Goal: Task Accomplishment & Management: Manage account settings

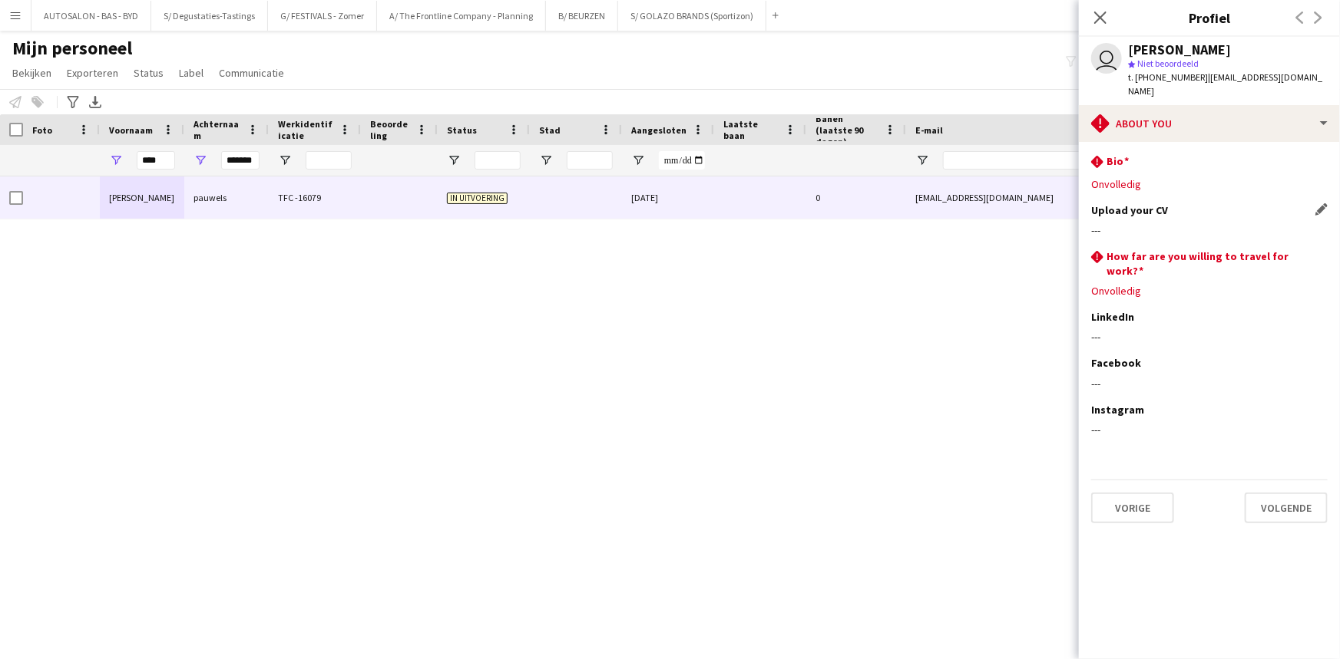
drag, startPoint x: 1177, startPoint y: 209, endPoint x: 1275, endPoint y: 209, distance: 98.3
click at [1177, 223] on div "---" at bounding box center [1209, 230] width 236 height 14
click at [1322, 203] on app-icon "Dit veld bewerken" at bounding box center [1321, 209] width 12 height 12
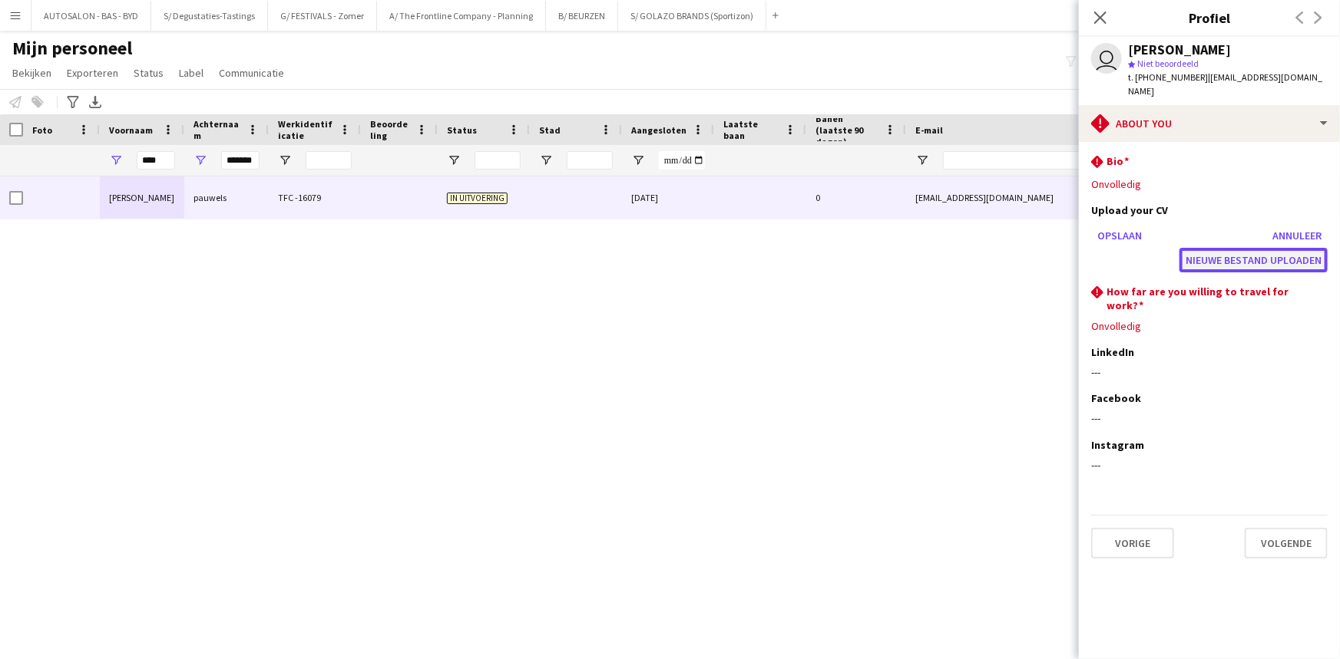
click at [1234, 248] on button "Nieuwe bestand uploaden" at bounding box center [1253, 260] width 148 height 25
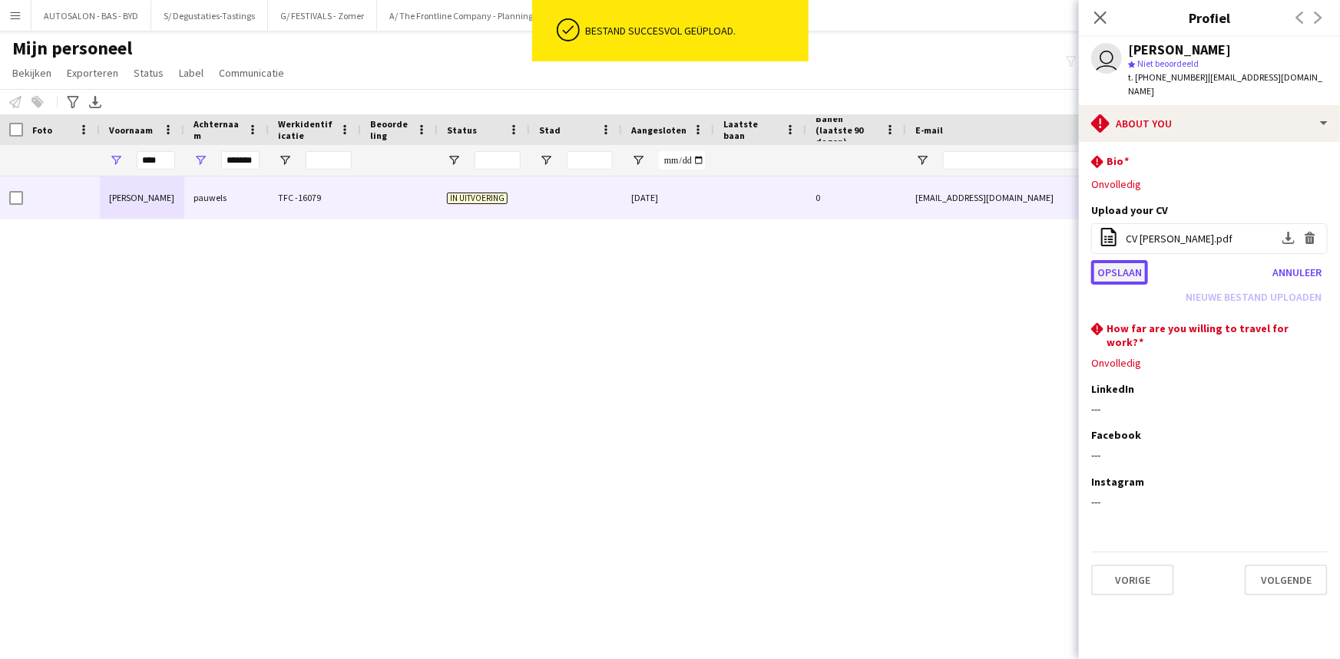
click at [1128, 260] on button "Opslaan" at bounding box center [1119, 272] width 57 height 25
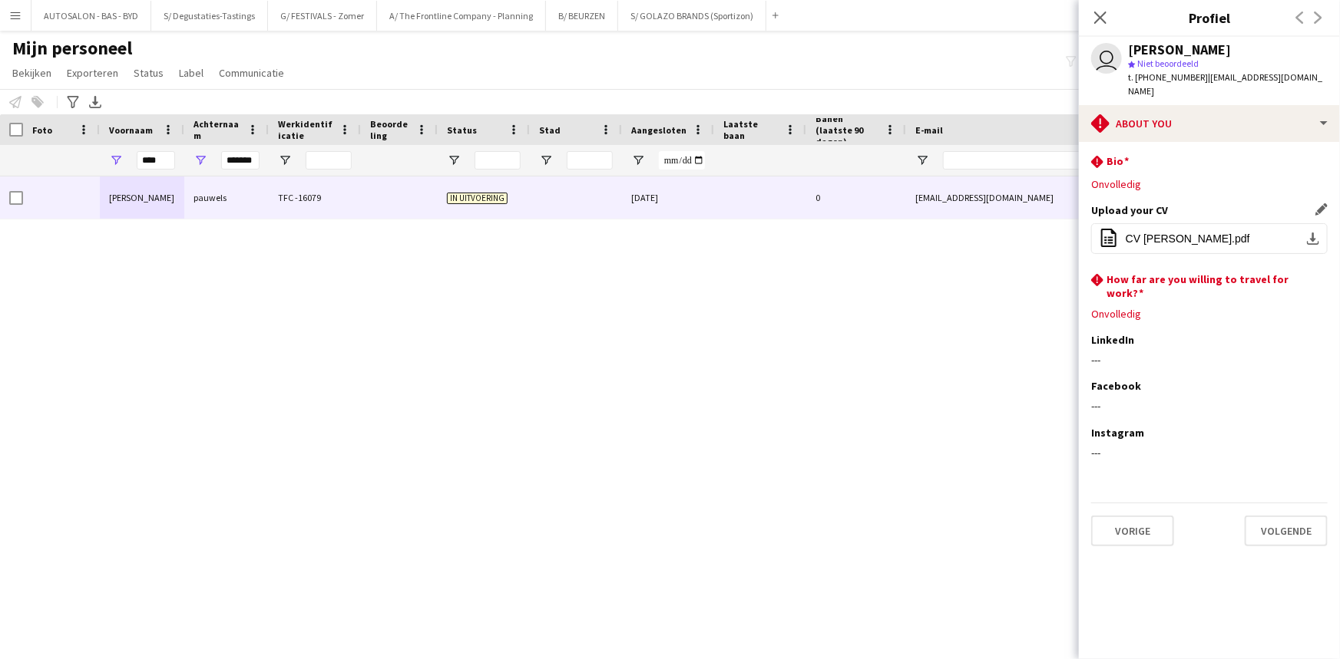
click at [987, 325] on div "[PERSON_NAME] TFC -16079 In uitvoering [DATE] 0 [EMAIL_ADDRESS][DOMAIN_NAME] [P…" at bounding box center [647, 399] width 1294 height 445
click at [1106, 12] on icon at bounding box center [1099, 17] width 15 height 15
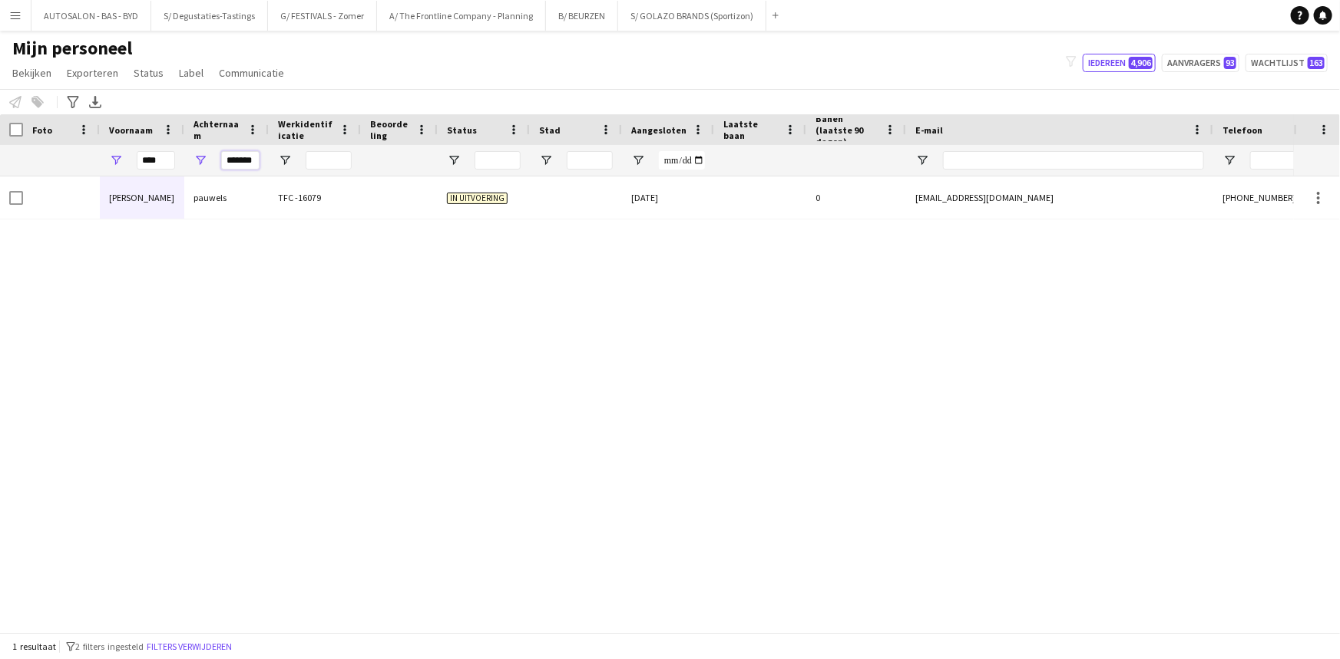
click at [240, 164] on input "*******" at bounding box center [240, 160] width 38 height 18
click at [158, 160] on input "****" at bounding box center [156, 160] width 38 height 18
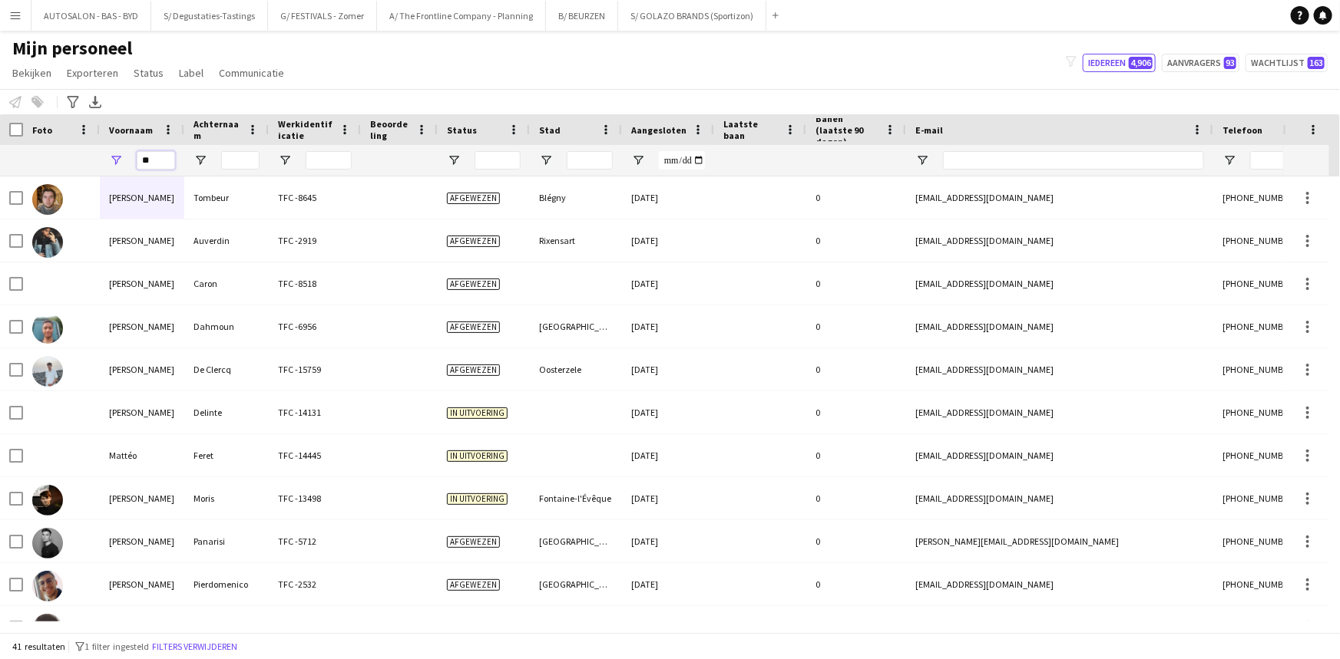
type input "*"
click at [160, 160] on input "*" at bounding box center [156, 160] width 38 height 18
click at [996, 157] on input "E-mail Filter Invoer" at bounding box center [1073, 160] width 261 height 18
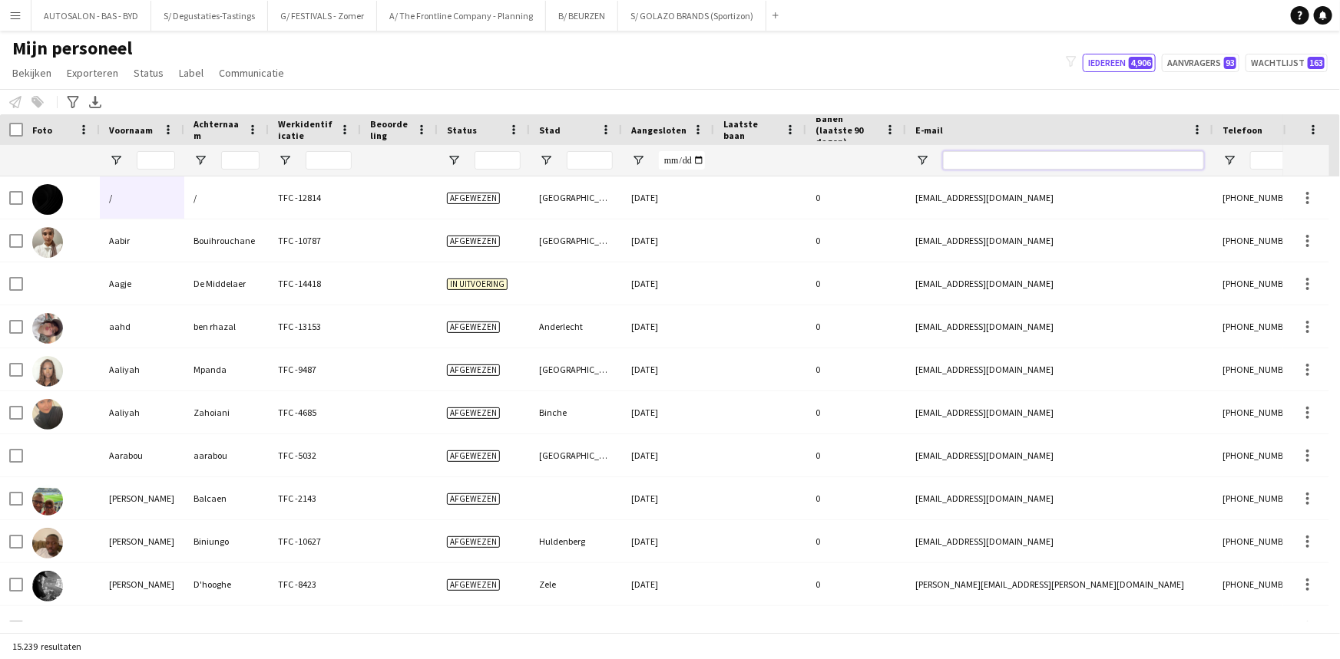
paste input "**********"
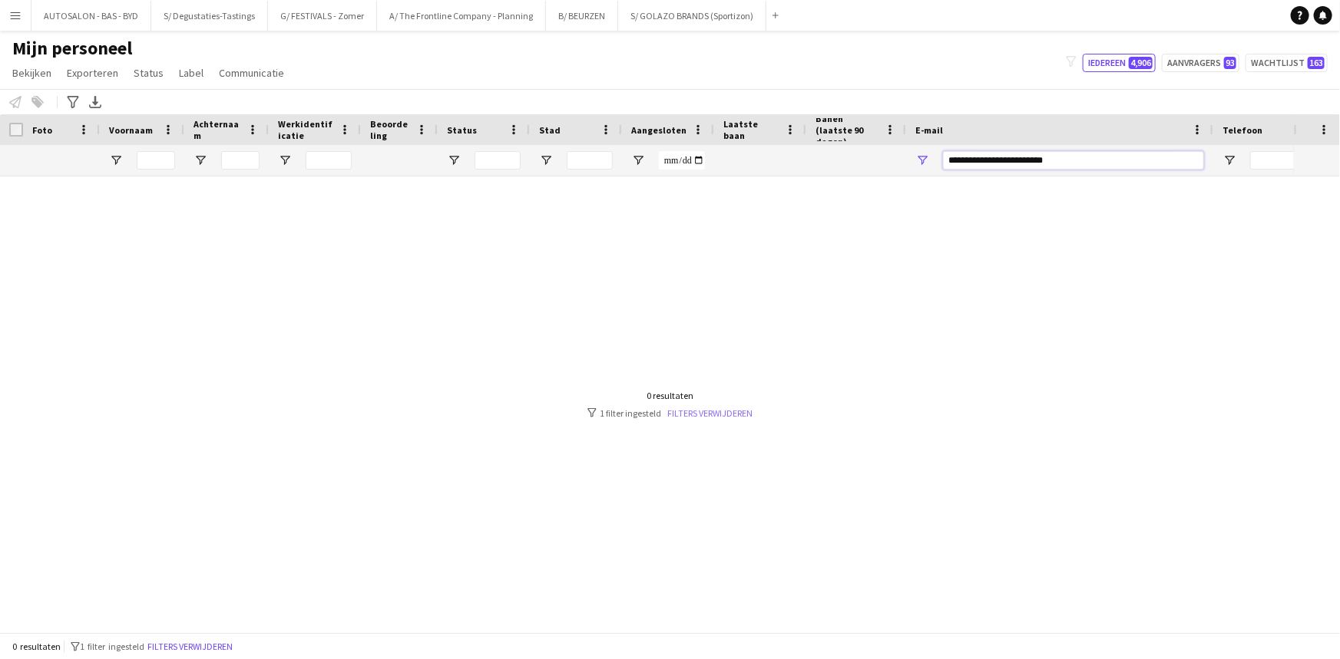
type input "**********"
click at [684, 412] on link "Filters verwijderen" at bounding box center [709, 414] width 85 height 12
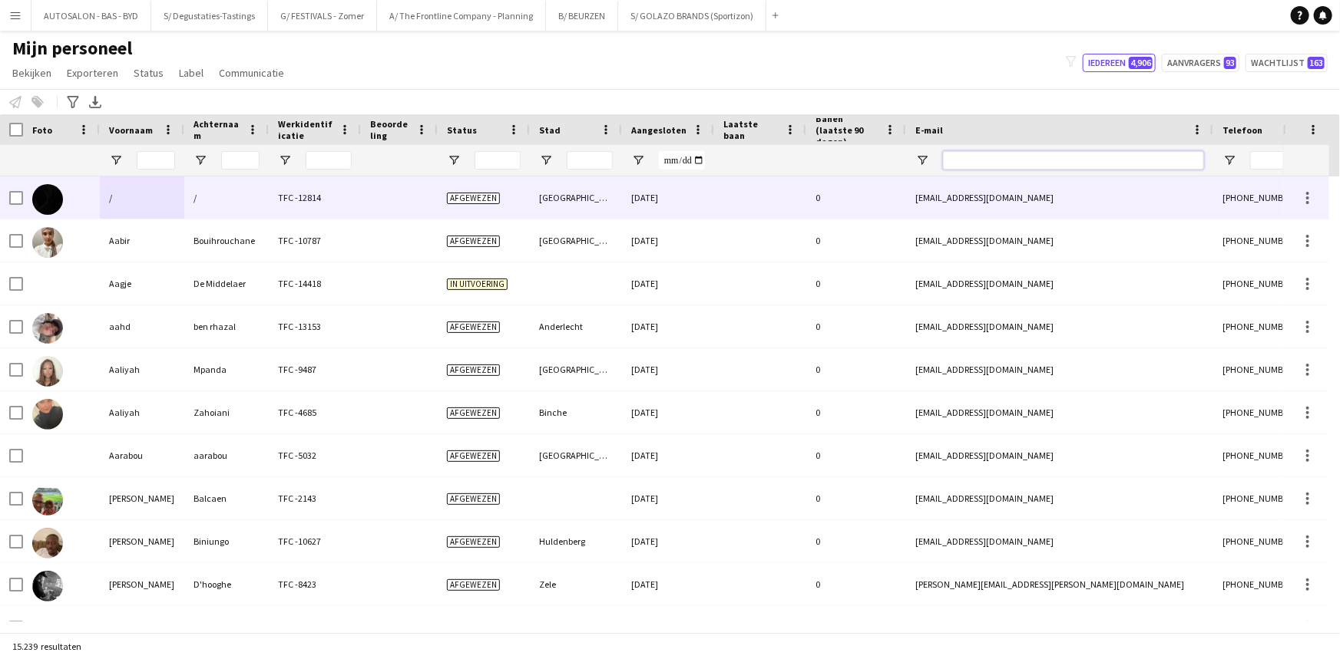
click at [963, 161] on input "E-mail Filter Invoer" at bounding box center [1073, 160] width 261 height 18
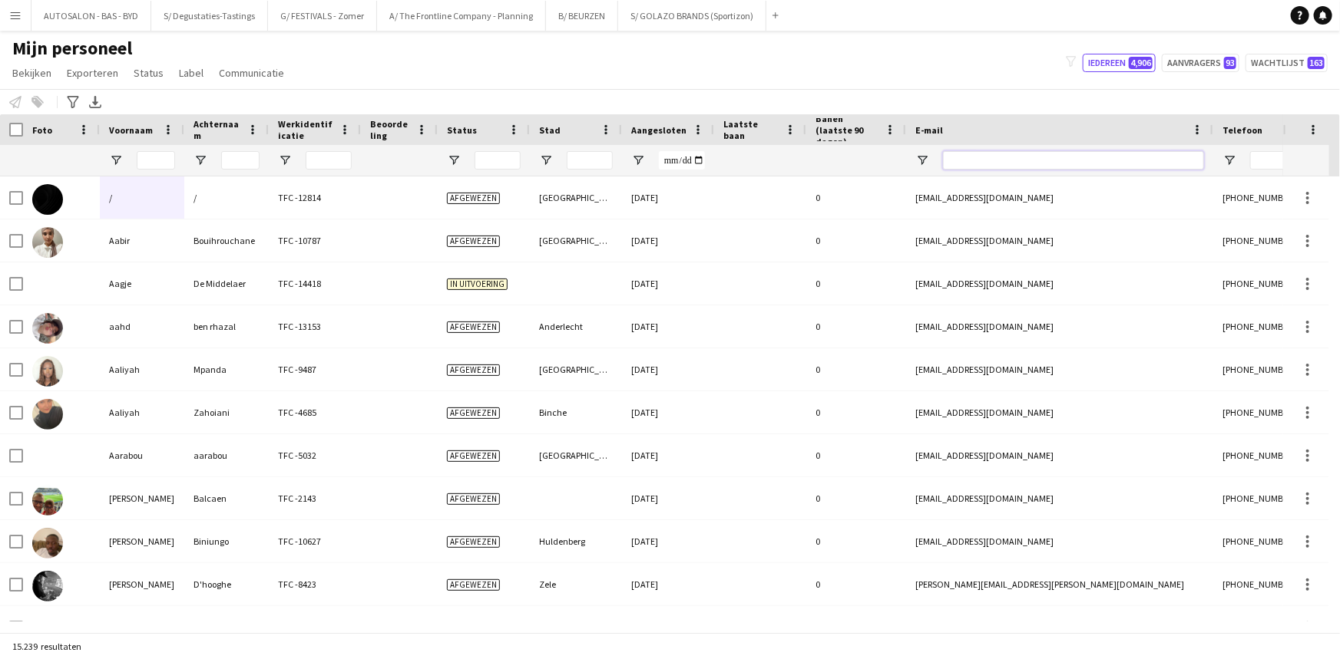
paste input "**********"
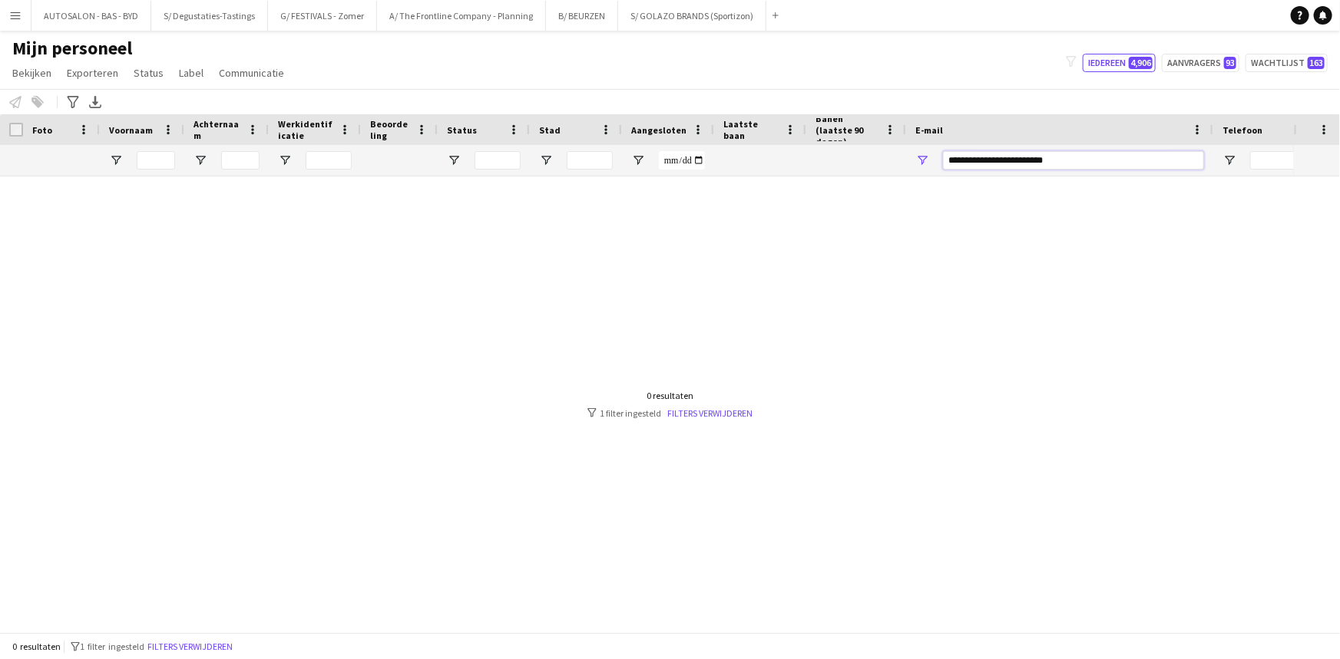
click at [1013, 164] on input "**********" at bounding box center [1073, 160] width 261 height 18
paste input "E-mail Filter Invoer"
type input "**********"
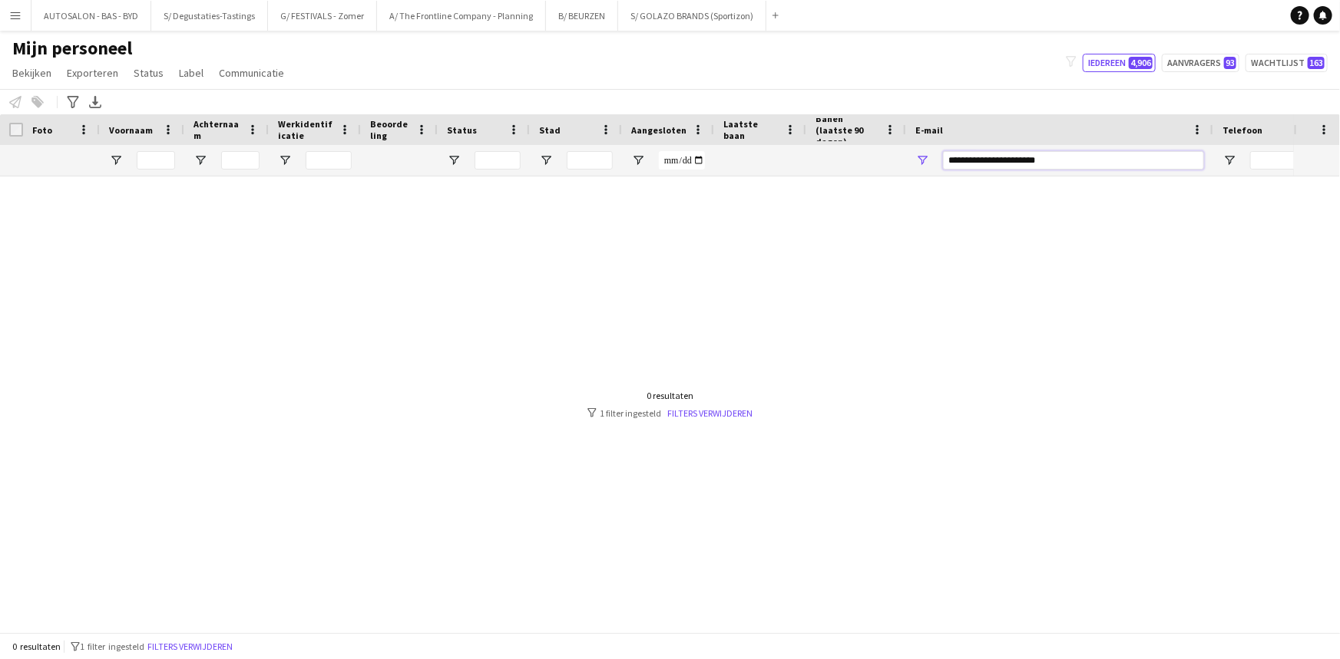
click at [1059, 160] on input "**********" at bounding box center [1073, 160] width 261 height 18
click at [926, 159] on span "Open Filtermenu" at bounding box center [922, 161] width 14 height 14
click at [1074, 154] on input "**********" at bounding box center [1073, 160] width 261 height 18
click at [1075, 157] on input "**********" at bounding box center [1073, 160] width 261 height 18
drag, startPoint x: 1072, startPoint y: 157, endPoint x: 918, endPoint y: 162, distance: 154.4
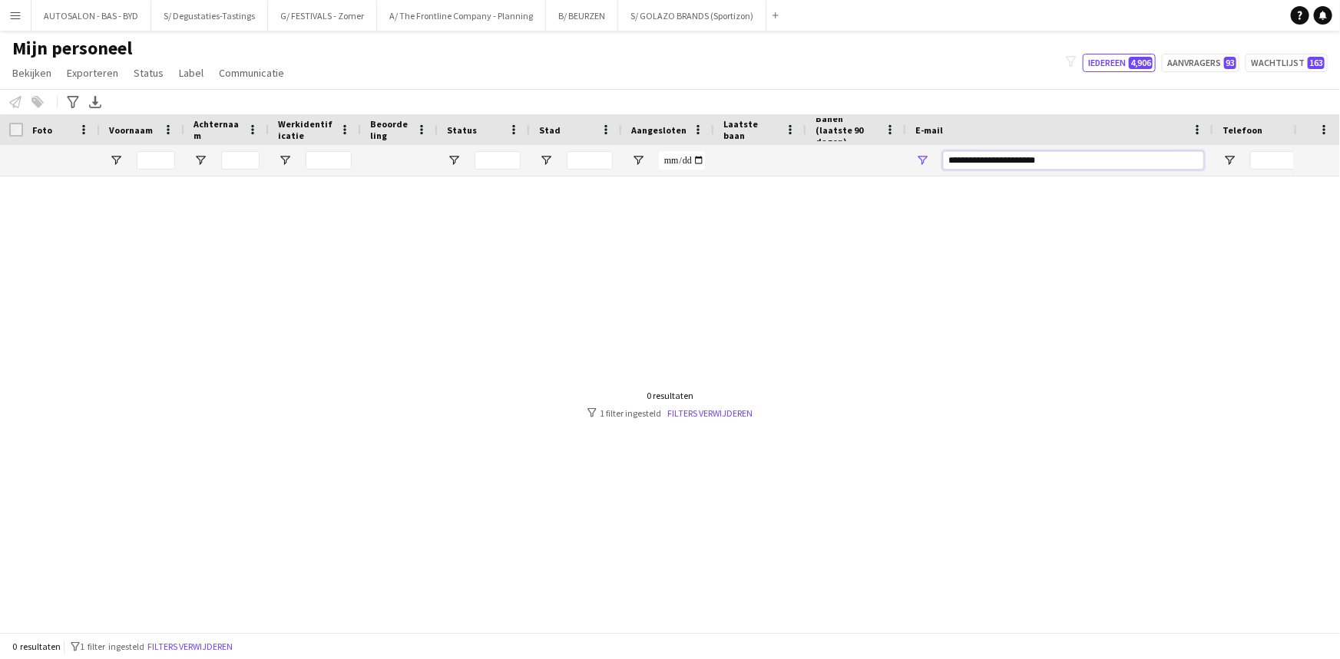
click at [918, 162] on div "**********" at bounding box center [1059, 160] width 307 height 31
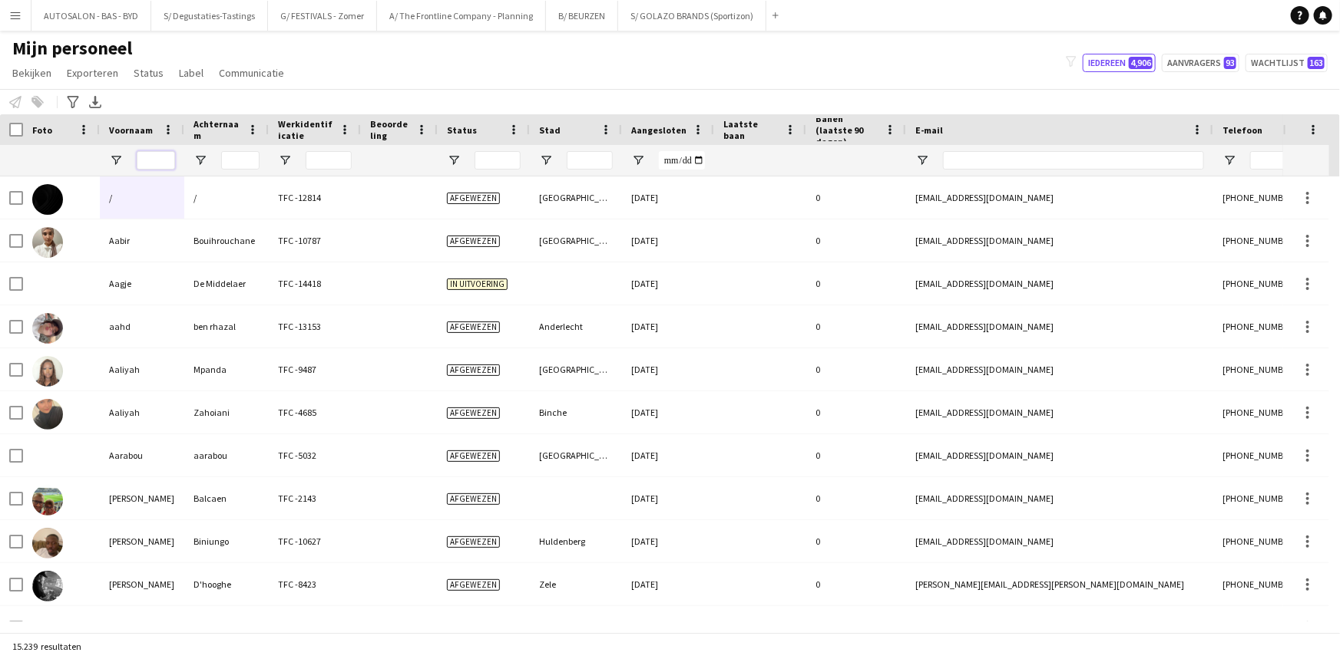
click at [165, 159] on input "Voornaam Filter Invoer" at bounding box center [156, 160] width 38 height 18
click at [276, 166] on div at bounding box center [315, 160] width 92 height 31
click at [255, 158] on input "Achternaam Filter Invoer" at bounding box center [240, 160] width 38 height 18
type input "****"
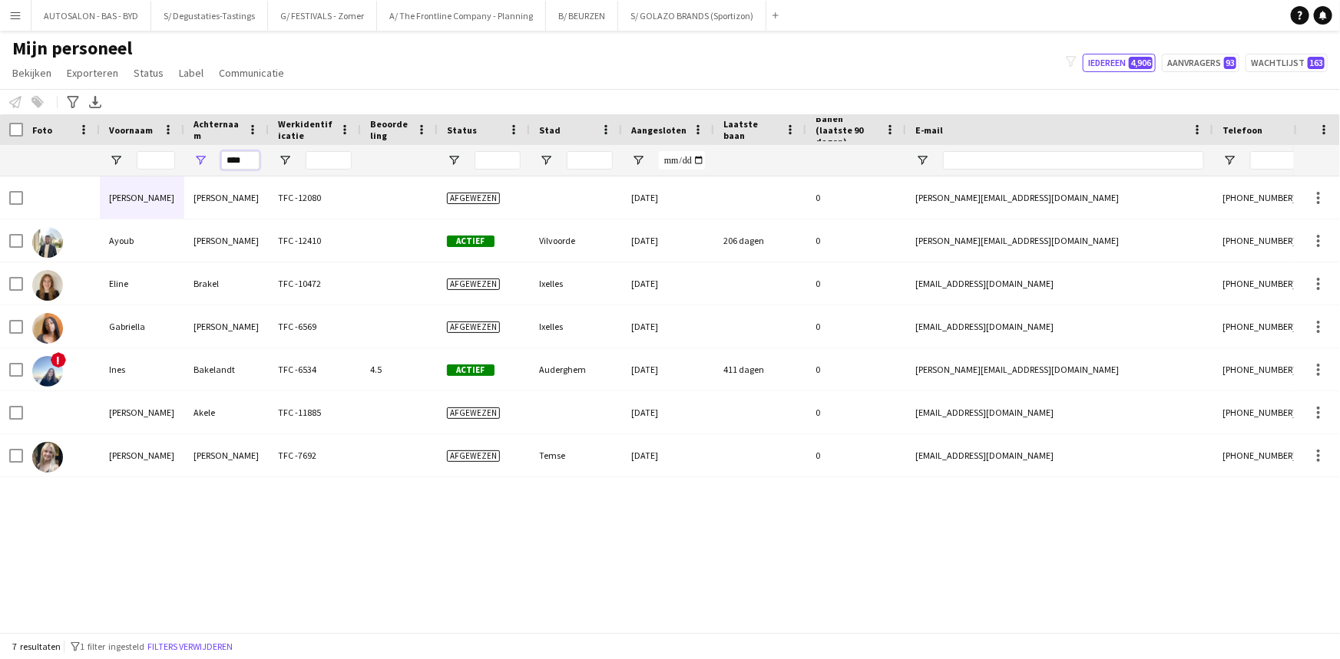
click at [239, 154] on input "****" at bounding box center [240, 160] width 38 height 18
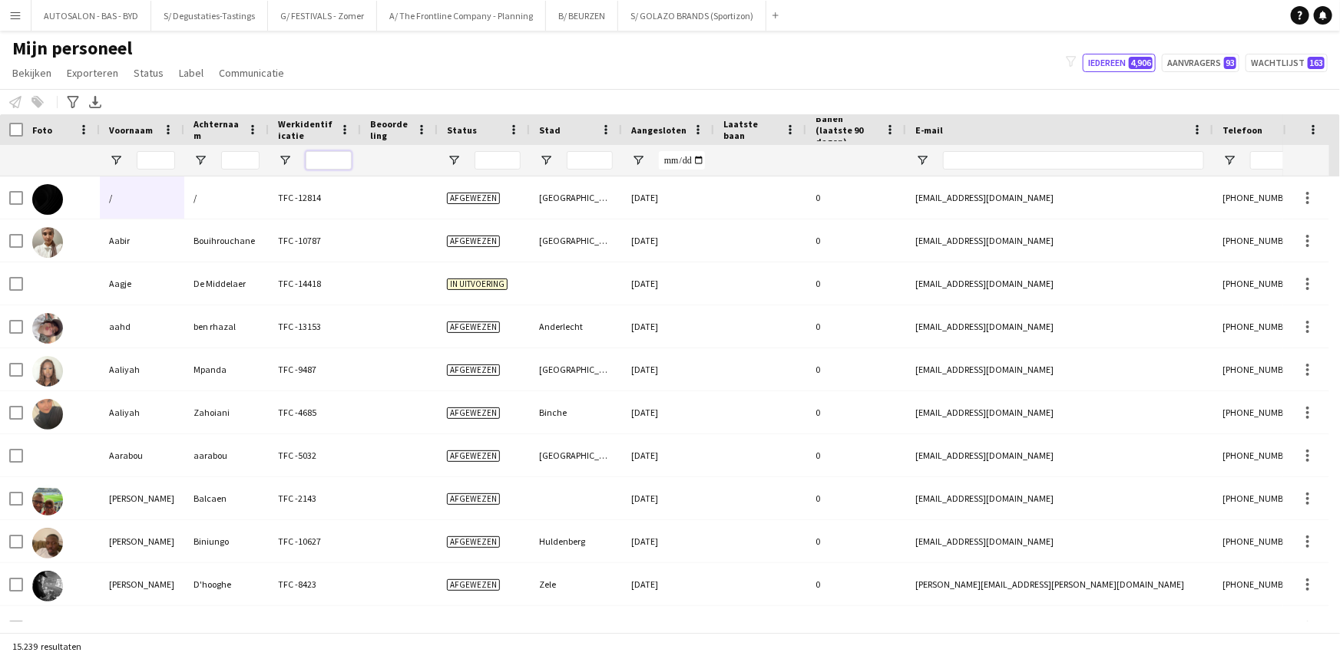
click at [322, 165] on input "Werkidentificatie Filter Invoer" at bounding box center [329, 160] width 46 height 18
paste input "*******"
type input "*******"
click at [246, 155] on input "Achternaam Filter Invoer" at bounding box center [240, 160] width 38 height 18
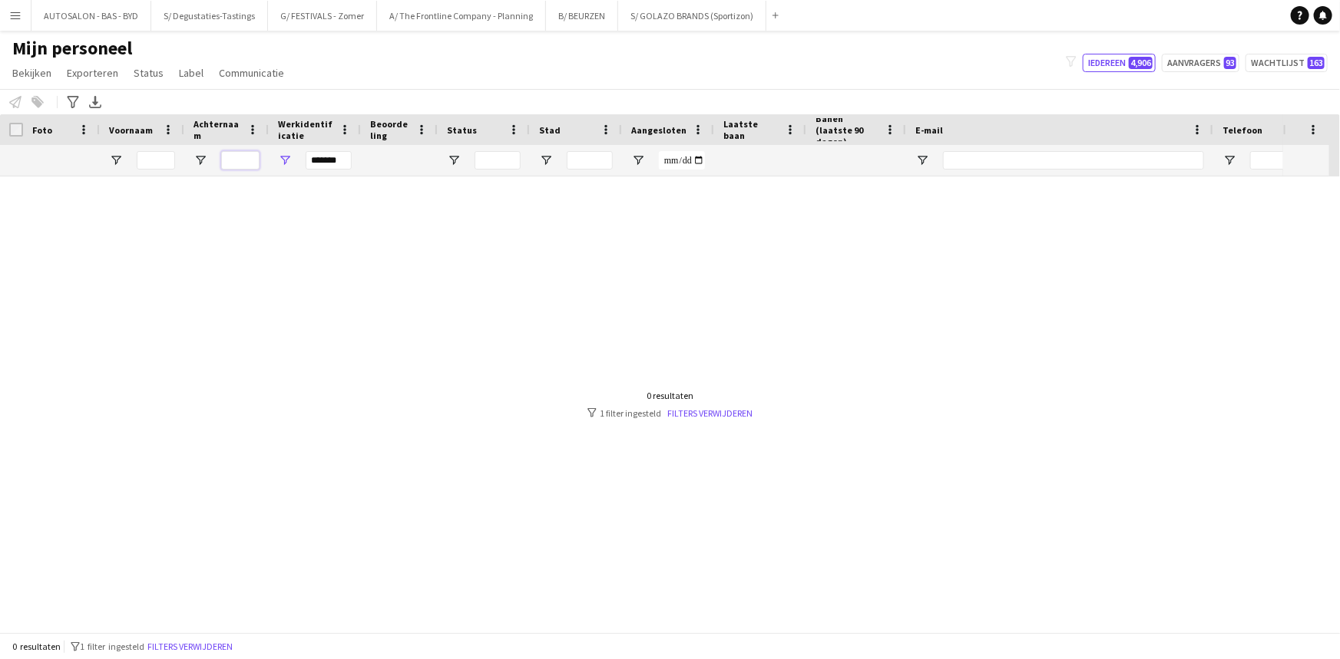
paste input "*******"
type input "*******"
click at [316, 161] on input "*******" at bounding box center [329, 160] width 46 height 18
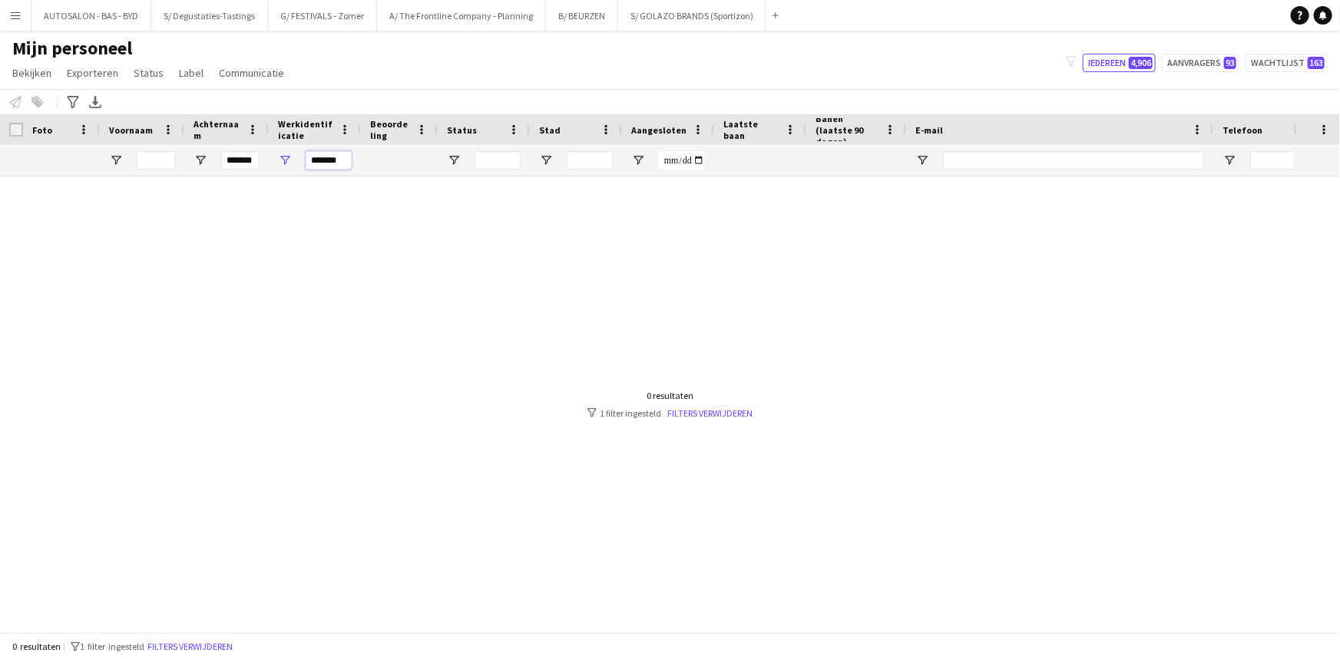
click at [316, 161] on input "*******" at bounding box center [329, 160] width 46 height 18
click at [388, 337] on div at bounding box center [647, 399] width 1294 height 445
click at [245, 154] on input "*******" at bounding box center [240, 160] width 38 height 18
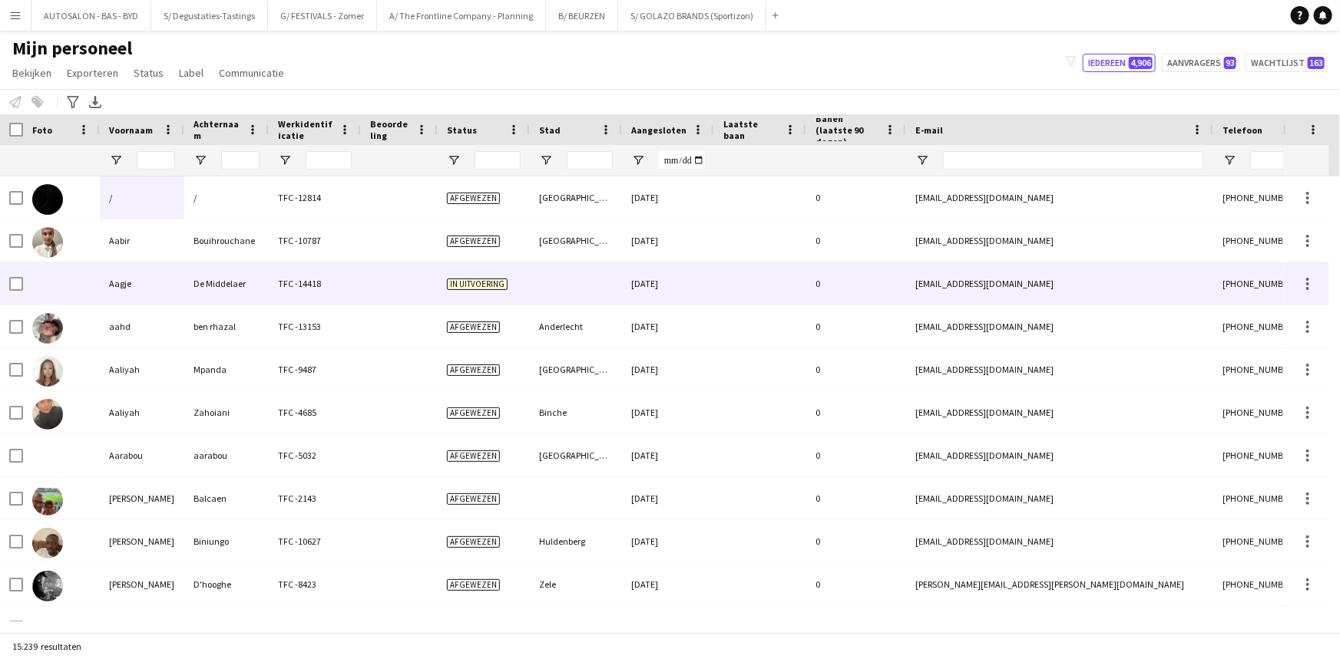
click at [614, 263] on div at bounding box center [576, 284] width 92 height 42
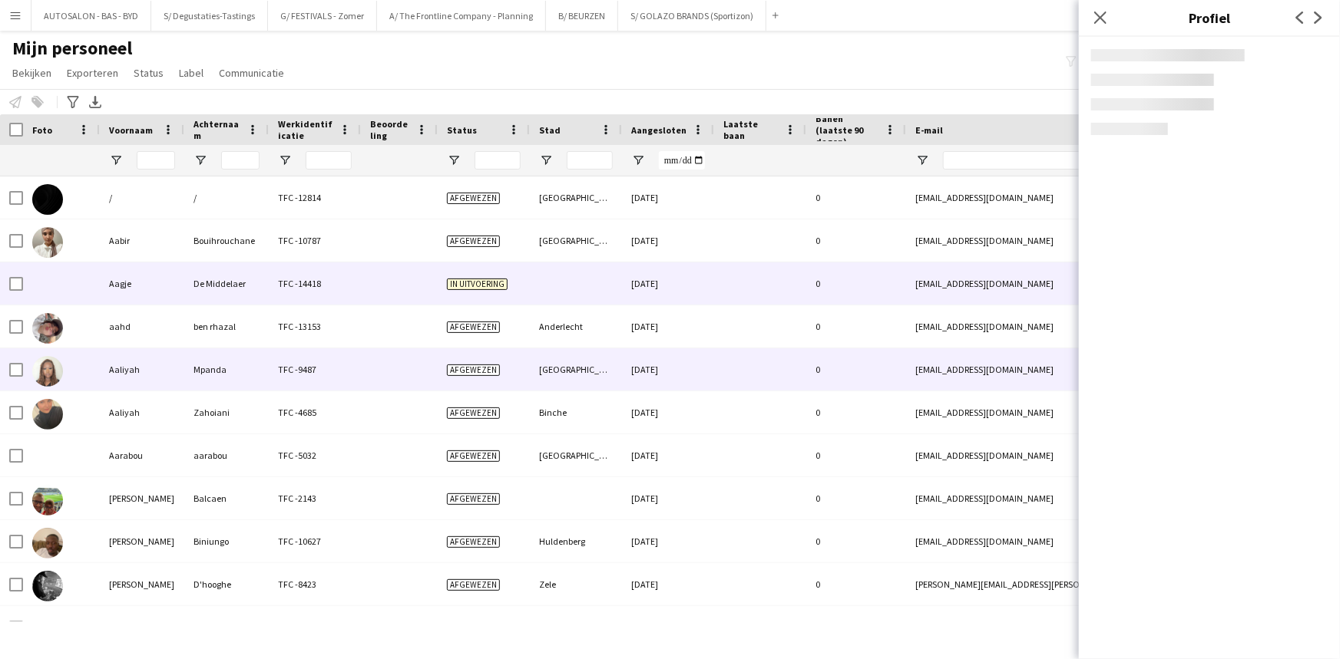
click at [602, 352] on div "[GEOGRAPHIC_DATA]" at bounding box center [576, 370] width 92 height 42
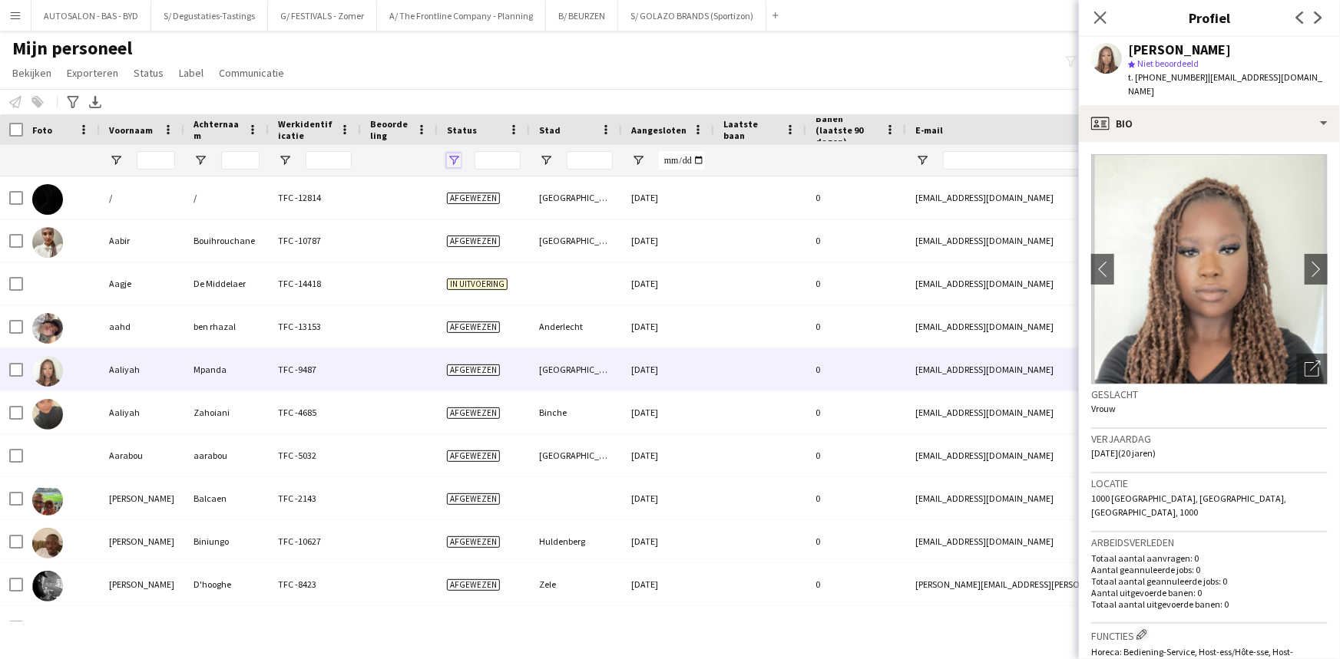
click at [455, 165] on span "Open Filtermenu" at bounding box center [454, 161] width 14 height 14
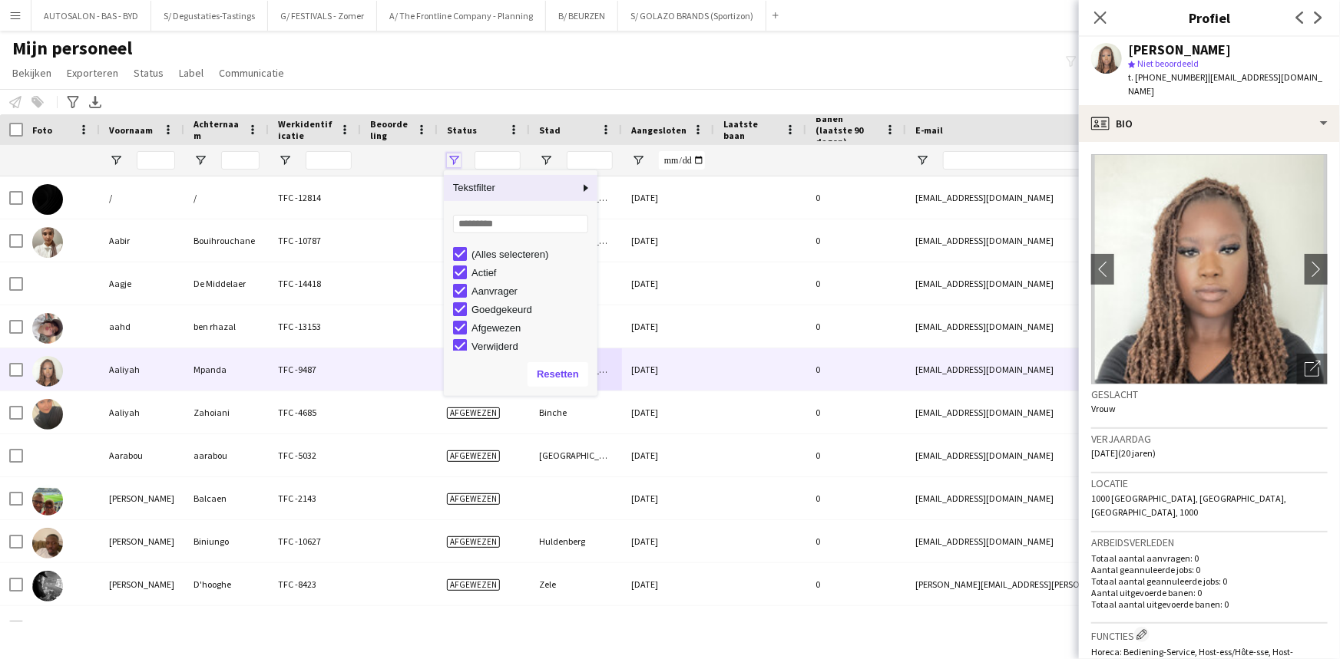
click at [455, 165] on span "Open Filtermenu" at bounding box center [454, 161] width 14 height 14
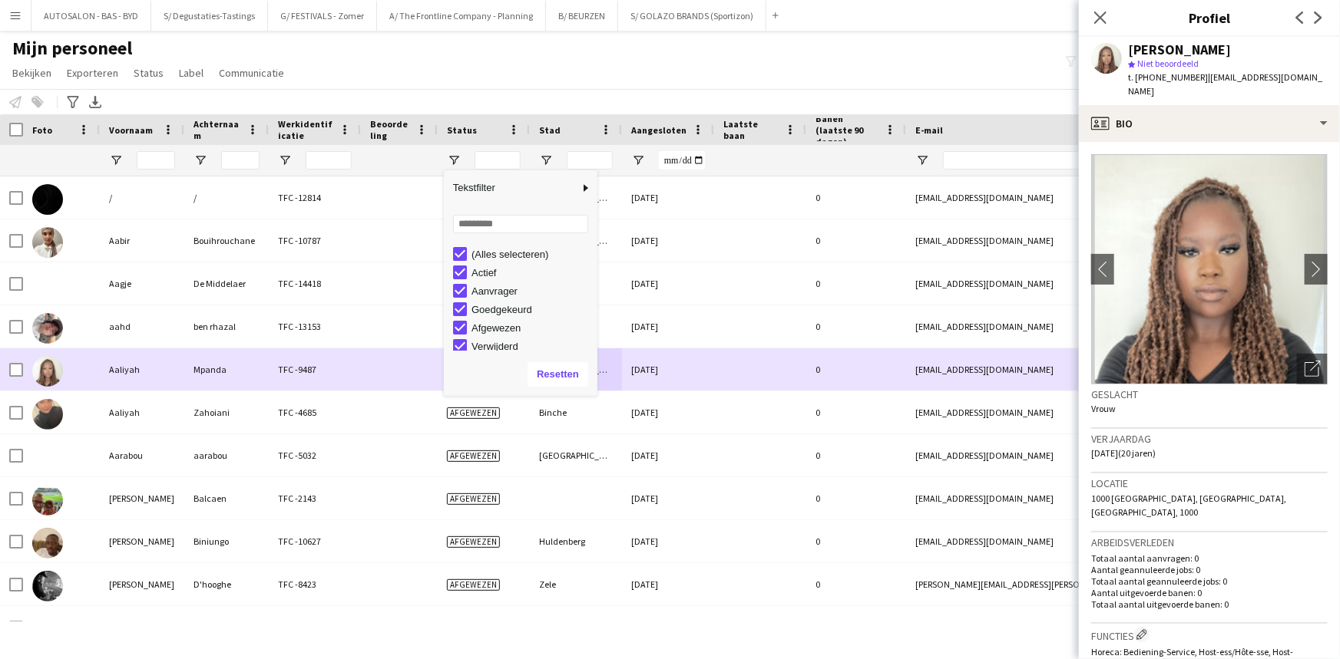
click at [842, 292] on div "0" at bounding box center [856, 284] width 100 height 42
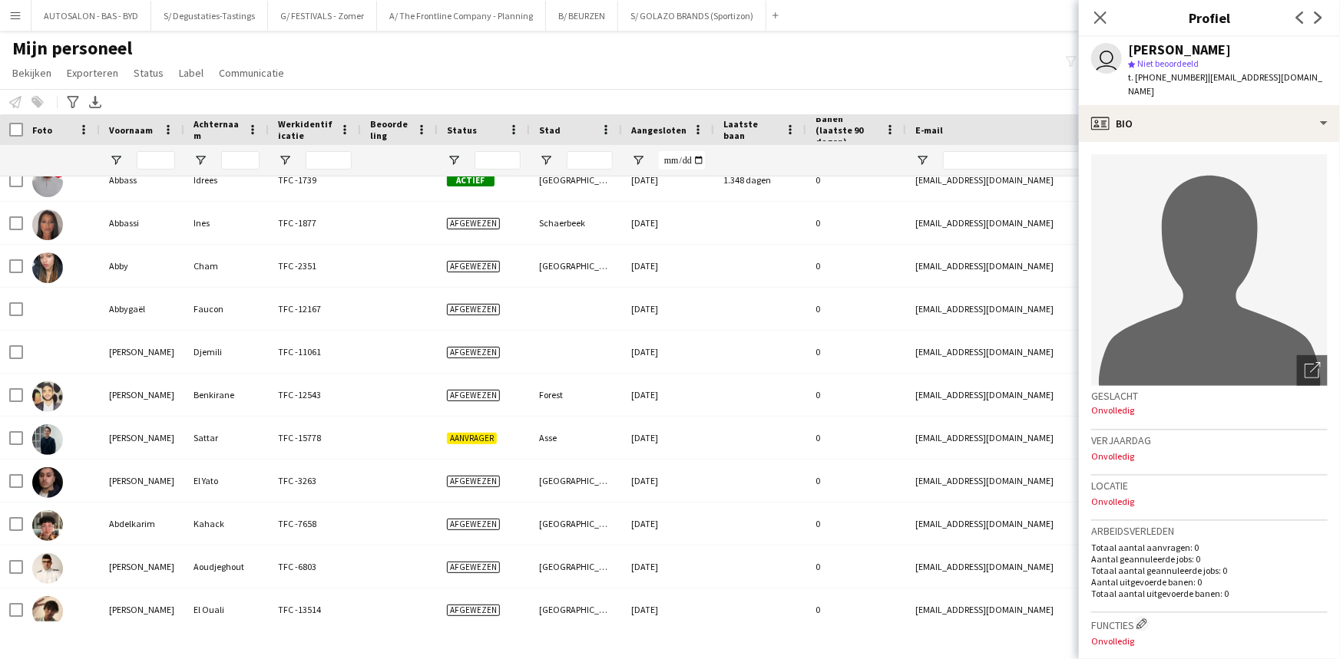
scroll to position [2338, 0]
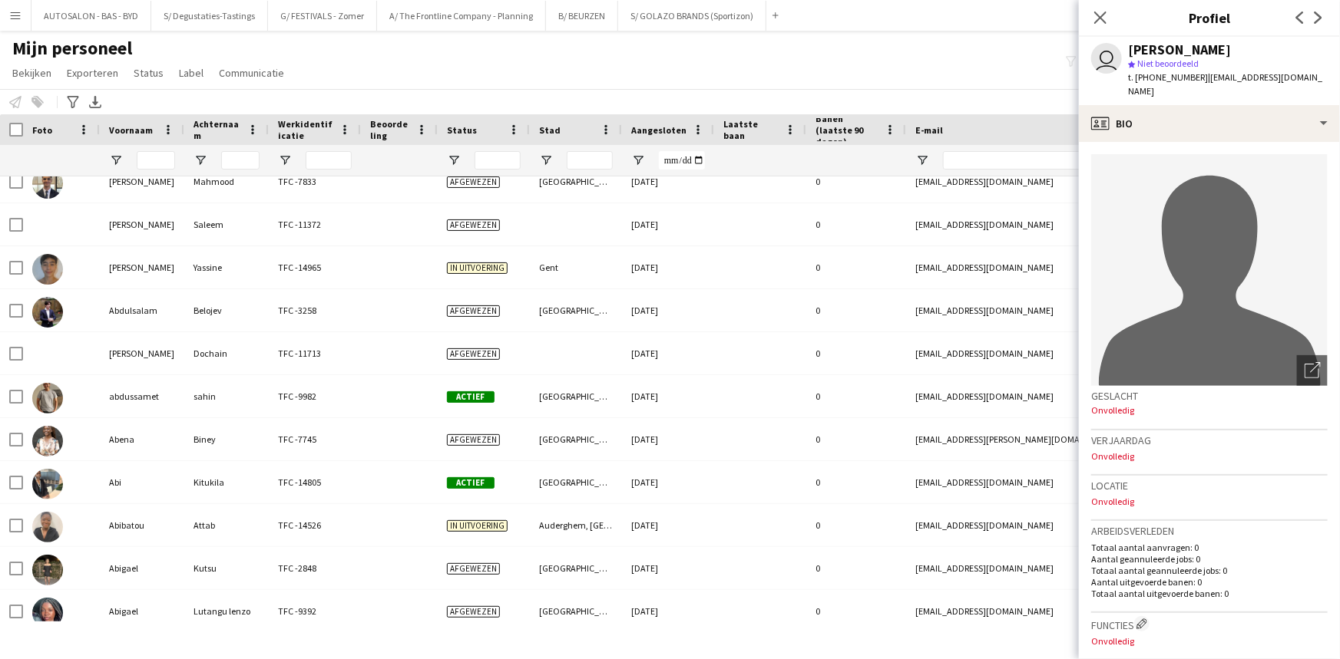
click at [1098, 15] on icon "Sluit pop-in" at bounding box center [1100, 18] width 12 height 12
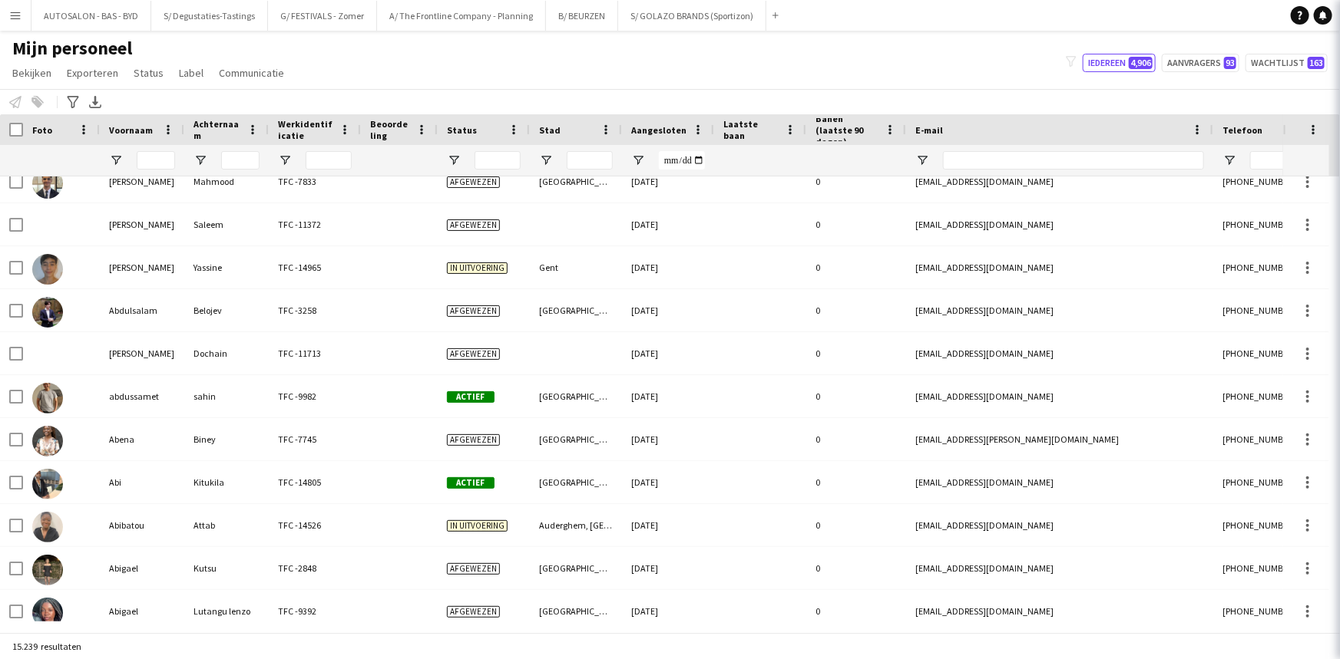
click at [978, 91] on div "Personeel informeren Toevoegen aan label Selecteer minstens één crewlid om hem …" at bounding box center [670, 101] width 1340 height 25
click at [1125, 64] on button "Iedereen 4,906" at bounding box center [1118, 63] width 73 height 18
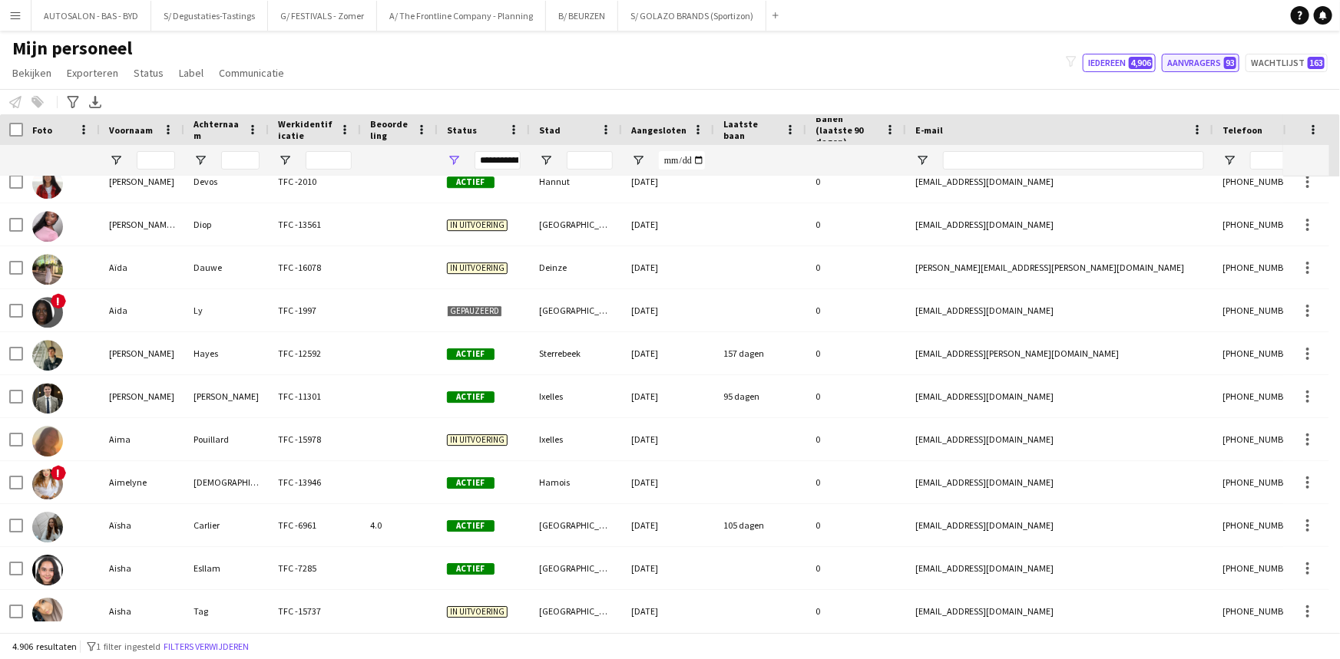
click at [1183, 65] on button "Aanvragers 93" at bounding box center [1201, 63] width 78 height 18
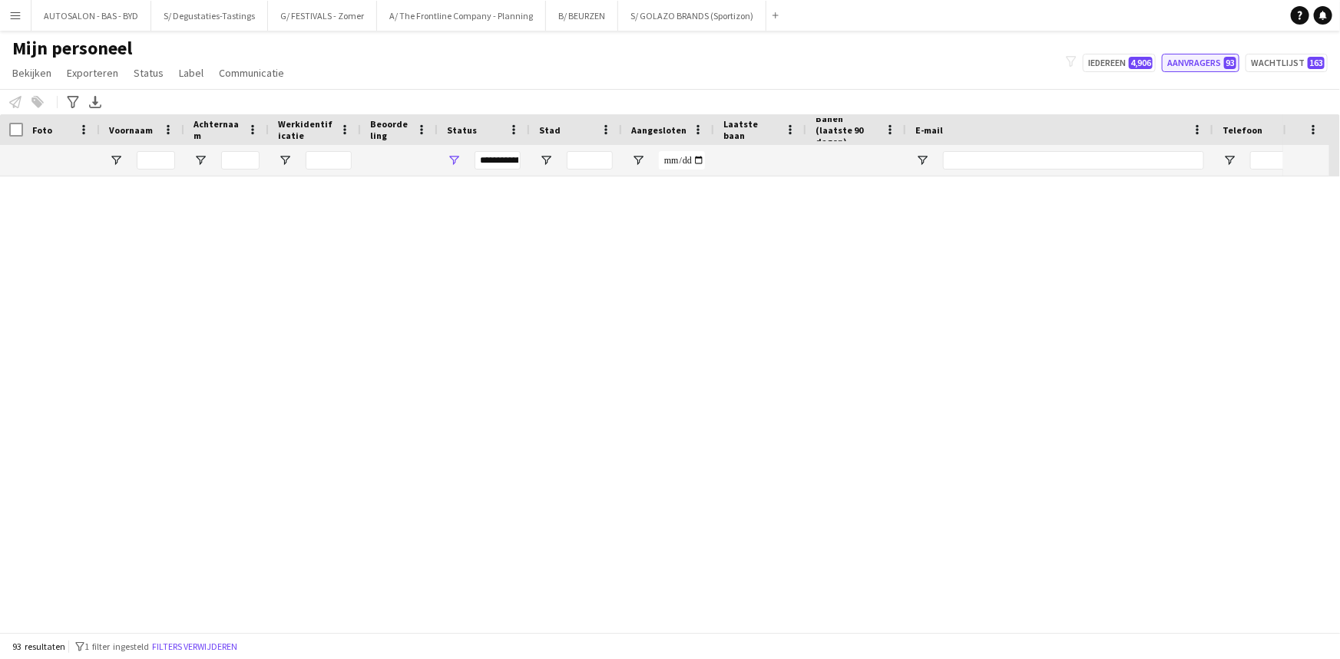
type input "**********"
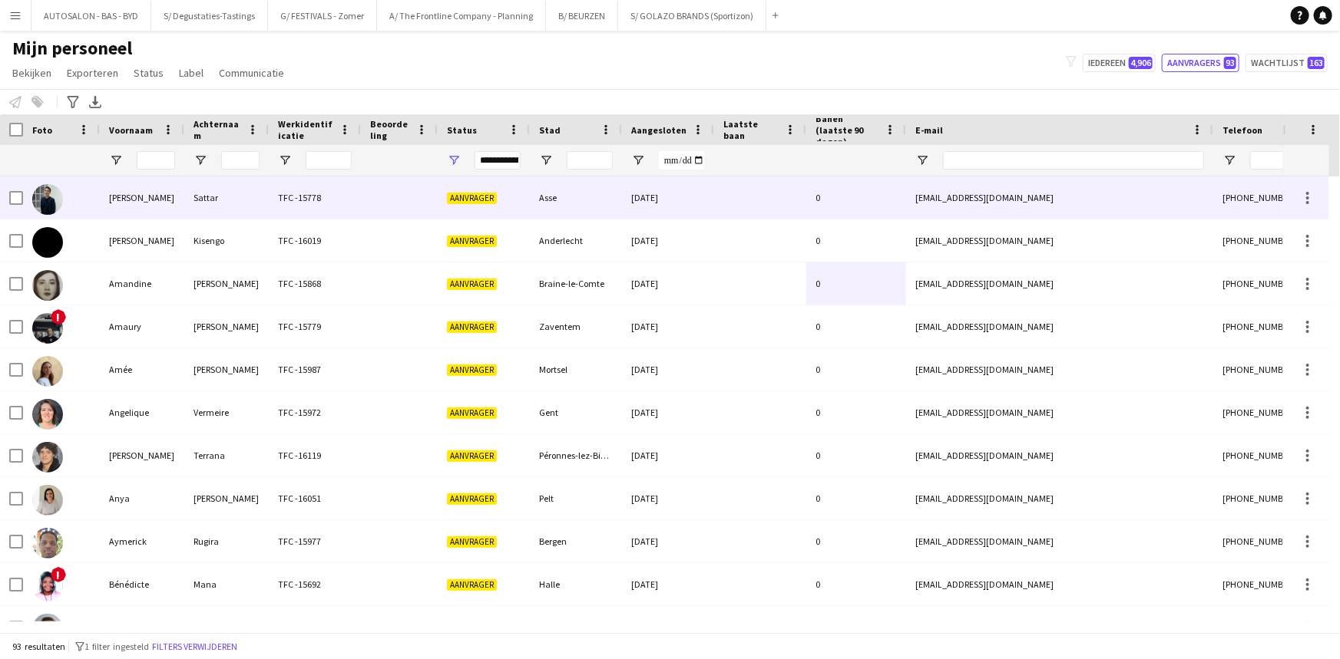
click at [216, 203] on div "Sattar" at bounding box center [226, 198] width 84 height 42
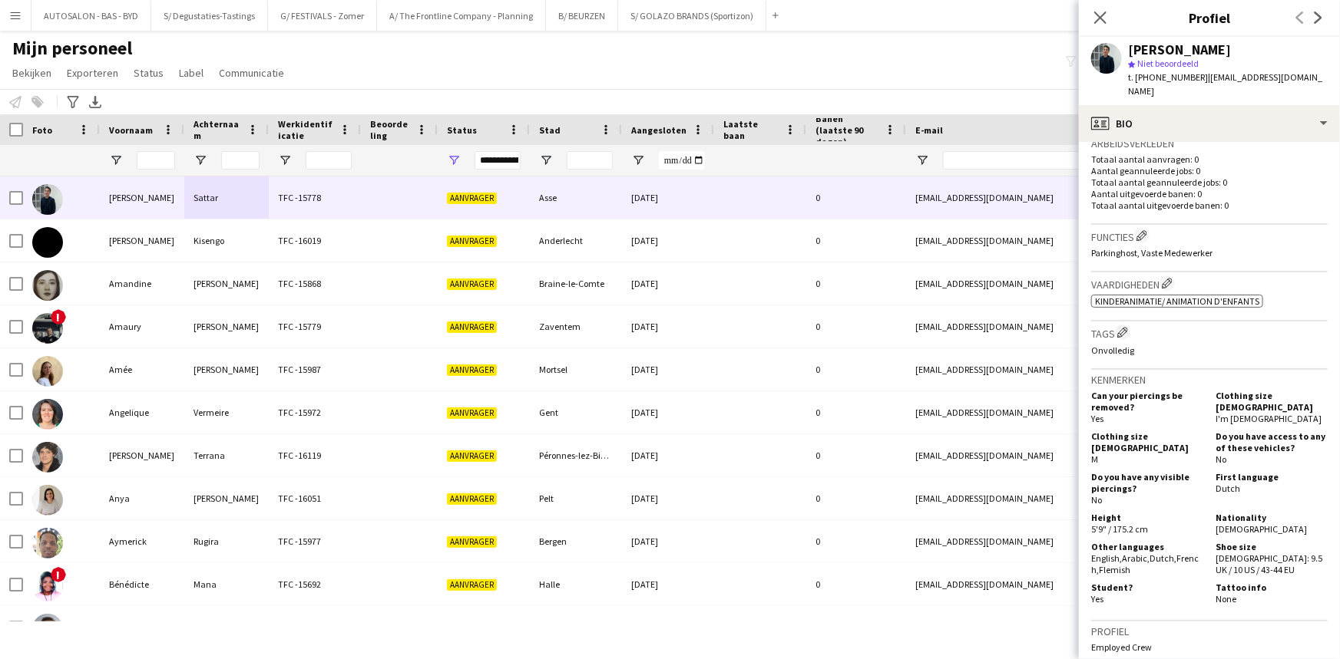
drag, startPoint x: 1237, startPoint y: 477, endPoint x: 1234, endPoint y: 537, distance: 59.9
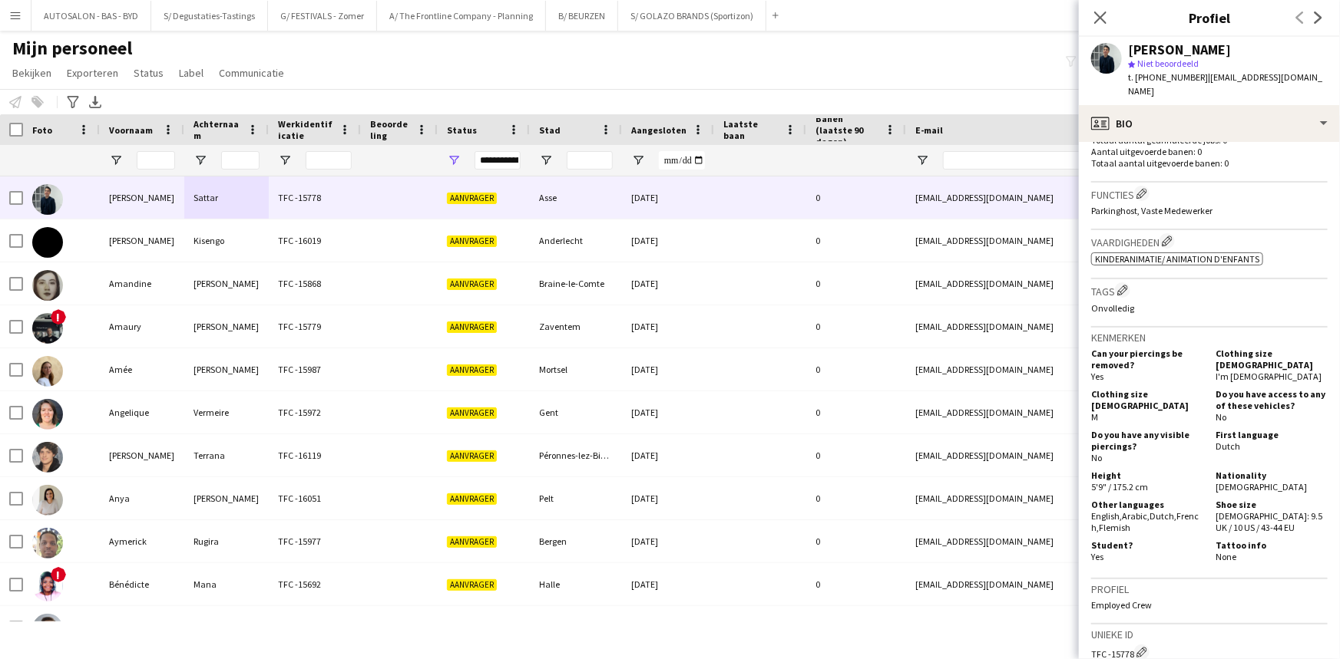
scroll to position [465, 0]
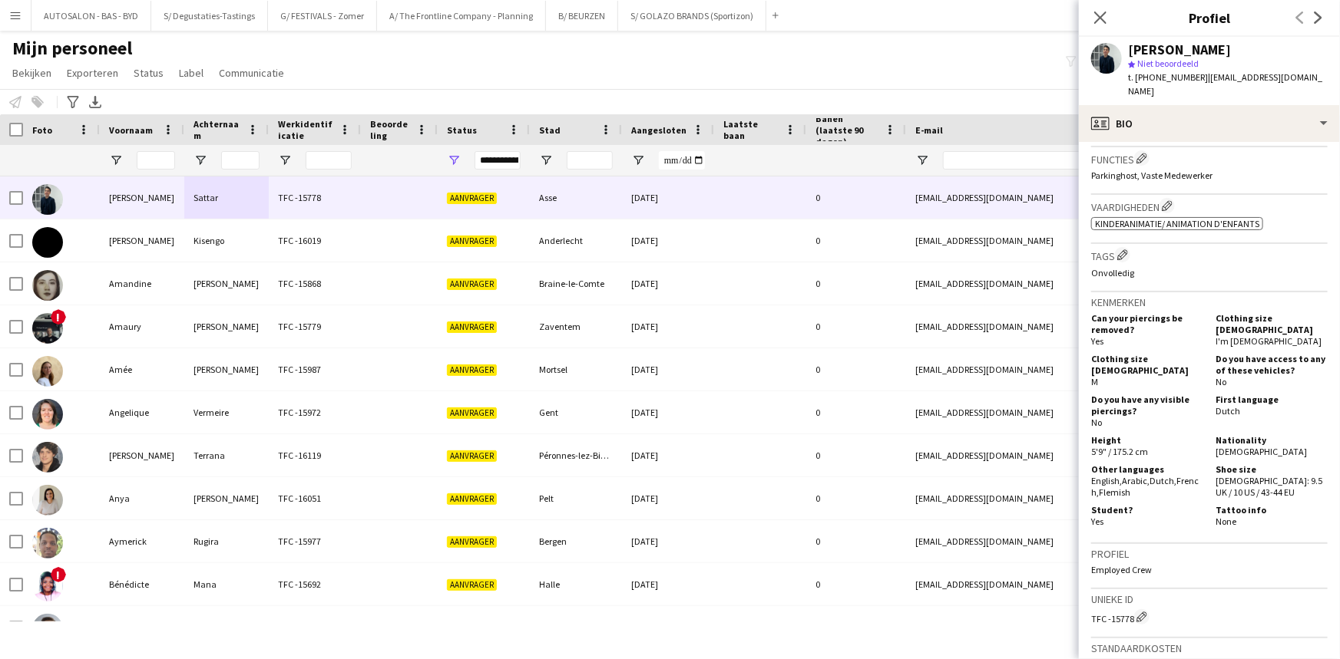
drag, startPoint x: 1246, startPoint y: 379, endPoint x: 1251, endPoint y: 430, distance: 50.9
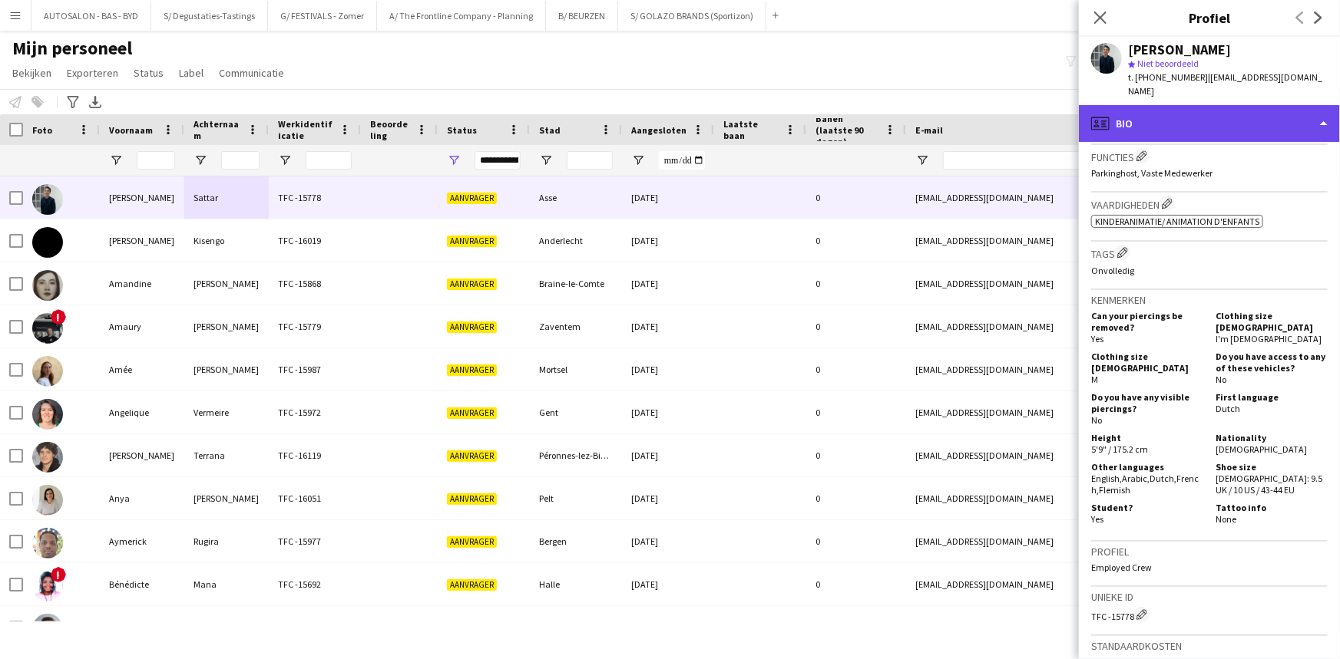
click at [1211, 117] on div "profile Bio" at bounding box center [1209, 123] width 261 height 37
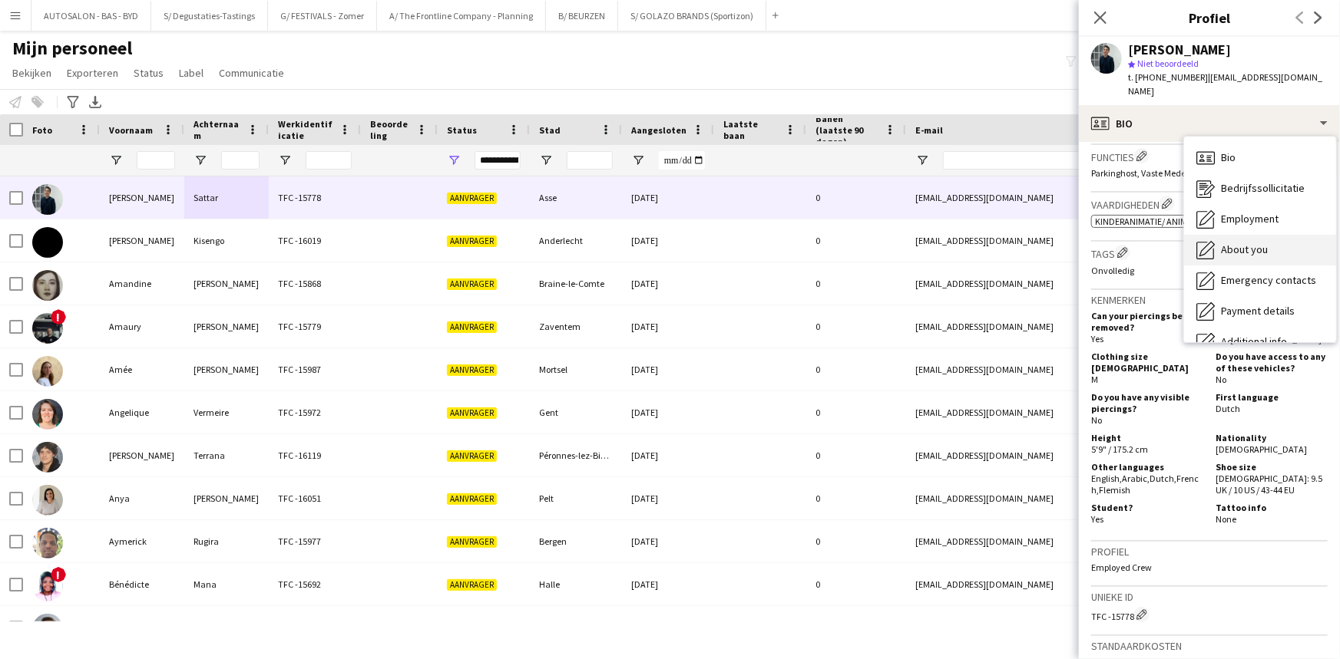
click at [1261, 243] on span "About you" at bounding box center [1244, 250] width 47 height 14
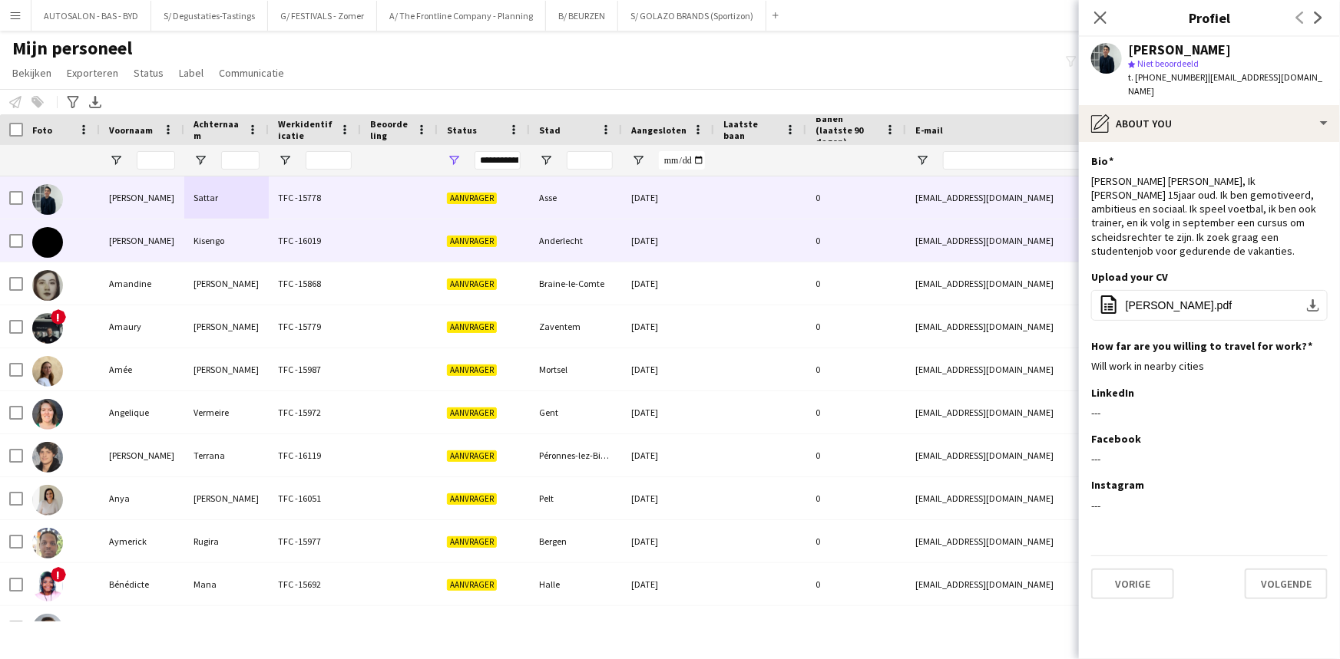
click at [339, 246] on div "TFC -16019" at bounding box center [315, 241] width 92 height 42
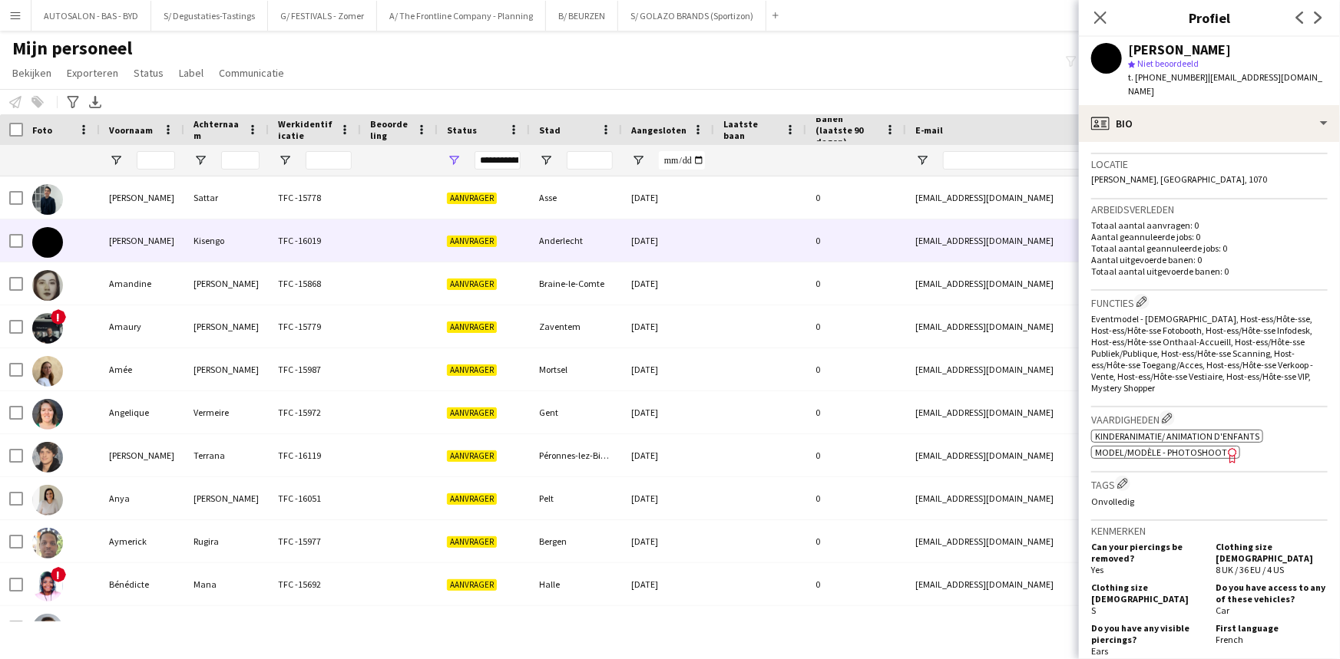
scroll to position [785, 0]
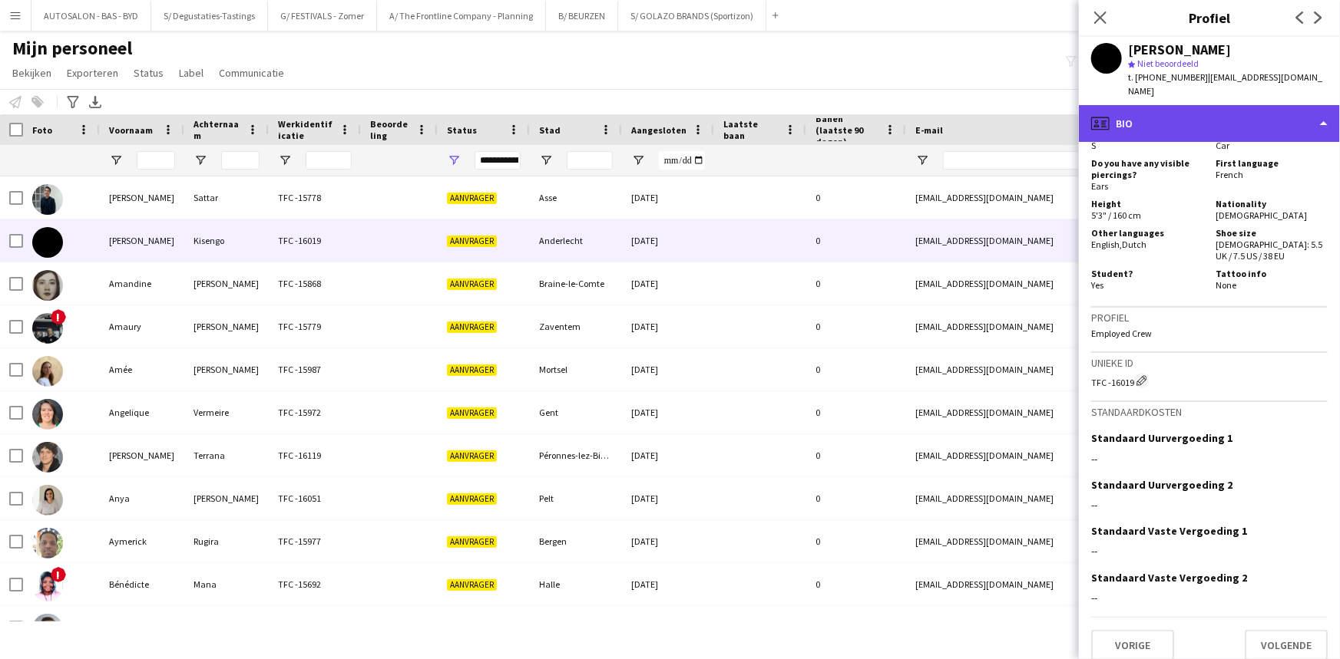
click at [1208, 115] on div "profile Bio" at bounding box center [1209, 123] width 261 height 37
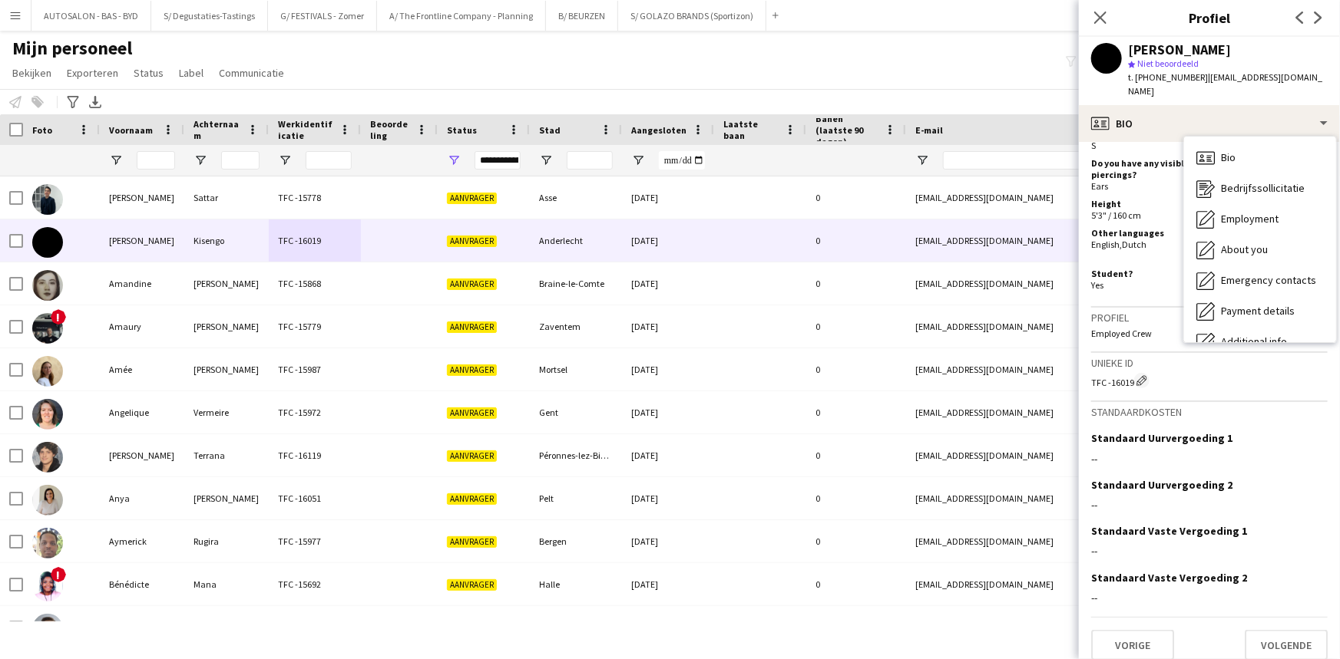
click at [1149, 284] on div "Kenmerken Can your piercings be removed? Yes Clothing size [DEMOGRAPHIC_DATA] 8…" at bounding box center [1209, 182] width 236 height 252
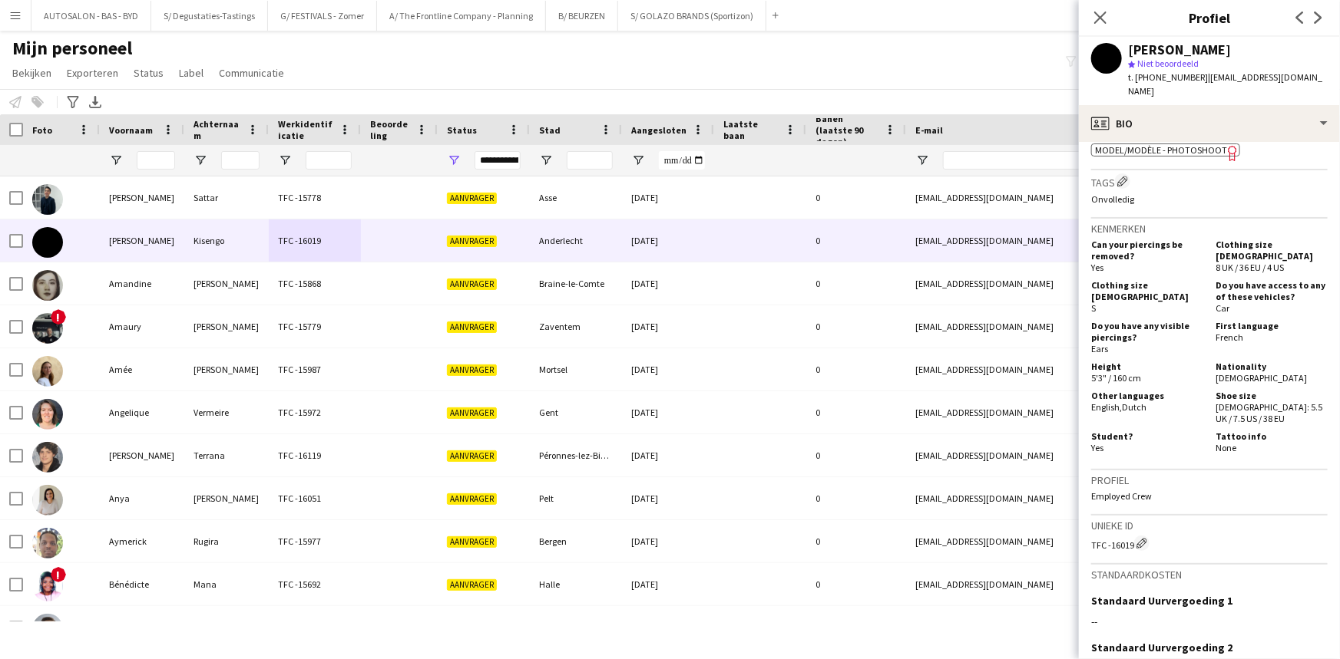
drag, startPoint x: 1288, startPoint y: 220, endPoint x: 1266, endPoint y: 270, distance: 55.3
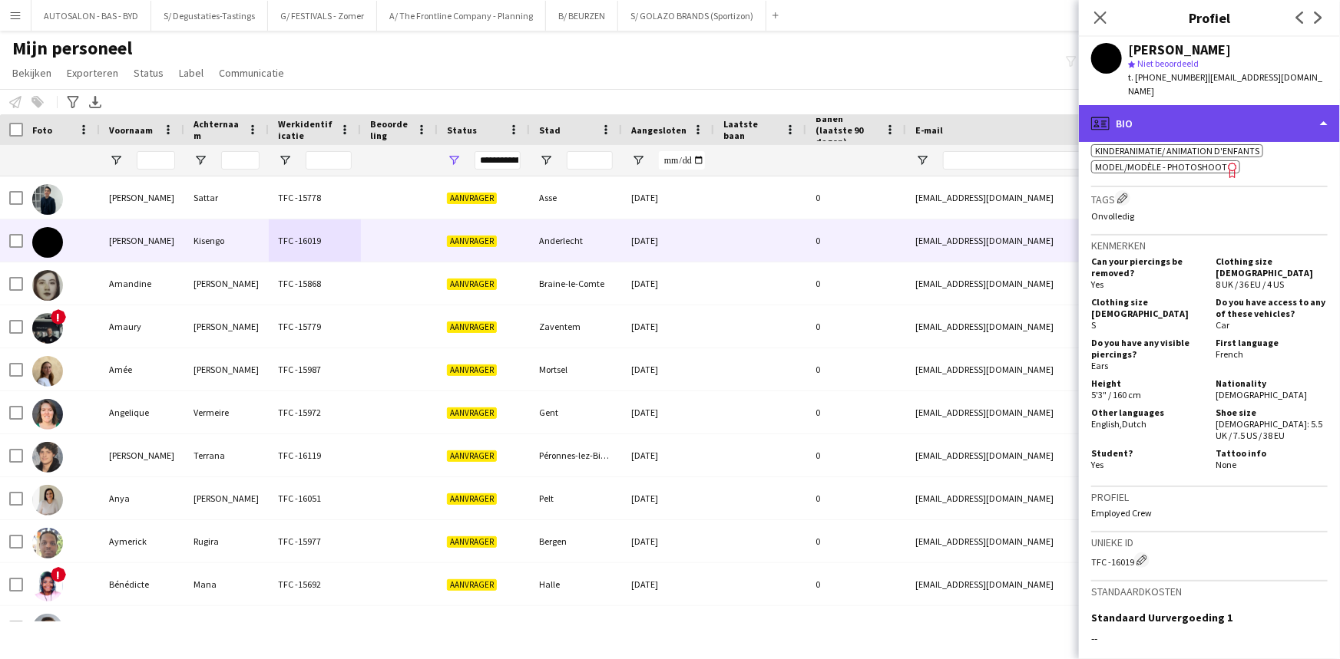
click at [1211, 105] on div "profile Bio" at bounding box center [1209, 123] width 261 height 37
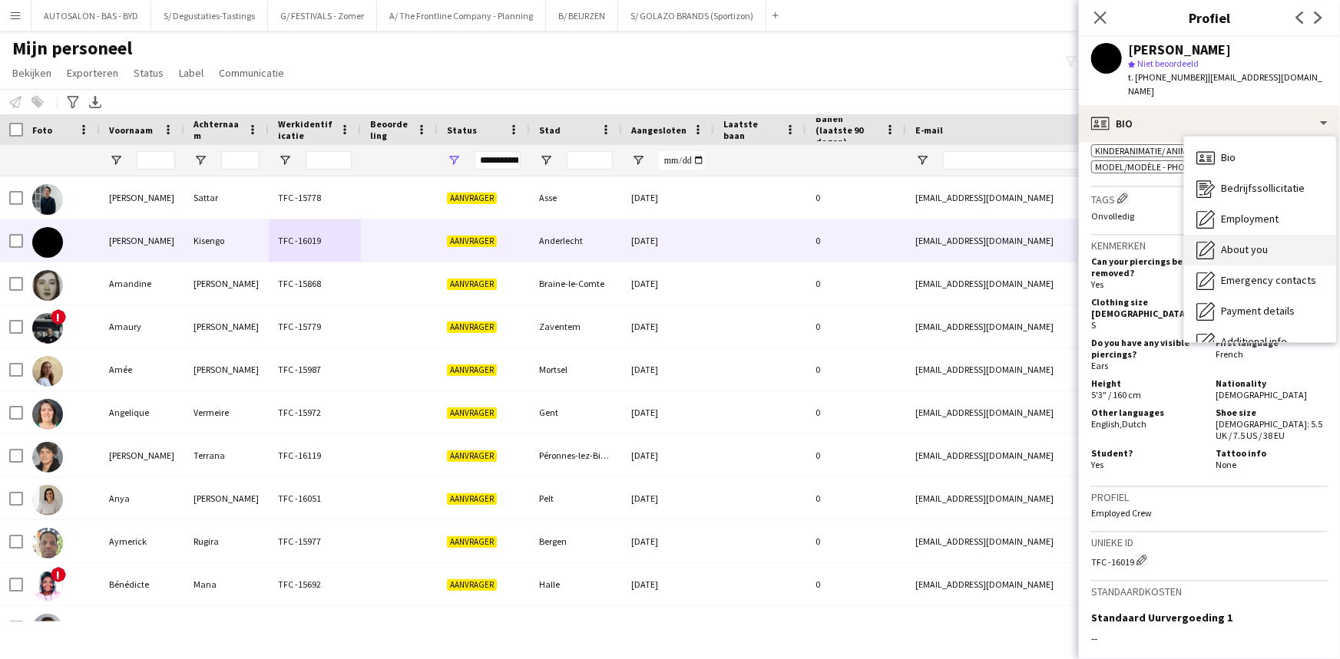
click at [1240, 243] on span "About you" at bounding box center [1244, 250] width 47 height 14
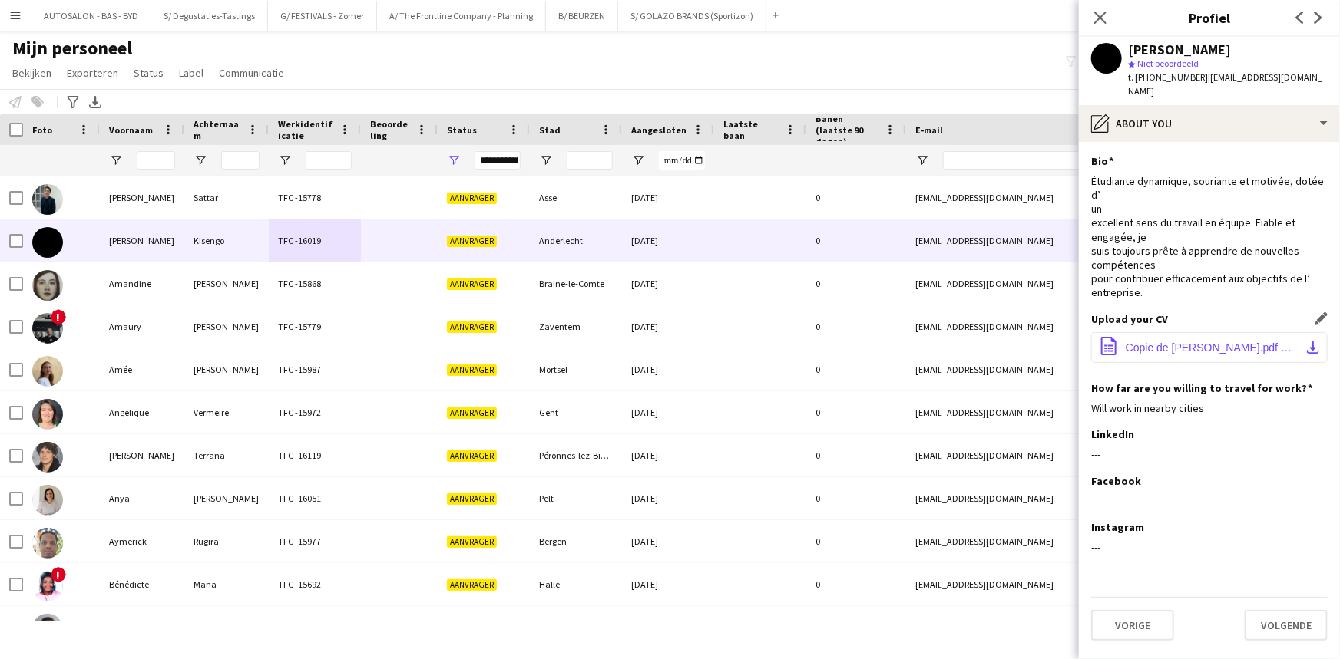
click at [1181, 342] on span "Copie de [PERSON_NAME].pdf NV.pdf" at bounding box center [1211, 348] width 173 height 12
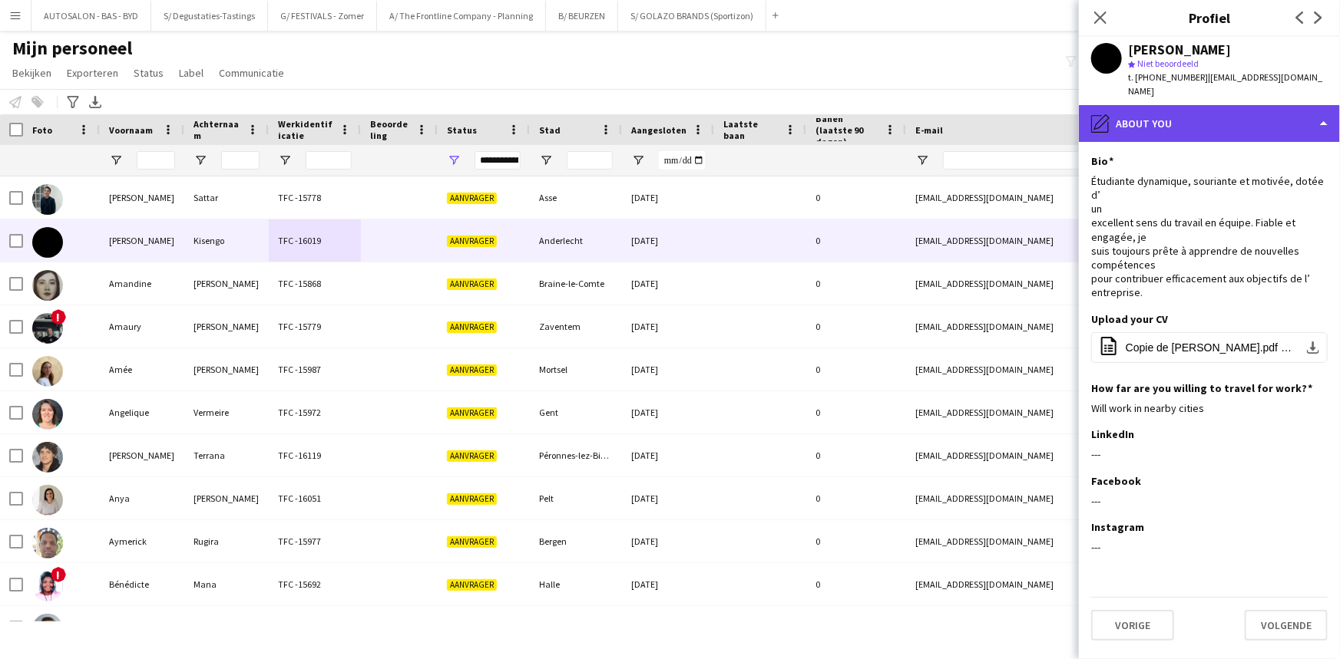
click at [1145, 107] on div "pencil4 About you" at bounding box center [1209, 123] width 261 height 37
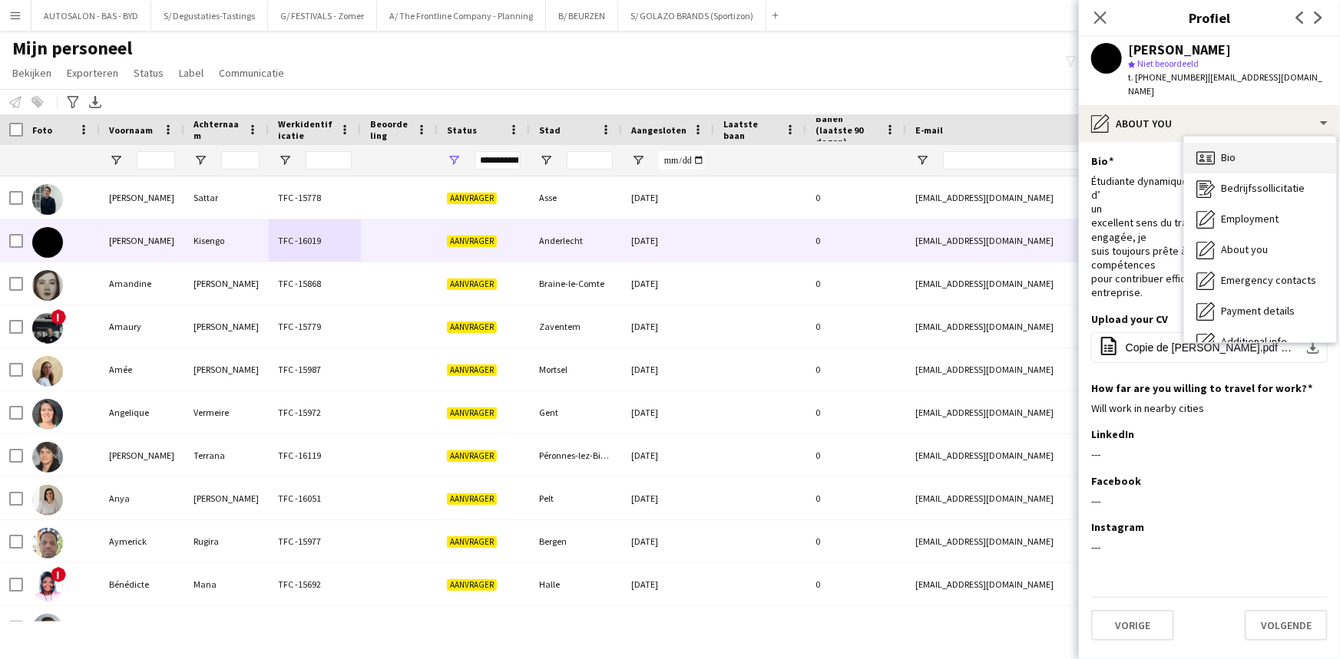
click at [1230, 150] on span "Bio" at bounding box center [1228, 157] width 15 height 14
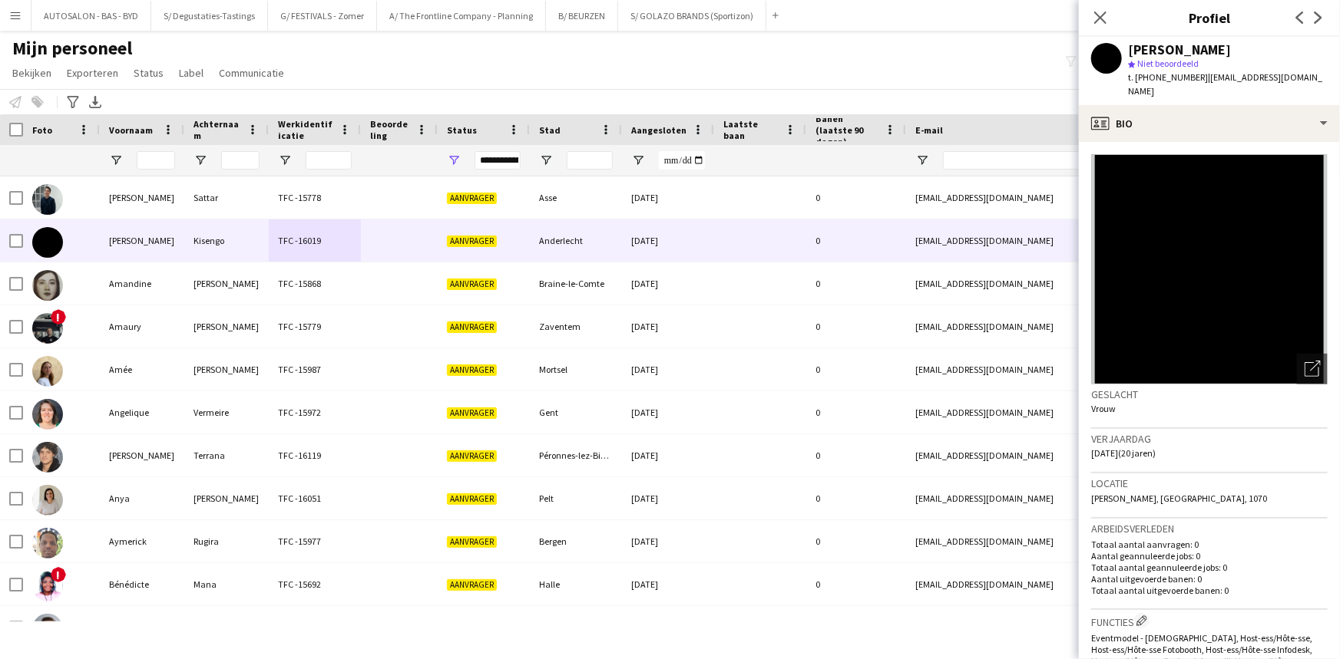
click at [1165, 78] on span "t. [PHONE_NUMBER]" at bounding box center [1168, 77] width 80 height 12
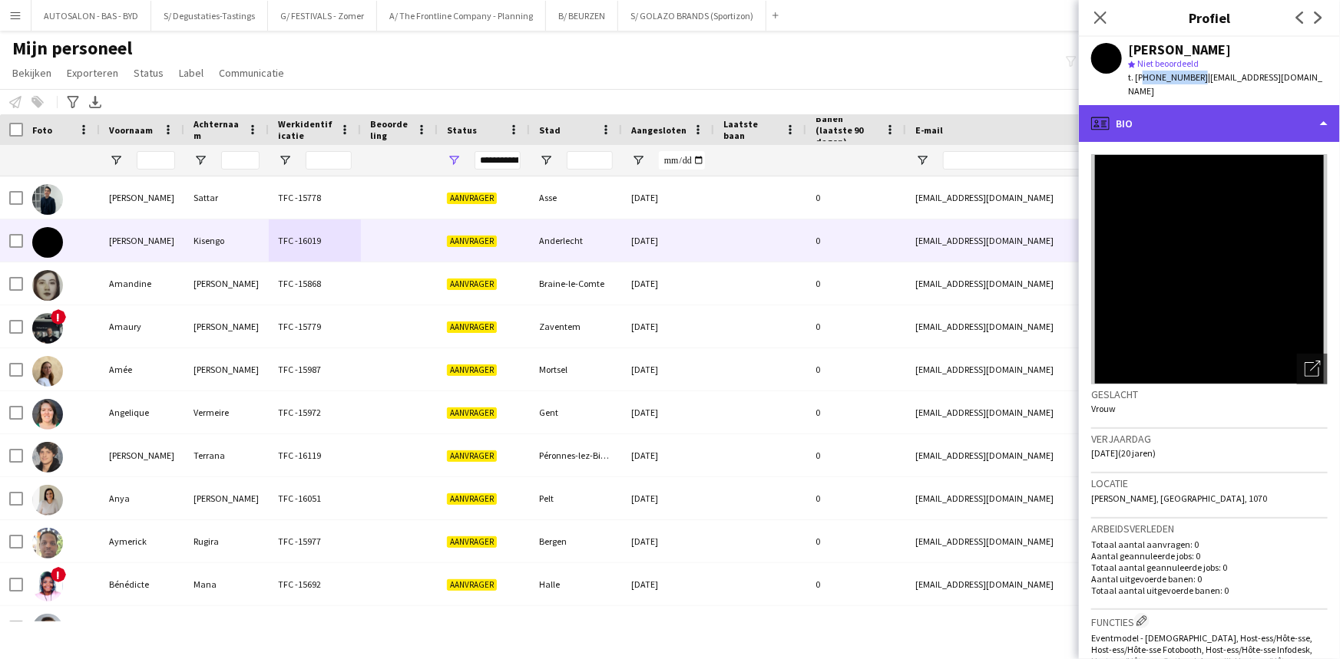
click at [1171, 107] on div "profile Bio" at bounding box center [1209, 123] width 261 height 37
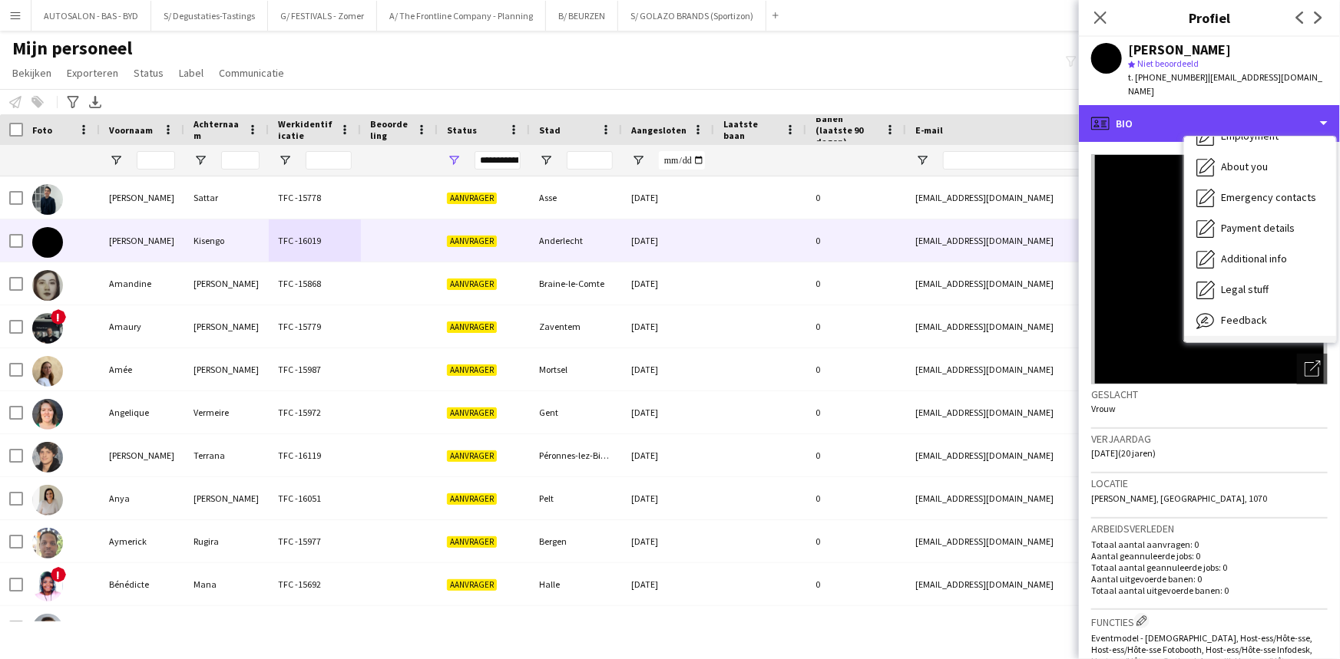
scroll to position [113, 0]
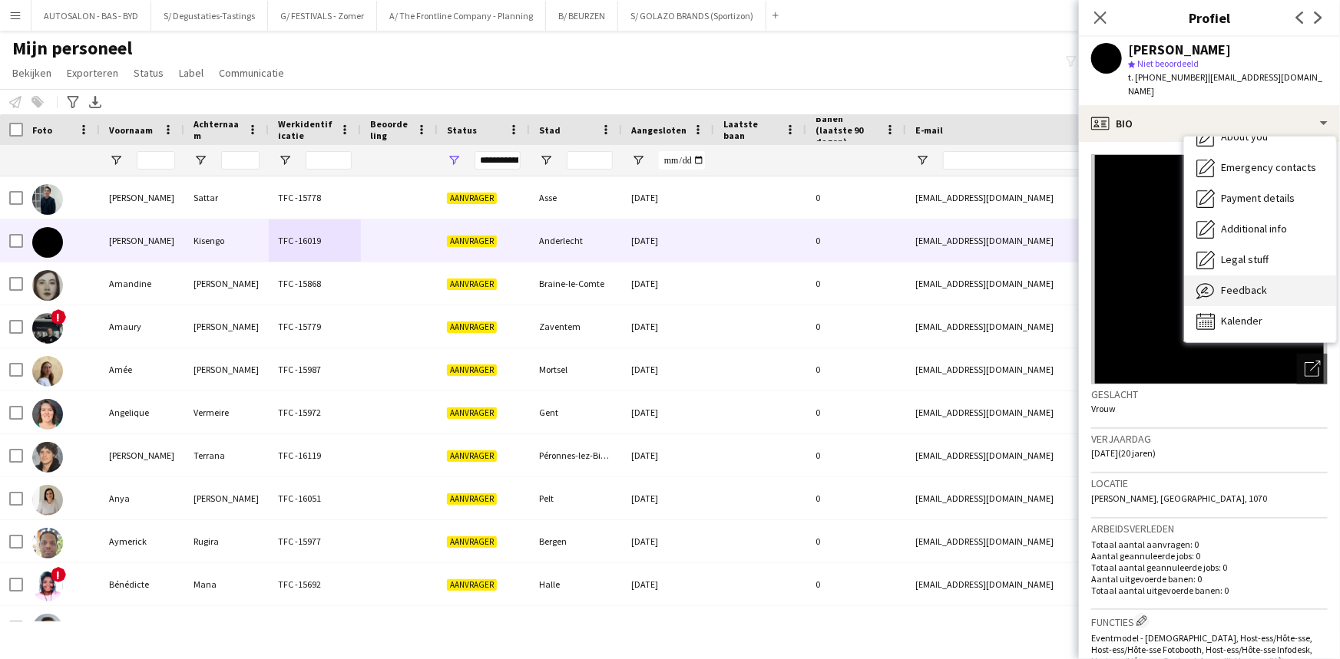
click at [1259, 283] on span "Feedback" at bounding box center [1244, 290] width 46 height 14
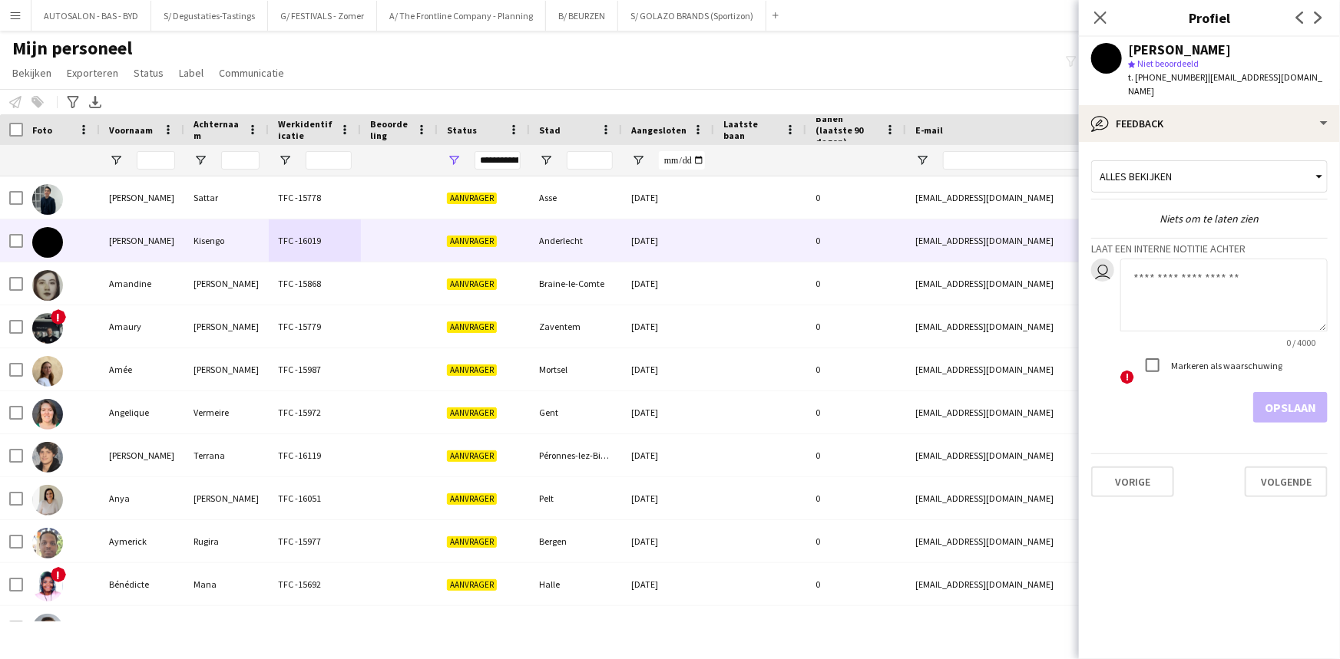
click at [1154, 263] on textarea at bounding box center [1223, 295] width 207 height 73
click at [1178, 280] on textarea at bounding box center [1223, 295] width 207 height 73
paste textarea "**********"
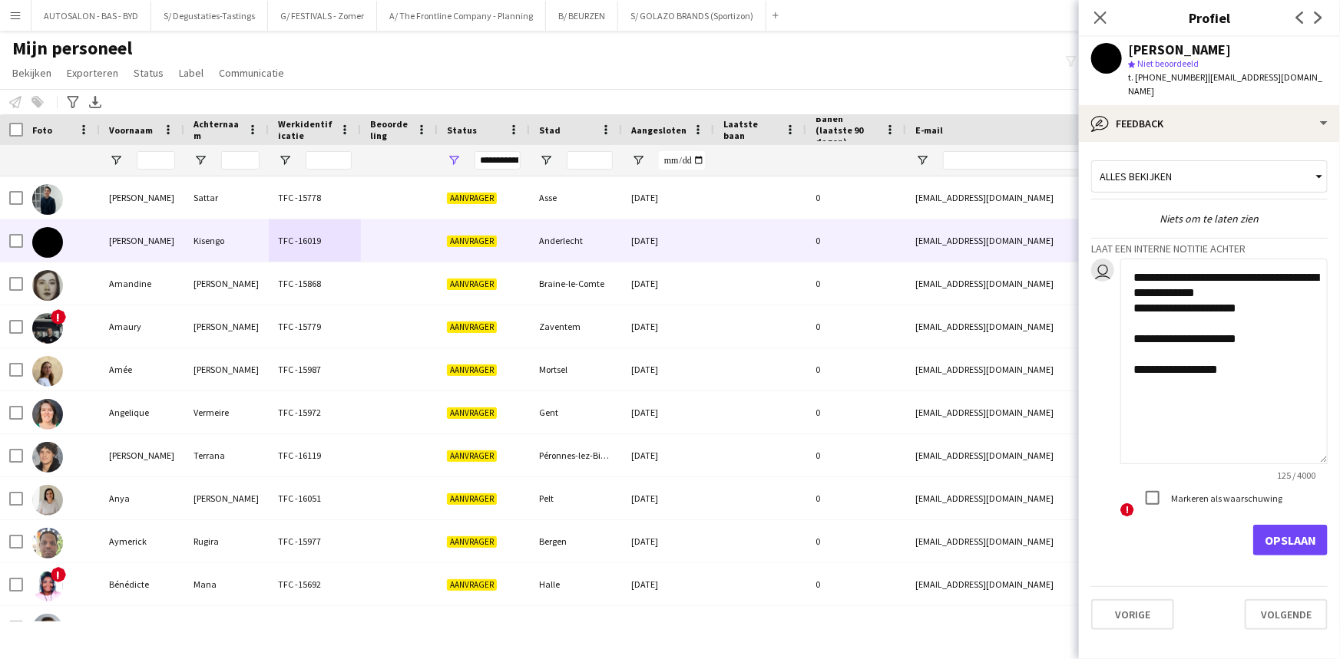
drag, startPoint x: 1323, startPoint y: 309, endPoint x: 1320, endPoint y: 443, distance: 133.6
click at [1320, 443] on textarea "**********" at bounding box center [1223, 362] width 207 height 206
click at [1215, 391] on textarea "**********" at bounding box center [1223, 362] width 207 height 206
click at [1245, 369] on textarea "**********" at bounding box center [1223, 362] width 207 height 206
click at [1131, 263] on textarea "**********" at bounding box center [1223, 362] width 207 height 206
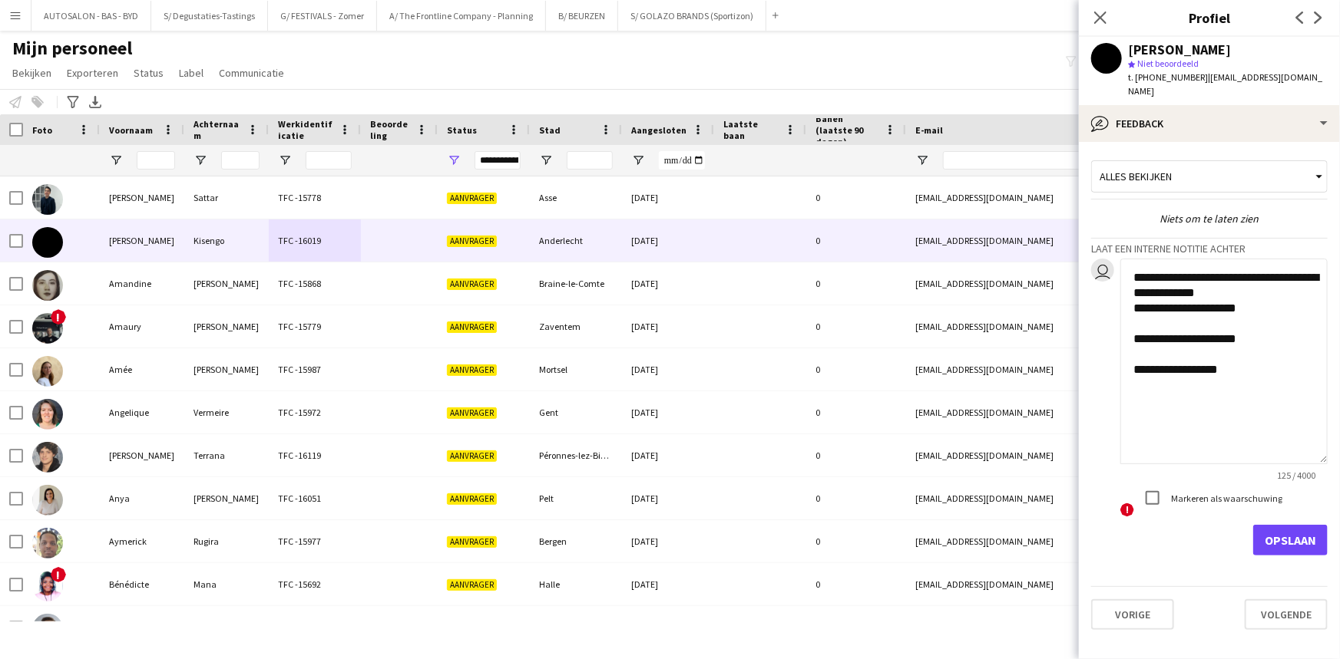
click at [1238, 366] on textarea "**********" at bounding box center [1223, 362] width 207 height 206
click at [1248, 362] on textarea "**********" at bounding box center [1223, 362] width 207 height 206
click at [1134, 261] on textarea "**********" at bounding box center [1223, 362] width 207 height 206
drag, startPoint x: 1129, startPoint y: 263, endPoint x: 1294, endPoint y: 393, distance: 209.3
click at [1294, 393] on textarea "**********" at bounding box center [1223, 362] width 207 height 206
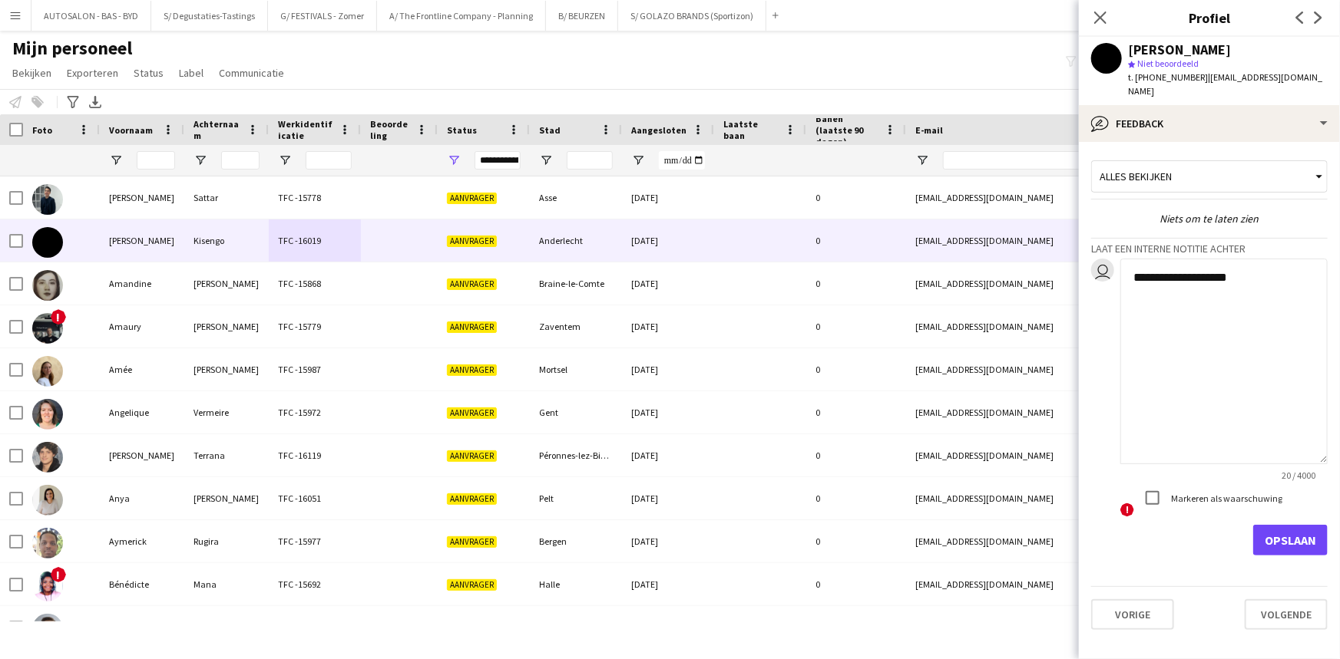
click at [1259, 273] on textarea "**********" at bounding box center [1223, 362] width 207 height 206
type textarea "**********"
click at [1285, 525] on button "Opslaan" at bounding box center [1290, 540] width 74 height 31
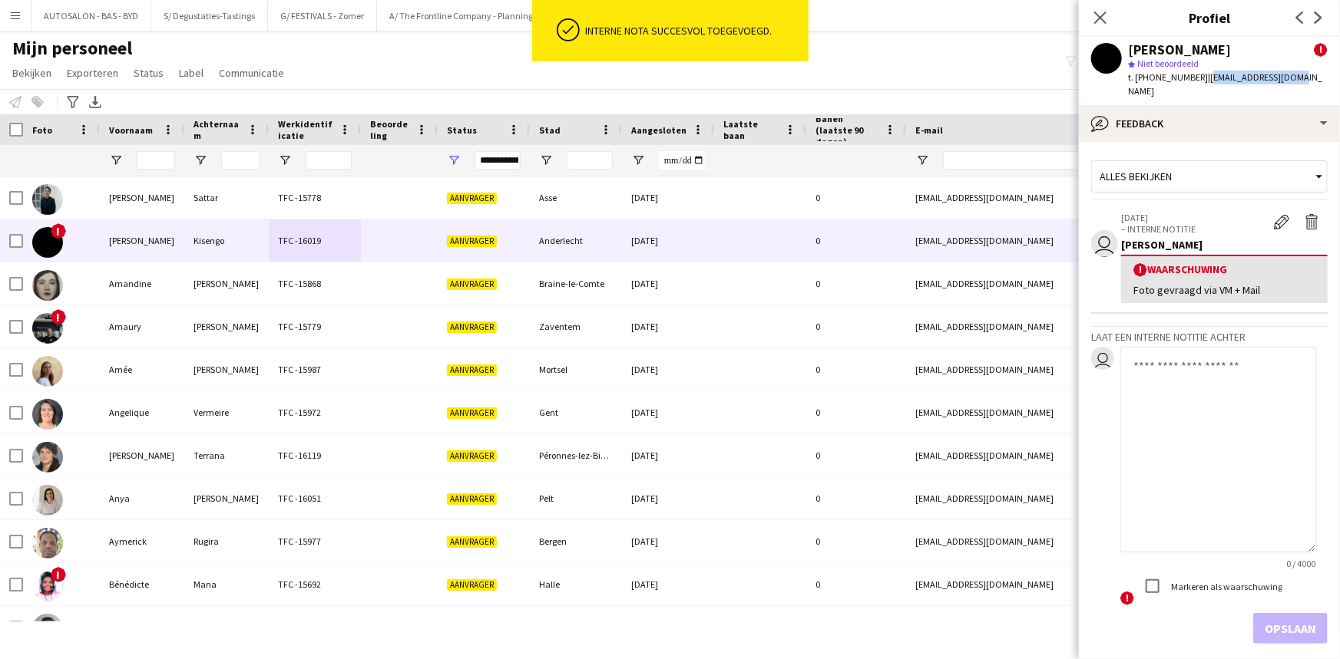
drag, startPoint x: 1290, startPoint y: 80, endPoint x: 1197, endPoint y: 81, distance: 92.9
click at [1197, 81] on app-profile-header "[PERSON_NAME] ! star Niet beoordeeld t. [PHONE_NUMBER] | [EMAIL_ADDRESS][DOMAIN…" at bounding box center [1209, 71] width 261 height 68
copy span "[EMAIL_ADDRESS][DOMAIN_NAME]"
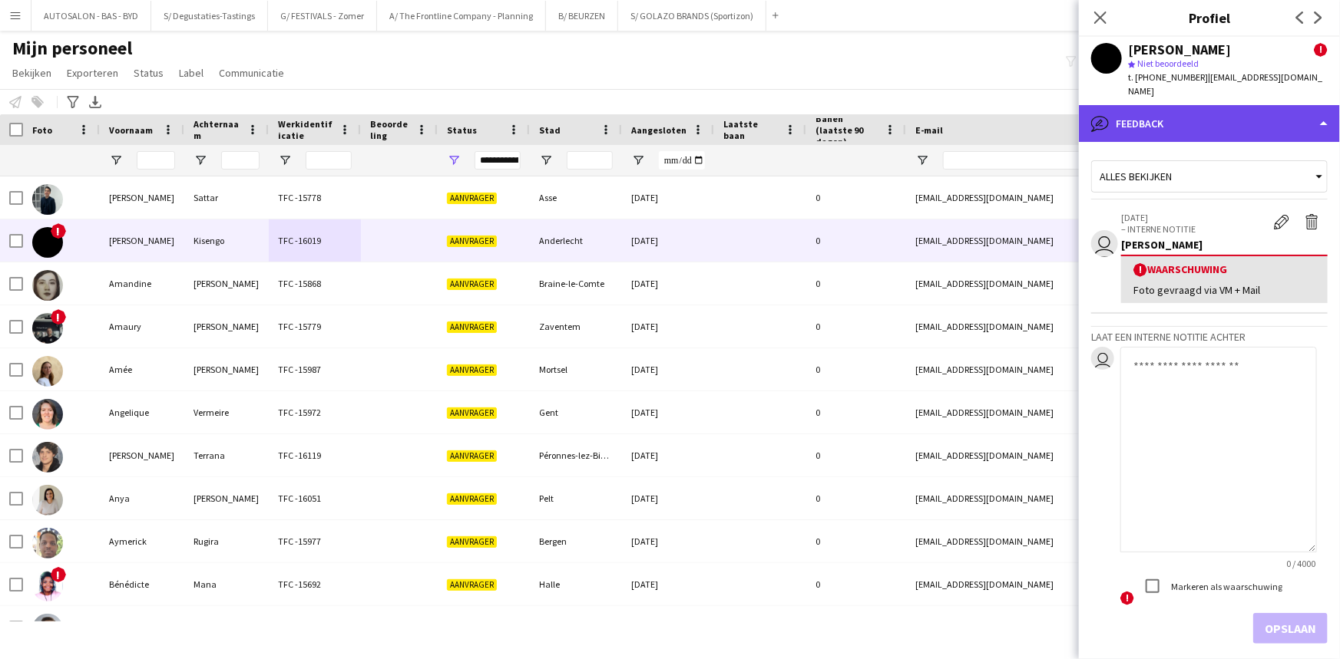
click at [1188, 105] on div "bubble-pencil Feedback" at bounding box center [1209, 123] width 261 height 37
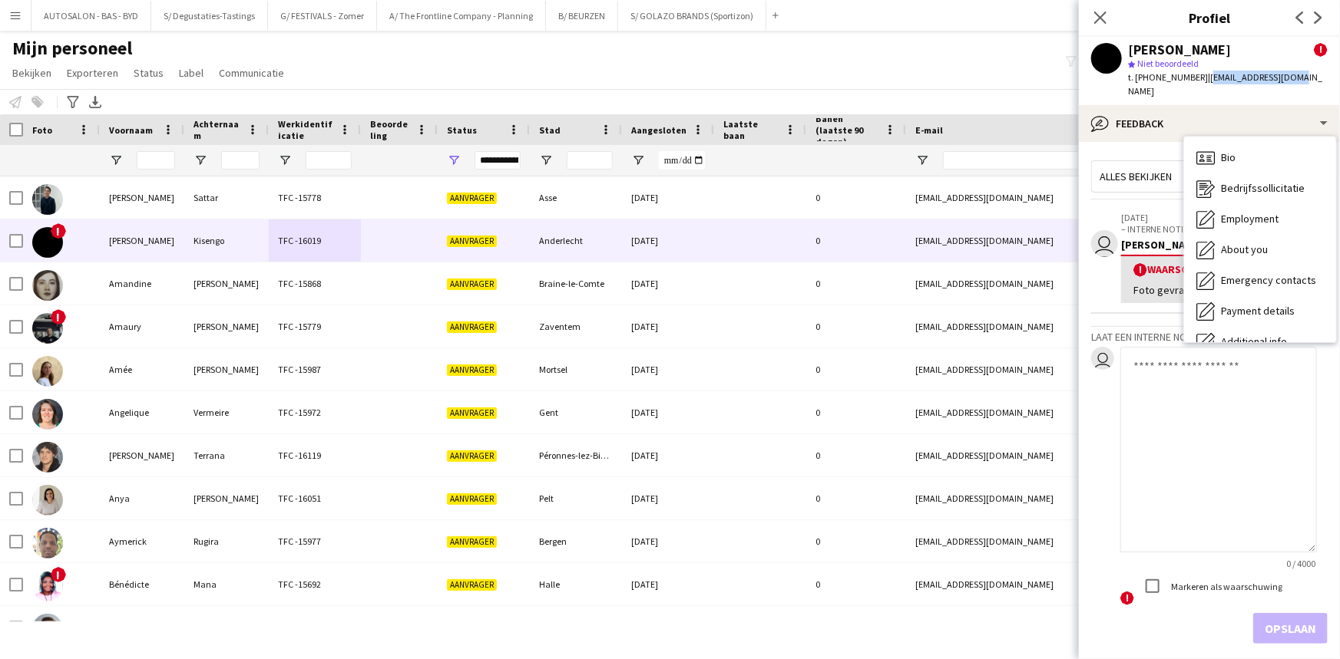
drag, startPoint x: 1257, startPoint y: 82, endPoint x: 1196, endPoint y: 87, distance: 61.6
click at [1196, 87] on div "[PERSON_NAME] ! star Niet beoordeeld t. [PHONE_NUMBER] | [EMAIL_ADDRESS][DOMAIN…" at bounding box center [1209, 71] width 261 height 68
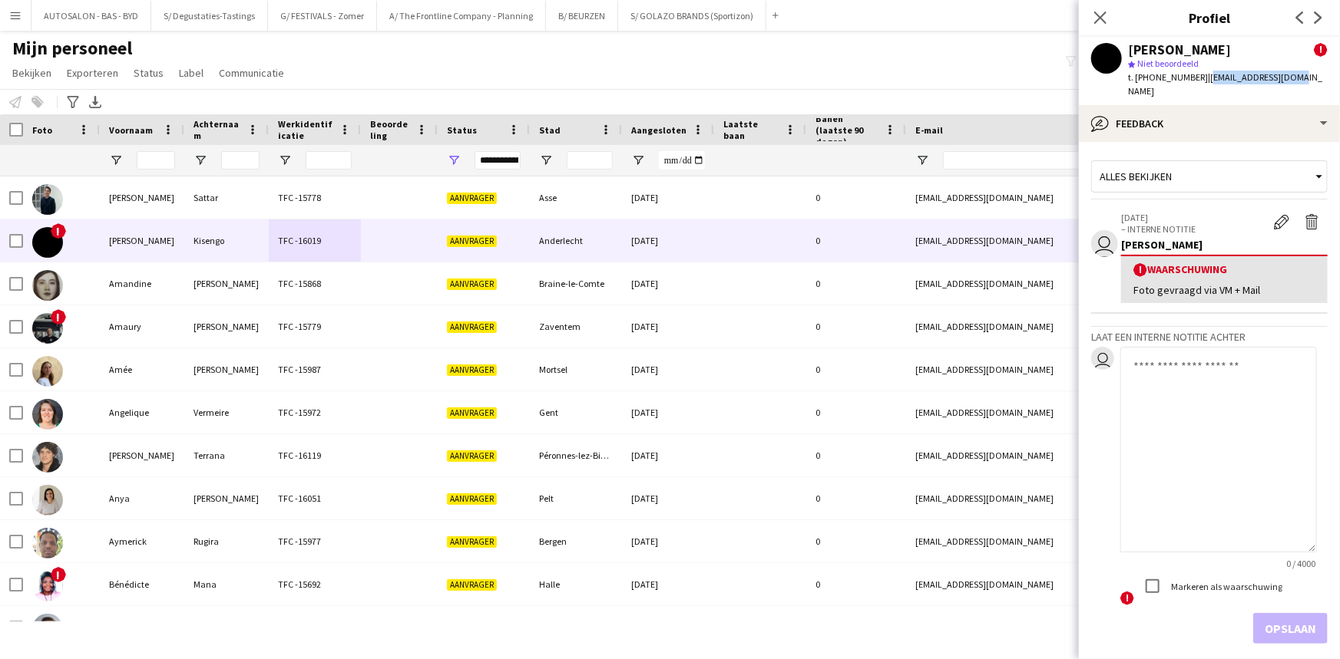
copy span "[EMAIL_ADDRESS][DOMAIN_NAME]"
click at [1182, 375] on textarea at bounding box center [1218, 450] width 197 height 206
paste textarea "**********"
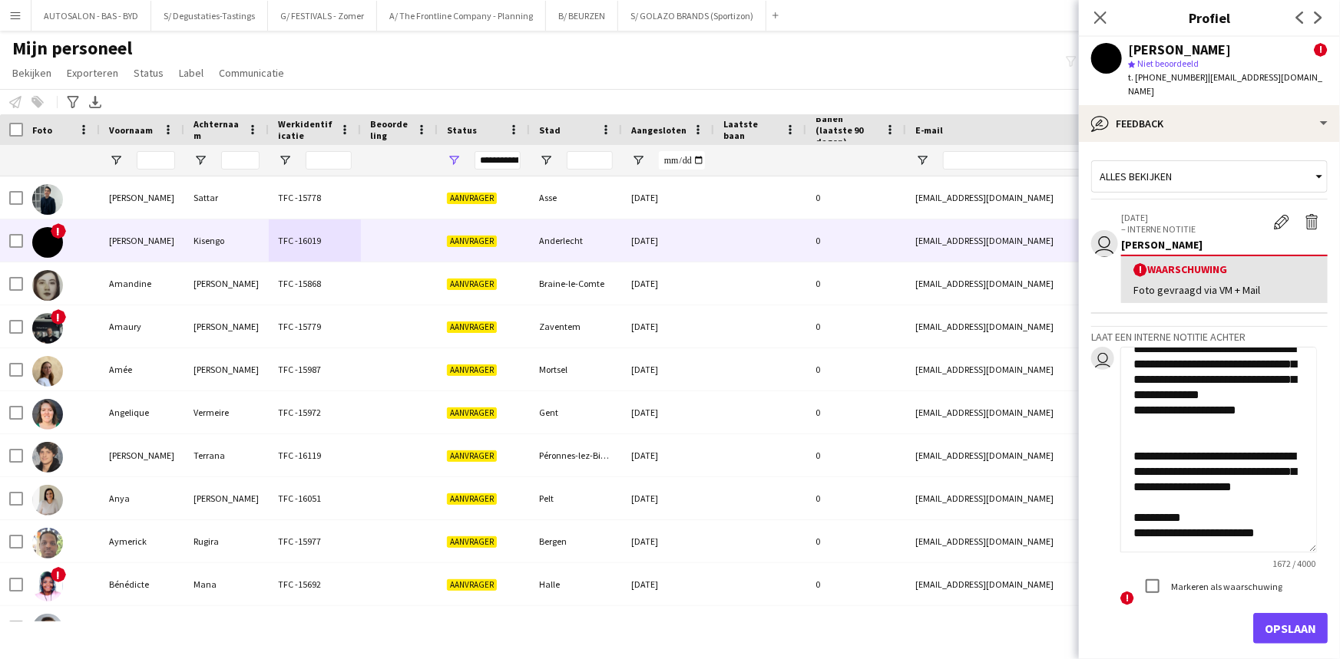
scroll to position [937, 0]
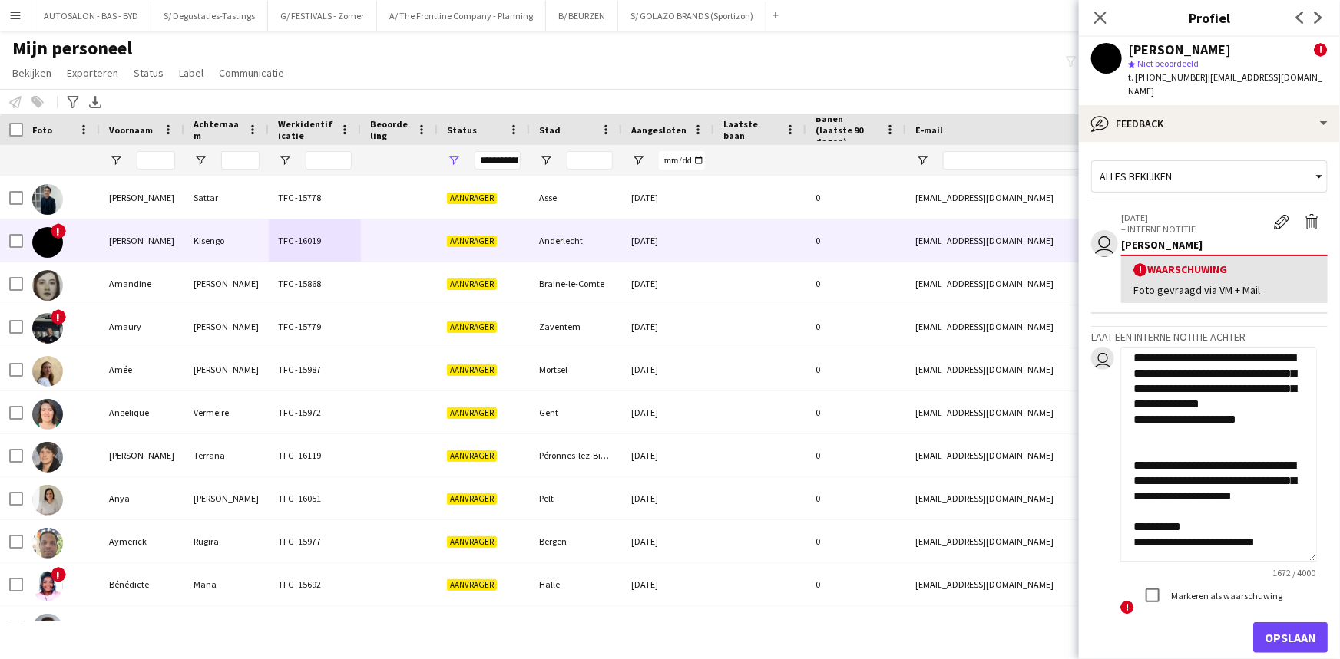
drag, startPoint x: 1313, startPoint y: 536, endPoint x: 1317, endPoint y: 547, distance: 12.1
click at [1317, 547] on textarea at bounding box center [1218, 454] width 197 height 215
drag, startPoint x: 1313, startPoint y: 545, endPoint x: 1307, endPoint y: 472, distance: 73.2
click at [1307, 472] on textarea at bounding box center [1218, 455] width 197 height 216
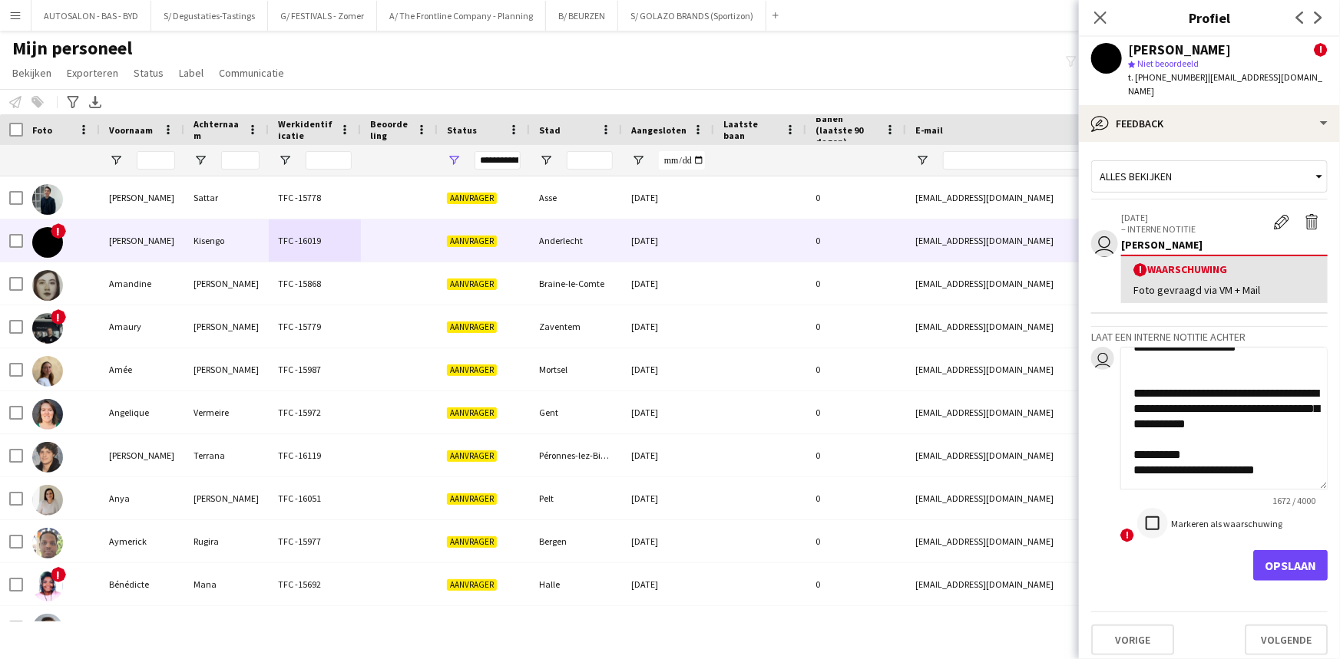
type textarea "**********"
click at [1305, 550] on button "Opslaan" at bounding box center [1290, 565] width 74 height 31
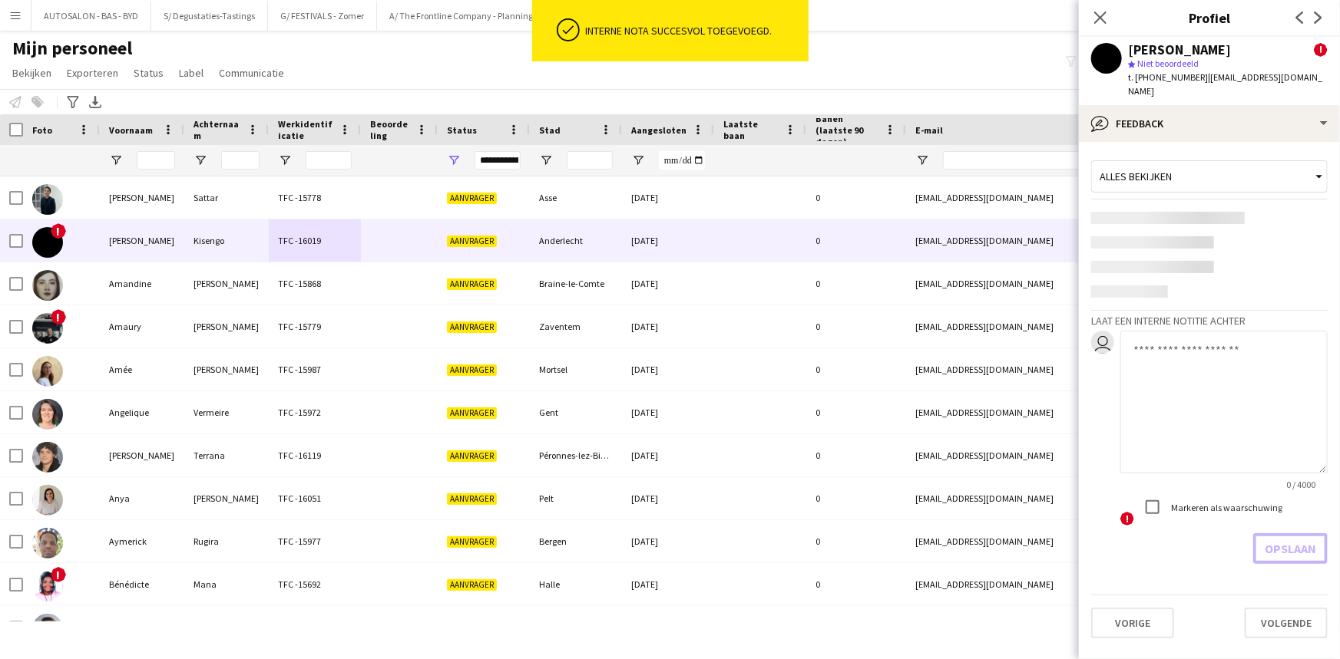
scroll to position [0, 0]
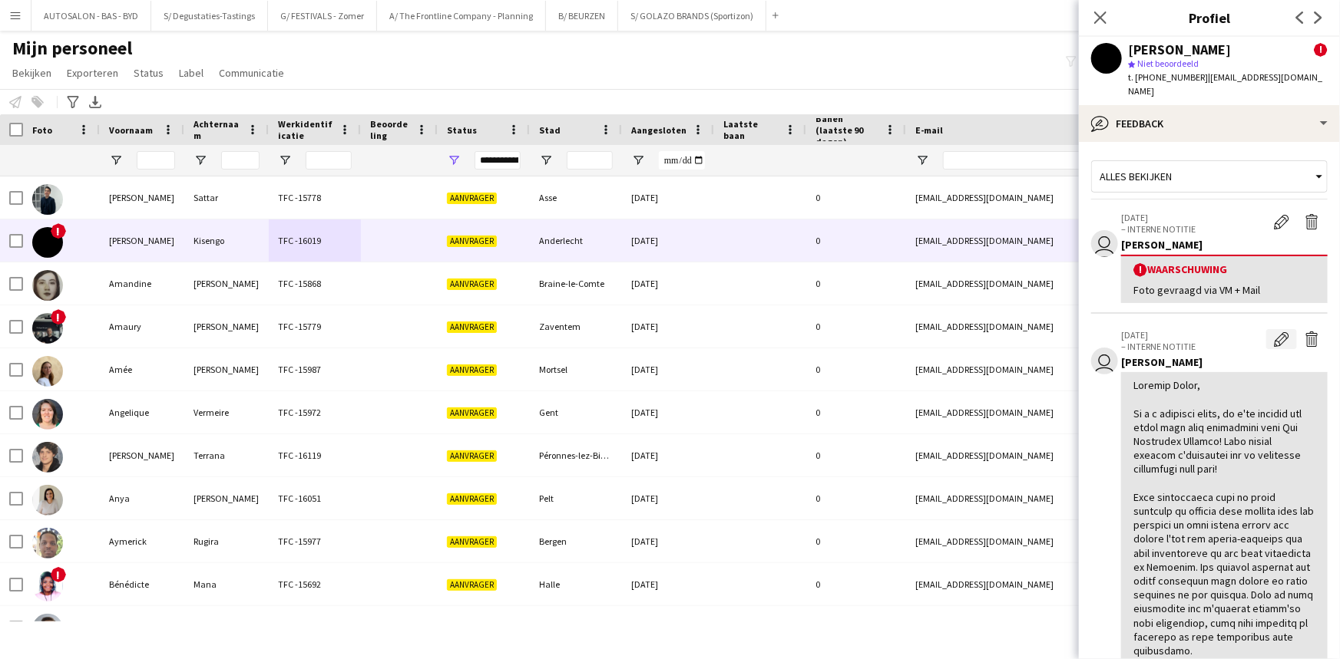
click at [1274, 332] on app-icon "Bewerk interne notitie" at bounding box center [1281, 339] width 15 height 15
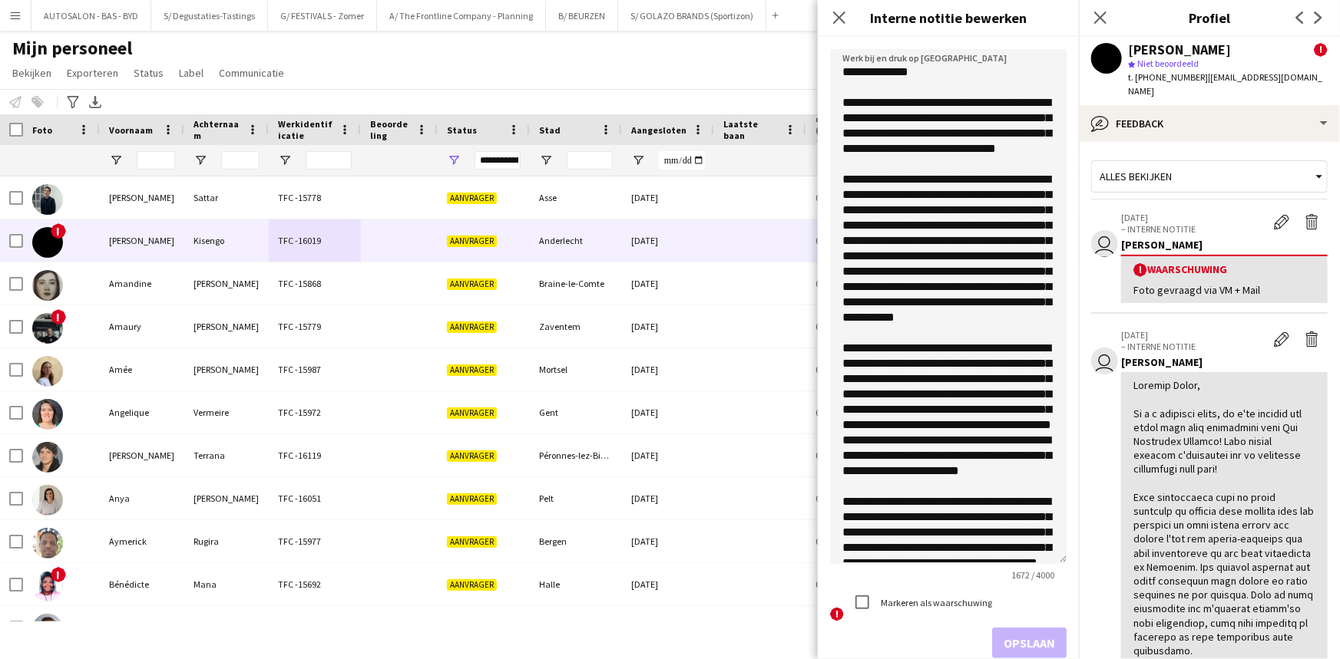
drag, startPoint x: 1061, startPoint y: 137, endPoint x: 1054, endPoint y: 552, distance: 415.4
click at [1057, 557] on form "Werk bij en druk op Opslaan 1672 / 4000 ! Markeren als waarschuwing Opslaan" at bounding box center [948, 354] width 261 height 634
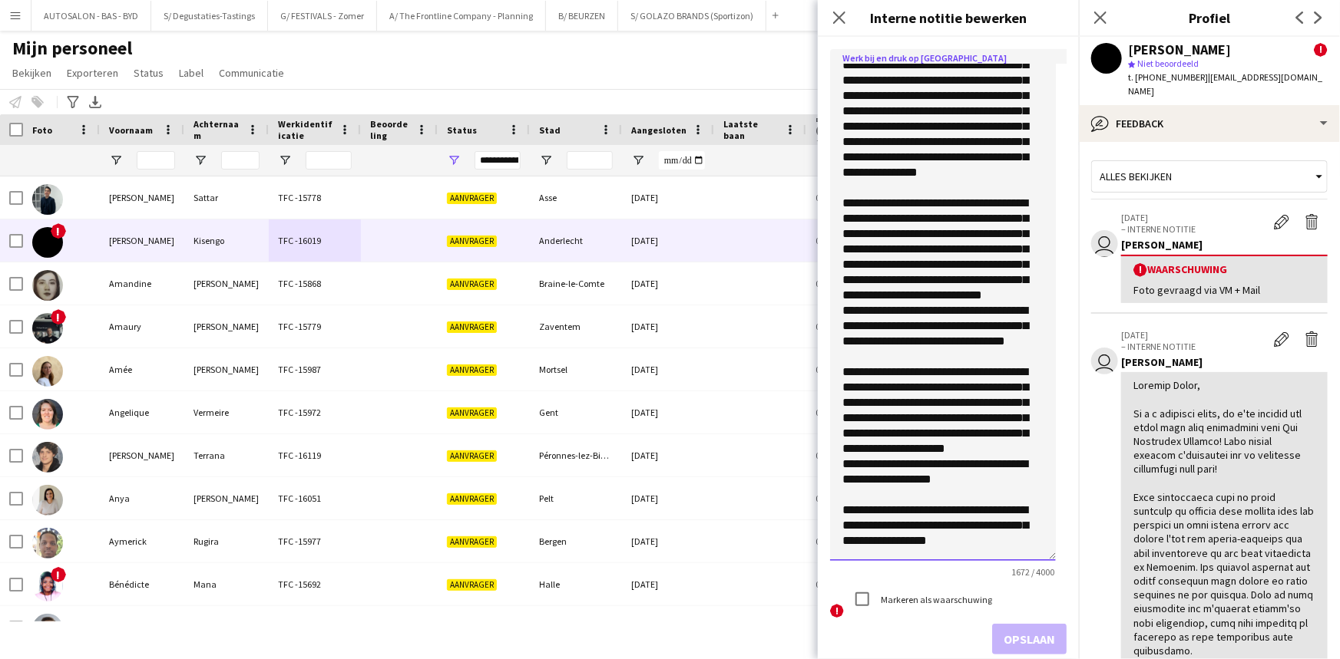
scroll to position [493, 0]
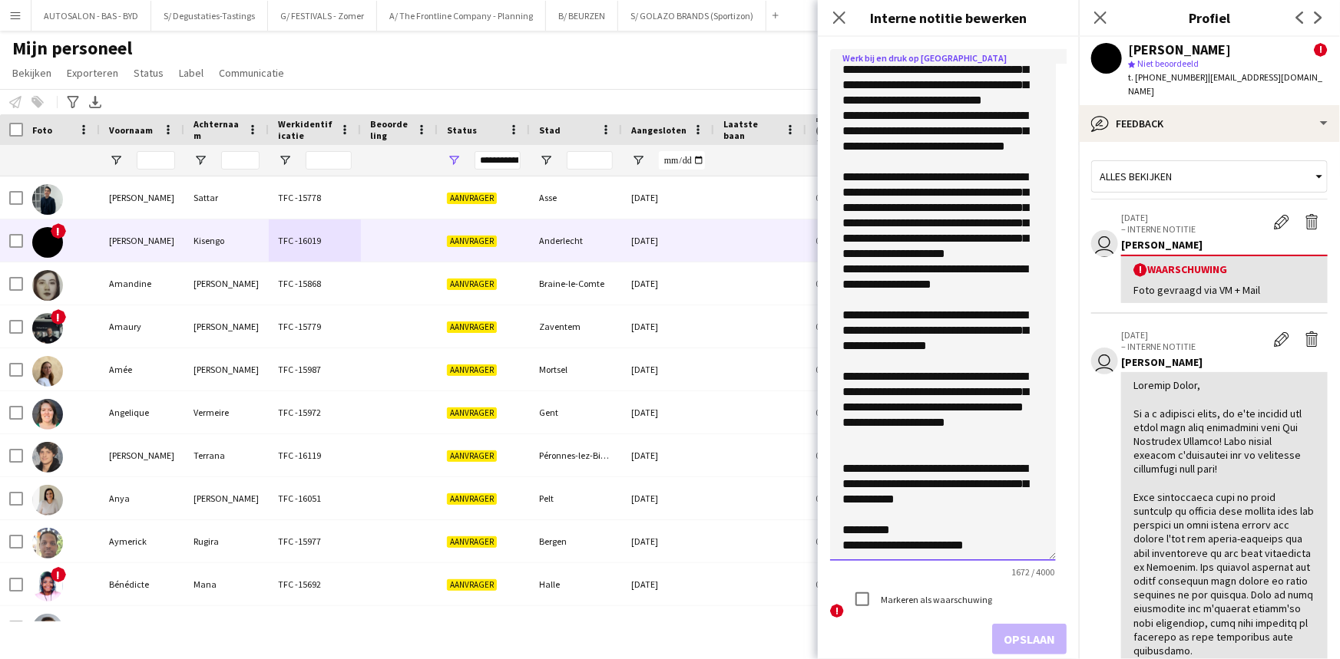
drag, startPoint x: 844, startPoint y: 68, endPoint x: 1026, endPoint y: 603, distance: 564.9
click at [1026, 603] on form "Werk bij en druk op Opslaan 1672 / 4000 ! Markeren als waarschuwing Opslaan" at bounding box center [948, 352] width 261 height 630
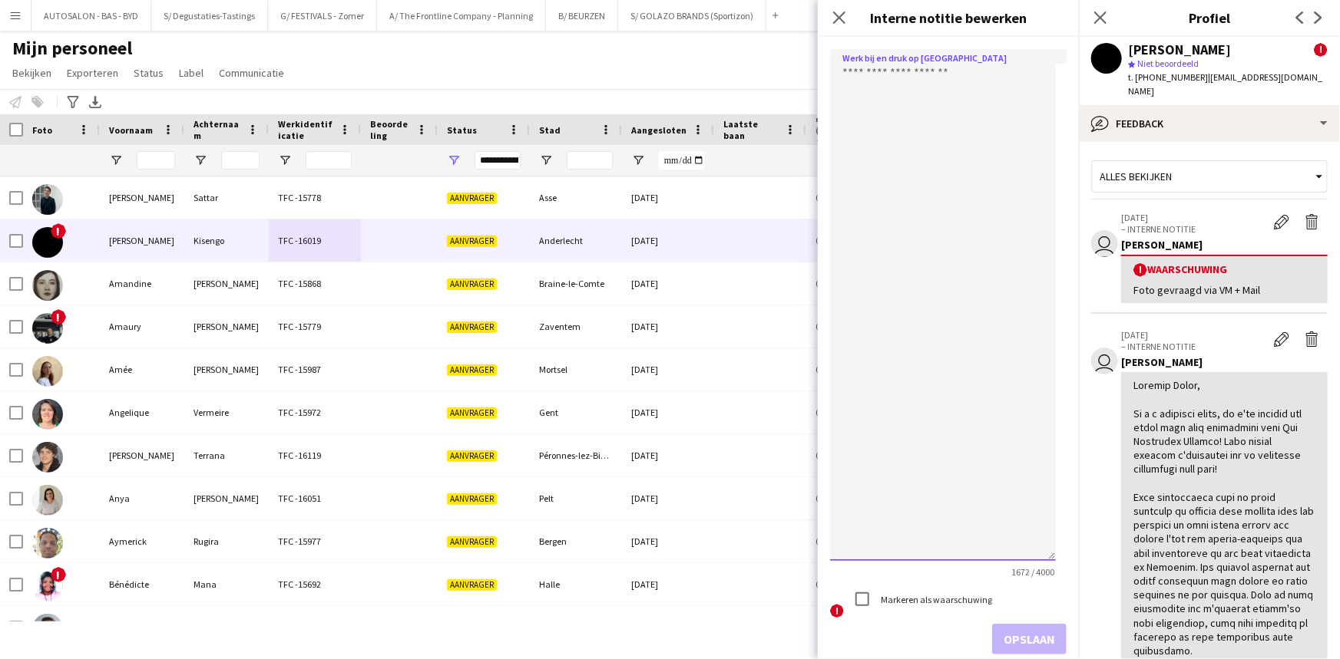
scroll to position [0, 0]
click at [872, 88] on textarea at bounding box center [943, 305] width 226 height 512
click at [844, 24] on icon "Sluit pop-in" at bounding box center [838, 17] width 15 height 15
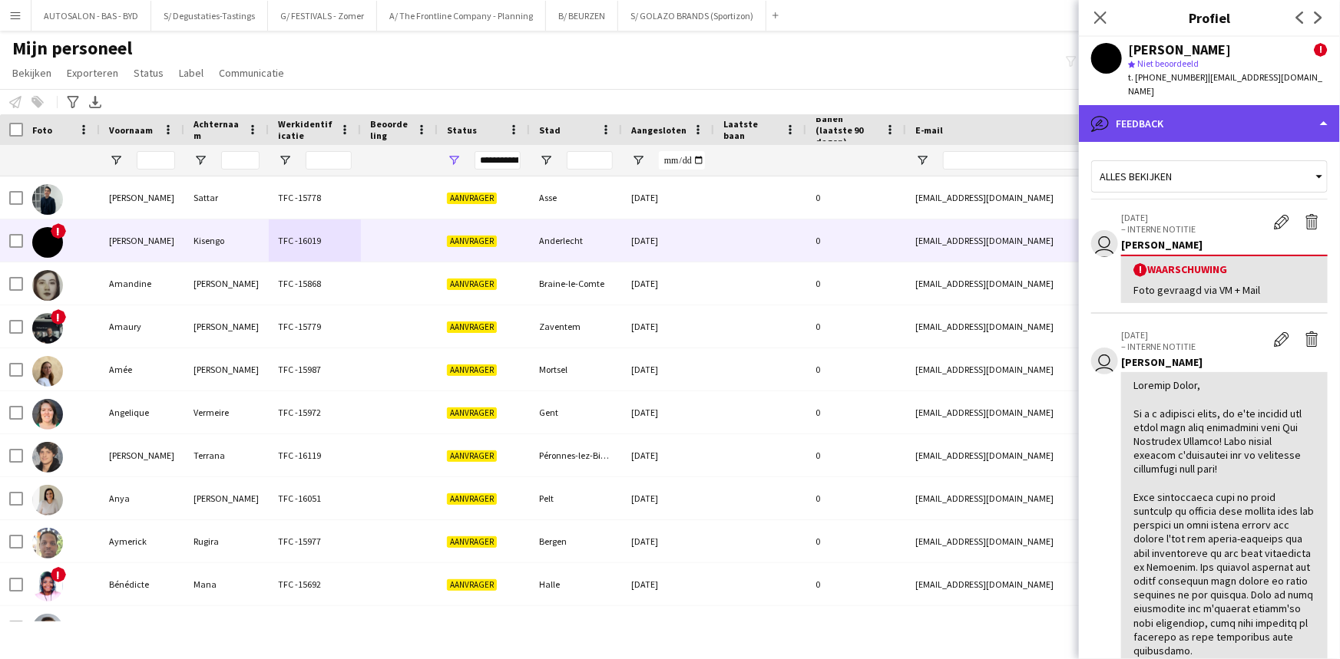
click at [1166, 112] on div "bubble-pencil Feedback" at bounding box center [1209, 123] width 261 height 37
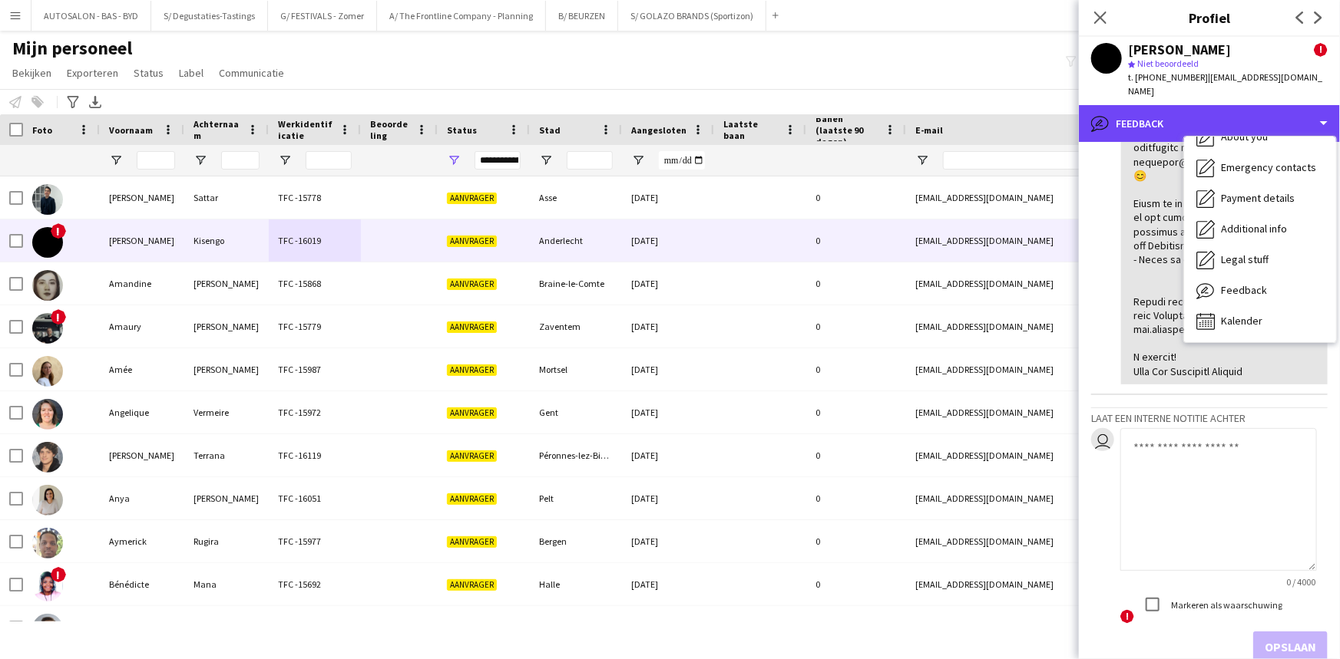
scroll to position [954, 0]
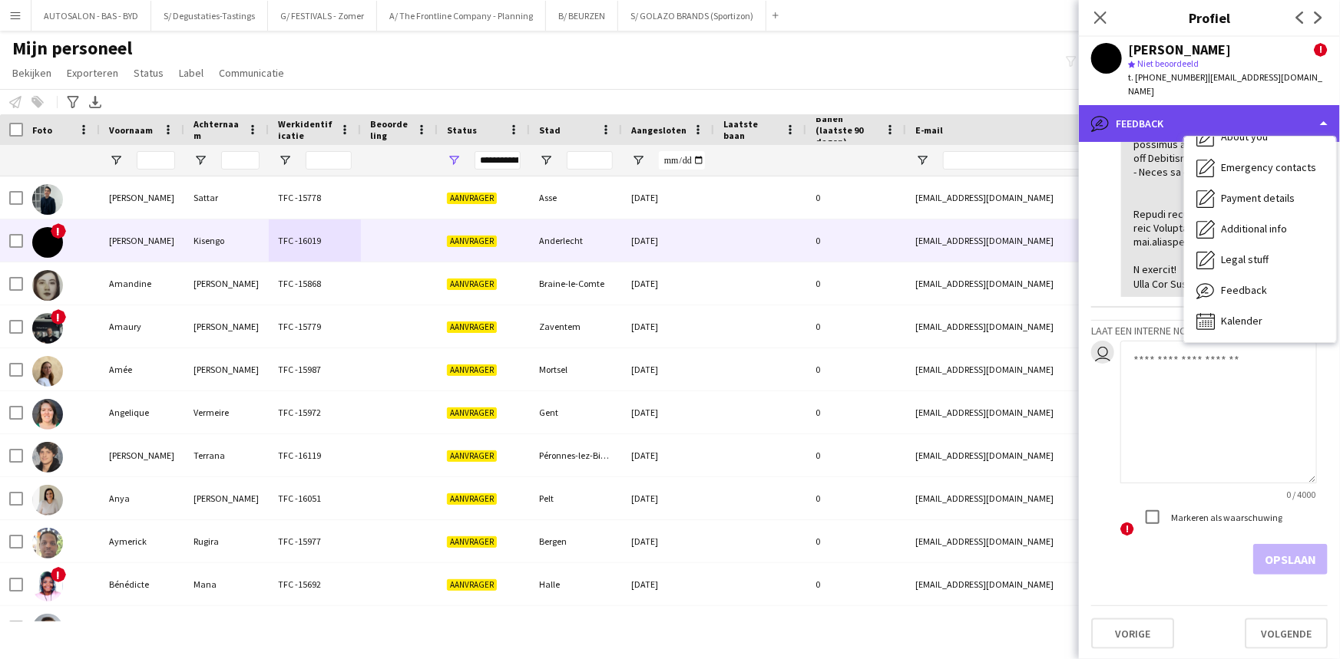
click at [1163, 105] on div "bubble-pencil Feedback" at bounding box center [1209, 123] width 261 height 37
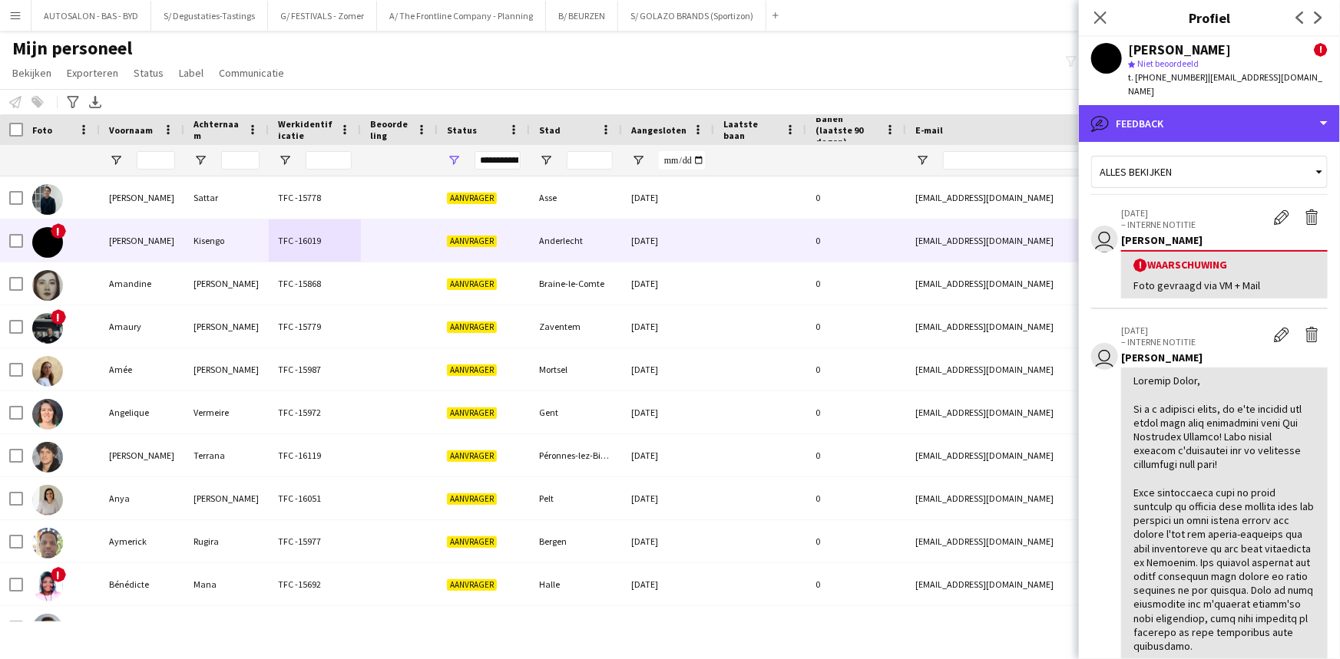
scroll to position [0, 0]
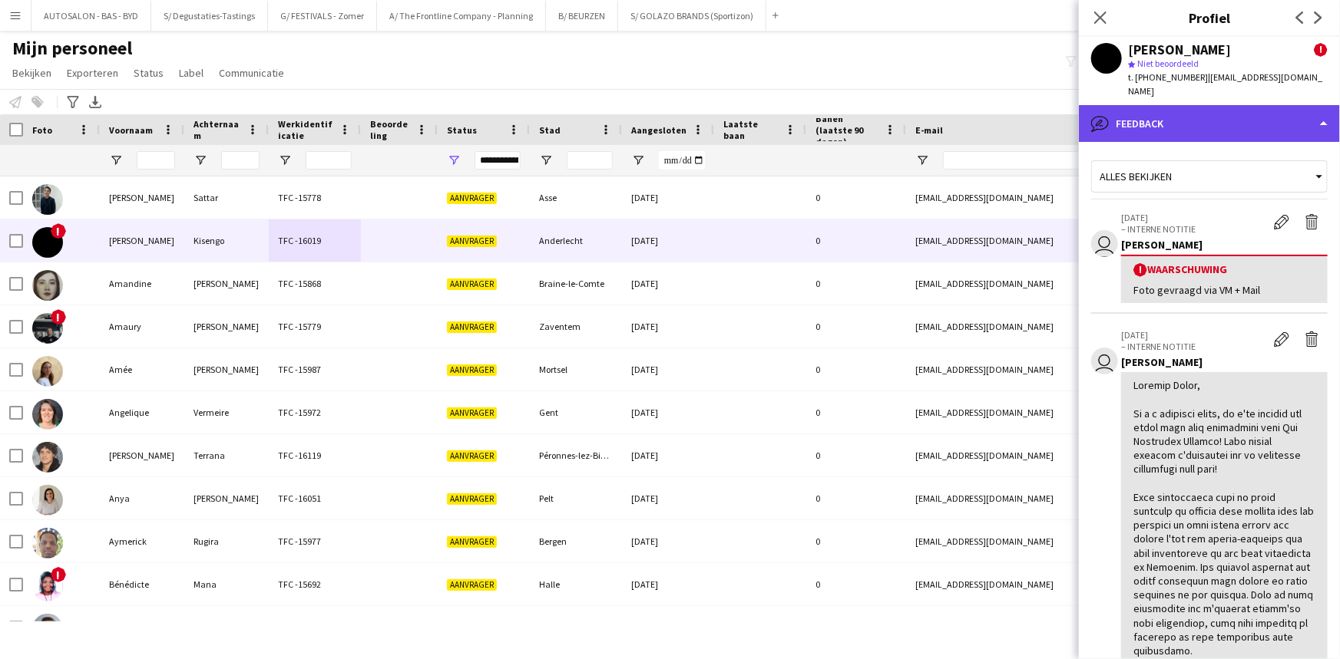
click at [1207, 105] on div "bubble-pencil Feedback" at bounding box center [1209, 123] width 261 height 37
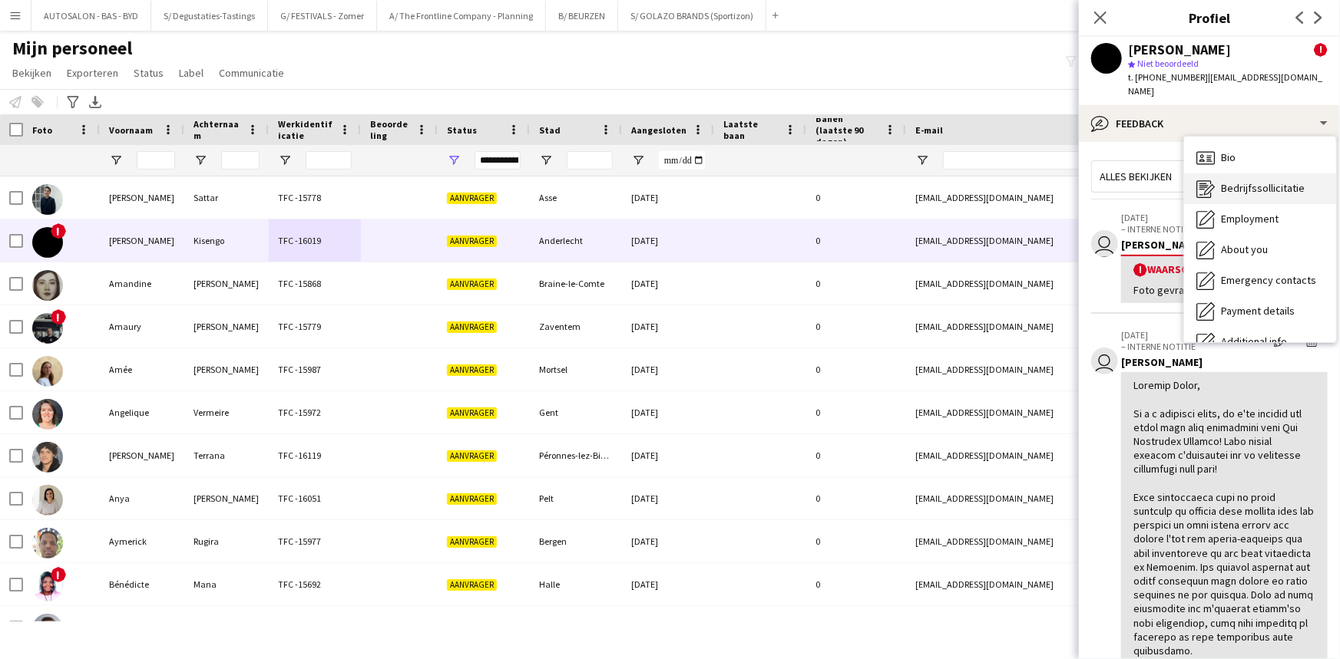
click at [1257, 181] on span "Bedrijfssollicitatie" at bounding box center [1263, 188] width 84 height 14
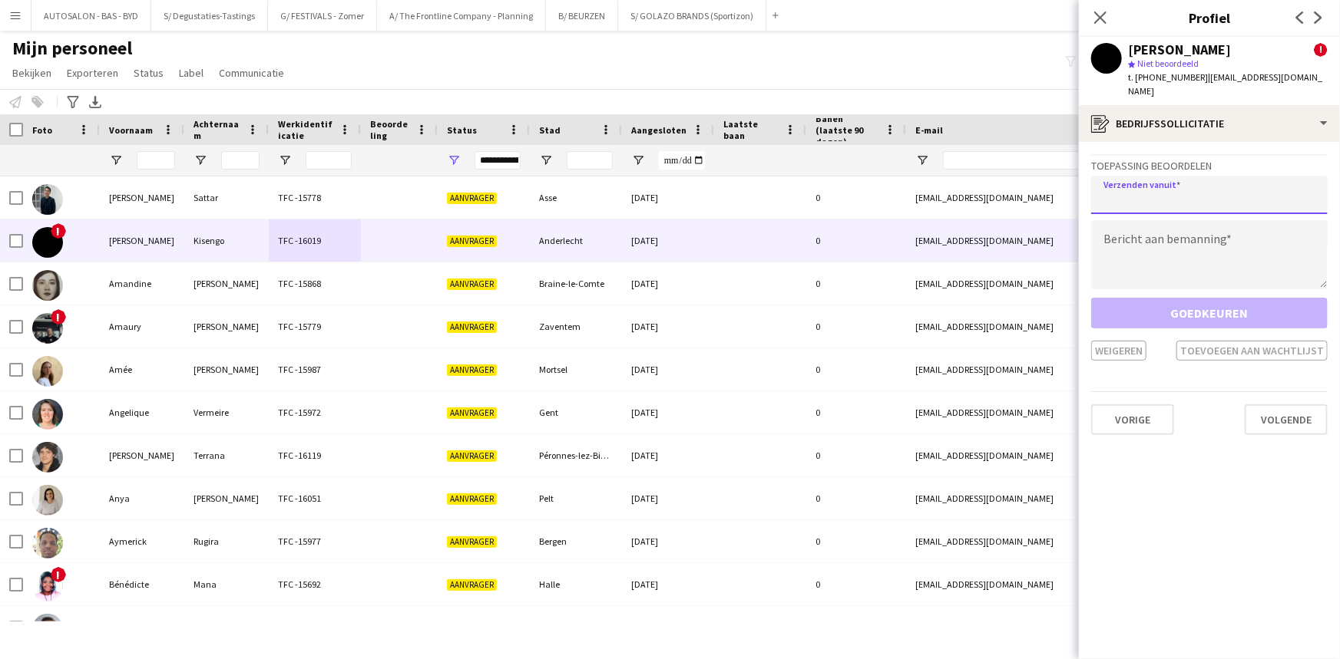
click at [1142, 187] on input "email" at bounding box center [1209, 195] width 236 height 38
type input "**********"
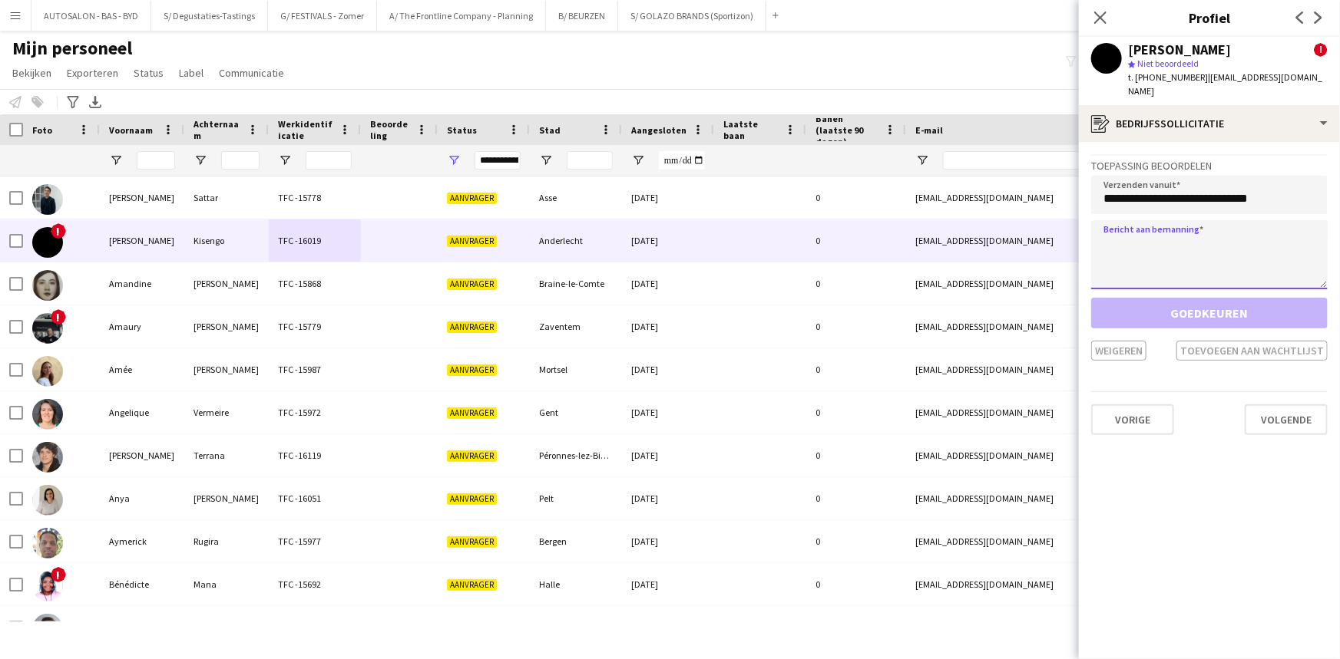
click at [1131, 226] on textarea at bounding box center [1209, 254] width 236 height 69
paste textarea "**********"
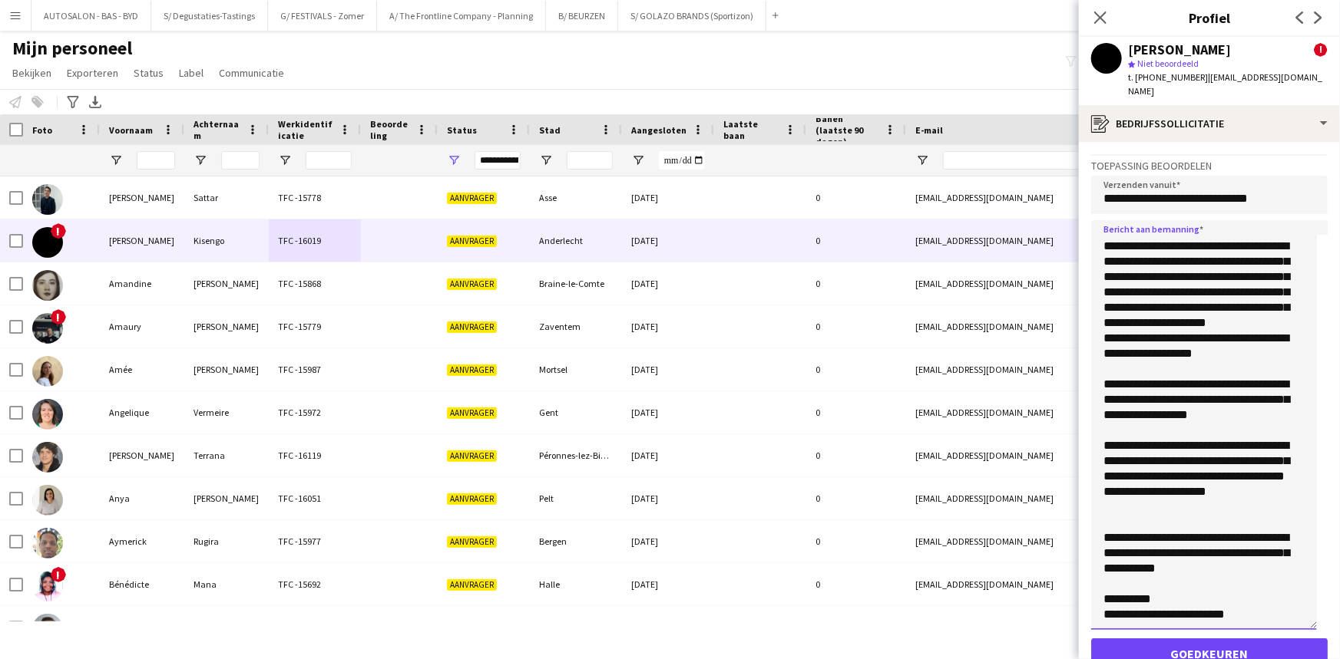
scroll to position [593, 0]
drag, startPoint x: 1320, startPoint y: 269, endPoint x: 1319, endPoint y: 596, distance: 327.0
click at [1327, 606] on app-crew-profile-application "**********" at bounding box center [1209, 400] width 261 height 517
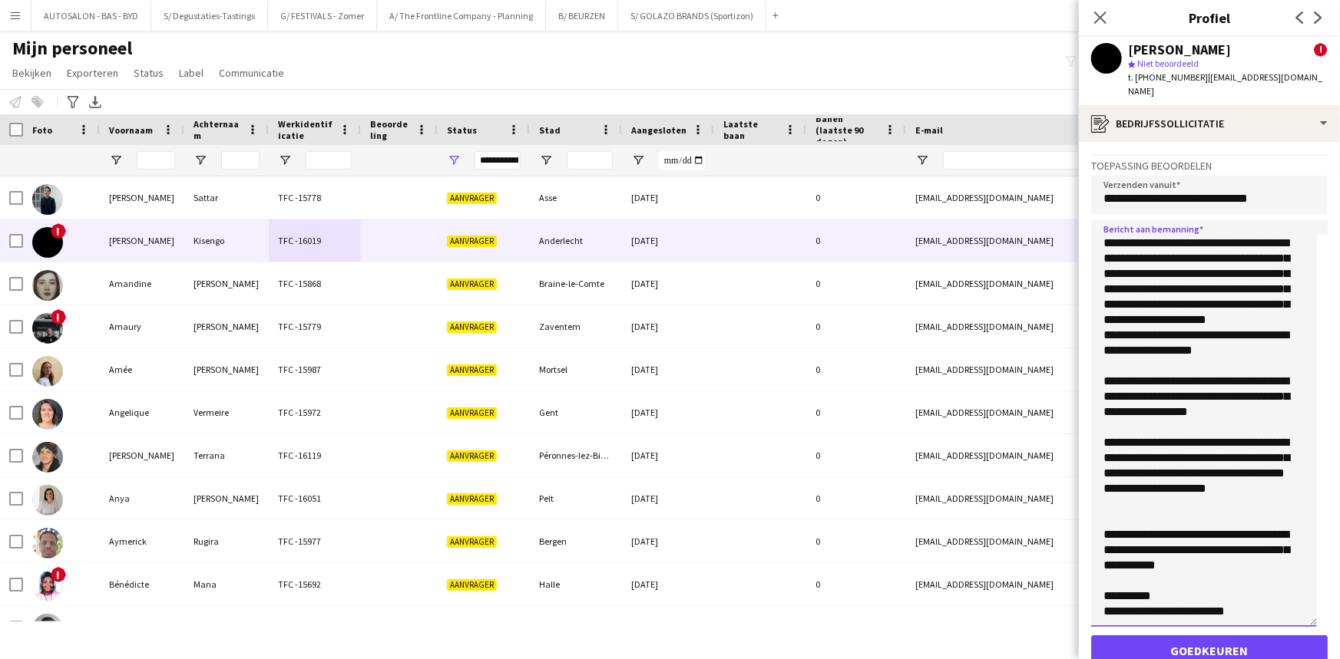
click at [1175, 487] on textarea at bounding box center [1204, 423] width 226 height 407
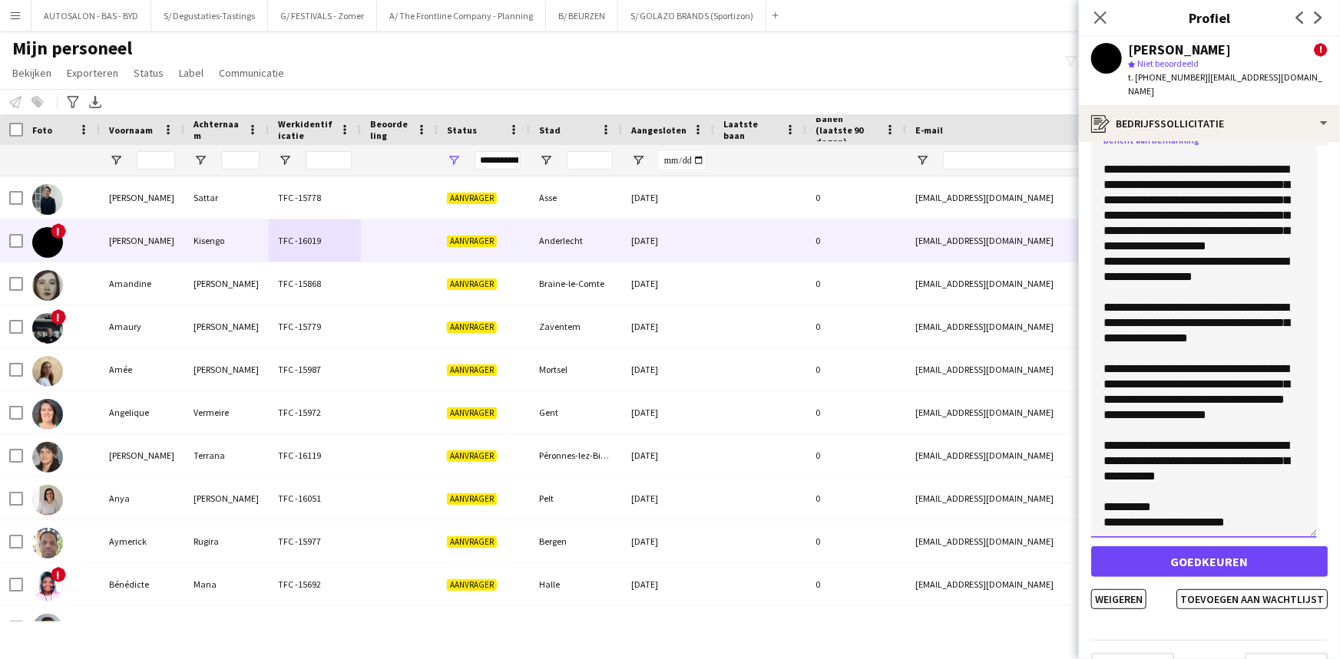
scroll to position [111, 0]
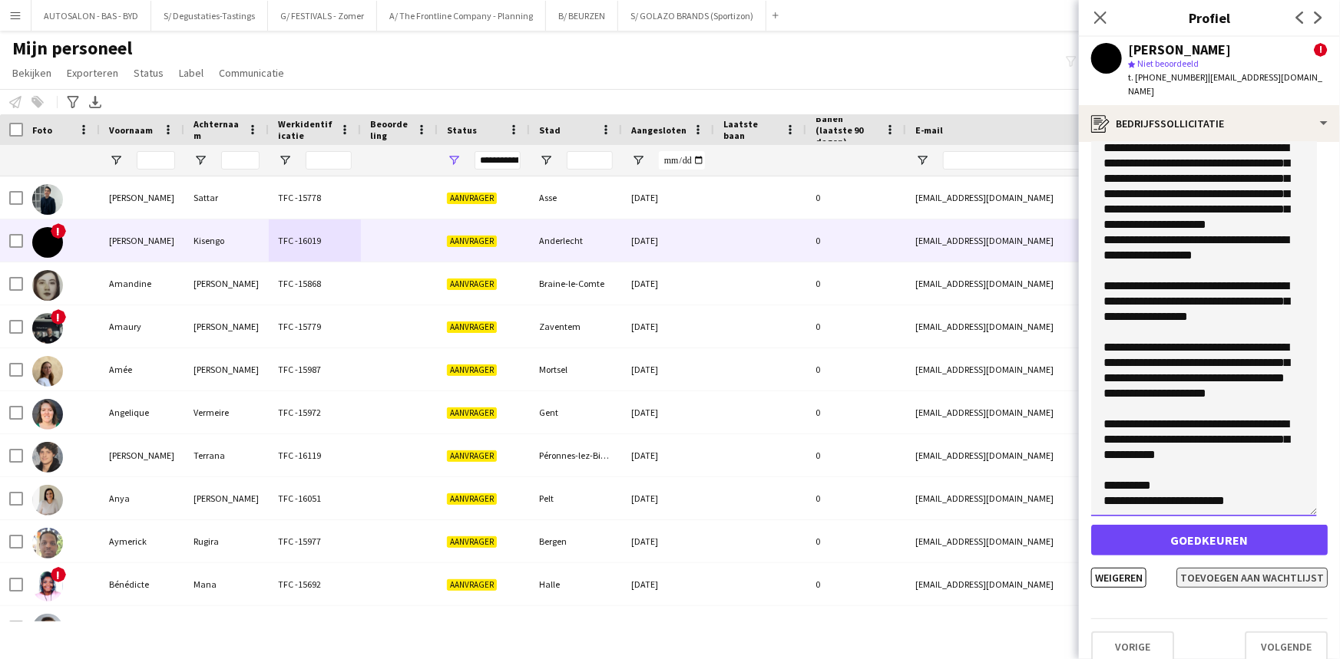
type textarea "**********"
click at [1238, 568] on button "Toevoegen aan wachtlijst" at bounding box center [1251, 578] width 151 height 20
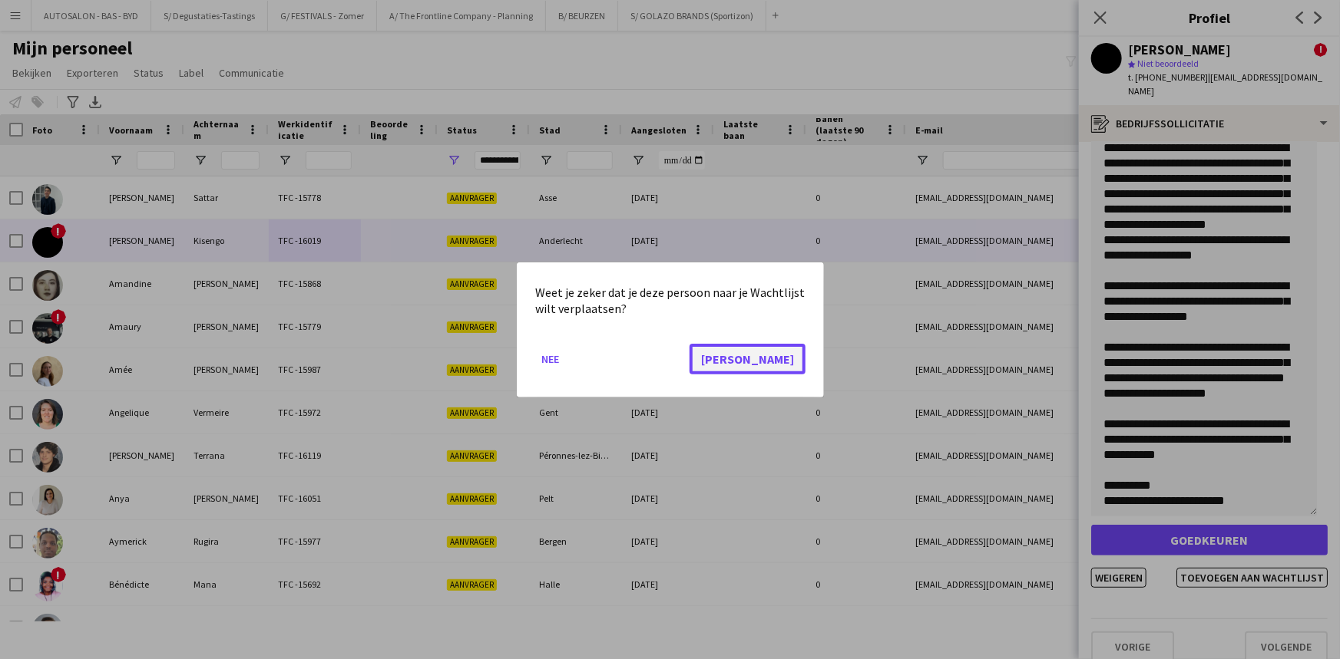
click at [784, 362] on button "[PERSON_NAME]" at bounding box center [747, 358] width 116 height 31
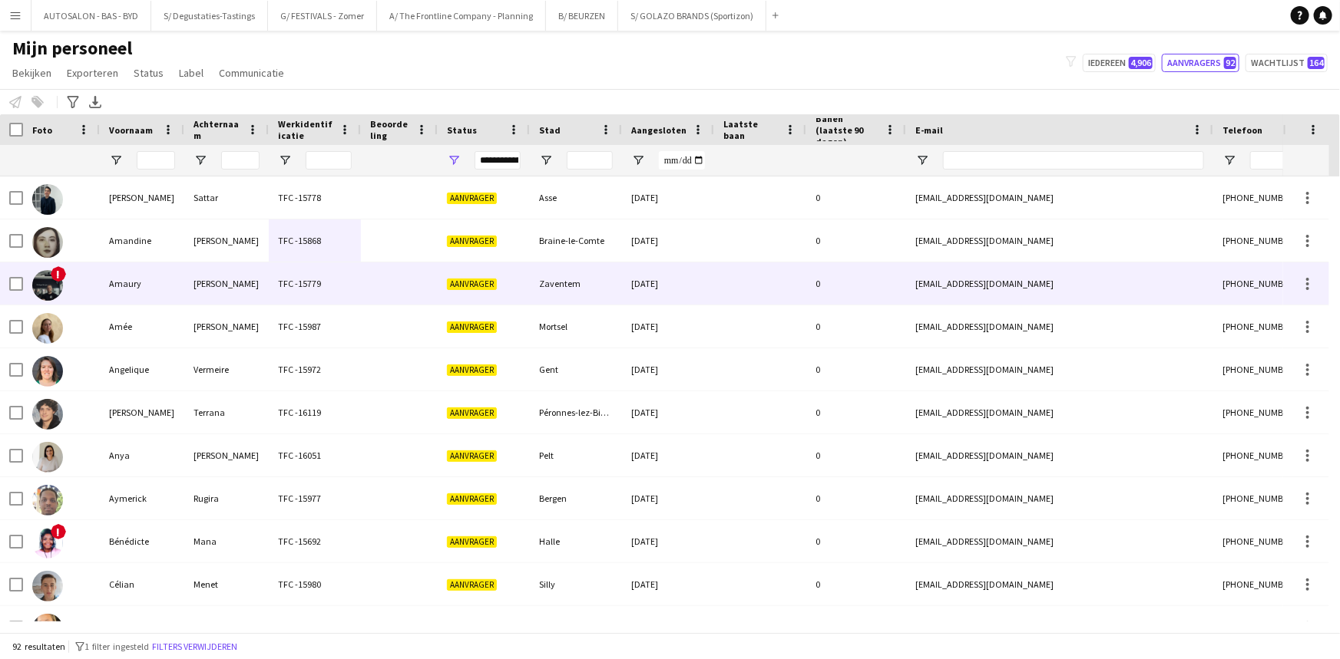
click at [240, 282] on div "[PERSON_NAME]" at bounding box center [226, 284] width 84 height 42
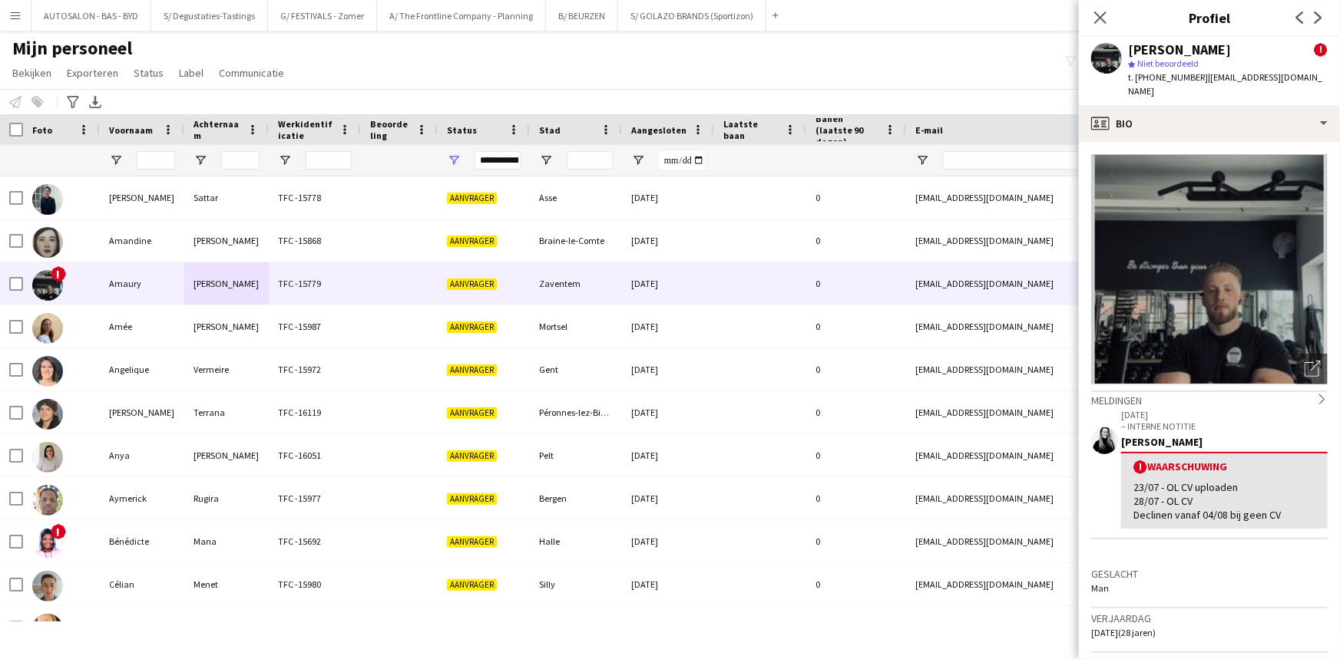
click at [1277, 501] on div "23/07 - OL CV uploaden 28/07 - OL CV Declinen vanaf 04/08 bij geen CV" at bounding box center [1224, 502] width 182 height 42
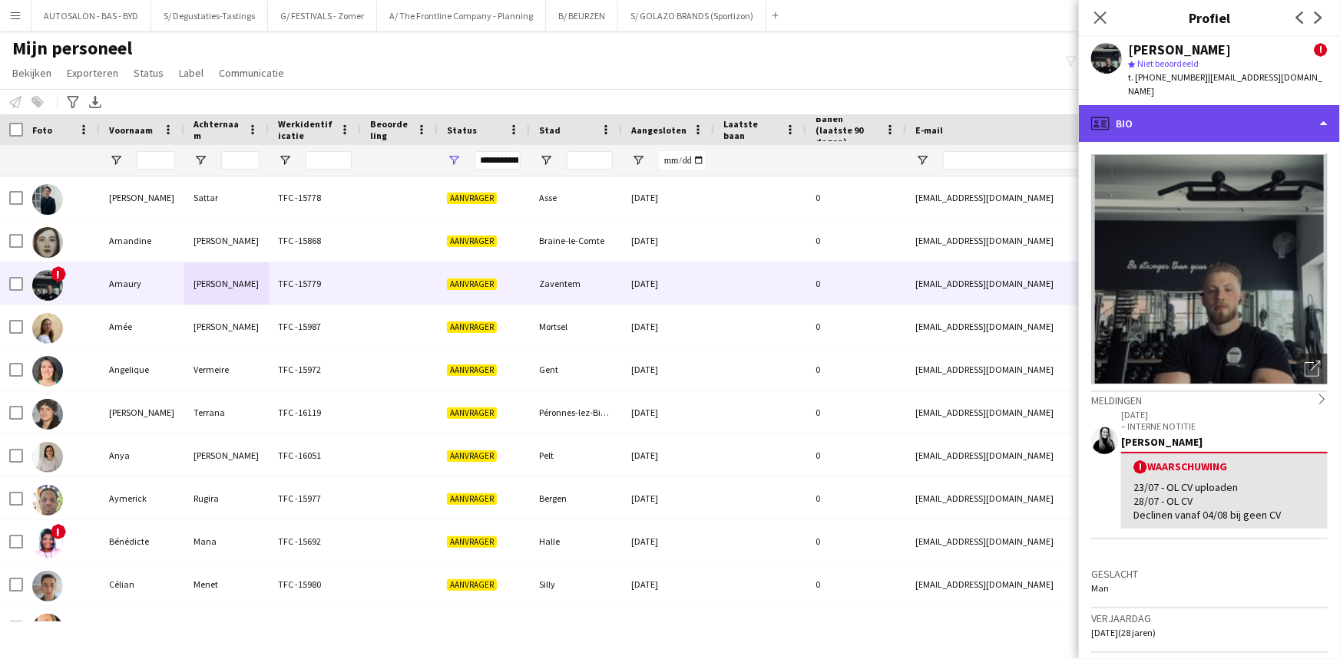
click at [1171, 111] on div "profile Bio" at bounding box center [1209, 123] width 261 height 37
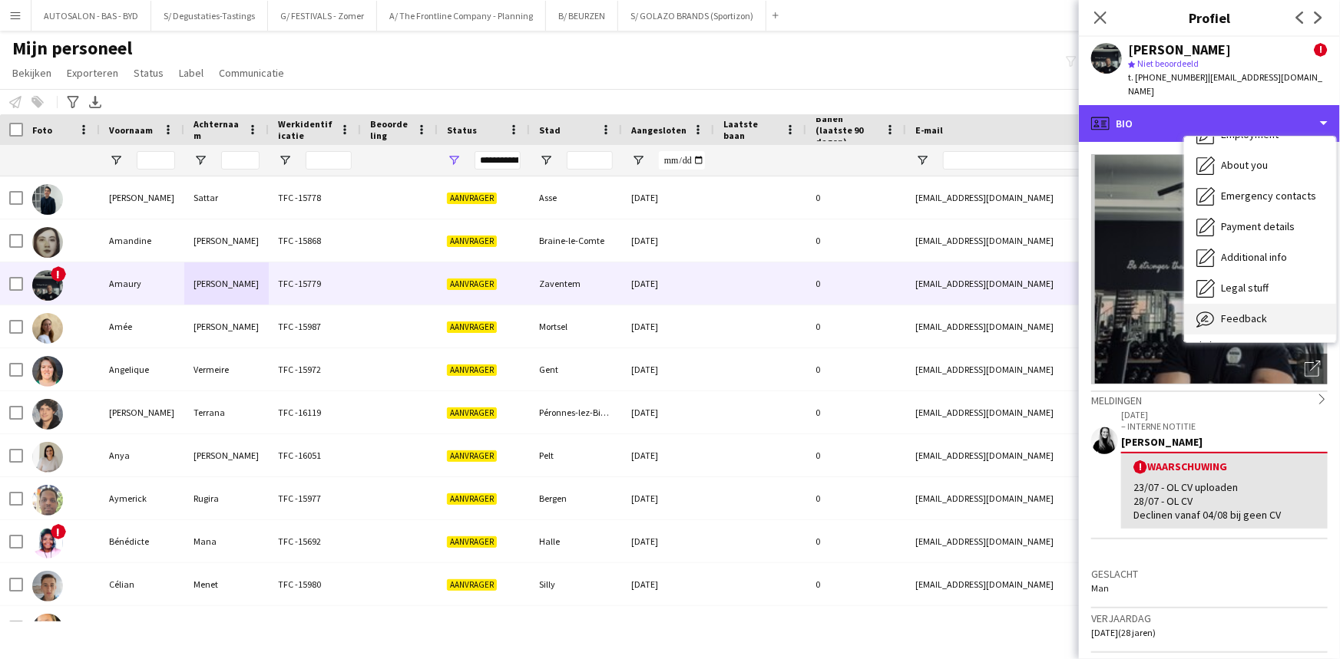
scroll to position [113, 0]
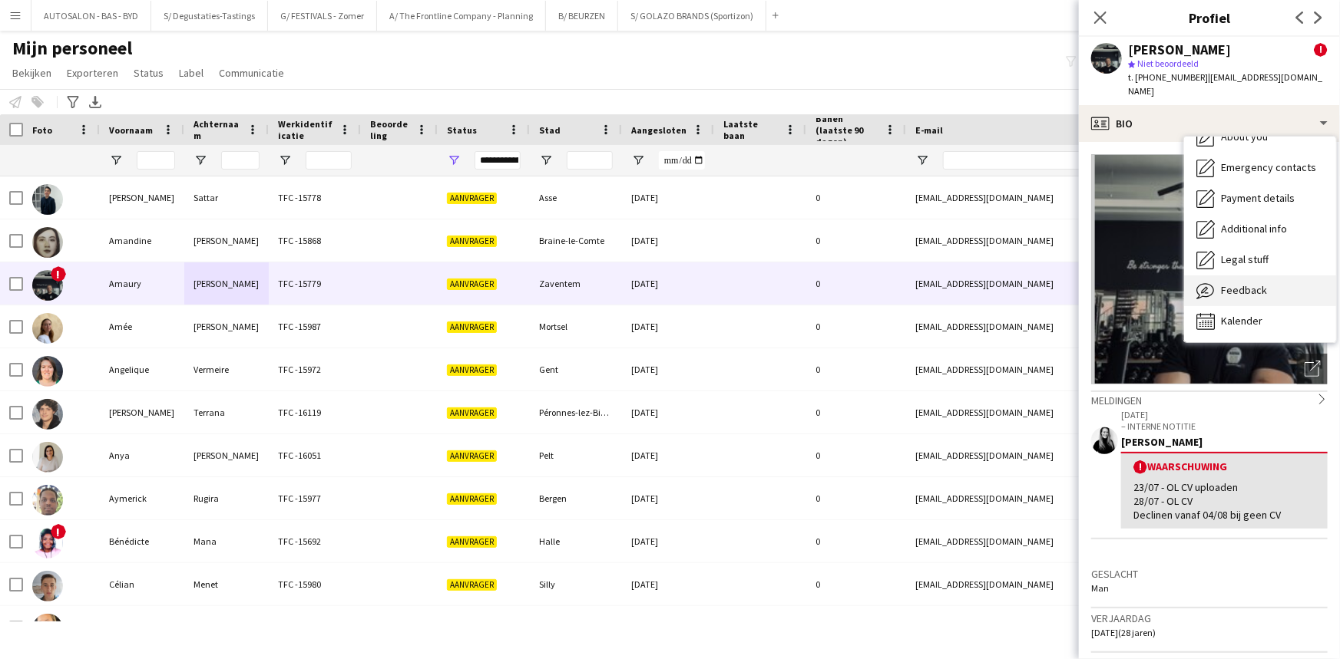
click at [1257, 283] on span "Feedback" at bounding box center [1244, 290] width 46 height 14
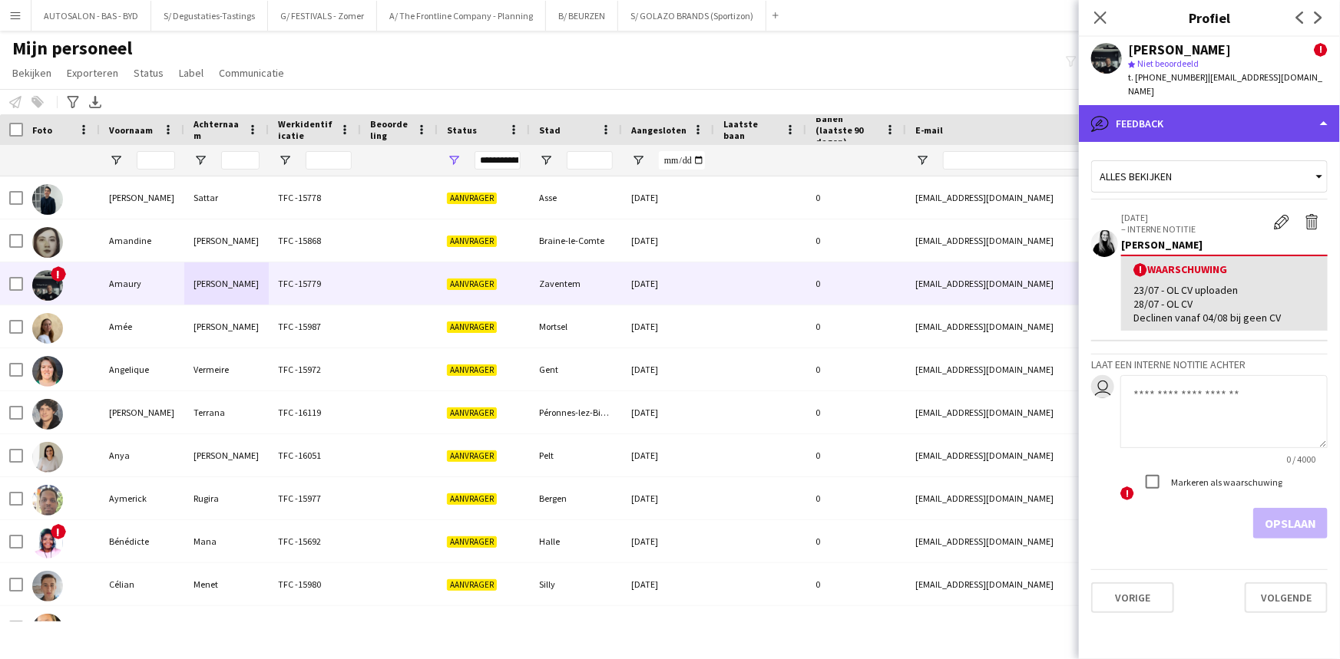
click at [1154, 120] on div "bubble-pencil Feedback" at bounding box center [1209, 123] width 261 height 37
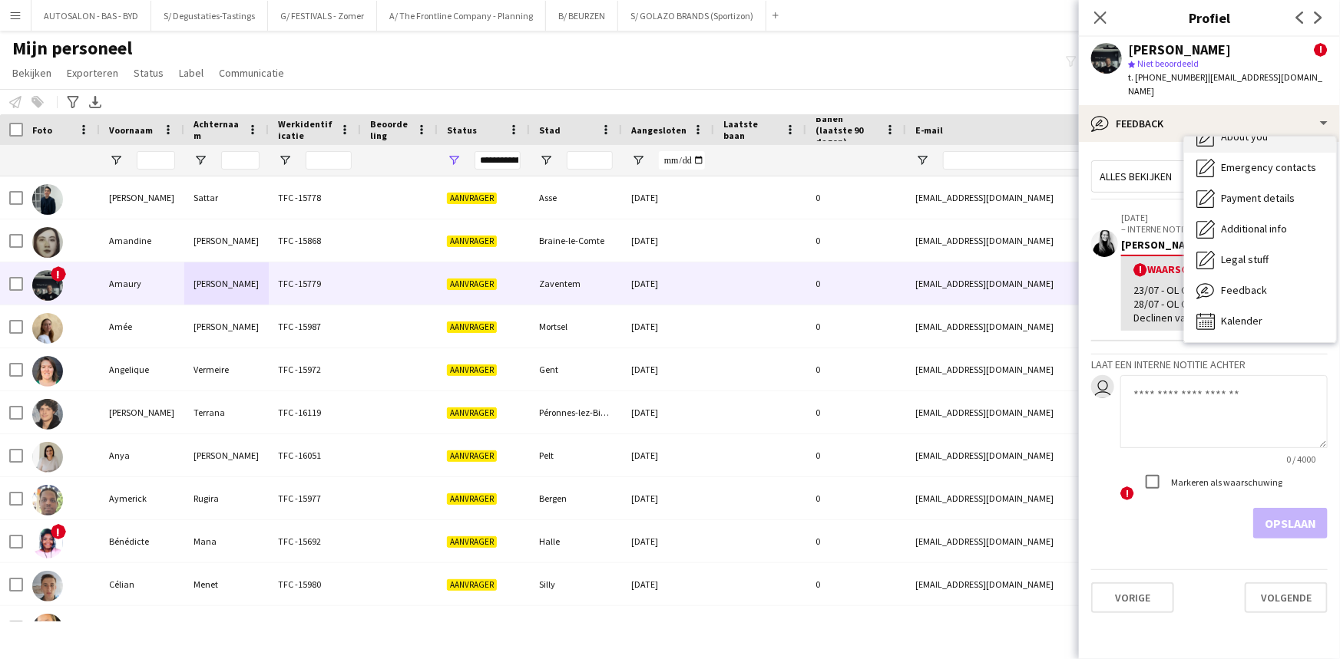
click at [1249, 130] on span "About you" at bounding box center [1244, 137] width 47 height 14
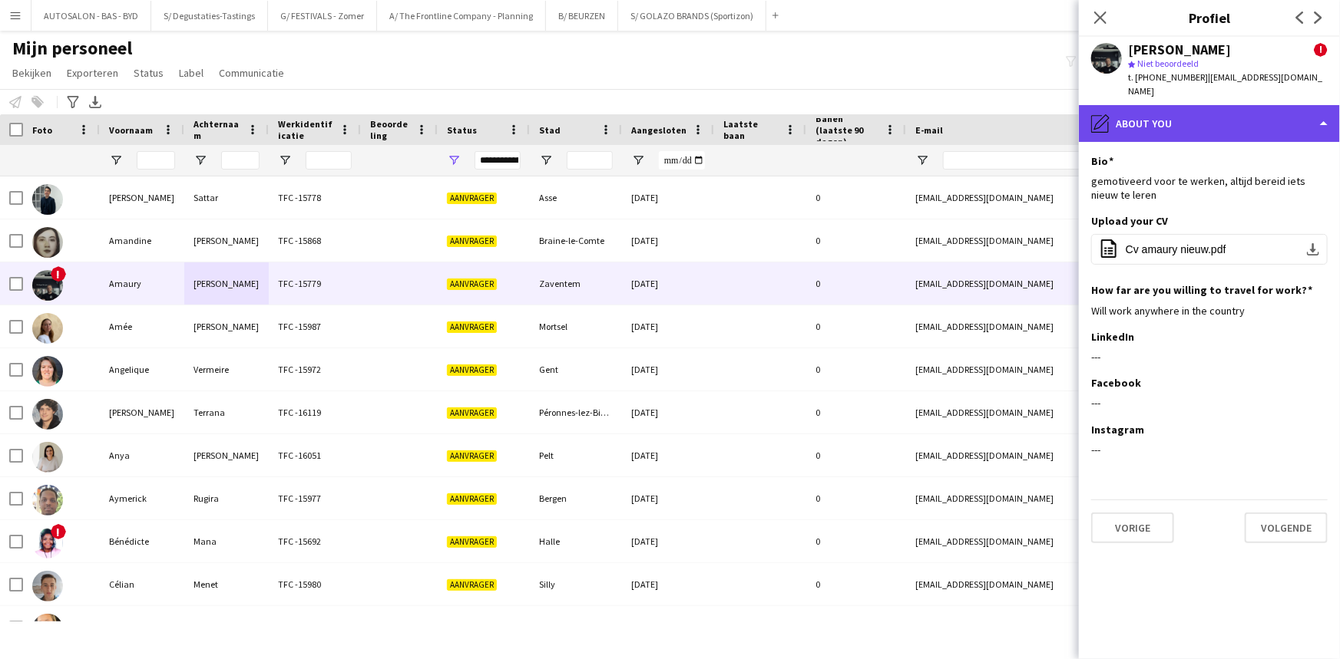
click at [1146, 117] on div "pencil4 About you" at bounding box center [1209, 123] width 261 height 37
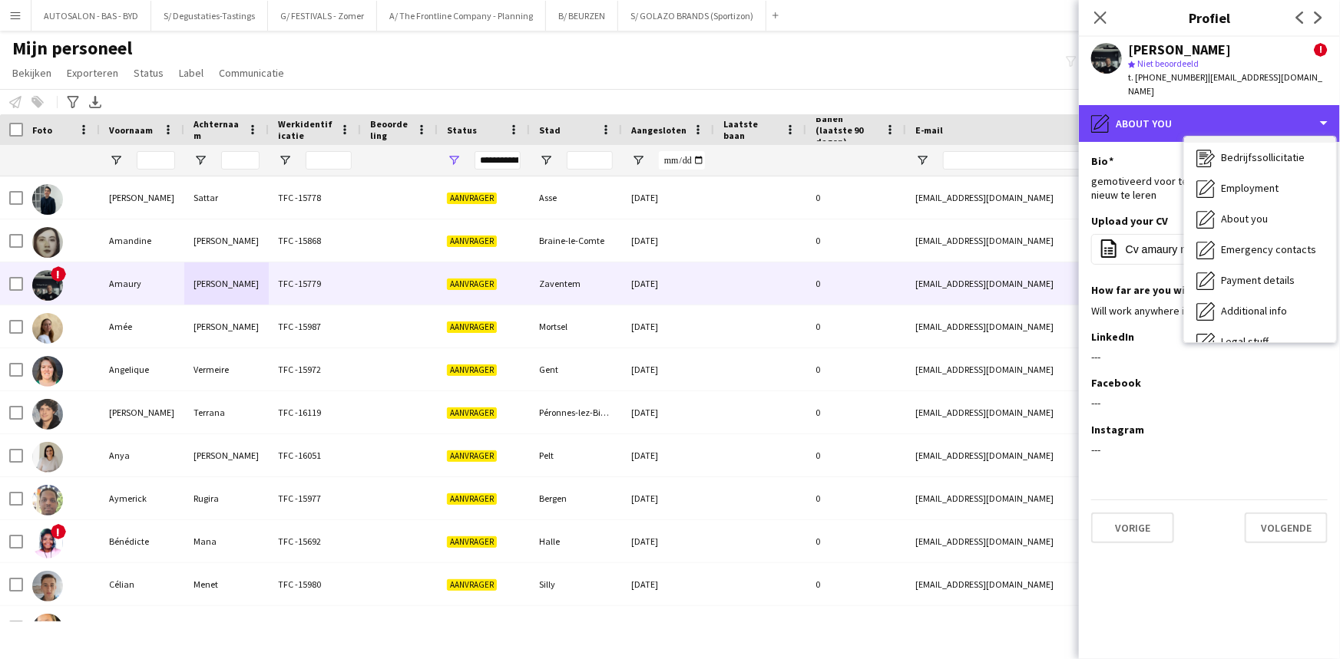
scroll to position [0, 0]
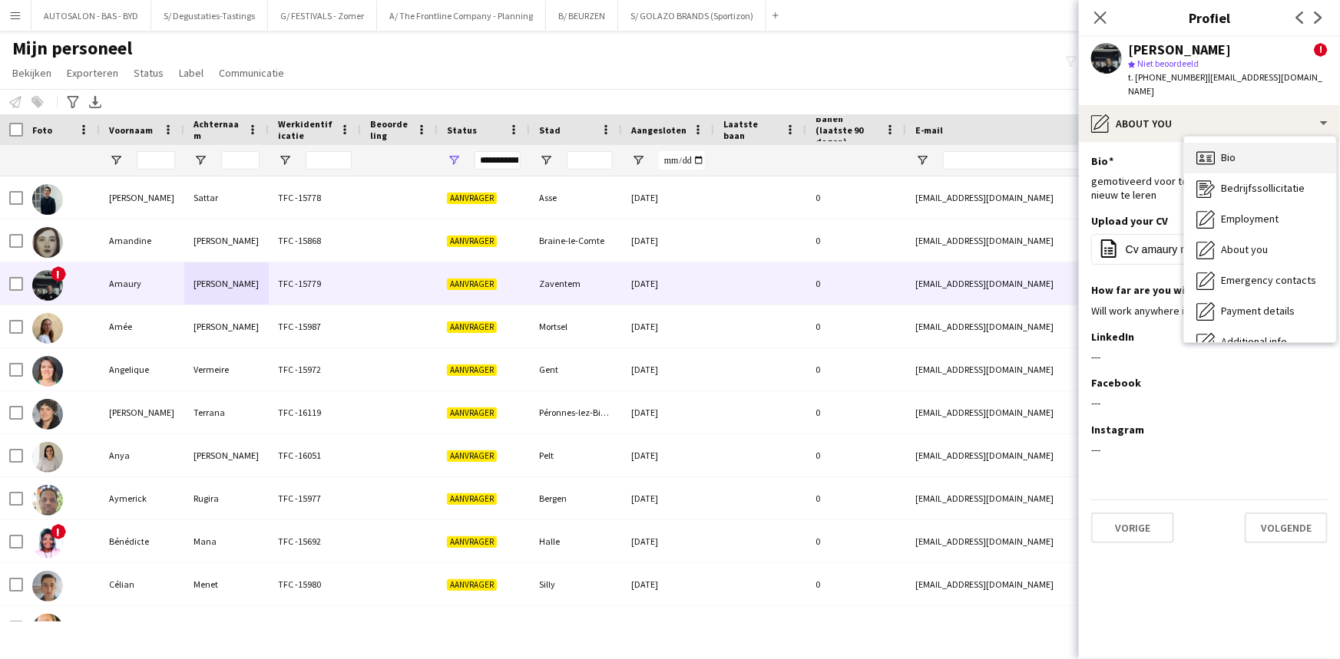
click at [1245, 148] on div "Bio Bio" at bounding box center [1260, 158] width 152 height 31
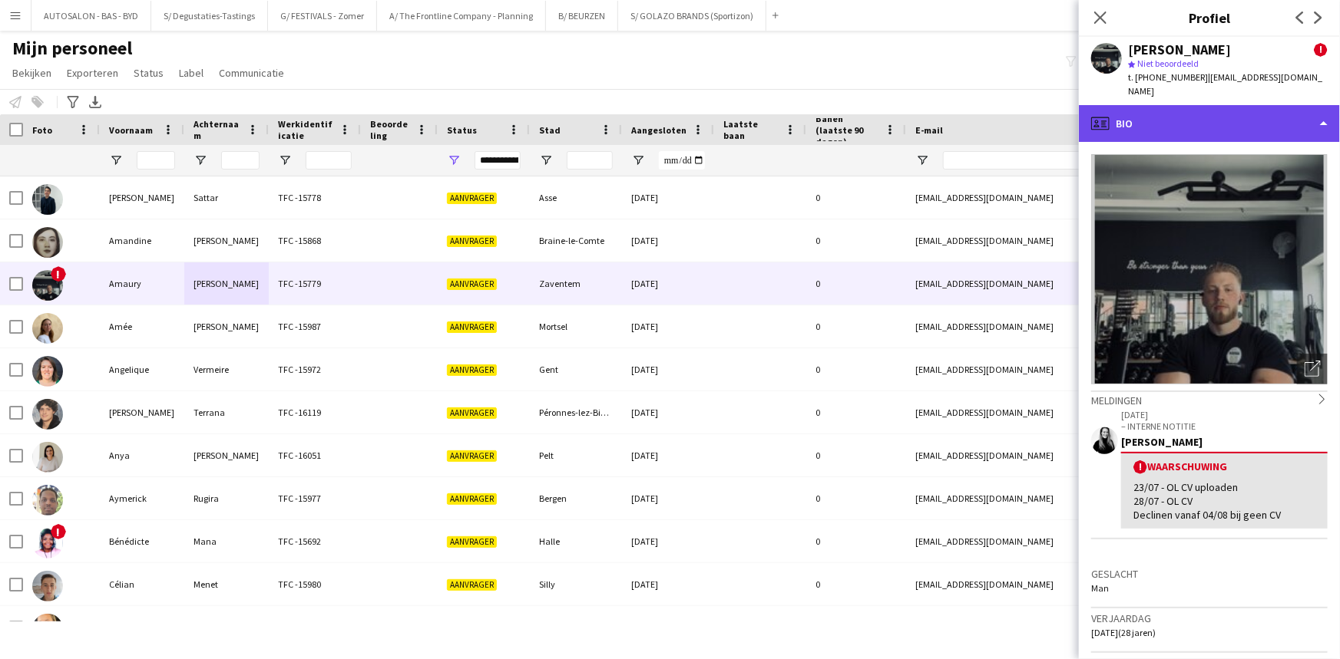
click at [1171, 105] on div "profile Bio" at bounding box center [1209, 123] width 261 height 37
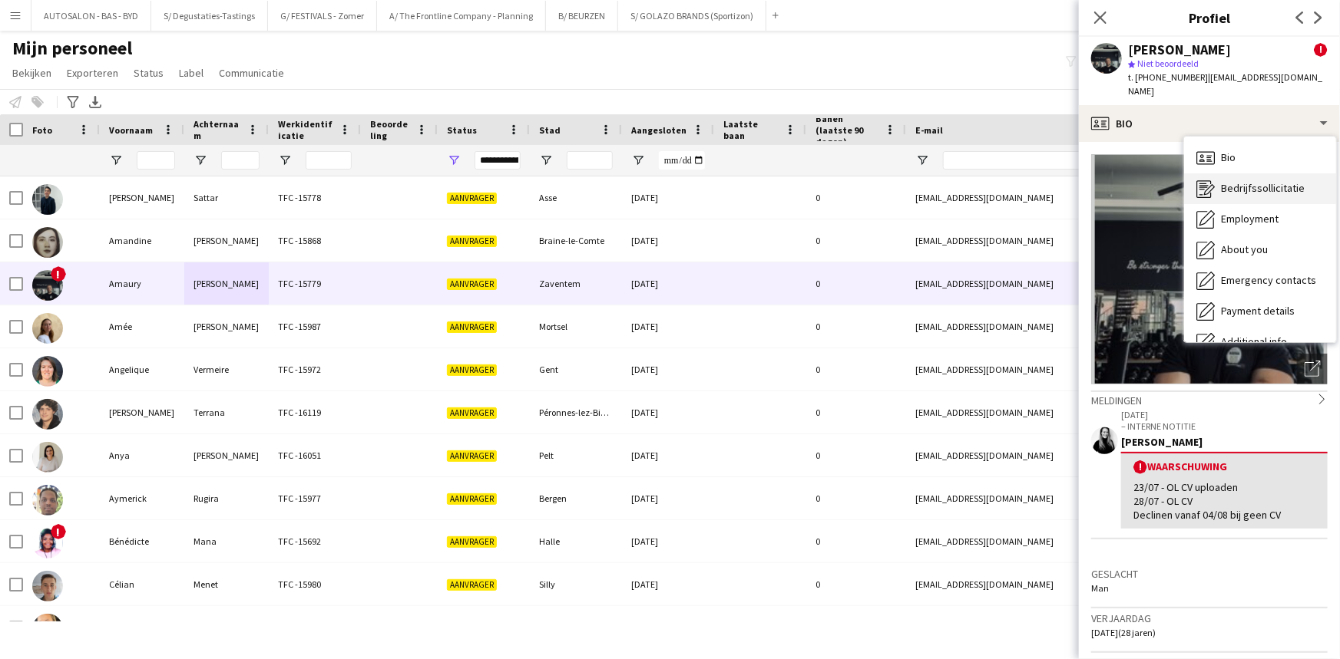
click at [1244, 183] on div "Bedrijfssollicitatie Bedrijfssollicitatie" at bounding box center [1260, 188] width 152 height 31
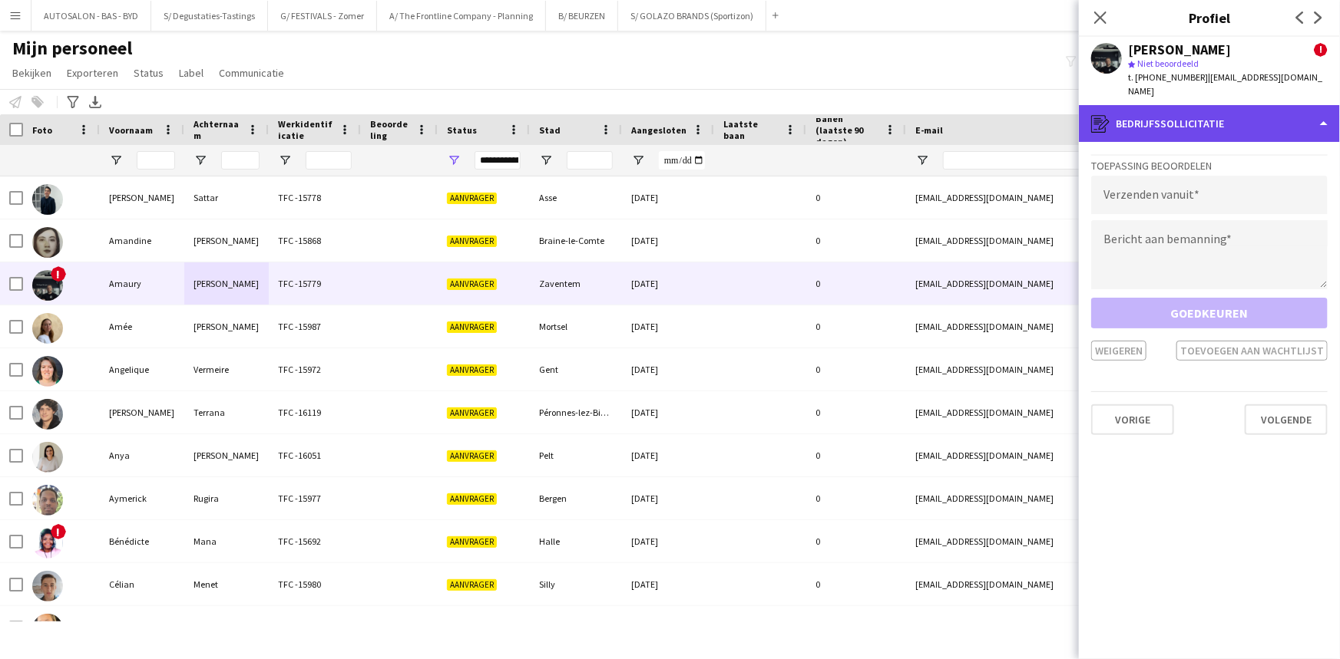
click at [1181, 111] on div "register Bedrijfssollicitatie" at bounding box center [1209, 123] width 261 height 37
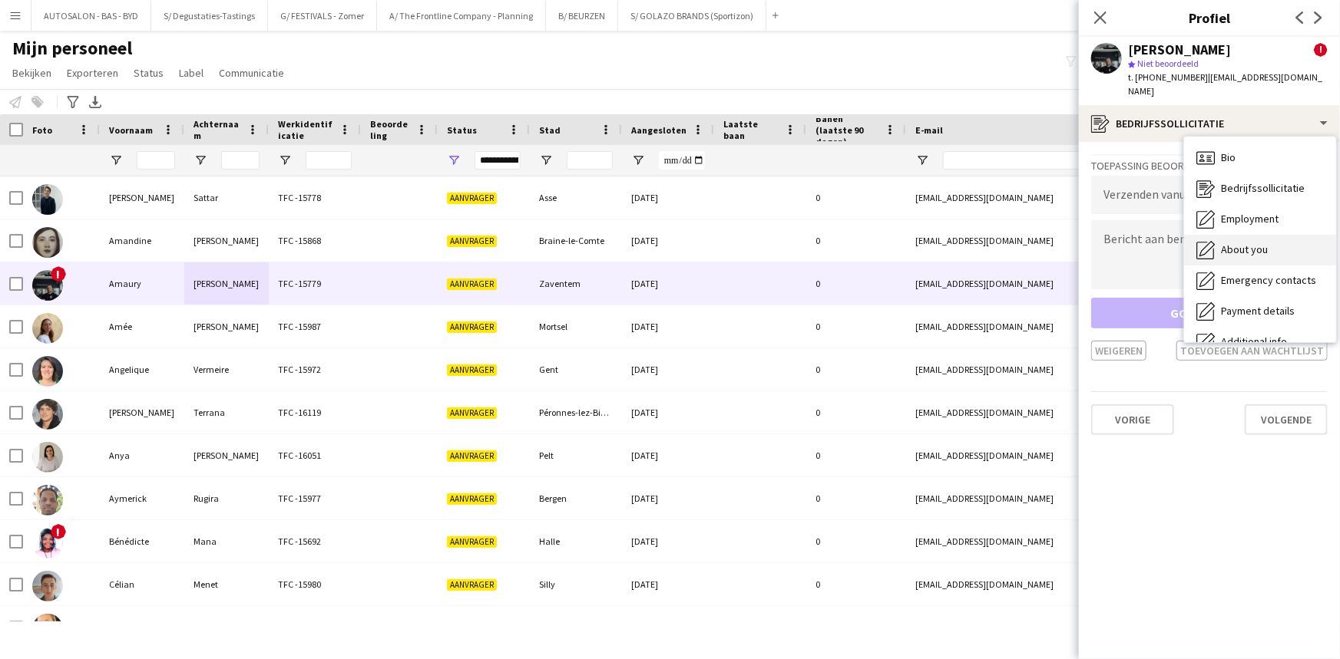
click at [1244, 243] on span "About you" at bounding box center [1244, 250] width 47 height 14
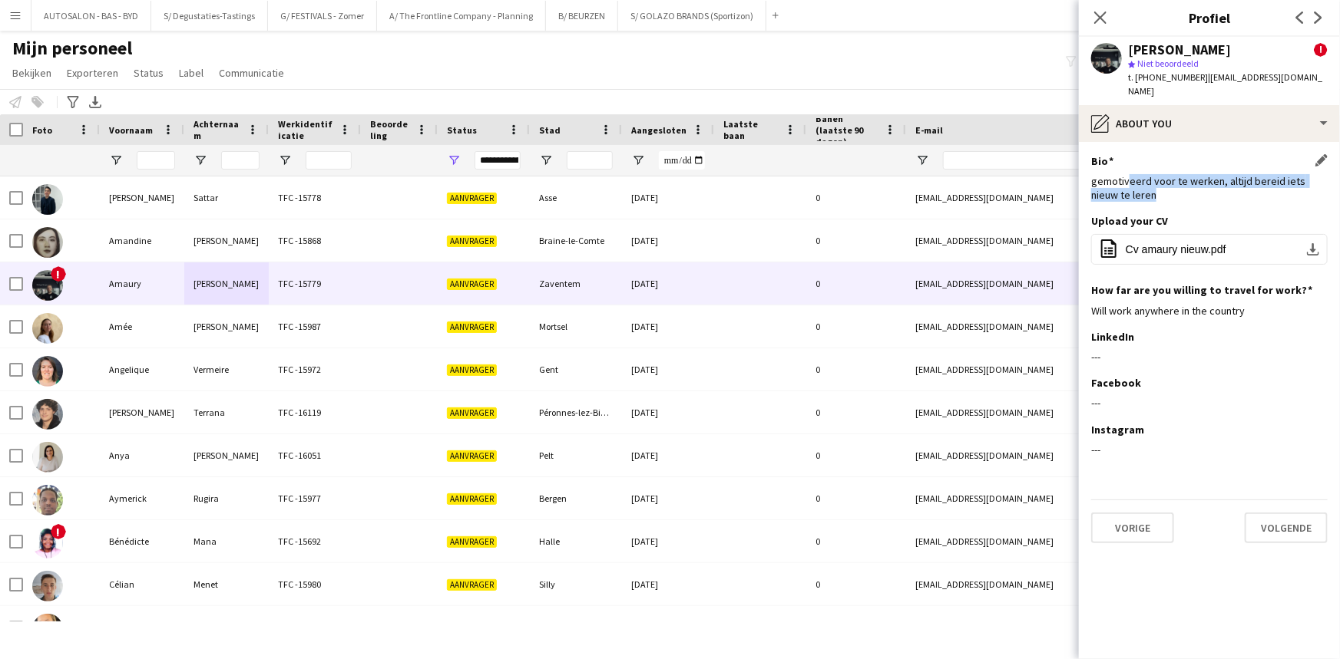
drag, startPoint x: 1129, startPoint y: 161, endPoint x: 1205, endPoint y: 183, distance: 79.0
click at [1205, 183] on div "gemotiveerd voor te werken, altijd bereid iets nieuw te leren" at bounding box center [1209, 188] width 236 height 28
drag, startPoint x: 1232, startPoint y: 183, endPoint x: 1224, endPoint y: 217, distance: 35.6
click at [1233, 183] on div "gemotiveerd voor te werken, altijd bereid iets nieuw te leren" at bounding box center [1209, 188] width 236 height 28
click at [1215, 234] on button "office-file-sheet Cv amaury nieuw.pdf download-bottom" at bounding box center [1209, 249] width 236 height 31
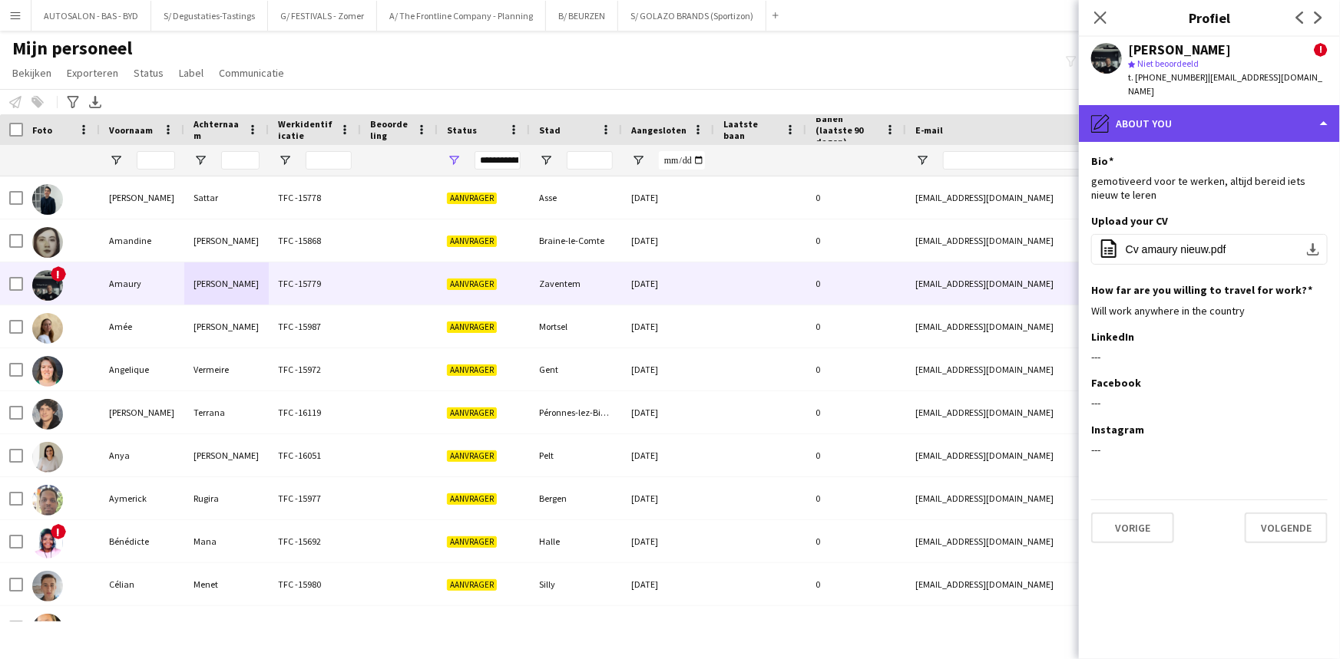
click at [1159, 105] on div "pencil4 About you" at bounding box center [1209, 123] width 261 height 37
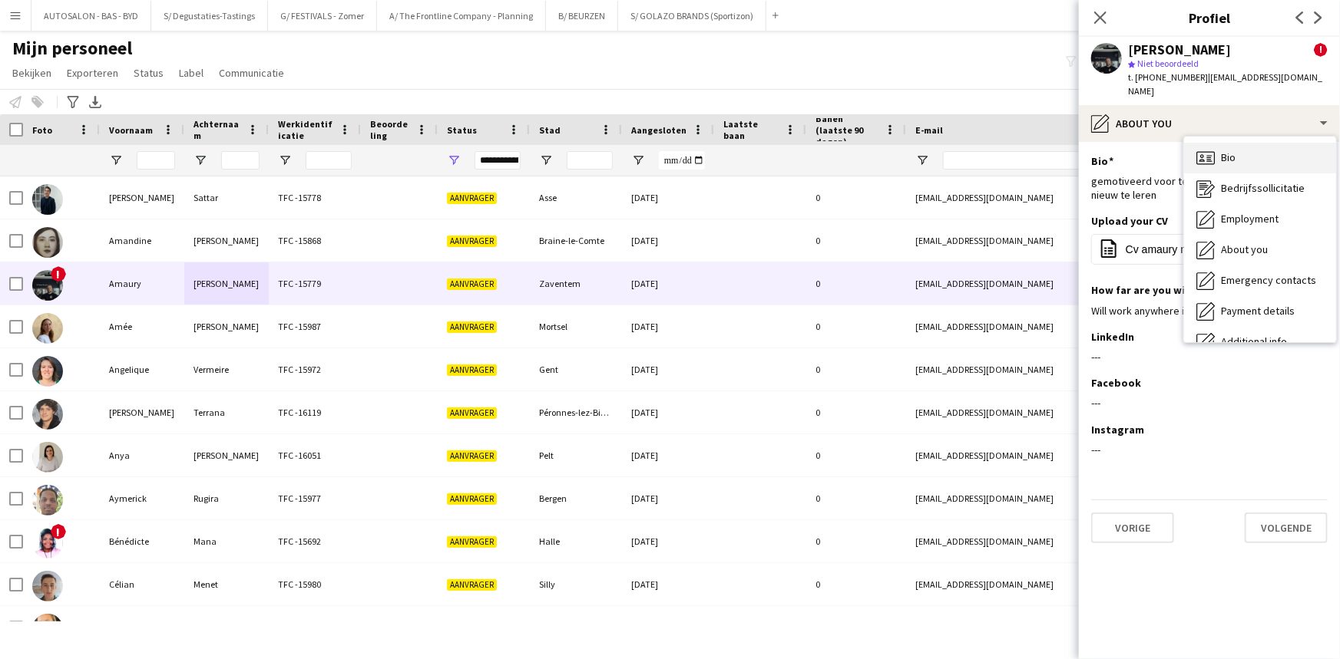
click at [1241, 150] on div "Bio Bio" at bounding box center [1260, 158] width 152 height 31
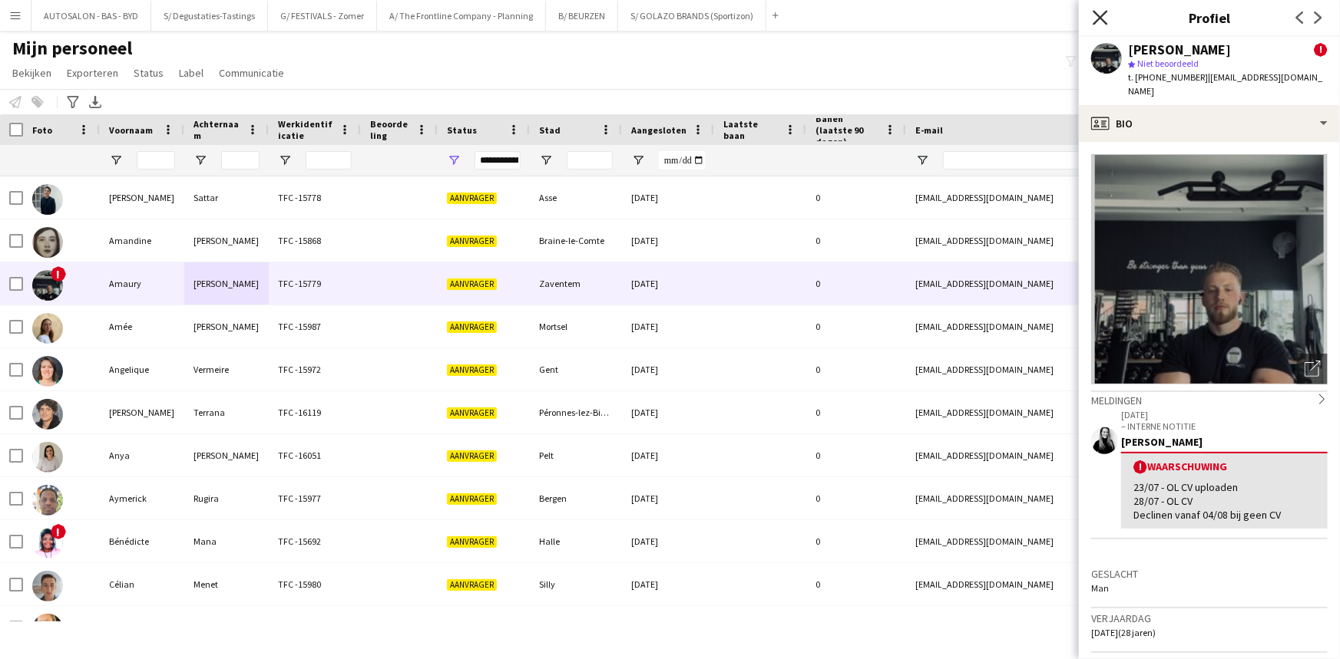
drag, startPoint x: 1101, startPoint y: 21, endPoint x: 1167, endPoint y: 81, distance: 89.1
click at [1101, 21] on icon "Sluit pop-in" at bounding box center [1100, 18] width 12 height 12
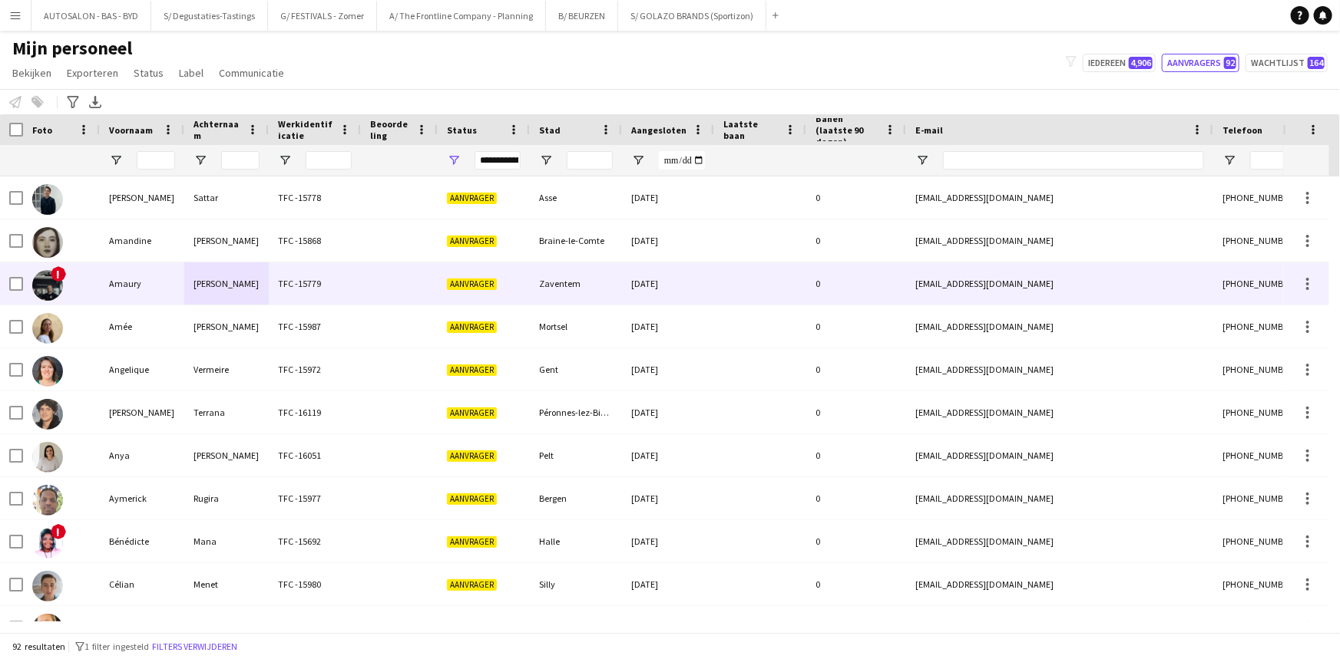
click at [517, 283] on div "Aanvrager" at bounding box center [484, 284] width 92 height 42
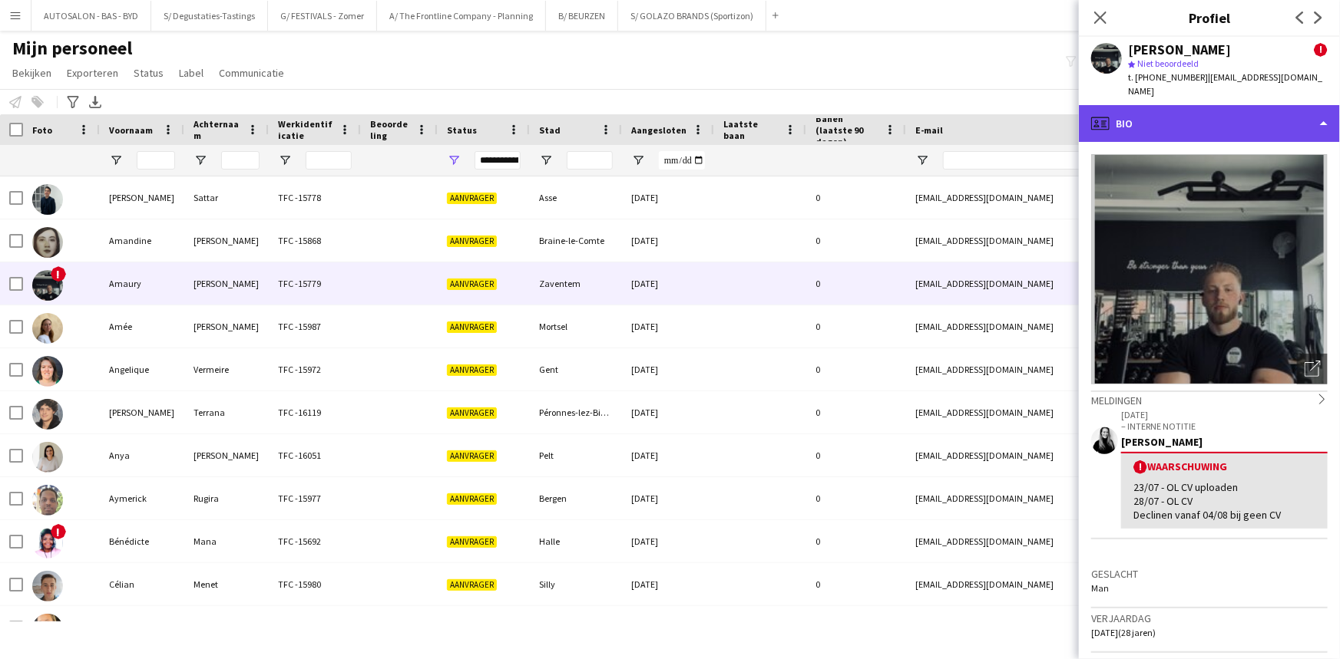
click at [1152, 120] on div "profile Bio" at bounding box center [1209, 123] width 261 height 37
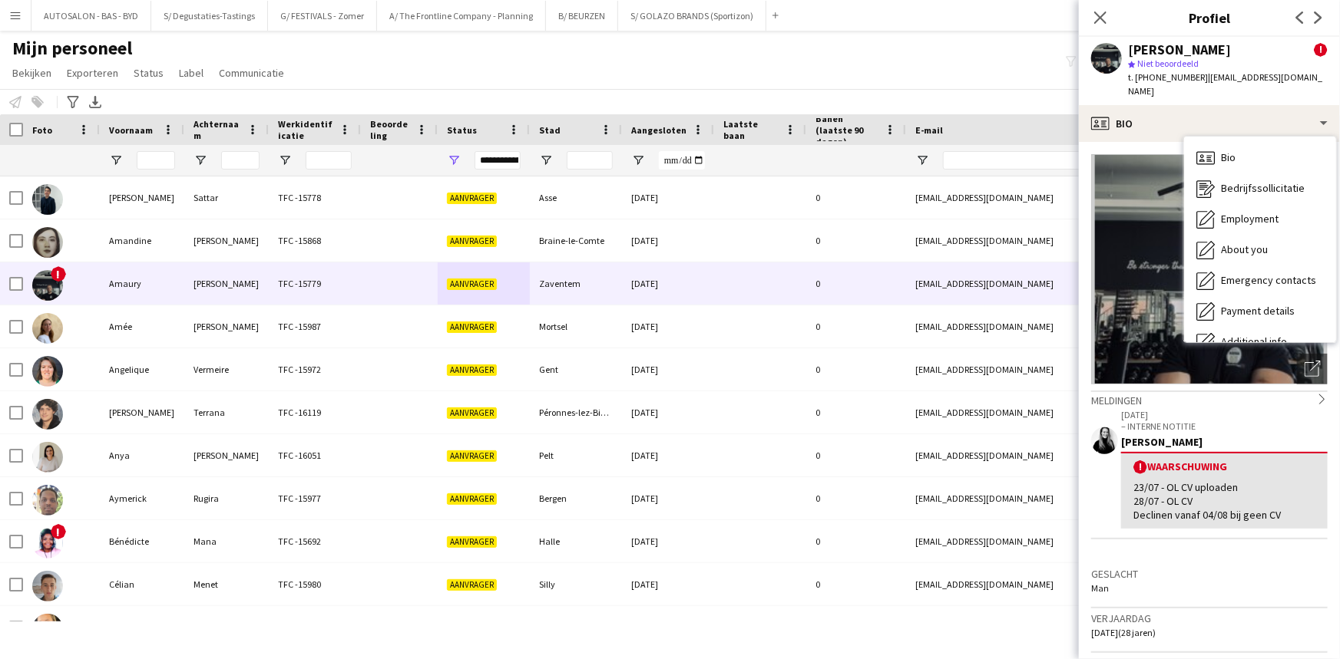
drag, startPoint x: 1213, startPoint y: 451, endPoint x: 1152, endPoint y: 492, distance: 74.1
click at [1213, 460] on div "! Waarschuwing" at bounding box center [1224, 467] width 182 height 15
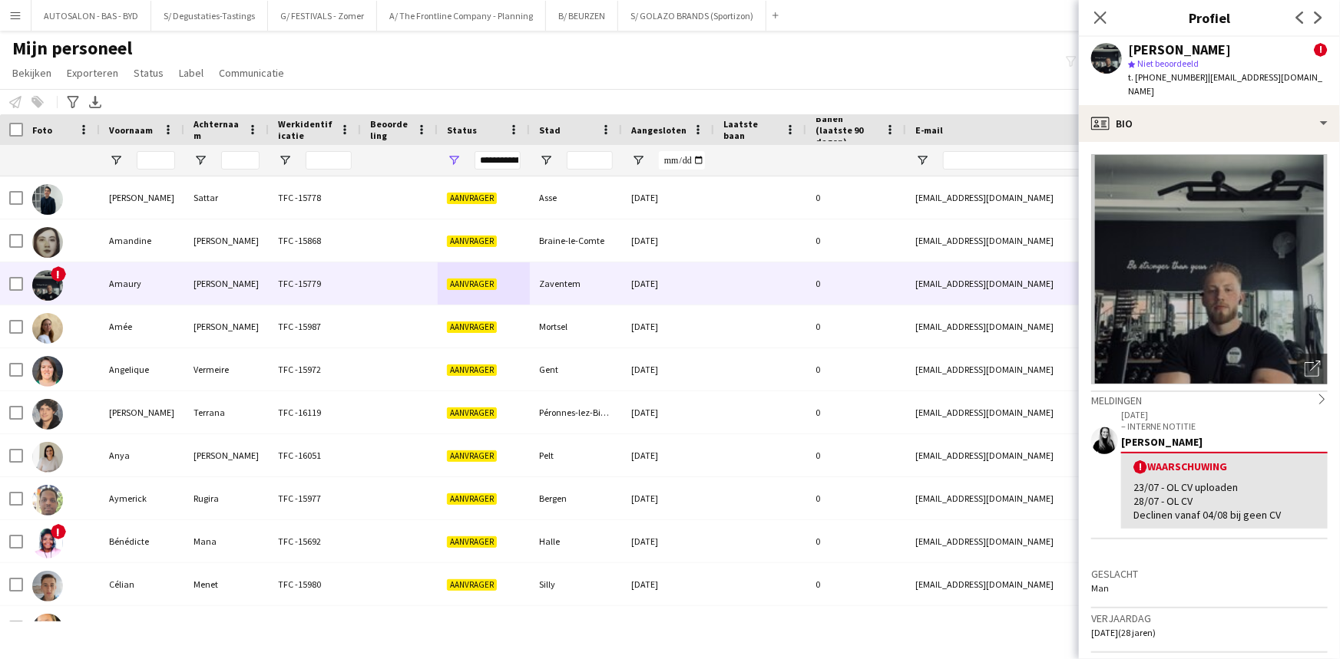
click at [1267, 78] on span "| [EMAIL_ADDRESS][DOMAIN_NAME]" at bounding box center [1225, 83] width 194 height 25
drag, startPoint x: 1299, startPoint y: 78, endPoint x: 1198, endPoint y: 80, distance: 101.3
click at [1198, 80] on div "[PERSON_NAME] ! star Niet beoordeeld t. [PHONE_NUMBER] | [EMAIL_ADDRESS][DOMAIN…" at bounding box center [1209, 71] width 261 height 68
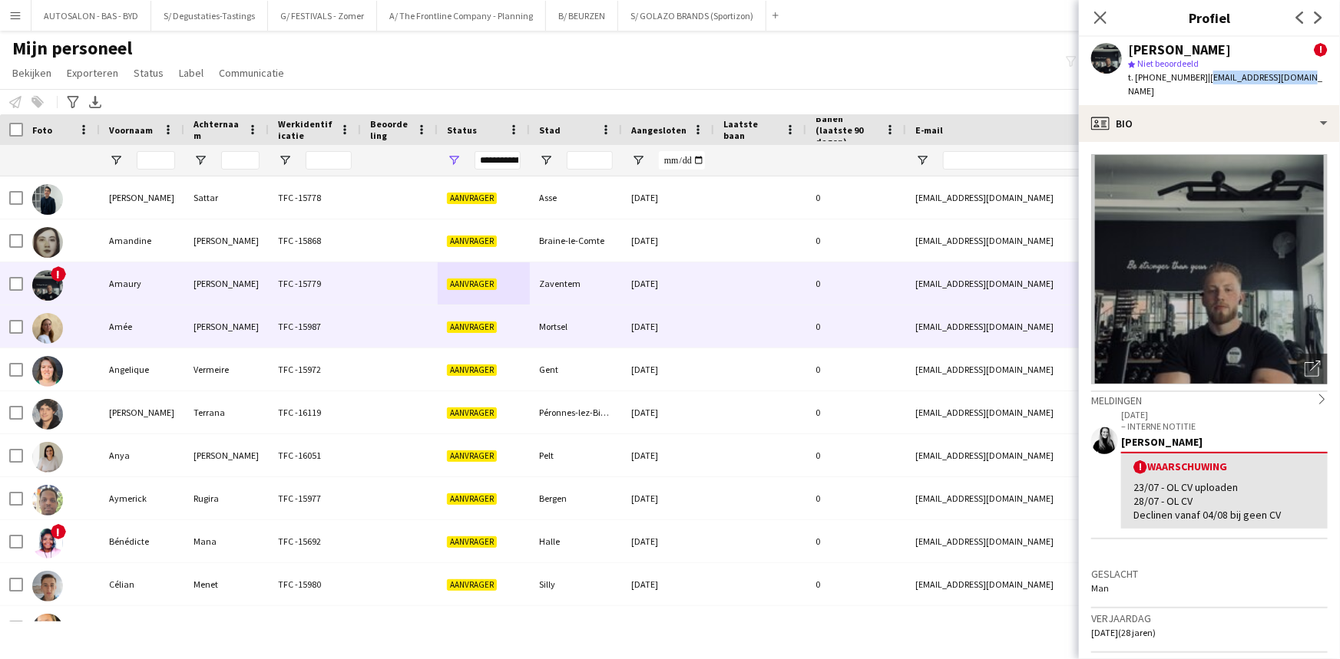
copy span "[EMAIL_ADDRESS][DOMAIN_NAME]"
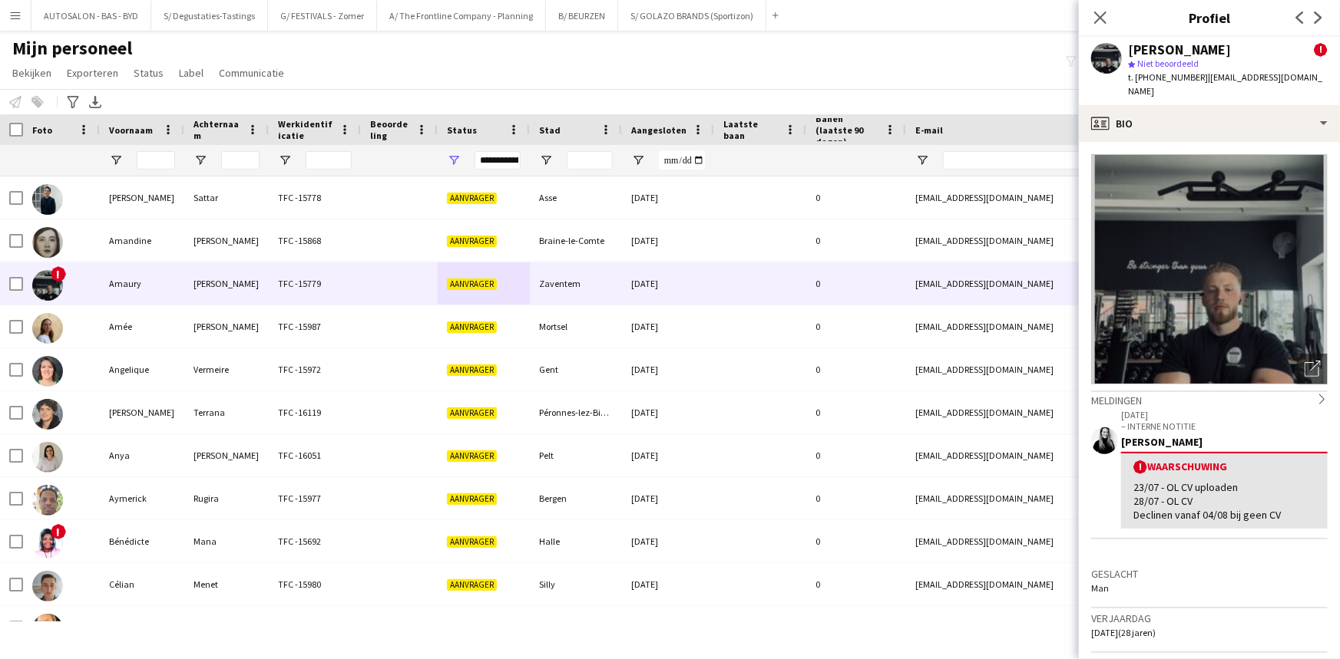
click at [1317, 394] on icon "chevron-right" at bounding box center [1322, 399] width 11 height 11
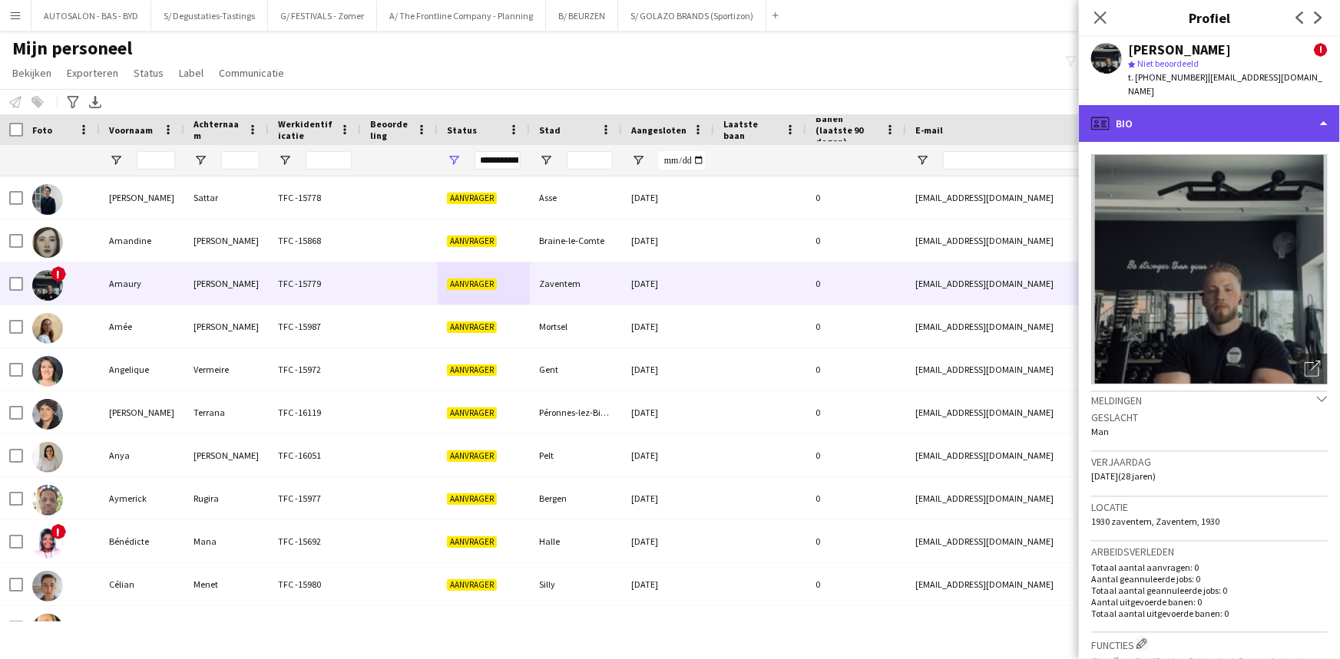
click at [1173, 111] on div "profile Bio" at bounding box center [1209, 123] width 261 height 37
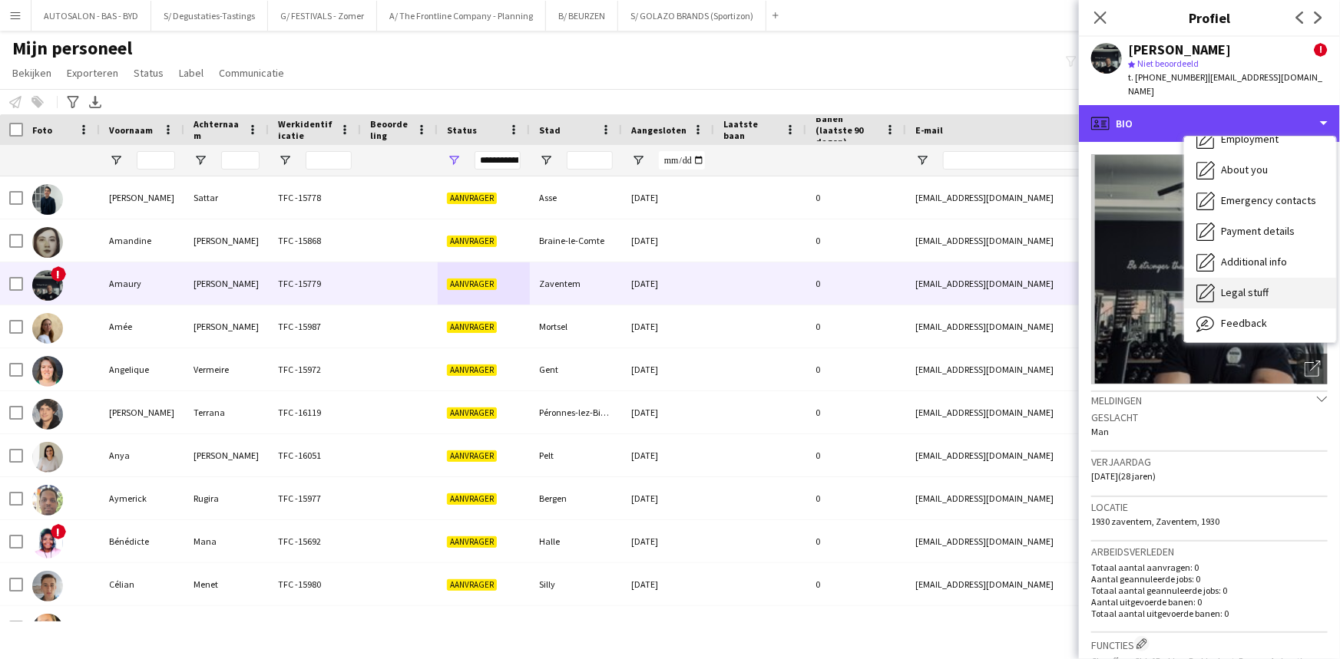
scroll to position [113, 0]
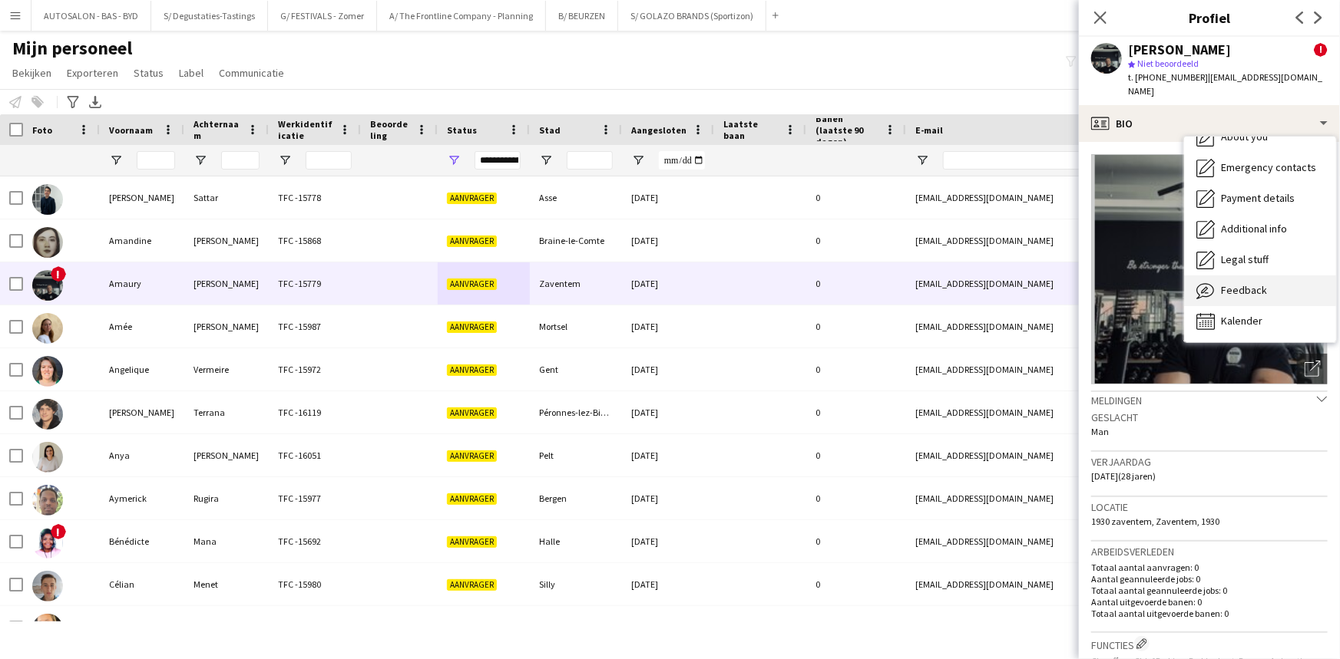
click at [1246, 283] on span "Feedback" at bounding box center [1244, 290] width 46 height 14
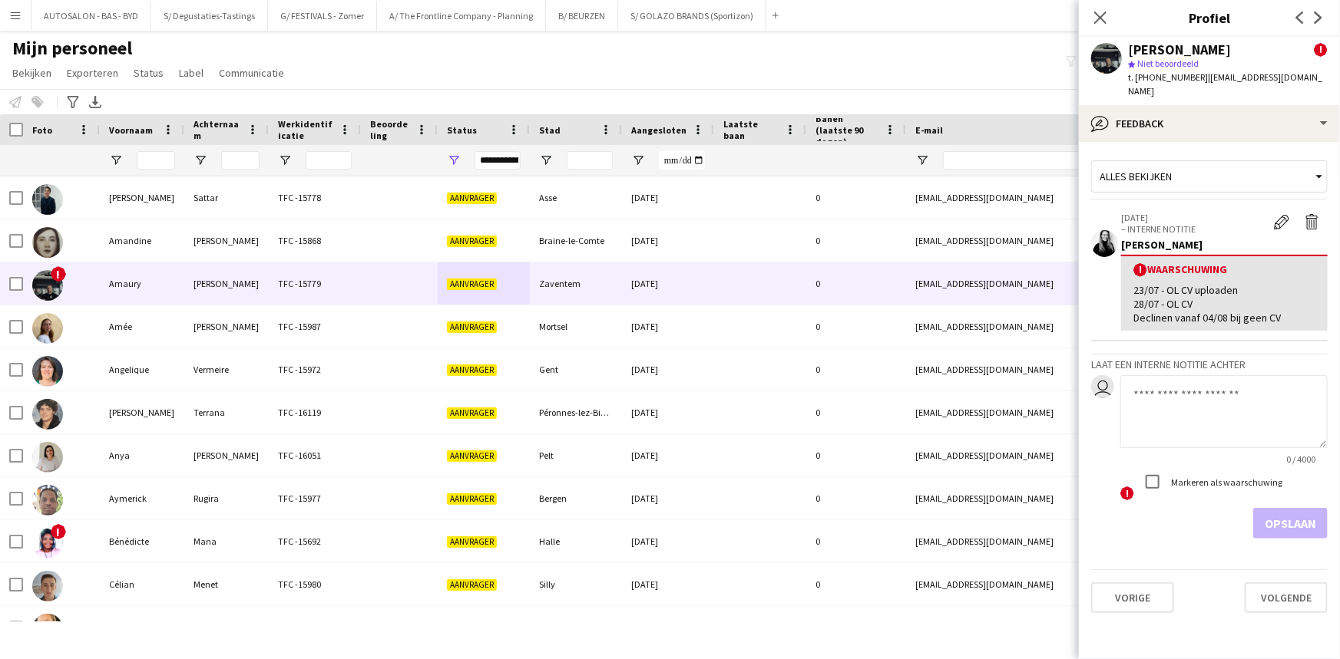
click at [1165, 384] on textarea at bounding box center [1223, 411] width 207 height 73
click at [1168, 404] on textarea at bounding box center [1223, 411] width 207 height 73
click at [1132, 405] on textarea "*****" at bounding box center [1223, 411] width 207 height 73
click at [1132, 398] on textarea "*****" at bounding box center [1223, 411] width 207 height 73
click at [1128, 405] on textarea "*****" at bounding box center [1223, 411] width 207 height 73
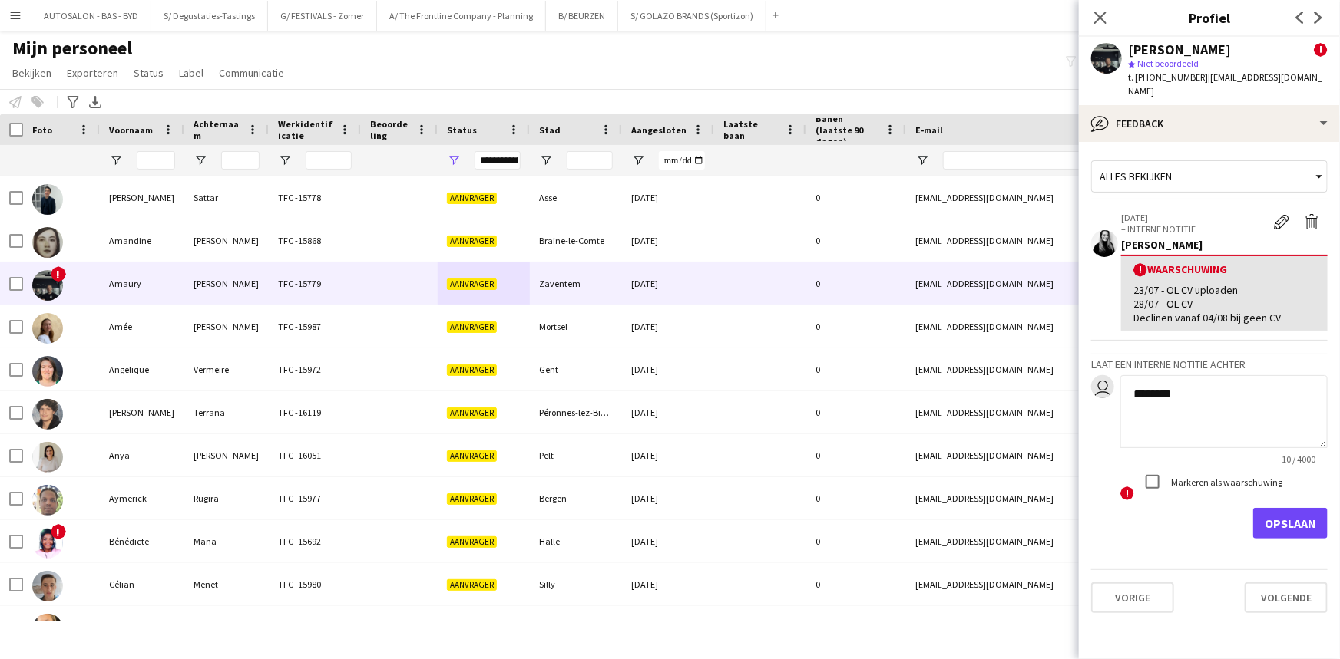
click at [1131, 401] on textarea "*****" at bounding box center [1223, 411] width 207 height 73
click at [1132, 405] on textarea "*****" at bounding box center [1223, 411] width 207 height 73
drag, startPoint x: 1217, startPoint y: 372, endPoint x: 1200, endPoint y: 378, distance: 18.0
click at [1217, 375] on textarea "*****" at bounding box center [1223, 411] width 207 height 73
click at [1172, 399] on textarea "*****" at bounding box center [1223, 411] width 207 height 73
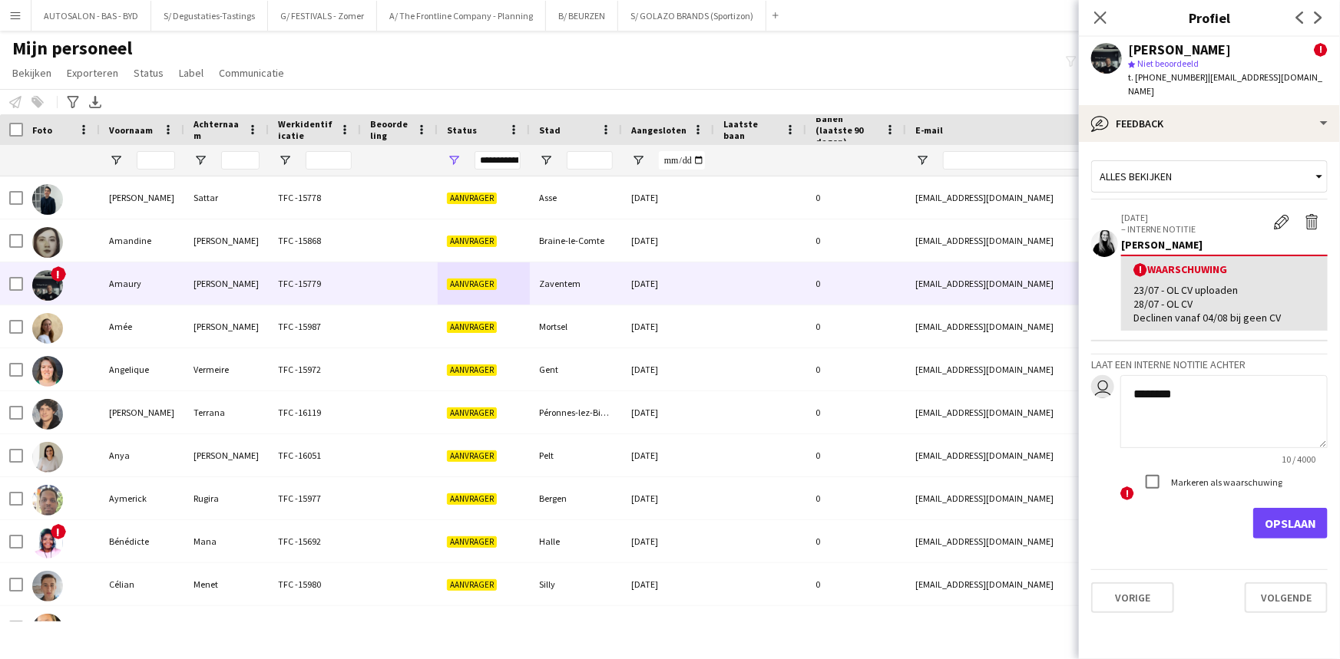
paste textarea "**********"
click at [1150, 430] on textarea "**********" at bounding box center [1223, 411] width 207 height 73
type textarea "**********"
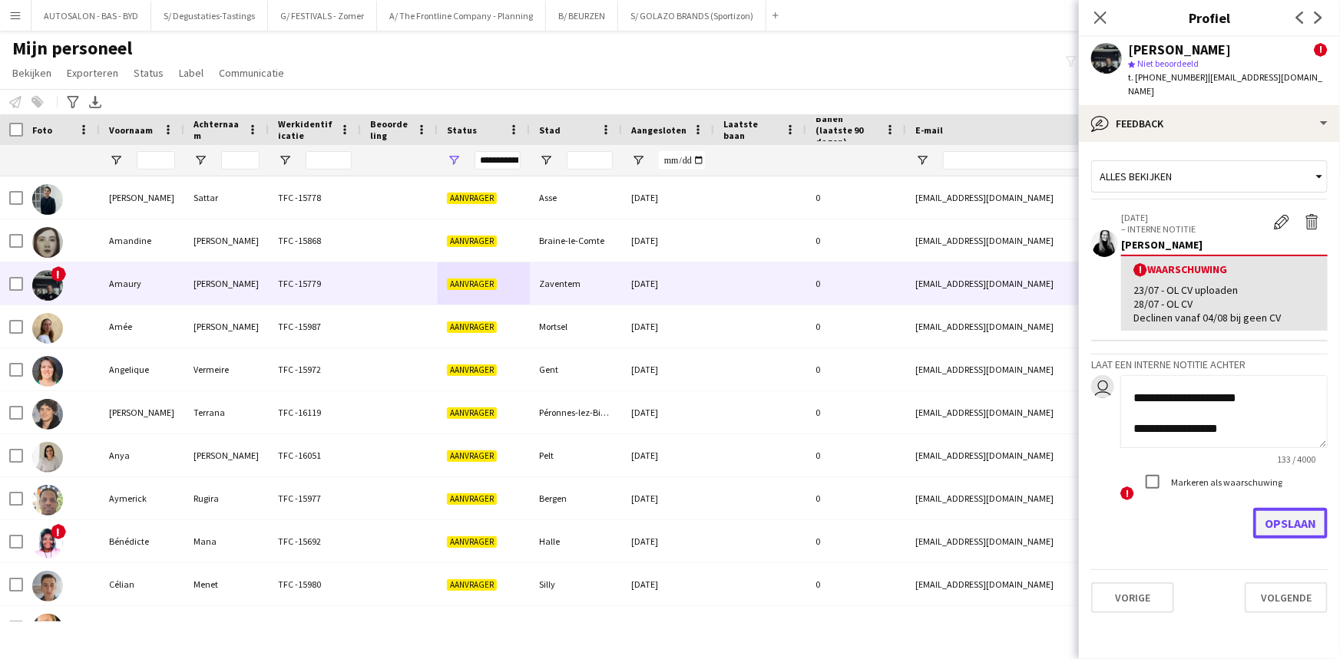
click at [1273, 513] on button "Opslaan" at bounding box center [1290, 523] width 74 height 31
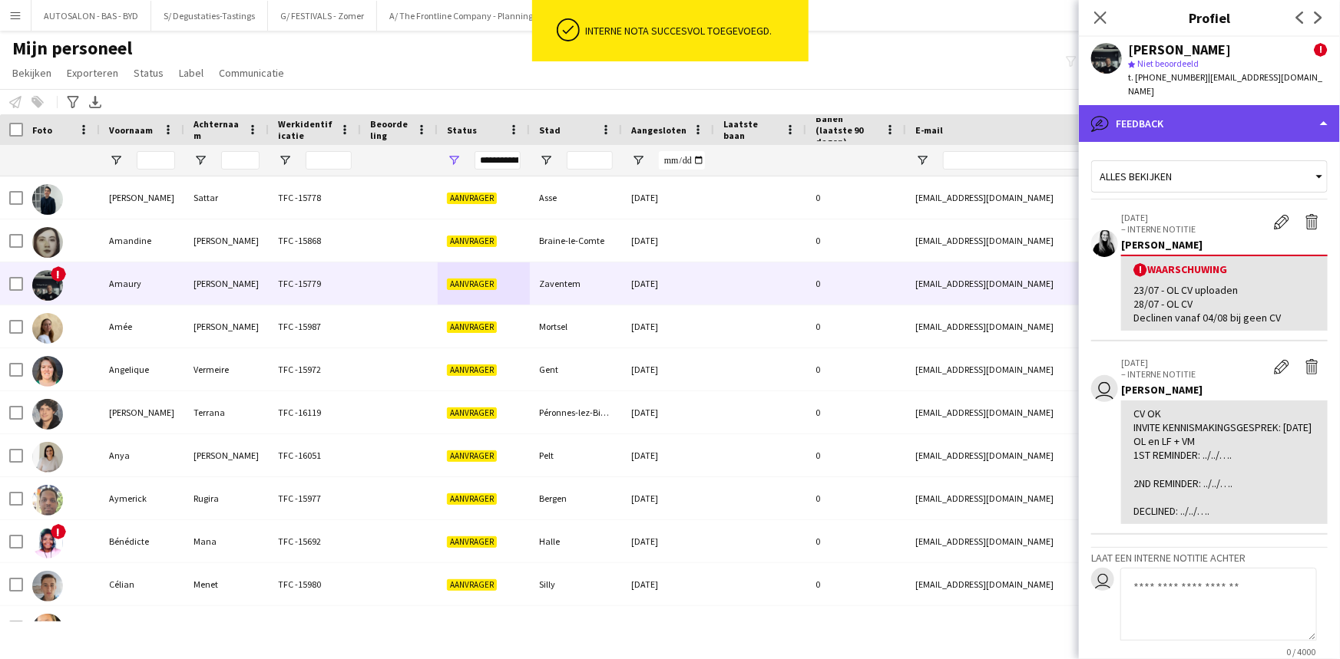
drag, startPoint x: 1218, startPoint y: 108, endPoint x: 1218, endPoint y: 138, distance: 29.9
click at [1218, 108] on div "bubble-pencil Feedback" at bounding box center [1209, 123] width 261 height 37
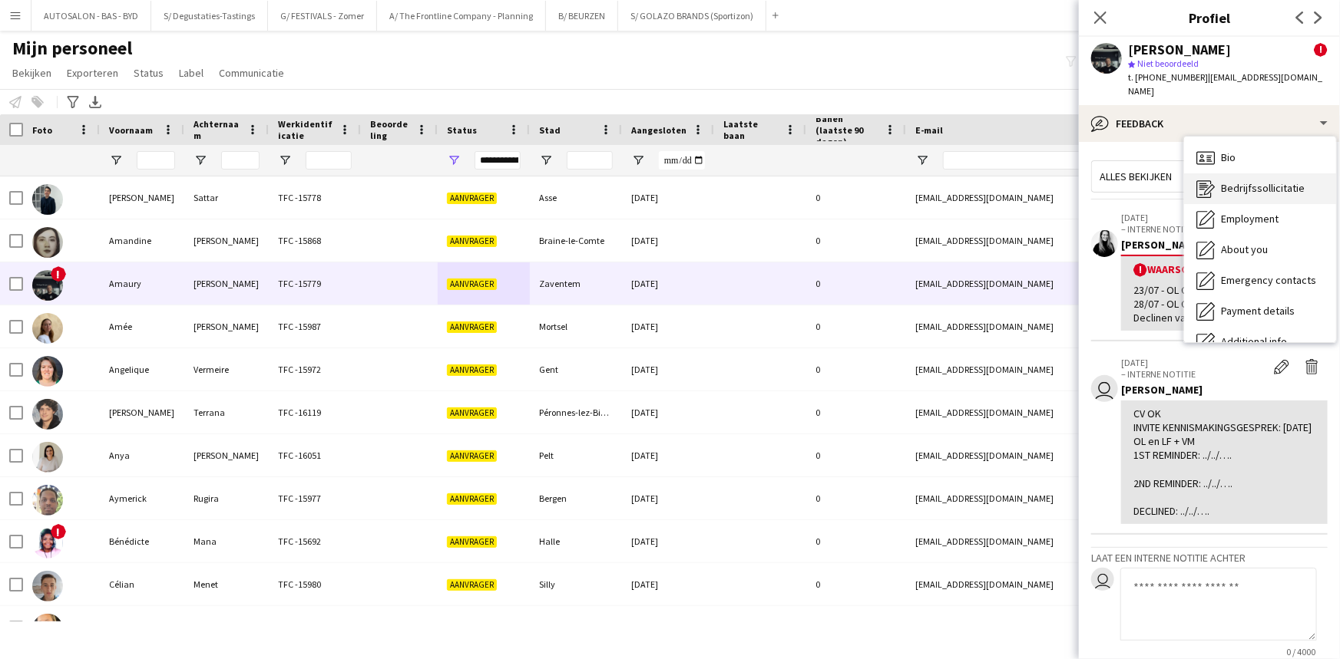
click at [1261, 181] on span "Bedrijfssollicitatie" at bounding box center [1263, 188] width 84 height 14
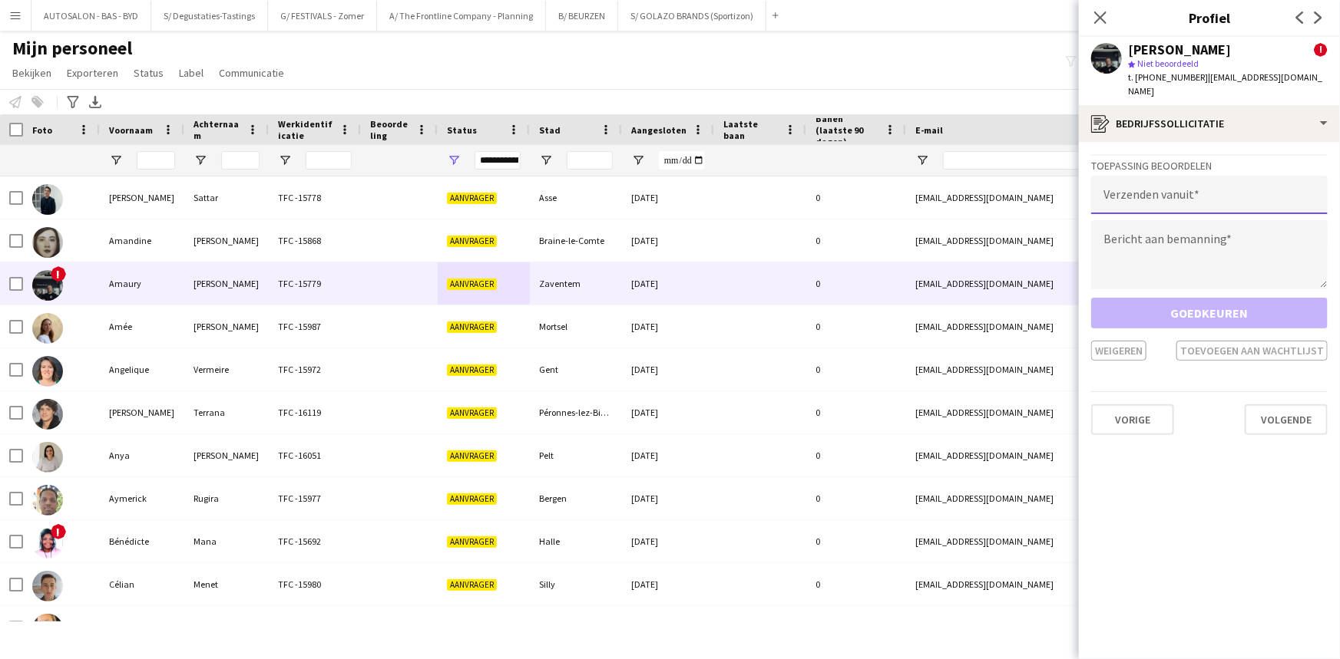
click at [1143, 180] on input "email" at bounding box center [1209, 195] width 236 height 38
type input "**********"
click at [1154, 241] on textarea at bounding box center [1209, 254] width 236 height 69
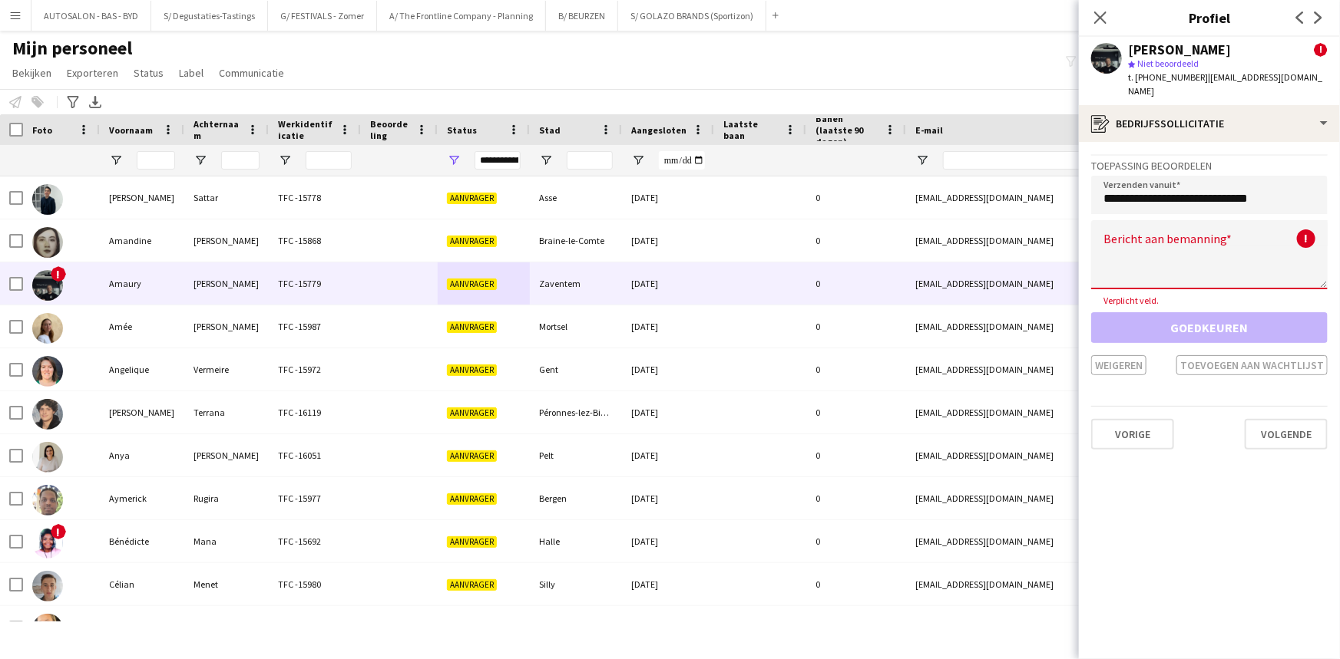
click at [1134, 230] on textarea at bounding box center [1209, 254] width 236 height 69
paste textarea "**********"
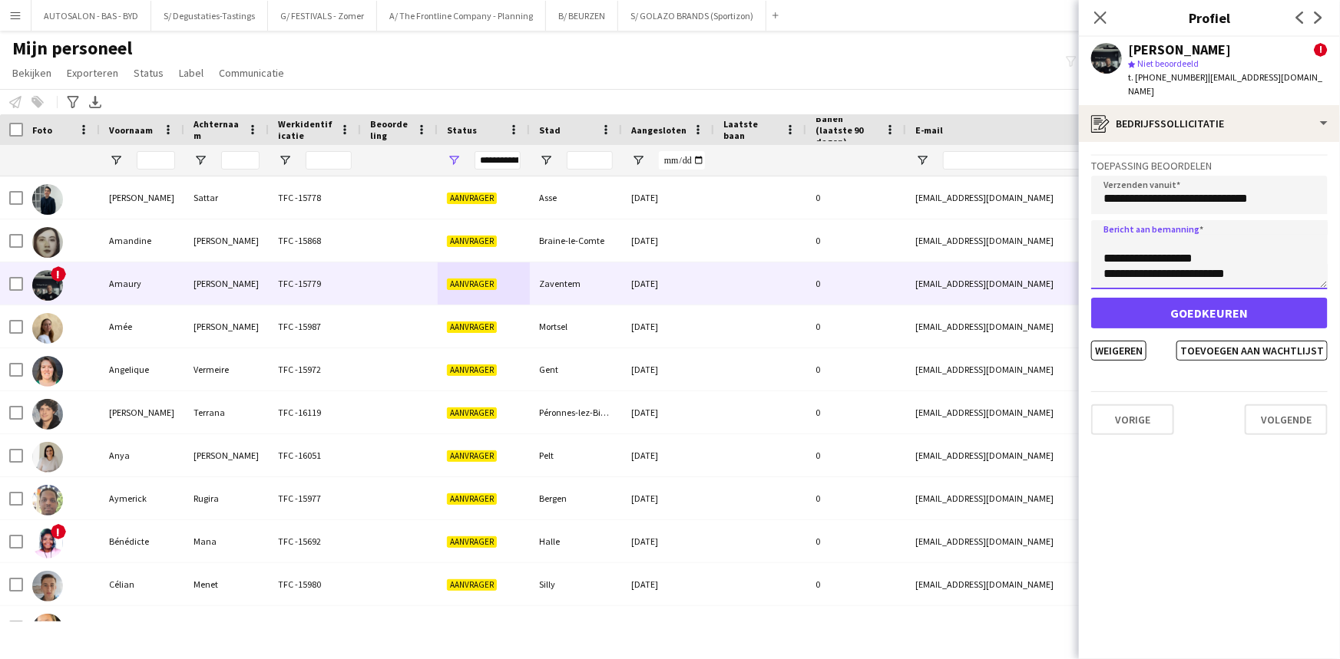
scroll to position [875, 0]
type textarea "**********"
click at [1216, 341] on button "Toevoegen aan wachtlijst" at bounding box center [1251, 351] width 151 height 20
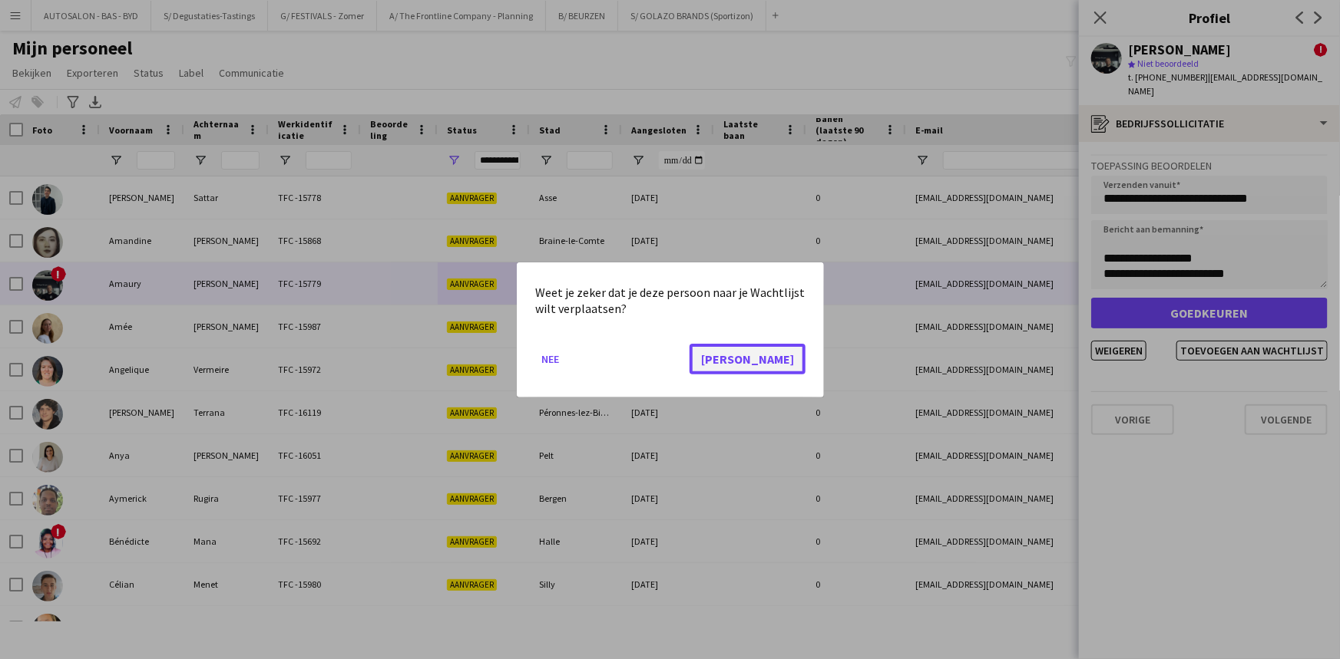
click at [782, 360] on button "[PERSON_NAME]" at bounding box center [747, 358] width 116 height 31
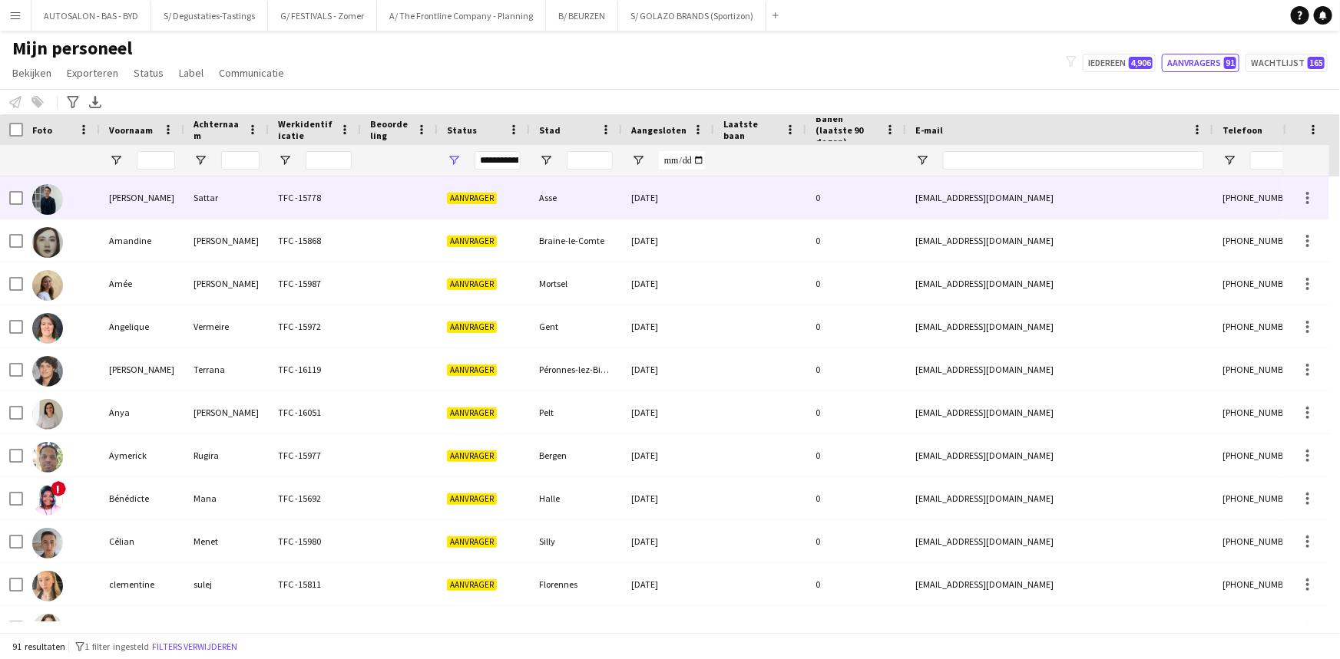
click at [203, 206] on div "Sattar" at bounding box center [226, 198] width 84 height 42
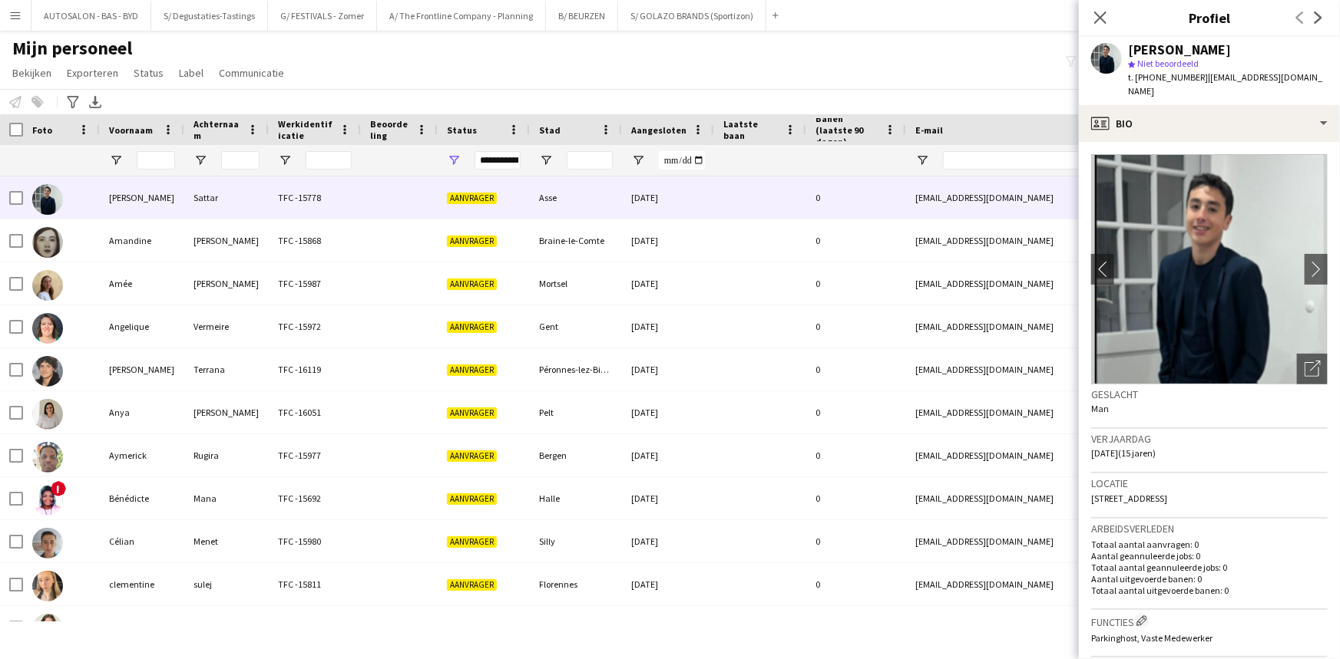
click at [1317, 253] on app-crew-profile-bio "chevron-left chevron-right Foto's pop-up openen Geslacht Man Verjaardag [DATE] …" at bounding box center [1209, 400] width 261 height 517
click at [1300, 254] on button "chevron-right" at bounding box center [1315, 269] width 31 height 31
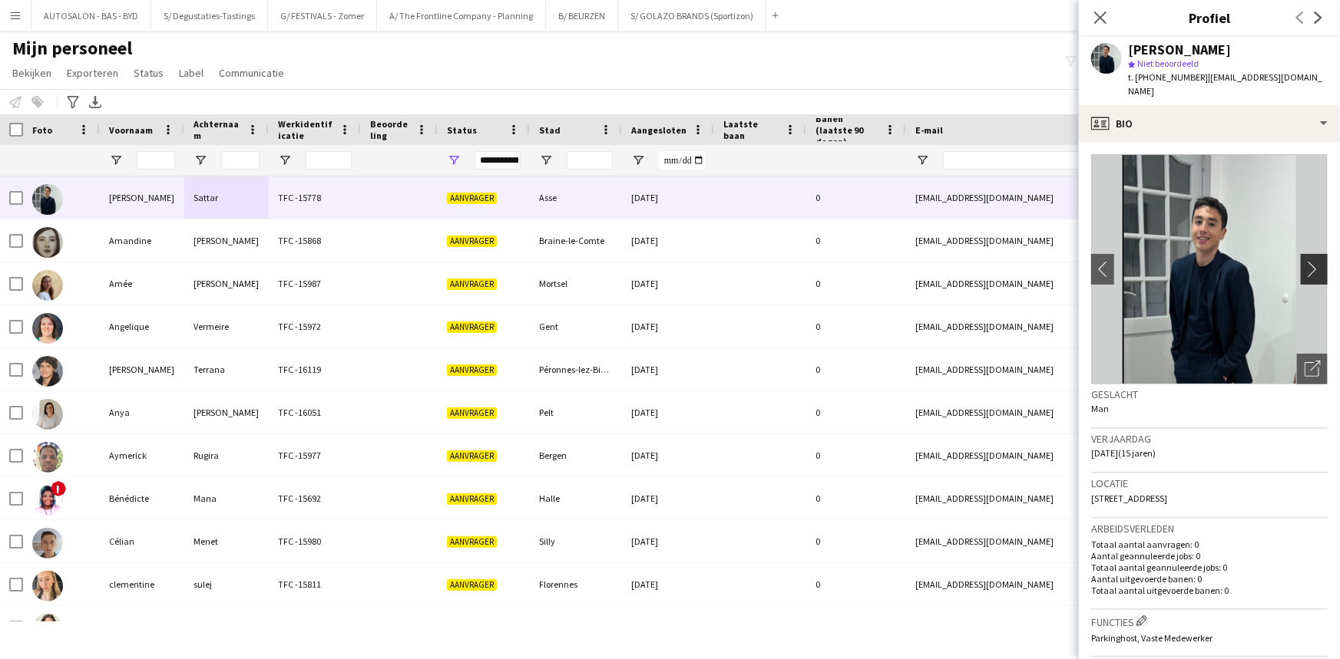
click at [1304, 261] on app-icon "chevron-right" at bounding box center [1316, 269] width 24 height 16
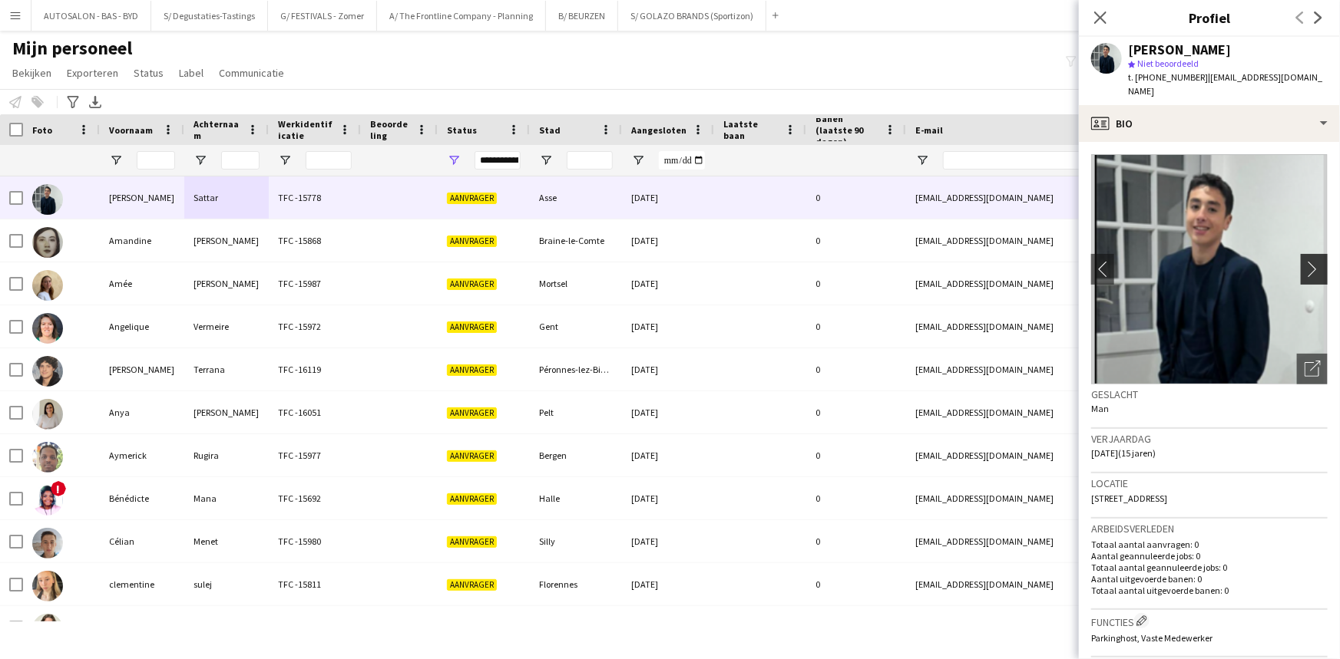
click at [1304, 261] on app-icon "chevron-right" at bounding box center [1316, 269] width 24 height 16
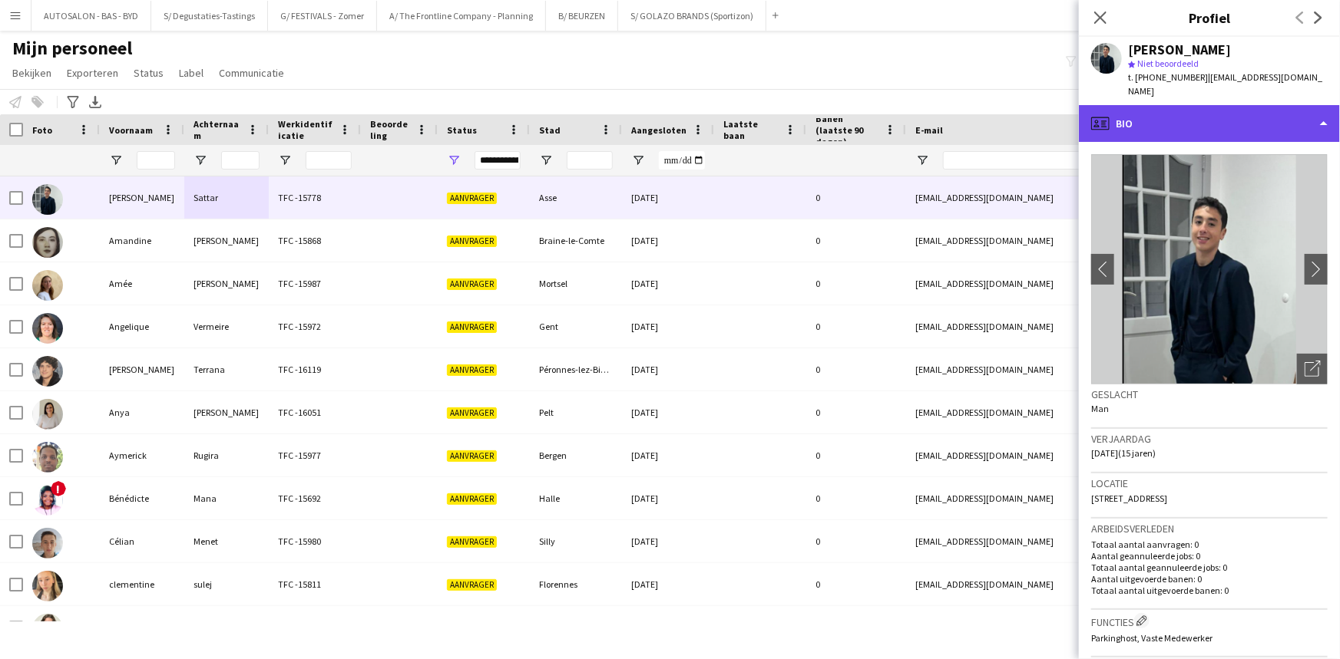
click at [1176, 106] on div "profile Bio" at bounding box center [1209, 123] width 261 height 37
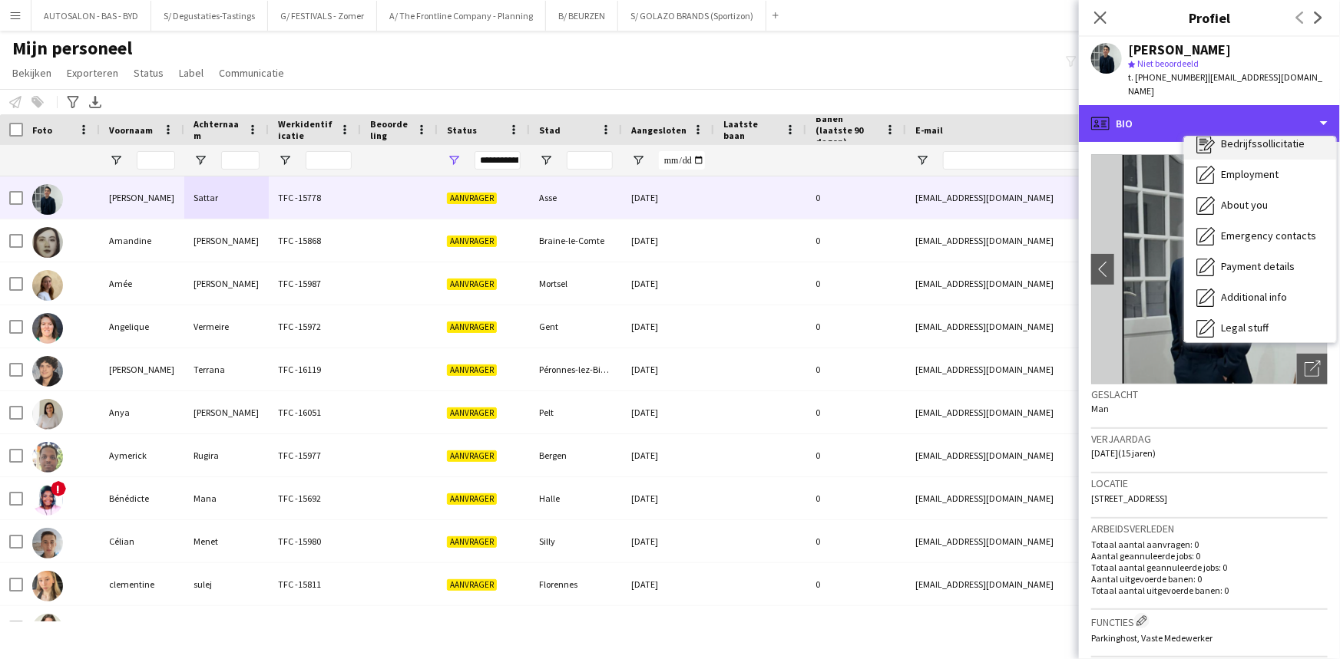
scroll to position [0, 0]
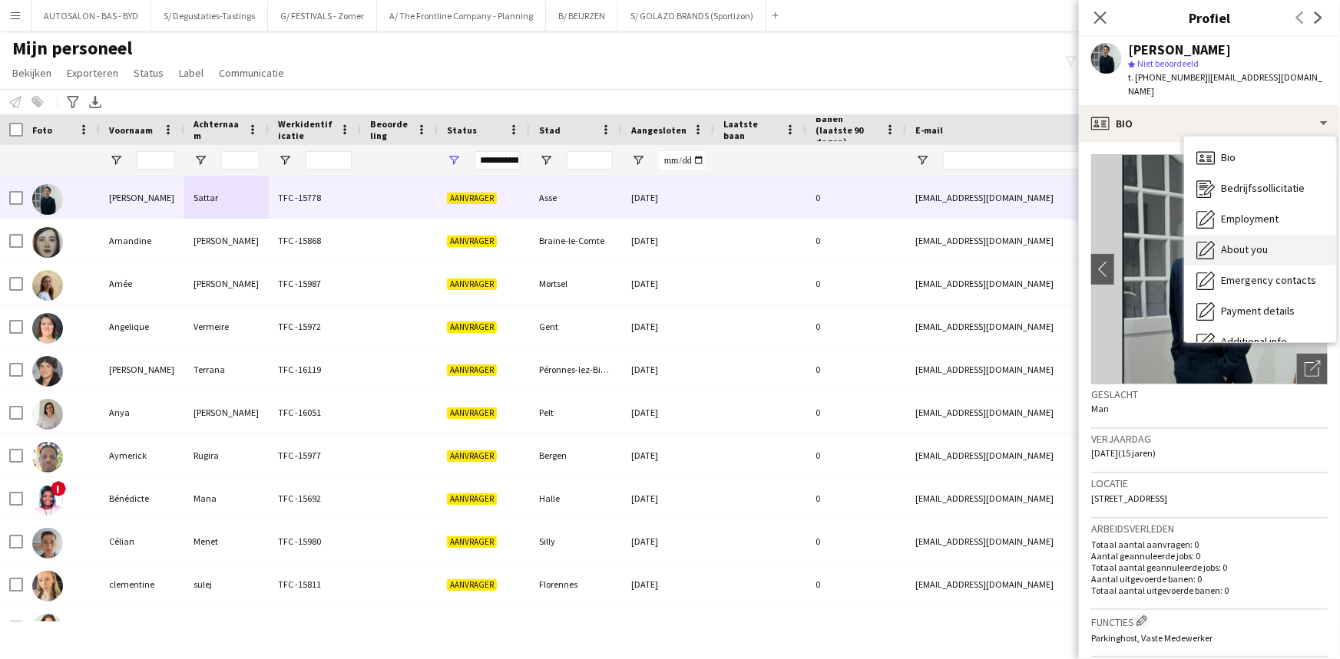
click at [1249, 243] on span "About you" at bounding box center [1244, 250] width 47 height 14
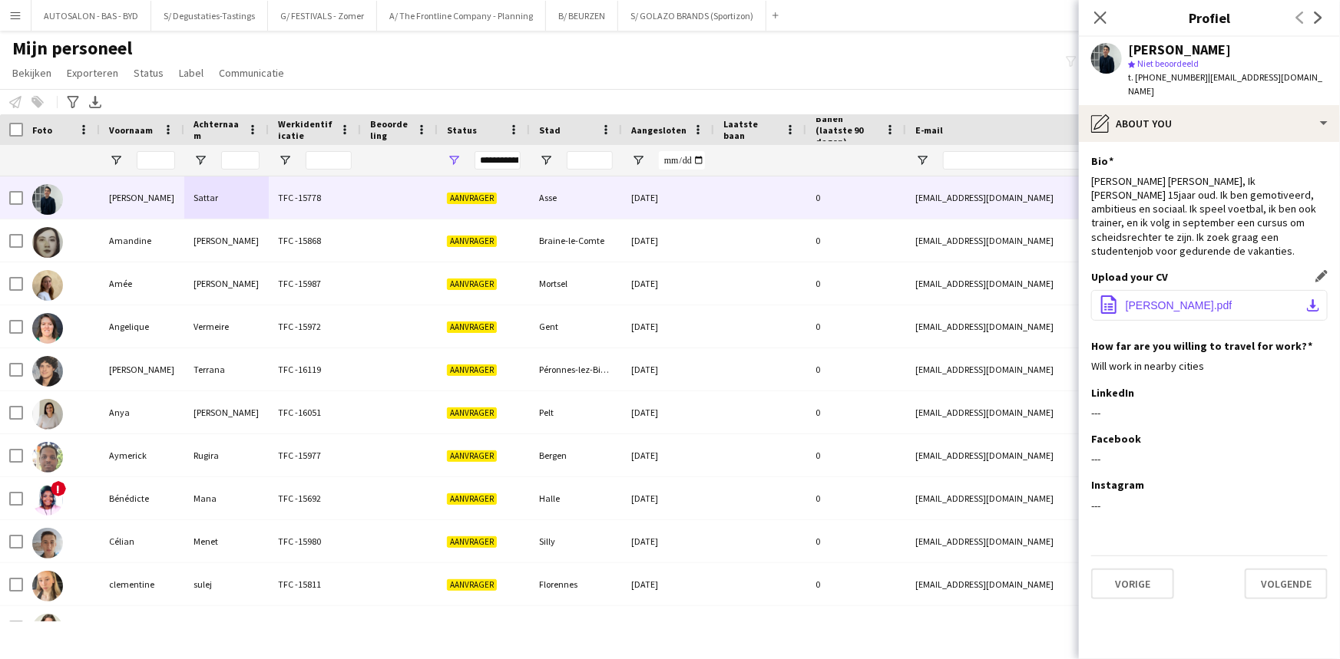
click at [1209, 299] on span "[PERSON_NAME].pdf" at bounding box center [1178, 305] width 107 height 12
click at [1219, 198] on div "[PERSON_NAME] [PERSON_NAME], Ik [PERSON_NAME] 15jaar oud. Ik ben gemotiveerd, a…" at bounding box center [1209, 216] width 236 height 84
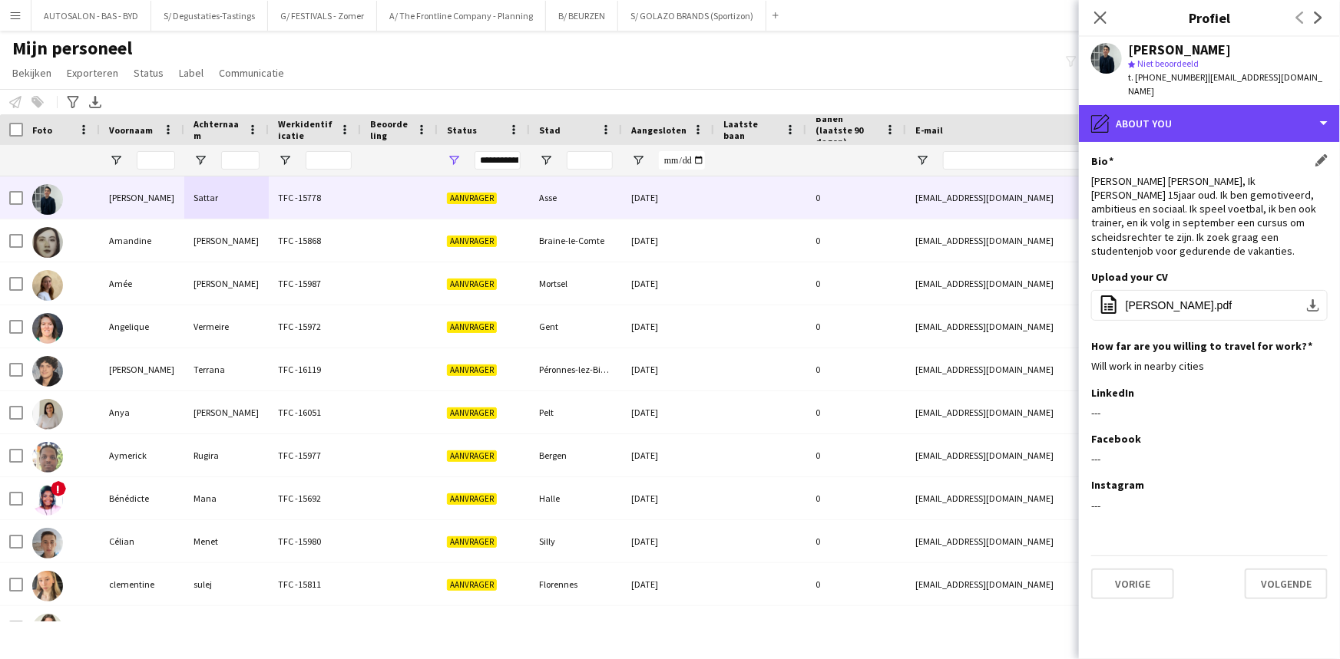
drag, startPoint x: 1177, startPoint y: 122, endPoint x: 1178, endPoint y: 140, distance: 18.5
click at [1175, 122] on div "pencil4 About you" at bounding box center [1209, 123] width 261 height 37
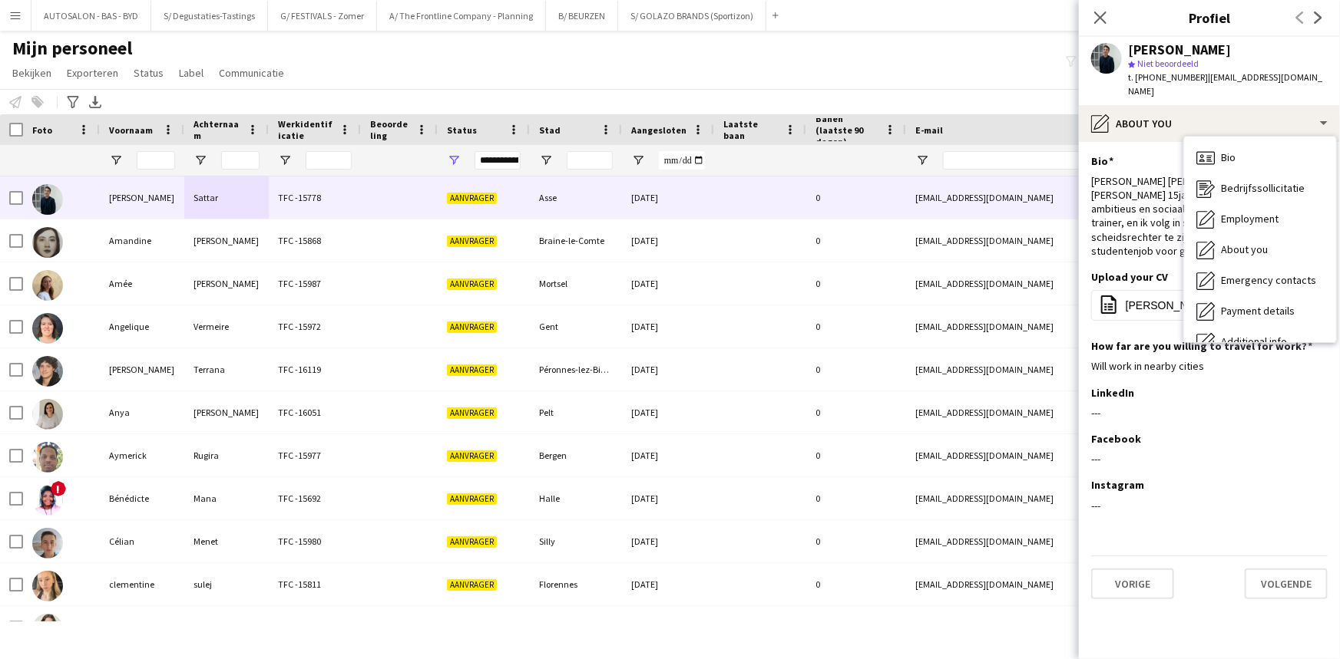
click at [1244, 243] on span "About you" at bounding box center [1244, 250] width 47 height 14
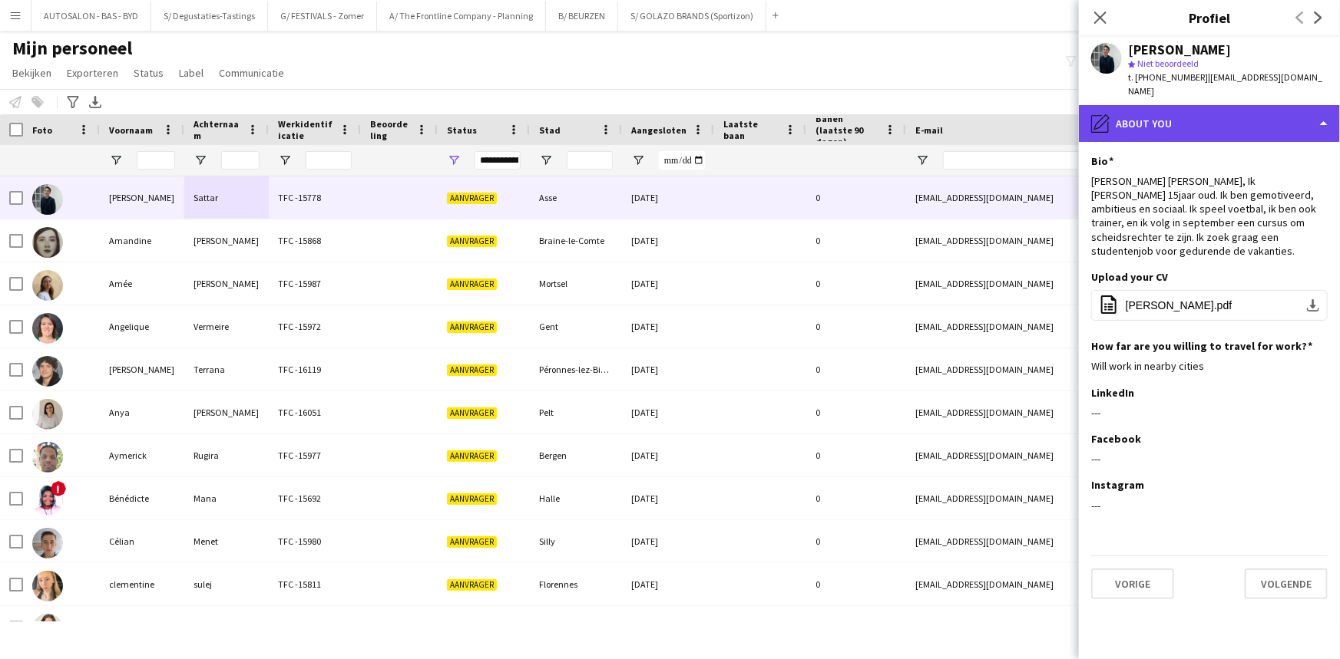
click at [1191, 113] on div "pencil4 About you" at bounding box center [1209, 123] width 261 height 37
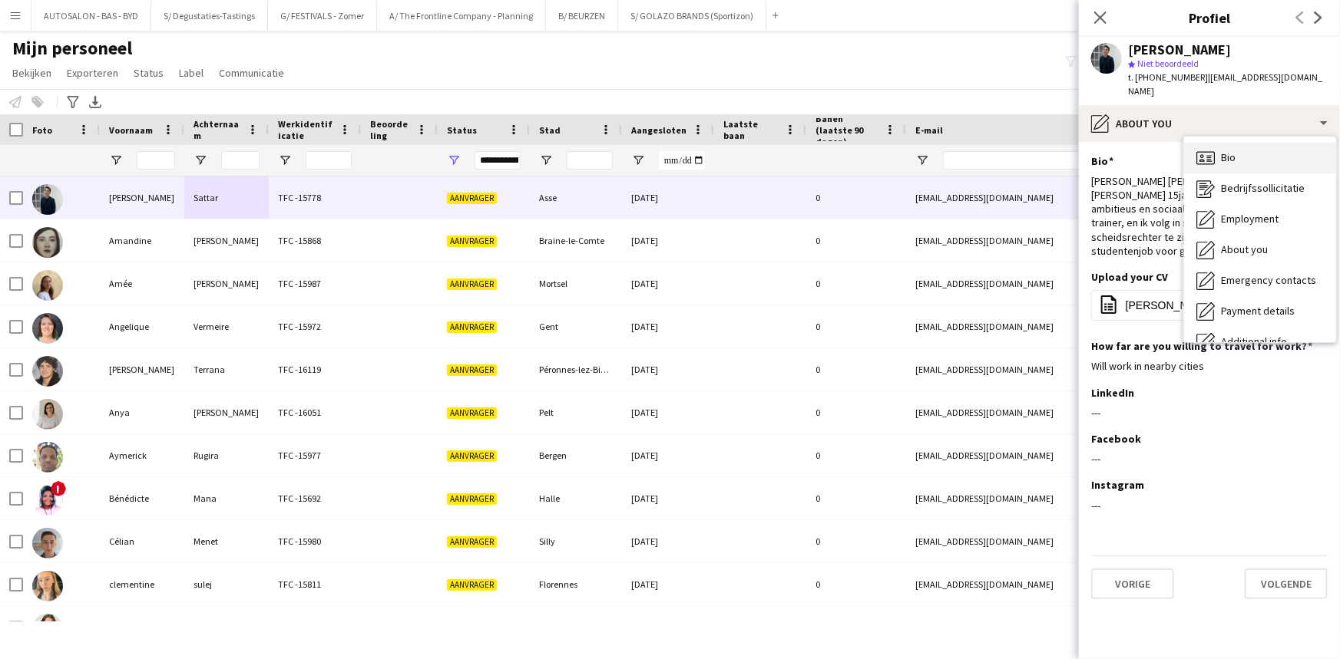
click at [1259, 143] on div "Bio Bio" at bounding box center [1260, 158] width 152 height 31
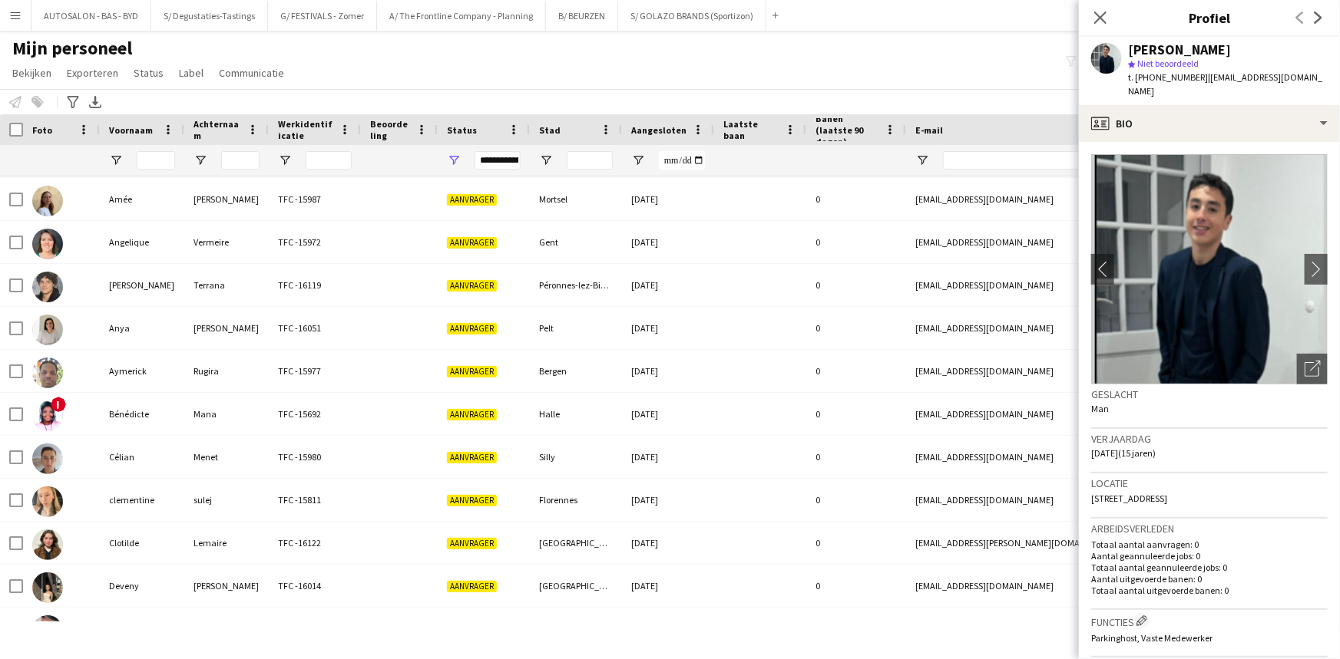
scroll to position [154, 0]
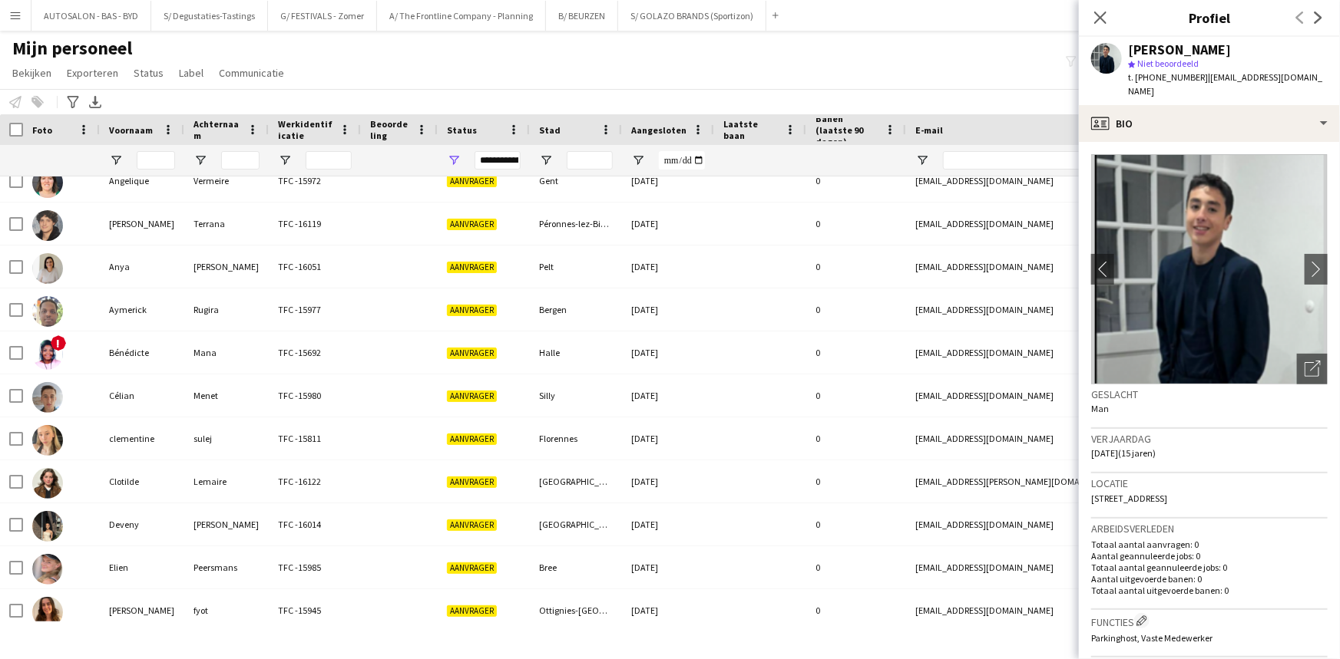
drag, startPoint x: 1181, startPoint y: 411, endPoint x: 1226, endPoint y: 431, distance: 49.1
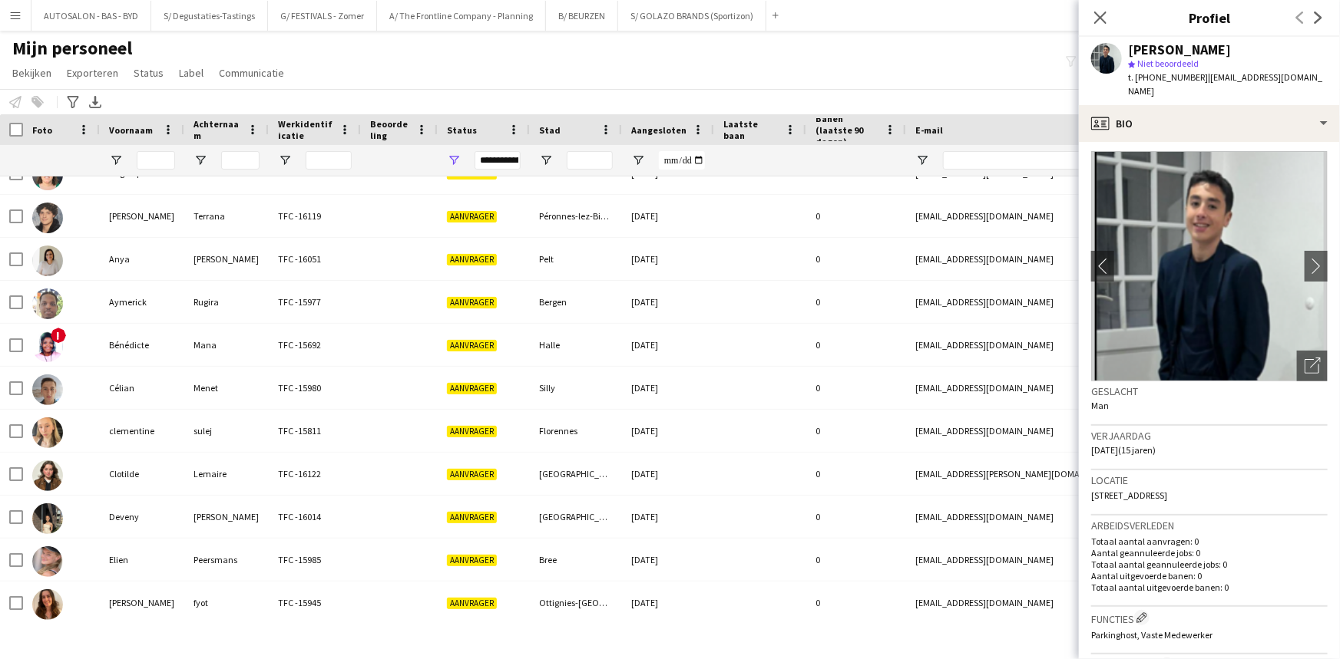
scroll to position [0, 0]
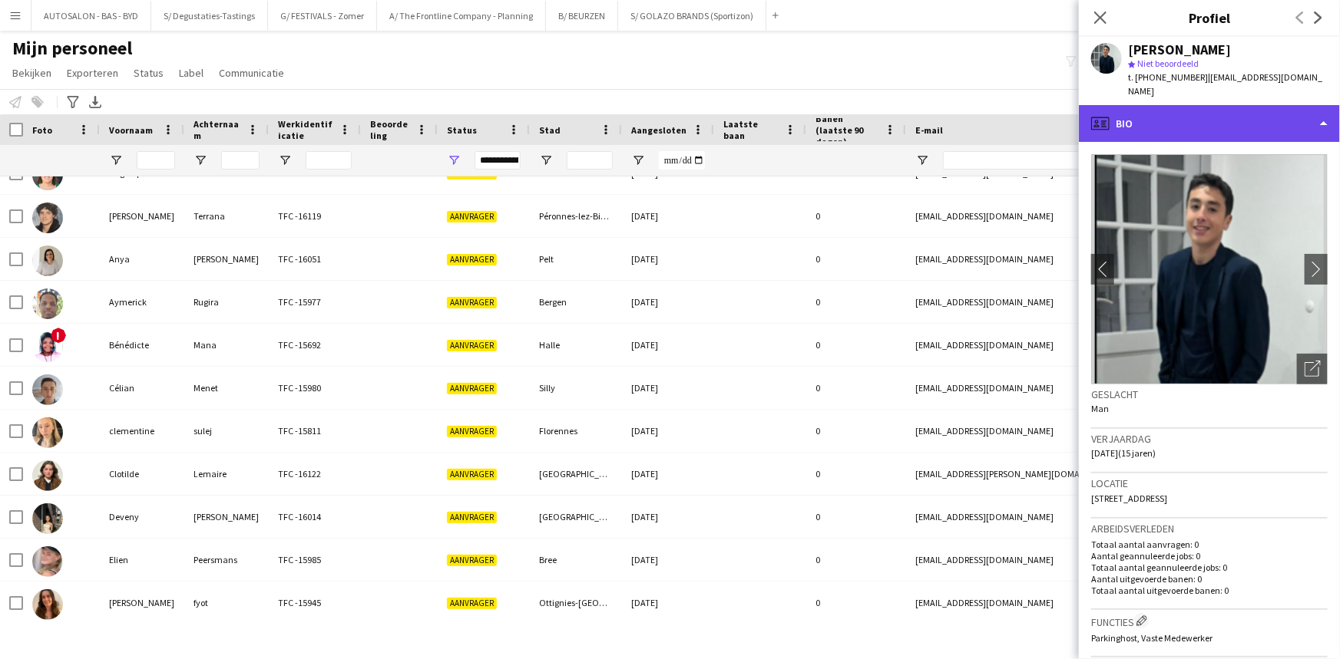
click at [1184, 119] on div "profile Bio" at bounding box center [1209, 123] width 261 height 37
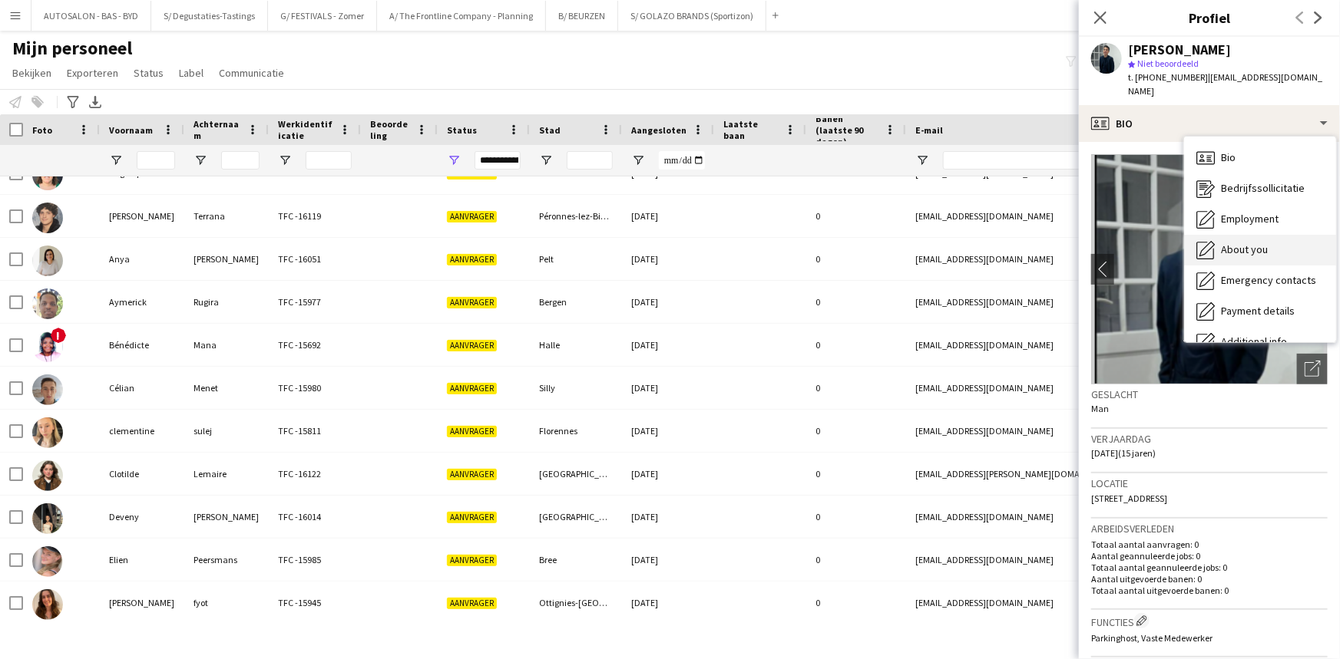
click at [1229, 243] on span "About you" at bounding box center [1244, 250] width 47 height 14
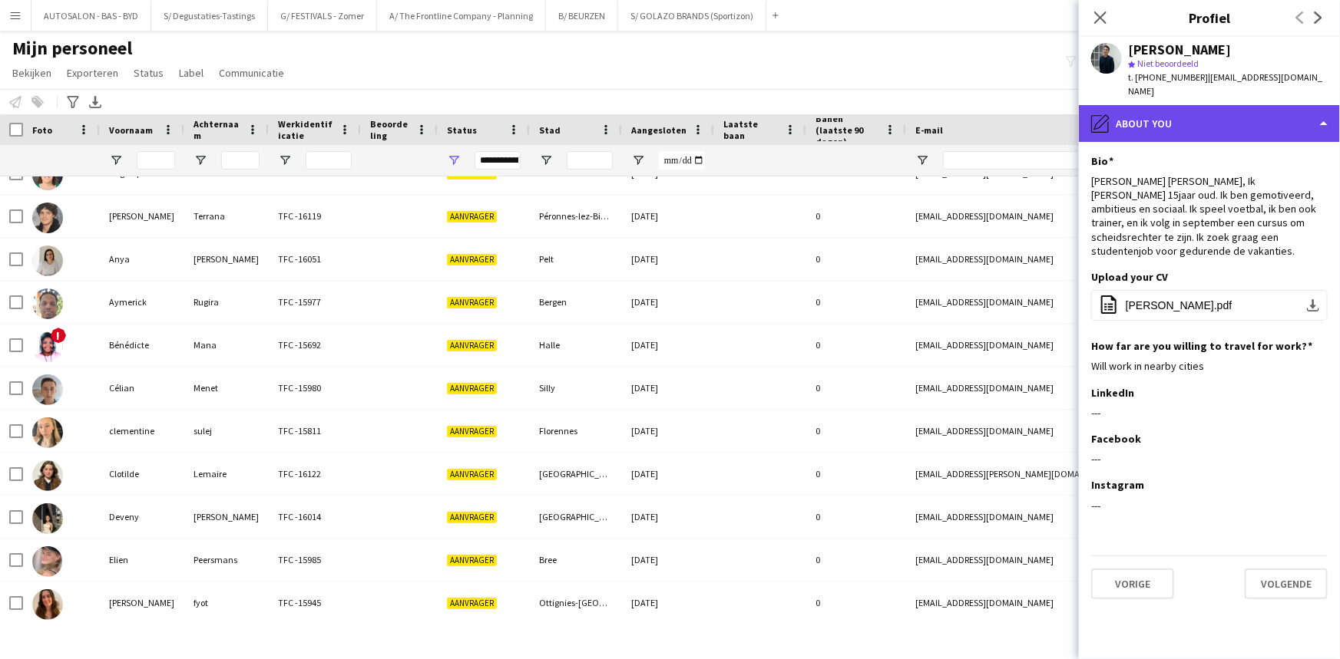
click at [1176, 111] on div "pencil4 About you" at bounding box center [1209, 123] width 261 height 37
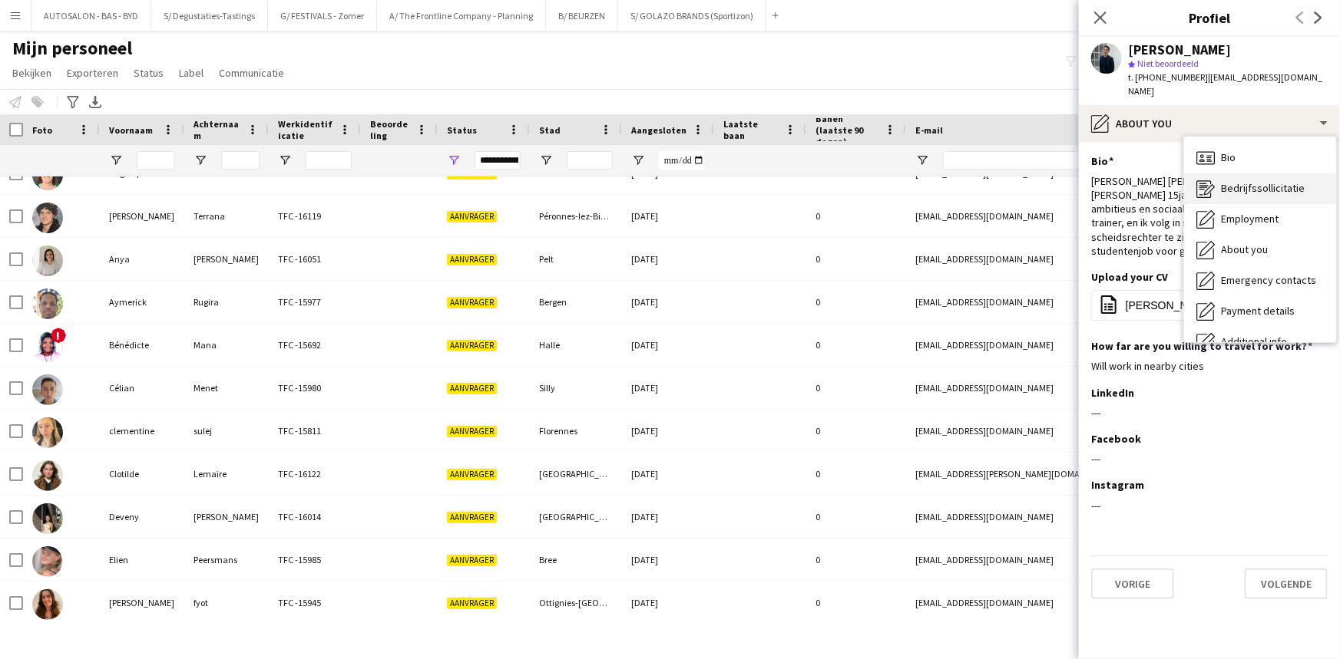
click at [1260, 182] on div "Bedrijfssollicitatie Bedrijfssollicitatie" at bounding box center [1260, 188] width 152 height 31
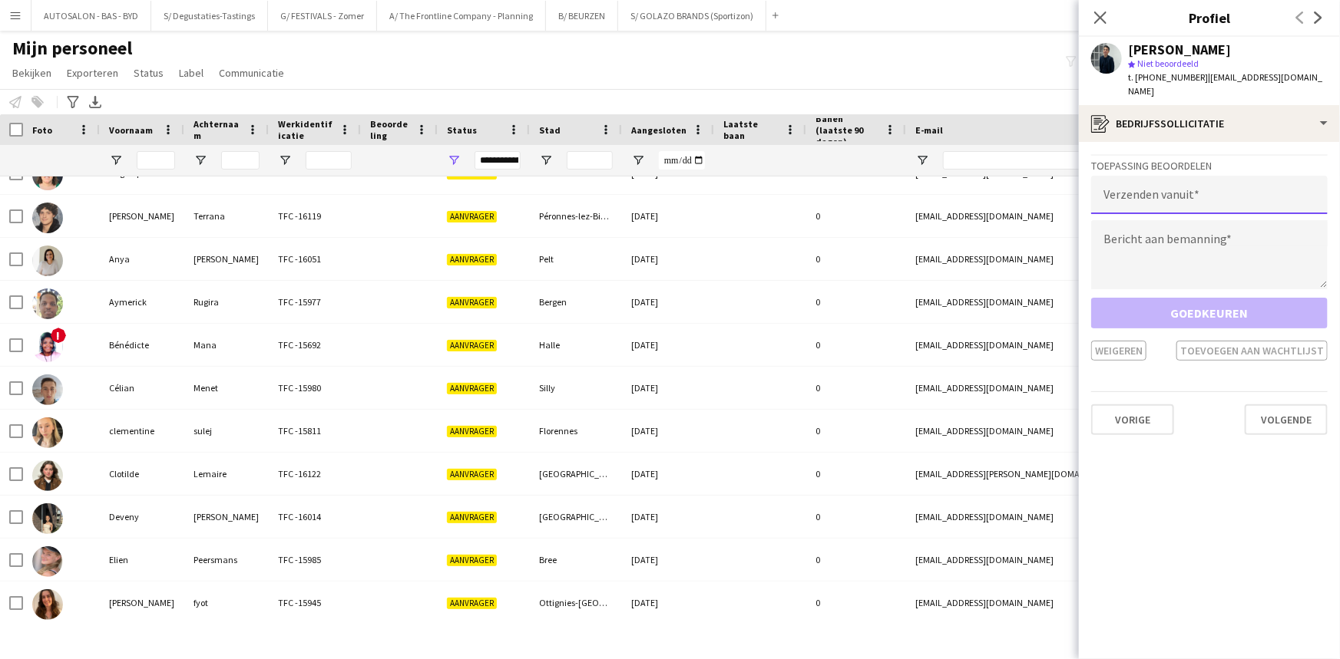
click at [1175, 181] on input "email" at bounding box center [1209, 195] width 236 height 38
type input "**********"
click at [1179, 227] on textarea at bounding box center [1209, 254] width 236 height 69
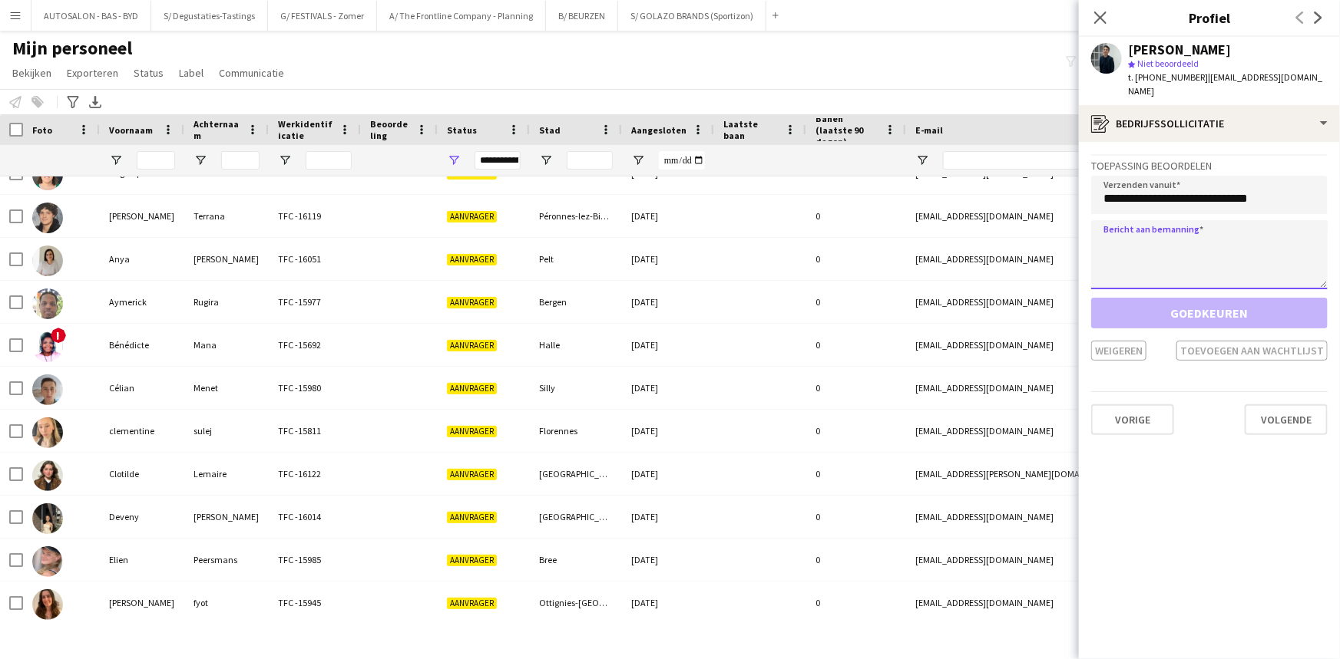
paste textarea "**********"
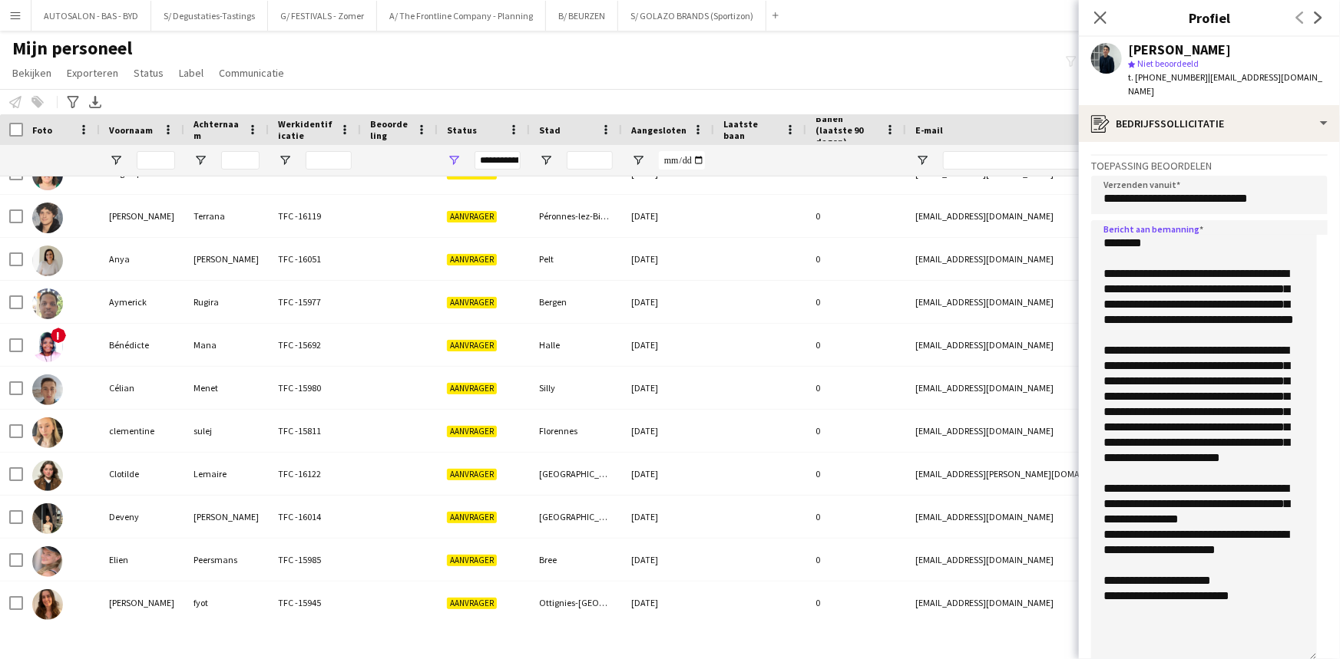
drag, startPoint x: 1325, startPoint y: 269, endPoint x: 1247, endPoint y: 354, distance: 115.2
click at [1339, 639] on app-crew-profile-application "**********" at bounding box center [1209, 400] width 261 height 517
click at [1129, 230] on textarea "**********" at bounding box center [1204, 440] width 226 height 440
drag, startPoint x: 1105, startPoint y: 227, endPoint x: 1257, endPoint y: 438, distance: 259.1
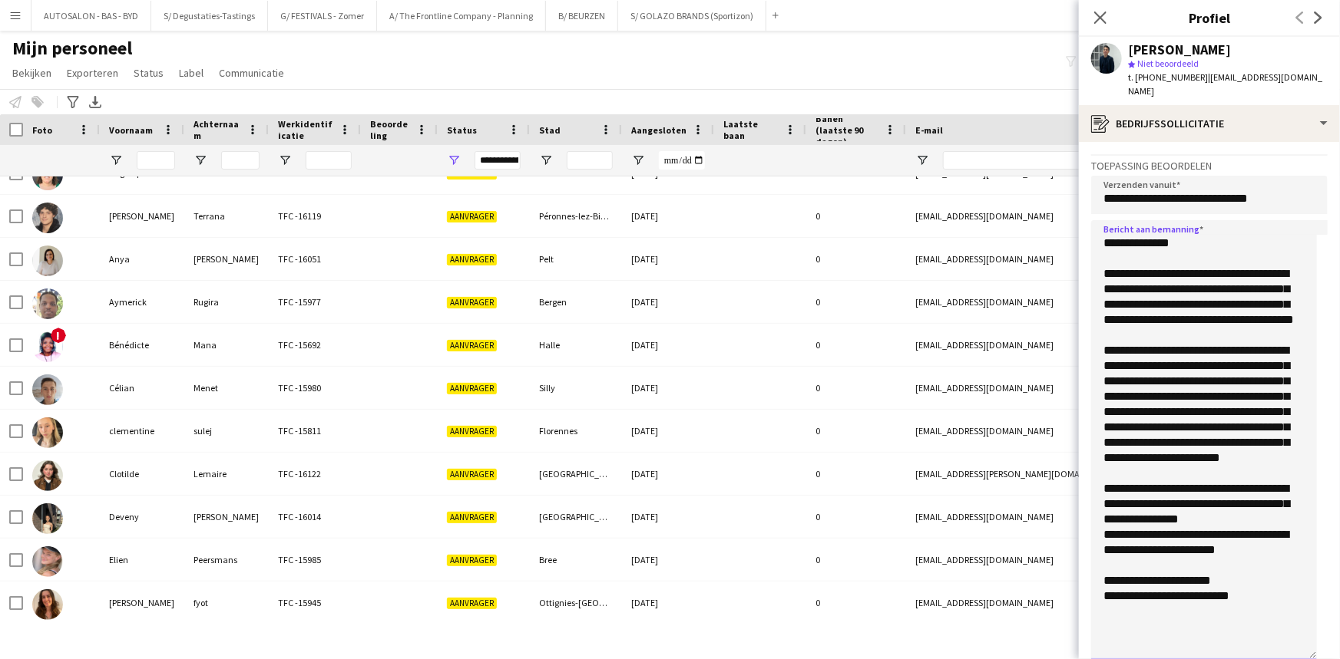
click at [1257, 438] on textarea "**********" at bounding box center [1204, 440] width 226 height 440
click at [1241, 461] on textarea "**********" at bounding box center [1204, 440] width 226 height 440
click at [1267, 430] on textarea "**********" at bounding box center [1204, 440] width 226 height 440
drag, startPoint x: 1216, startPoint y: 443, endPoint x: 1255, endPoint y: 456, distance: 41.3
click at [1255, 456] on textarea "**********" at bounding box center [1204, 440] width 226 height 440
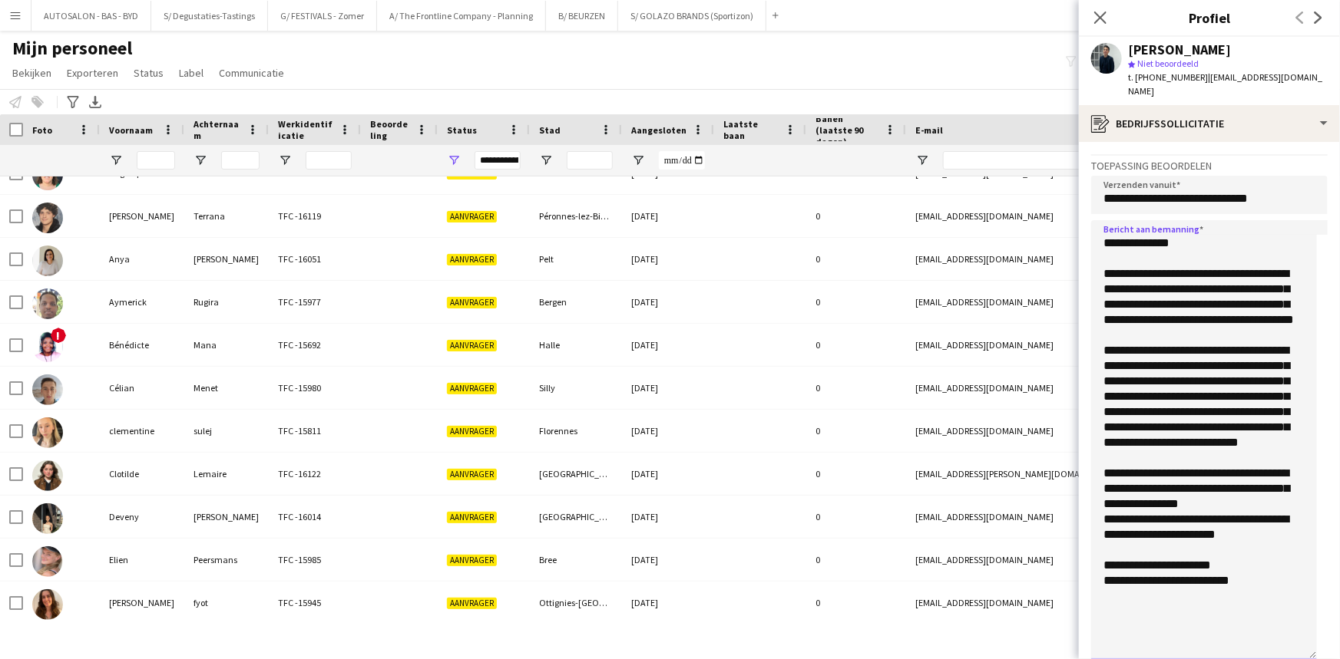
click at [1204, 458] on textarea "**********" at bounding box center [1204, 440] width 226 height 440
click at [1246, 520] on textarea "**********" at bounding box center [1204, 440] width 226 height 440
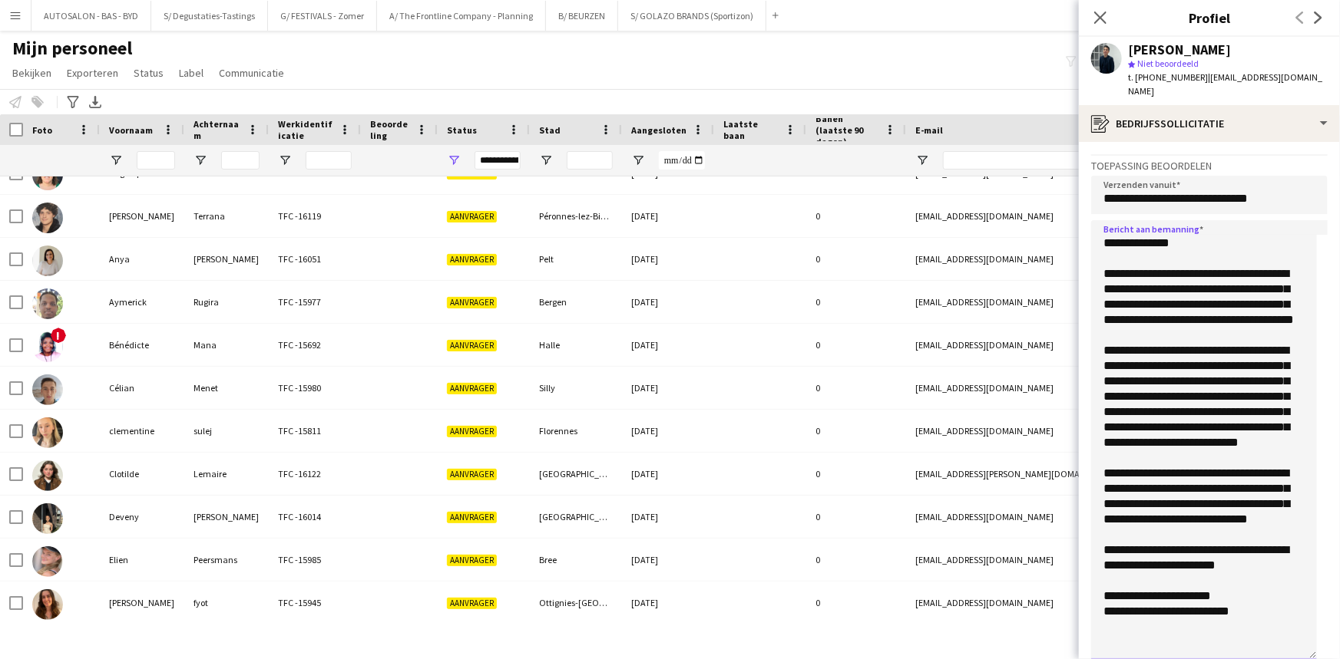
drag, startPoint x: 1267, startPoint y: 621, endPoint x: 1072, endPoint y: 114, distance: 542.9
click at [1072, 114] on body "Menu [GEOGRAPHIC_DATA][PERSON_NAME] Alle taken Status Werkforce Werkforce [PERS…" at bounding box center [670, 329] width 1340 height 659
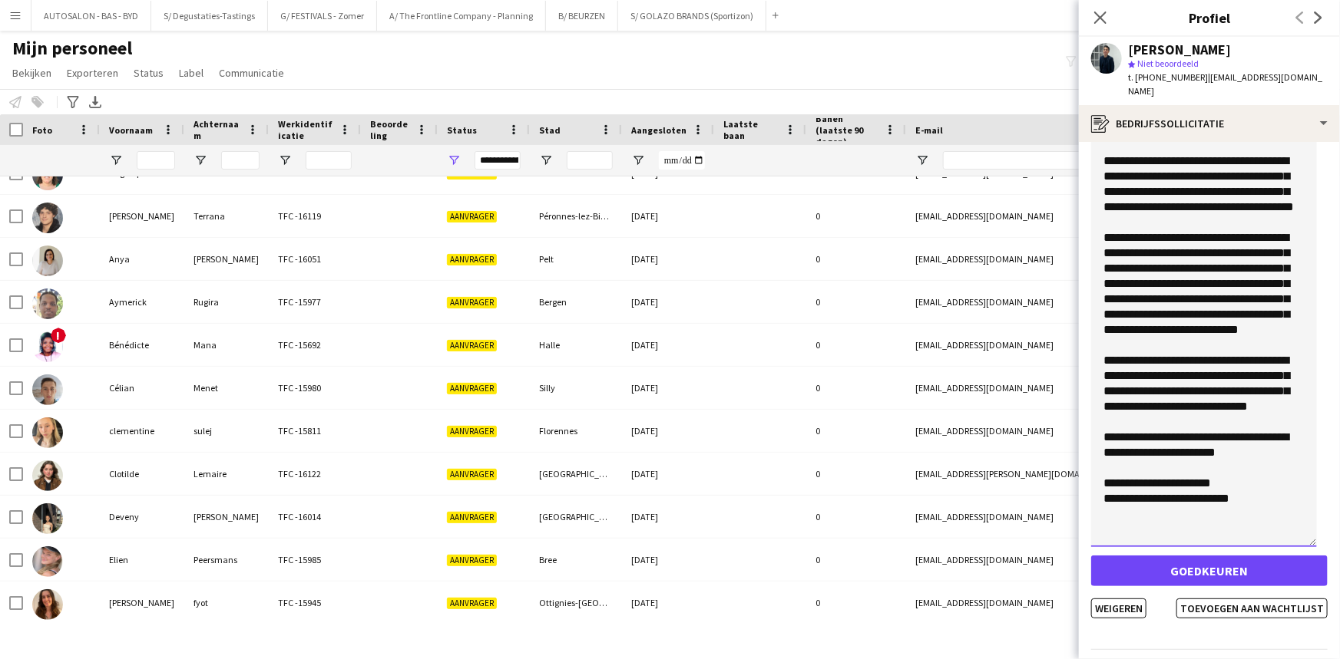
scroll to position [144, 0]
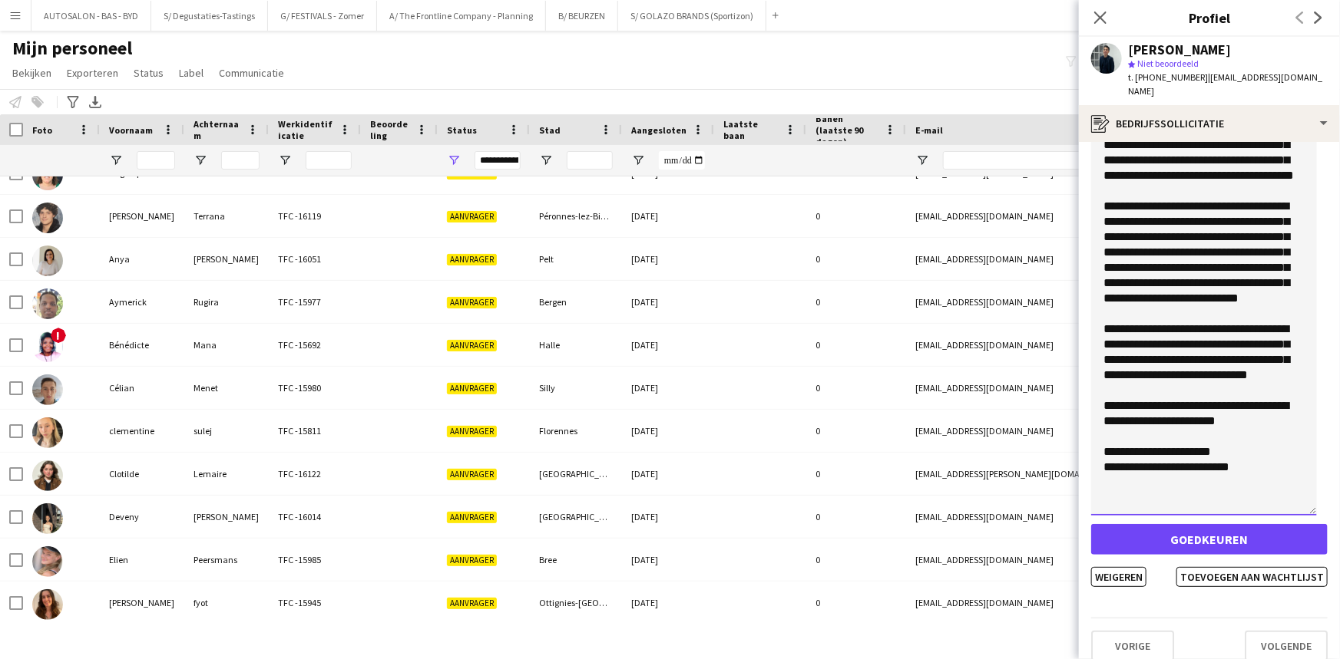
click at [1175, 451] on textarea "**********" at bounding box center [1204, 296] width 226 height 440
type textarea "**********"
click at [1121, 567] on button "Weigeren" at bounding box center [1118, 577] width 55 height 20
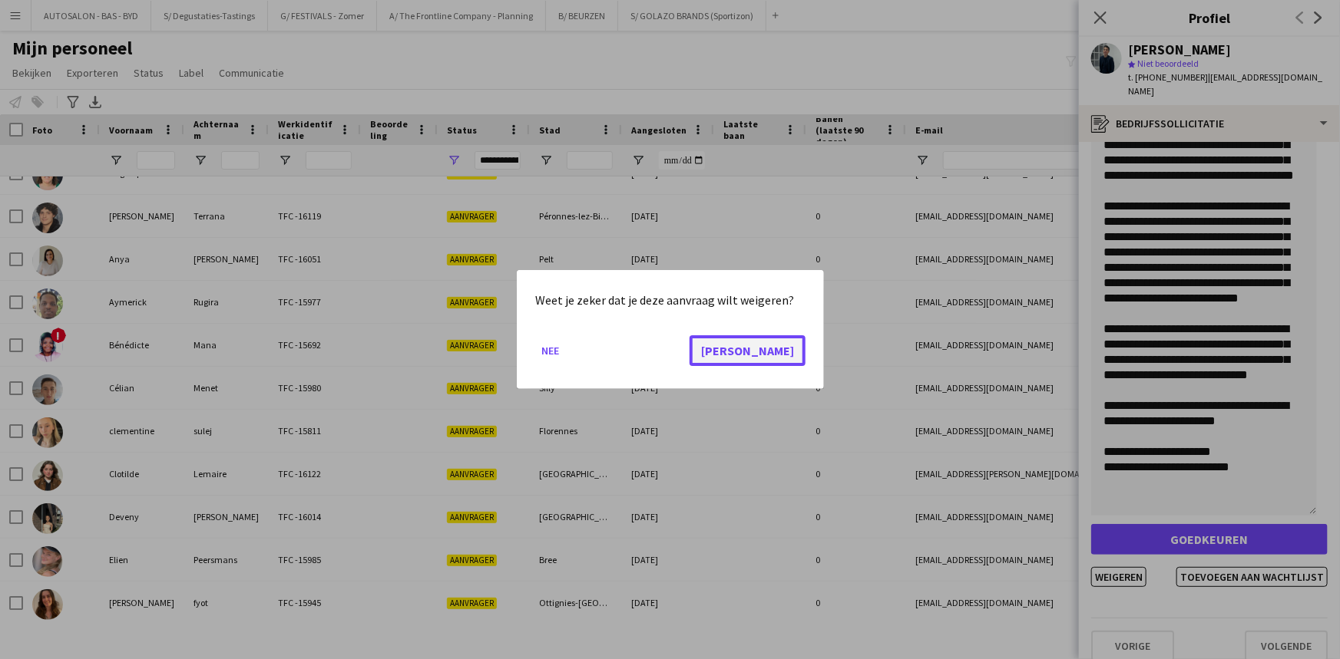
click at [786, 350] on button "[PERSON_NAME]" at bounding box center [747, 350] width 116 height 31
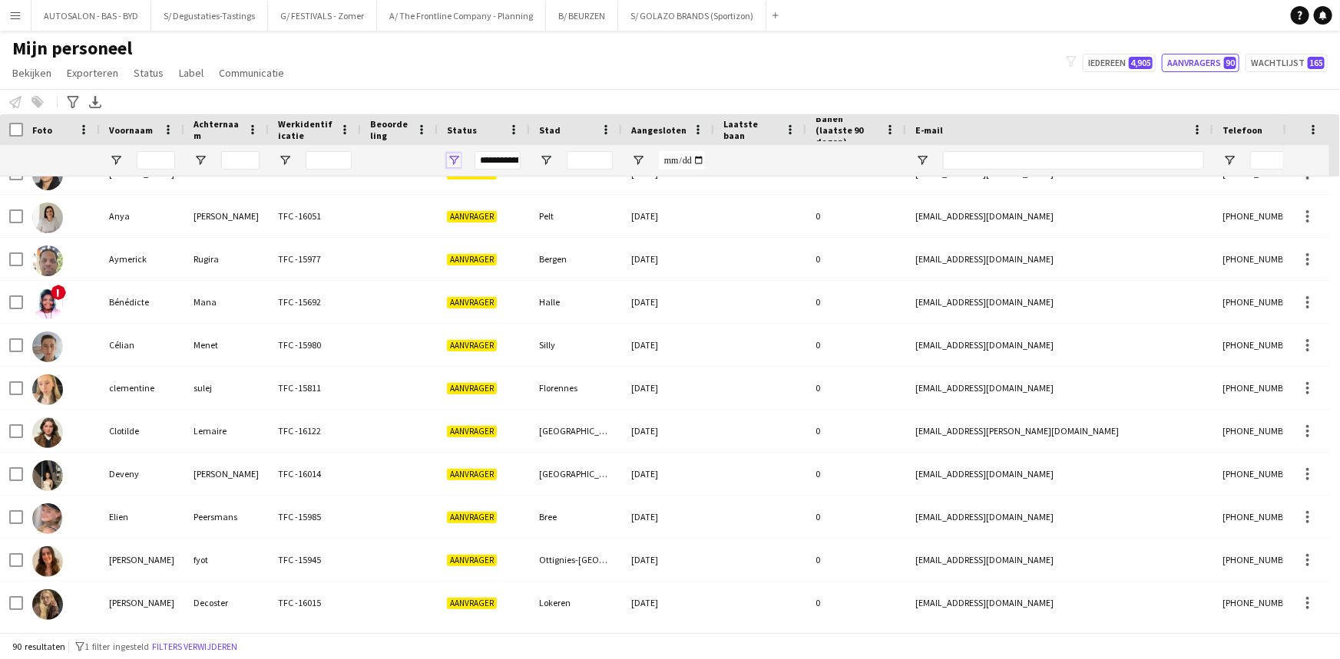
click at [454, 159] on span "Open Filtermenu" at bounding box center [454, 161] width 14 height 14
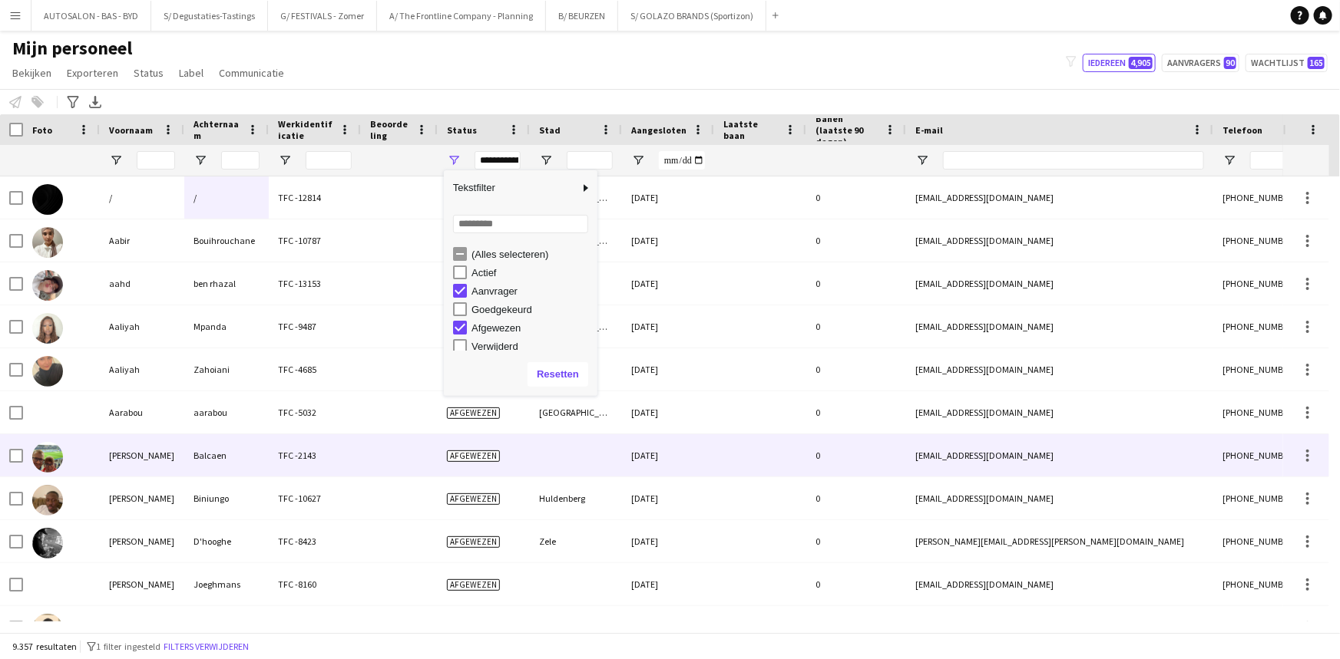
scroll to position [389, 0]
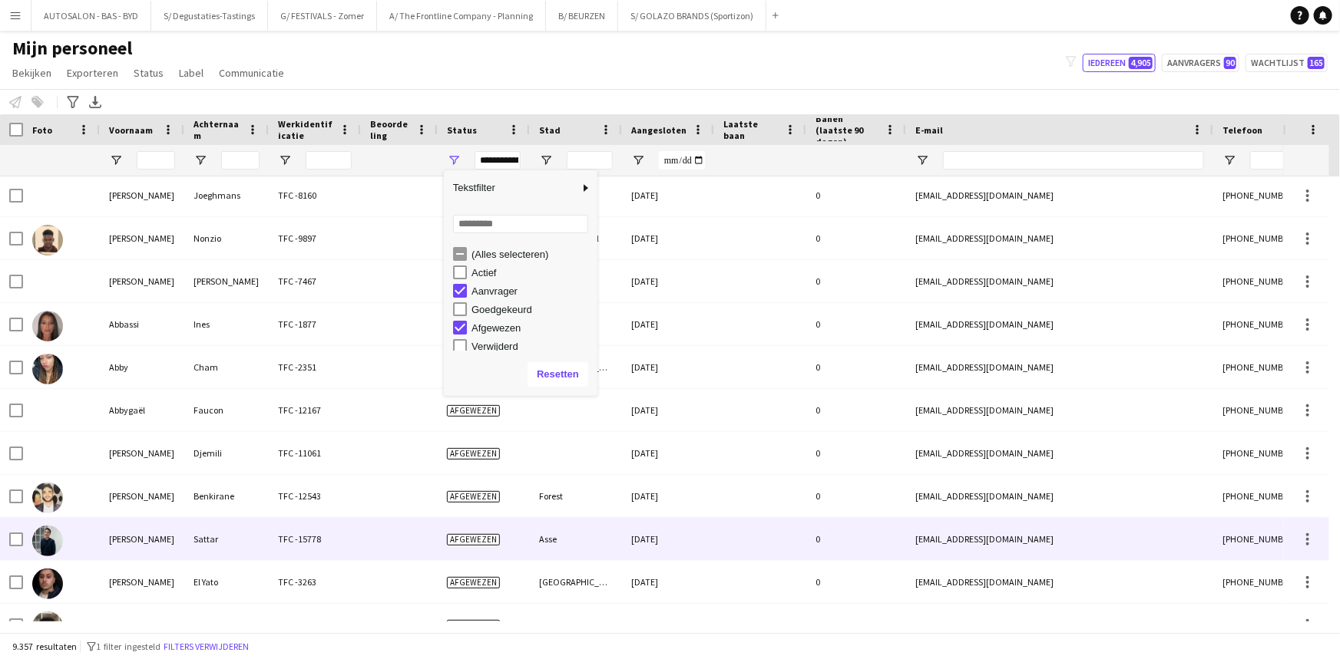
click at [154, 545] on div "[PERSON_NAME]" at bounding box center [142, 539] width 84 height 42
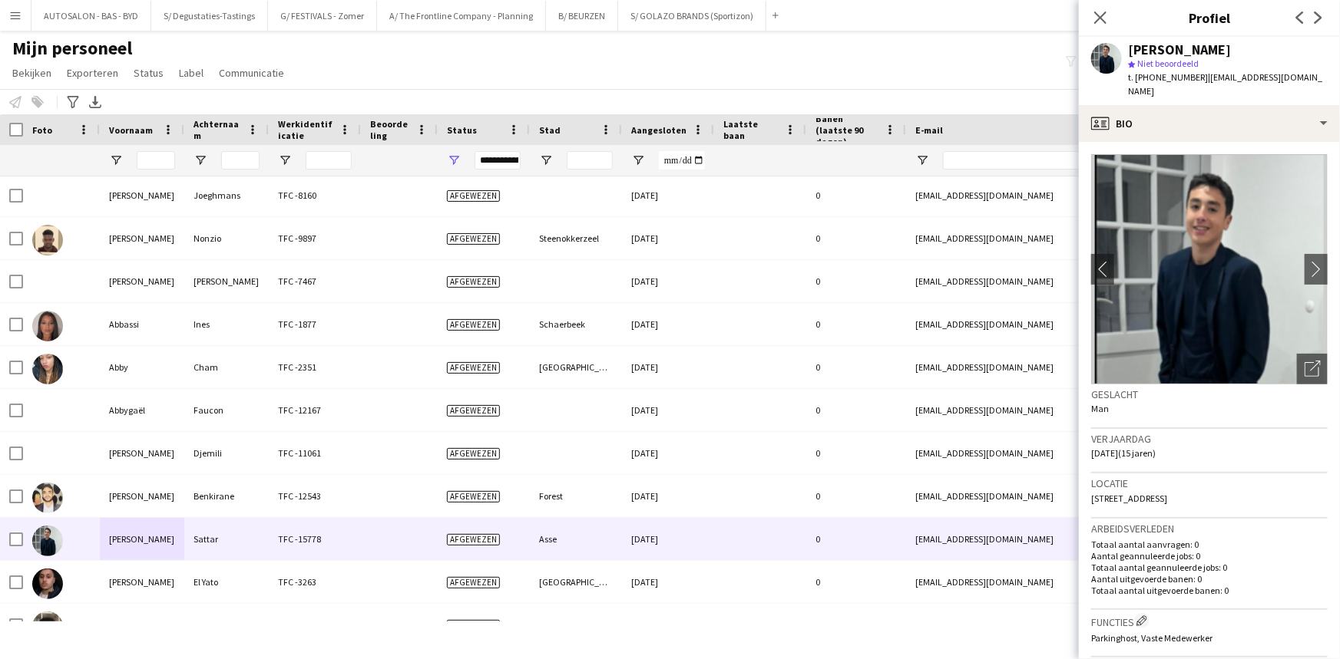
click at [1217, 79] on span "| [EMAIL_ADDRESS][DOMAIN_NAME]" at bounding box center [1225, 83] width 194 height 25
click at [1306, 79] on div "[PERSON_NAME] star Niet beoordeeld t. [PHONE_NUMBER] | [EMAIL_ADDRESS][DOMAIN_N…" at bounding box center [1209, 71] width 261 height 68
drag, startPoint x: 1293, startPoint y: 77, endPoint x: 1197, endPoint y: 77, distance: 96.0
click at [1197, 77] on div "[PERSON_NAME] star Niet beoordeeld t. [PHONE_NUMBER] | [EMAIL_ADDRESS][DOMAIN_N…" at bounding box center [1209, 71] width 261 height 68
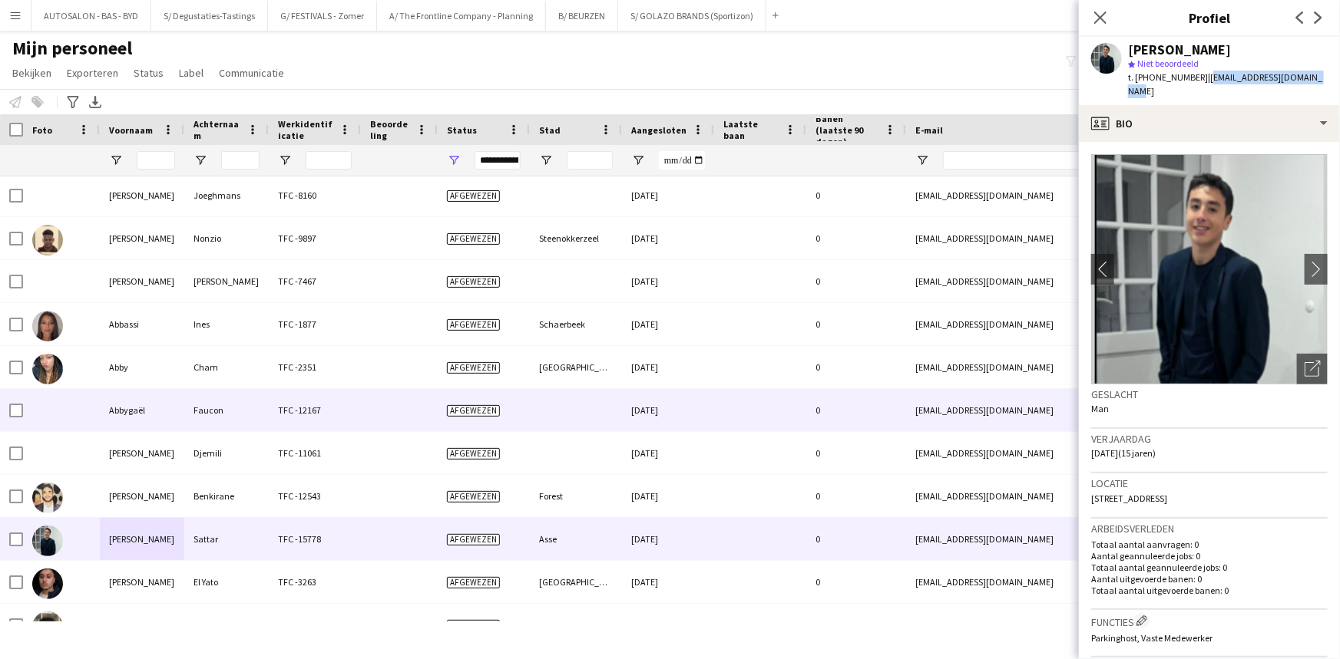
copy span "[EMAIL_ADDRESS][DOMAIN_NAME]"
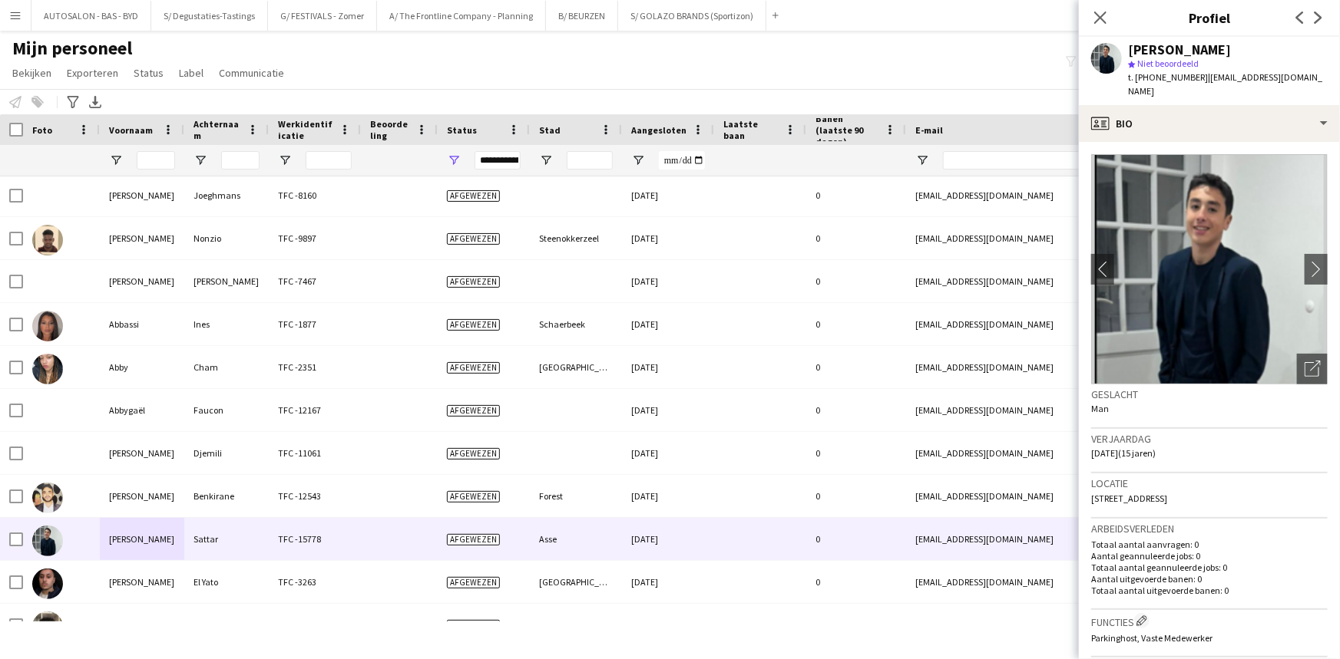
click at [1198, 429] on div "Verjaardag [DATE] (15 jaren)" at bounding box center [1209, 451] width 236 height 45
click at [461, 156] on div "**********" at bounding box center [484, 160] width 92 height 31
click at [459, 157] on span "Open Filtermenu" at bounding box center [454, 161] width 14 height 14
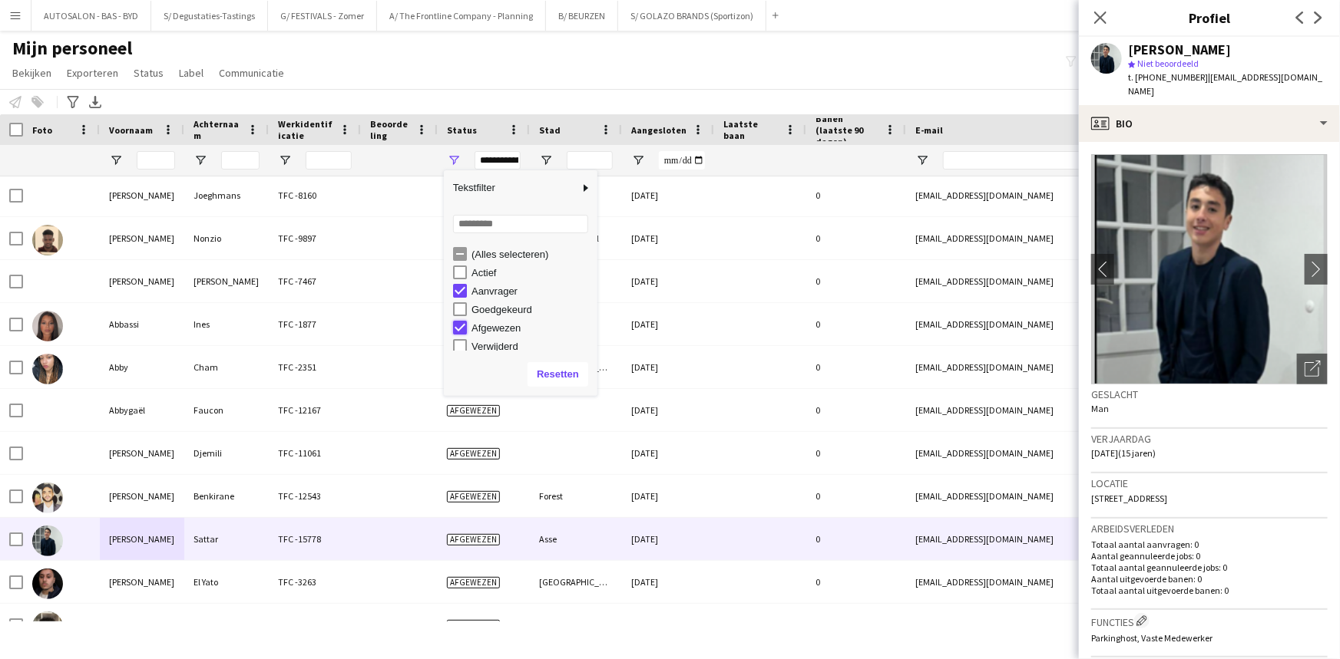
type input "**********"
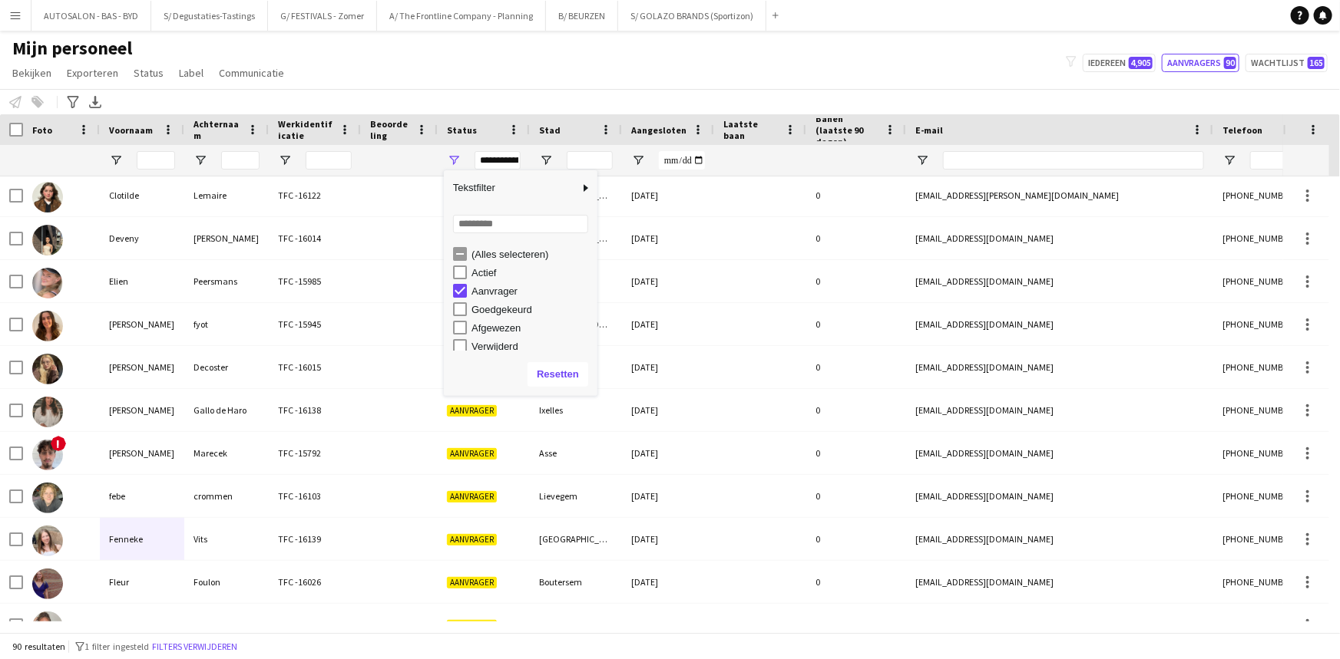
click at [577, 86] on div "Mijn personeel Bekijken Weergaven Standaardweergave Nieuwe weergave Bekijk bijw…" at bounding box center [670, 63] width 1340 height 52
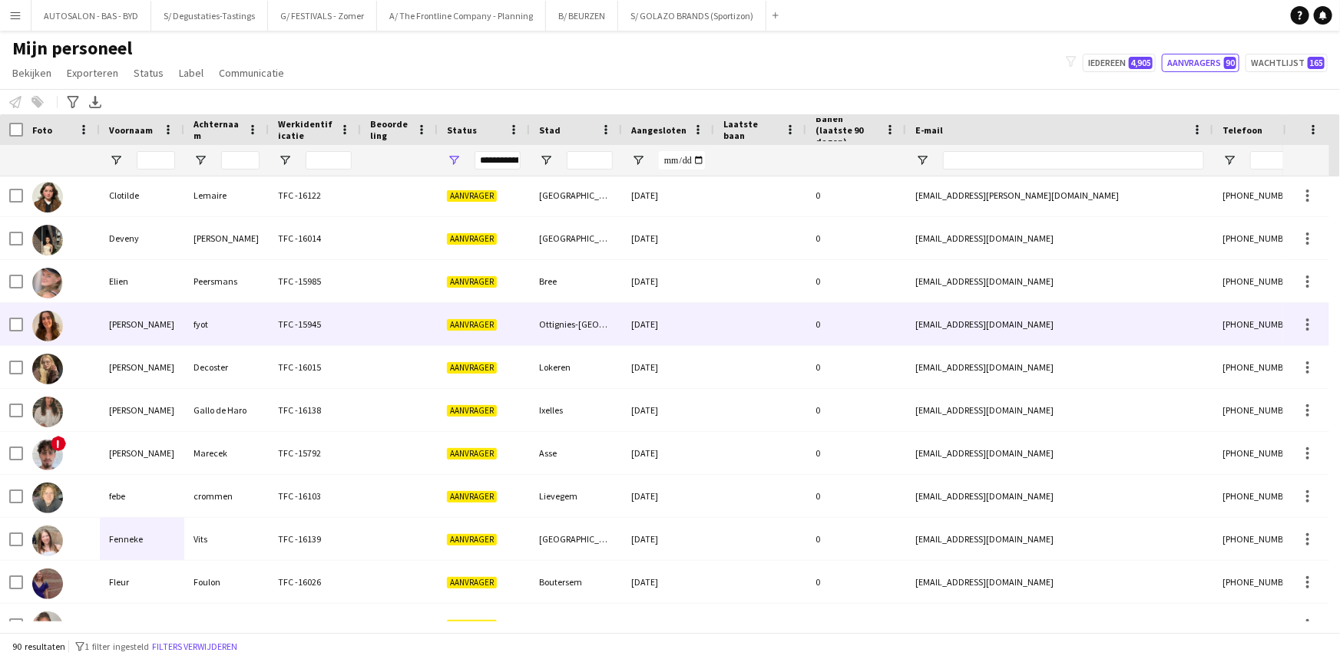
scroll to position [0, 0]
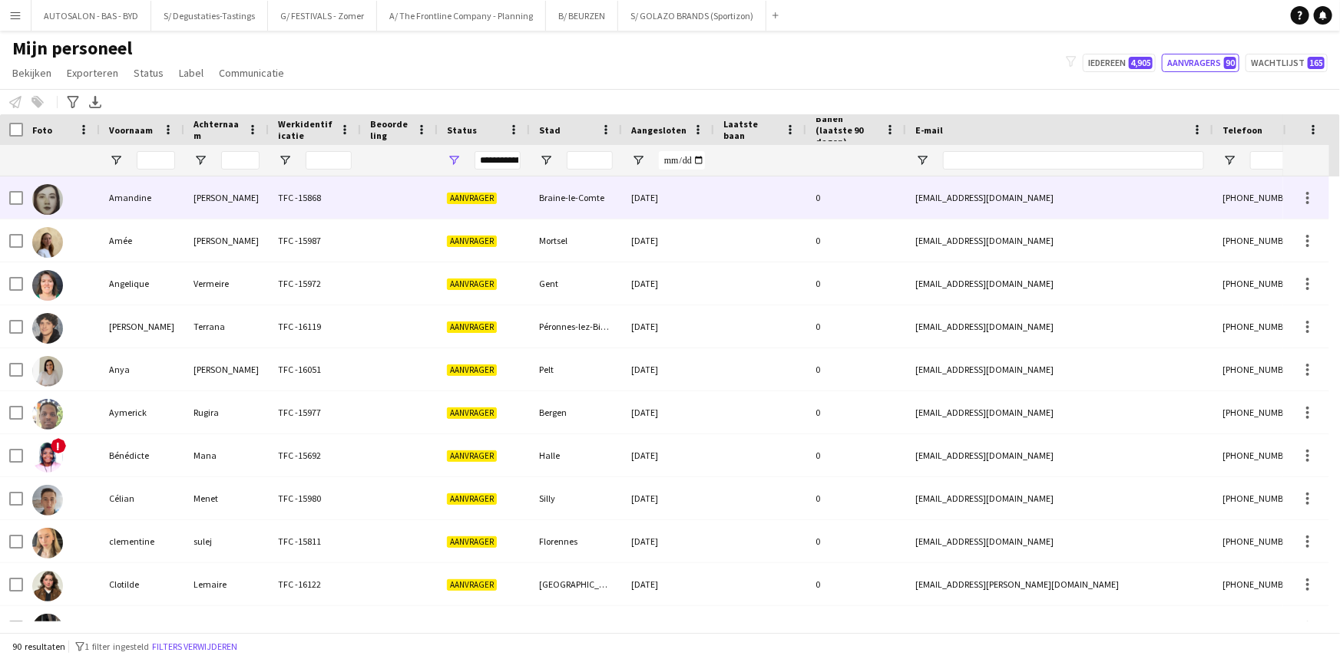
click at [207, 208] on div "[PERSON_NAME]" at bounding box center [226, 198] width 84 height 42
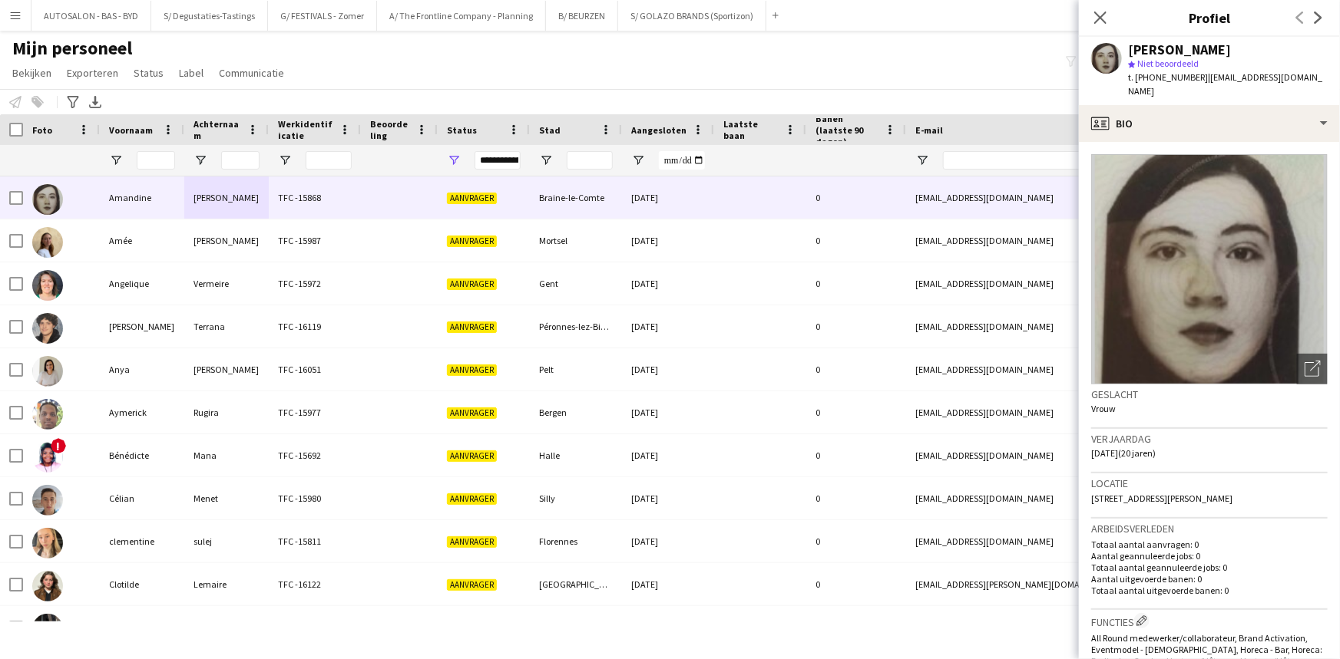
drag, startPoint x: 1327, startPoint y: 327, endPoint x: 1339, endPoint y: 406, distance: 79.9
click at [1339, 406] on app-crew-profile-bio "Foto's pop-up openen Geslacht Vrouw Verjaardag [DATE] (20 jaren) Locatie [STREE…" at bounding box center [1209, 400] width 261 height 517
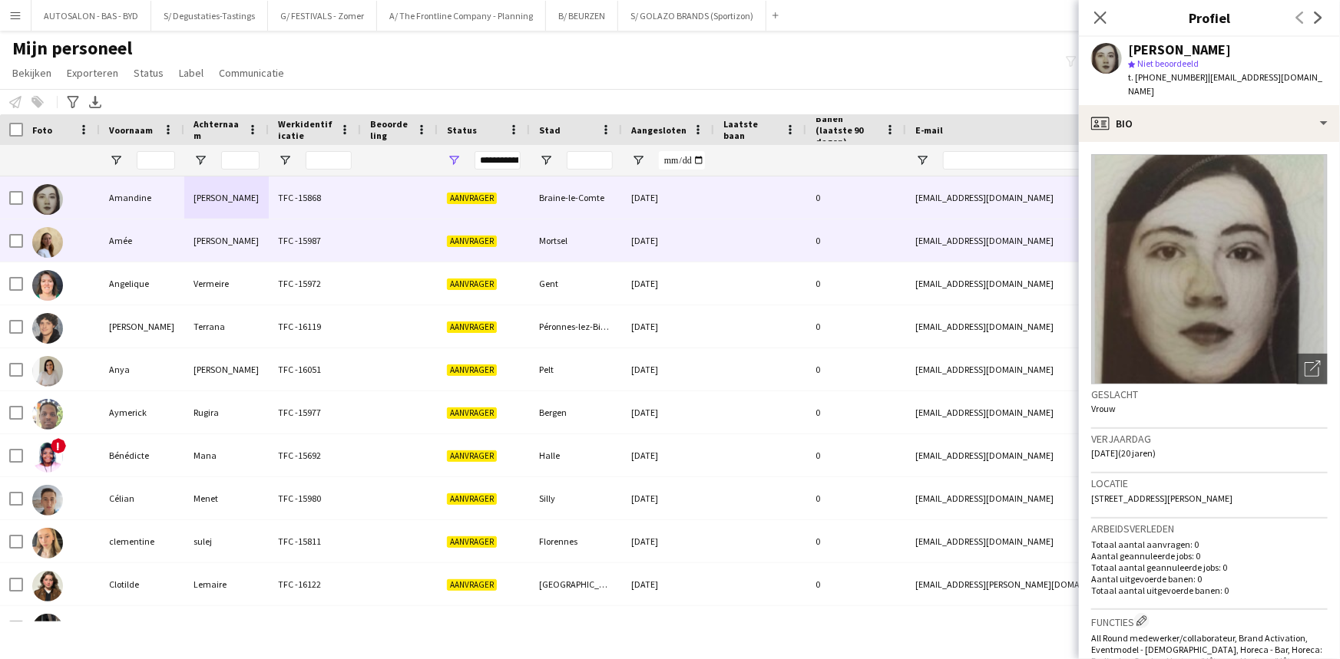
click at [249, 240] on div "[PERSON_NAME]" at bounding box center [226, 241] width 84 height 42
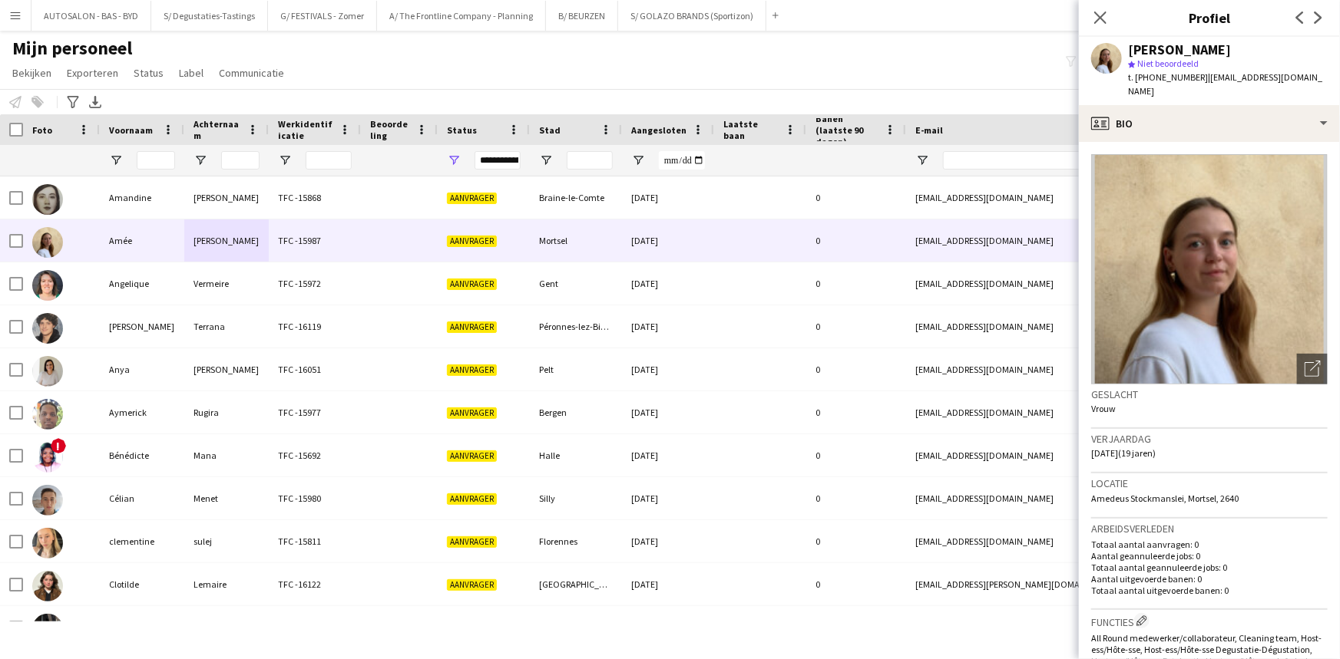
click at [1238, 73] on span "| [EMAIL_ADDRESS][DOMAIN_NAME]" at bounding box center [1225, 83] width 194 height 25
drag, startPoint x: 1327, startPoint y: 77, endPoint x: 1308, endPoint y: 75, distance: 18.5
click at [1324, 77] on app-profile-header "[PERSON_NAME] star Niet beoordeeld t. [PHONE_NUMBER] | [EMAIL_ADDRESS][DOMAIN_N…" at bounding box center [1209, 71] width 261 height 68
drag, startPoint x: 1308, startPoint y: 75, endPoint x: 1197, endPoint y: 80, distance: 111.4
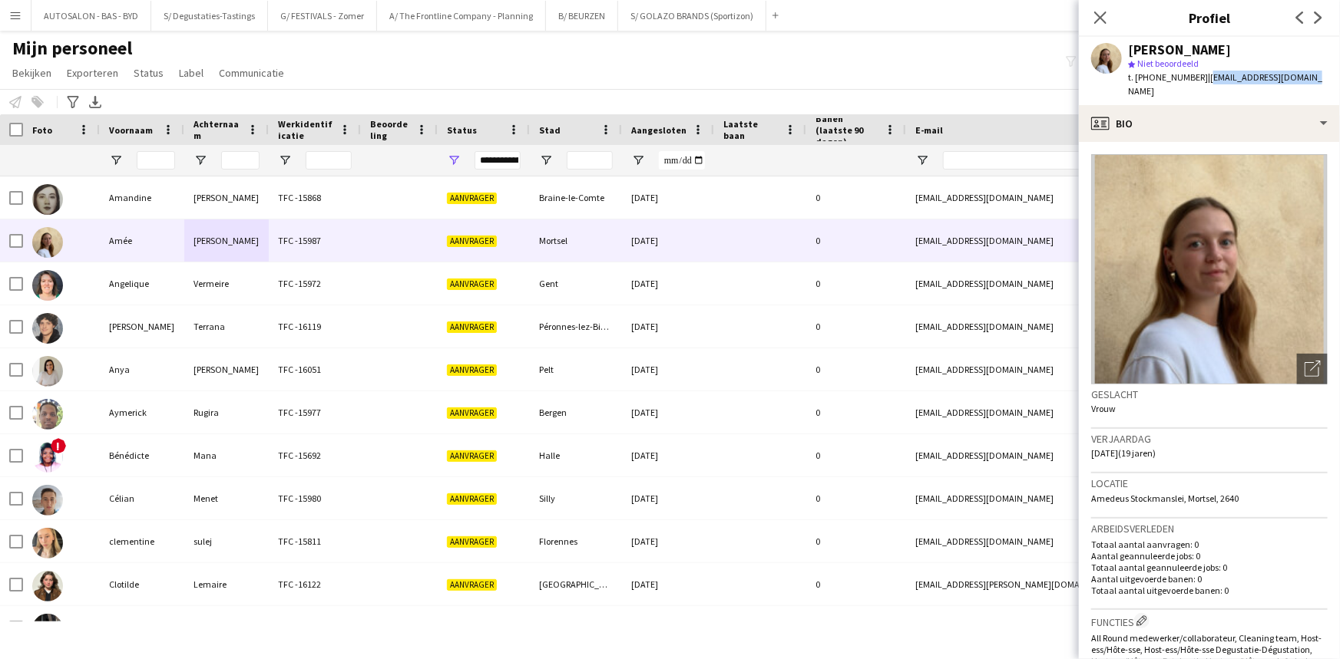
click at [1197, 80] on div "[PERSON_NAME] star Niet beoordeeld t. [PHONE_NUMBER] | [EMAIL_ADDRESS][DOMAIN_N…" at bounding box center [1209, 71] width 261 height 68
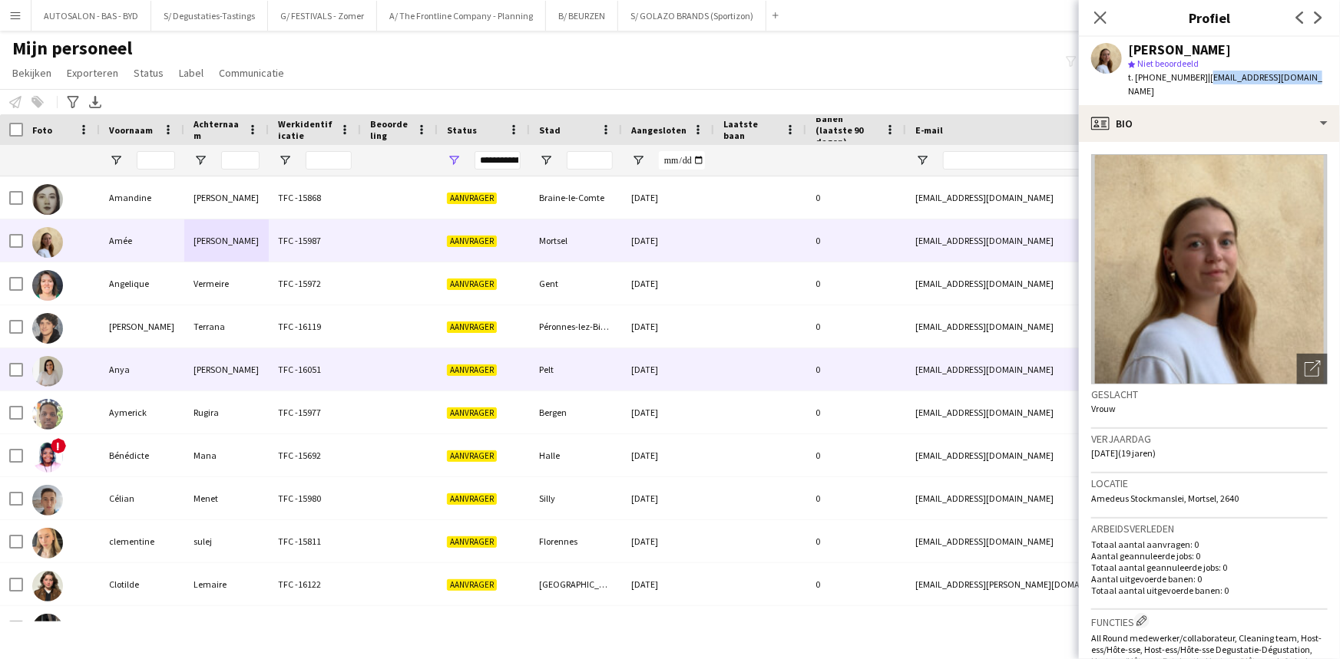
copy span "[EMAIL_ADDRESS][DOMAIN_NAME]"
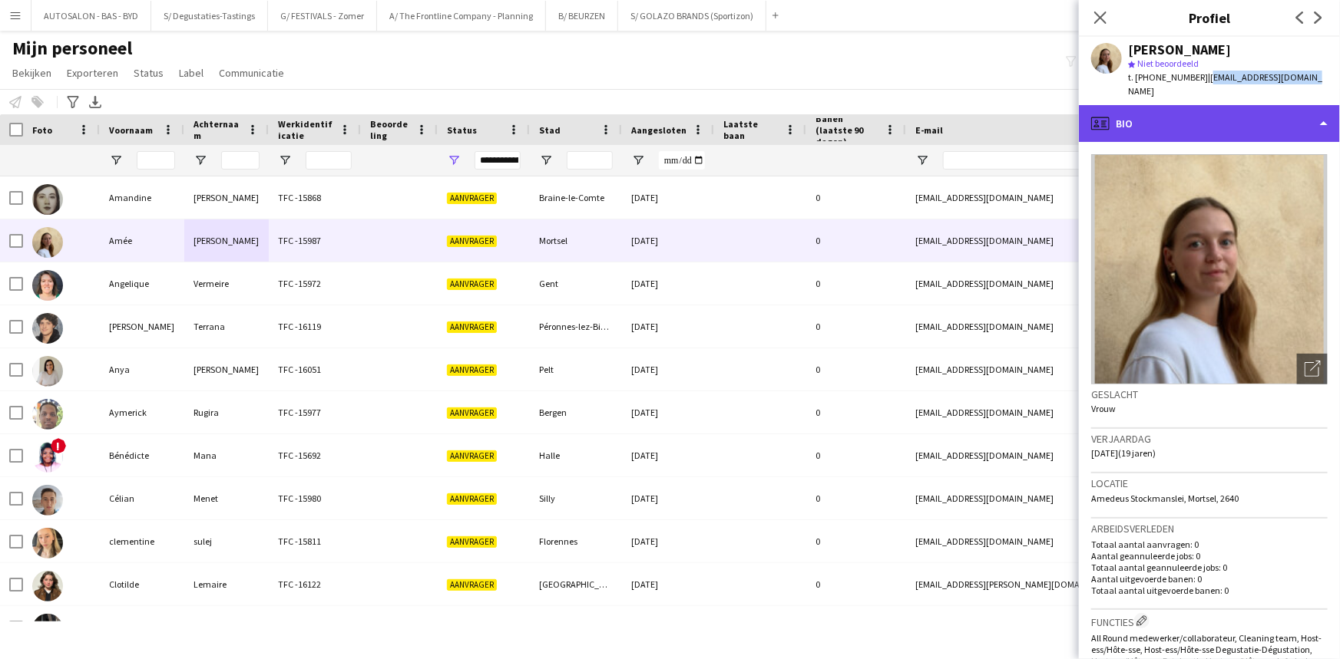
click at [1171, 107] on div "profile Bio" at bounding box center [1209, 123] width 261 height 37
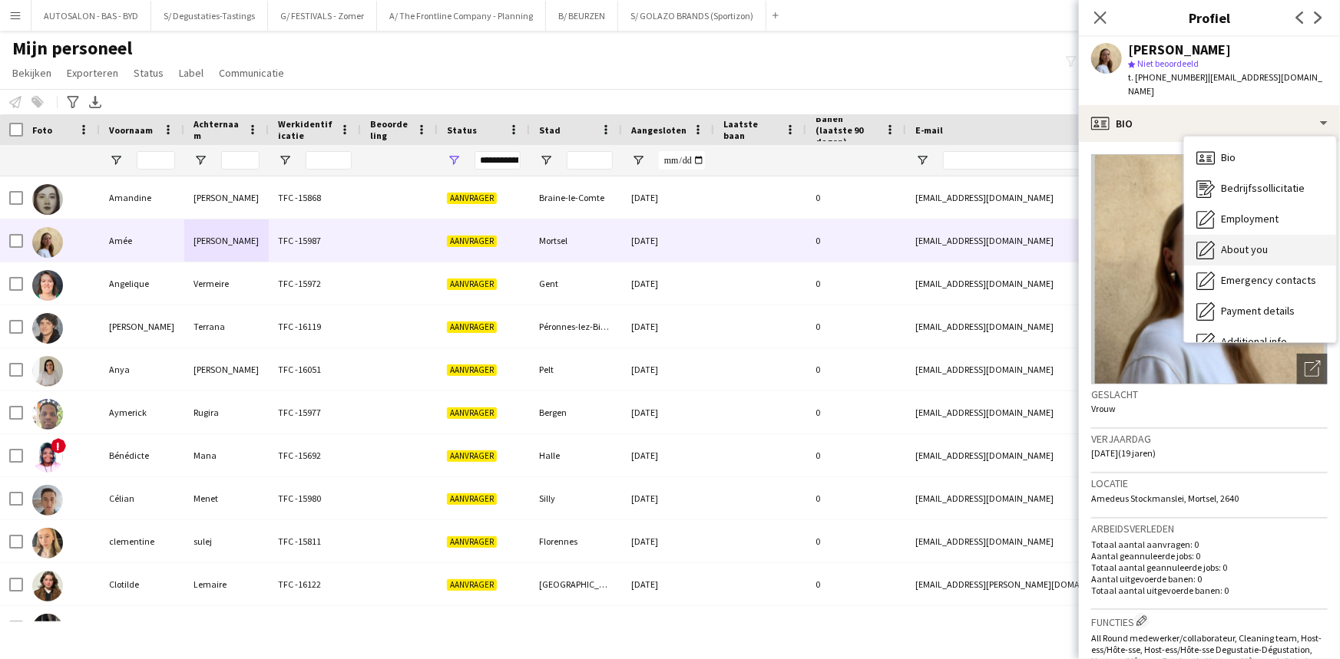
click at [1270, 237] on div "About you About you" at bounding box center [1260, 250] width 152 height 31
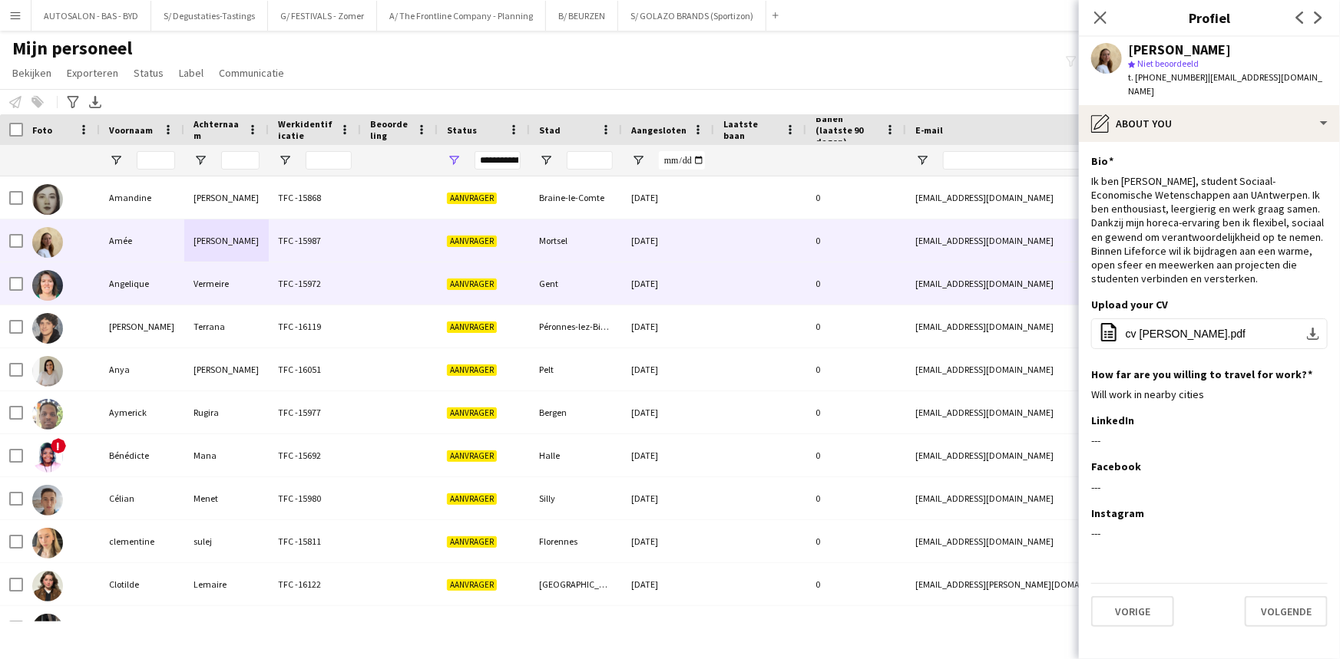
click at [391, 299] on div at bounding box center [399, 284] width 77 height 42
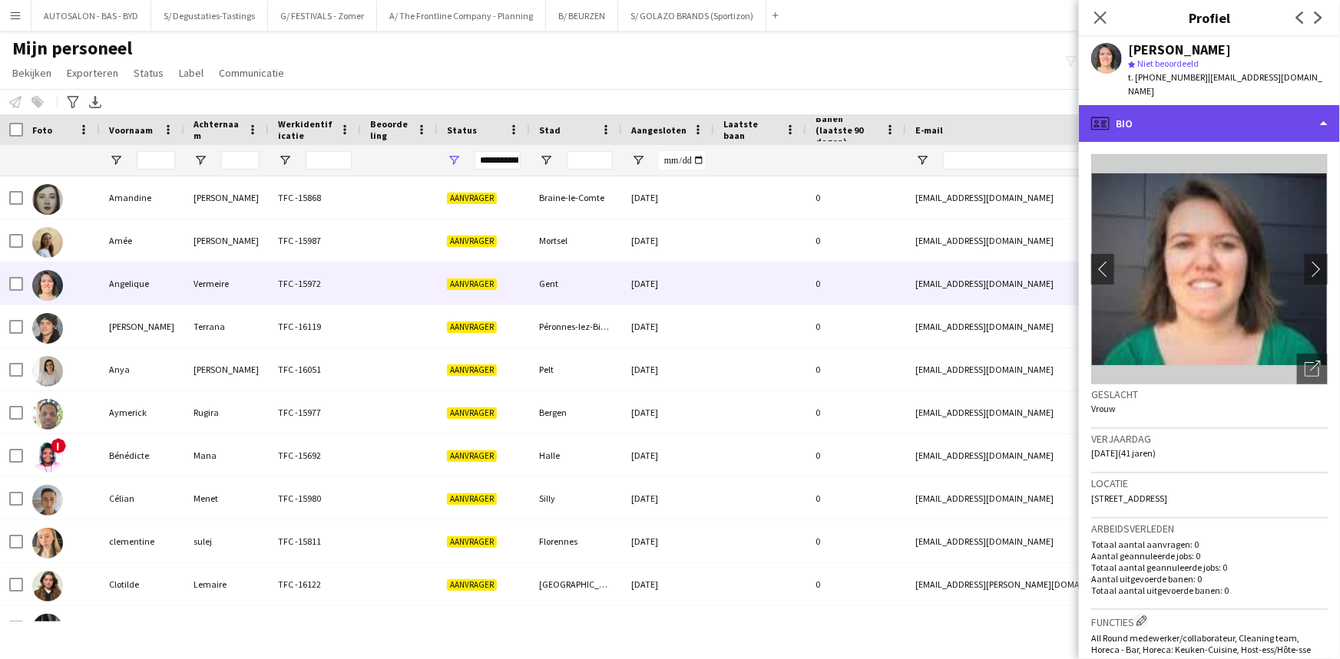
click at [1192, 125] on div "profile Bio" at bounding box center [1209, 123] width 261 height 37
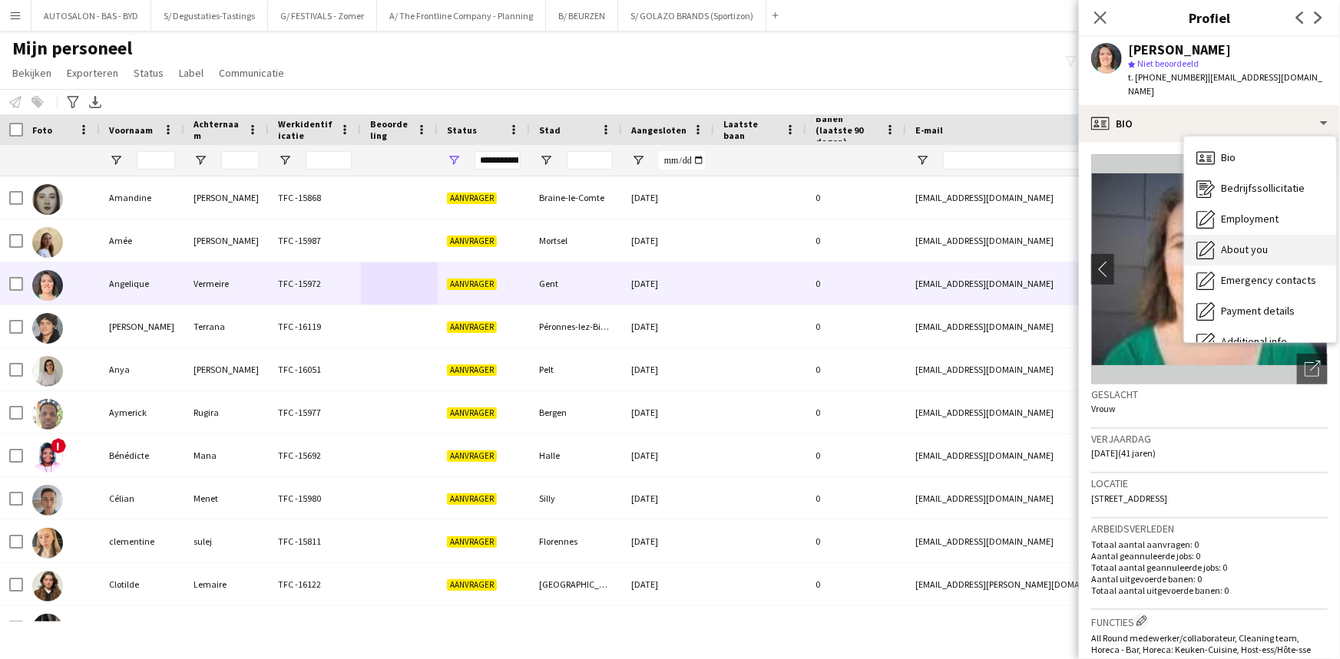
click at [1238, 243] on span "About you" at bounding box center [1244, 250] width 47 height 14
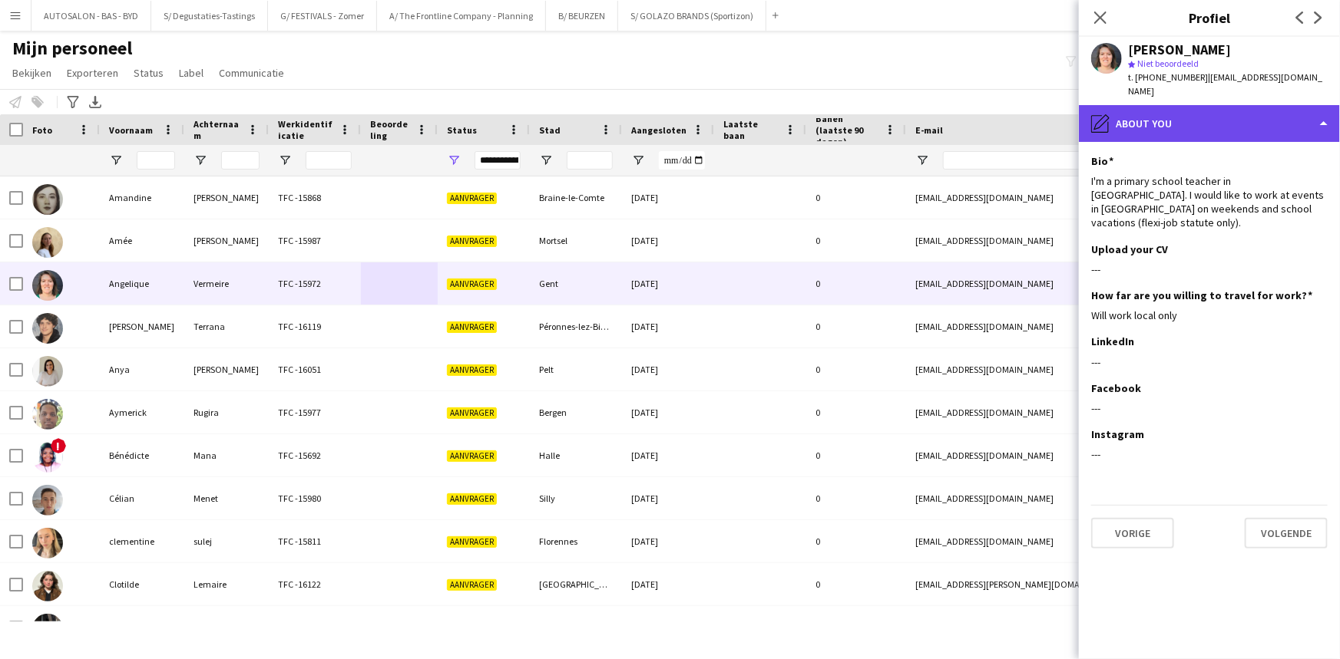
click at [1144, 118] on div "pencil4 About you" at bounding box center [1209, 123] width 261 height 37
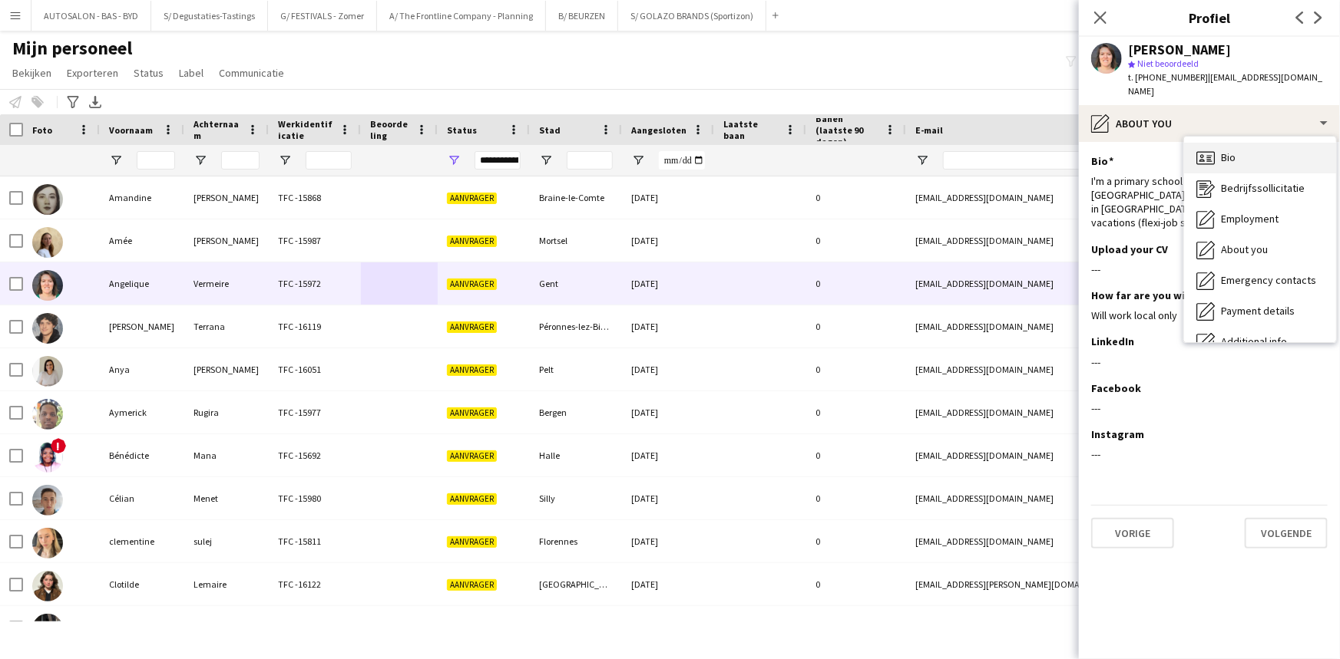
click at [1238, 147] on div "Bio Bio" at bounding box center [1260, 158] width 152 height 31
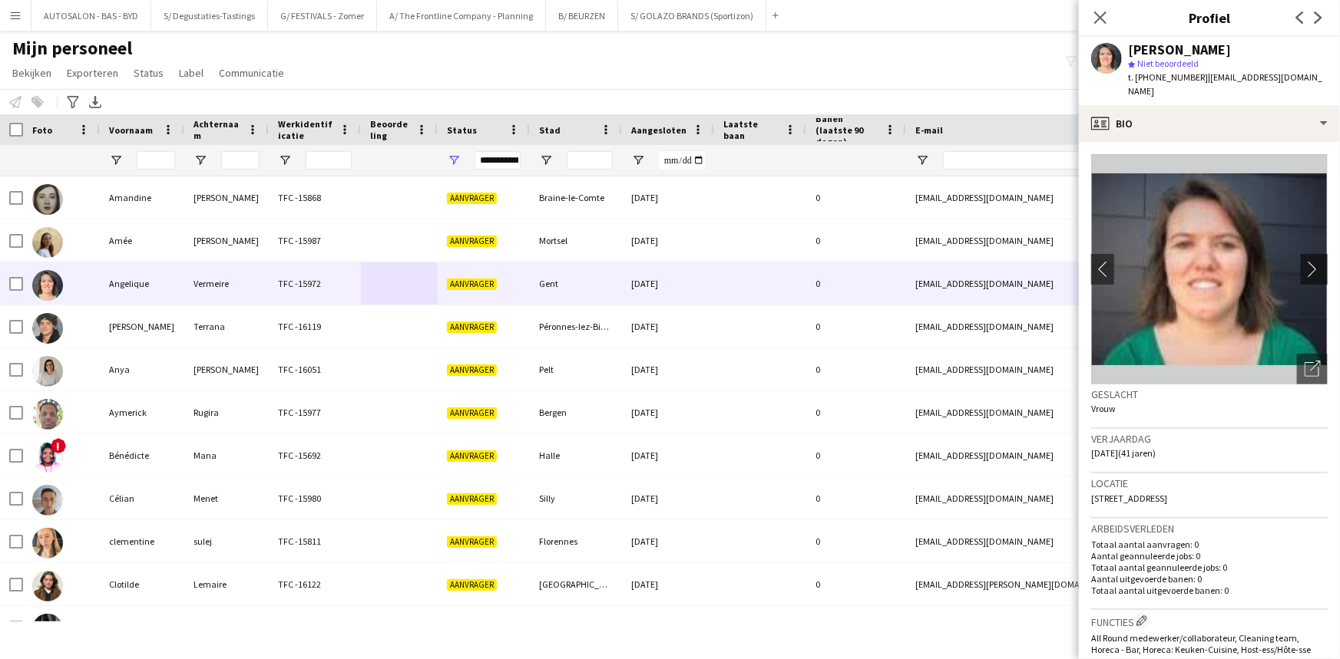
click at [1301, 263] on button "chevron-right" at bounding box center [1315, 269] width 31 height 31
click at [1304, 261] on app-icon "chevron-right" at bounding box center [1316, 269] width 24 height 16
drag, startPoint x: 1202, startPoint y: 77, endPoint x: 1339, endPoint y: 77, distance: 136.6
click at [1339, 77] on app-profile-header "[PERSON_NAME] star Niet beoordeeld t. [PHONE_NUMBER] | [EMAIL_ADDRESS][DOMAIN_N…" at bounding box center [1209, 71] width 261 height 68
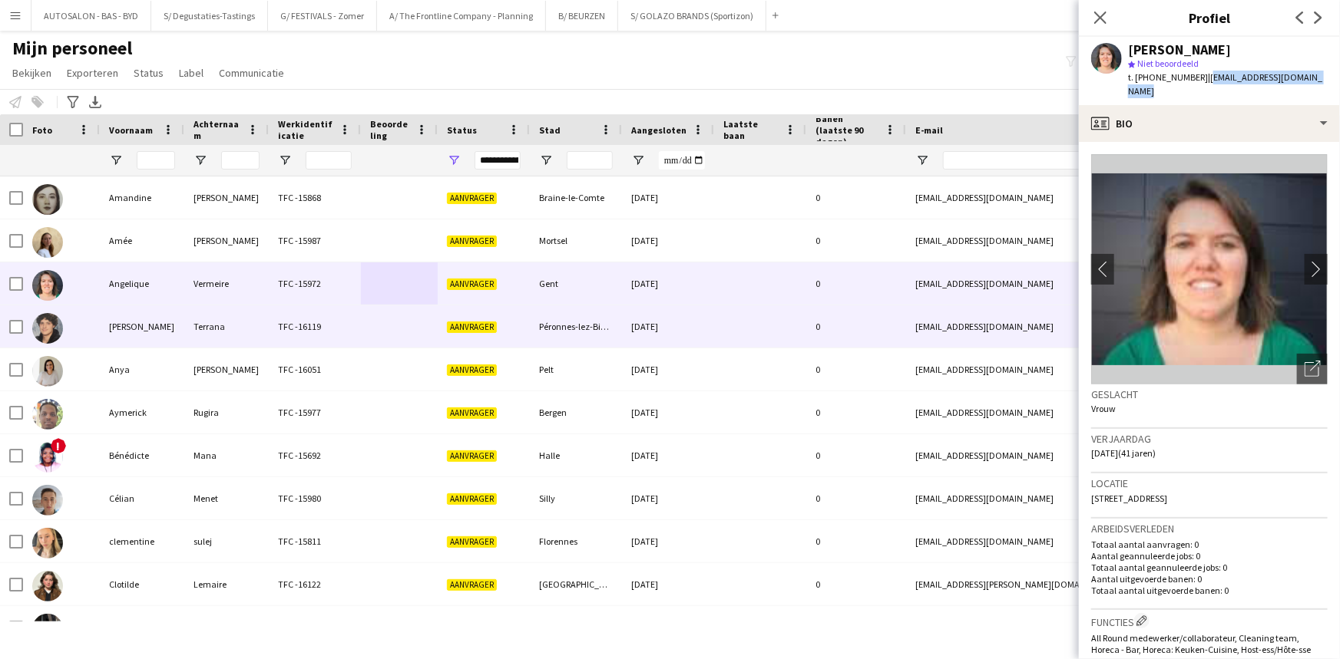
copy span "[EMAIL_ADDRESS][DOMAIN_NAME]"
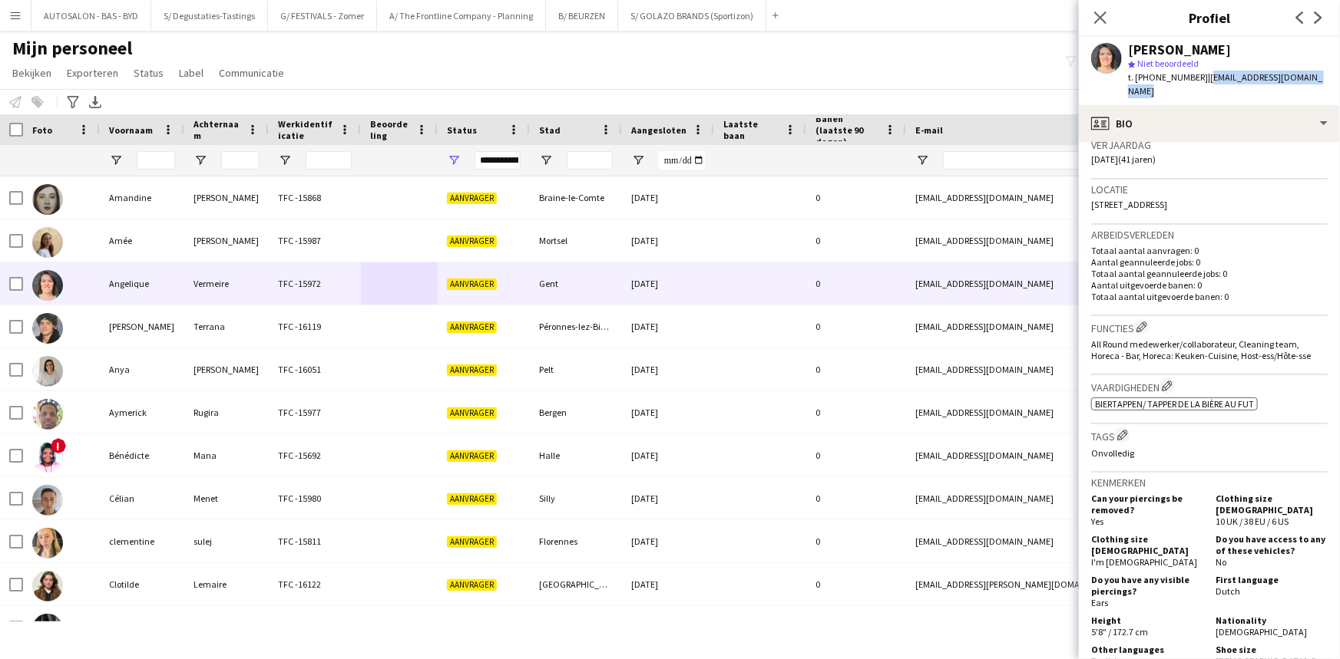
scroll to position [5, 0]
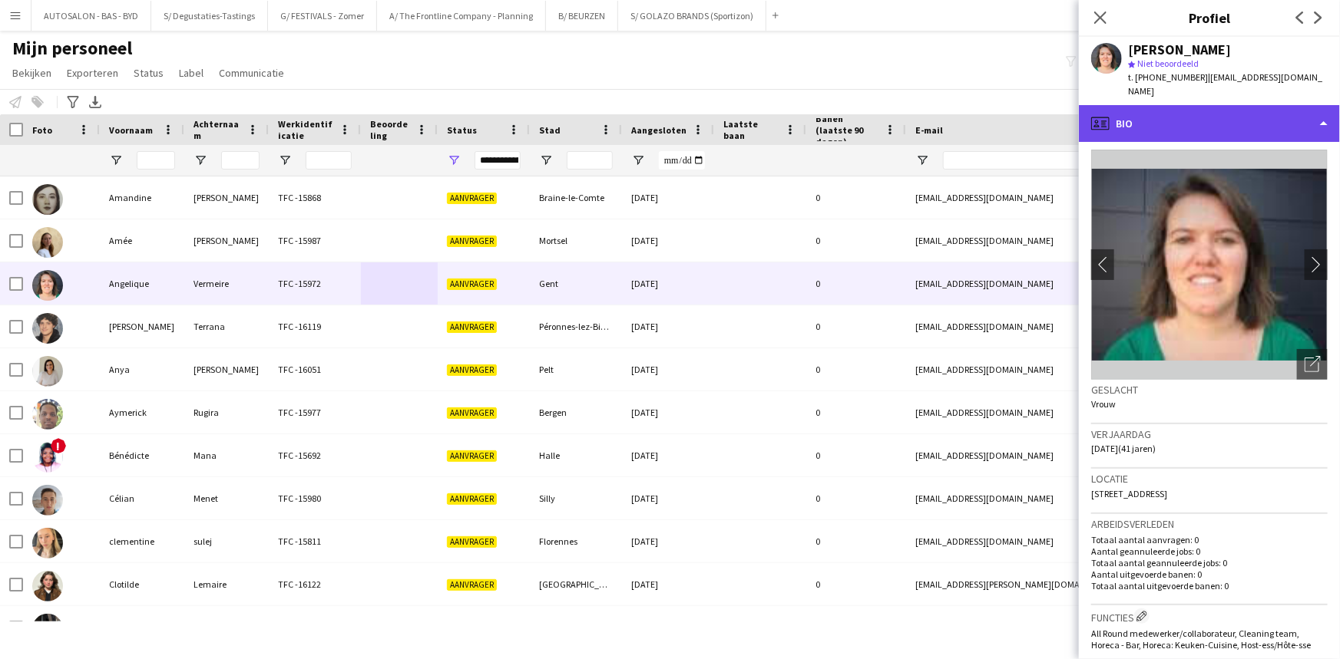
click at [1178, 111] on div "profile Bio" at bounding box center [1209, 123] width 261 height 37
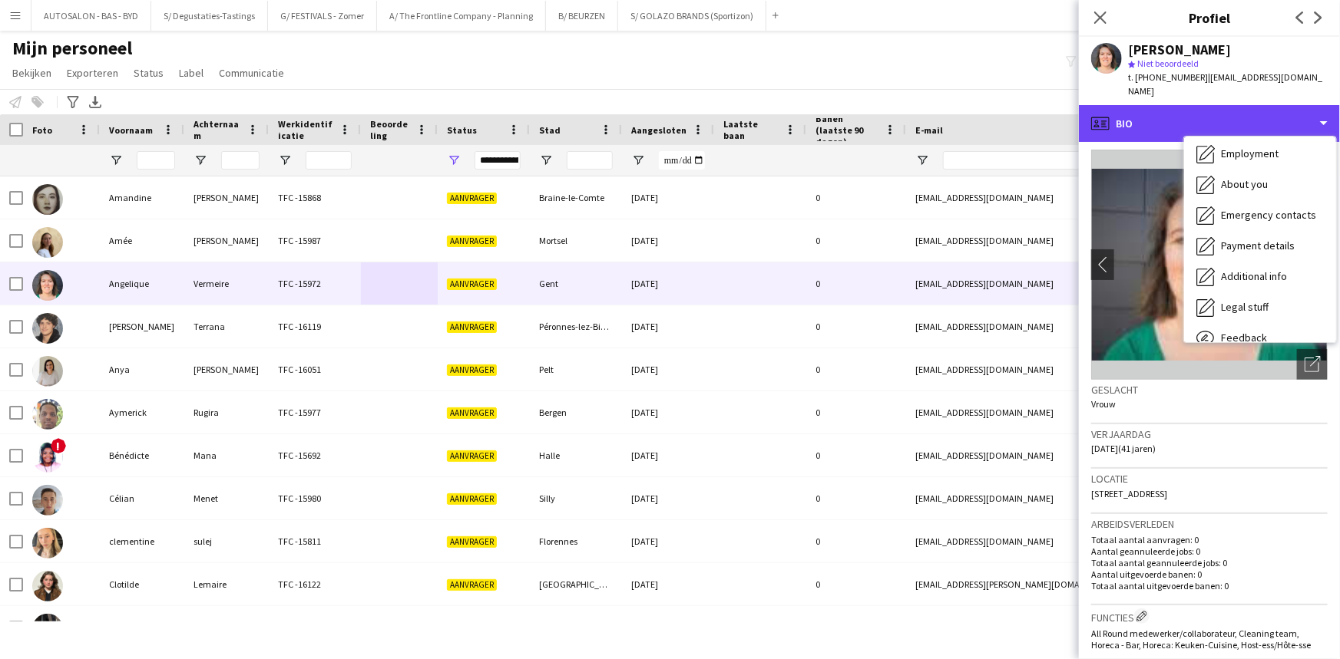
scroll to position [113, 0]
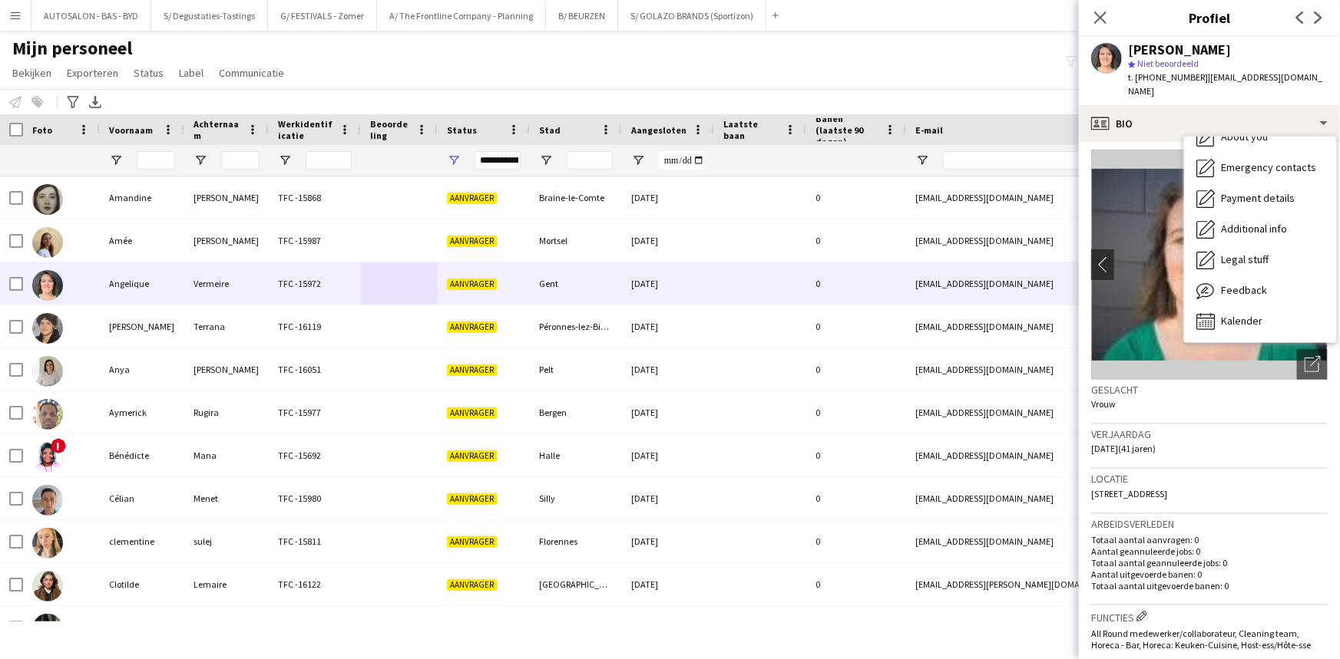
click at [1247, 480] on div "Locatie [STREET_ADDRESS]" at bounding box center [1209, 491] width 236 height 45
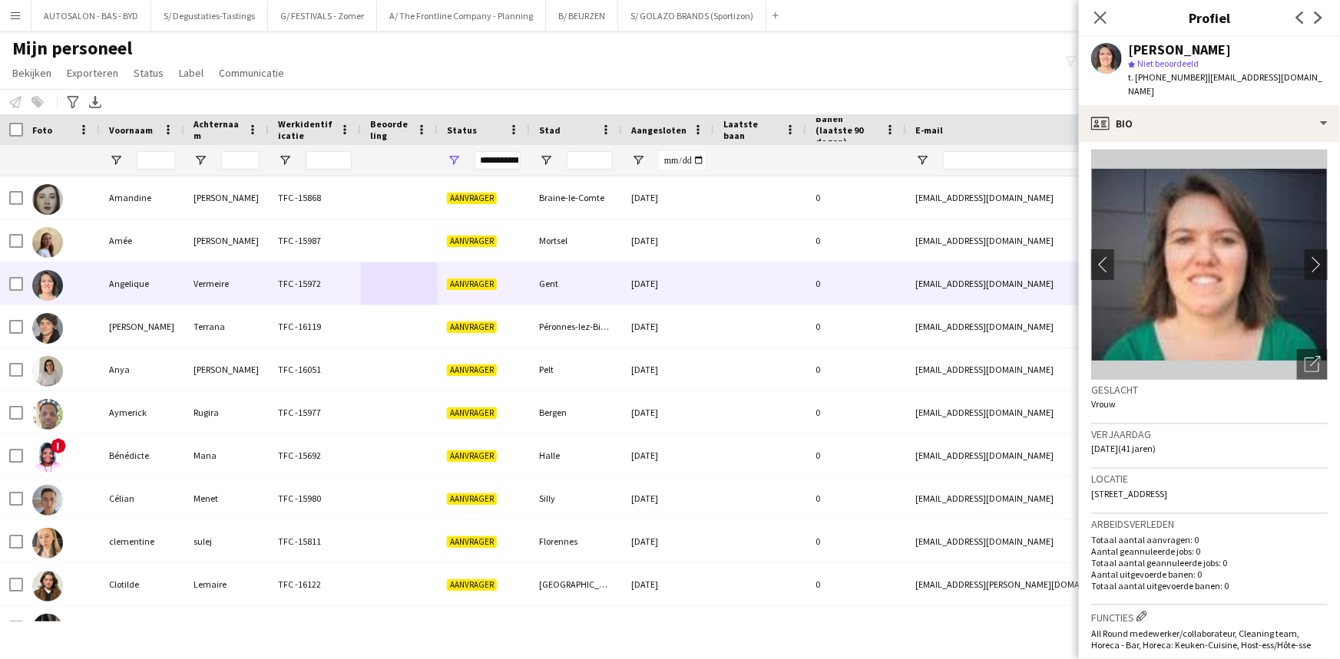
scroll to position [0, 0]
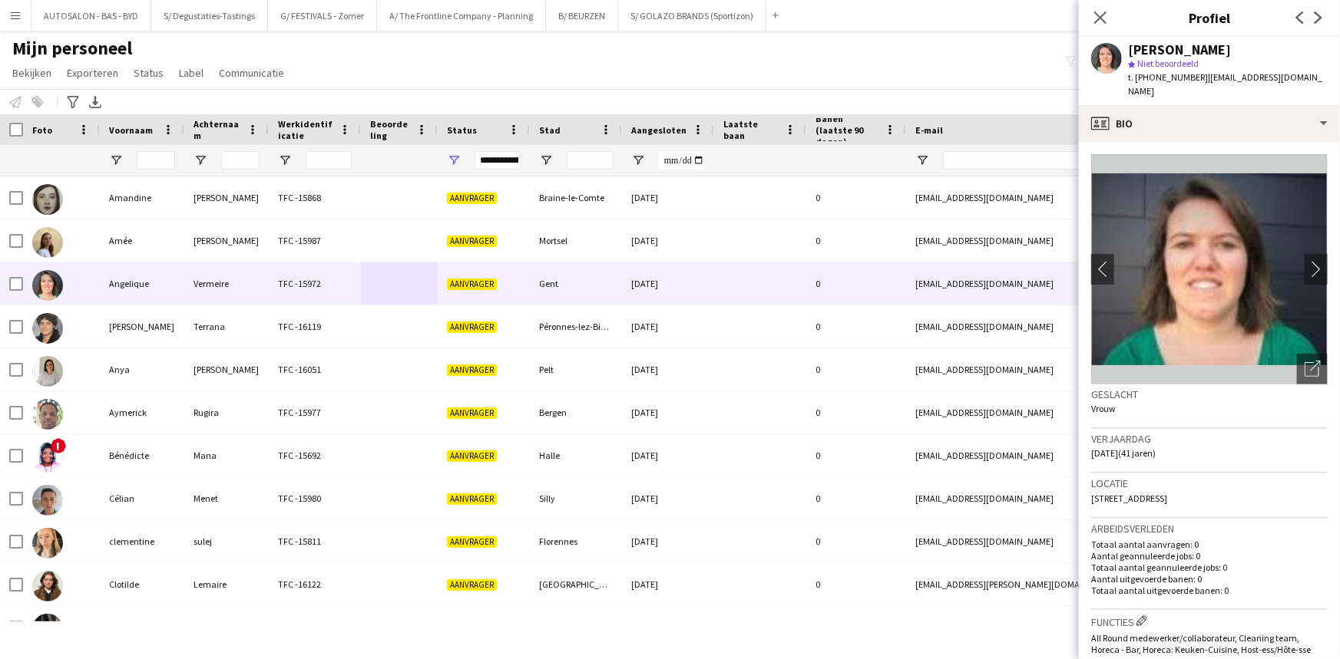
drag, startPoint x: 1242, startPoint y: 436, endPoint x: 1265, endPoint y: 449, distance: 26.5
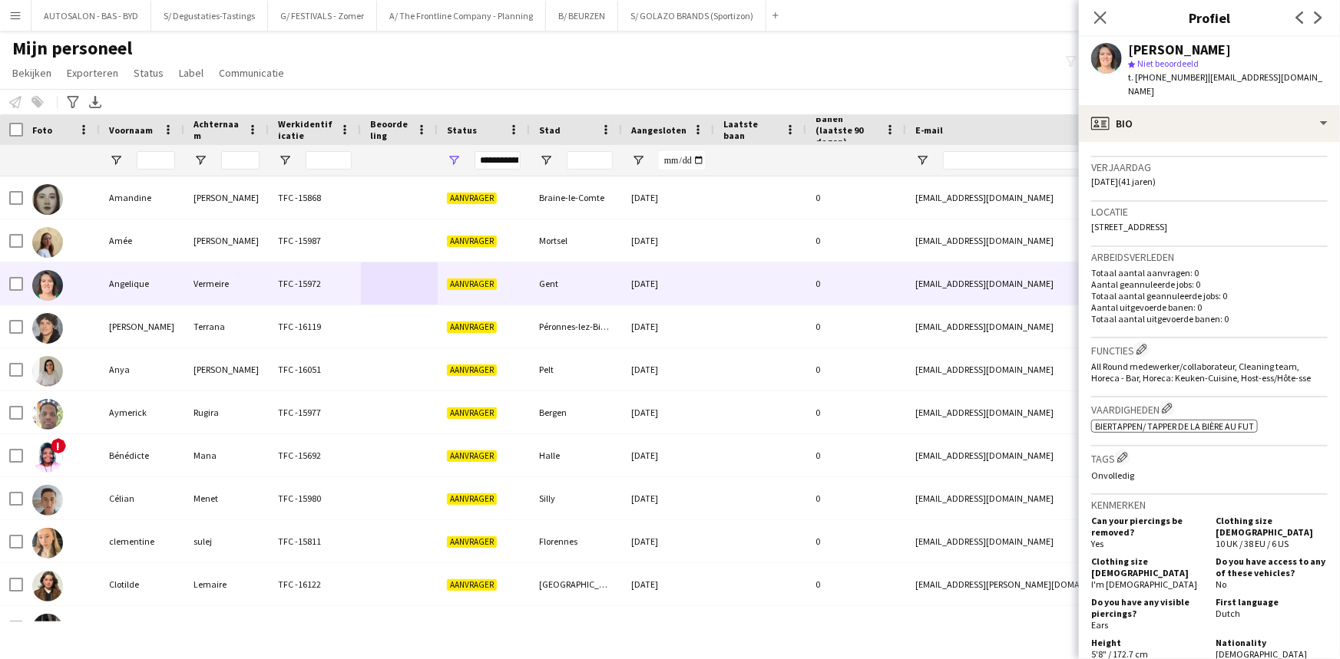
scroll to position [311, 0]
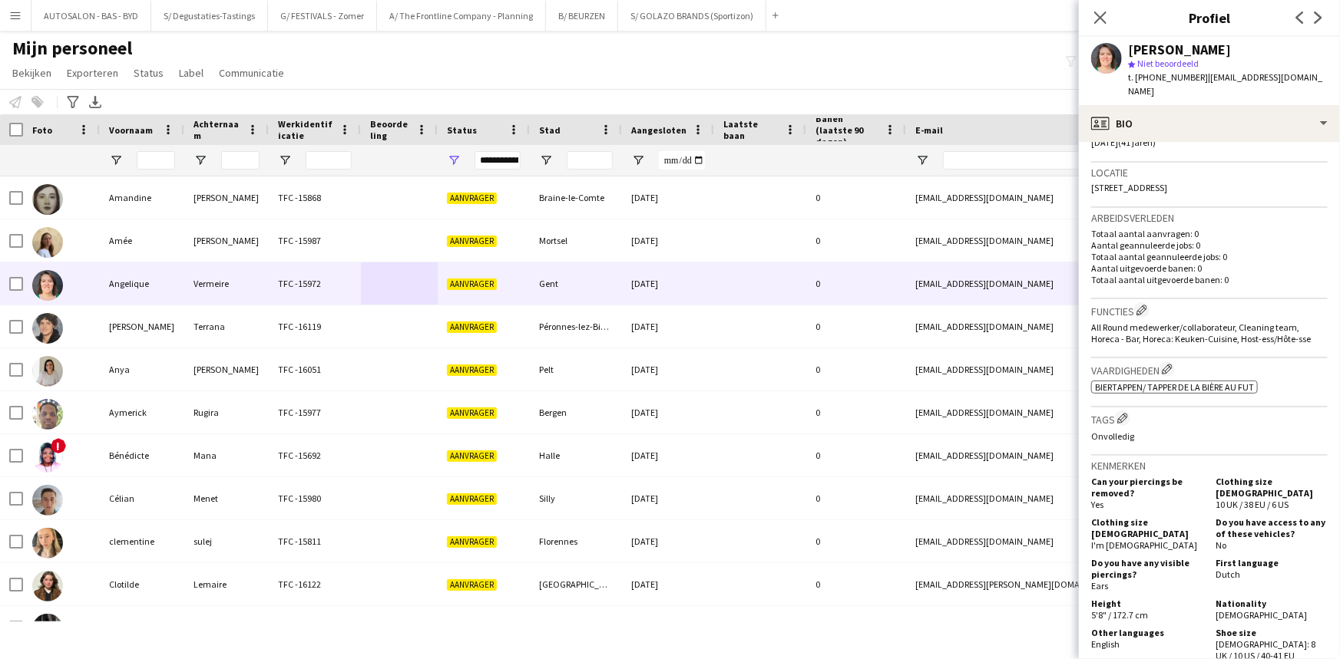
drag, startPoint x: 1236, startPoint y: 136, endPoint x: 1231, endPoint y: 80, distance: 56.3
click at [1236, 136] on div "Verjaardag [DATE] (41 jaren)" at bounding box center [1209, 140] width 236 height 45
drag, startPoint x: 1204, startPoint y: 79, endPoint x: 1339, endPoint y: 78, distance: 135.1
click at [1339, 78] on app-profile-header "[PERSON_NAME] star Niet beoordeeld t. [PHONE_NUMBER] | [EMAIL_ADDRESS][DOMAIN_N…" at bounding box center [1209, 71] width 261 height 68
click at [1314, 77] on span "| [EMAIL_ADDRESS][DOMAIN_NAME]" at bounding box center [1225, 83] width 194 height 25
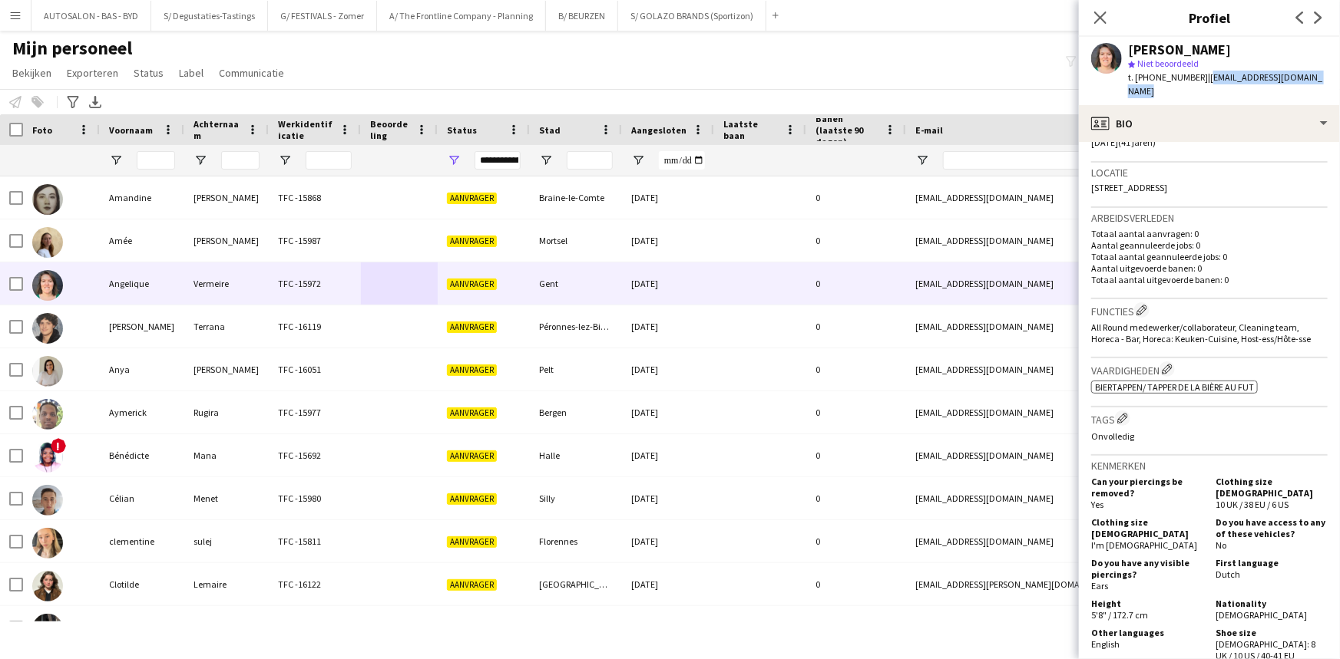
drag, startPoint x: 1320, startPoint y: 75, endPoint x: 1201, endPoint y: 88, distance: 120.5
click at [1201, 88] on div "[PERSON_NAME] star Niet beoordeeld t. [PHONE_NUMBER] | [EMAIL_ADDRESS][DOMAIN_N…" at bounding box center [1209, 71] width 261 height 68
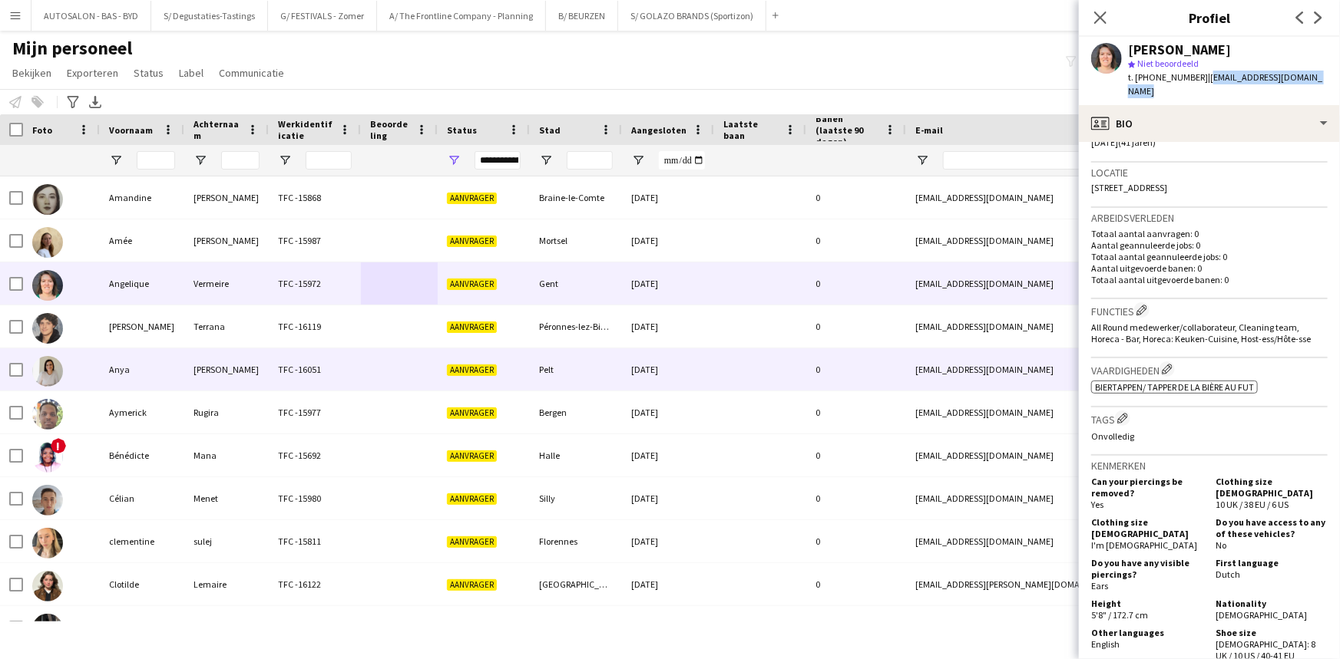
copy span "[EMAIL_ADDRESS][DOMAIN_NAME]"
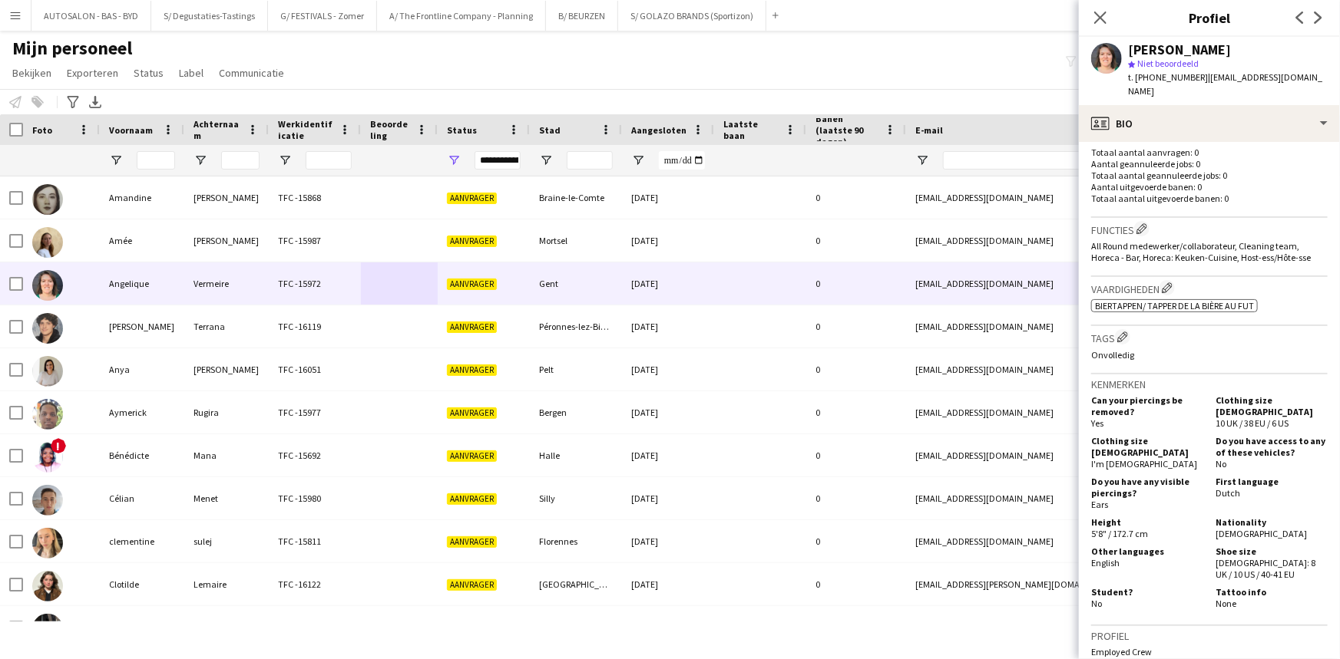
scroll to position [431, 0]
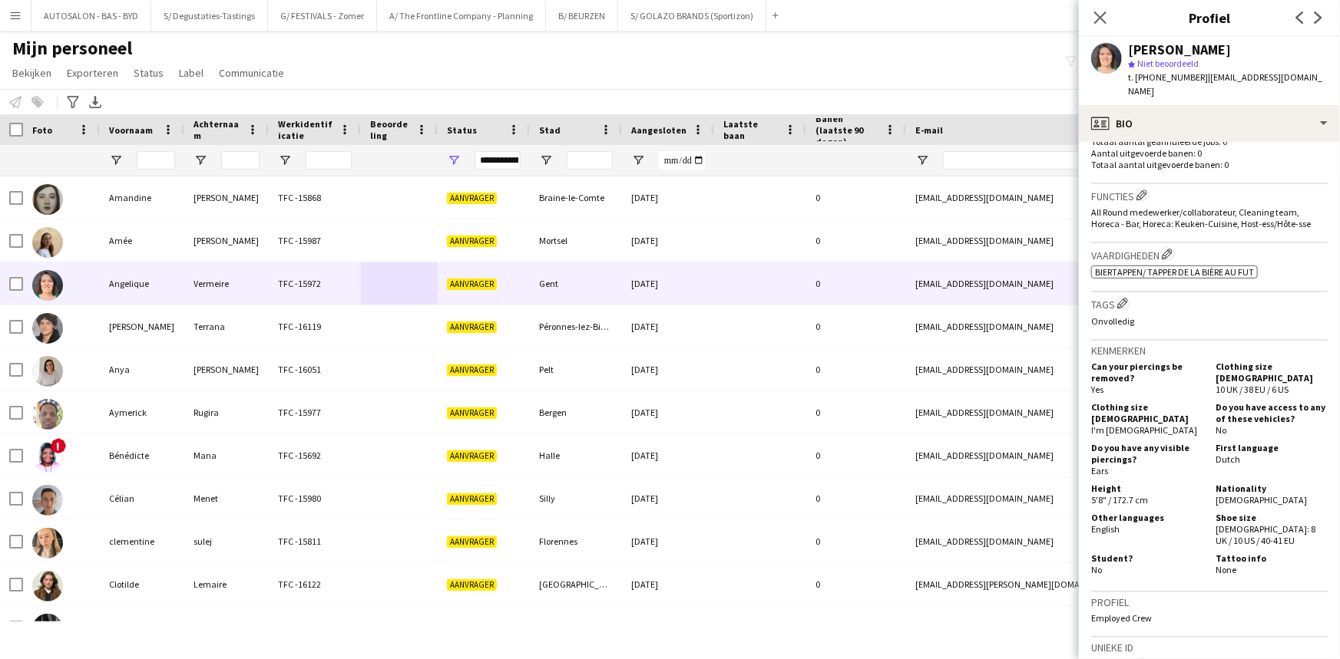
drag, startPoint x: 1221, startPoint y: 553, endPoint x: 1221, endPoint y: 524, distance: 28.4
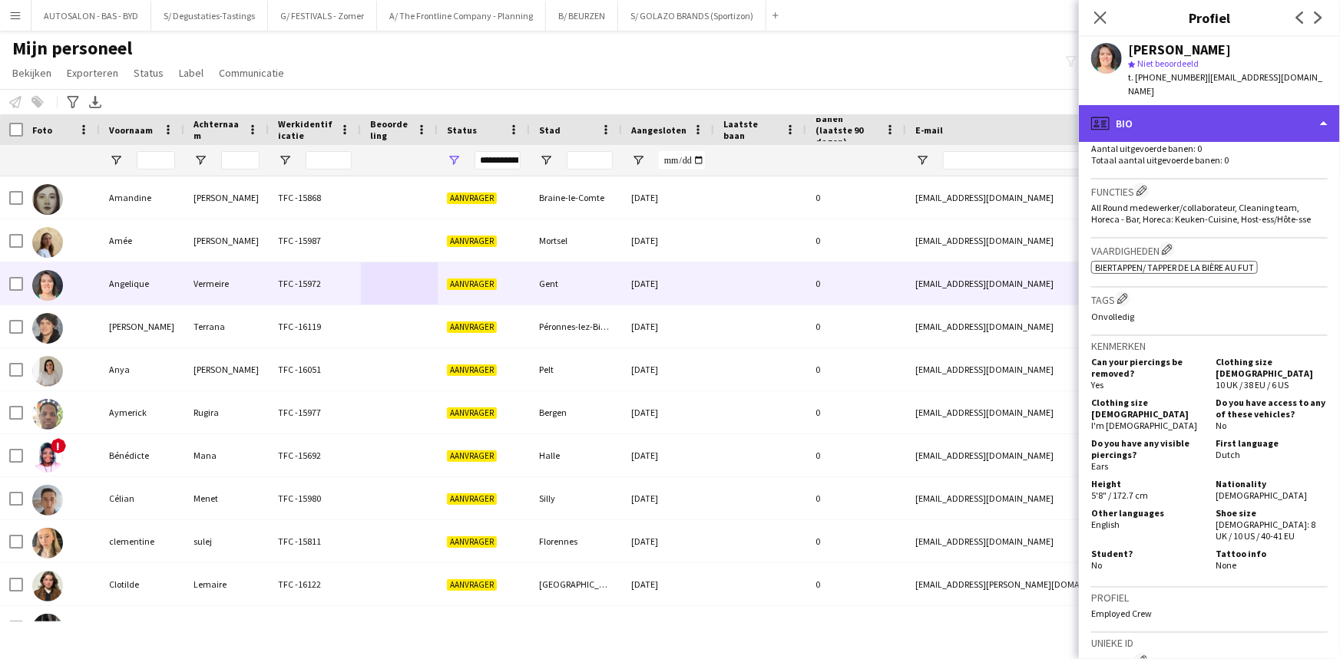
click at [1113, 111] on div "profile Bio" at bounding box center [1209, 123] width 261 height 37
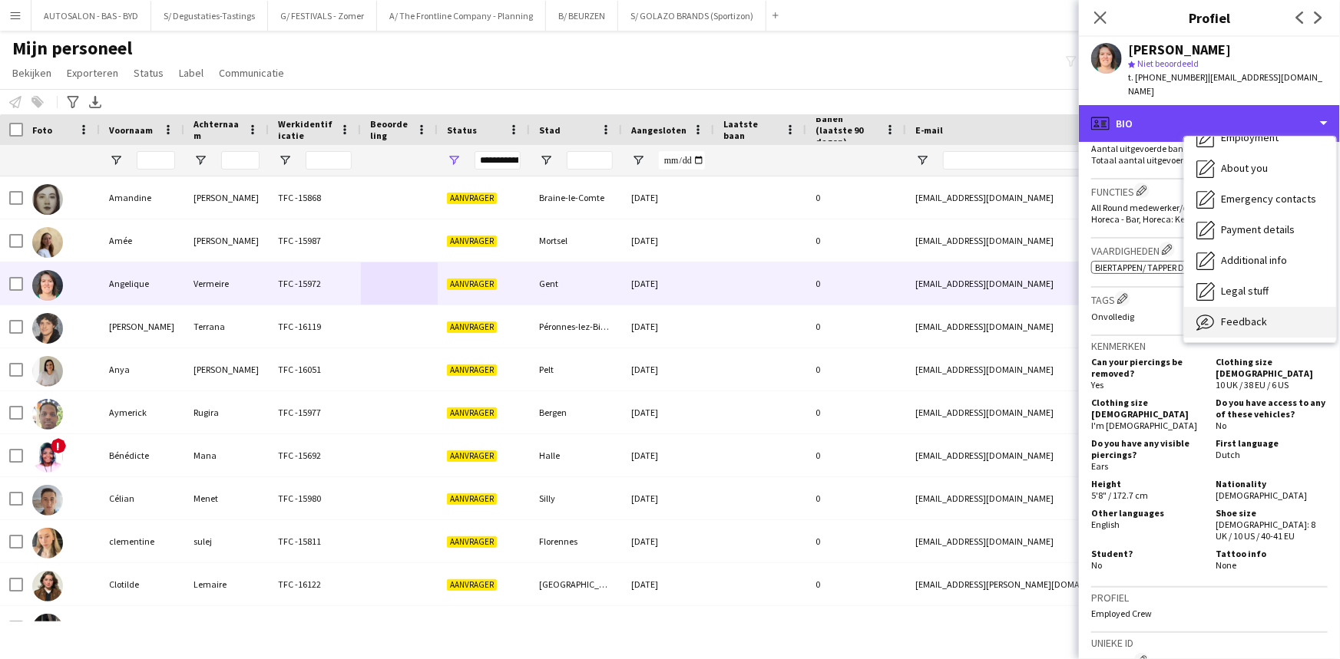
scroll to position [113, 0]
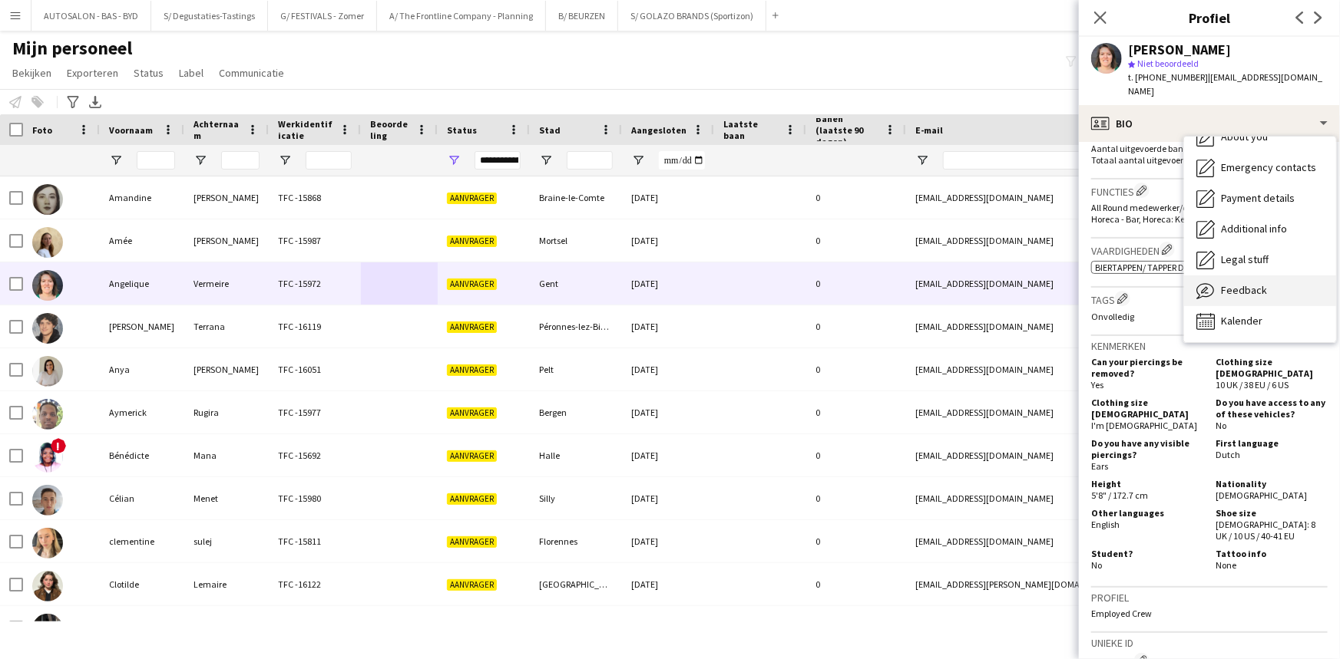
click at [1250, 283] on span "Feedback" at bounding box center [1244, 290] width 46 height 14
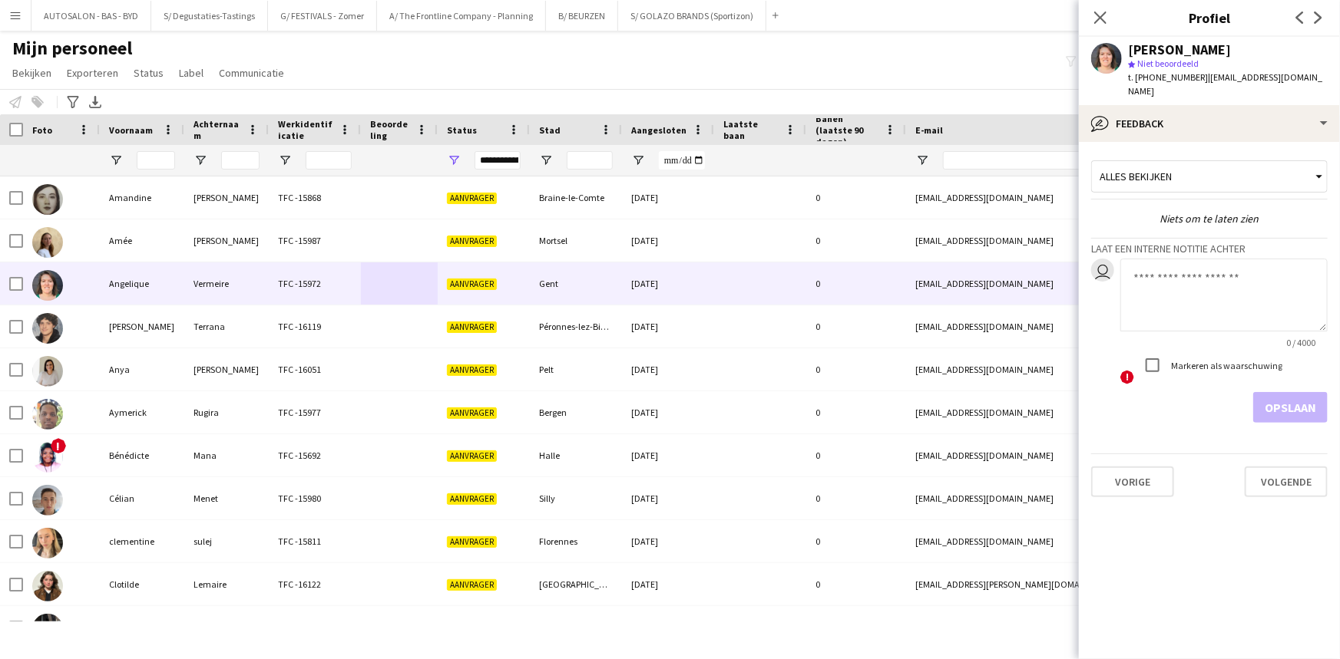
click at [1172, 264] on textarea at bounding box center [1223, 295] width 207 height 73
click at [1174, 275] on textarea at bounding box center [1223, 295] width 207 height 73
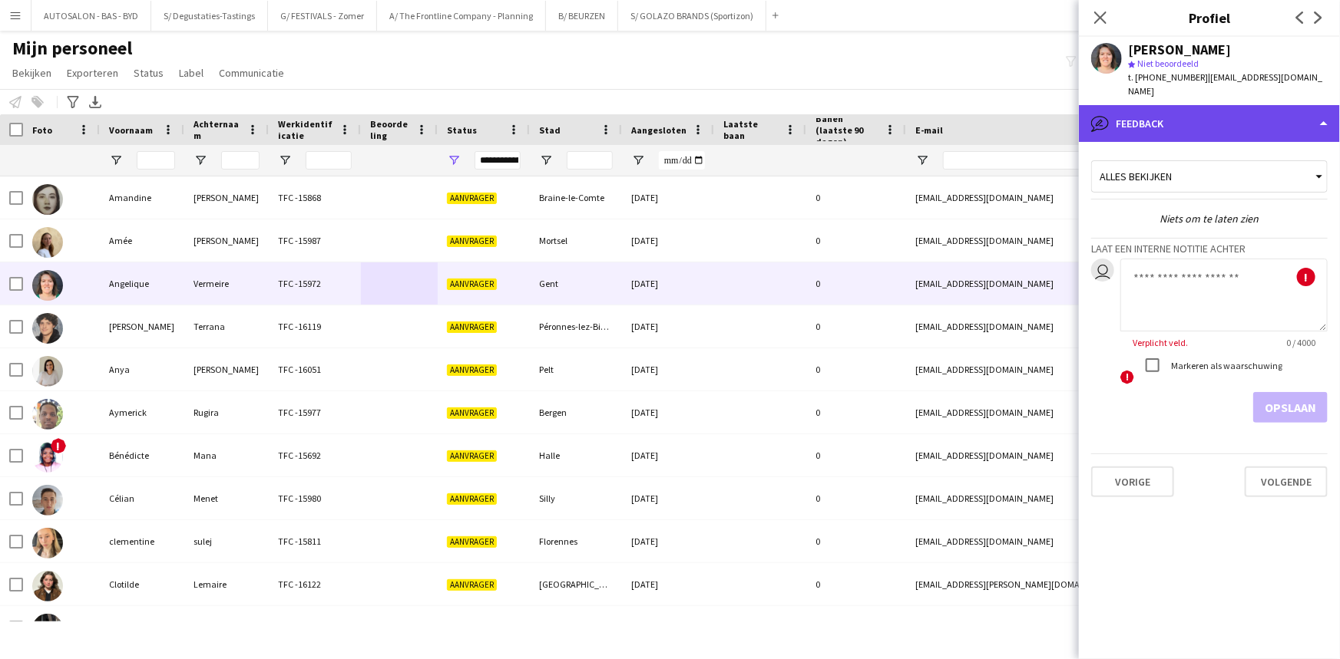
click at [1171, 115] on div "bubble-pencil Feedback" at bounding box center [1209, 123] width 261 height 37
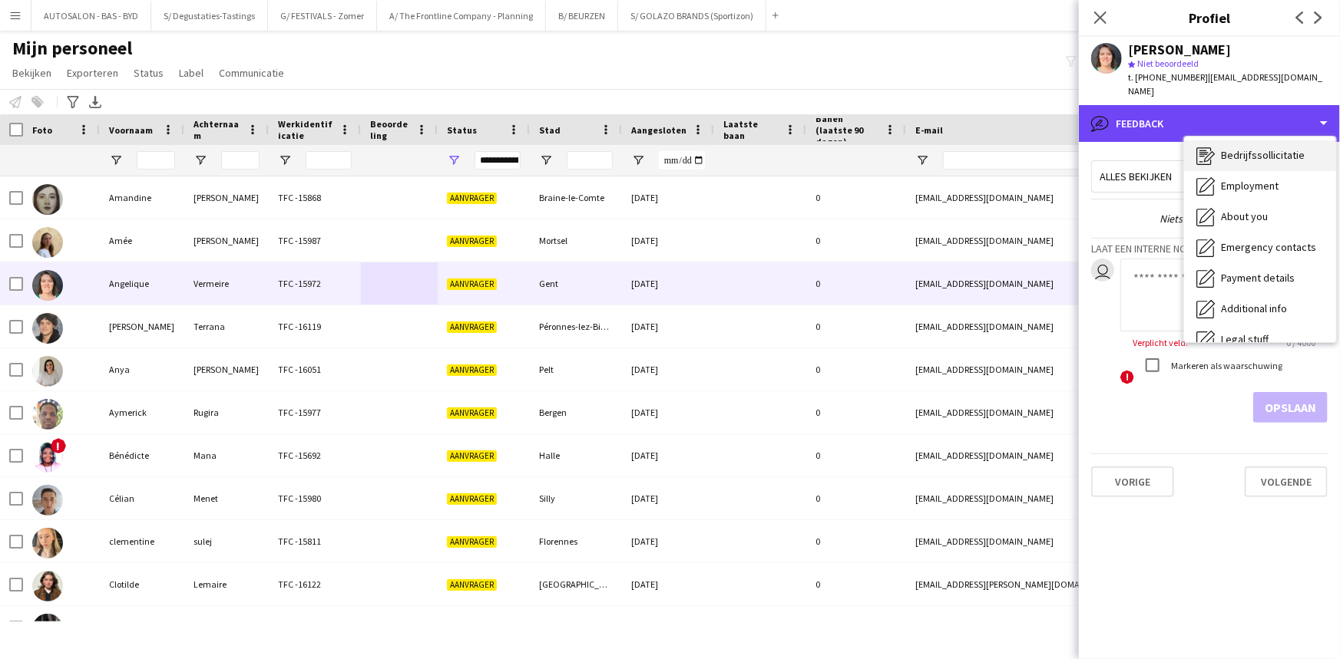
scroll to position [0, 0]
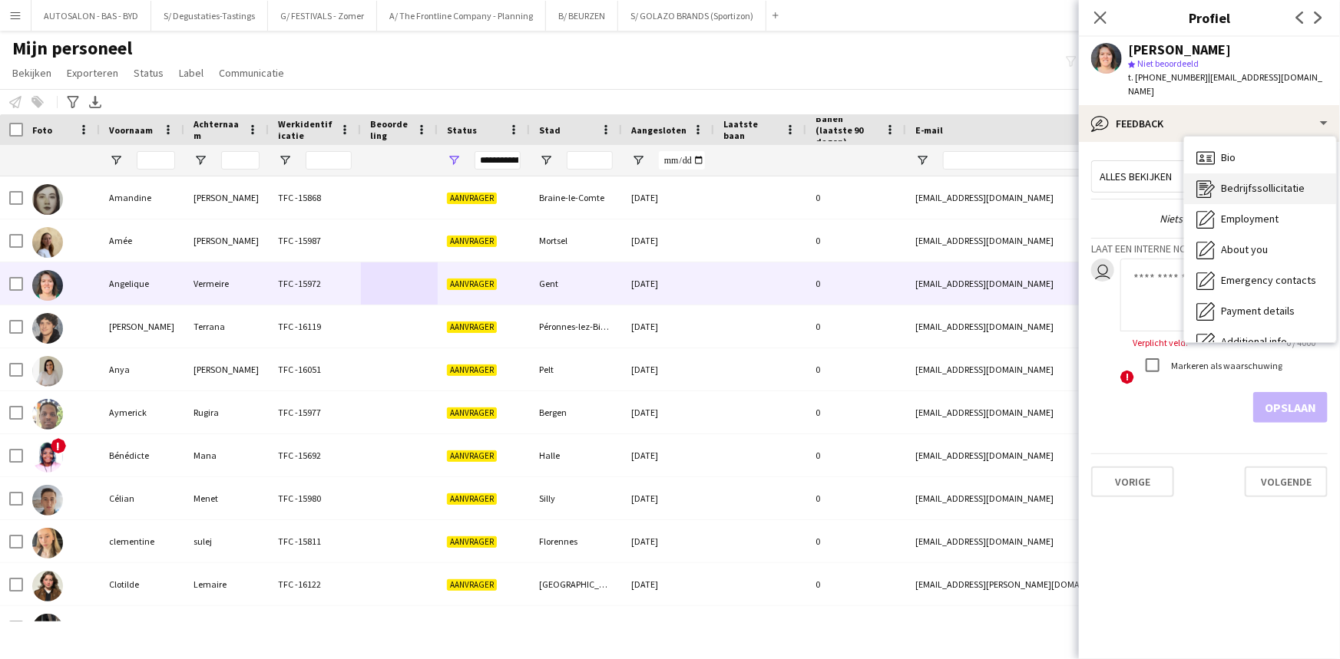
click at [1267, 181] on span "Bedrijfssollicitatie" at bounding box center [1263, 188] width 84 height 14
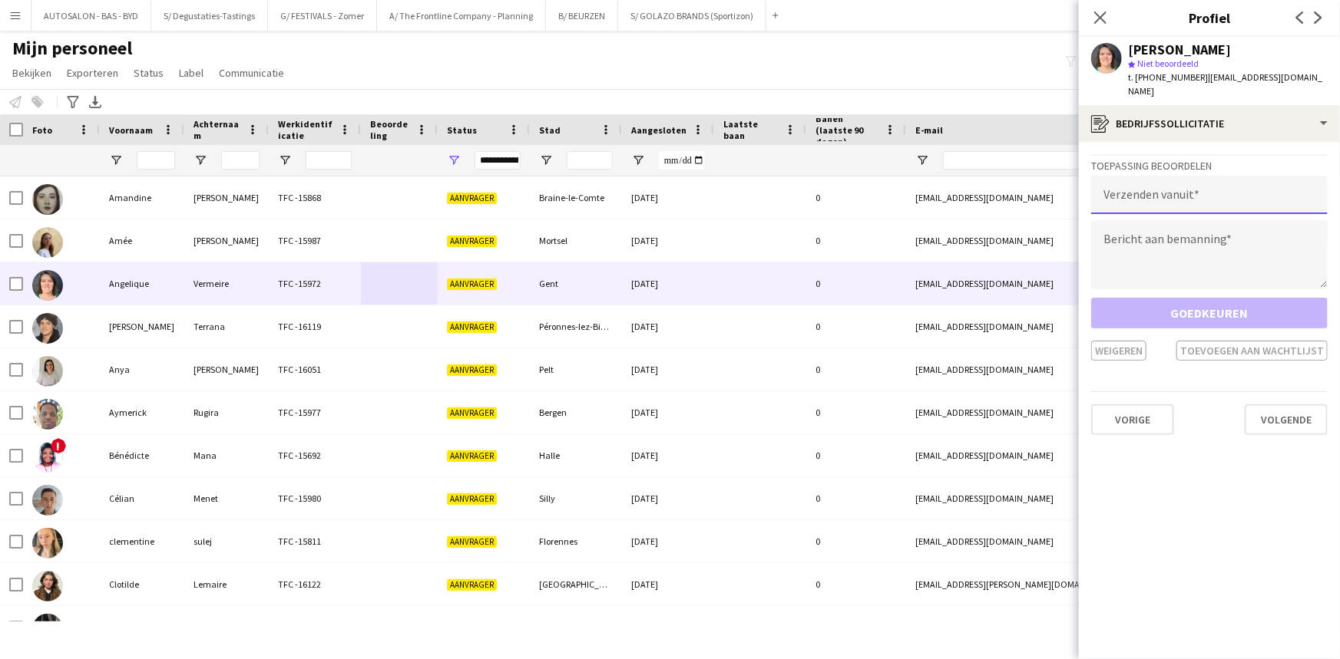
click at [1168, 176] on input "email" at bounding box center [1209, 195] width 236 height 38
type input "**********"
click at [1159, 230] on textarea at bounding box center [1209, 254] width 236 height 69
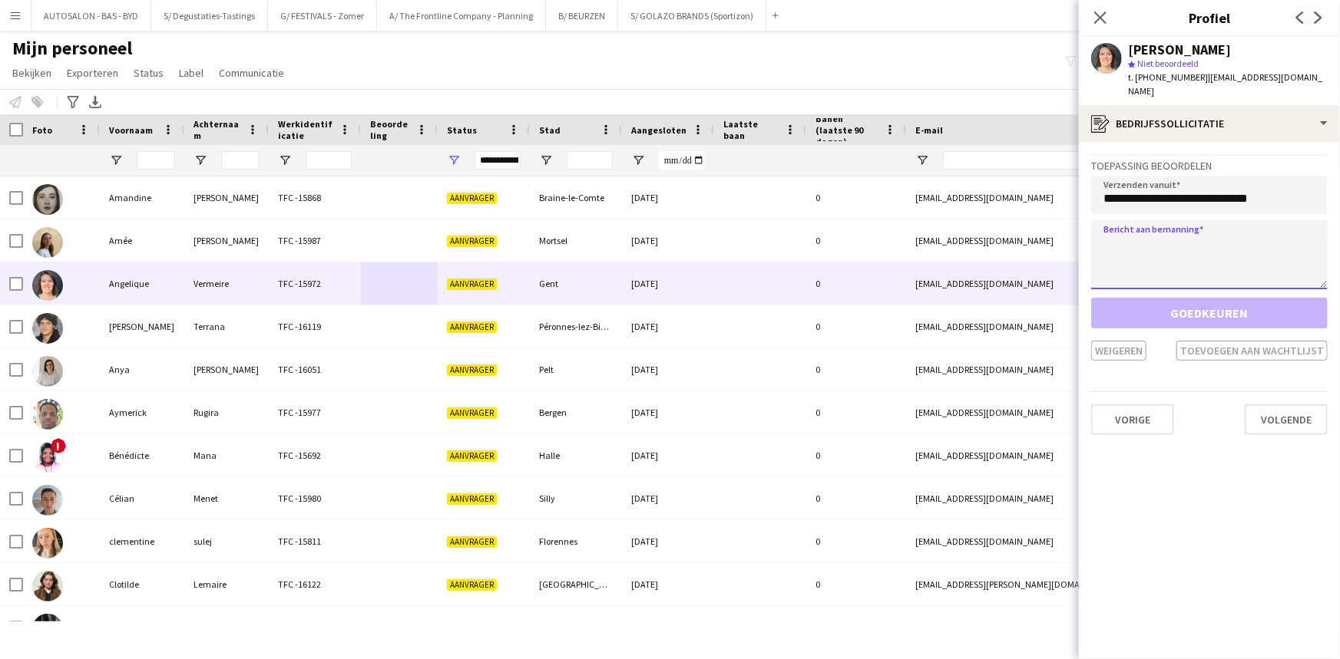
paste textarea "**********"
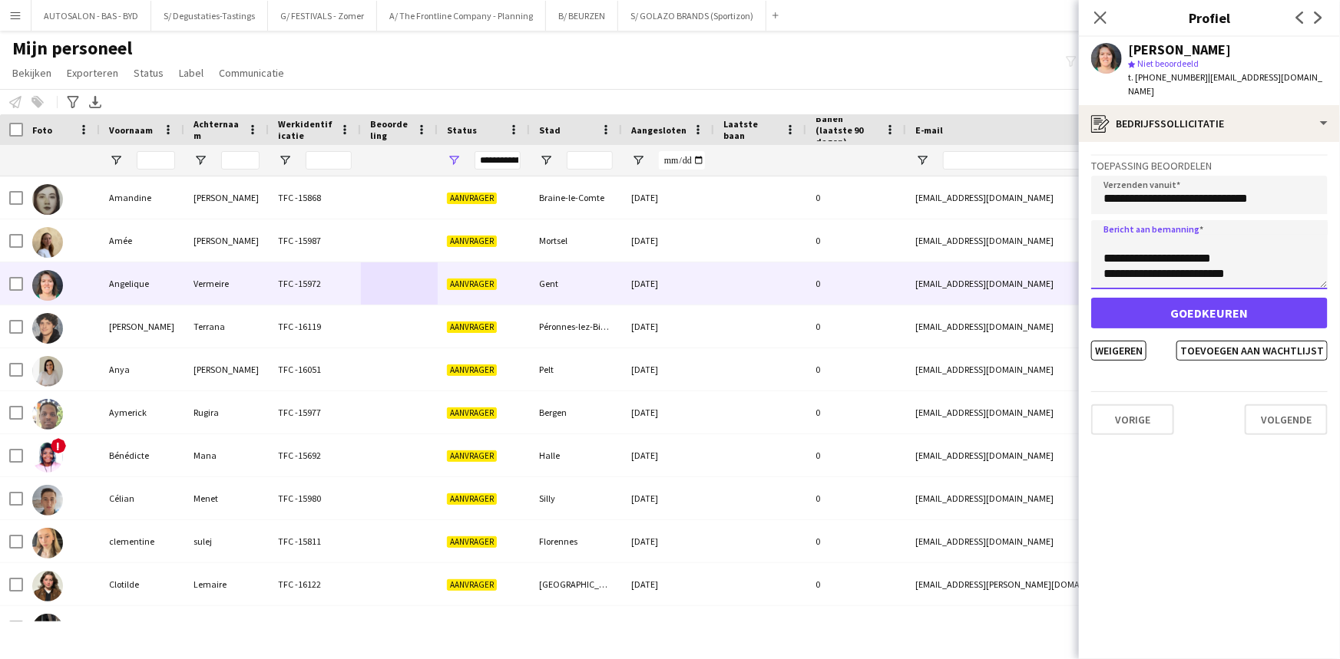
scroll to position [338, 0]
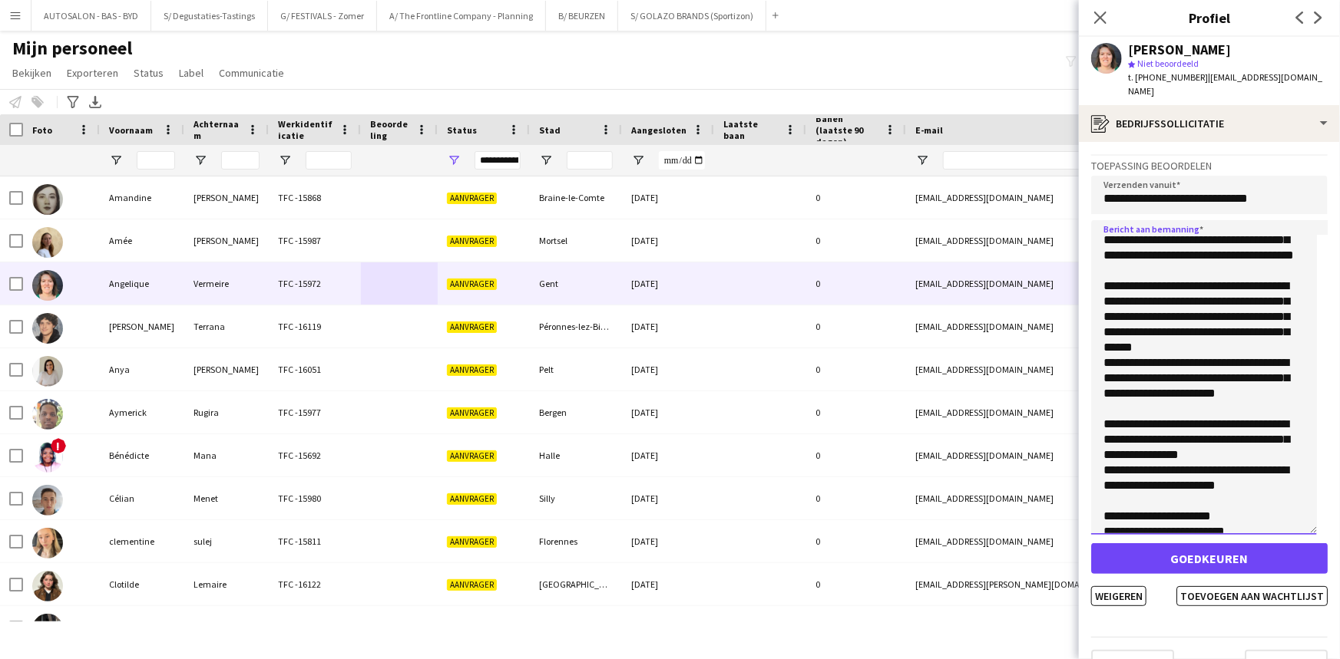
drag, startPoint x: 1322, startPoint y: 269, endPoint x: 1337, endPoint y: 542, distance: 273.7
click at [1337, 542] on app-crew-profile-application "**********" at bounding box center [1209, 400] width 261 height 517
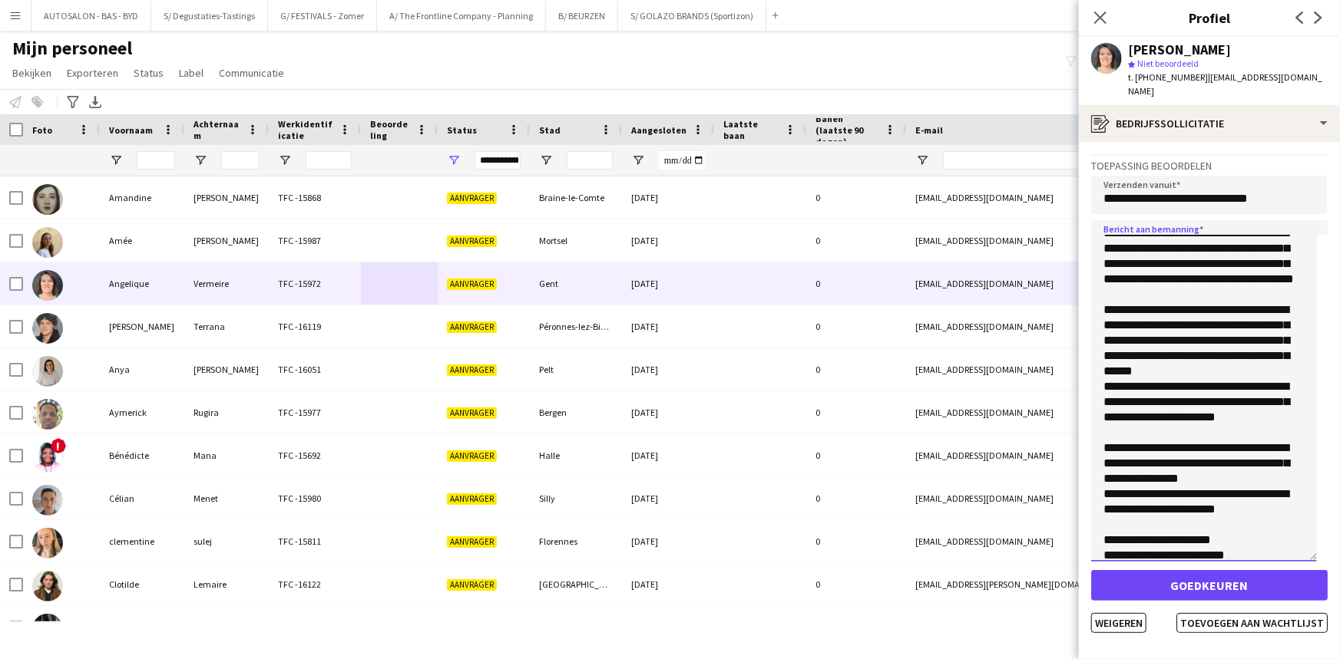
scroll to position [0, 0]
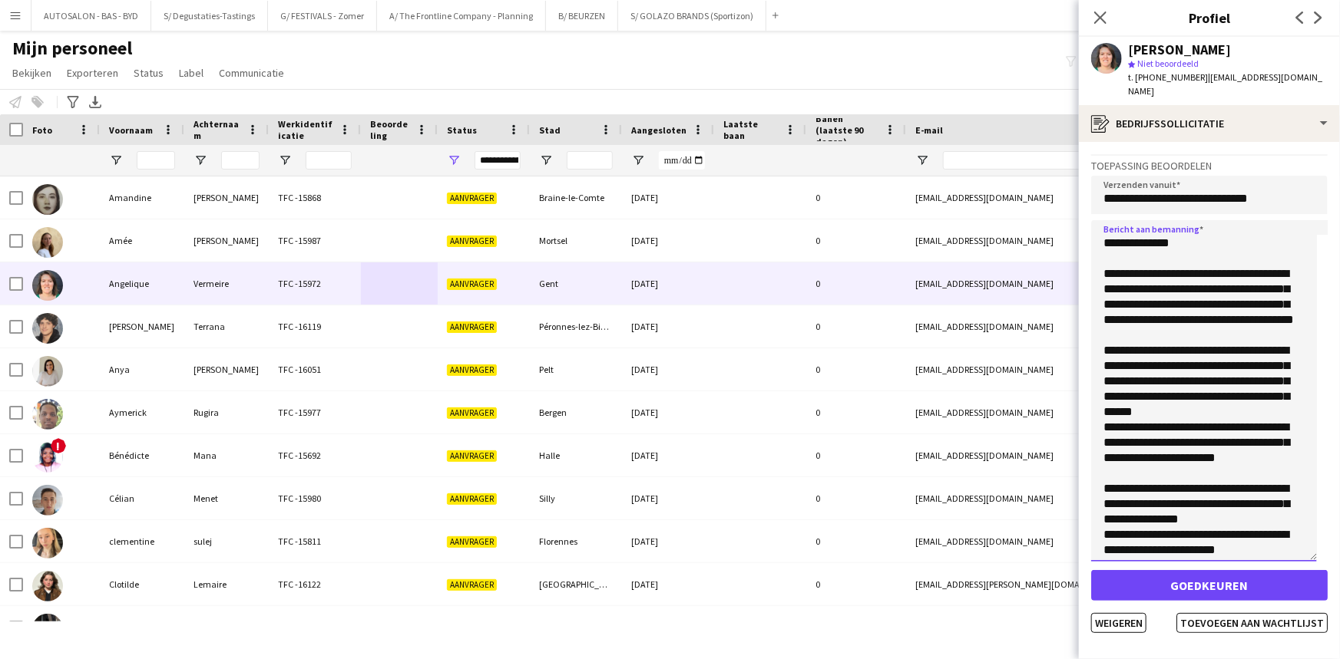
drag, startPoint x: 1261, startPoint y: 509, endPoint x: 1267, endPoint y: 365, distance: 144.5
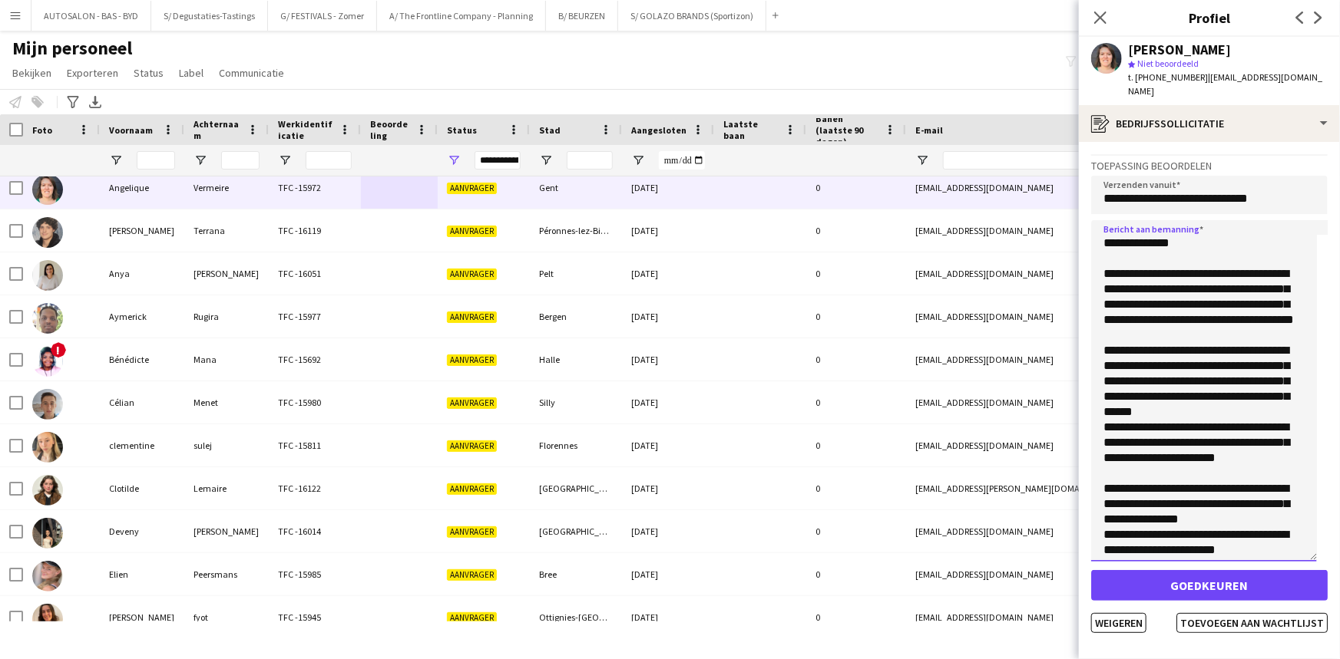
scroll to position [188, 0]
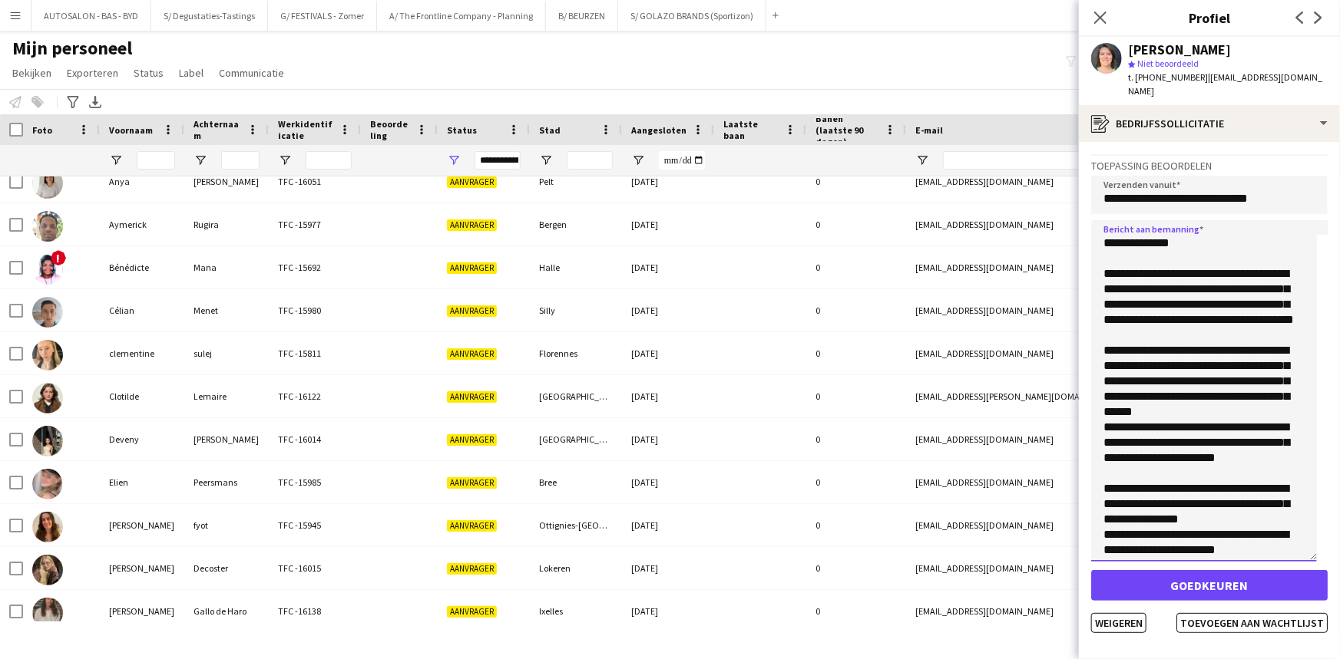
drag, startPoint x: 1173, startPoint y: 325, endPoint x: 1169, endPoint y: 399, distance: 74.6
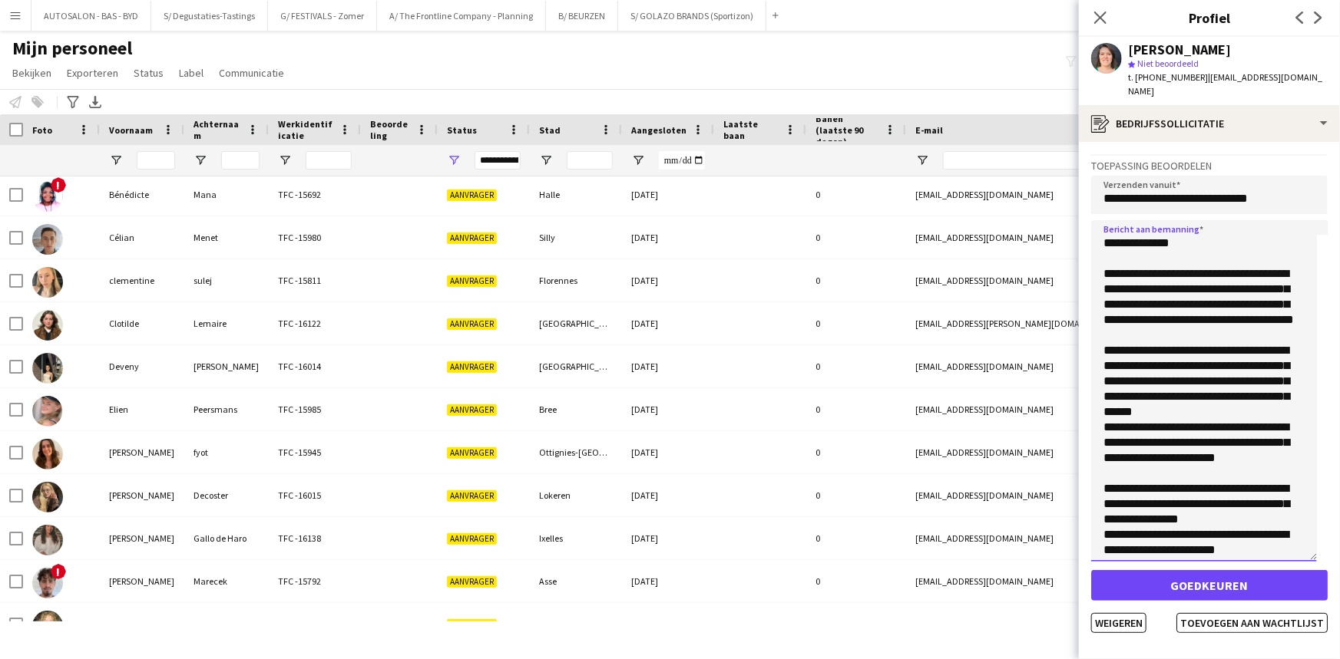
click at [1211, 378] on textarea "**********" at bounding box center [1204, 391] width 226 height 342
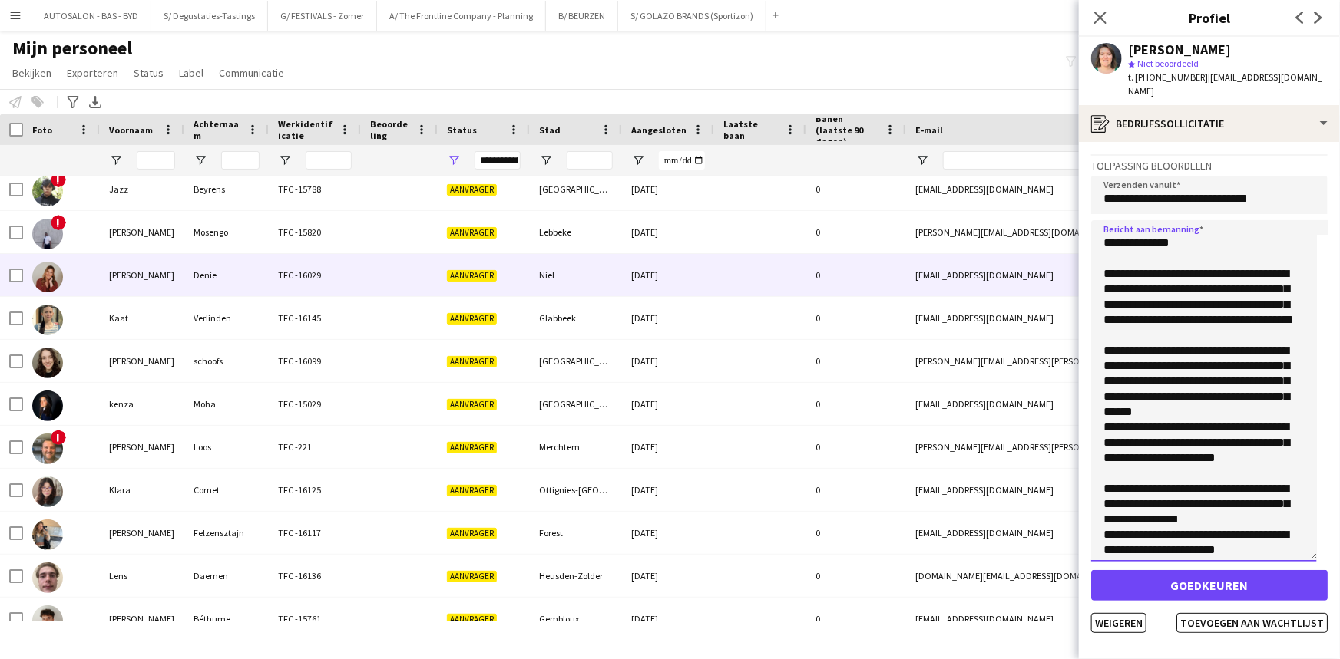
scroll to position [0, 0]
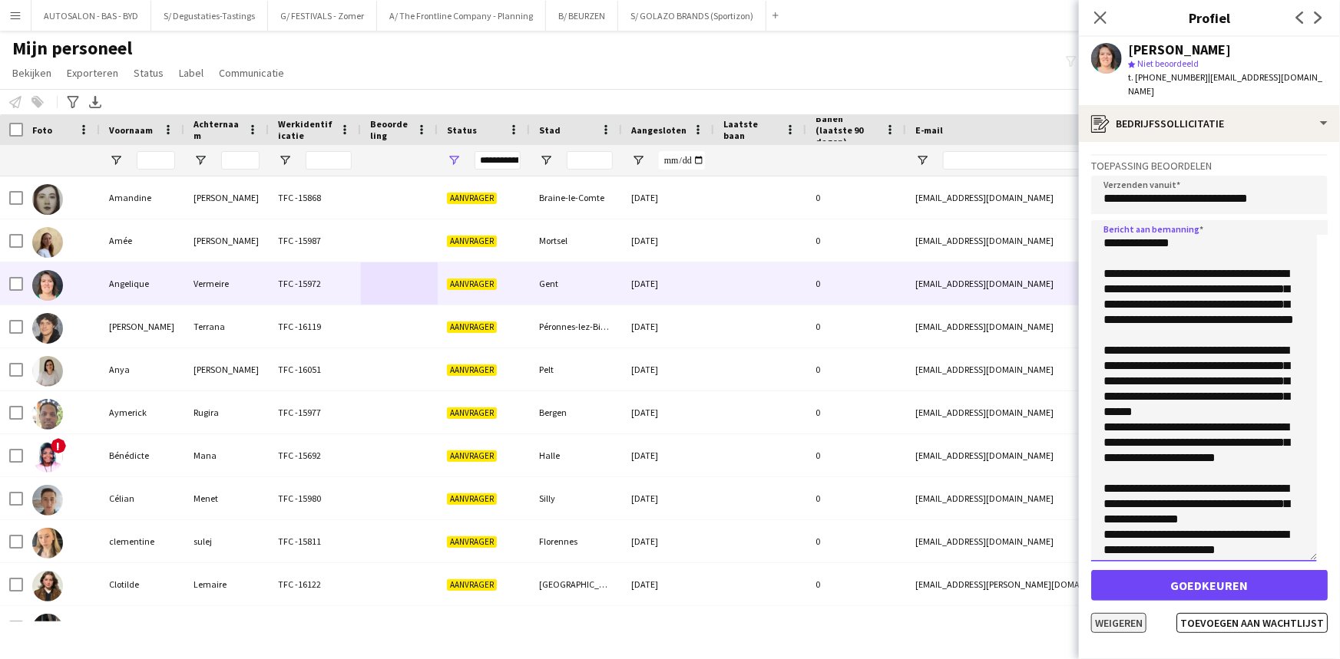
type textarea "**********"
click at [1128, 613] on button "Weigeren" at bounding box center [1118, 623] width 55 height 20
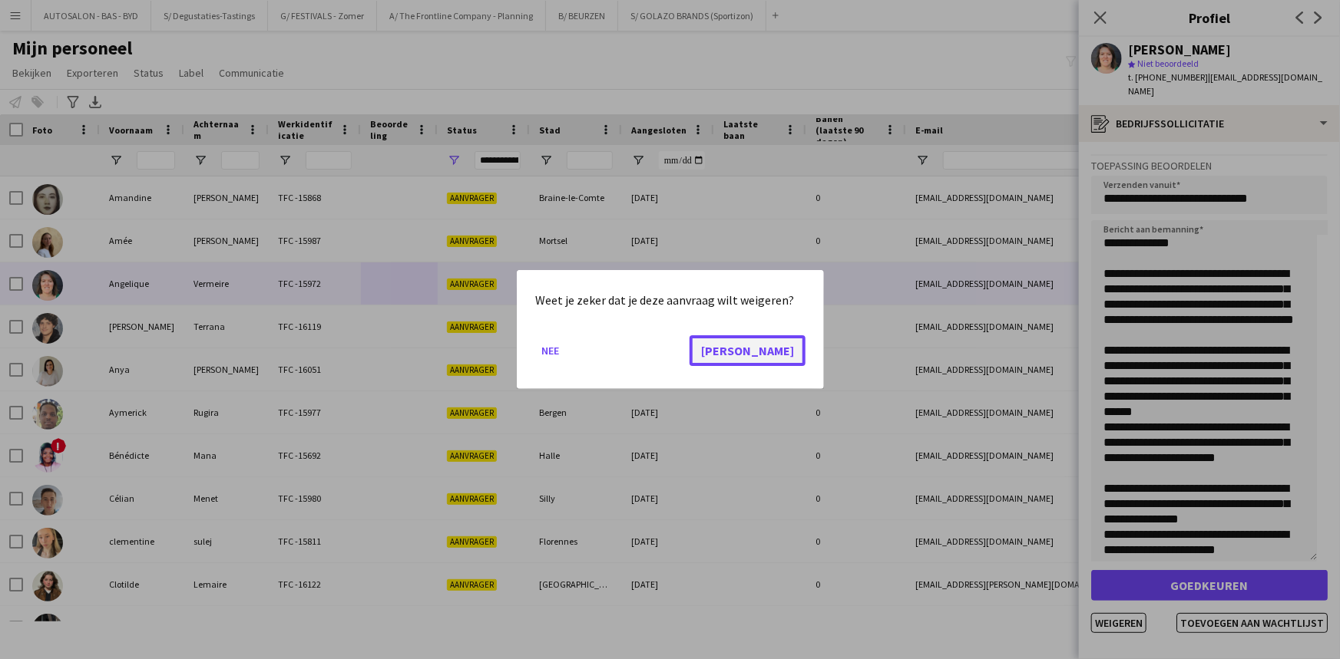
click at [785, 353] on button "[PERSON_NAME]" at bounding box center [747, 350] width 116 height 31
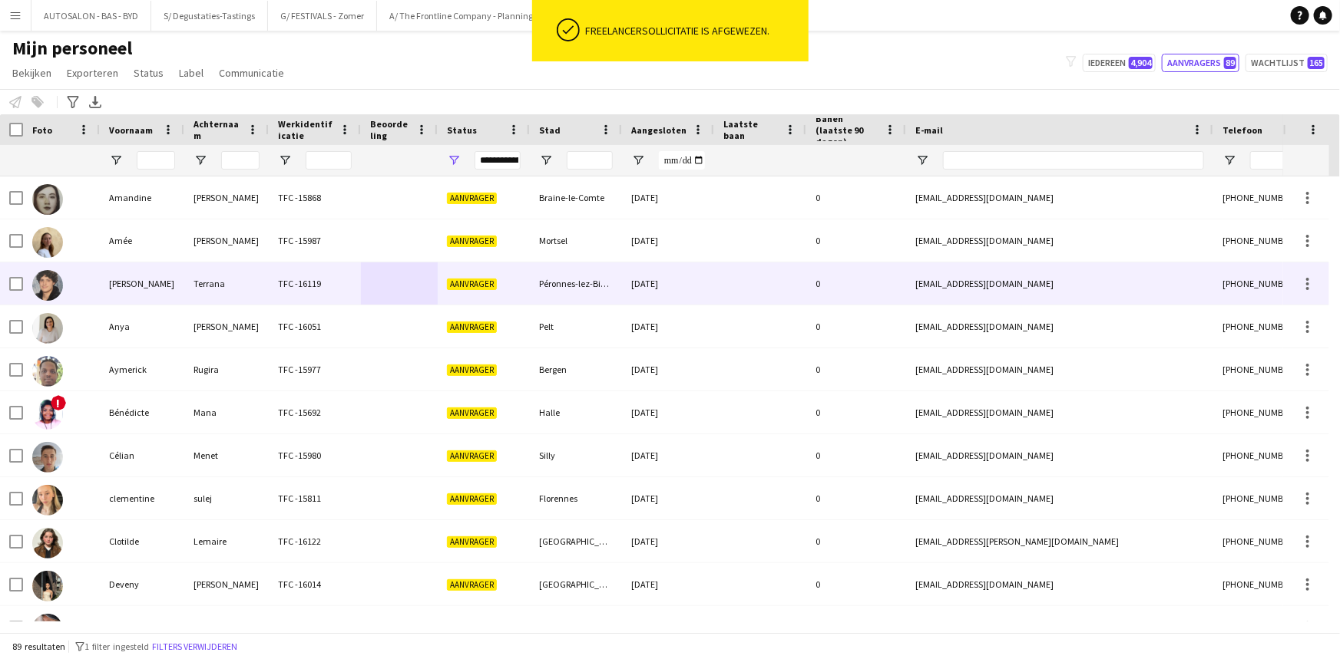
click at [215, 286] on div "Terrana" at bounding box center [226, 284] width 84 height 42
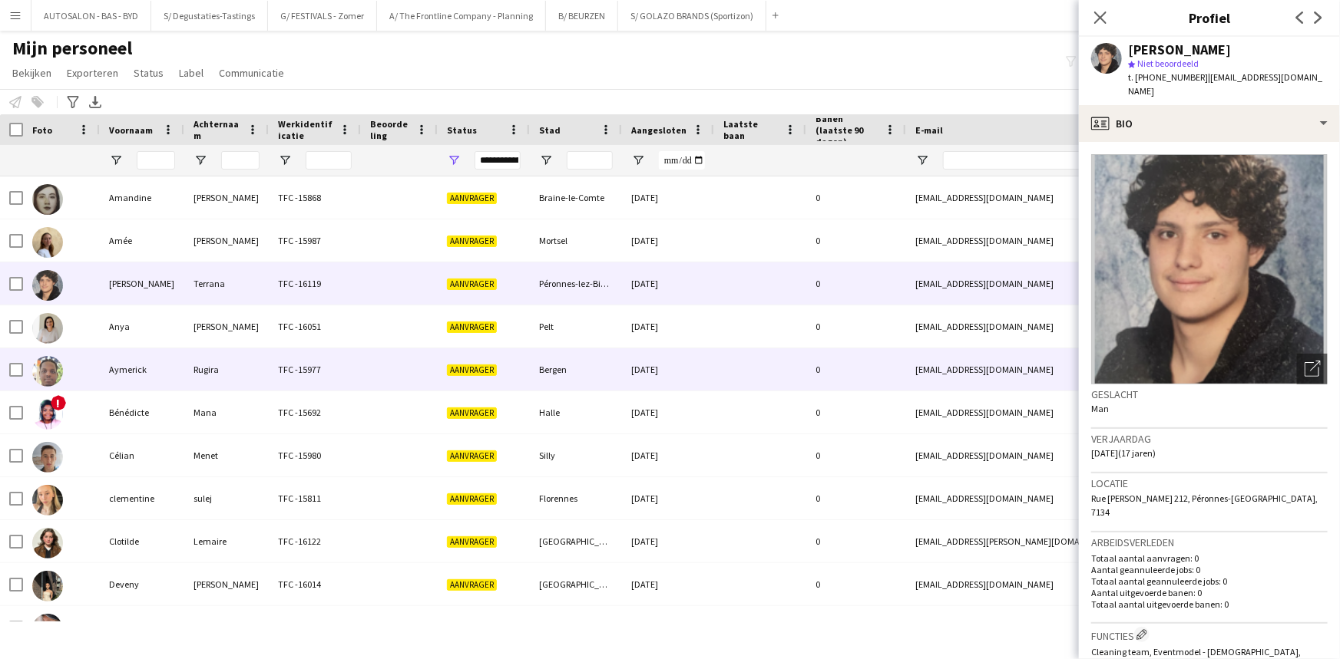
click at [253, 332] on div "[PERSON_NAME]" at bounding box center [226, 327] width 84 height 42
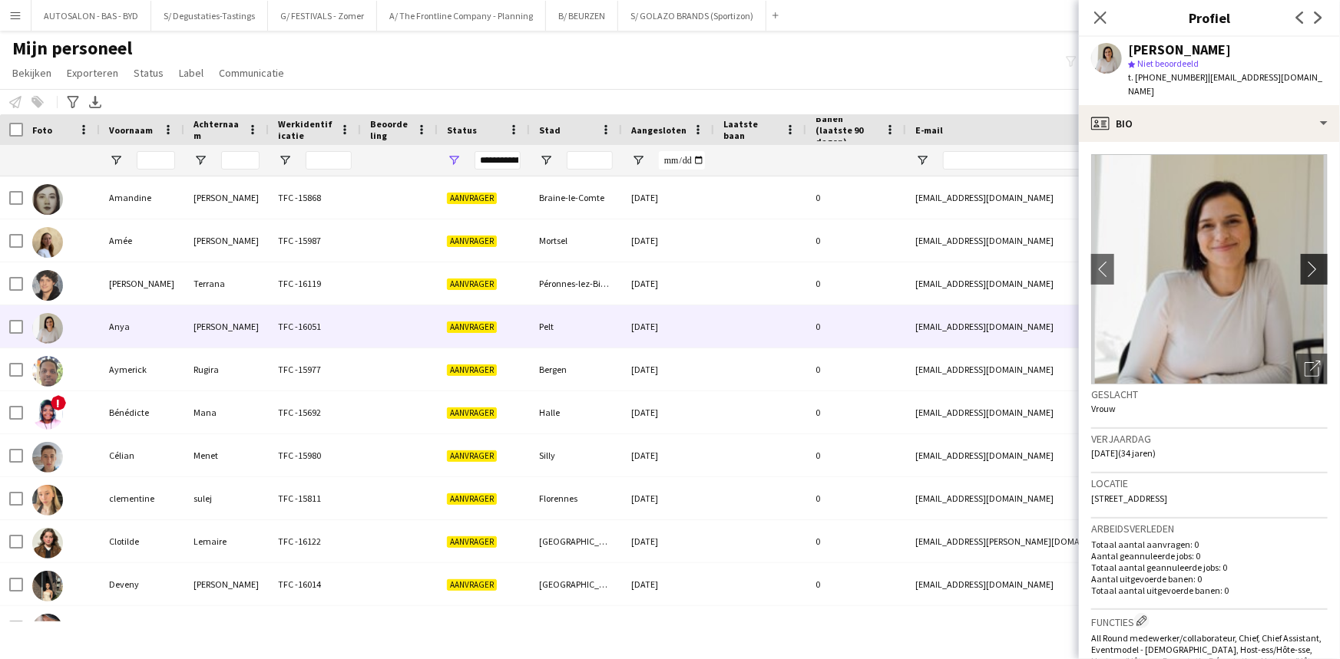
click at [1304, 261] on app-icon "chevron-right" at bounding box center [1316, 269] width 24 height 16
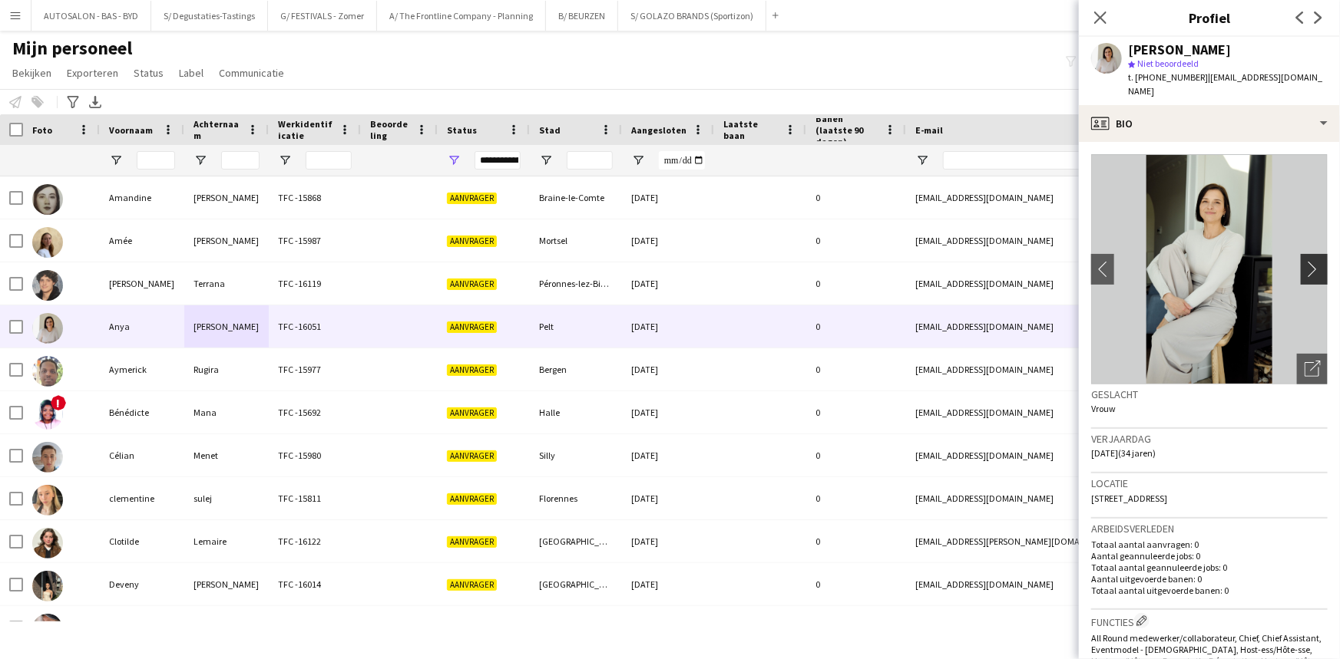
click at [1304, 261] on app-icon "chevron-right" at bounding box center [1316, 269] width 24 height 16
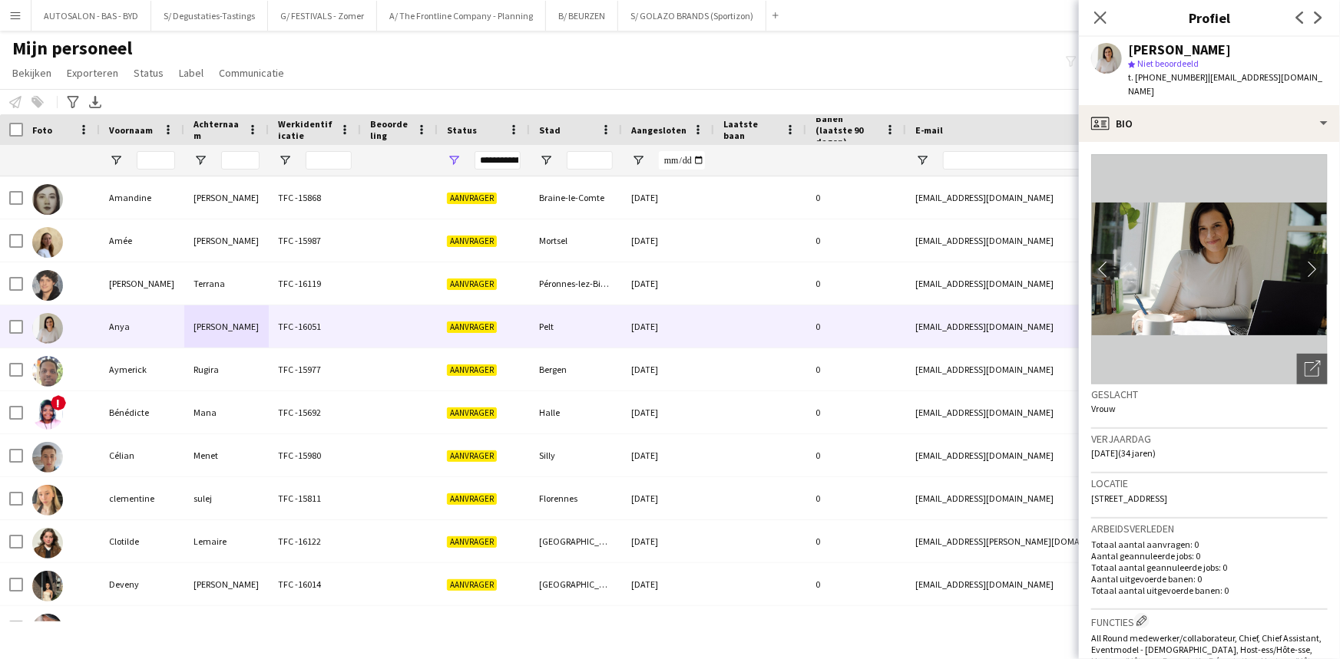
click at [1304, 261] on app-icon "chevron-right" at bounding box center [1316, 269] width 24 height 16
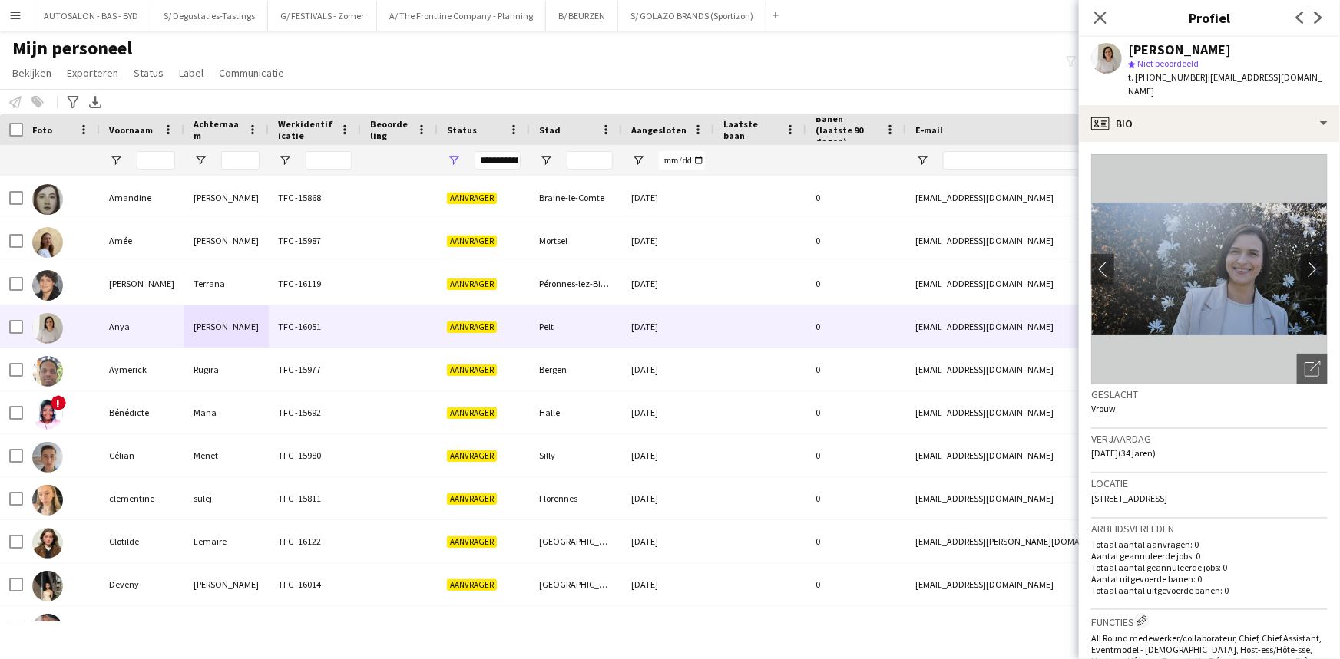
click at [1304, 261] on app-icon "chevron-right" at bounding box center [1316, 269] width 24 height 16
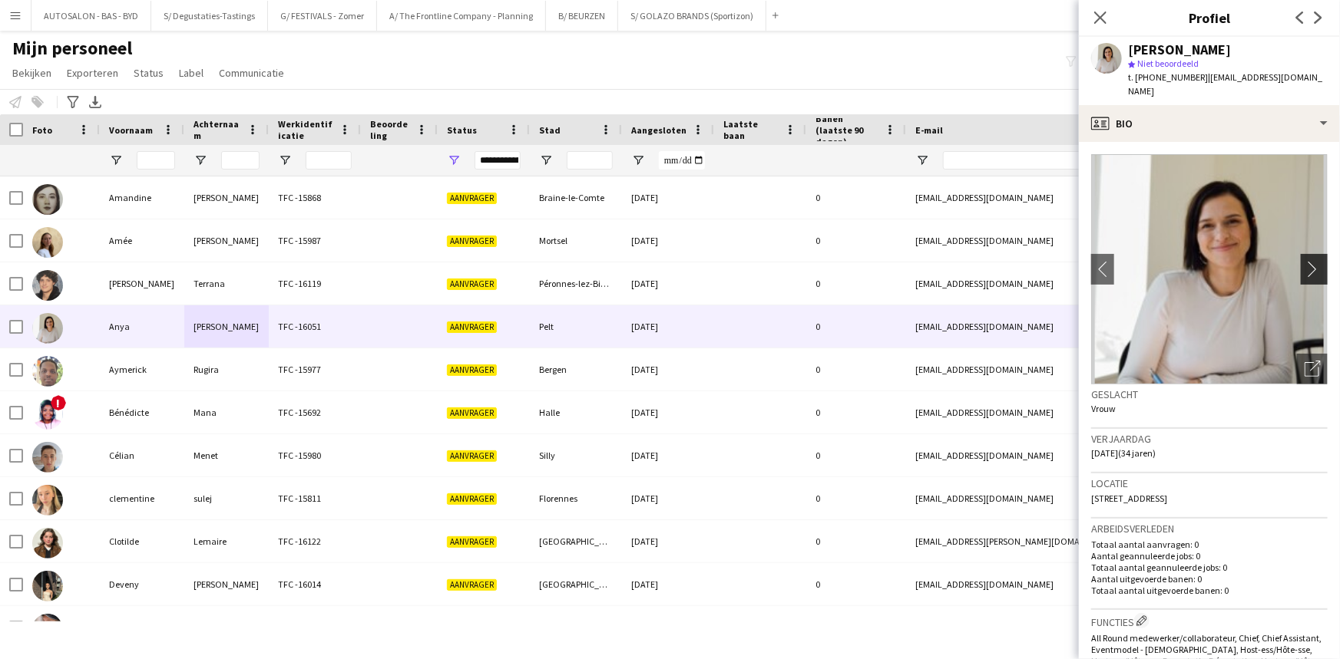
click at [1304, 261] on app-icon "chevron-right" at bounding box center [1316, 269] width 24 height 16
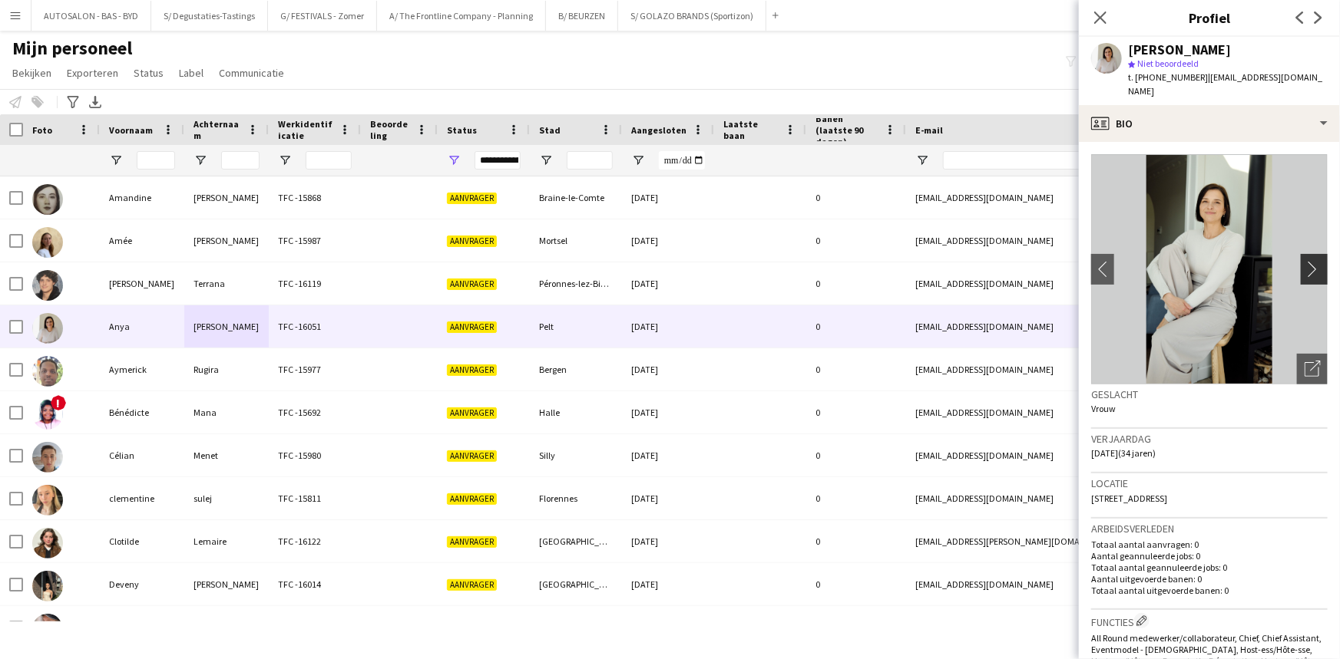
click at [1304, 261] on app-icon "chevron-right" at bounding box center [1316, 269] width 24 height 16
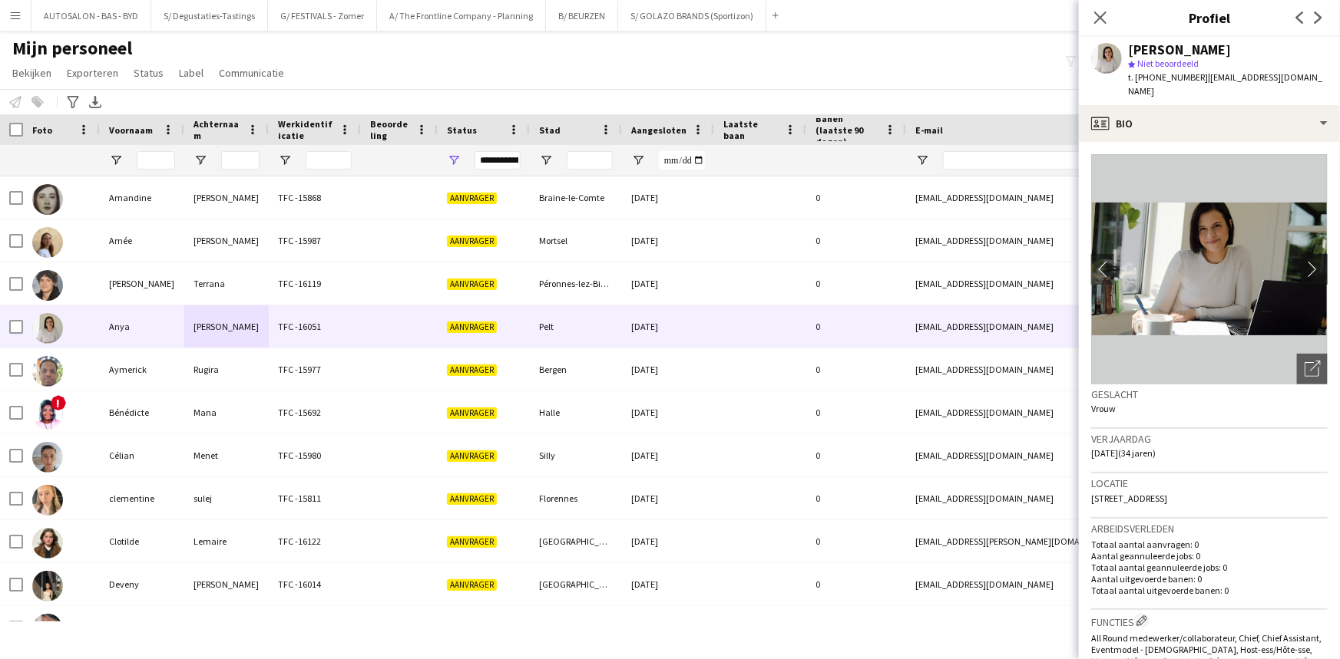
click at [1304, 261] on app-icon "chevron-right" at bounding box center [1316, 269] width 24 height 16
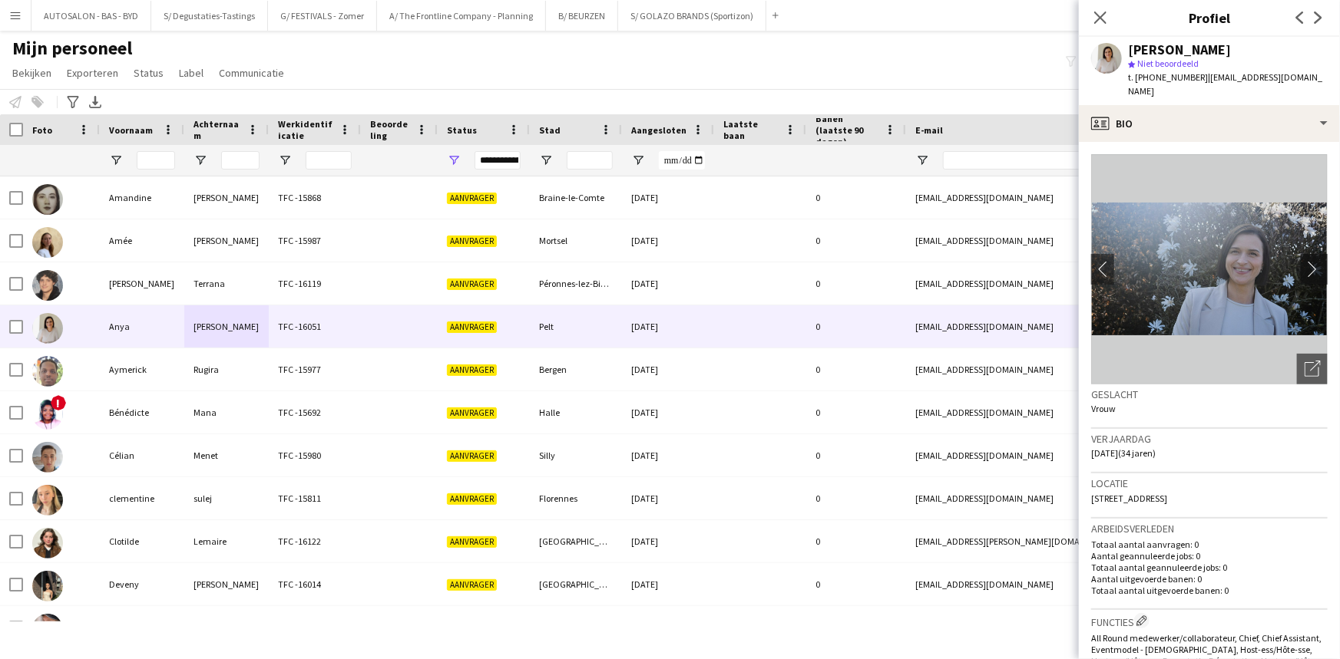
click at [1304, 261] on app-icon "chevron-right" at bounding box center [1316, 269] width 24 height 16
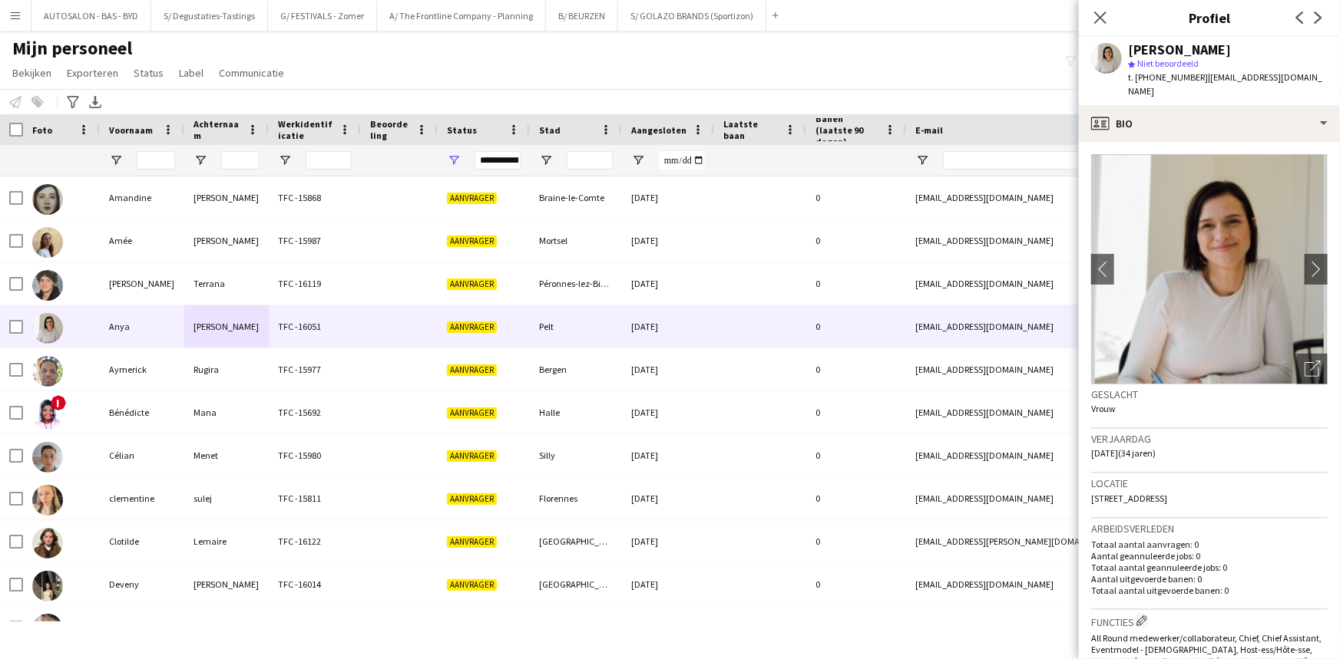
click at [1210, 273] on img at bounding box center [1209, 269] width 236 height 230
click at [1282, 351] on img at bounding box center [1209, 269] width 236 height 230
click at [1304, 361] on icon "Foto's pop-up openen" at bounding box center [1312, 369] width 16 height 16
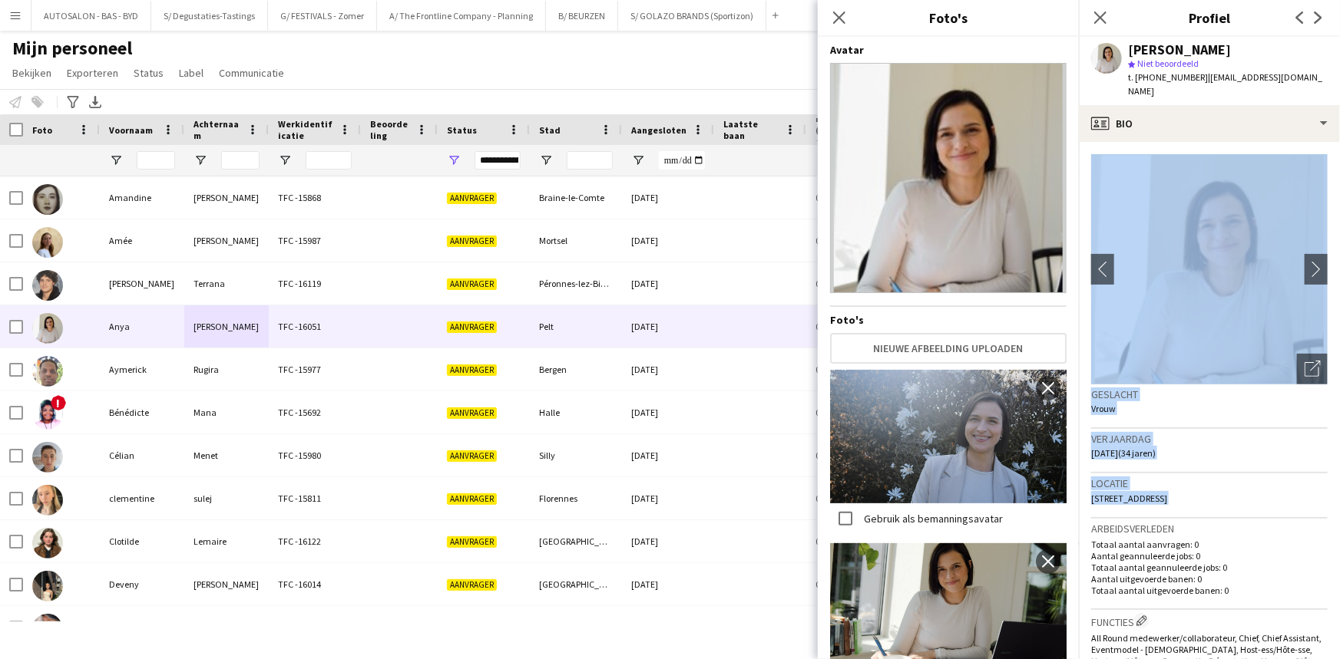
drag, startPoint x: 1079, startPoint y: 360, endPoint x: 1105, endPoint y: 426, distance: 71.0
click at [1079, 506] on app-crew-profile-bio "chevron-left chevron-right Foto's pop-up openen Geslacht Vrouw Verjaardag [DATE…" at bounding box center [1209, 400] width 261 height 517
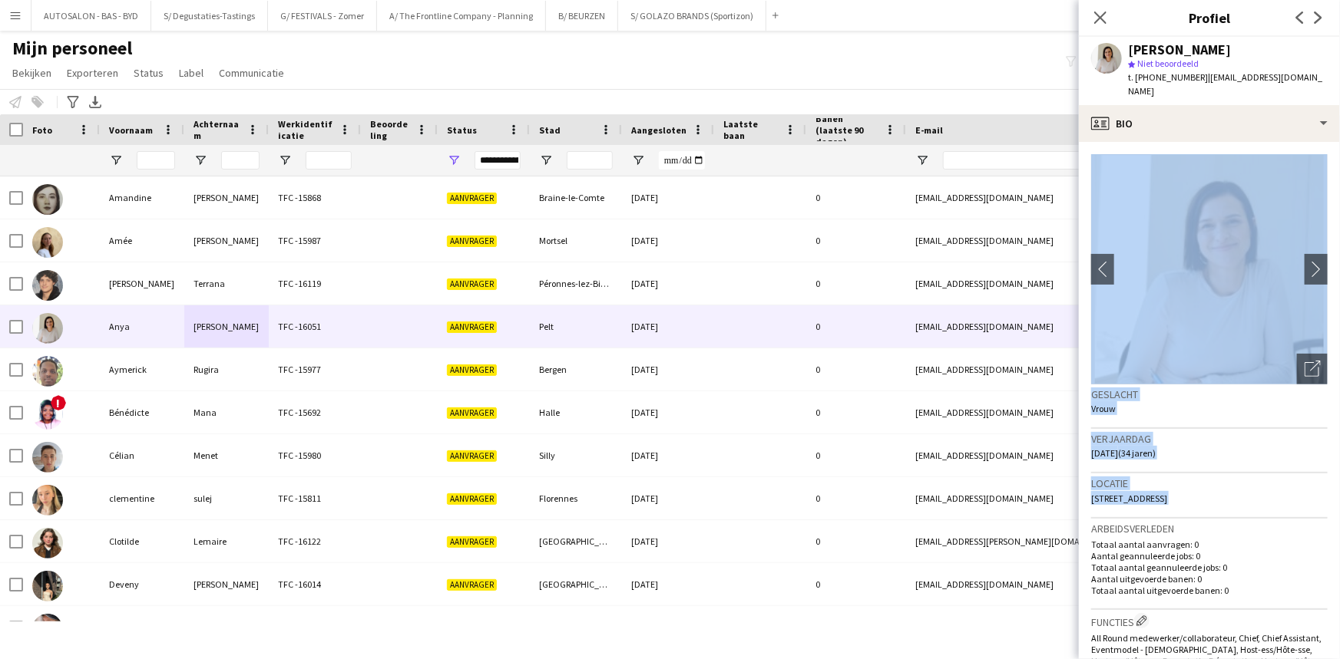
click at [1222, 432] on h3 "Verjaardag" at bounding box center [1209, 439] width 236 height 14
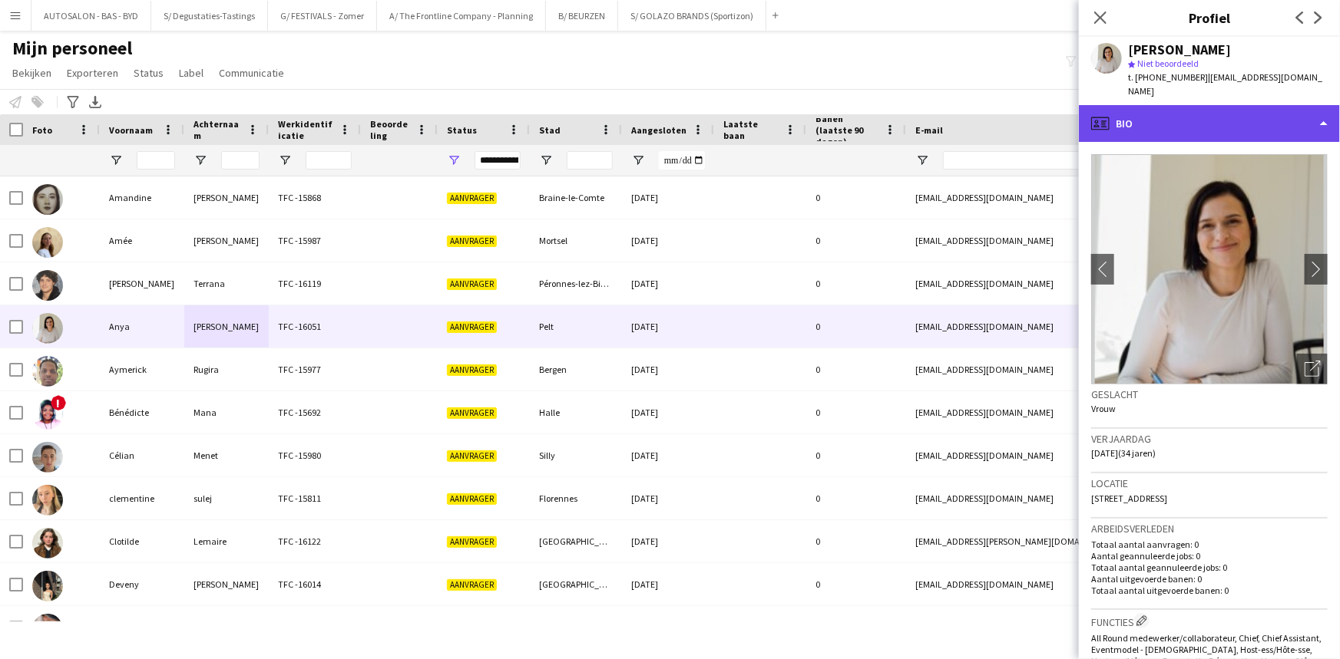
click at [1180, 105] on div "profile Bio" at bounding box center [1209, 123] width 261 height 37
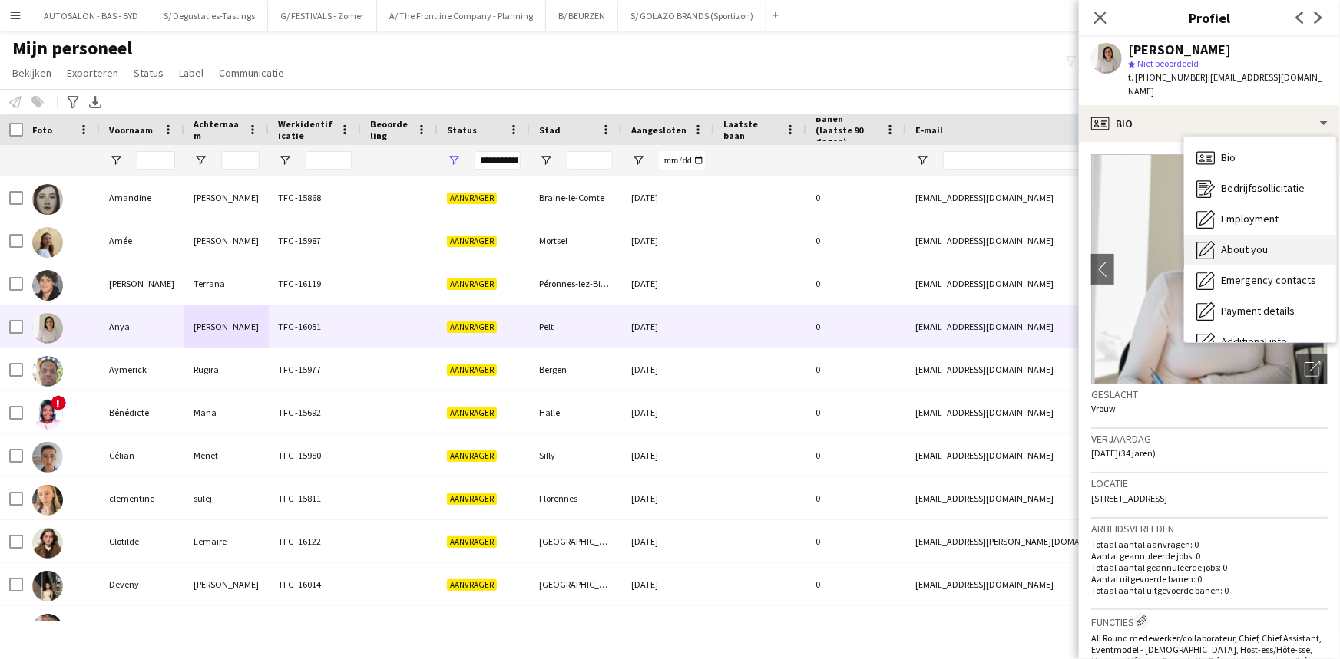
click at [1244, 243] on span "About you" at bounding box center [1244, 250] width 47 height 14
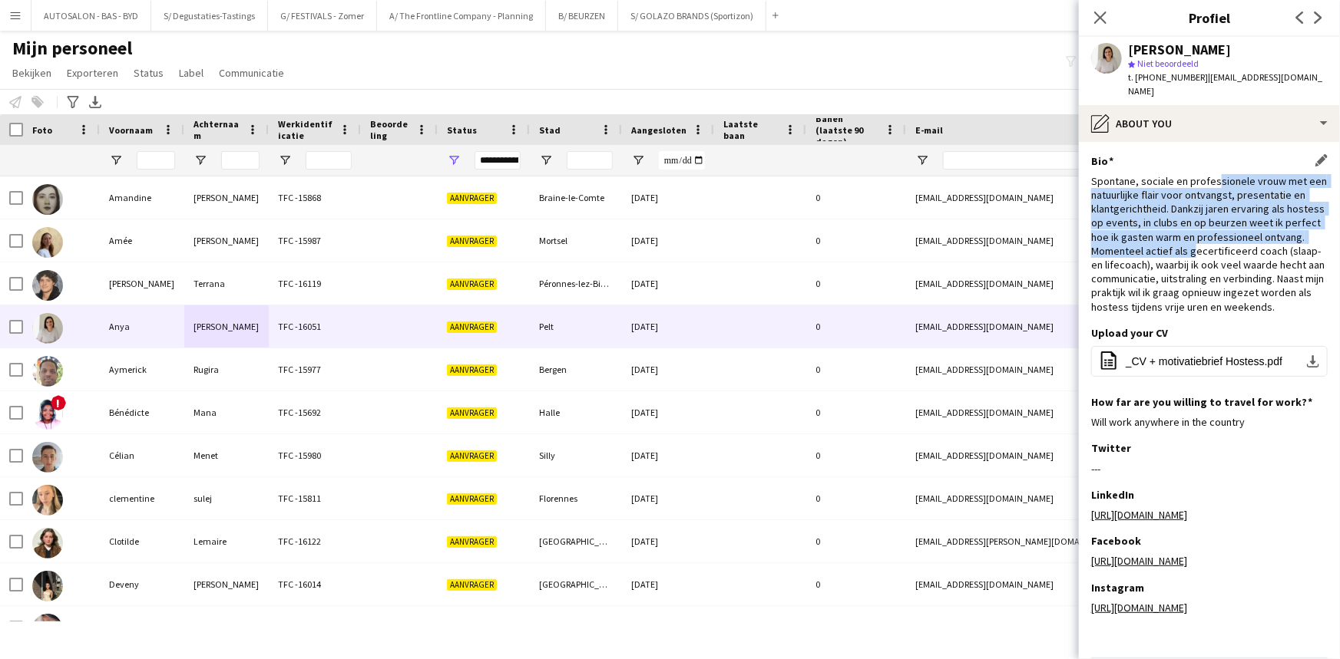
drag, startPoint x: 1217, startPoint y: 168, endPoint x: 1217, endPoint y: 269, distance: 100.6
click at [1228, 246] on div "Spontane, sociale en professionele vrouw met een natuurlijke flair voor ontvang…" at bounding box center [1209, 244] width 236 height 140
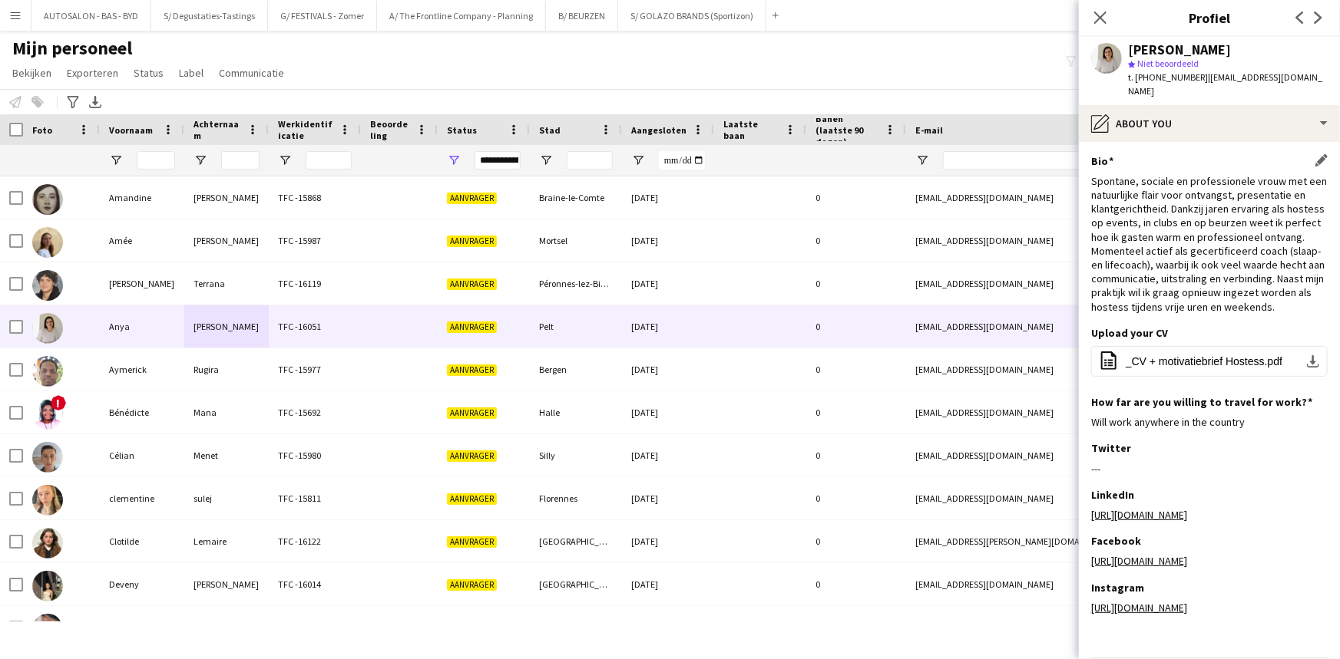
click at [1157, 279] on div "Spontane, sociale en professionele vrouw met een natuurlijke flair voor ontvang…" at bounding box center [1209, 244] width 236 height 140
drag, startPoint x: 1091, startPoint y: 164, endPoint x: 1182, endPoint y: 315, distance: 176.7
click at [1182, 322] on div "Bio Dit veld bewerken Spontane, sociale en professionele vrouw met een natuurli…" at bounding box center [1209, 240] width 236 height 172
copy div "Spontane, sociale en professionele vrouw met een natuurlijke flair voor ontvang…"
click at [1178, 253] on div "Spontane, sociale en professionele vrouw met een natuurlijke flair voor ontvang…" at bounding box center [1209, 244] width 236 height 140
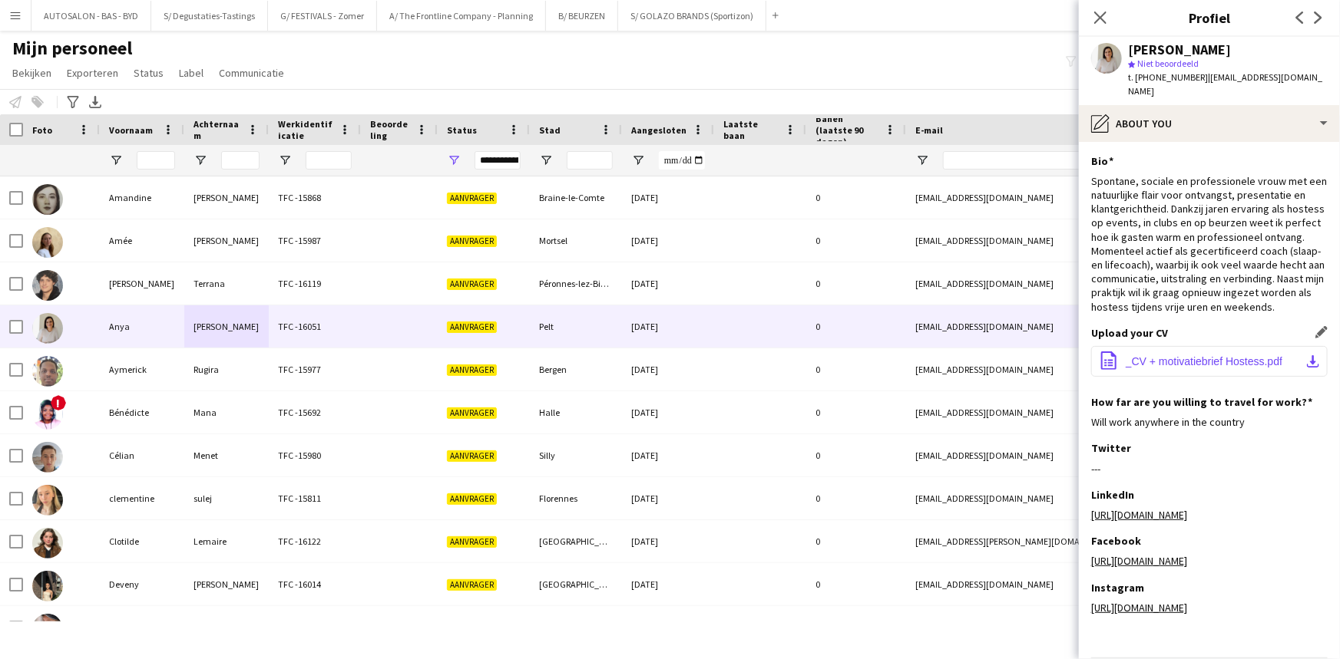
click at [1231, 360] on span "_CV + motivatiebrief Hostess.pdf" at bounding box center [1203, 361] width 157 height 12
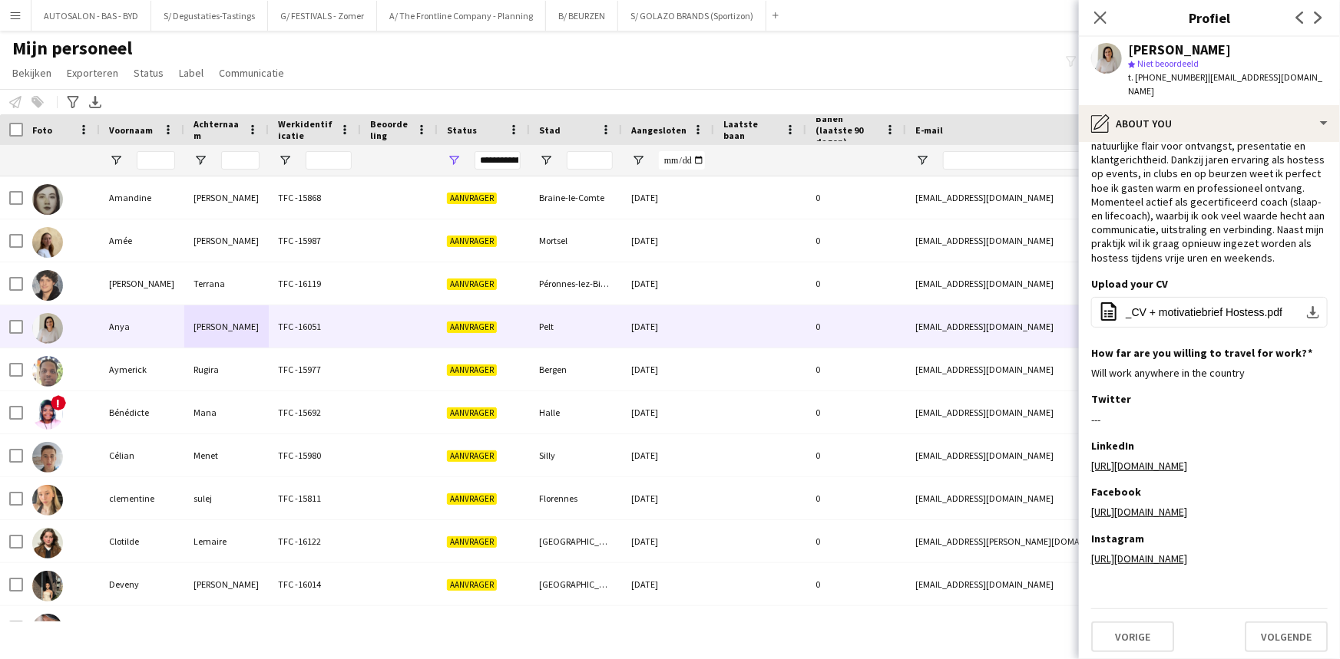
scroll to position [68, 0]
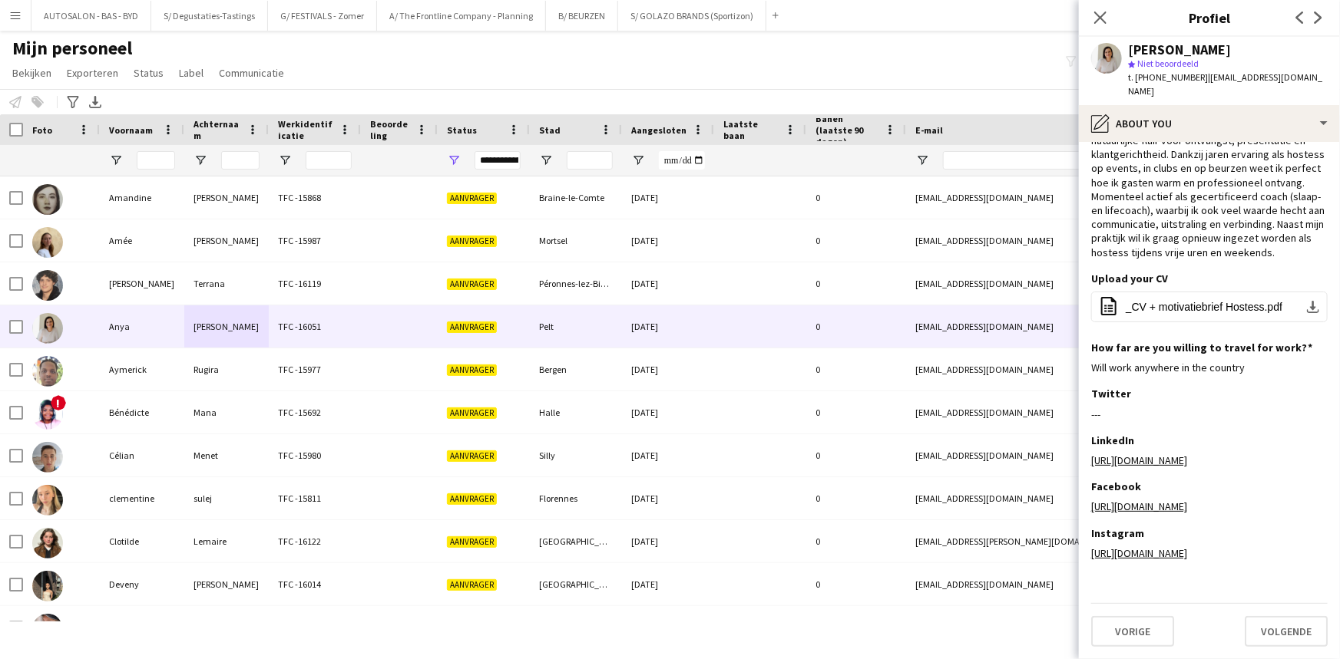
drag, startPoint x: 1213, startPoint y: 204, endPoint x: 1208, endPoint y: 177, distance: 27.4
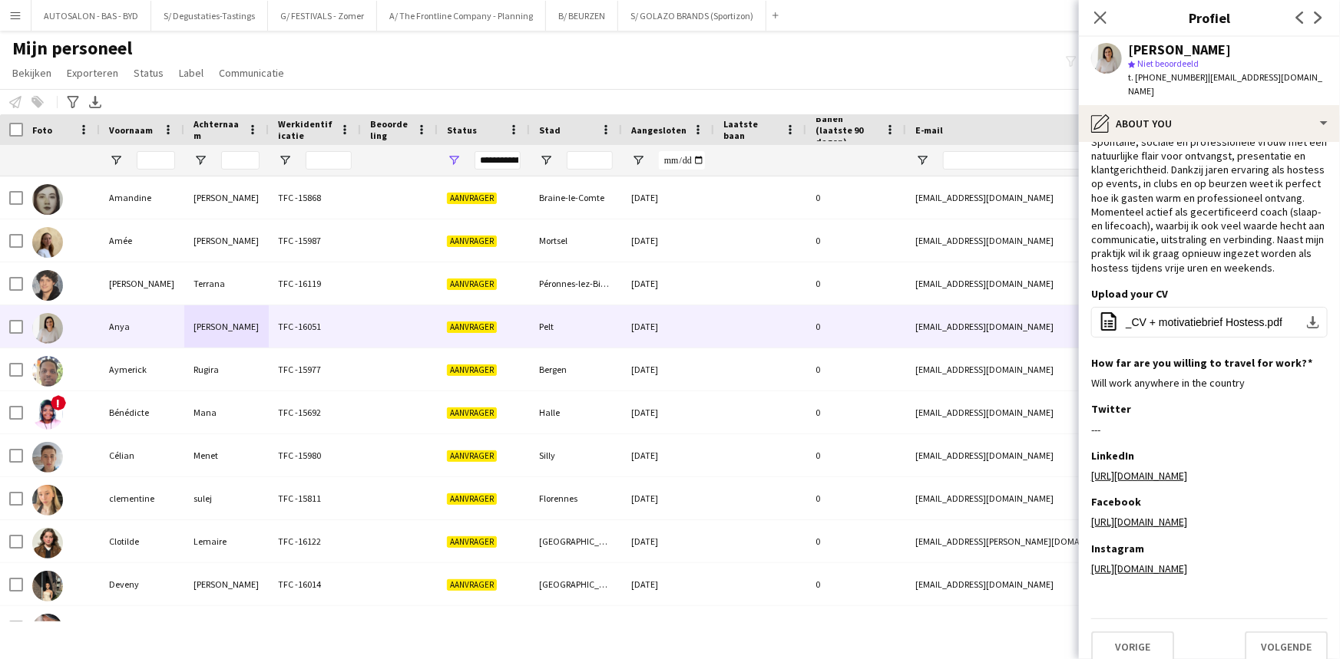
drag, startPoint x: 1196, startPoint y: 256, endPoint x: 1175, endPoint y: 183, distance: 75.8
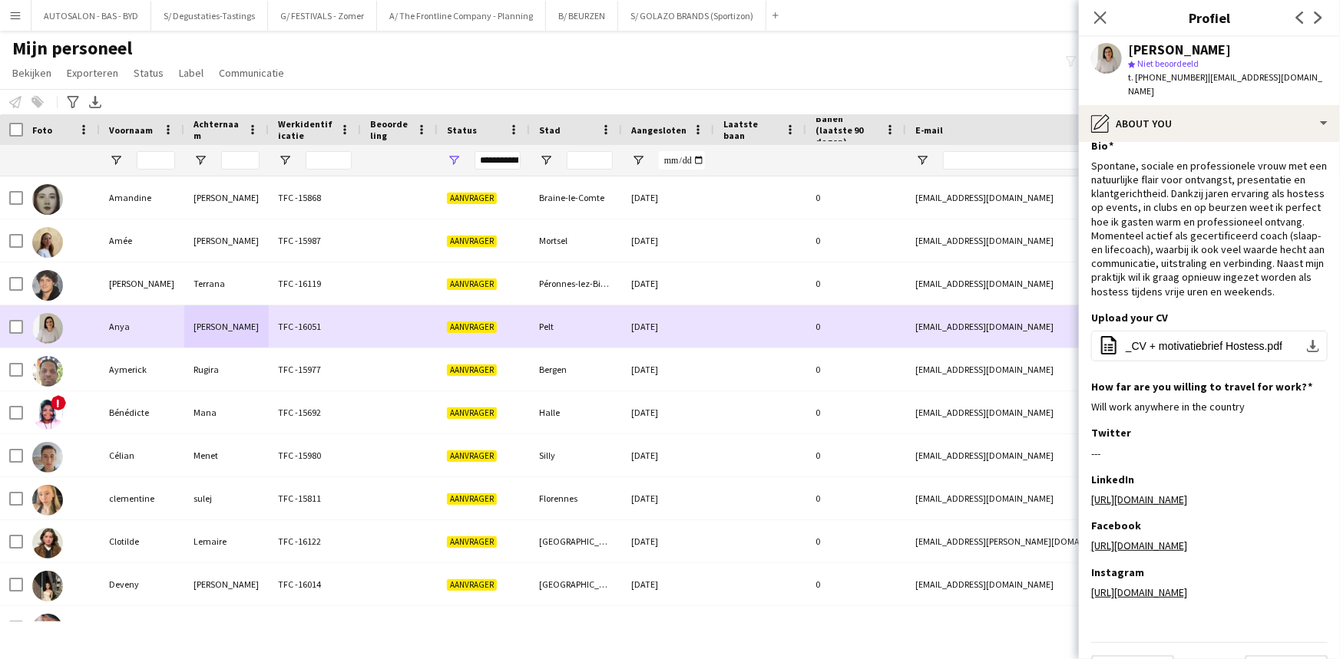
drag, startPoint x: 343, startPoint y: 337, endPoint x: 342, endPoint y: 329, distance: 7.8
click at [343, 337] on div "TFC -16051" at bounding box center [315, 327] width 92 height 42
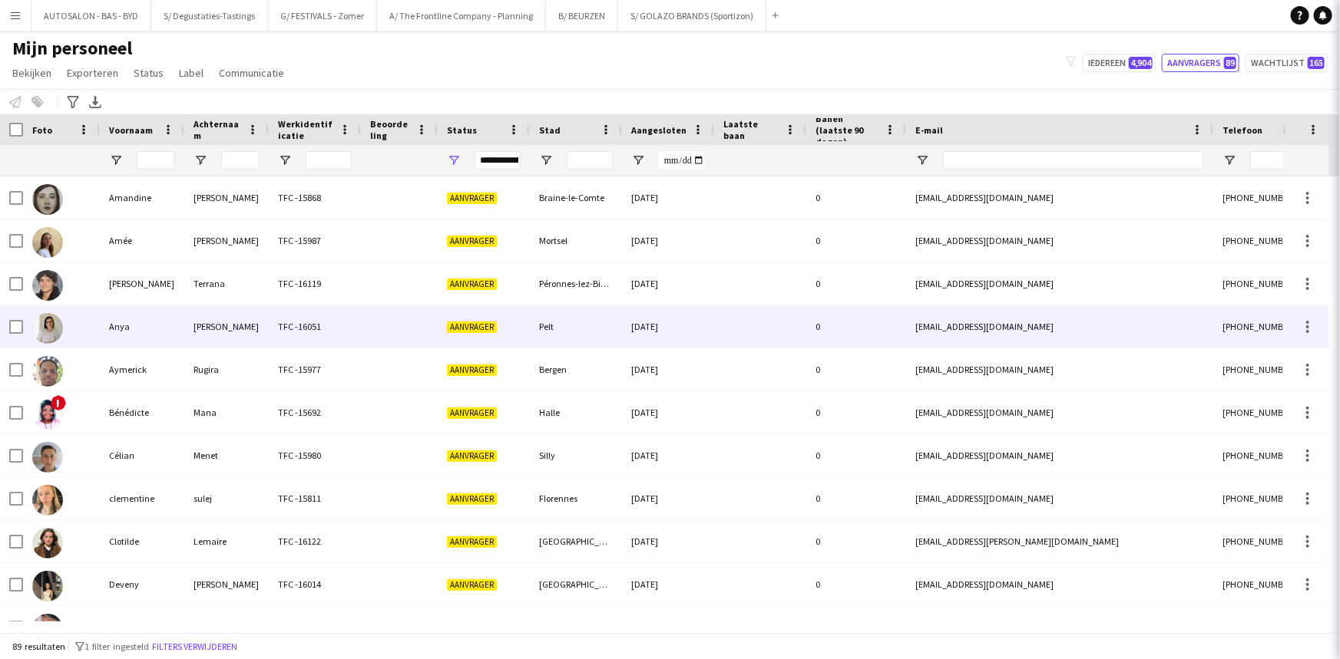
click at [325, 327] on div "TFC -16051" at bounding box center [315, 327] width 92 height 42
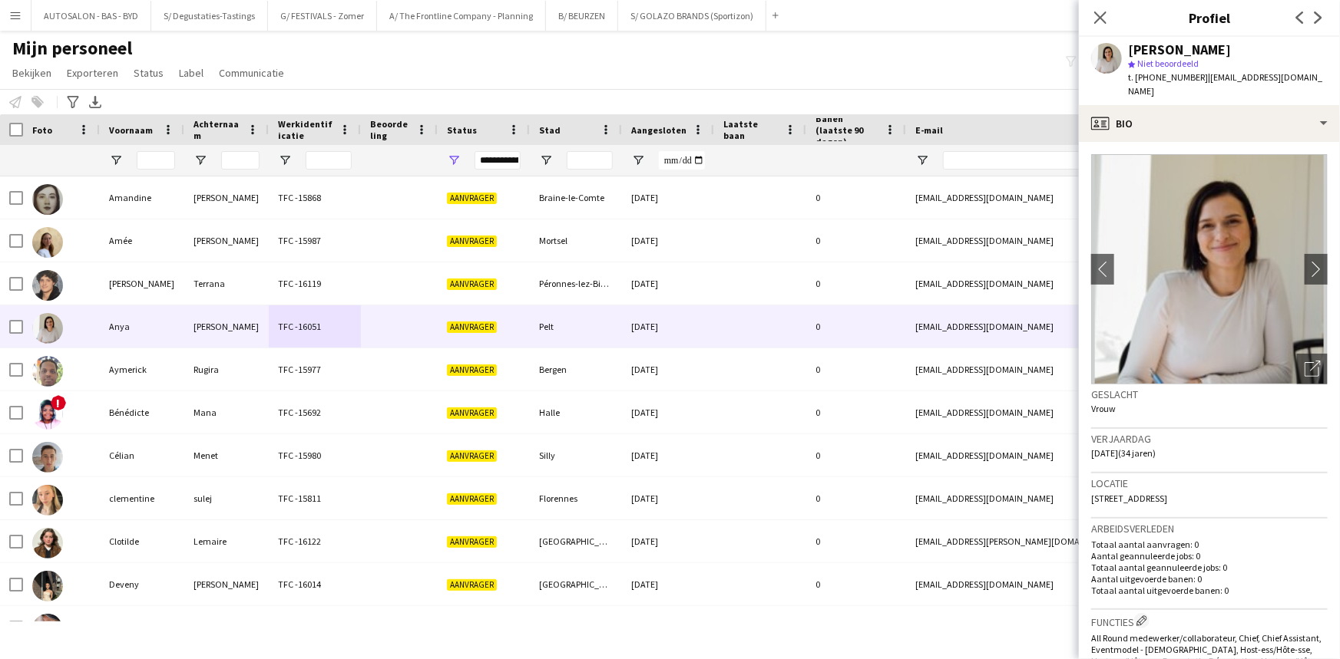
drag, startPoint x: 1243, startPoint y: 48, endPoint x: 1019, endPoint y: 58, distance: 223.6
click at [1114, 45] on div "[PERSON_NAME] star Niet beoordeeld t. [PHONE_NUMBER] | [PERSON_NAME][EMAIL_ADDR…" at bounding box center [1209, 71] width 261 height 68
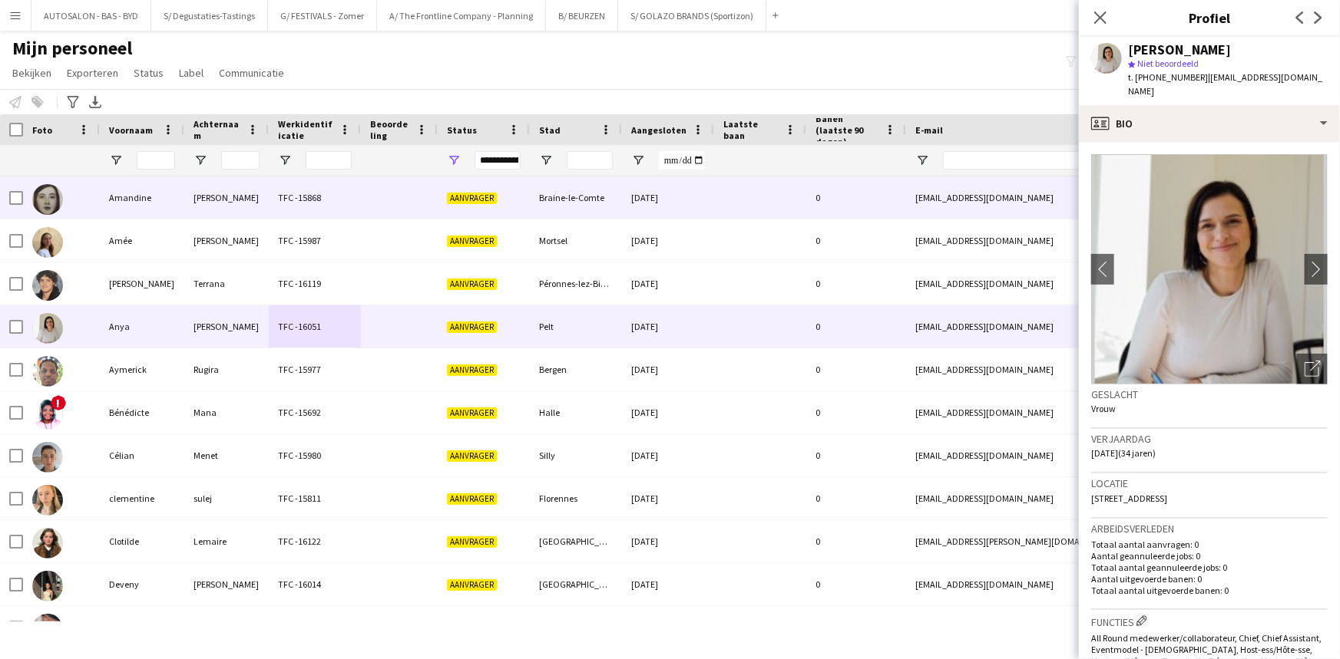
copy div "[PERSON_NAME]"
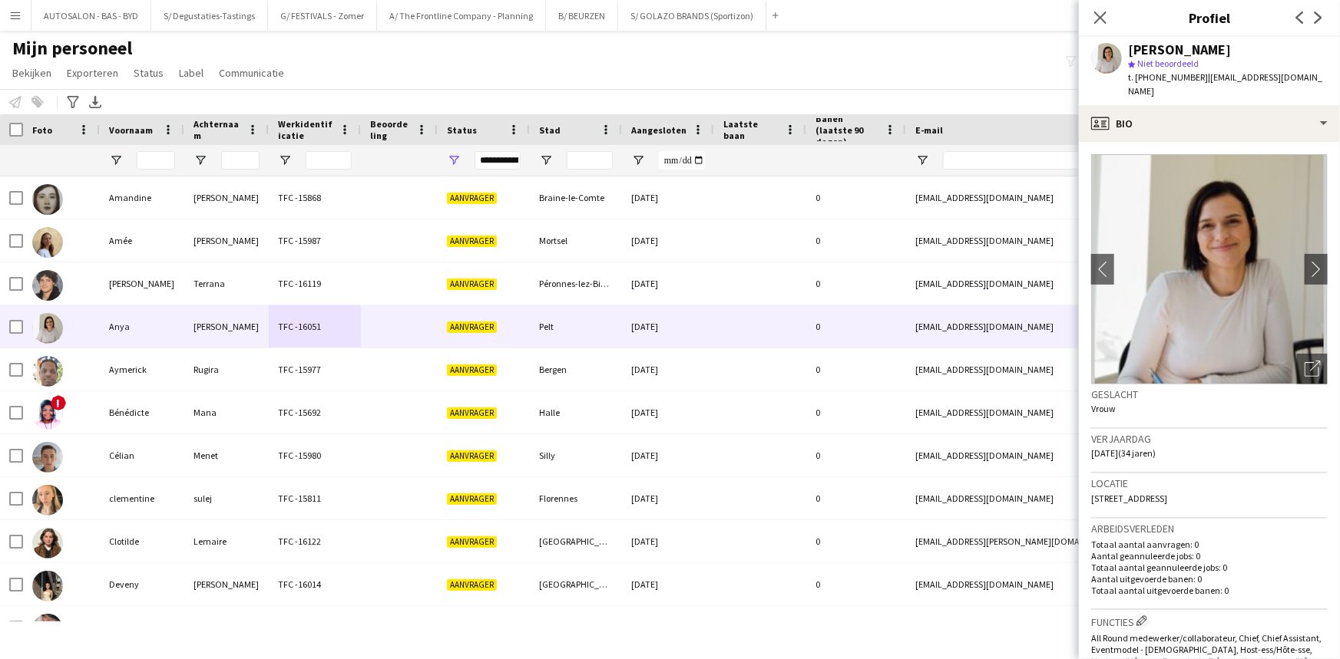
click at [1320, 74] on div "[PERSON_NAME] star Niet beoordeeld t. [PHONE_NUMBER] | [PERSON_NAME][EMAIL_ADDR…" at bounding box center [1209, 71] width 261 height 68
drag, startPoint x: 1253, startPoint y: 78, endPoint x: 1198, endPoint y: 81, distance: 55.4
click at [1198, 81] on div "[PERSON_NAME] star Niet beoordeeld t. [PHONE_NUMBER] | [PERSON_NAME][EMAIL_ADDR…" at bounding box center [1209, 71] width 261 height 68
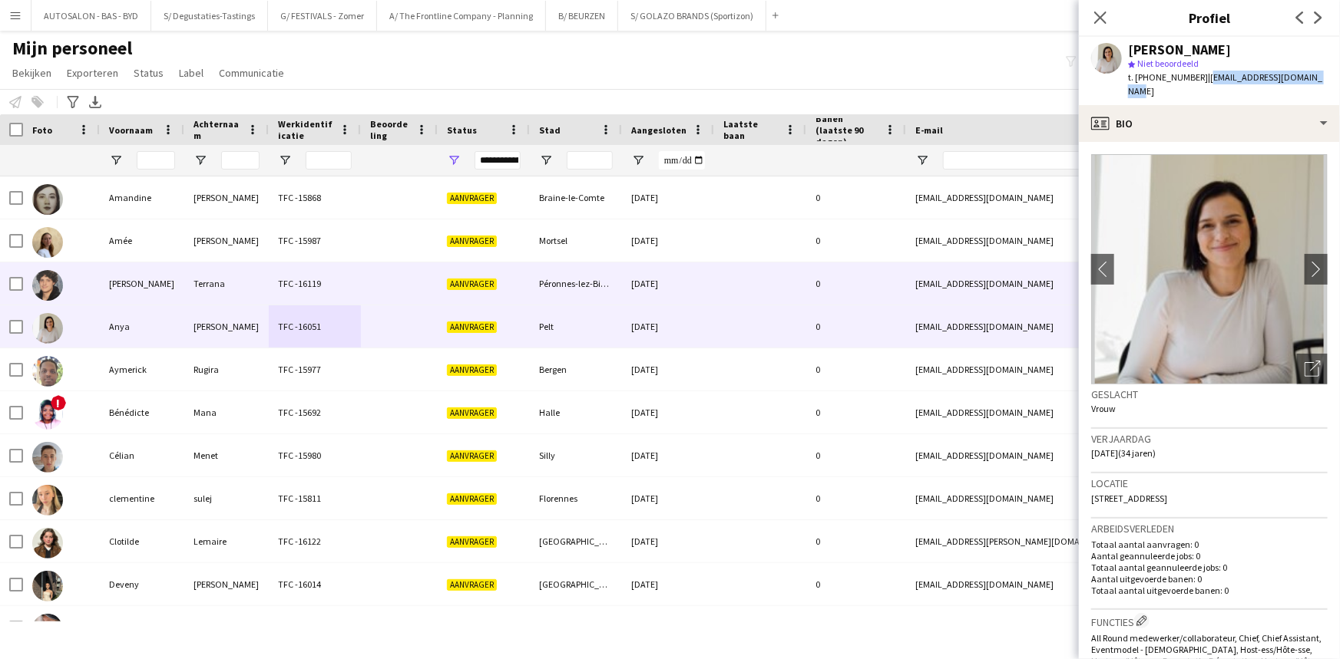
copy span "[EMAIL_ADDRESS][DOMAIN_NAME]"
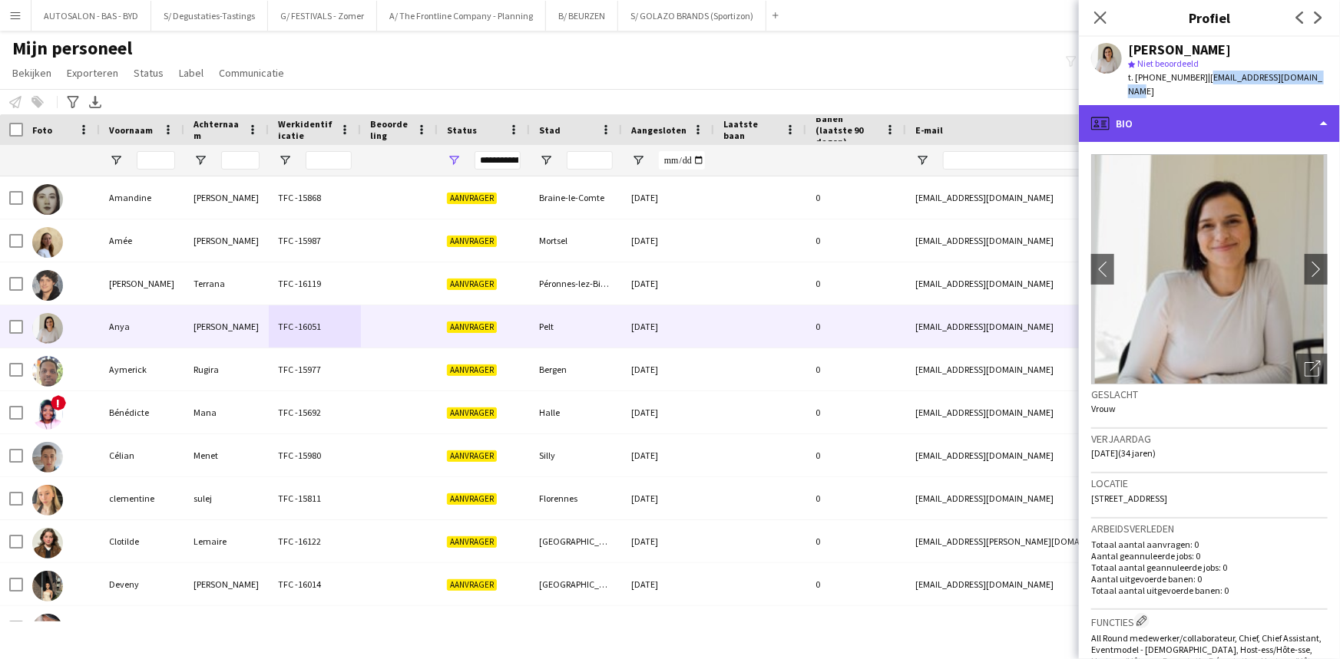
click at [1198, 116] on div "profile Bio" at bounding box center [1209, 123] width 261 height 37
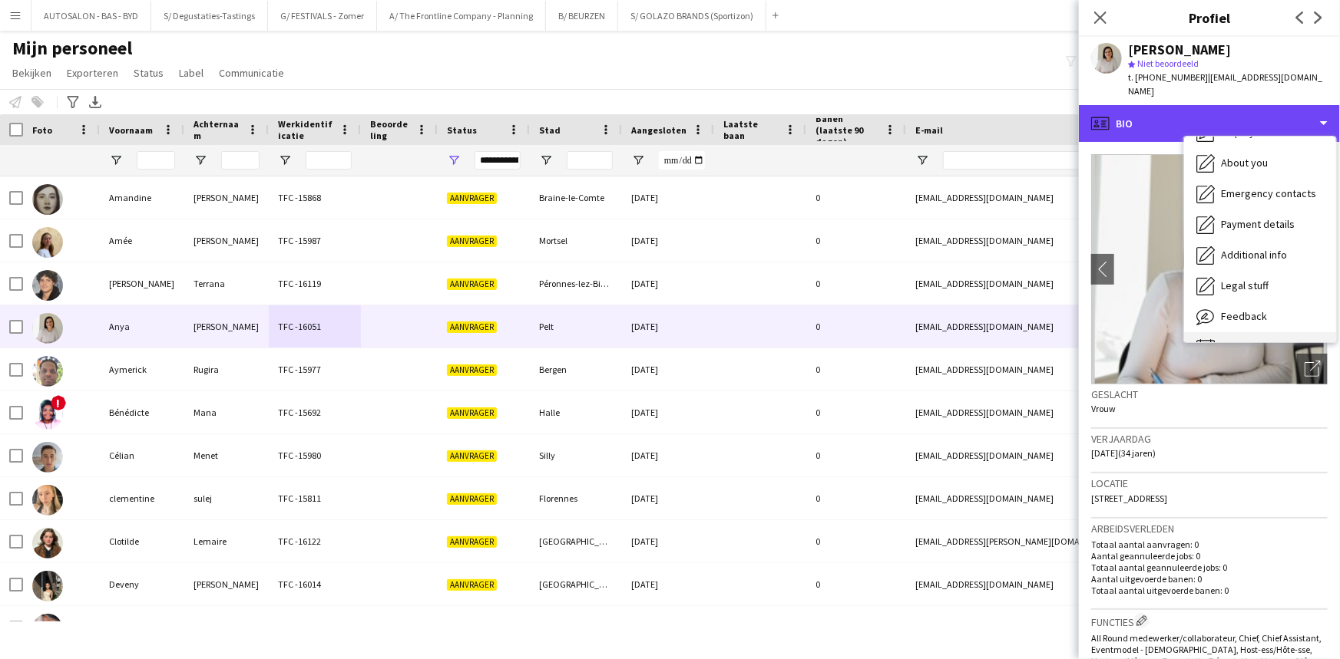
scroll to position [113, 0]
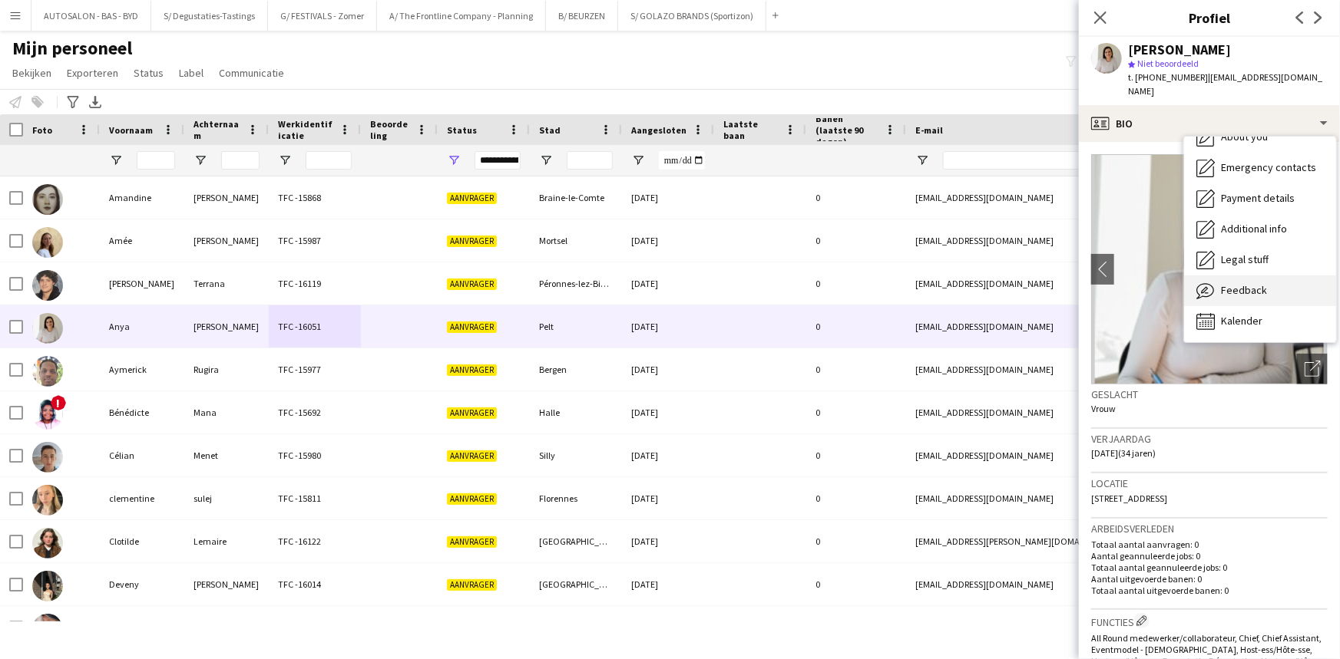
click at [1251, 283] on span "Feedback" at bounding box center [1244, 290] width 46 height 14
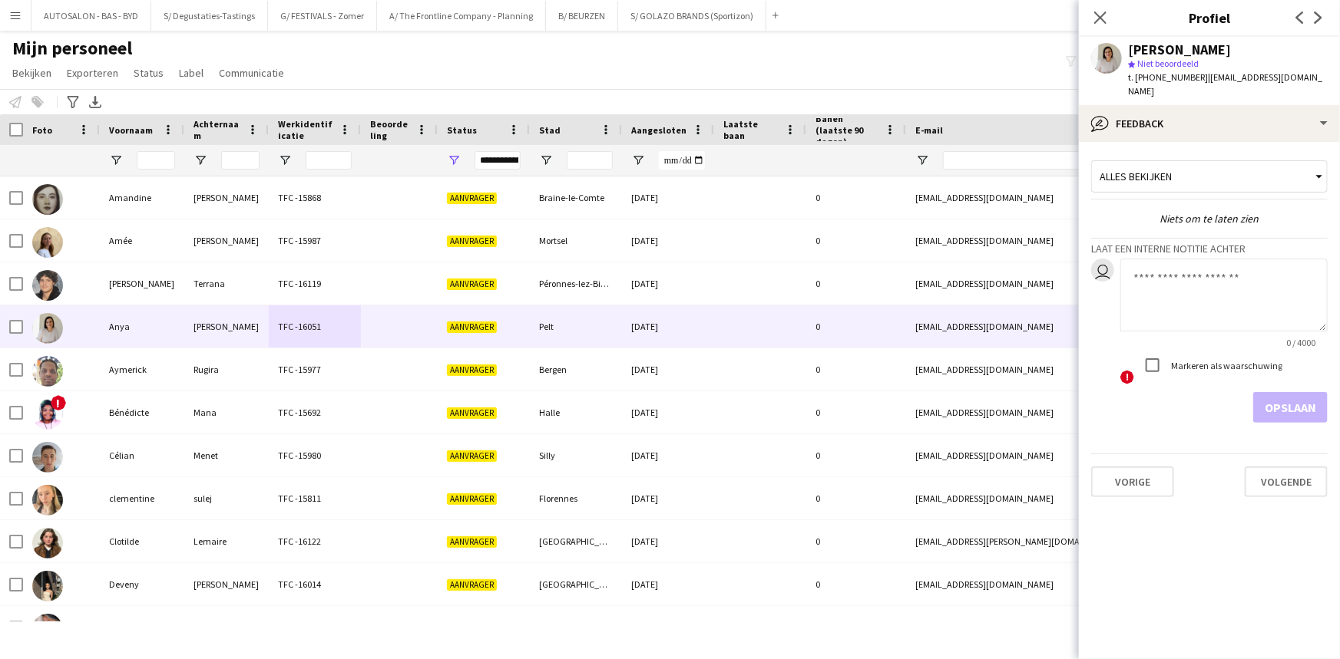
click at [1182, 269] on textarea at bounding box center [1223, 295] width 207 height 73
click at [1132, 261] on textarea "**********" at bounding box center [1223, 295] width 207 height 73
type textarea "**********"
click at [1302, 393] on button "Opslaan" at bounding box center [1290, 407] width 74 height 31
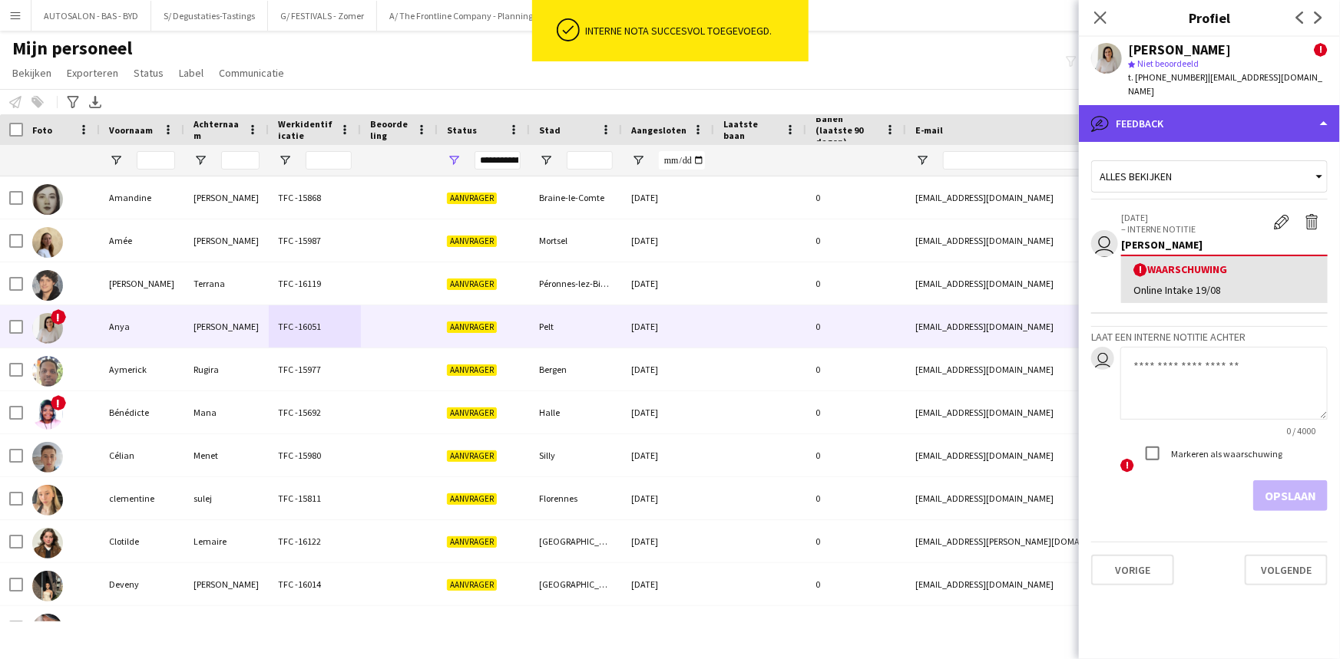
click at [1191, 115] on div "bubble-pencil Feedback" at bounding box center [1209, 123] width 261 height 37
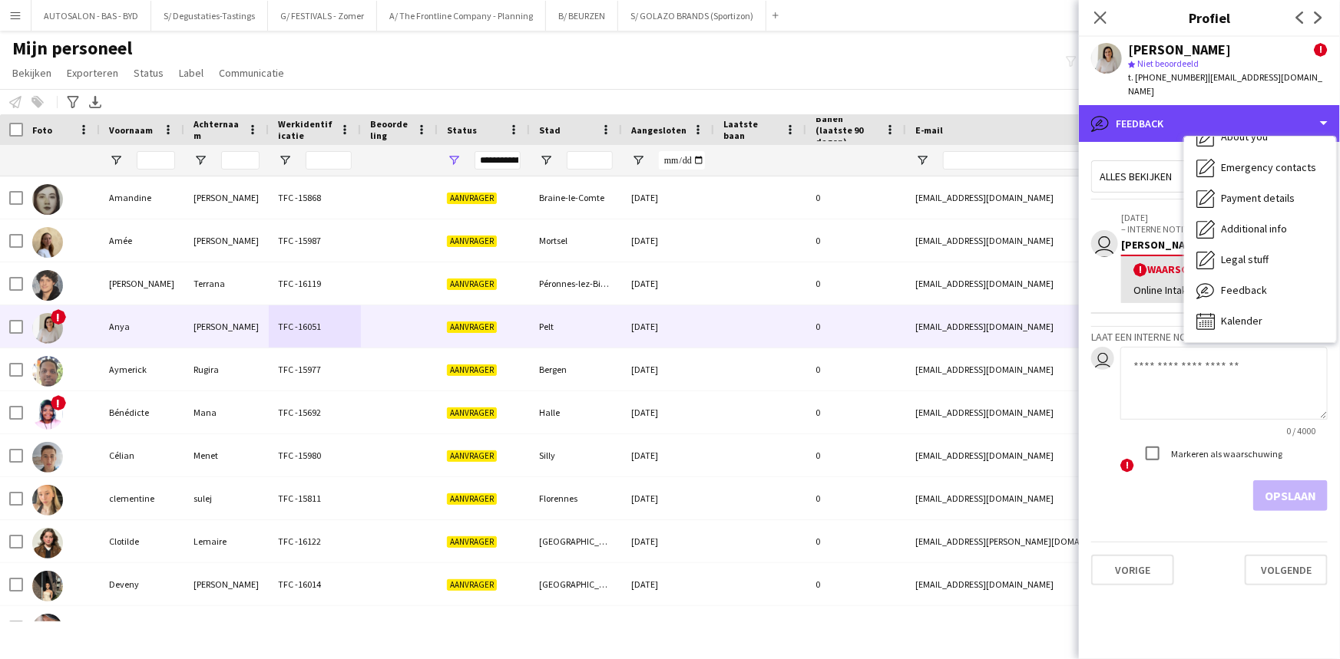
scroll to position [0, 0]
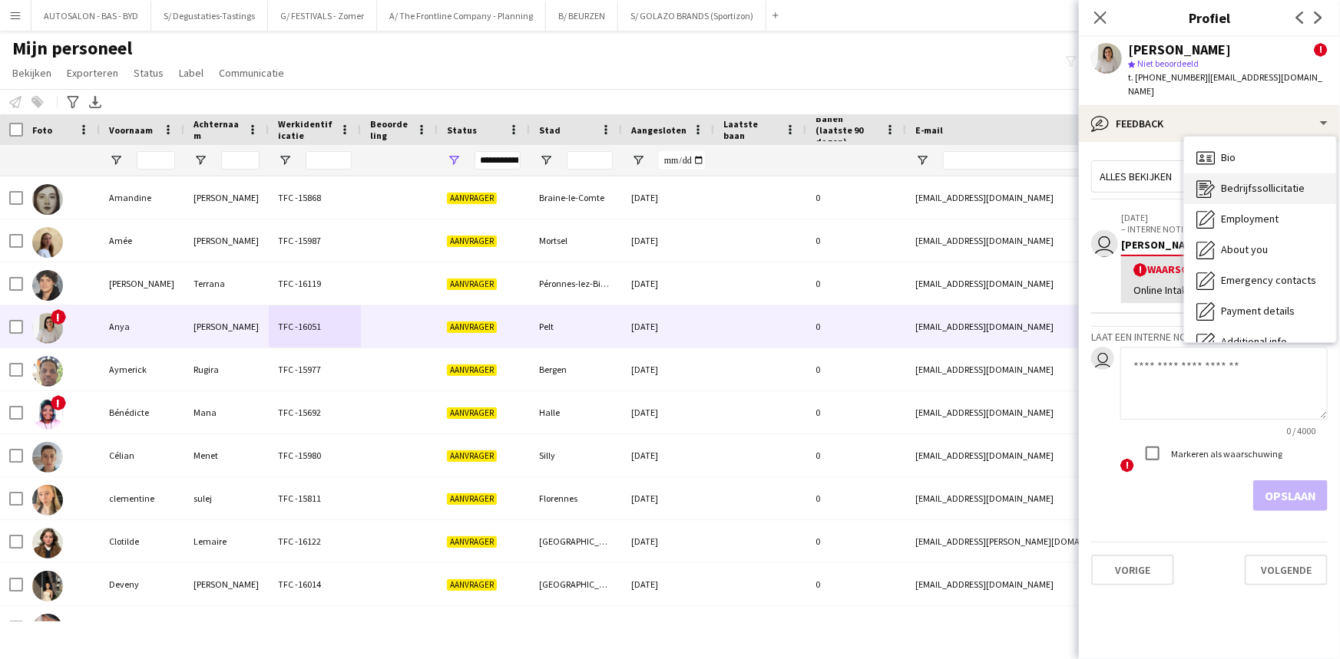
click at [1267, 181] on span "Bedrijfssollicitatie" at bounding box center [1263, 188] width 84 height 14
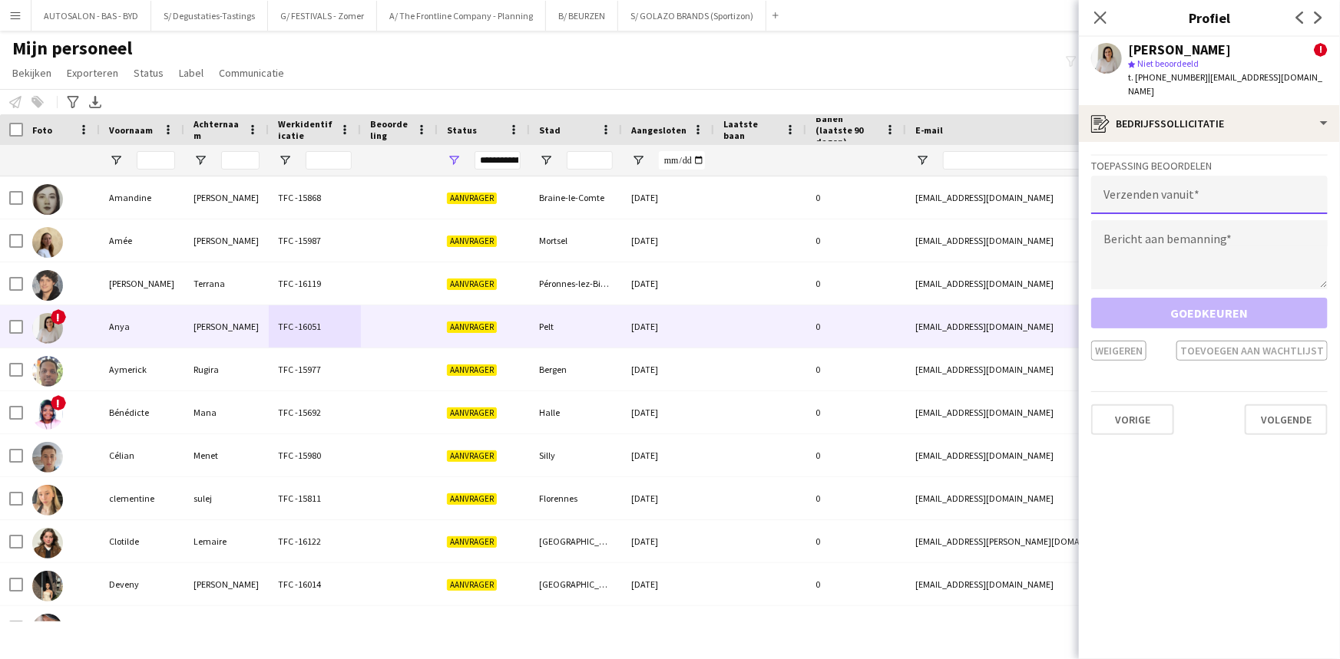
click at [1167, 181] on input "email" at bounding box center [1209, 195] width 236 height 38
type input "**********"
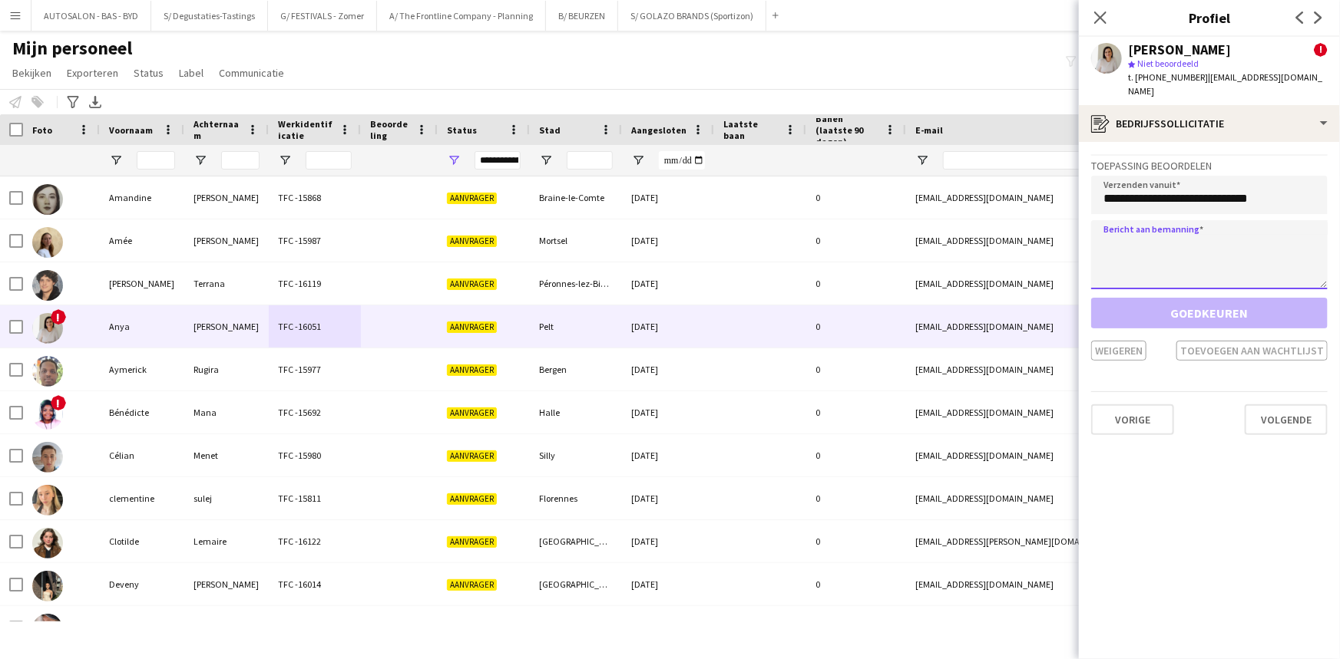
click at [1196, 226] on textarea at bounding box center [1209, 254] width 236 height 69
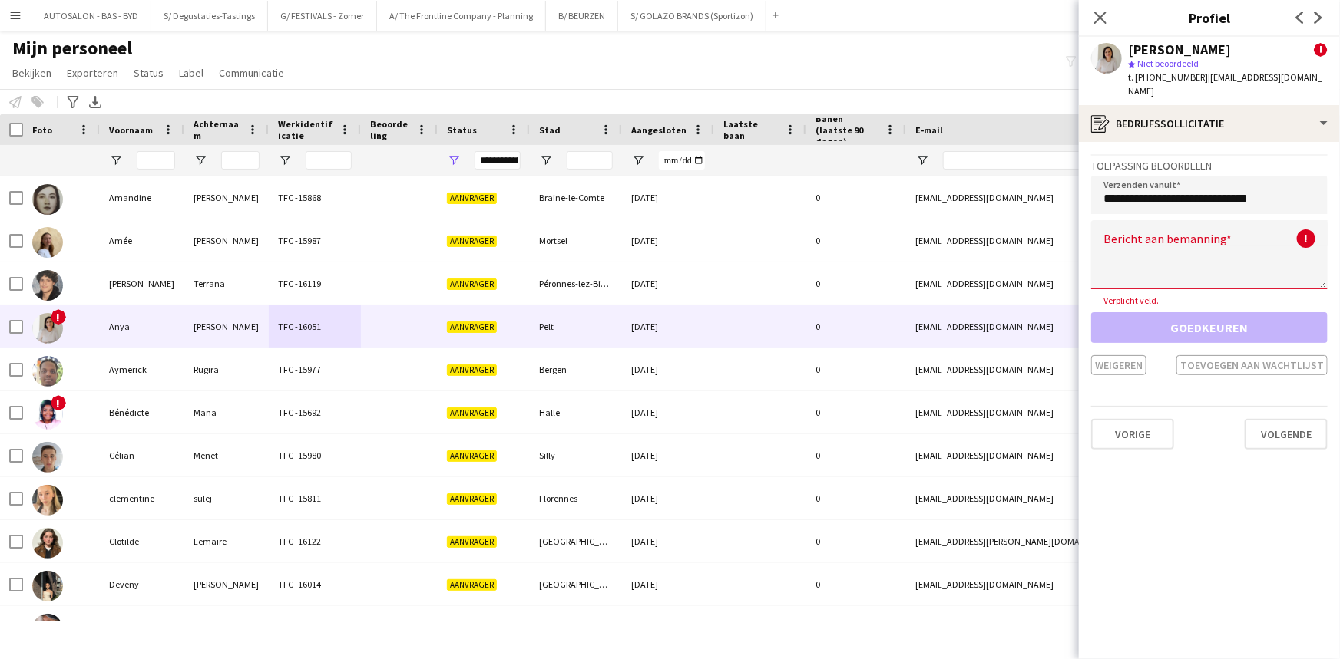
click at [1154, 244] on textarea at bounding box center [1209, 254] width 236 height 69
paste textarea "**********"
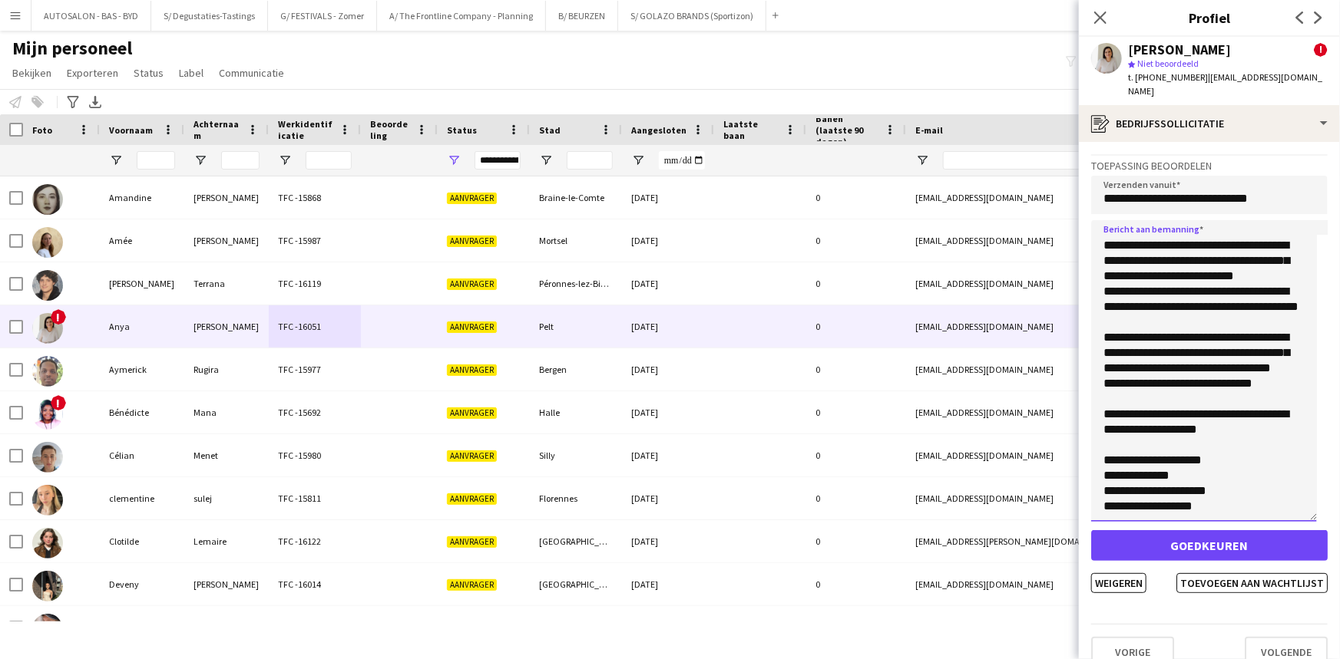
scroll to position [56, 0]
drag, startPoint x: 1322, startPoint y: 271, endPoint x: 1308, endPoint y: 522, distance: 251.4
click at [1310, 522] on textarea "**********" at bounding box center [1204, 371] width 226 height 302
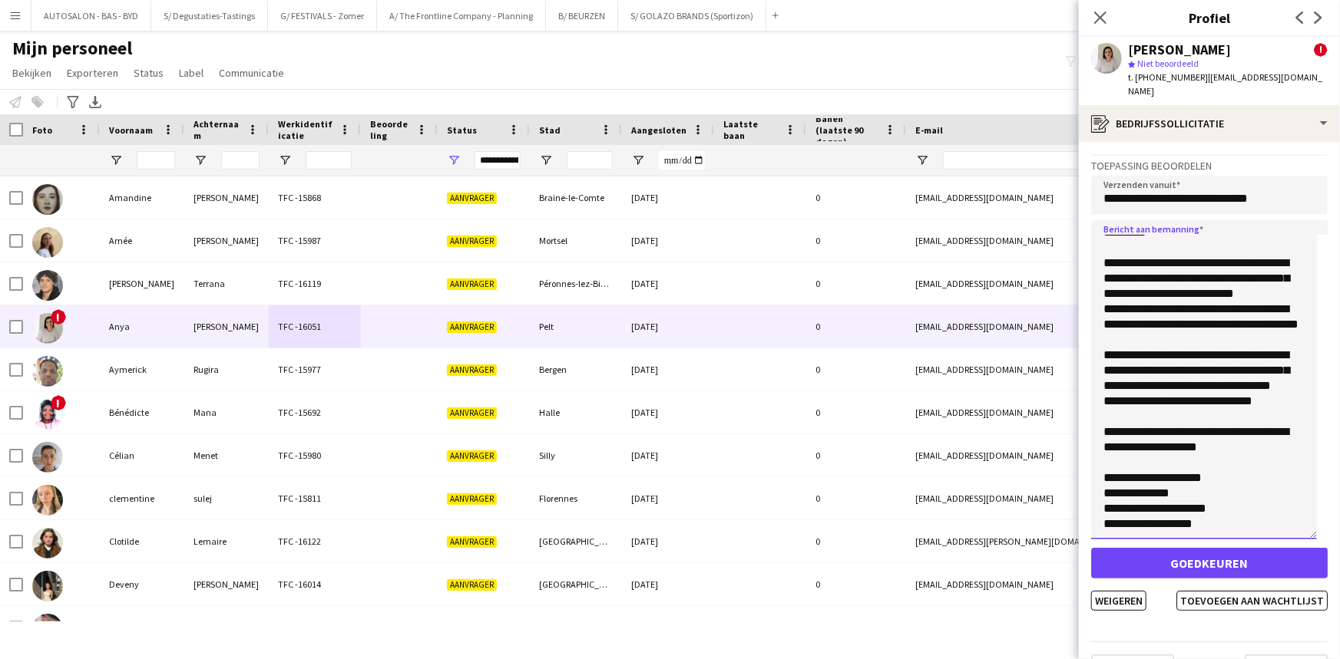
drag, startPoint x: 1191, startPoint y: 378, endPoint x: 1204, endPoint y: 281, distance: 98.4
drag, startPoint x: 1197, startPoint y: 312, endPoint x: 1193, endPoint y: 246, distance: 65.4
click at [1173, 266] on textarea "**********" at bounding box center [1204, 379] width 226 height 319
drag, startPoint x: 1145, startPoint y: 266, endPoint x: 1281, endPoint y: 270, distance: 136.0
click at [1281, 270] on textarea "**********" at bounding box center [1204, 379] width 226 height 319
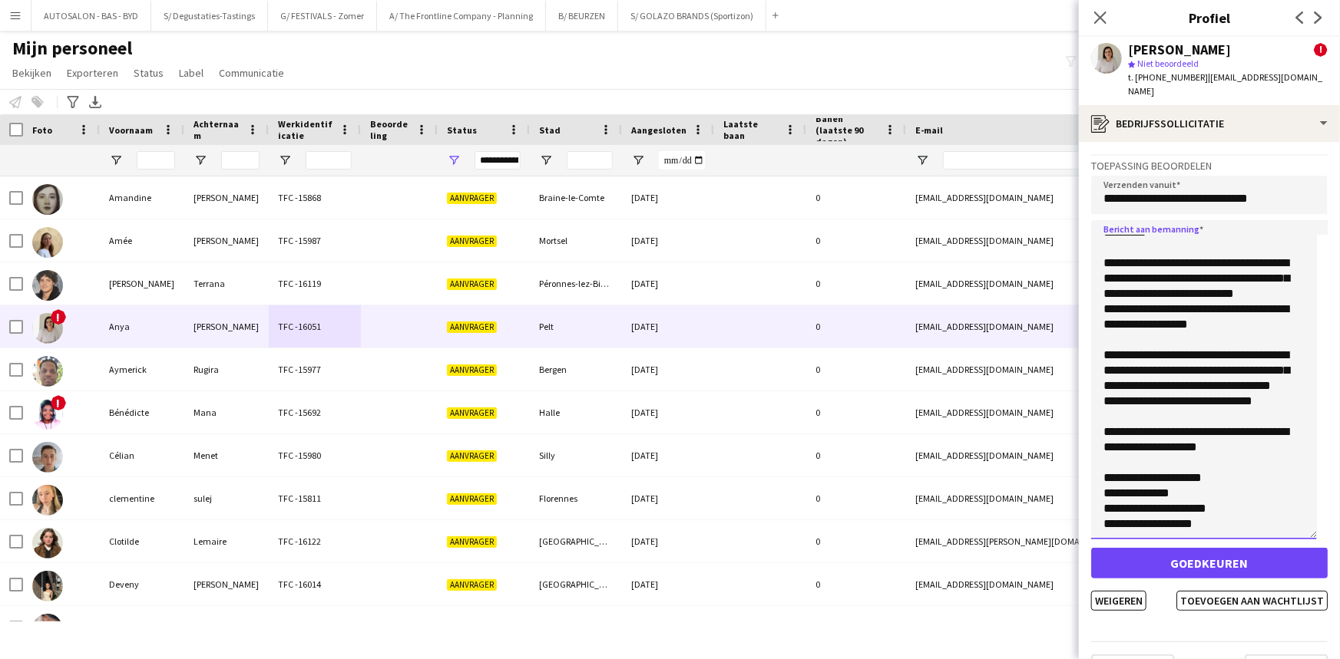
scroll to position [41, 0]
click at [1105, 284] on textarea "**********" at bounding box center [1204, 379] width 226 height 319
click at [1276, 276] on textarea "**********" at bounding box center [1204, 379] width 226 height 319
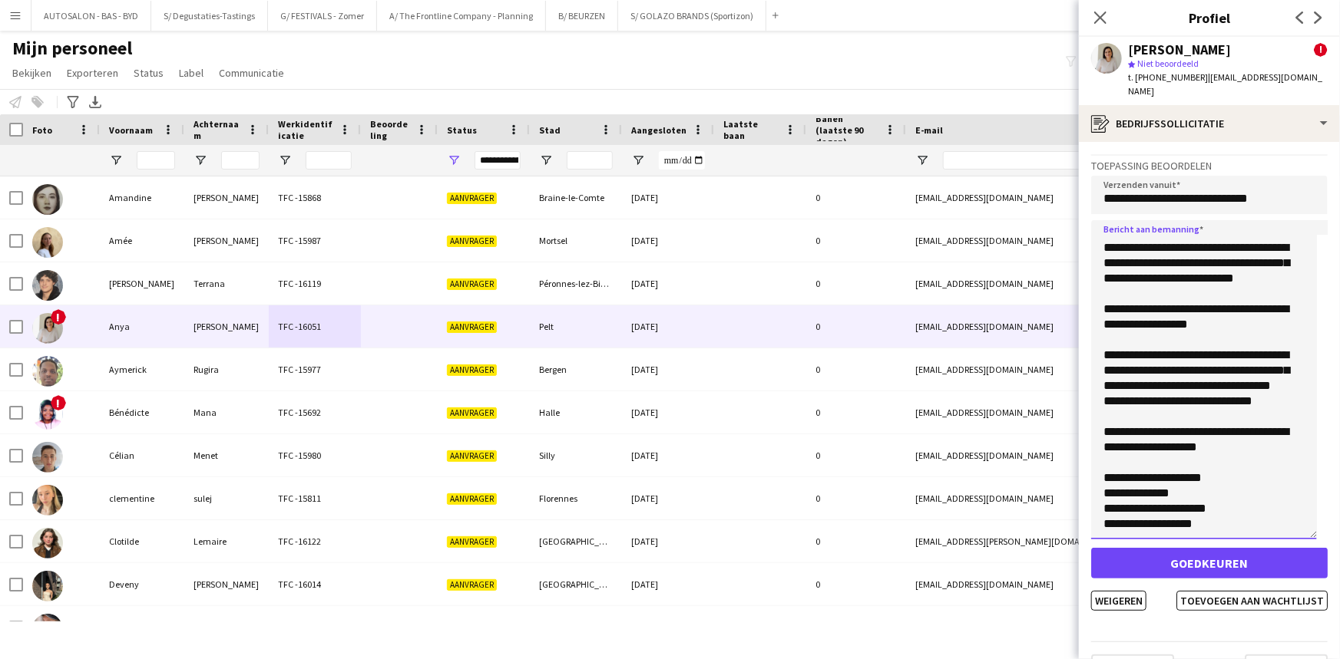
click at [1305, 328] on textarea "**********" at bounding box center [1204, 379] width 226 height 319
drag, startPoint x: 1252, startPoint y: 453, endPoint x: 1241, endPoint y: 497, distance: 46.0
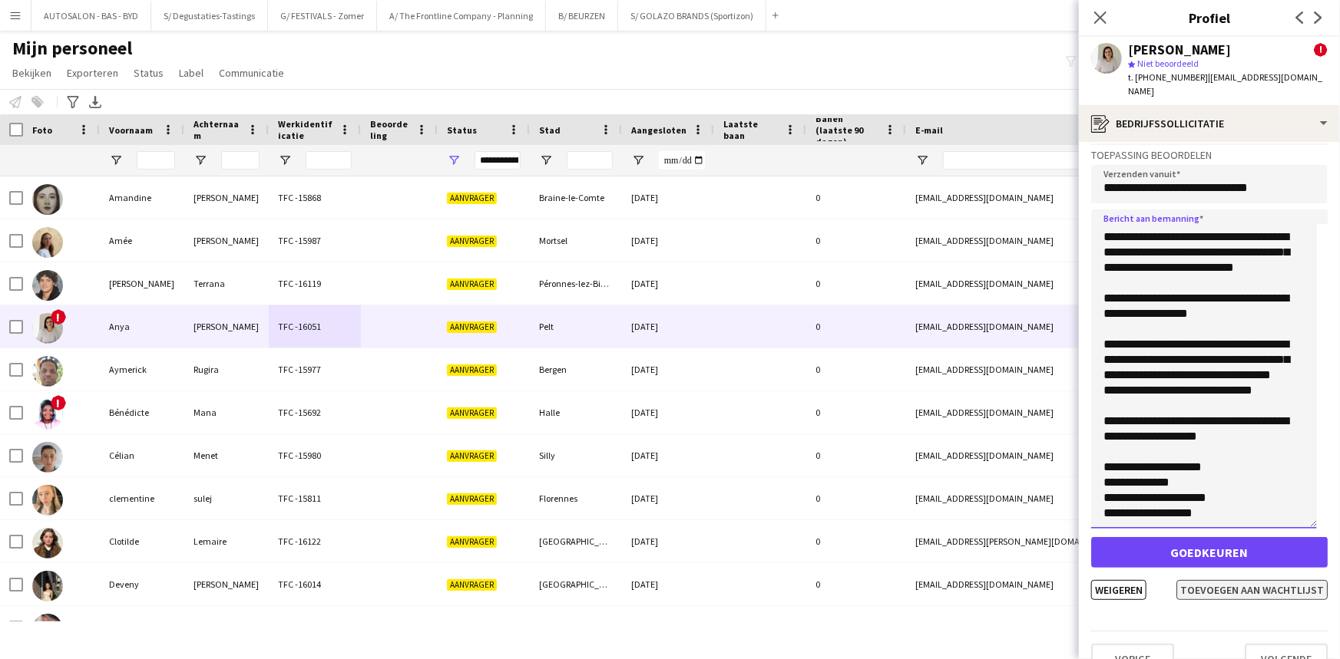
type textarea "**********"
click at [1220, 580] on button "Toevoegen aan wachtlijst" at bounding box center [1251, 590] width 151 height 20
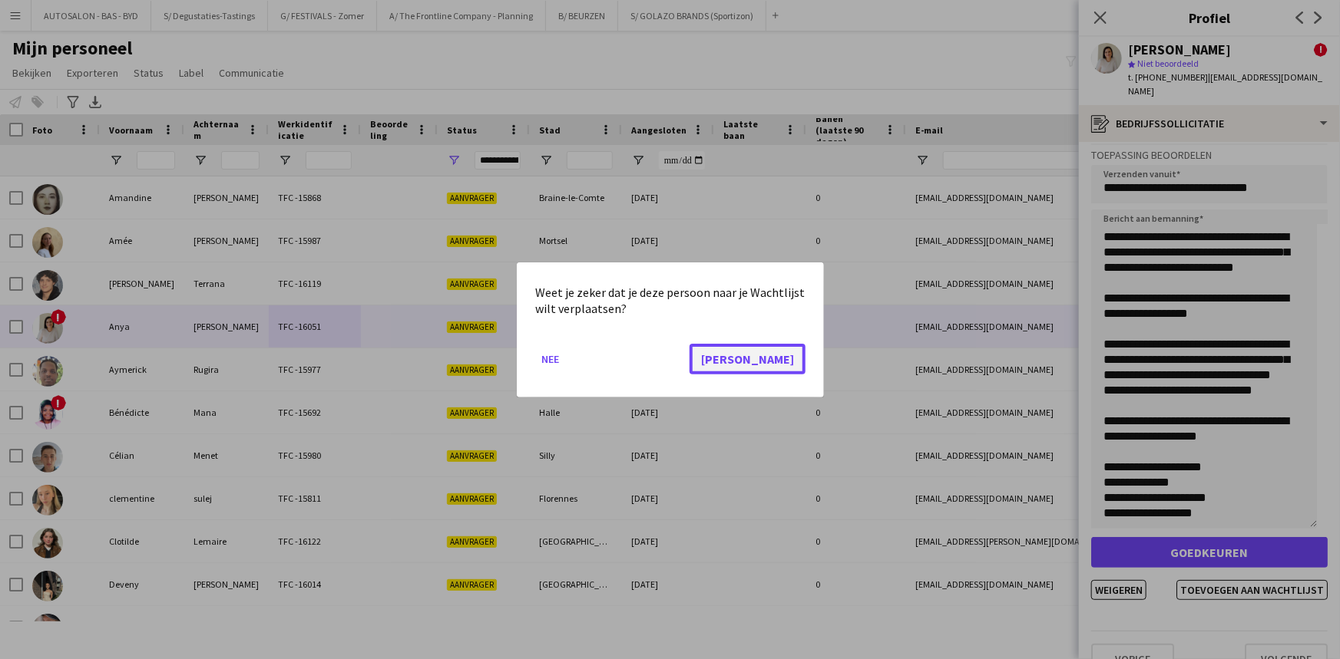
click at [798, 352] on button "[PERSON_NAME]" at bounding box center [747, 358] width 116 height 31
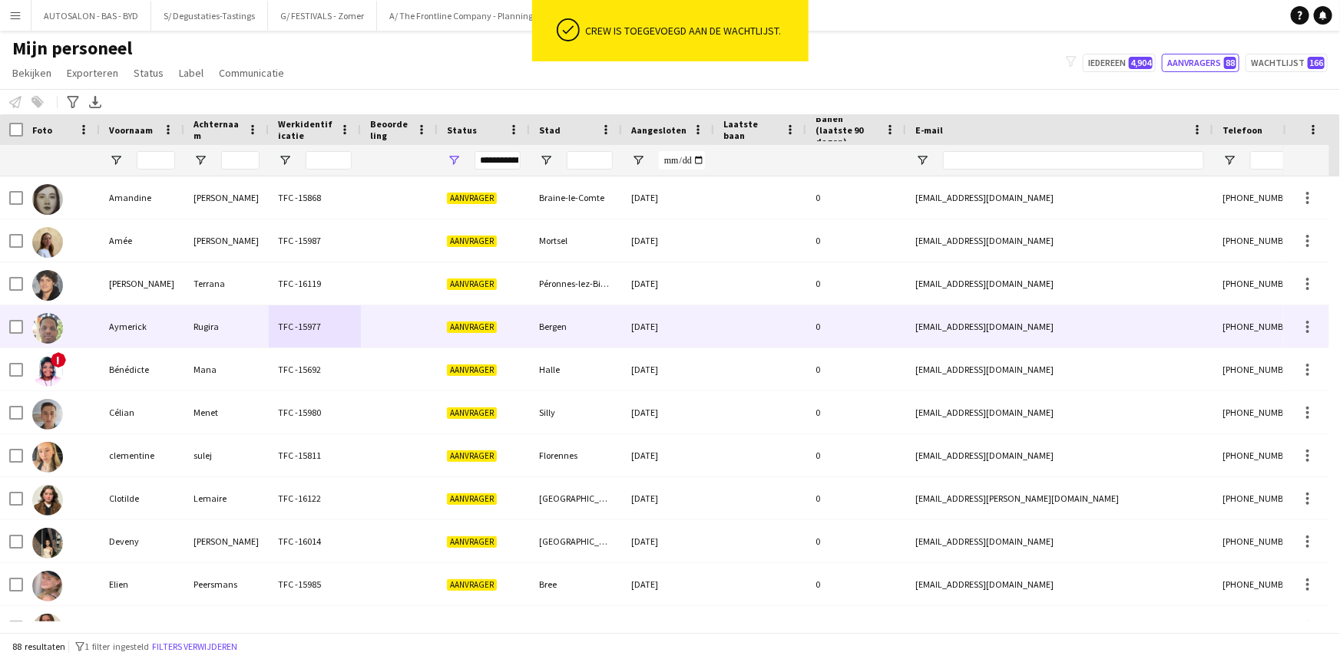
click at [185, 334] on div "Rugira" at bounding box center [226, 327] width 84 height 42
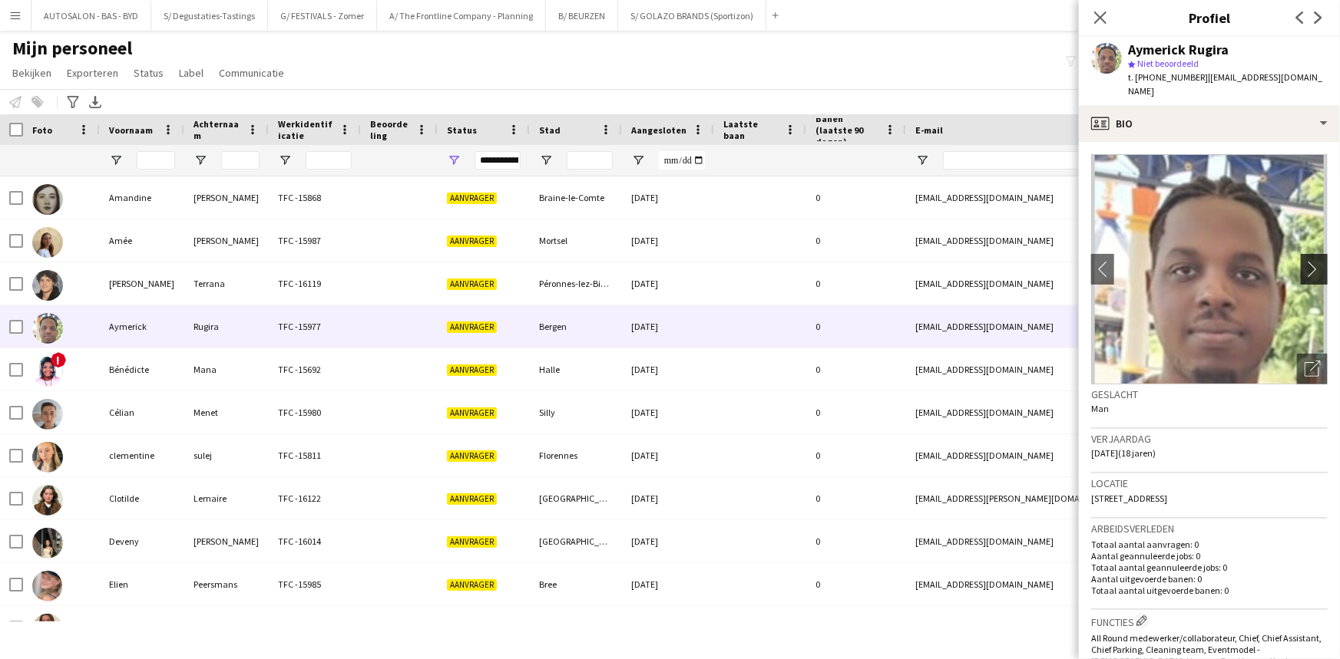
click at [1308, 261] on app-icon "chevron-right" at bounding box center [1316, 269] width 24 height 16
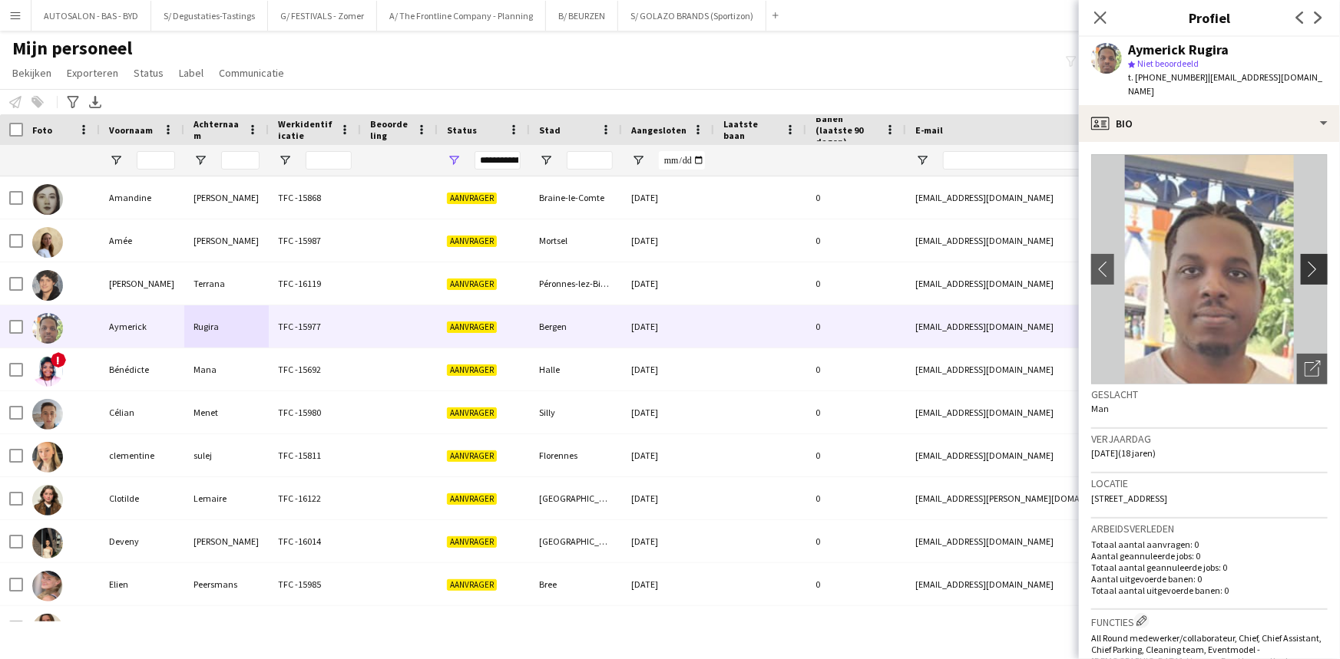
click at [1307, 261] on app-icon "chevron-right" at bounding box center [1316, 269] width 24 height 16
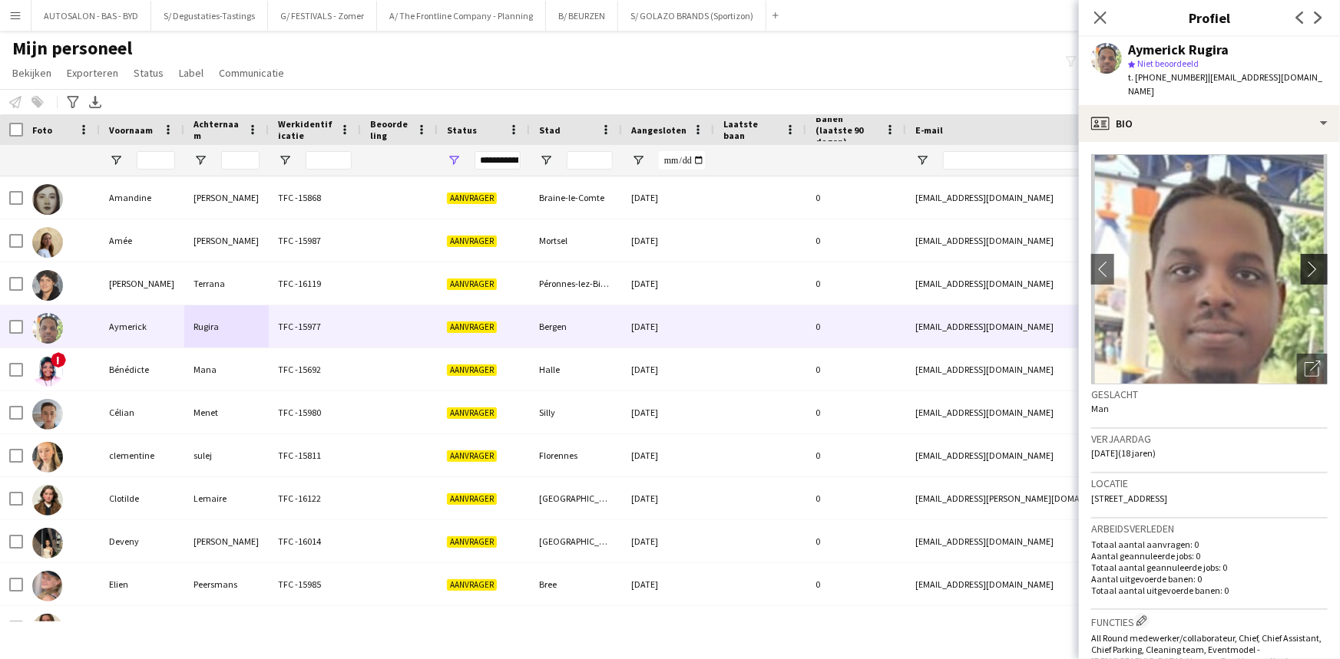
click at [1305, 261] on app-icon "chevron-right" at bounding box center [1316, 269] width 24 height 16
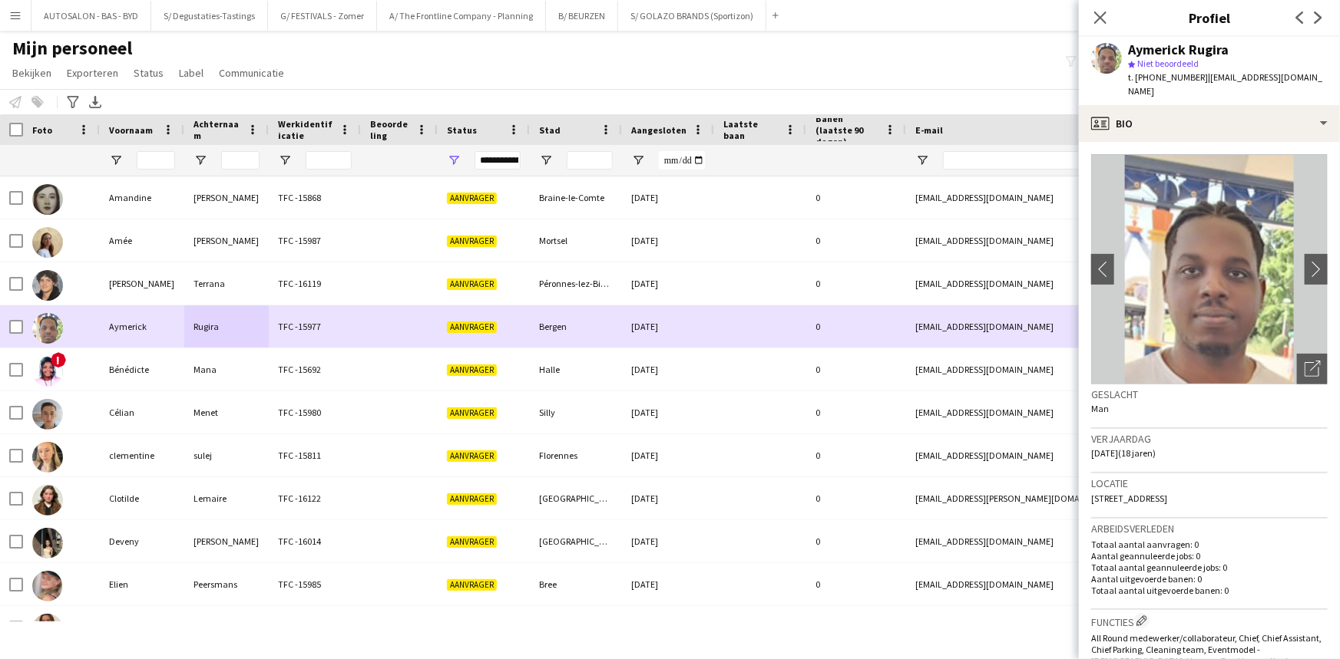
click at [318, 368] on div "TFC -15692" at bounding box center [315, 370] width 92 height 42
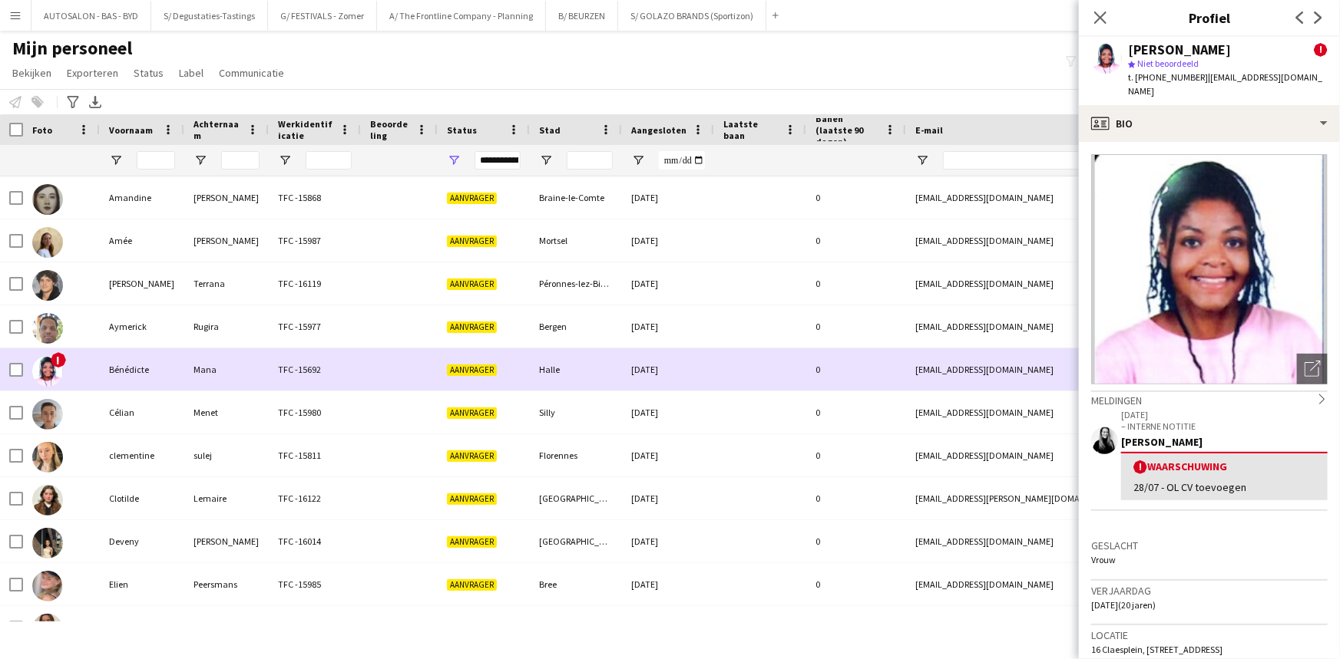
click at [272, 338] on div "TFC -15977" at bounding box center [315, 327] width 92 height 42
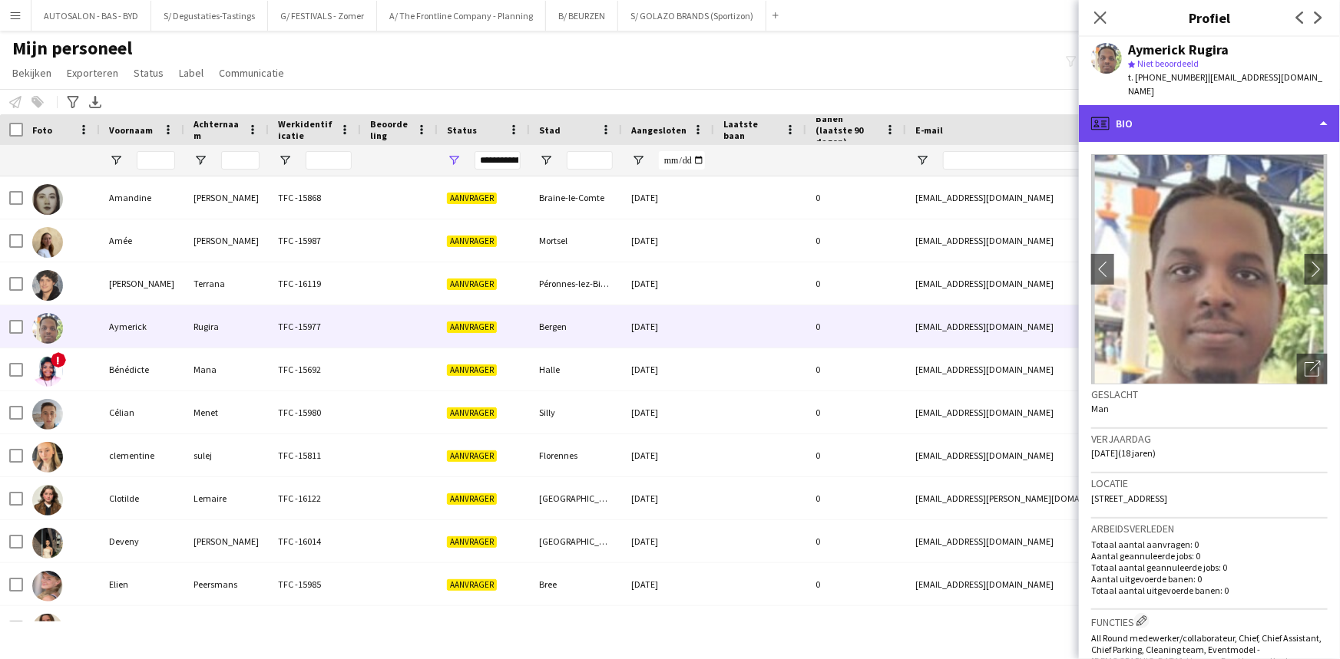
click at [1201, 105] on div "profile Bio" at bounding box center [1209, 123] width 261 height 37
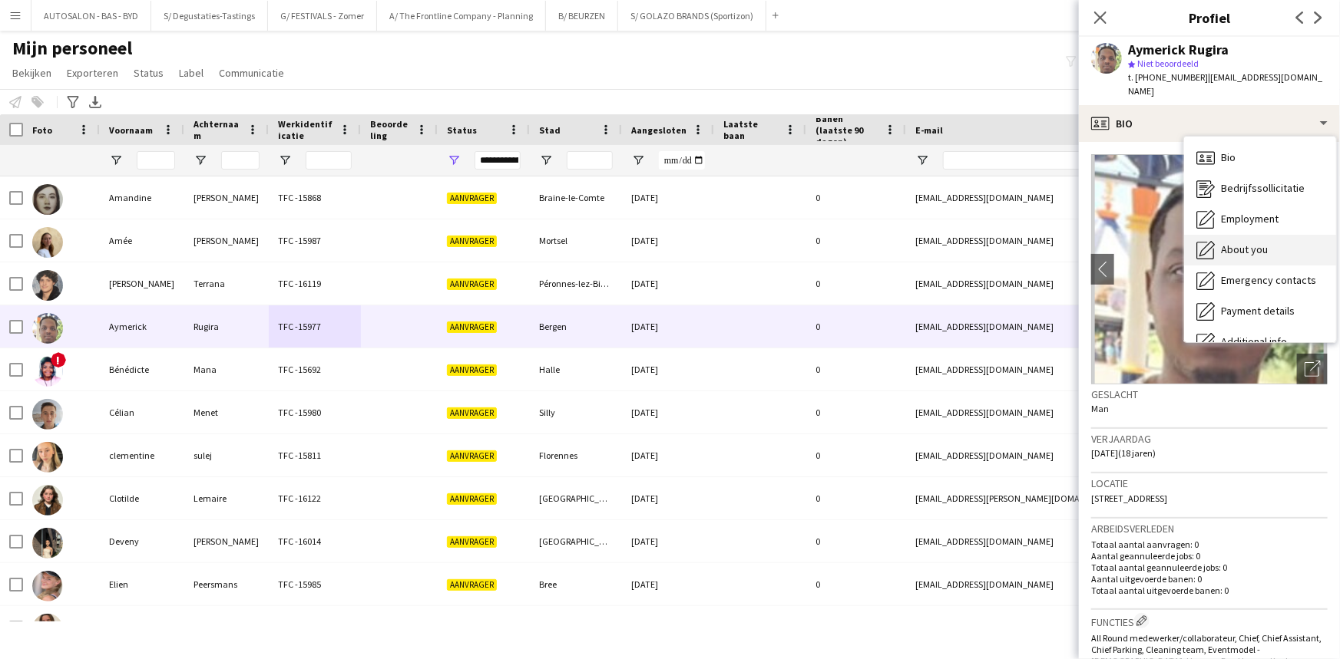
click at [1250, 243] on span "About you" at bounding box center [1244, 250] width 47 height 14
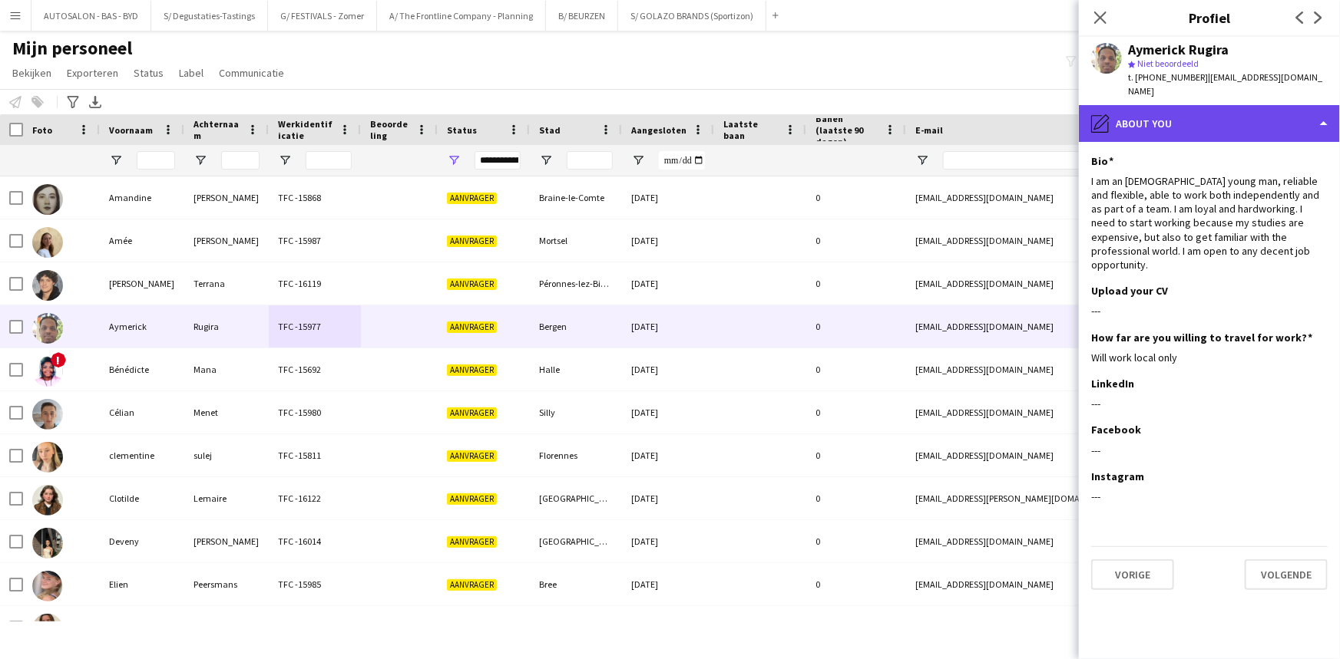
drag, startPoint x: 1178, startPoint y: 110, endPoint x: 1181, endPoint y: 121, distance: 11.9
click at [1178, 109] on div "pencil4 About you" at bounding box center [1209, 123] width 261 height 37
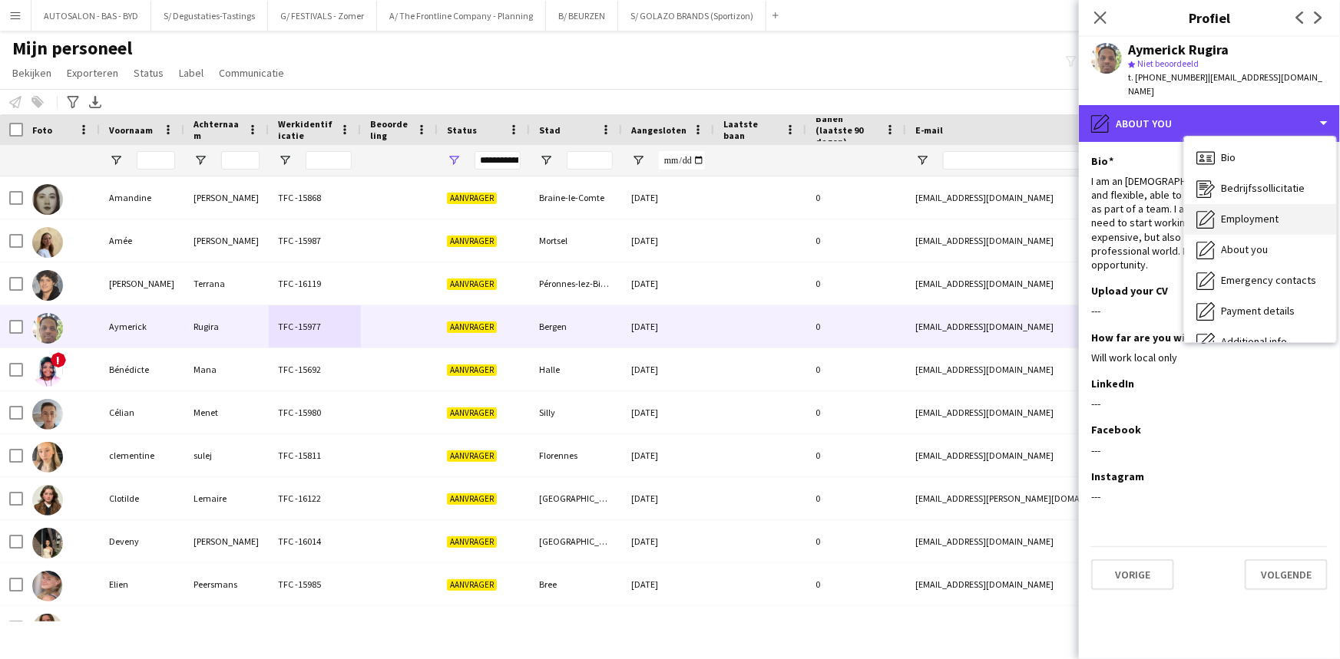
scroll to position [113, 0]
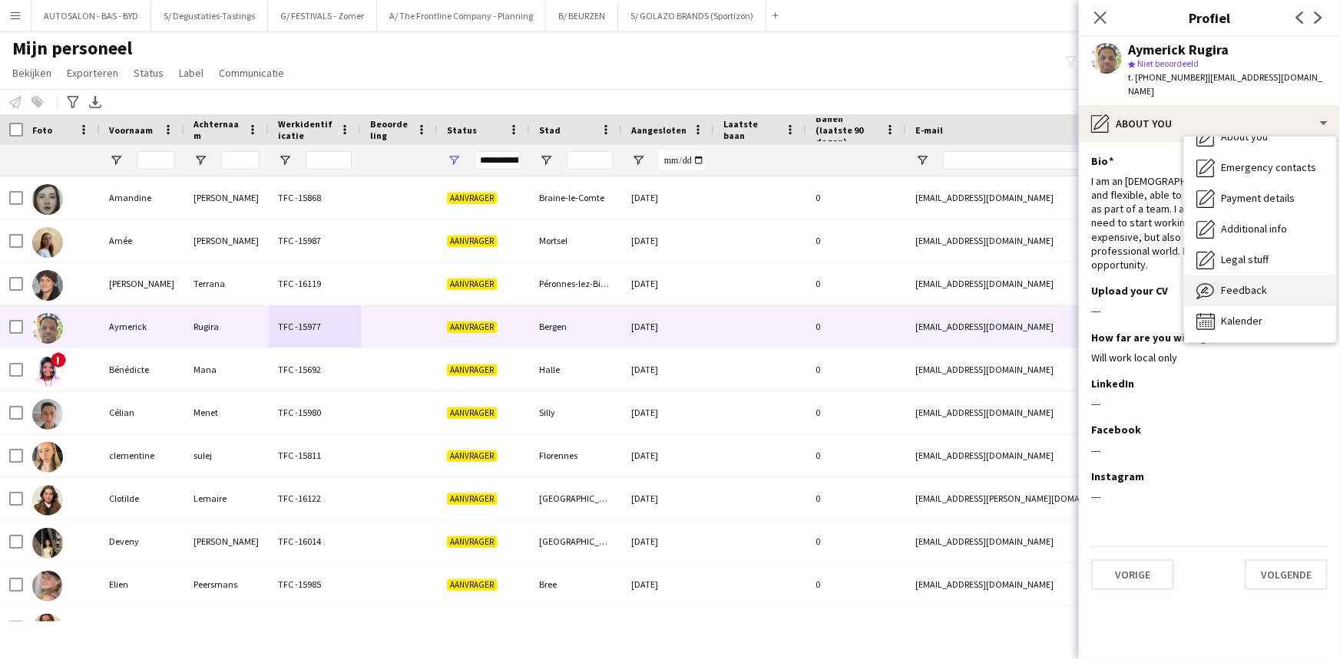
click at [1241, 285] on div "Feedback Feedback" at bounding box center [1260, 291] width 152 height 31
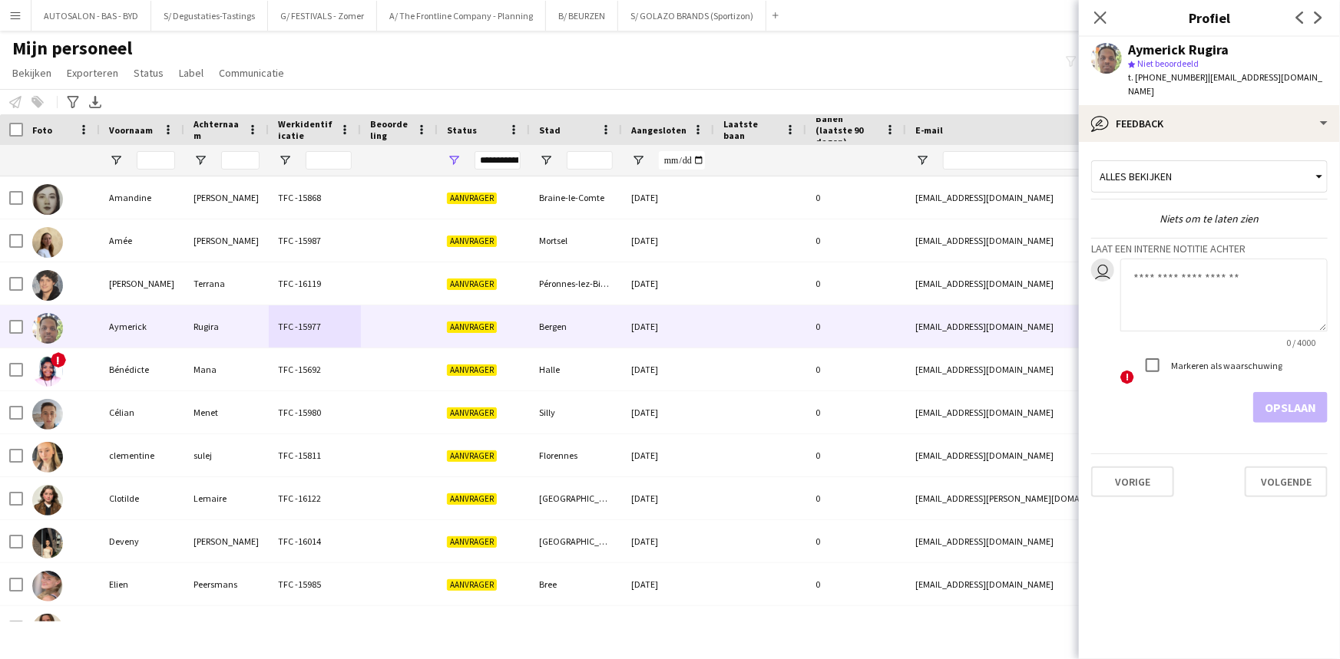
click at [1157, 267] on textarea at bounding box center [1223, 295] width 207 height 73
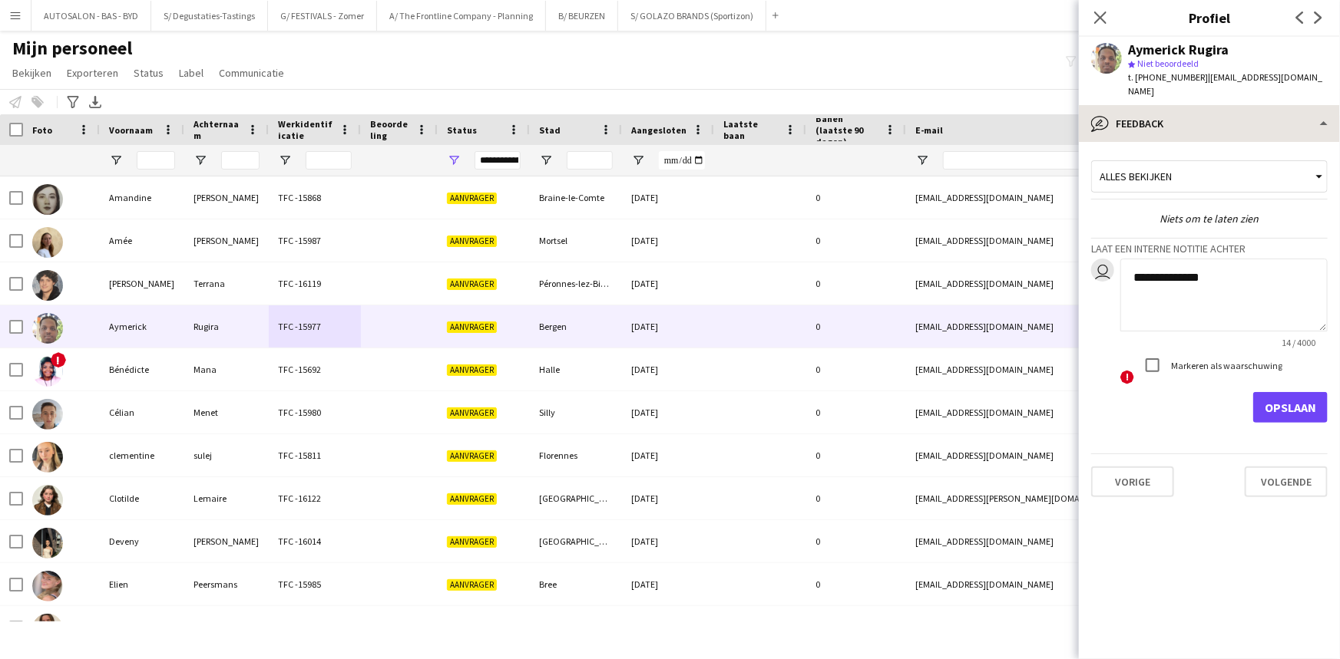
type textarea "**********"
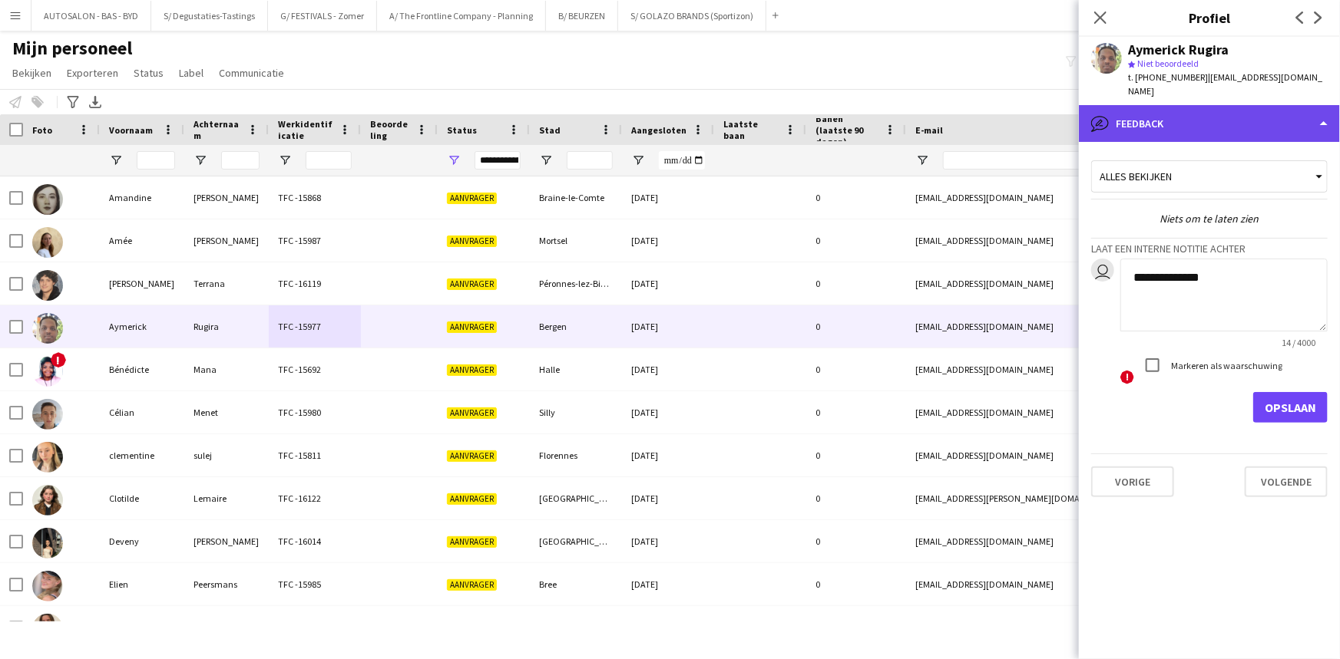
drag, startPoint x: 1202, startPoint y: 101, endPoint x: 1201, endPoint y: 111, distance: 10.1
click at [1203, 105] on div "bubble-pencil Feedback" at bounding box center [1209, 123] width 261 height 37
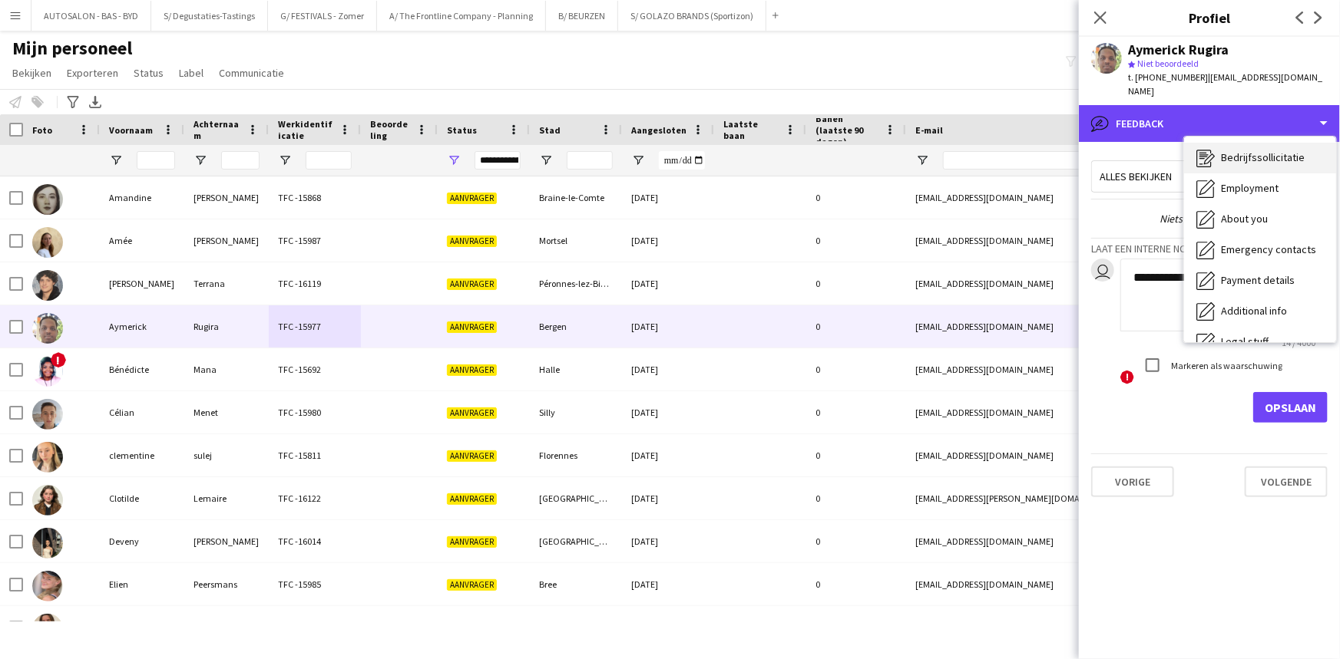
scroll to position [0, 0]
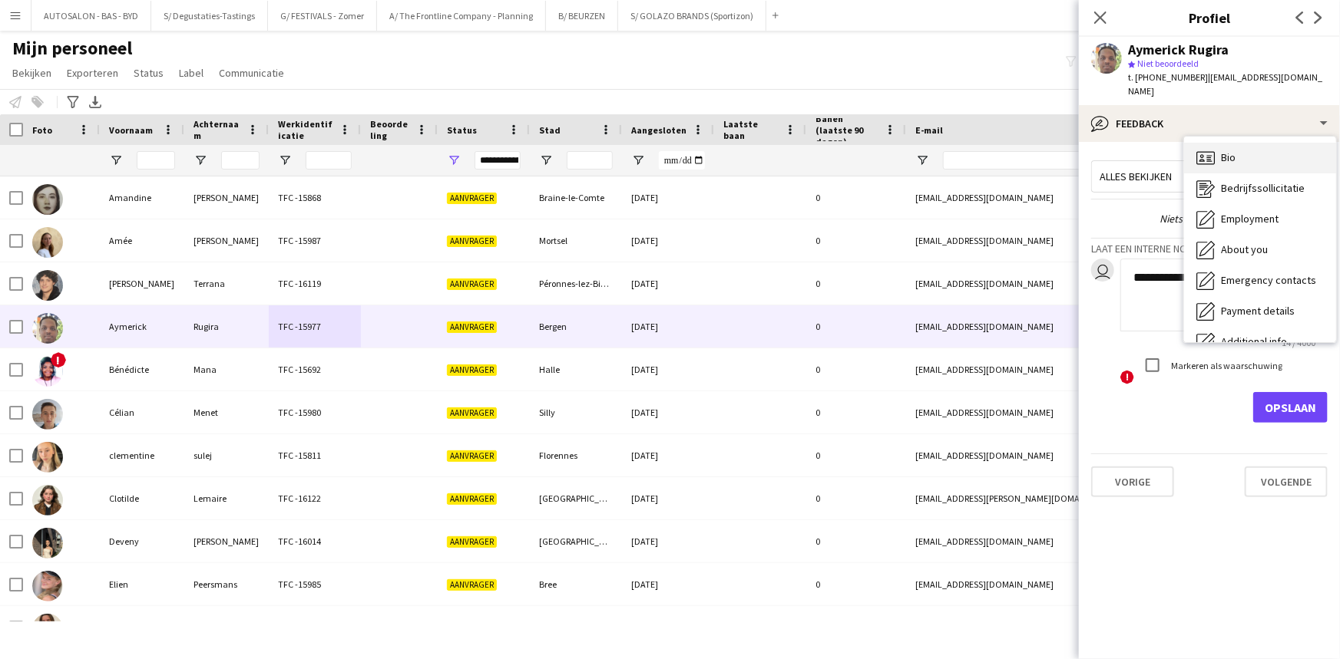
click at [1250, 146] on div "Bio Bio" at bounding box center [1260, 158] width 152 height 31
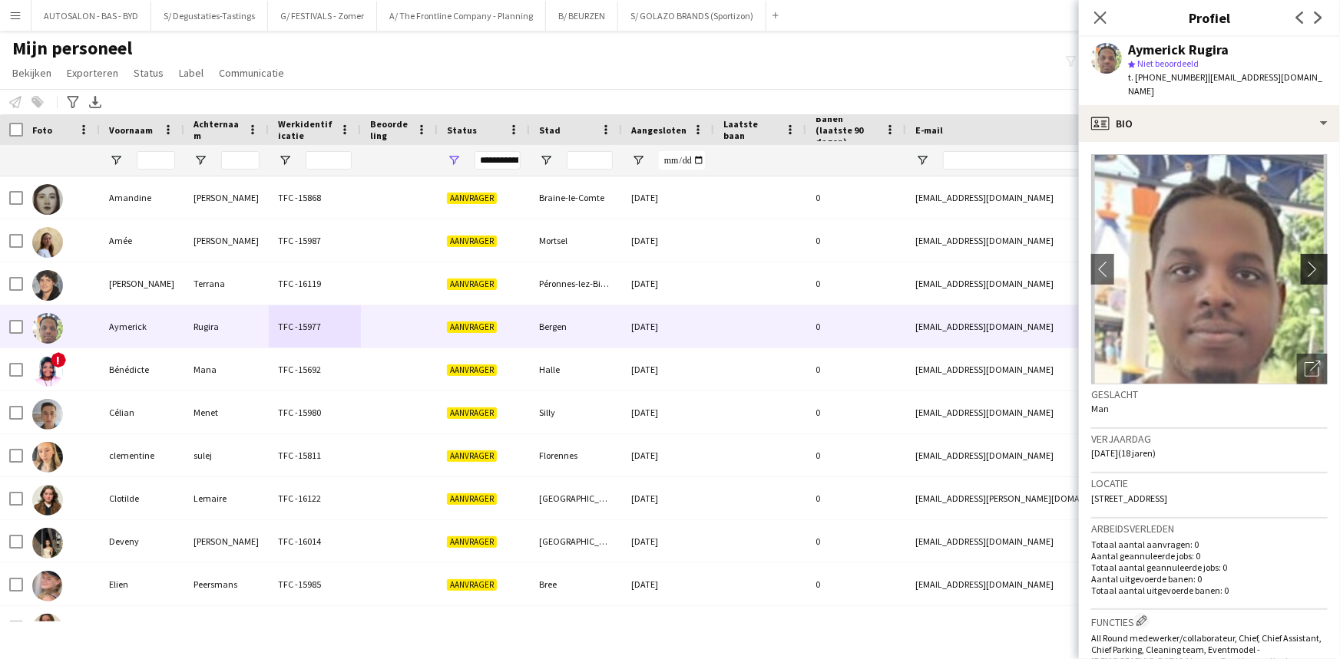
click at [1305, 261] on app-icon "chevron-right" at bounding box center [1316, 269] width 24 height 16
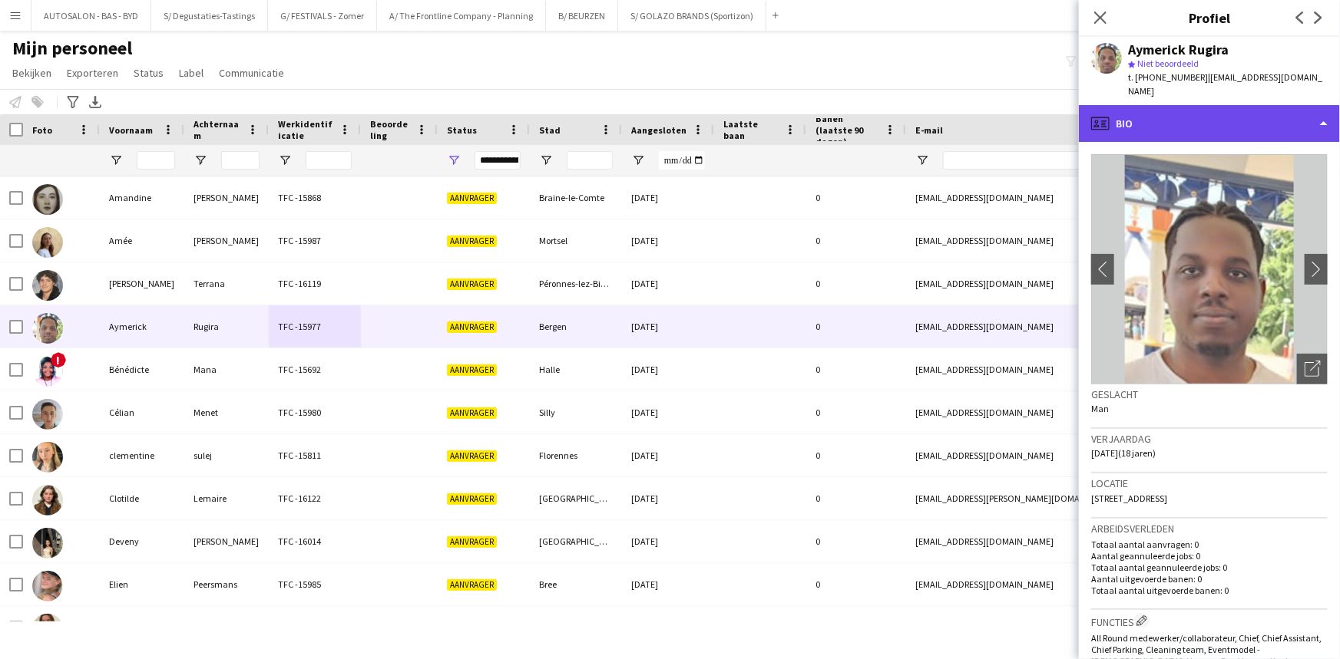
click at [1209, 110] on div "profile Bio" at bounding box center [1209, 123] width 261 height 37
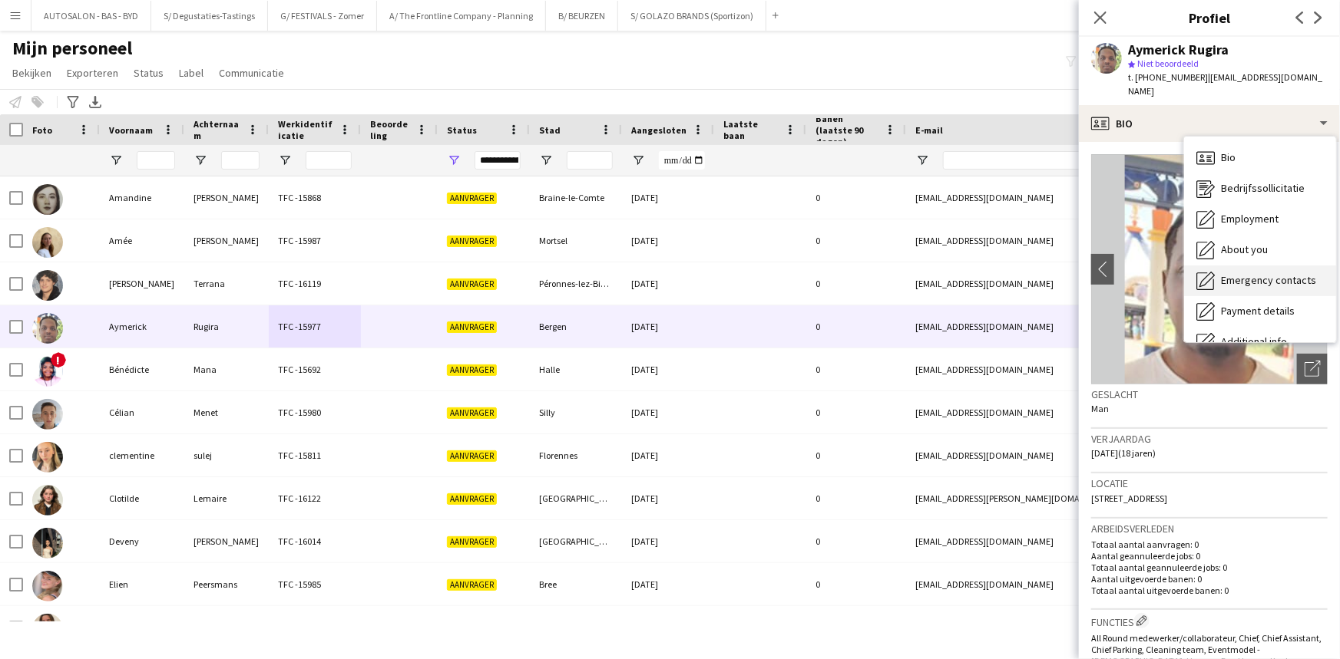
click at [1251, 266] on div "Emergency contacts Emergency contacts" at bounding box center [1260, 281] width 152 height 31
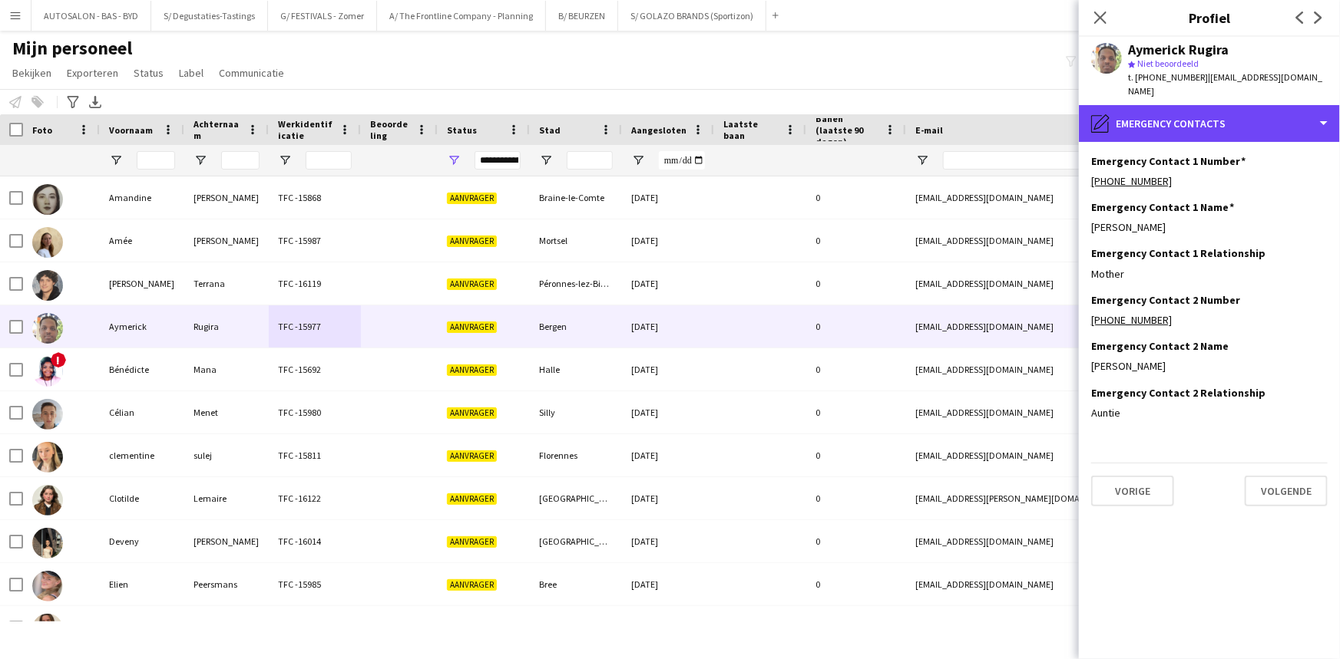
click at [1202, 105] on div "pencil4 Emergency contacts" at bounding box center [1209, 123] width 261 height 37
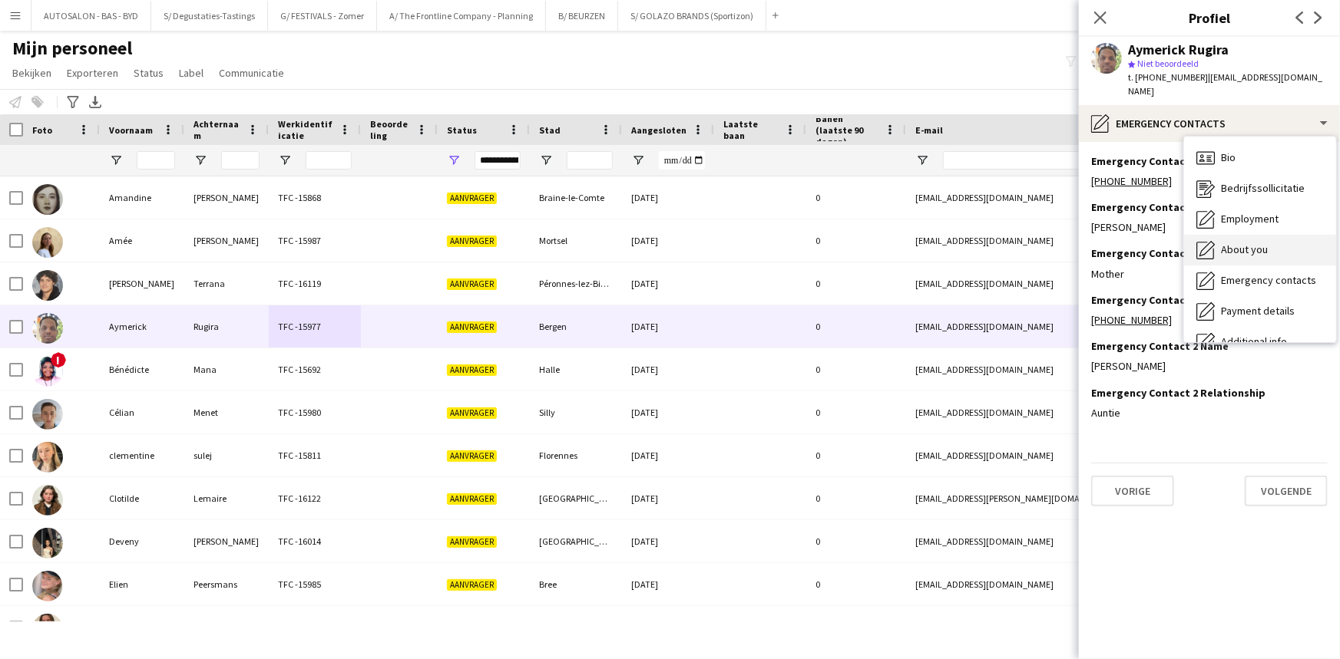
click at [1236, 243] on span "About you" at bounding box center [1244, 250] width 47 height 14
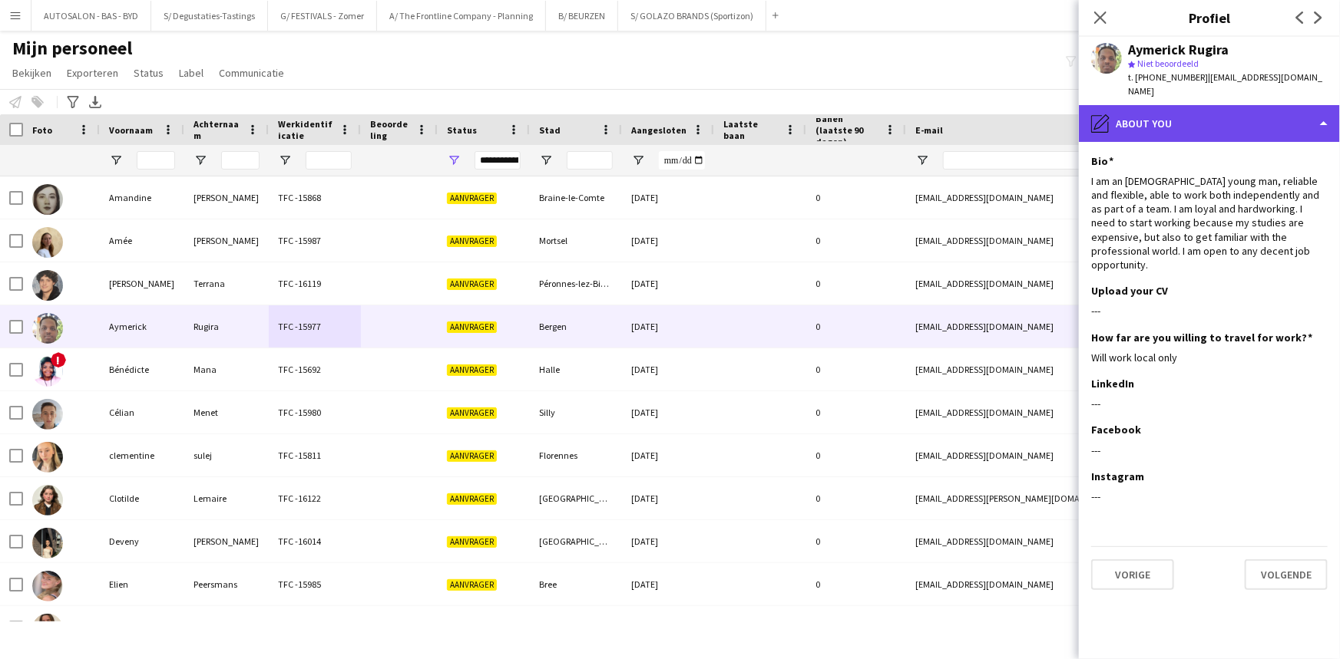
click at [1182, 117] on div "pencil4 About you" at bounding box center [1209, 123] width 261 height 37
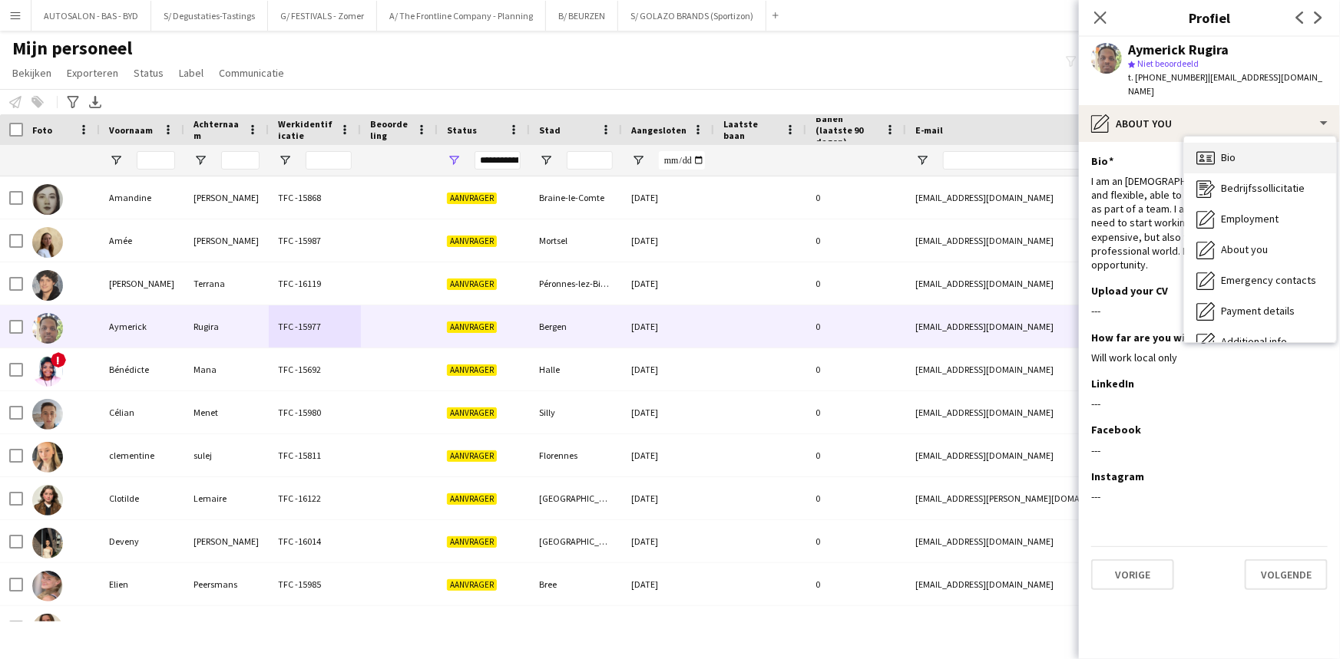
click at [1231, 150] on span "Bio" at bounding box center [1228, 157] width 15 height 14
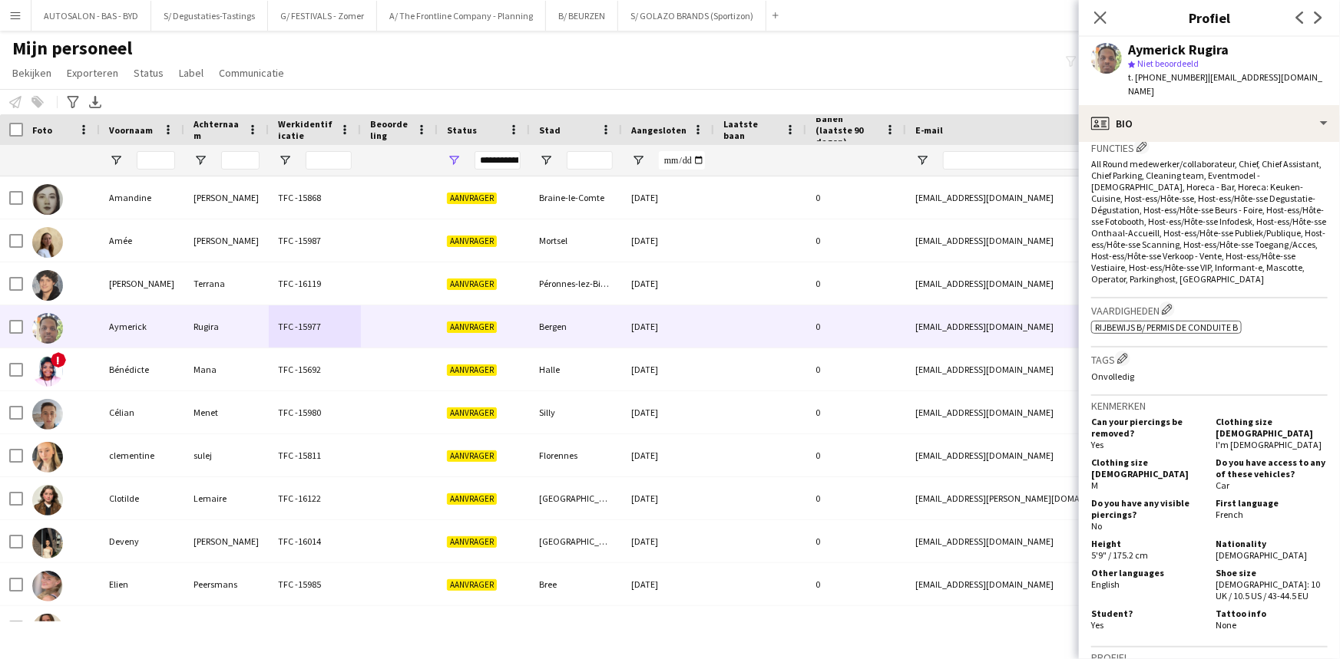
scroll to position [509, 0]
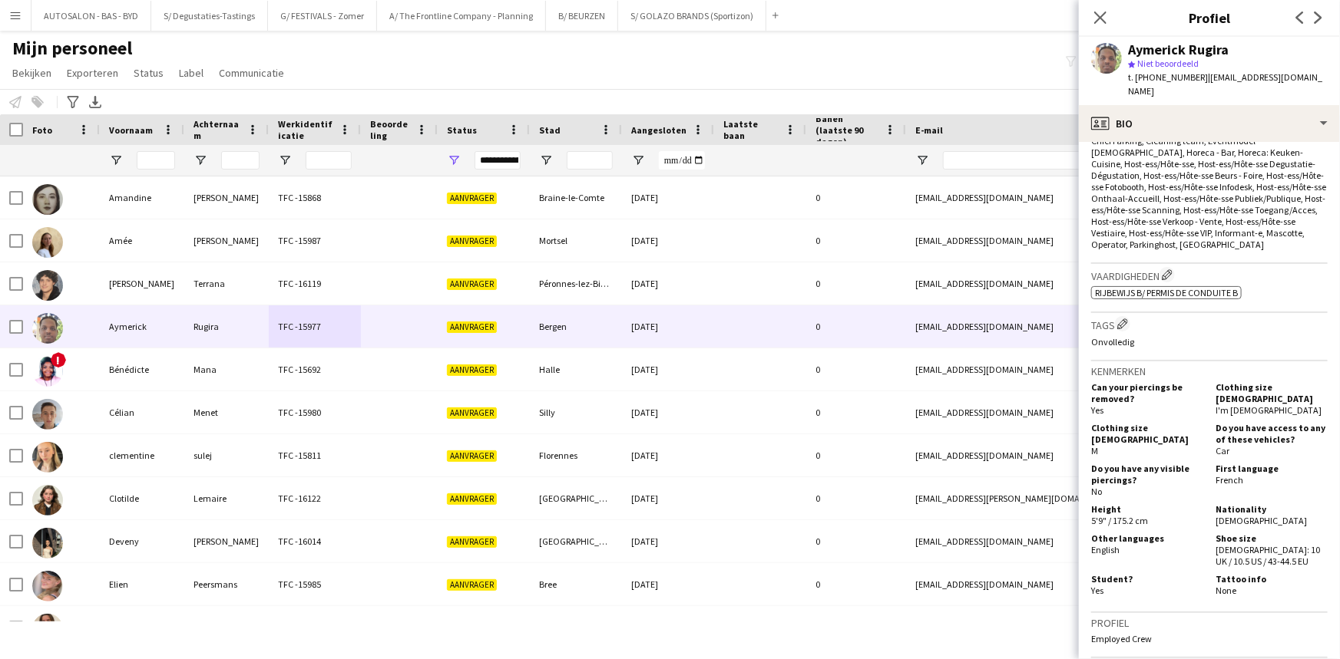
drag, startPoint x: 1244, startPoint y: 533, endPoint x: 1235, endPoint y: 573, distance: 41.6
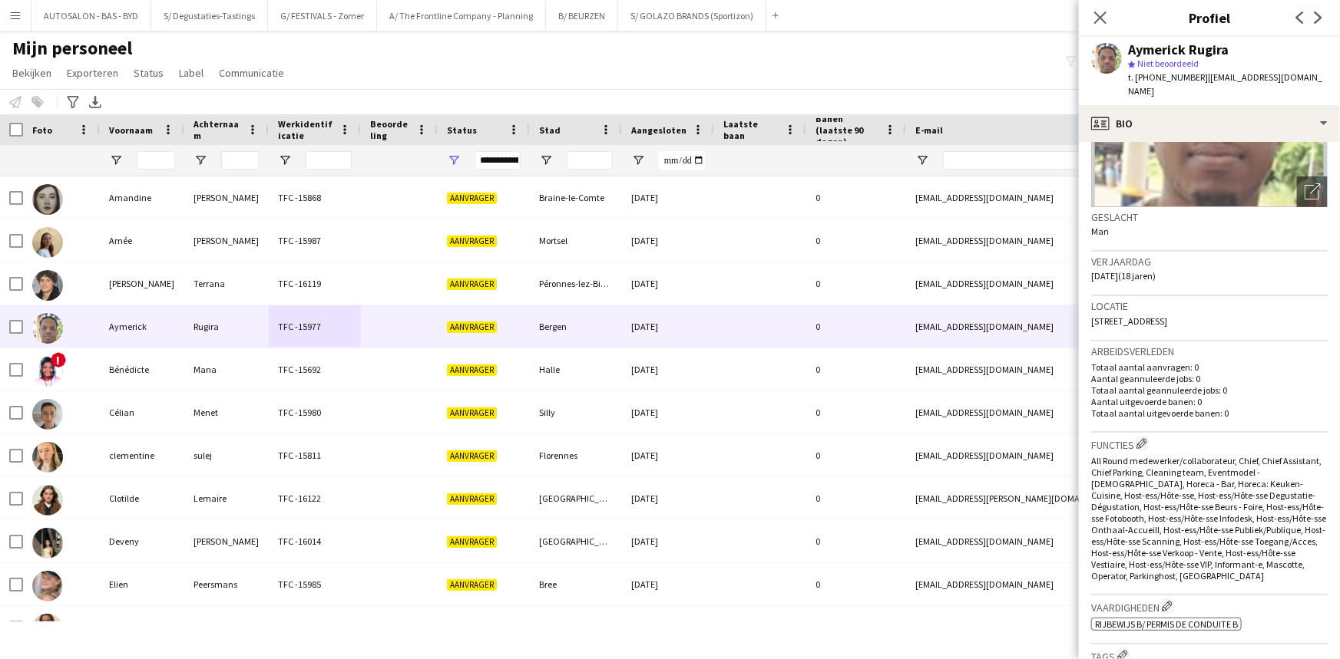
scroll to position [0, 0]
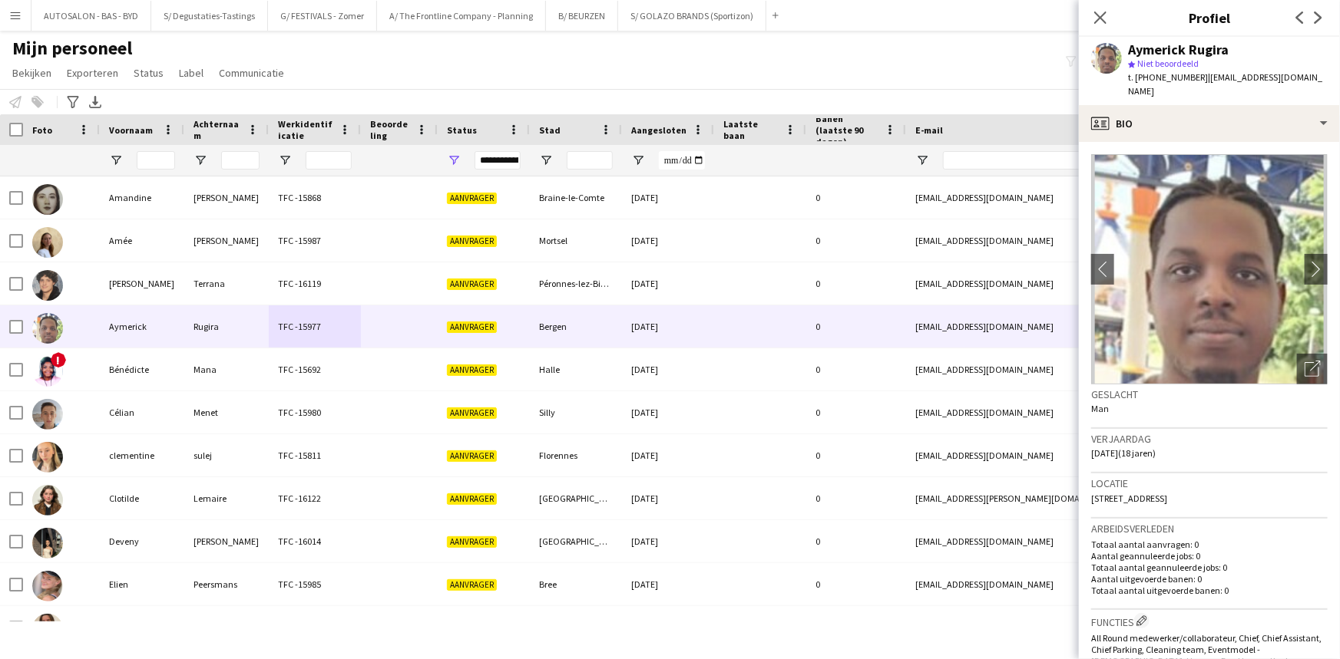
drag, startPoint x: 1234, startPoint y: 569, endPoint x: 1220, endPoint y: 445, distance: 124.5
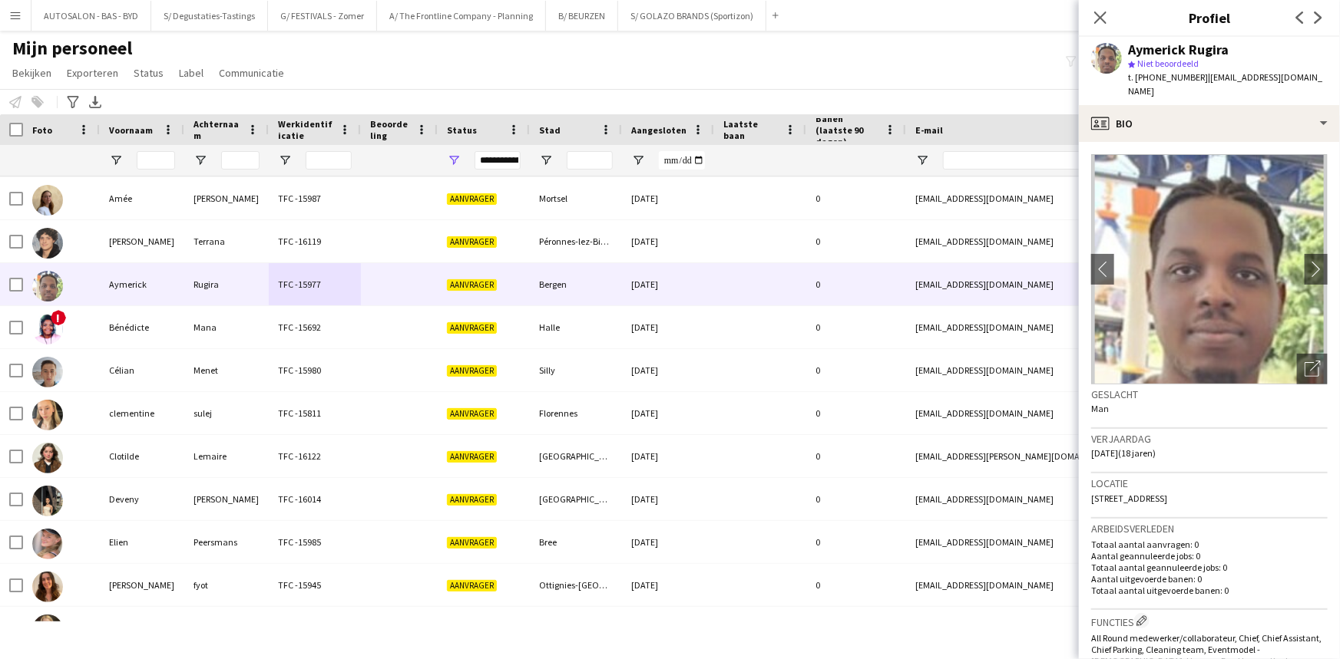
scroll to position [64, 0]
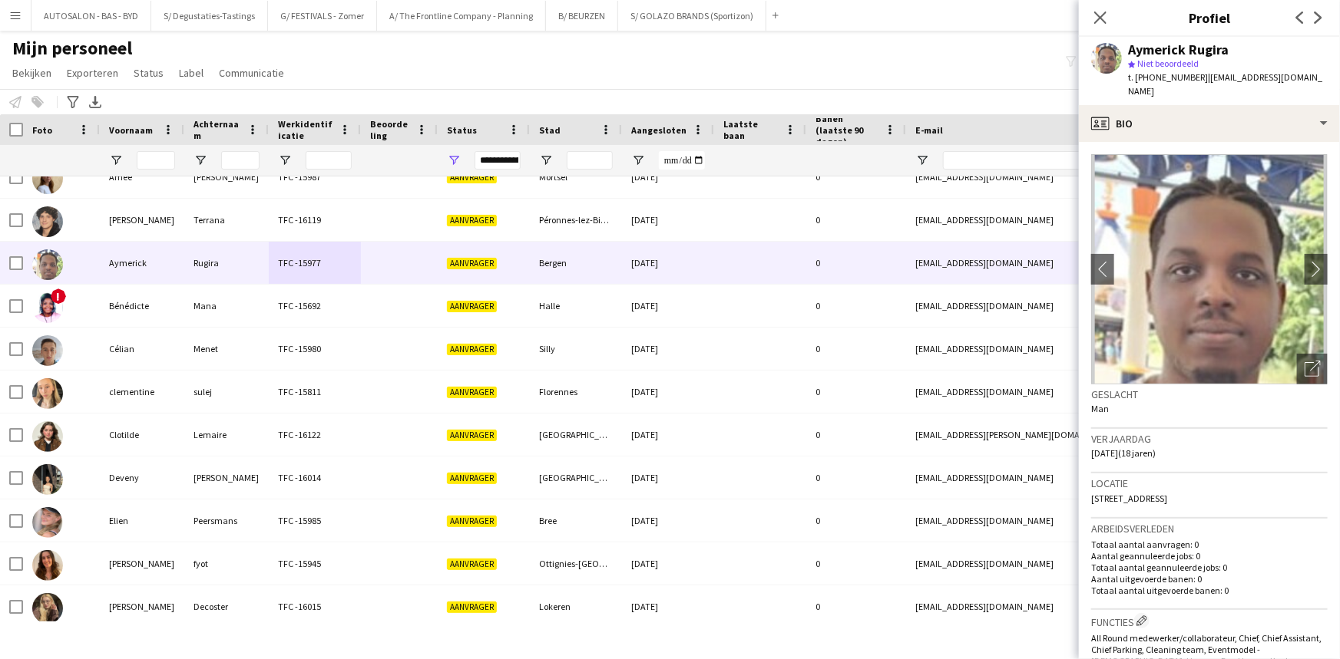
drag, startPoint x: 1159, startPoint y: 503, endPoint x: 1182, endPoint y: 541, distance: 44.8
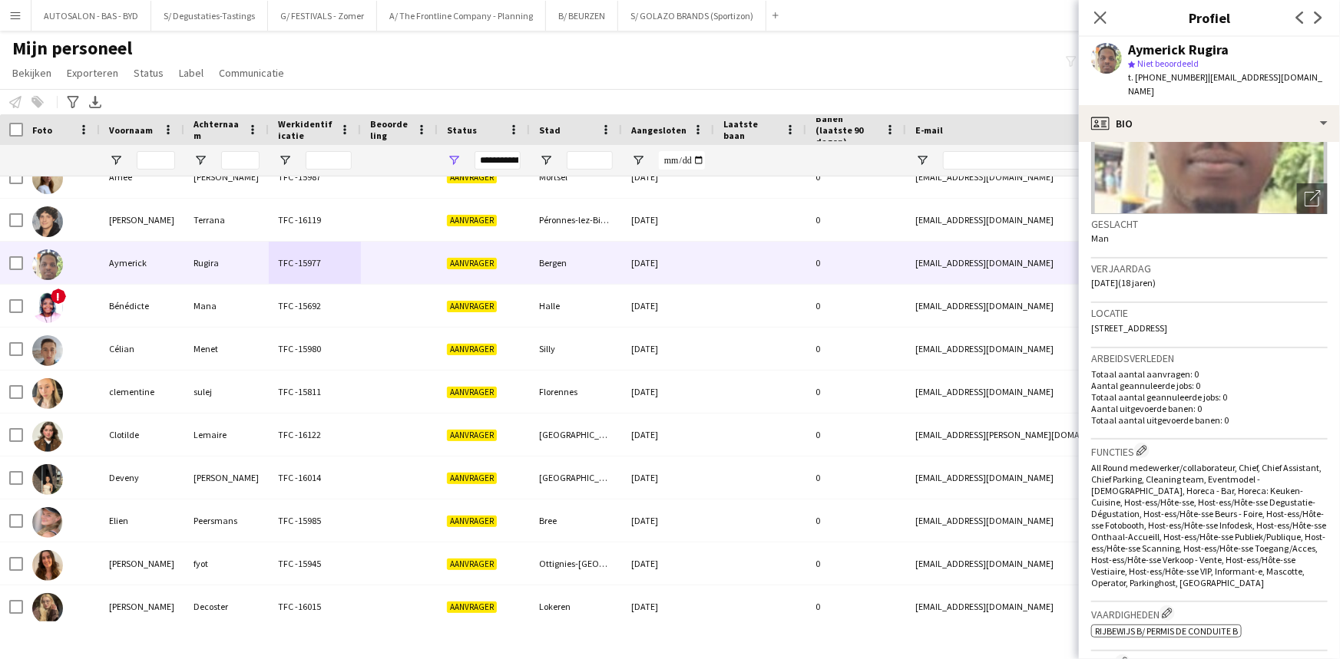
drag, startPoint x: 1267, startPoint y: 519, endPoint x: 1234, endPoint y: 560, distance: 53.0
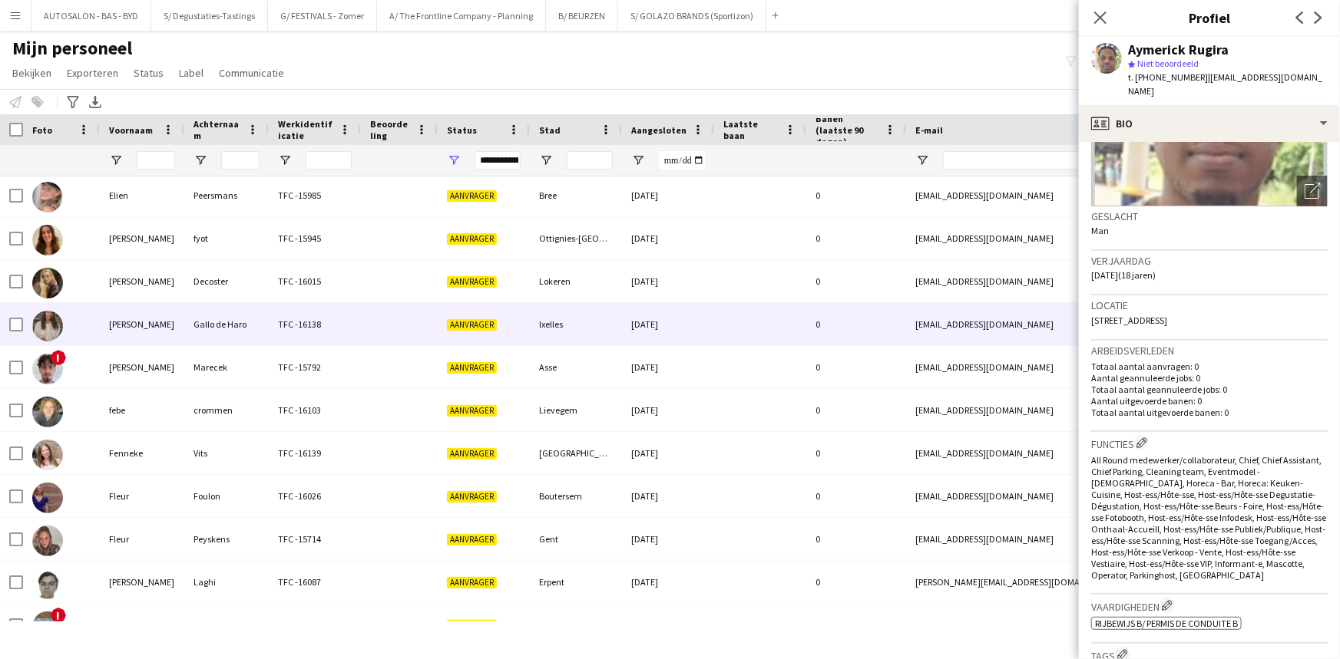
scroll to position [0, 0]
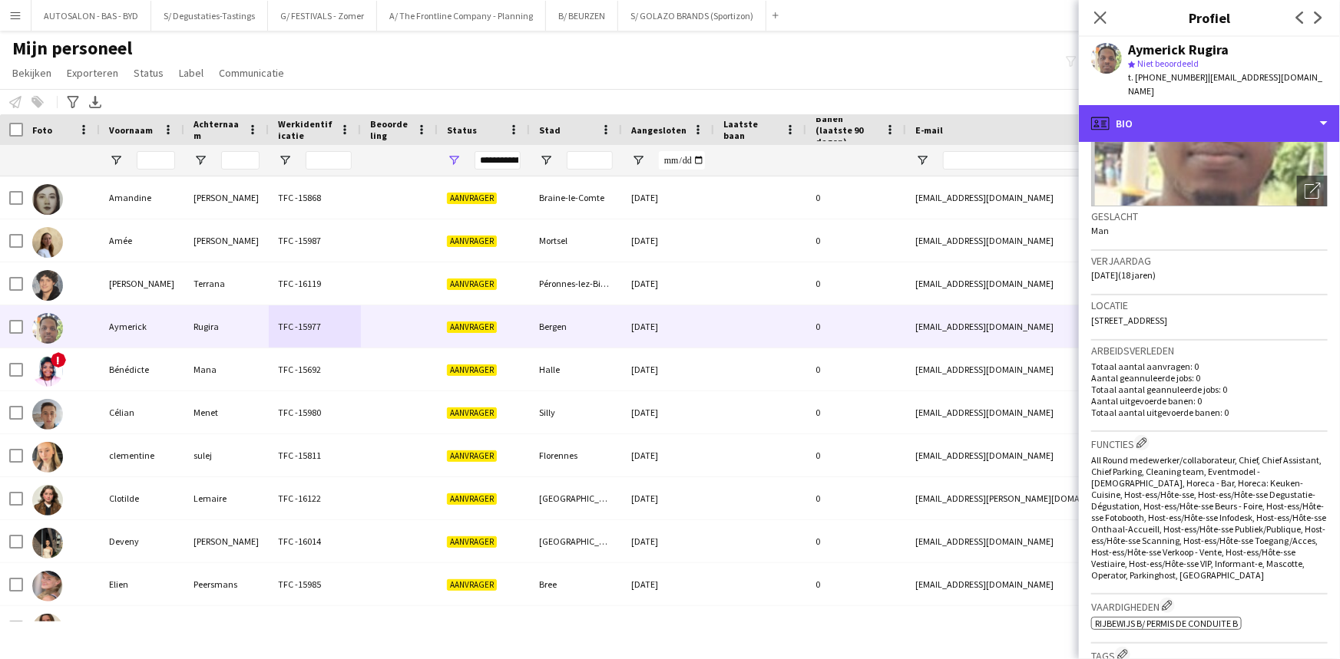
drag, startPoint x: 1212, startPoint y: 107, endPoint x: 1220, endPoint y: 124, distance: 18.6
click at [1212, 107] on div "profile Bio" at bounding box center [1209, 123] width 261 height 37
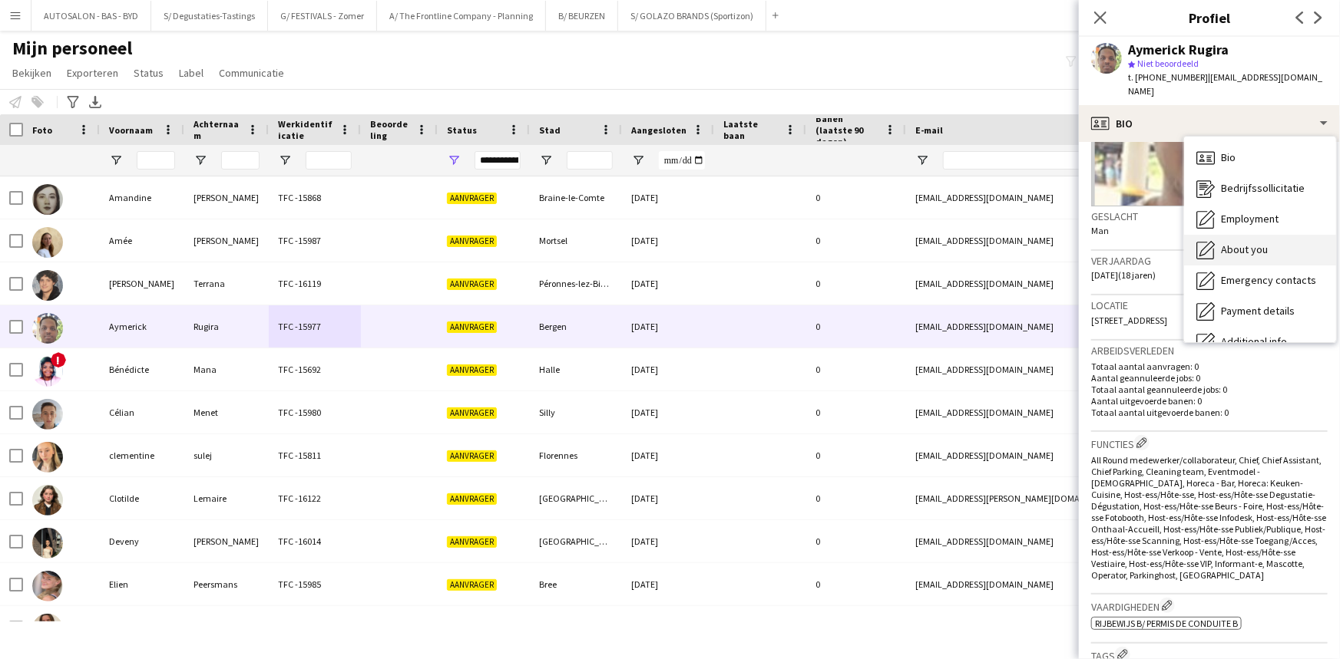
click at [1264, 243] on span "About you" at bounding box center [1244, 250] width 47 height 14
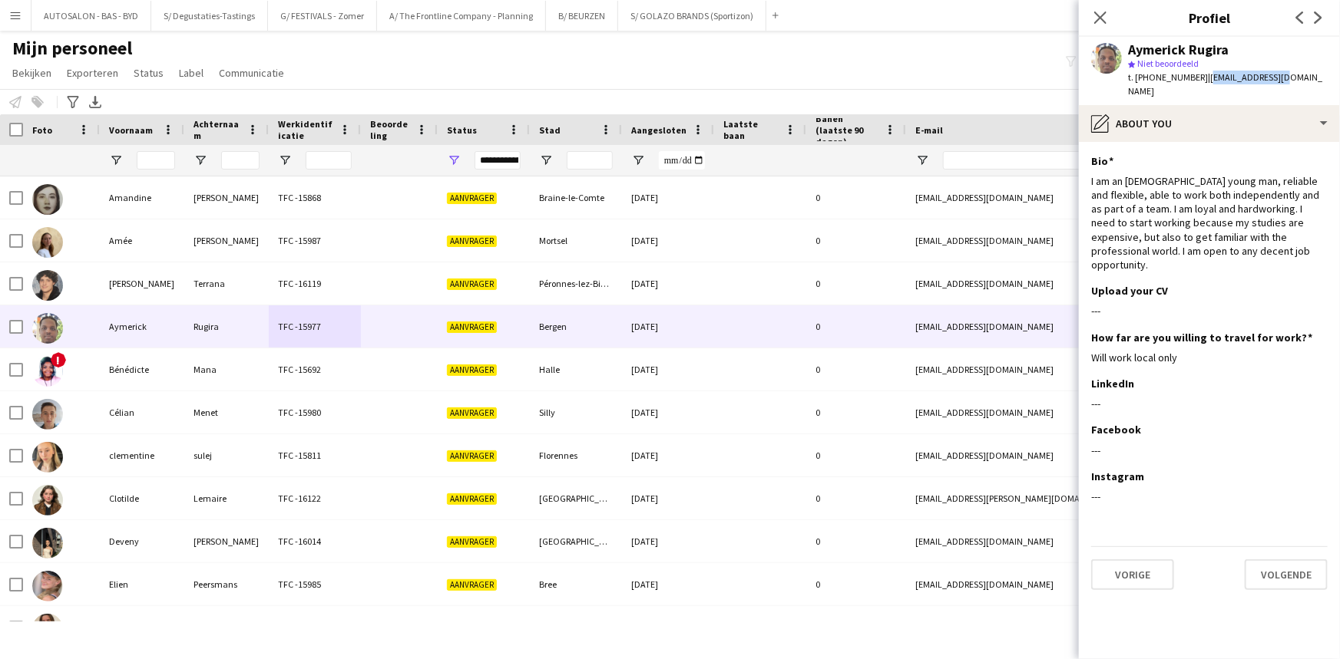
drag, startPoint x: 1266, startPoint y: 76, endPoint x: 1197, endPoint y: 77, distance: 69.1
click at [1197, 77] on app-profile-header "Aymerick Rugira star Niet beoordeeld t. [PHONE_NUMBER] | [EMAIL_ADDRESS][DOMAIN…" at bounding box center [1209, 71] width 261 height 68
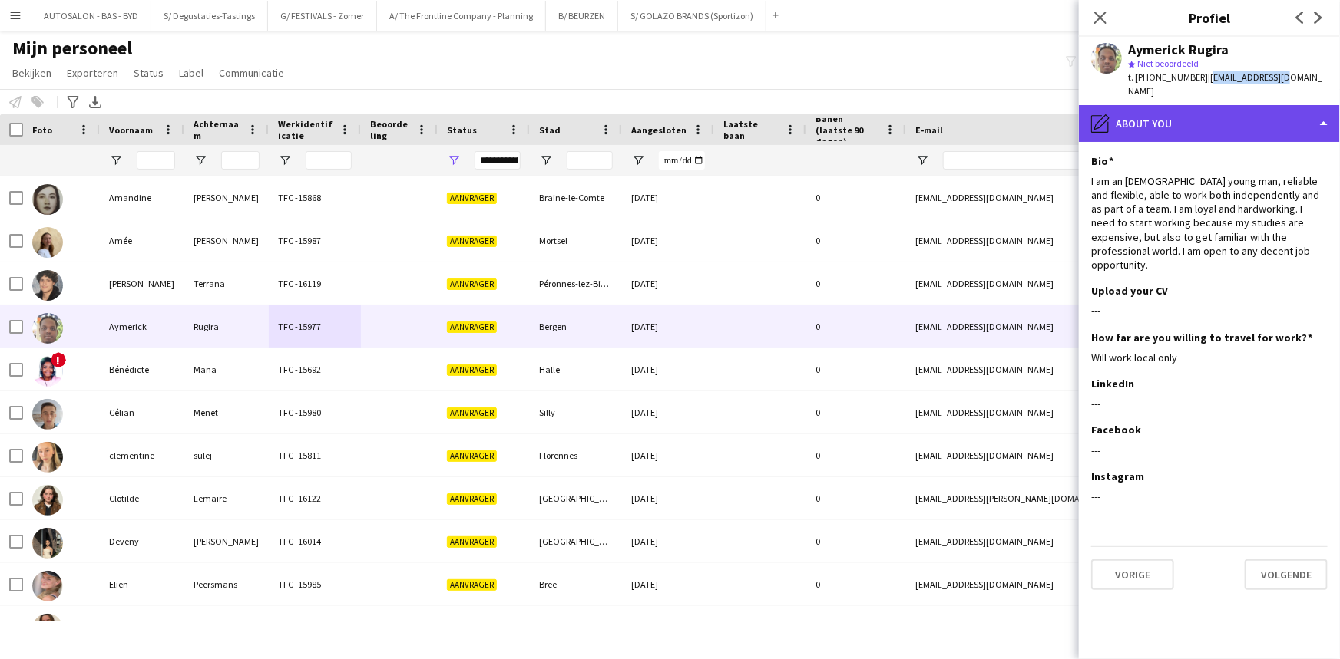
click at [1212, 113] on div "pencil4 About you" at bounding box center [1209, 123] width 261 height 37
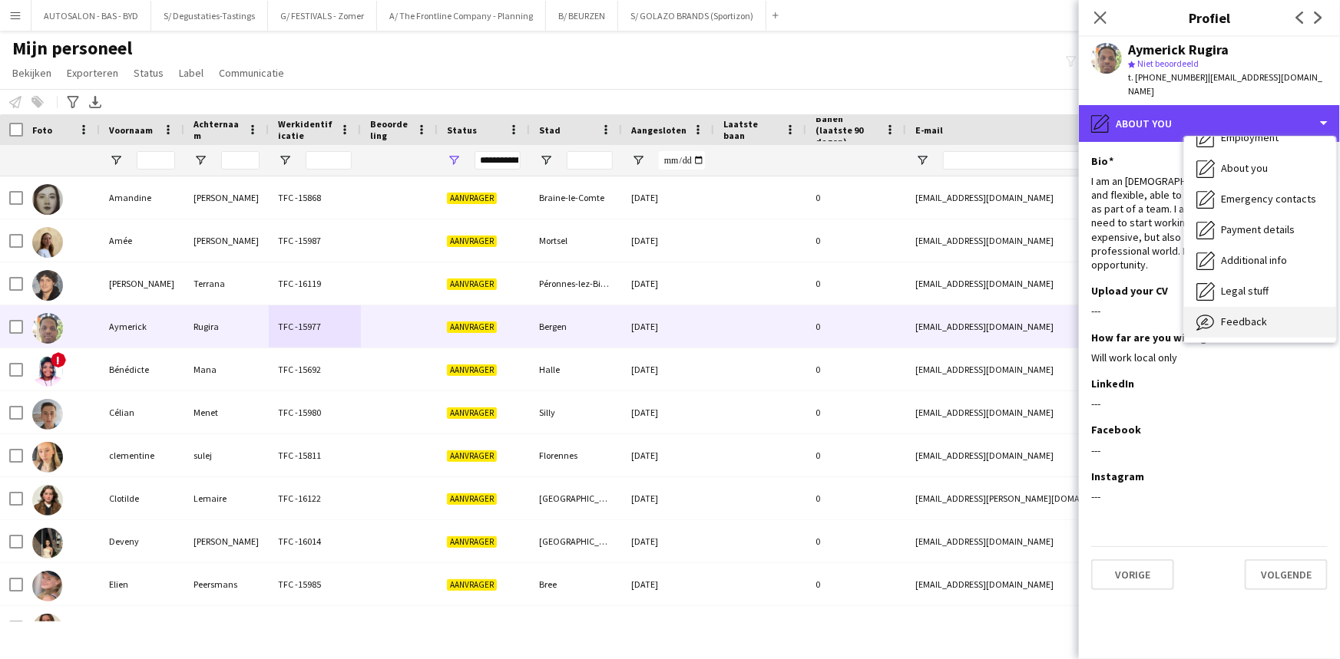
scroll to position [113, 0]
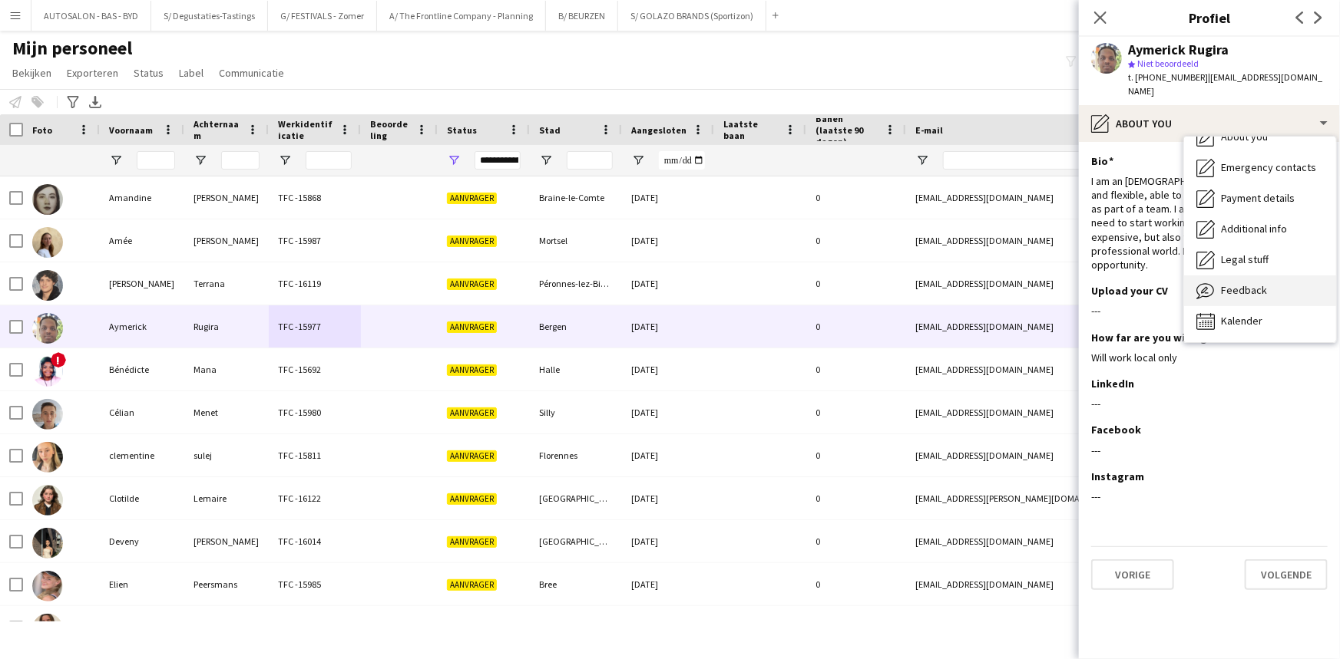
click at [1236, 283] on span "Feedback" at bounding box center [1244, 290] width 46 height 14
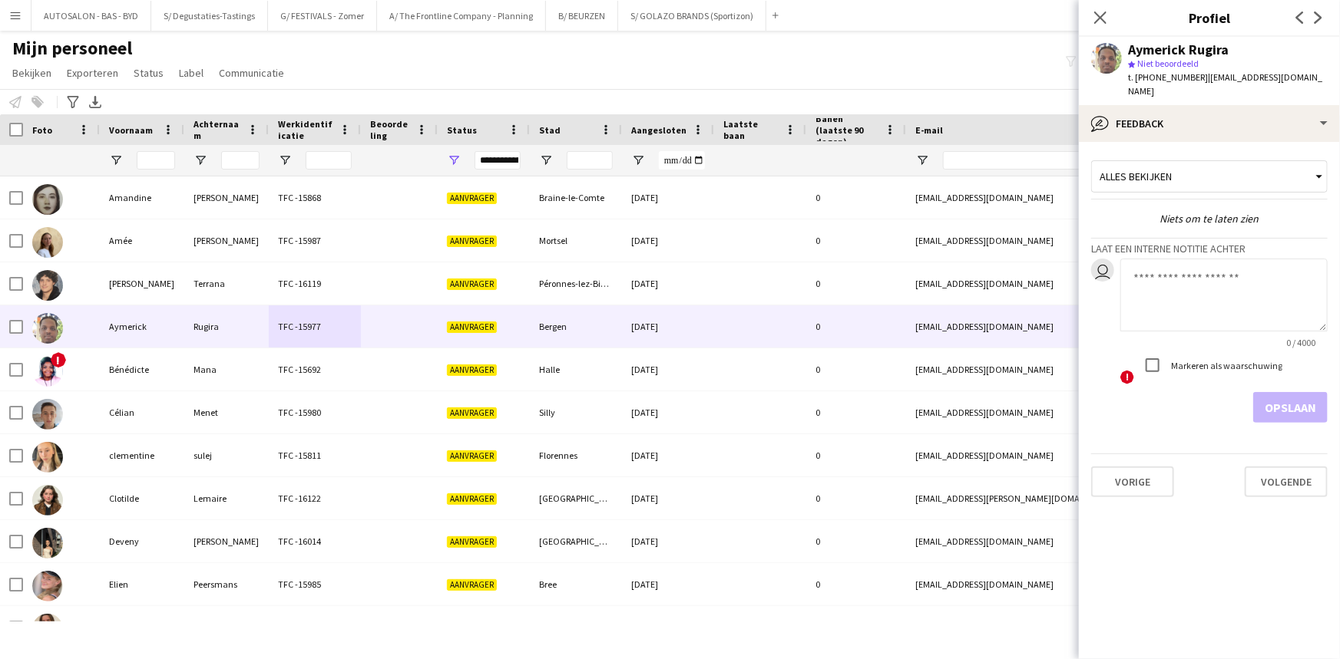
drag, startPoint x: 1167, startPoint y: 274, endPoint x: 1180, endPoint y: 273, distance: 13.1
click at [1167, 274] on textarea at bounding box center [1223, 295] width 207 height 73
click at [1244, 261] on textarea "**********" at bounding box center [1223, 295] width 207 height 73
click at [1280, 264] on textarea "**********" at bounding box center [1223, 295] width 207 height 73
click at [1125, 261] on textarea "**********" at bounding box center [1223, 295] width 207 height 73
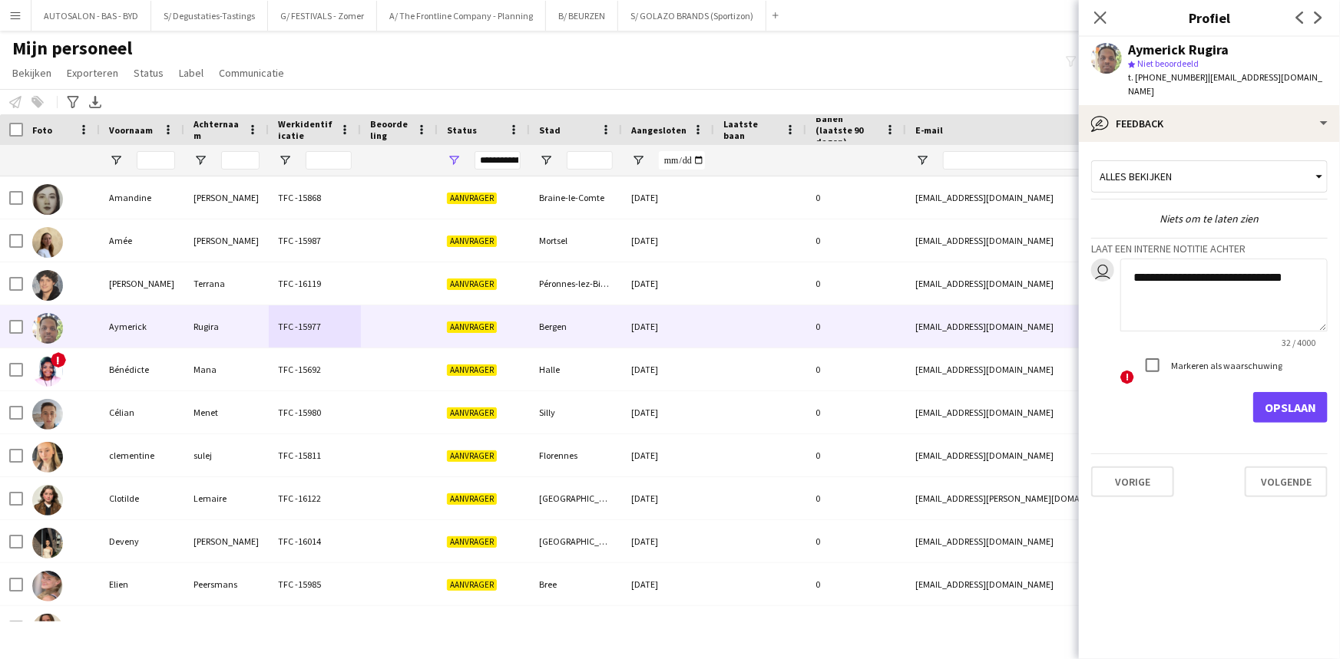
click at [1165, 296] on textarea "**********" at bounding box center [1223, 295] width 207 height 73
type textarea "**********"
click at [1304, 392] on button "Opslaan" at bounding box center [1290, 407] width 74 height 31
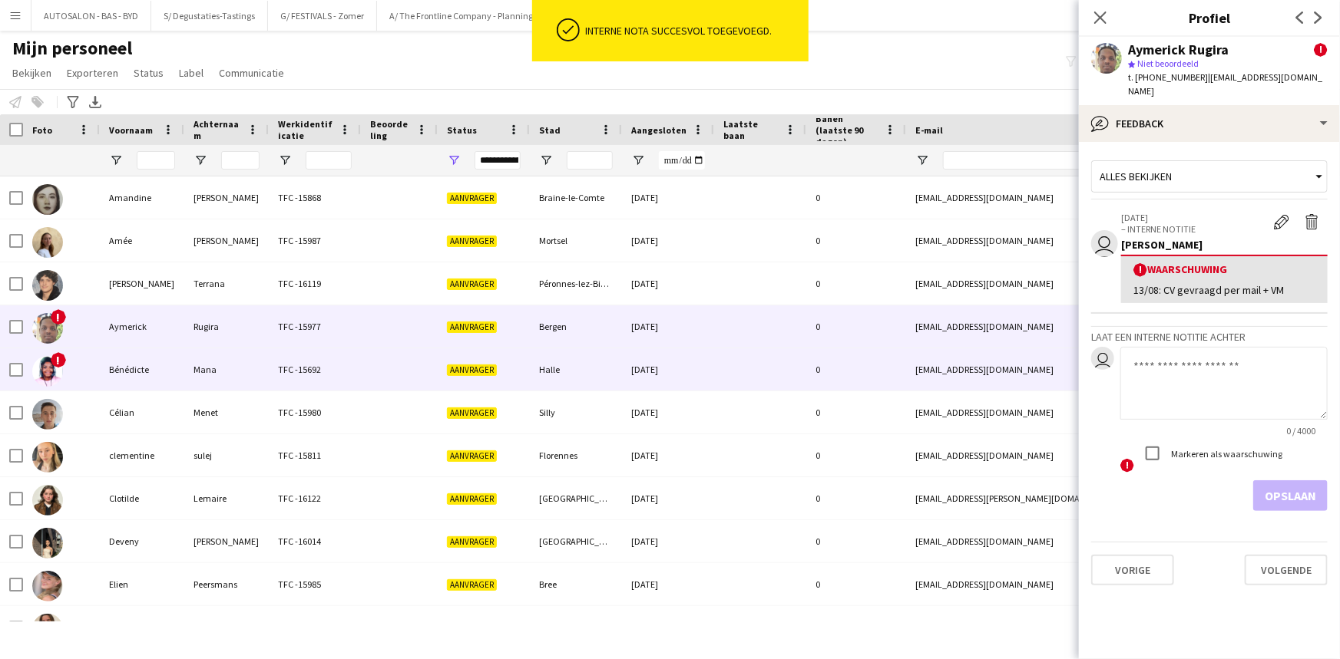
click at [134, 360] on div "Bénédicte" at bounding box center [142, 370] width 84 height 42
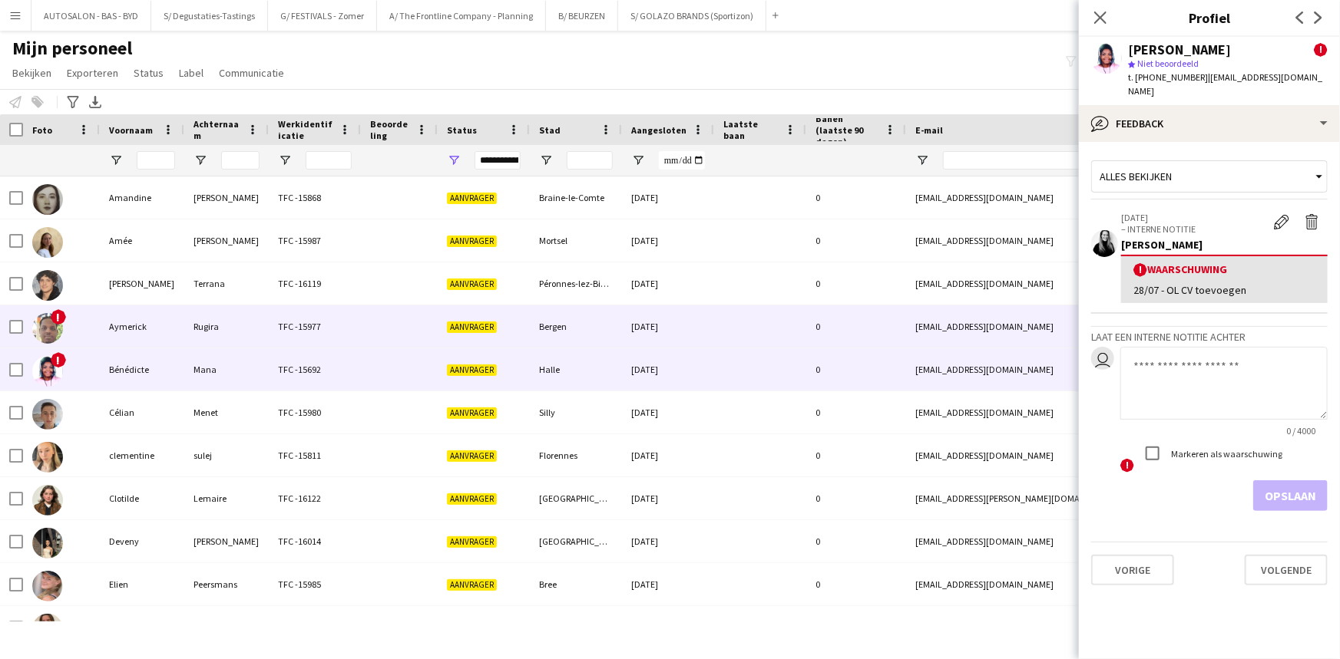
click at [131, 326] on div "Aymerick" at bounding box center [142, 327] width 84 height 42
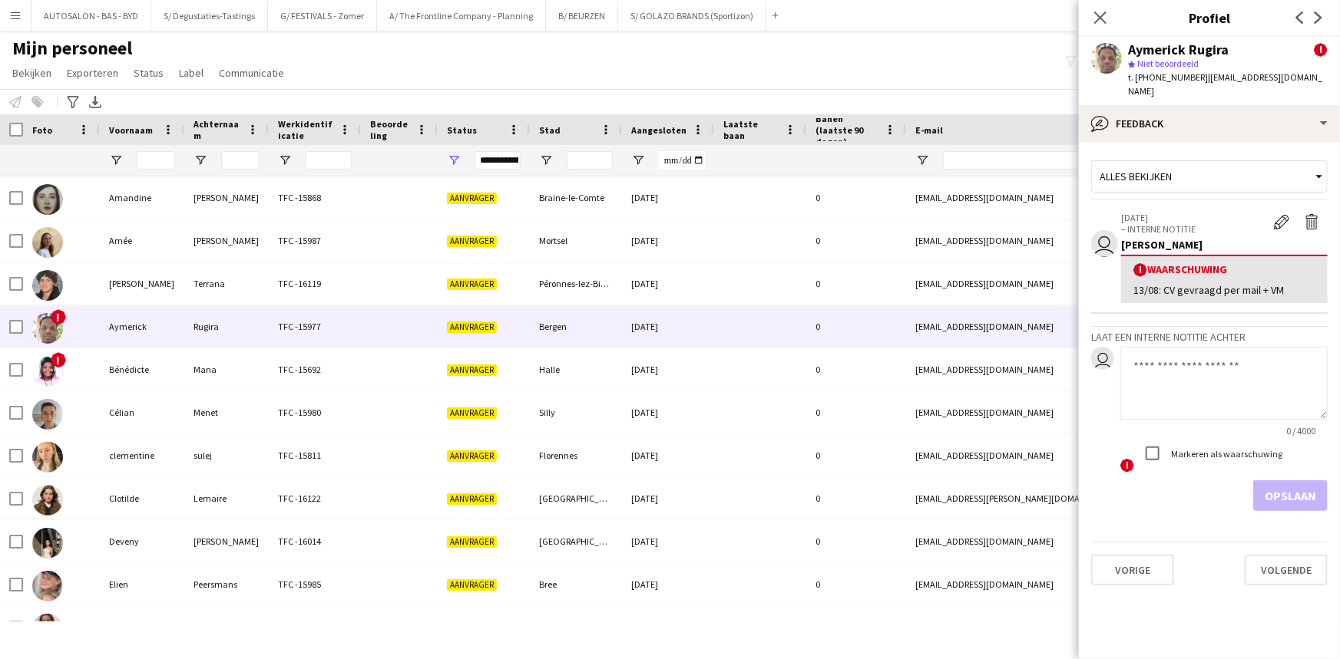
click at [1257, 283] on div "13/08: CV gevraagd per mail + VM" at bounding box center [1224, 290] width 182 height 14
click at [1282, 214] on app-icon "Waarschuwing bewerken" at bounding box center [1281, 221] width 15 height 15
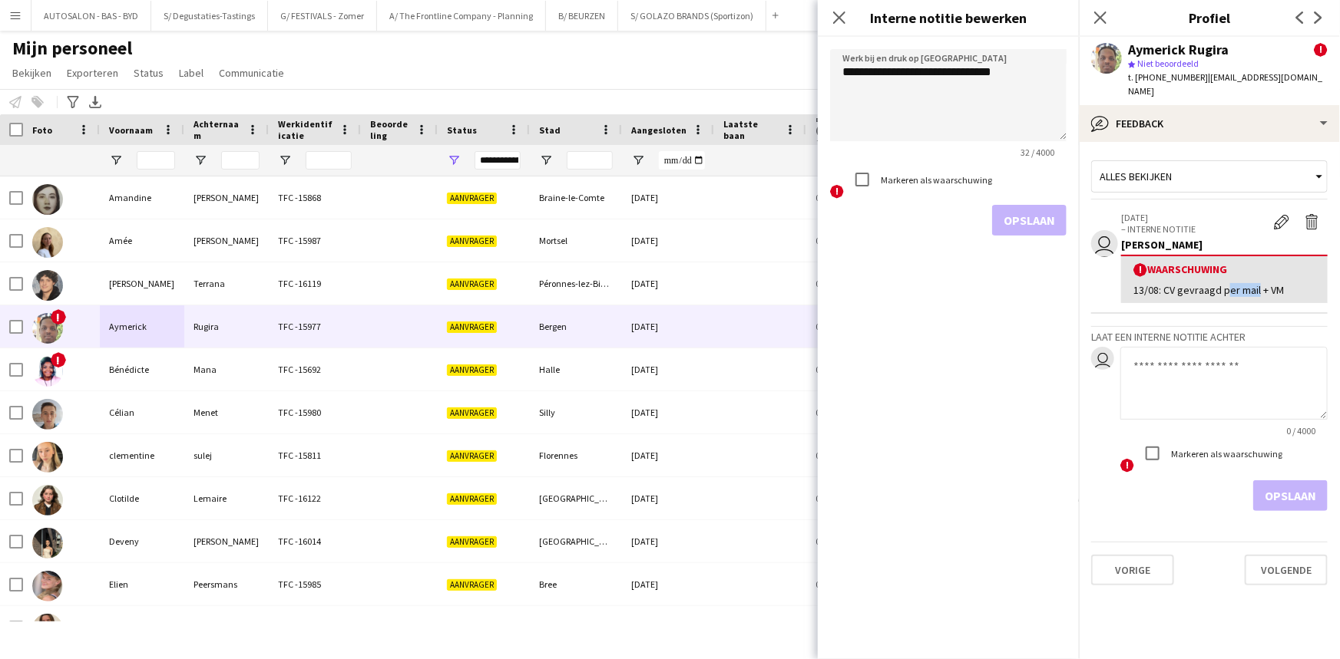
drag, startPoint x: 1255, startPoint y: 276, endPoint x: 1221, endPoint y: 282, distance: 35.0
click at [1221, 283] on div "13/08: CV gevraagd per mail + VM" at bounding box center [1224, 290] width 182 height 14
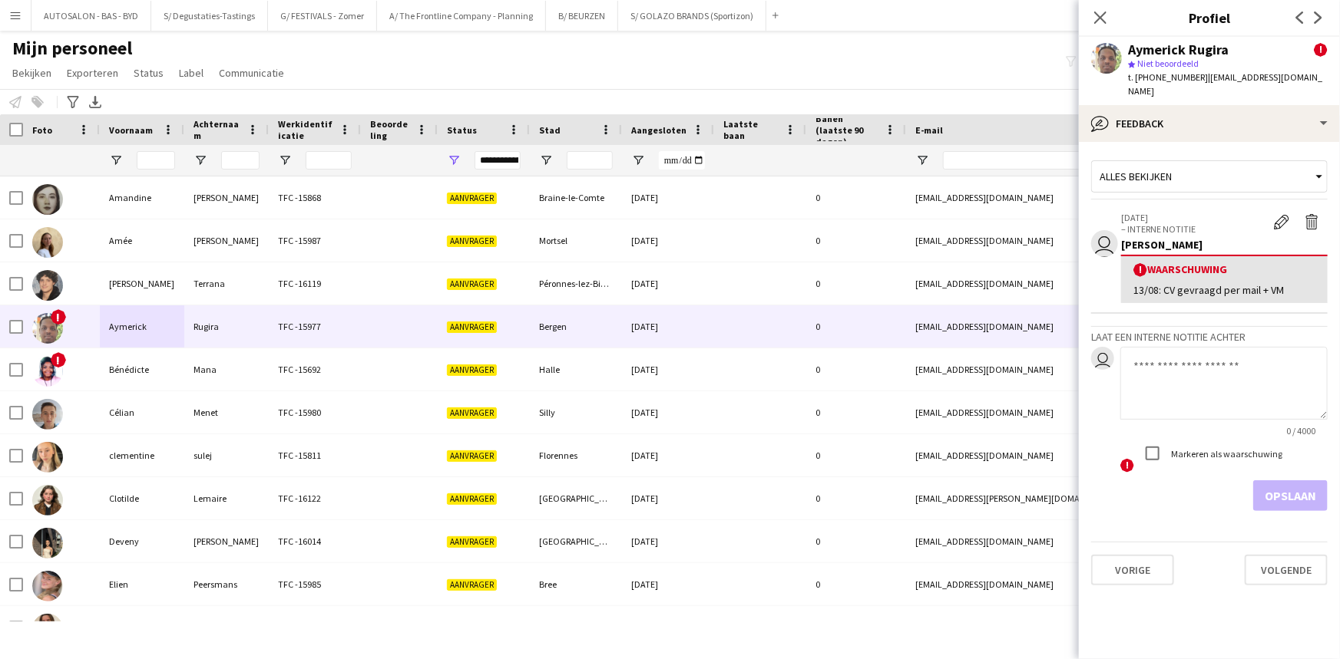
click at [1175, 283] on div "13/08: CV gevraagd per mail + VM" at bounding box center [1224, 290] width 182 height 14
click at [1180, 283] on div "13/08: CV gevraagd per mail + VM" at bounding box center [1224, 290] width 182 height 14
drag, startPoint x: 1287, startPoint y: 274, endPoint x: 1222, endPoint y: 282, distance: 64.9
click at [1222, 283] on div "13/08: CV gevraagd per mail + VM" at bounding box center [1224, 290] width 182 height 14
drag, startPoint x: 1222, startPoint y: 282, endPoint x: 1231, endPoint y: 280, distance: 9.3
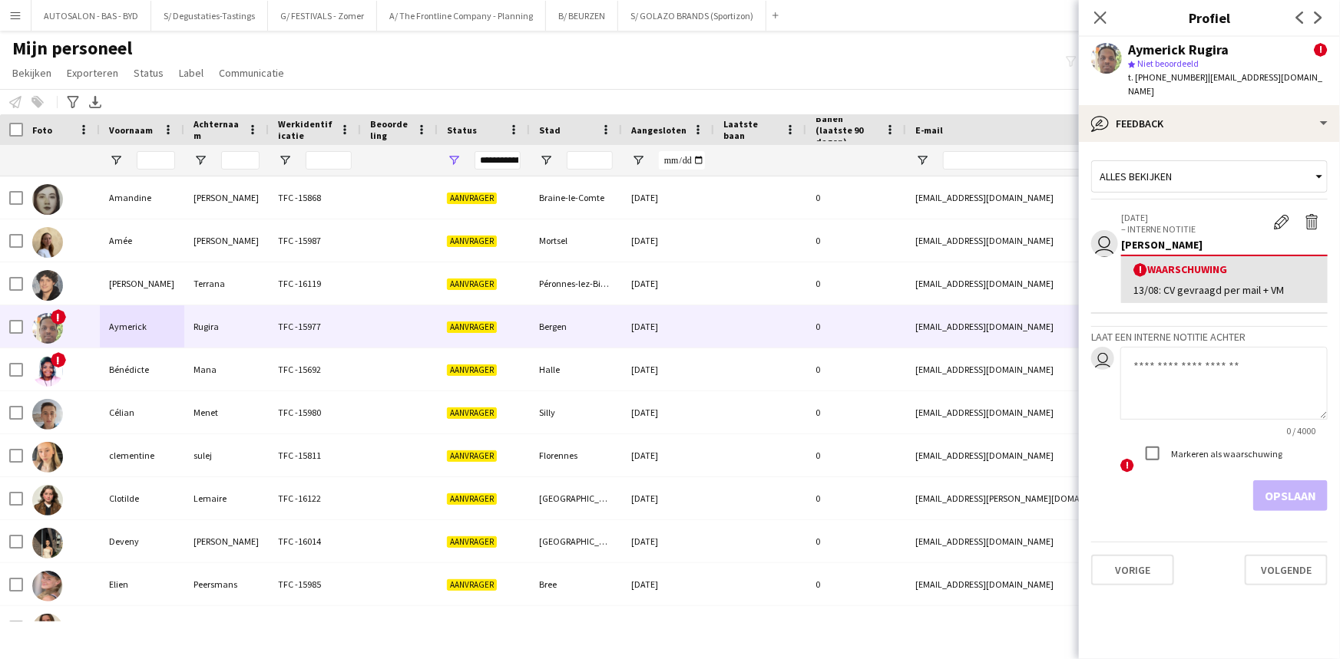
click at [1221, 283] on div "13/08: CV gevraagd per mail + VM" at bounding box center [1224, 290] width 182 height 14
drag, startPoint x: 1247, startPoint y: 276, endPoint x: 1295, endPoint y: 259, distance: 51.2
click at [1247, 283] on div "13/08: CV gevraagd per mail + VM" at bounding box center [1224, 290] width 182 height 14
click at [1283, 214] on app-icon "Waarschuwing bewerken" at bounding box center [1281, 221] width 15 height 15
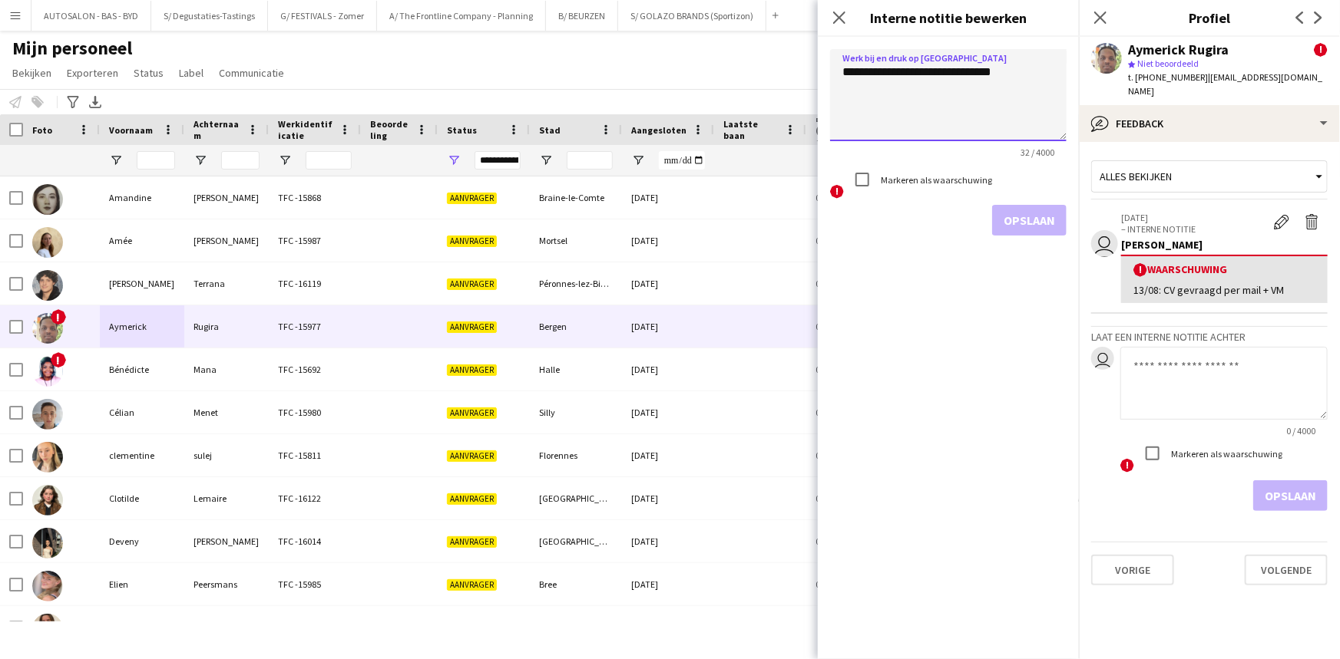
drag, startPoint x: 983, startPoint y: 71, endPoint x: 940, endPoint y: 75, distance: 43.2
click at [940, 75] on textarea "**********" at bounding box center [948, 95] width 236 height 92
click at [939, 68] on textarea "**********" at bounding box center [948, 95] width 236 height 92
type textarea "**********"
click at [1029, 213] on button "Opslaan" at bounding box center [1029, 220] width 74 height 31
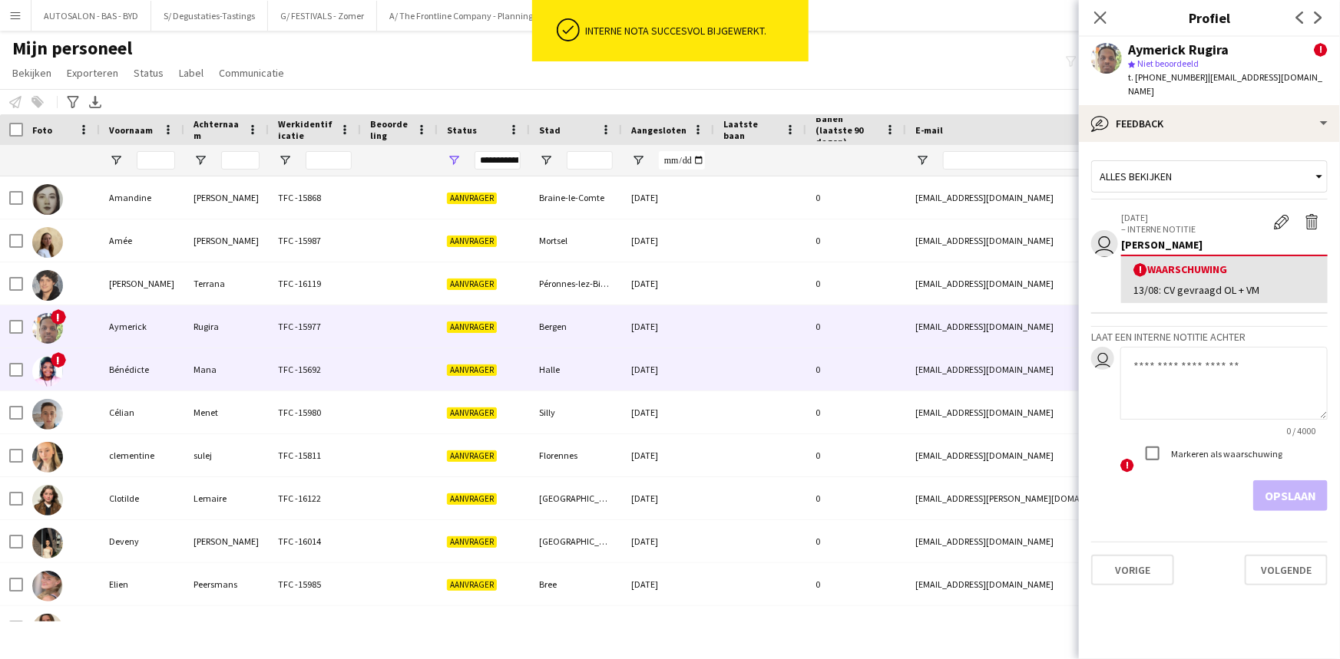
click at [187, 360] on div "Mana" at bounding box center [226, 370] width 84 height 42
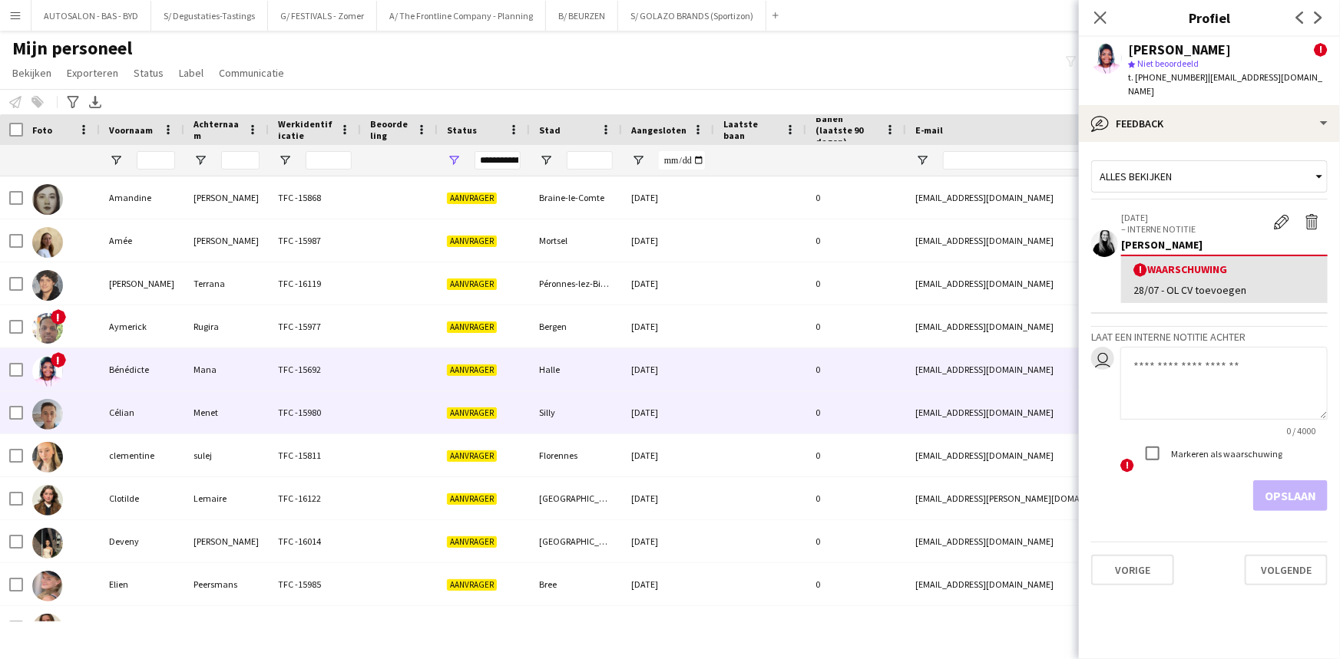
click at [124, 412] on div "Célian" at bounding box center [142, 413] width 84 height 42
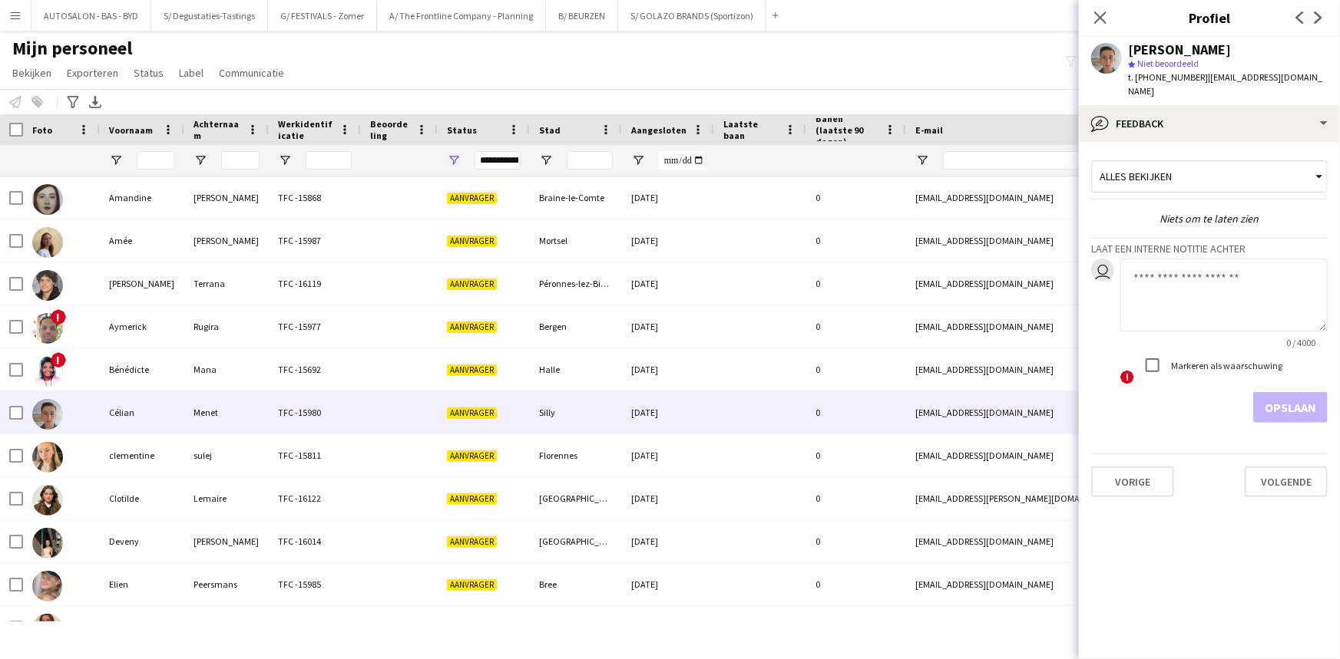
click at [1115, 55] on app-user-avatar at bounding box center [1106, 58] width 31 height 31
drag, startPoint x: 1278, startPoint y: 22, endPoint x: 1298, endPoint y: 19, distance: 20.2
click at [1279, 22] on div "Vorige Volgende" at bounding box center [1308, 17] width 61 height 35
click at [1300, 19] on icon "Vorige" at bounding box center [1300, 18] width 12 height 12
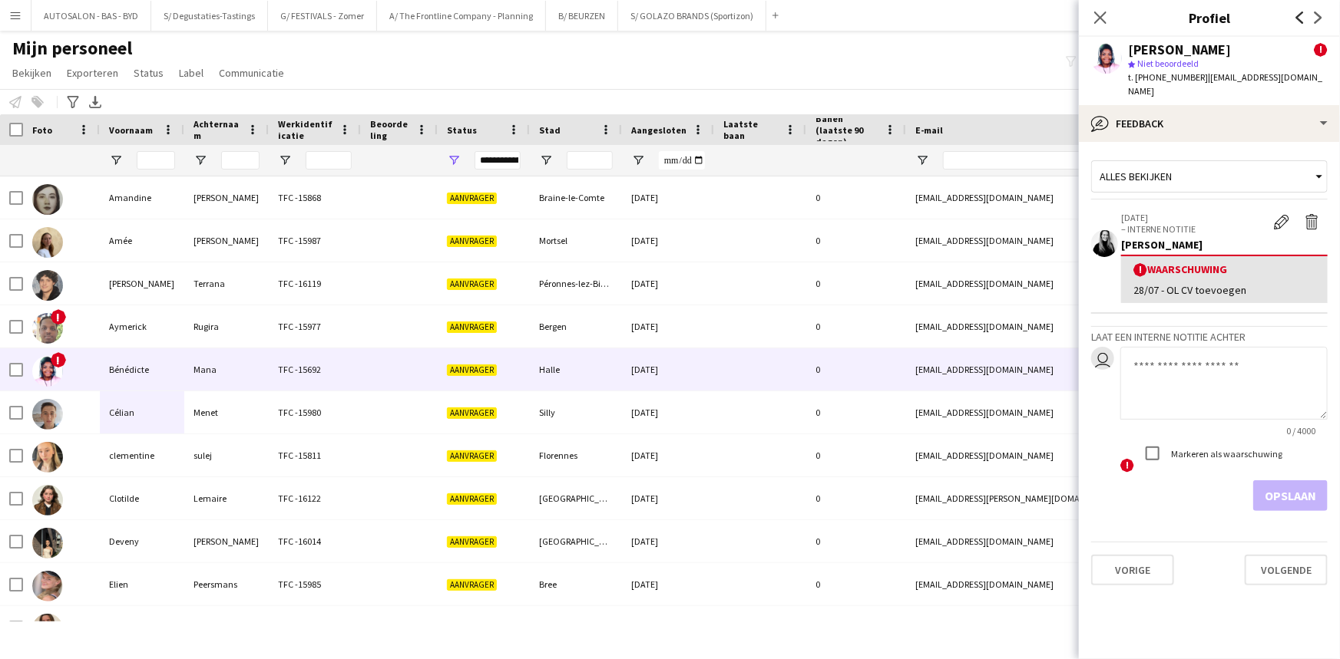
click at [1300, 19] on icon "Vorige" at bounding box center [1300, 18] width 12 height 12
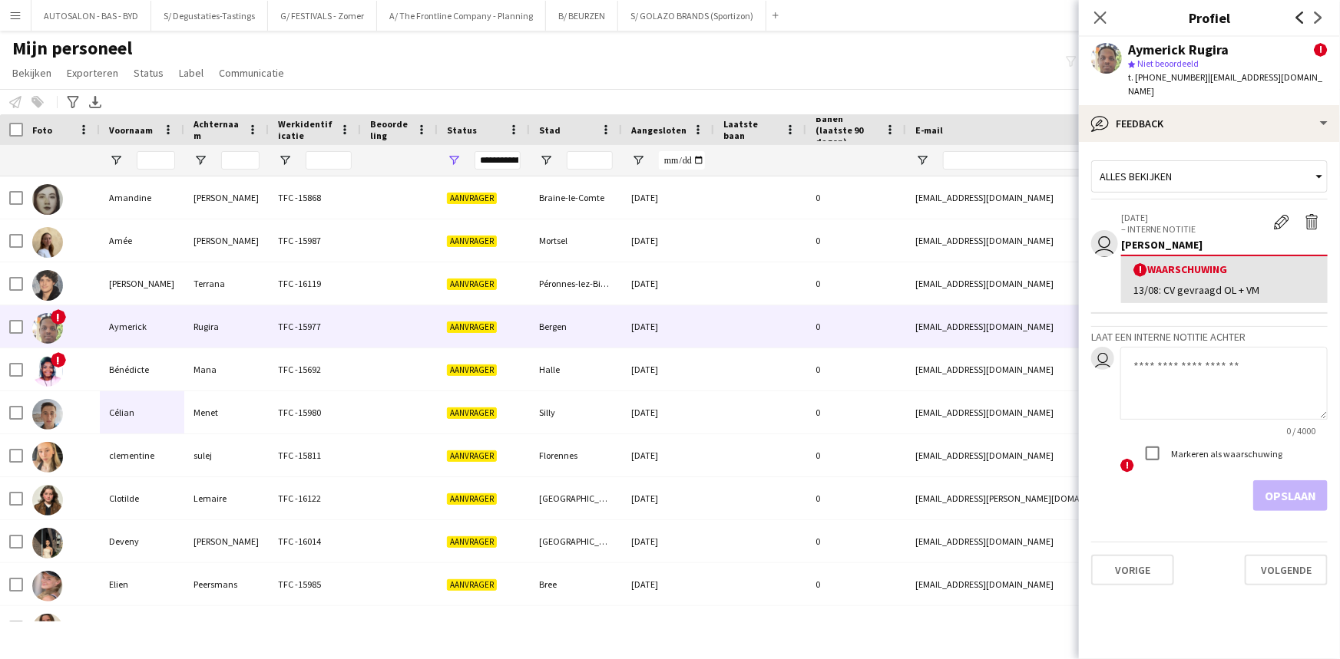
click at [1300, 19] on icon "Vorige" at bounding box center [1300, 18] width 12 height 12
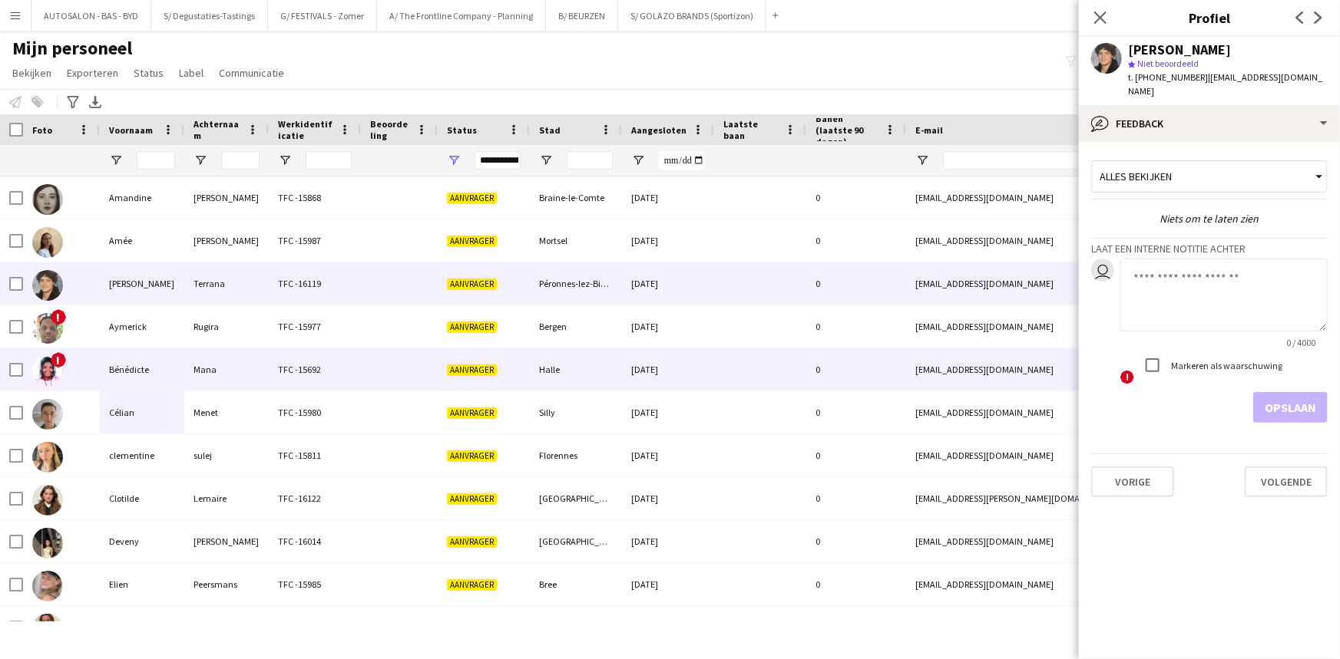
drag, startPoint x: 350, startPoint y: 388, endPoint x: 336, endPoint y: 408, distance: 24.3
click at [349, 388] on div "TFC -15692" at bounding box center [315, 370] width 92 height 42
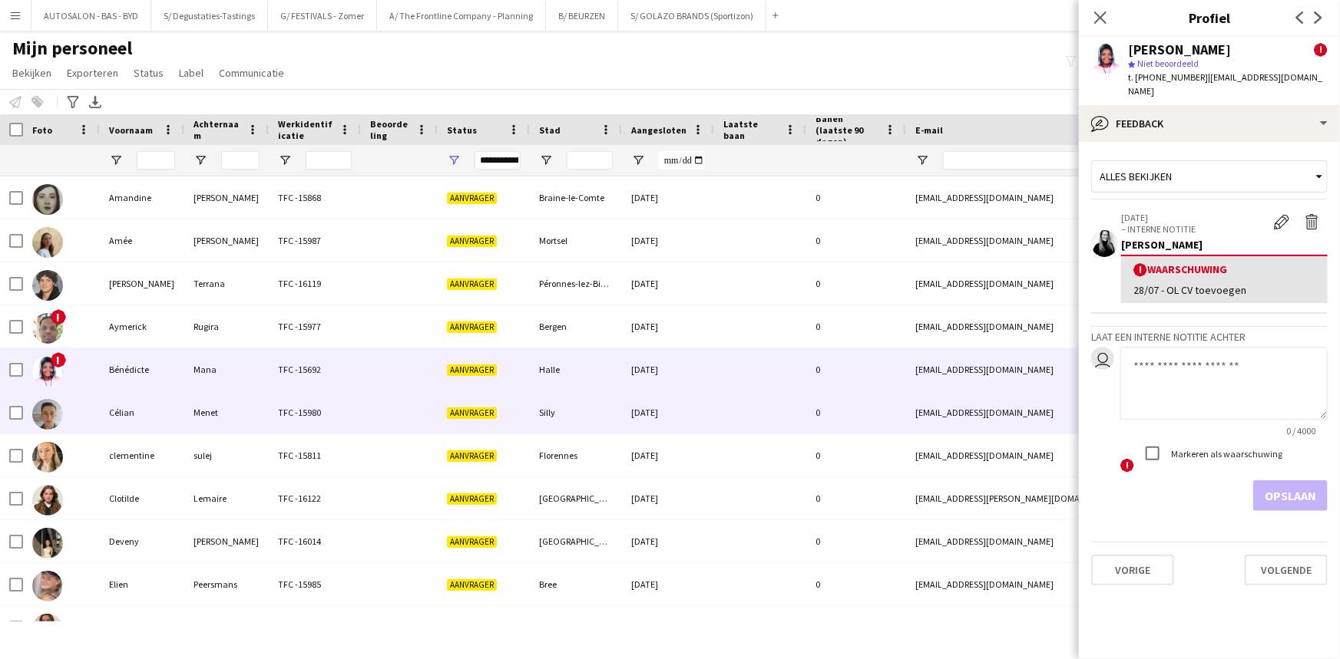
click at [232, 415] on div "Menet" at bounding box center [226, 413] width 84 height 42
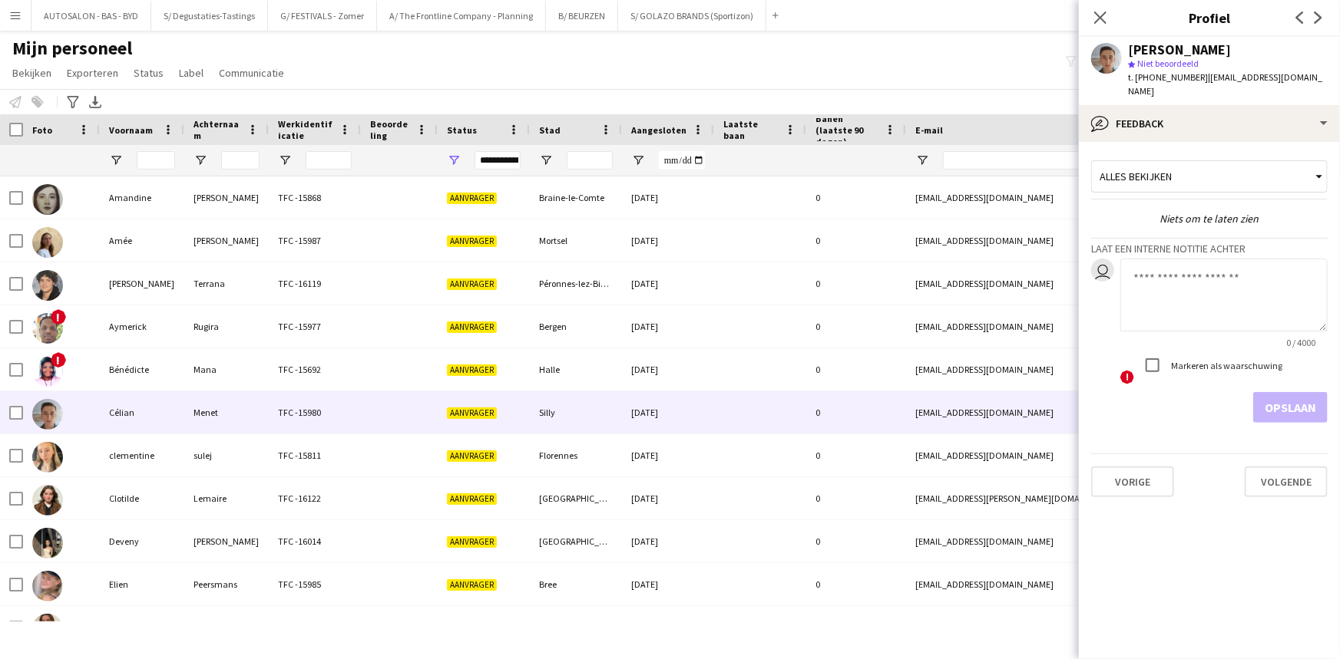
click at [1102, 18] on icon at bounding box center [1100, 18] width 12 height 12
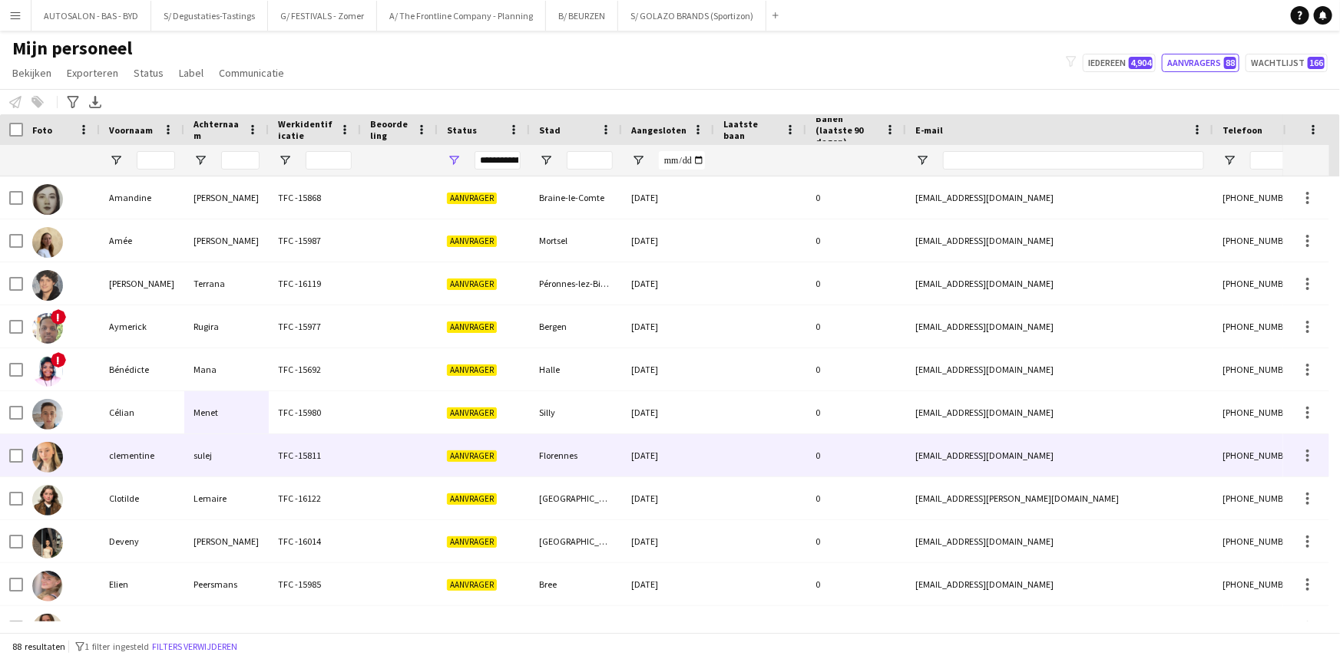
click at [294, 448] on div "TFC -15811" at bounding box center [315, 456] width 92 height 42
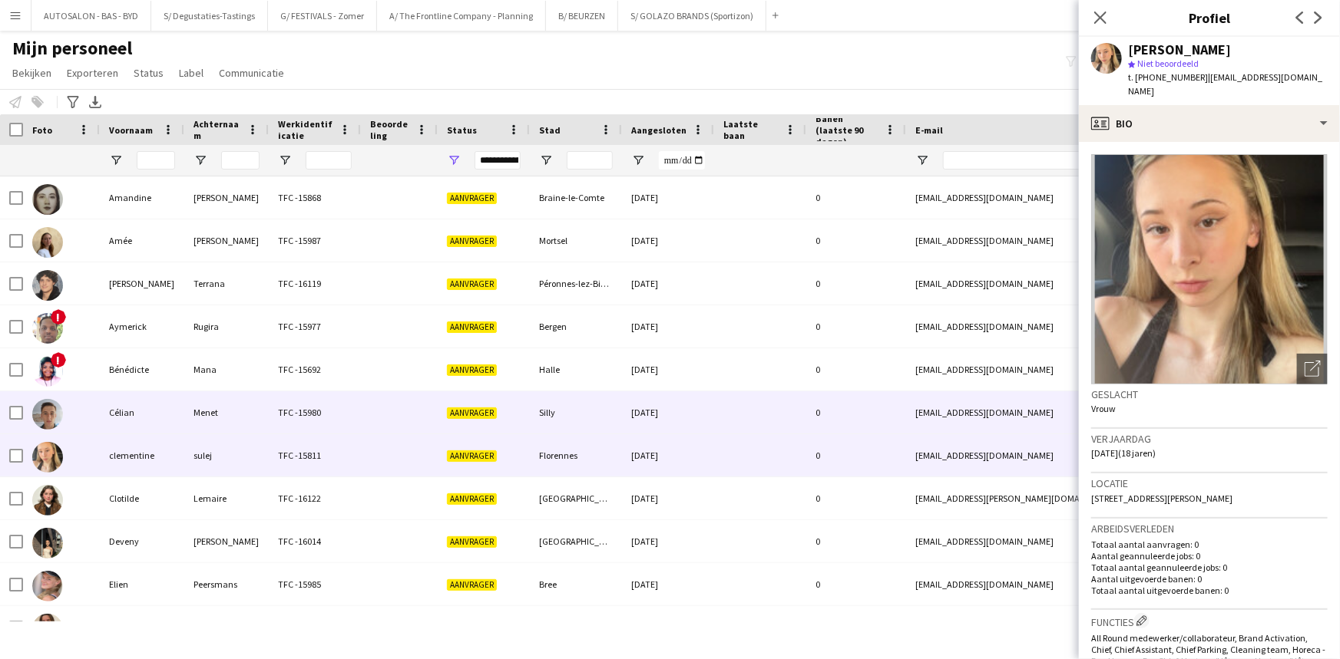
click at [289, 426] on div "TFC -15980" at bounding box center [315, 413] width 92 height 42
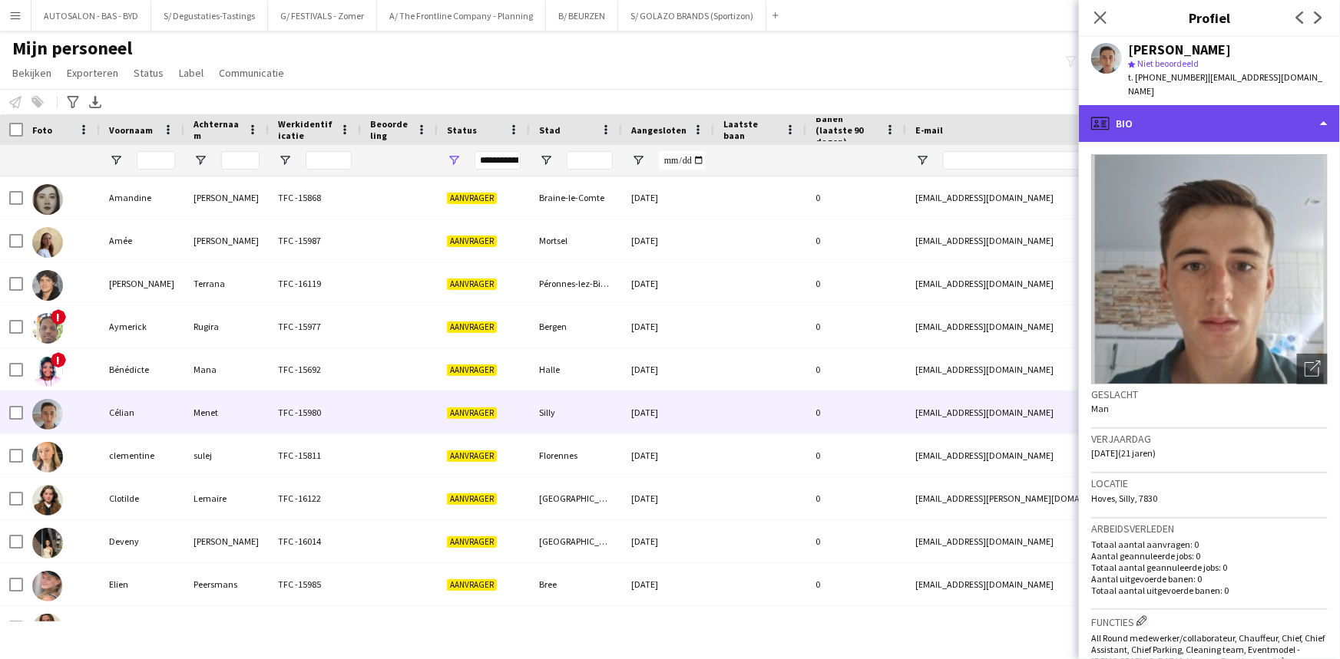
click at [1178, 111] on div "profile Bio" at bounding box center [1209, 123] width 261 height 37
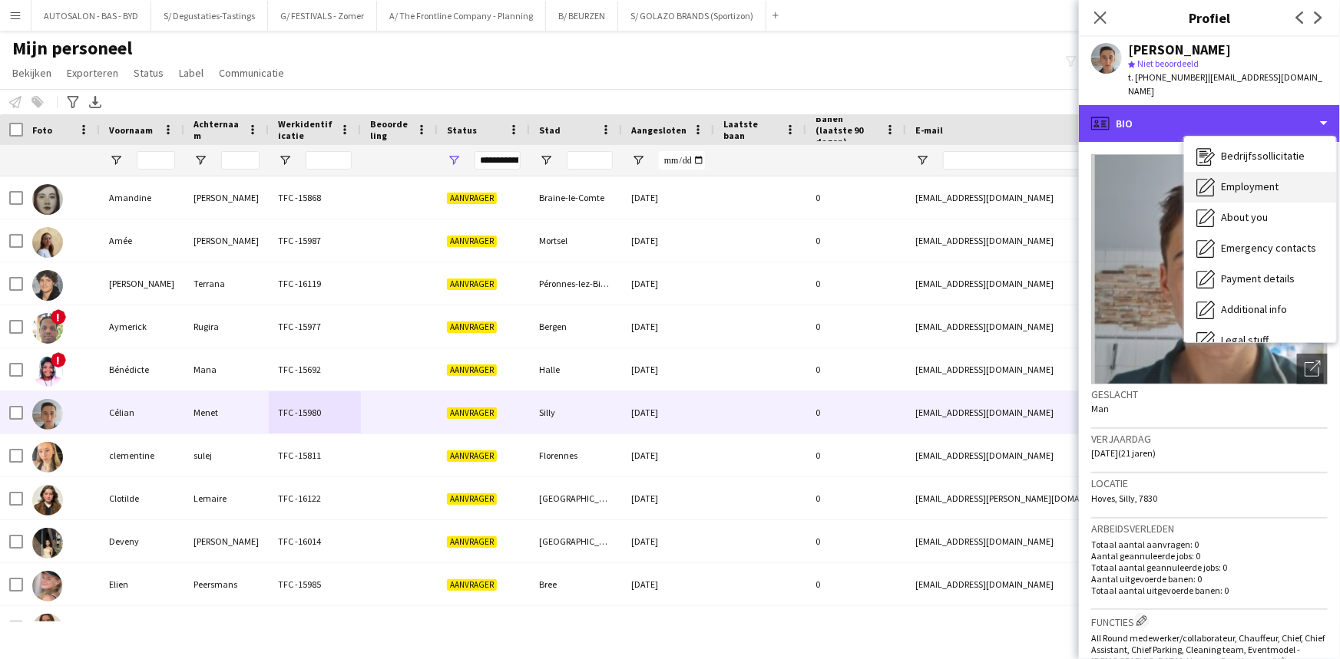
scroll to position [0, 0]
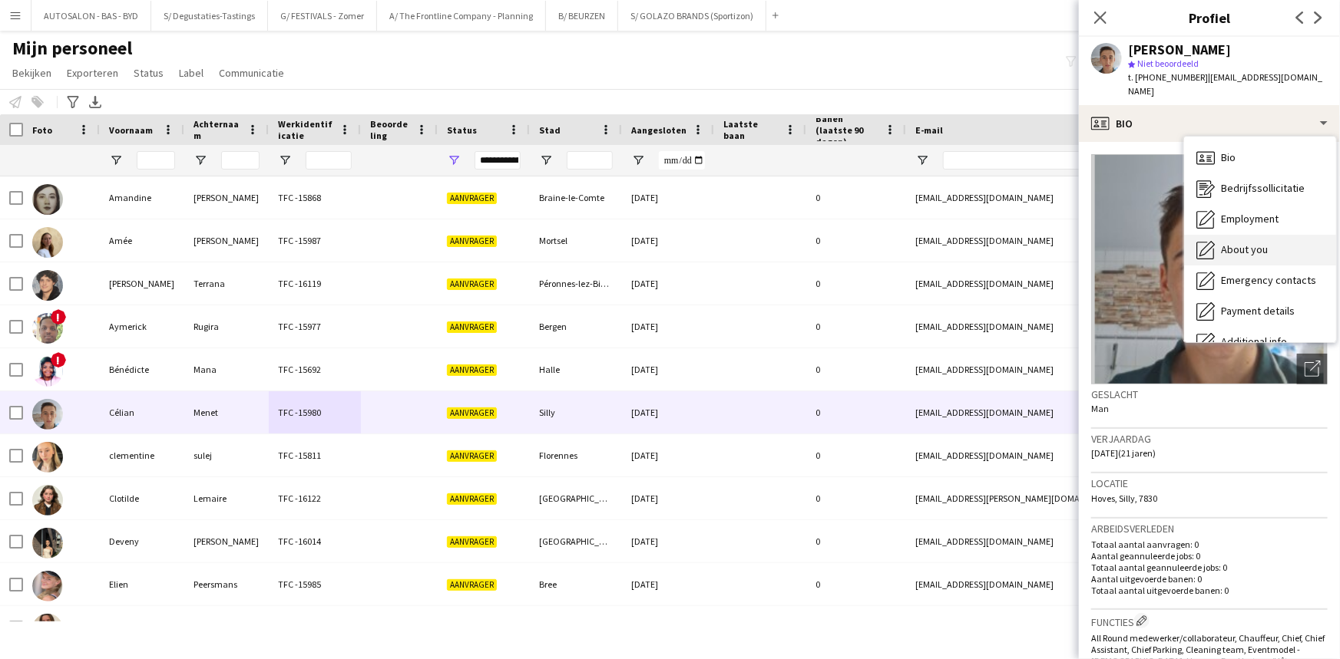
click at [1260, 243] on span "About you" at bounding box center [1244, 250] width 47 height 14
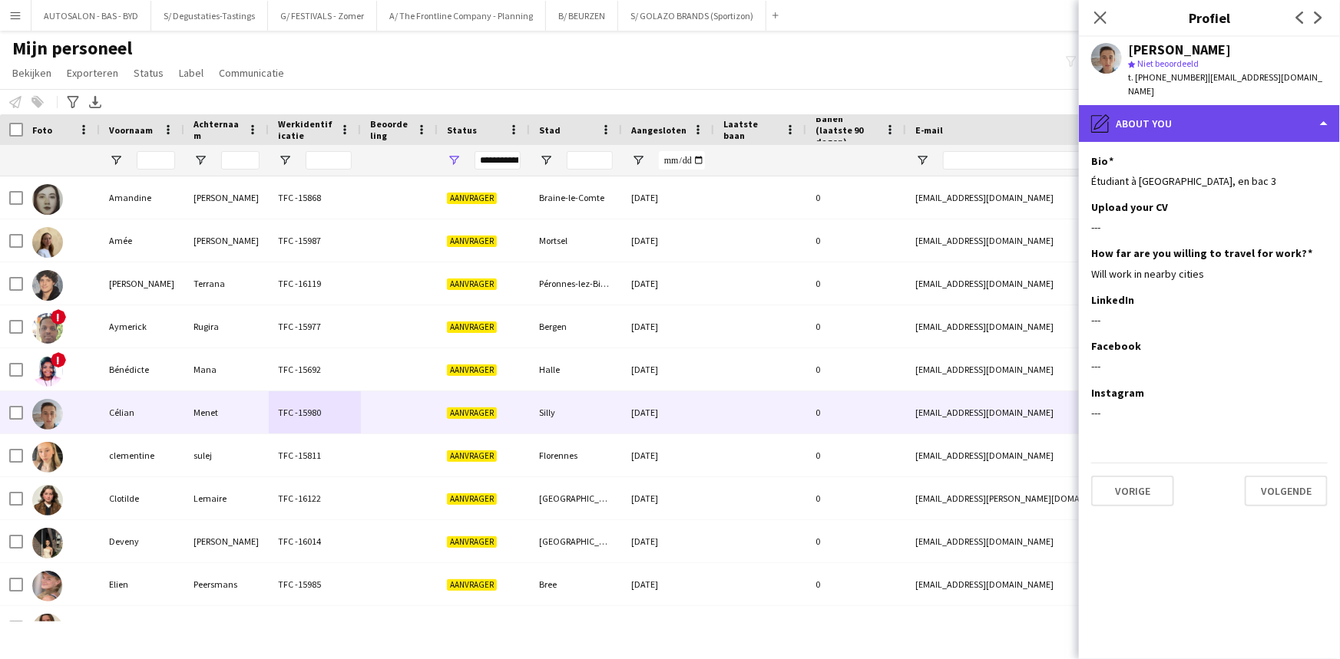
click at [1165, 114] on div "pencil4 About you" at bounding box center [1209, 123] width 261 height 37
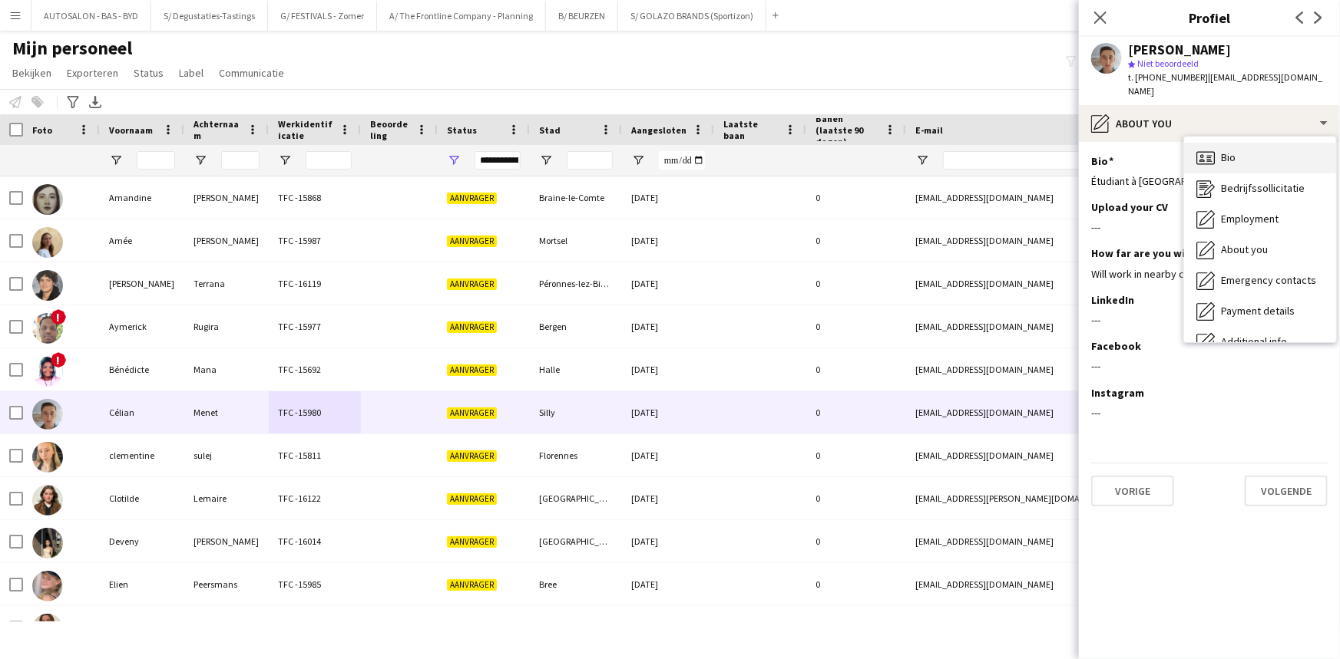
click at [1256, 150] on div "Bio Bio" at bounding box center [1260, 158] width 152 height 31
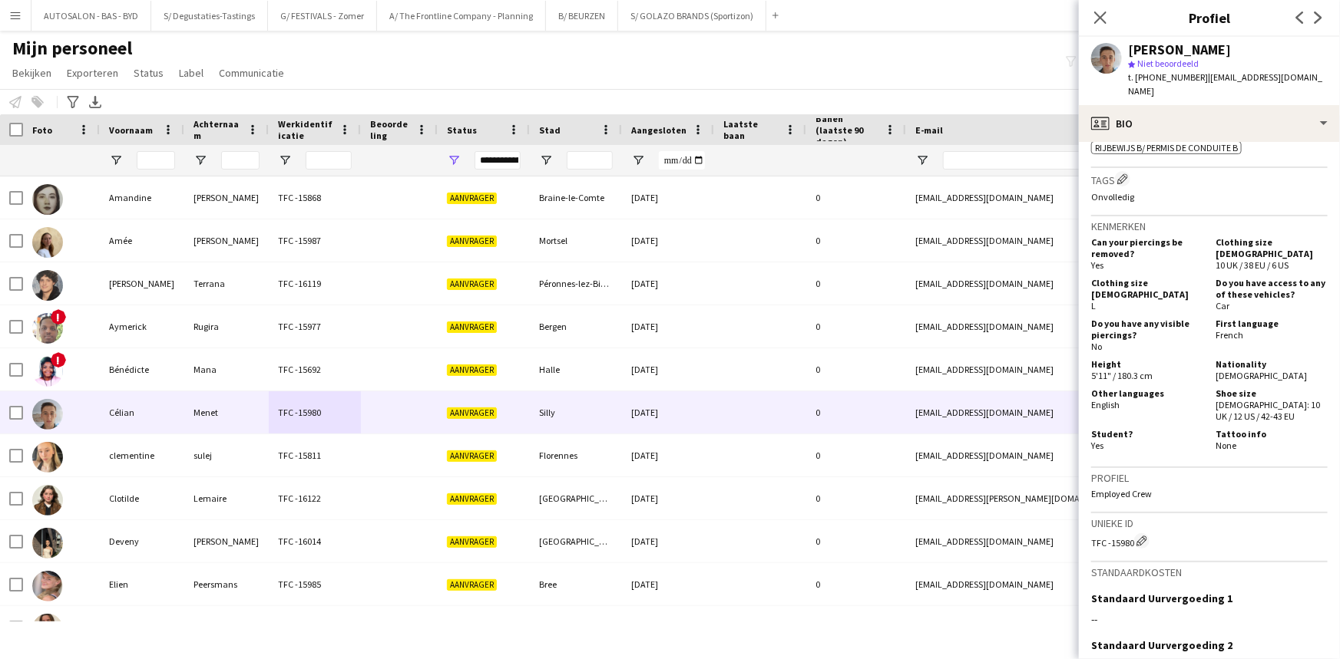
scroll to position [737, 0]
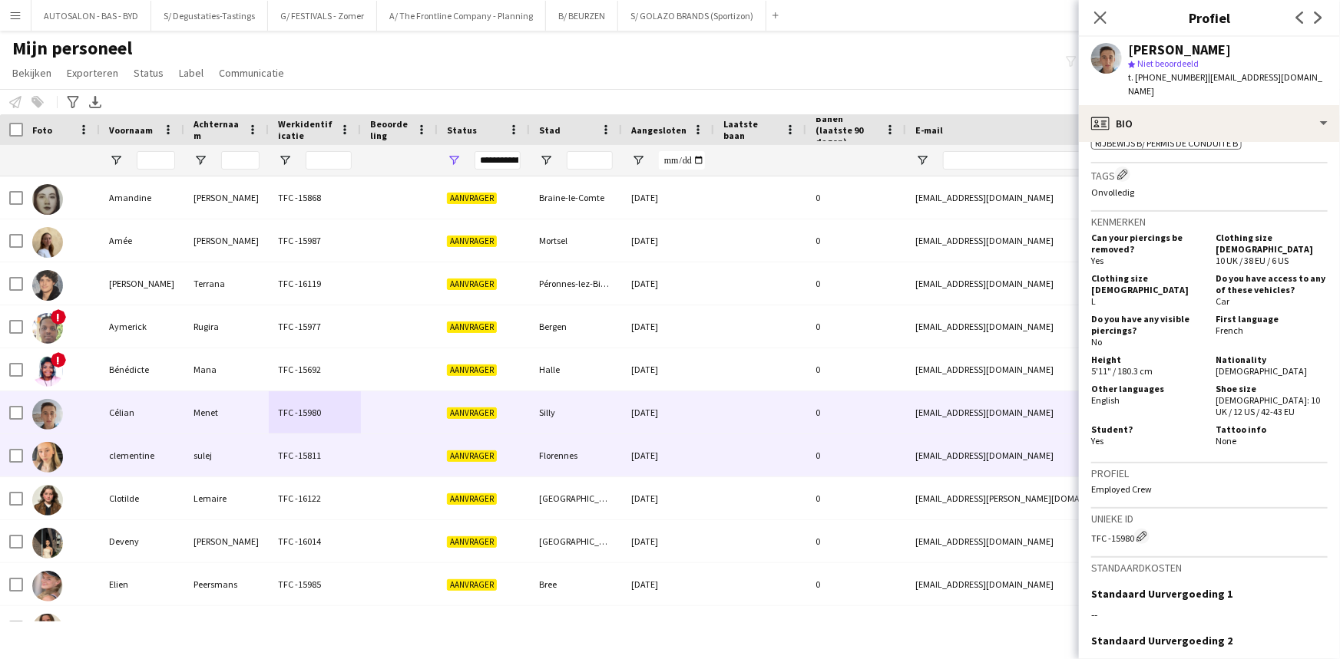
click at [192, 462] on div "sulej" at bounding box center [226, 456] width 84 height 42
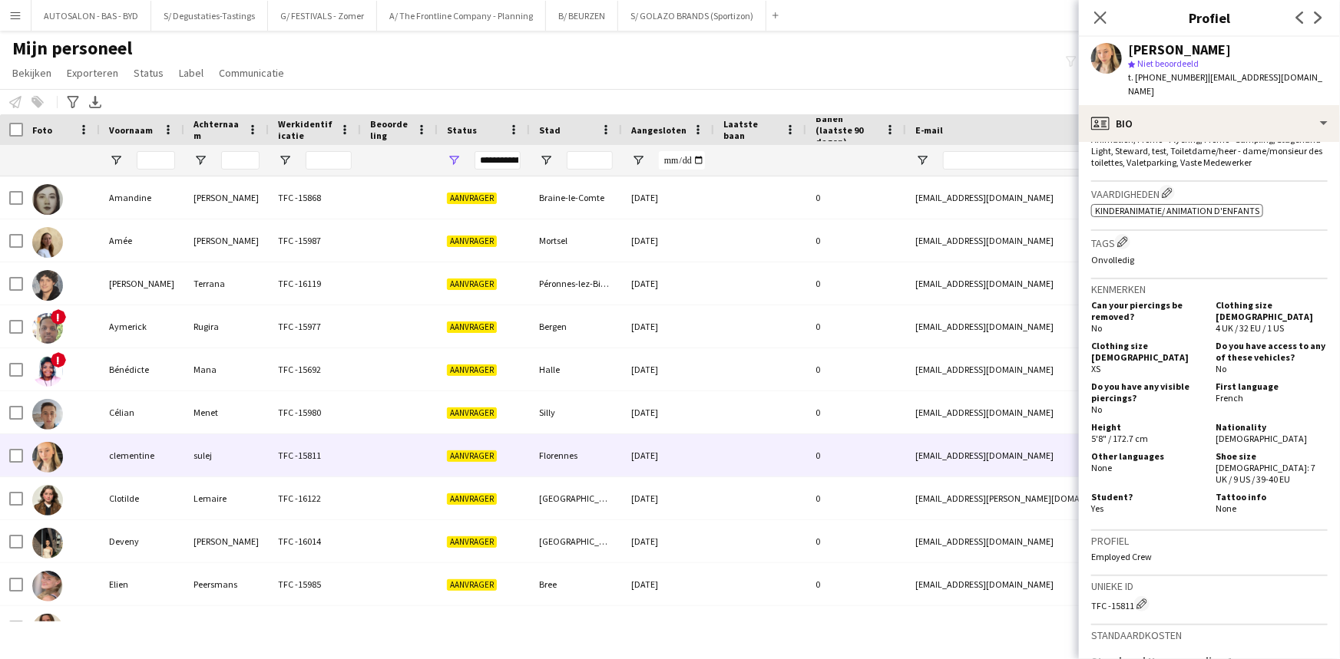
scroll to position [630, 0]
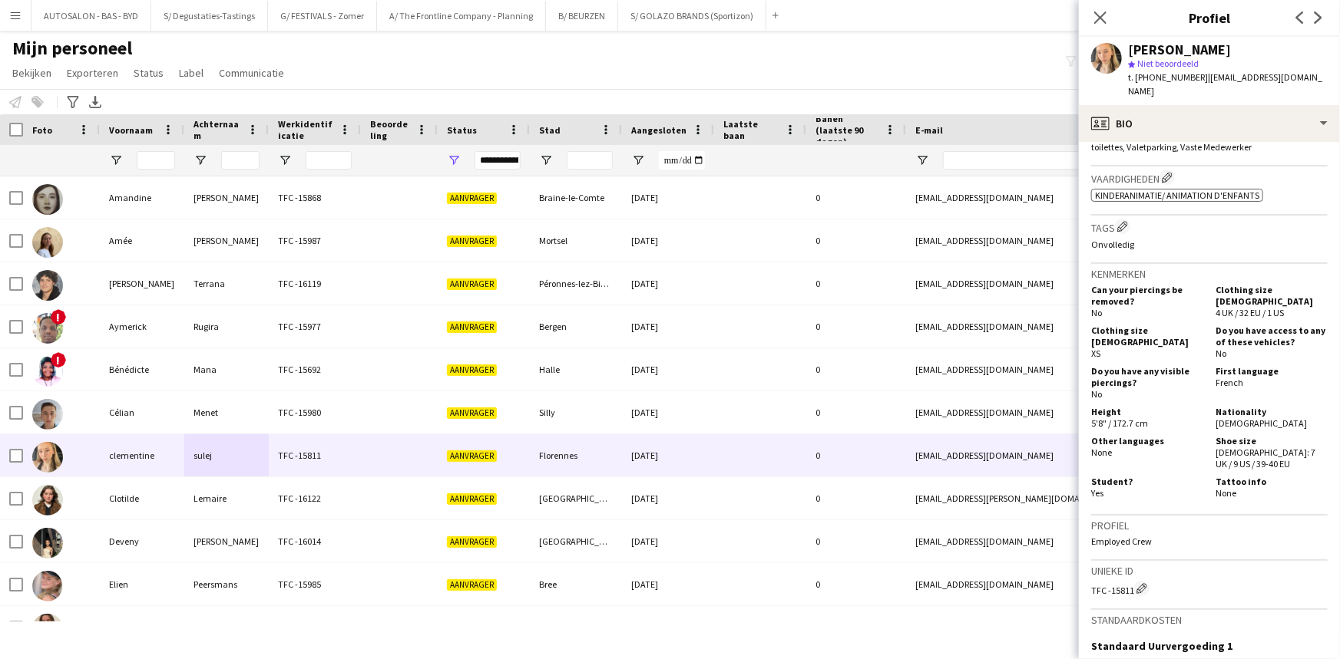
click at [1324, 432] on app-crew-profile-bio "Foto's pop-up openen Geslacht Vrouw Verjaardag [DATE] (18 jaren) Locatie [STREE…" at bounding box center [1209, 400] width 261 height 517
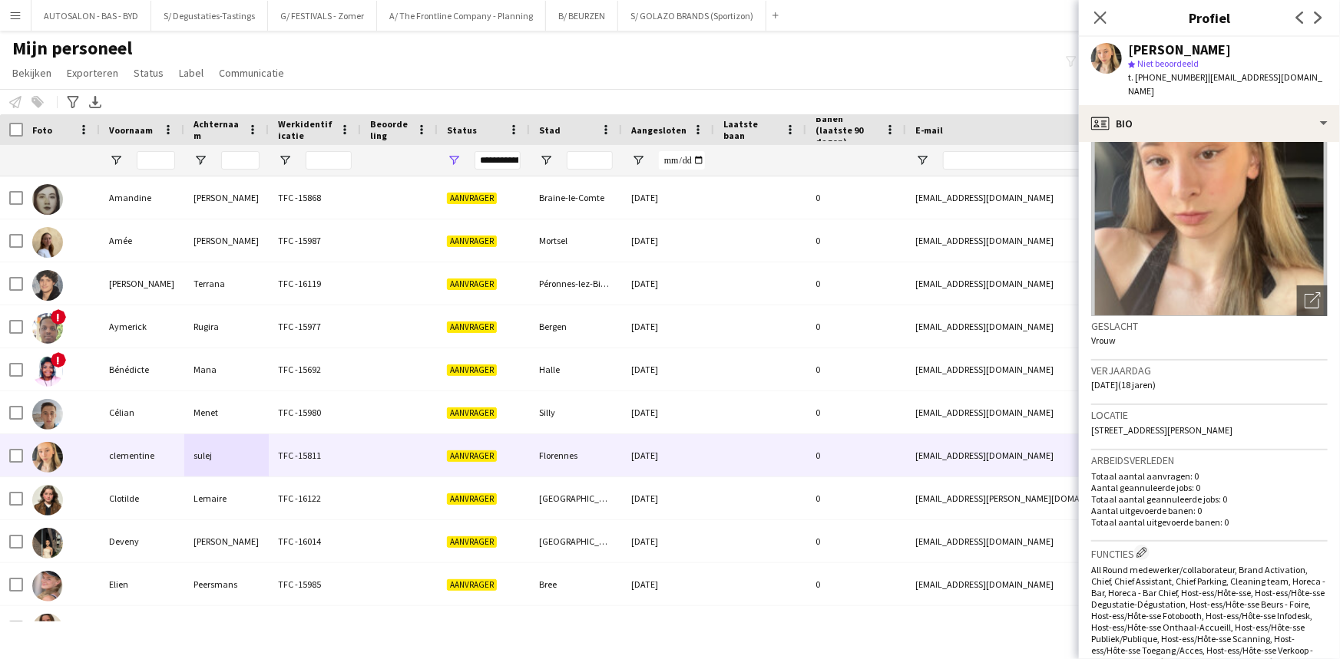
scroll to position [0, 0]
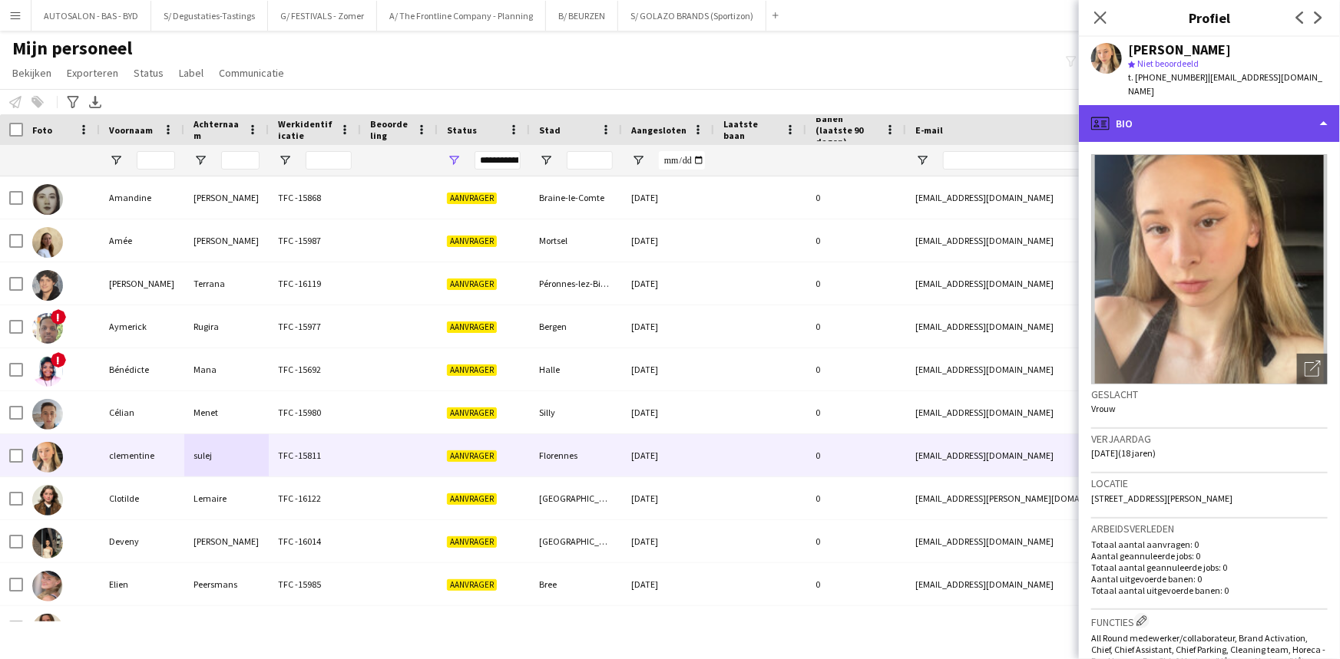
click at [1200, 120] on div "profile Bio" at bounding box center [1209, 123] width 261 height 37
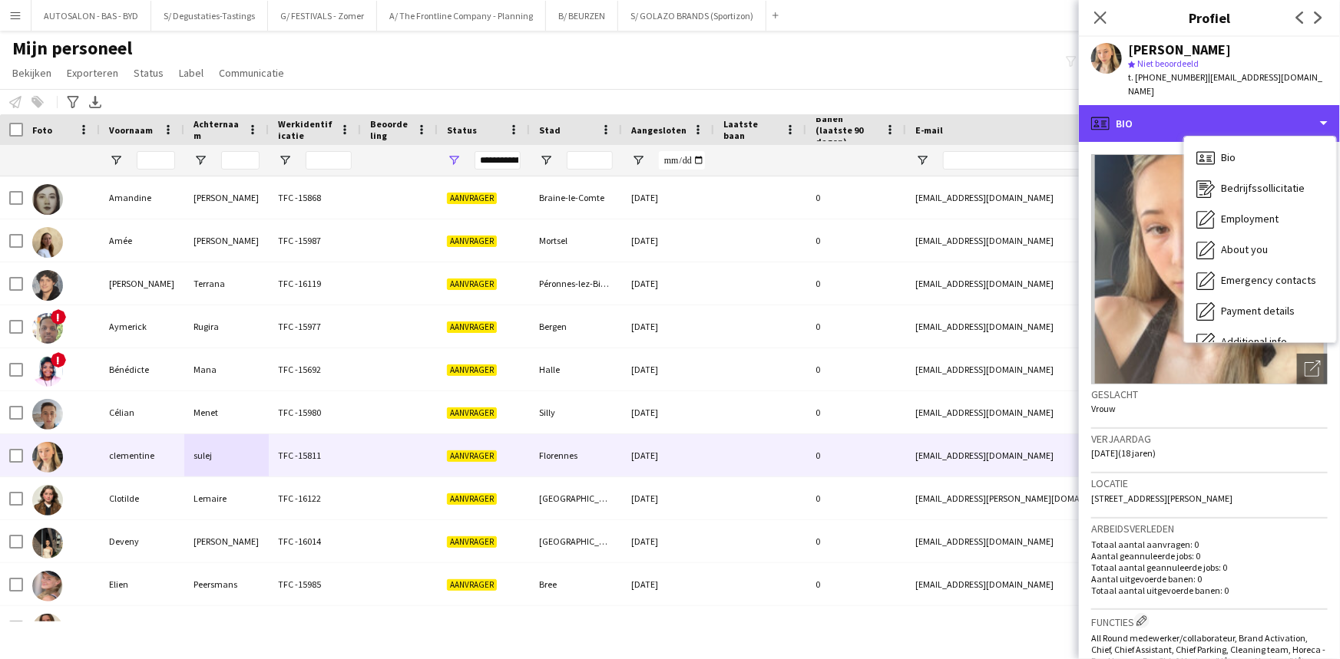
scroll to position [113, 0]
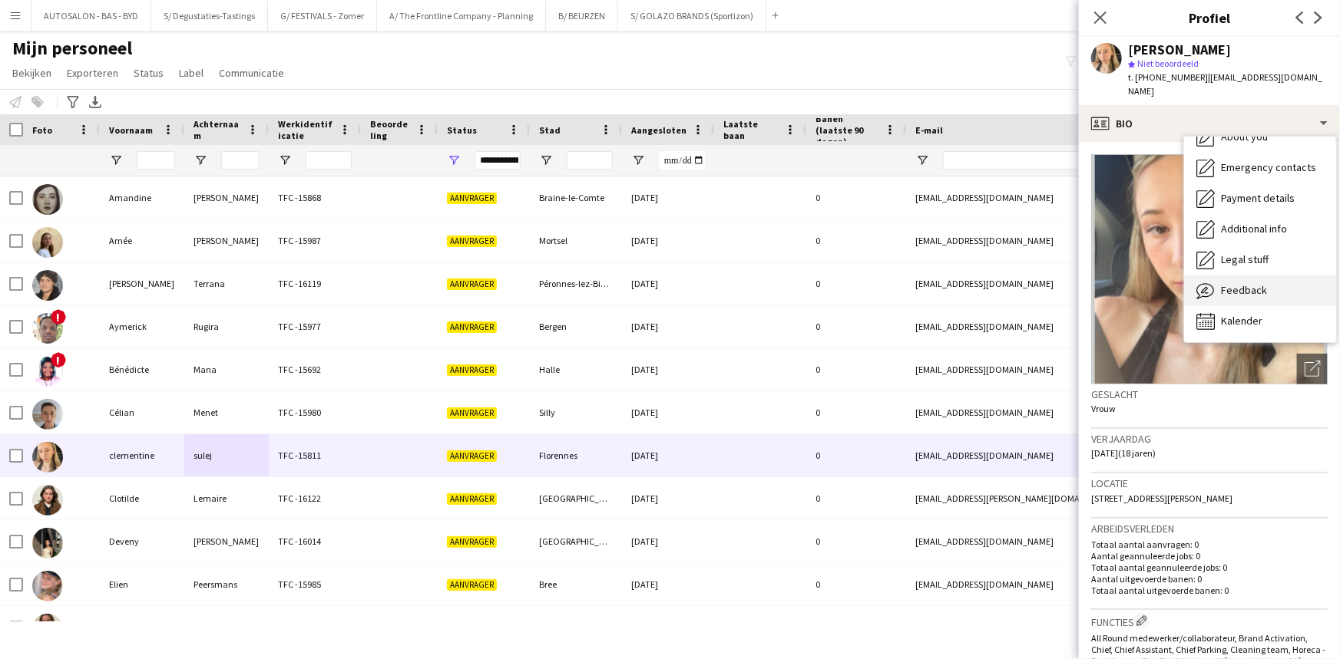
click at [1246, 283] on span "Feedback" at bounding box center [1244, 290] width 46 height 14
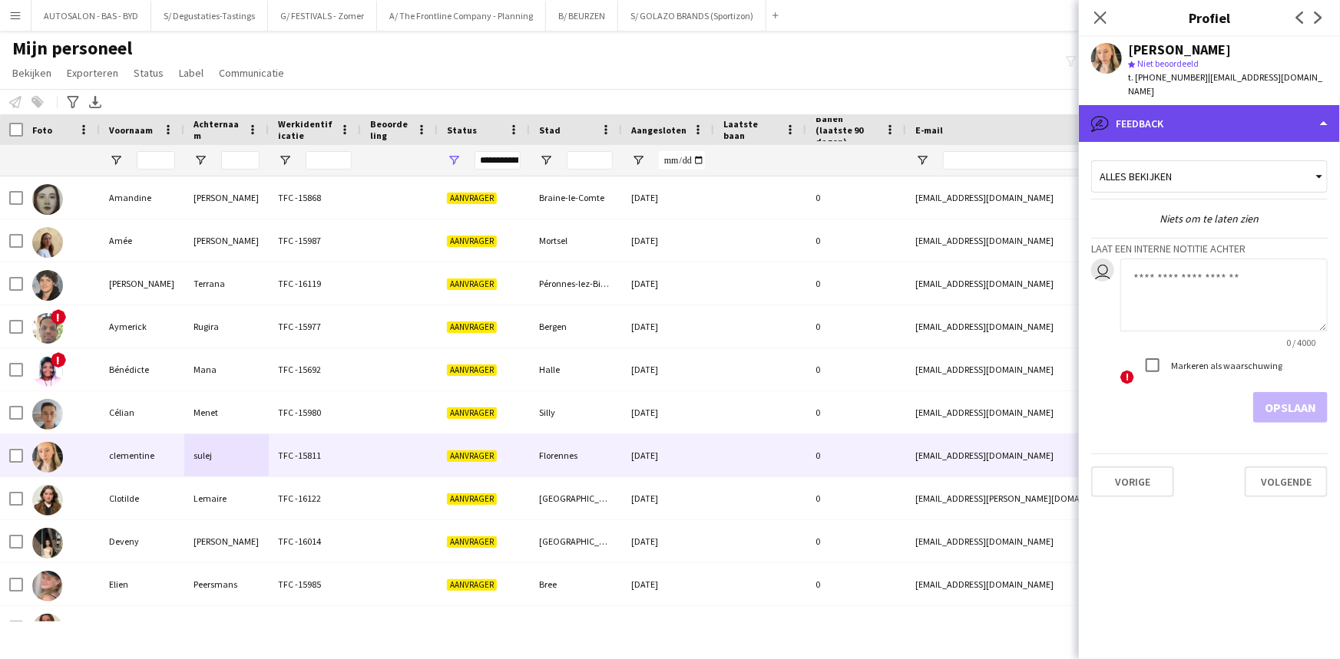
click at [1207, 105] on div "bubble-pencil Feedback" at bounding box center [1209, 123] width 261 height 37
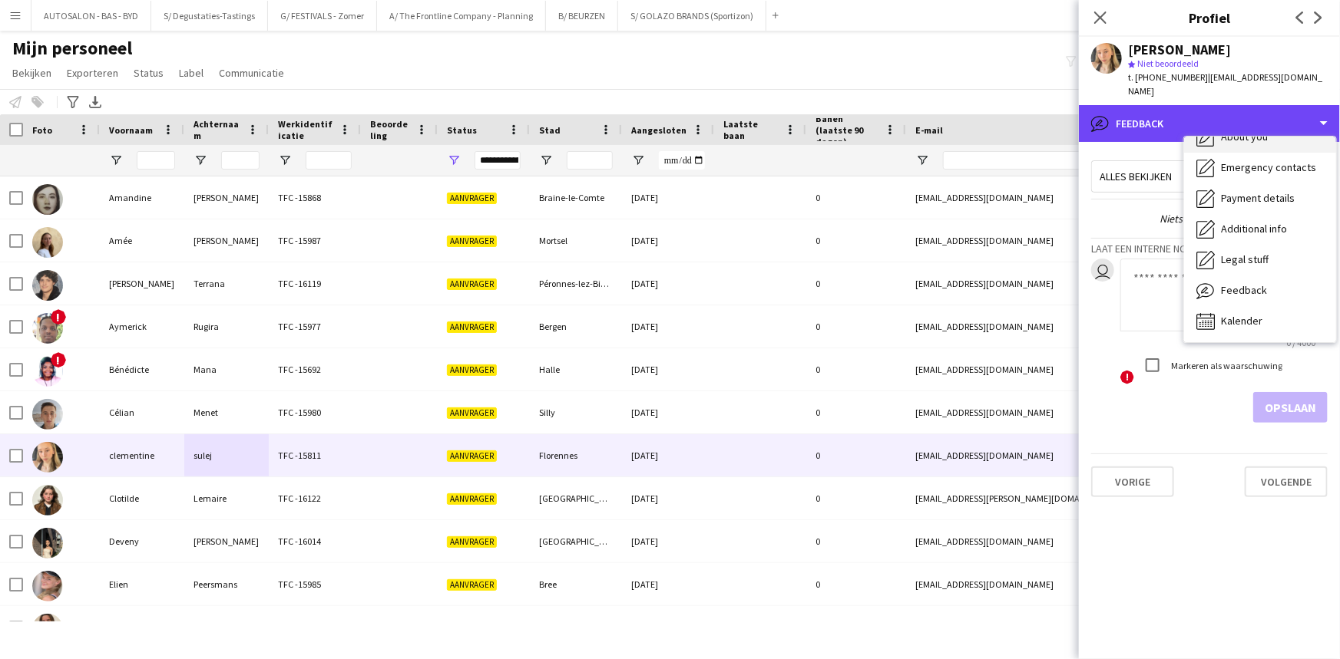
scroll to position [0, 0]
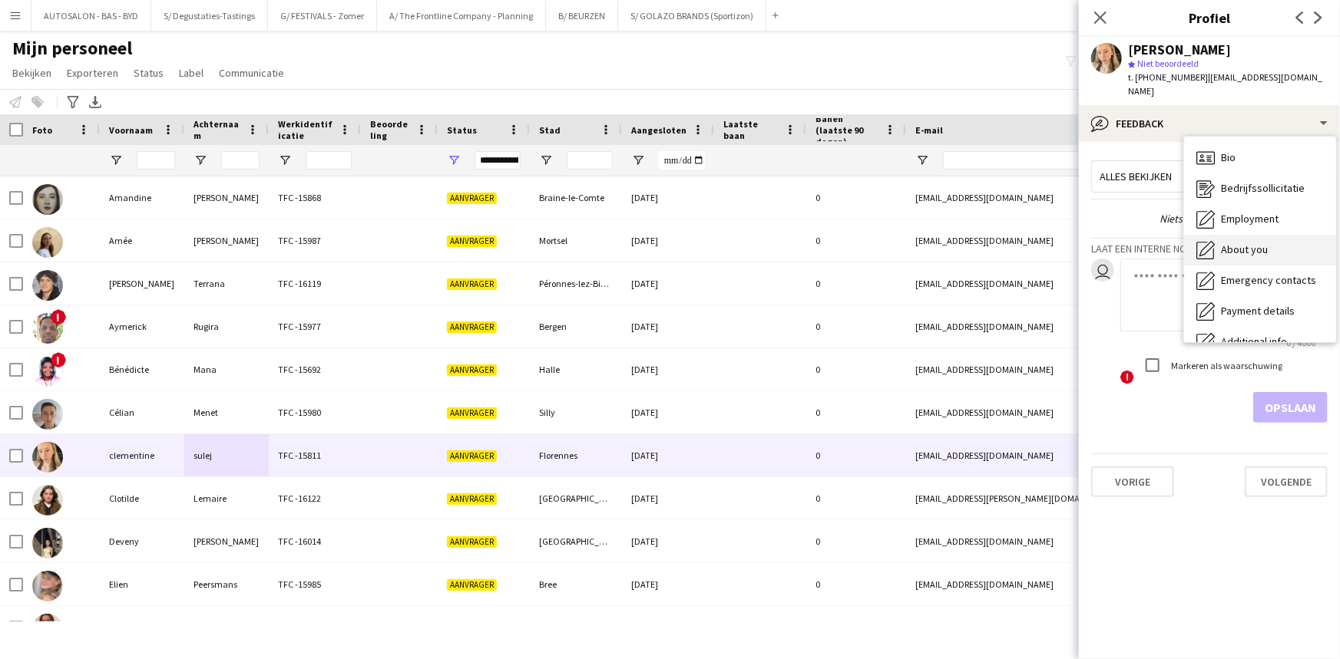
click at [1259, 243] on span "About you" at bounding box center [1244, 250] width 47 height 14
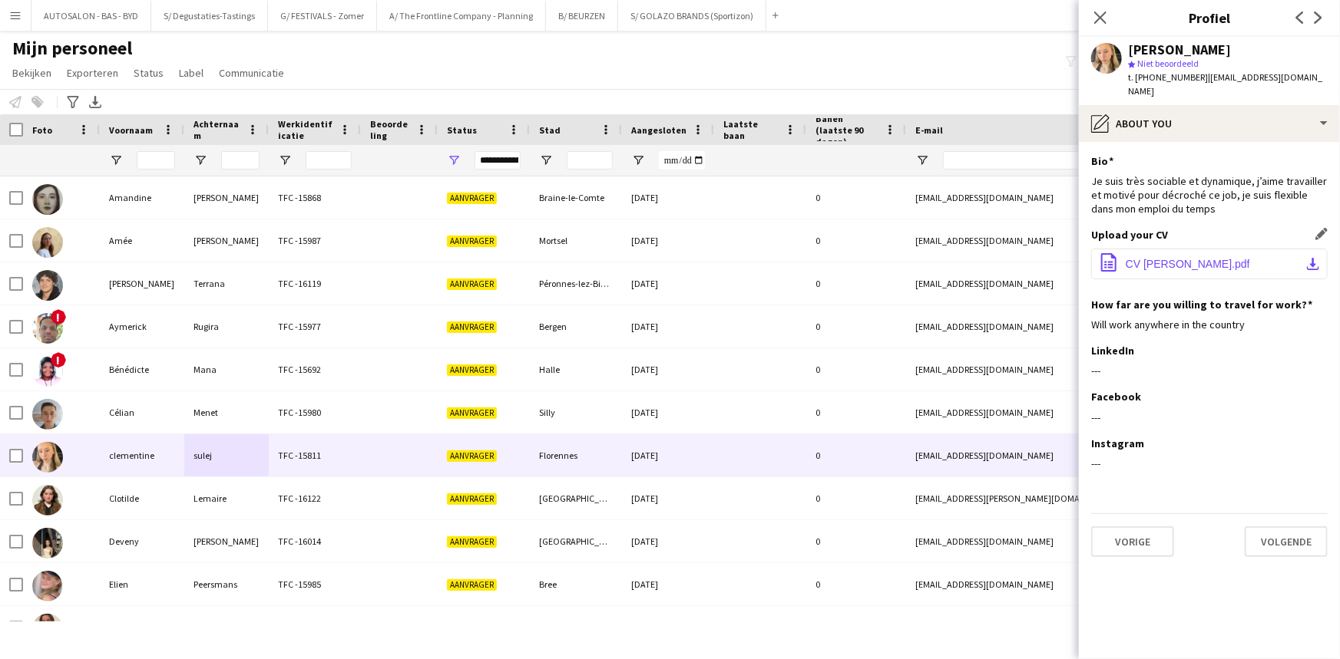
click at [1195, 258] on span "CV [PERSON_NAME].pdf" at bounding box center [1187, 264] width 124 height 12
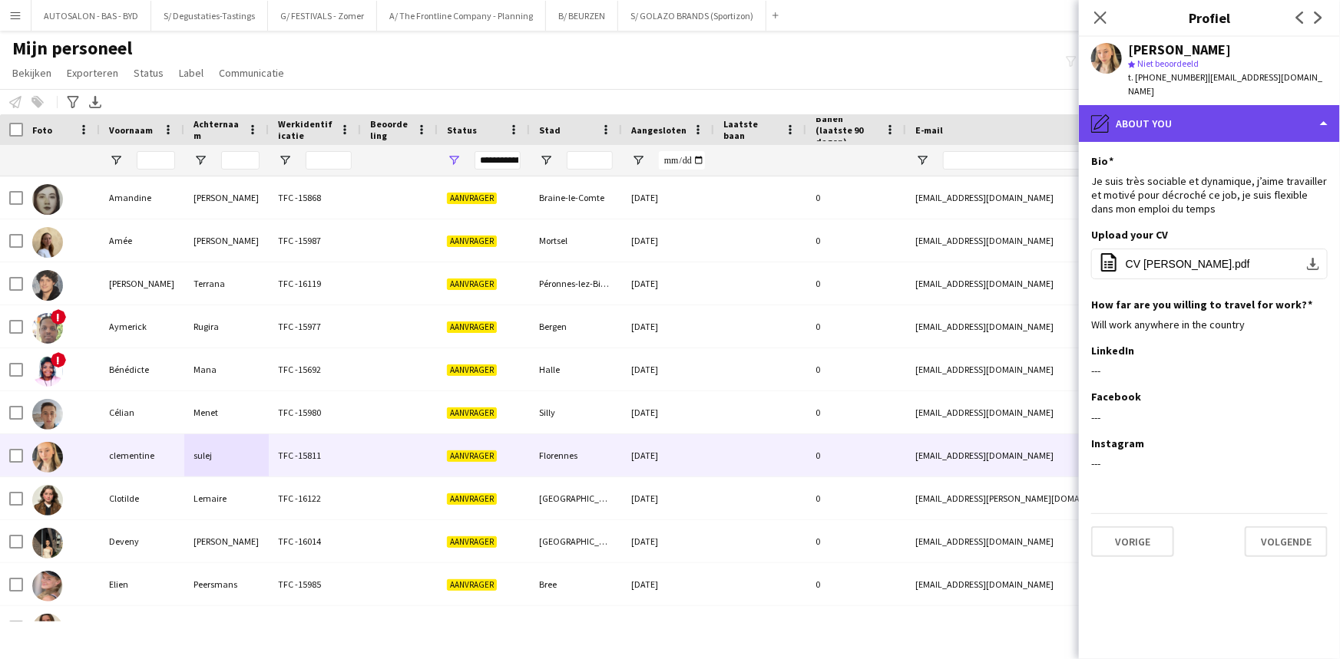
click at [1181, 123] on div "pencil4 About you" at bounding box center [1209, 123] width 261 height 37
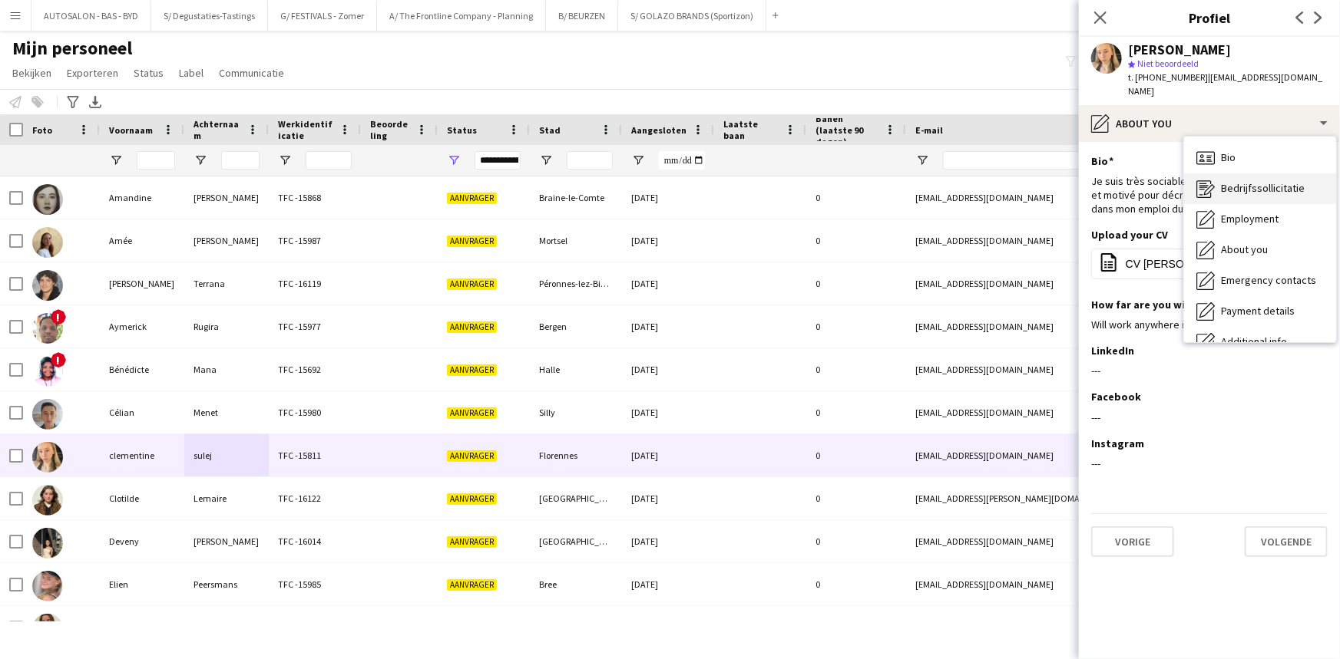
click at [1266, 181] on span "Bedrijfssollicitatie" at bounding box center [1263, 188] width 84 height 14
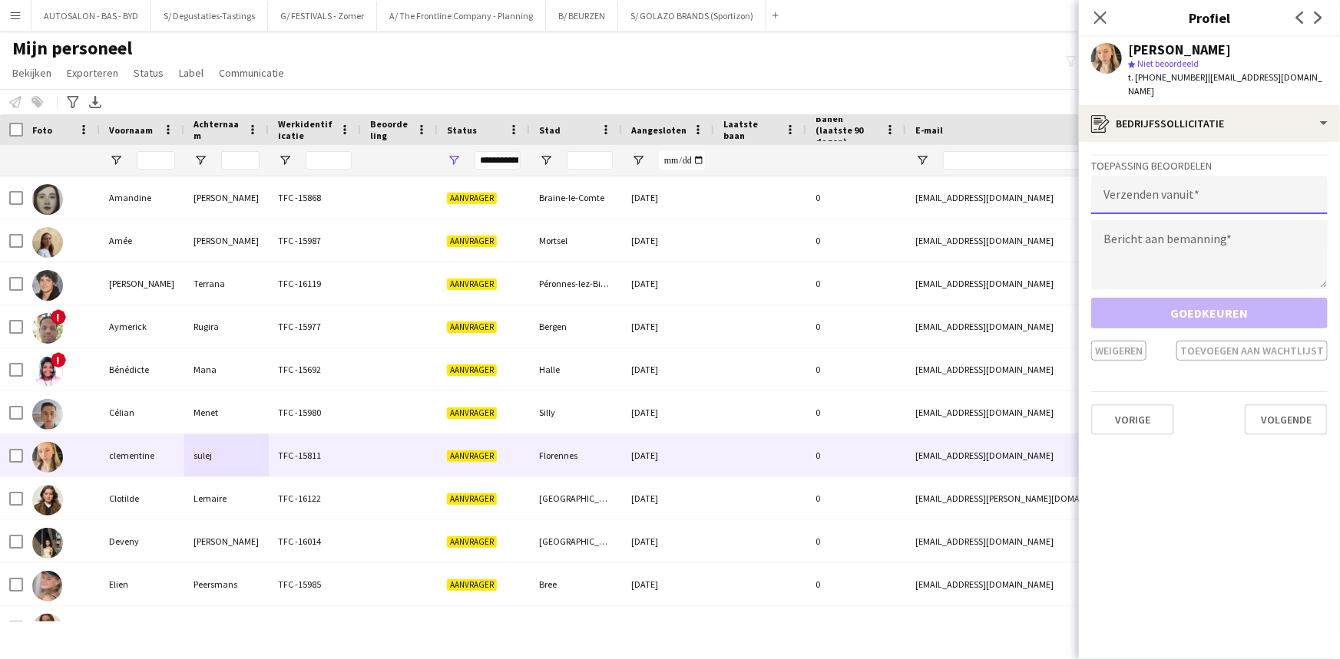
click at [1156, 180] on input "email" at bounding box center [1209, 195] width 236 height 38
type input "**********"
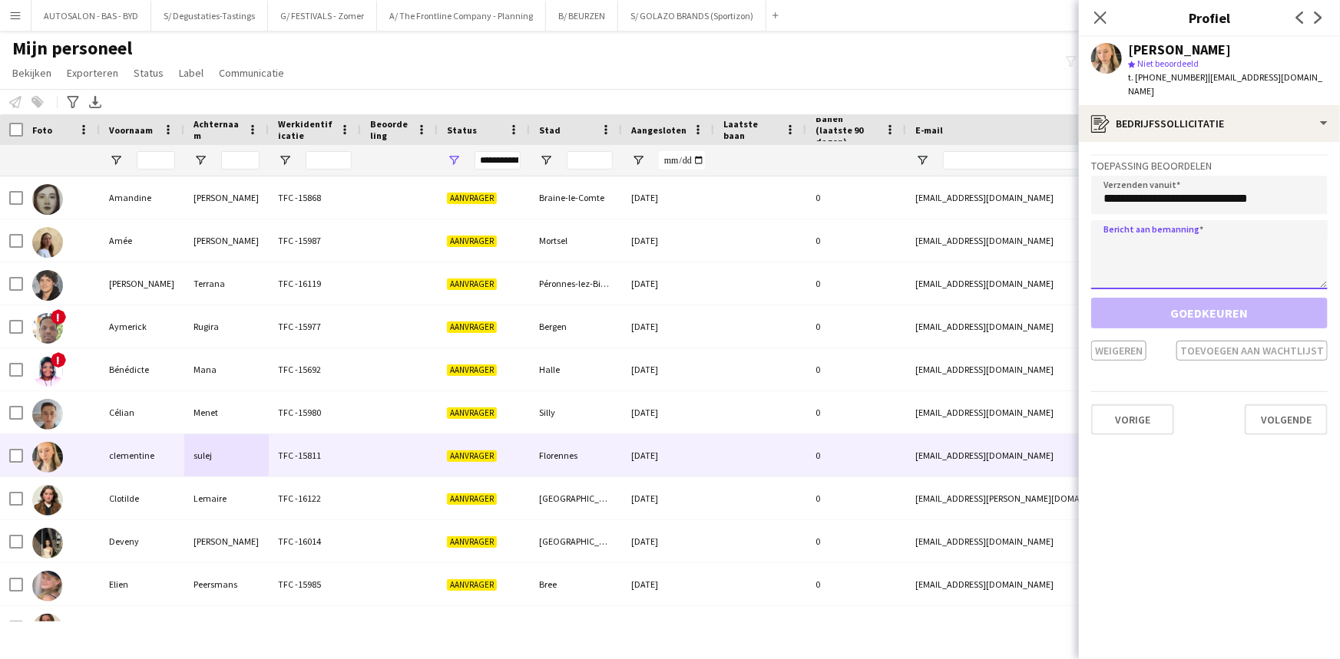
click at [1138, 220] on textarea at bounding box center [1209, 254] width 236 height 69
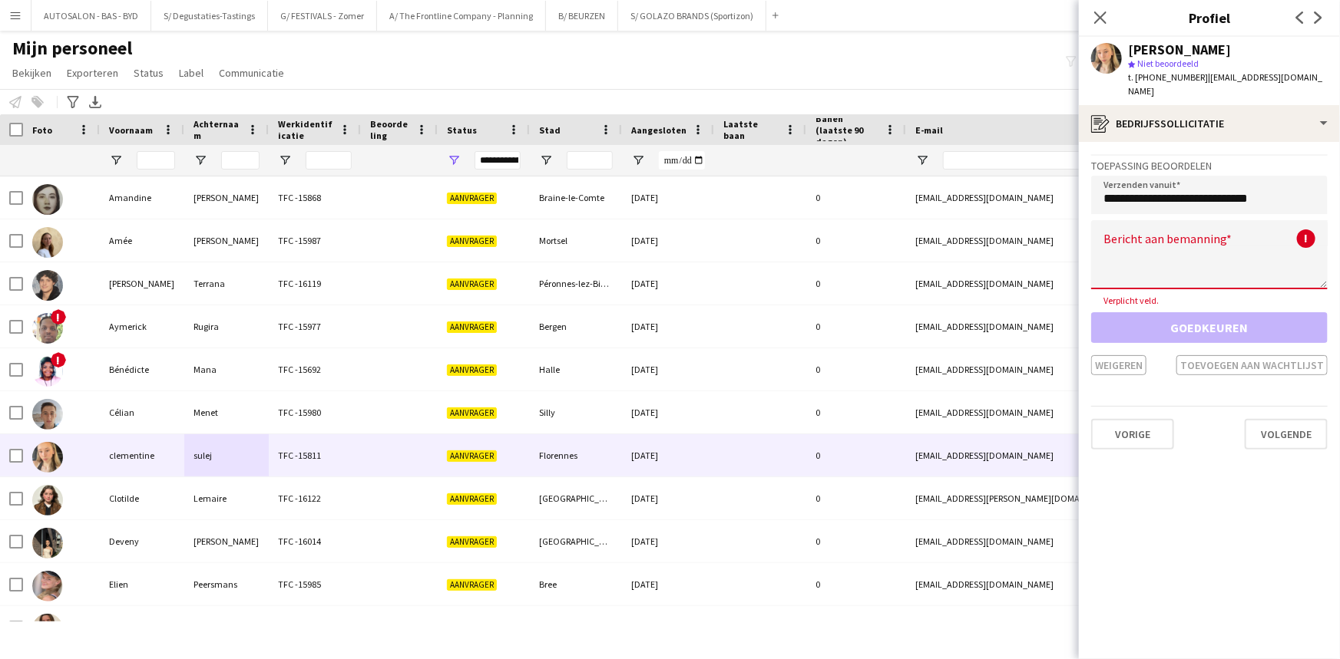
click at [1193, 264] on textarea at bounding box center [1209, 254] width 236 height 69
click at [1138, 236] on textarea at bounding box center [1209, 254] width 236 height 69
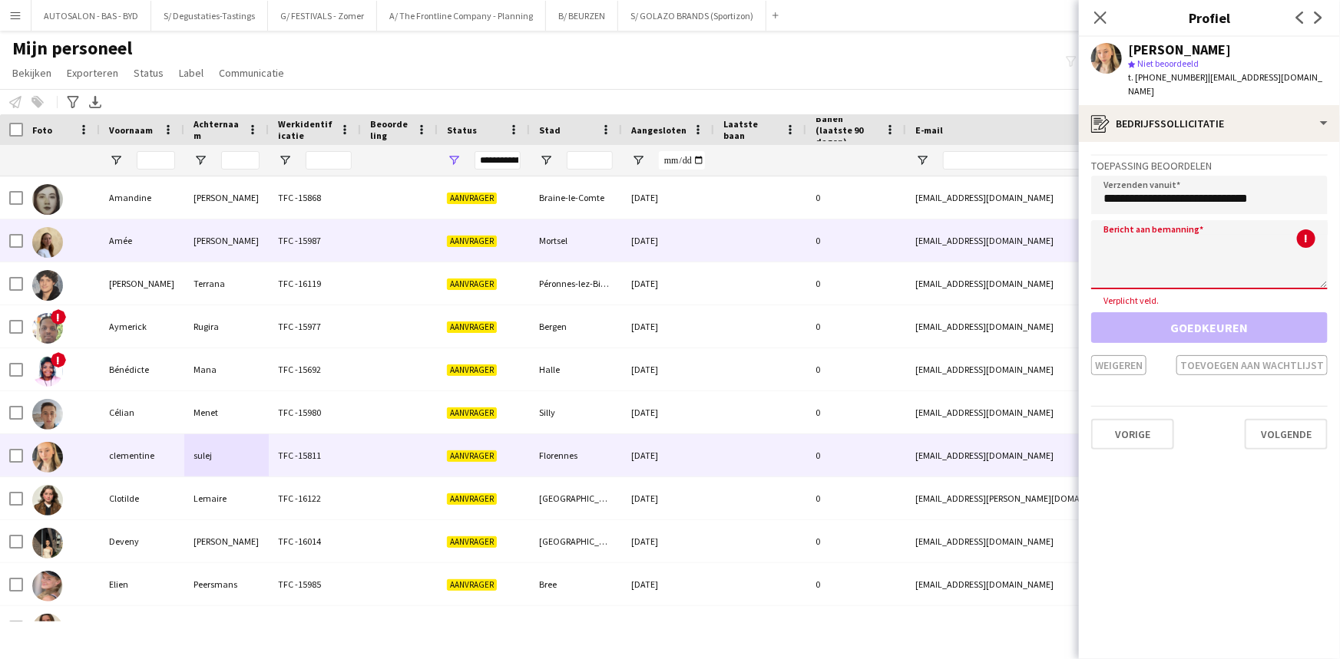
paste textarea "**********"
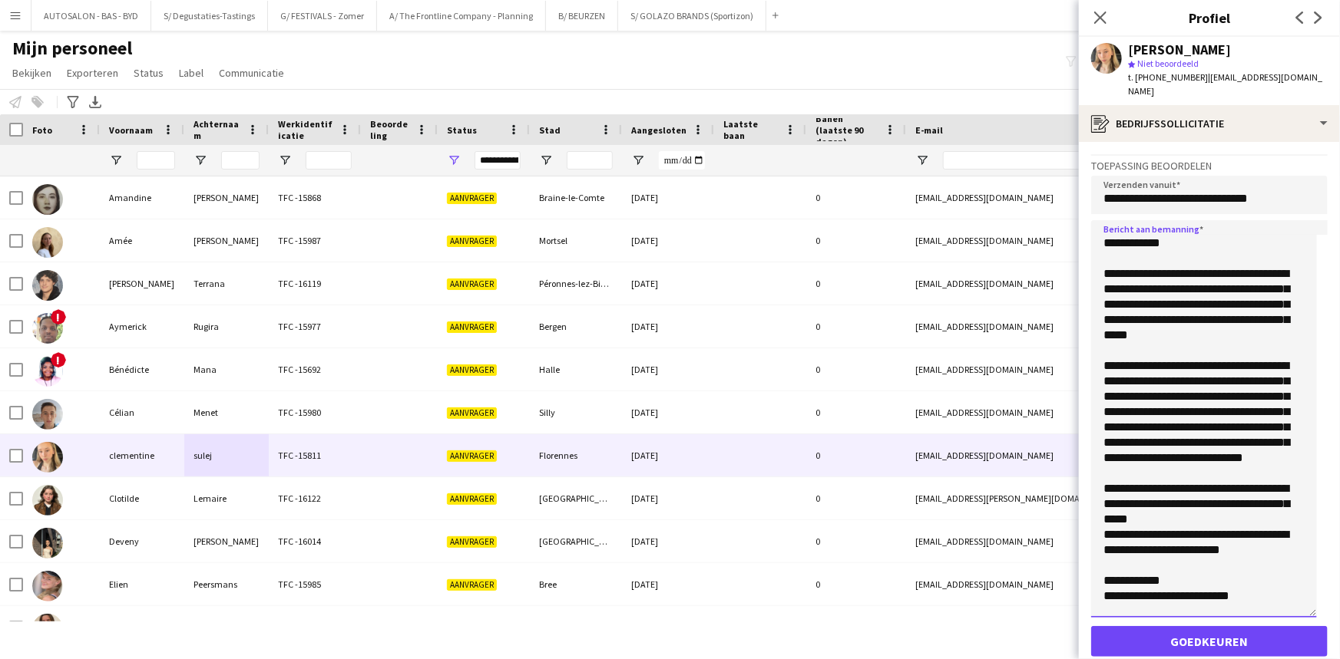
scroll to position [20, 0]
drag, startPoint x: 1323, startPoint y: 268, endPoint x: 1252, endPoint y: 490, distance: 233.1
click at [1298, 600] on textarea "**********" at bounding box center [1204, 421] width 226 height 402
click at [1152, 224] on textarea "**********" at bounding box center [1204, 420] width 226 height 401
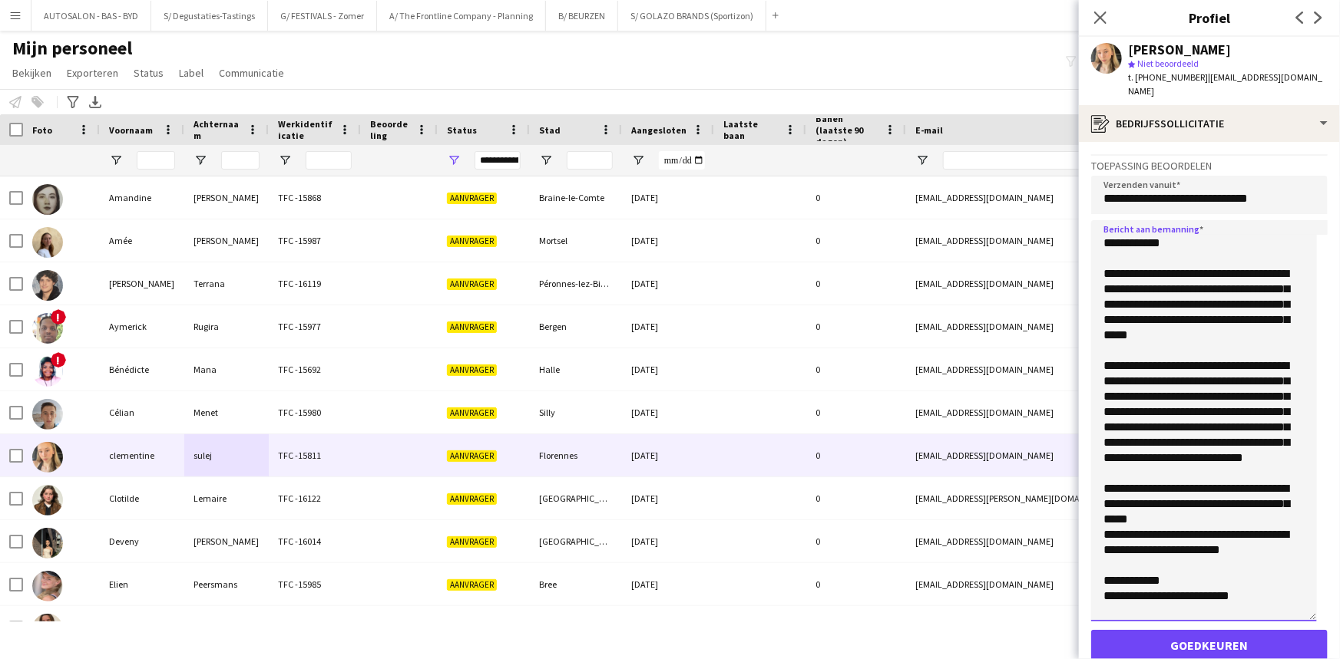
click at [1152, 224] on textarea "**********" at bounding box center [1204, 420] width 226 height 401
drag, startPoint x: 1198, startPoint y: 407, endPoint x: 1260, endPoint y: 428, distance: 65.1
click at [1260, 428] on textarea "**********" at bounding box center [1204, 420] width 226 height 401
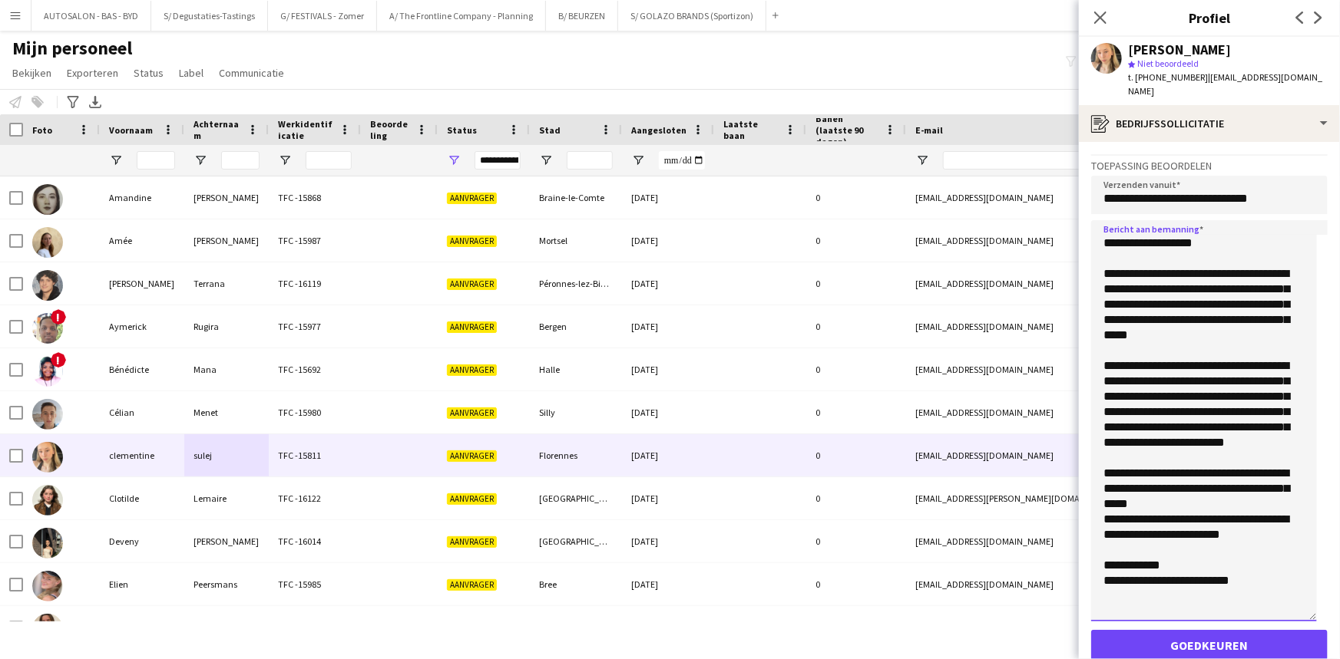
scroll to position [0, 0]
drag, startPoint x: 1264, startPoint y: 580, endPoint x: 1128, endPoint y: 242, distance: 364.1
click at [1086, 213] on app-crew-profile-application "**********" at bounding box center [1209, 400] width 261 height 517
click at [1237, 332] on textarea "**********" at bounding box center [1204, 420] width 226 height 401
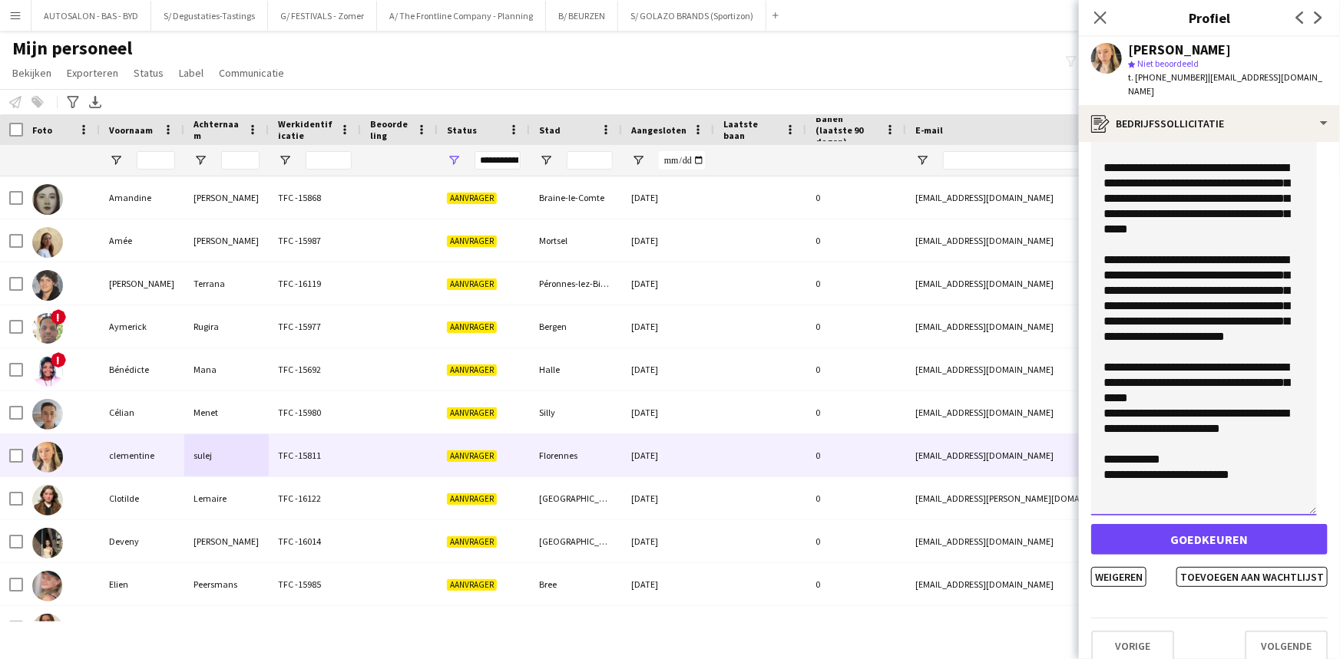
type textarea "**********"
drag, startPoint x: 1303, startPoint y: 72, endPoint x: 1198, endPoint y: 81, distance: 105.5
click at [1198, 81] on span "| [EMAIL_ADDRESS][DOMAIN_NAME]" at bounding box center [1225, 83] width 194 height 25
click at [1135, 567] on button "Weigeren" at bounding box center [1118, 577] width 55 height 20
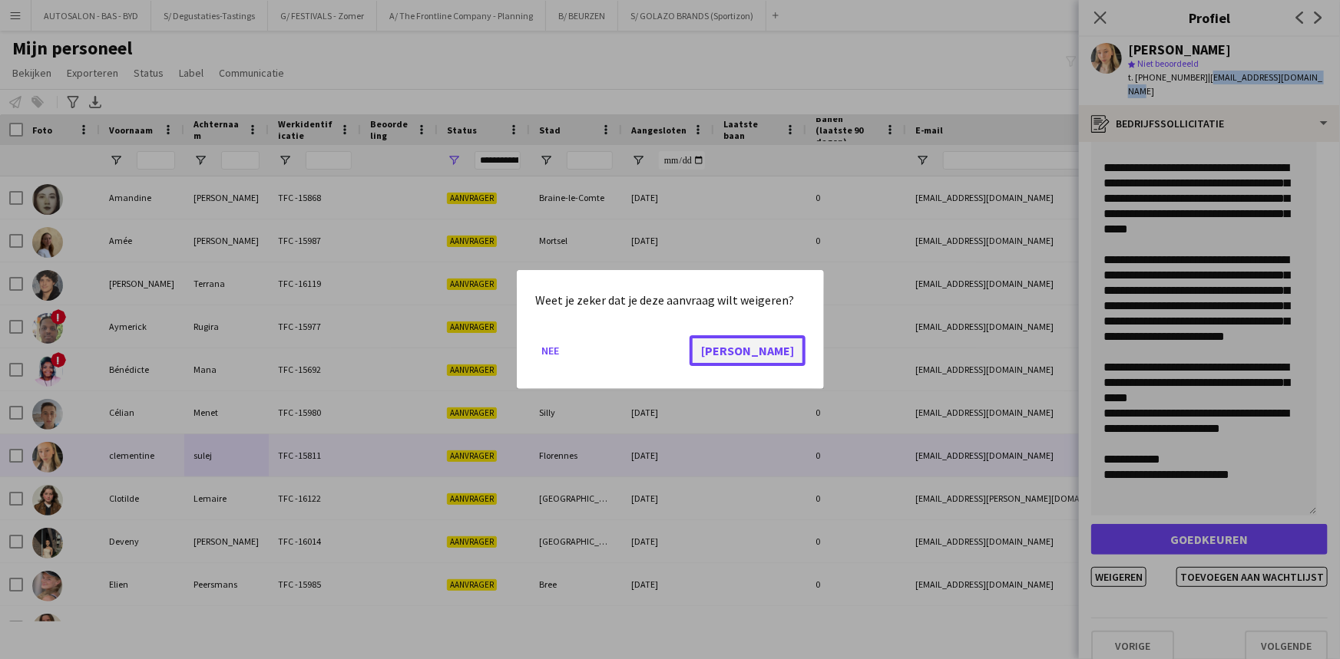
click at [785, 347] on button "[PERSON_NAME]" at bounding box center [747, 350] width 116 height 31
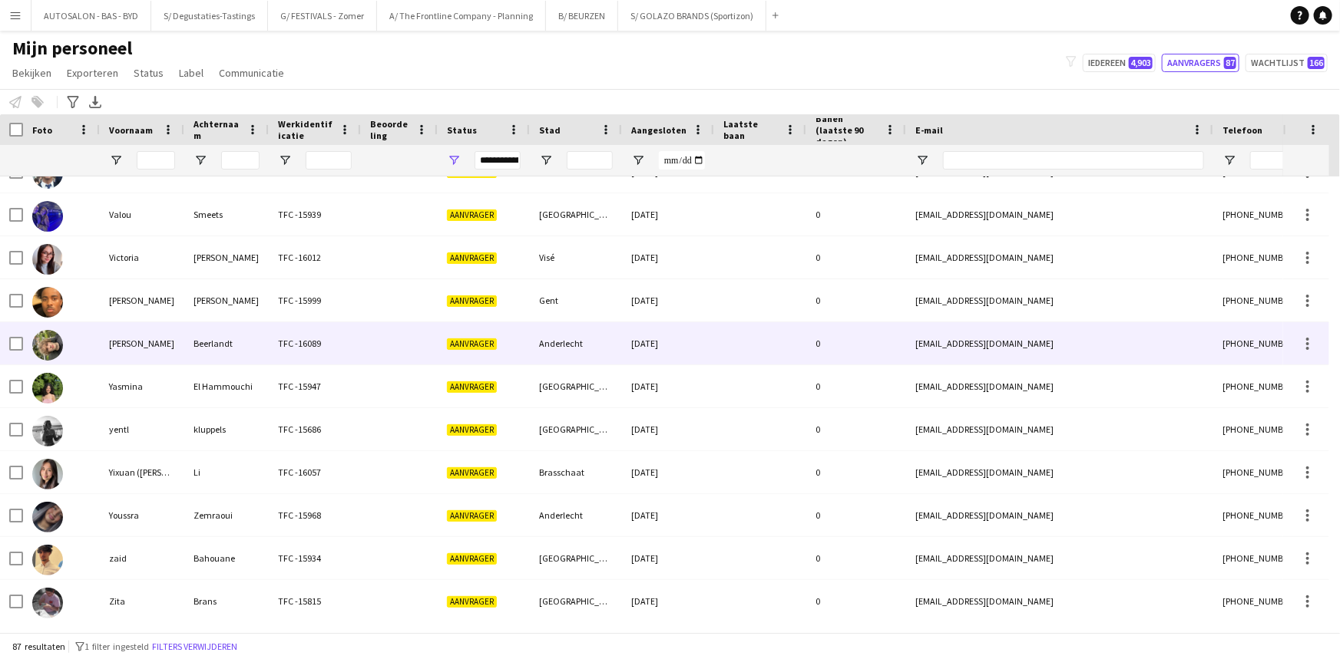
scroll to position [3294, 0]
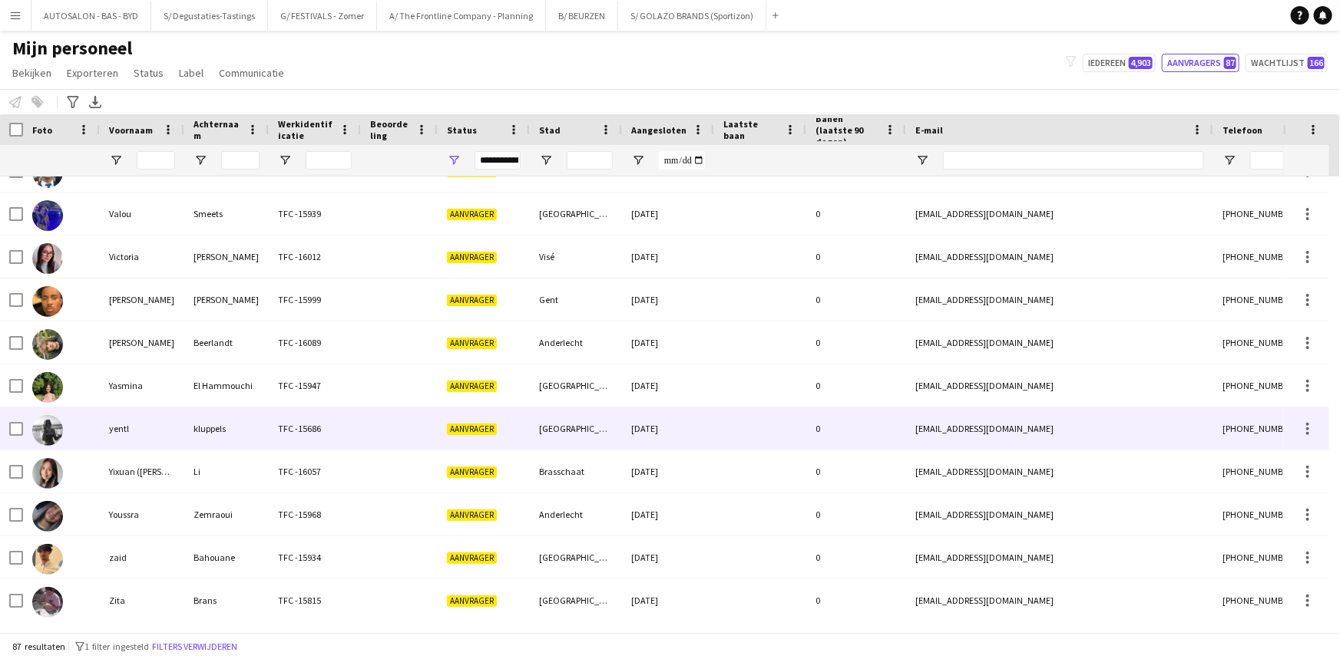
click at [253, 431] on div "kluppels" at bounding box center [226, 429] width 84 height 42
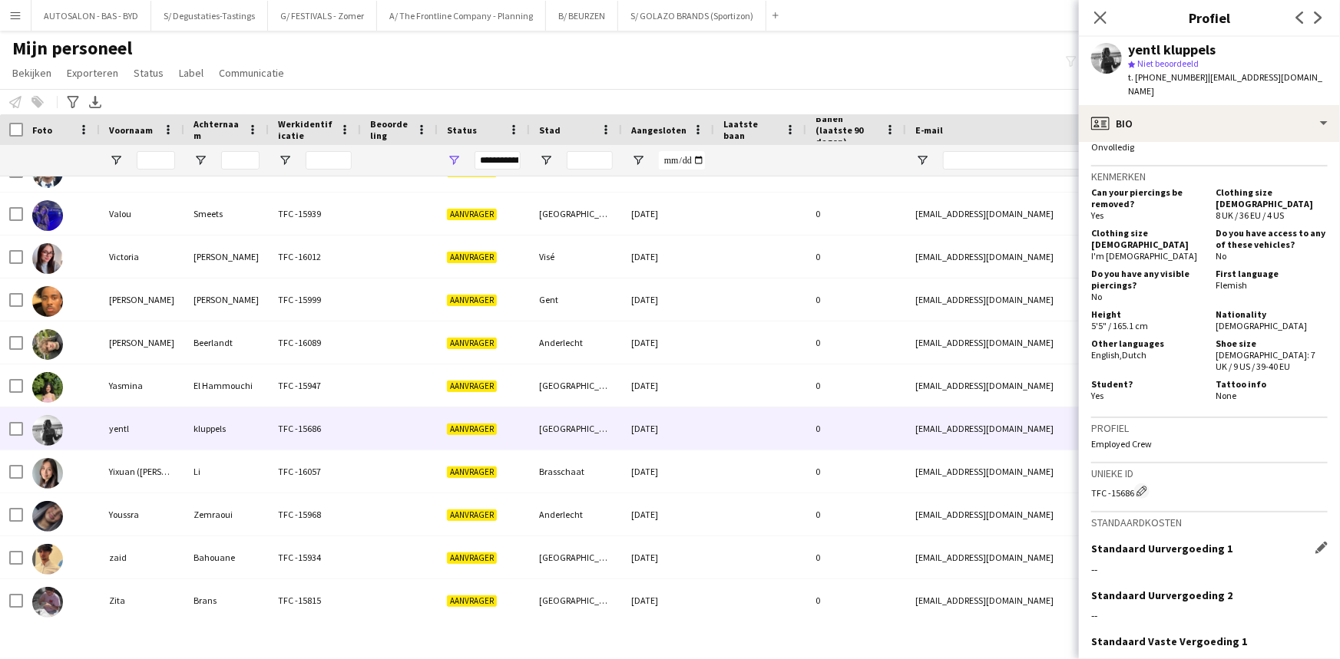
scroll to position [819, 0]
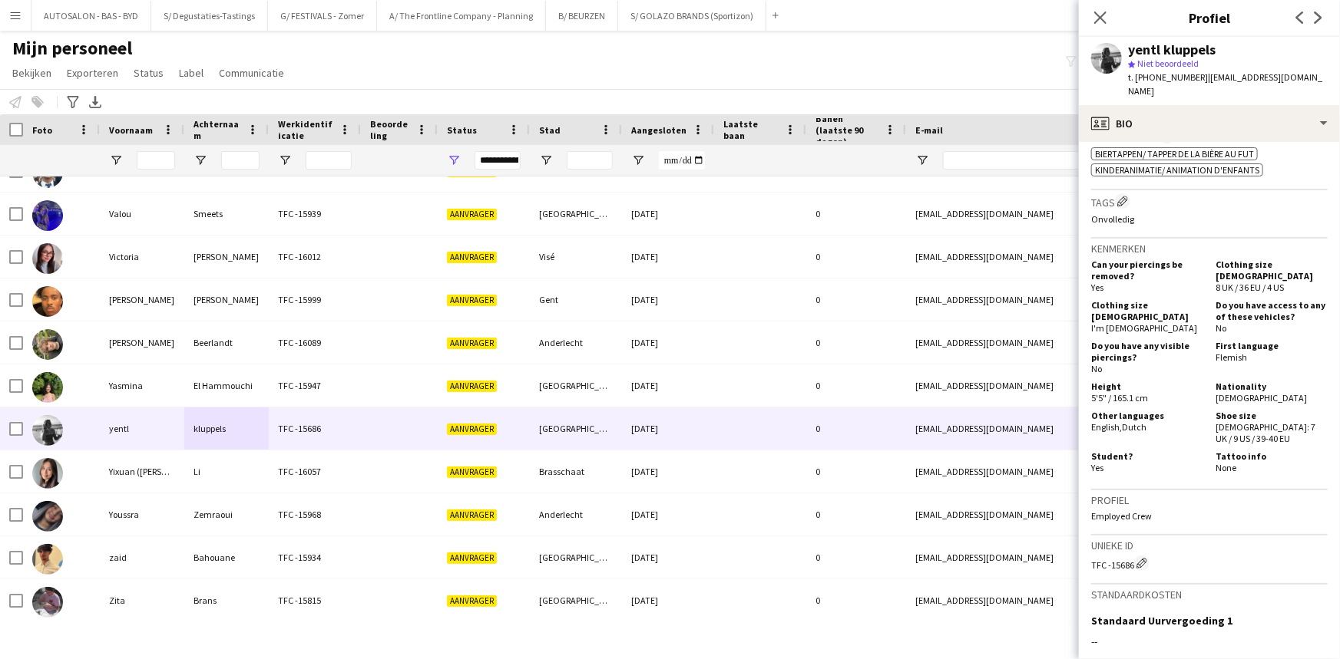
drag, startPoint x: 1221, startPoint y: 338, endPoint x: 1221, endPoint y: 274, distance: 63.7
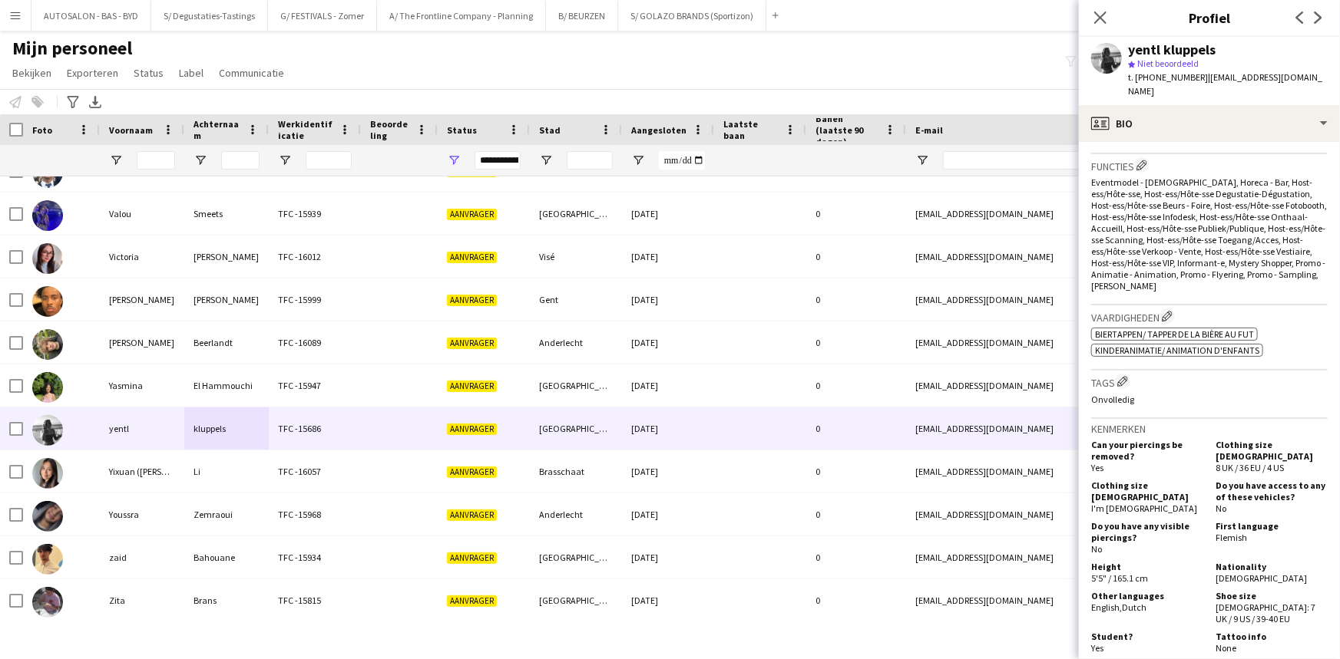
drag, startPoint x: 1213, startPoint y: 349, endPoint x: 1204, endPoint y: 299, distance: 50.0
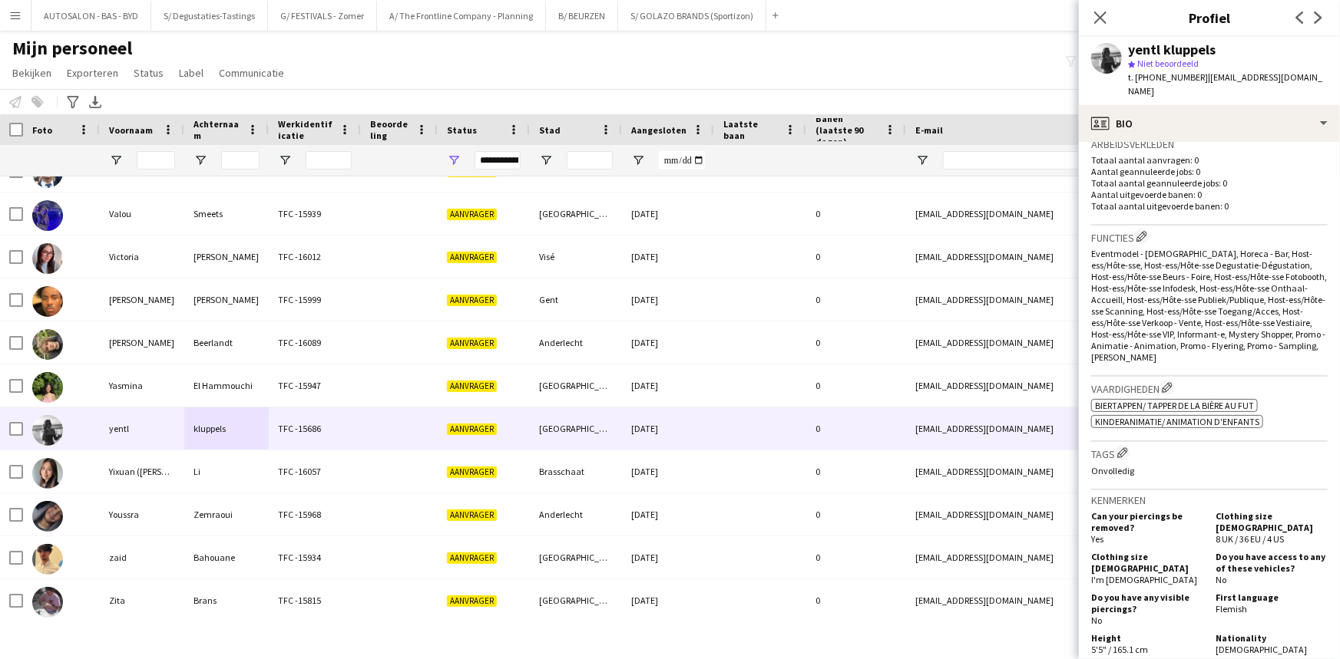
scroll to position [38, 0]
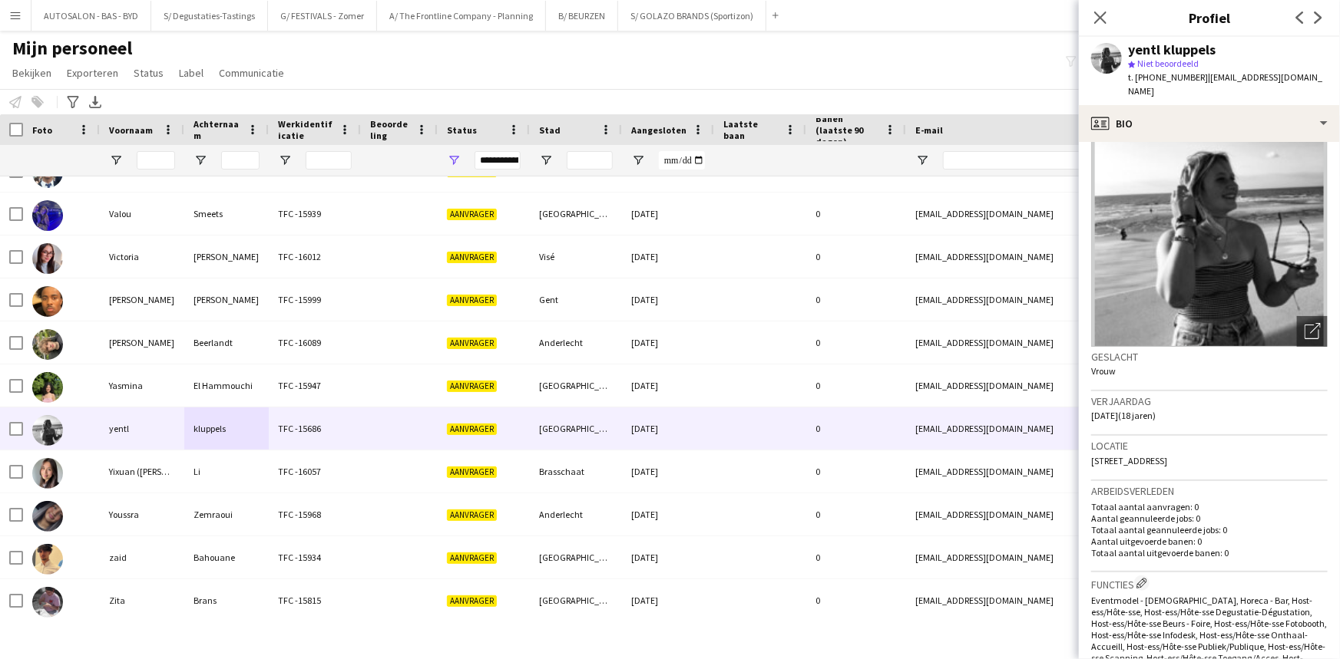
drag, startPoint x: 1187, startPoint y: 398, endPoint x: 1198, endPoint y: 160, distance: 238.2
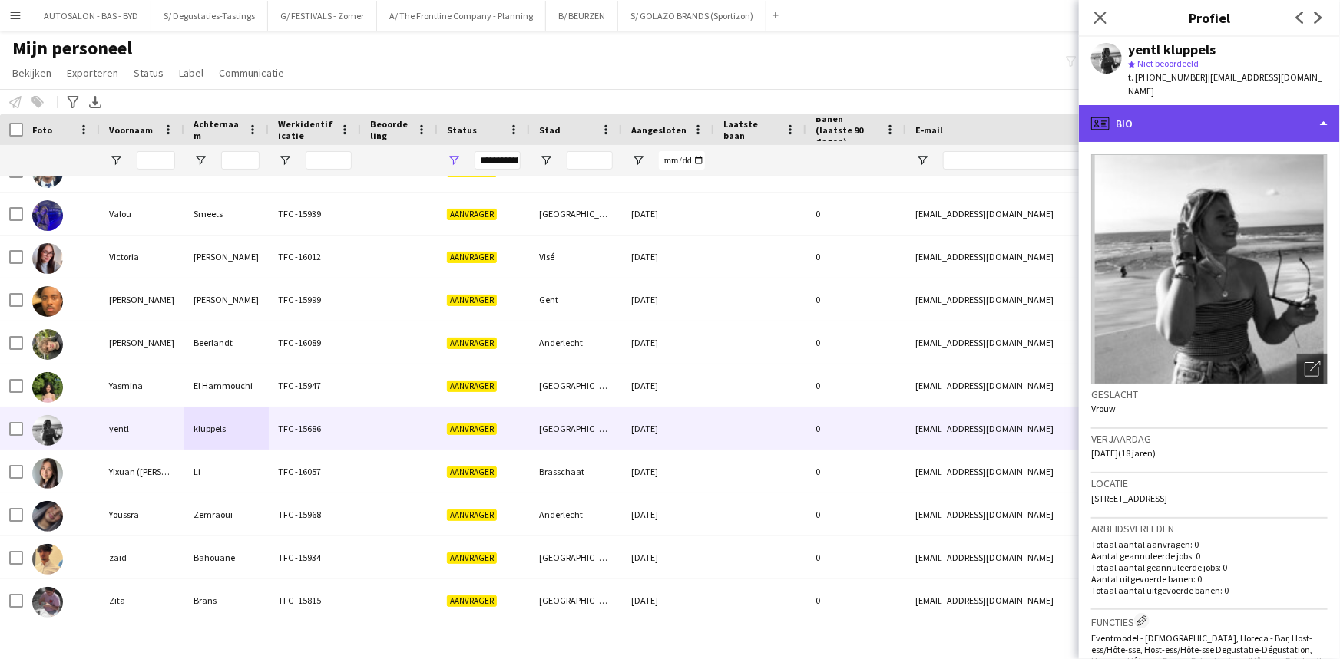
click at [1181, 117] on div "profile Bio" at bounding box center [1209, 123] width 261 height 37
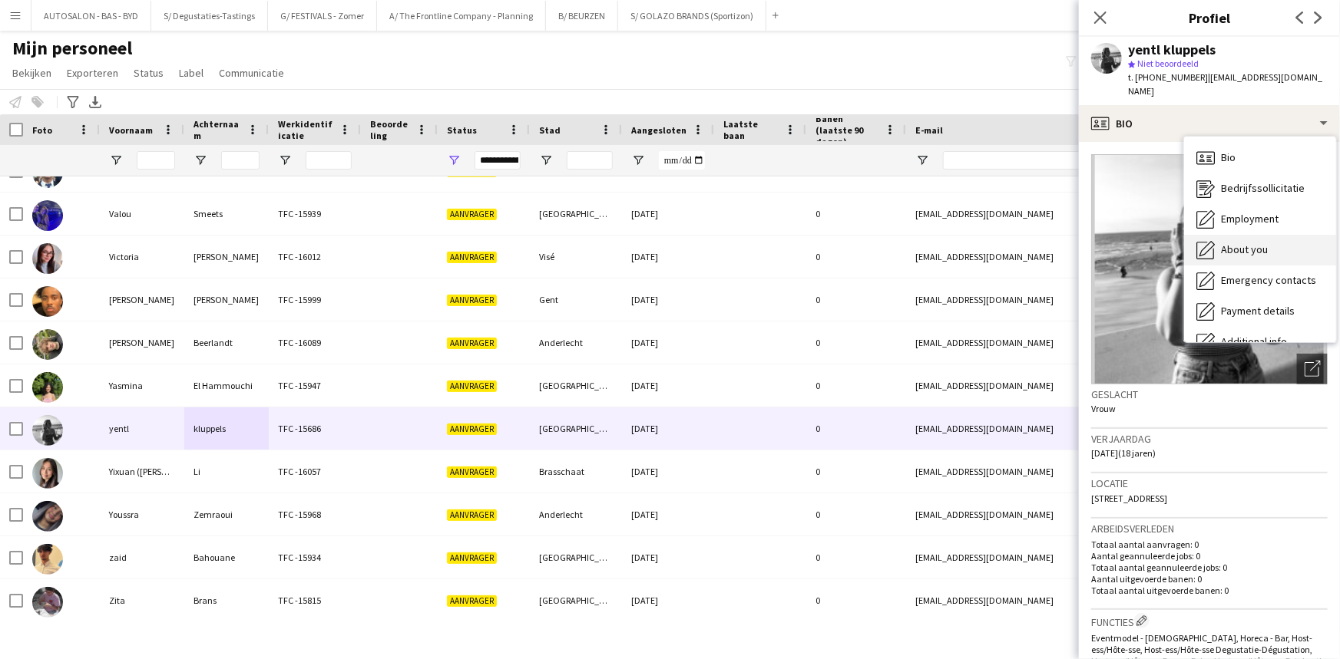
click at [1244, 243] on span "About you" at bounding box center [1244, 250] width 47 height 14
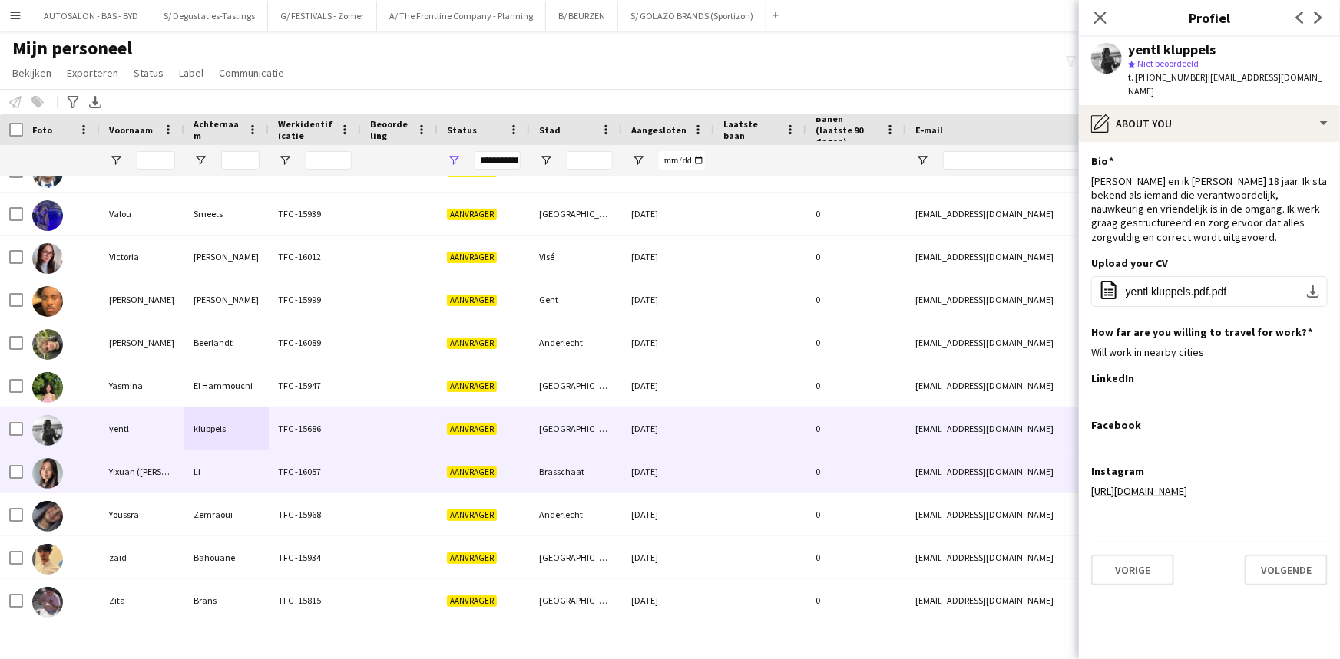
click at [219, 494] on div "Zemraoui" at bounding box center [226, 515] width 84 height 42
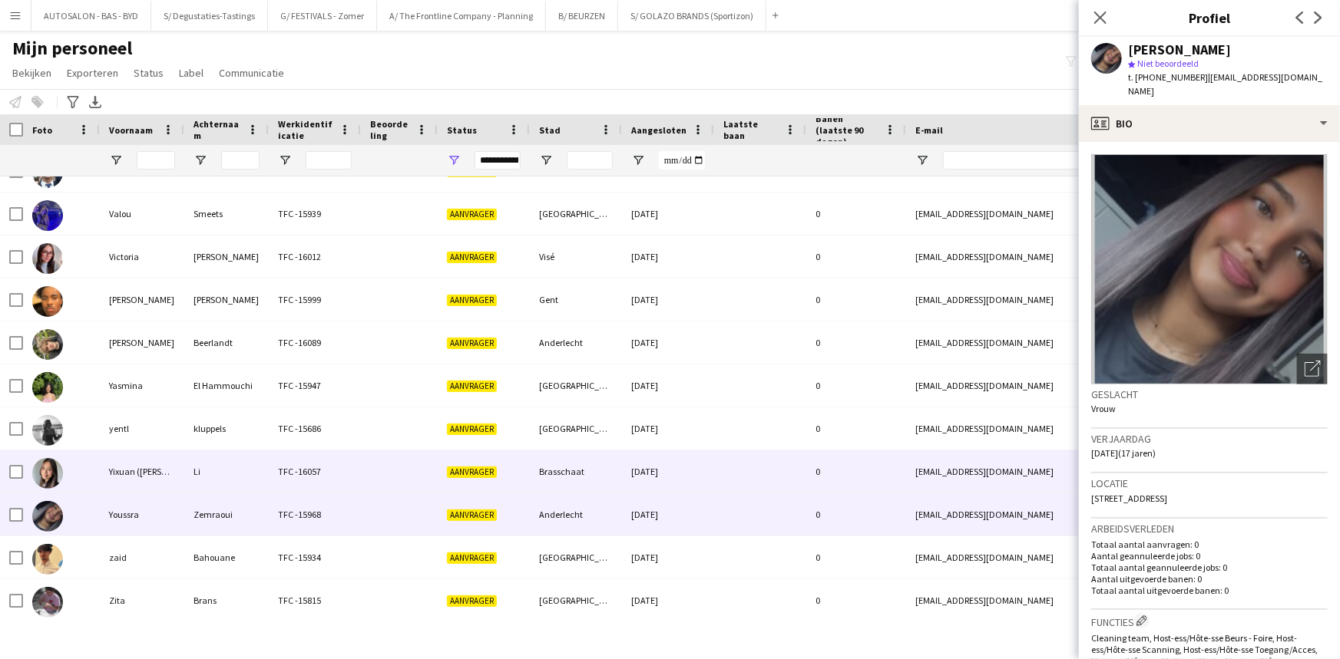
click at [203, 472] on div "Li" at bounding box center [226, 472] width 84 height 42
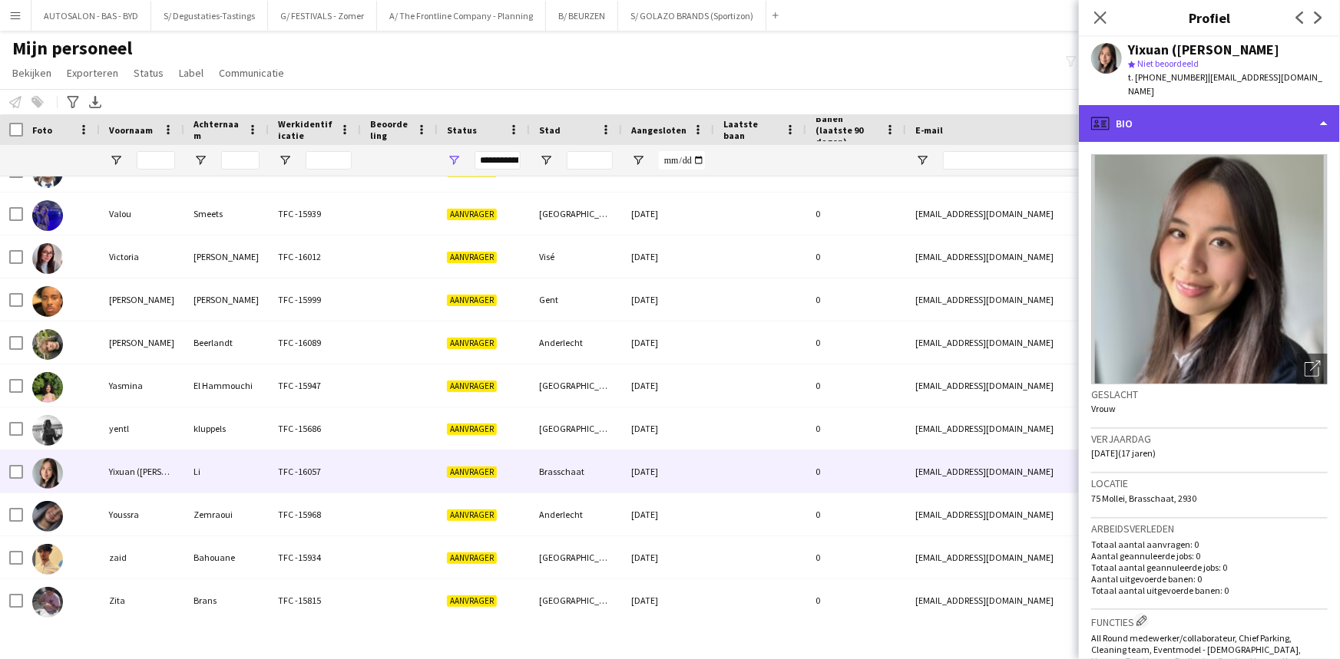
click at [1193, 107] on div "profile Bio" at bounding box center [1209, 123] width 261 height 37
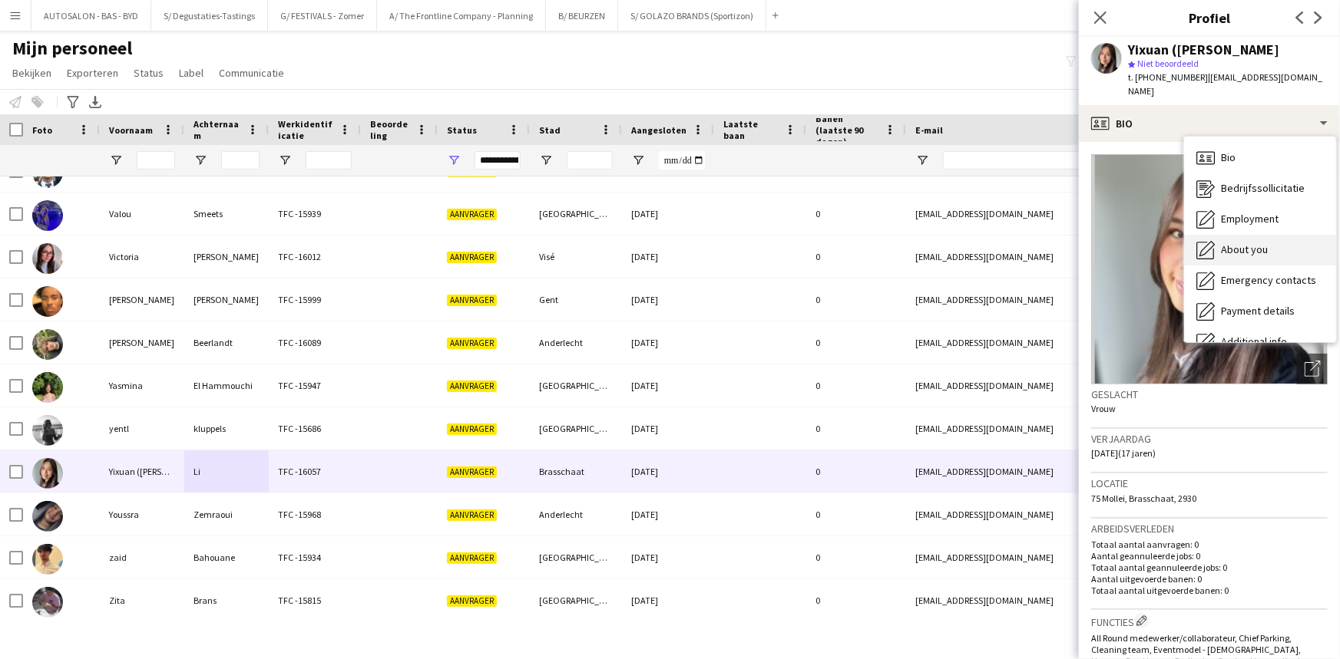
click at [1259, 243] on span "About you" at bounding box center [1244, 250] width 47 height 14
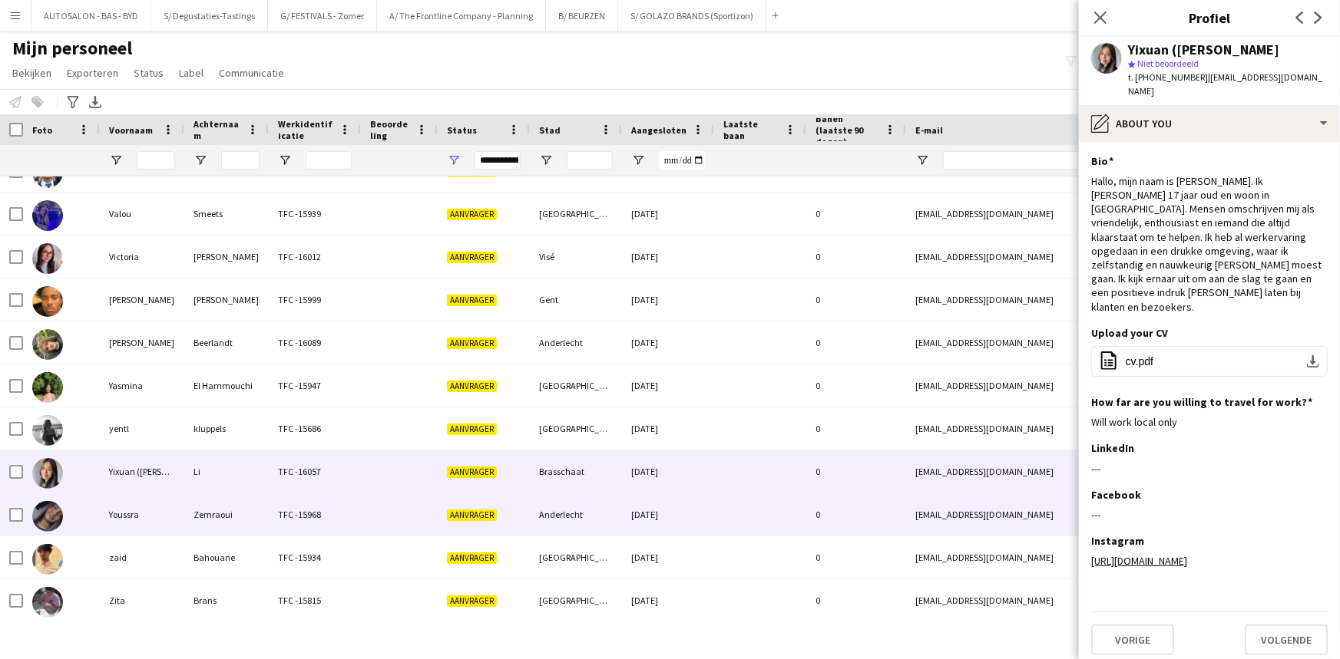
click at [277, 513] on div "TFC -15968" at bounding box center [315, 515] width 92 height 42
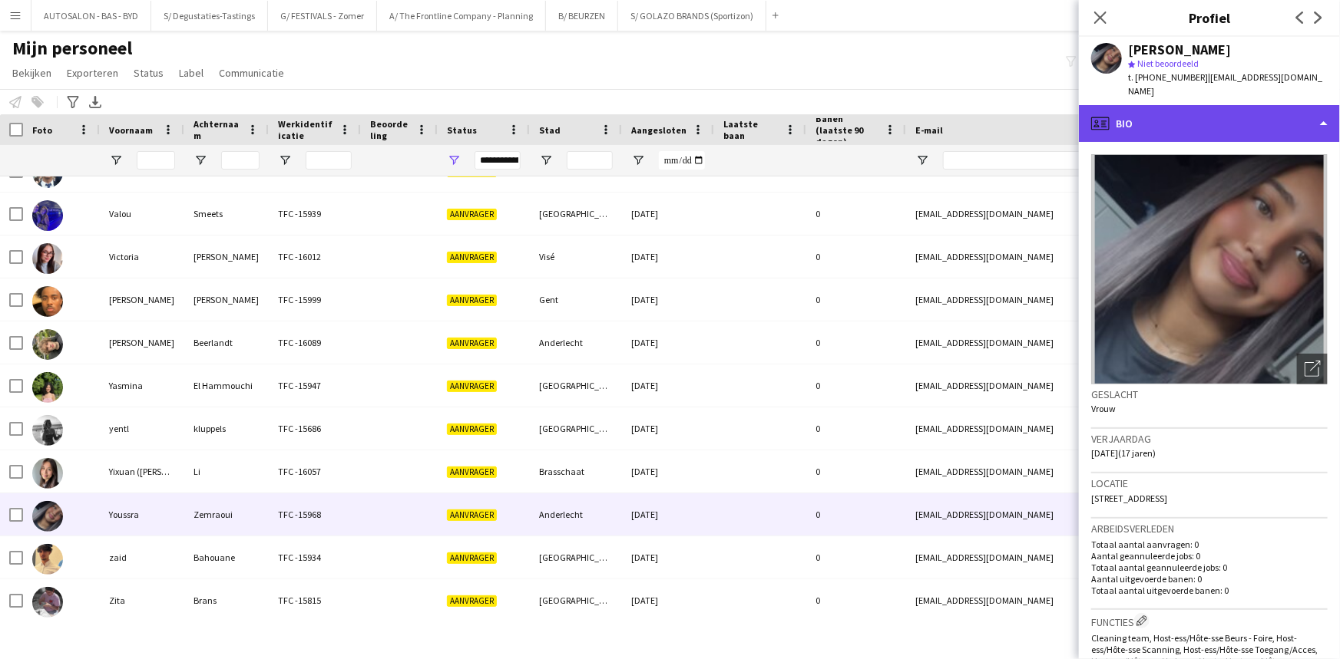
click at [1205, 123] on div "profile Bio" at bounding box center [1209, 123] width 261 height 37
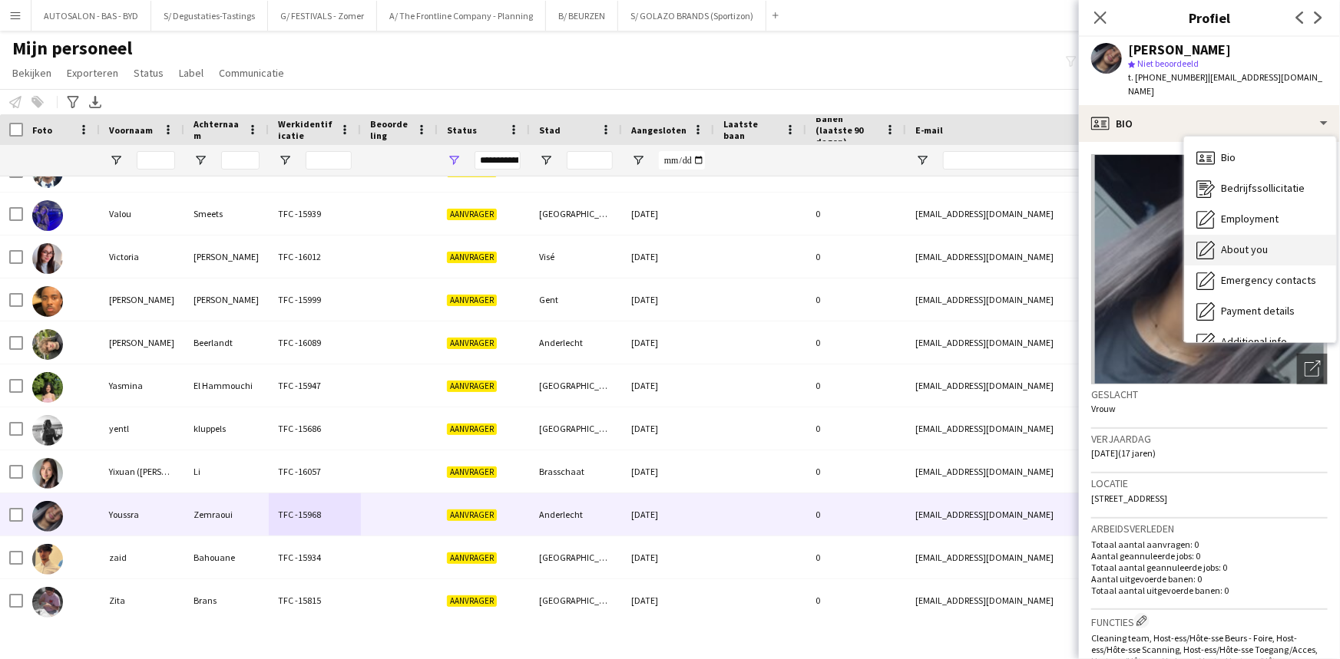
click at [1247, 243] on span "About you" at bounding box center [1244, 250] width 47 height 14
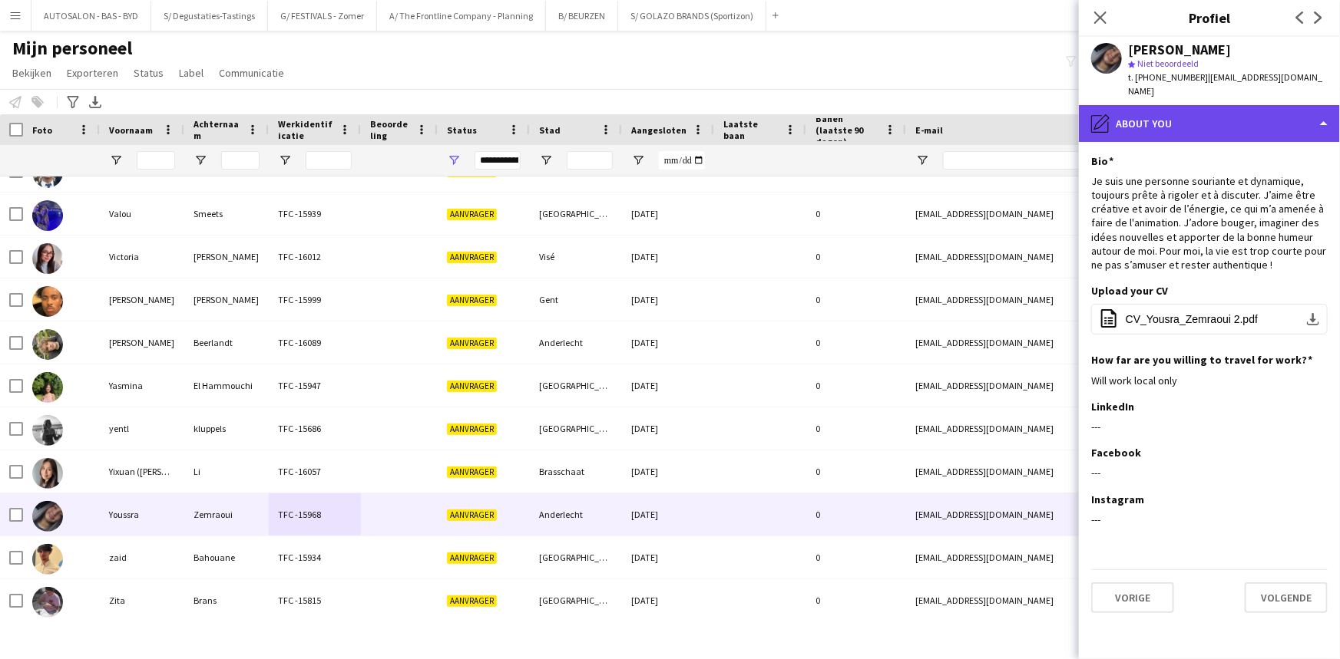
click at [1158, 107] on div "pencil4 About you" at bounding box center [1209, 123] width 261 height 37
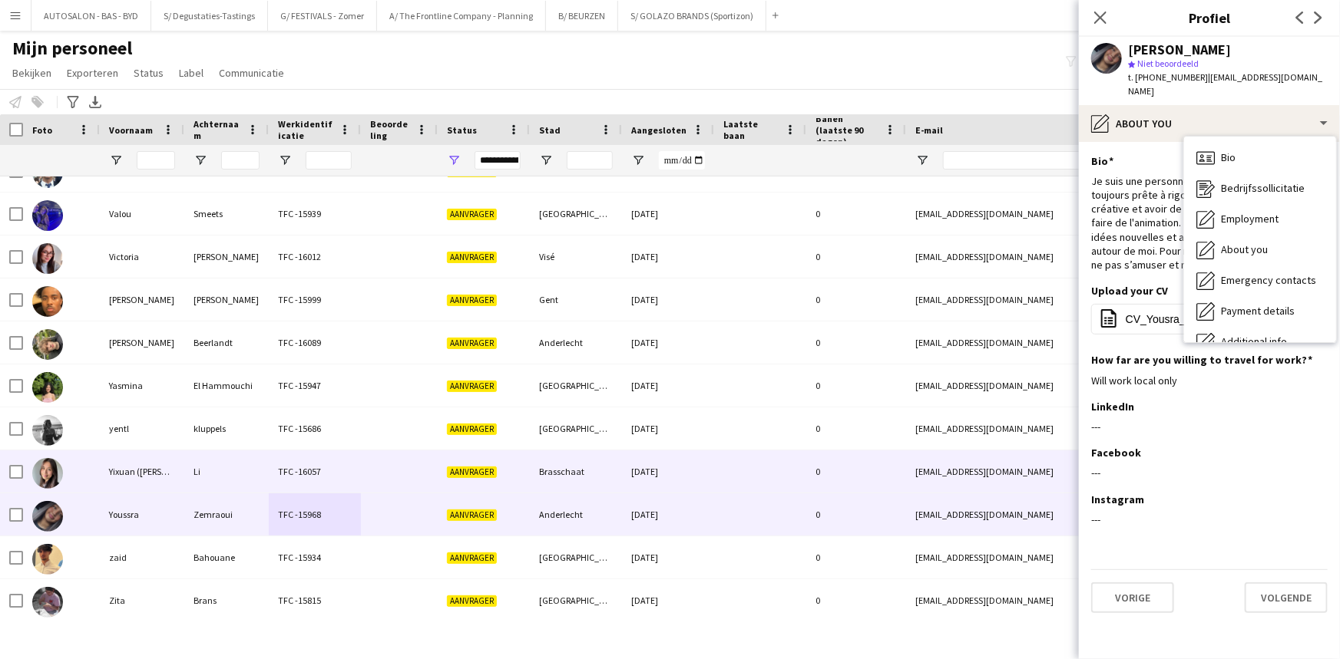
click at [276, 472] on div "TFC -16057" at bounding box center [315, 472] width 92 height 42
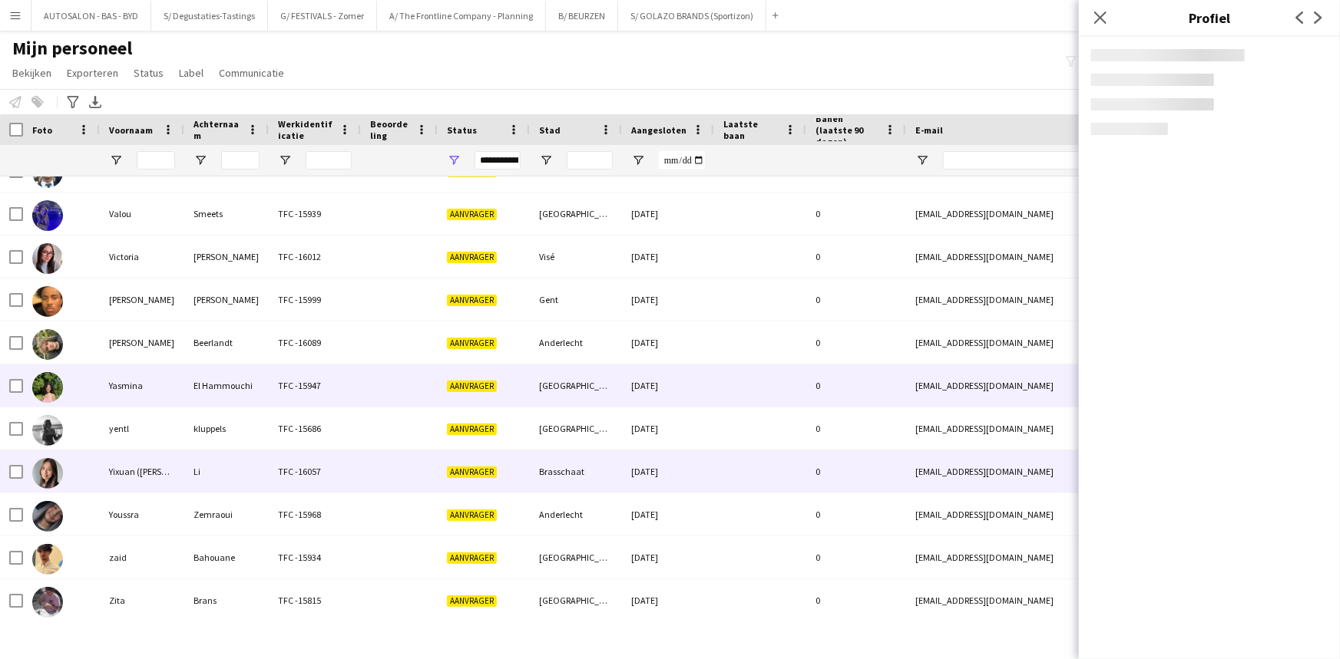
click at [185, 343] on div "Beerlandt" at bounding box center [226, 343] width 84 height 42
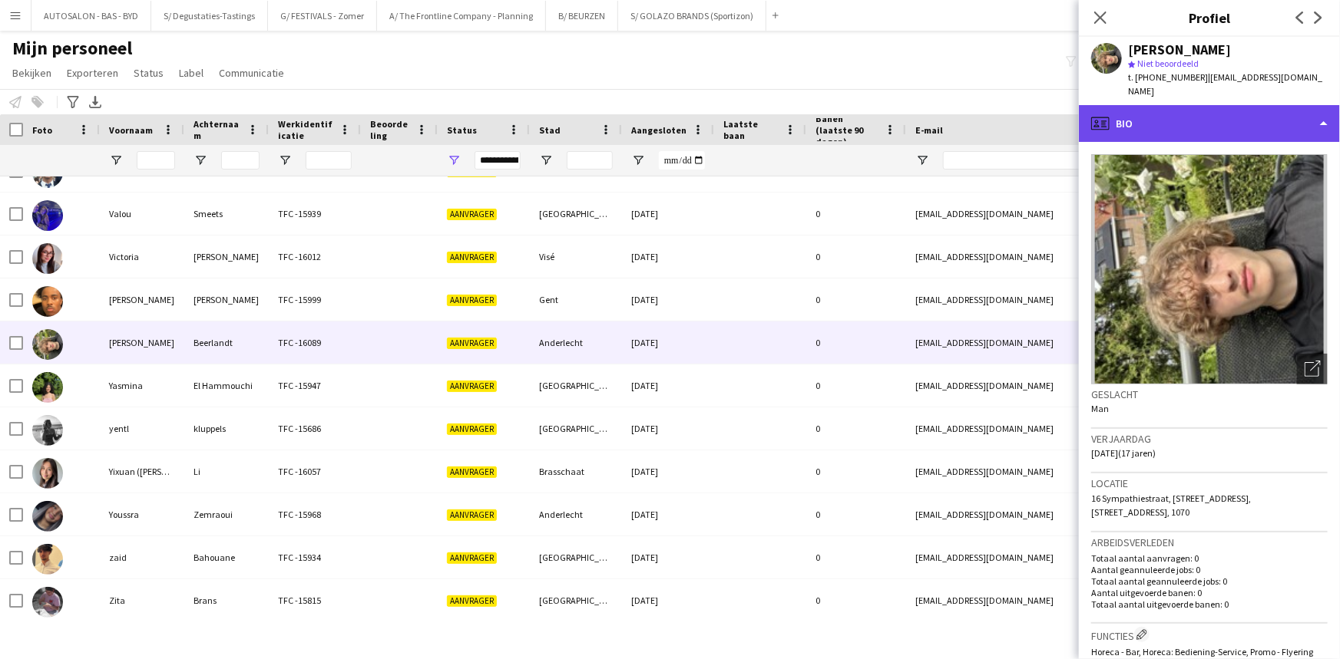
click at [1206, 105] on div "profile Bio" at bounding box center [1209, 123] width 261 height 37
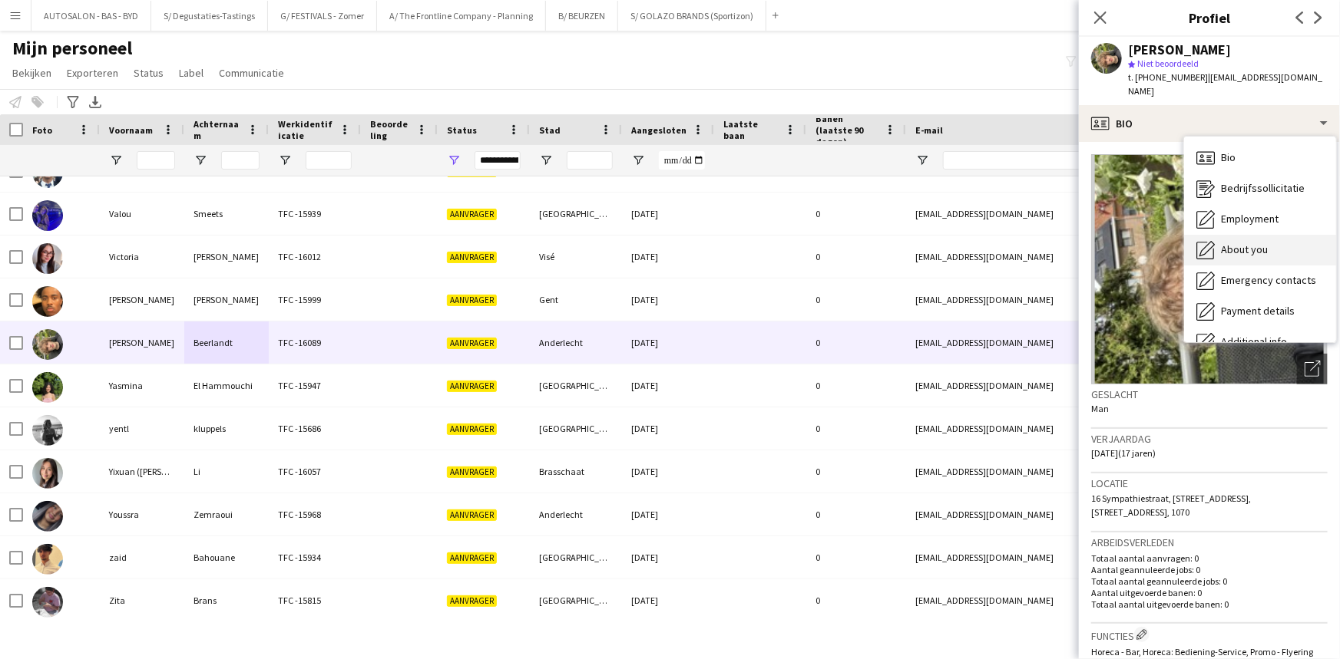
click at [1259, 235] on div "About you About you" at bounding box center [1260, 250] width 152 height 31
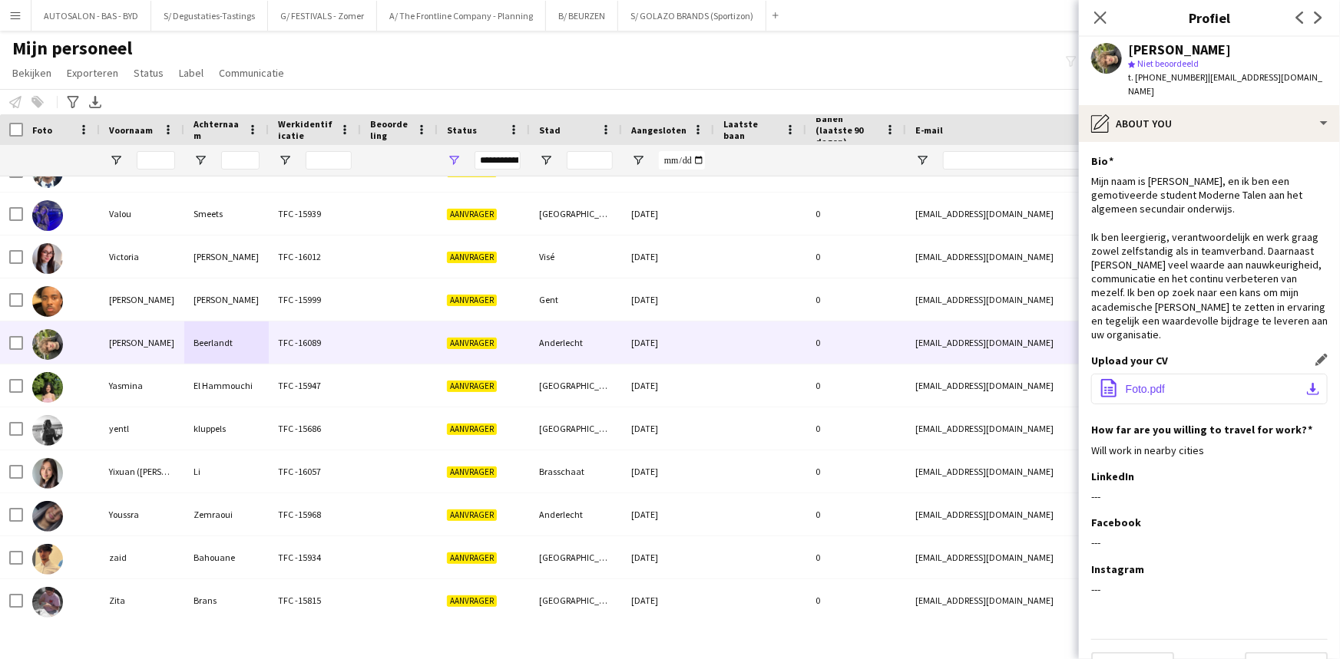
click at [1175, 383] on button "office-file-sheet Foto.pdf download-bottom" at bounding box center [1209, 389] width 236 height 31
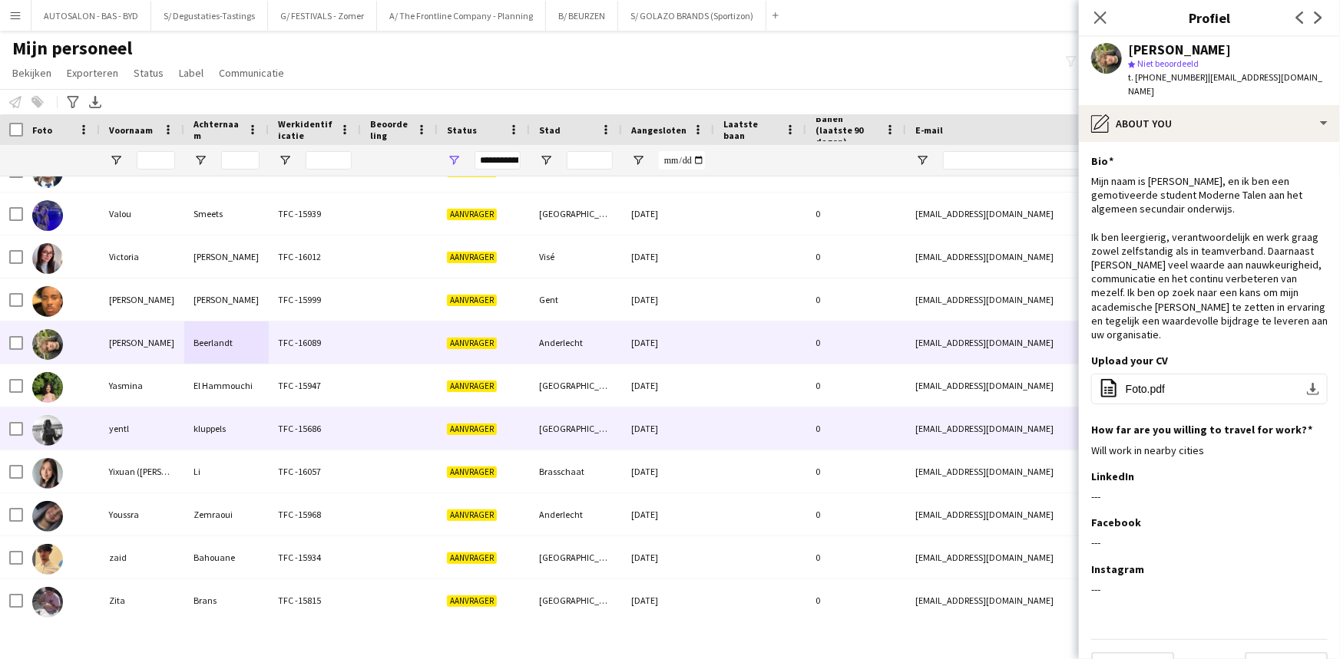
click at [187, 425] on div "kluppels" at bounding box center [226, 429] width 84 height 42
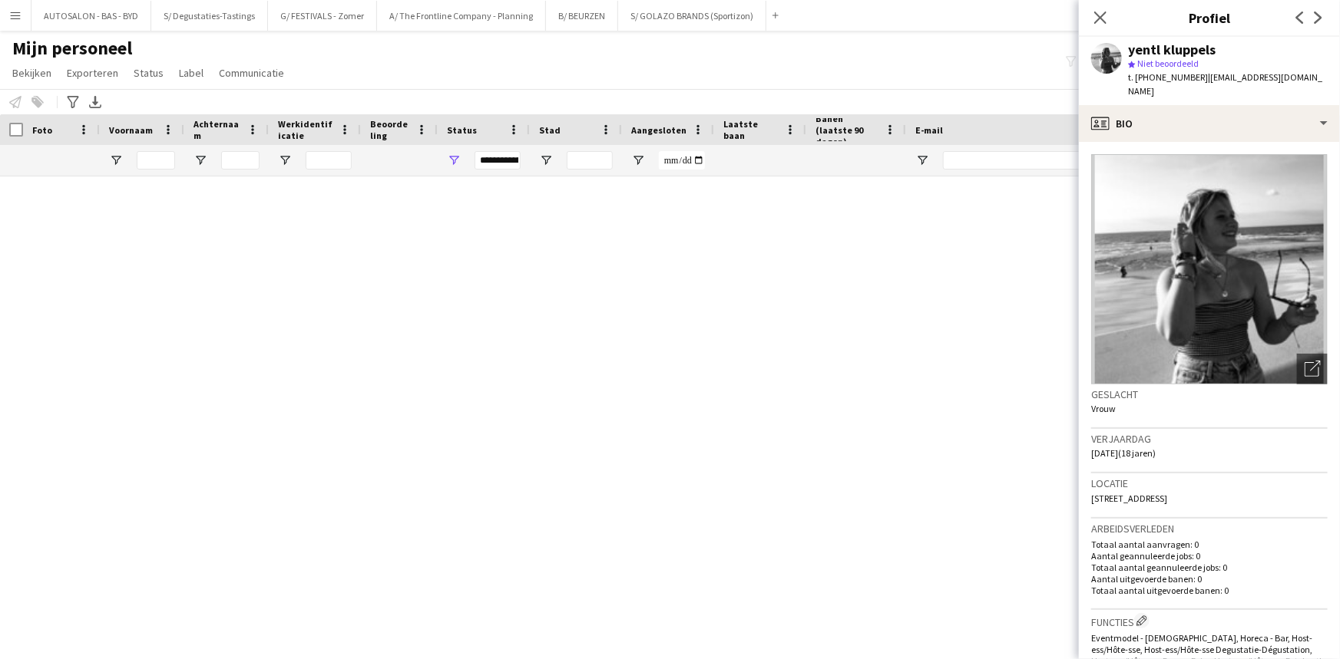
scroll to position [957, 0]
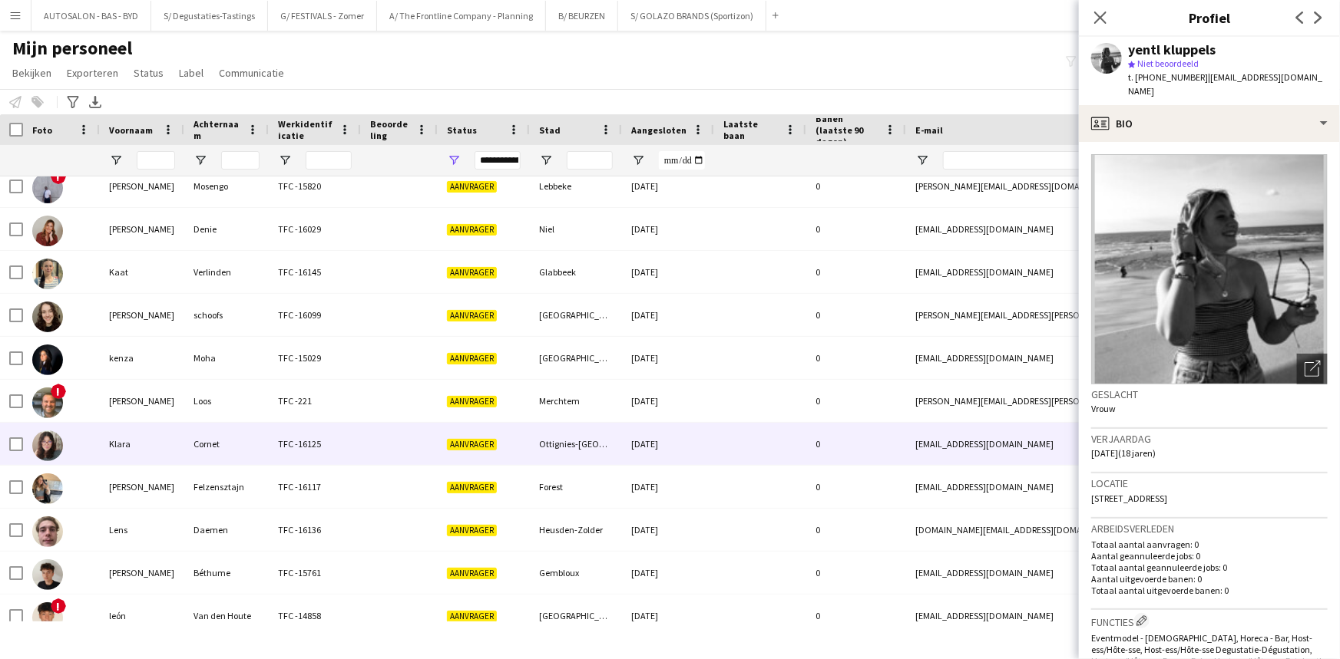
click at [214, 461] on div "Cornet" at bounding box center [226, 444] width 84 height 42
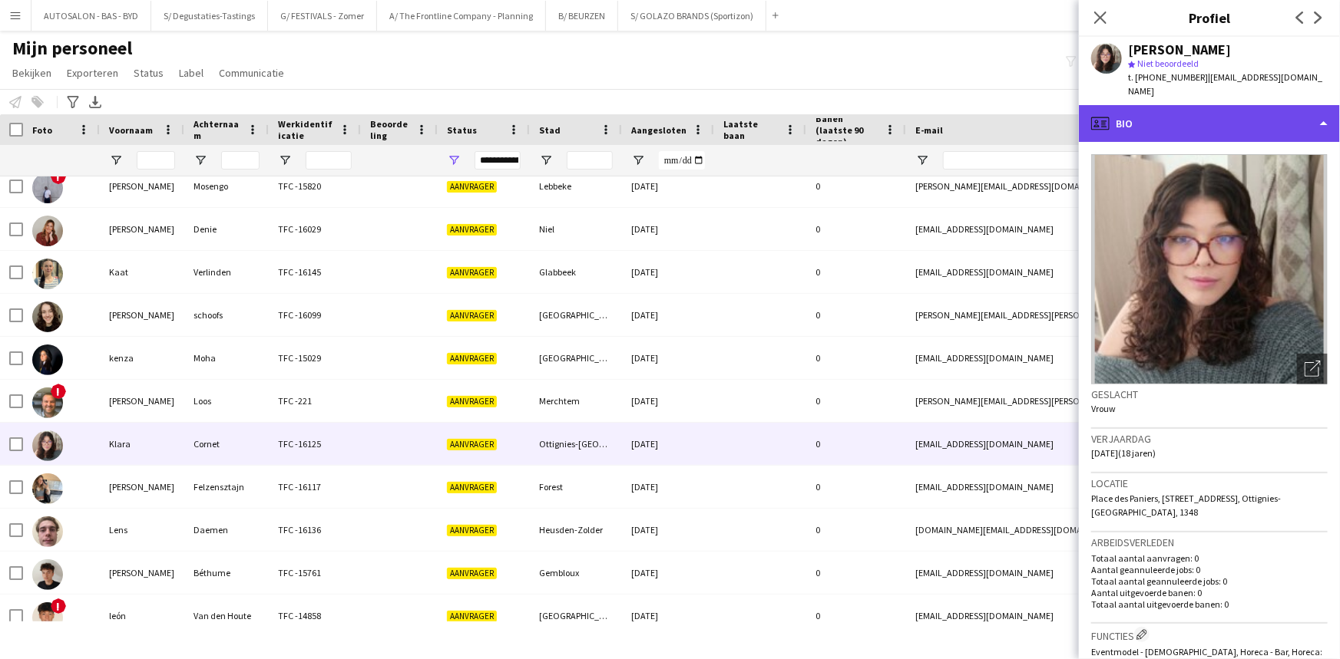
click at [1208, 123] on div "profile Bio" at bounding box center [1209, 123] width 261 height 37
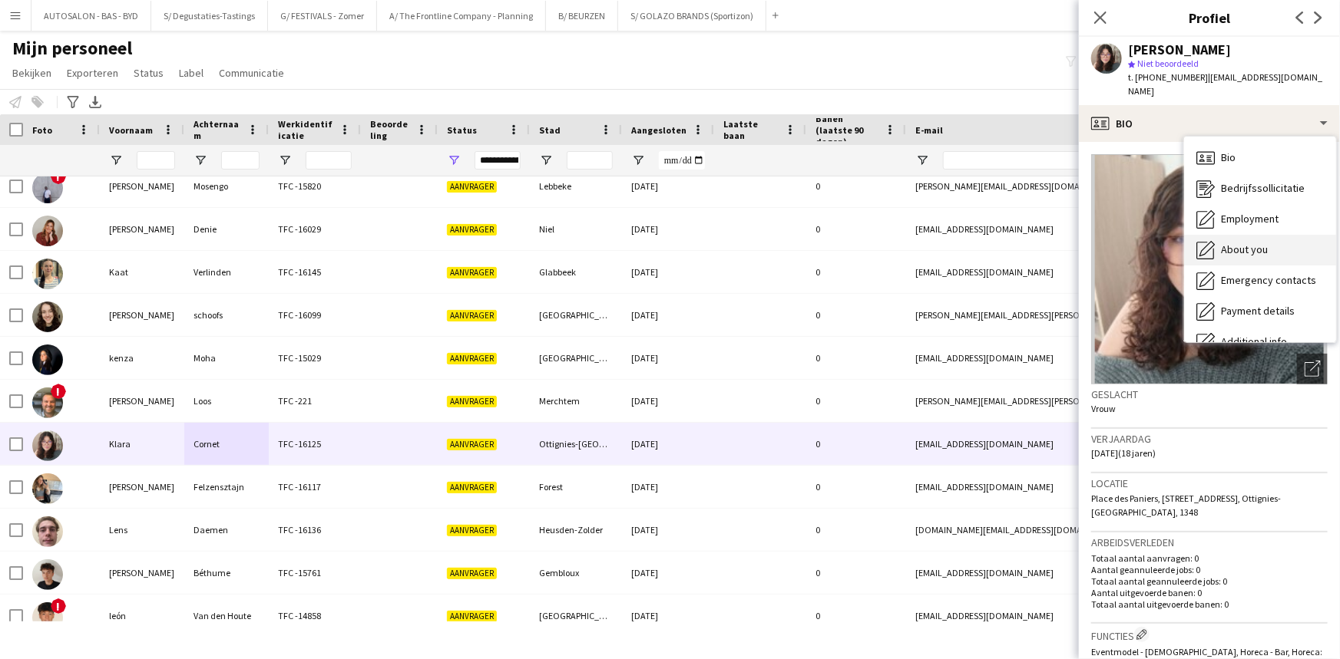
click at [1259, 243] on span "About you" at bounding box center [1244, 250] width 47 height 14
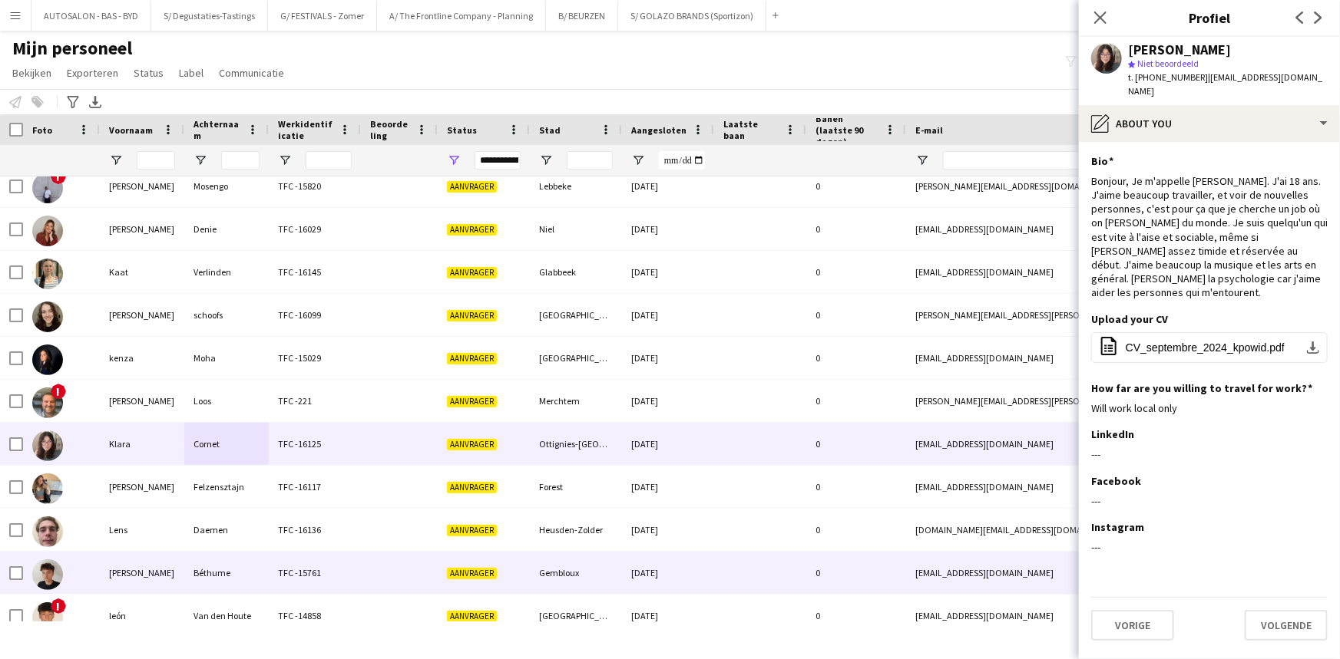
drag, startPoint x: 248, startPoint y: 560, endPoint x: 240, endPoint y: 551, distance: 11.9
click at [243, 560] on div "Béthume" at bounding box center [226, 573] width 84 height 42
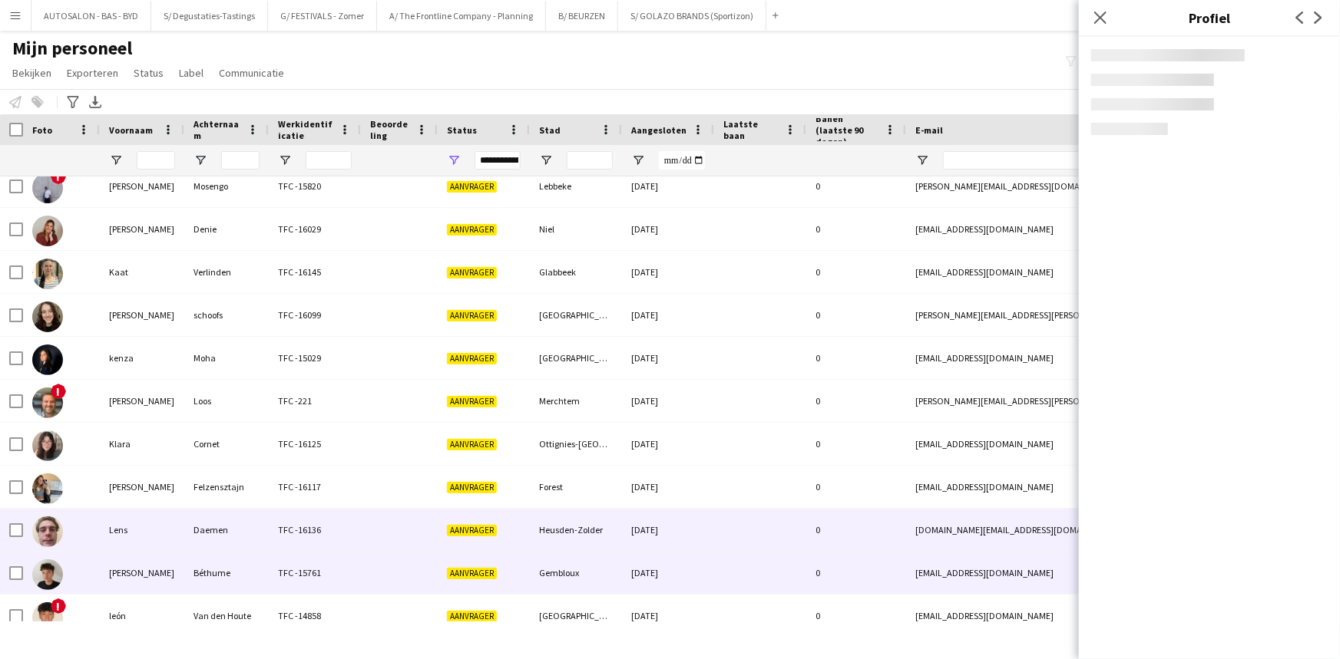
click at [203, 540] on div "Daemen" at bounding box center [226, 530] width 84 height 42
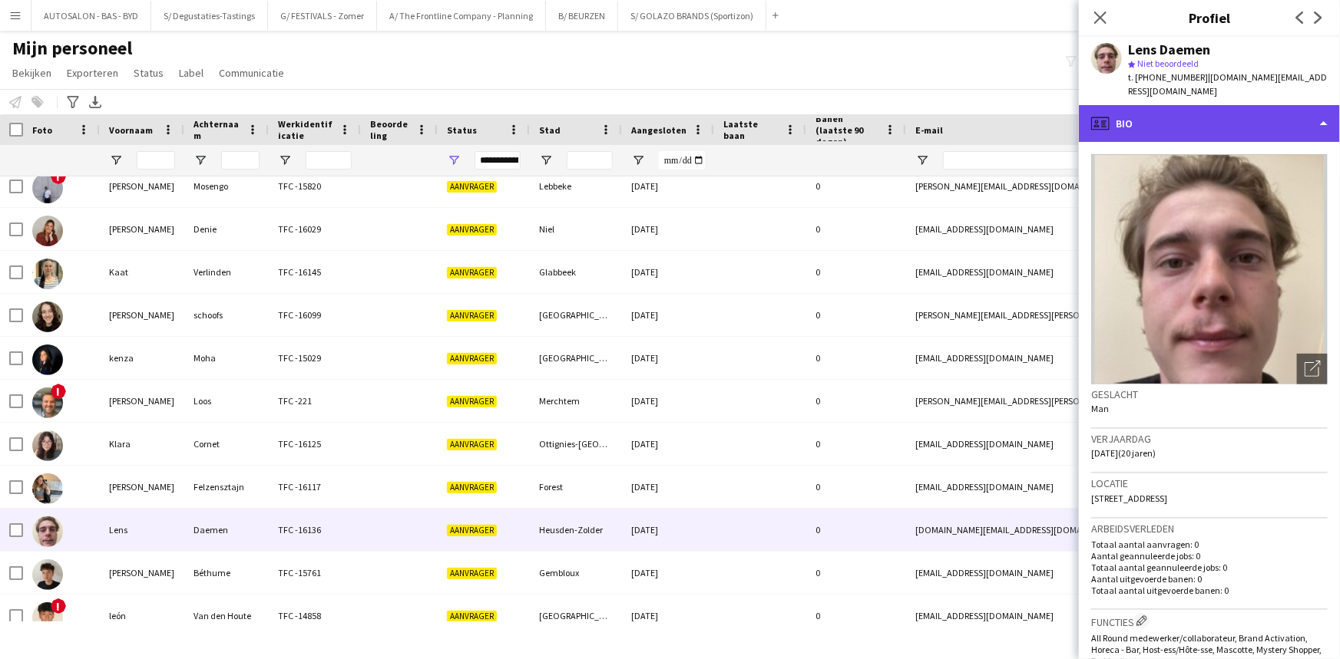
click at [1182, 114] on div "profile Bio" at bounding box center [1209, 123] width 261 height 37
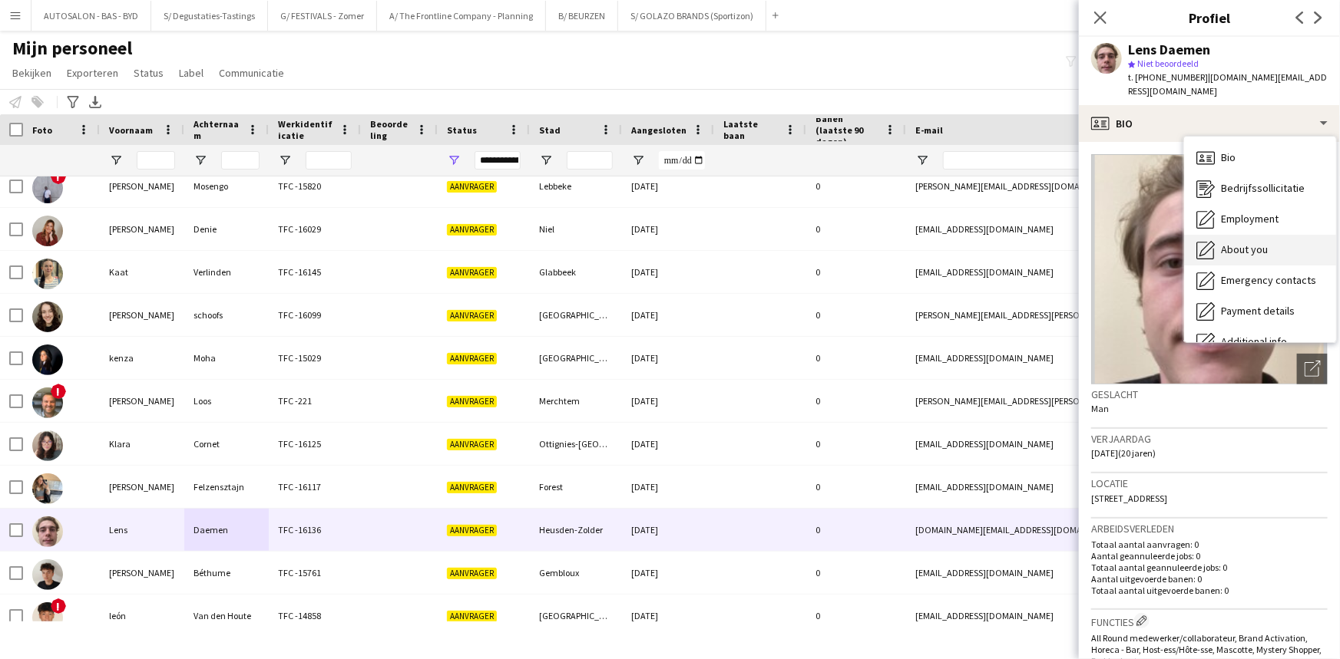
click at [1253, 243] on span "About you" at bounding box center [1244, 250] width 47 height 14
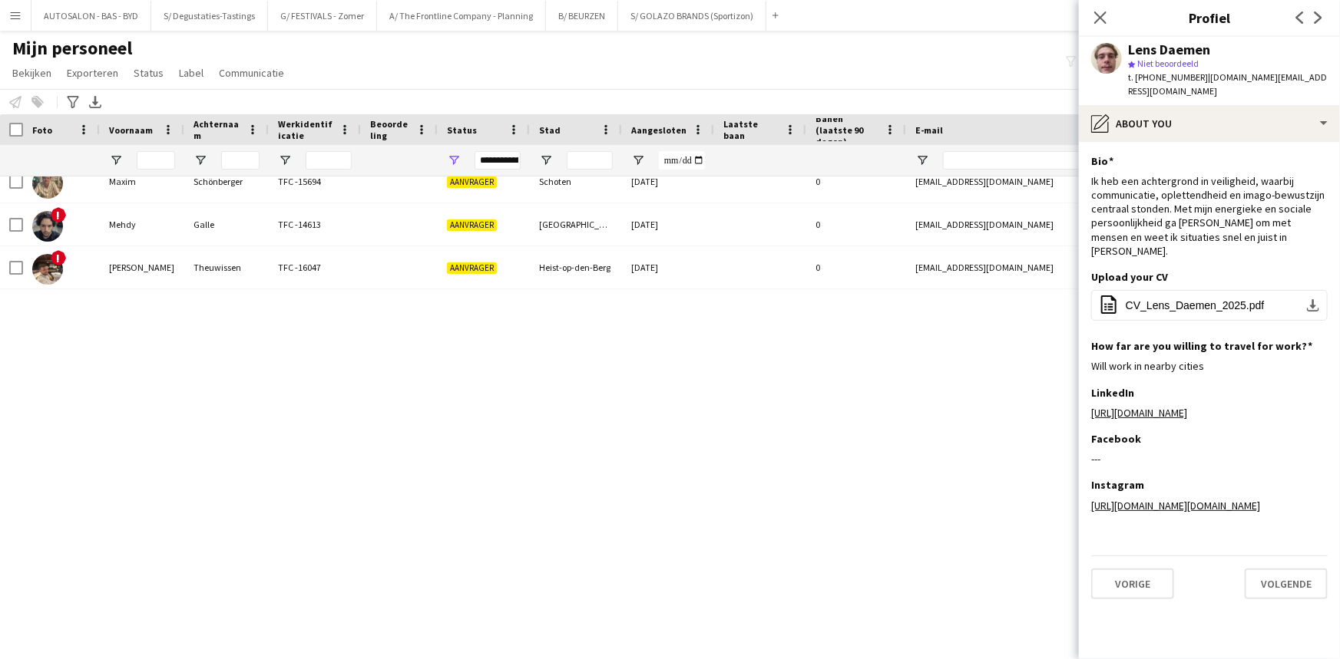
scroll to position [1736, 0]
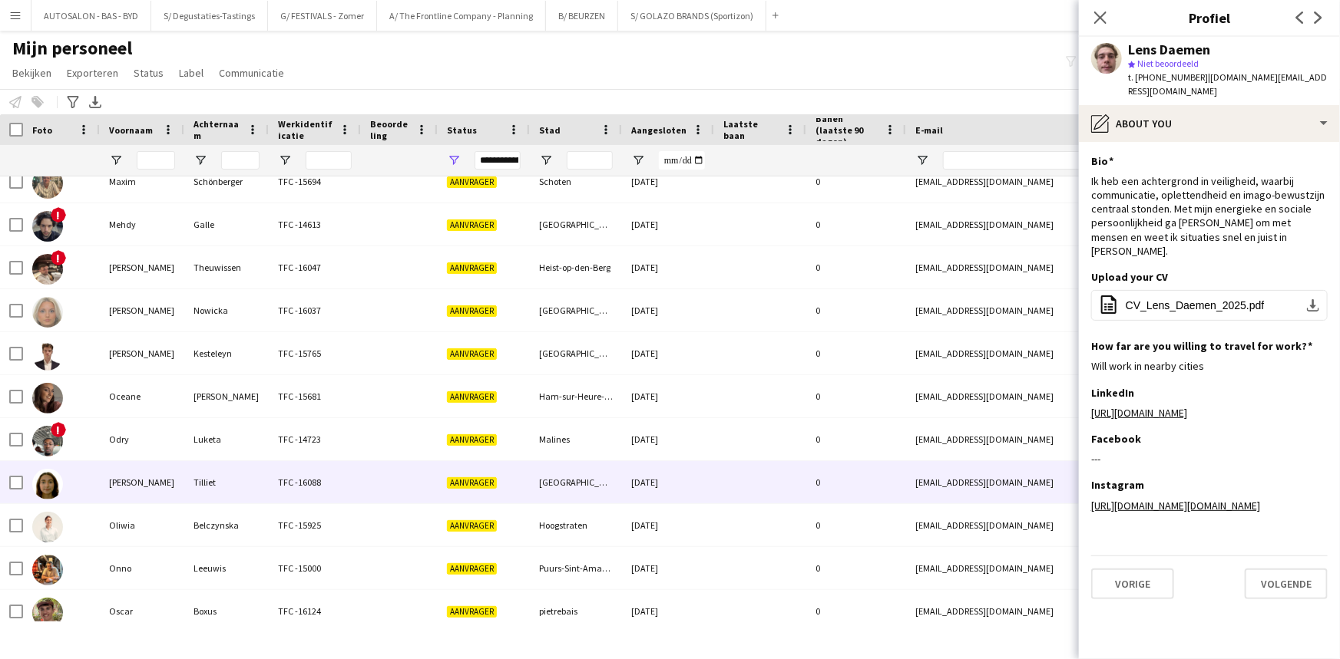
click at [197, 454] on div "Luketa" at bounding box center [226, 439] width 84 height 42
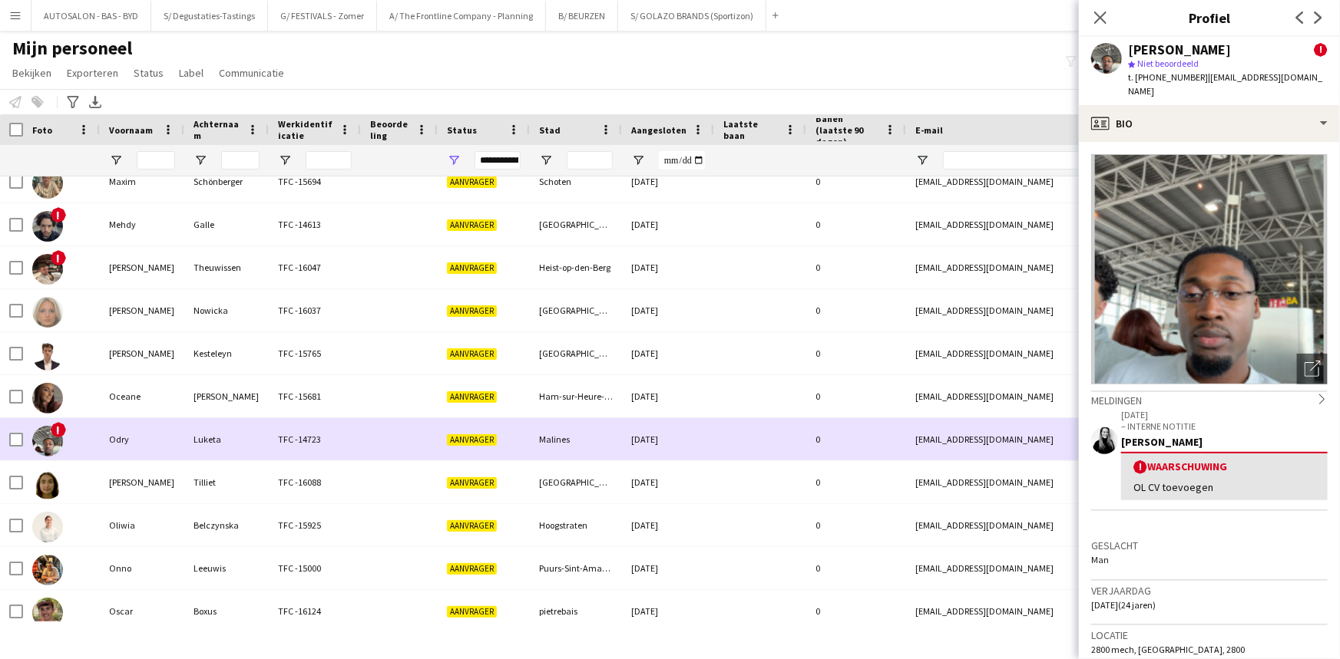
click at [226, 422] on div "Luketa" at bounding box center [226, 439] width 84 height 42
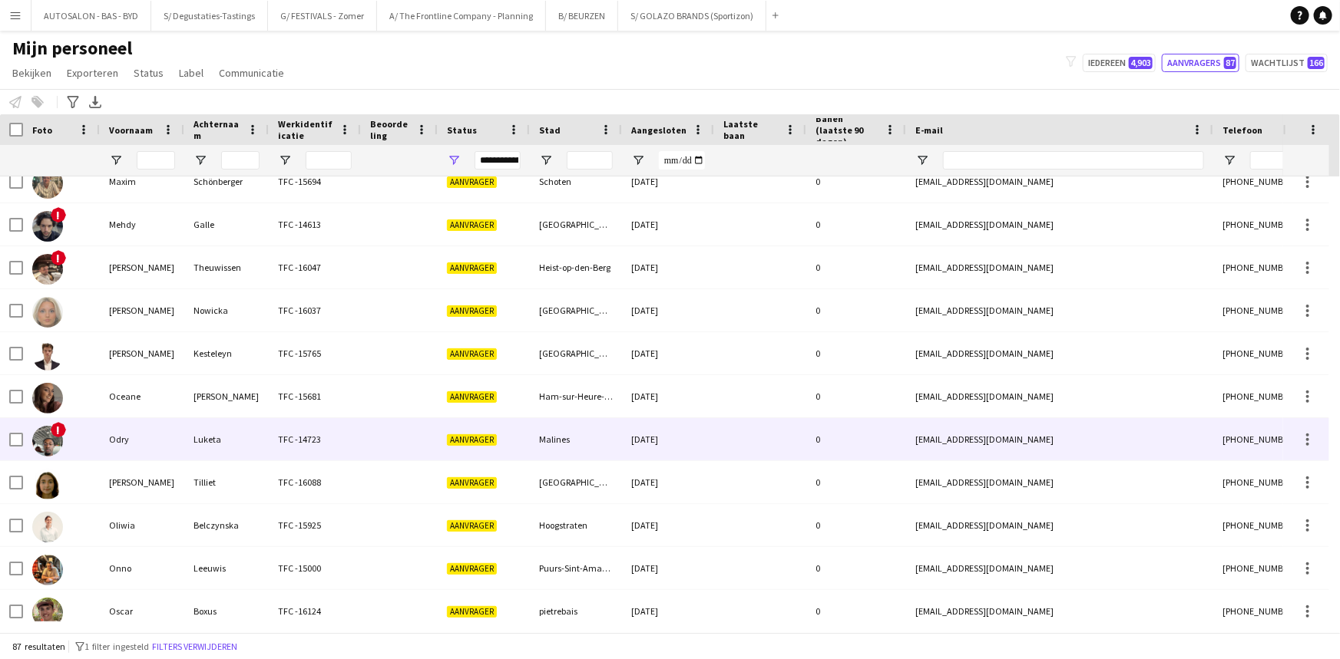
click at [214, 436] on div "Luketa" at bounding box center [226, 439] width 84 height 42
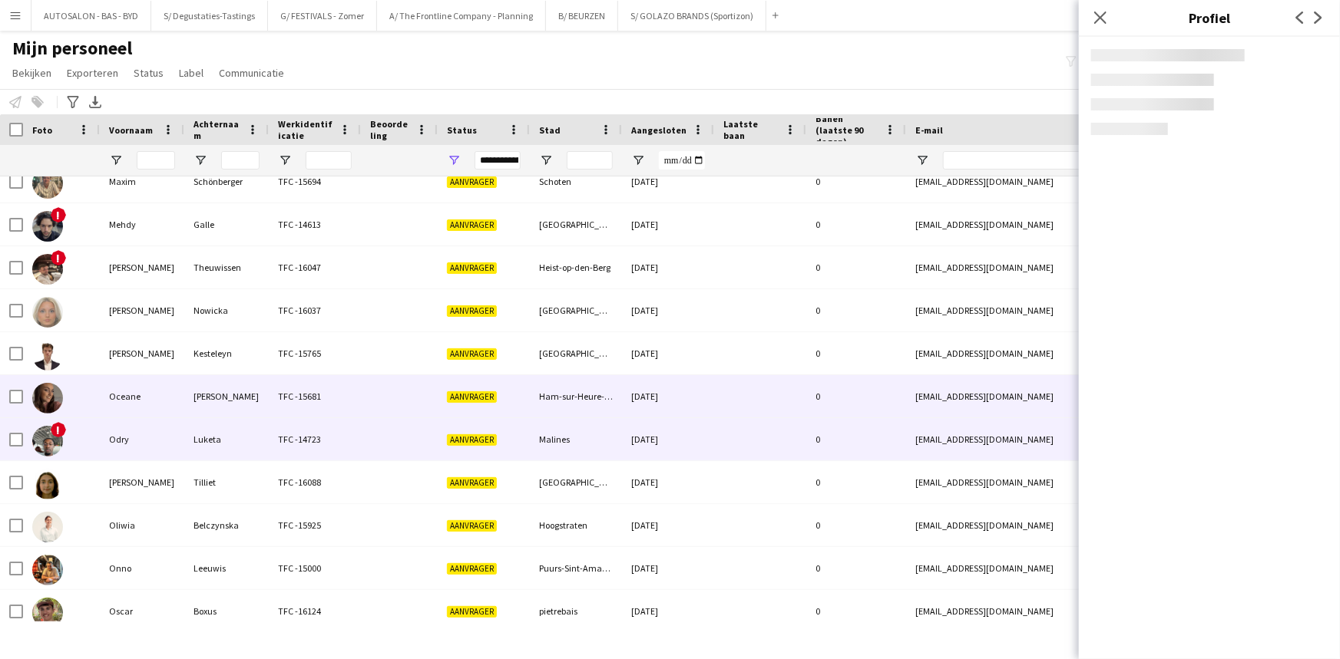
click at [202, 403] on div "[PERSON_NAME]" at bounding box center [226, 396] width 84 height 42
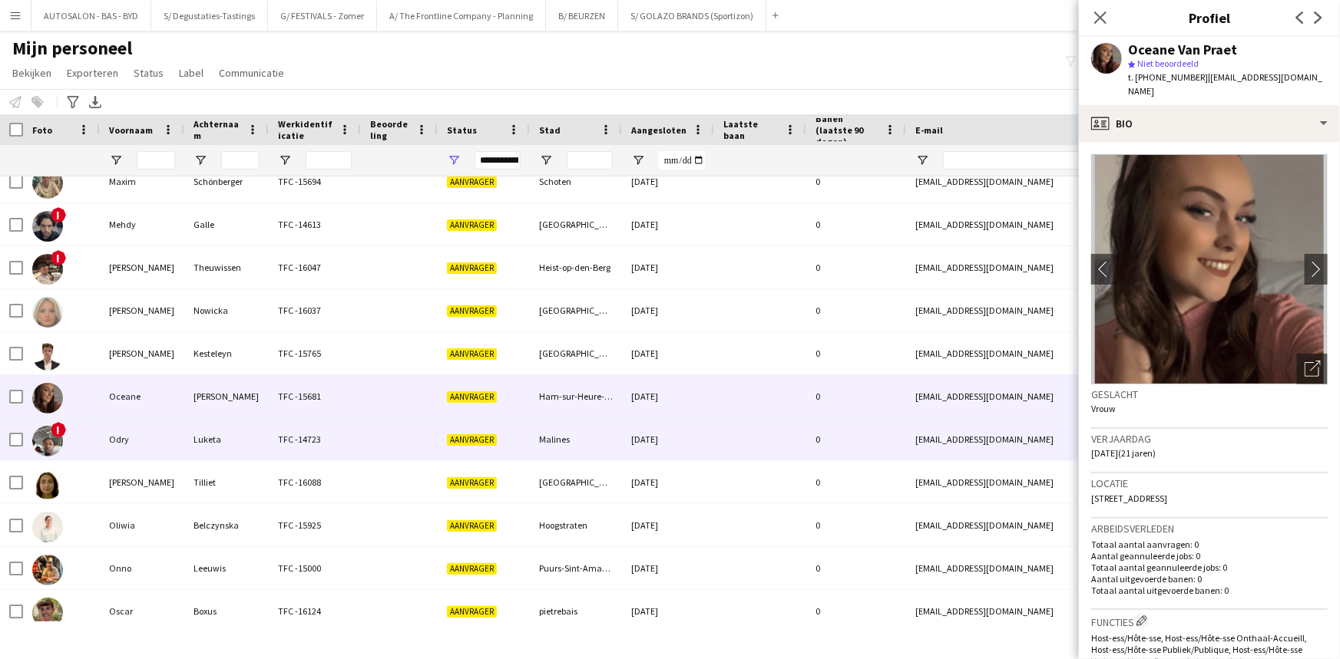
click at [210, 445] on div "Luketa" at bounding box center [226, 439] width 84 height 42
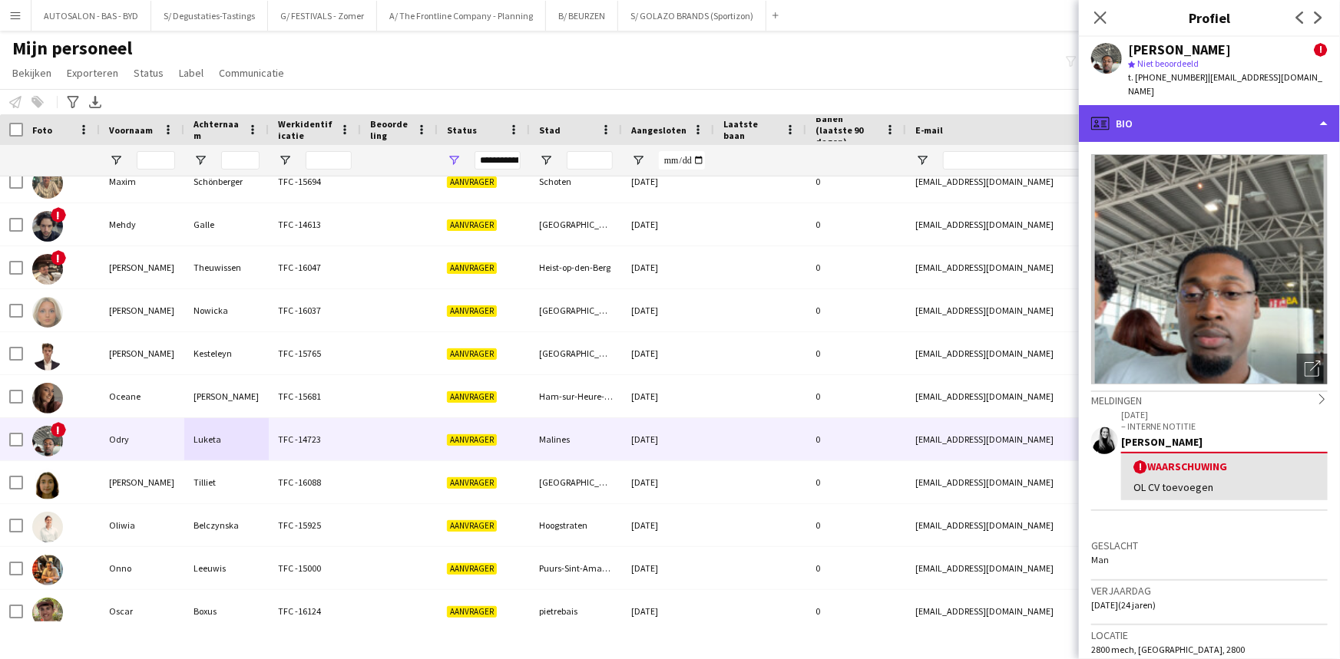
click at [1191, 121] on div "profile Bio" at bounding box center [1209, 123] width 261 height 37
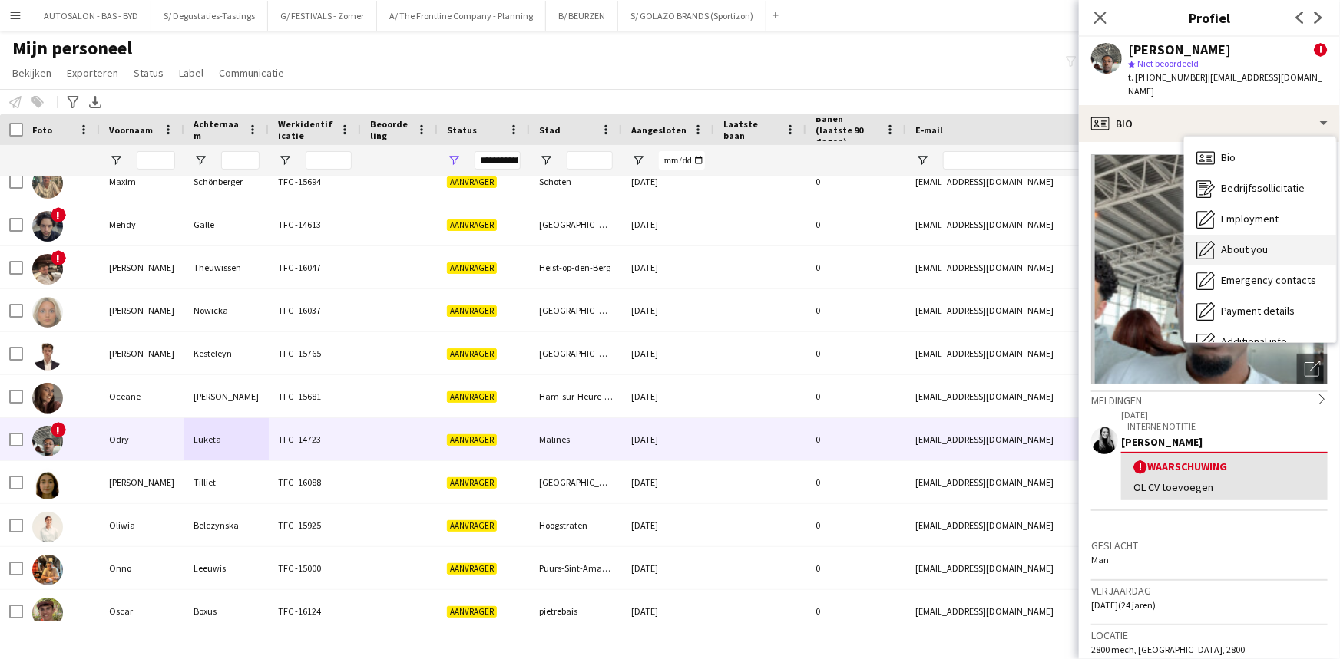
click at [1235, 243] on span "About you" at bounding box center [1244, 250] width 47 height 14
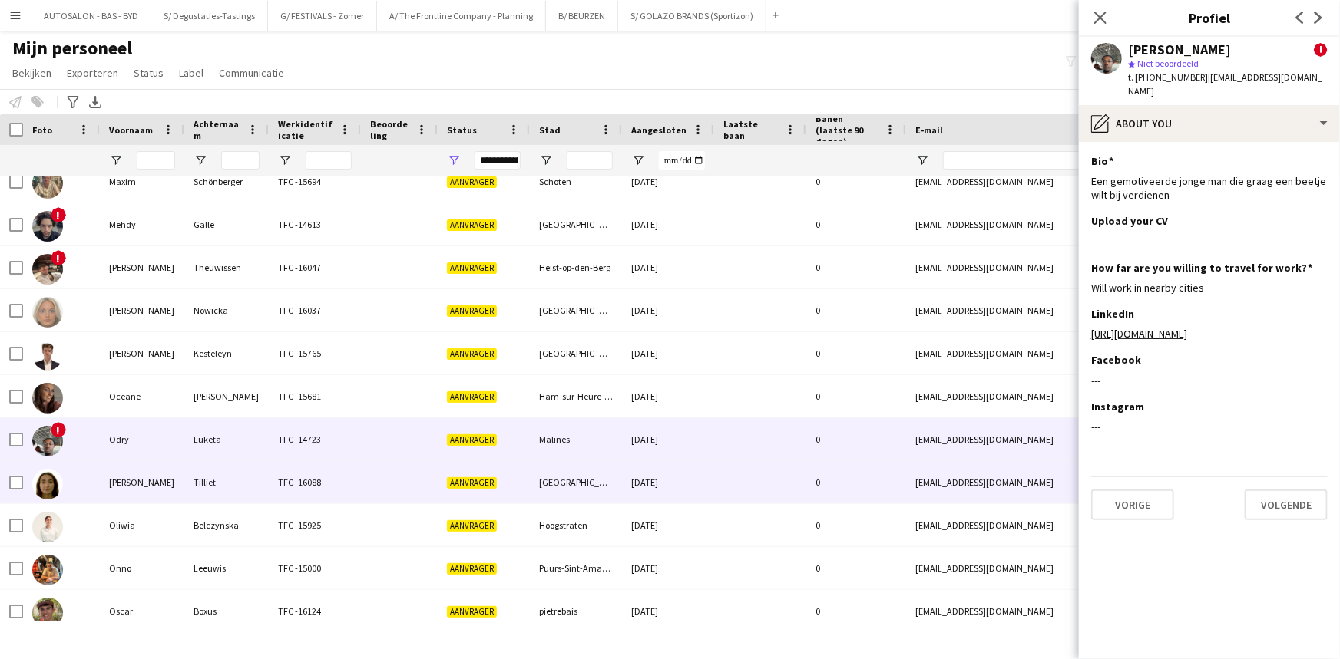
click at [183, 499] on div "[PERSON_NAME]" at bounding box center [142, 482] width 84 height 42
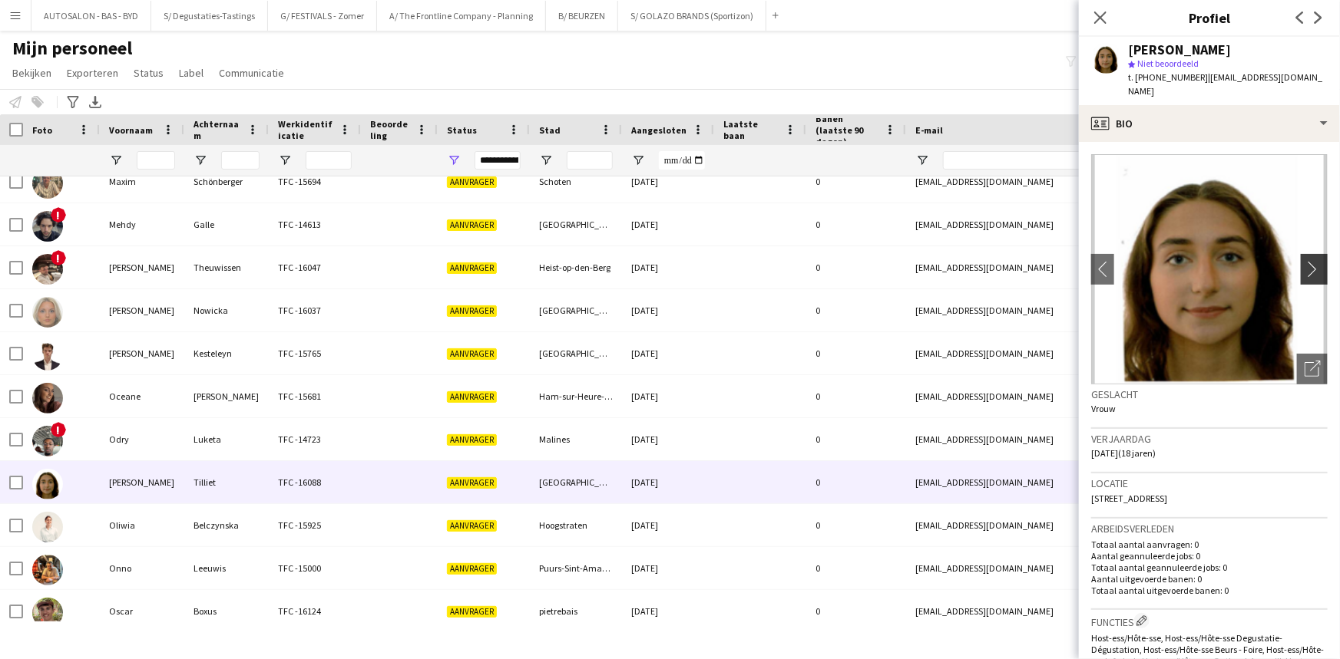
click at [1306, 254] on button "chevron-right" at bounding box center [1315, 269] width 31 height 31
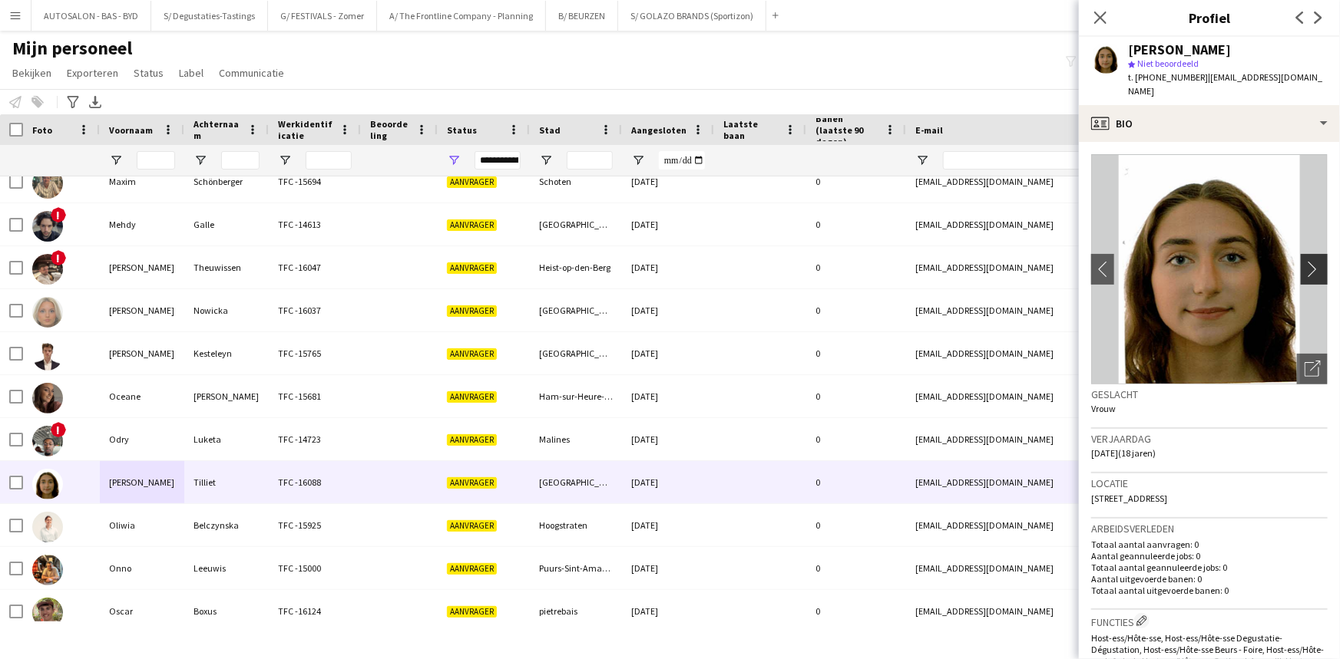
click at [1304, 254] on button "chevron-right" at bounding box center [1315, 269] width 31 height 31
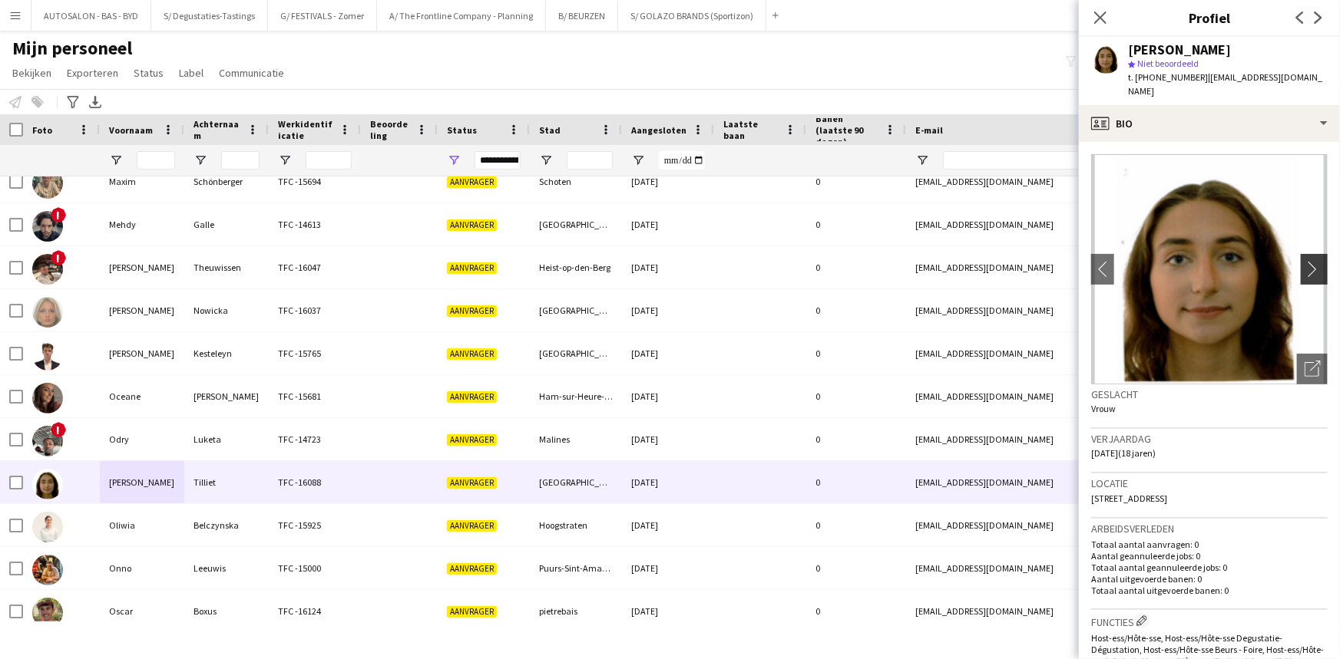
click at [1304, 261] on app-icon "chevron-right" at bounding box center [1316, 269] width 24 height 16
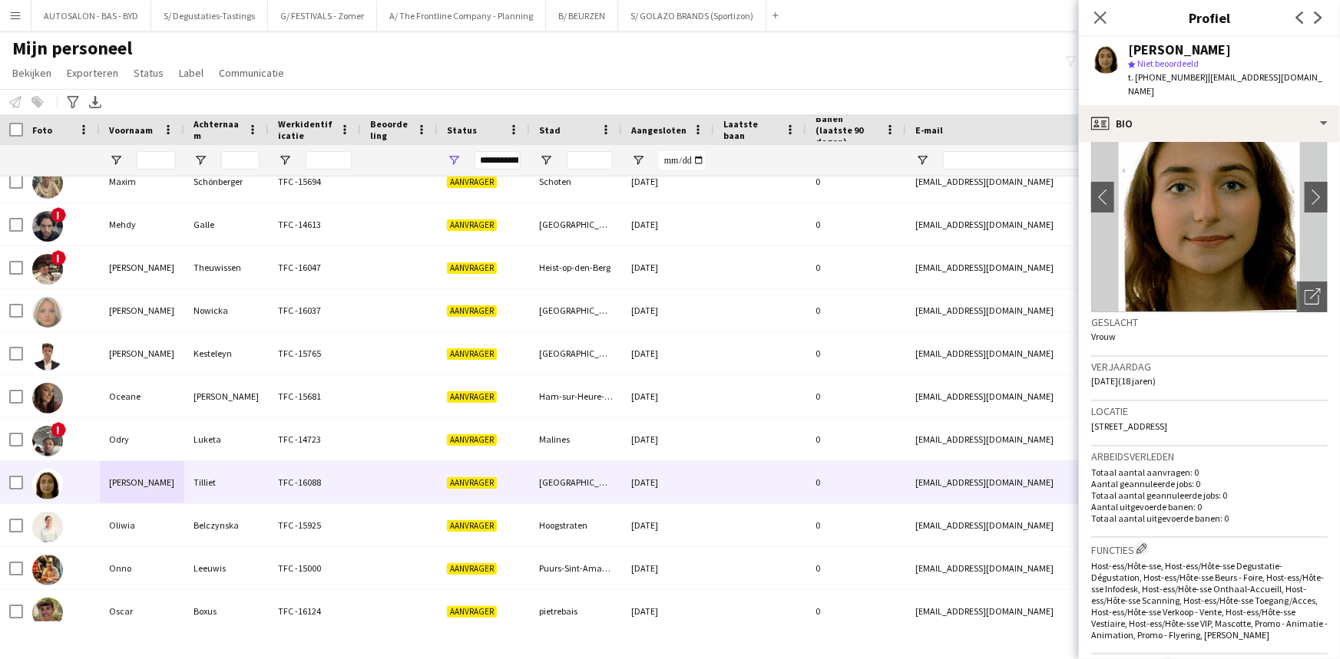
scroll to position [209, 0]
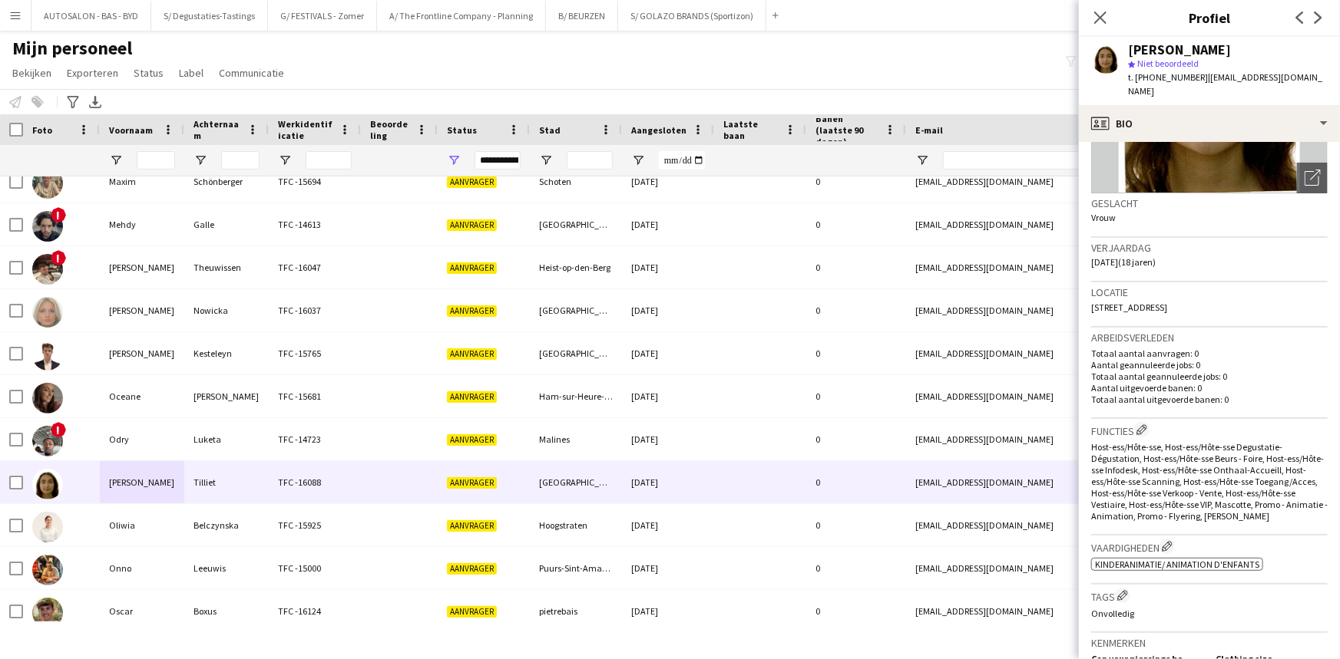
drag, startPoint x: 1228, startPoint y: 488, endPoint x: 1205, endPoint y: 539, distance: 55.3
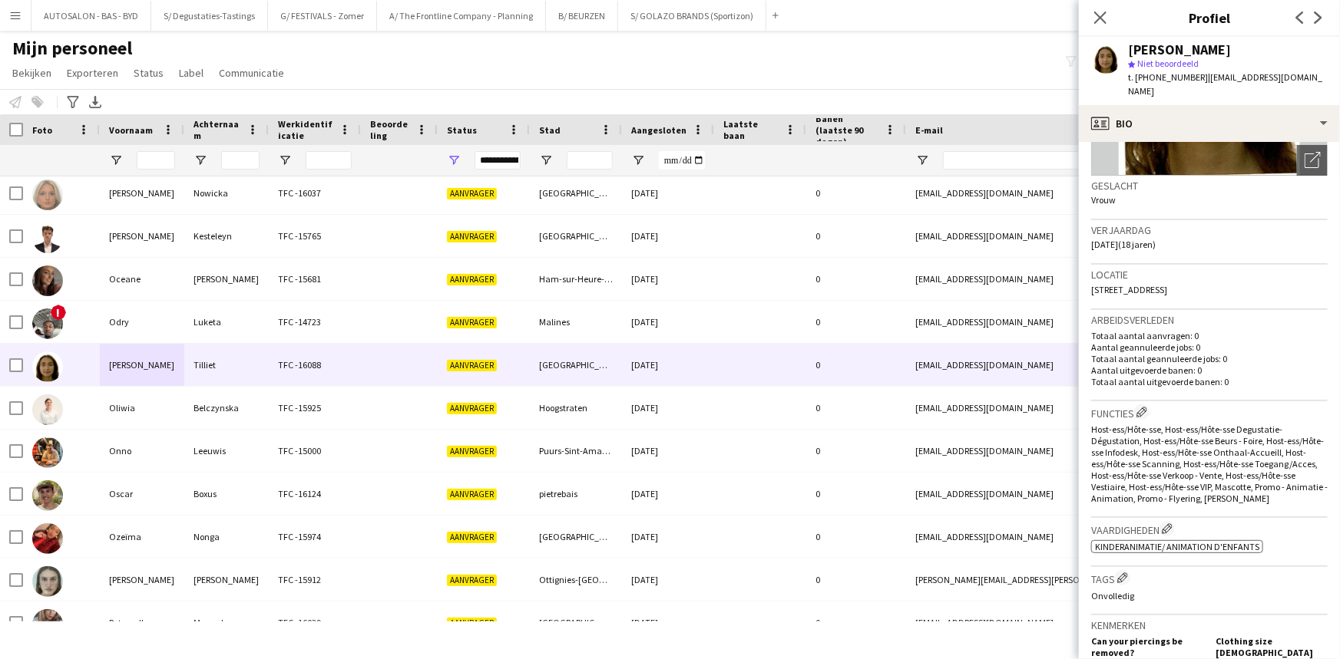
scroll to position [0, 0]
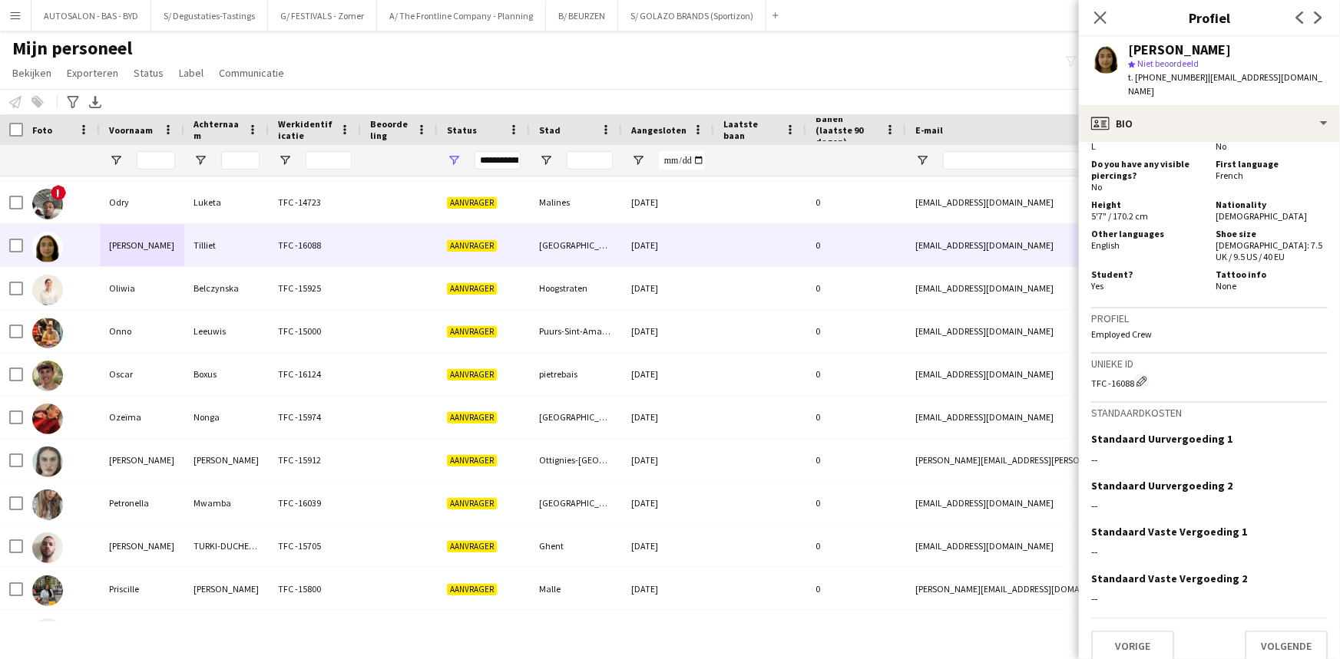
drag, startPoint x: 1327, startPoint y: 482, endPoint x: 1332, endPoint y: 397, distance: 85.3
click at [1332, 397] on app-crew-profile-bio "chevron-left chevron-right Foto's pop-up openen Geslacht Vrouw Verjaardag [DATE…" at bounding box center [1209, 400] width 261 height 517
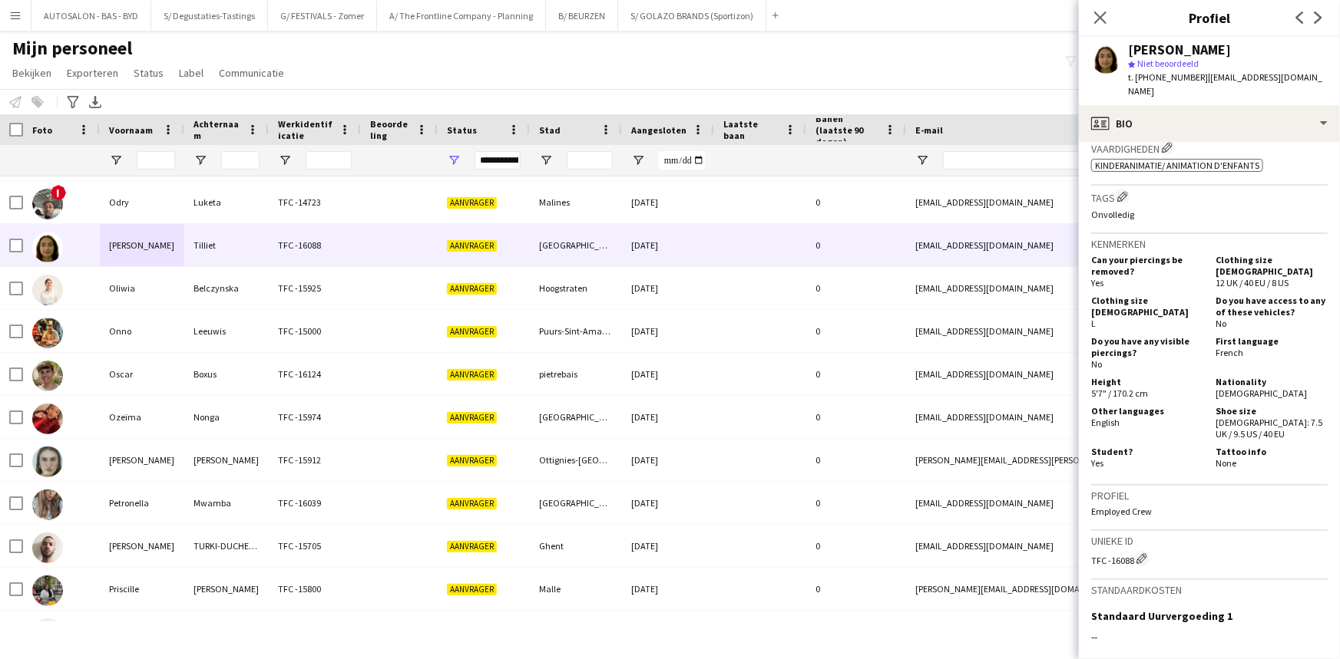
drag, startPoint x: 1205, startPoint y: 283, endPoint x: 1200, endPoint y: 231, distance: 51.7
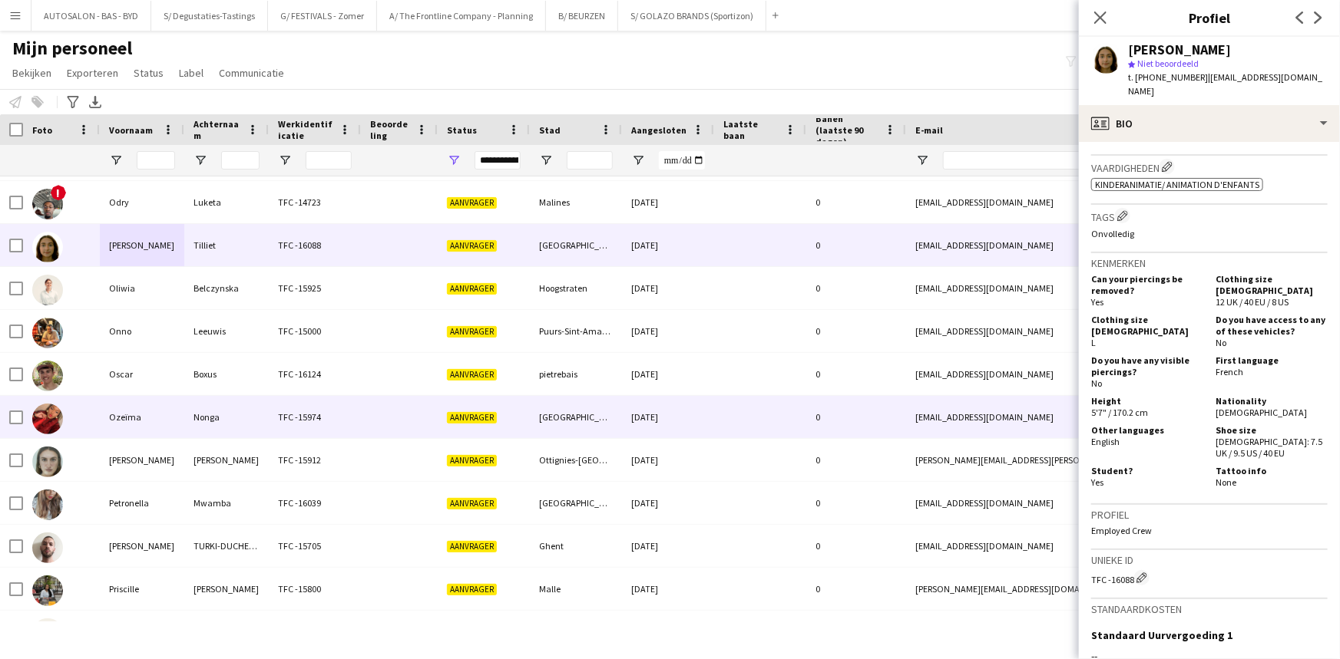
click at [137, 398] on div "Ozeïma" at bounding box center [142, 417] width 84 height 42
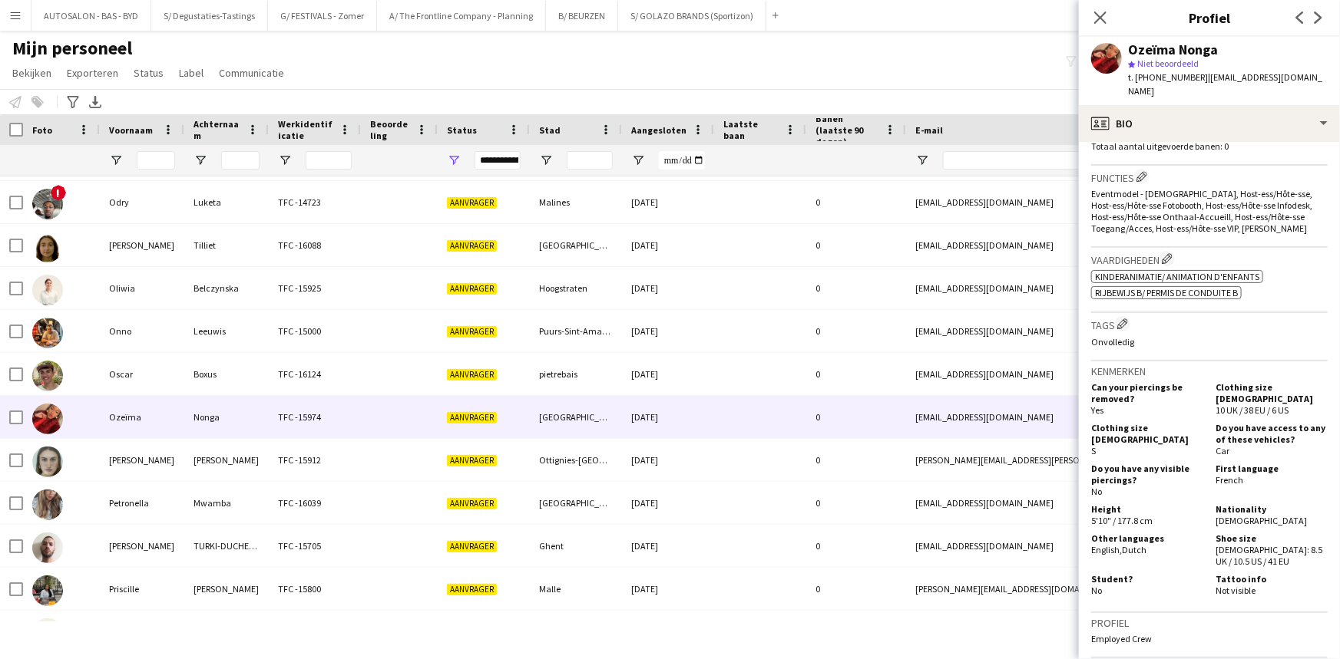
scroll to position [358, 0]
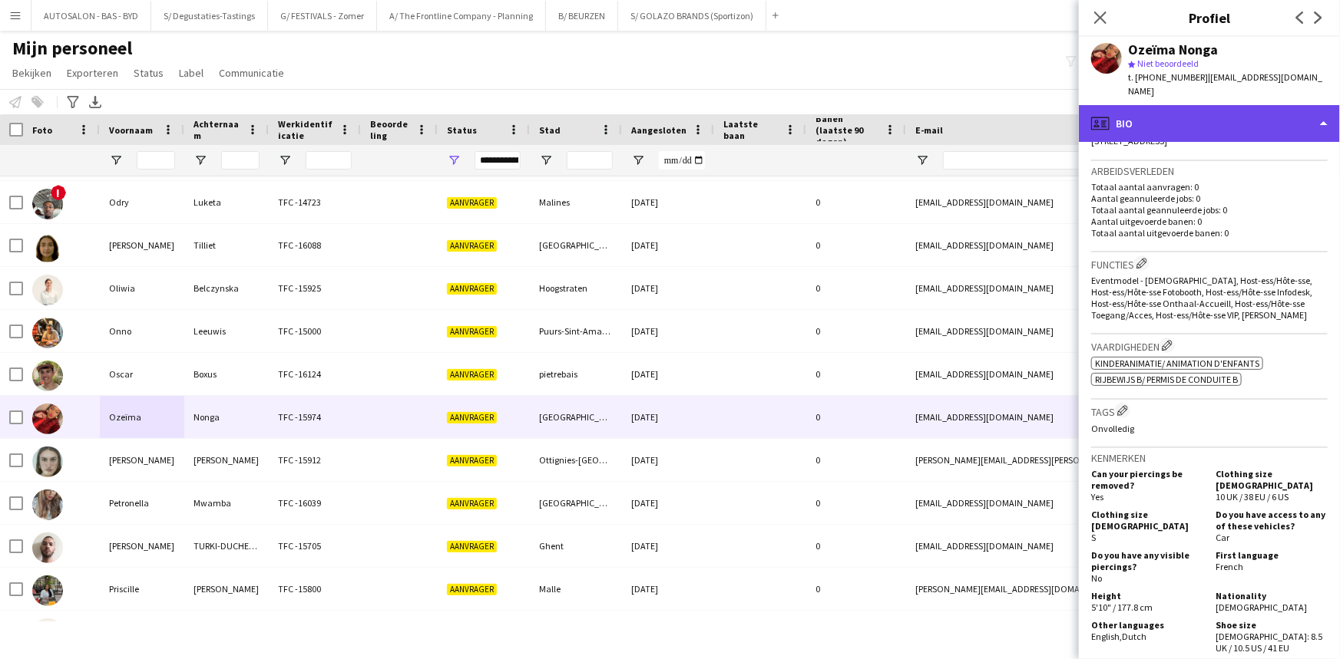
click at [1162, 112] on div "profile Bio" at bounding box center [1209, 123] width 261 height 37
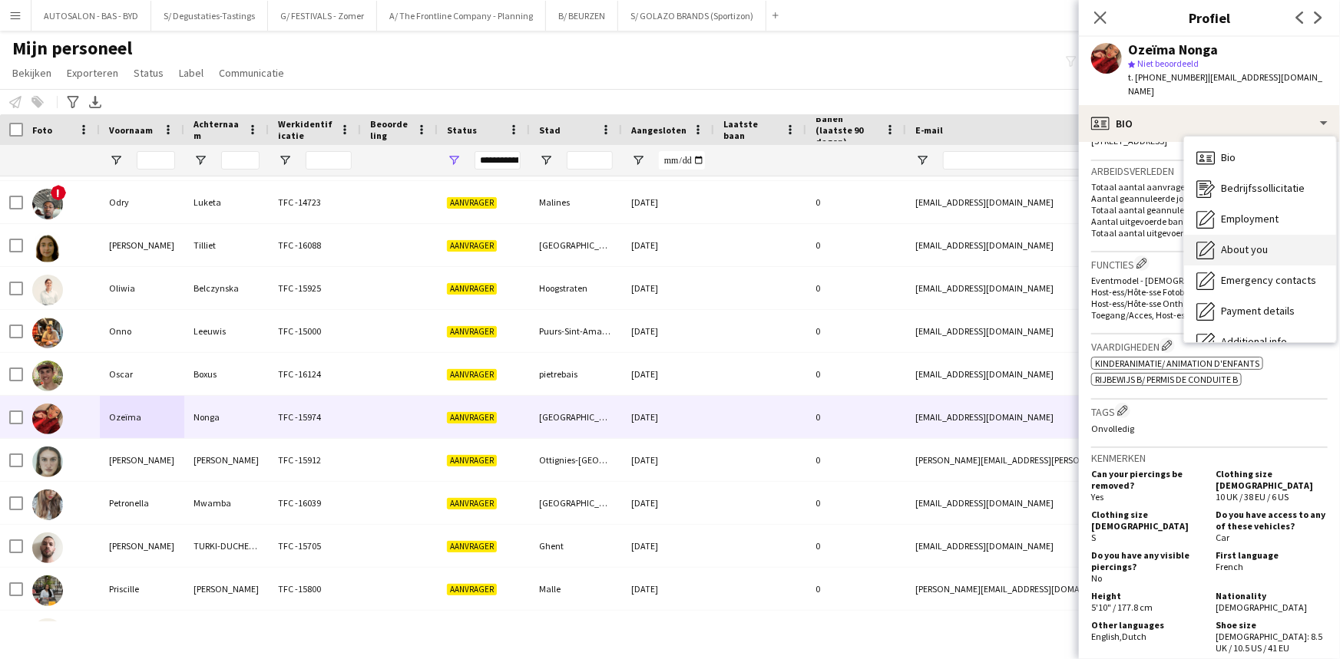
click at [1228, 235] on div "About you About you" at bounding box center [1260, 250] width 152 height 31
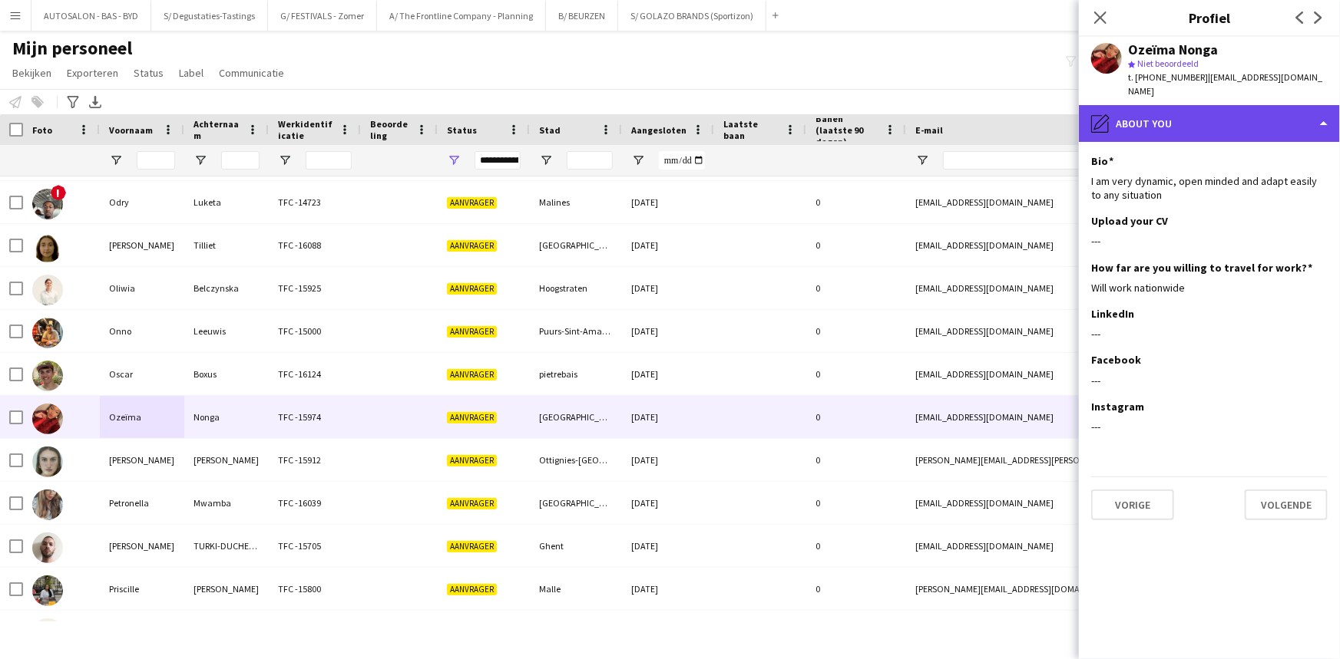
click at [1181, 111] on div "pencil4 About you" at bounding box center [1209, 123] width 261 height 37
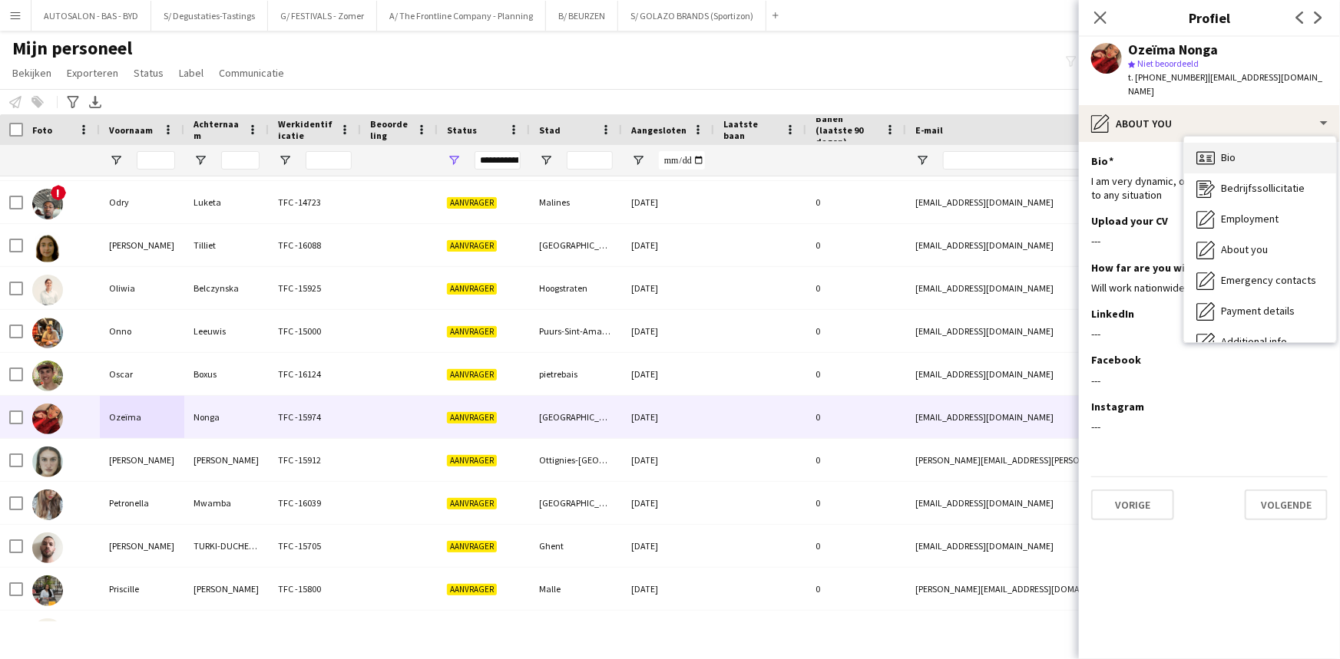
click at [1236, 143] on div "Bio Bio" at bounding box center [1260, 158] width 152 height 31
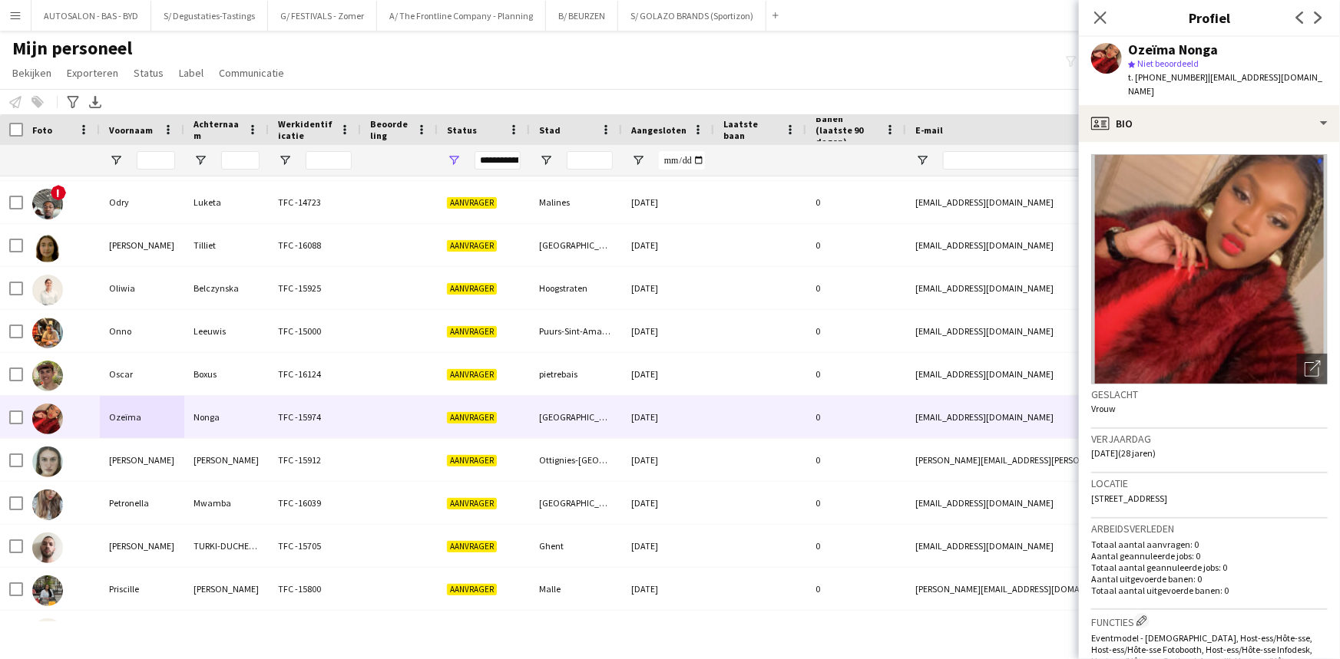
drag, startPoint x: 1288, startPoint y: 293, endPoint x: 1262, endPoint y: 359, distance: 71.0
click at [1287, 295] on img at bounding box center [1209, 269] width 236 height 230
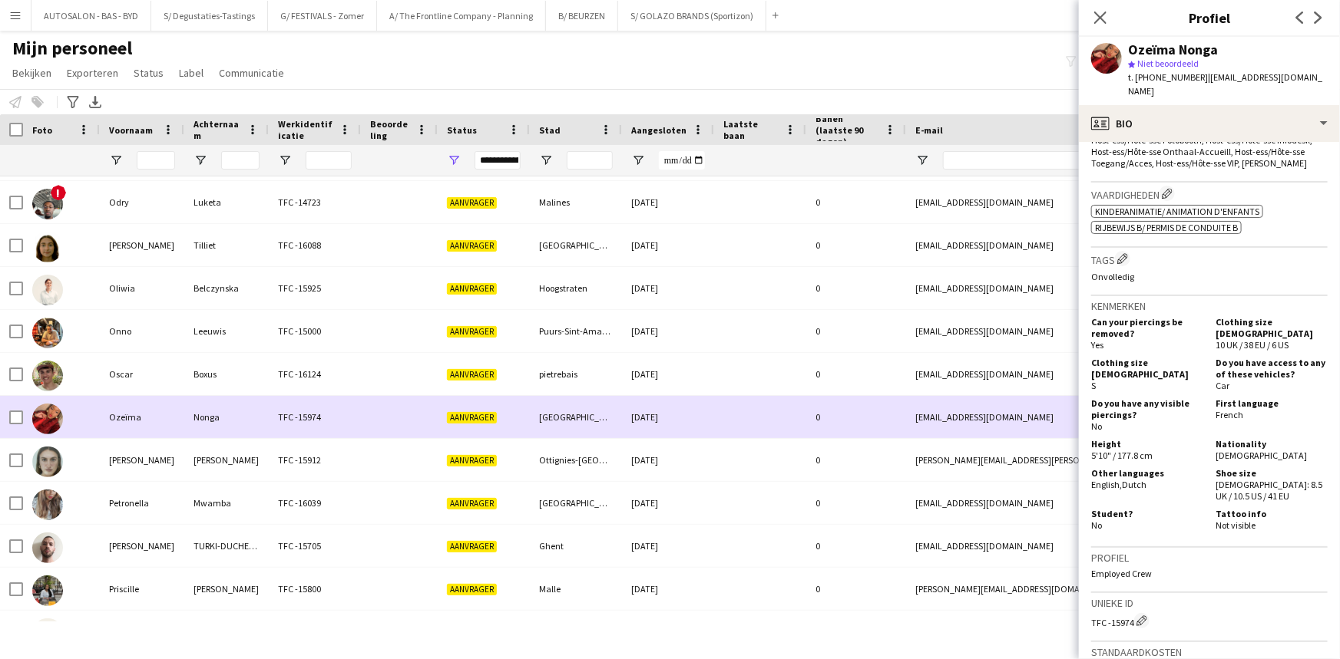
click at [229, 415] on div "Nonga" at bounding box center [226, 417] width 84 height 42
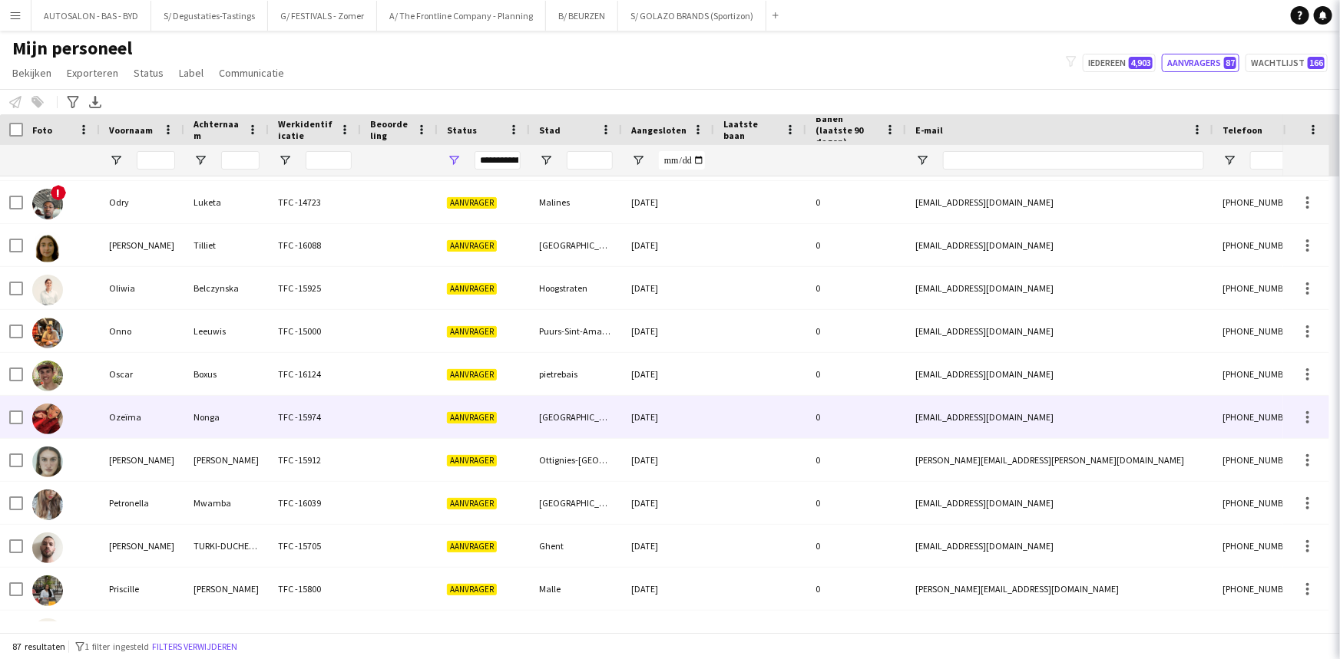
click at [184, 415] on div "Nonga" at bounding box center [226, 417] width 84 height 42
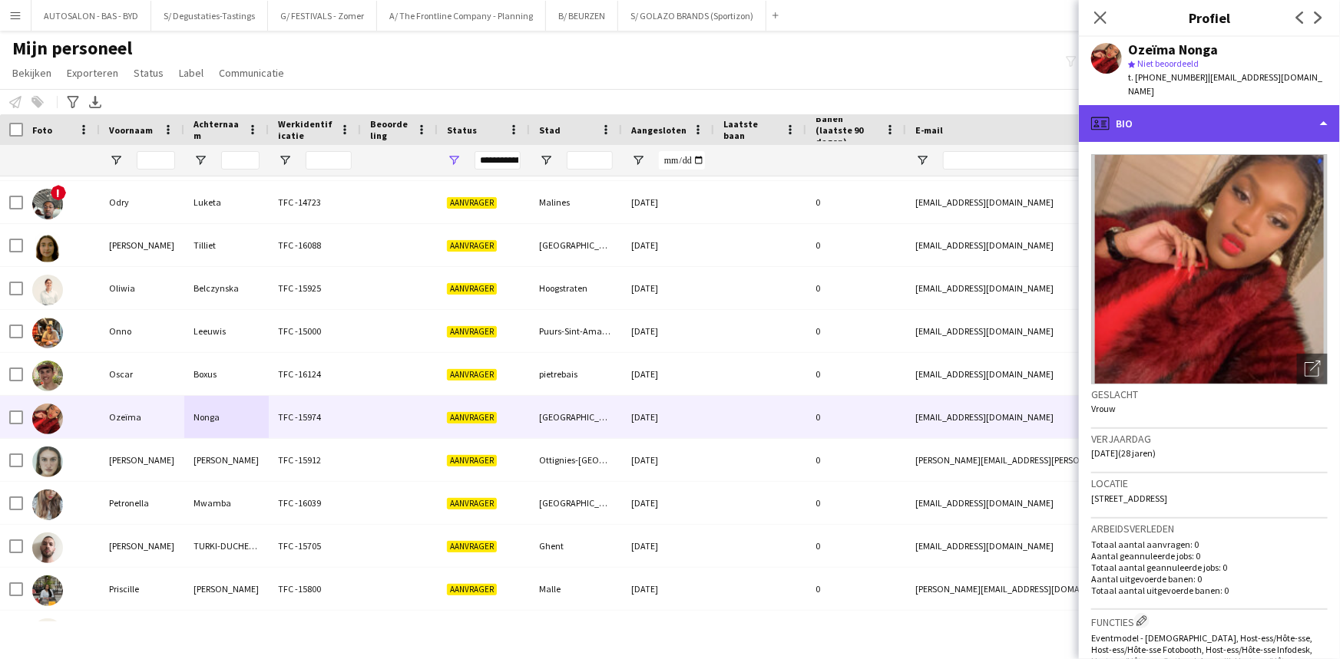
click at [1167, 111] on div "profile Bio" at bounding box center [1209, 123] width 261 height 37
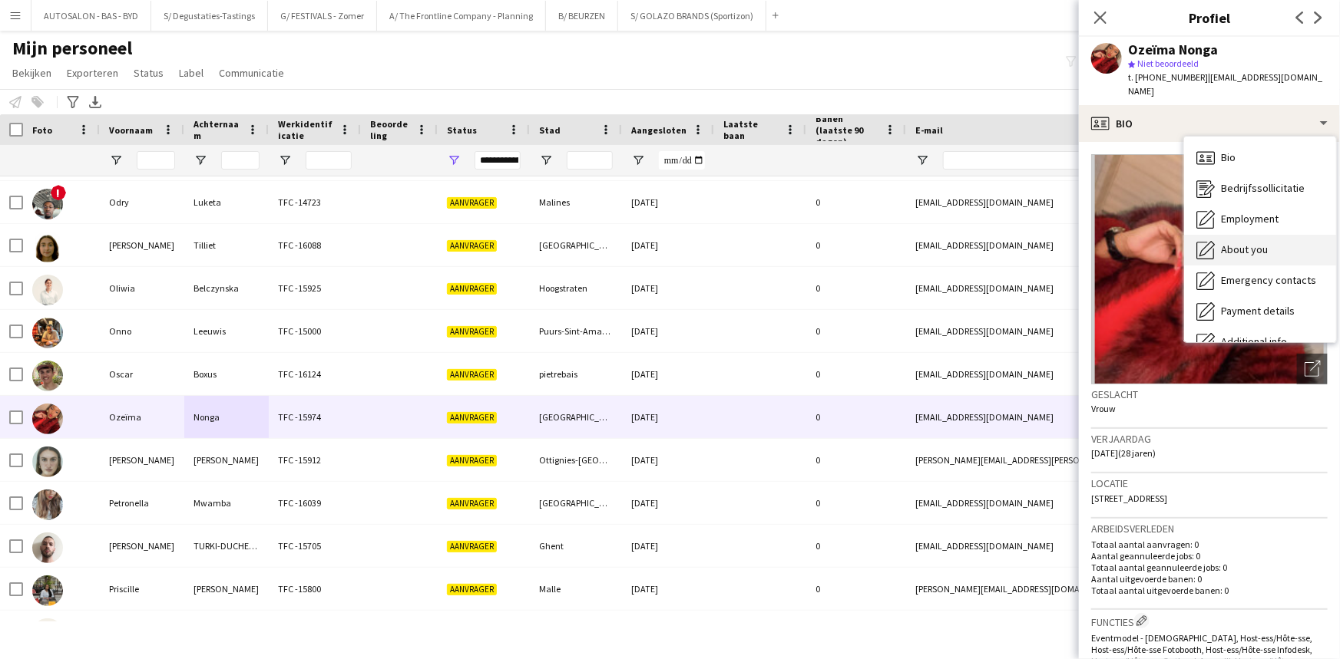
click at [1241, 235] on div "About you About you" at bounding box center [1260, 250] width 152 height 31
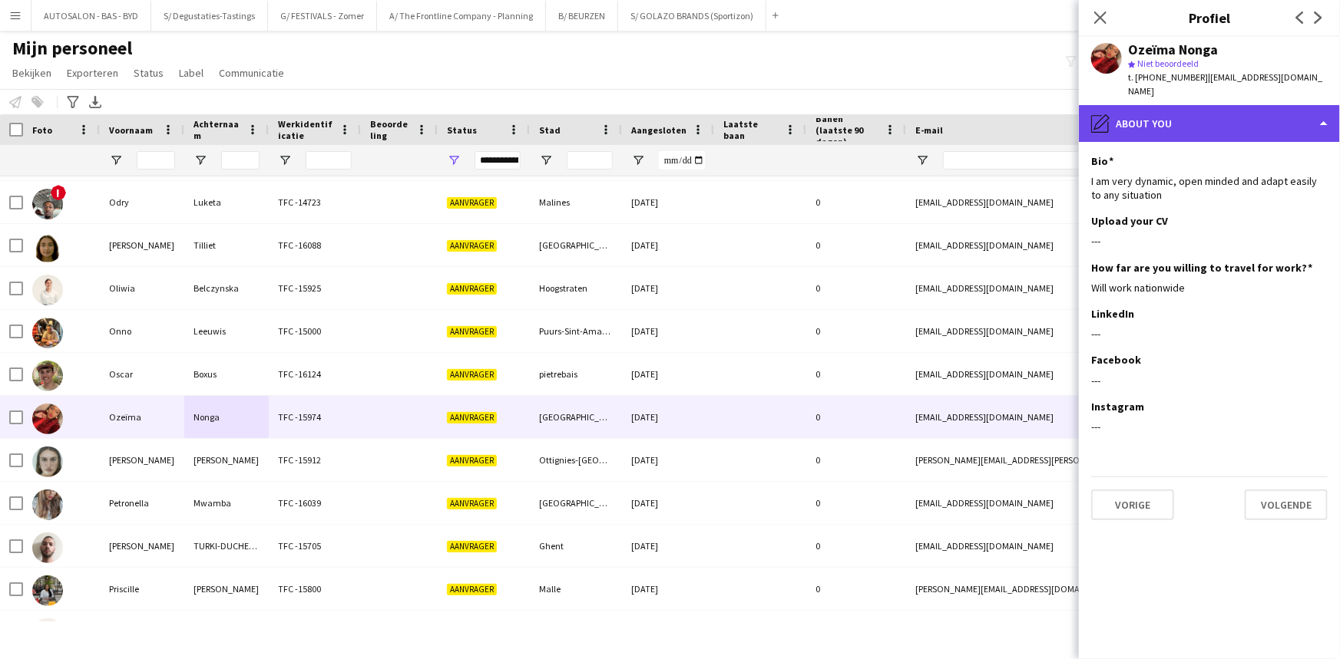
click at [1178, 114] on div "pencil4 About you" at bounding box center [1209, 123] width 261 height 37
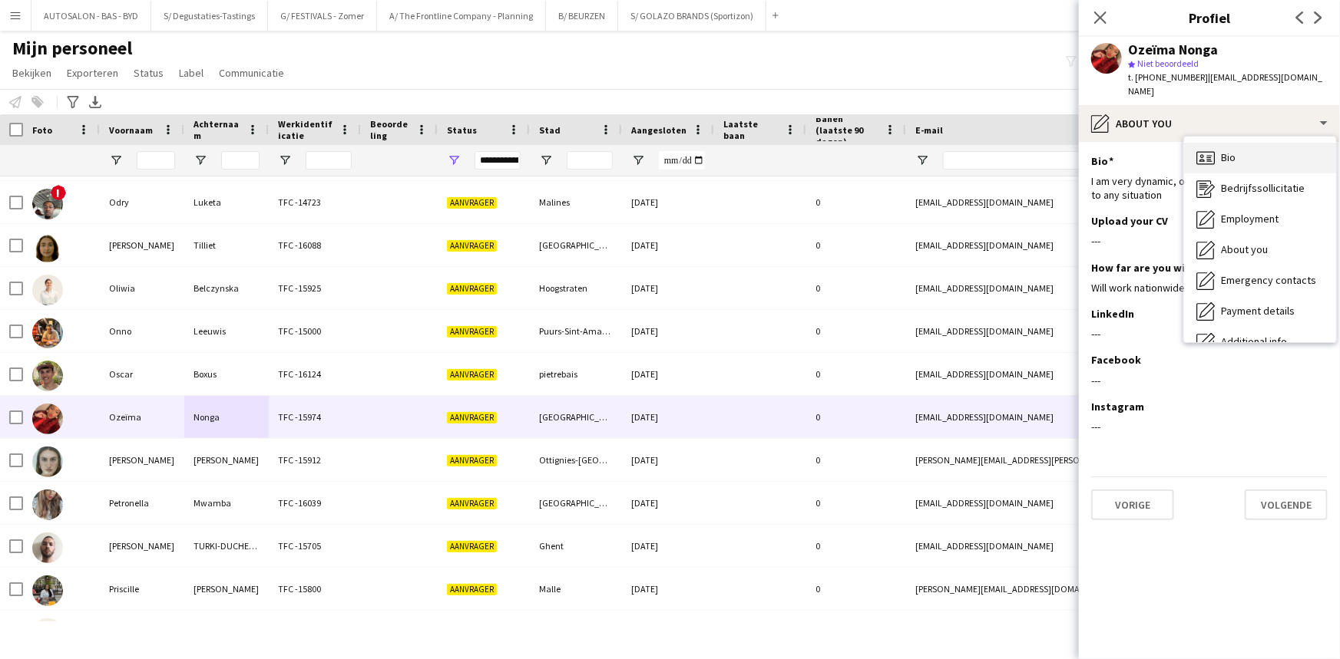
click at [1233, 150] on span "Bio" at bounding box center [1228, 157] width 15 height 14
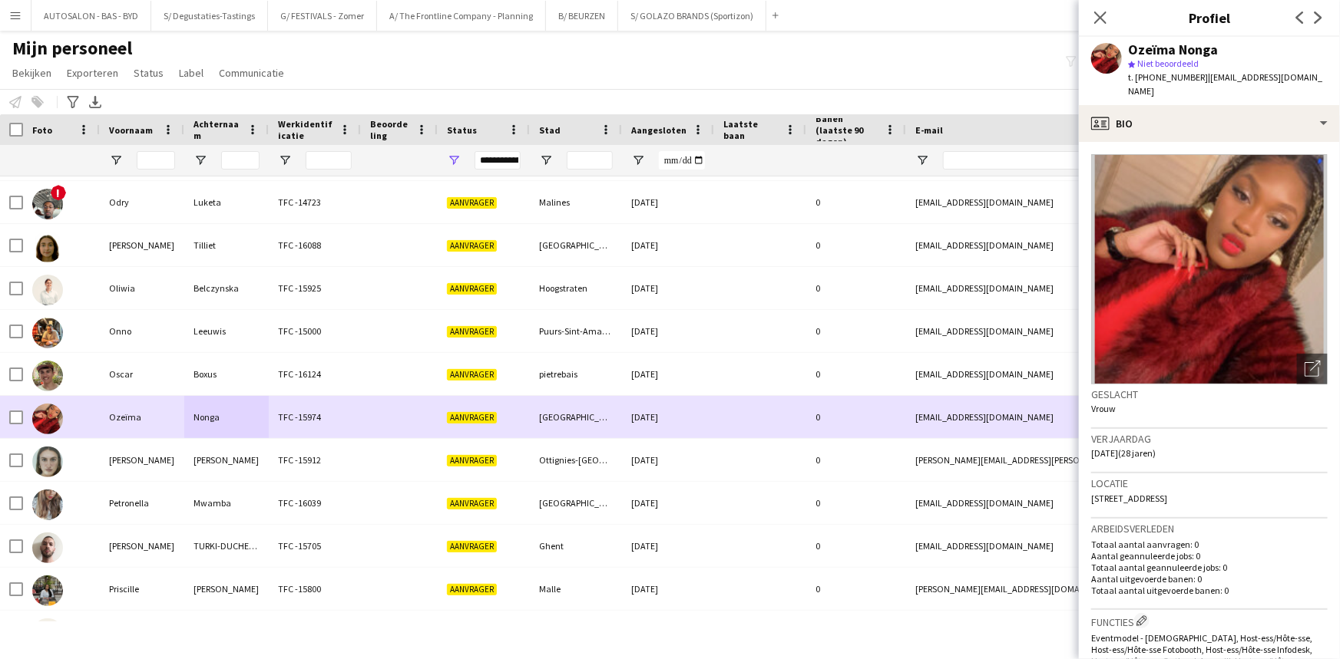
click at [146, 415] on div "Ozeïma" at bounding box center [142, 417] width 84 height 42
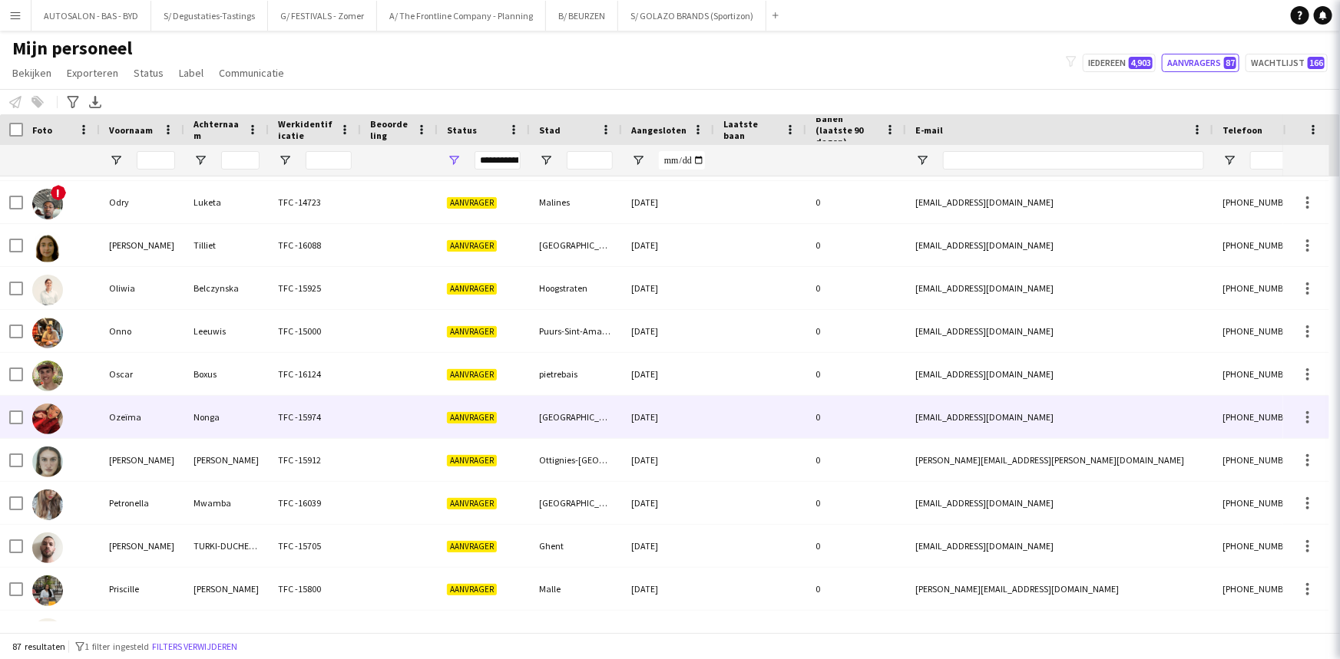
click at [123, 418] on div "Ozeïma" at bounding box center [142, 417] width 84 height 42
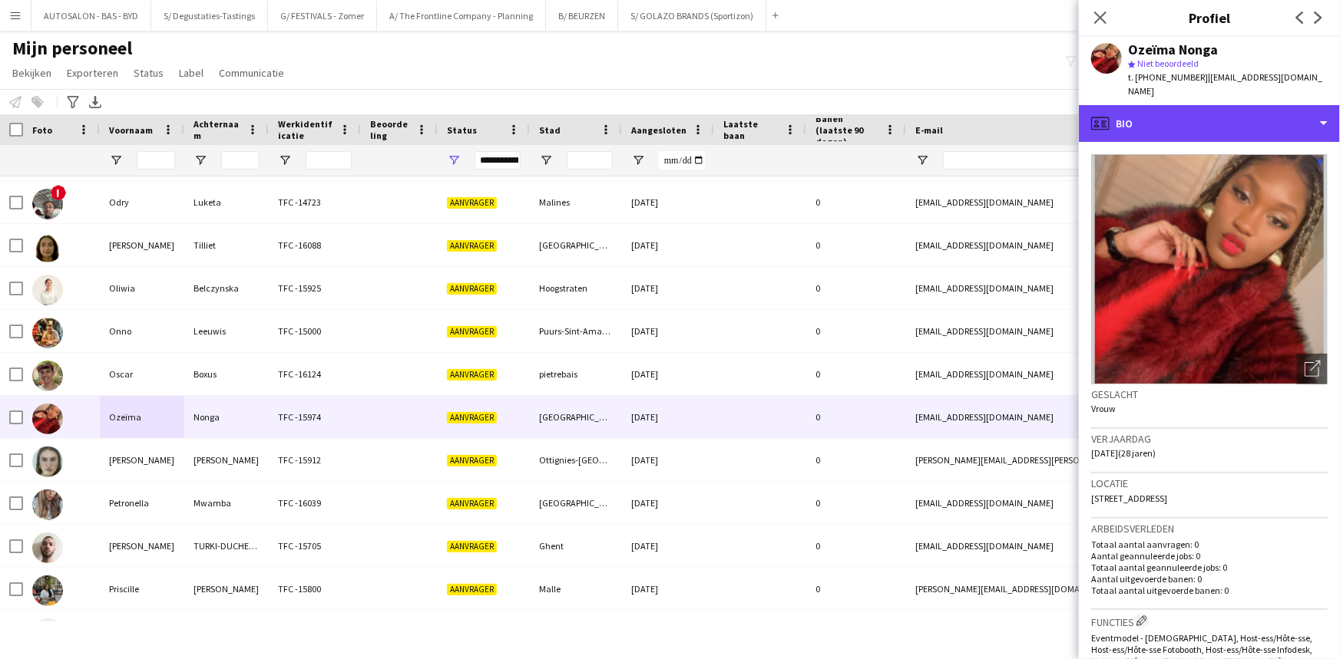
drag, startPoint x: 1159, startPoint y: 108, endPoint x: 1221, endPoint y: 213, distance: 121.5
click at [1158, 107] on div "profile Bio" at bounding box center [1209, 123] width 261 height 37
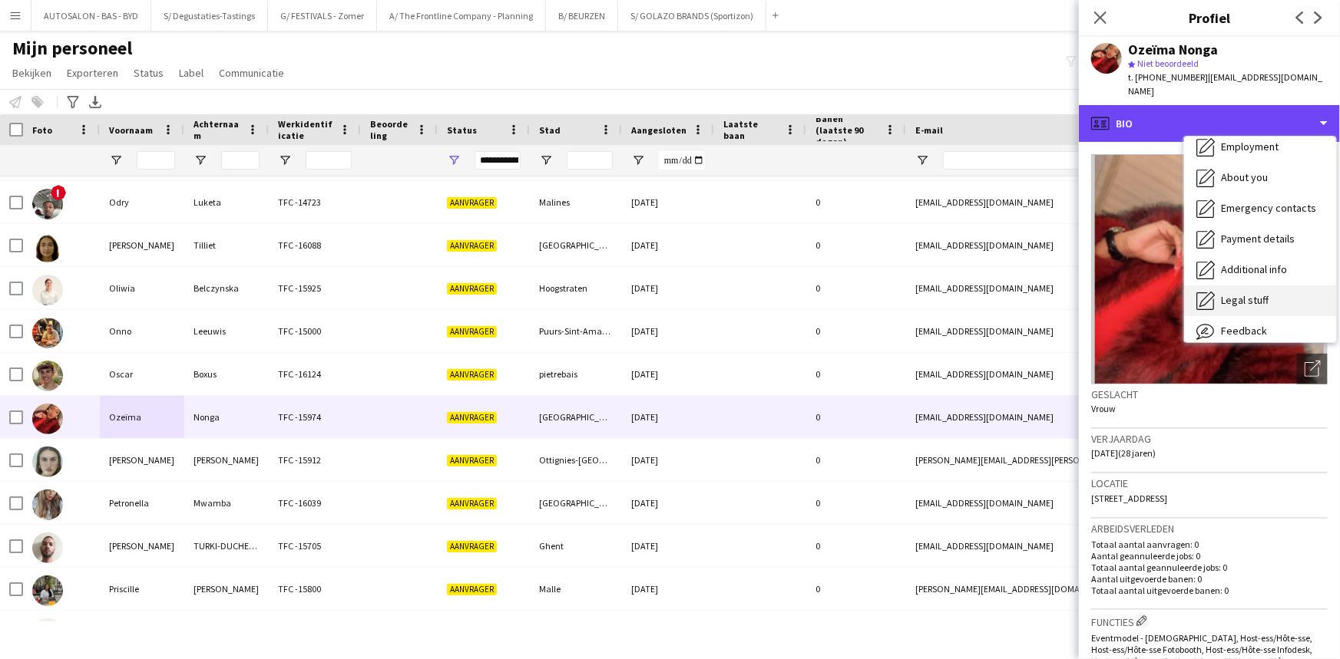
scroll to position [113, 0]
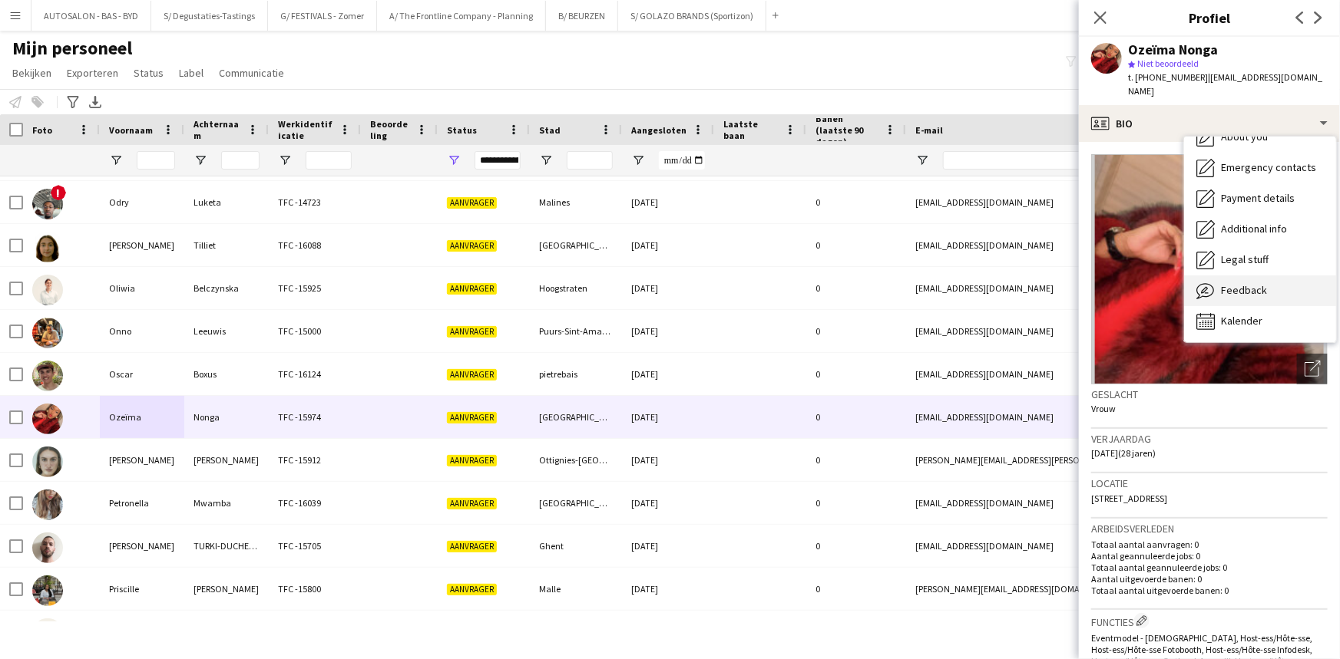
click at [1251, 283] on span "Feedback" at bounding box center [1244, 290] width 46 height 14
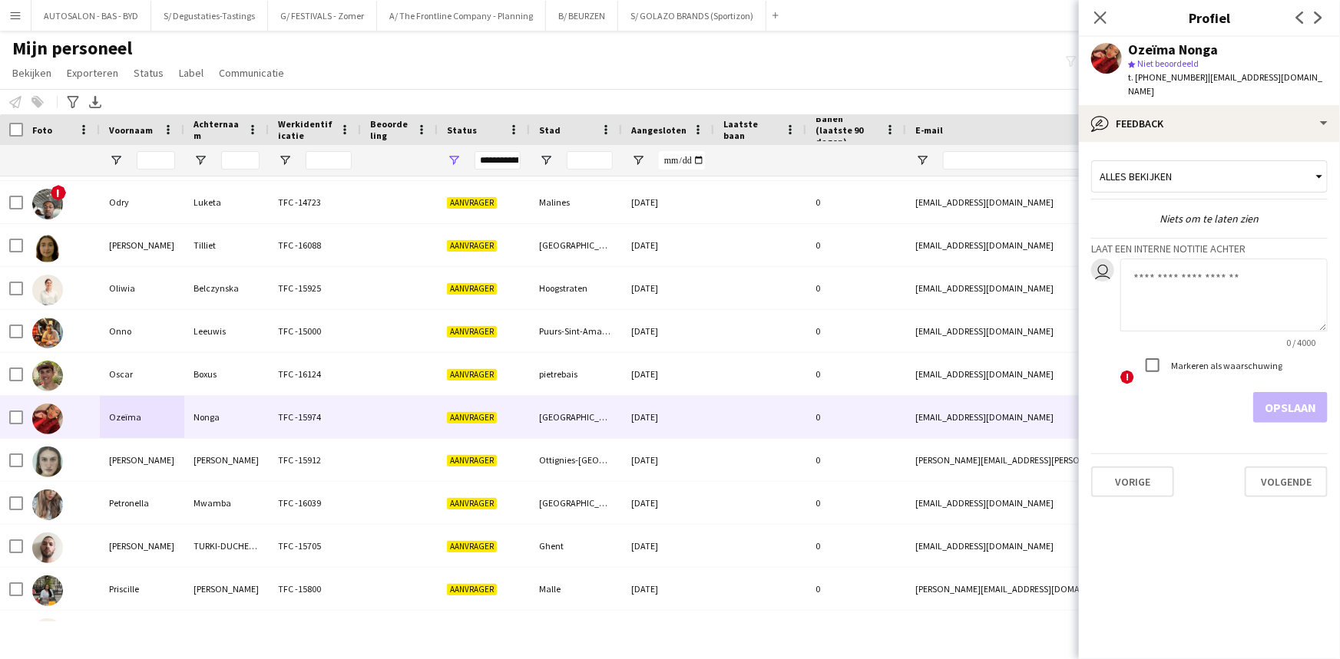
click at [1193, 276] on textarea at bounding box center [1223, 295] width 207 height 73
type textarea "**********"
click at [1189, 360] on label "Markeren als waarschuwing" at bounding box center [1225, 366] width 114 height 12
click at [1310, 394] on button "Opslaan" at bounding box center [1290, 407] width 74 height 31
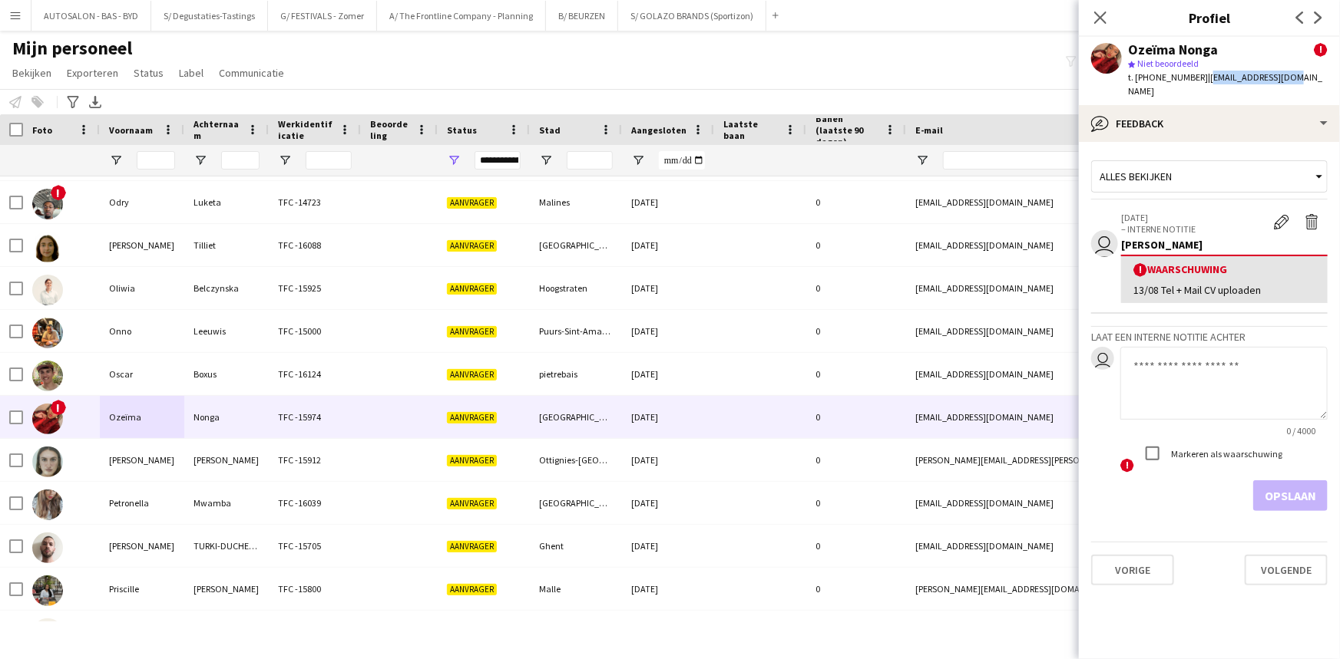
drag, startPoint x: 1288, startPoint y: 74, endPoint x: 1196, endPoint y: 83, distance: 92.6
click at [1196, 83] on div "Ozeïma Nonga ! star Niet beoordeeld t. [PHONE_NUMBER] | [EMAIL_ADDRESS][DOMAIN_…" at bounding box center [1209, 71] width 261 height 68
click at [1243, 283] on div "13/08 Tel + Mail CV uploaden" at bounding box center [1224, 290] width 182 height 14
drag, startPoint x: 1287, startPoint y: 208, endPoint x: 1287, endPoint y: 218, distance: 10.0
click at [1287, 214] on app-icon "Waarschuwing bewerken" at bounding box center [1281, 221] width 15 height 15
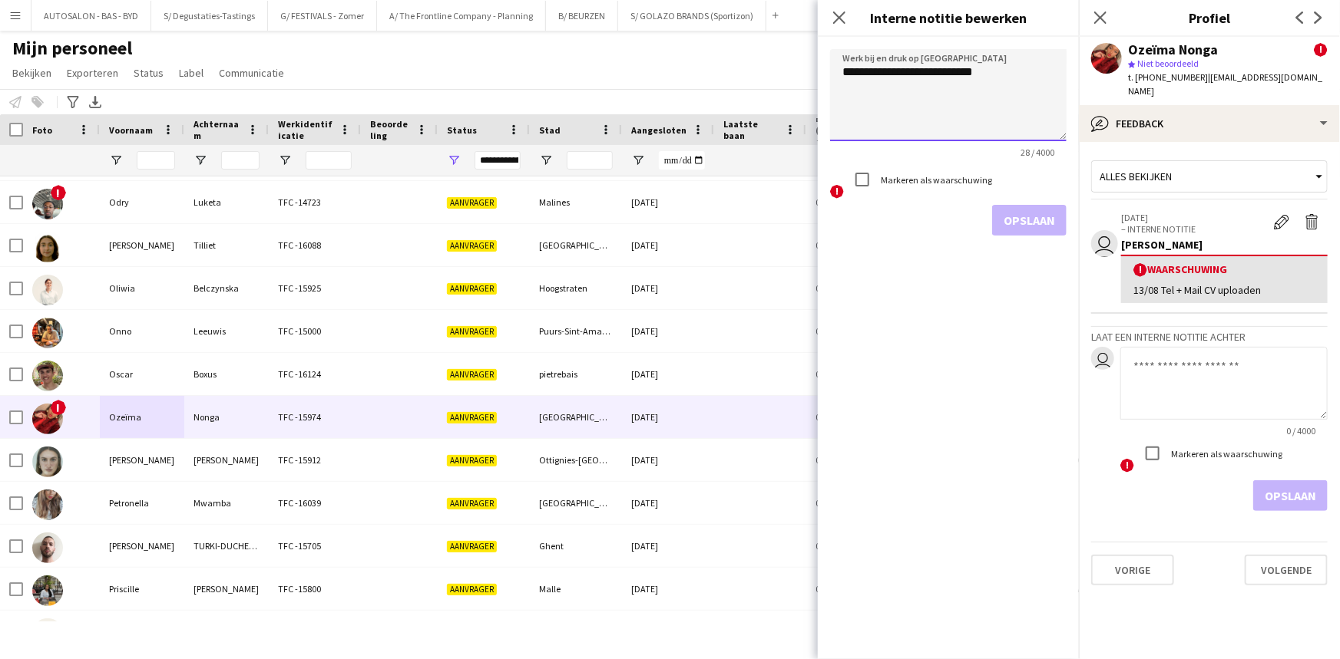
click at [1033, 71] on textarea "**********" at bounding box center [948, 95] width 236 height 92
type textarea "**********"
drag, startPoint x: 1036, startPoint y: 225, endPoint x: 953, endPoint y: 232, distance: 83.2
click at [1036, 224] on button "Opslaan" at bounding box center [1029, 220] width 74 height 31
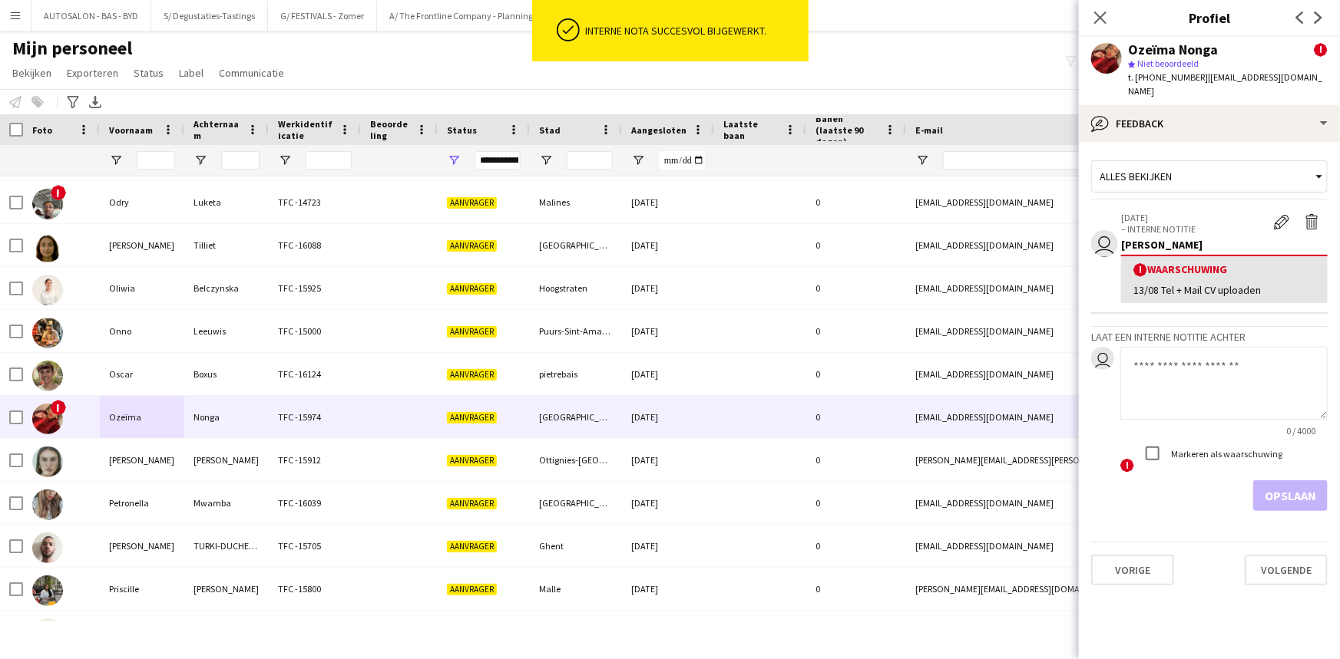
click at [1185, 267] on div "! Waarschuwing 13/08 Tel + Mail CV uploaden" at bounding box center [1224, 279] width 207 height 48
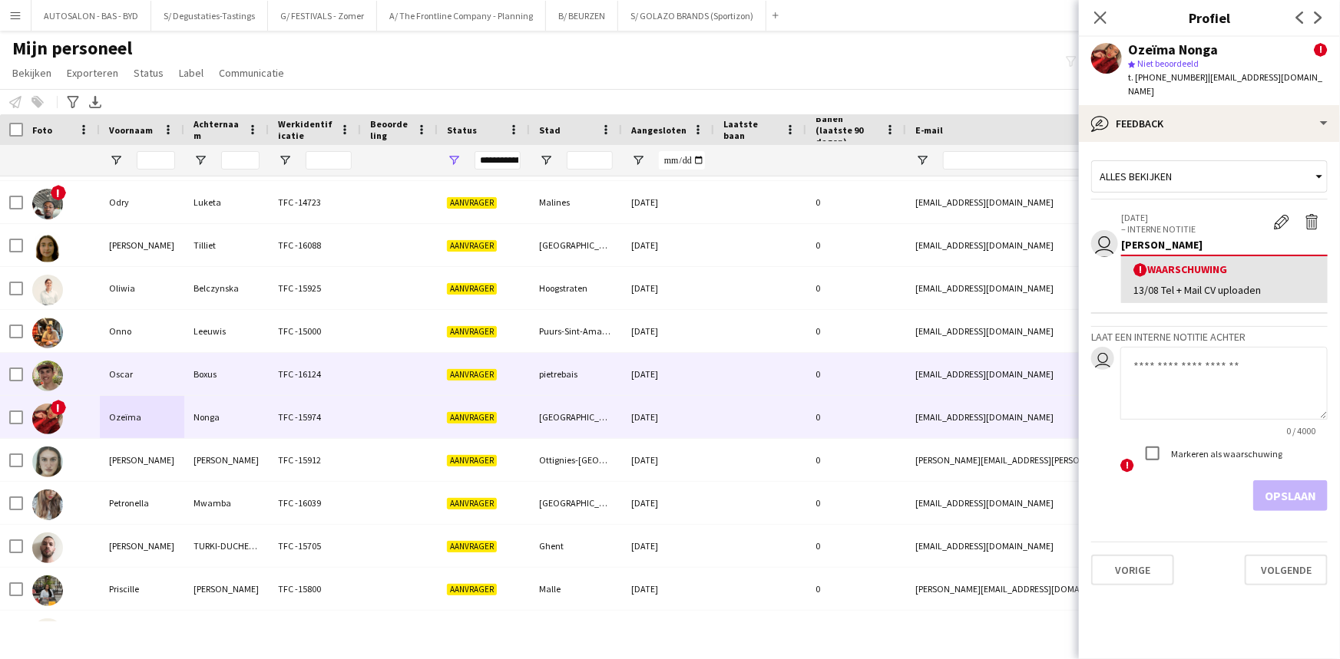
click at [147, 361] on div "Oscar" at bounding box center [142, 374] width 84 height 42
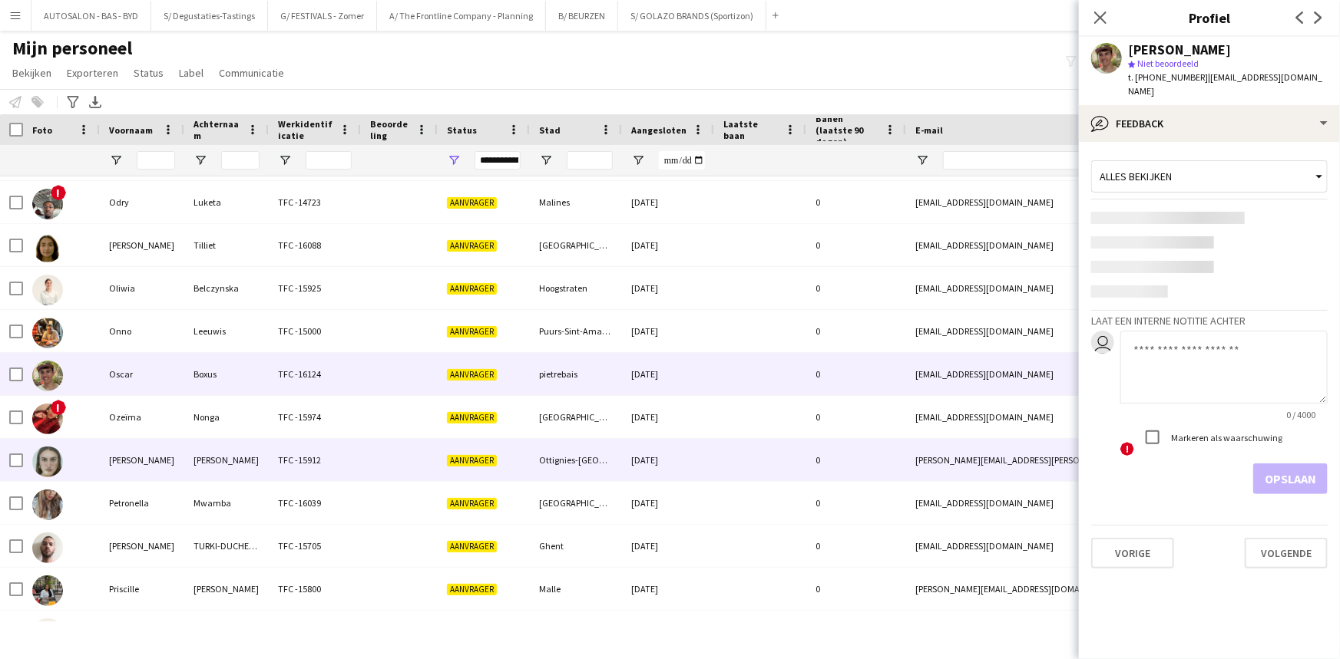
click at [157, 461] on div "[PERSON_NAME]" at bounding box center [142, 460] width 84 height 42
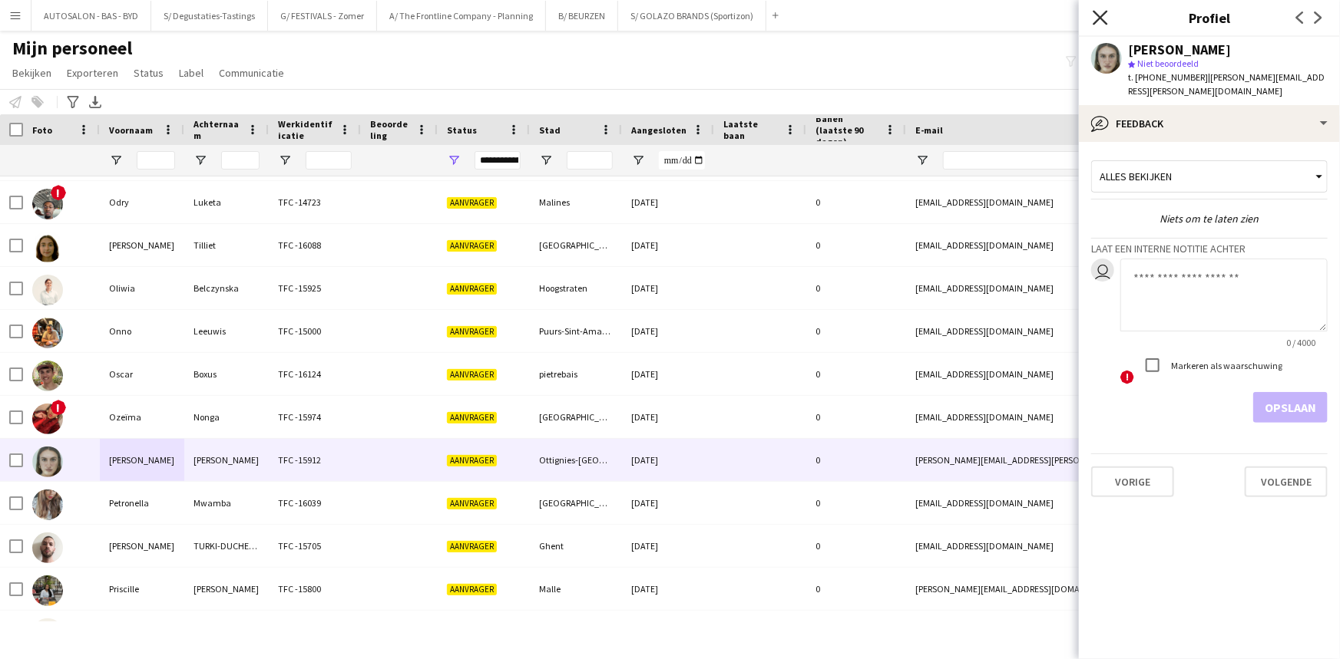
click at [1103, 21] on icon "Sluit pop-in" at bounding box center [1099, 17] width 15 height 15
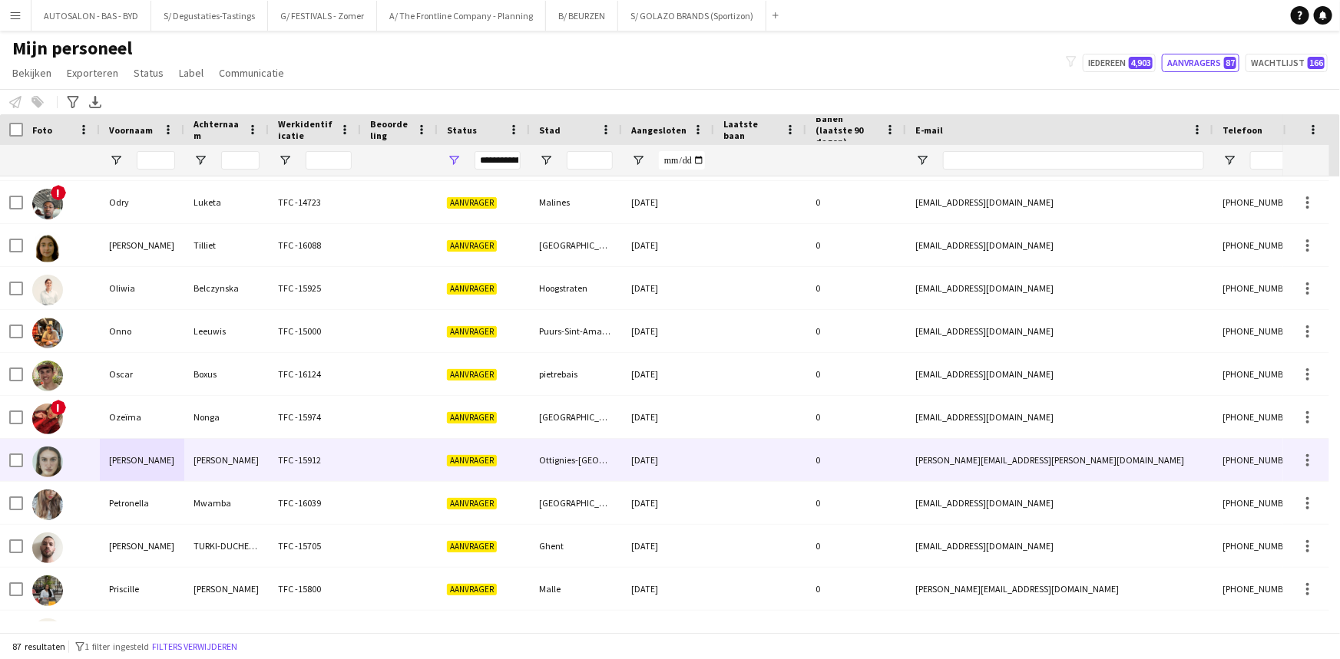
click at [148, 468] on div "[PERSON_NAME]" at bounding box center [142, 460] width 84 height 42
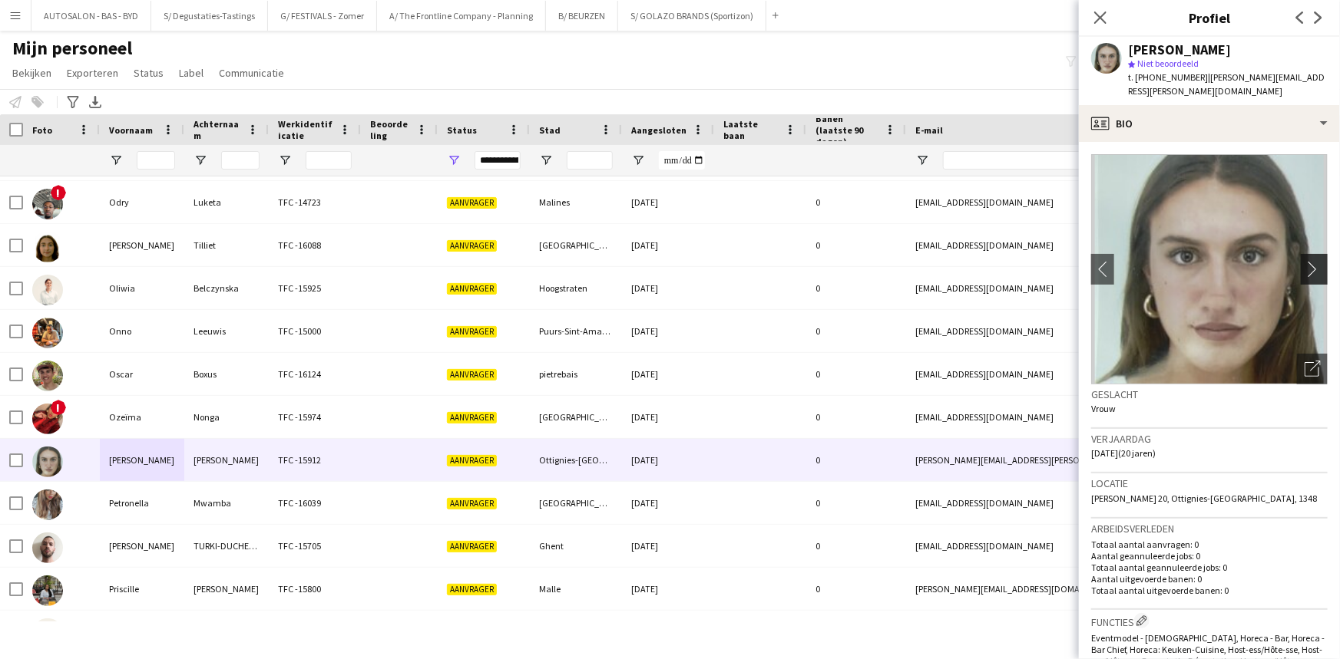
click at [1304, 263] on app-icon "chevron-right" at bounding box center [1316, 269] width 24 height 16
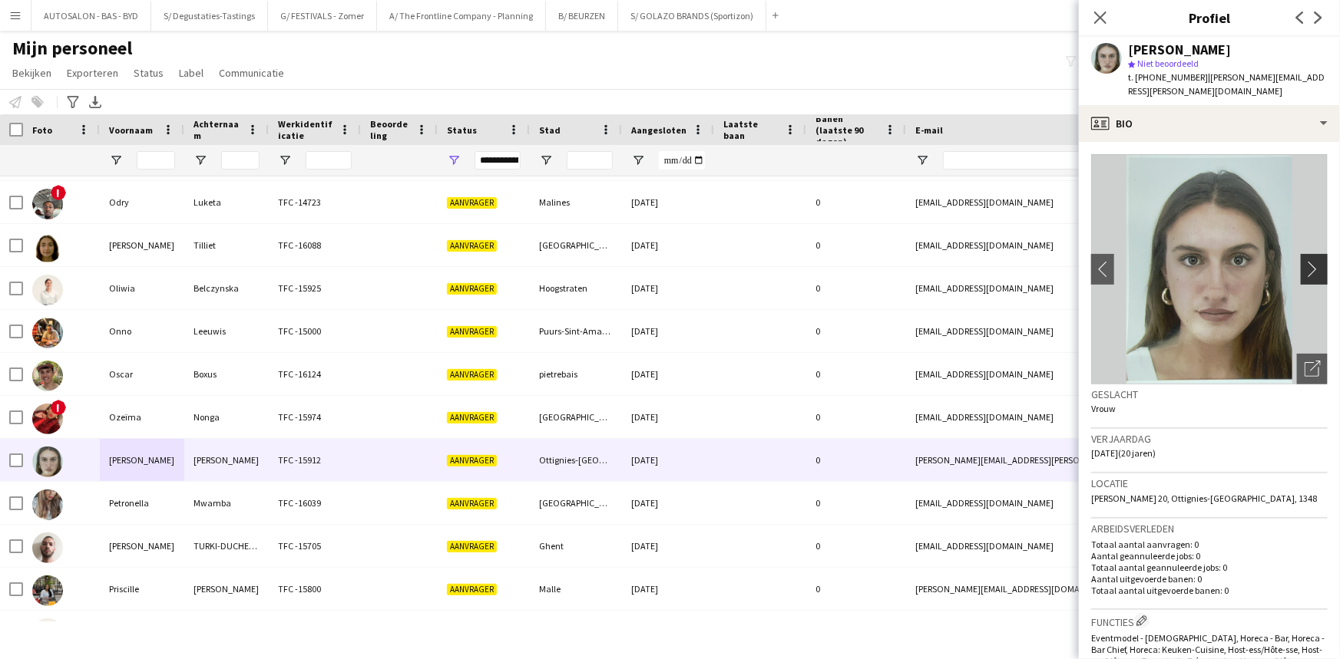
click at [1312, 268] on app-icon "chevron-right" at bounding box center [1316, 269] width 24 height 16
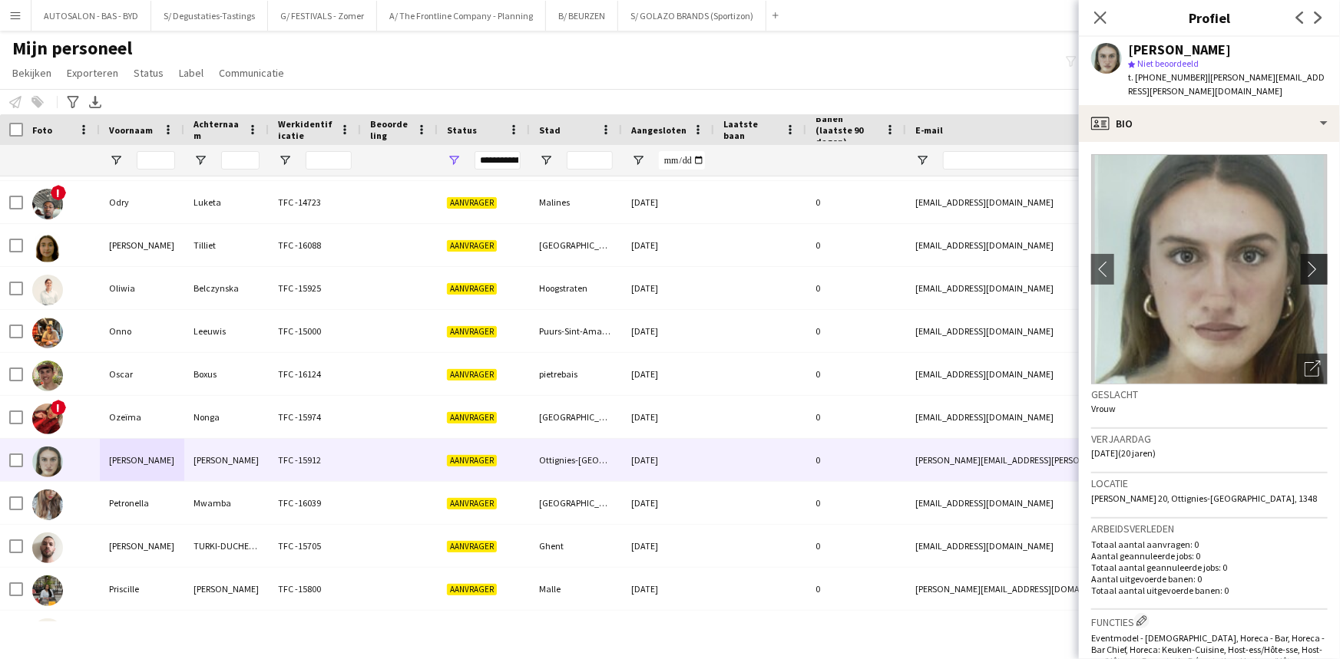
click at [1313, 269] on app-icon "chevron-right" at bounding box center [1316, 269] width 24 height 16
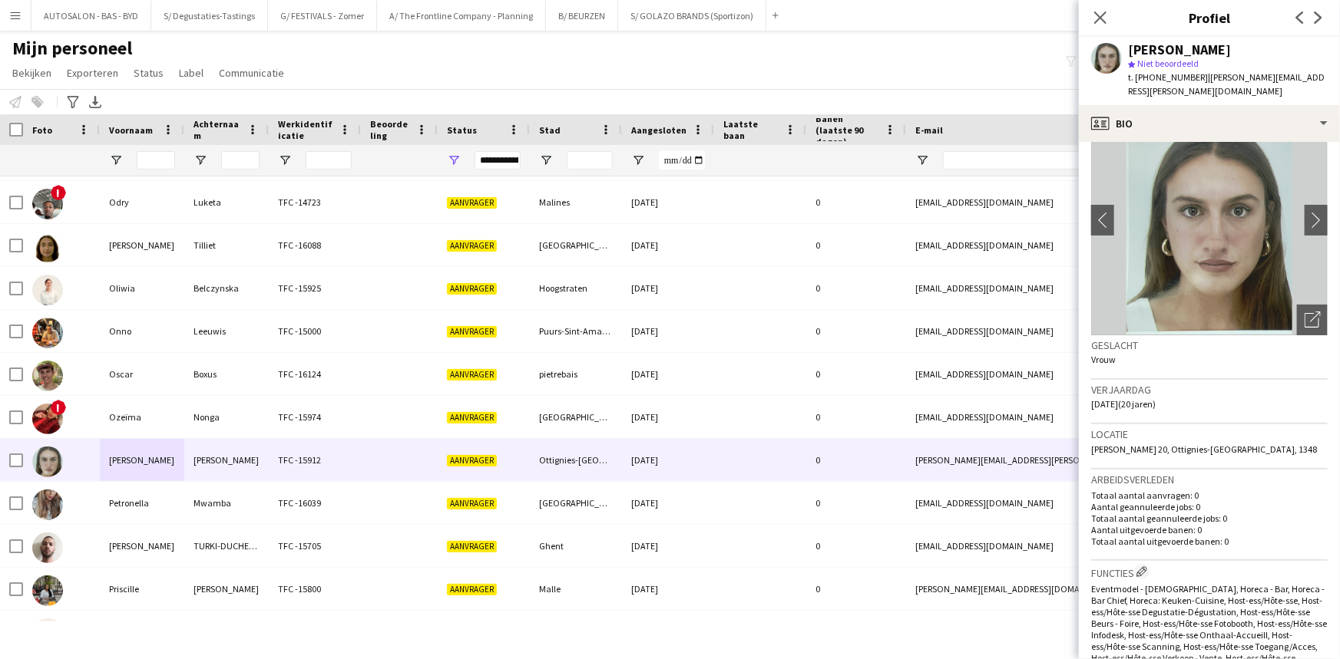
drag, startPoint x: 1197, startPoint y: 483, endPoint x: 967, endPoint y: 540, distance: 237.2
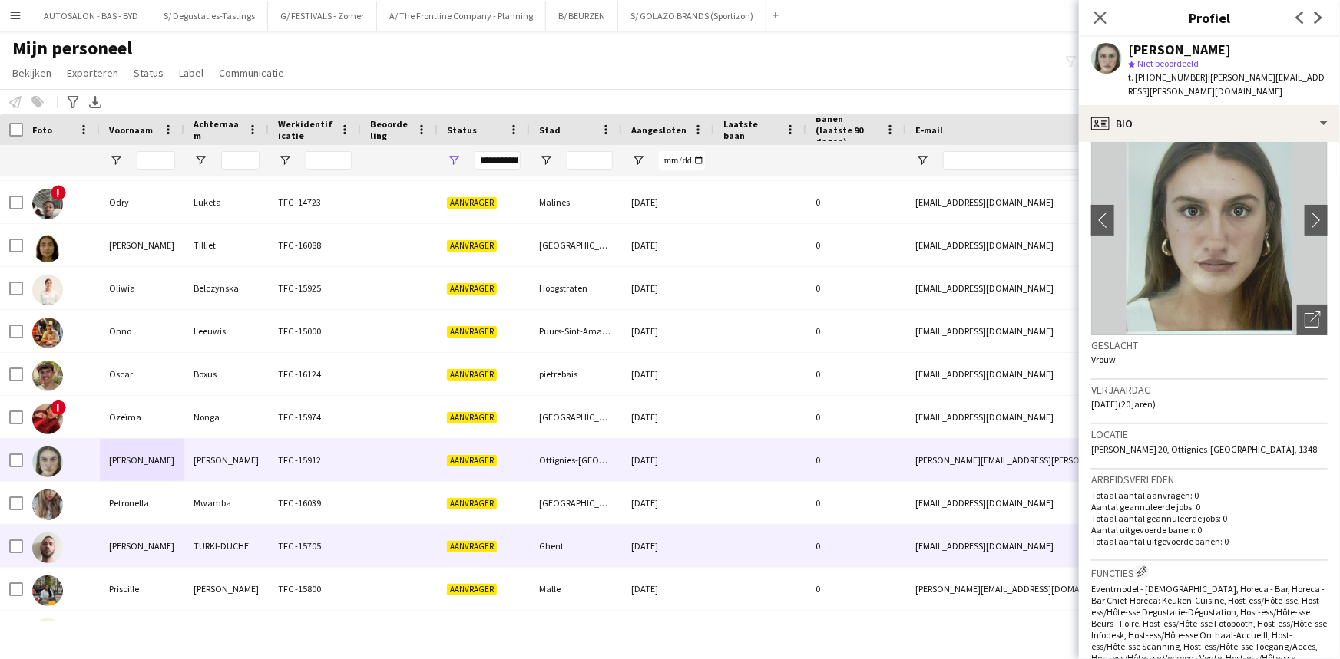
scroll to position [65, 0]
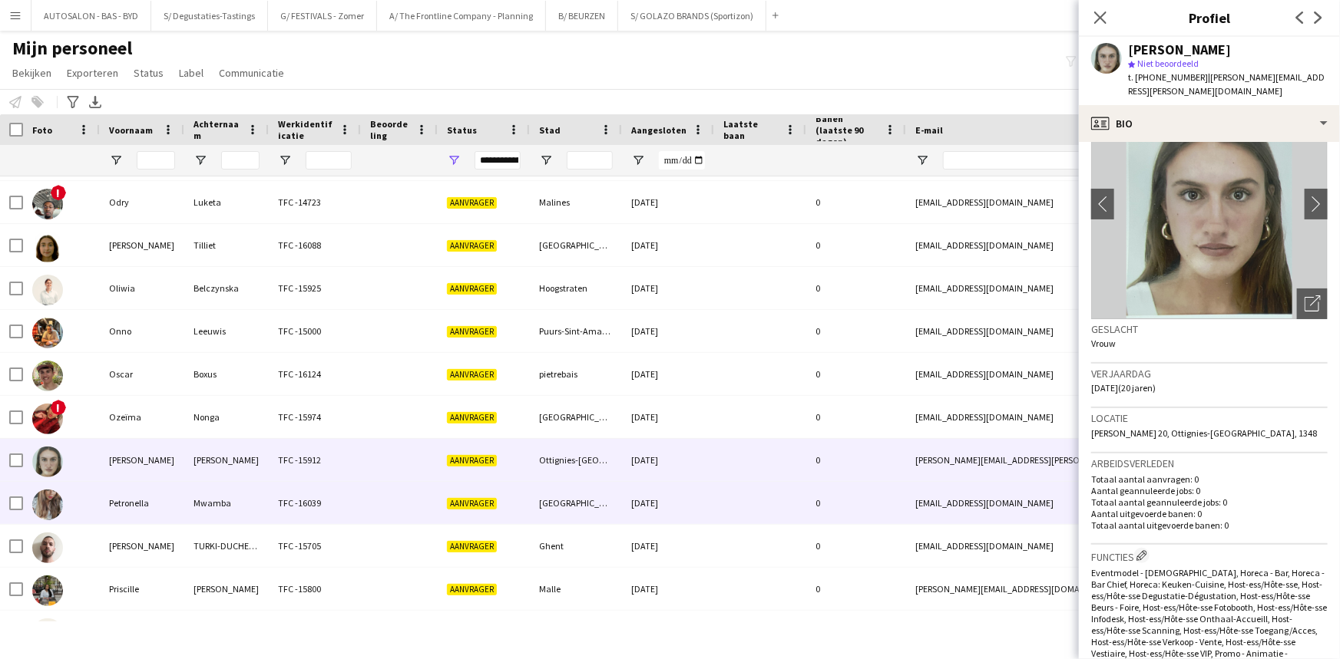
click at [220, 501] on div "Mwamba" at bounding box center [226, 503] width 84 height 42
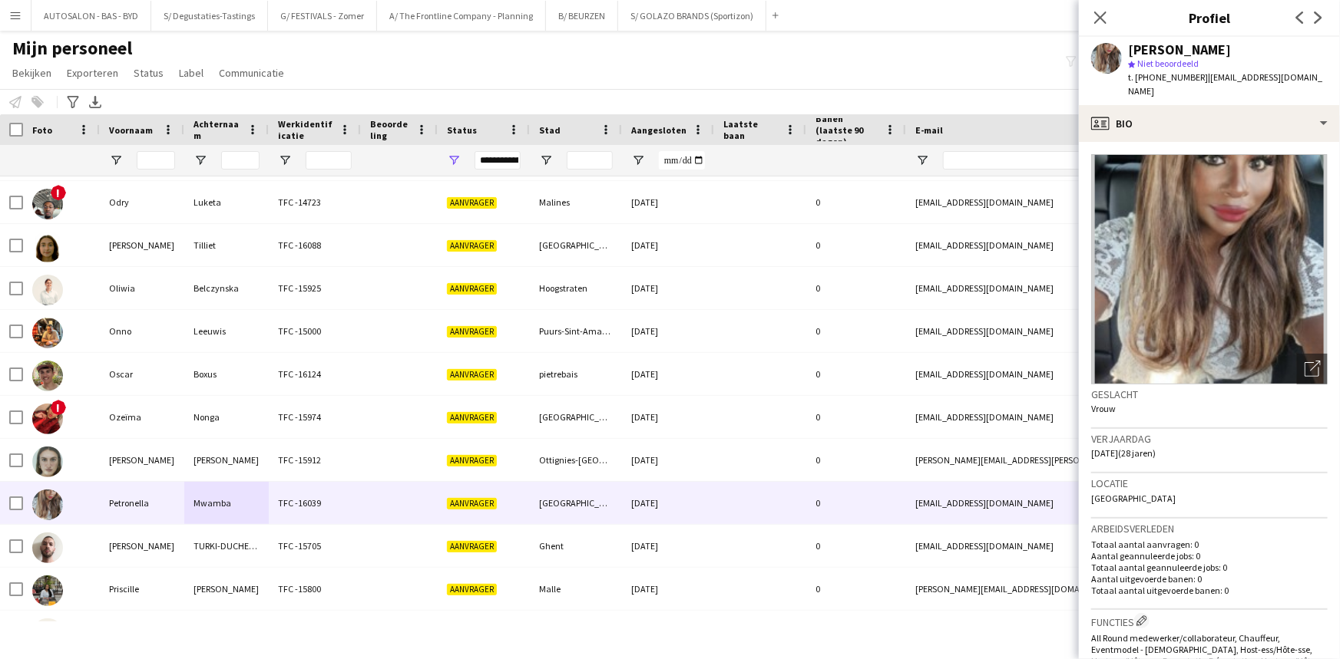
click at [1253, 229] on img at bounding box center [1209, 269] width 236 height 230
click at [1304, 371] on icon "Foto's pop-up openen" at bounding box center [1312, 369] width 16 height 16
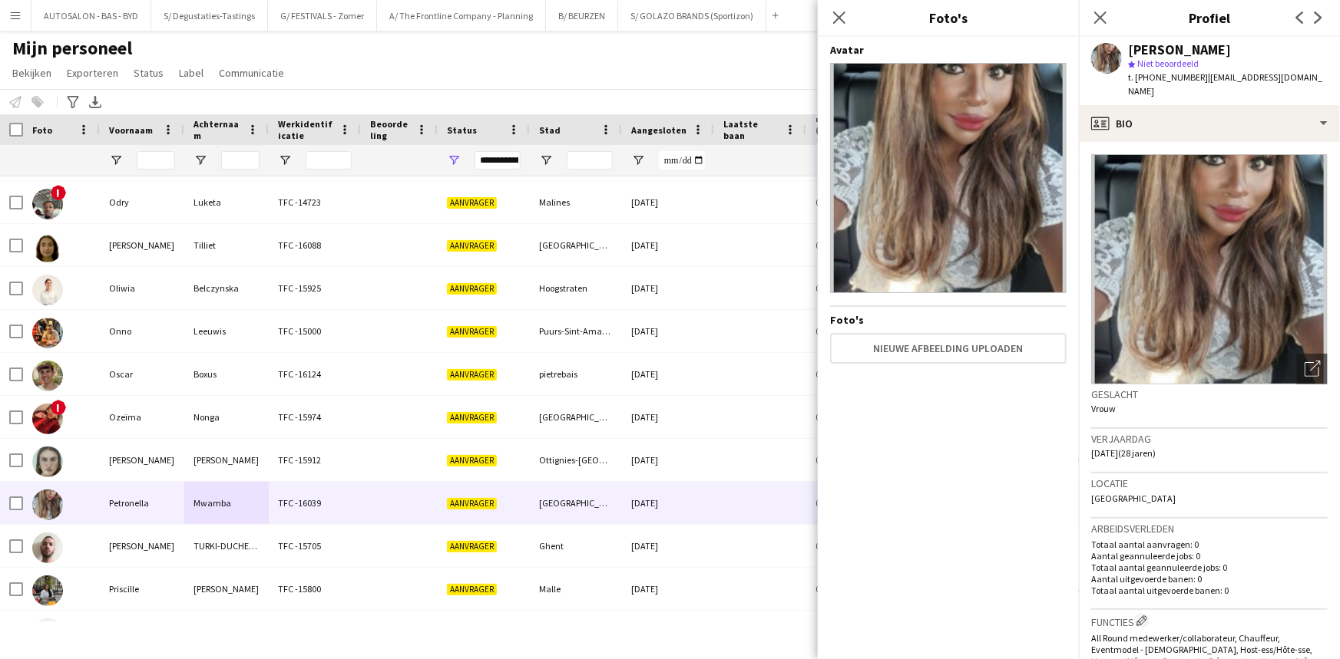
click at [988, 227] on img at bounding box center [948, 178] width 236 height 230
drag, startPoint x: 844, startPoint y: 15, endPoint x: 936, endPoint y: 82, distance: 113.2
click at [844, 15] on icon "Sluit pop-in" at bounding box center [839, 18] width 12 height 12
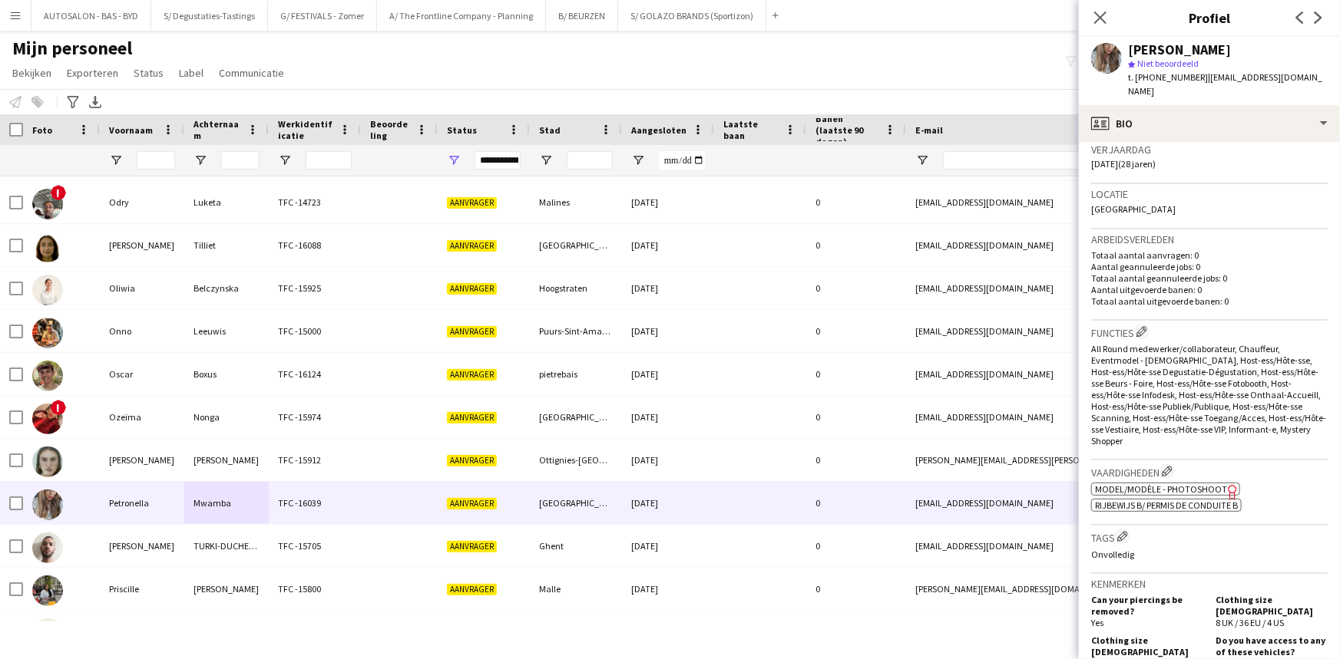
scroll to position [385, 0]
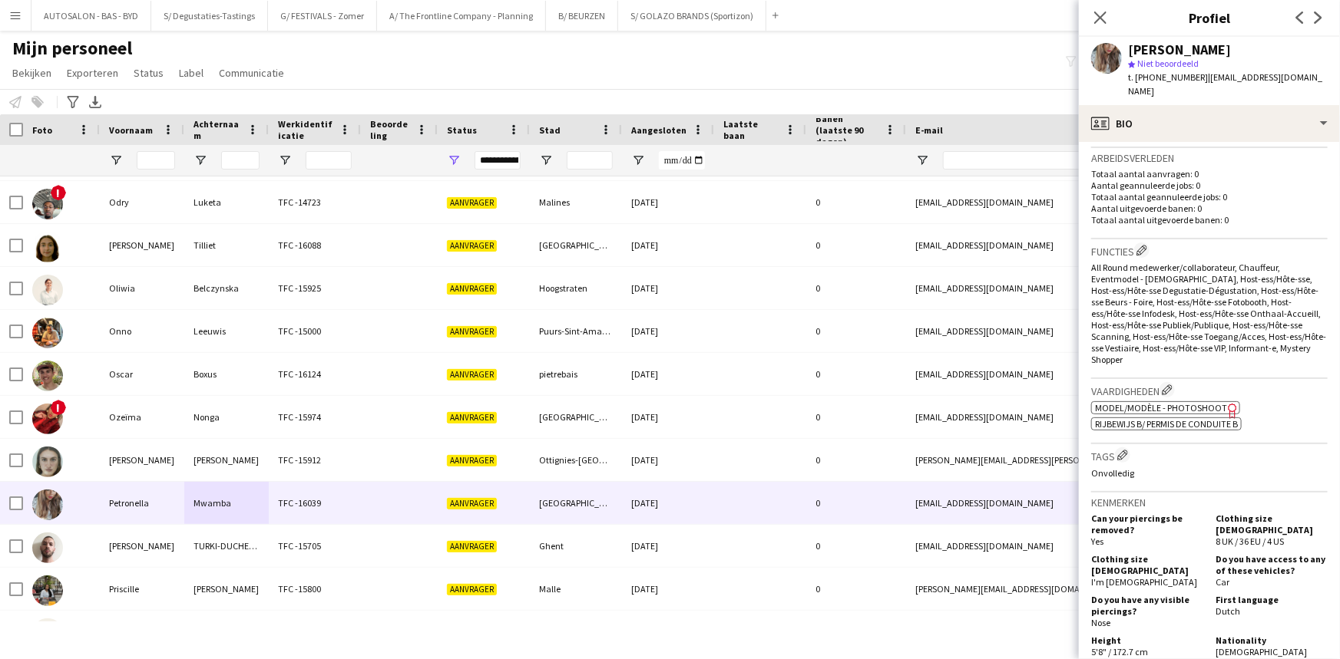
drag, startPoint x: 1222, startPoint y: 484, endPoint x: 1205, endPoint y: 536, distance: 54.9
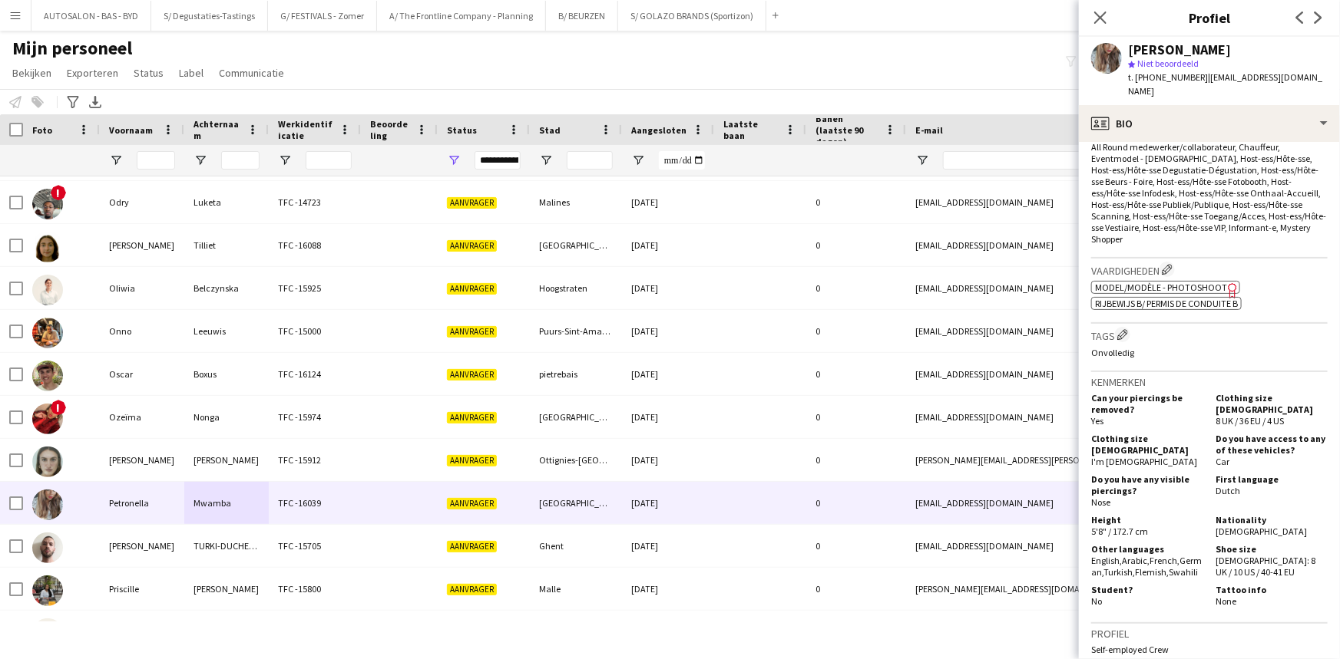
scroll to position [665, 0]
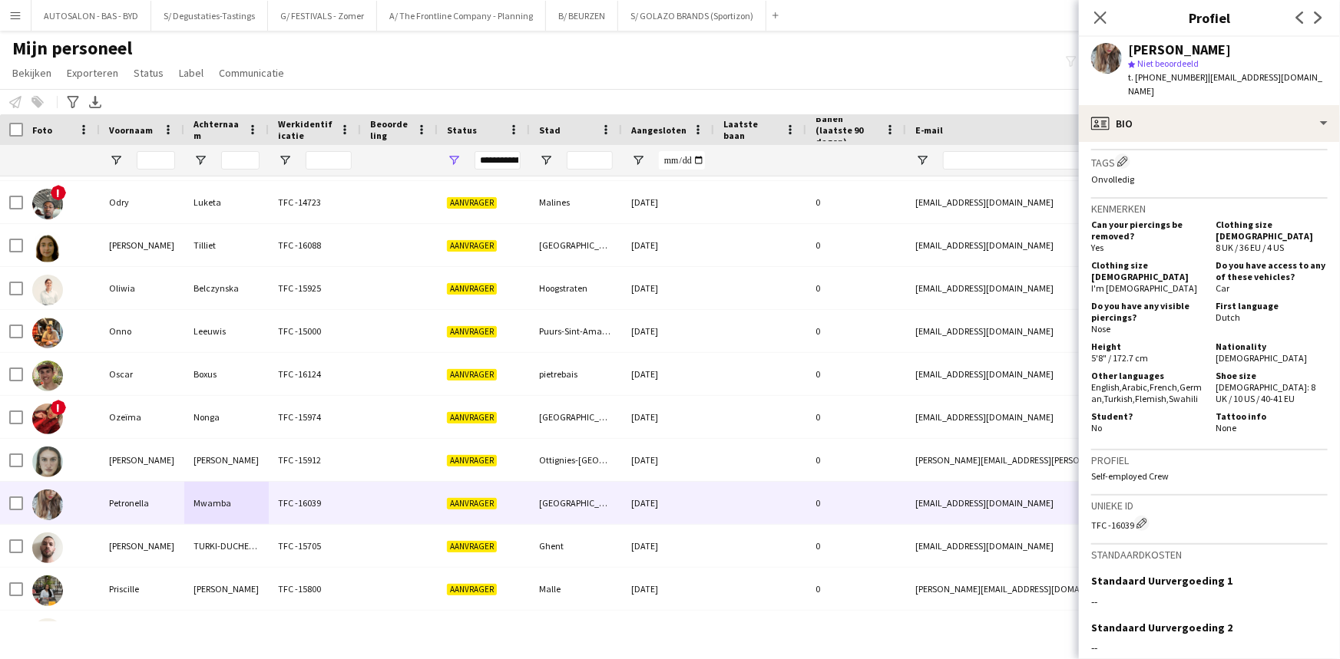
drag, startPoint x: 1254, startPoint y: 411, endPoint x: 1241, endPoint y: 490, distance: 80.1
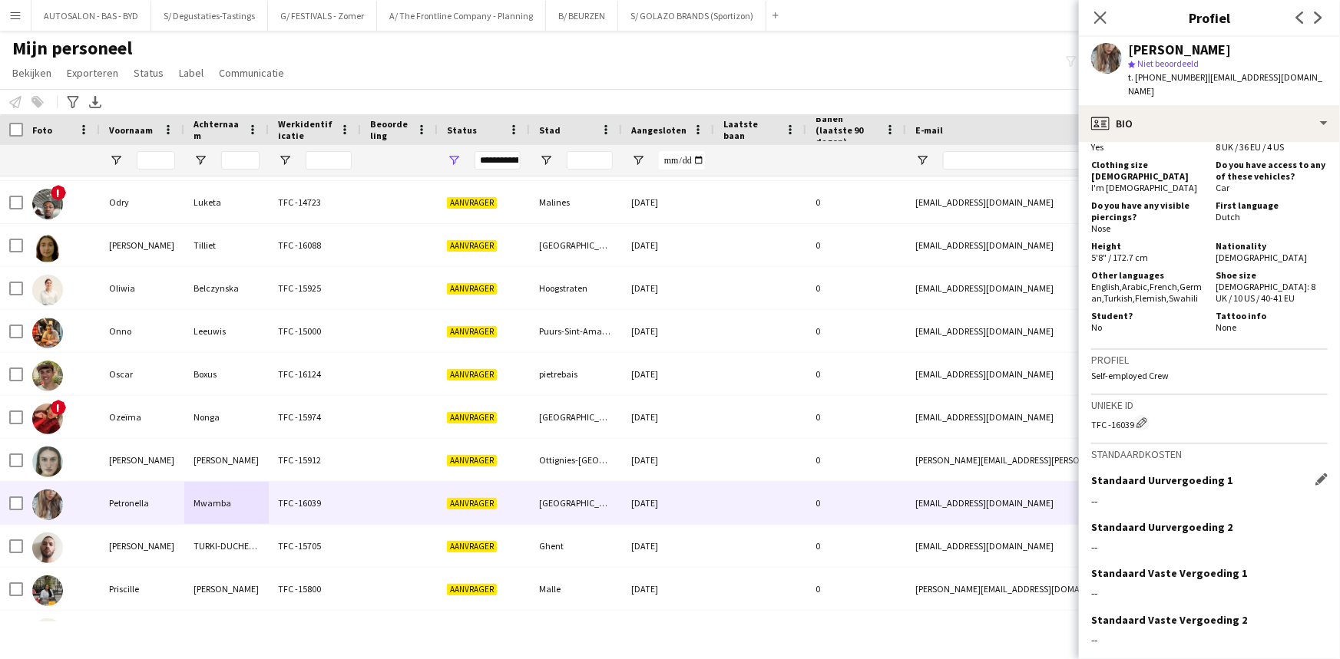
scroll to position [833, 0]
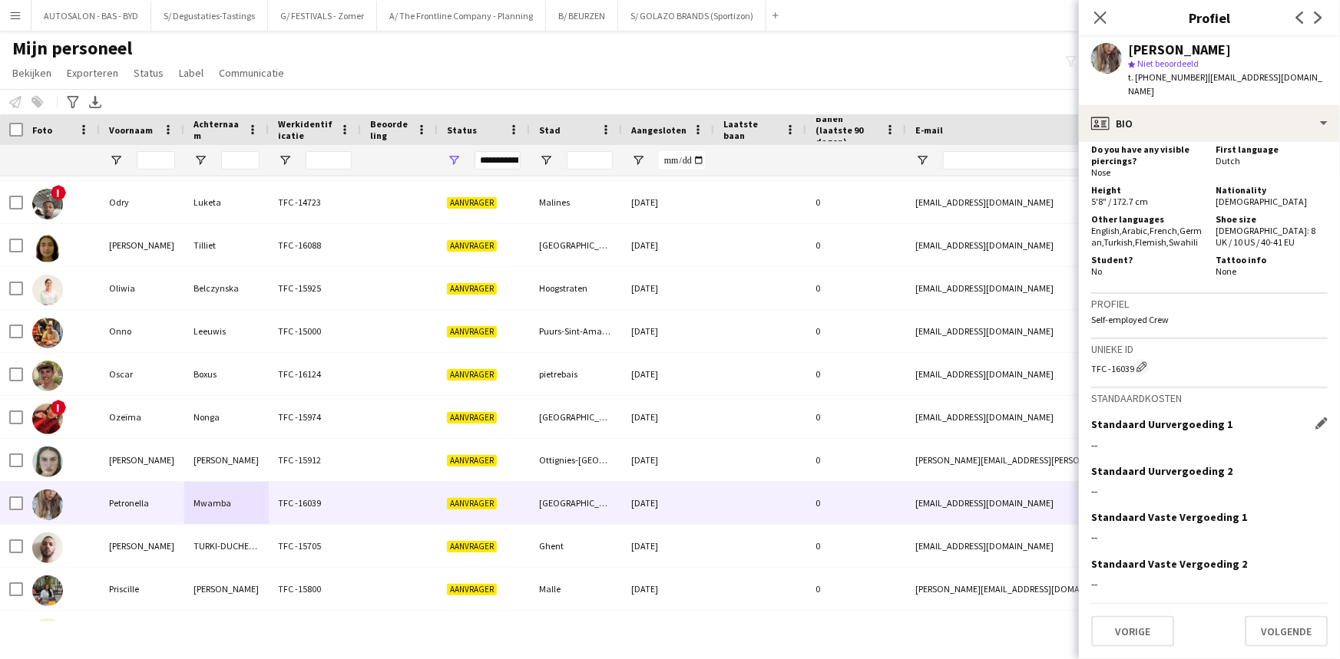
drag, startPoint x: 1190, startPoint y: 426, endPoint x: 1161, endPoint y: 499, distance: 78.5
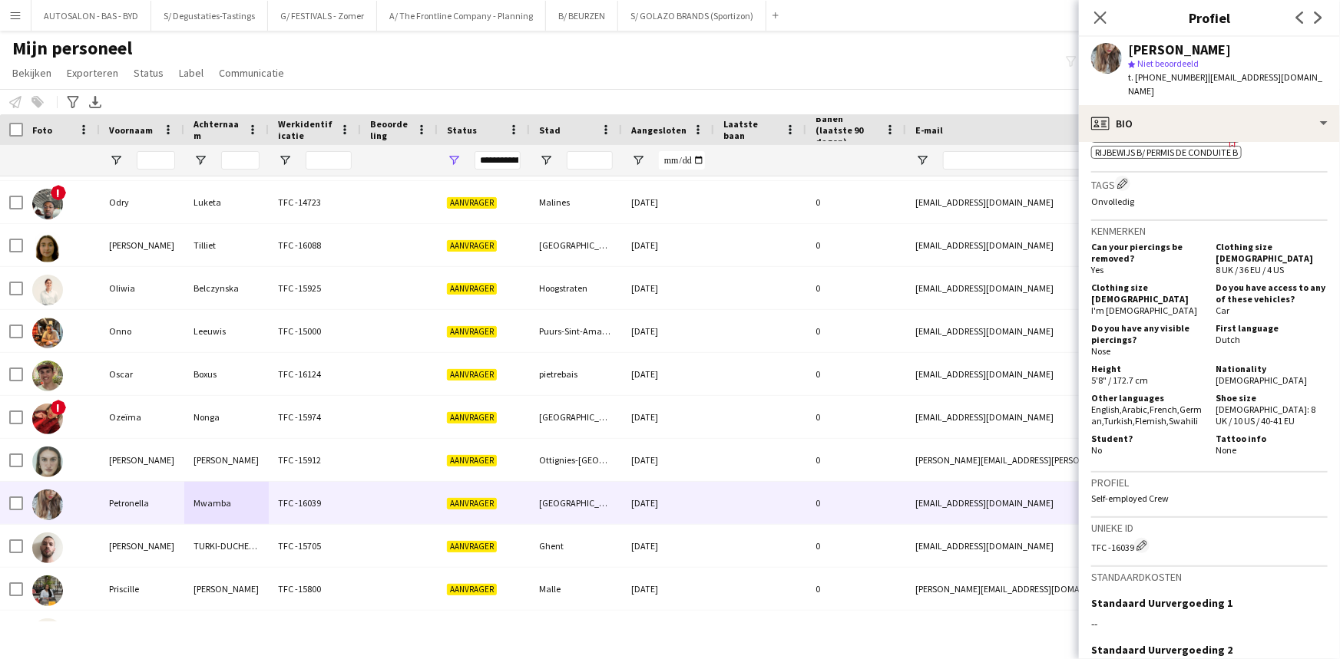
scroll to position [0, 0]
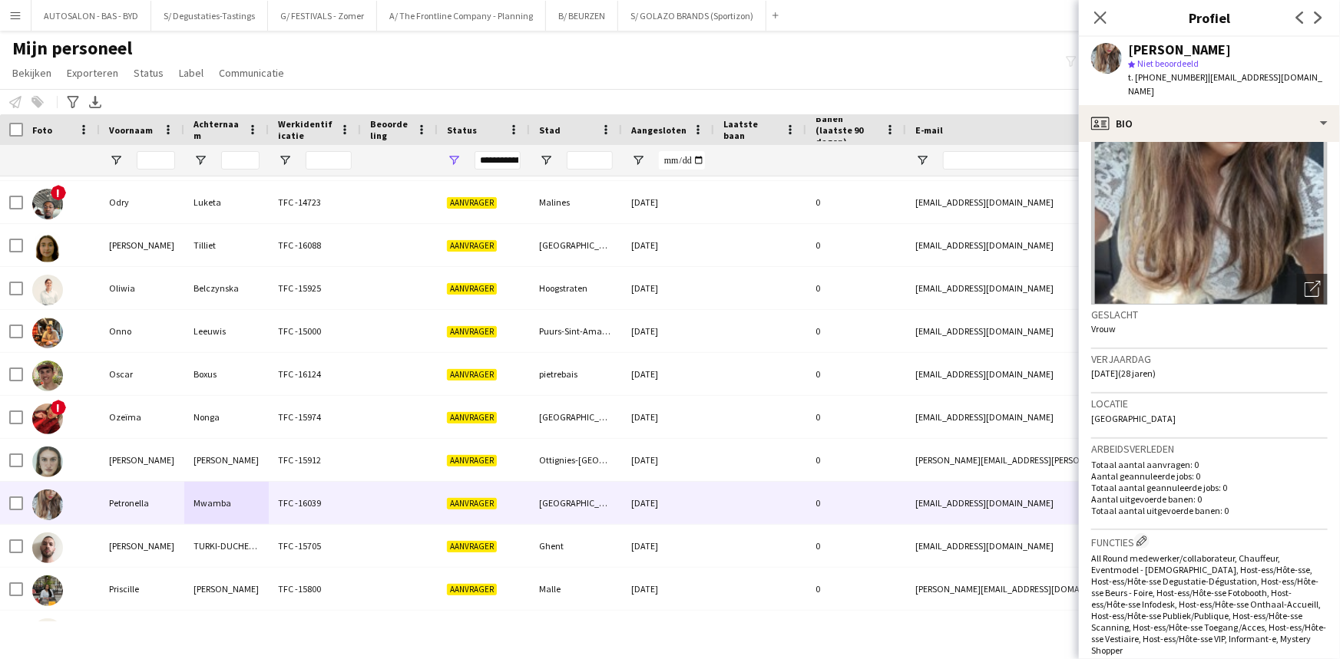
drag, startPoint x: 1214, startPoint y: 460, endPoint x: 1198, endPoint y: 164, distance: 296.0
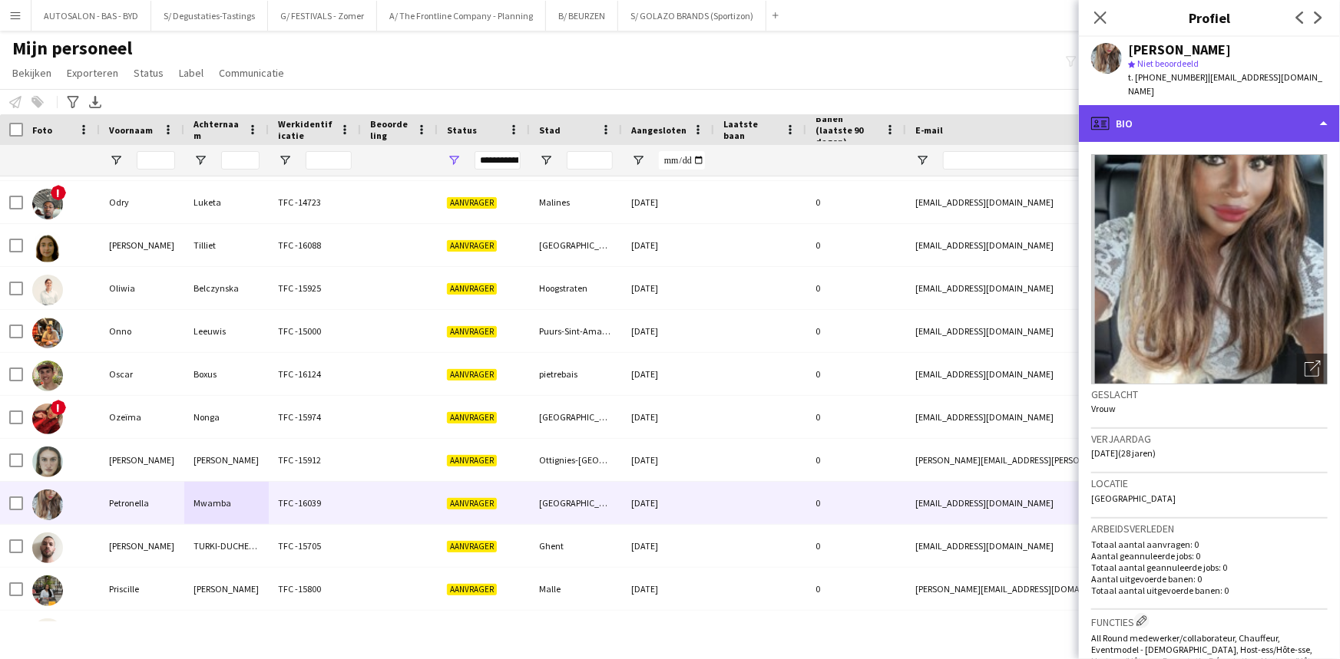
click at [1171, 131] on div "profile Bio" at bounding box center [1209, 123] width 261 height 37
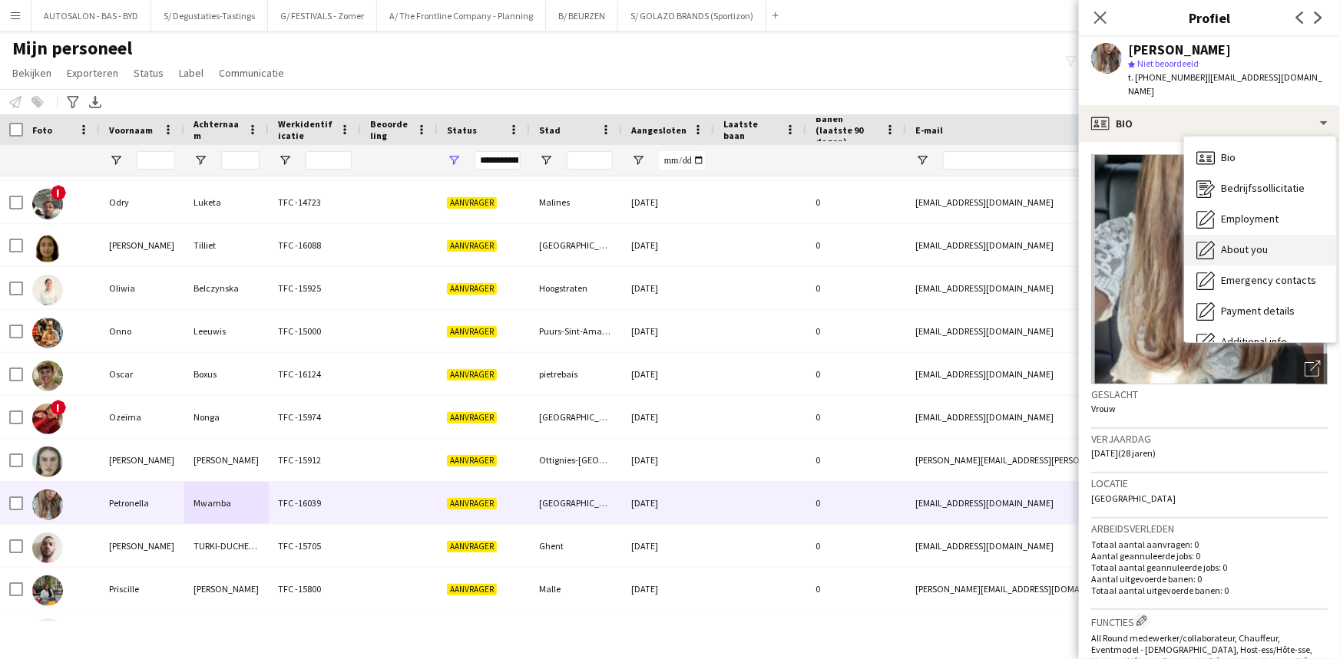
click at [1252, 253] on span "About you" at bounding box center [1244, 250] width 47 height 14
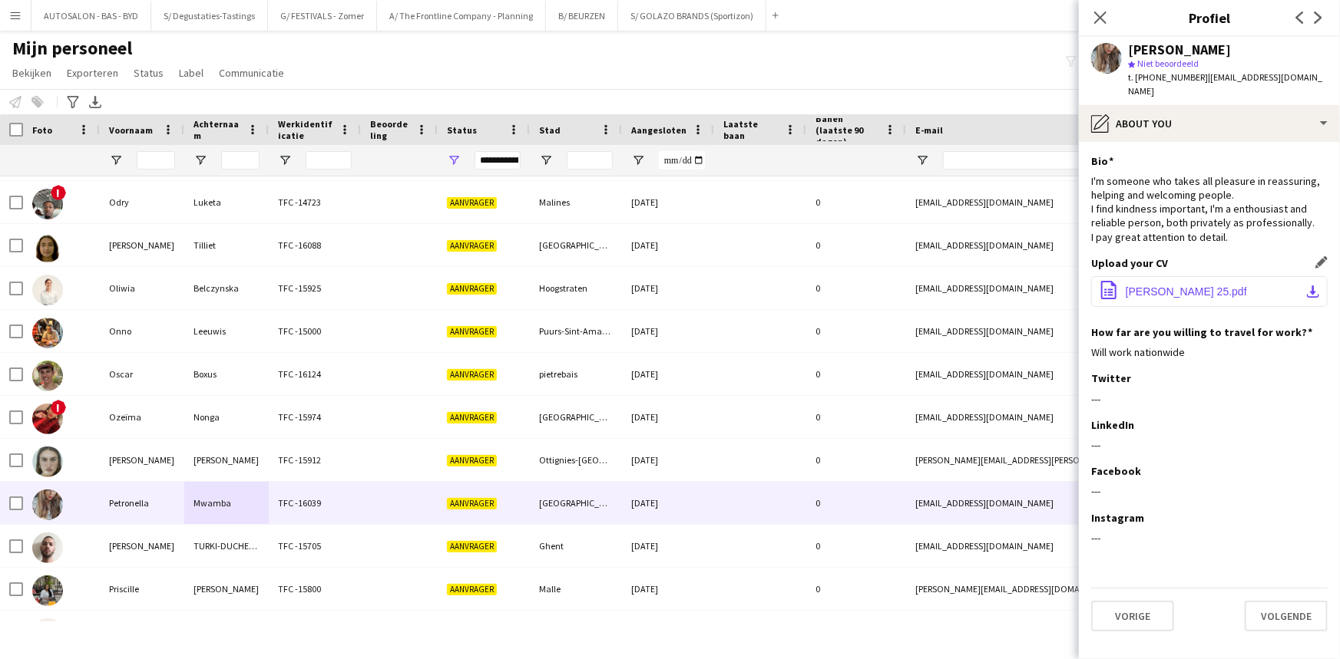
click at [1181, 284] on button "office-file-sheet [PERSON_NAME] 25.pdf download-bottom" at bounding box center [1209, 291] width 236 height 31
click at [1171, 48] on div "[PERSON_NAME]" at bounding box center [1179, 50] width 103 height 14
click at [1244, 69] on div "star Niet beoordeeld" at bounding box center [1228, 64] width 200 height 14
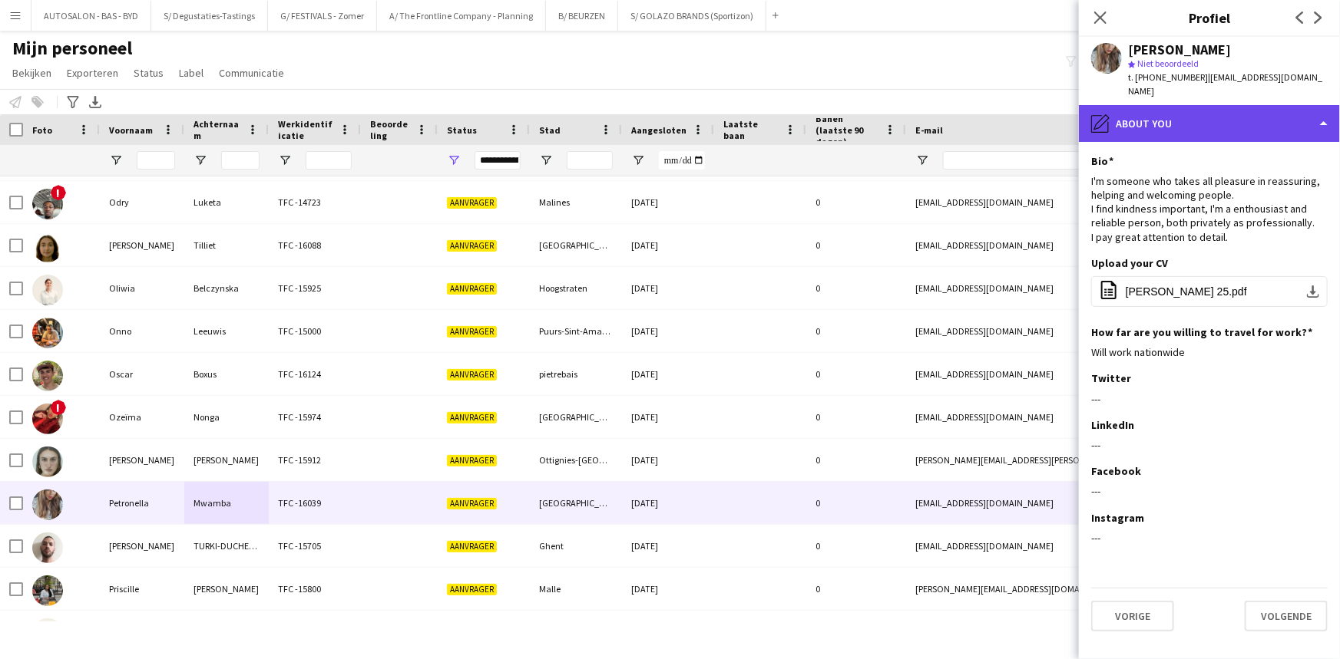
click at [1259, 124] on div "pencil4 About you" at bounding box center [1209, 123] width 261 height 37
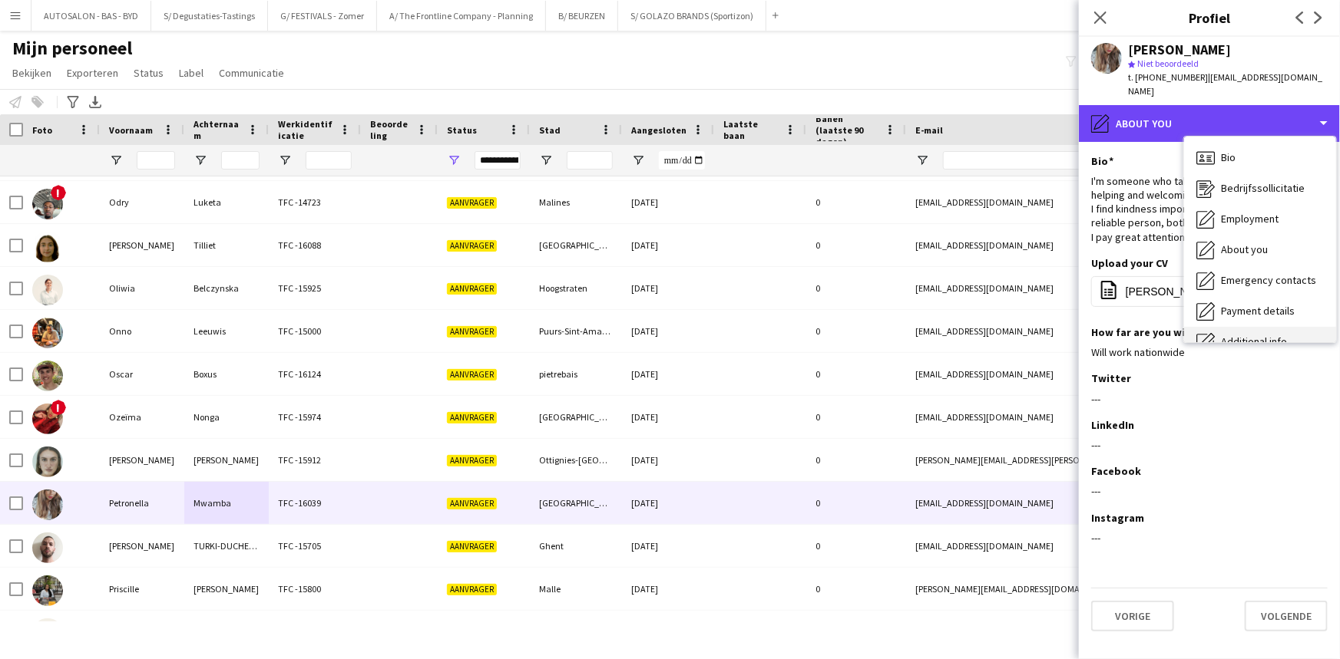
scroll to position [113, 0]
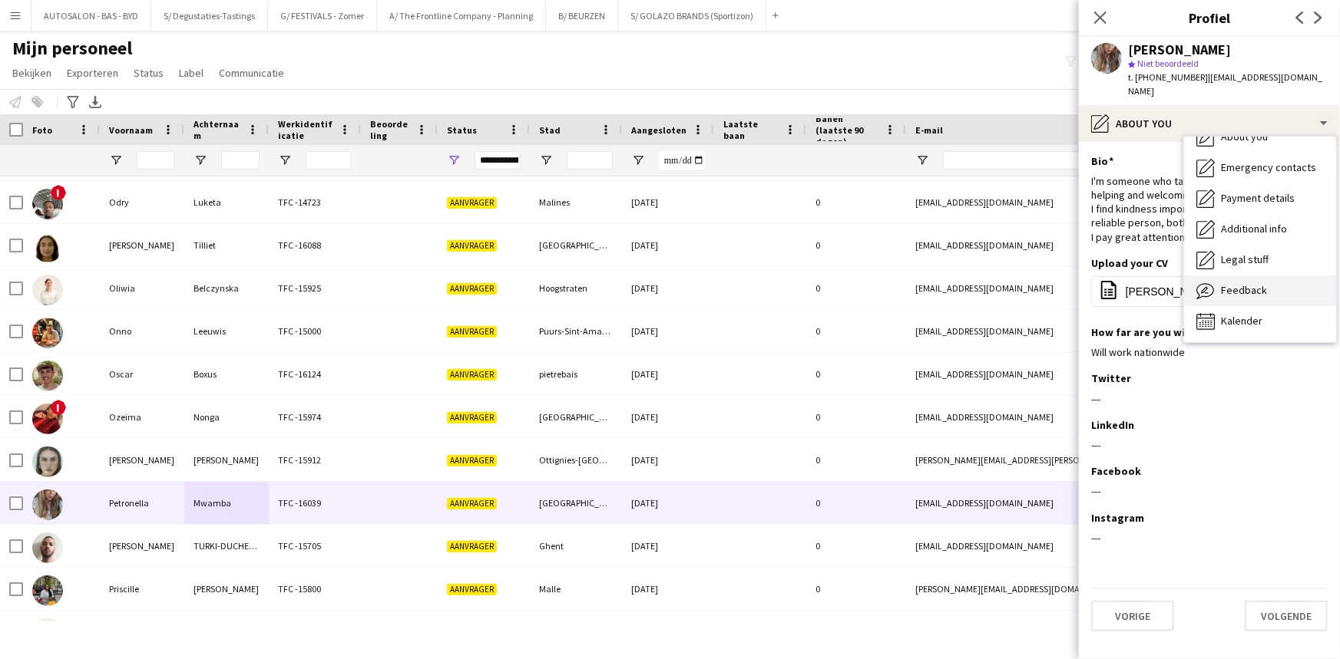
click at [1243, 286] on span "Feedback" at bounding box center [1244, 290] width 46 height 14
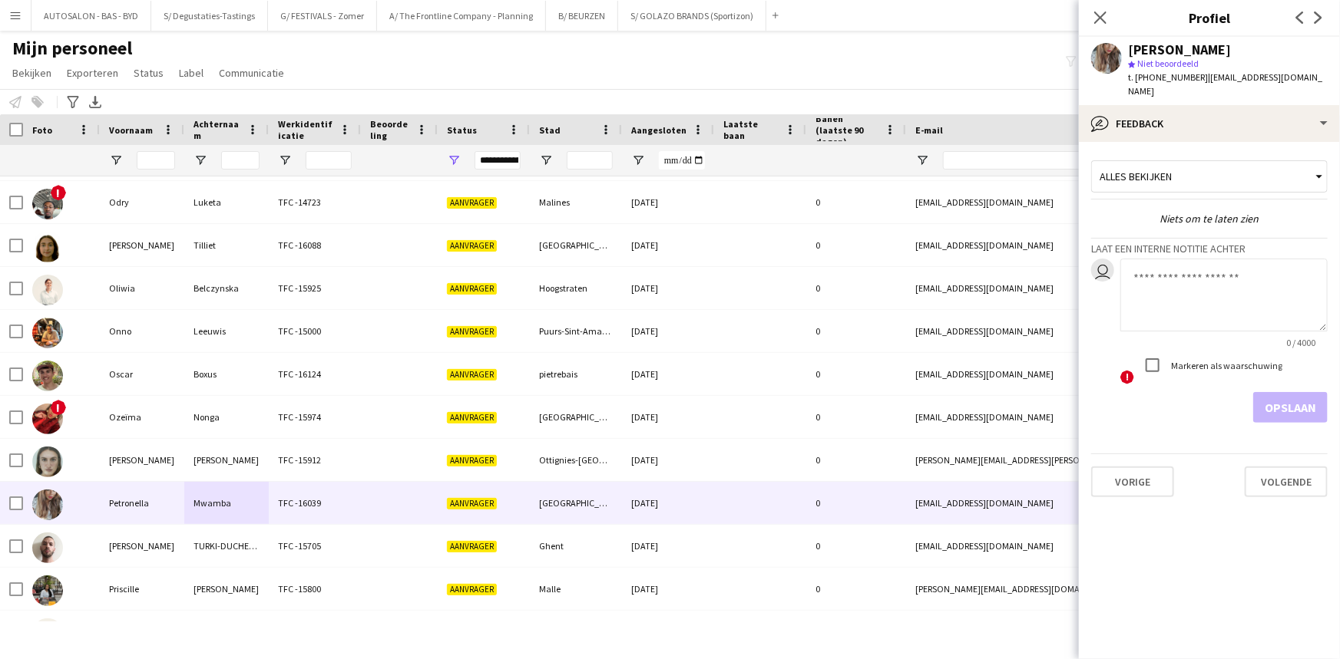
click at [1189, 315] on textarea at bounding box center [1223, 295] width 207 height 73
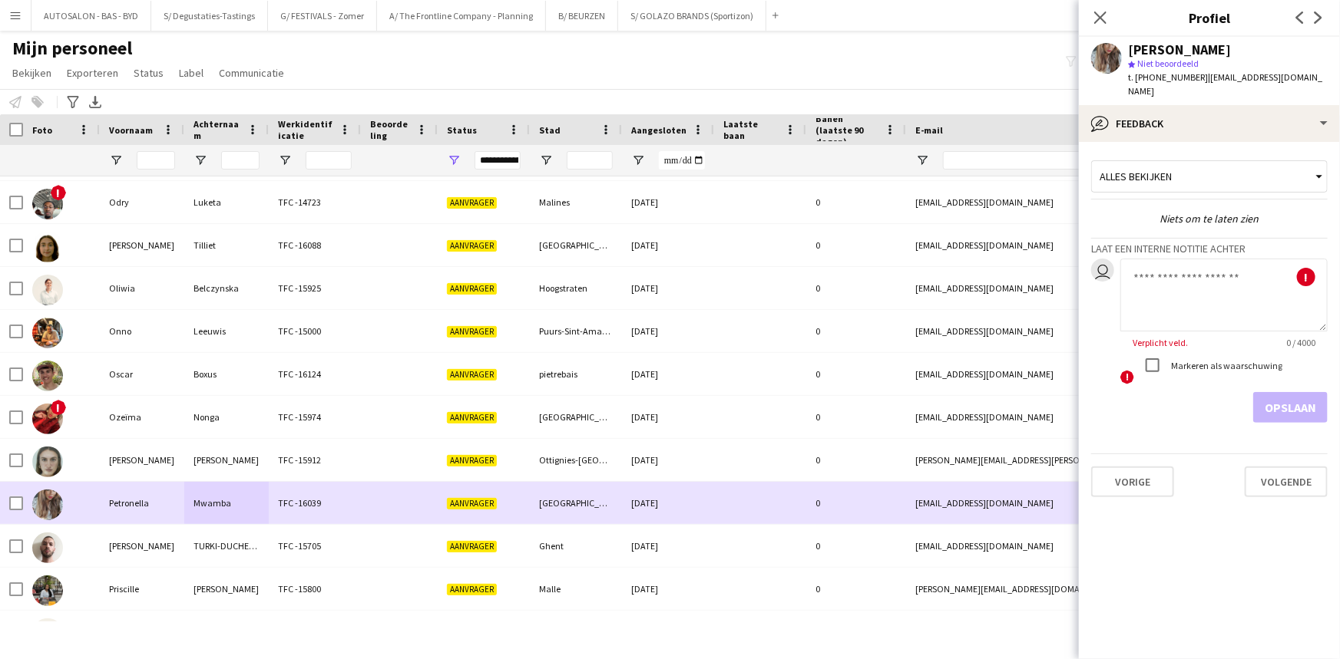
click at [141, 499] on div "Petronella" at bounding box center [142, 503] width 84 height 42
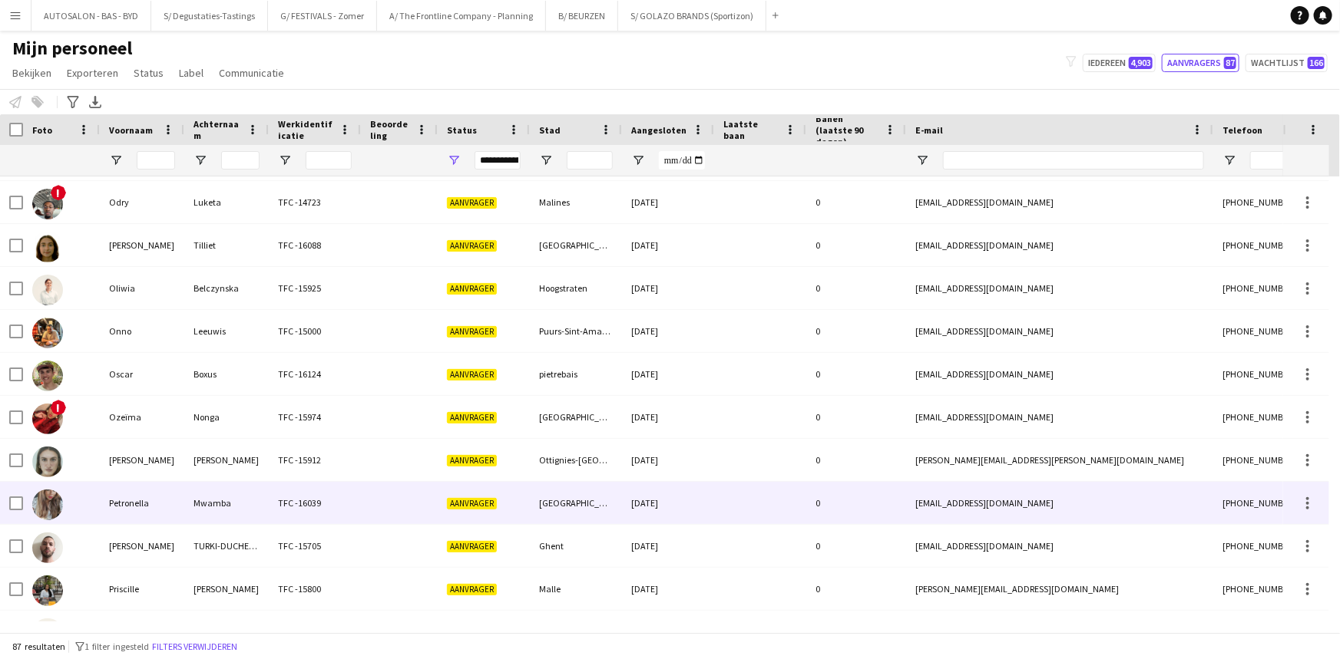
click at [133, 502] on div "Petronella" at bounding box center [142, 503] width 84 height 42
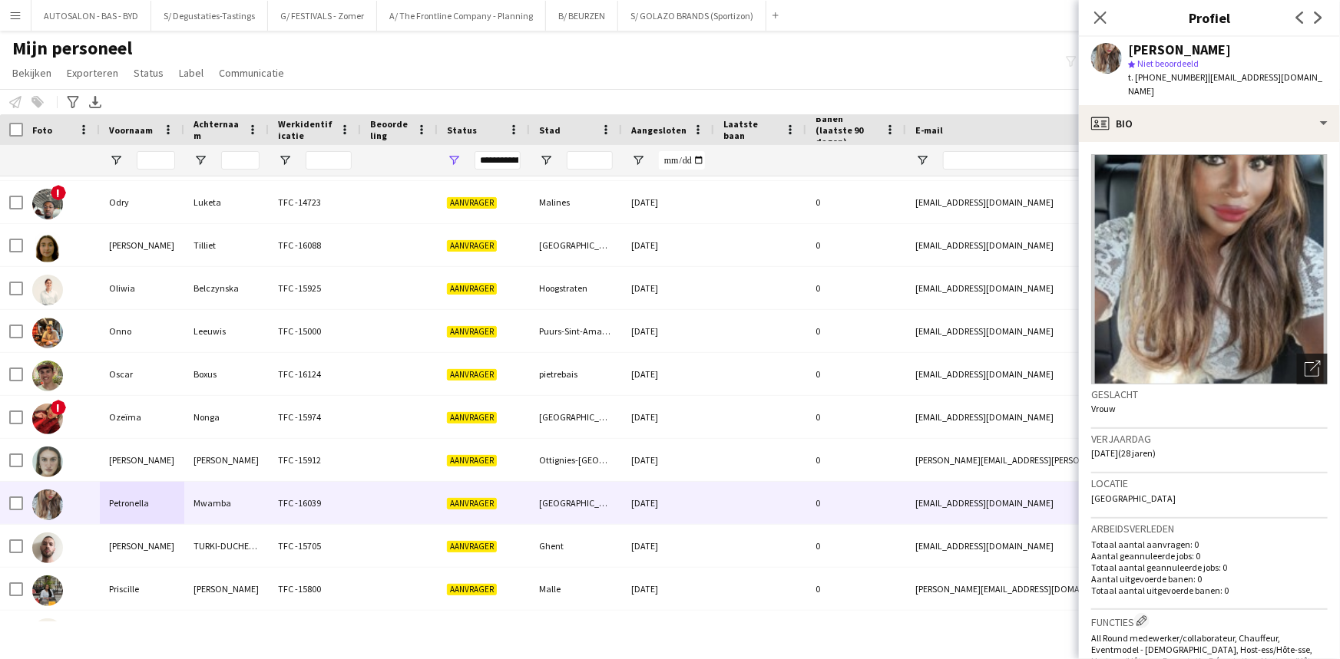
click at [1304, 365] on icon "Foto's pop-up openen" at bounding box center [1312, 369] width 16 height 16
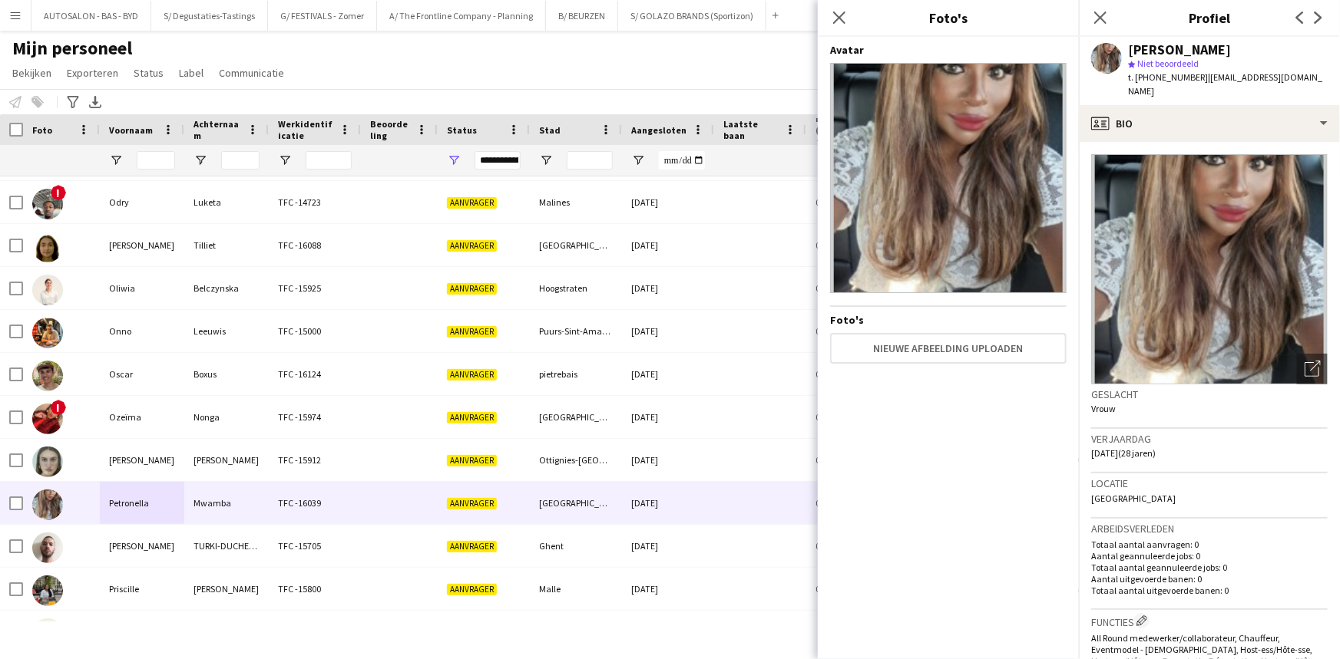
click at [1021, 415] on div "Avatar Foto's Nieuwe afbeelding uploaden" at bounding box center [948, 345] width 236 height 604
click at [841, 18] on icon at bounding box center [838, 17] width 15 height 15
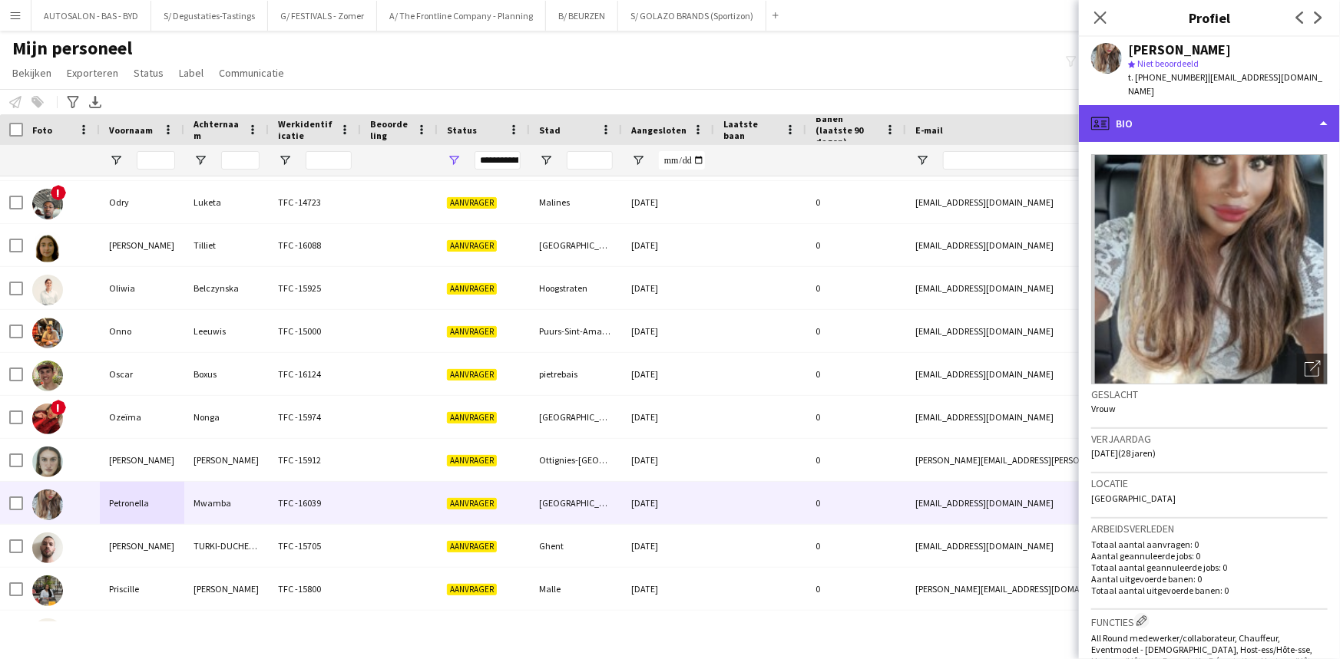
click at [1181, 116] on div "profile Bio" at bounding box center [1209, 123] width 261 height 37
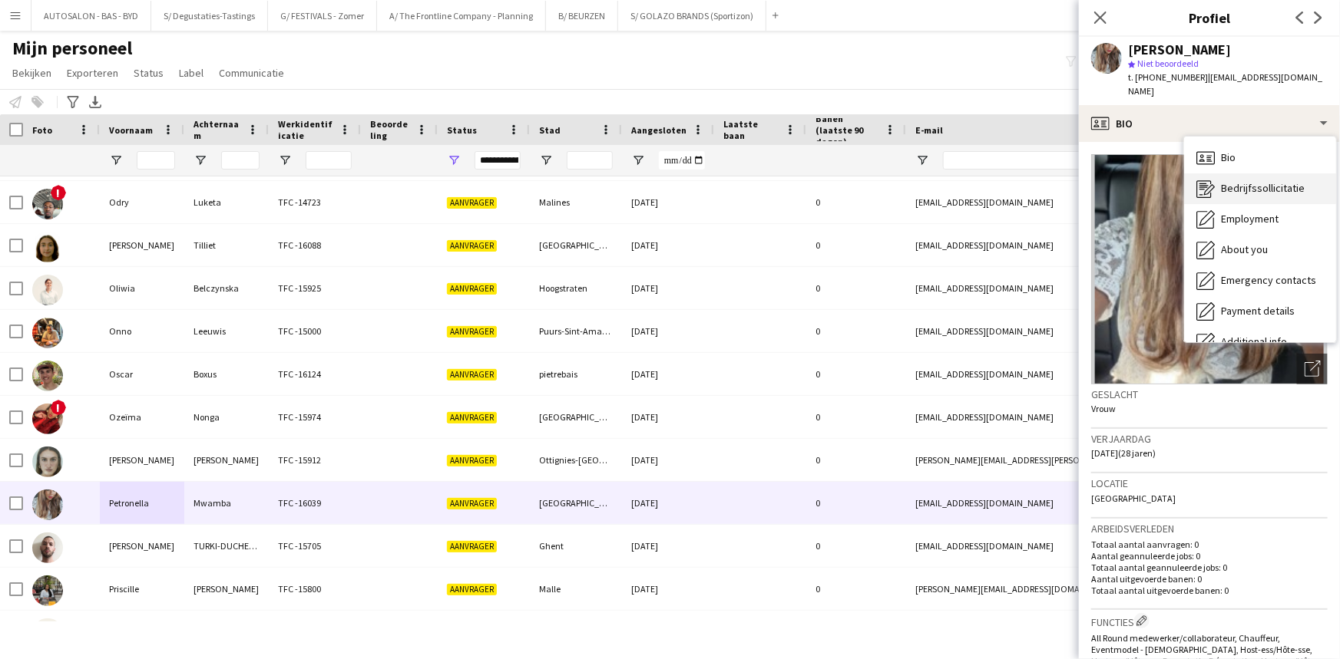
click at [1237, 187] on span "Bedrijfssollicitatie" at bounding box center [1263, 188] width 84 height 14
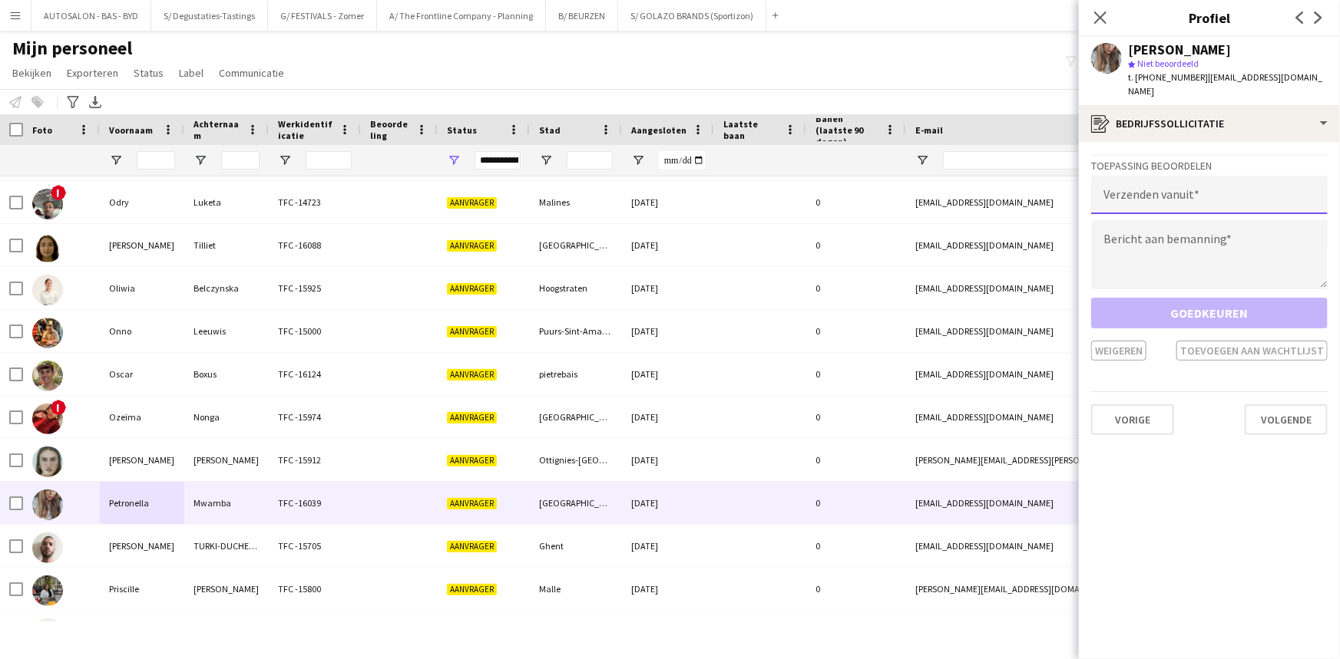
click at [1176, 183] on input "email" at bounding box center [1209, 195] width 236 height 38
click at [1200, 199] on input "**********" at bounding box center [1209, 195] width 236 height 38
type input "**********"
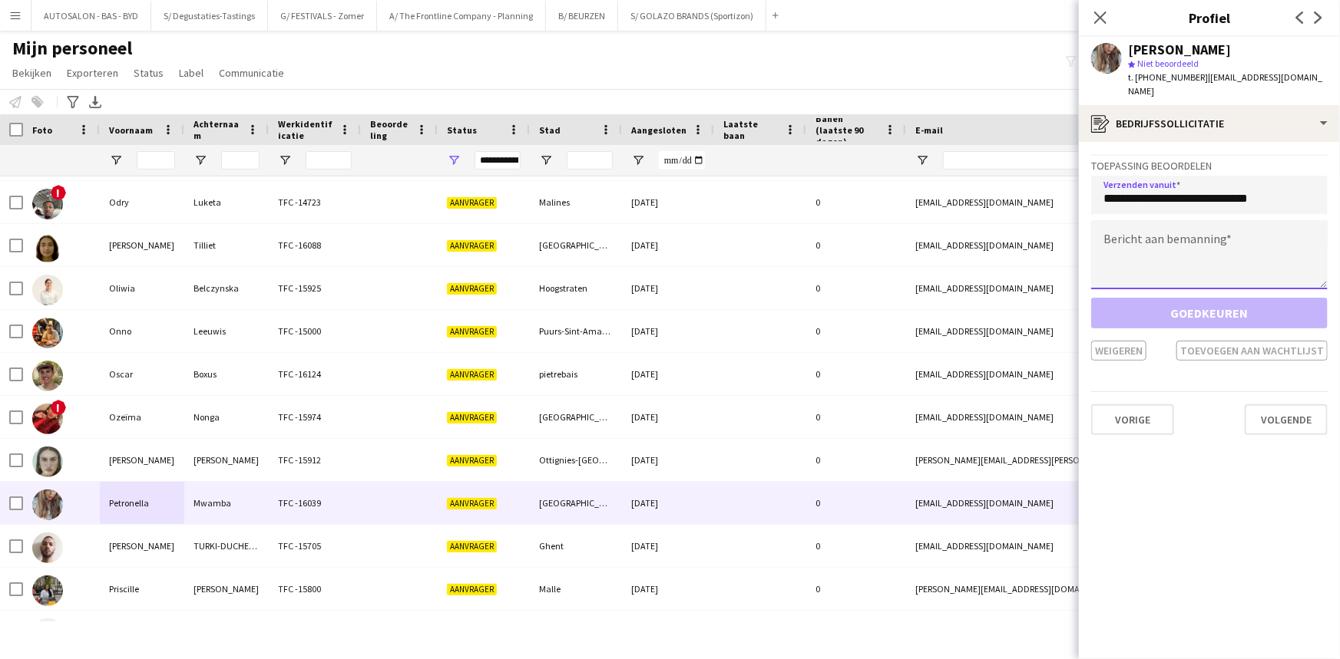
click at [1143, 233] on textarea at bounding box center [1209, 254] width 236 height 69
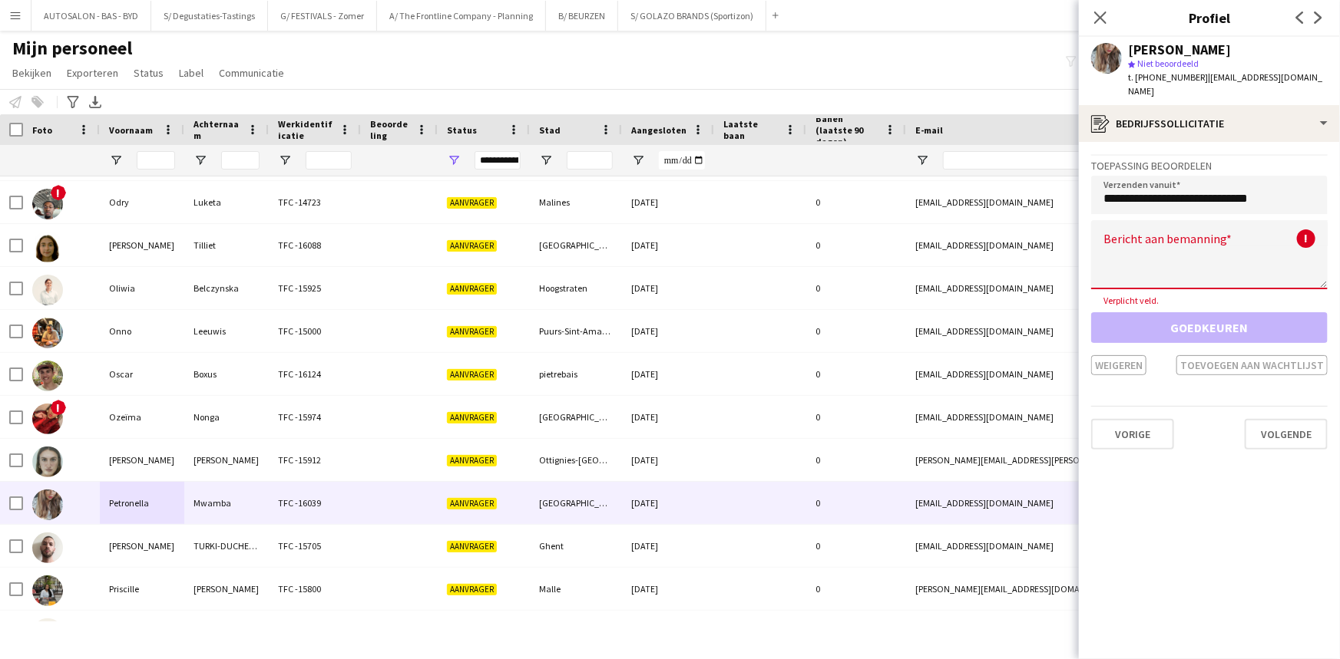
click at [1212, 242] on textarea at bounding box center [1209, 254] width 236 height 69
click at [1190, 251] on textarea at bounding box center [1209, 254] width 236 height 69
paste textarea "**********"
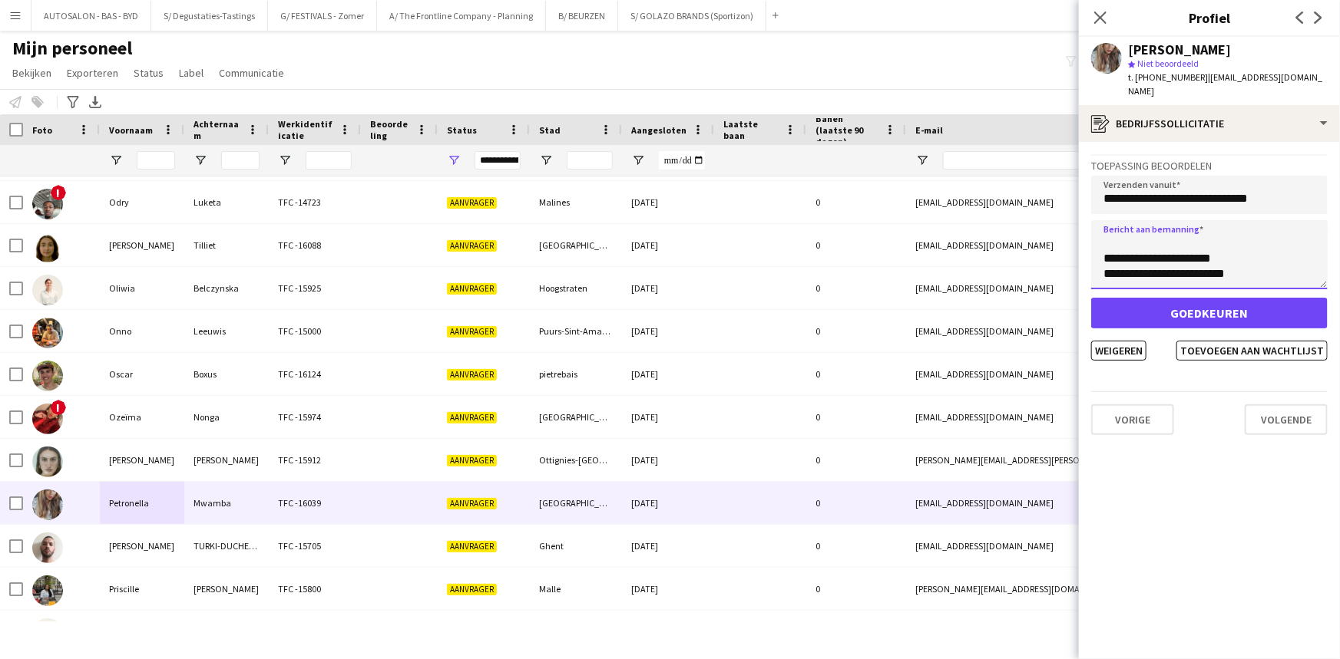
scroll to position [338, 0]
type textarea "**********"
drag, startPoint x: 1135, startPoint y: 343, endPoint x: 1203, endPoint y: 506, distance: 176.2
click at [1203, 506] on app-crew-profile-application "**********" at bounding box center [1209, 400] width 261 height 517
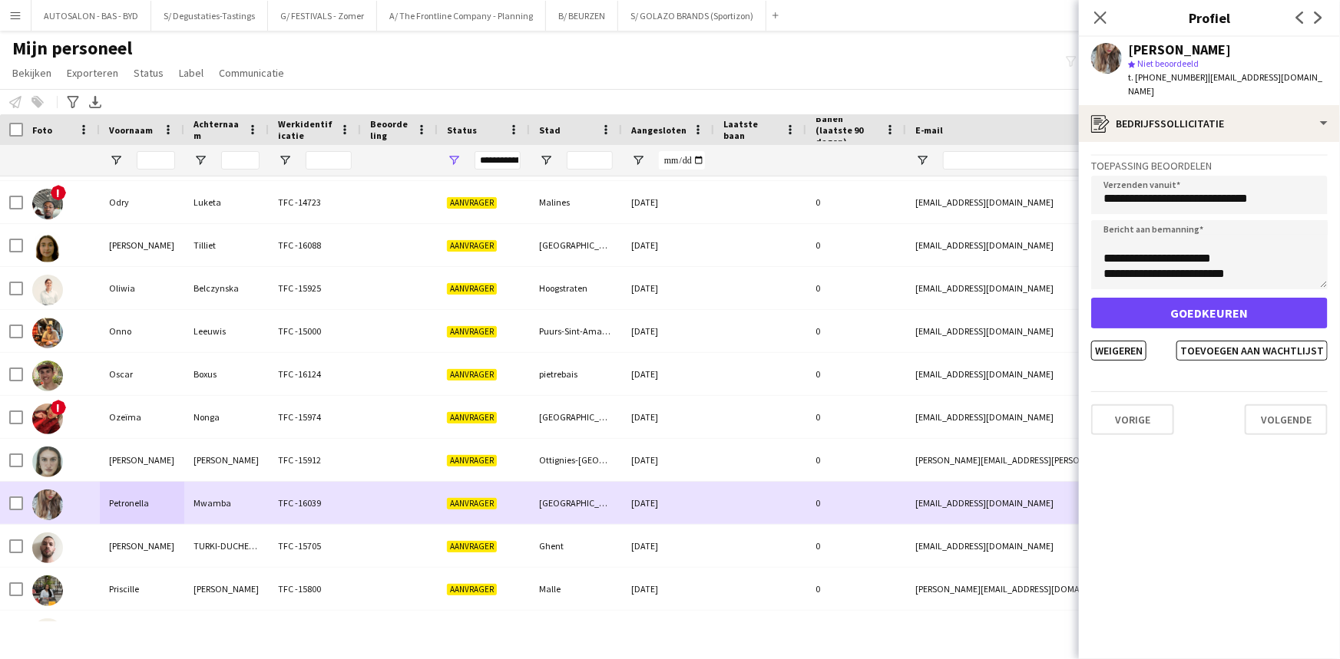
click at [382, 510] on div at bounding box center [399, 503] width 77 height 42
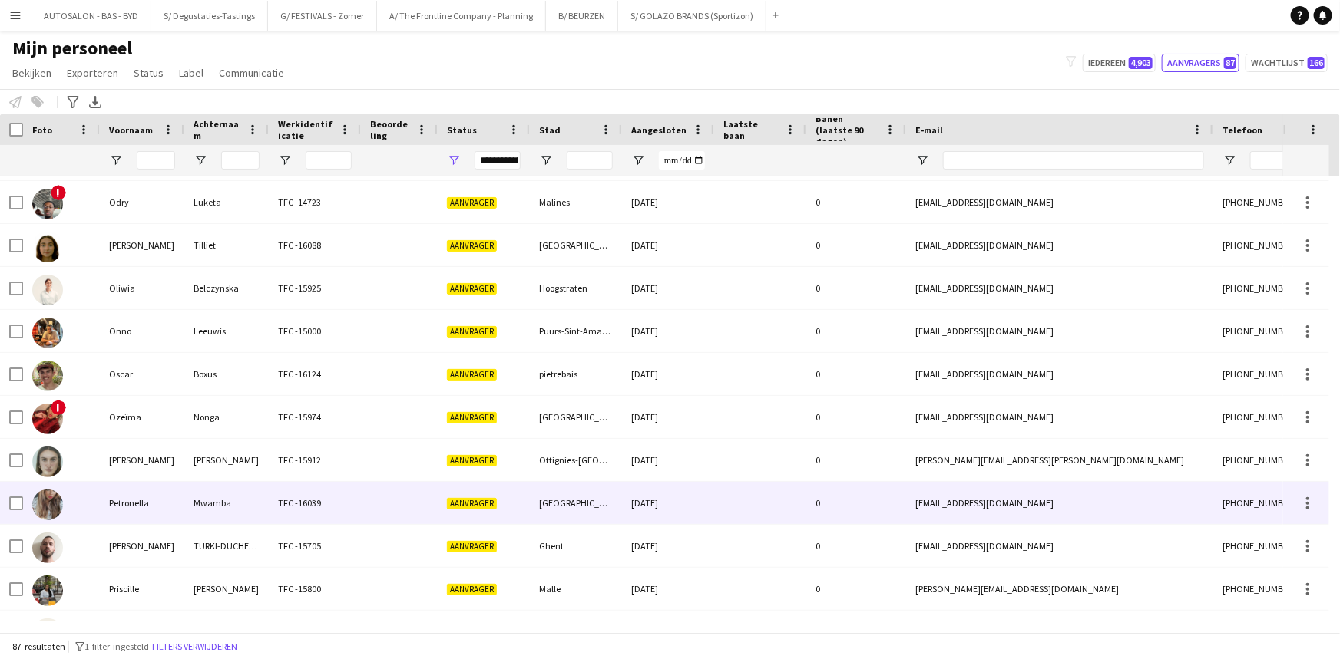
click at [358, 513] on div "TFC -16039" at bounding box center [315, 503] width 92 height 42
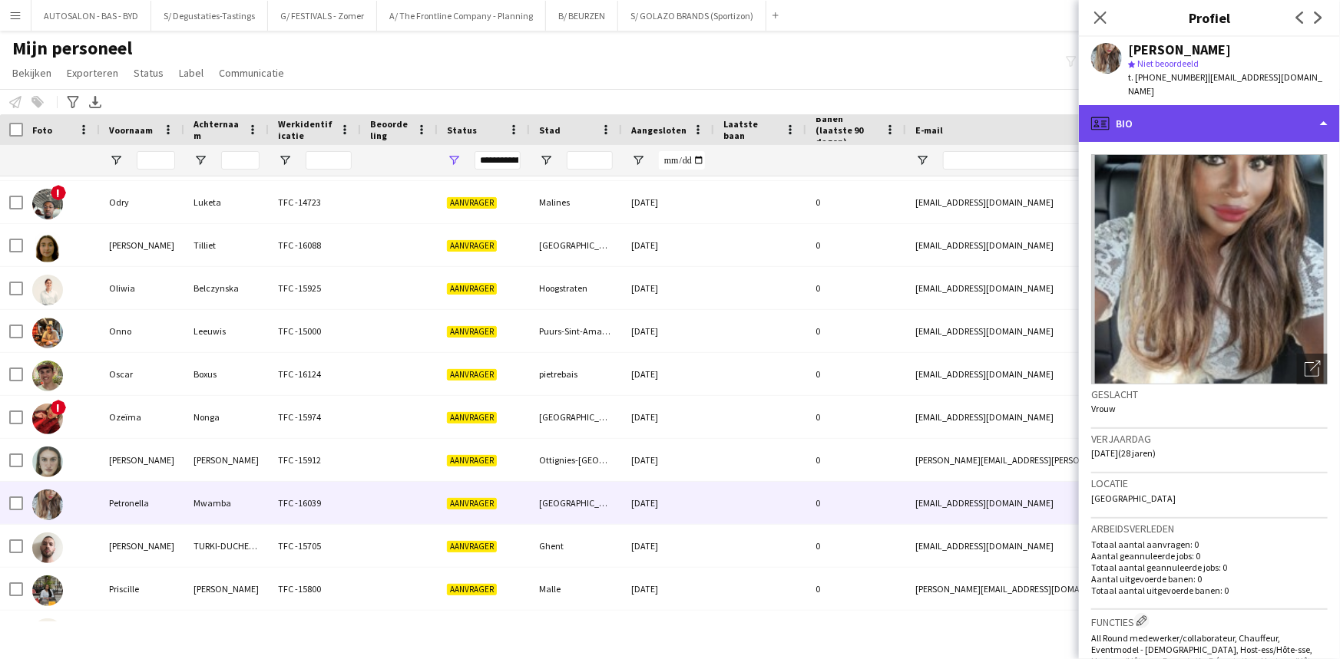
click at [1214, 129] on div "profile Bio" at bounding box center [1209, 123] width 261 height 37
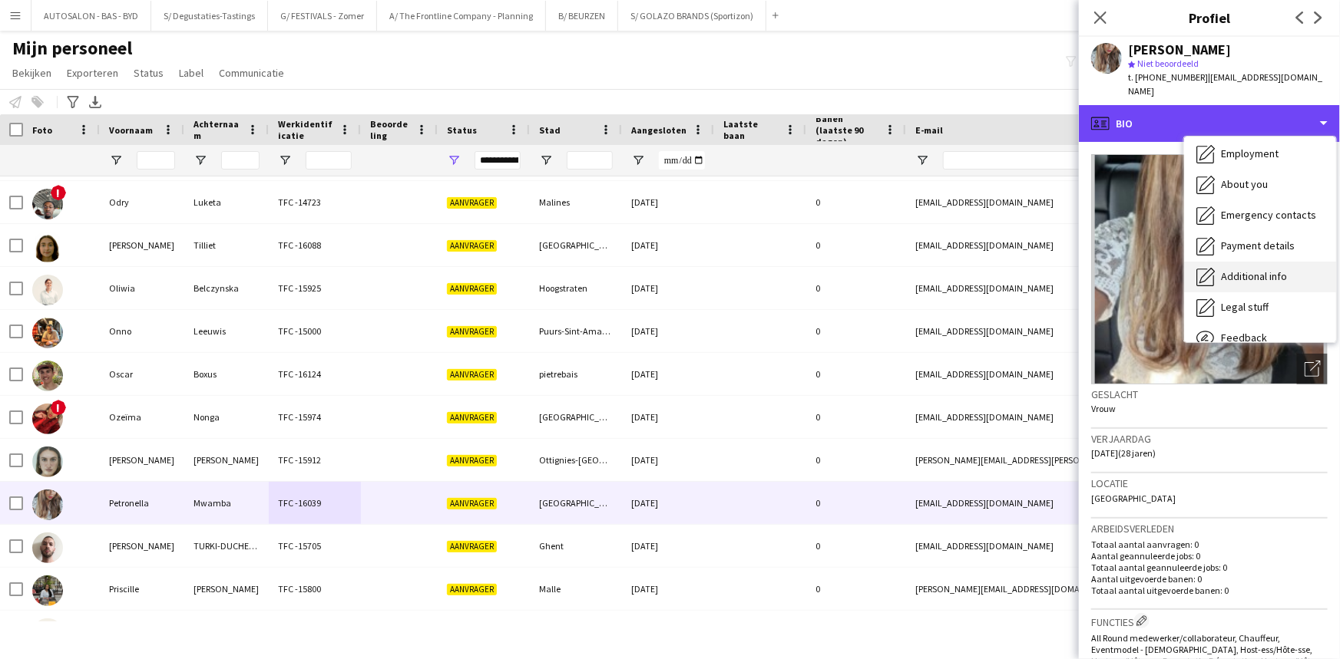
scroll to position [113, 0]
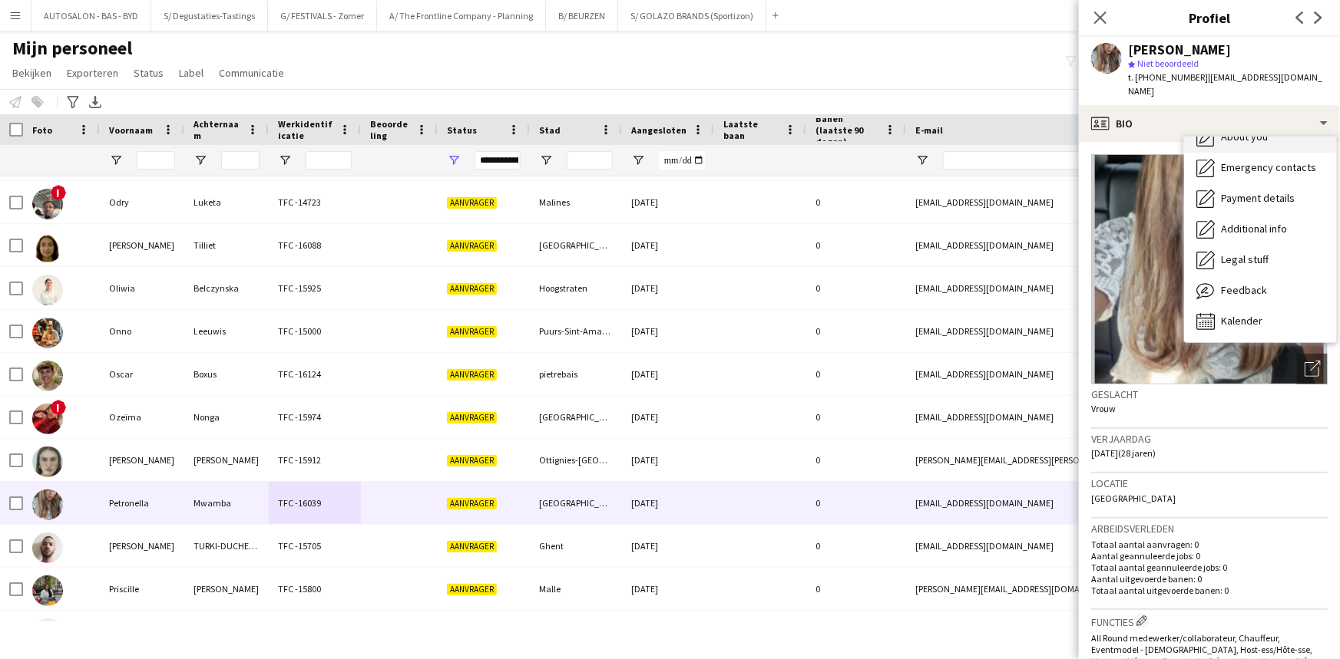
click at [1254, 142] on span "About you" at bounding box center [1244, 137] width 47 height 14
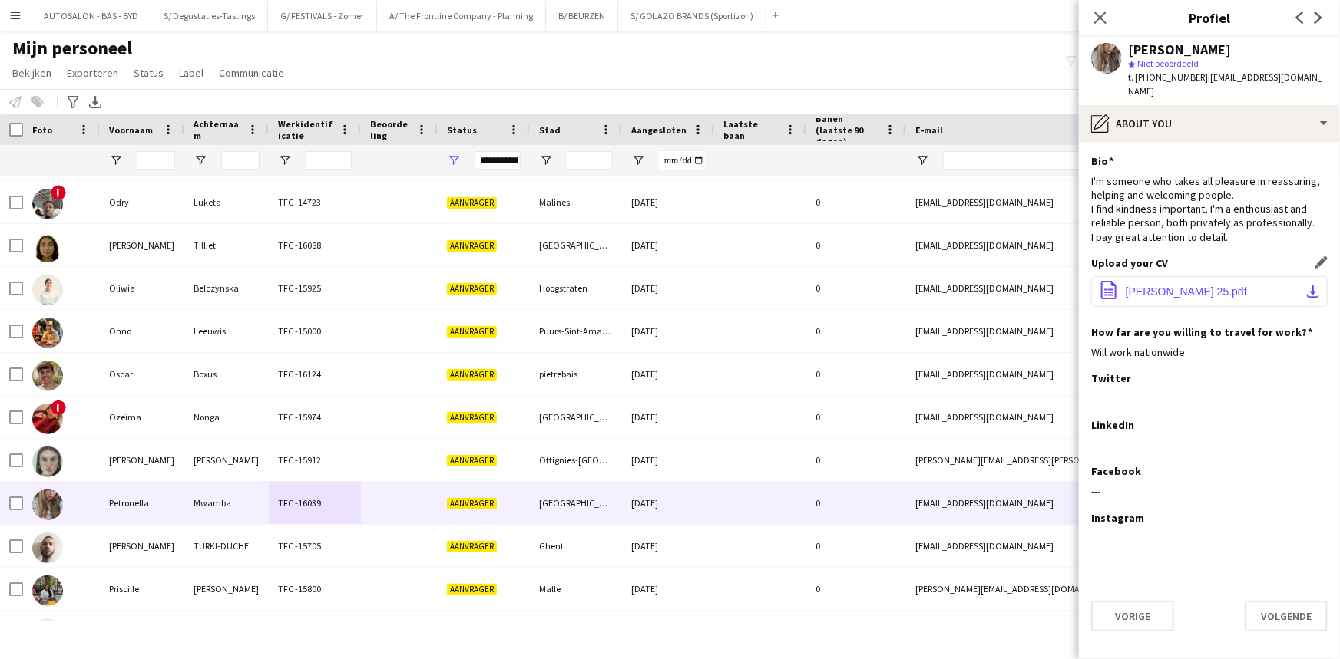
click at [1211, 286] on span "[PERSON_NAME] 25.pdf" at bounding box center [1185, 292] width 121 height 12
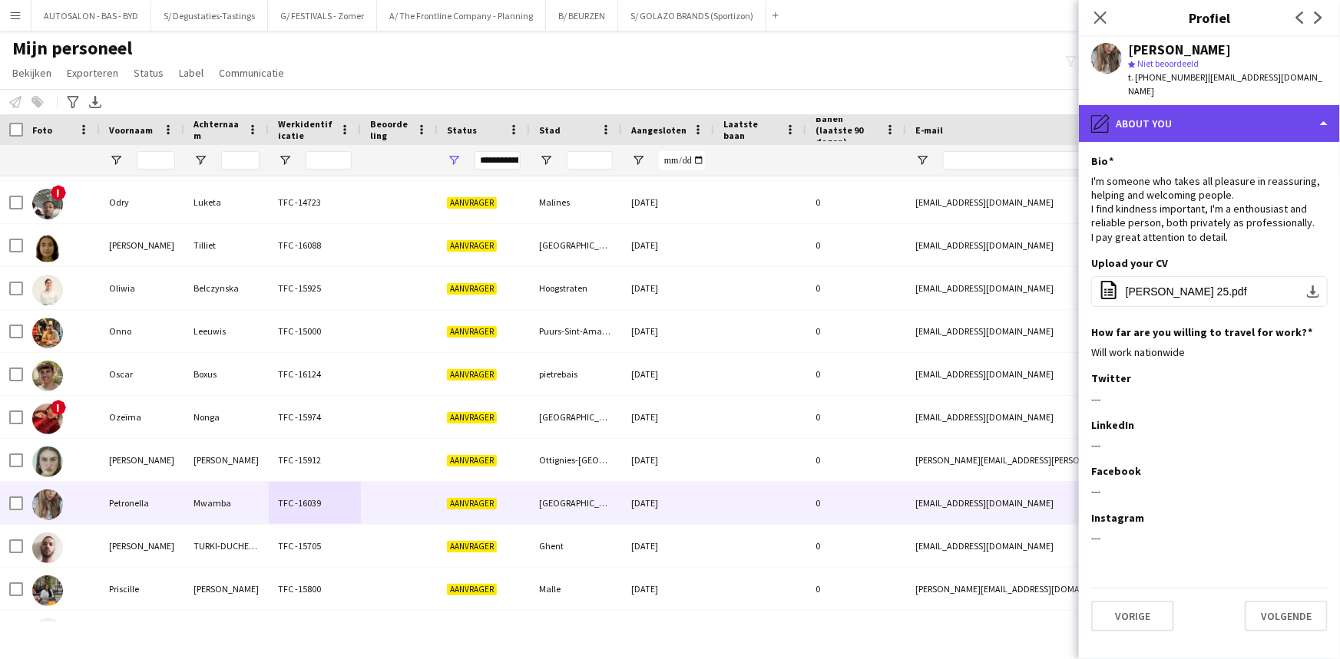
click at [1150, 131] on div "pencil4 About you" at bounding box center [1209, 123] width 261 height 37
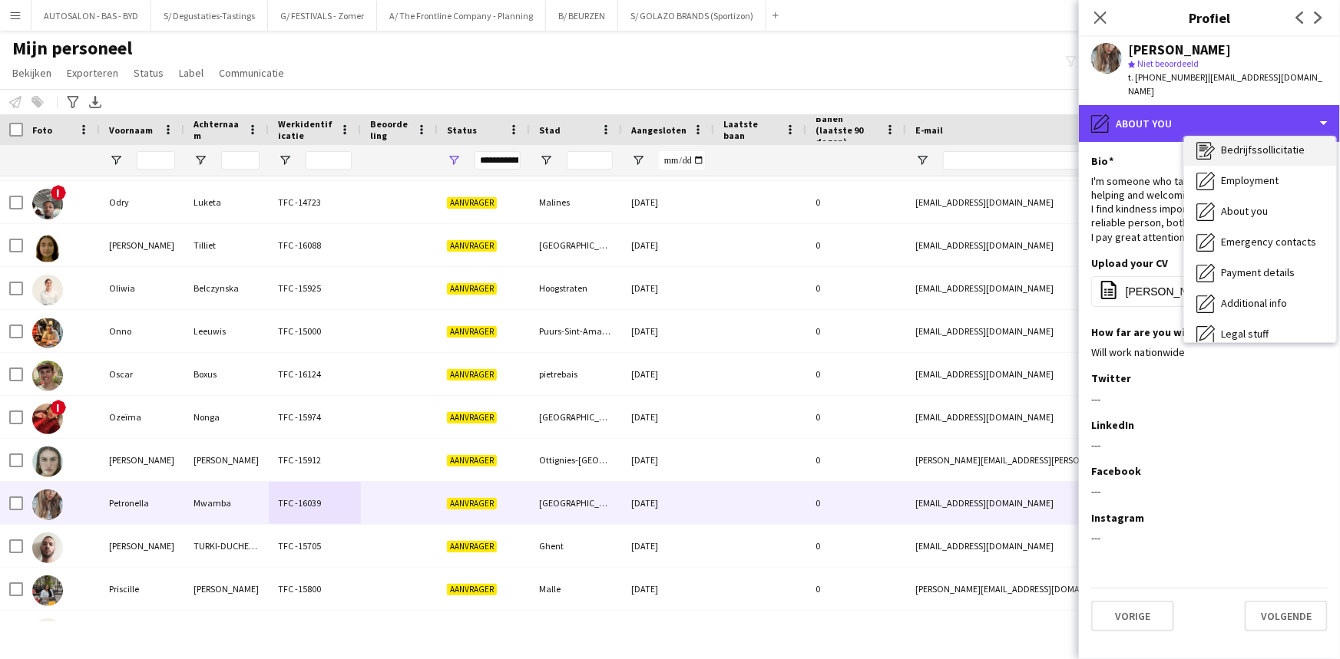
scroll to position [0, 0]
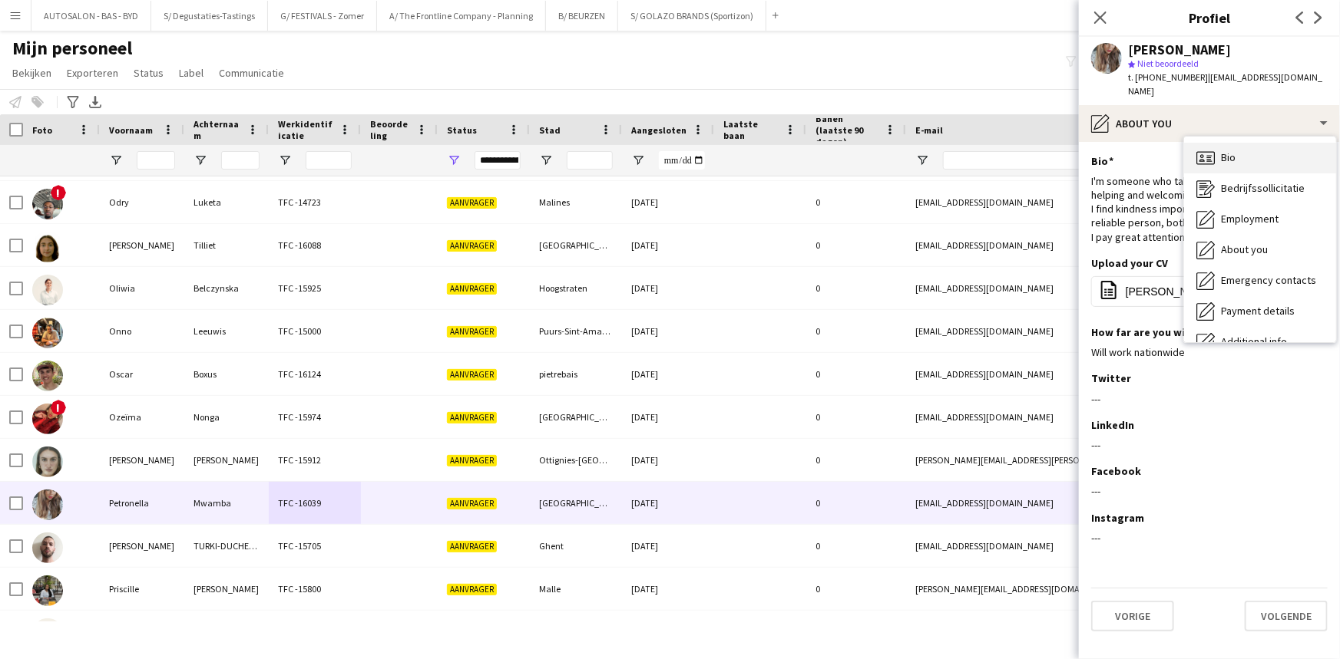
click at [1251, 162] on div "Bio Bio" at bounding box center [1260, 158] width 152 height 31
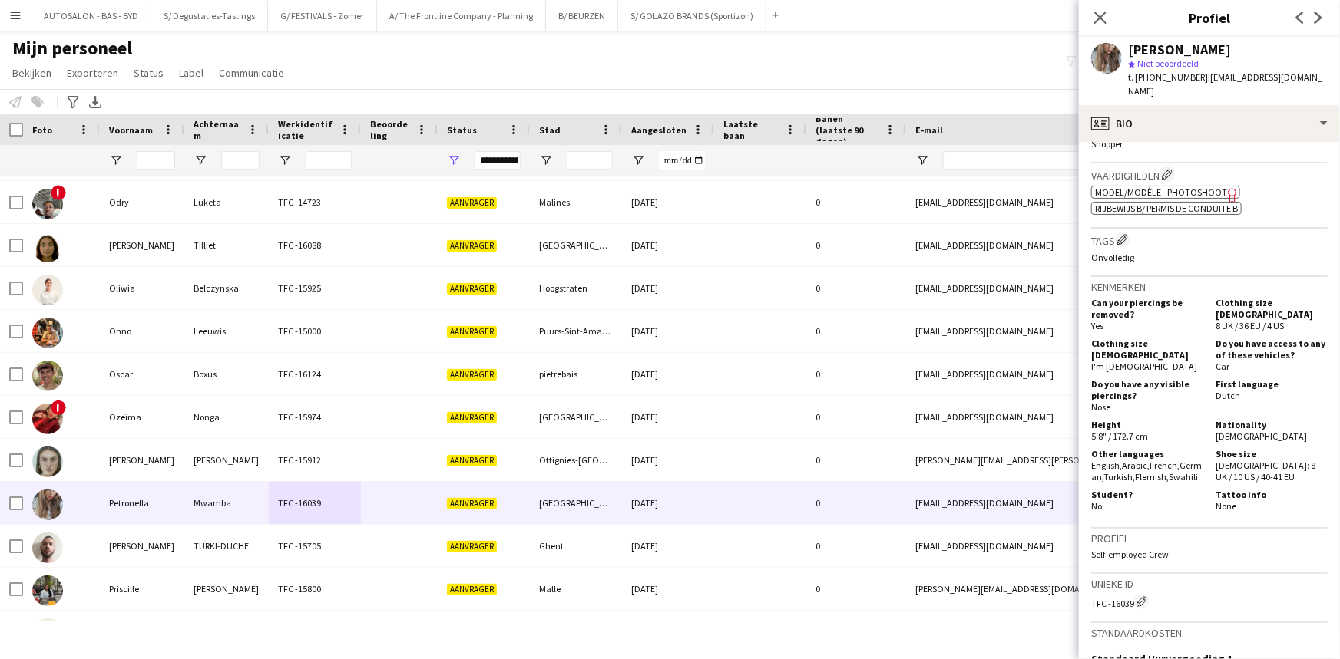
scroll to position [558, 0]
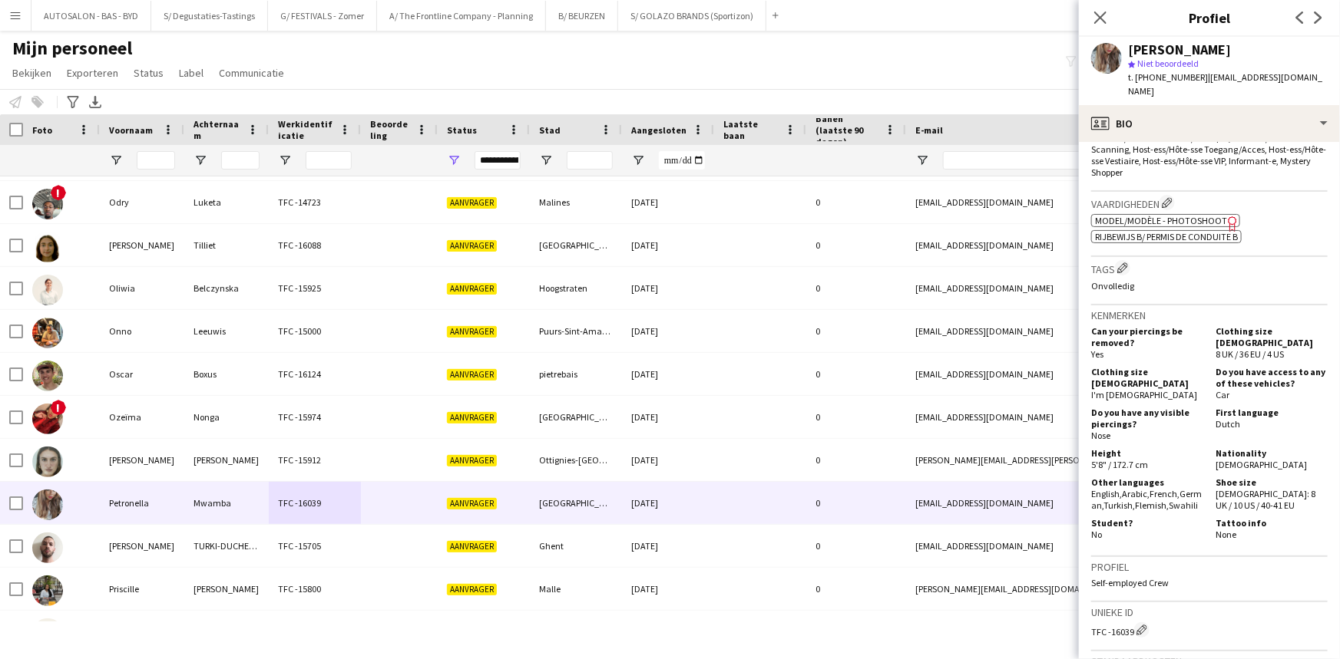
click at [1211, 218] on span "Model/Modèle - Photoshoot" at bounding box center [1161, 221] width 132 height 12
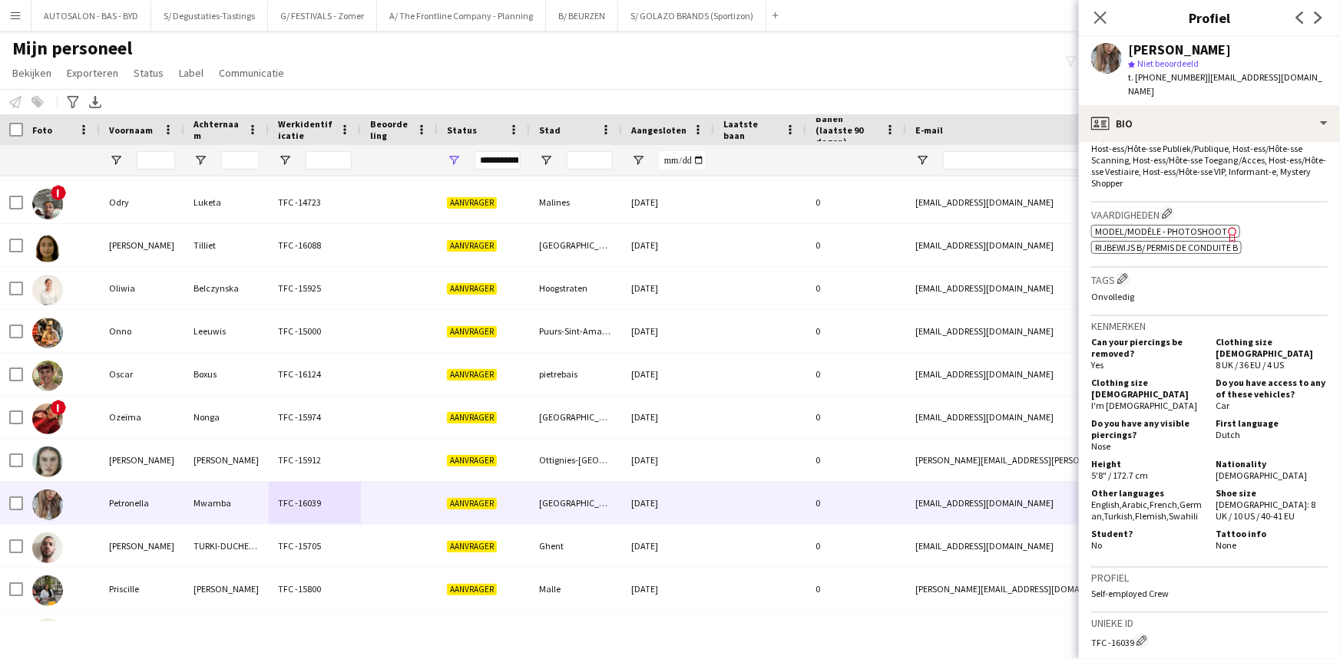
scroll to position [545, 0]
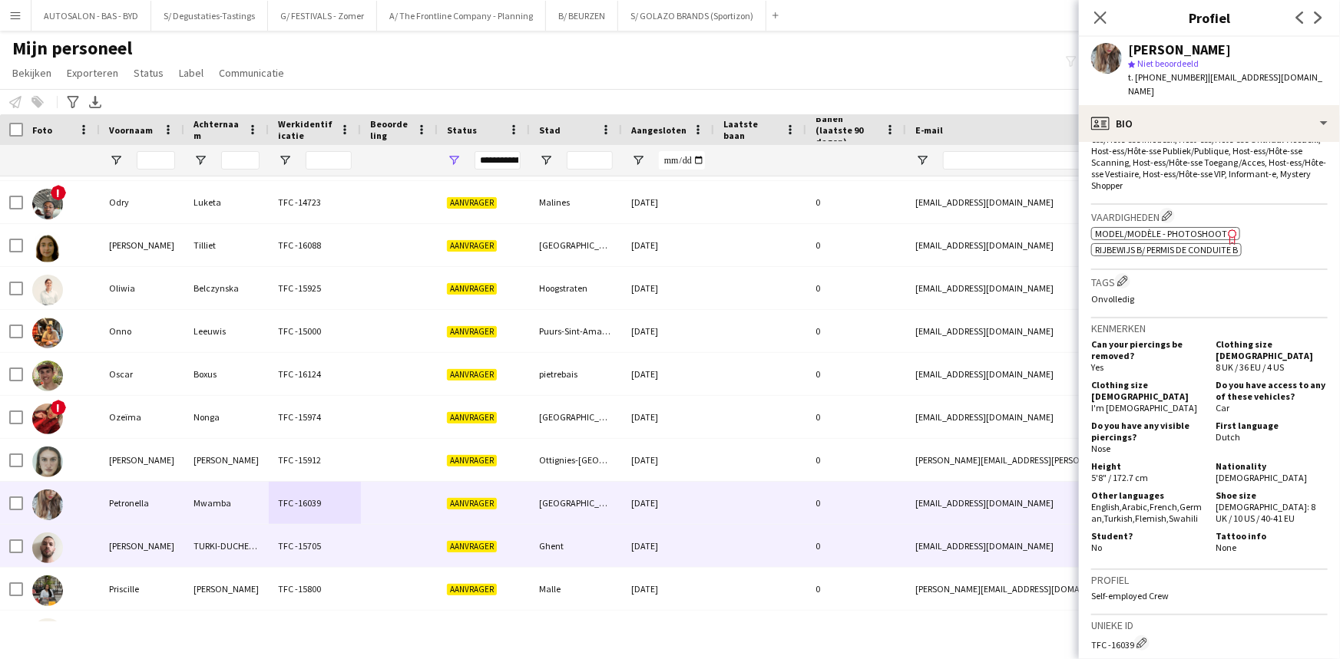
click at [630, 514] on div "[DATE]" at bounding box center [668, 503] width 92 height 42
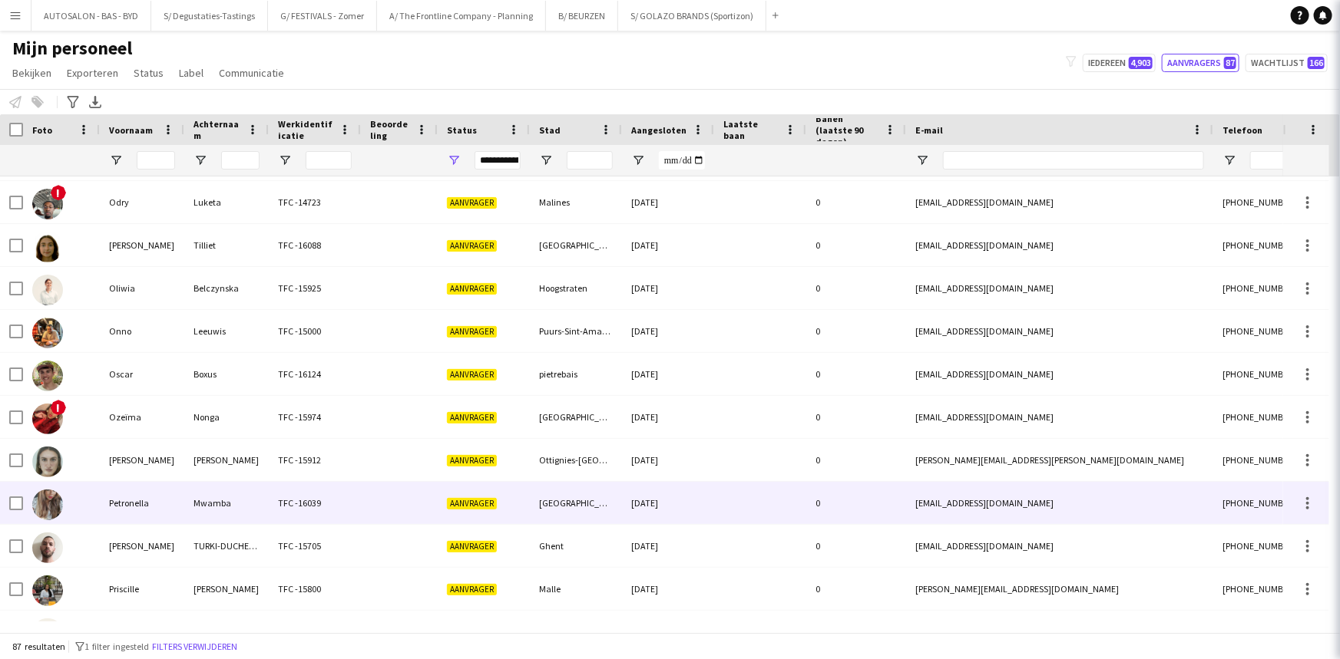
click at [572, 515] on div "[GEOGRAPHIC_DATA]" at bounding box center [576, 503] width 92 height 42
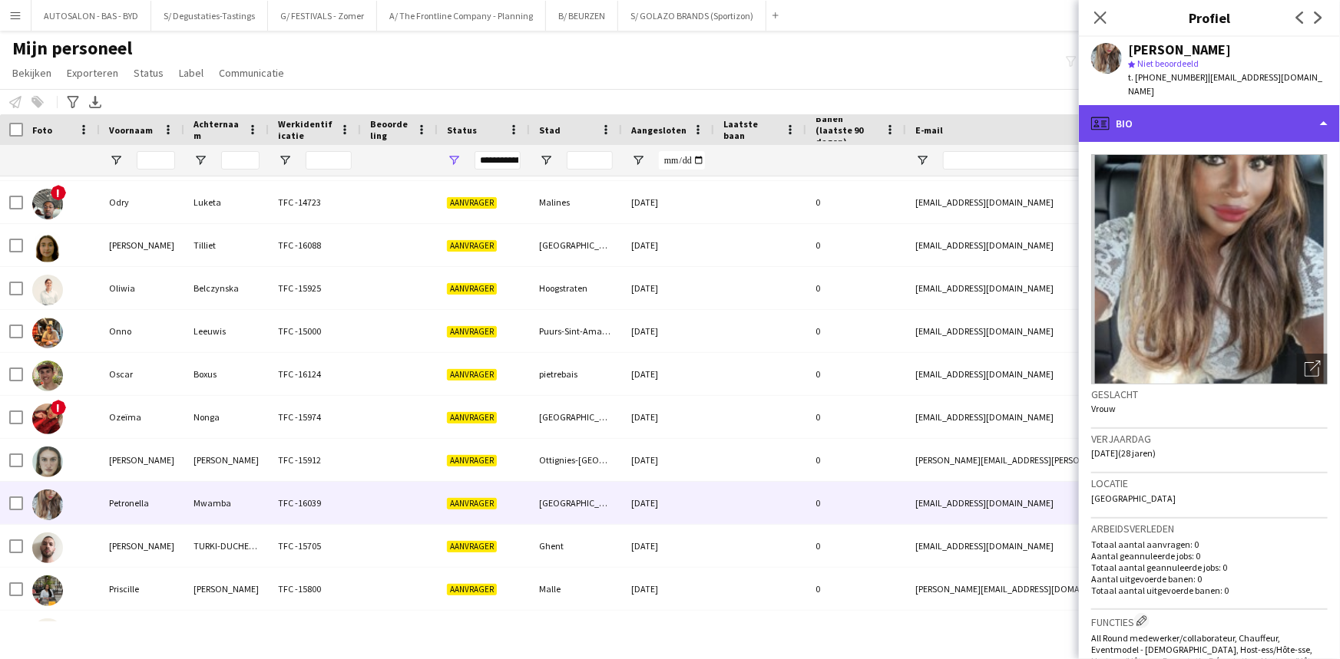
click at [1238, 127] on div "profile Bio" at bounding box center [1209, 123] width 261 height 37
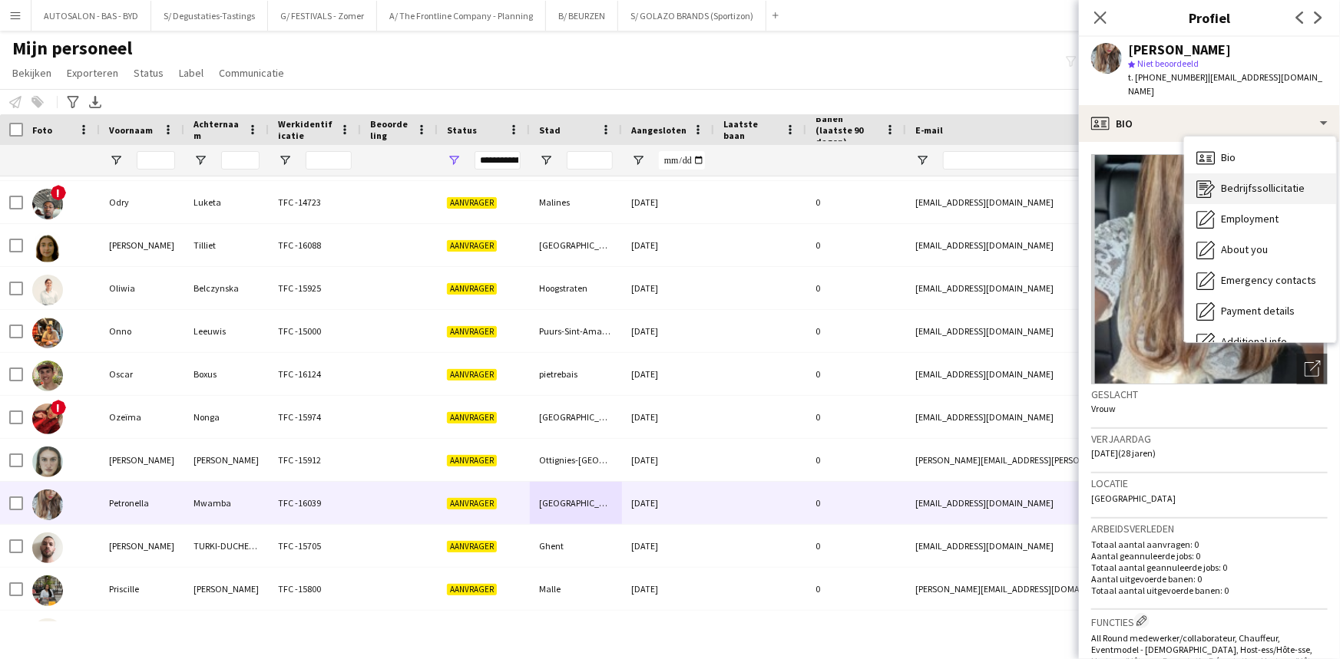
click at [1247, 190] on span "Bedrijfssollicitatie" at bounding box center [1263, 188] width 84 height 14
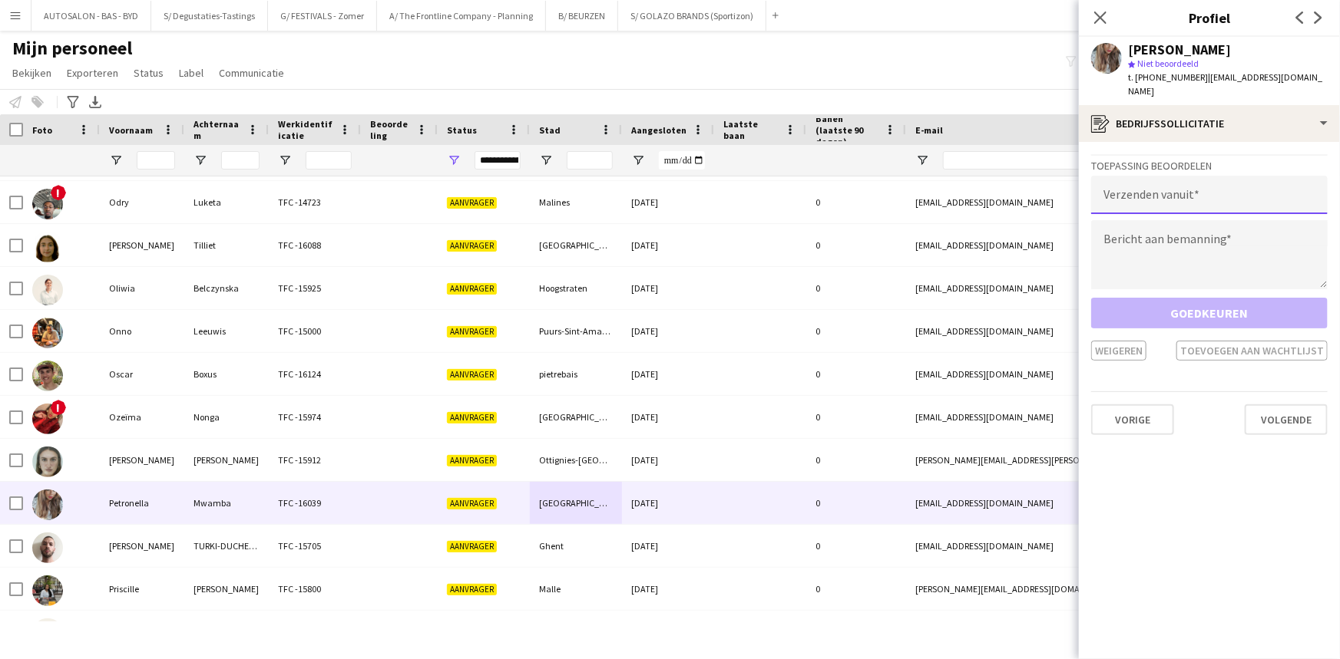
click at [1166, 179] on input "email" at bounding box center [1209, 195] width 236 height 38
type input "**********"
click at [1152, 237] on textarea at bounding box center [1209, 254] width 236 height 69
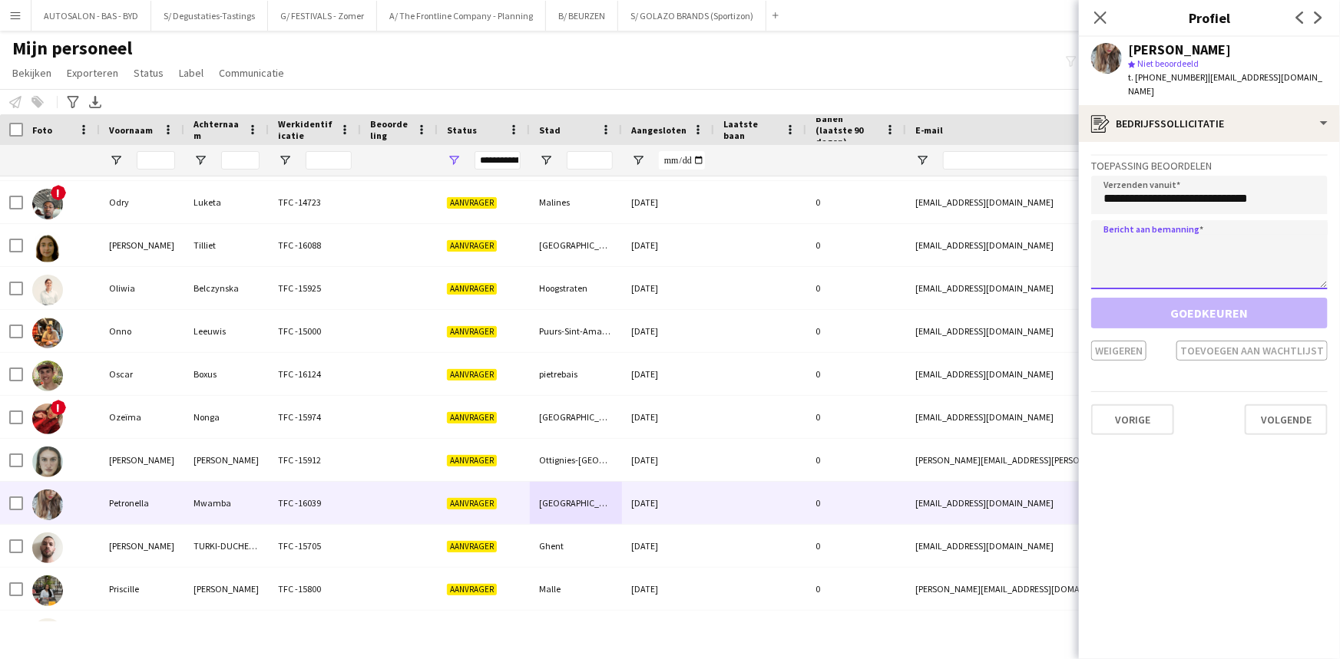
paste textarea "**********"
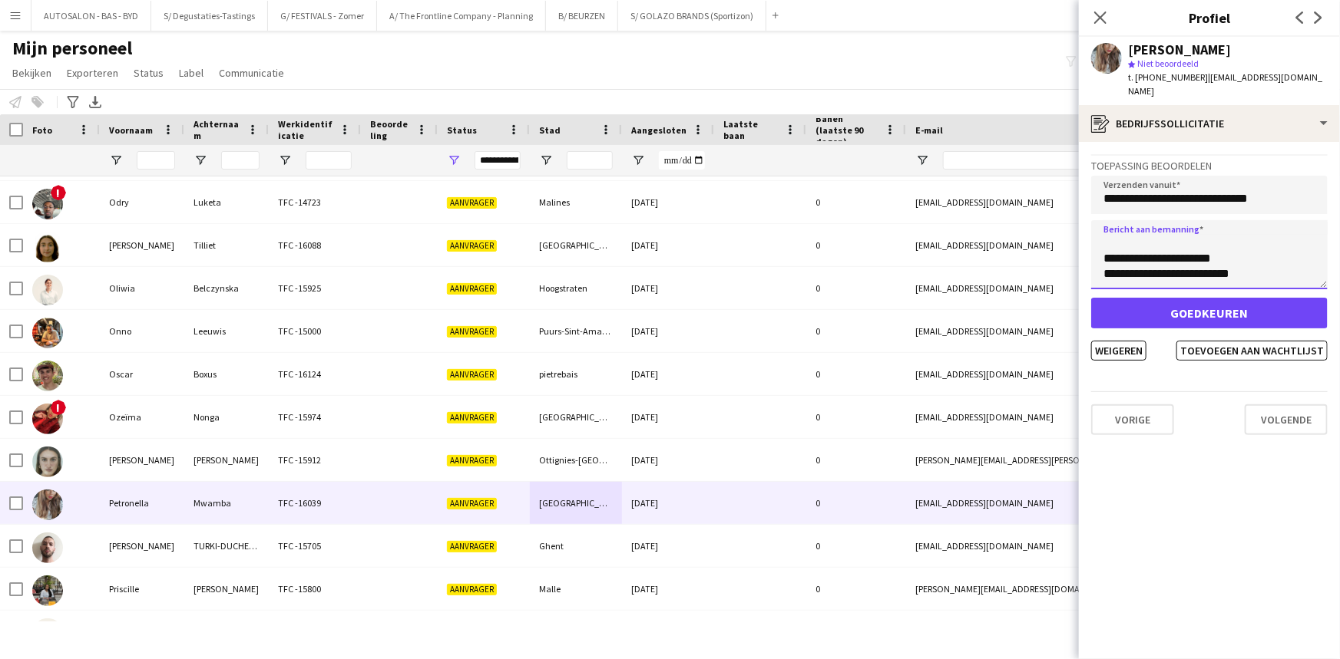
click at [1326, 283] on textarea "**********" at bounding box center [1209, 254] width 236 height 69
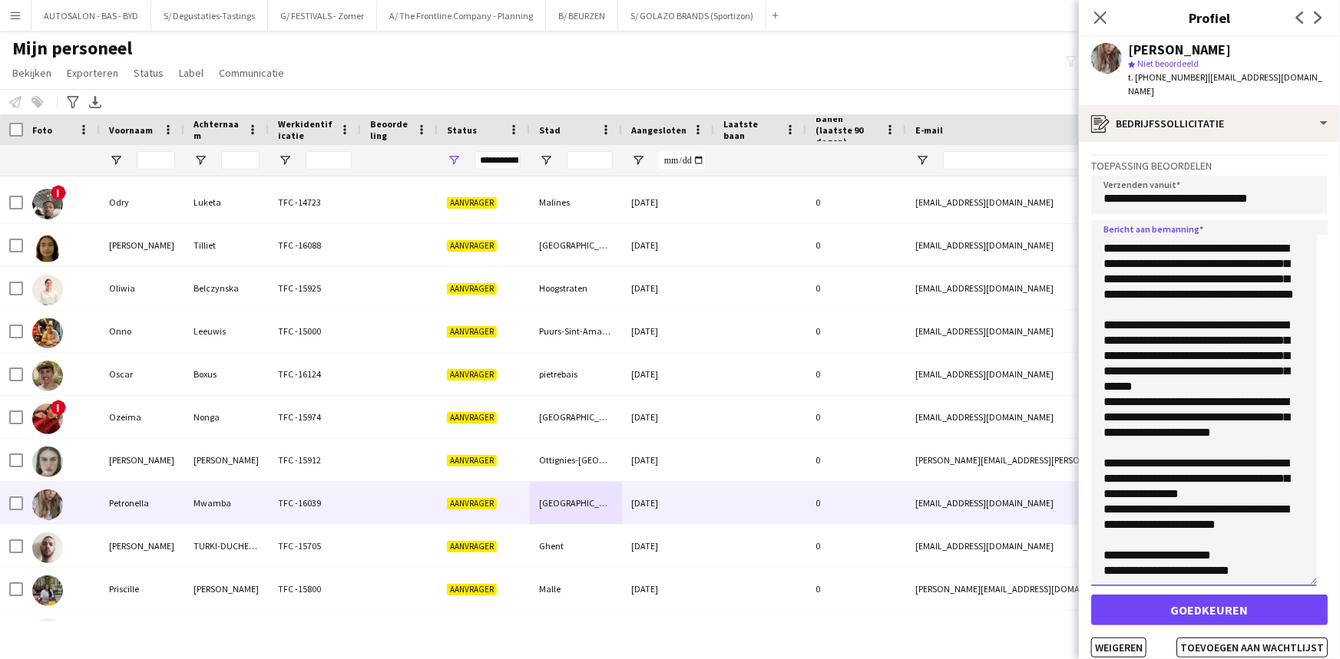
scroll to position [46, 0]
drag, startPoint x: 1325, startPoint y: 283, endPoint x: 1303, endPoint y: 509, distance: 226.8
click at [1337, 588] on app-crew-profile-application "**********" at bounding box center [1209, 400] width 261 height 517
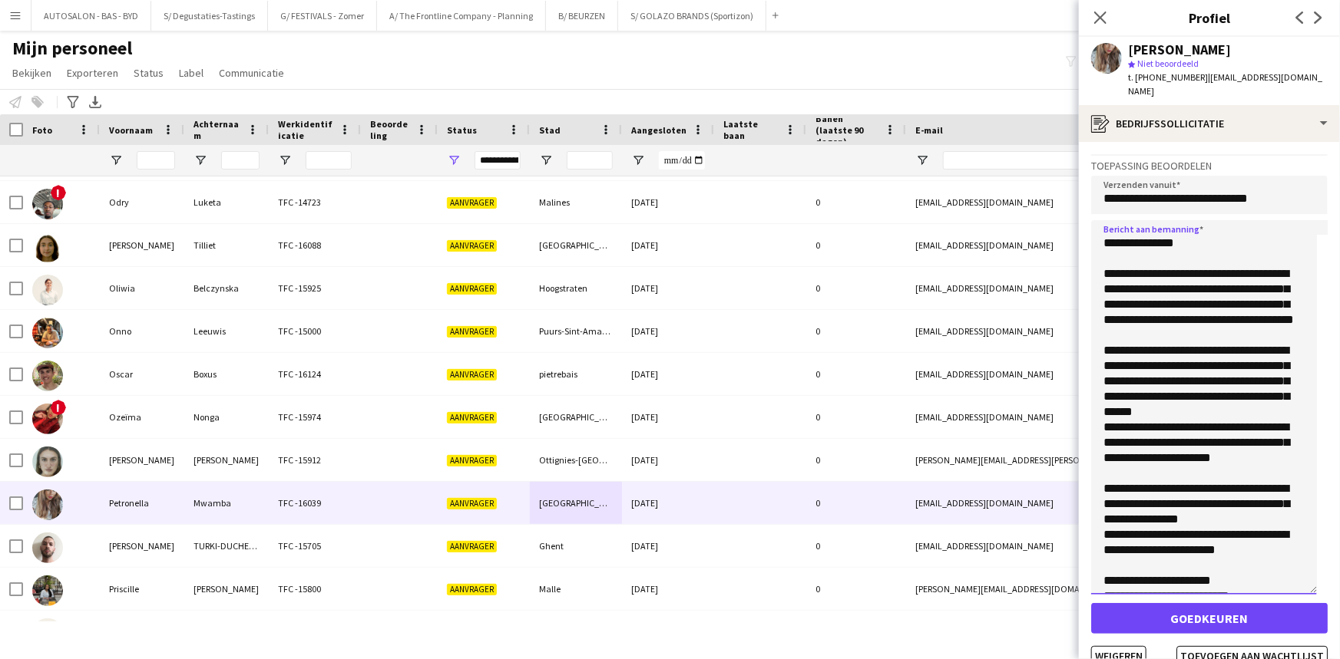
scroll to position [47, 0]
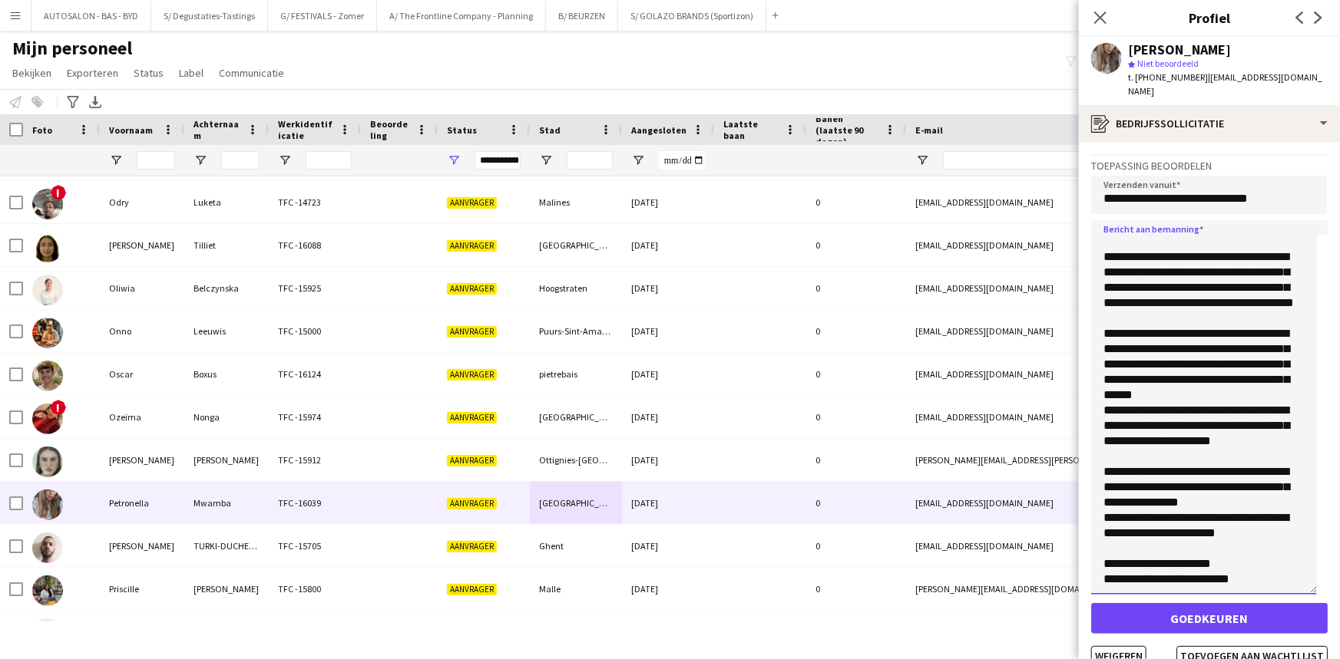
click at [1248, 409] on textarea "**********" at bounding box center [1204, 407] width 226 height 375
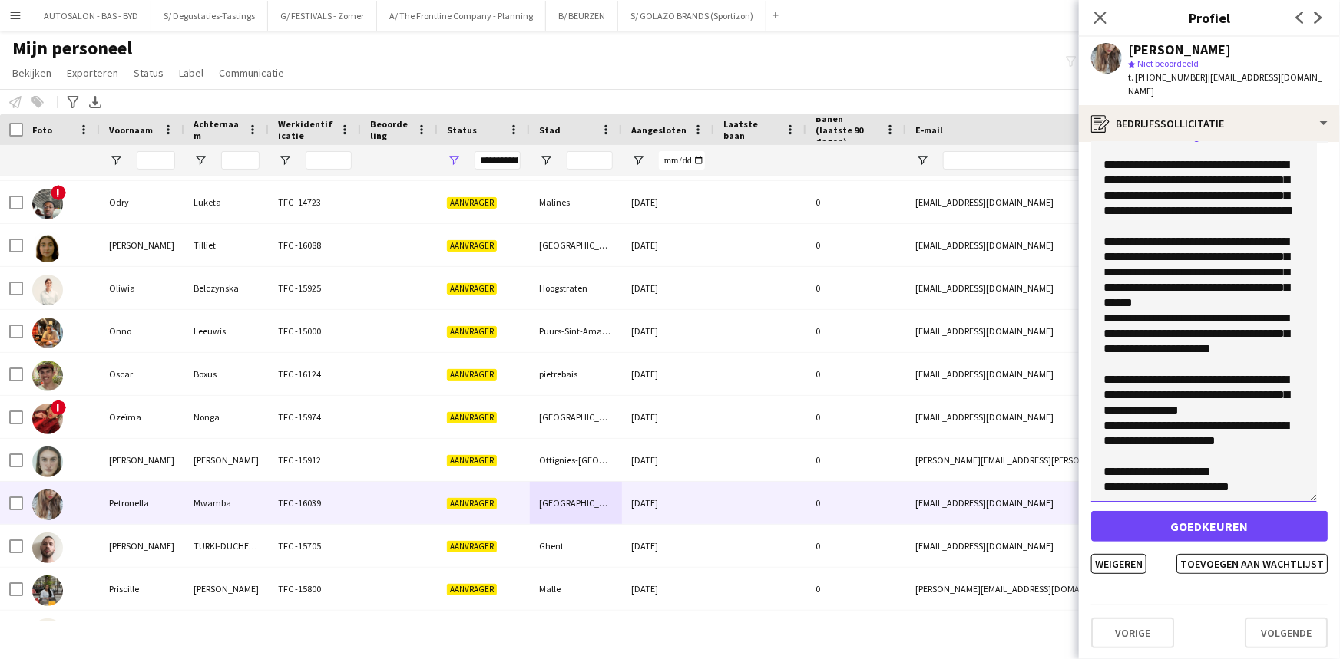
drag, startPoint x: 1208, startPoint y: 453, endPoint x: 1185, endPoint y: 387, distance: 69.9
drag, startPoint x: 1222, startPoint y: 371, endPoint x: 1239, endPoint y: 440, distance: 71.1
click at [1223, 371] on textarea "**********" at bounding box center [1204, 315] width 226 height 375
type textarea "**********"
click at [1117, 563] on button "Weigeren" at bounding box center [1118, 564] width 55 height 20
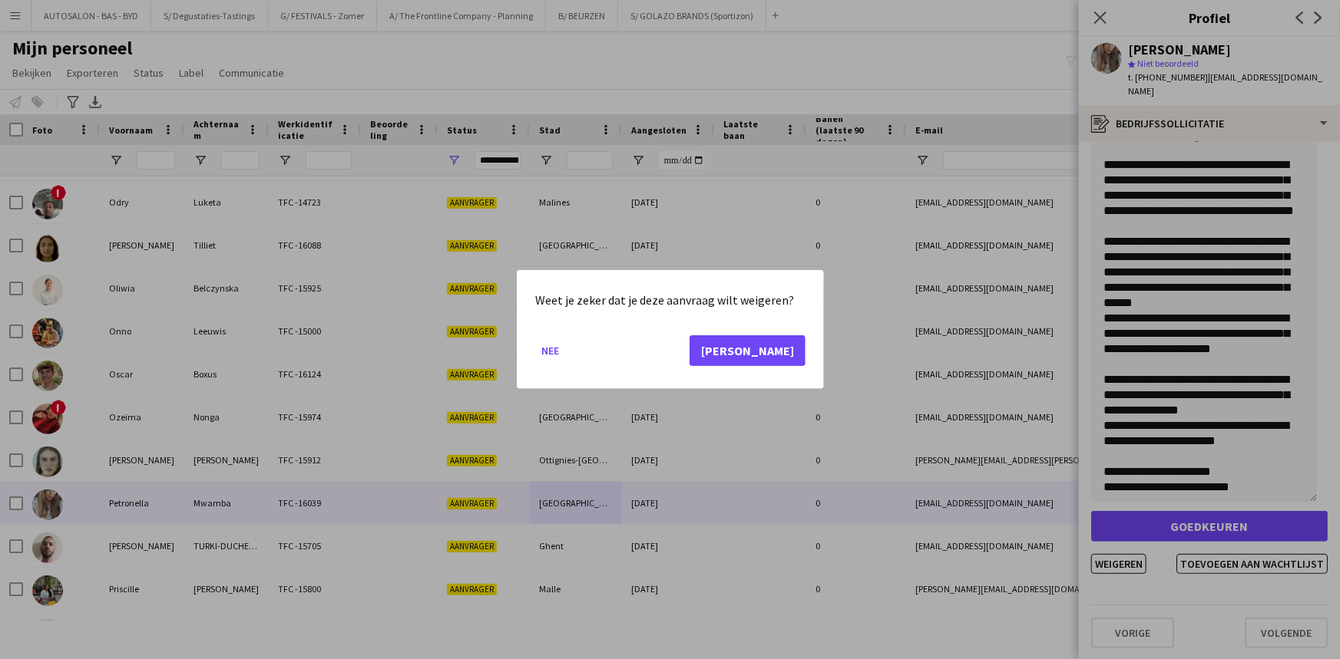
drag, startPoint x: 1239, startPoint y: 265, endPoint x: 1222, endPoint y: 173, distance: 93.7
click at [1234, 258] on div at bounding box center [670, 329] width 1340 height 659
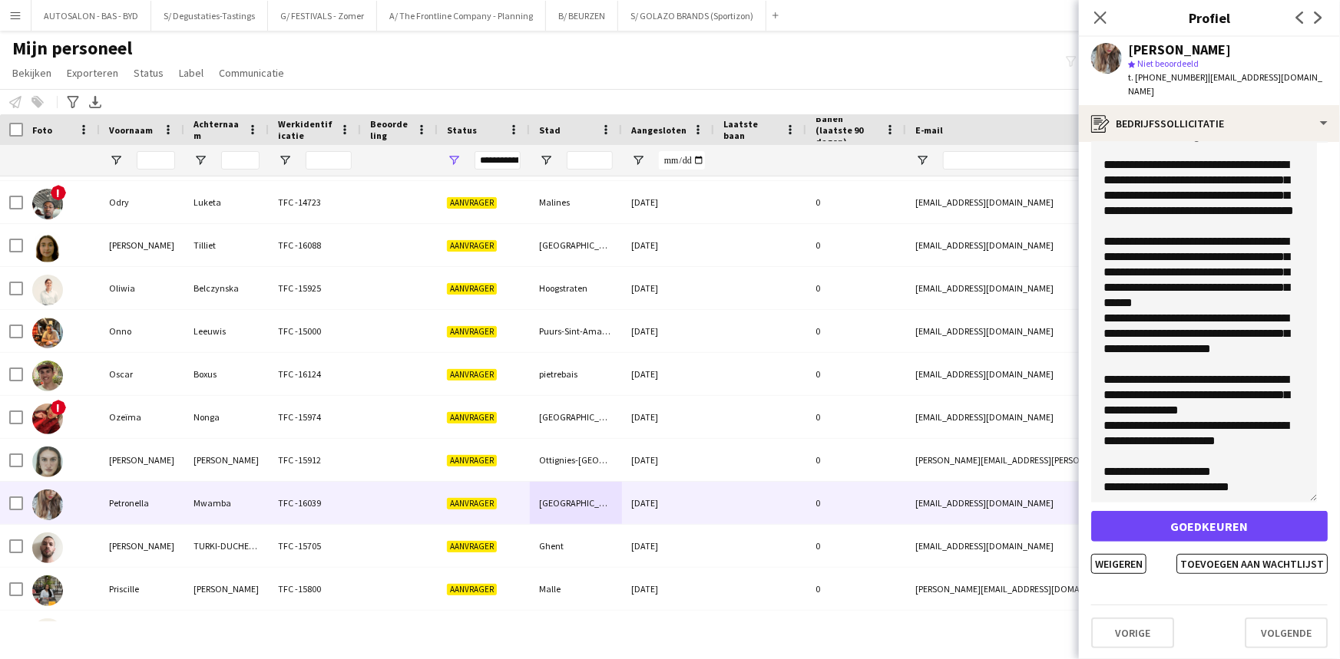
drag, startPoint x: 1195, startPoint y: 77, endPoint x: 1134, endPoint y: 97, distance: 64.6
click at [1134, 97] on span "| [EMAIL_ADDRESS][DOMAIN_NAME]" at bounding box center [1225, 83] width 194 height 25
click at [1128, 562] on button "Weigeren" at bounding box center [1118, 564] width 55 height 20
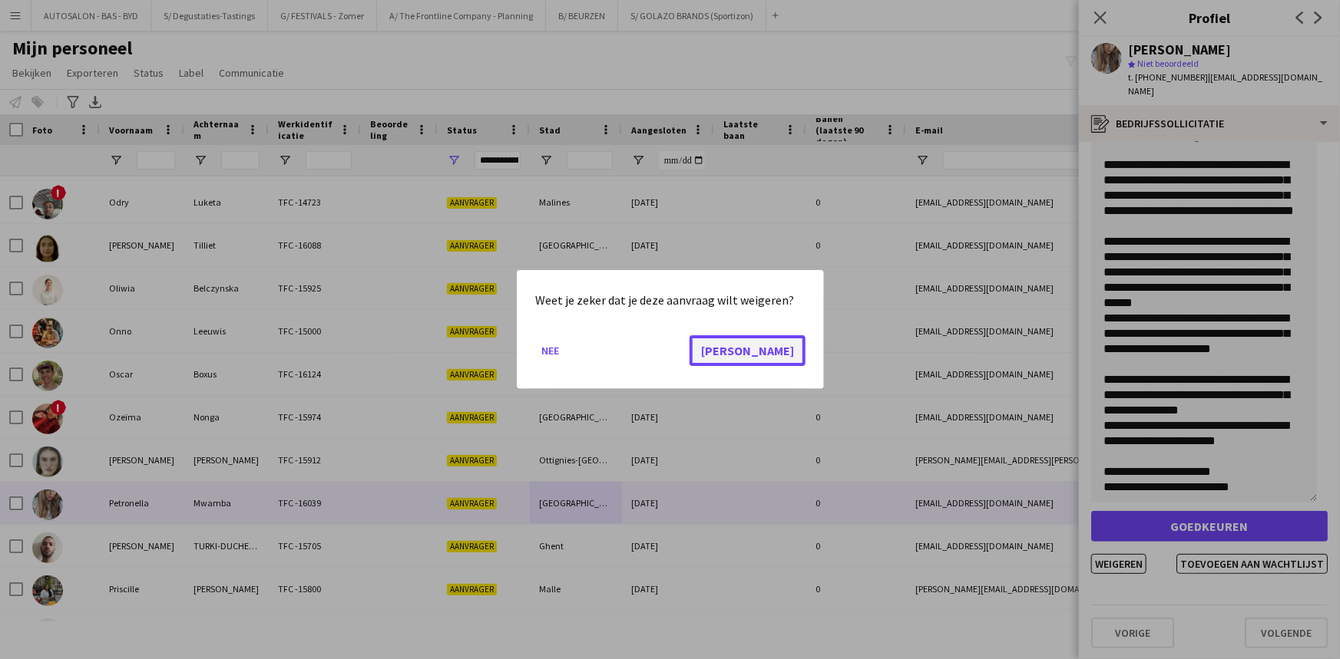
click at [779, 352] on button "[PERSON_NAME]" at bounding box center [747, 350] width 116 height 31
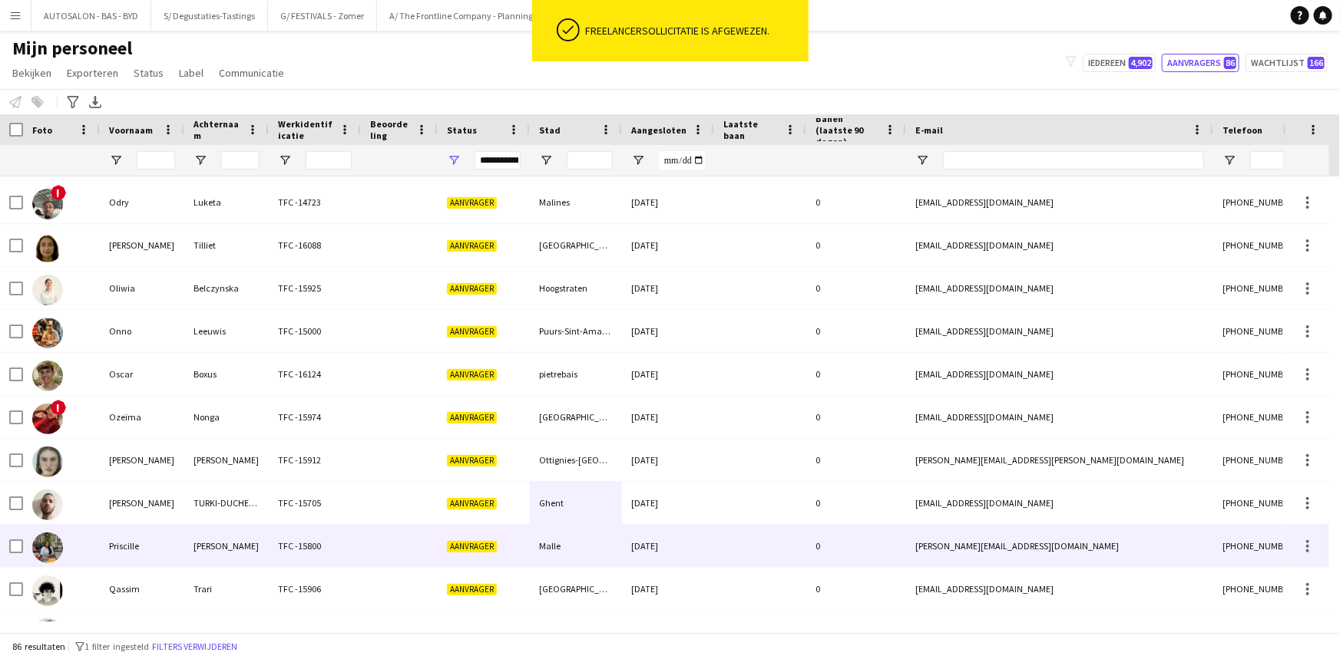
scroll to position [3142, 0]
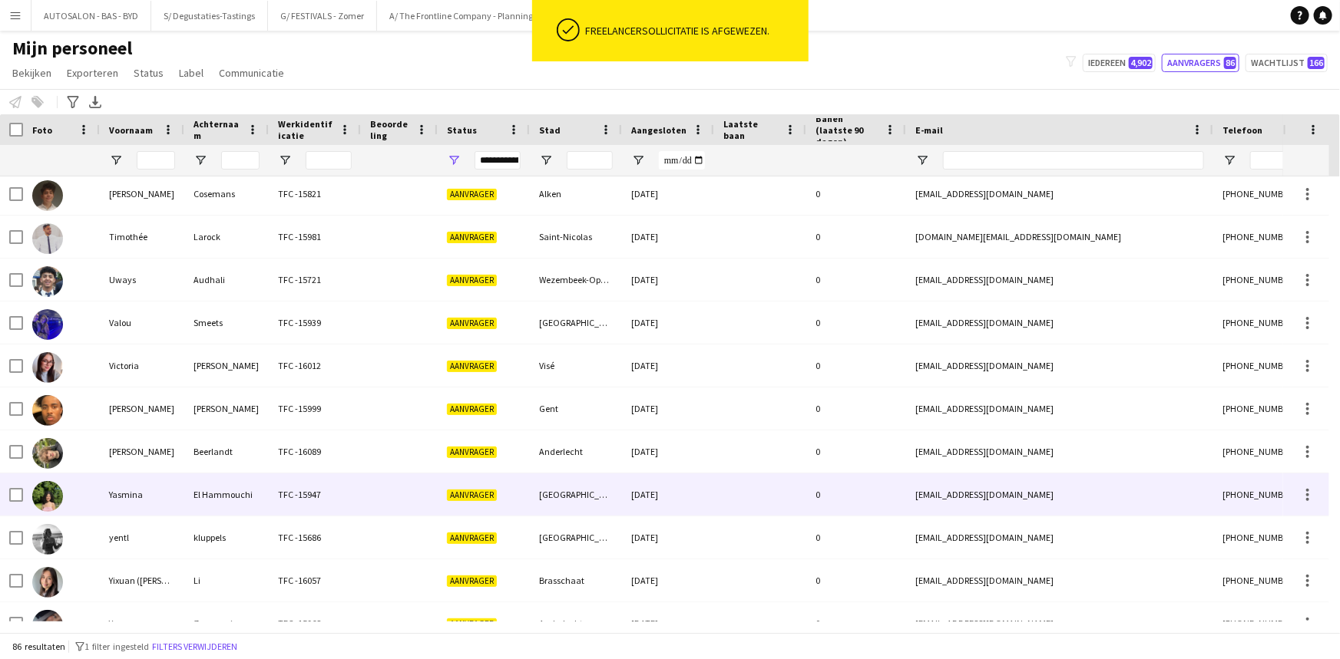
click at [261, 454] on div "Beerlandt" at bounding box center [226, 452] width 84 height 42
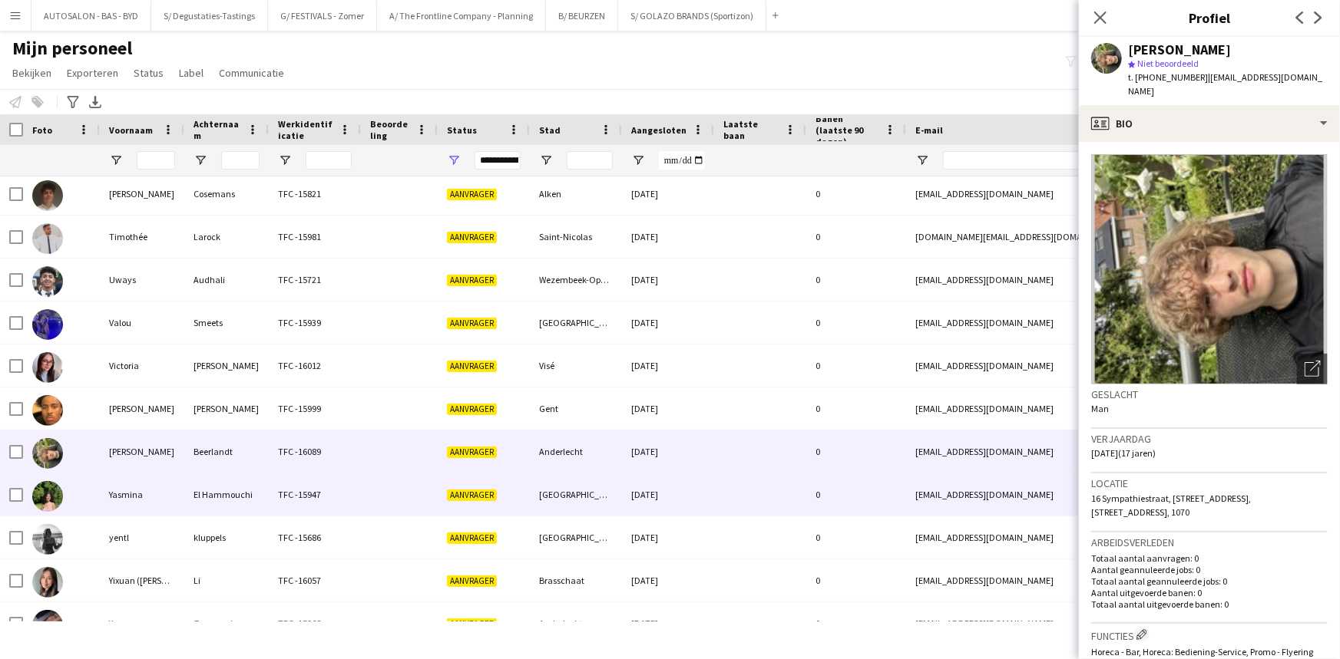
click at [211, 488] on div "El Hammouchi" at bounding box center [226, 495] width 84 height 42
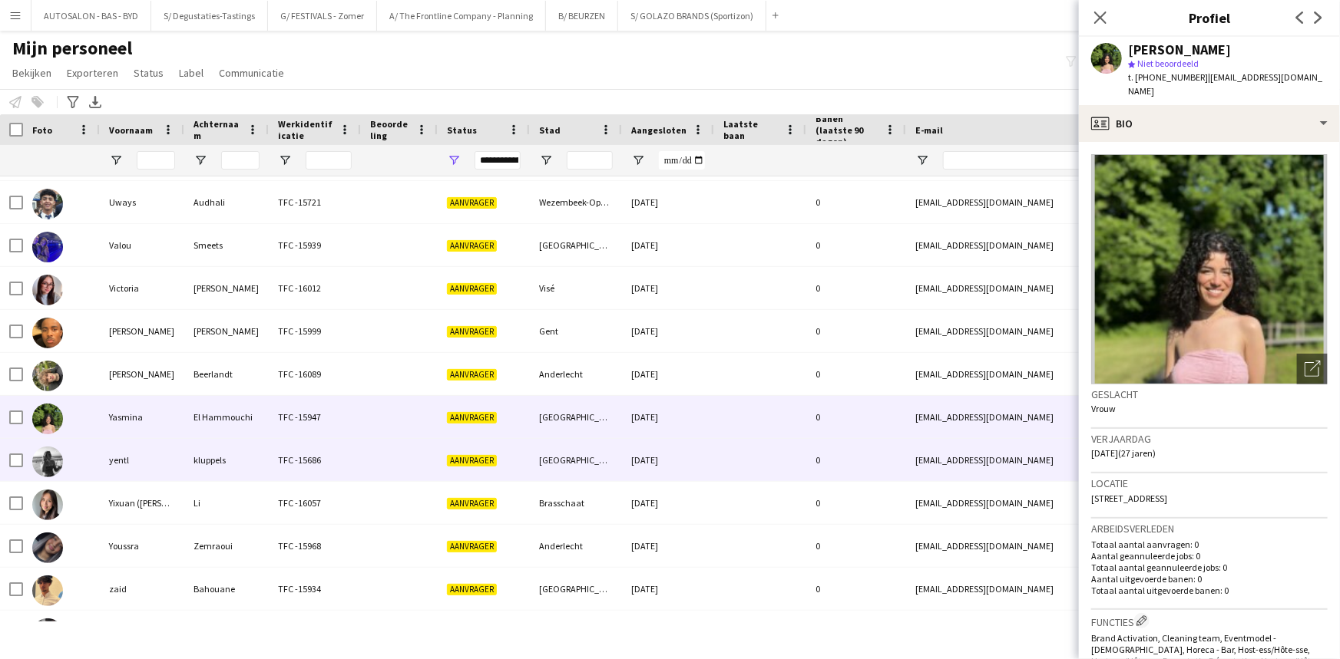
scroll to position [3252, 0]
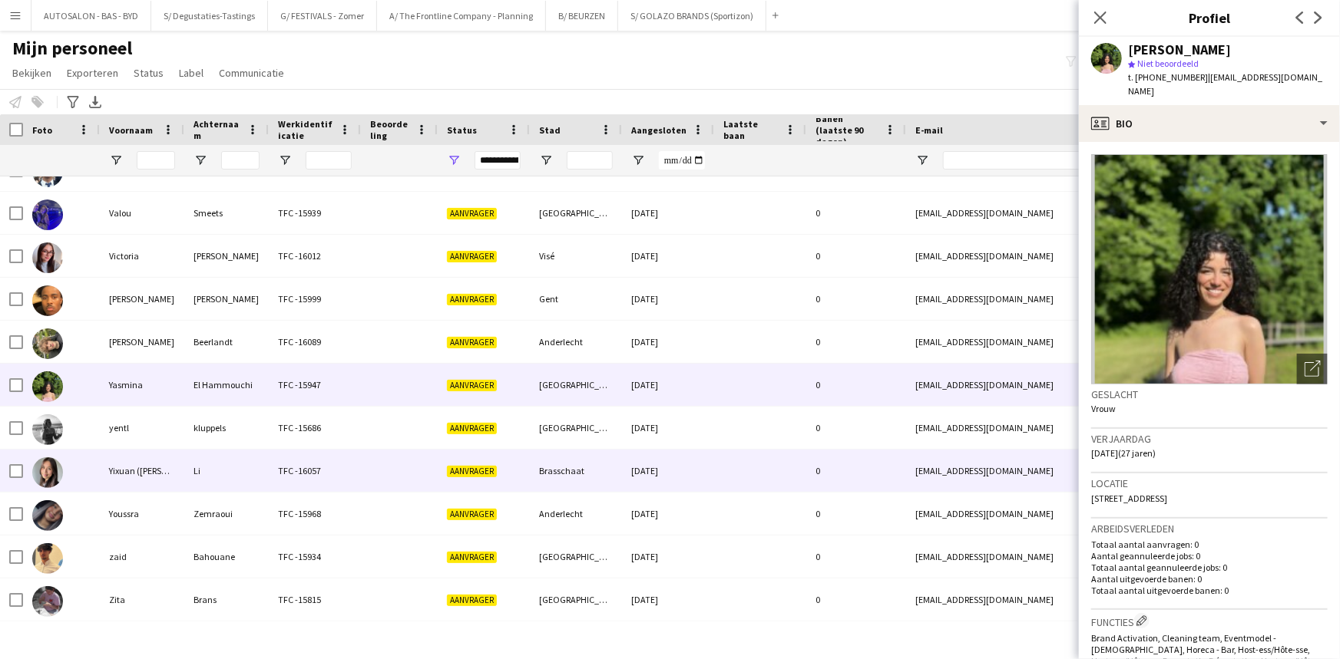
click at [230, 487] on div "Li" at bounding box center [226, 471] width 84 height 42
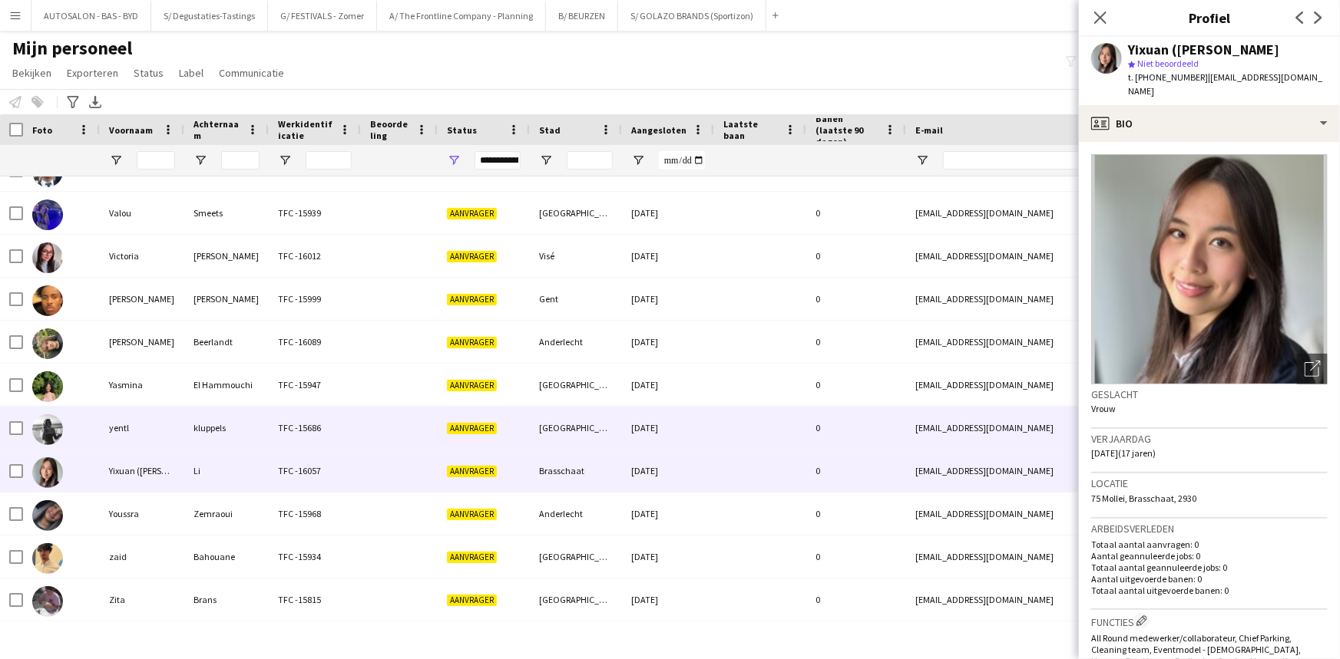
click at [212, 440] on div "kluppels" at bounding box center [226, 428] width 84 height 42
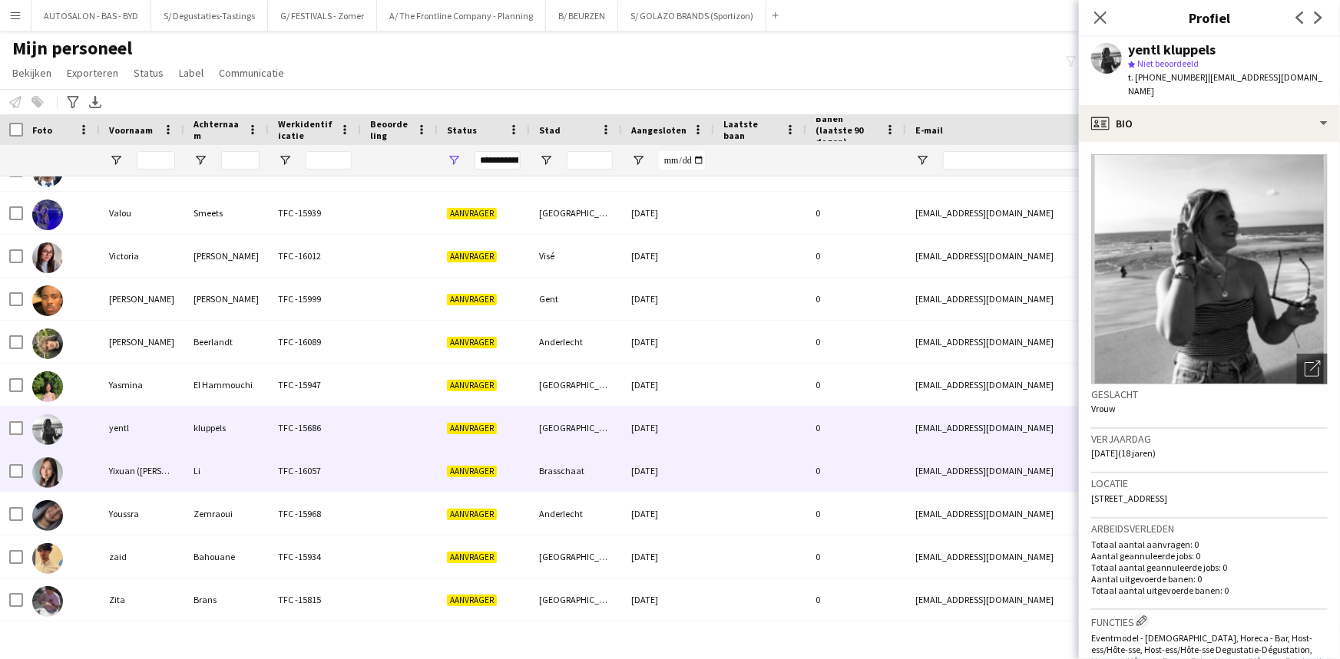
click at [191, 540] on div "Bahouane" at bounding box center [226, 557] width 84 height 42
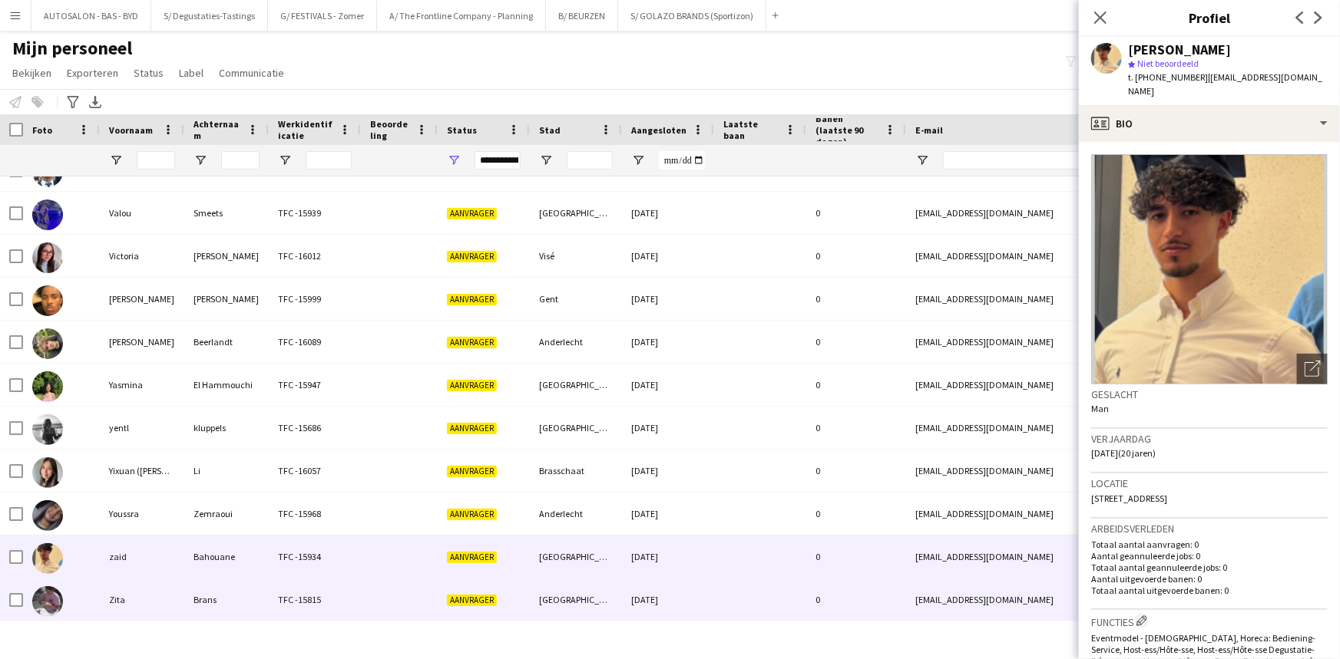
click at [209, 599] on div "Brans" at bounding box center [226, 600] width 84 height 42
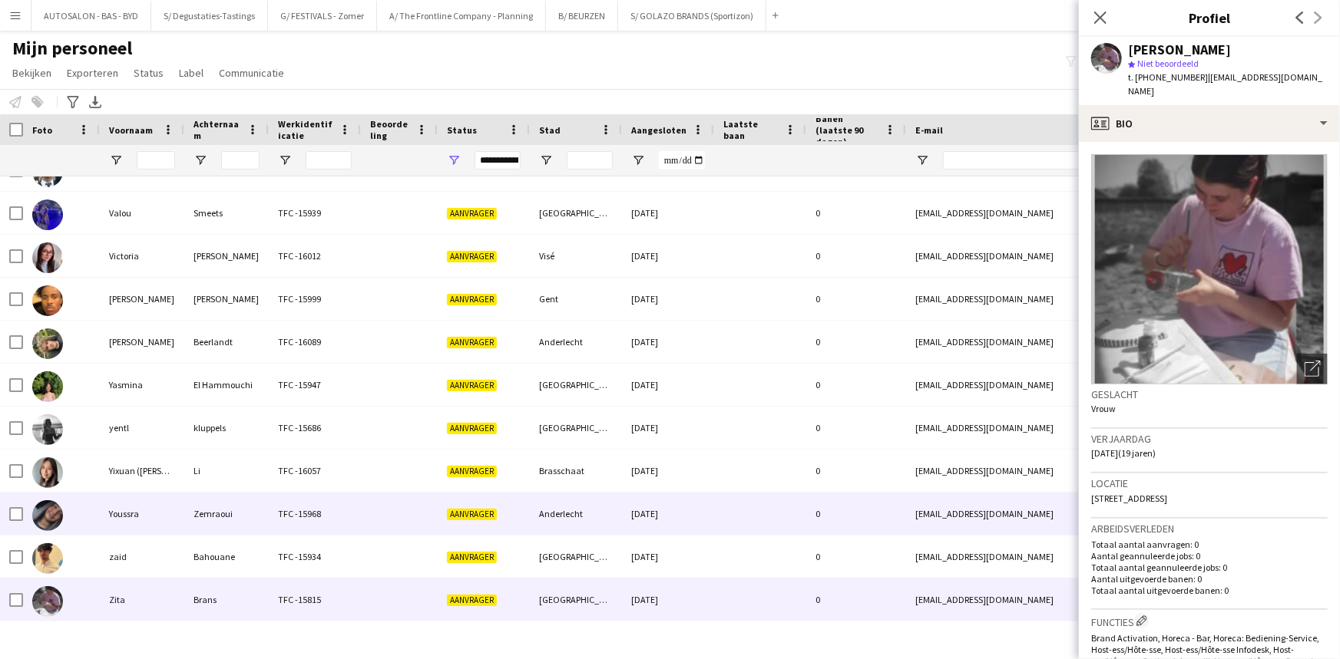
click at [194, 516] on div "Zemraoui" at bounding box center [226, 514] width 84 height 42
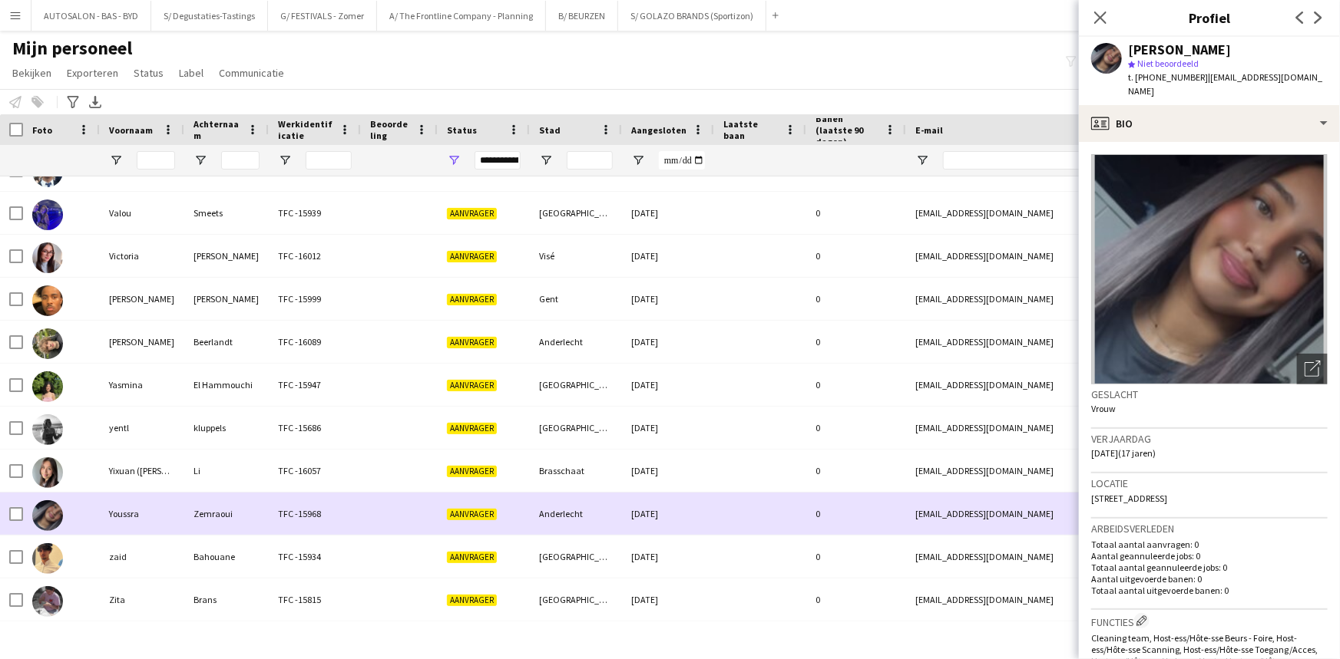
click at [193, 493] on div "Zemraoui" at bounding box center [226, 514] width 84 height 42
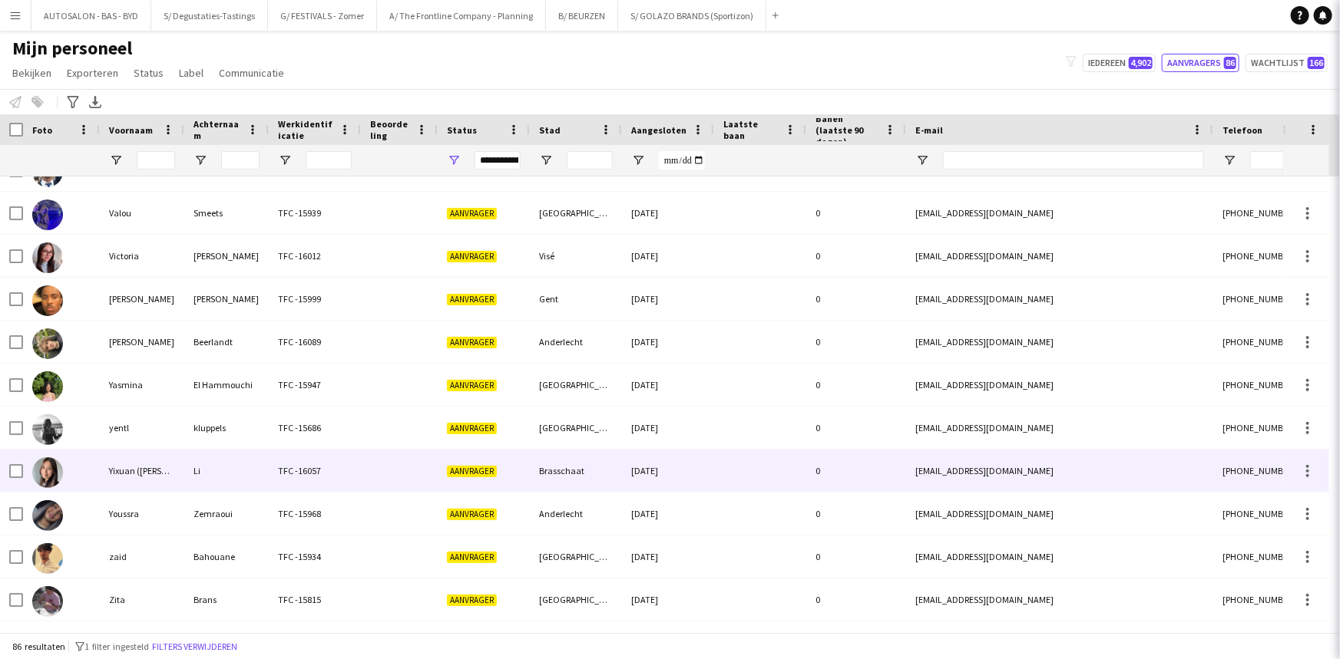
click at [194, 474] on div "Li" at bounding box center [226, 471] width 84 height 42
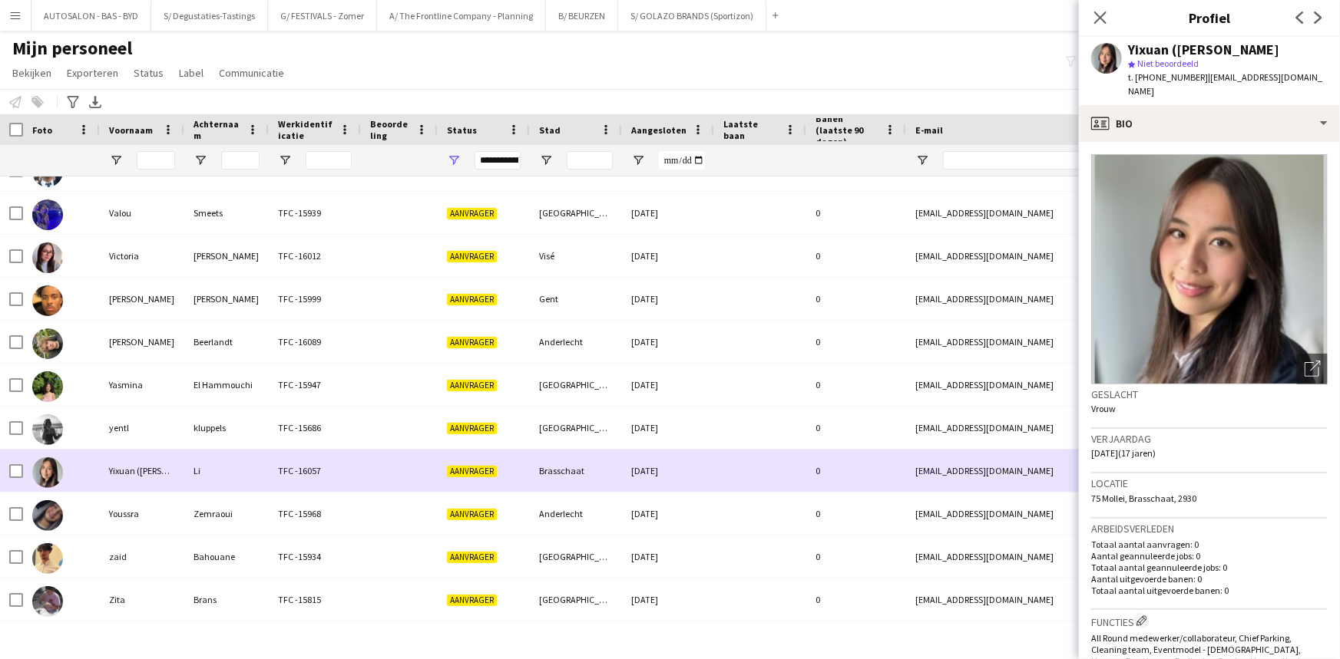
click at [207, 442] on div "kluppels" at bounding box center [226, 428] width 84 height 42
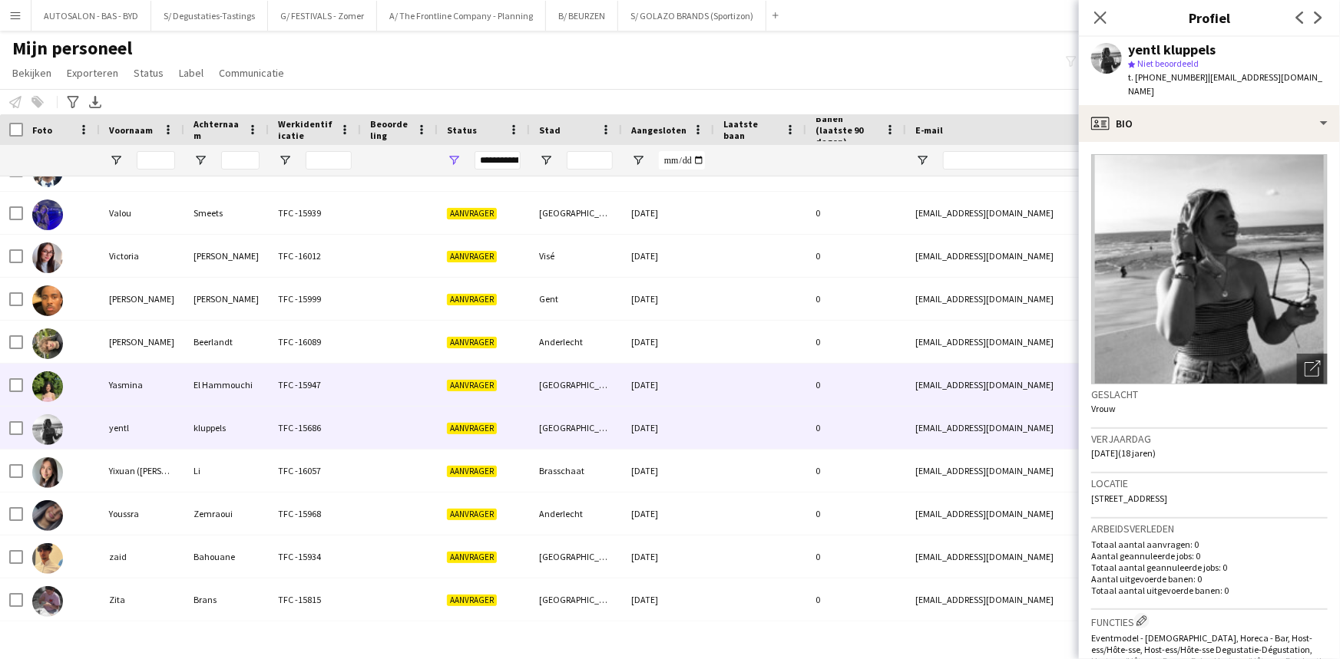
click at [208, 402] on div "El Hammouchi" at bounding box center [226, 385] width 84 height 42
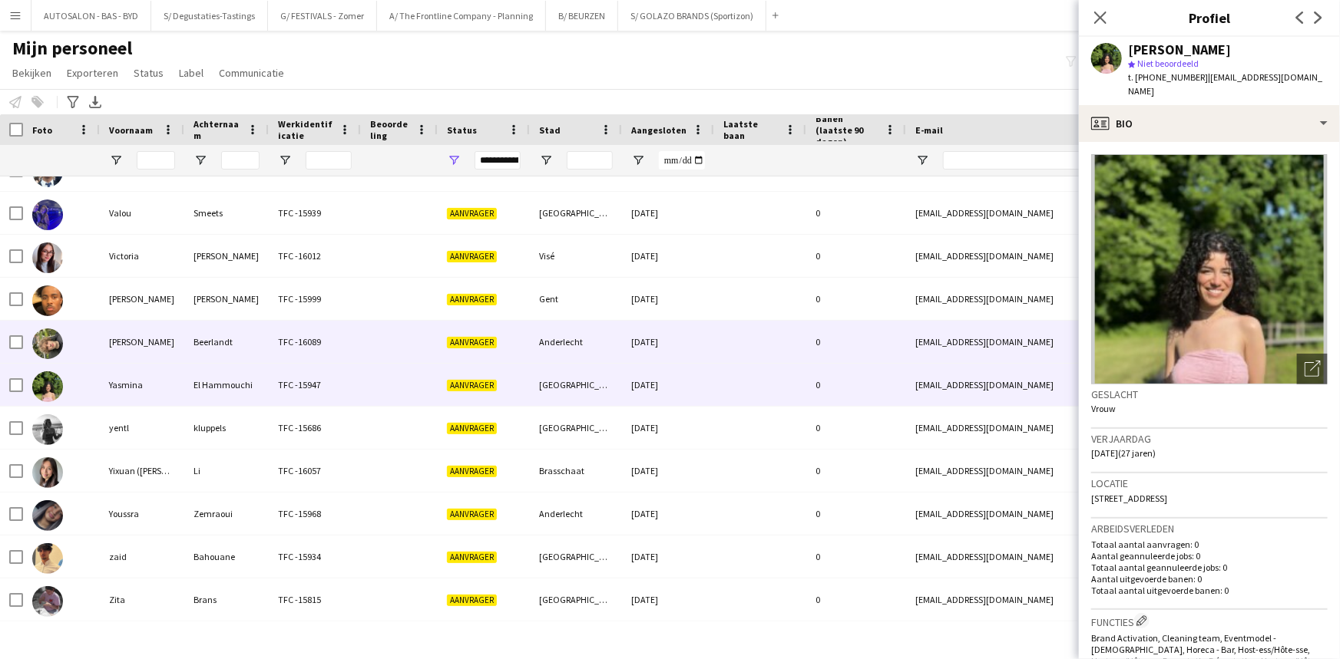
click at [218, 360] on div "Beerlandt" at bounding box center [226, 342] width 84 height 42
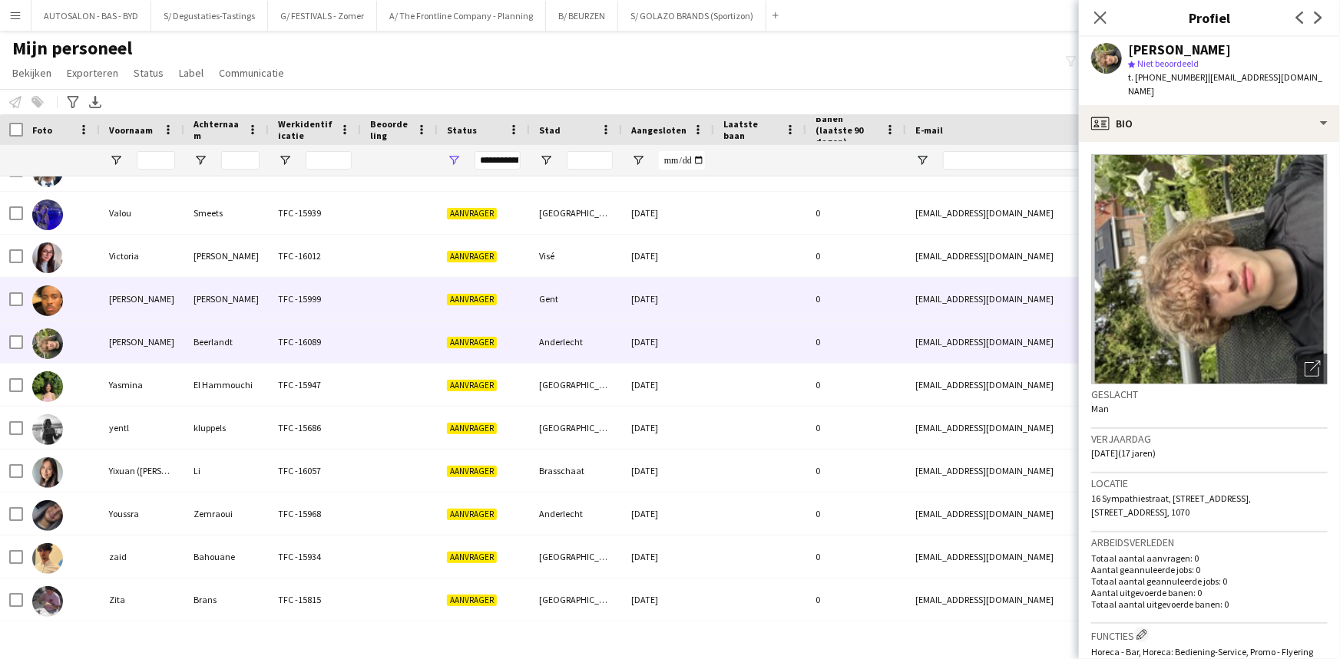
click at [196, 313] on div "[PERSON_NAME]" at bounding box center [226, 299] width 84 height 42
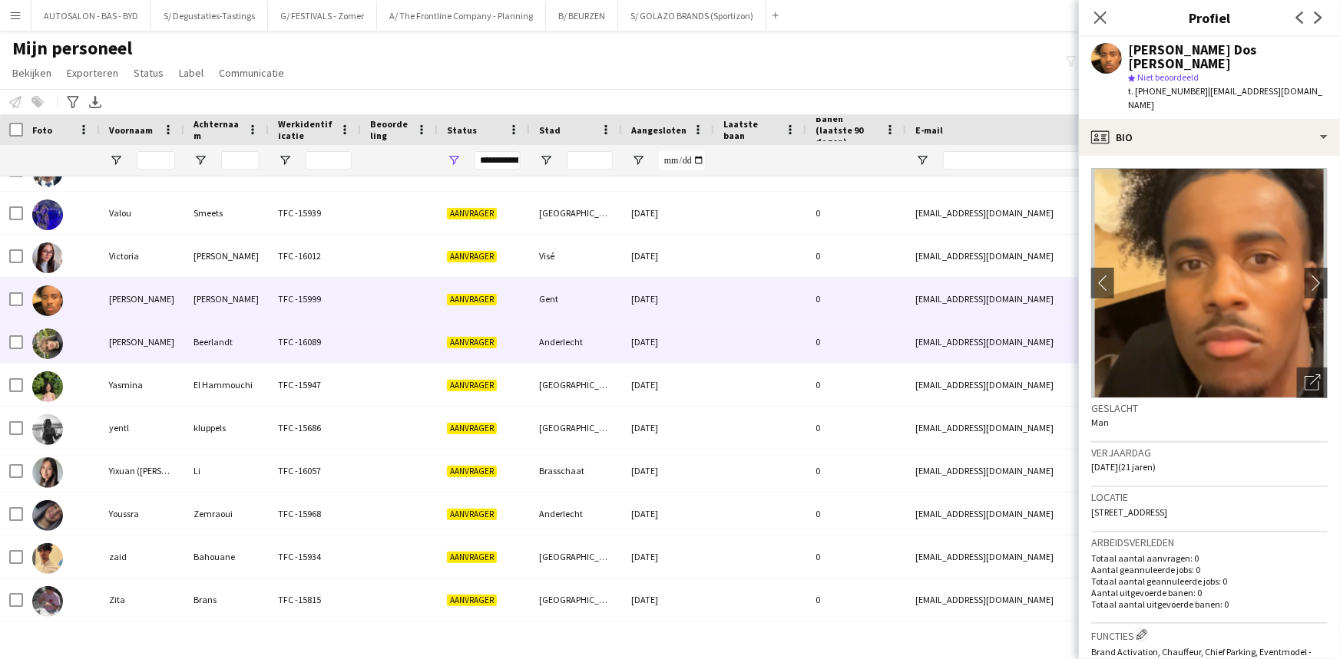
click at [191, 340] on div "Beerlandt" at bounding box center [226, 342] width 84 height 42
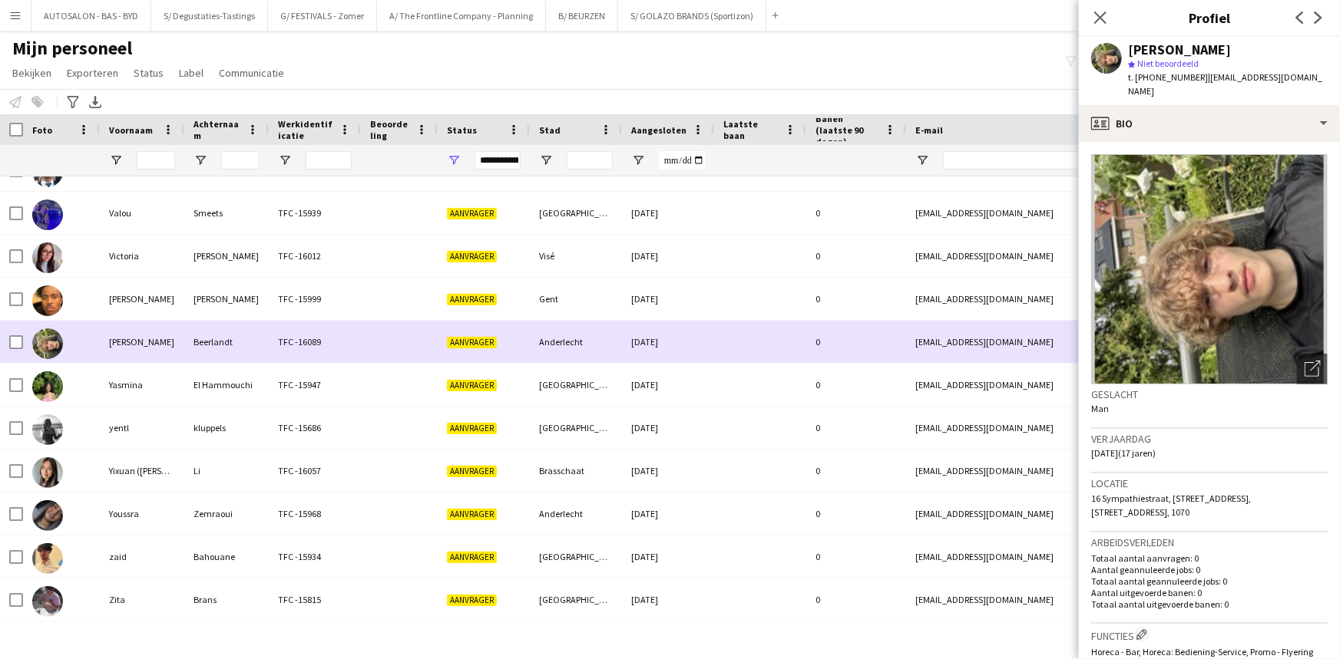
click at [195, 316] on div "[PERSON_NAME]" at bounding box center [226, 299] width 84 height 42
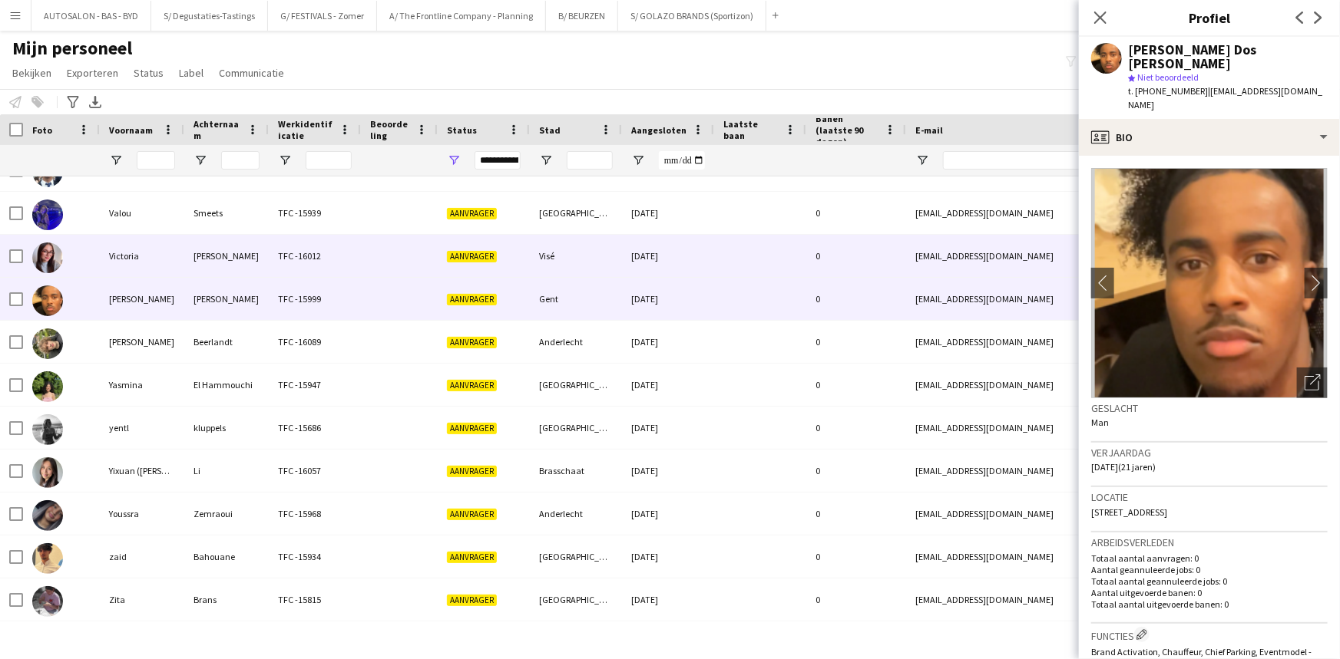
click at [207, 274] on div "[PERSON_NAME]" at bounding box center [226, 256] width 84 height 42
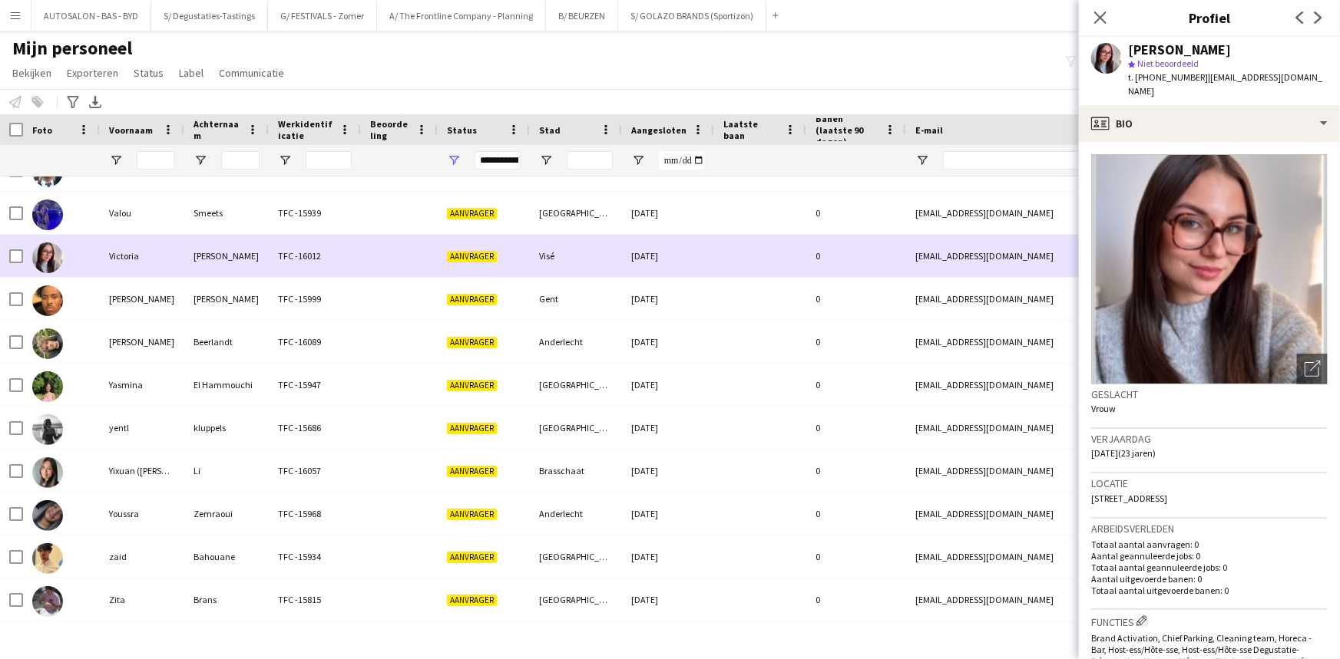
click at [199, 244] on div "[PERSON_NAME]" at bounding box center [226, 256] width 84 height 42
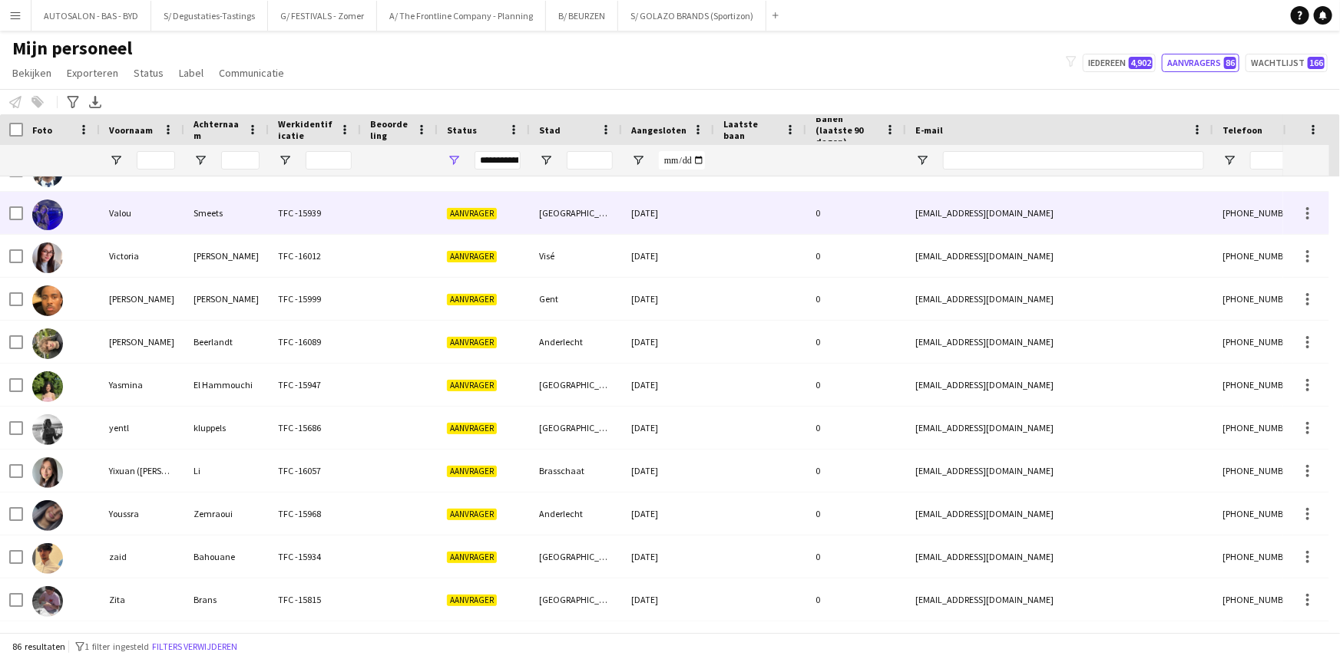
click at [203, 205] on div "Smeets" at bounding box center [226, 213] width 84 height 42
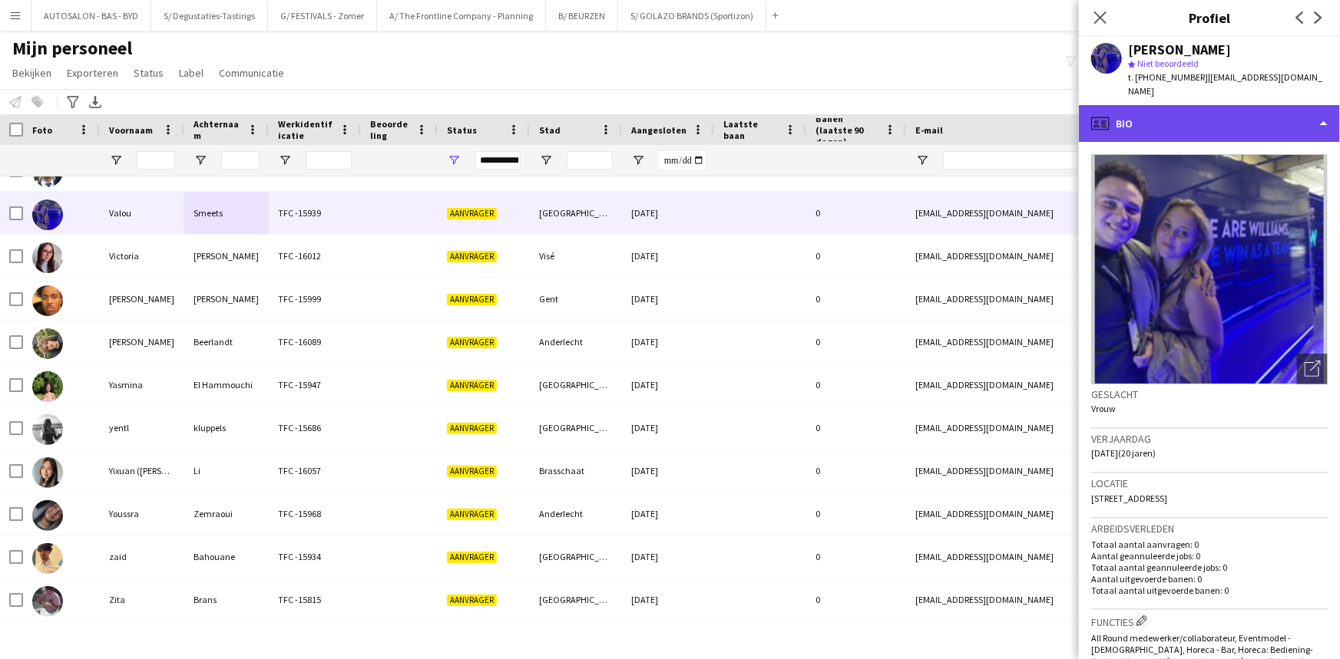
click at [1210, 116] on div "profile Bio" at bounding box center [1209, 123] width 261 height 37
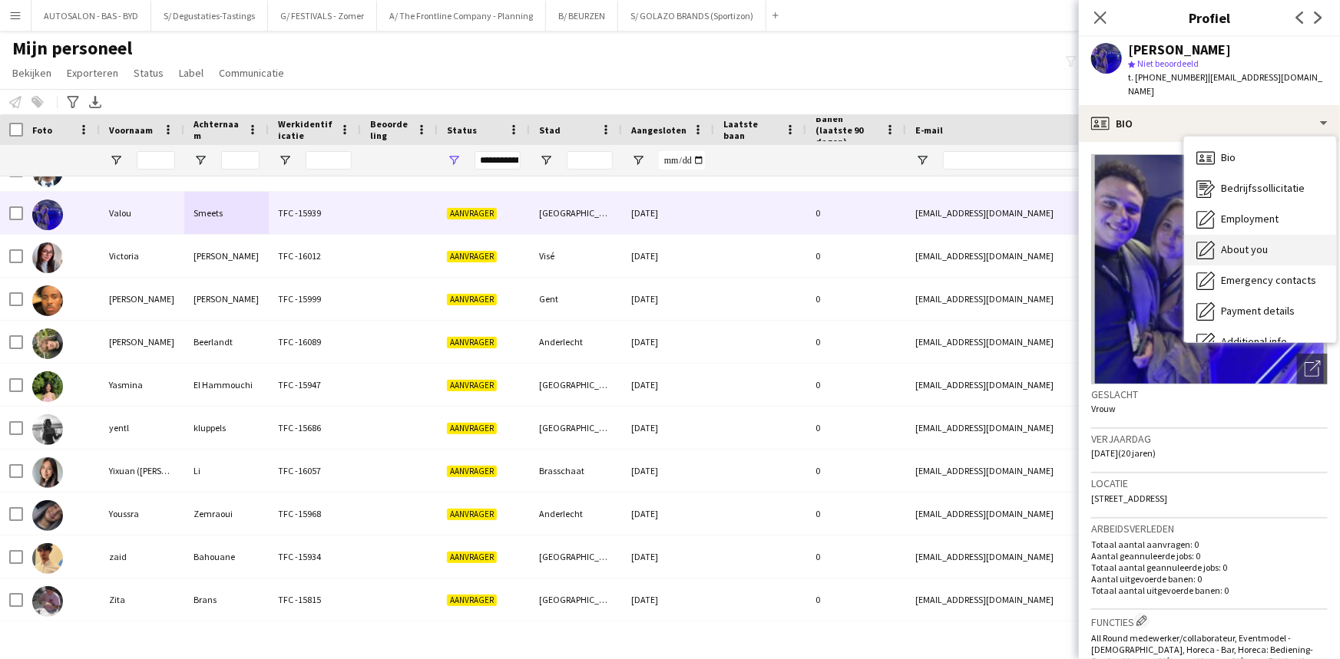
click at [1270, 237] on div "About you About you" at bounding box center [1260, 250] width 152 height 31
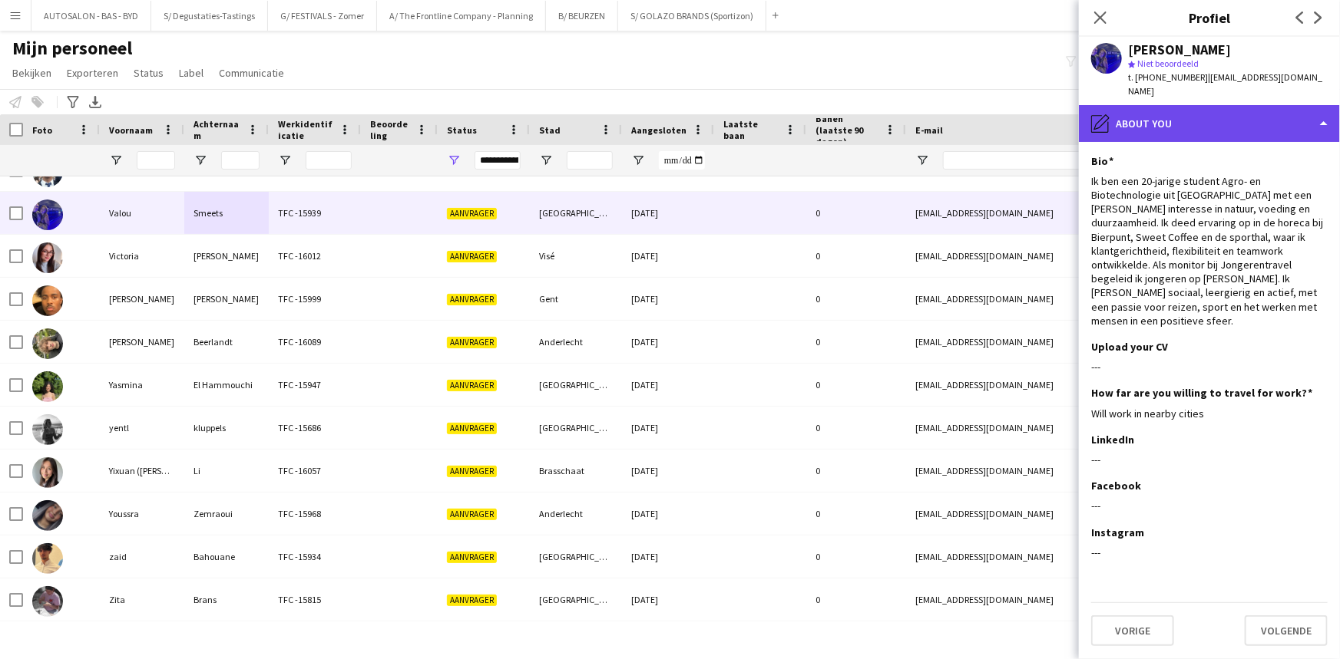
click at [1178, 114] on div "pencil4 About you" at bounding box center [1209, 123] width 261 height 37
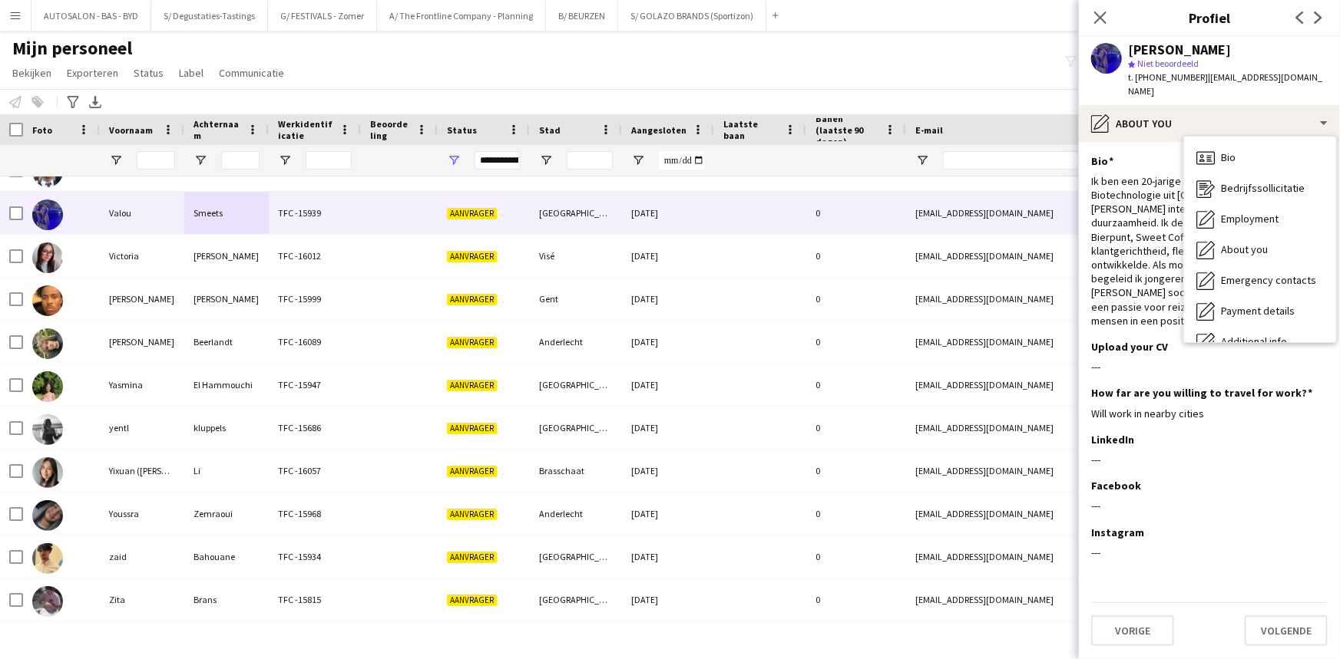
click at [1131, 178] on div "Ik ben een 20-jarige student Agro- en Biotechnologie uit [GEOGRAPHIC_DATA] met …" at bounding box center [1209, 251] width 236 height 154
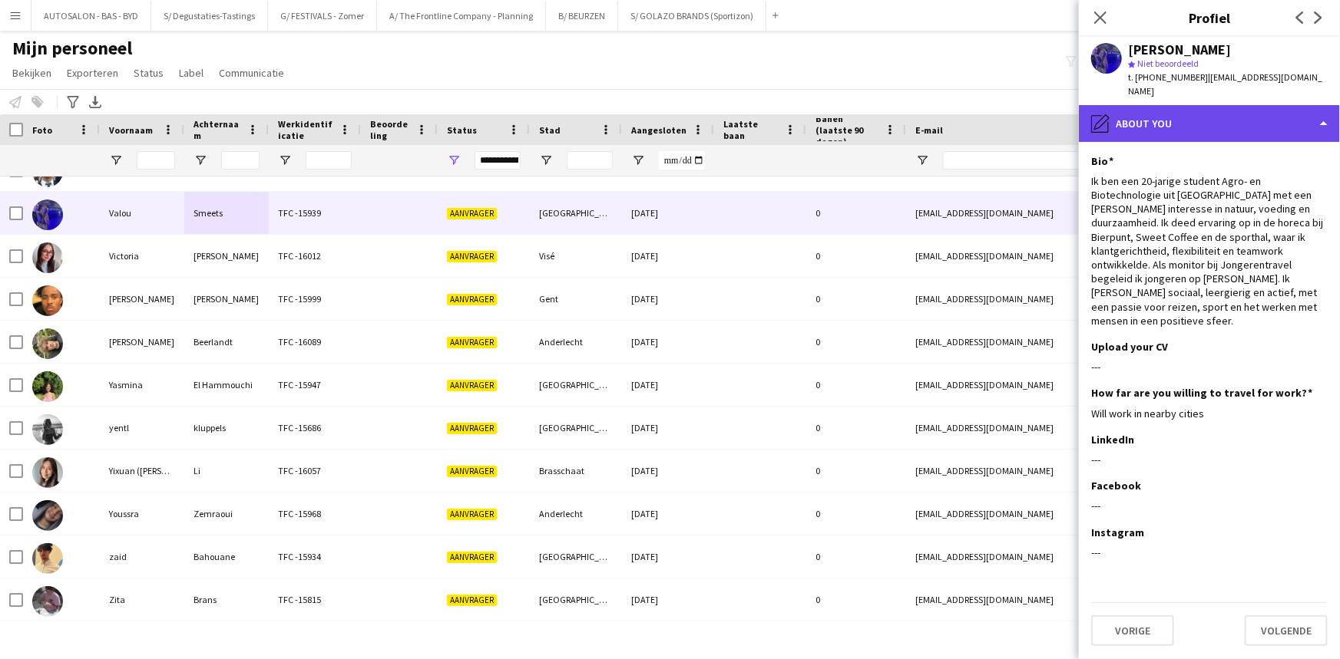
click at [1190, 112] on div "pencil4 About you" at bounding box center [1209, 123] width 261 height 37
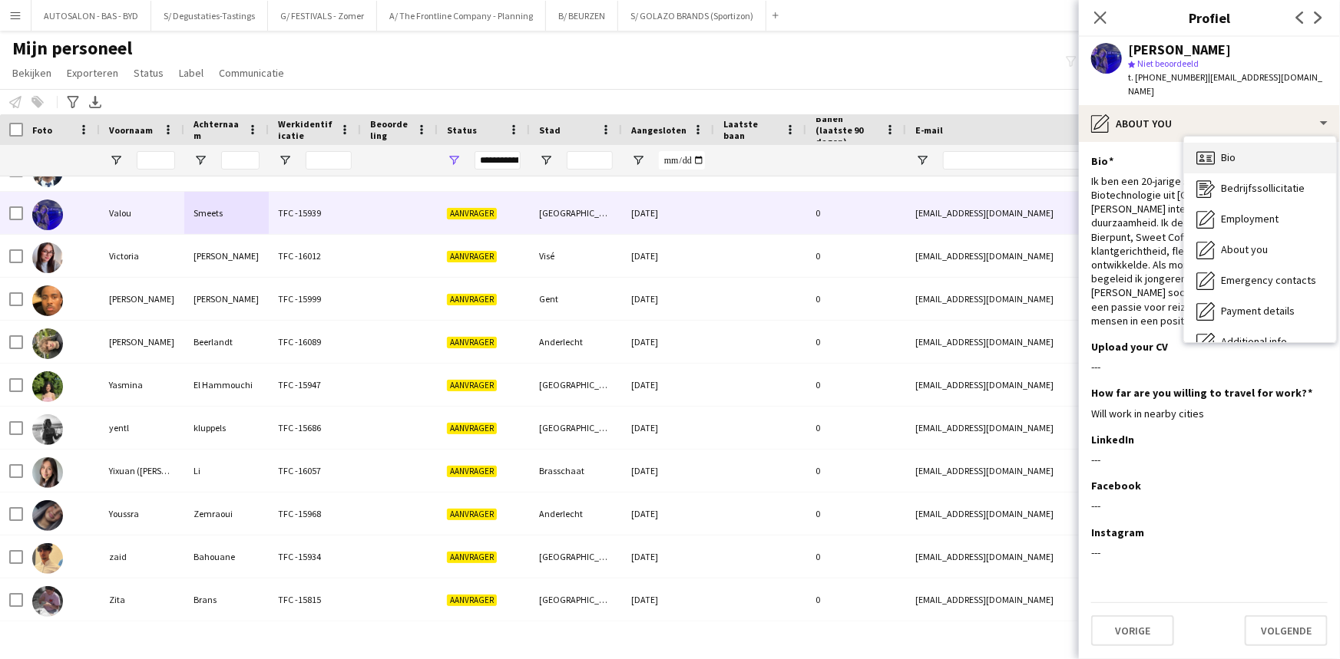
click at [1230, 150] on span "Bio" at bounding box center [1228, 157] width 15 height 14
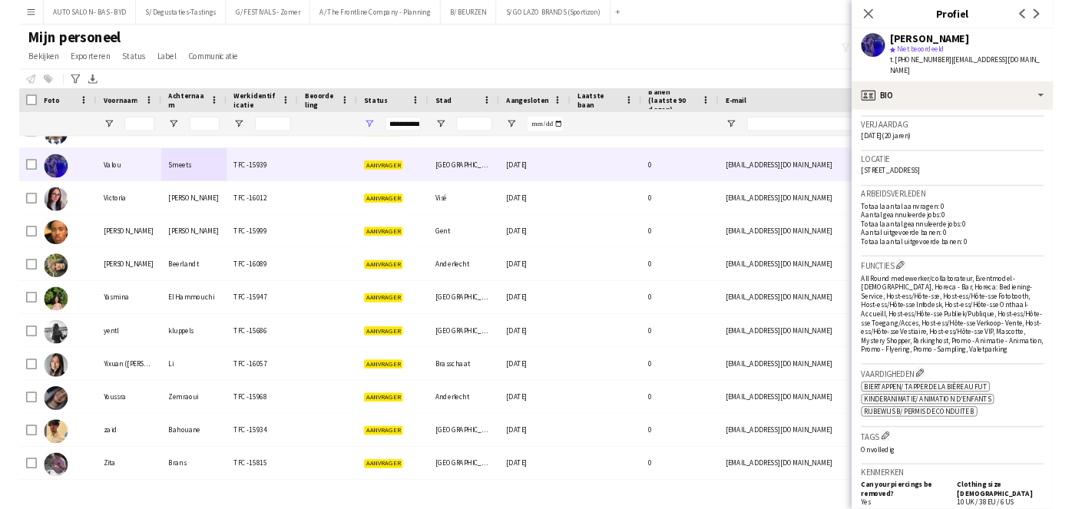
scroll to position [284, 0]
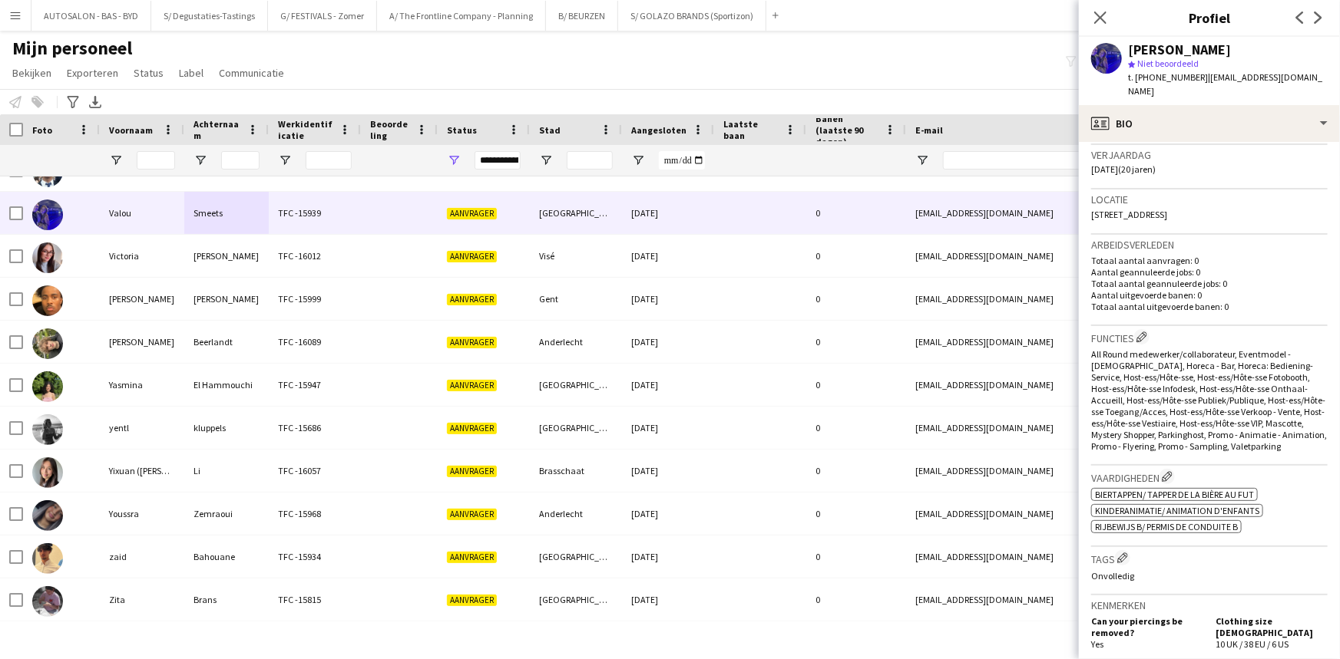
click at [1162, 266] on p "Aantal geannuleerde jobs: 0" at bounding box center [1209, 272] width 236 height 12
drag, startPoint x: 1131, startPoint y: 48, endPoint x: 1228, endPoint y: 49, distance: 96.7
click at [1228, 49] on div "[PERSON_NAME]" at bounding box center [1228, 50] width 200 height 14
drag, startPoint x: 1195, startPoint y: 77, endPoint x: 1320, endPoint y: 89, distance: 125.0
click at [1327, 88] on app-profile-header "[PERSON_NAME] star Niet beoordeeld t. [PHONE_NUMBER] | [EMAIL_ADDRESS][DOMAIN_N…" at bounding box center [1209, 71] width 261 height 68
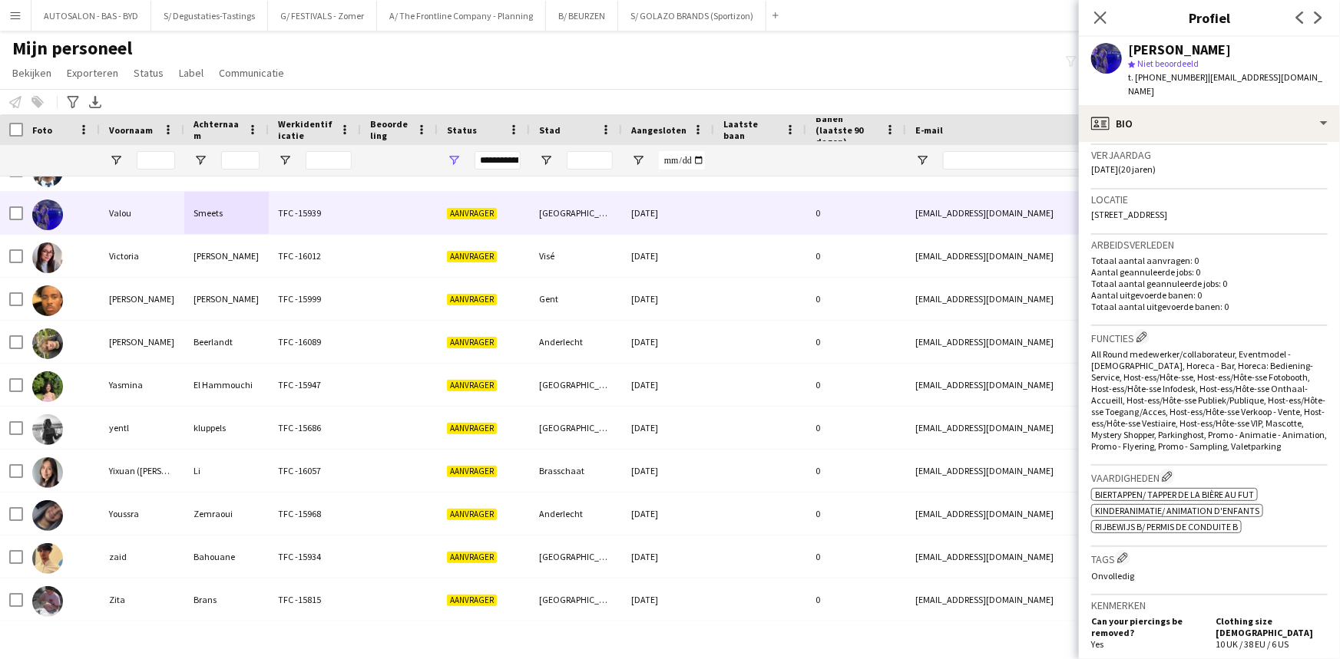
drag, startPoint x: 1194, startPoint y: 294, endPoint x: 1128, endPoint y: 272, distance: 68.9
click at [1195, 301] on p "Totaal aantal uitgevoerde banen: 0" at bounding box center [1209, 307] width 236 height 12
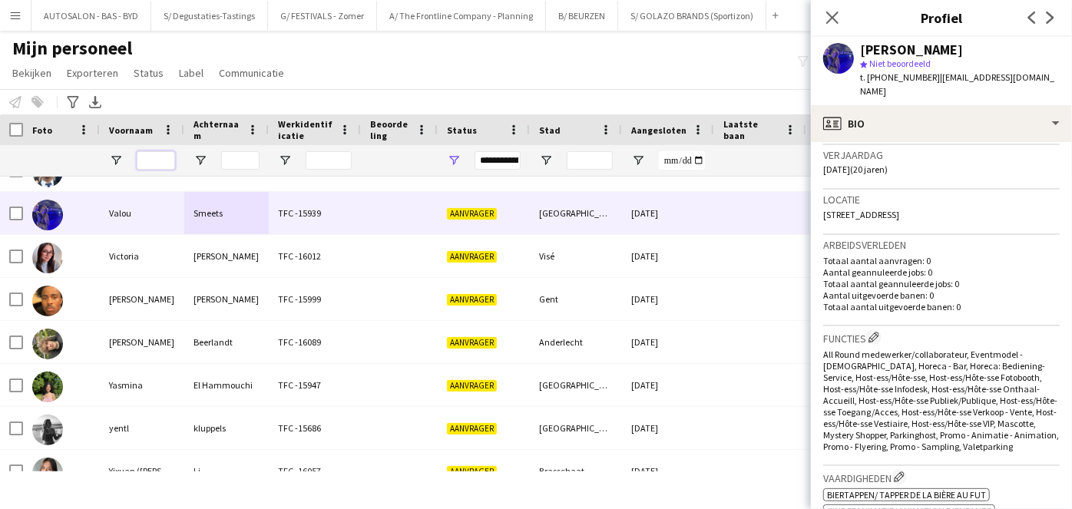
click at [155, 164] on input "Voornaam Filter Invoer" at bounding box center [156, 160] width 38 height 18
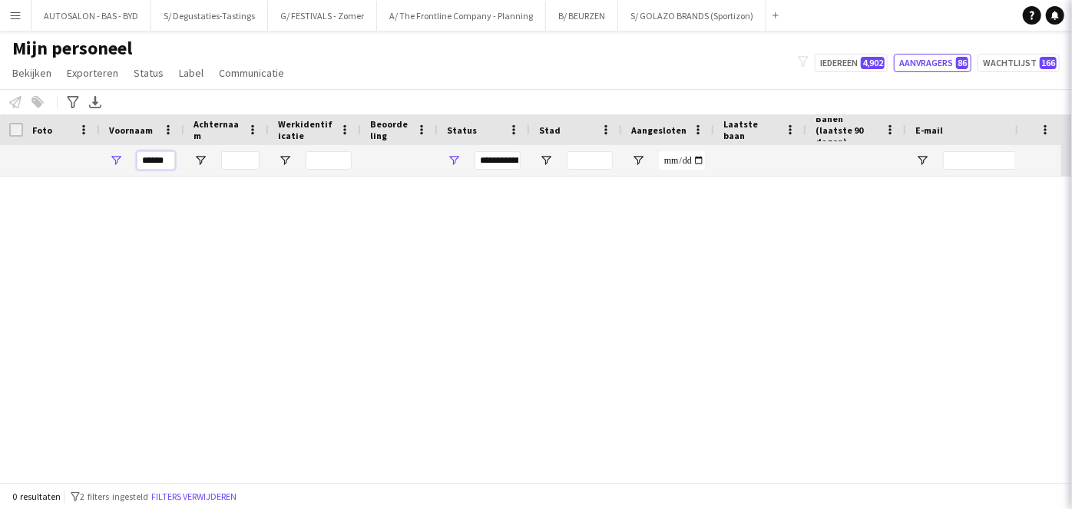
scroll to position [0, 0]
type input "******"
click at [247, 166] on input "Achternaam Filter Invoer" at bounding box center [240, 160] width 38 height 18
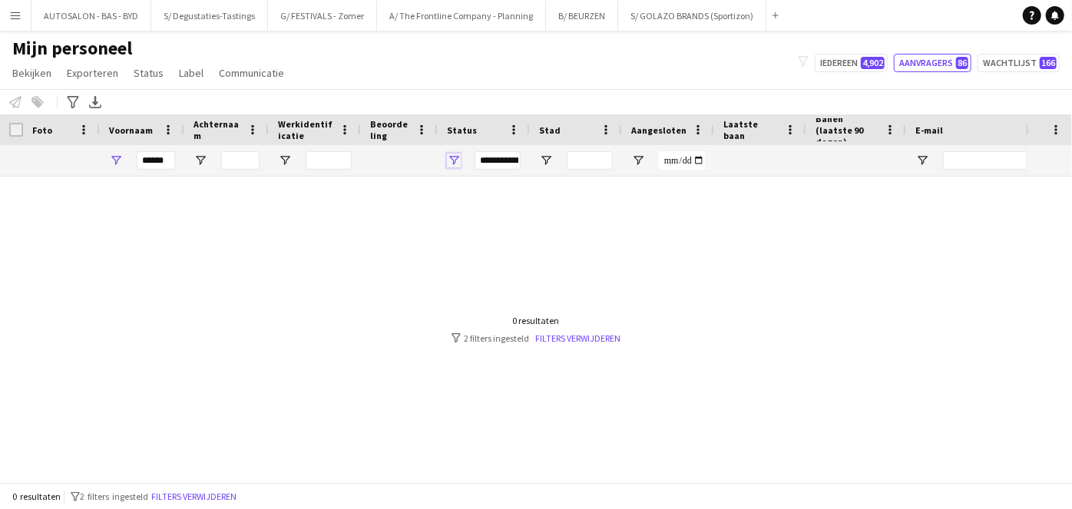
click at [450, 167] on span "Open Filtermenu" at bounding box center [454, 161] width 14 height 14
click at [806, 67] on app-icon "filter-1" at bounding box center [803, 63] width 11 height 14
click at [831, 59] on button "Iedereen 4,902" at bounding box center [851, 63] width 73 height 18
type input "**********"
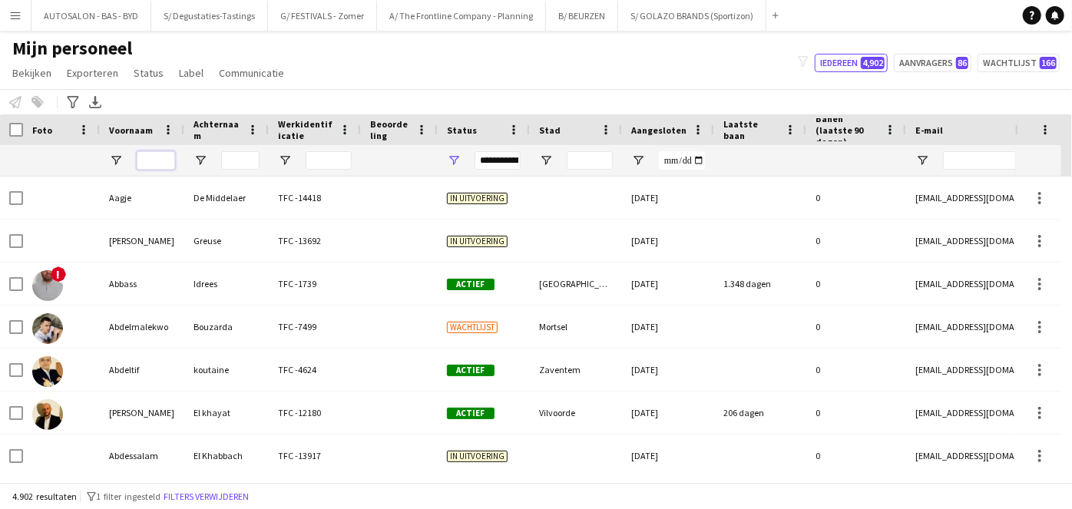
click at [170, 162] on input "Voornaam Filter Invoer" at bounding box center [156, 160] width 38 height 18
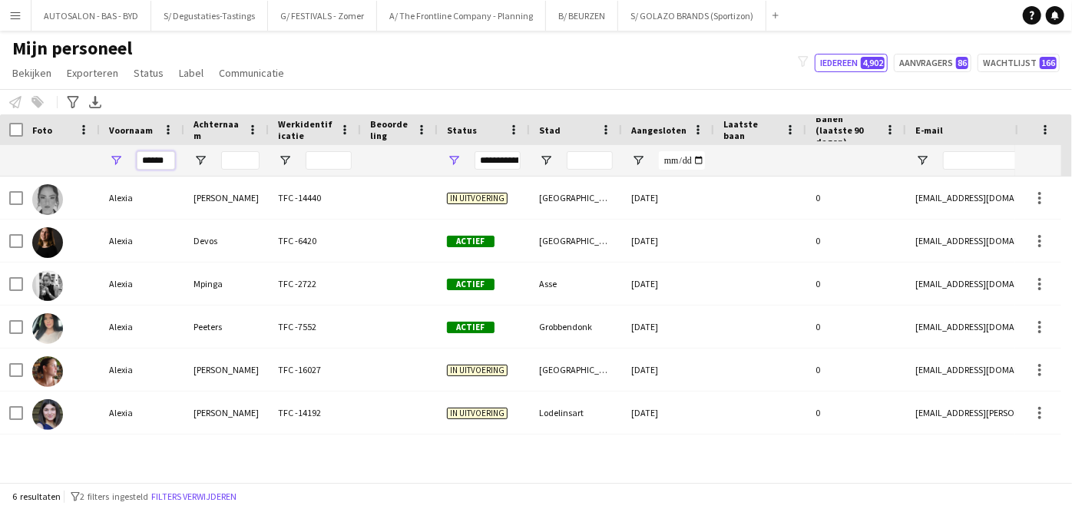
type input "******"
click at [239, 166] on input "Achternaam Filter Invoer" at bounding box center [240, 160] width 38 height 18
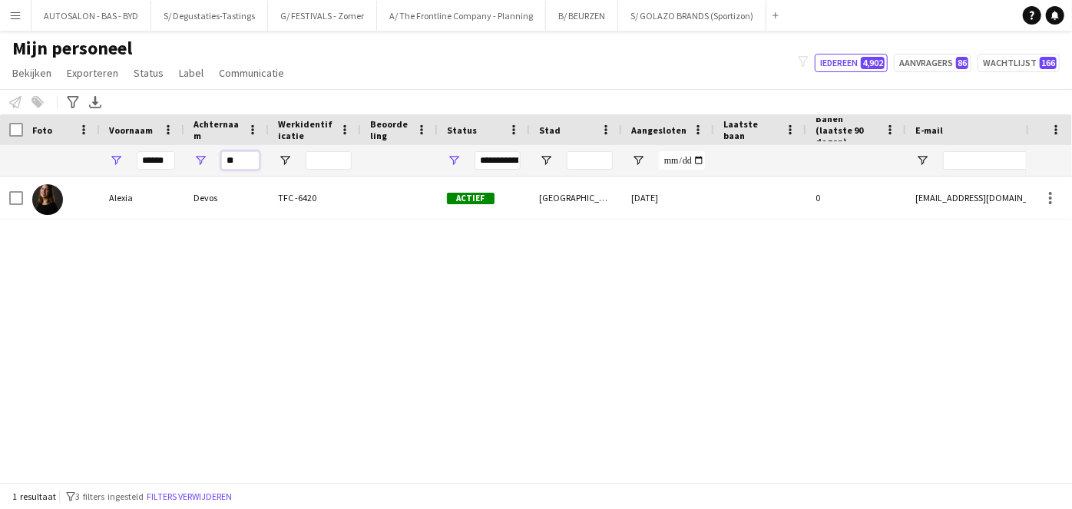
type input "**"
click at [196, 243] on div "[PERSON_NAME] TFC -6420 Actief [GEOGRAPHIC_DATA] [DATE] 0 [EMAIL_ADDRESS][DOMAI…" at bounding box center [513, 324] width 1026 height 295
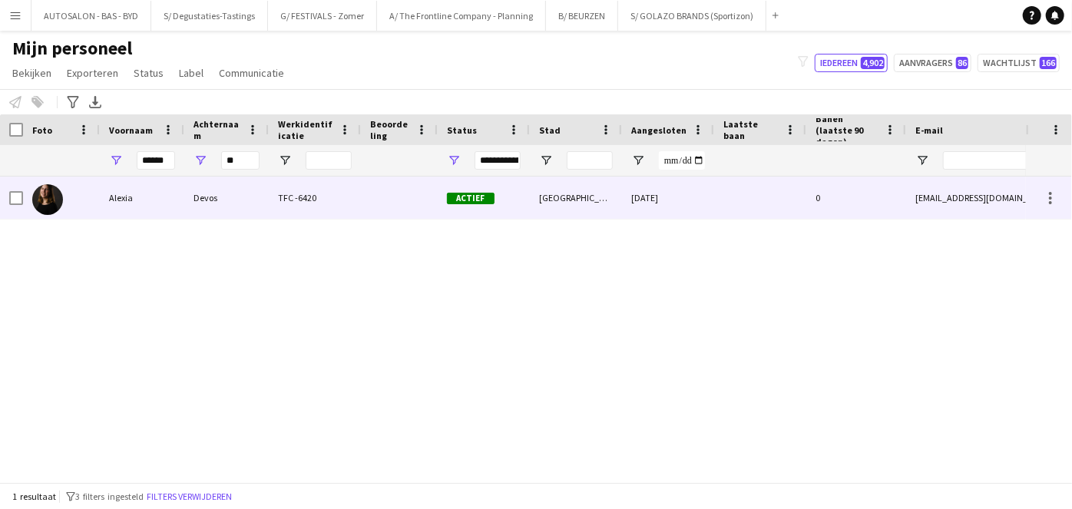
click at [215, 210] on div "Devos" at bounding box center [226, 198] width 84 height 42
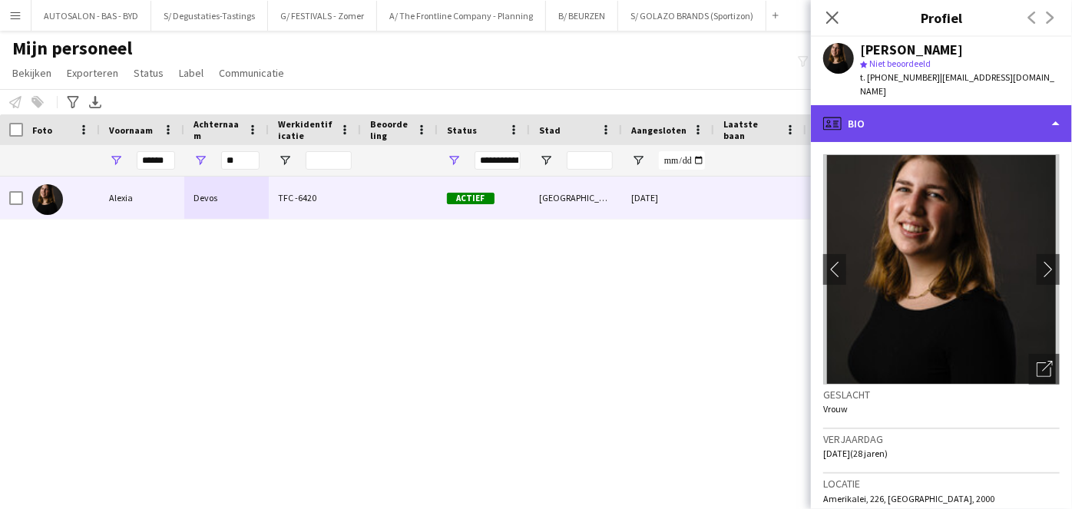
click at [1001, 125] on div "profile Bio" at bounding box center [941, 123] width 261 height 37
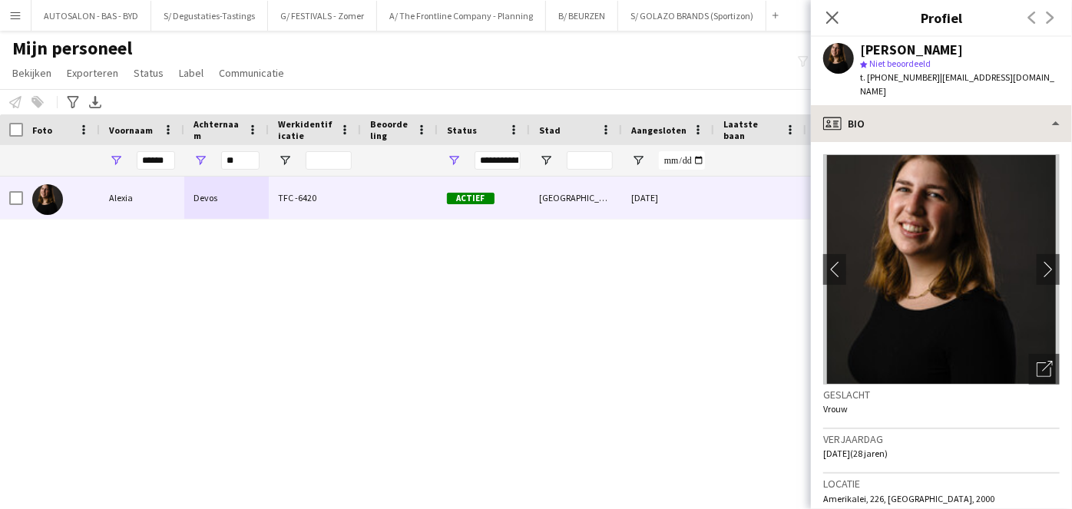
click at [0, 0] on div "Bio Bio Bedrijfssollicitatie Bedrijfssollicitatie Employment Employment About y…" at bounding box center [0, 0] width 0 height 0
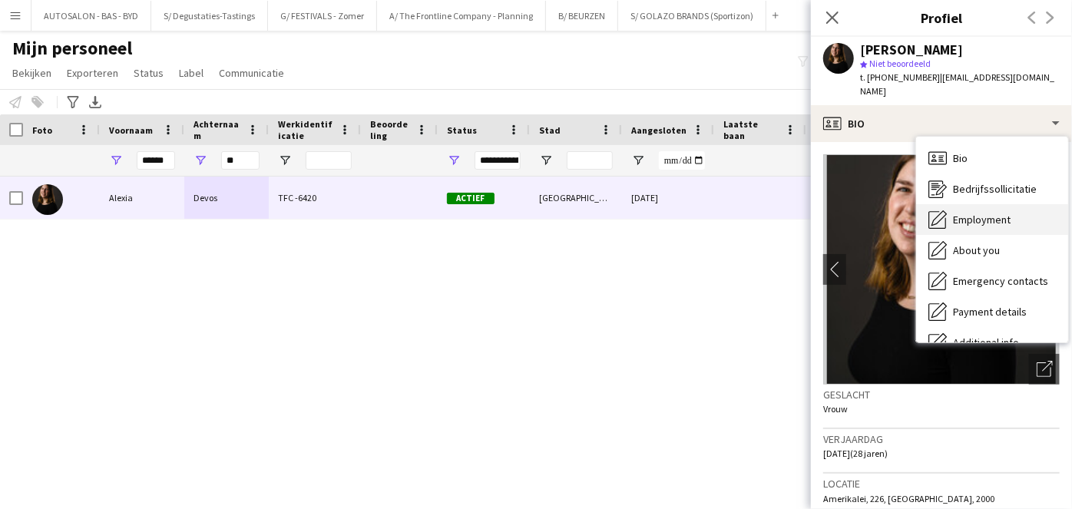
scroll to position [113, 0]
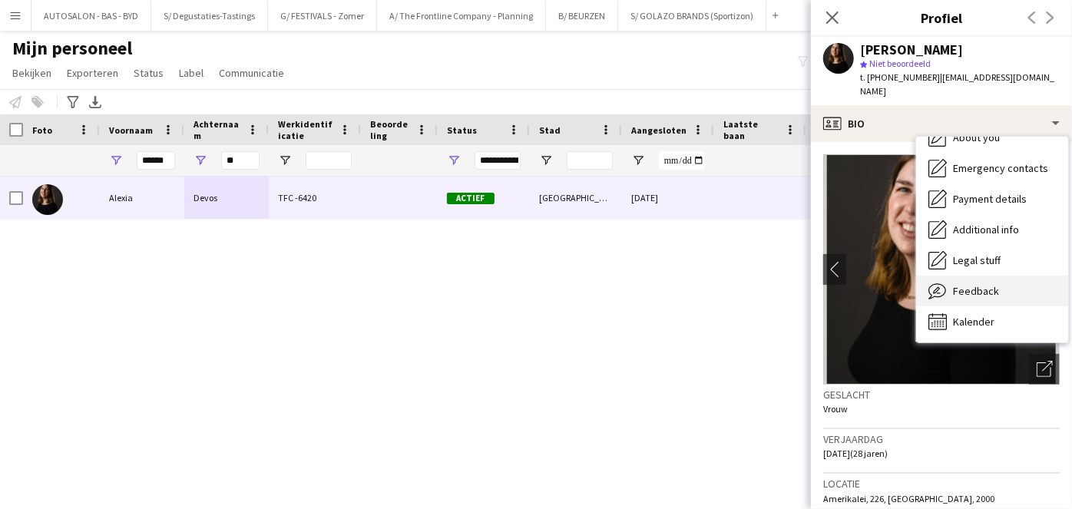
click at [989, 284] on span "Feedback" at bounding box center [976, 291] width 46 height 14
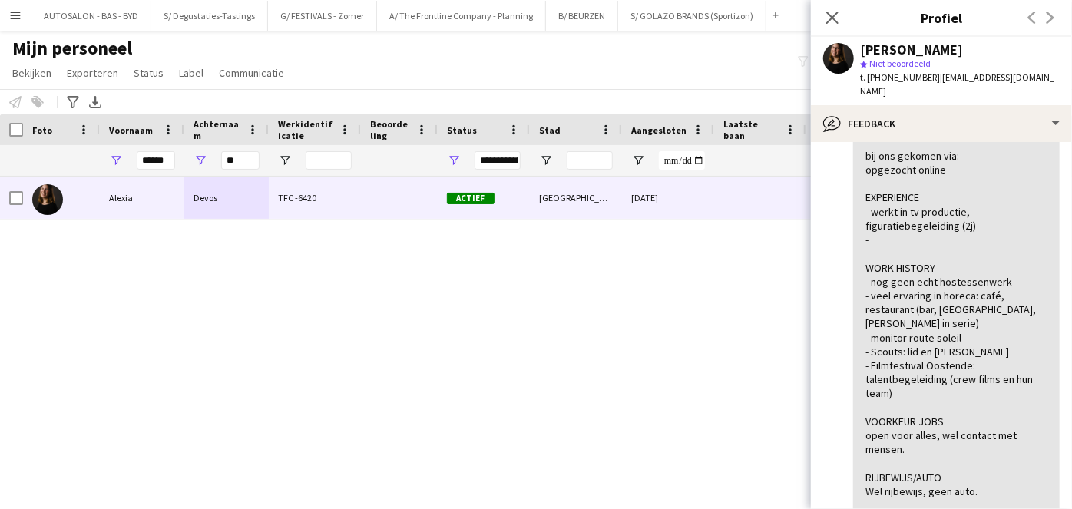
scroll to position [464, 0]
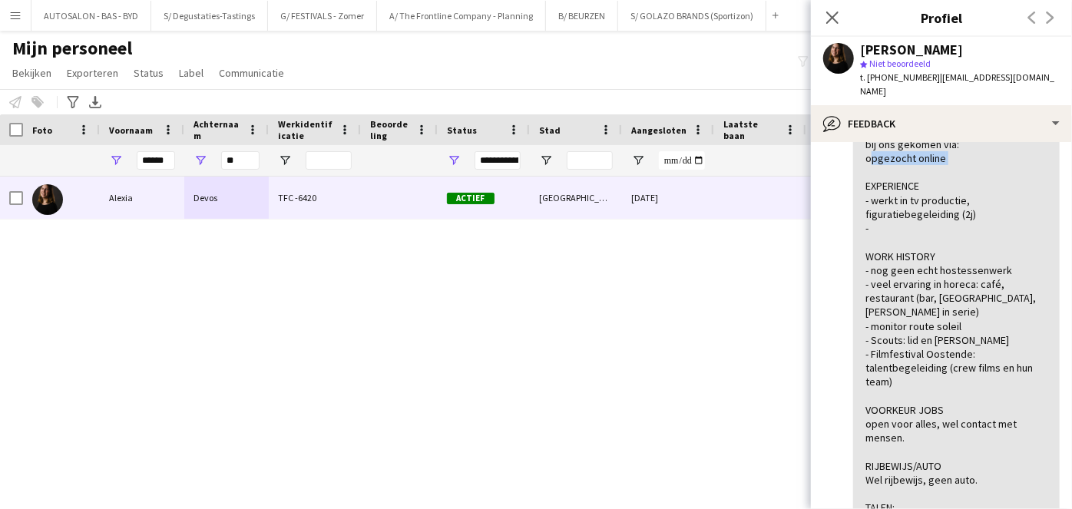
drag, startPoint x: 955, startPoint y: 156, endPoint x: 844, endPoint y: 152, distance: 110.6
click at [844, 152] on app-crew-profile-feedback-item "[DATE] – INTERNE NOTITIE Bewerk interne notitie Verwijder interne notitie [PERS…" at bounding box center [941, 277] width 236 height 620
click at [953, 282] on div "ALGEMENE INDRUK: Spontane meid, vriendelijk, weet wat werken is. niet het meest…" at bounding box center [956, 297] width 182 height 545
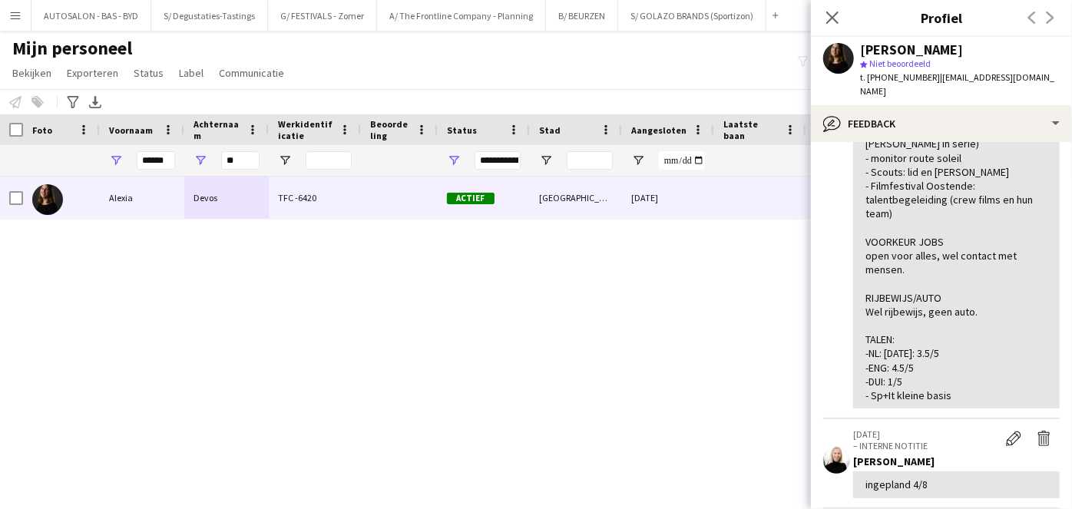
scroll to position [631, 0]
drag, startPoint x: 978, startPoint y: 308, endPoint x: 864, endPoint y: 308, distance: 114.4
click at [864, 308] on div "ALGEMENE INDRUK: Spontane meid, vriendelijk, weet wat werken is. niet het meest…" at bounding box center [956, 131] width 207 height 557
click at [1013, 379] on div "ALGEMENE INDRUK: Spontane meid, vriendelijk, weet wat werken is. niet het meest…" at bounding box center [956, 131] width 182 height 545
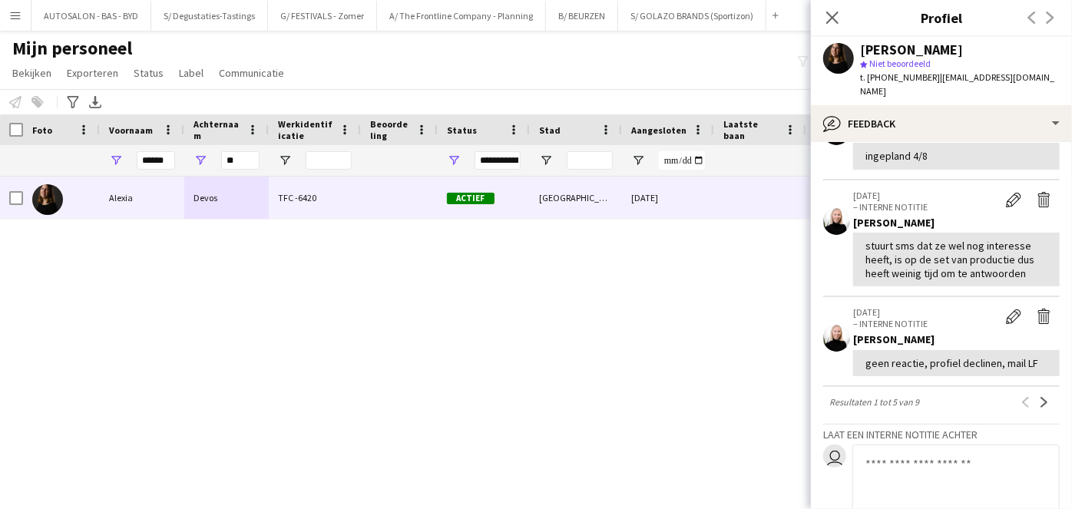
scroll to position [1158, 0]
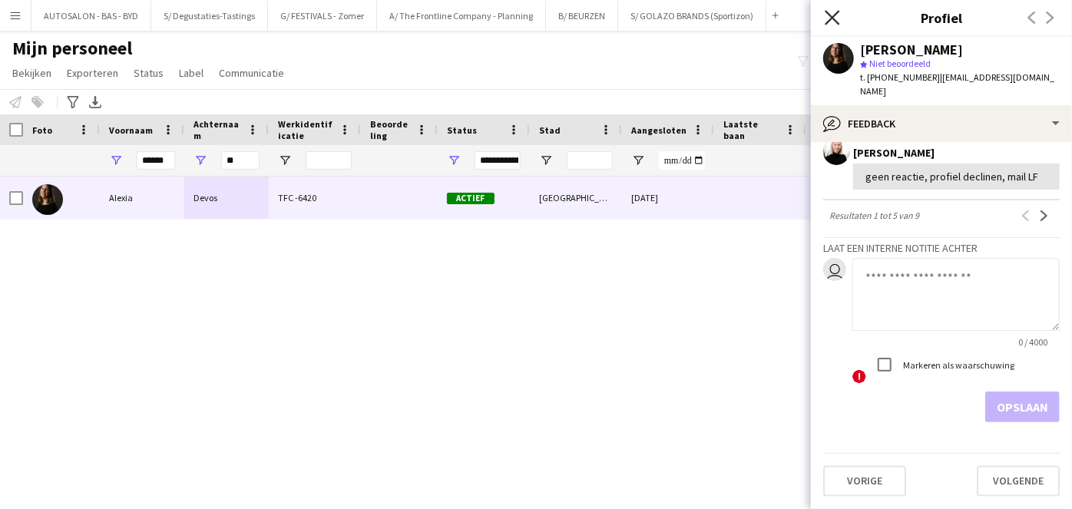
click at [839, 17] on icon "Sluit pop-in" at bounding box center [831, 17] width 15 height 15
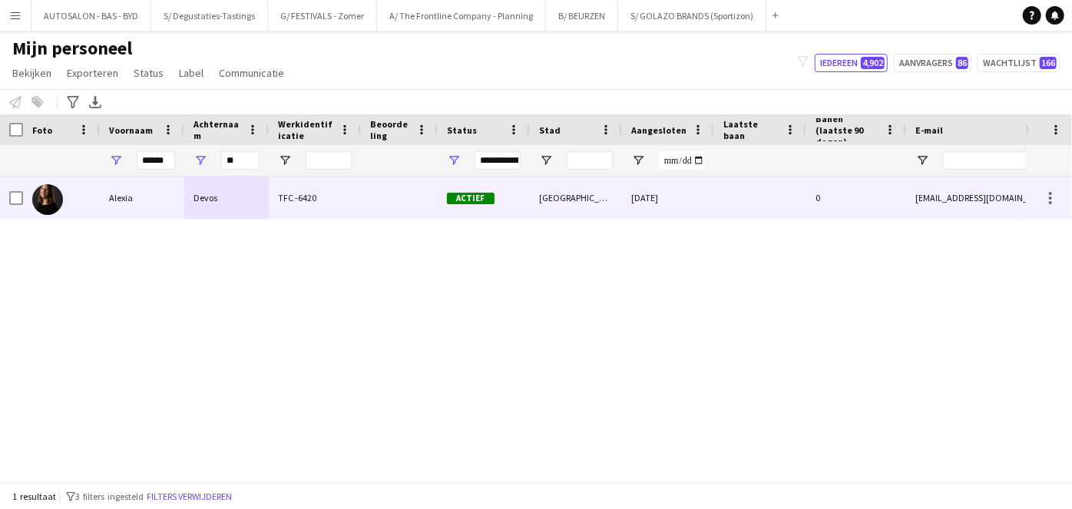
click at [792, 214] on div at bounding box center [760, 198] width 92 height 42
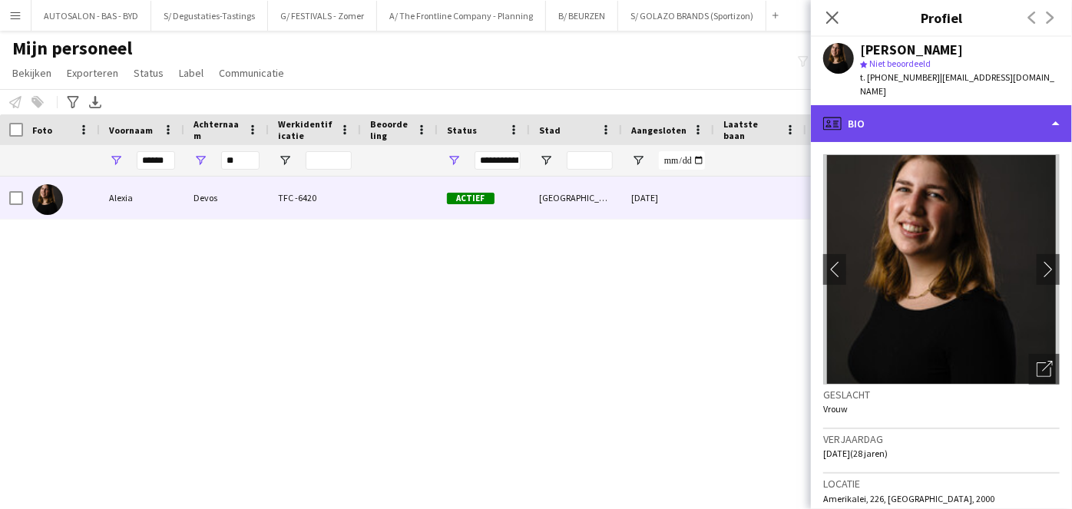
click at [914, 117] on div "profile Bio" at bounding box center [941, 123] width 261 height 37
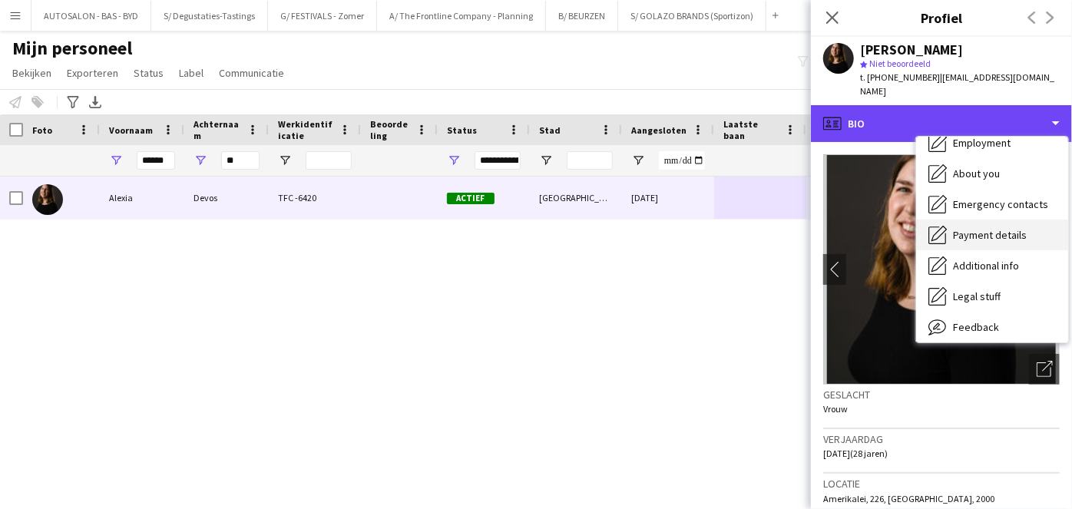
scroll to position [0, 0]
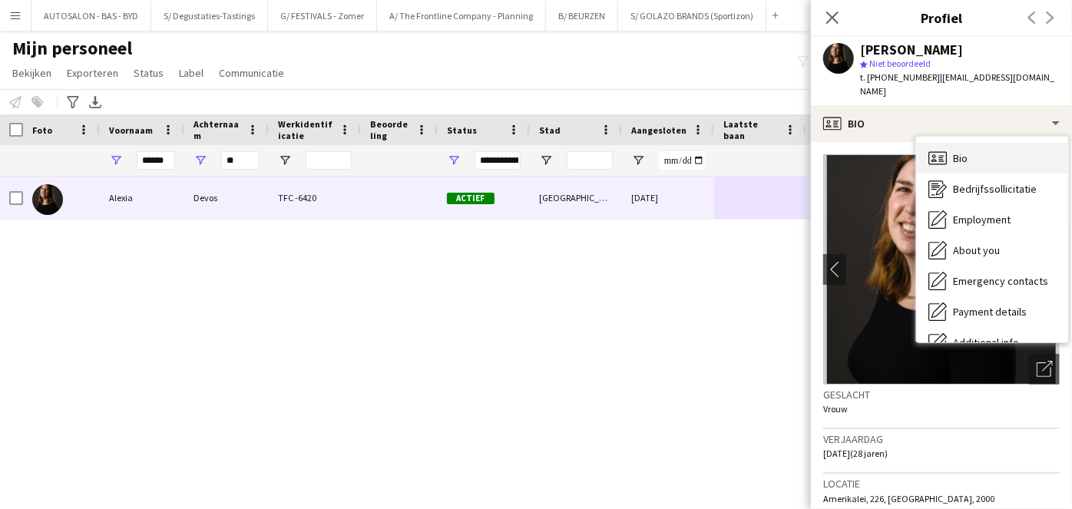
click at [986, 147] on div "Bio Bio" at bounding box center [992, 158] width 152 height 31
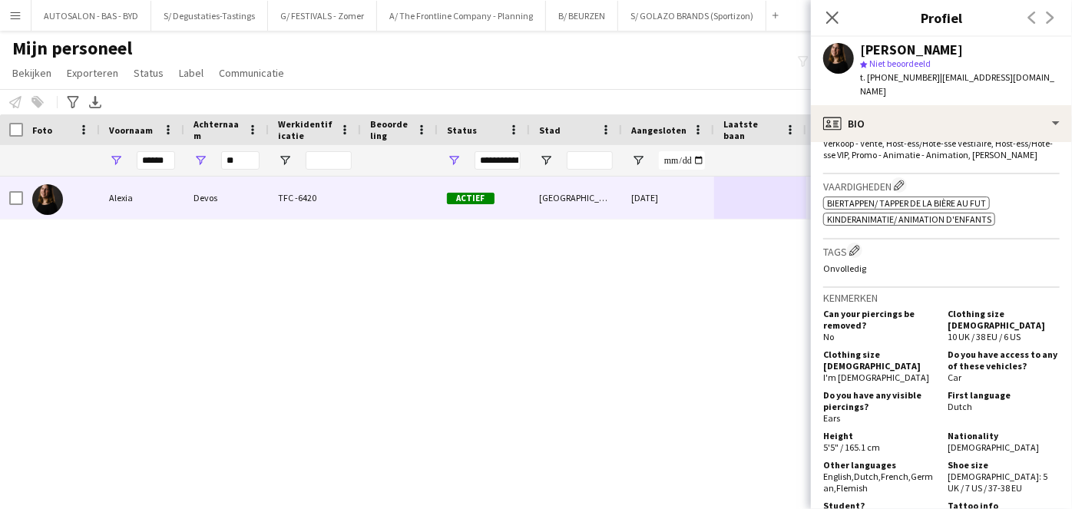
scroll to position [440, 0]
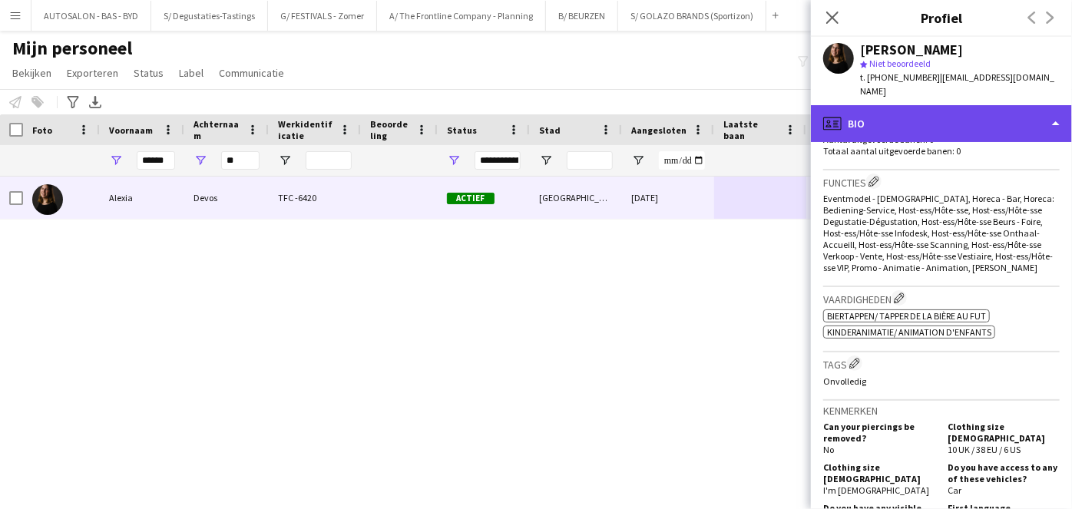
click at [960, 117] on div "profile Bio" at bounding box center [941, 123] width 261 height 37
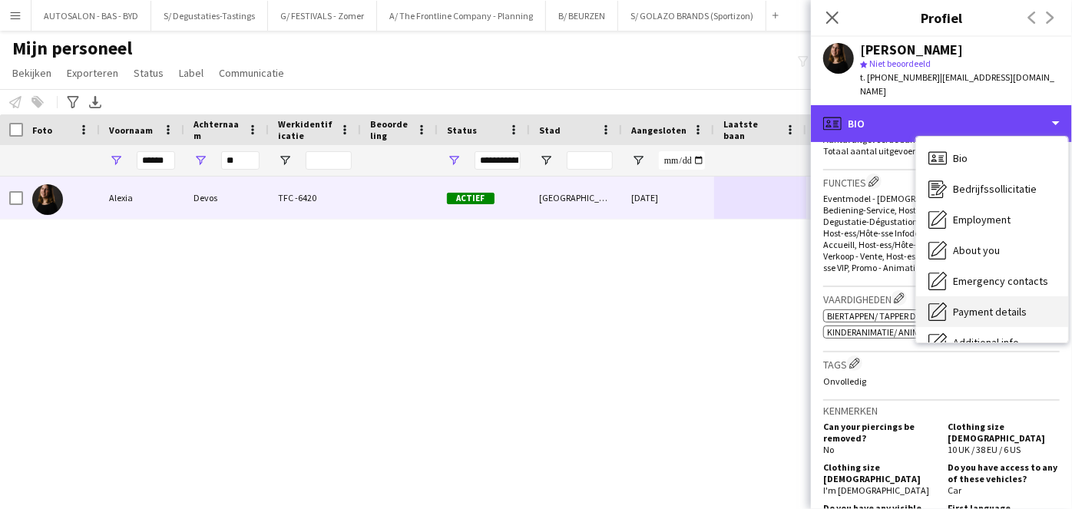
scroll to position [113, 0]
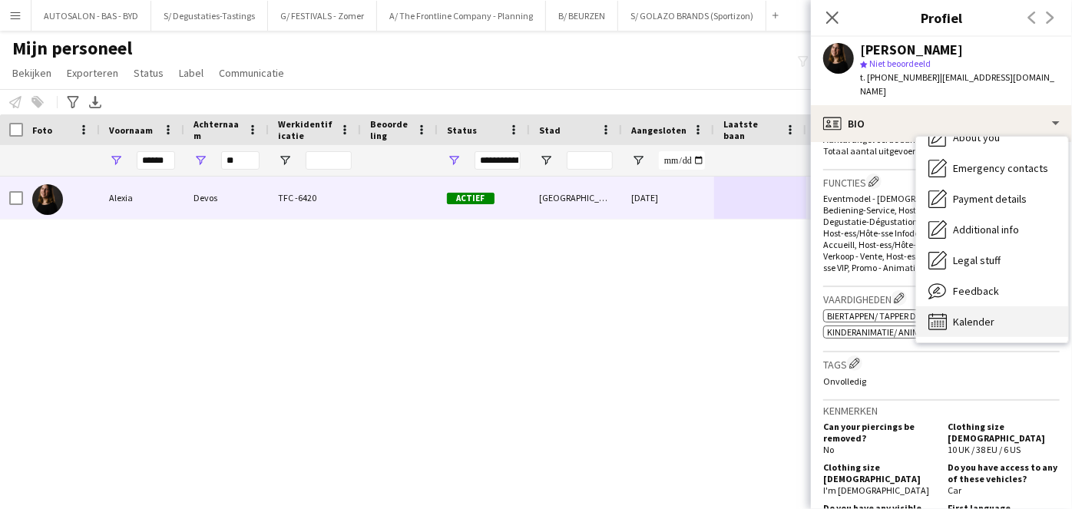
click at [966, 315] on span "Kalender" at bounding box center [973, 322] width 41 height 14
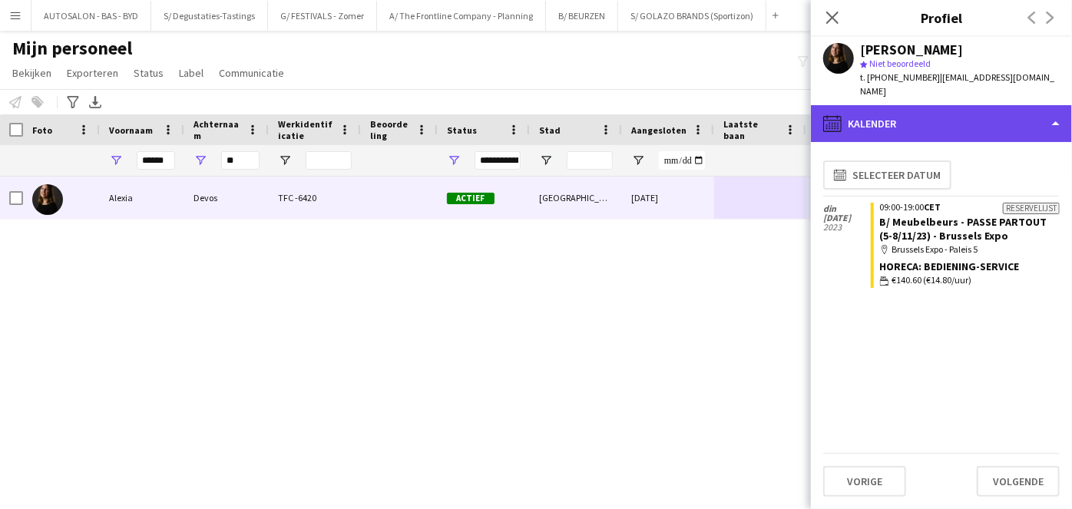
click at [898, 105] on div "calendar-full Kalender" at bounding box center [941, 123] width 261 height 37
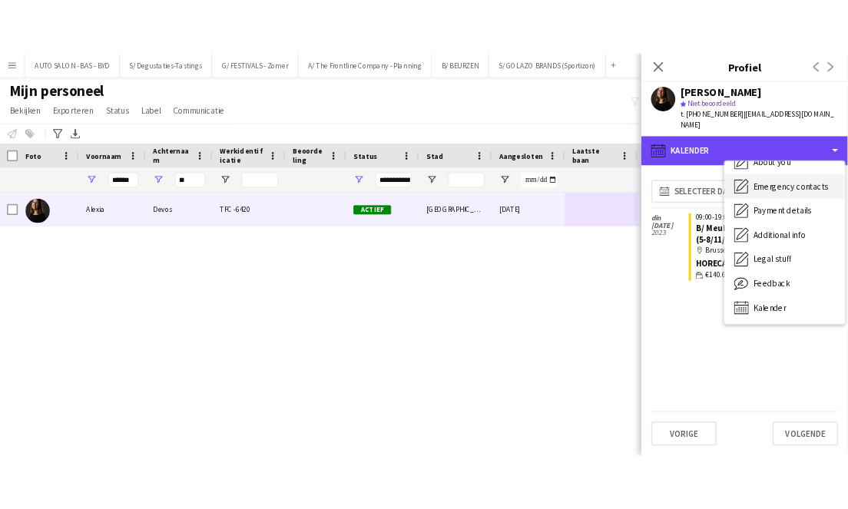
scroll to position [0, 0]
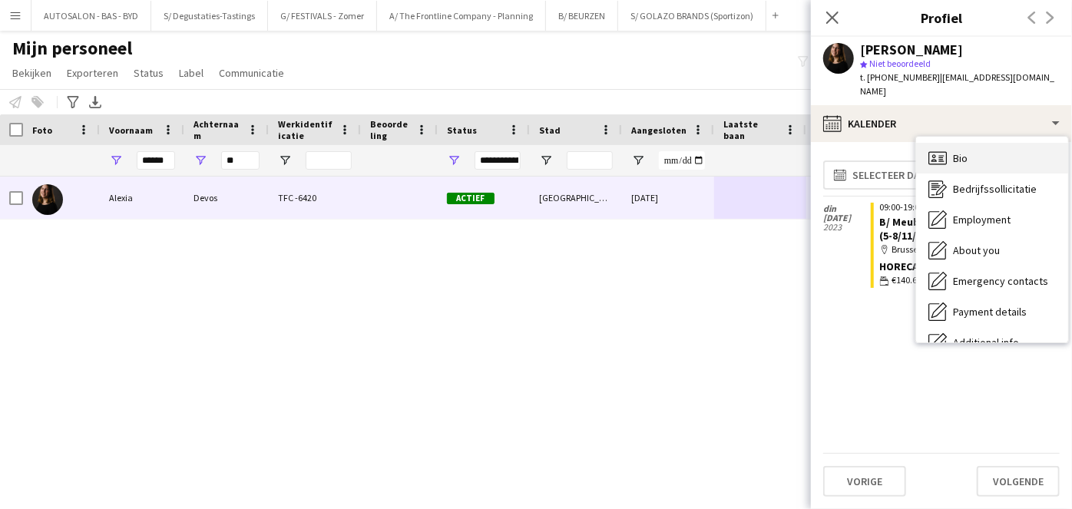
click at [954, 151] on span "Bio" at bounding box center [960, 158] width 15 height 14
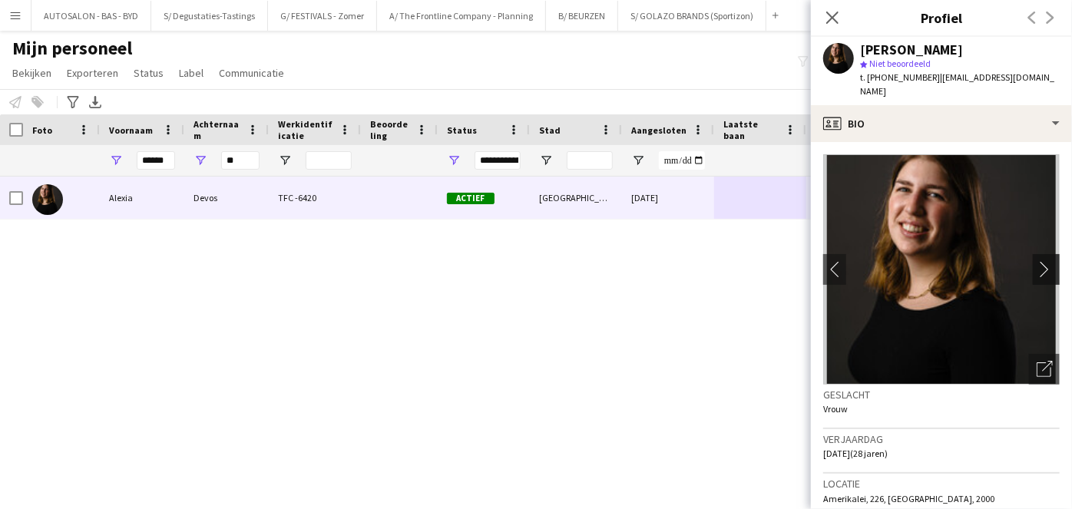
click at [1042, 261] on app-icon "chevron-right" at bounding box center [1048, 269] width 24 height 16
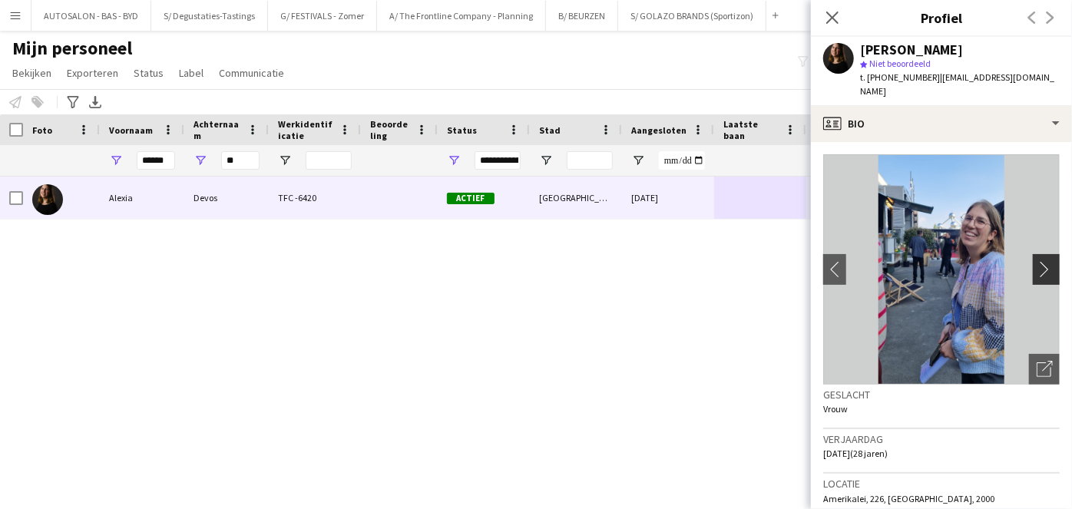
click at [1036, 261] on app-icon "chevron-right" at bounding box center [1048, 269] width 24 height 16
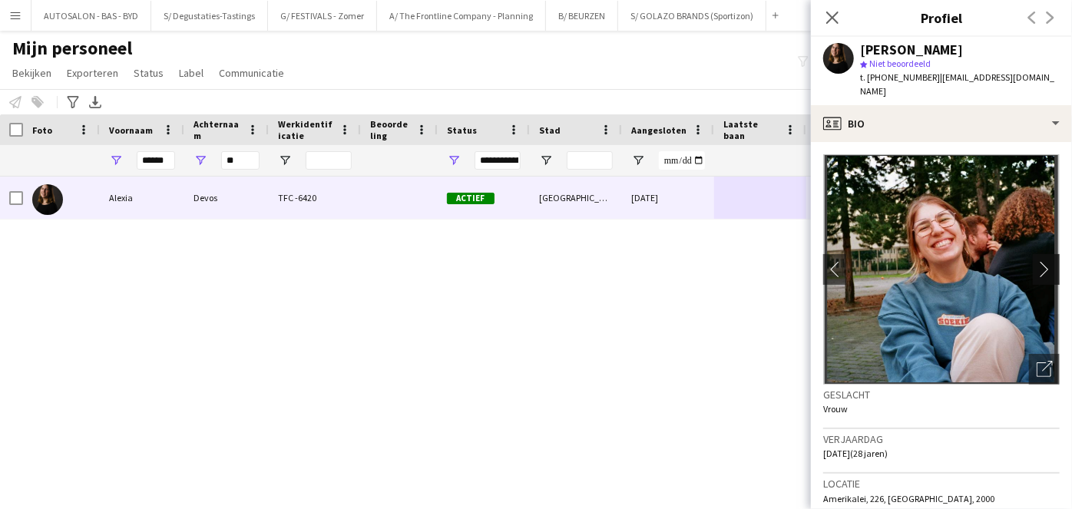
click at [1036, 261] on app-icon "chevron-right" at bounding box center [1048, 269] width 24 height 16
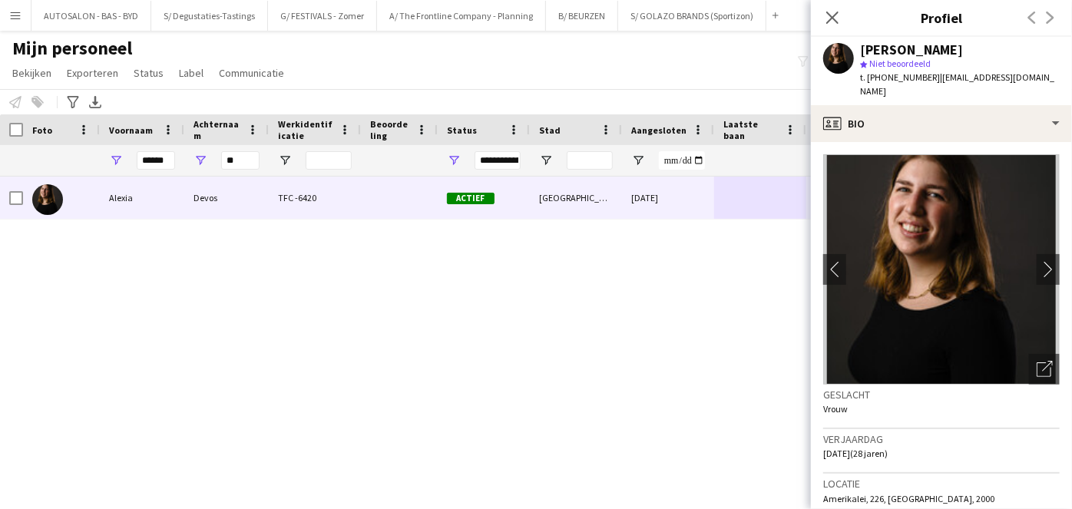
click at [913, 77] on span "t. [PHONE_NUMBER]" at bounding box center [900, 77] width 80 height 12
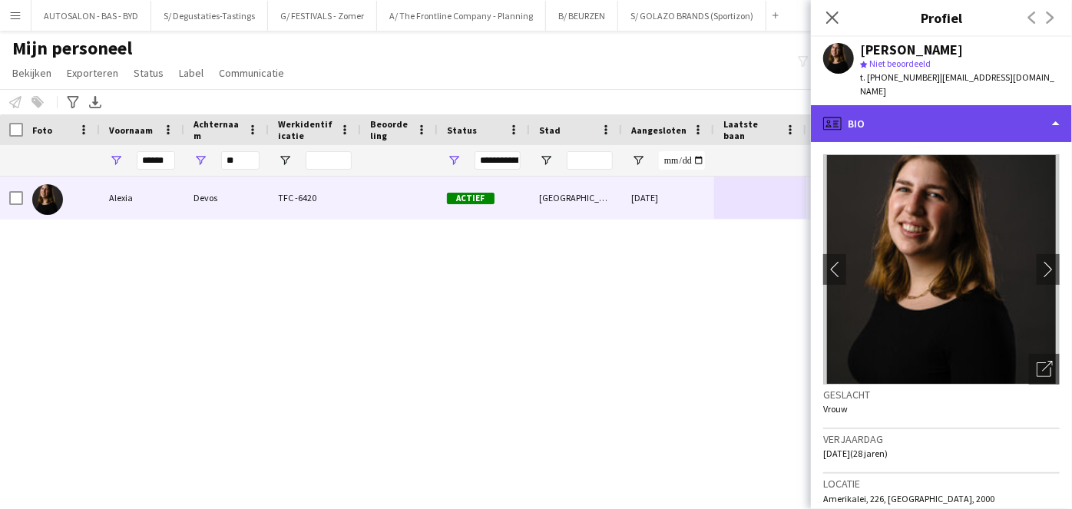
click at [947, 123] on div "profile Bio" at bounding box center [941, 123] width 261 height 37
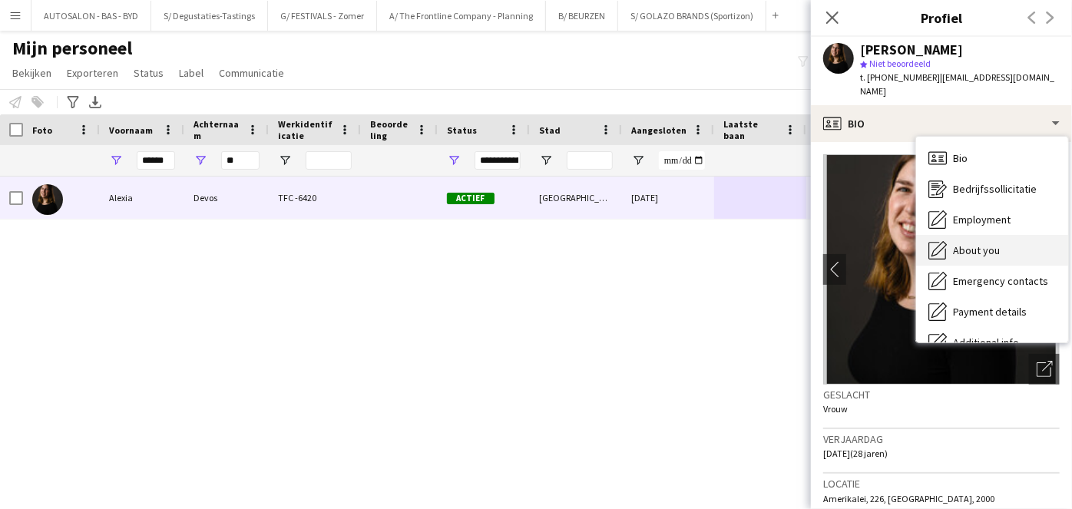
drag, startPoint x: 967, startPoint y: 252, endPoint x: 962, endPoint y: 235, distance: 17.7
click at [962, 243] on span "About you" at bounding box center [976, 250] width 47 height 14
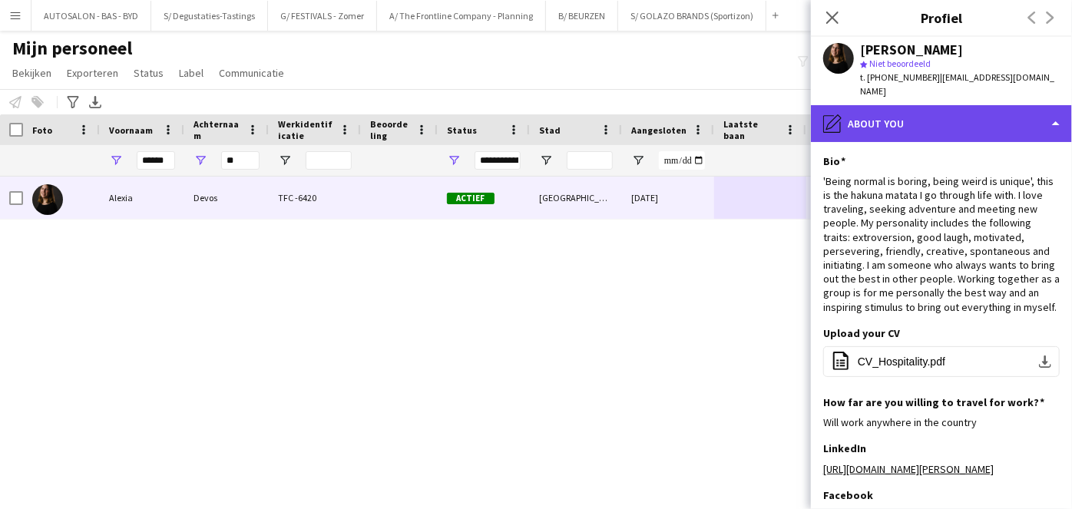
click at [954, 113] on div "pencil4 About you" at bounding box center [941, 123] width 261 height 37
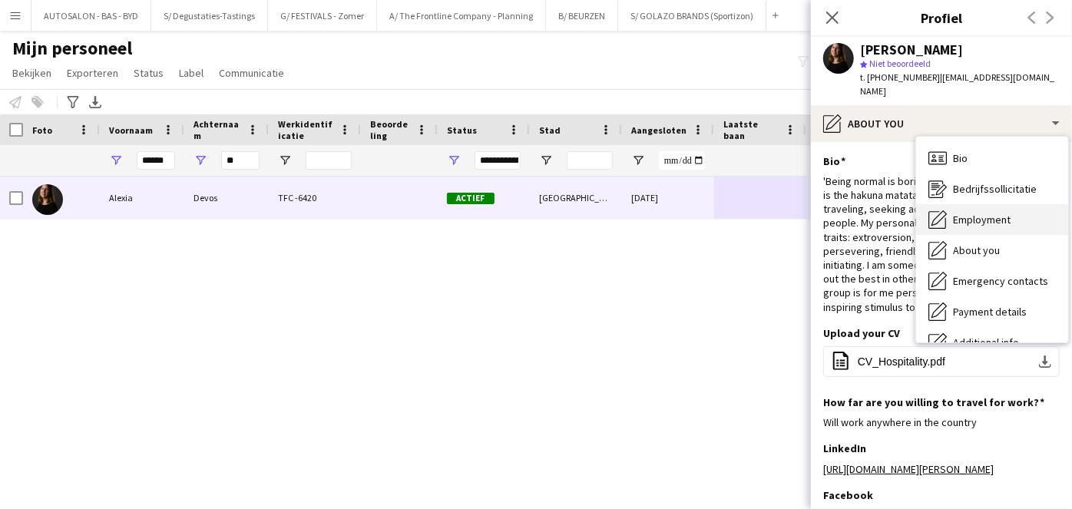
click at [983, 213] on span "Employment" at bounding box center [982, 220] width 58 height 14
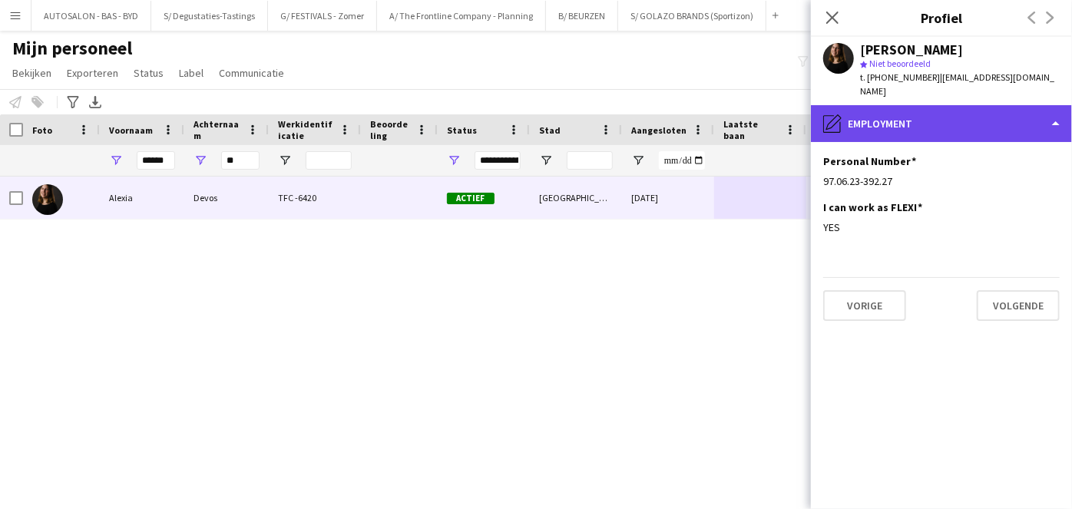
click at [947, 111] on div "pencil4 Employment" at bounding box center [941, 123] width 261 height 37
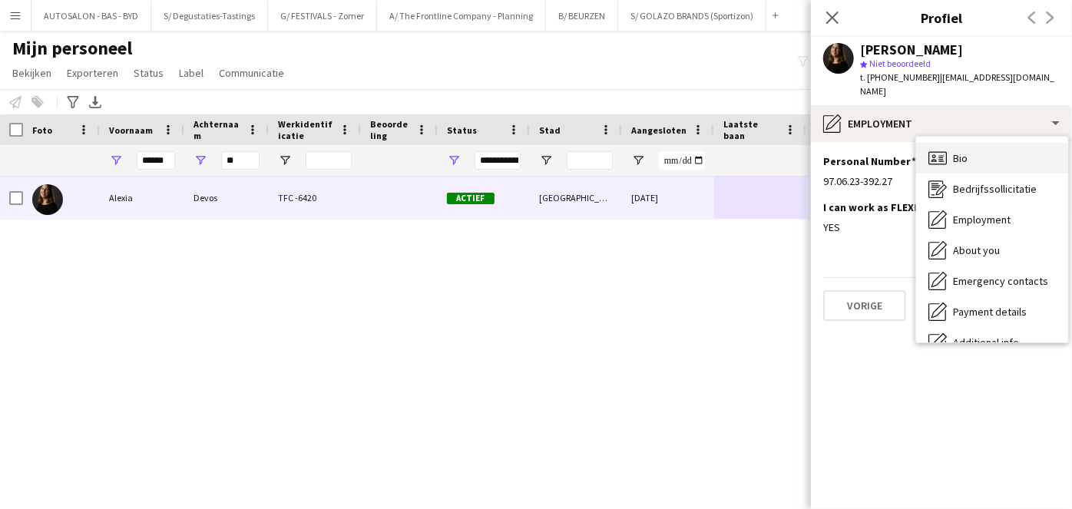
click at [965, 151] on span "Bio" at bounding box center [960, 158] width 15 height 14
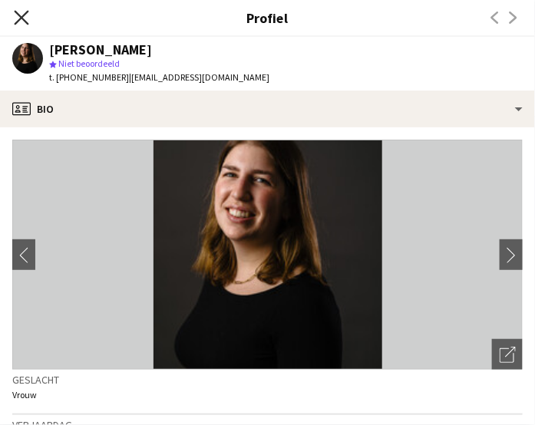
click at [16, 18] on icon "Sluit pop-in" at bounding box center [21, 17] width 15 height 15
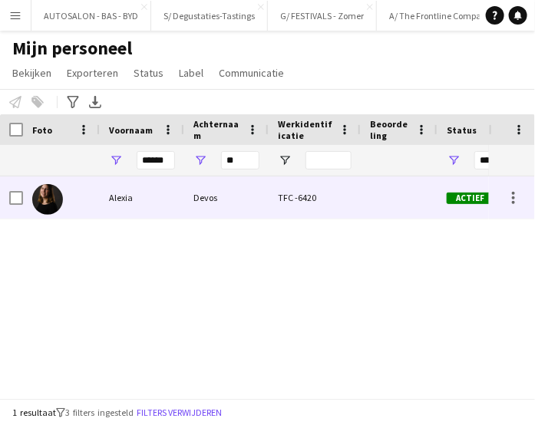
click at [302, 199] on div "TFC -6420" at bounding box center [315, 198] width 92 height 42
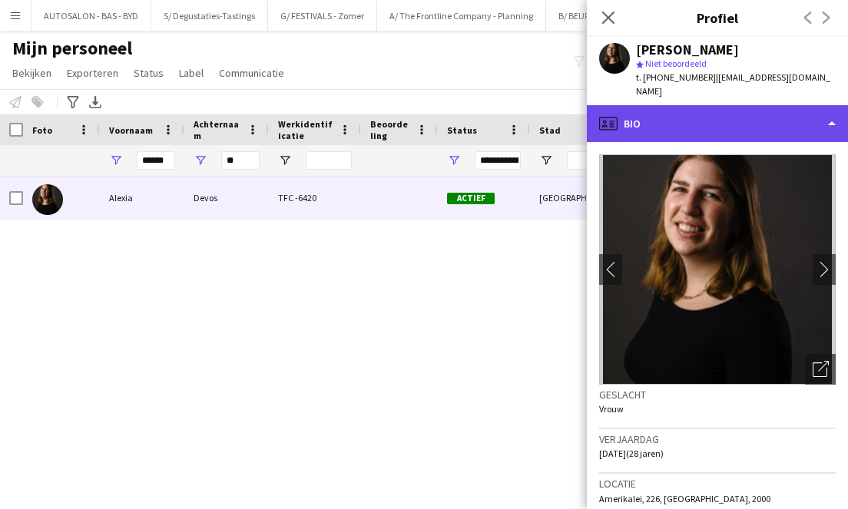
click at [789, 105] on div "profile Bio" at bounding box center [717, 123] width 261 height 37
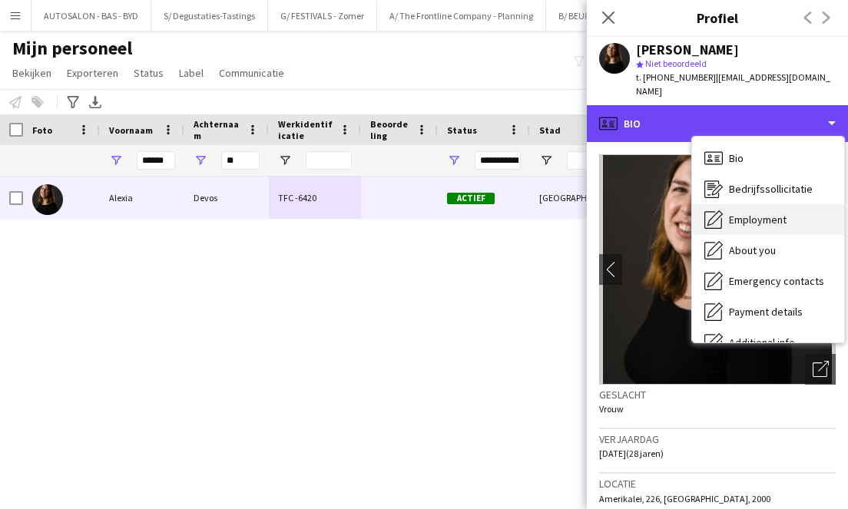
scroll to position [113, 0]
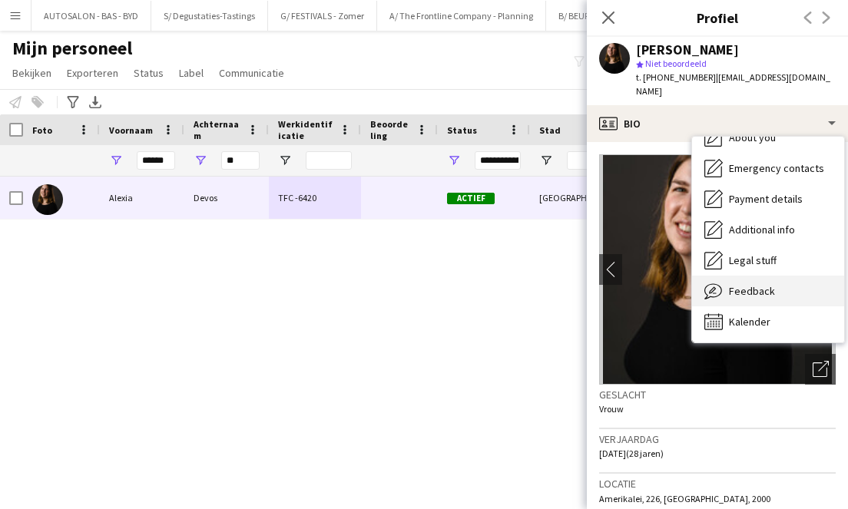
click at [773, 276] on div "Feedback Feedback" at bounding box center [768, 291] width 152 height 31
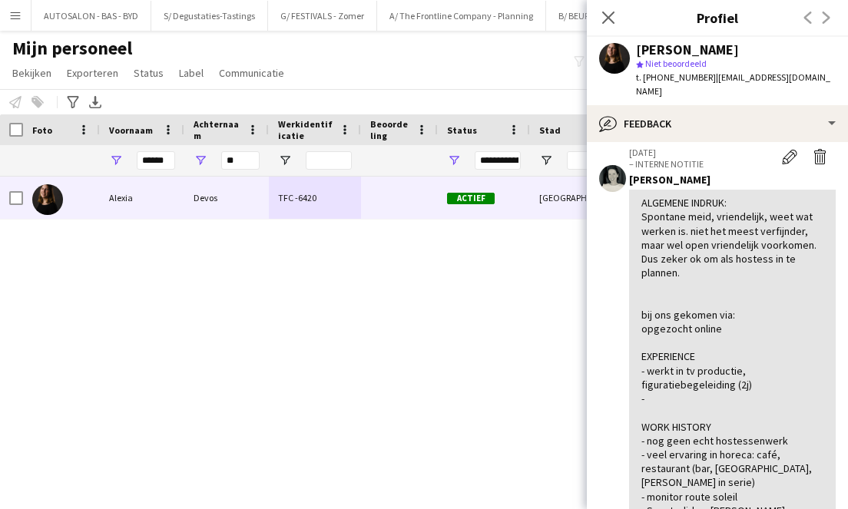
scroll to position [0, 0]
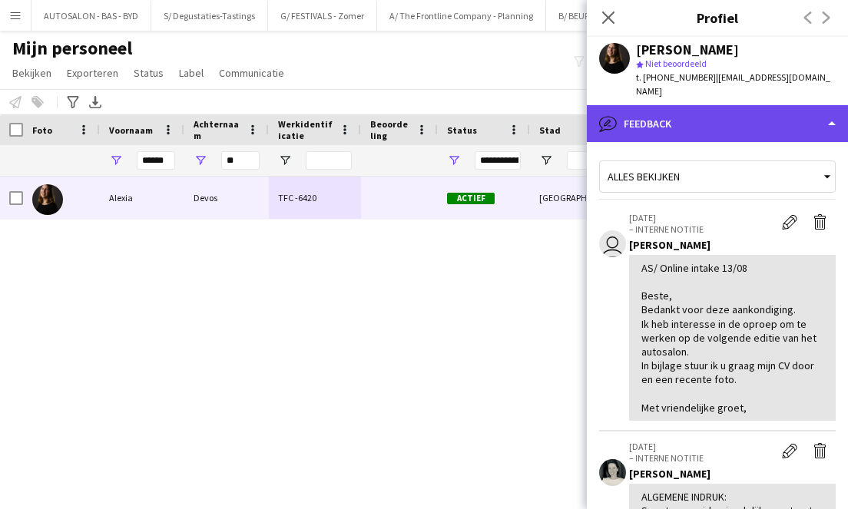
click at [677, 105] on div "bubble-pencil Feedback" at bounding box center [717, 123] width 261 height 37
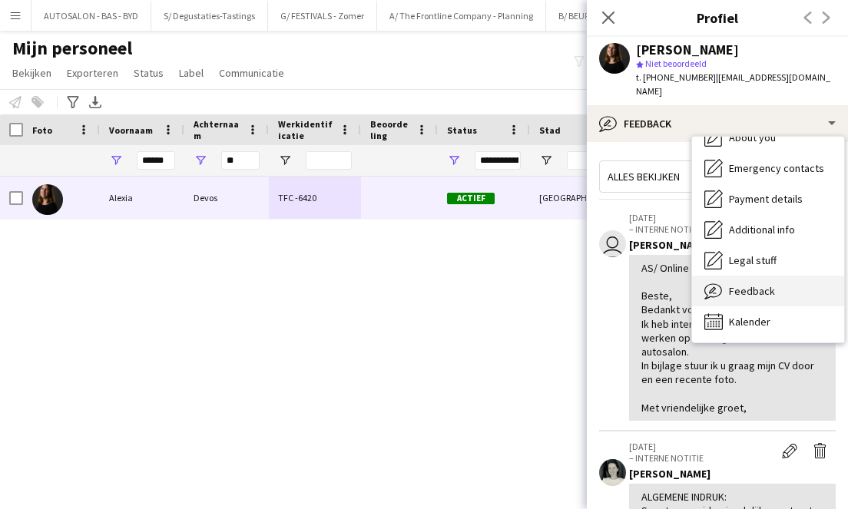
click at [744, 284] on span "Feedback" at bounding box center [752, 291] width 46 height 14
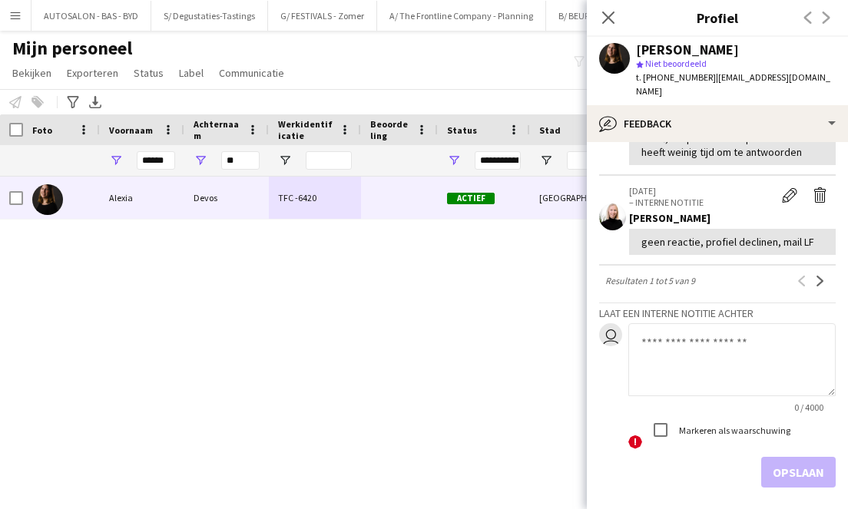
scroll to position [1158, 0]
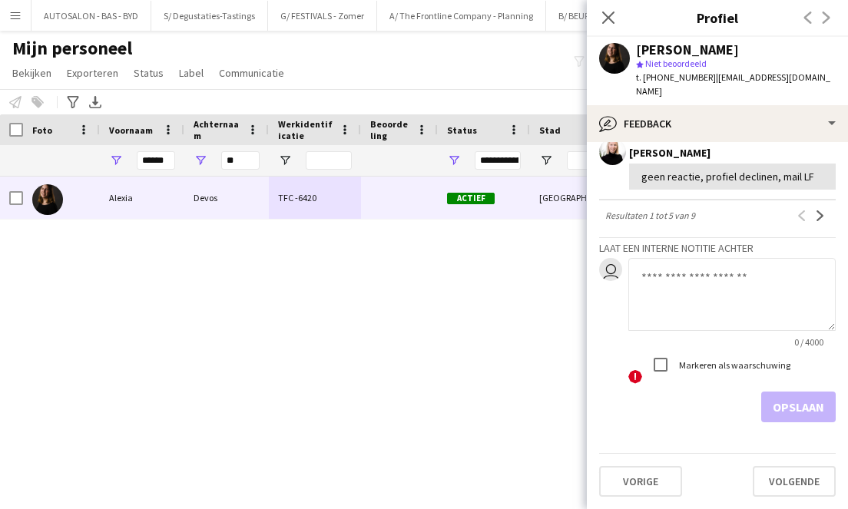
click at [720, 291] on textarea at bounding box center [731, 294] width 207 height 73
paste textarea "**********"
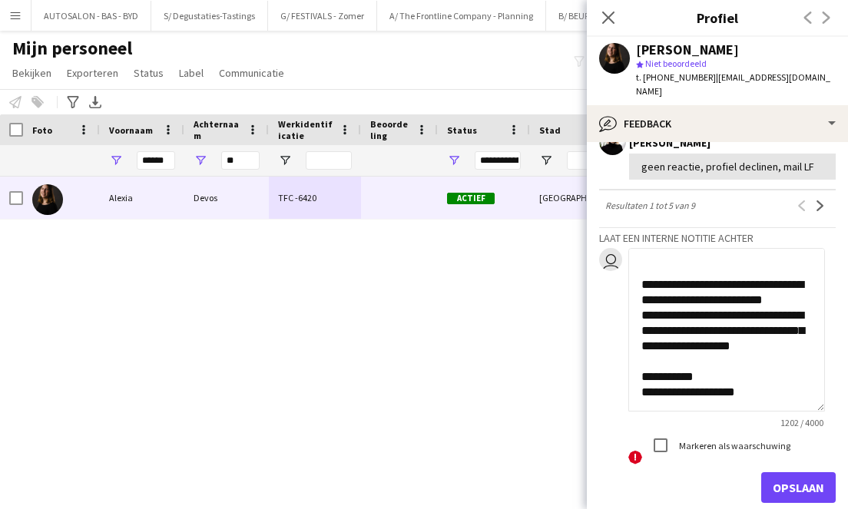
drag, startPoint x: 823, startPoint y: 329, endPoint x: 824, endPoint y: 436, distance: 106.7
click at [824, 411] on textarea at bounding box center [726, 330] width 197 height 164
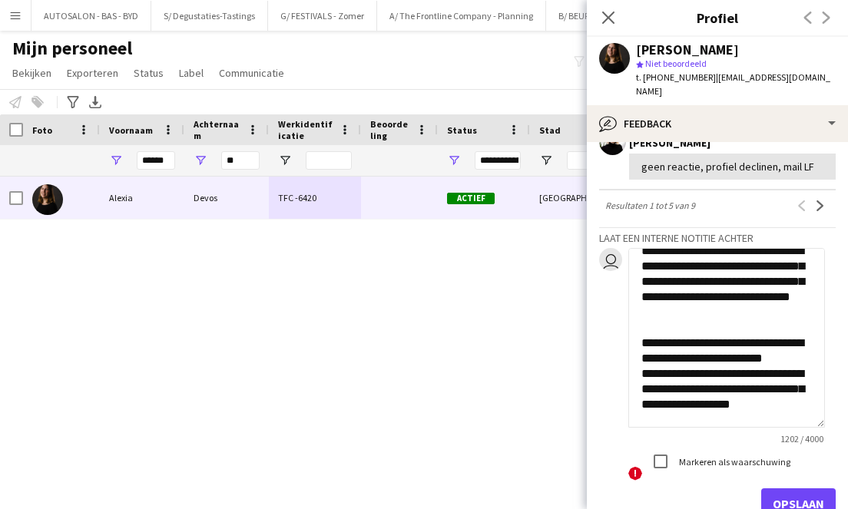
scroll to position [645, 0]
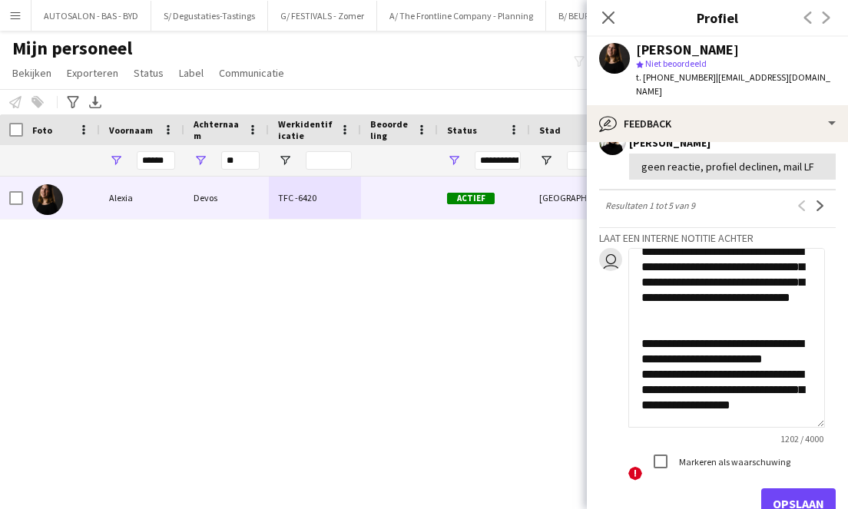
click at [693, 410] on textarea at bounding box center [726, 338] width 197 height 180
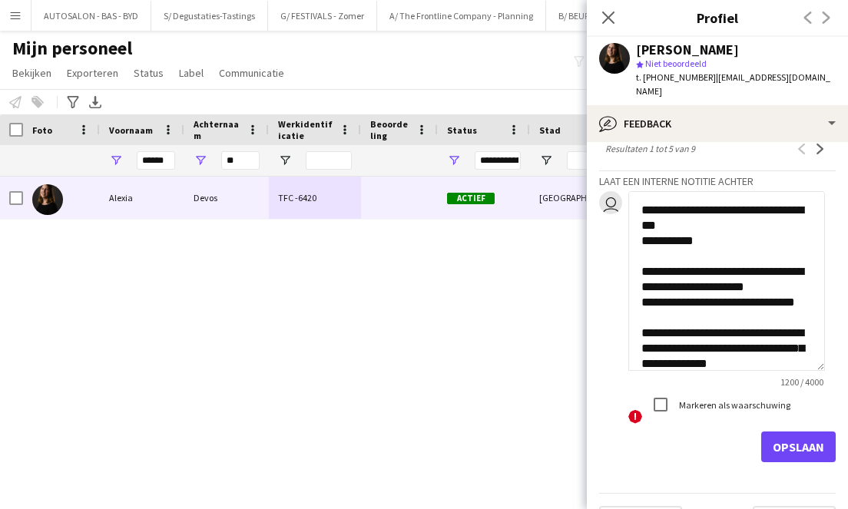
scroll to position [1264, 0]
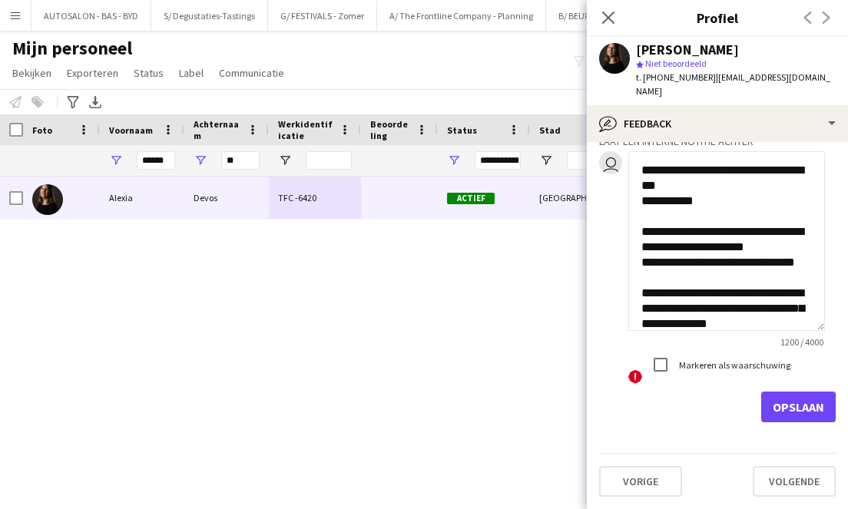
click at [644, 200] on textarea at bounding box center [726, 241] width 197 height 180
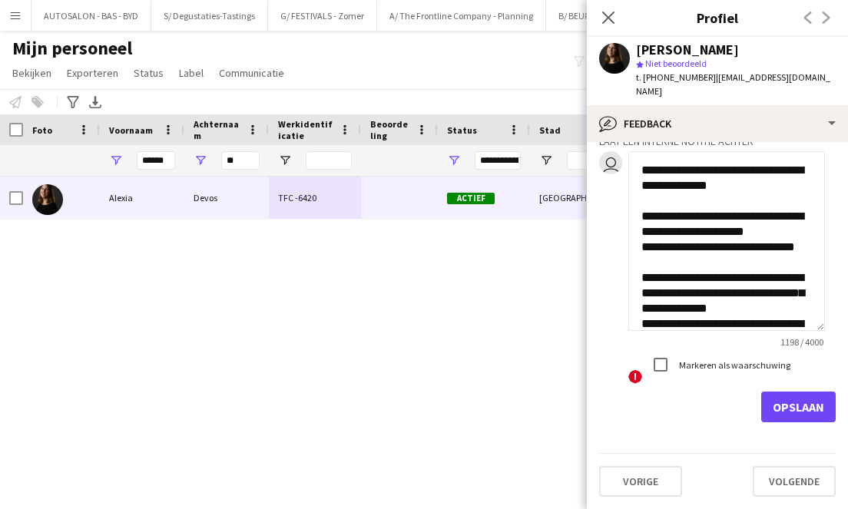
click at [760, 193] on textarea at bounding box center [726, 241] width 197 height 180
type textarea "**********"
click at [786, 395] on button "Opslaan" at bounding box center [798, 407] width 74 height 31
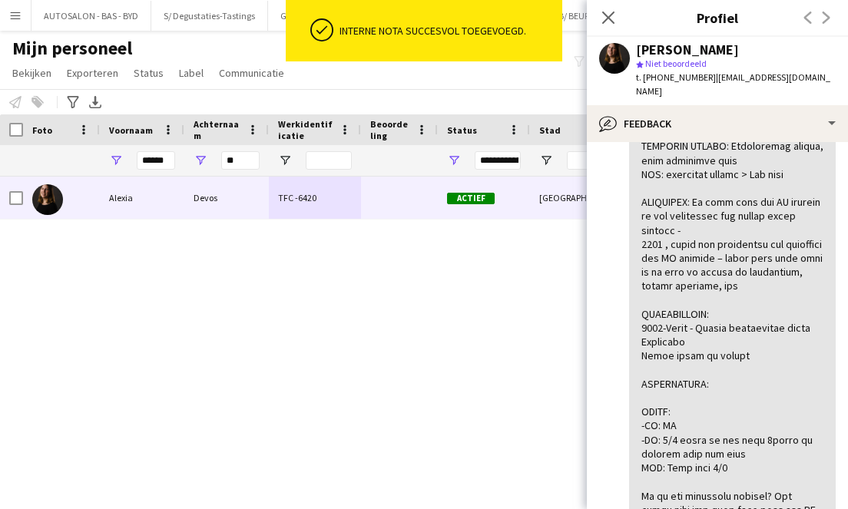
scroll to position [1991, 0]
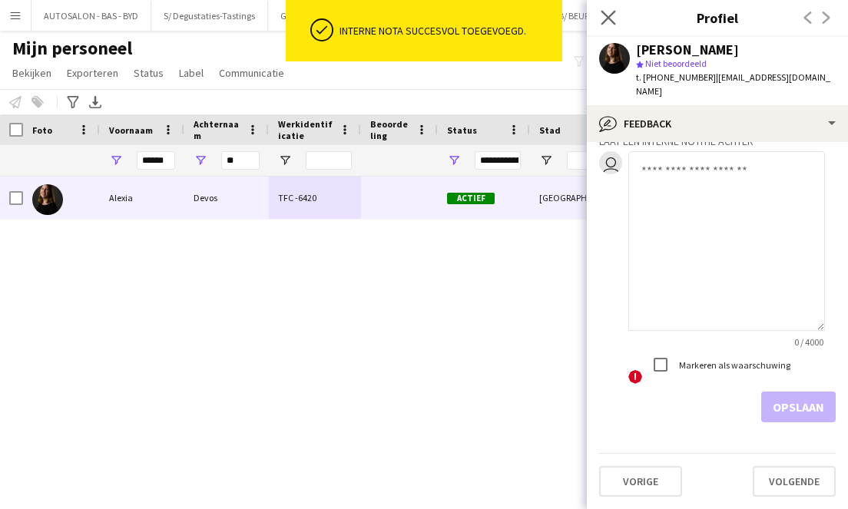
click at [616, 18] on app-icon "Sluit pop-in" at bounding box center [608, 18] width 22 height 22
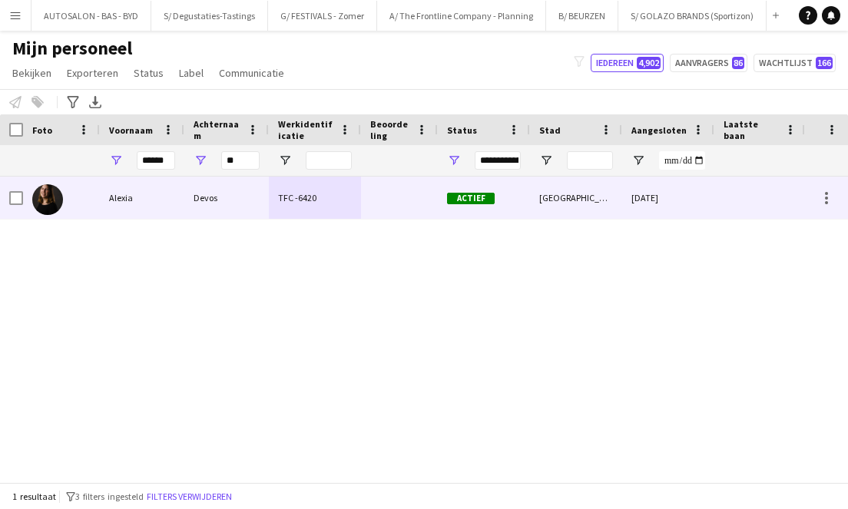
click at [666, 198] on div "[DATE]" at bounding box center [668, 198] width 92 height 42
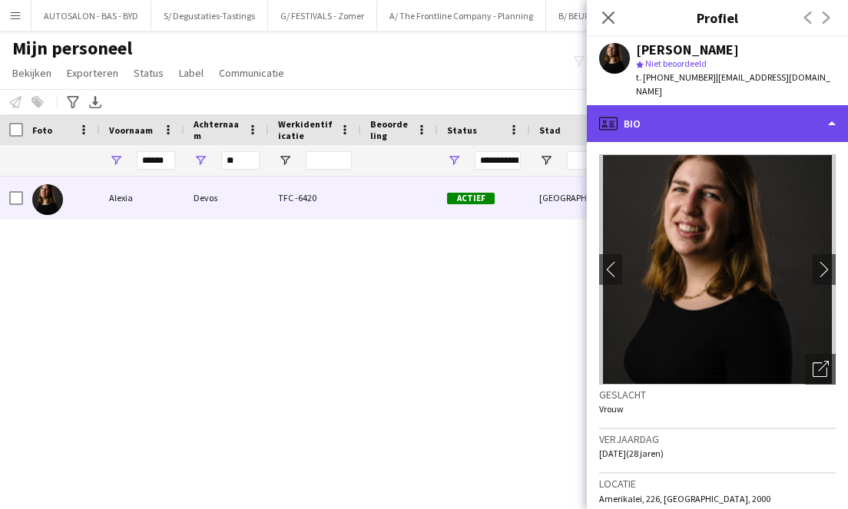
click at [768, 105] on div "profile Bio" at bounding box center [717, 123] width 261 height 37
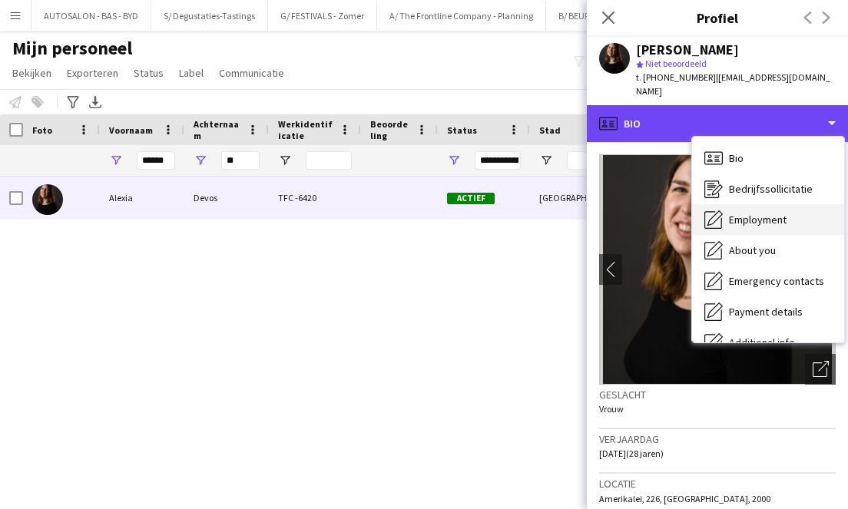
scroll to position [113, 0]
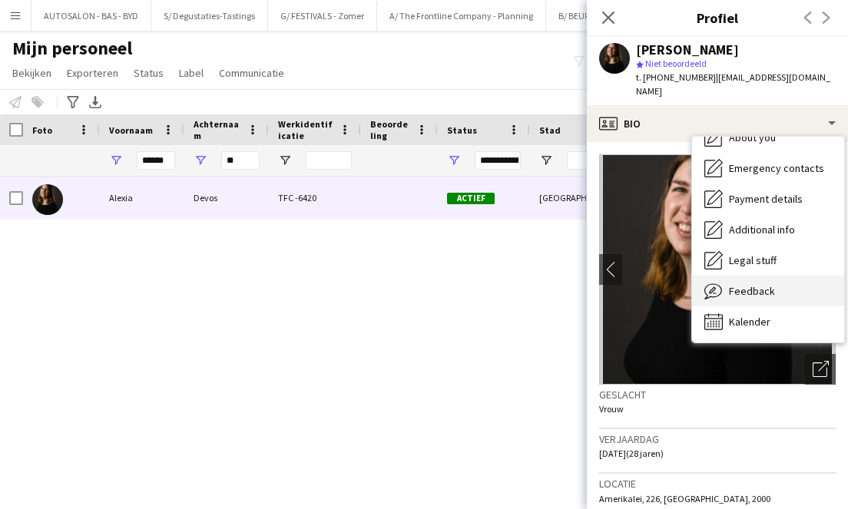
click at [779, 276] on div "Feedback Feedback" at bounding box center [768, 291] width 152 height 31
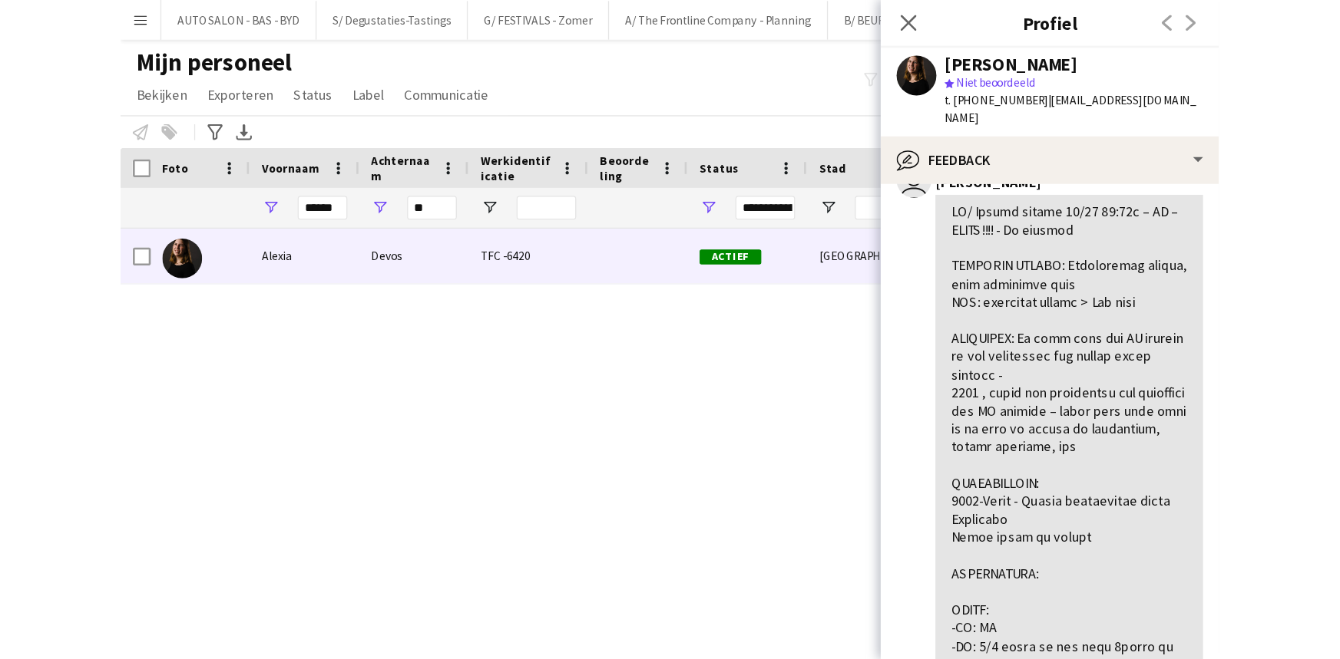
scroll to position [0, 0]
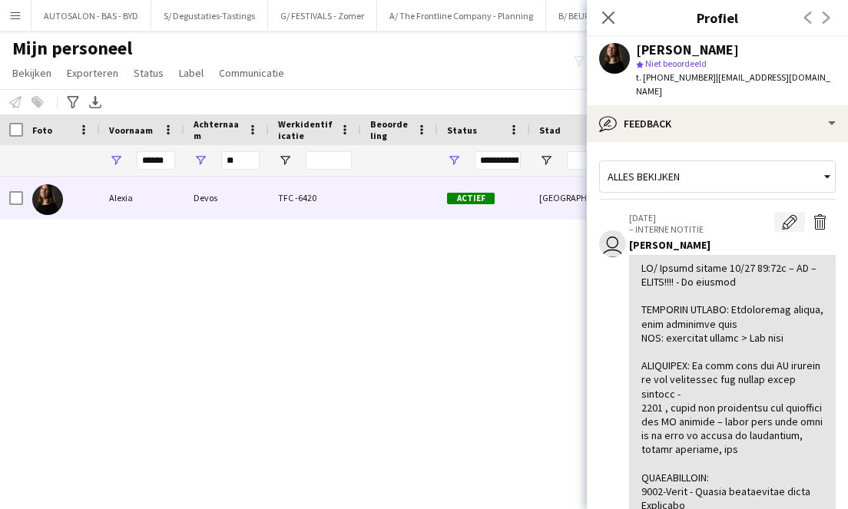
click at [785, 214] on app-icon "Bewerk interne notitie" at bounding box center [789, 221] width 15 height 15
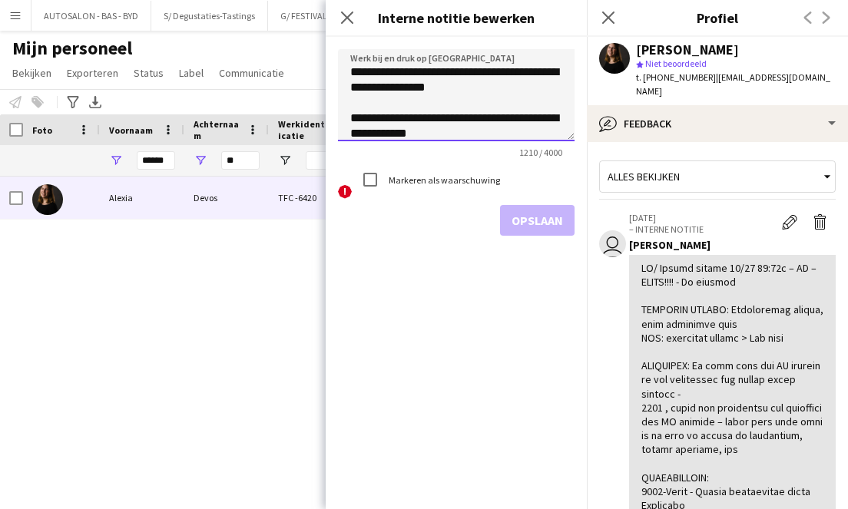
click at [524, 73] on textarea at bounding box center [456, 95] width 236 height 92
type textarea "**********"
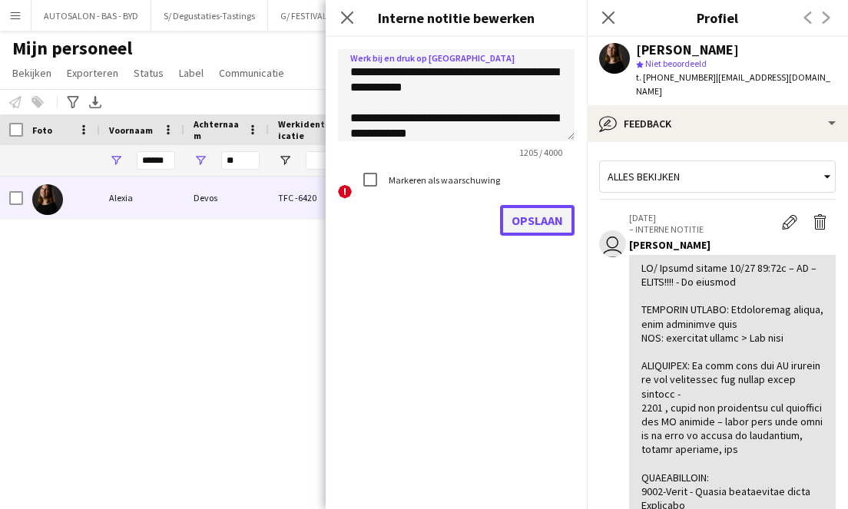
click at [514, 213] on button "Opslaan" at bounding box center [537, 220] width 74 height 31
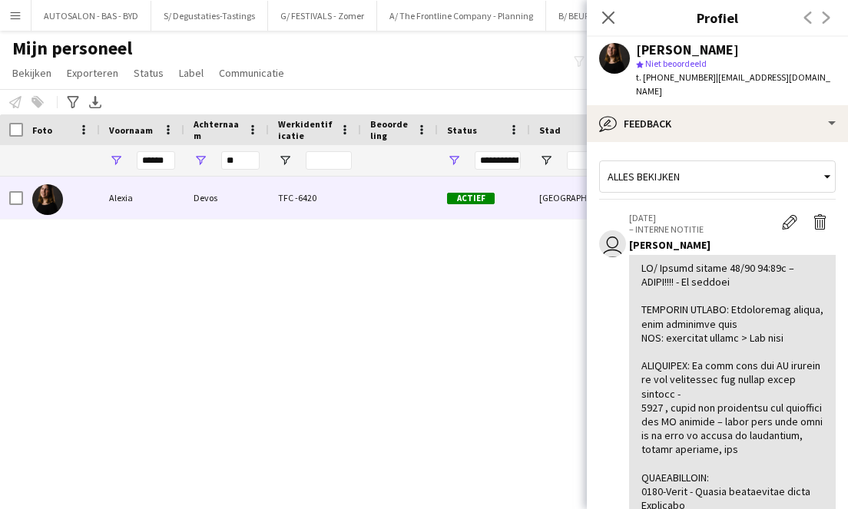
click at [684, 74] on span "t. [PHONE_NUMBER]" at bounding box center [676, 77] width 80 height 12
drag, startPoint x: 706, startPoint y: 81, endPoint x: 813, endPoint y: 88, distance: 107.0
click at [813, 88] on div "[PERSON_NAME] star Niet beoordeeld t. [PHONE_NUMBER] | [PERSON_NAME][EMAIL_ADDR…" at bounding box center [717, 71] width 261 height 68
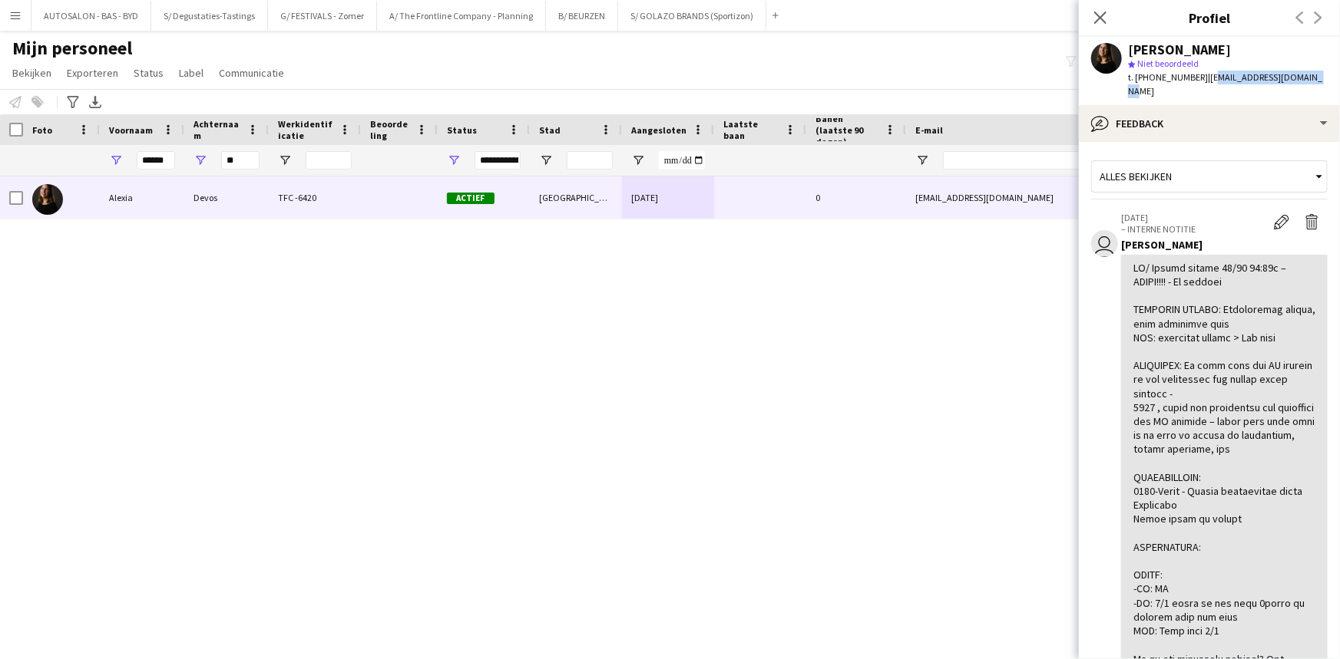
click at [371, 322] on div "[PERSON_NAME] TFC -6420 Actief [GEOGRAPHIC_DATA] [DATE] 0 [EMAIL_ADDRESS][DOMAI…" at bounding box center [647, 399] width 1294 height 445
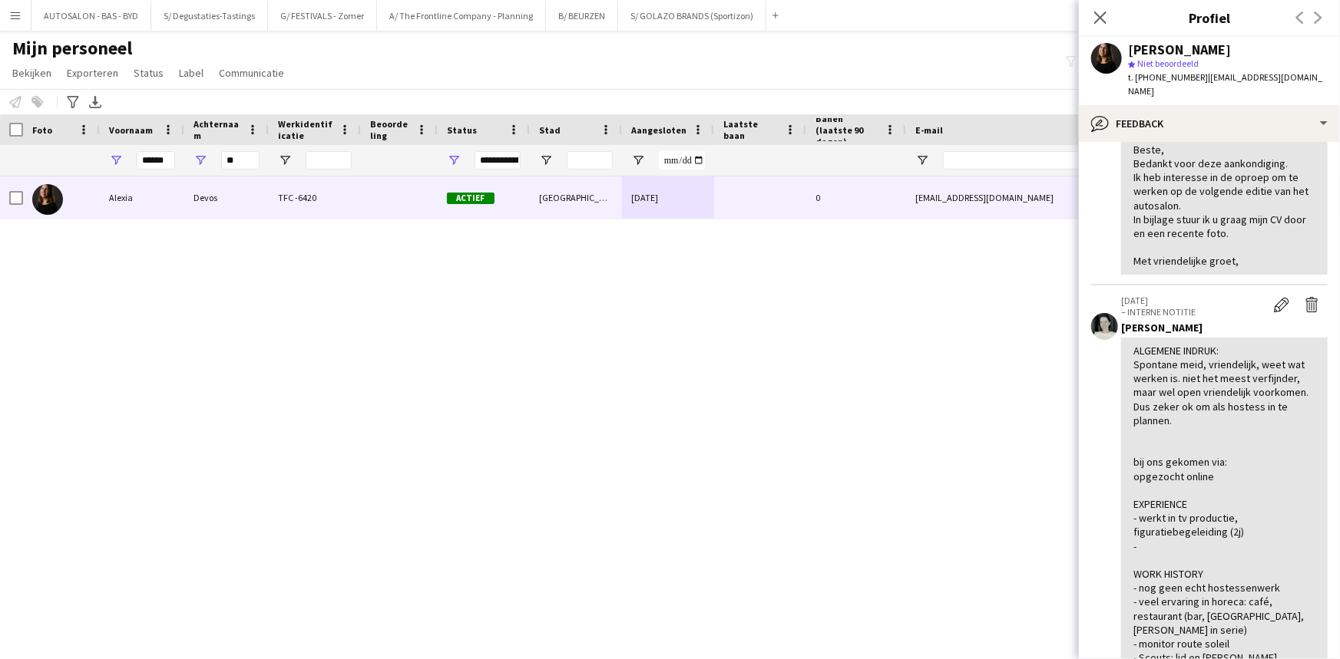
drag, startPoint x: 1222, startPoint y: 425, endPoint x: 1201, endPoint y: 539, distance: 115.5
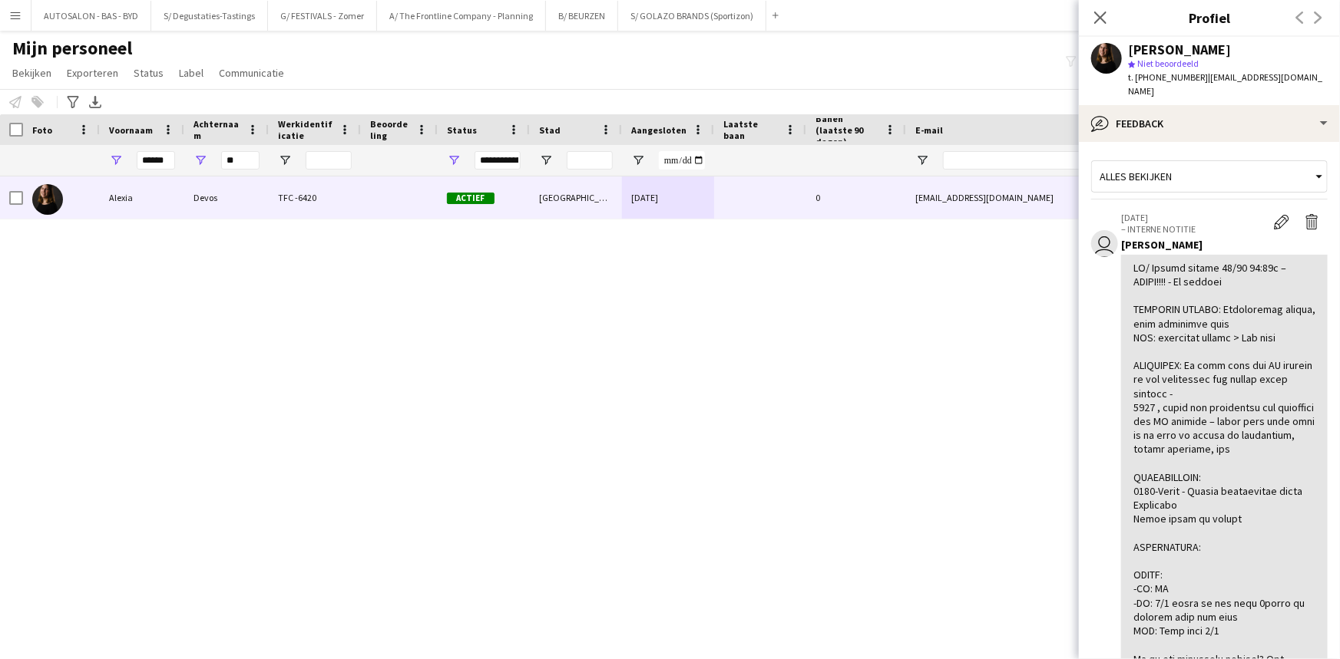
click at [1231, 272] on div at bounding box center [1224, 617] width 182 height 712
click at [153, 167] on input "******" at bounding box center [156, 160] width 38 height 18
click at [152, 167] on input "******" at bounding box center [156, 160] width 38 height 18
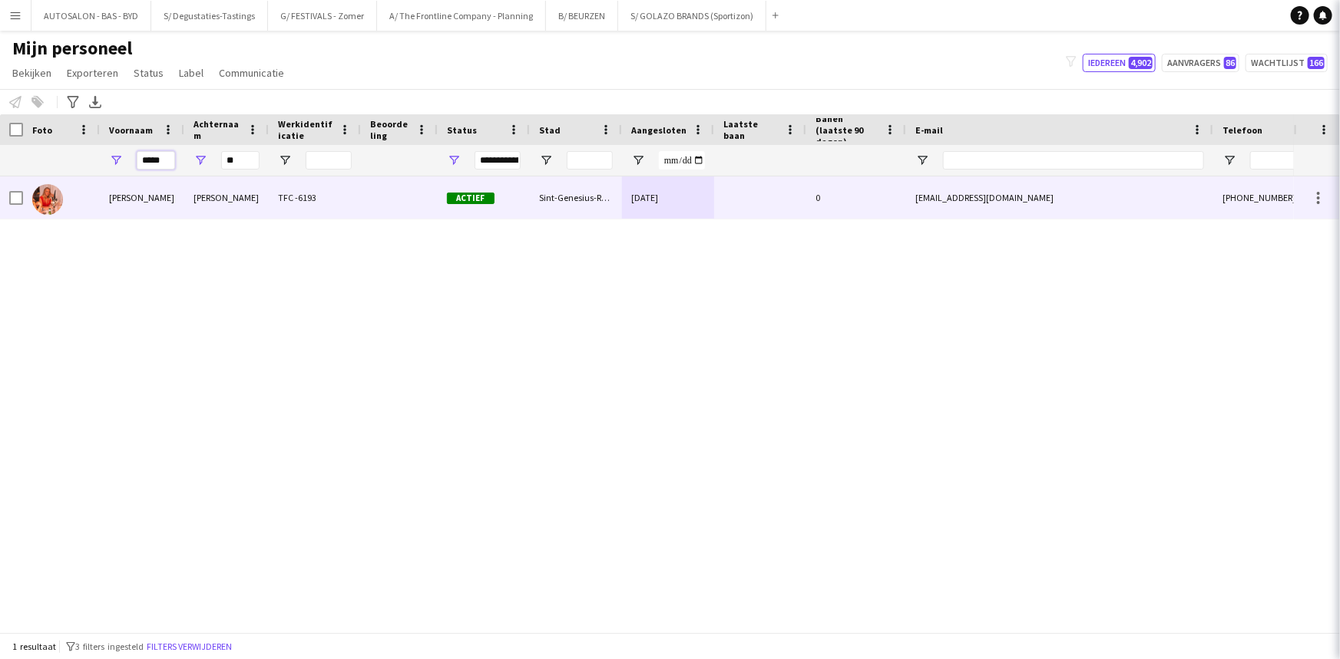
type input "*****"
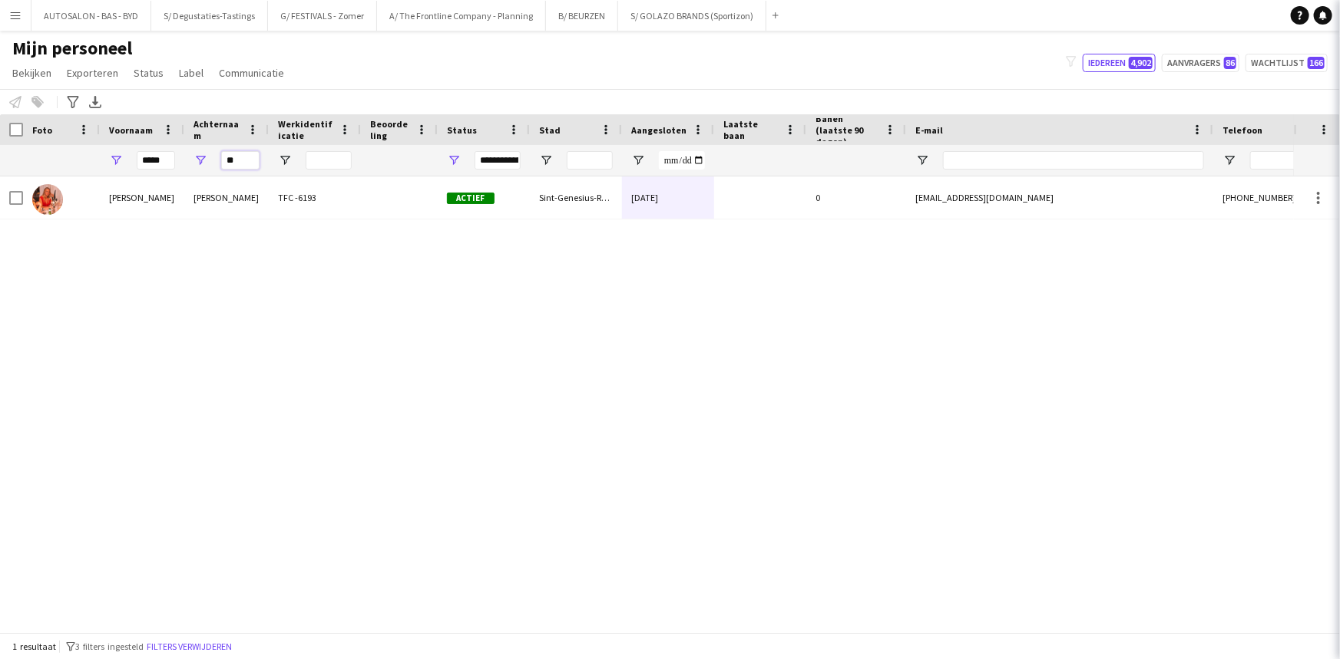
click at [231, 162] on input "**" at bounding box center [240, 160] width 38 height 18
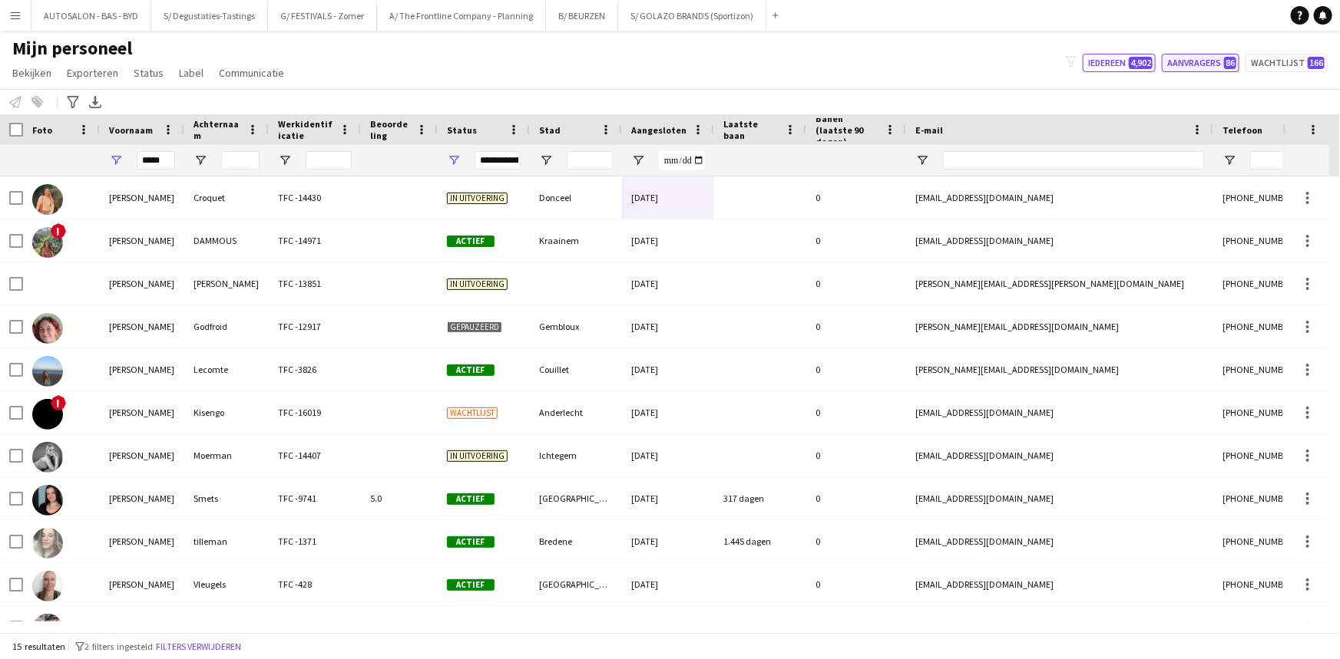
click at [1214, 66] on button "Aanvragers 86" at bounding box center [1201, 63] width 78 height 18
type input "**********"
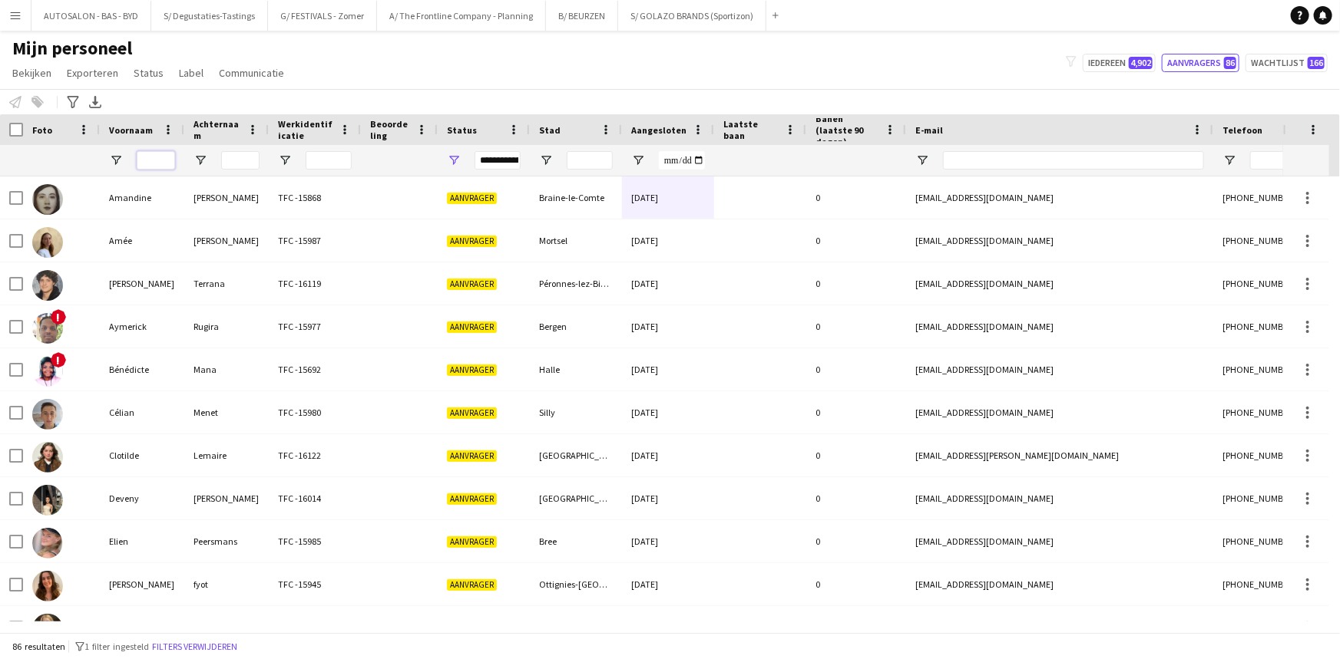
click at [151, 156] on input "Voornaam Filter Invoer" at bounding box center [156, 160] width 38 height 18
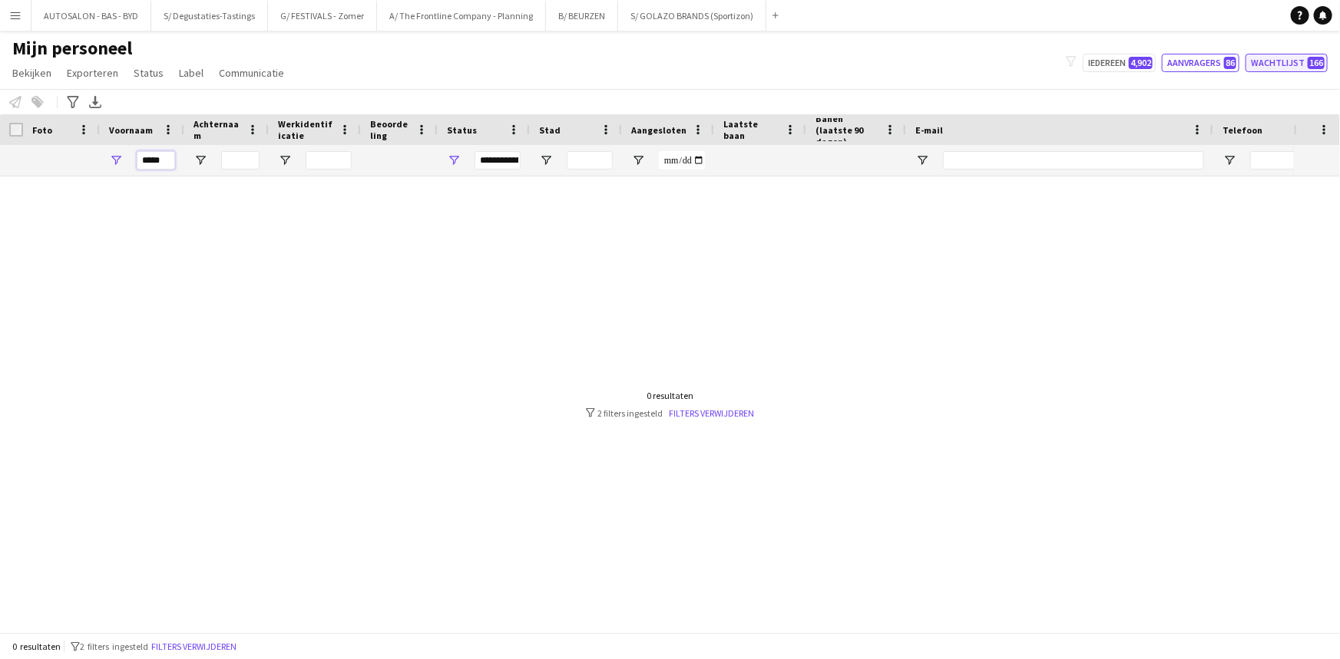
type input "*****"
click at [1274, 69] on button "Wachtlijst 166" at bounding box center [1286, 63] width 82 height 18
type input "**********"
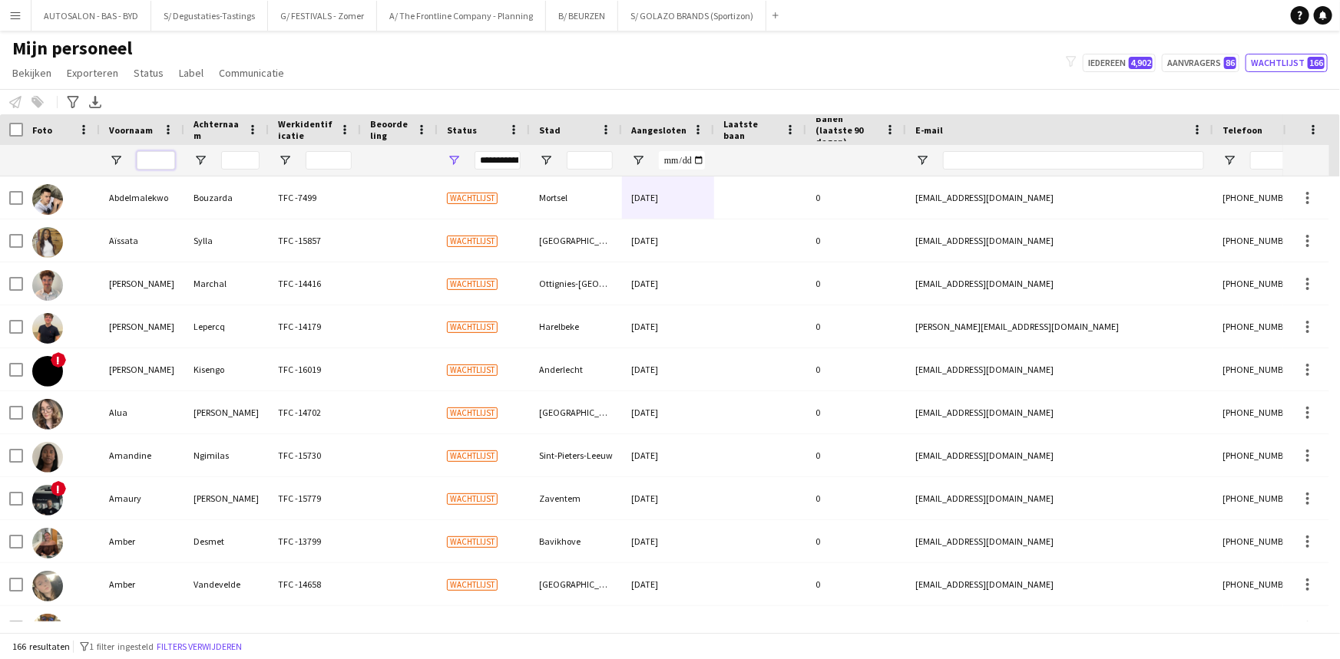
click at [160, 161] on input "Voornaam Filter Invoer" at bounding box center [156, 160] width 38 height 18
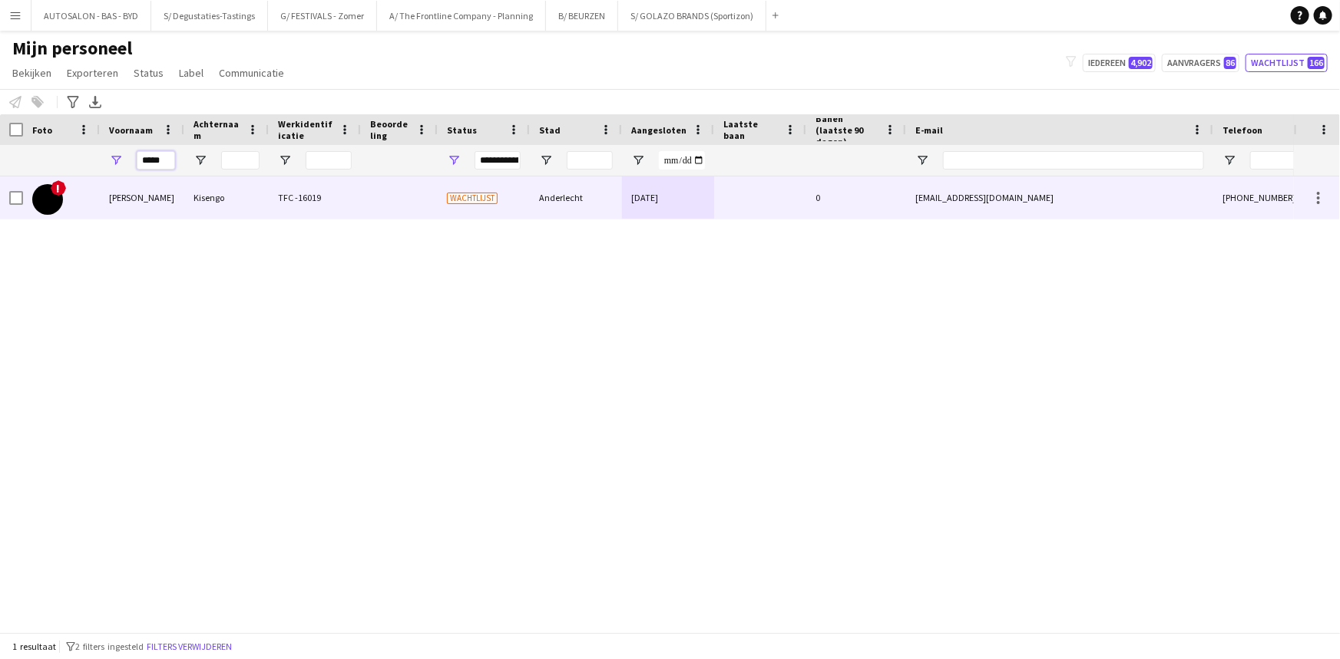
type input "*****"
click at [232, 205] on div "Kisengo" at bounding box center [226, 198] width 84 height 42
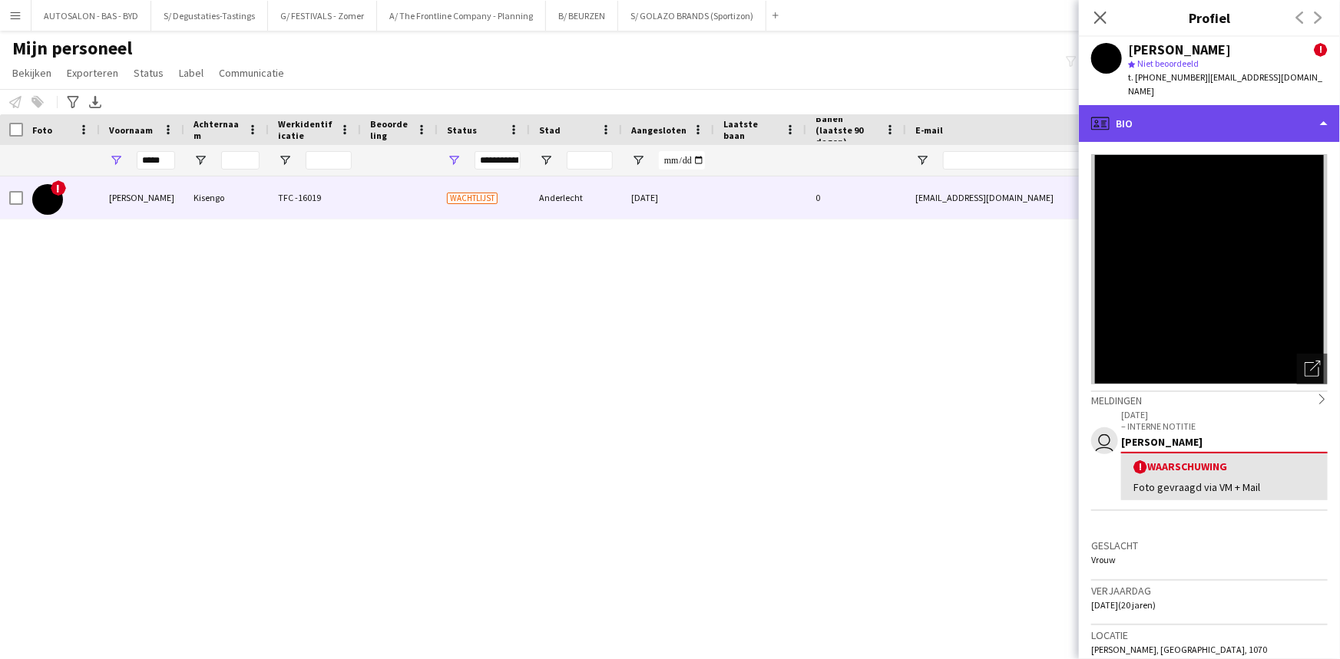
click at [1173, 114] on div "profile Bio" at bounding box center [1209, 123] width 261 height 37
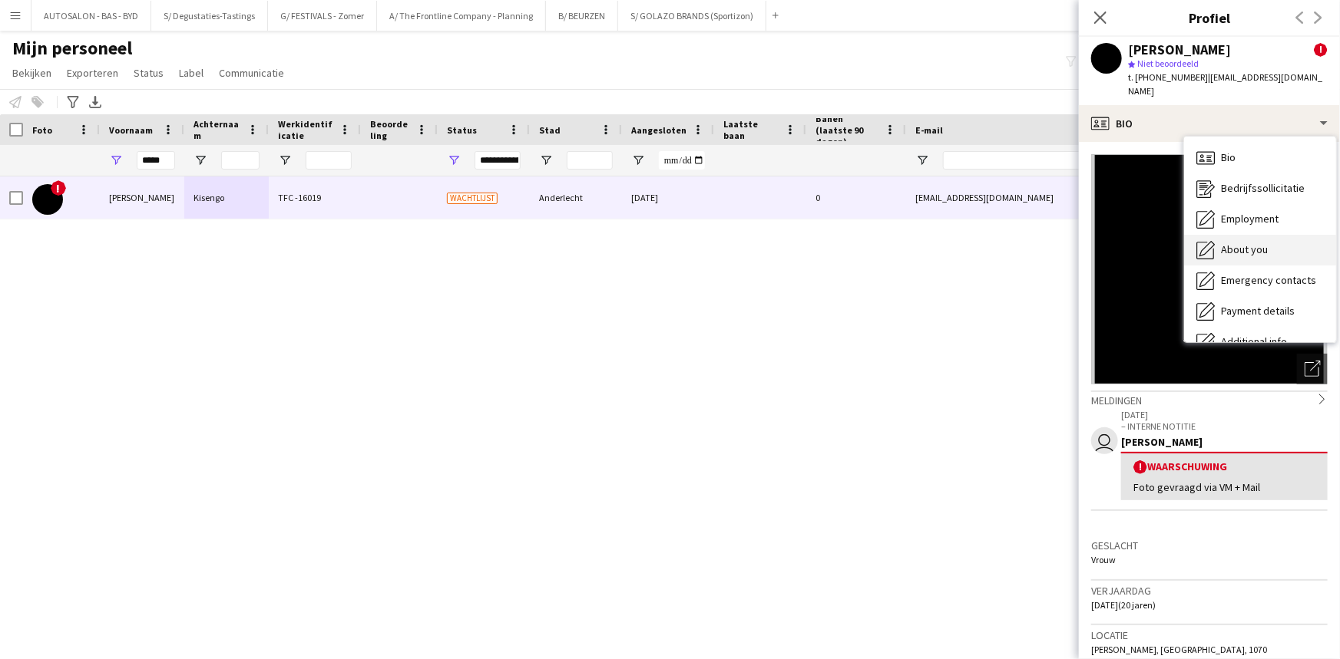
click at [1239, 243] on span "About you" at bounding box center [1244, 250] width 47 height 14
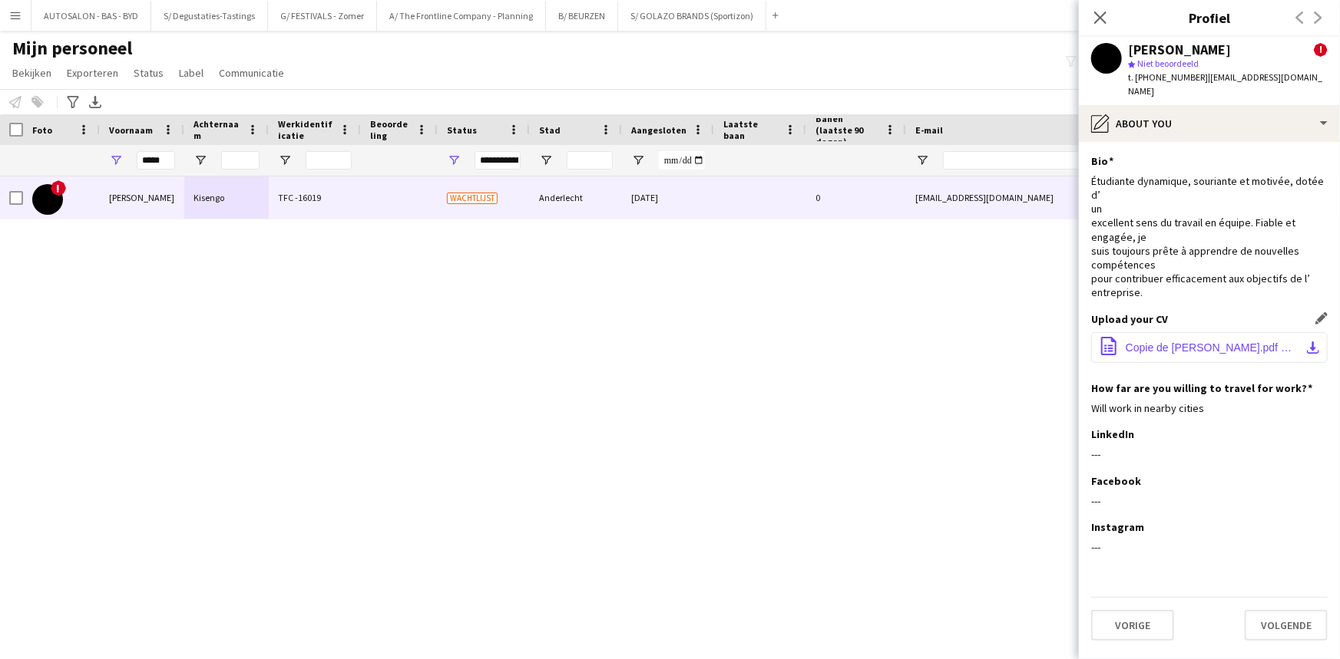
click at [1218, 342] on span "Copie de [PERSON_NAME].pdf NV.pdf" at bounding box center [1211, 348] width 173 height 12
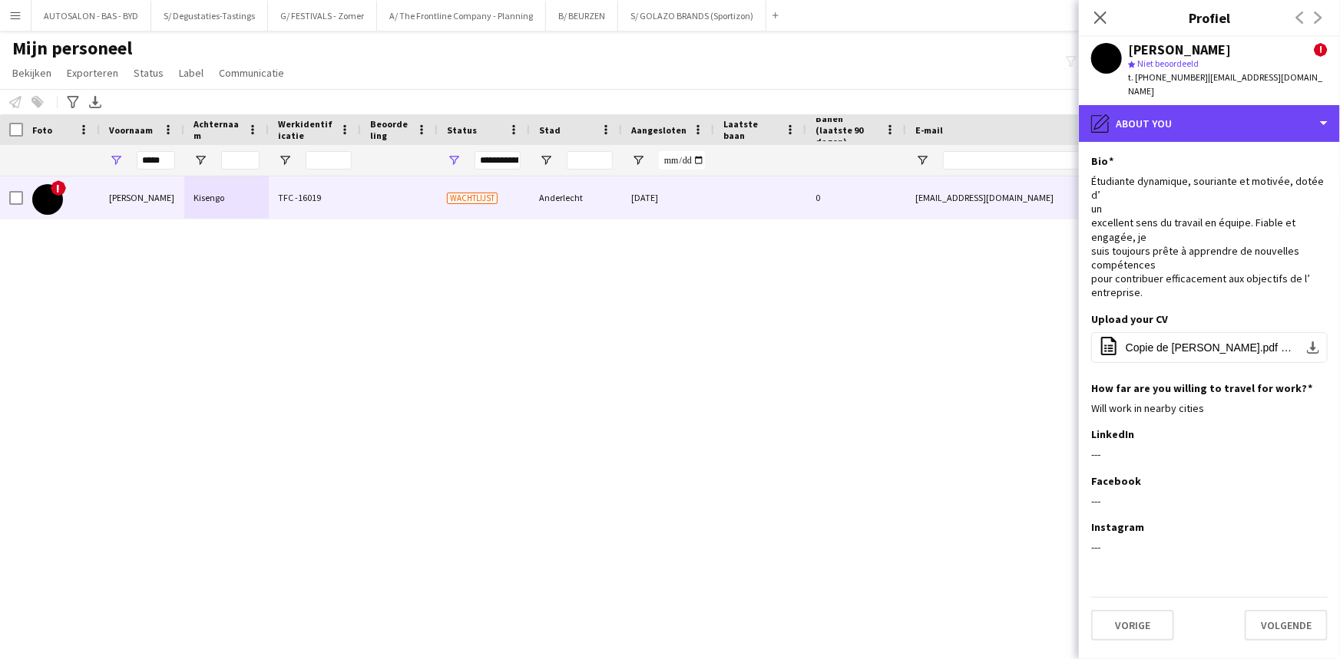
drag, startPoint x: 1167, startPoint y: 100, endPoint x: 1184, endPoint y: 144, distance: 47.6
click at [1167, 105] on div "pencil4 About you" at bounding box center [1209, 123] width 261 height 37
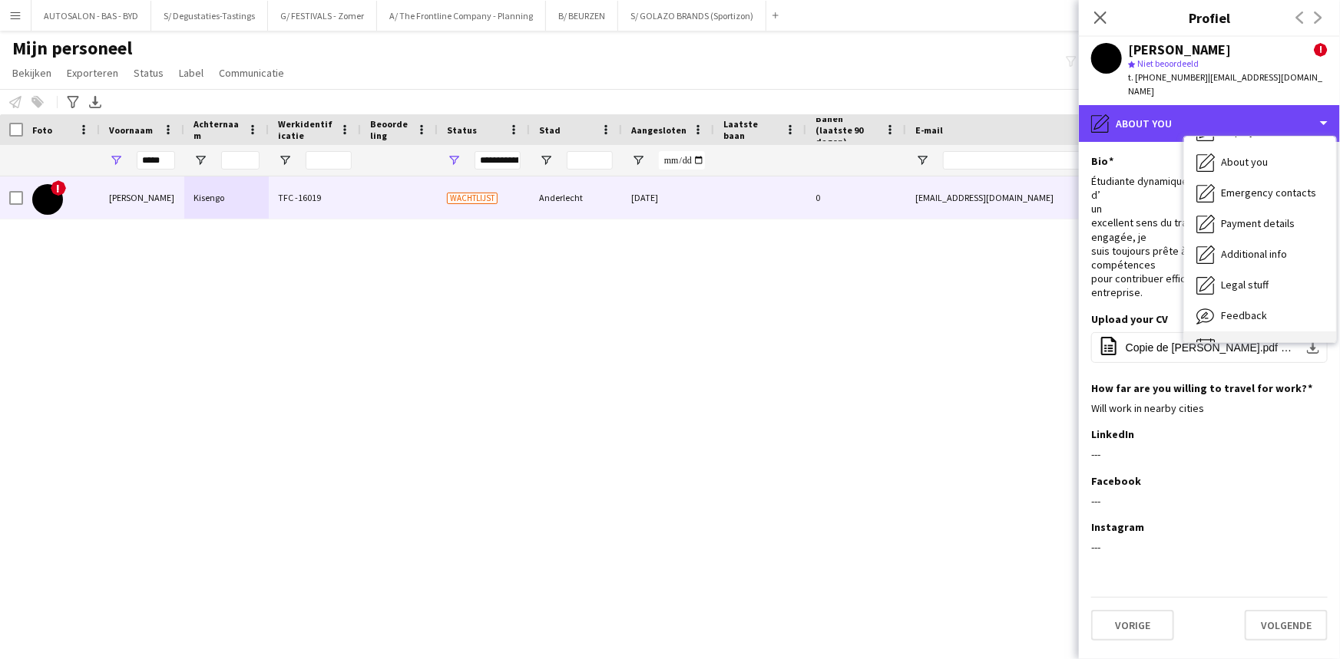
scroll to position [113, 0]
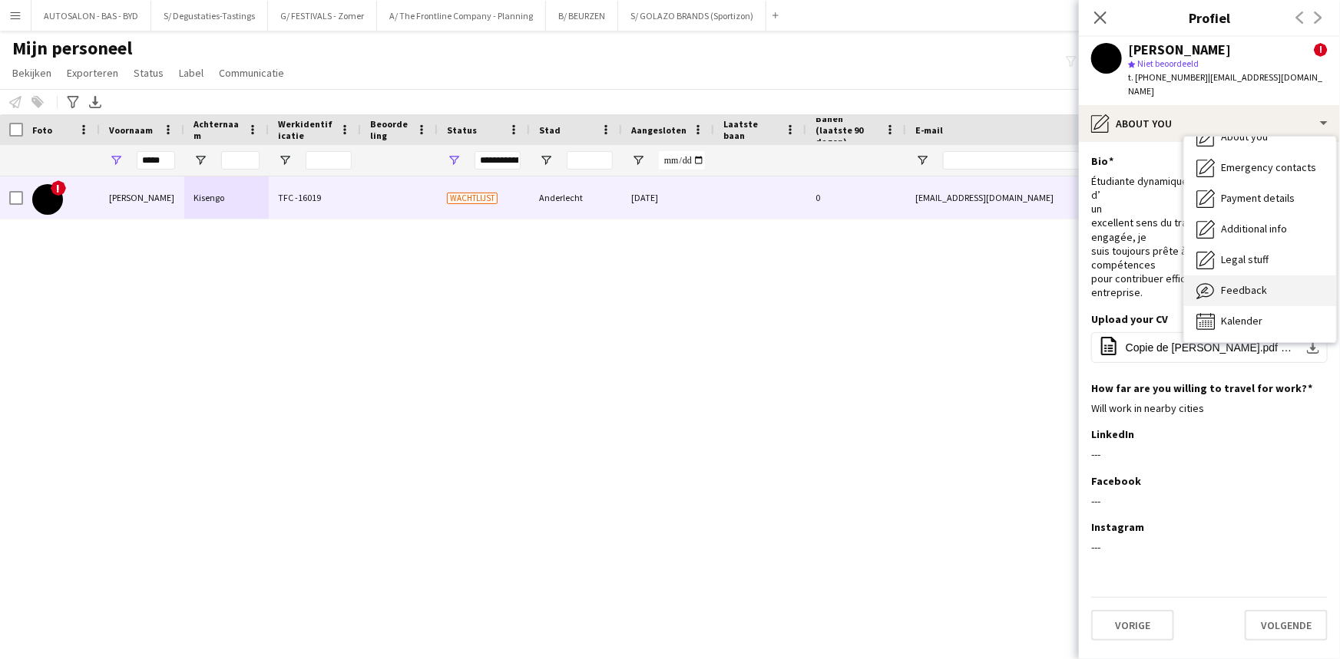
click at [1247, 276] on div "Feedback Feedback" at bounding box center [1260, 291] width 152 height 31
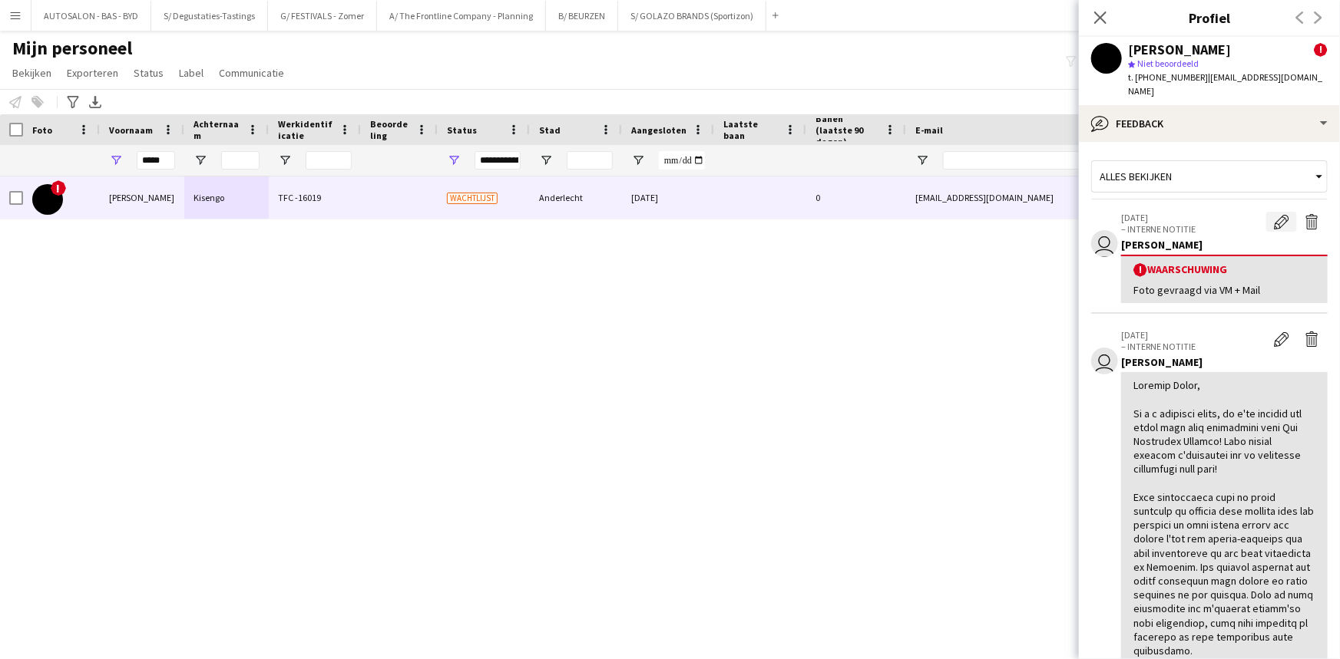
click at [1274, 214] on app-icon "Waarschuwing bewerken" at bounding box center [1281, 221] width 15 height 15
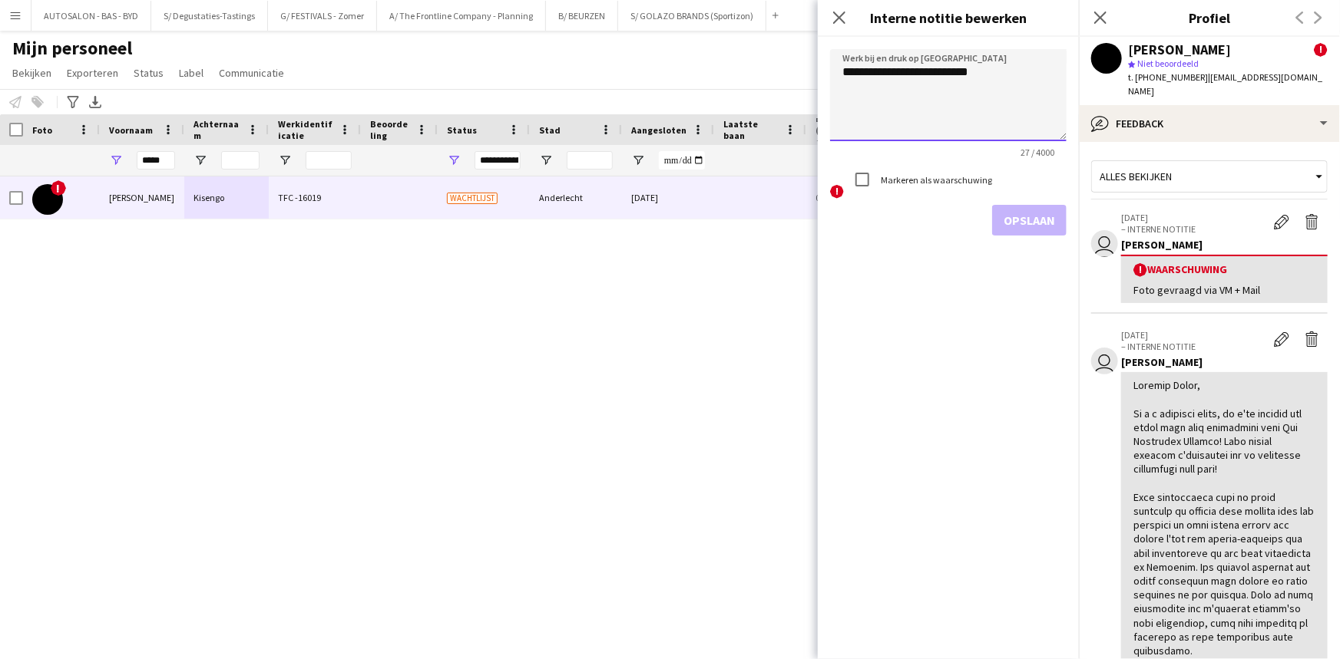
click at [974, 78] on textarea "**********" at bounding box center [948, 95] width 236 height 92
click at [1013, 75] on textarea "**********" at bounding box center [948, 95] width 236 height 92
type textarea "**********"
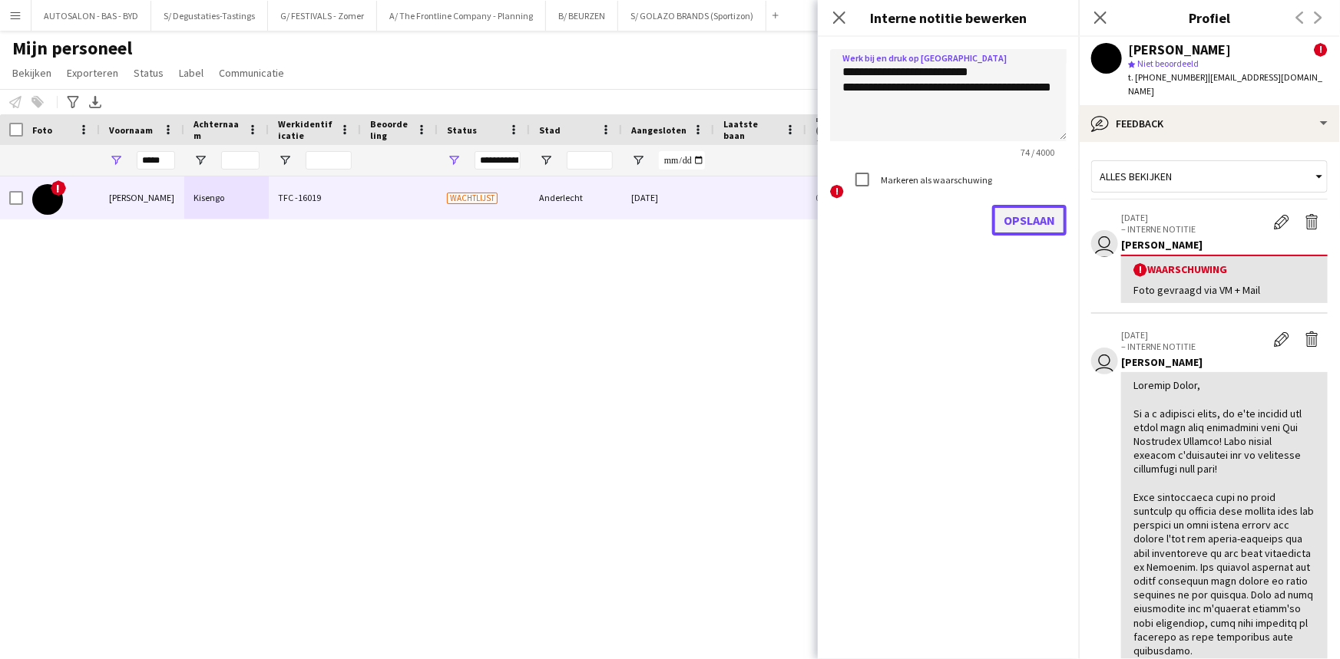
click at [1047, 209] on button "Opslaan" at bounding box center [1029, 220] width 74 height 31
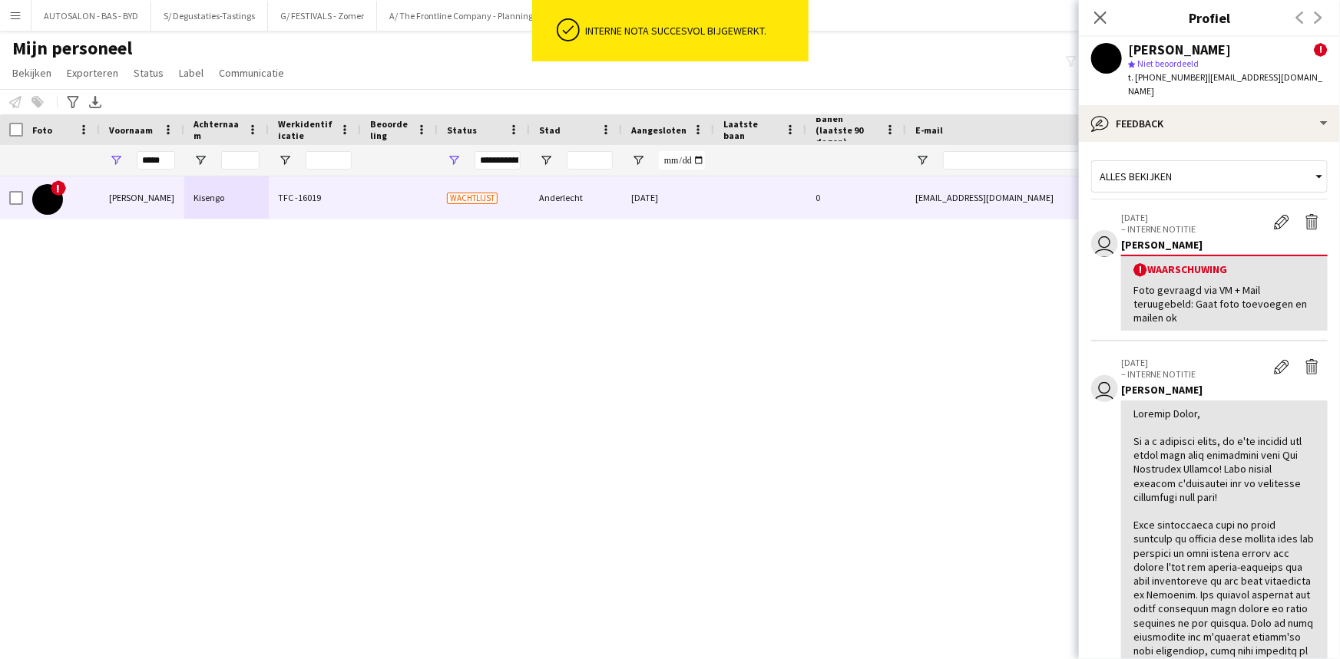
click at [806, 363] on div "! [PERSON_NAME] TFC -16019 Wachtlijst Anderlecht [DATE] 0 [EMAIL_ADDRESS][DOMAI…" at bounding box center [647, 399] width 1294 height 445
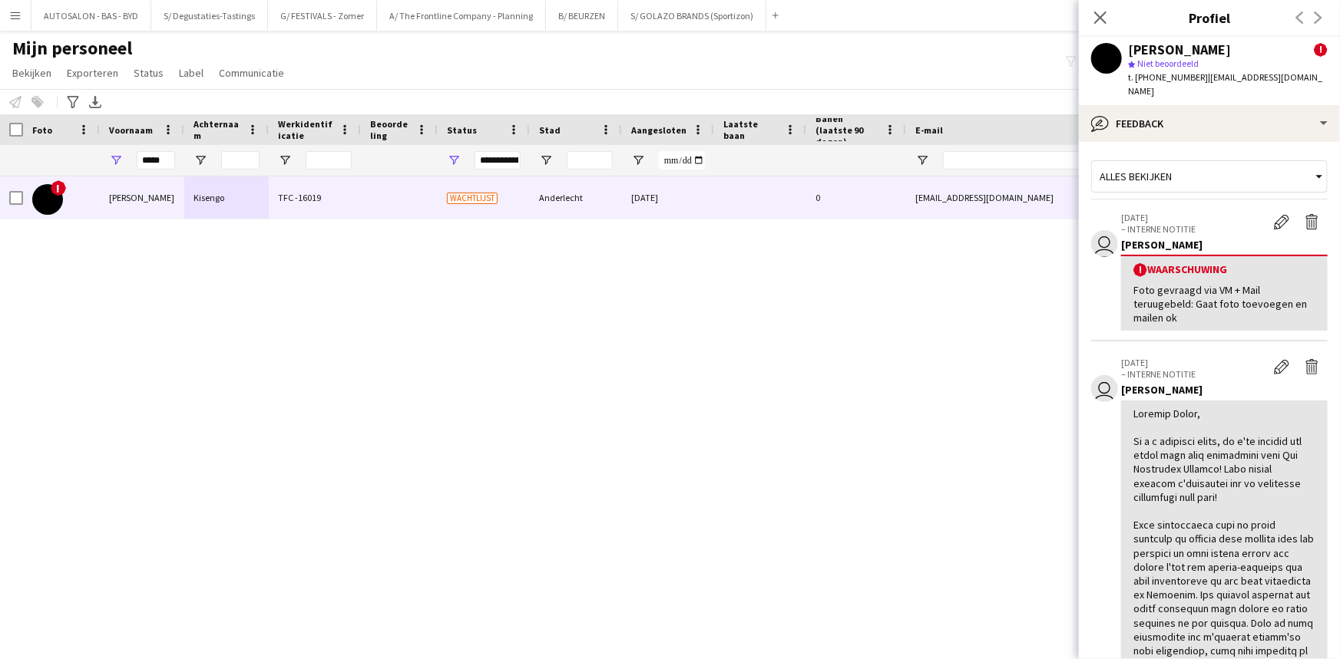
click at [1200, 77] on span "| [EMAIL_ADDRESS][DOMAIN_NAME]" at bounding box center [1225, 83] width 194 height 25
click at [576, 537] on div "! [PERSON_NAME] TFC -16019 Wachtlijst Anderlecht [DATE] 0 [EMAIL_ADDRESS][DOMAI…" at bounding box center [647, 399] width 1294 height 445
click at [117, 555] on div "! [PERSON_NAME] TFC -16019 Wachtlijst Anderlecht [DATE] 0 [EMAIL_ADDRESS][DOMAI…" at bounding box center [647, 399] width 1294 height 445
click at [157, 156] on input "*****" at bounding box center [156, 160] width 38 height 18
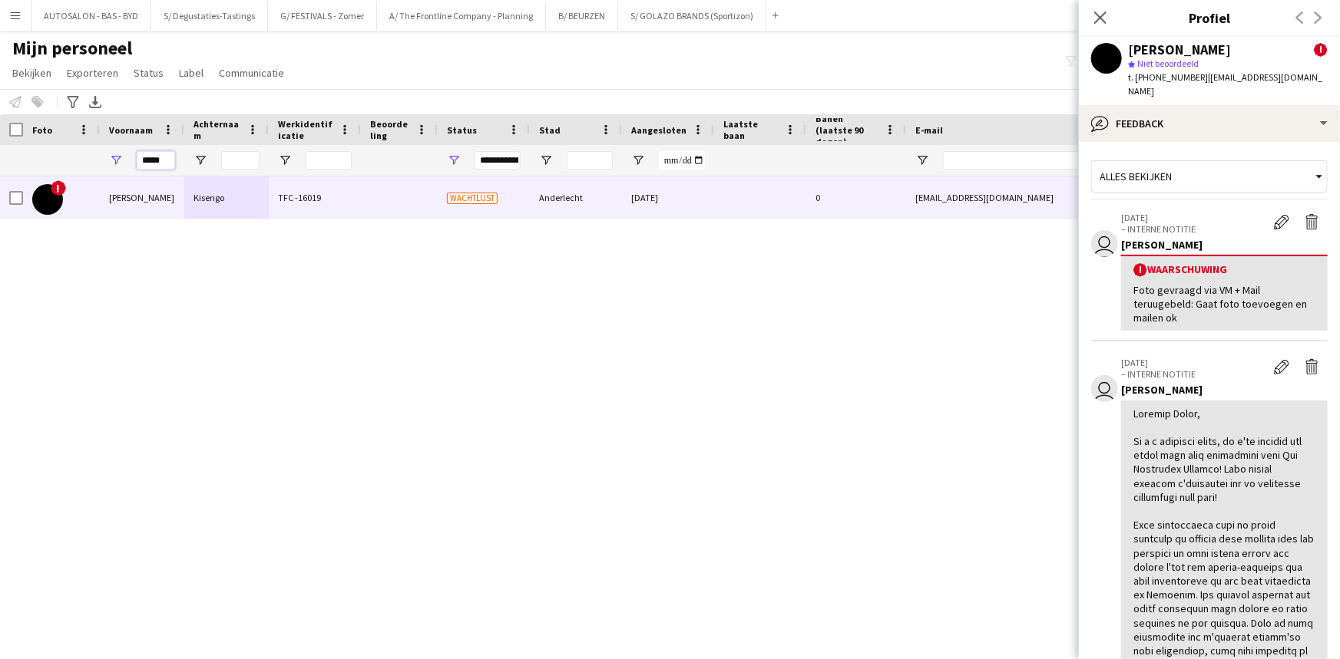
click at [157, 156] on input "*****" at bounding box center [156, 160] width 38 height 18
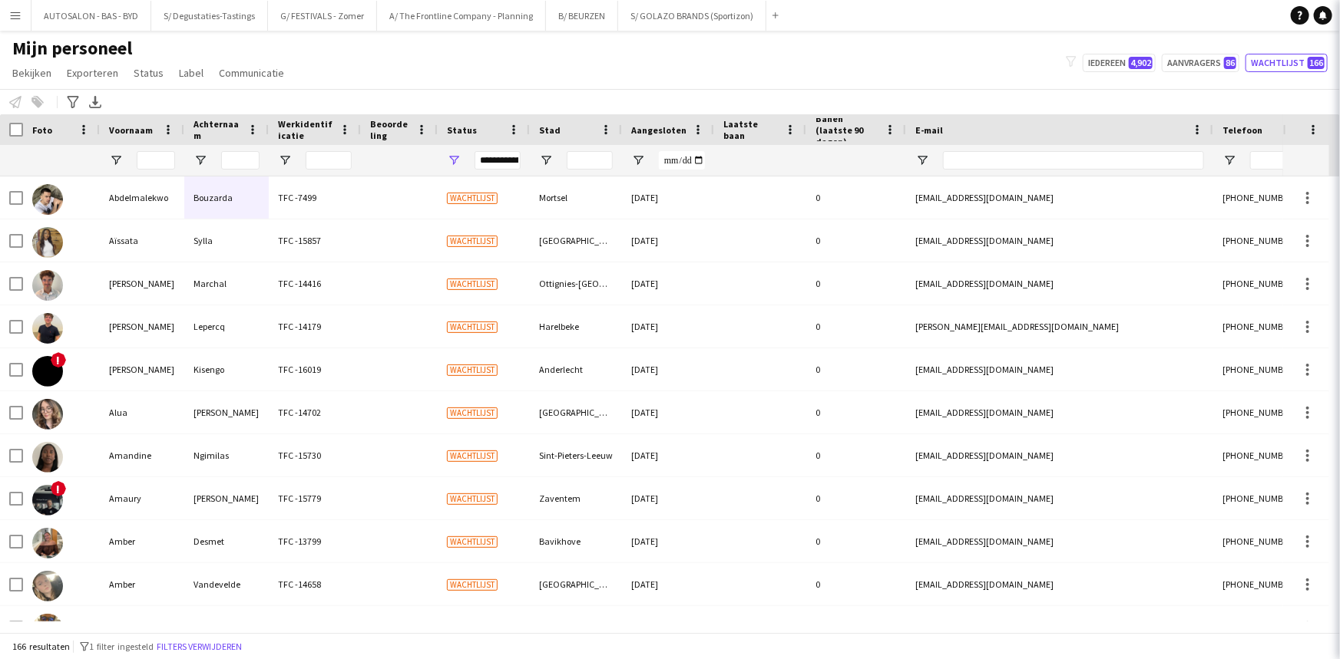
click at [1102, 15] on app-navbar "Menu [GEOGRAPHIC_DATA][PERSON_NAME] Alle taken Status Werkforce Werkforce [PERS…" at bounding box center [670, 15] width 1340 height 31
click at [1145, 61] on span "4,902" at bounding box center [1140, 63] width 24 height 12
type input "**********"
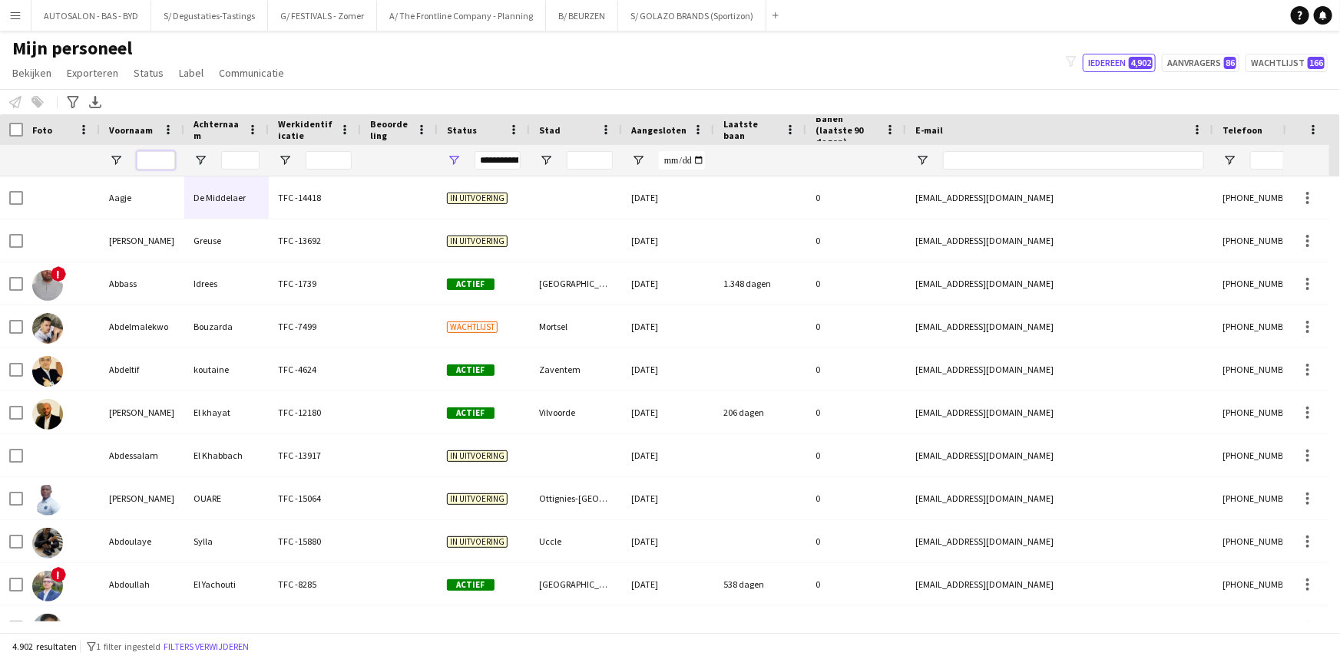
click at [157, 160] on input "Voornaam Filter Invoer" at bounding box center [156, 160] width 38 height 18
type input "******"
click at [233, 159] on input "Achternaam Filter Invoer" at bounding box center [240, 160] width 38 height 18
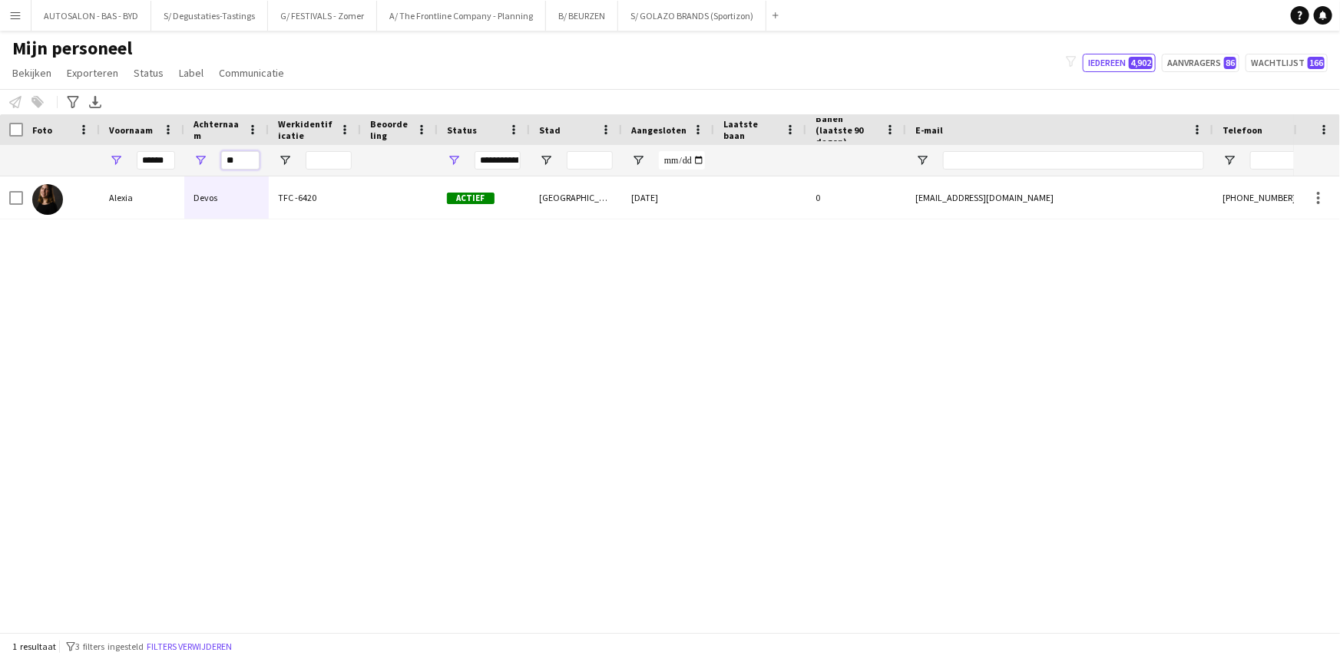
type input "**"
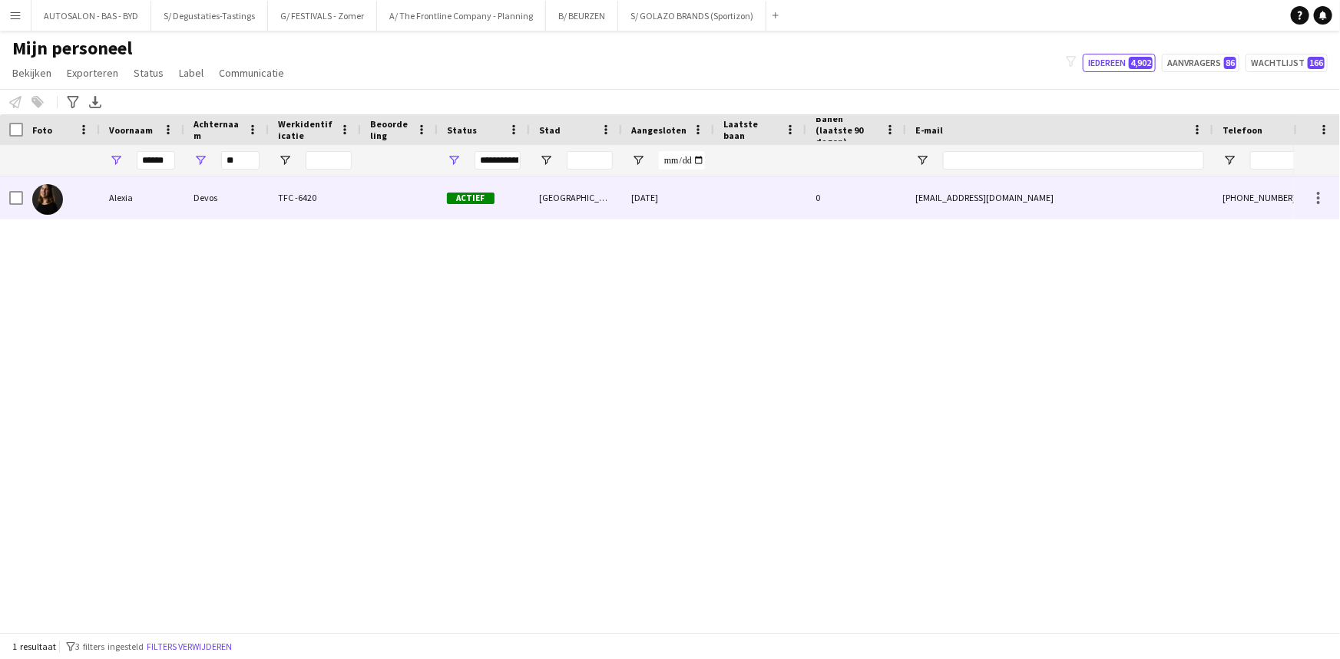
click at [220, 213] on div "Devos" at bounding box center [226, 198] width 84 height 42
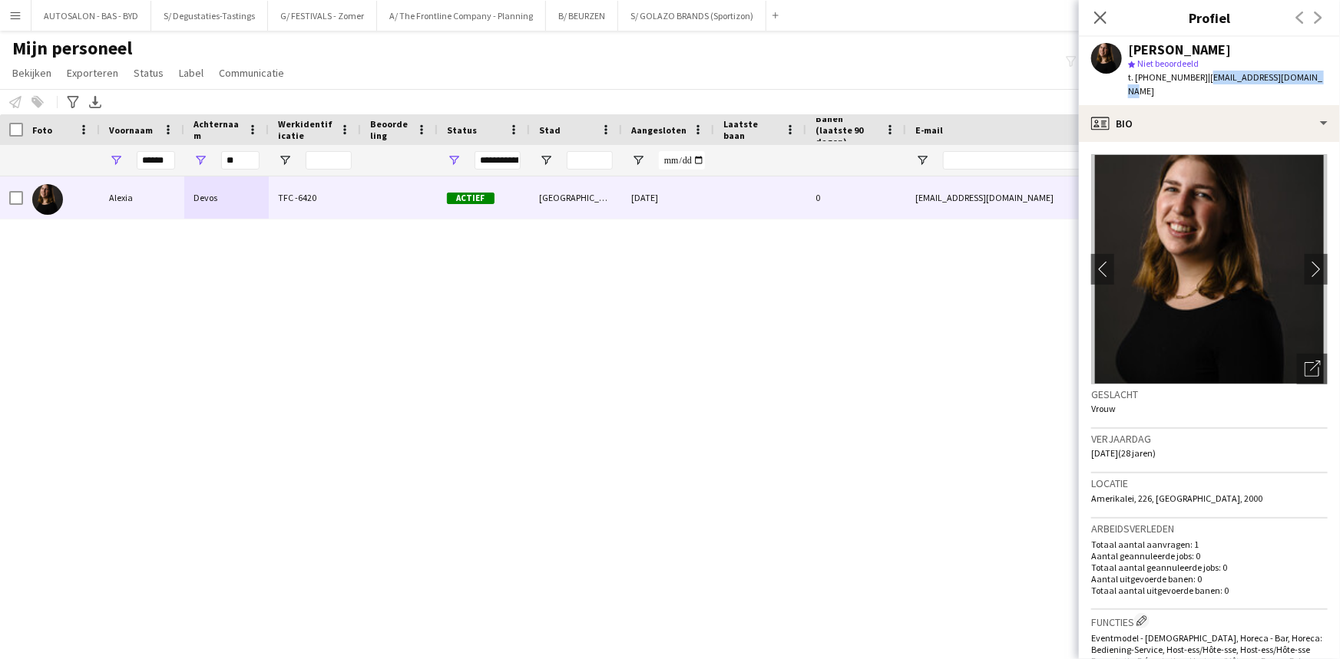
drag, startPoint x: 1197, startPoint y: 78, endPoint x: 1314, endPoint y: 82, distance: 116.8
click at [1314, 82] on div "[PERSON_NAME] star Niet beoordeeld t. [PHONE_NUMBER] | [PERSON_NAME][EMAIL_ADDR…" at bounding box center [1209, 71] width 261 height 68
click at [1230, 477] on h3 "Locatie" at bounding box center [1209, 484] width 236 height 14
click at [163, 161] on input "******" at bounding box center [156, 160] width 38 height 18
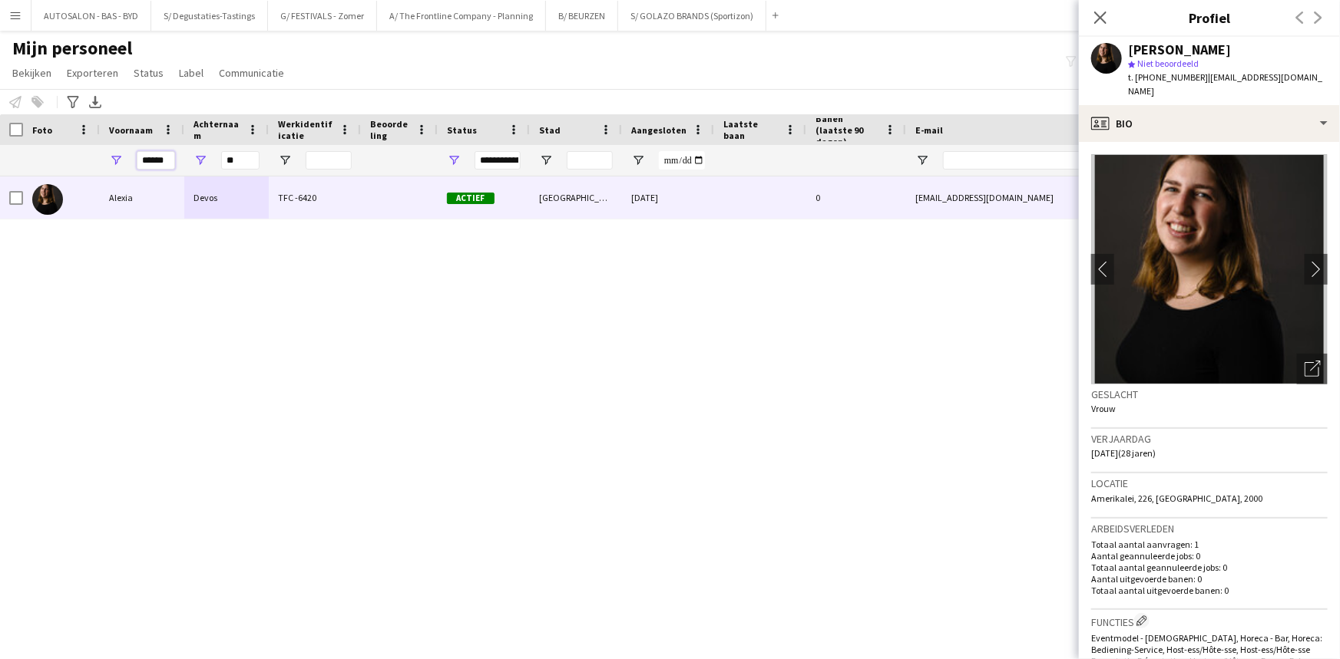
click at [163, 161] on input "******" at bounding box center [156, 160] width 38 height 18
type input "*"
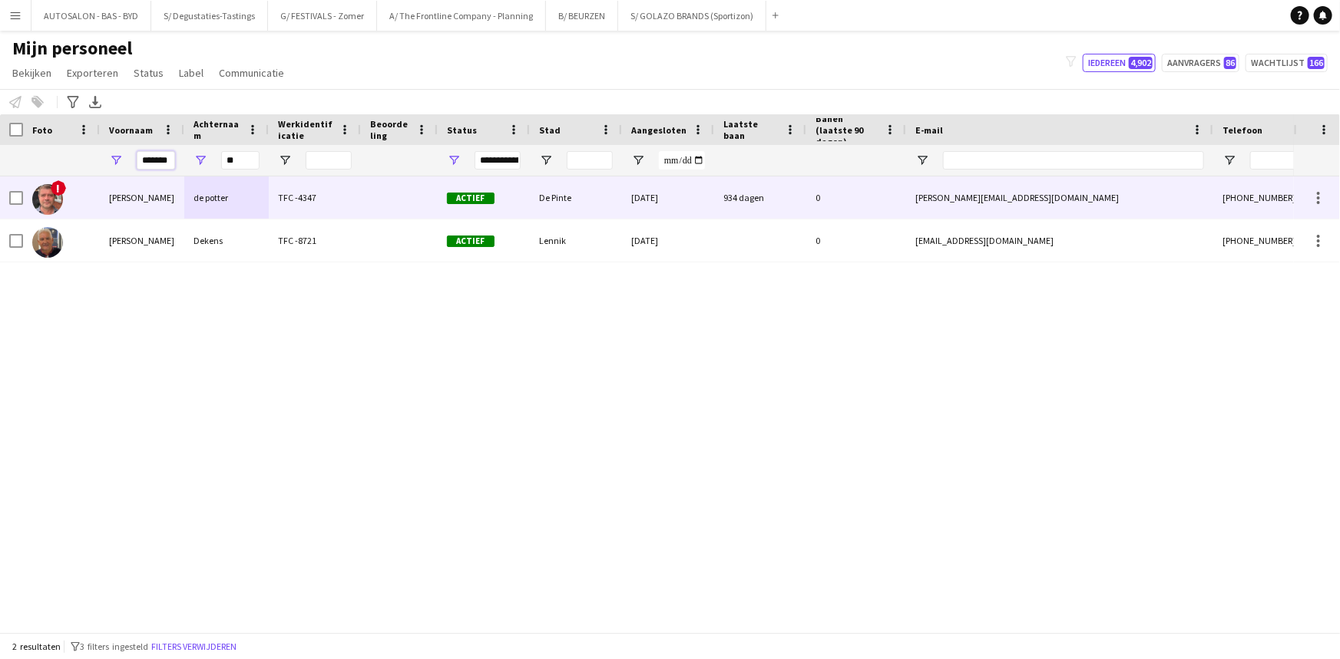
type input "*******"
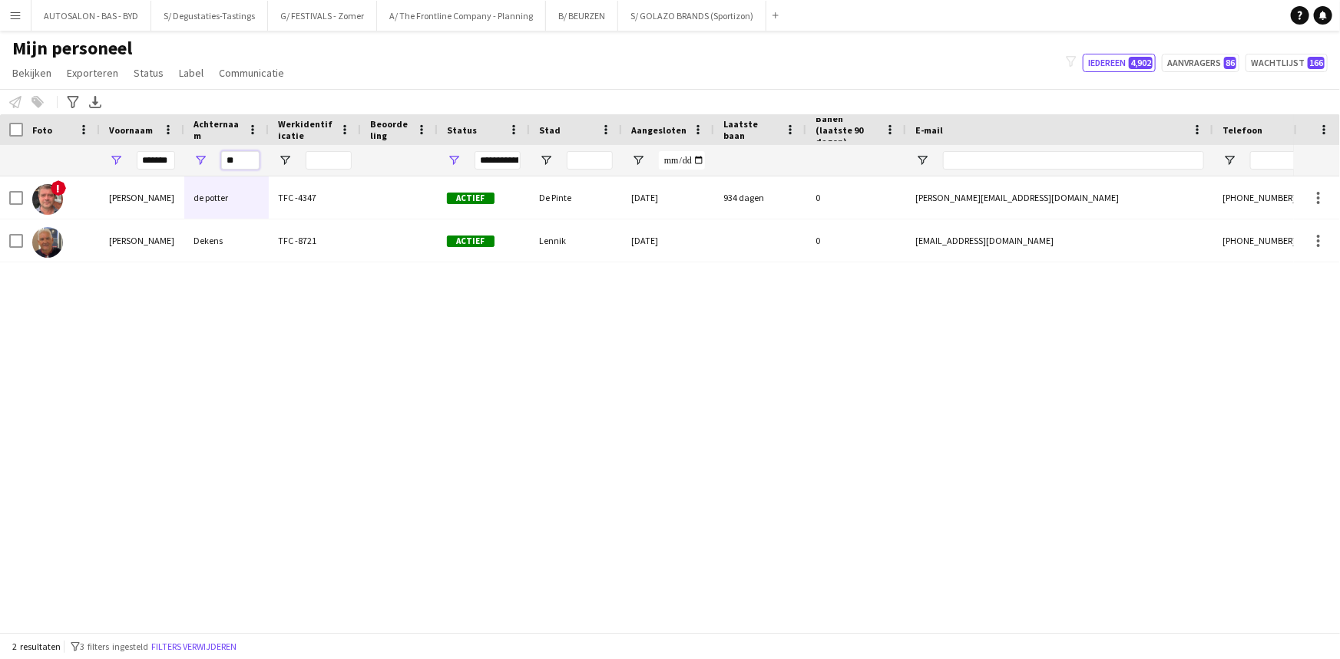
click at [253, 164] on input "**" at bounding box center [240, 160] width 38 height 18
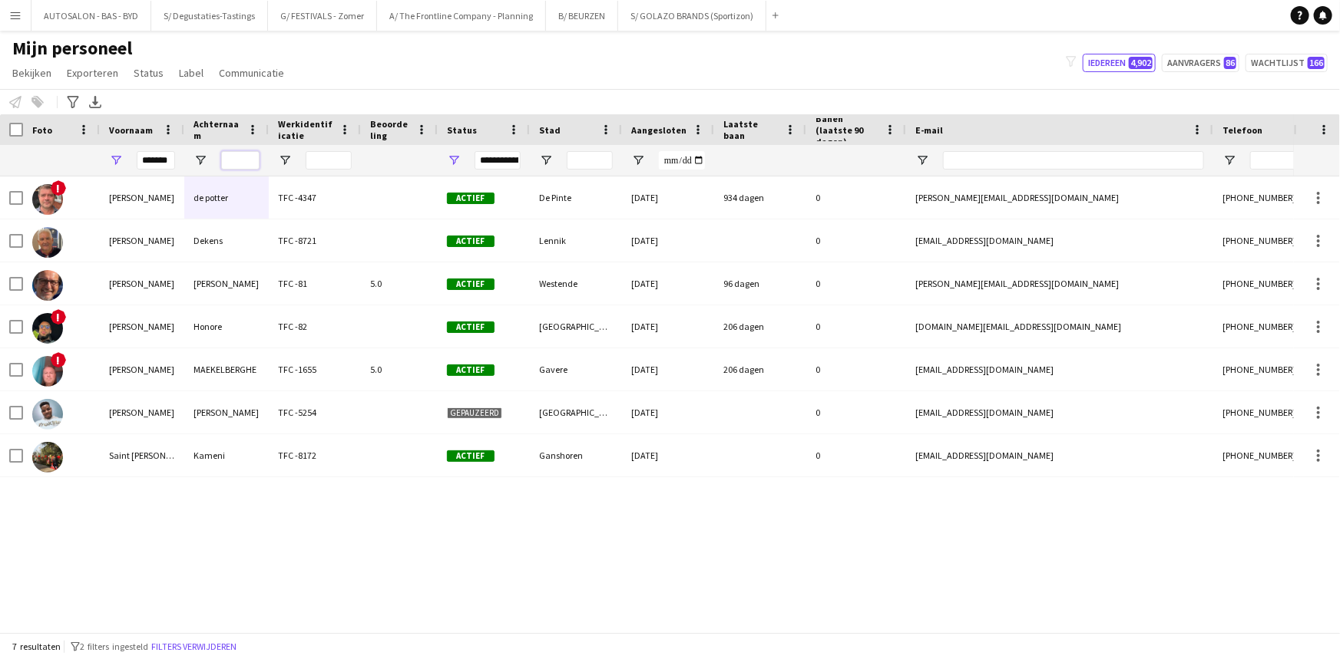
click at [249, 157] on input "Achternaam Filter Invoer" at bounding box center [240, 160] width 38 height 18
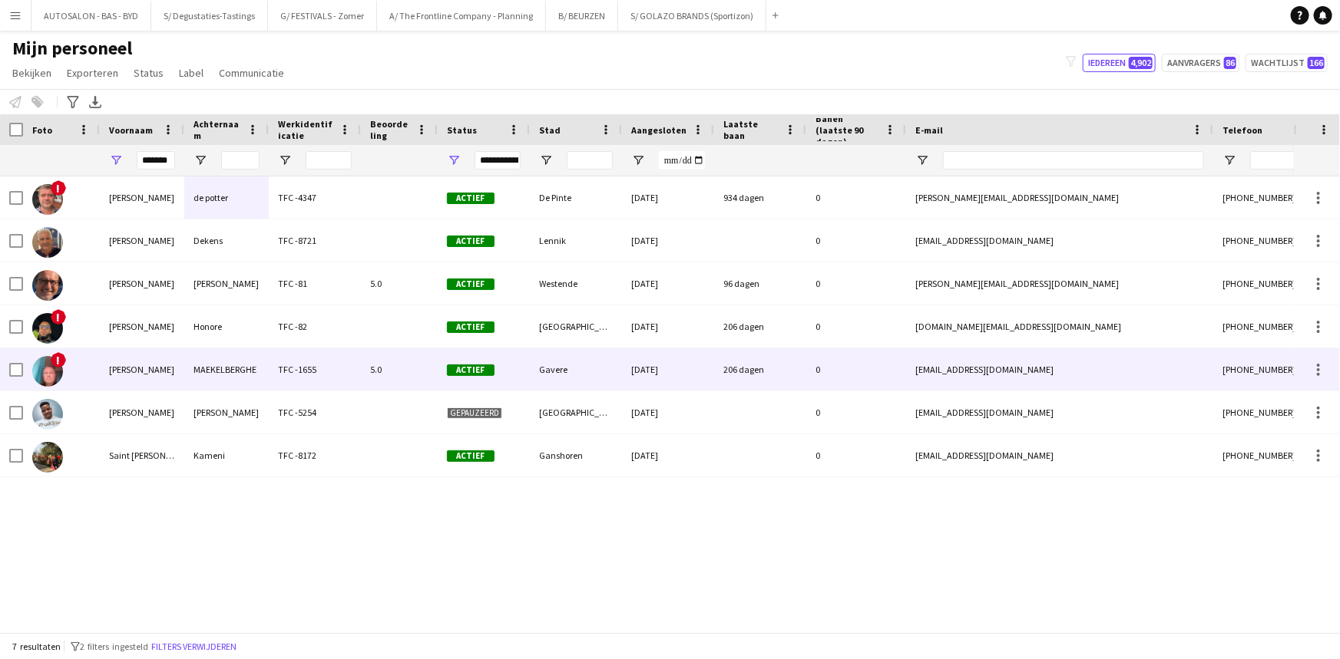
click at [233, 368] on div "MAEKELBERGHE" at bounding box center [226, 370] width 84 height 42
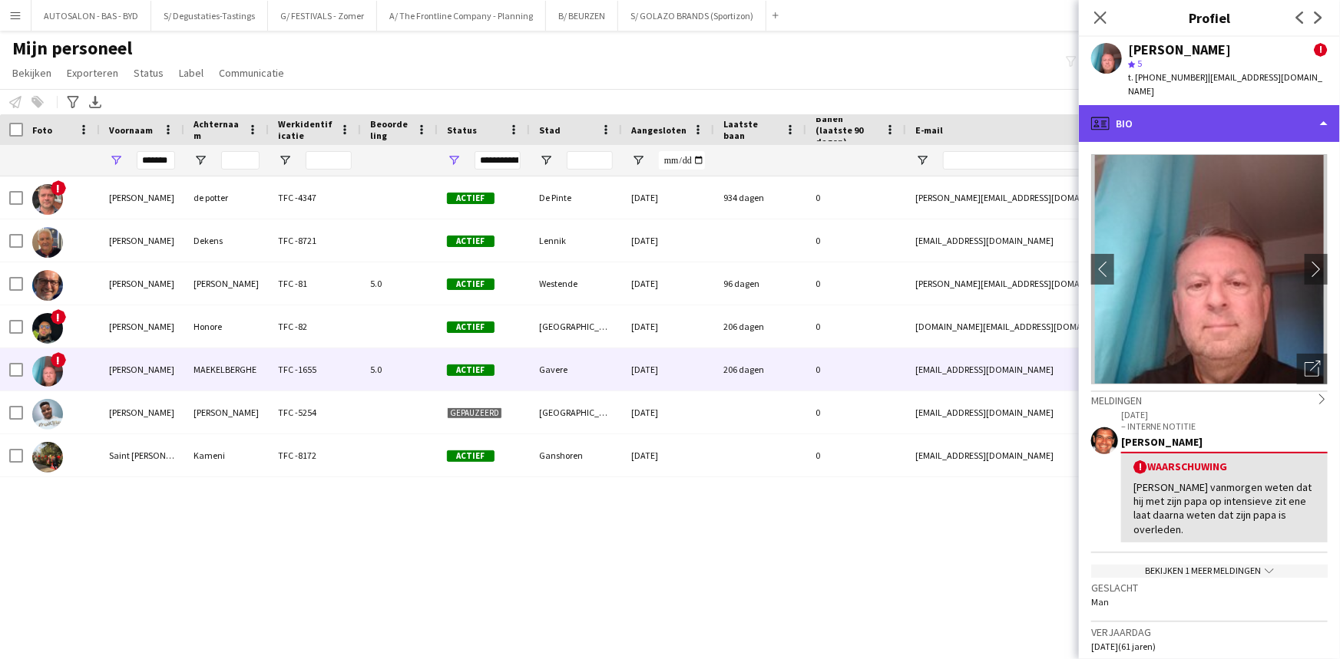
click at [1181, 107] on div "profile Bio" at bounding box center [1209, 123] width 261 height 37
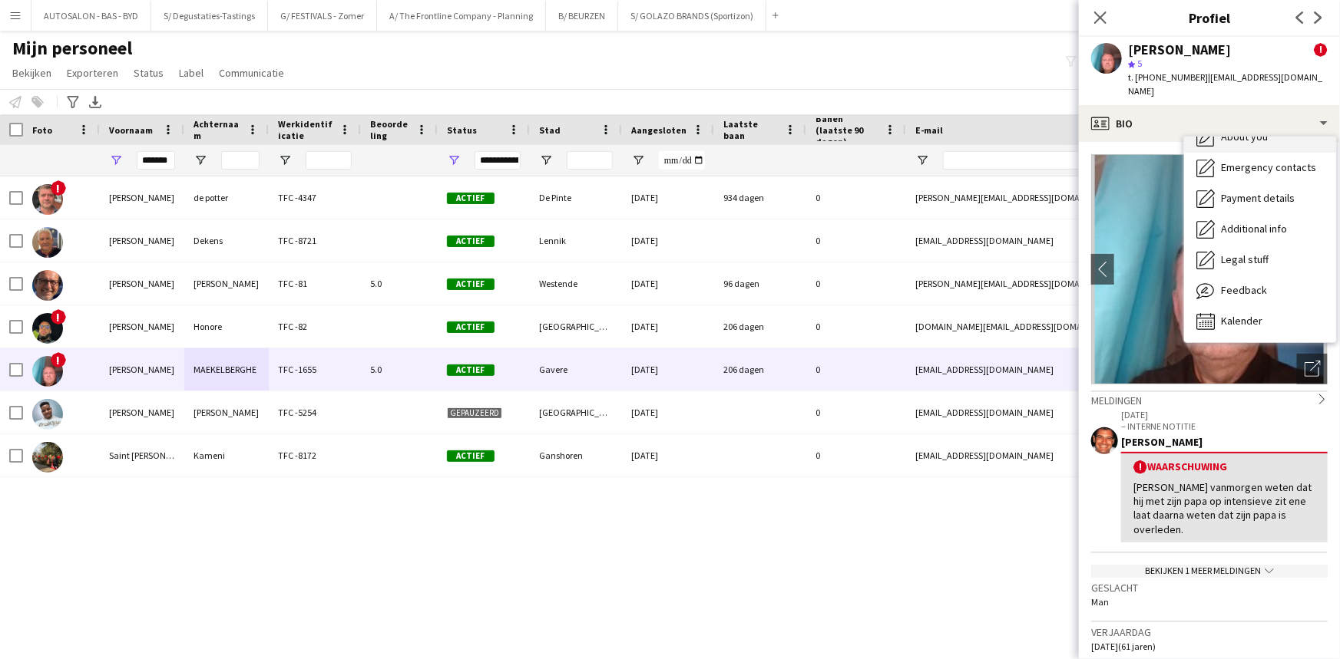
click at [1273, 123] on div "About you About you" at bounding box center [1260, 137] width 152 height 31
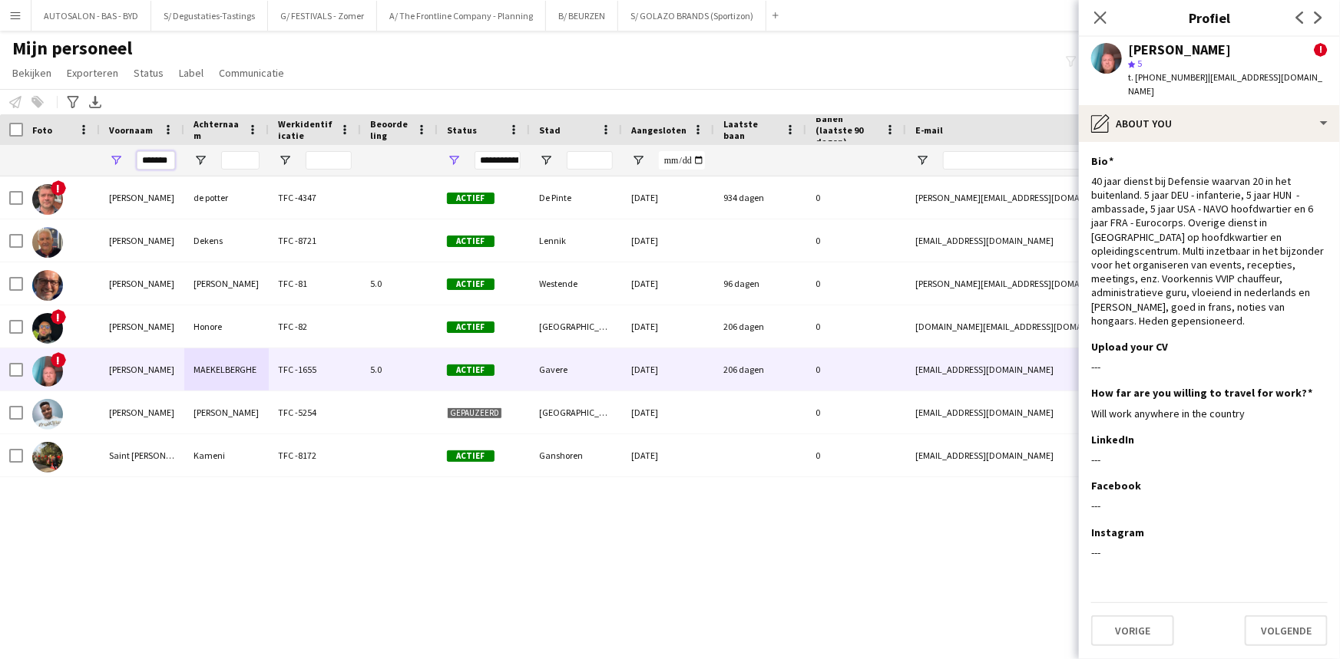
click at [148, 161] on input "*******" at bounding box center [156, 160] width 38 height 18
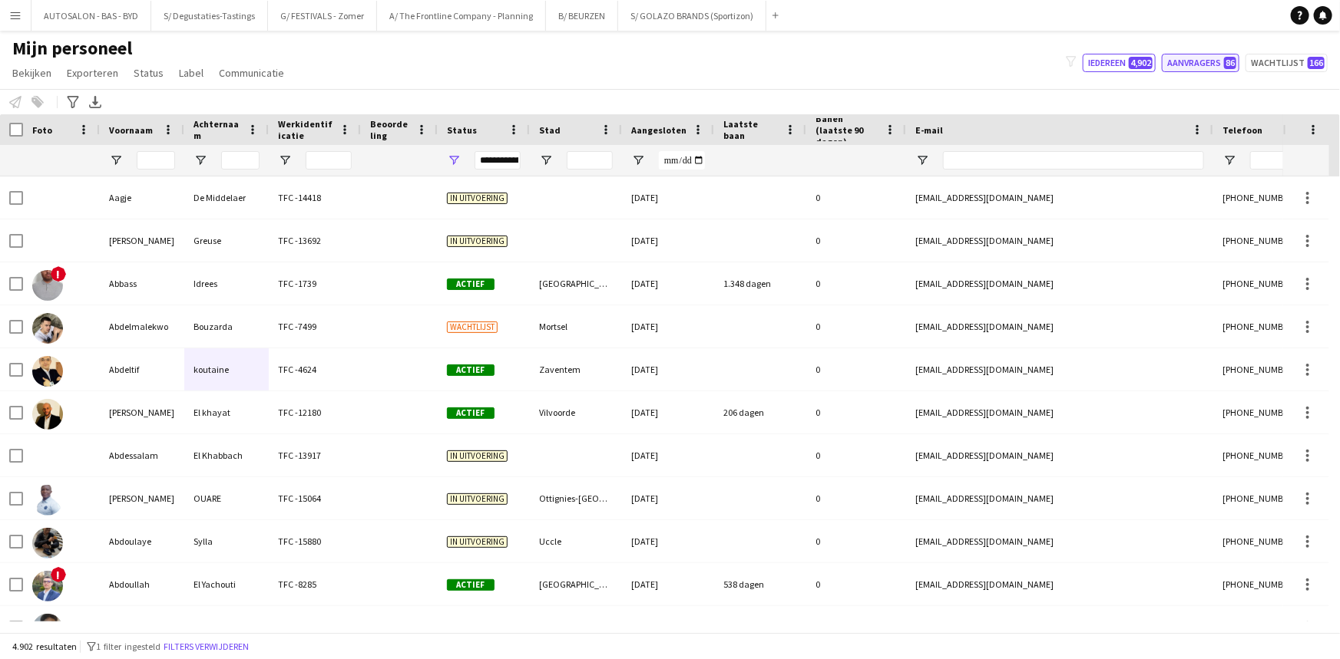
click at [1182, 68] on button "Aanvragers 86" at bounding box center [1201, 63] width 78 height 18
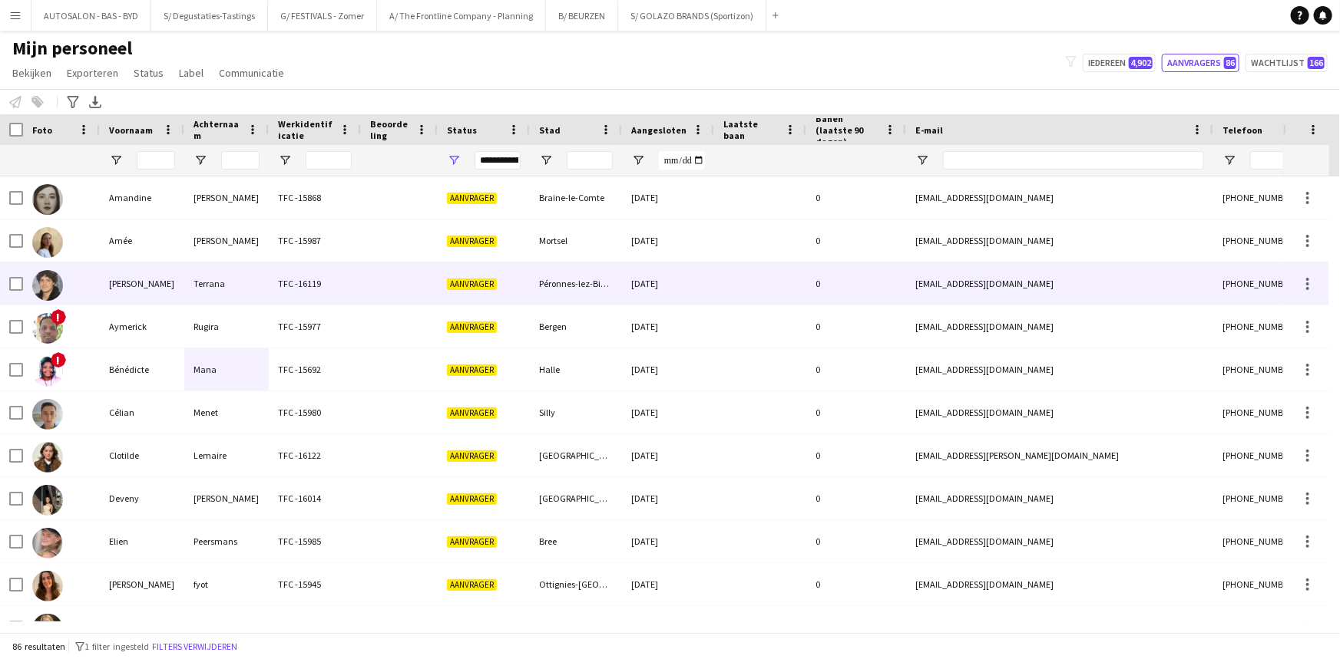
click at [351, 260] on div "TFC -15987" at bounding box center [315, 241] width 92 height 42
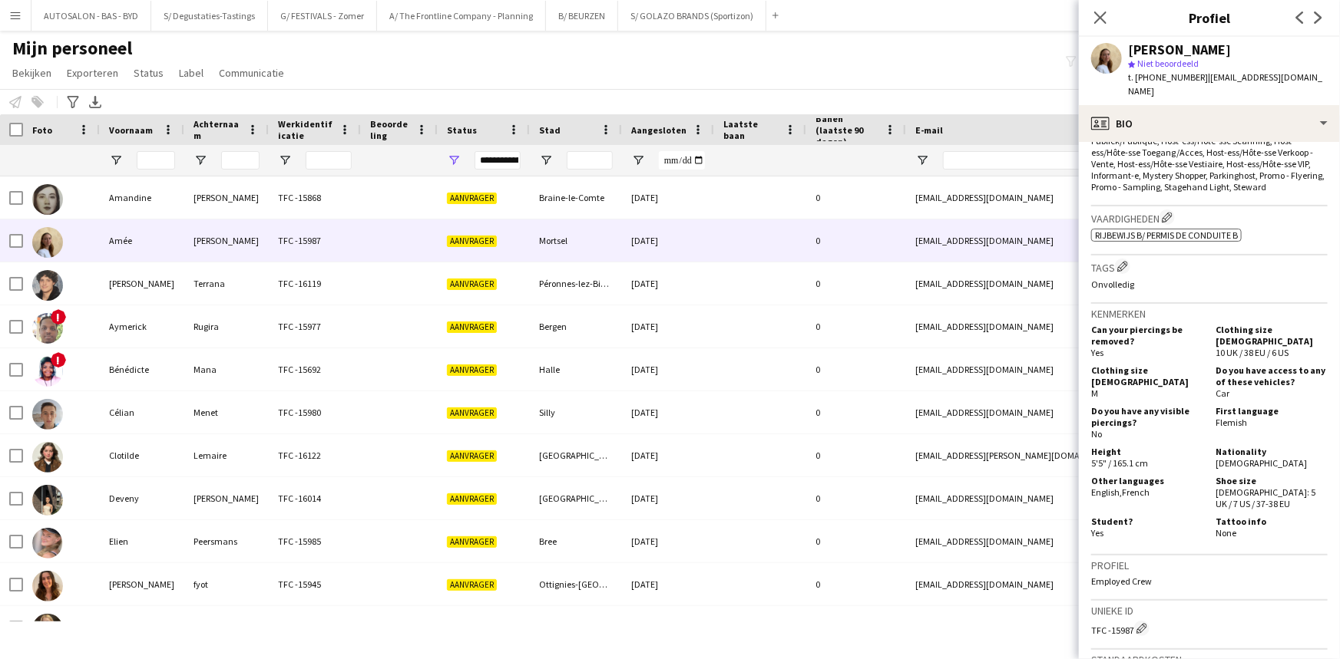
scroll to position [556, 0]
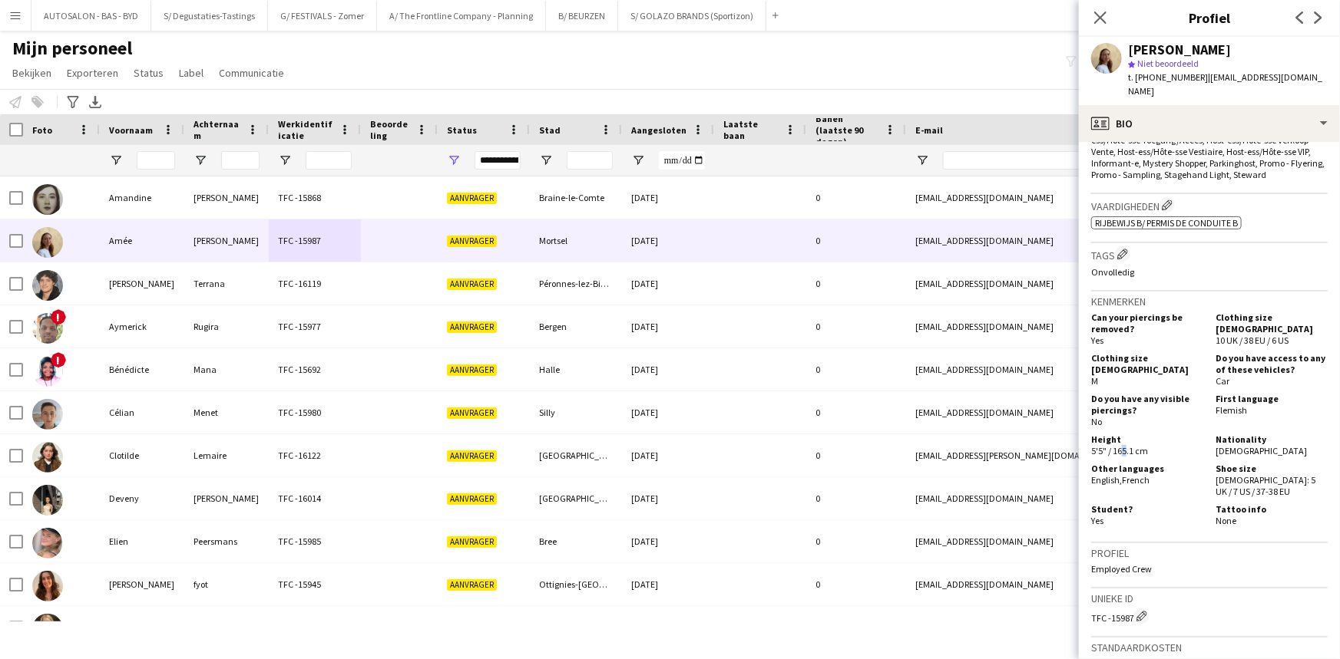
drag, startPoint x: 1120, startPoint y: 431, endPoint x: 1171, endPoint y: 436, distance: 51.6
click at [1165, 434] on div "Height 5'5" / 165.1 cm" at bounding box center [1150, 445] width 118 height 23
click at [1166, 463] on h5 "Other languages" at bounding box center [1147, 469] width 112 height 12
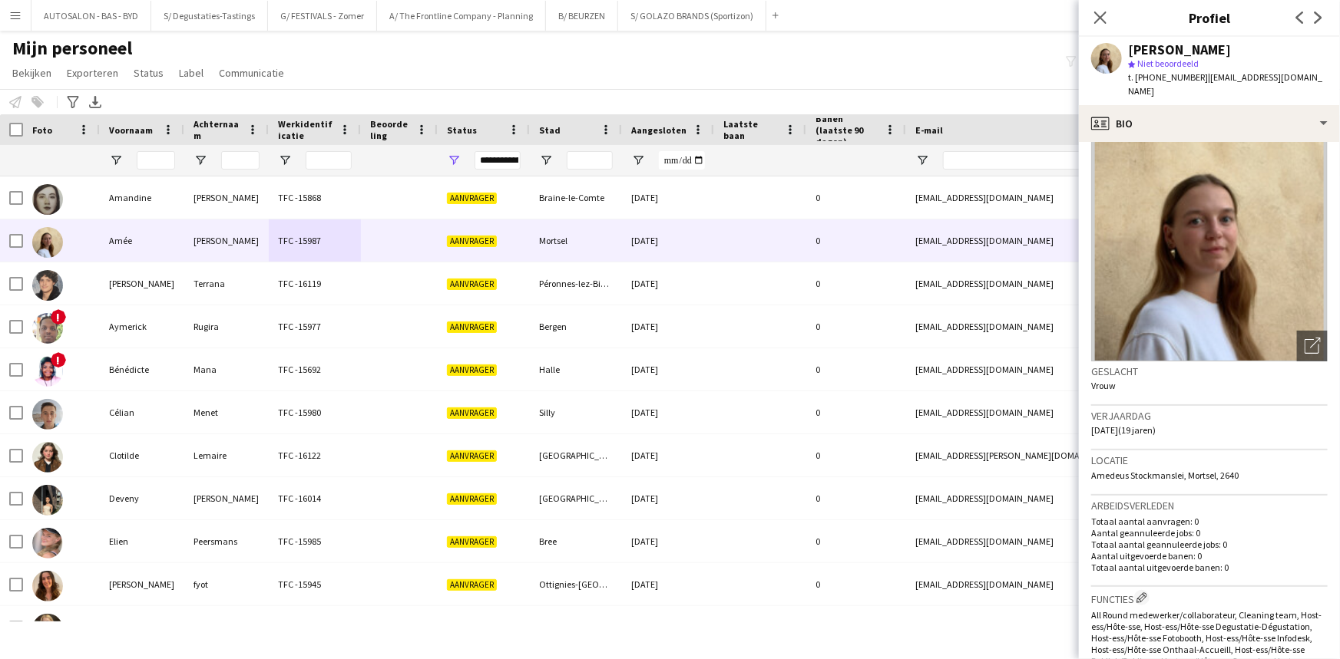
scroll to position [21, 0]
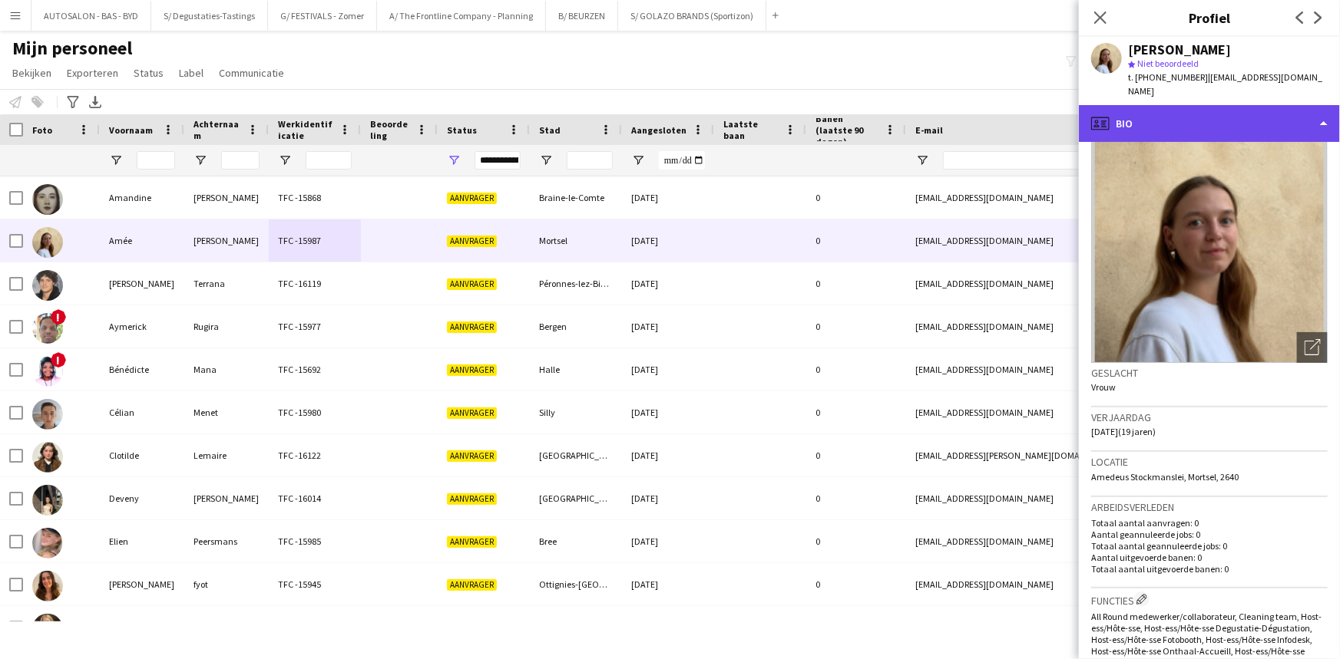
click at [1198, 105] on div "profile Bio" at bounding box center [1209, 123] width 261 height 37
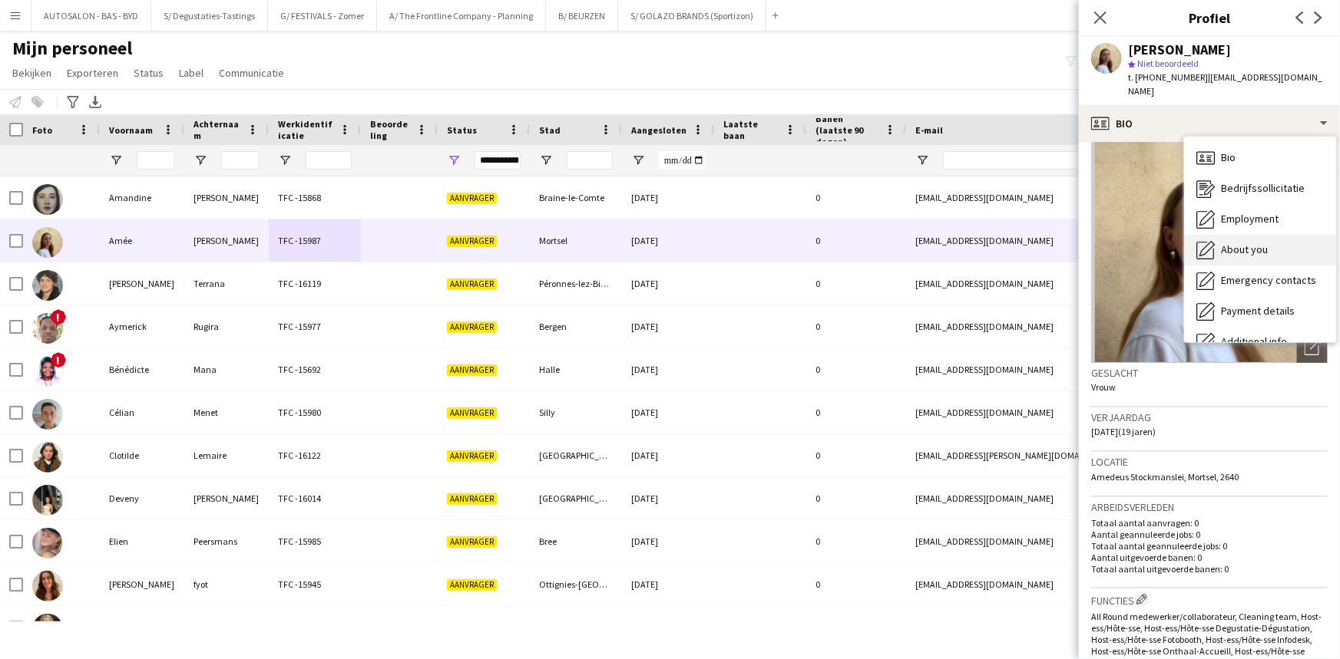
click at [1249, 235] on div "About you About you" at bounding box center [1260, 250] width 152 height 31
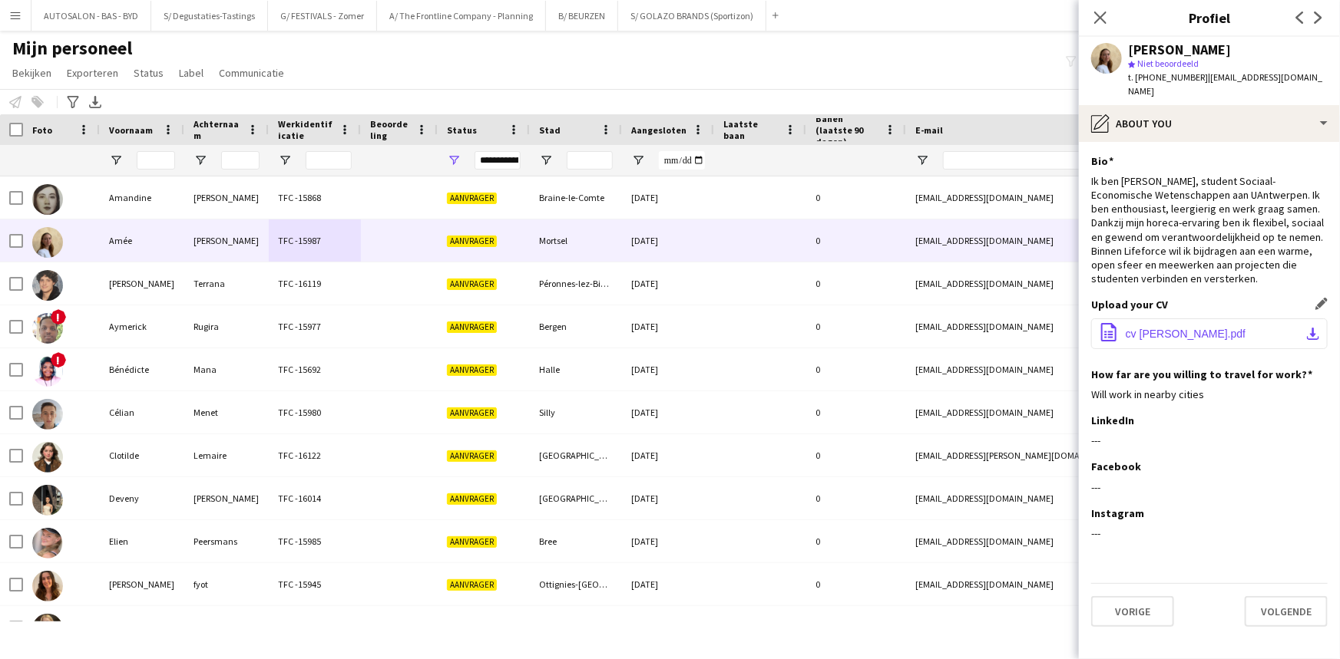
click at [1208, 328] on span "cv [PERSON_NAME].pdf" at bounding box center [1185, 334] width 120 height 12
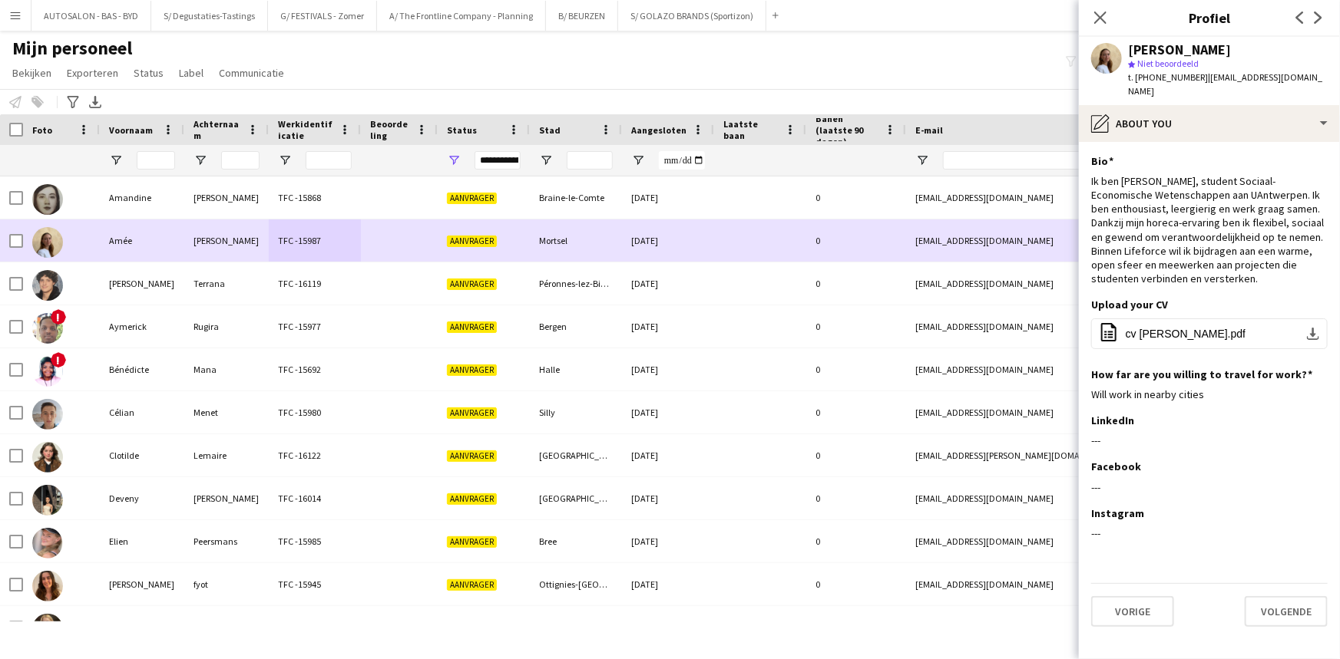
click at [380, 241] on div at bounding box center [399, 241] width 77 height 42
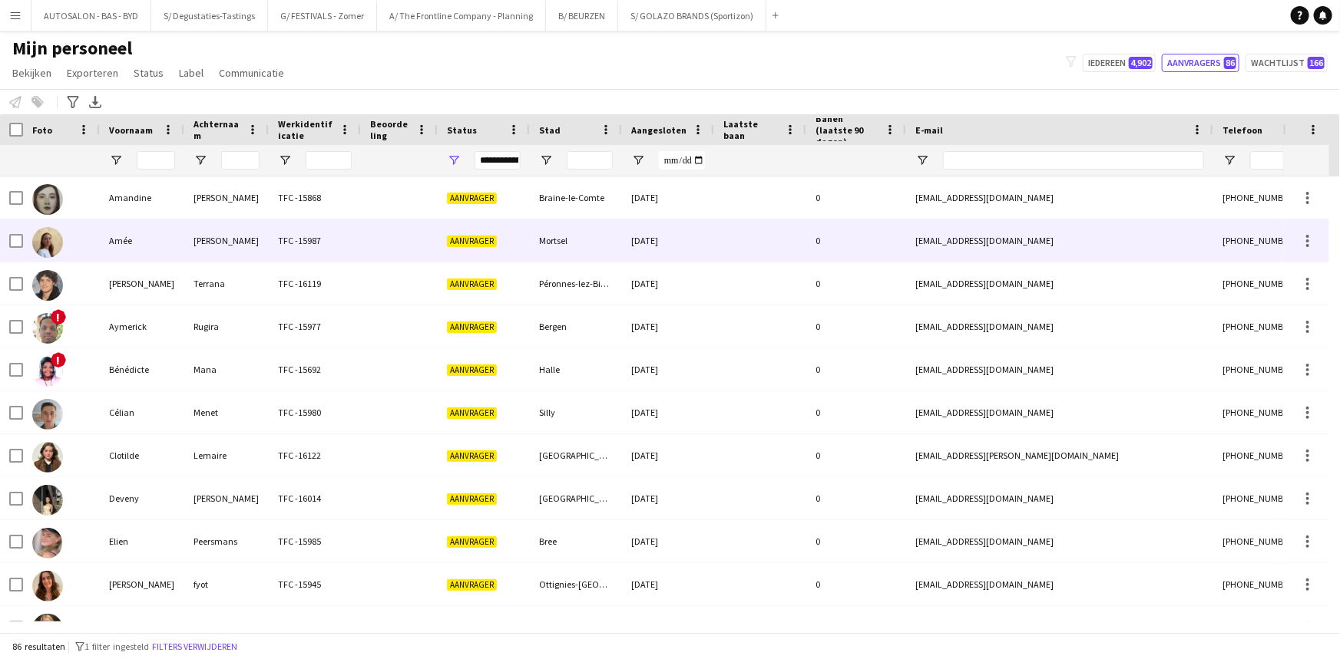
click at [378, 238] on div at bounding box center [399, 241] width 77 height 42
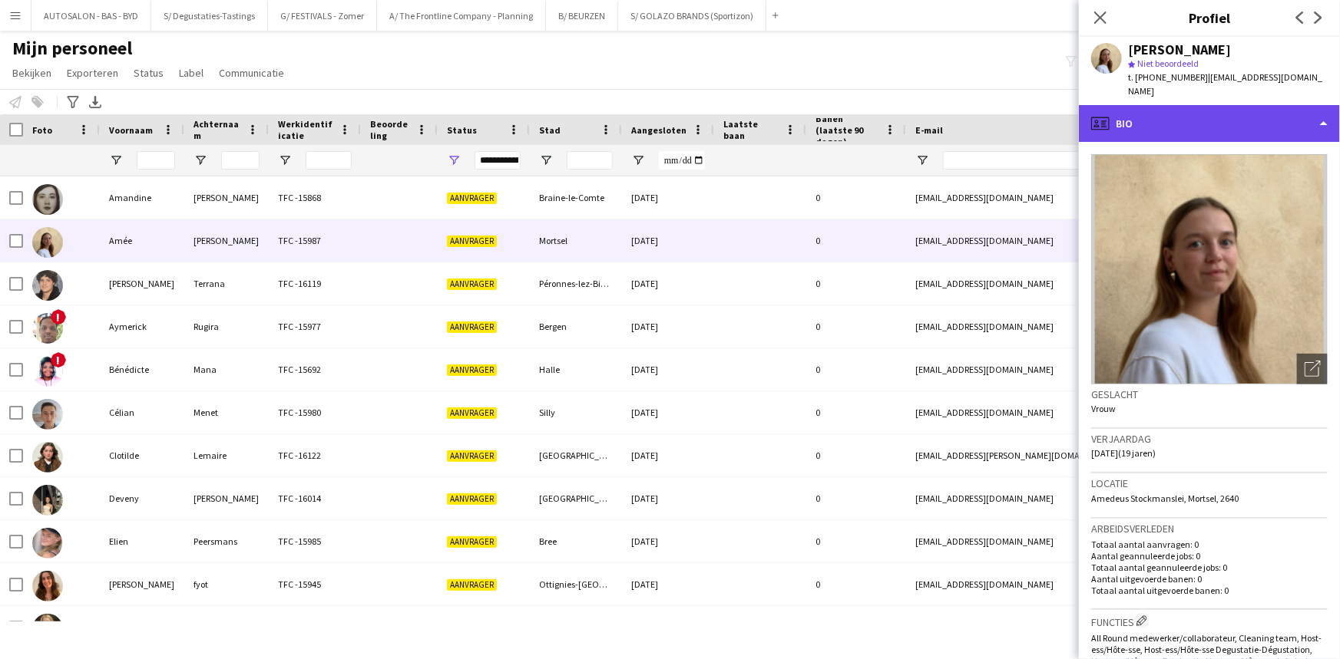
click at [1150, 105] on div "profile Bio" at bounding box center [1209, 123] width 261 height 37
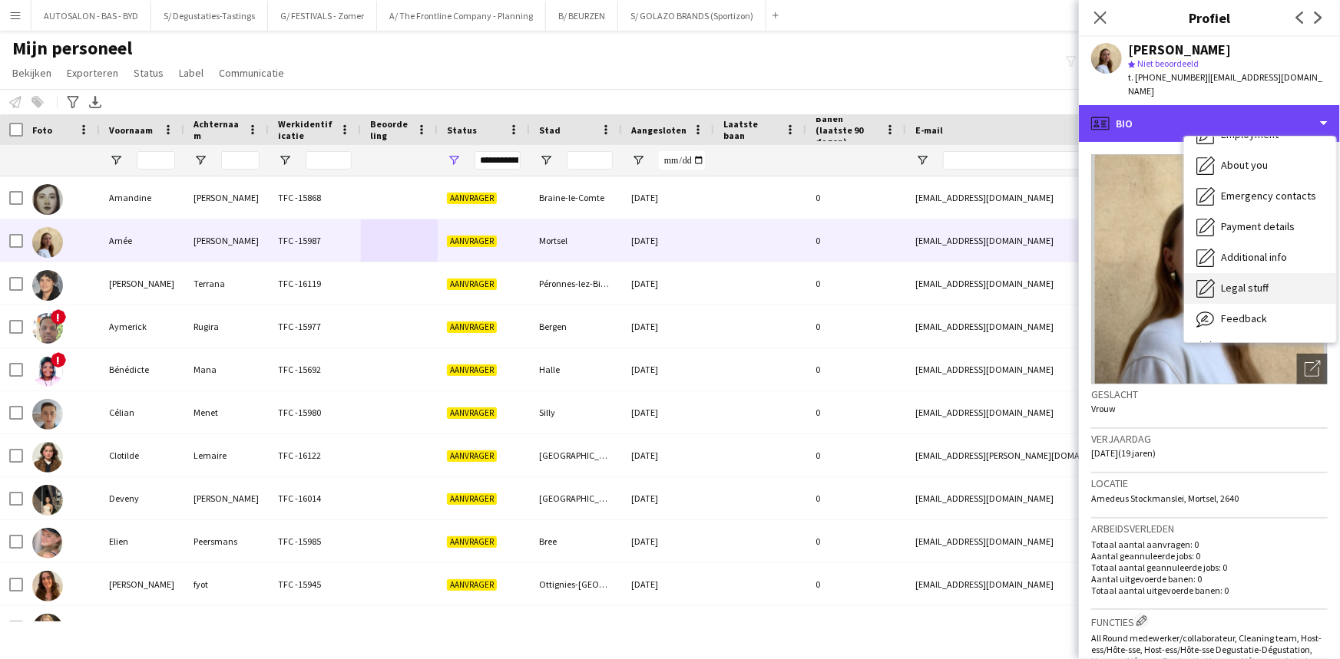
scroll to position [113, 0]
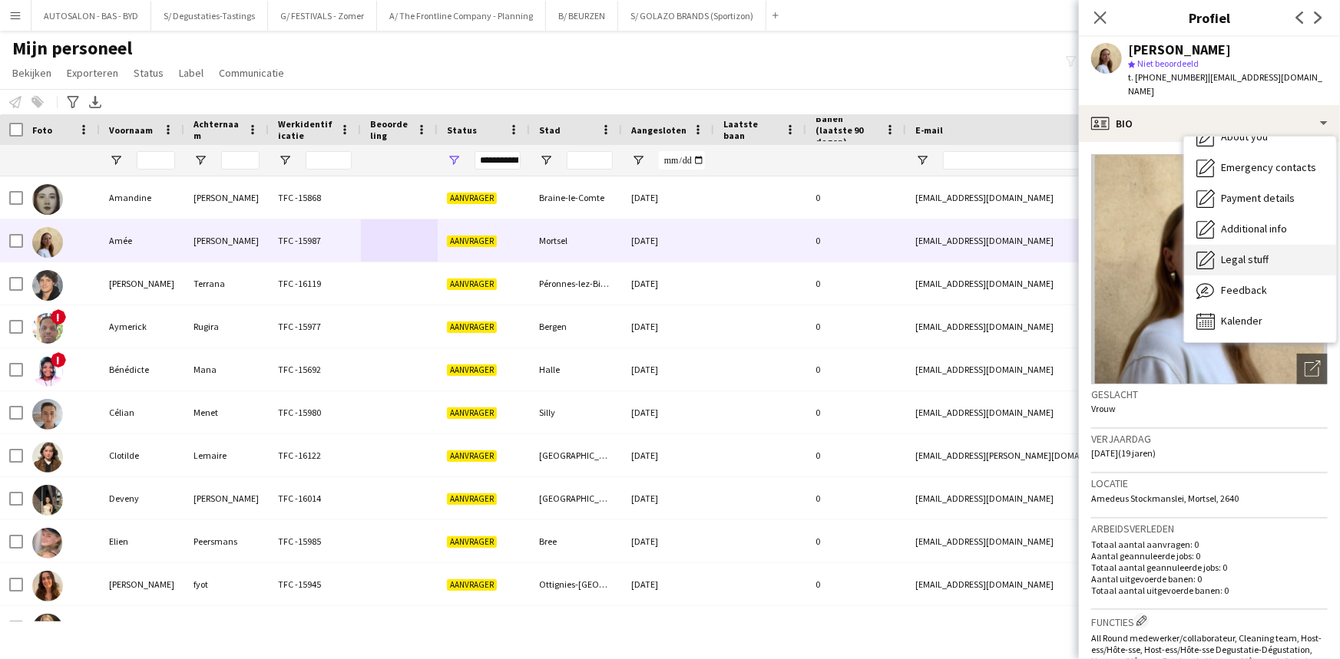
click at [1262, 253] on span "Legal stuff" at bounding box center [1245, 260] width 48 height 14
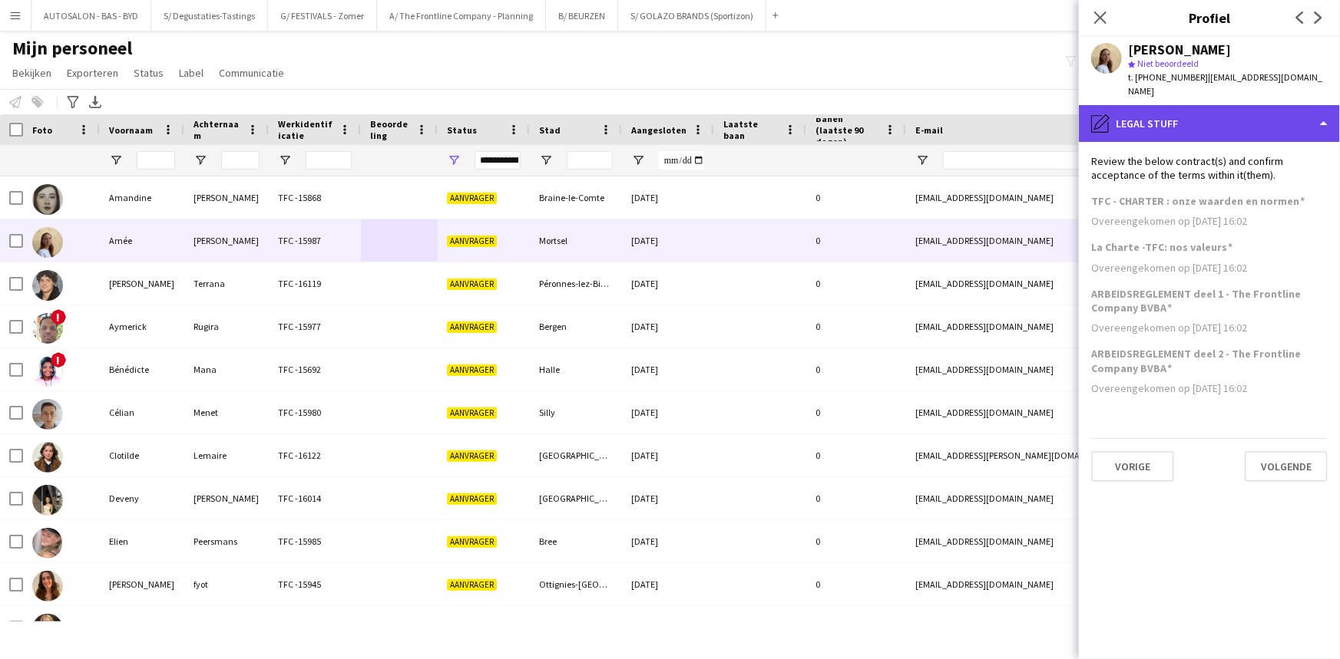
click at [1217, 106] on div "pencil4 Legal stuff" at bounding box center [1209, 123] width 261 height 37
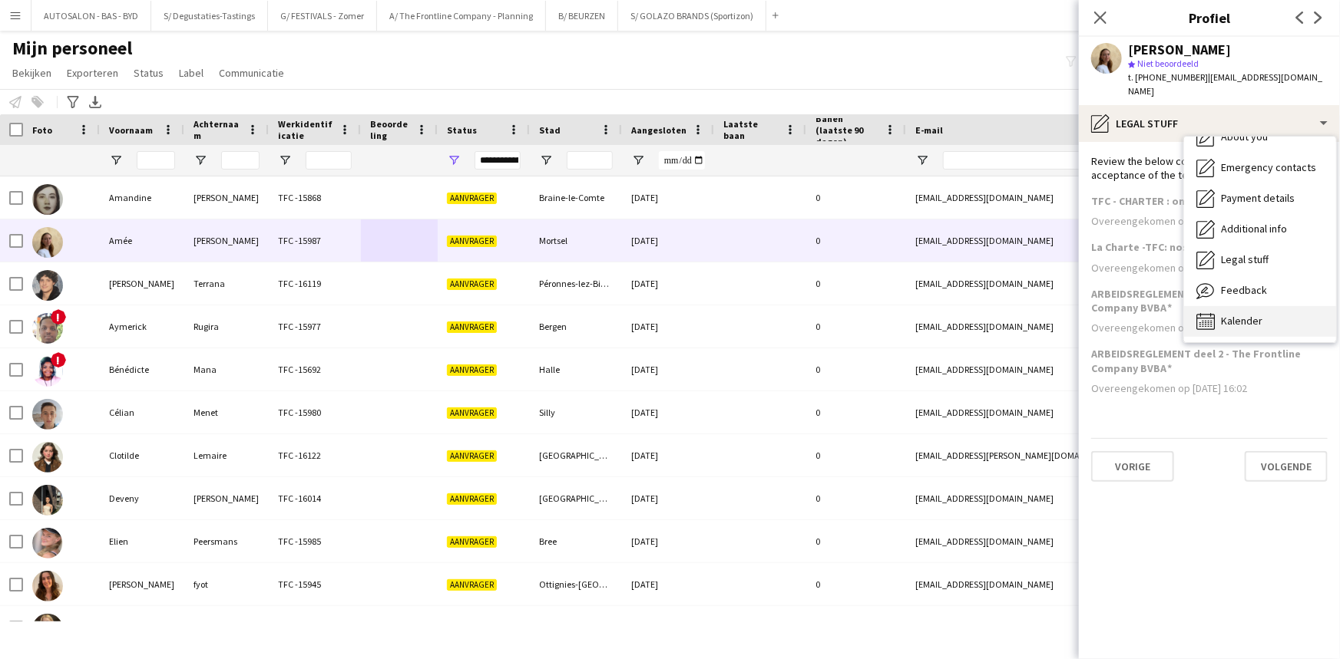
click at [1240, 314] on span "Kalender" at bounding box center [1241, 321] width 41 height 14
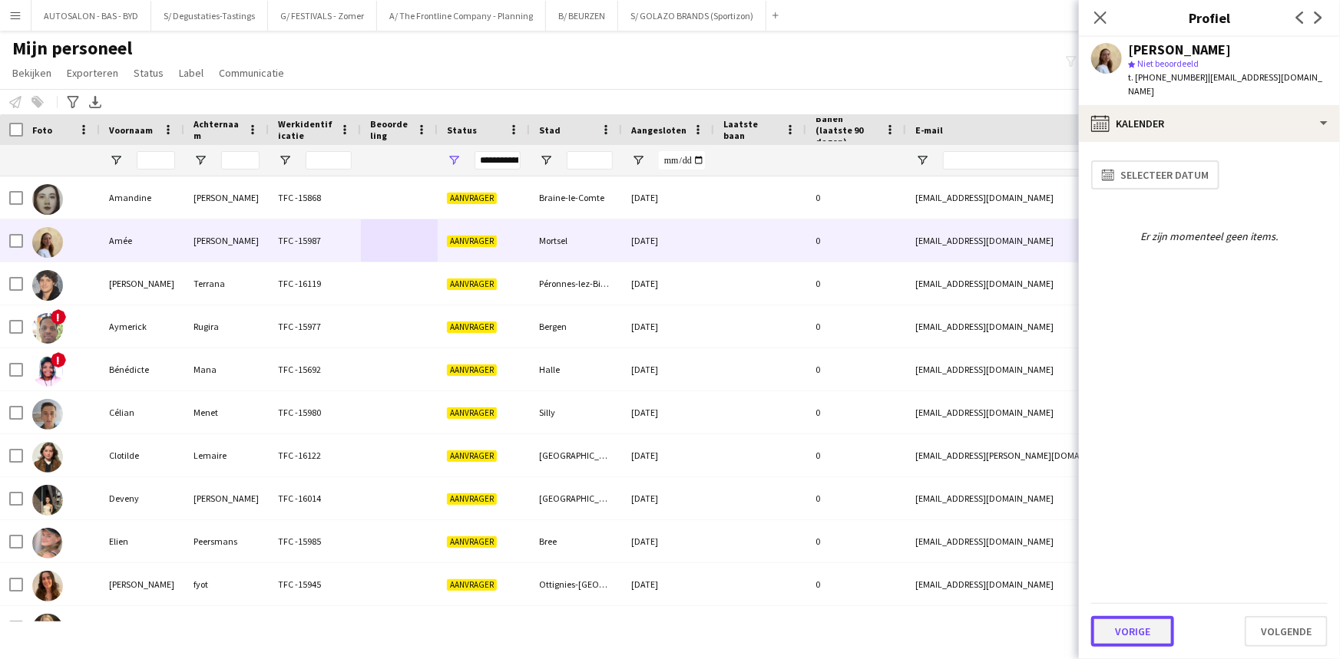
click at [1106, 631] on button "Vorige" at bounding box center [1132, 631] width 83 height 31
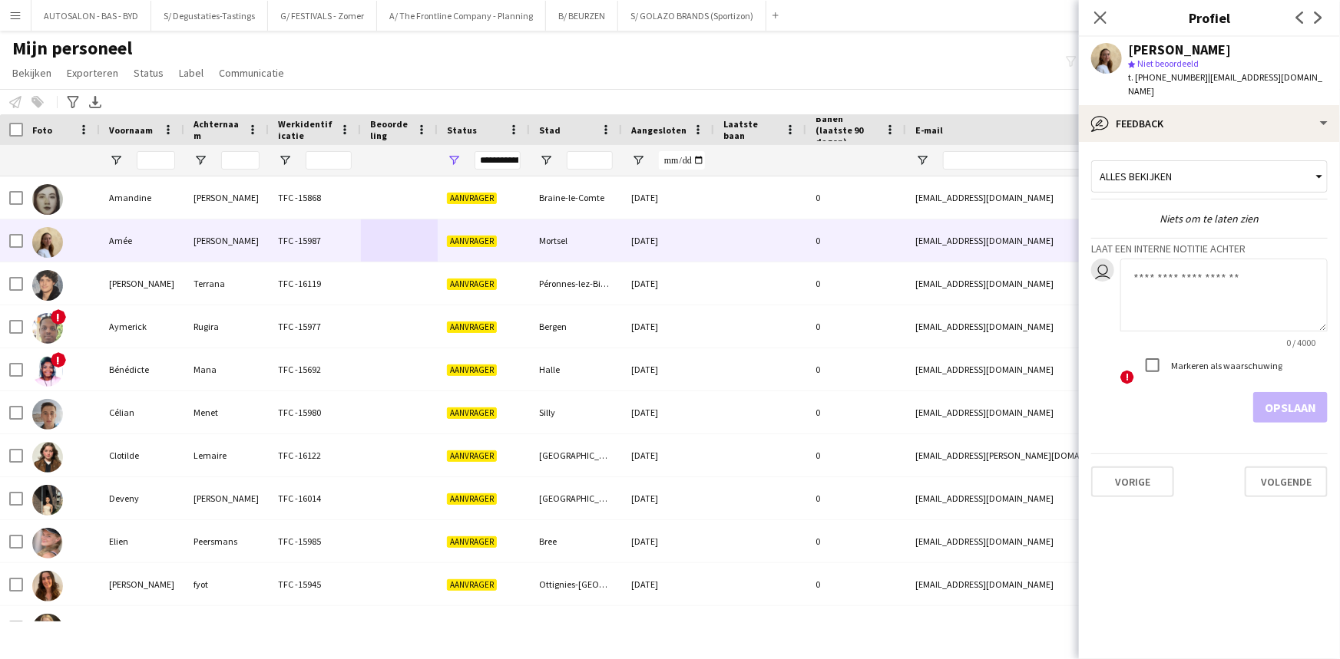
click at [1125, 631] on app-crew-profile-feedback-tab "Alles bekijken Niets om te laten zien [PERSON_NAME] een interne notitie [PERSON…" at bounding box center [1209, 400] width 261 height 517
click at [1132, 476] on button "Vorige" at bounding box center [1132, 482] width 83 height 31
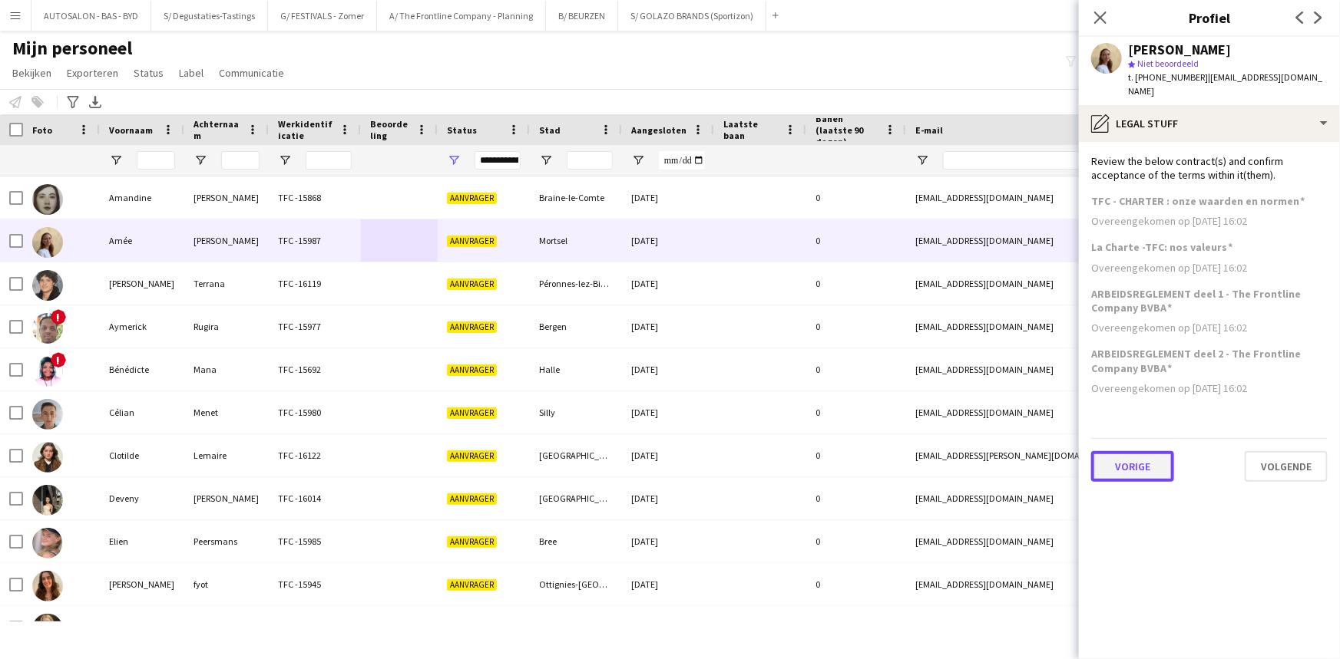
click at [1136, 455] on button "Vorige" at bounding box center [1132, 466] width 83 height 31
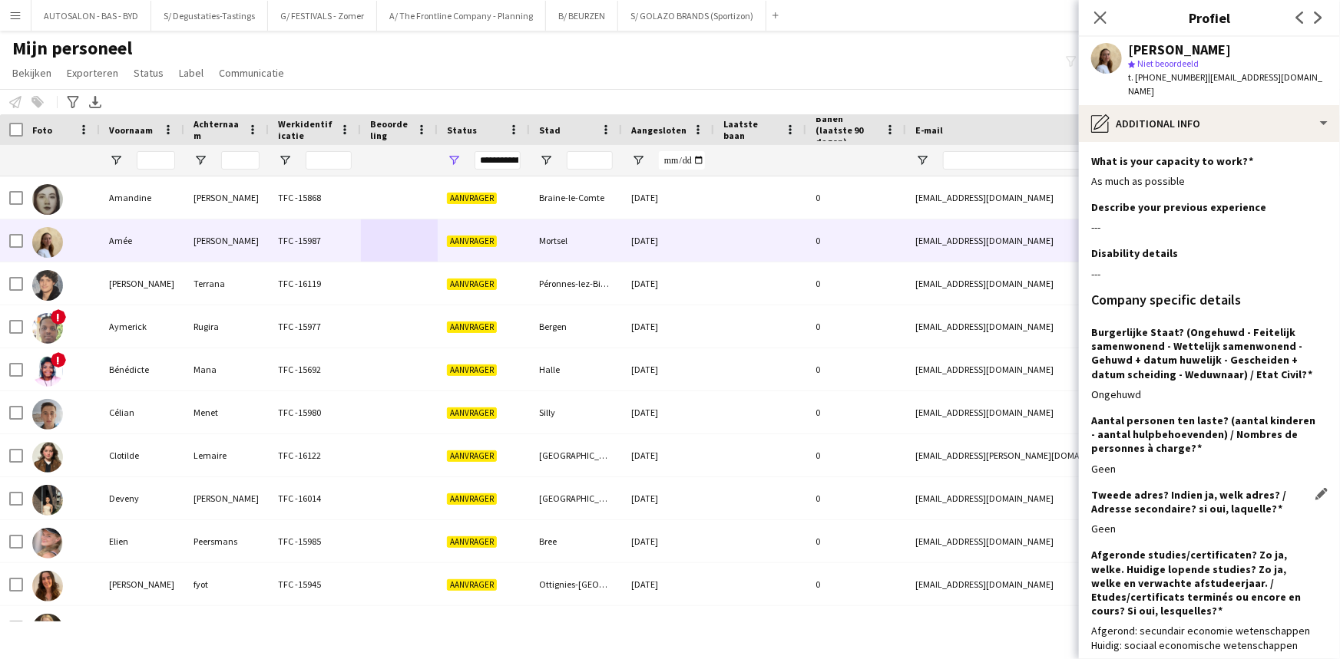
scroll to position [123, 0]
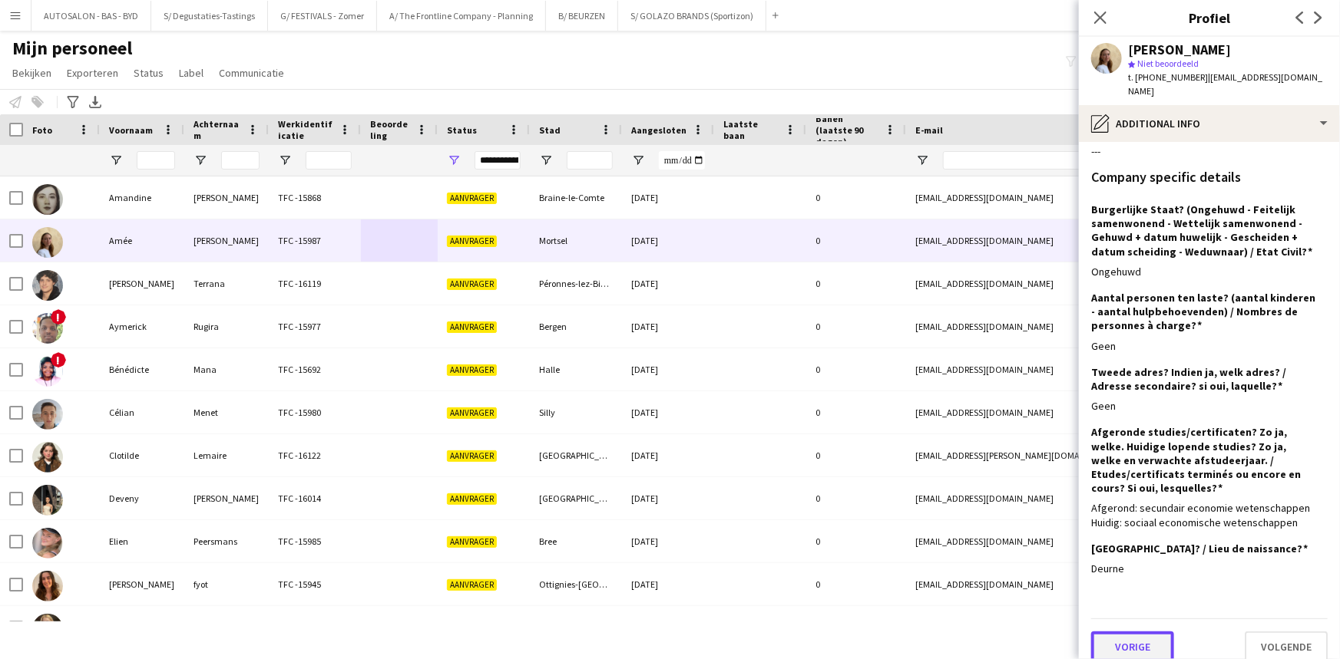
click at [1144, 632] on button "Vorige" at bounding box center [1132, 647] width 83 height 31
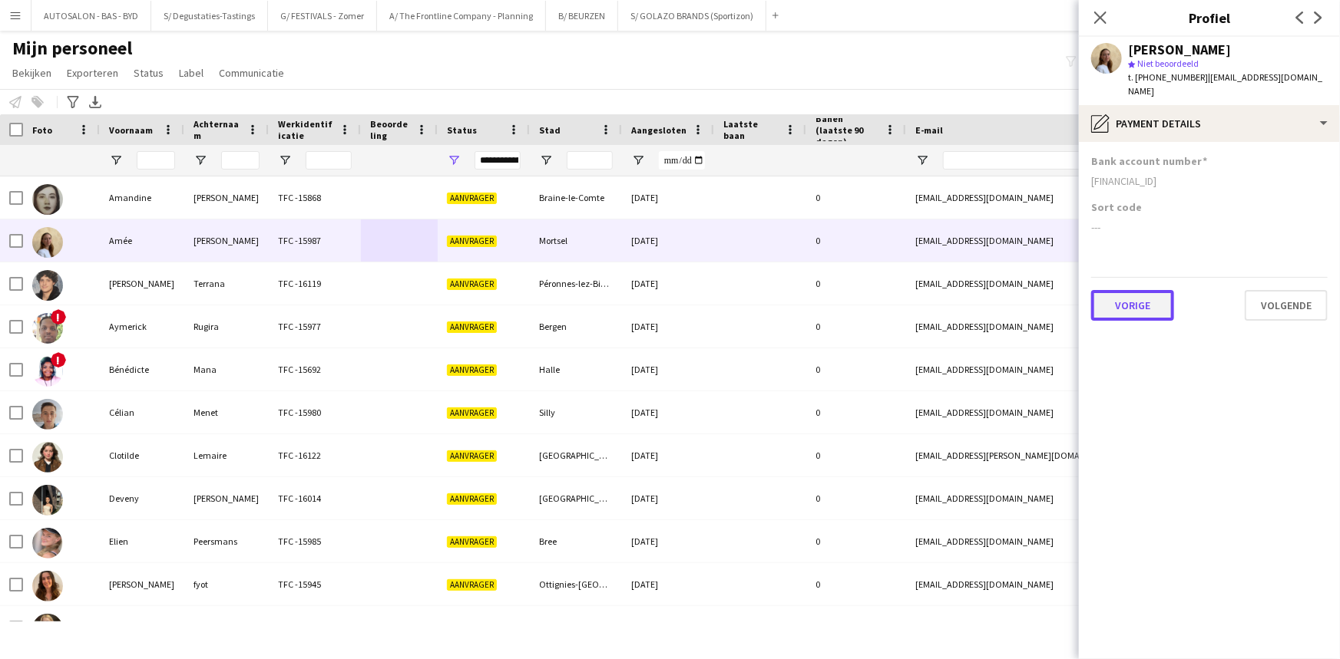
click at [1165, 290] on button "Vorige" at bounding box center [1132, 305] width 83 height 31
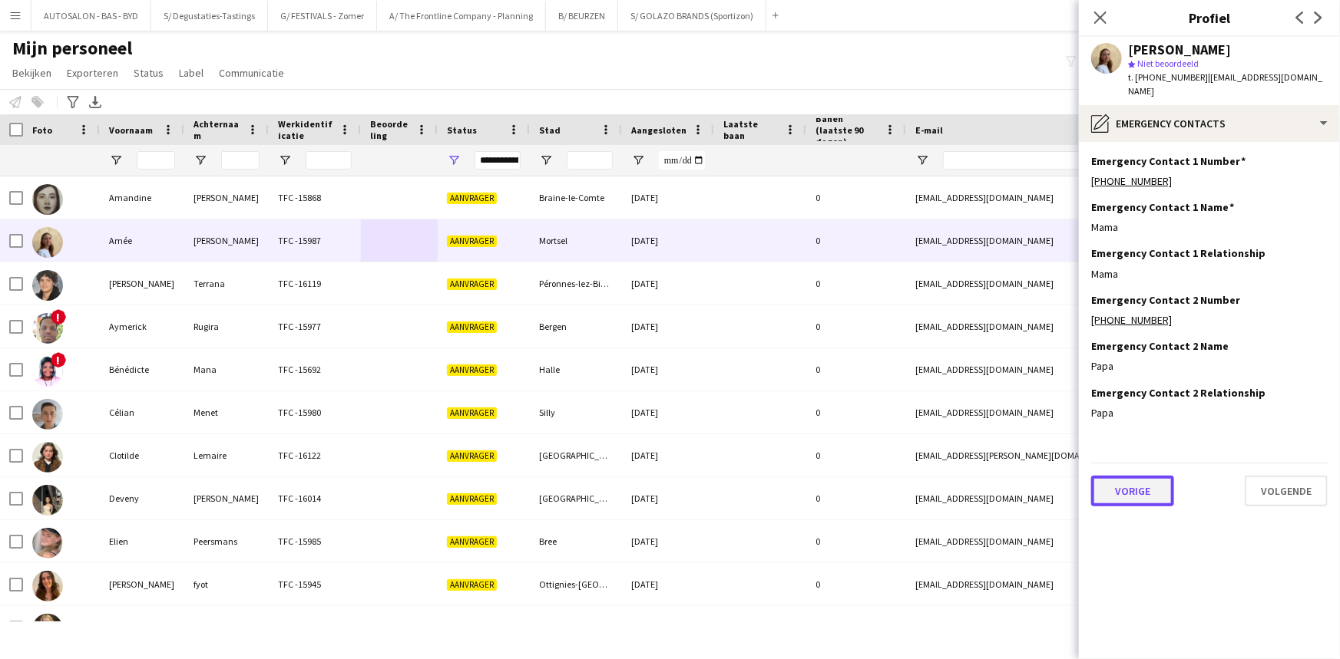
click at [1135, 482] on button "Vorige" at bounding box center [1132, 491] width 83 height 31
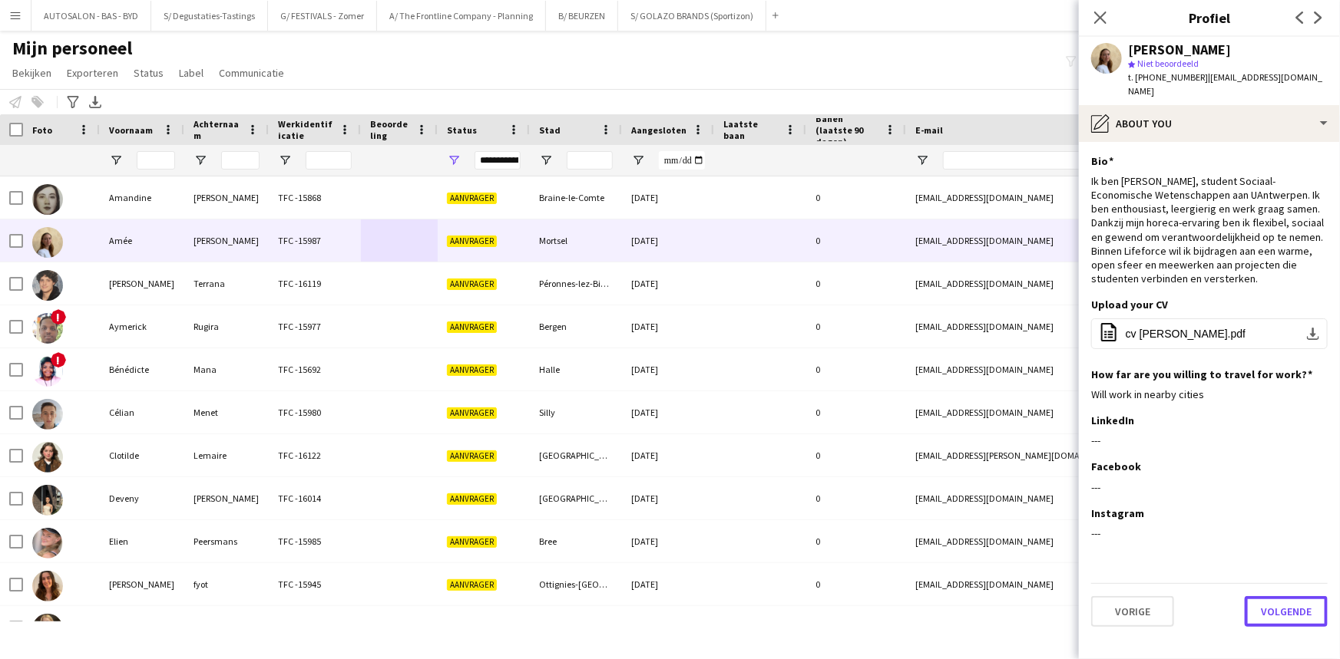
click at [1264, 596] on button "Volgende" at bounding box center [1285, 611] width 83 height 31
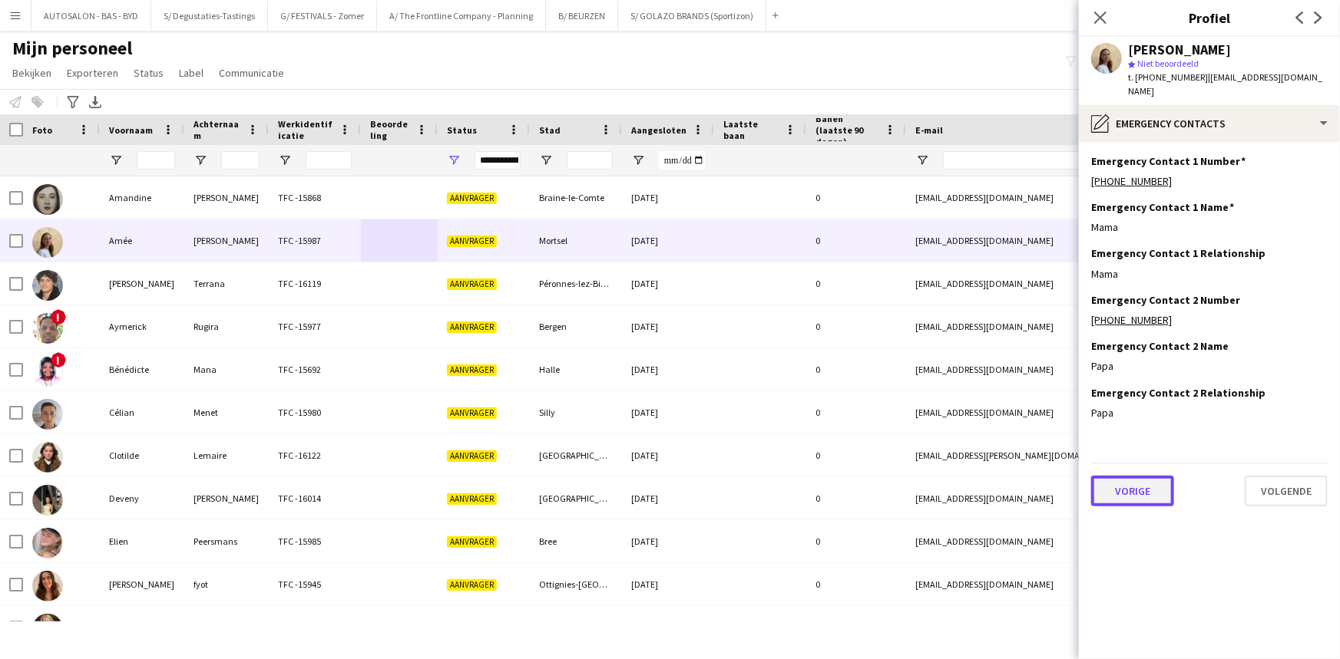
click at [1139, 476] on button "Vorige" at bounding box center [1132, 491] width 83 height 31
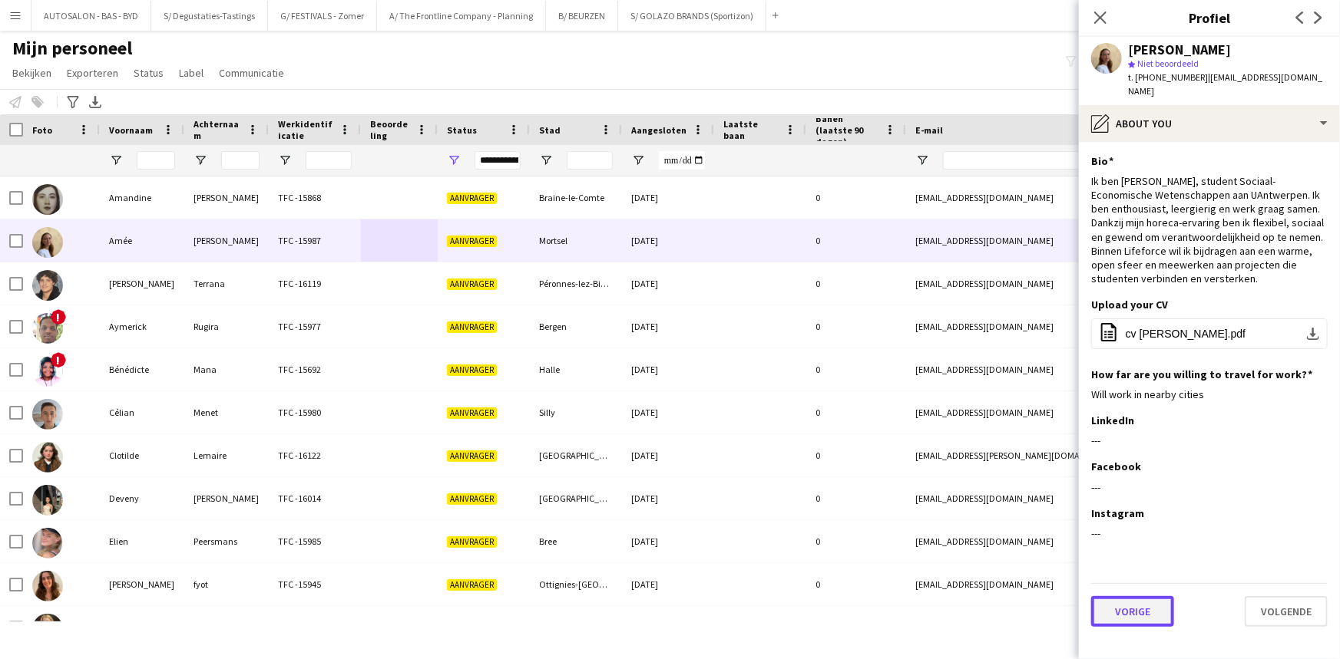
click at [1138, 596] on button "Vorige" at bounding box center [1132, 611] width 83 height 31
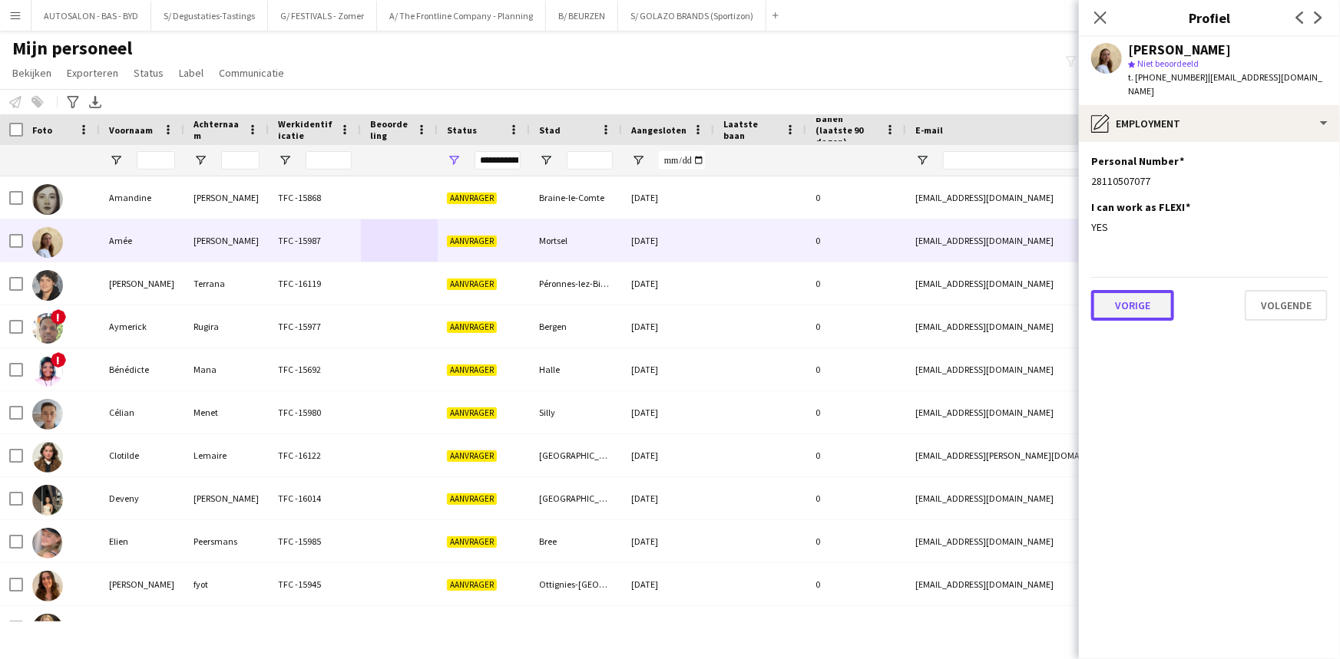
click at [1140, 302] on button "Vorige" at bounding box center [1132, 305] width 83 height 31
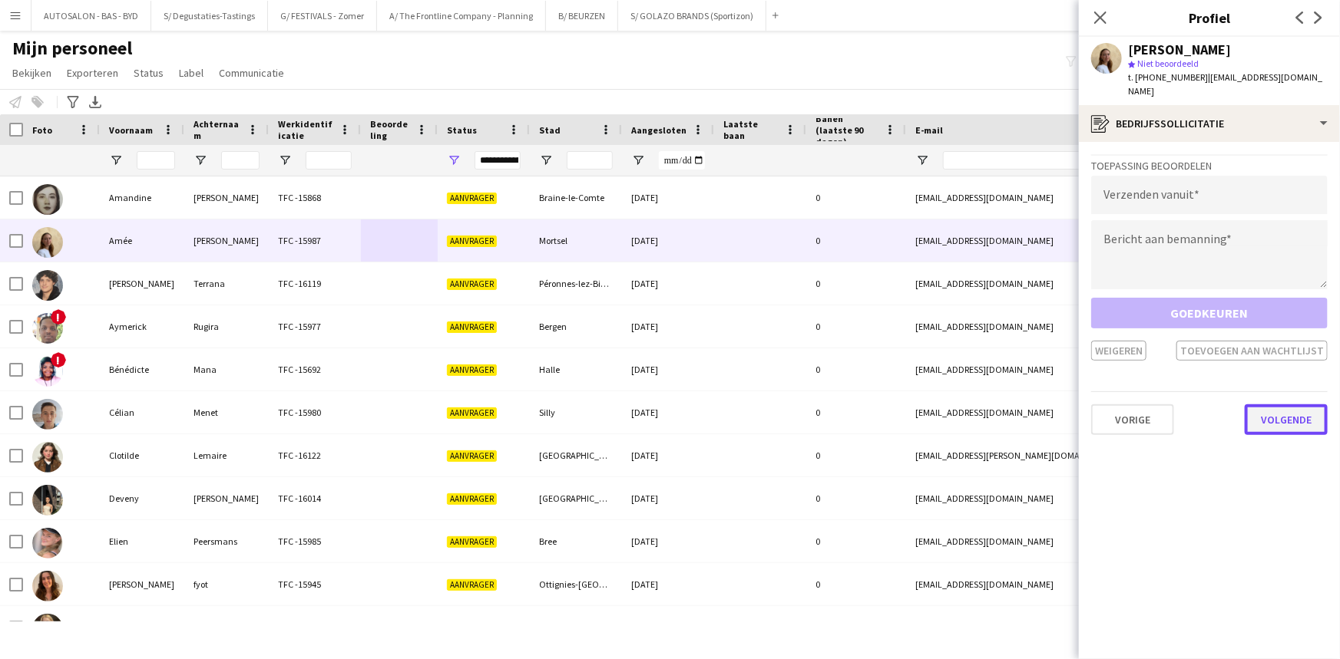
click at [1286, 411] on button "Volgende" at bounding box center [1285, 420] width 83 height 31
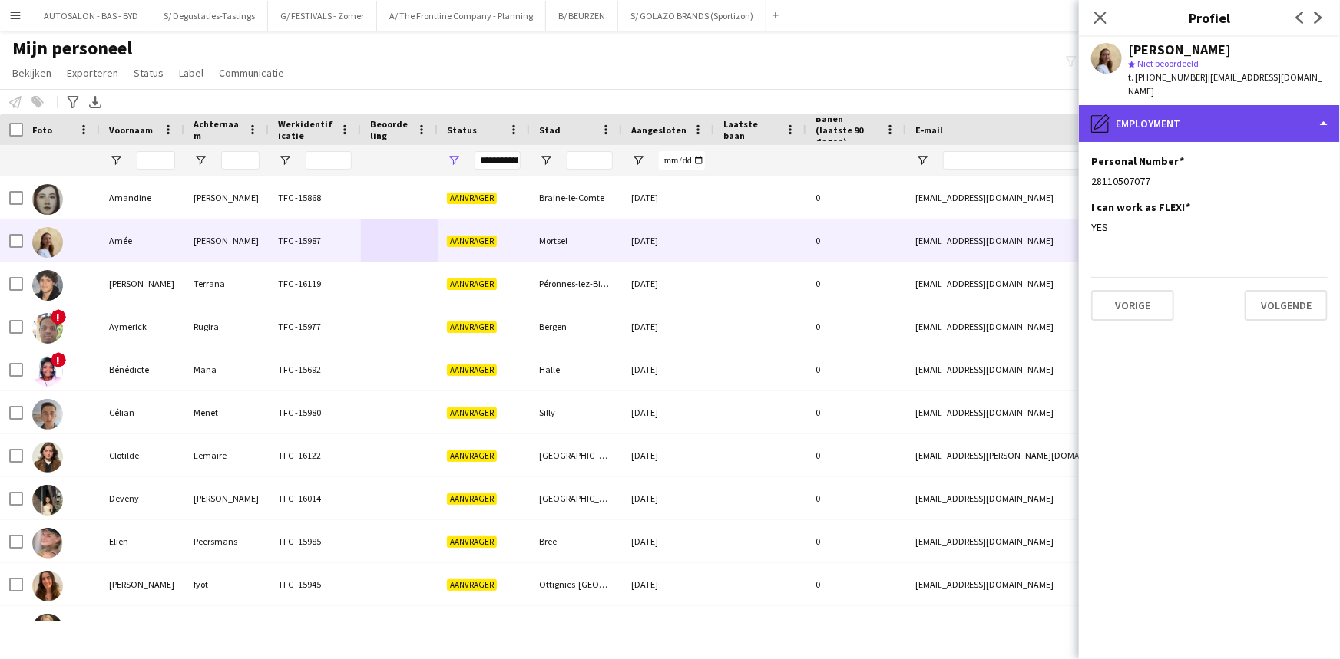
click at [1170, 111] on div "pencil4 Employment" at bounding box center [1209, 123] width 261 height 37
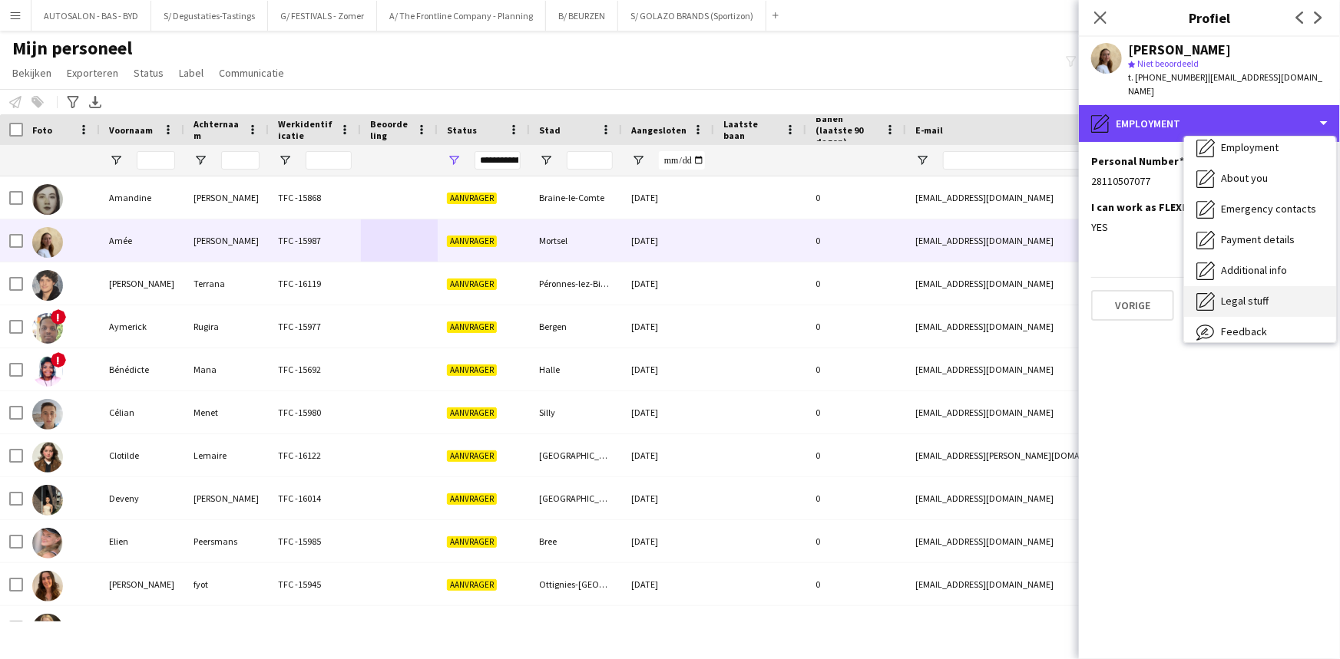
scroll to position [113, 0]
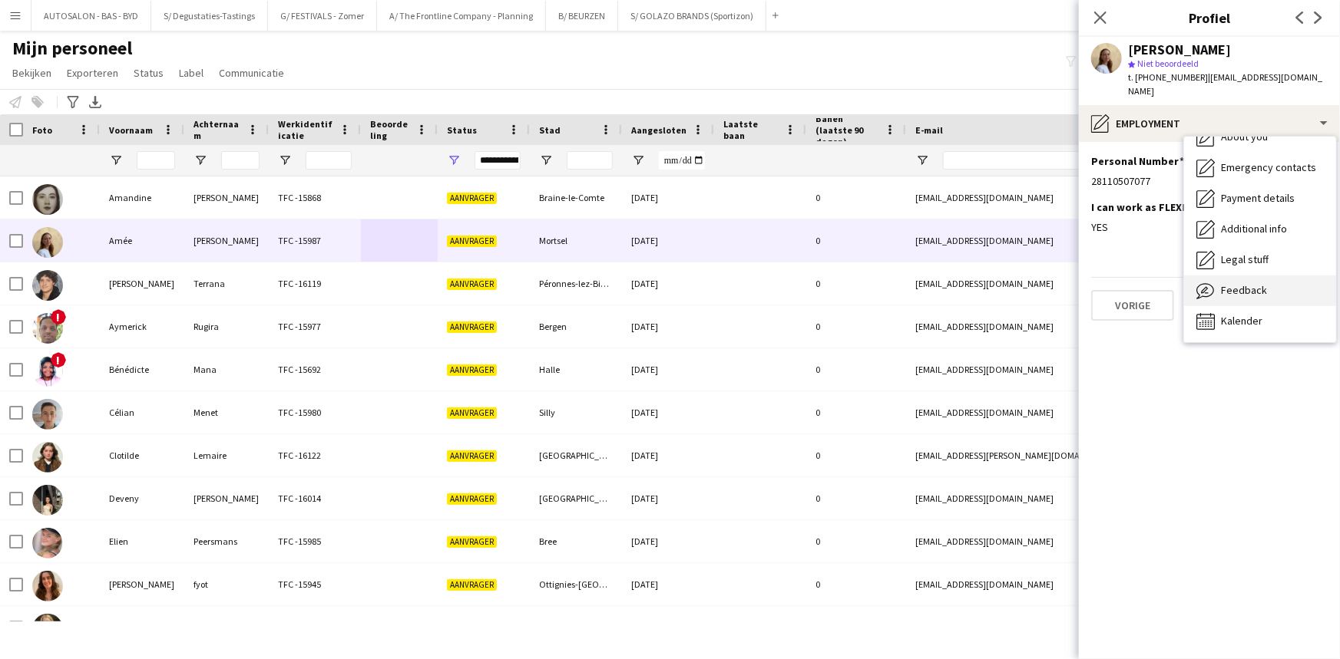
click at [1244, 283] on span "Feedback" at bounding box center [1244, 290] width 46 height 14
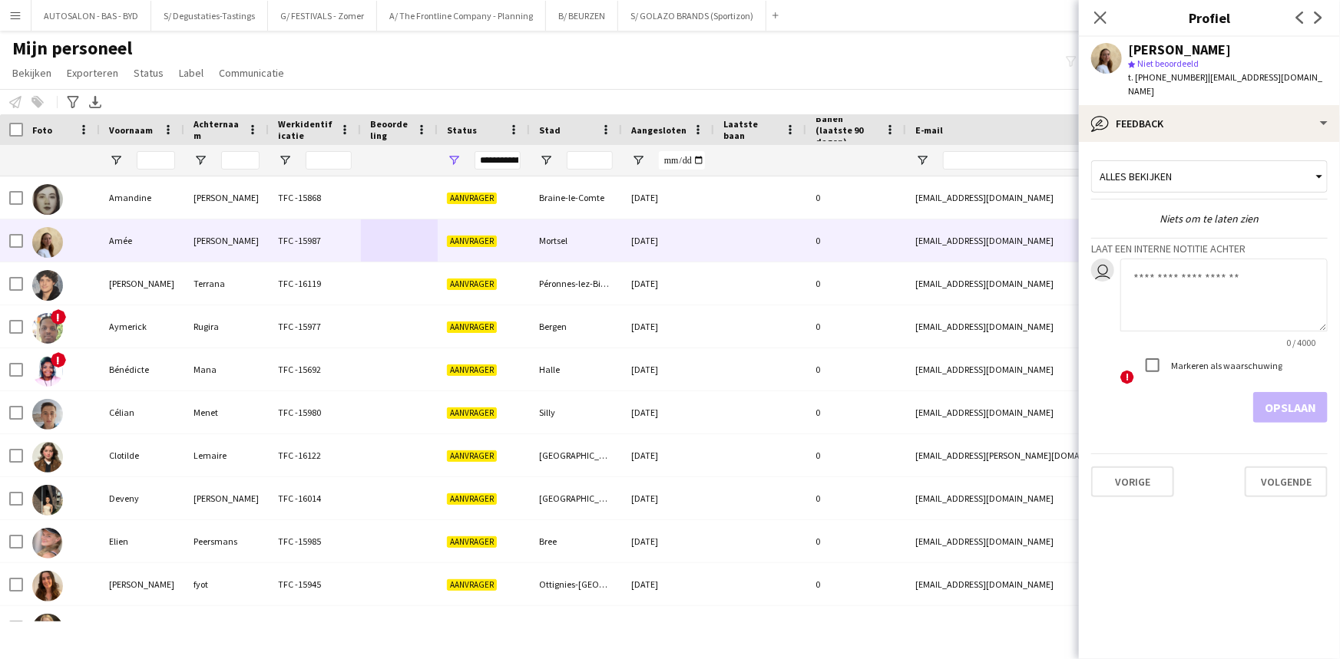
click at [1019, 68] on div "Mijn personeel Bekijken Weergaven Standaardweergave Nieuwe weergave Bekijk bijw…" at bounding box center [670, 63] width 1340 height 52
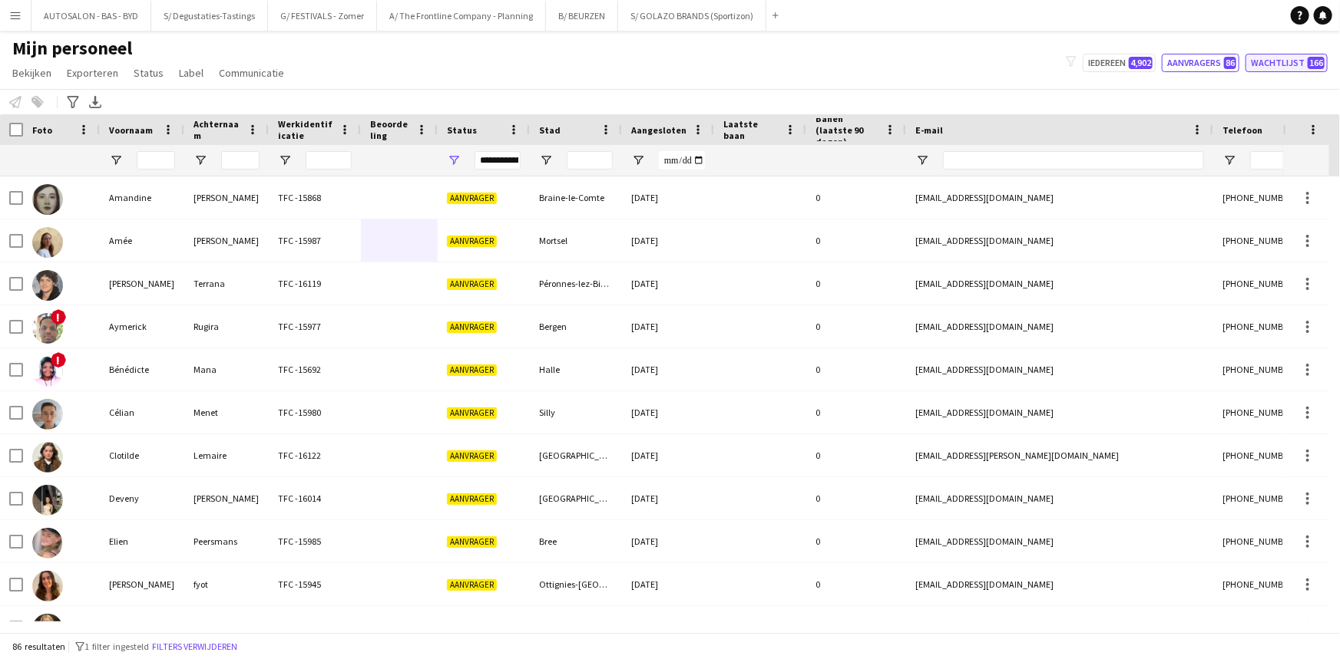
click at [1273, 65] on button "Wachtlijst 166" at bounding box center [1286, 63] width 82 height 18
type input "**********"
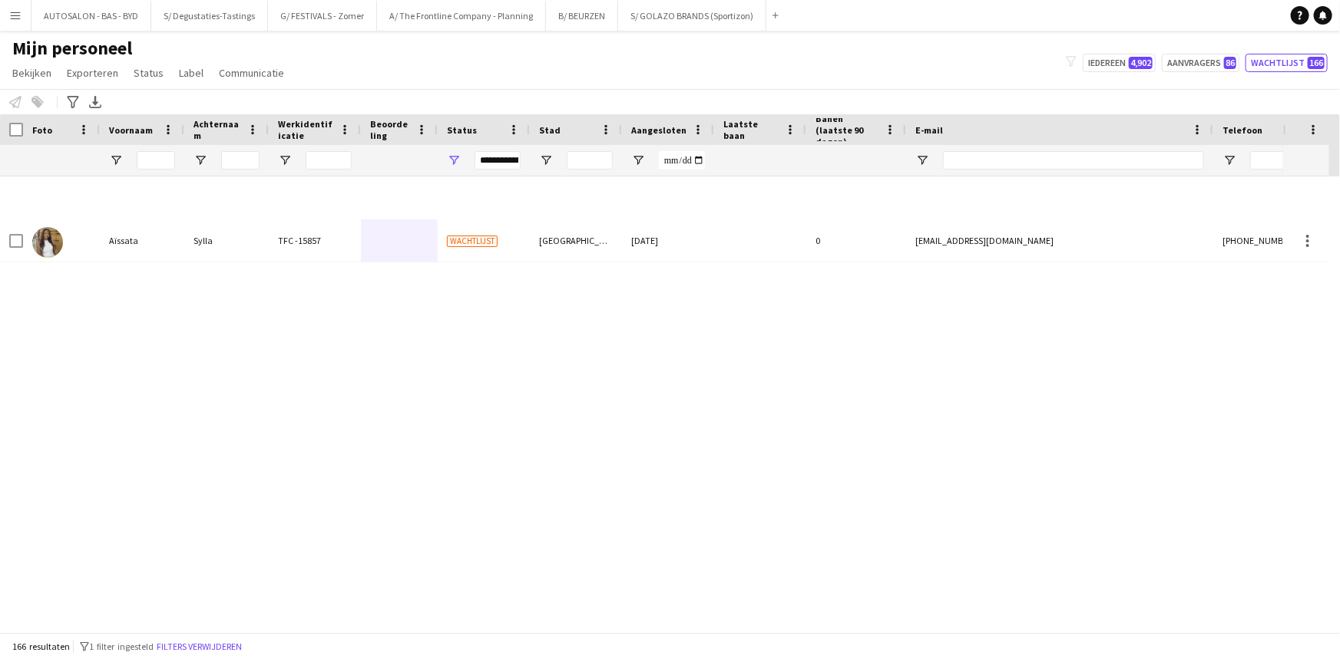
scroll to position [3117, 0]
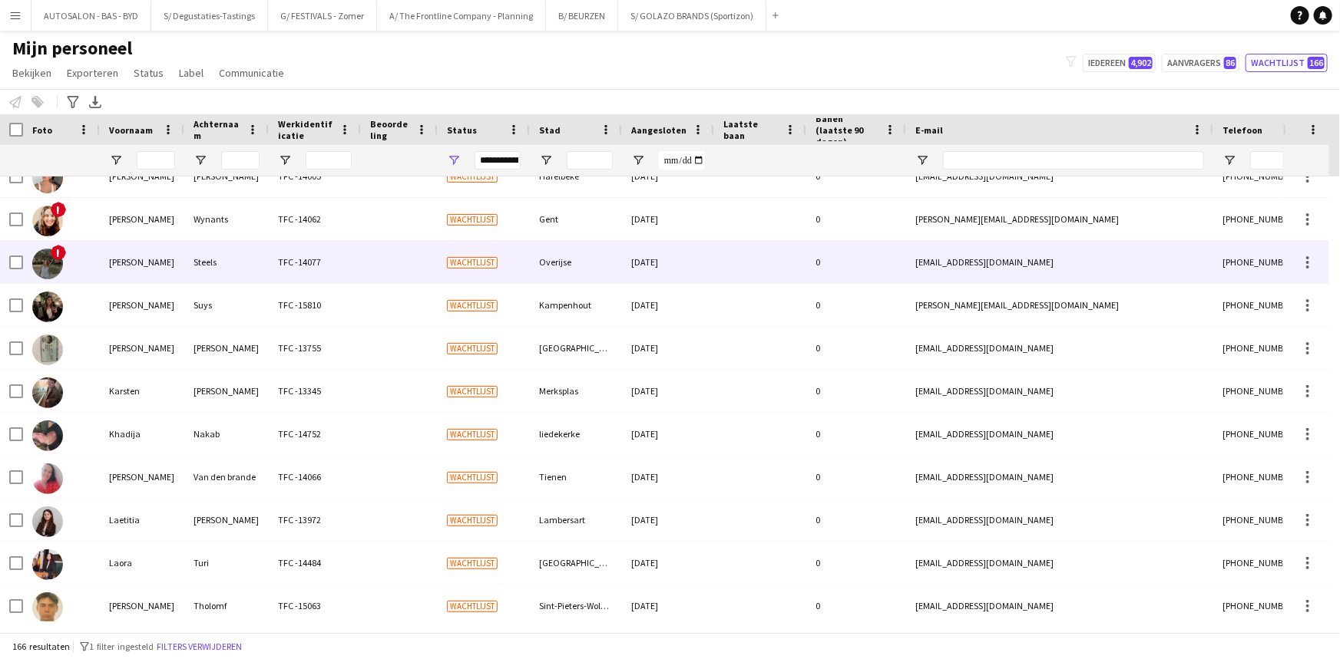
click at [196, 325] on div "Suys" at bounding box center [226, 305] width 84 height 42
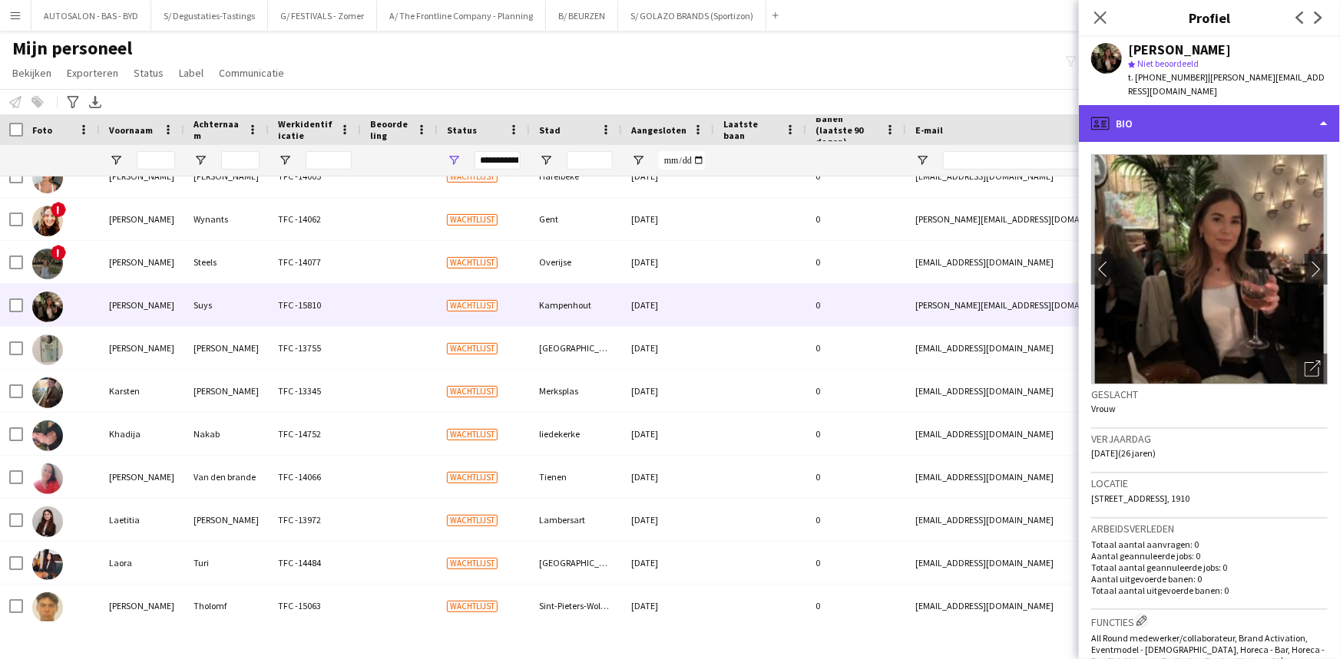
click at [1255, 119] on div "profile Bio" at bounding box center [1209, 123] width 261 height 37
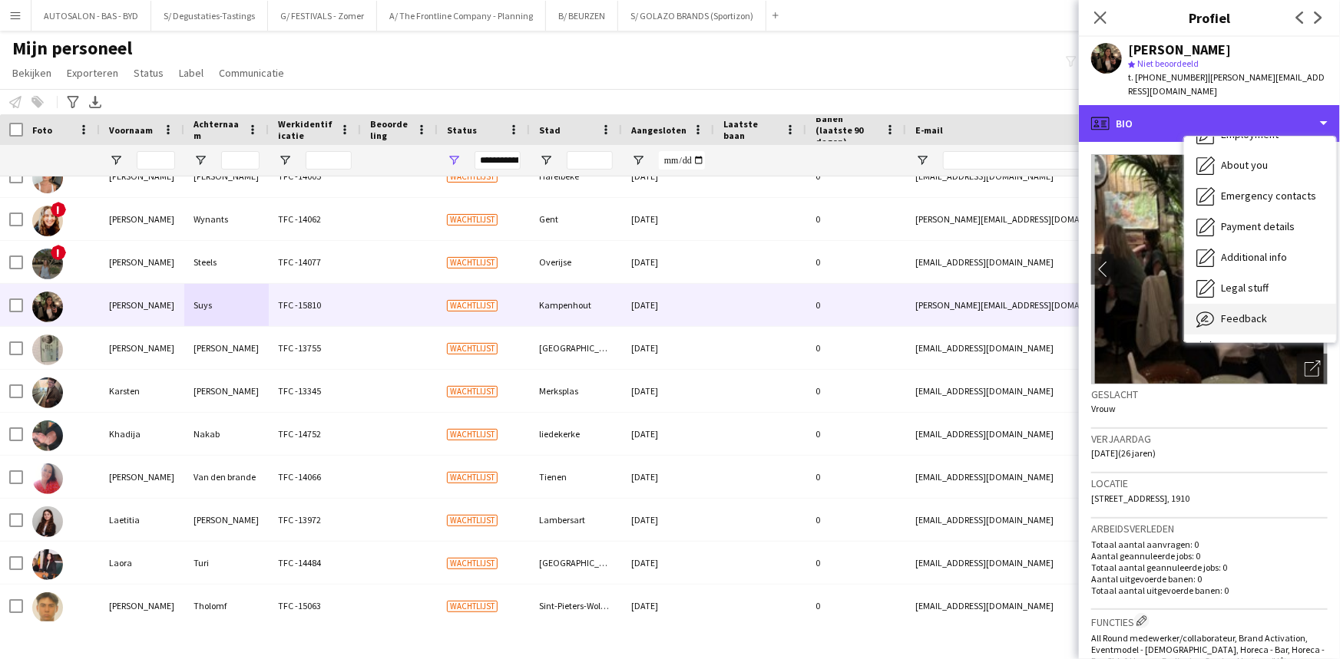
scroll to position [113, 0]
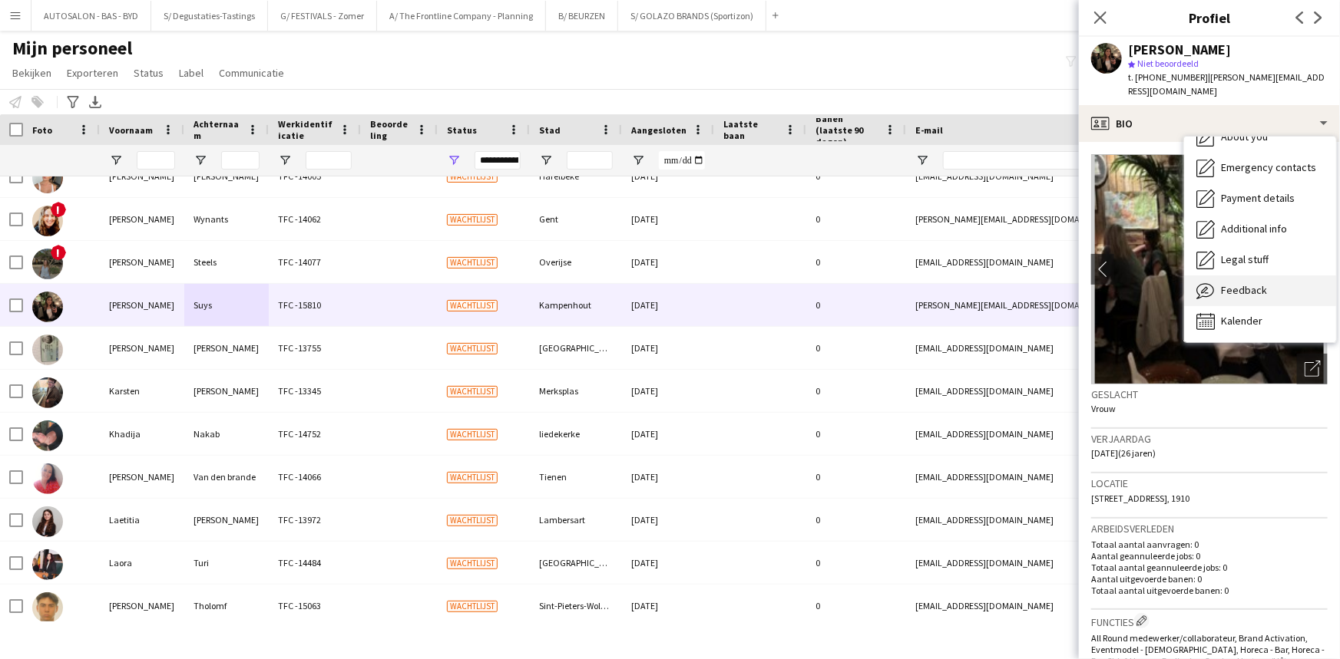
click at [1267, 276] on div "Feedback Feedback" at bounding box center [1260, 291] width 152 height 31
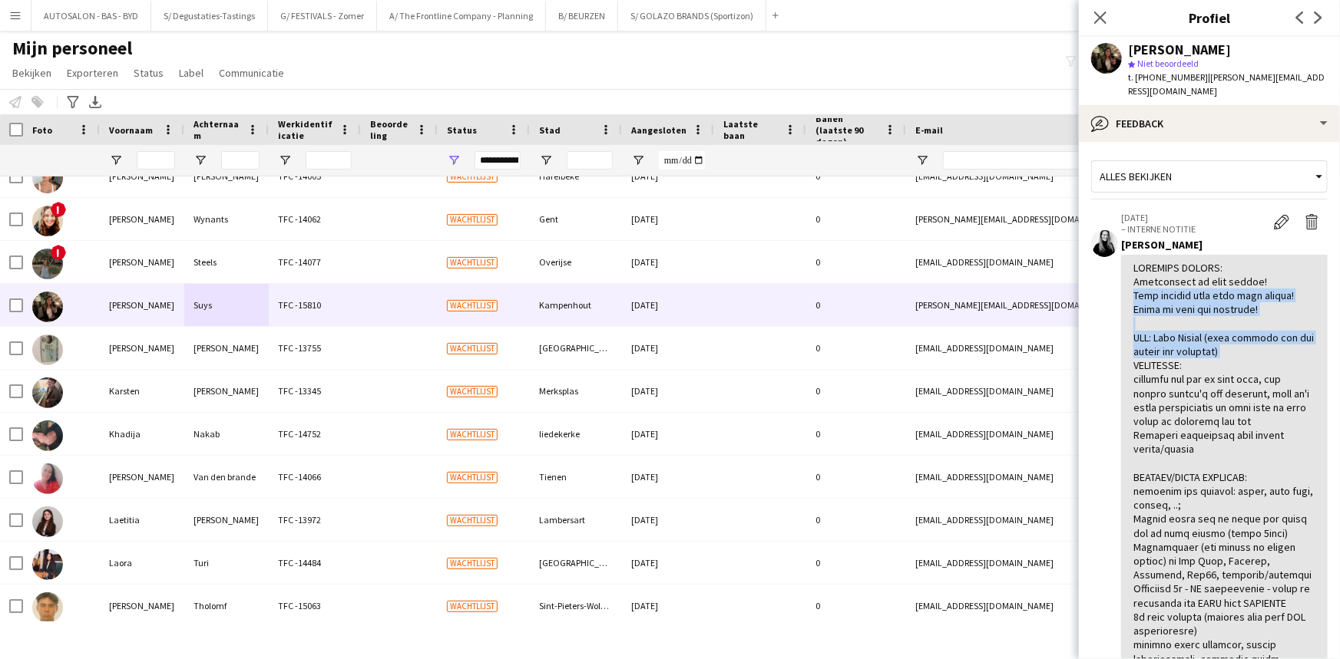
drag, startPoint x: 1327, startPoint y: 281, endPoint x: 1248, endPoint y: 323, distance: 89.0
click at [1323, 340] on app-crew-profile-feedback-tab "Alles bekijken [DATE] – INTERNE NOTITIE Bewerk interne notitie Verwijder intern…" at bounding box center [1209, 400] width 261 height 517
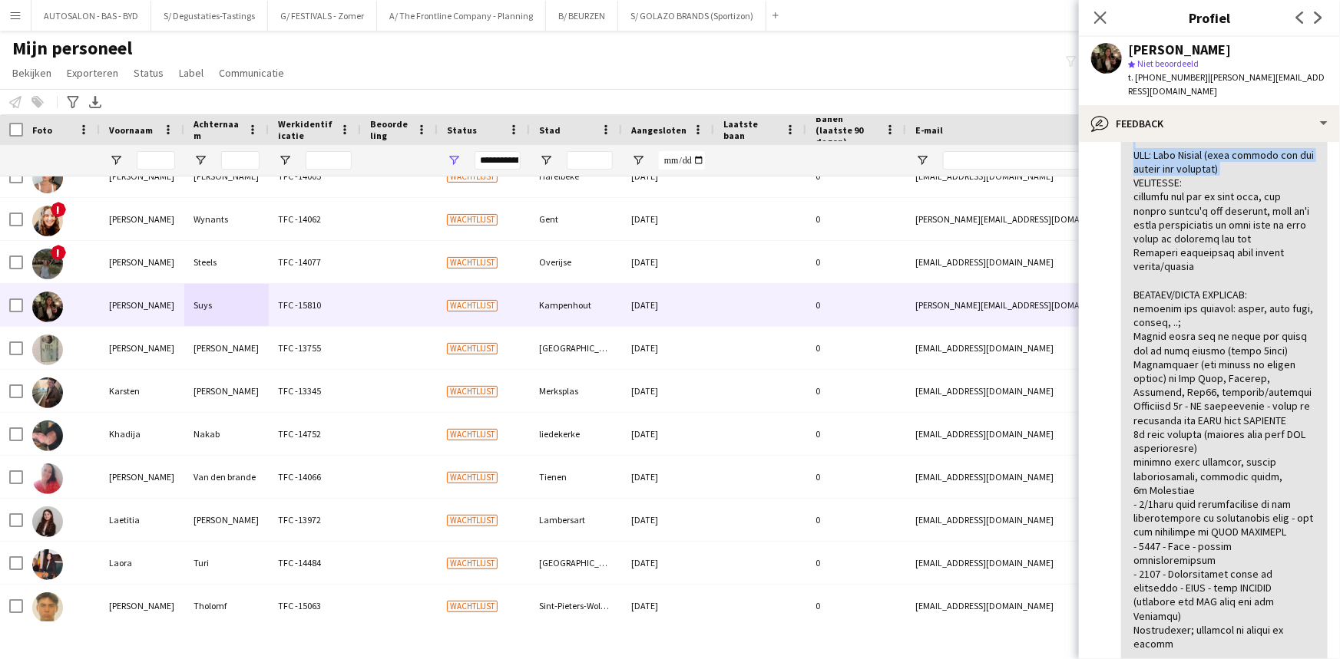
scroll to position [0, 0]
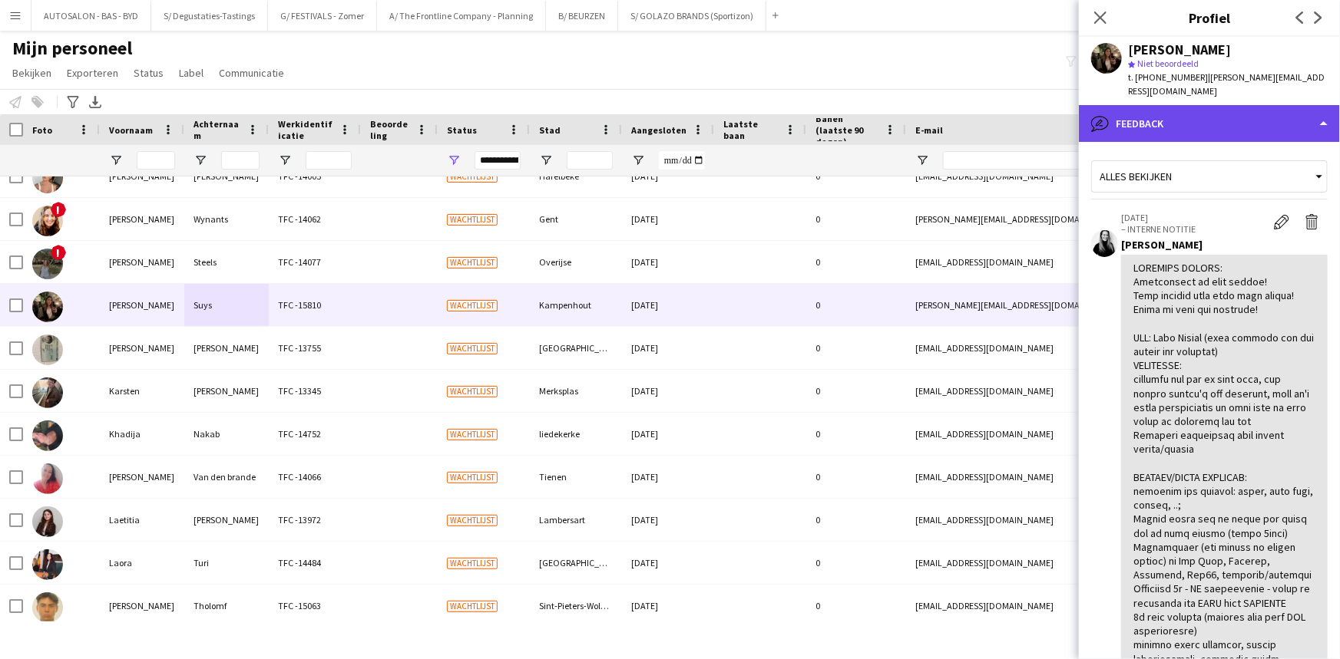
click at [1202, 105] on div "bubble-pencil Feedback" at bounding box center [1209, 123] width 261 height 37
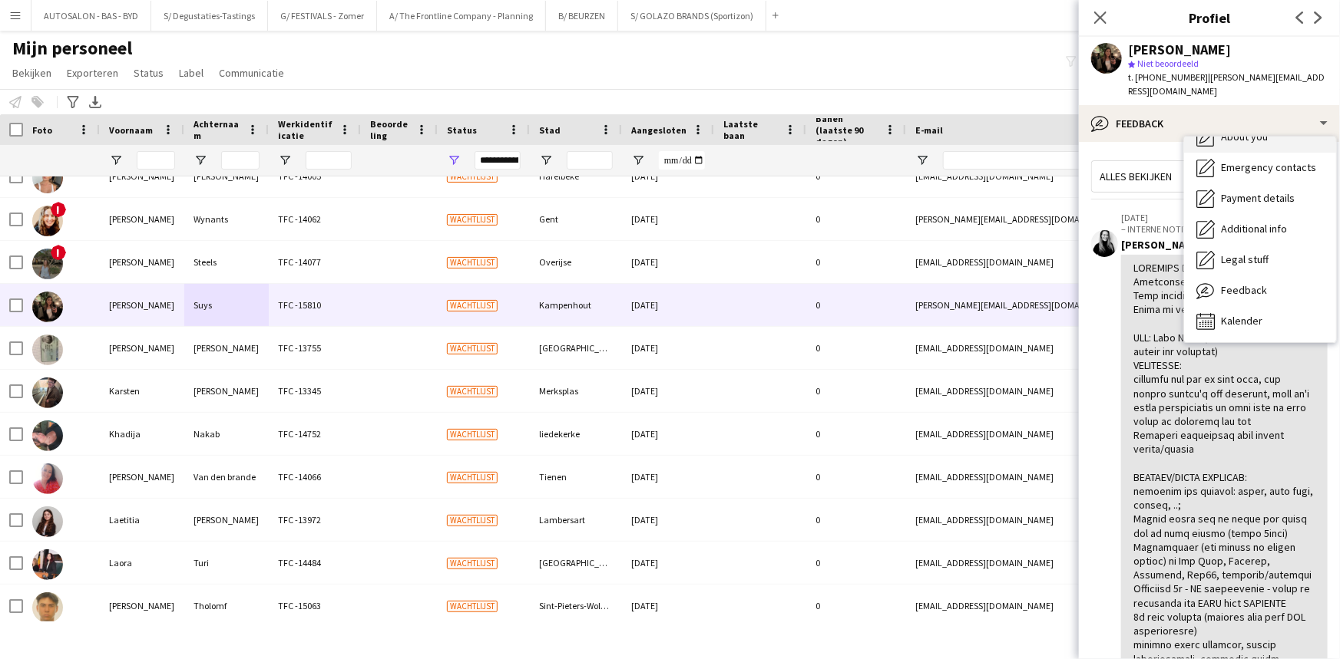
click at [1233, 130] on div "About you About you" at bounding box center [1260, 137] width 152 height 31
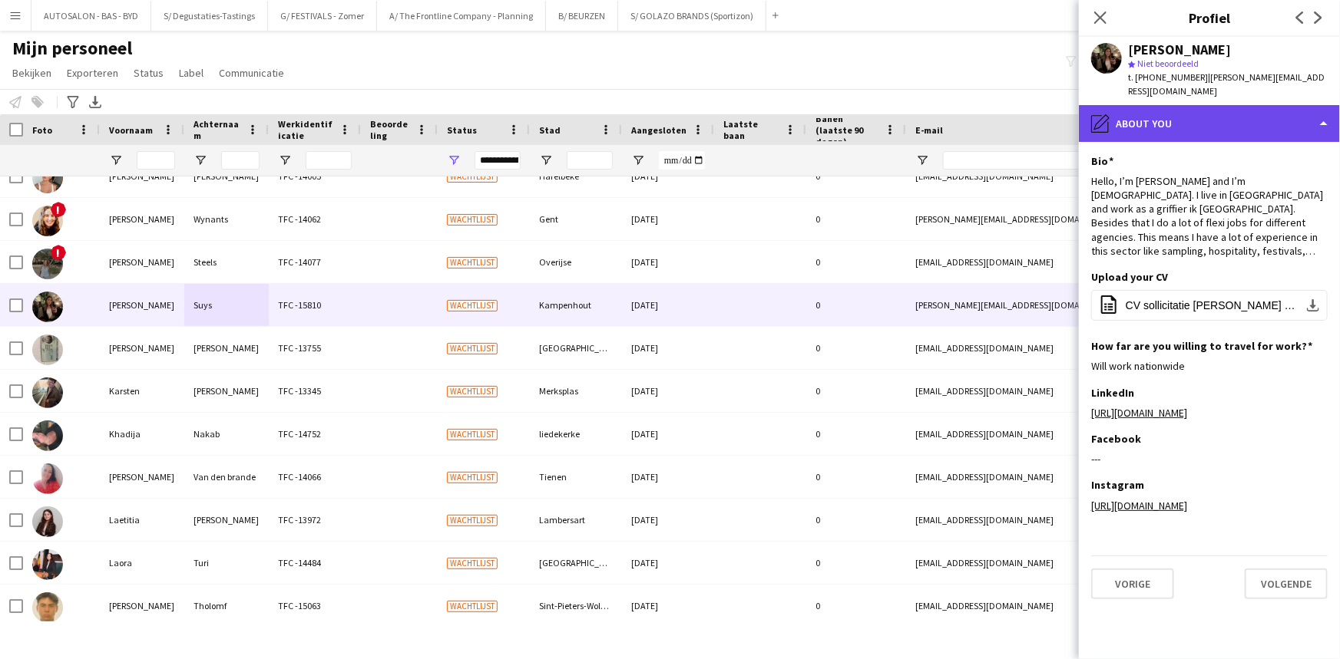
click at [1161, 111] on div "pencil4 About you" at bounding box center [1209, 123] width 261 height 37
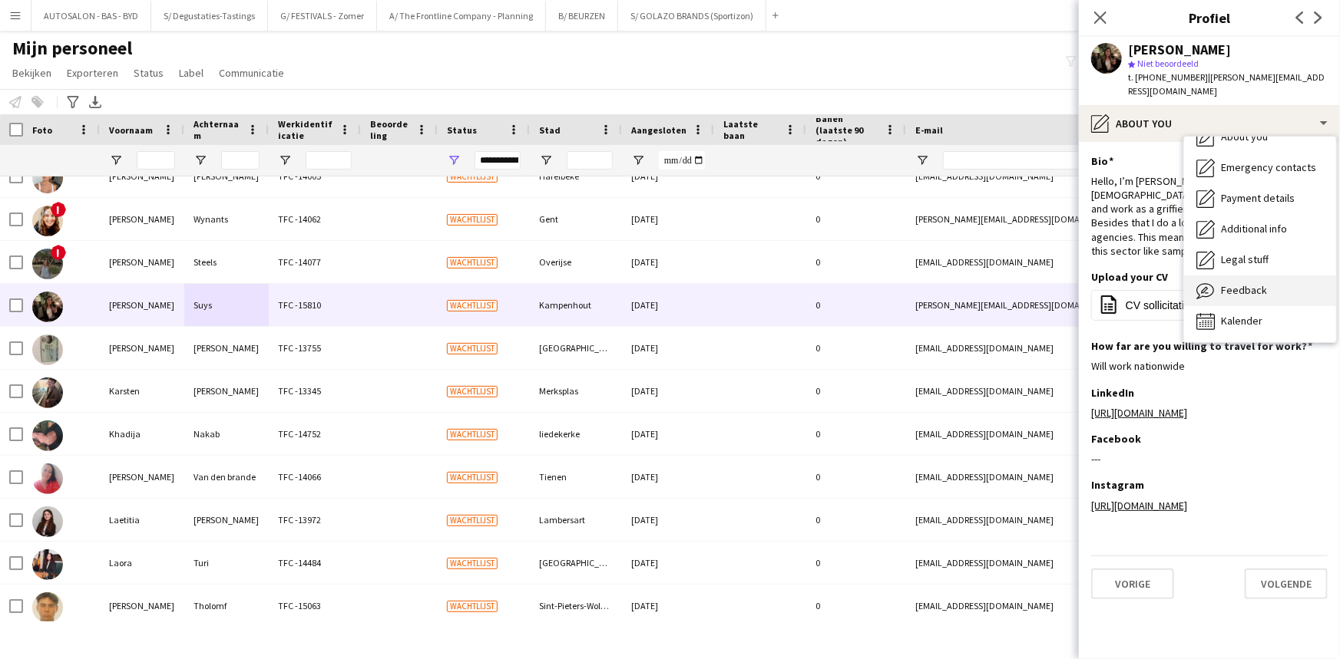
click at [1255, 283] on span "Feedback" at bounding box center [1244, 290] width 46 height 14
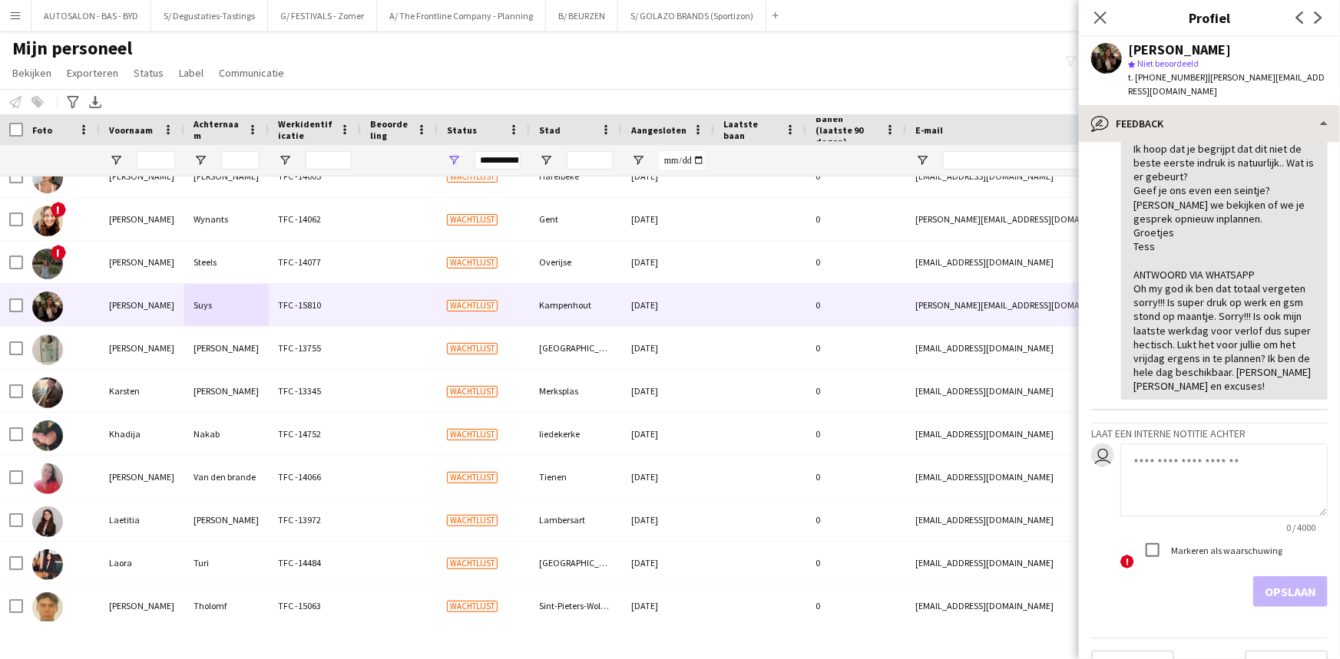
scroll to position [1290, 0]
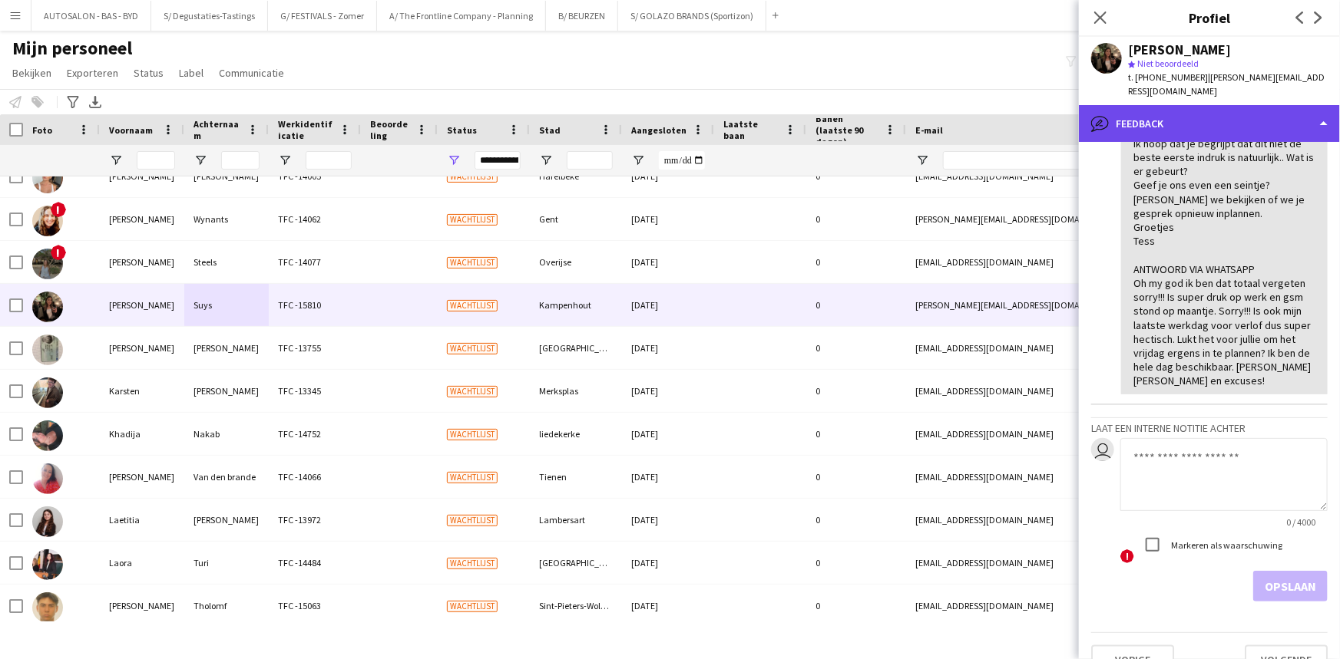
click at [1163, 105] on div "bubble-pencil Feedback" at bounding box center [1209, 123] width 261 height 37
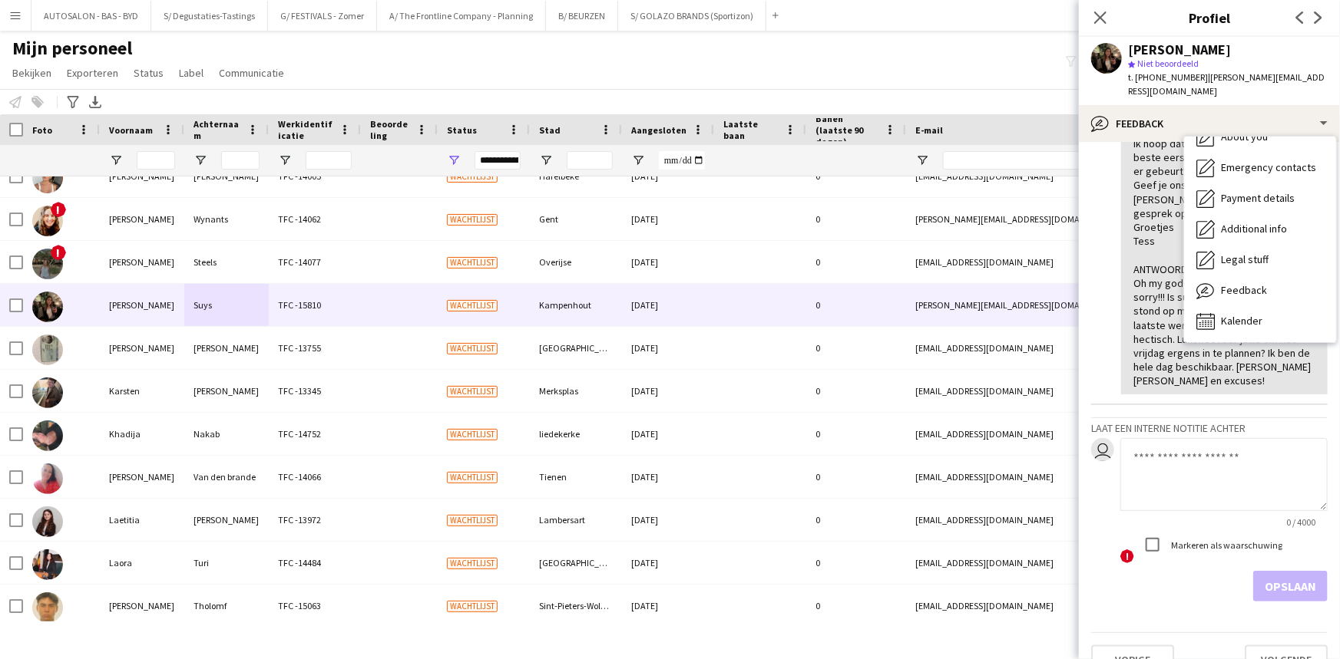
click at [1134, 291] on div "06/08 intake Niet komen opdagen Om 12u08 gebeld - direct voicemail [PERSON_NAME…" at bounding box center [1224, 178] width 182 height 419
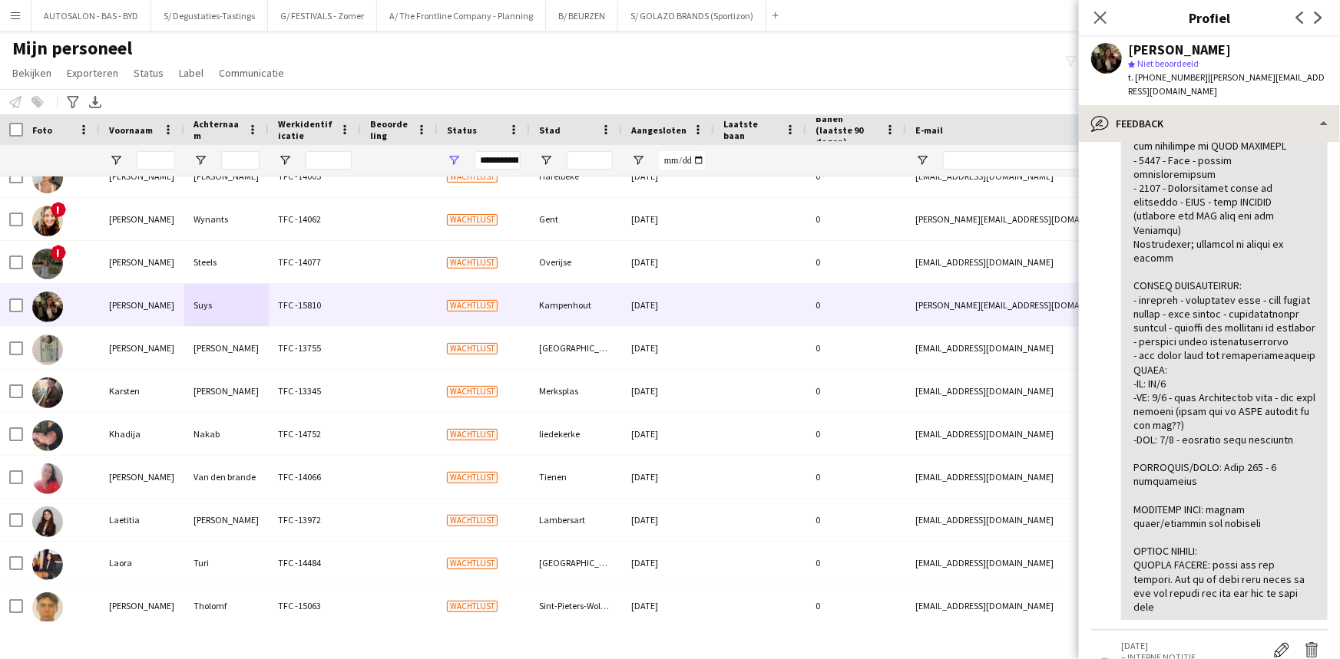
scroll to position [0, 0]
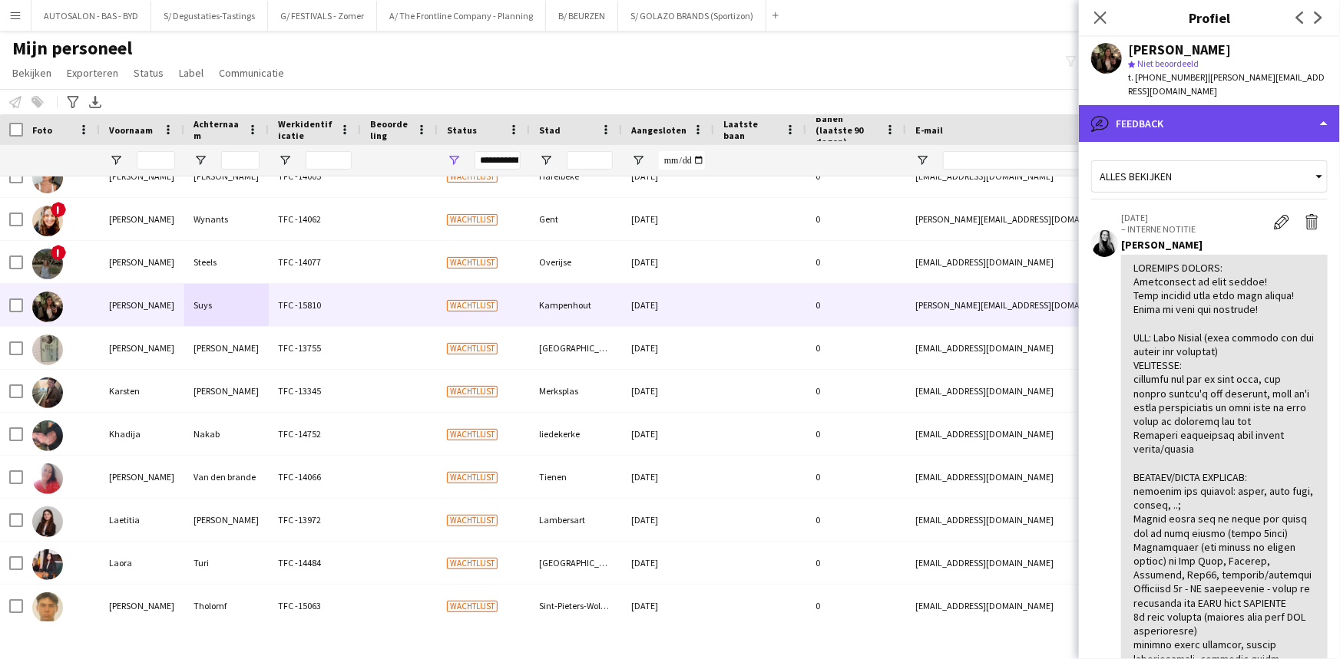
click at [1171, 105] on div "bubble-pencil Feedback" at bounding box center [1209, 123] width 261 height 37
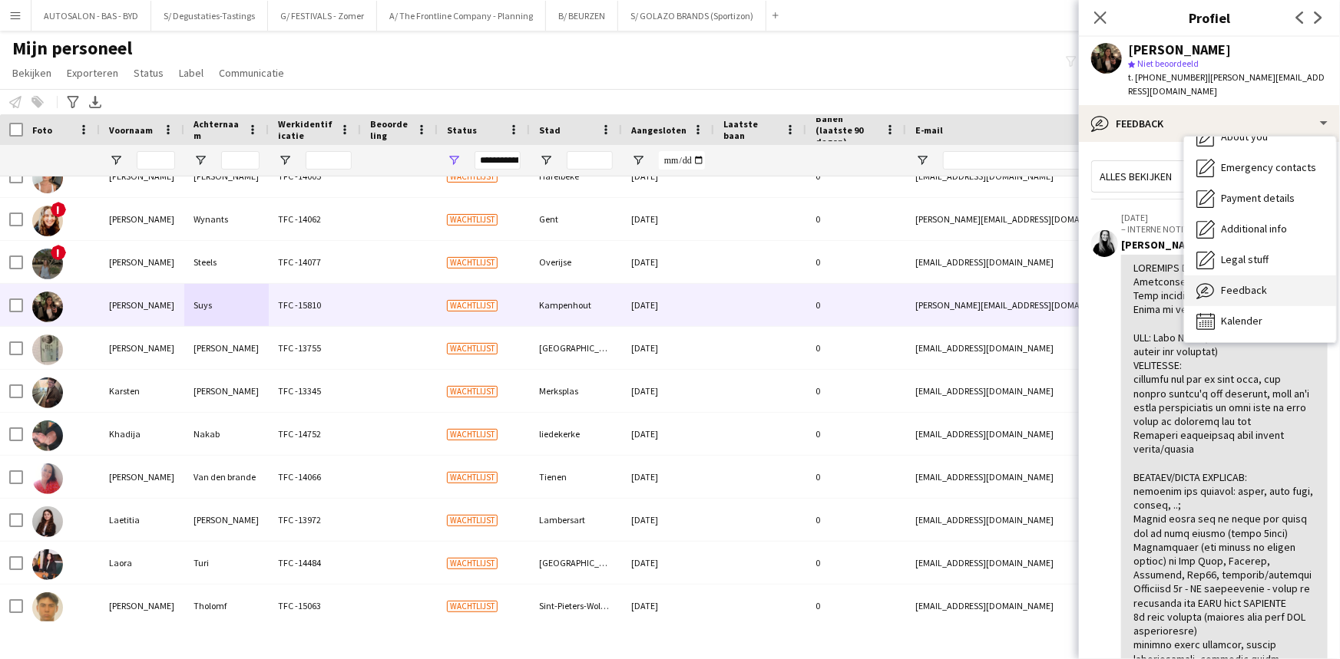
click at [1247, 283] on span "Feedback" at bounding box center [1244, 290] width 46 height 14
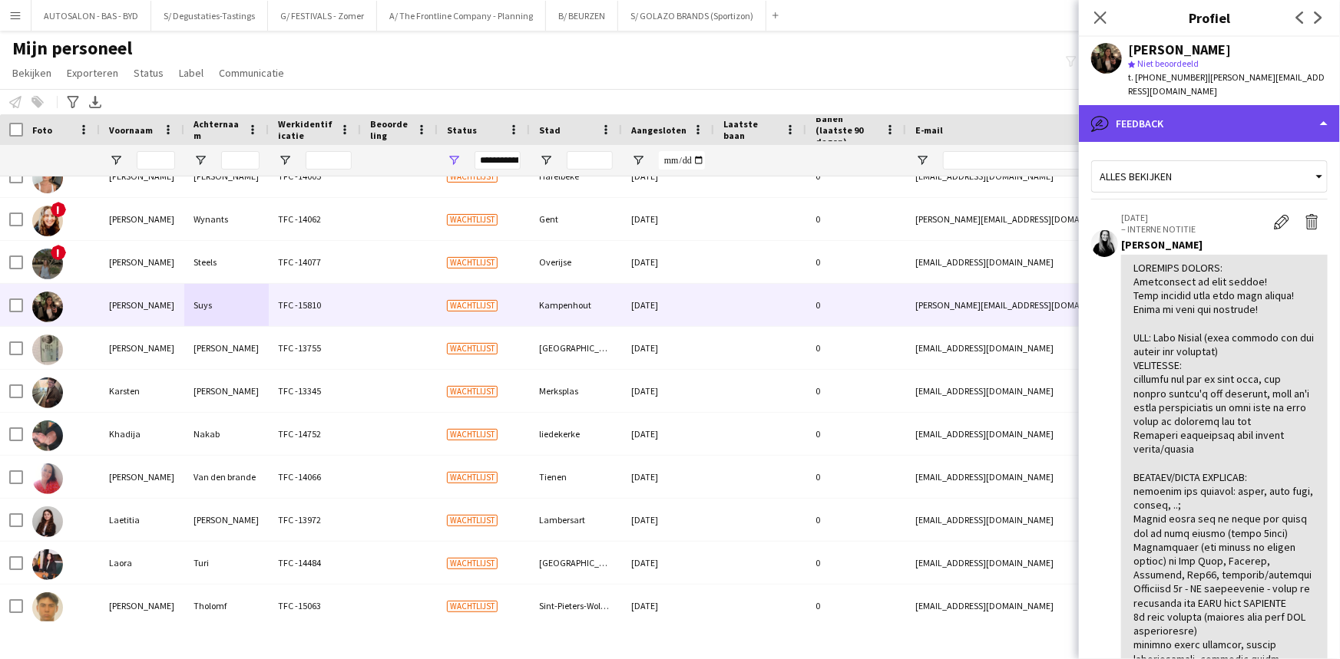
click at [1188, 114] on div "bubble-pencil Feedback" at bounding box center [1209, 123] width 261 height 37
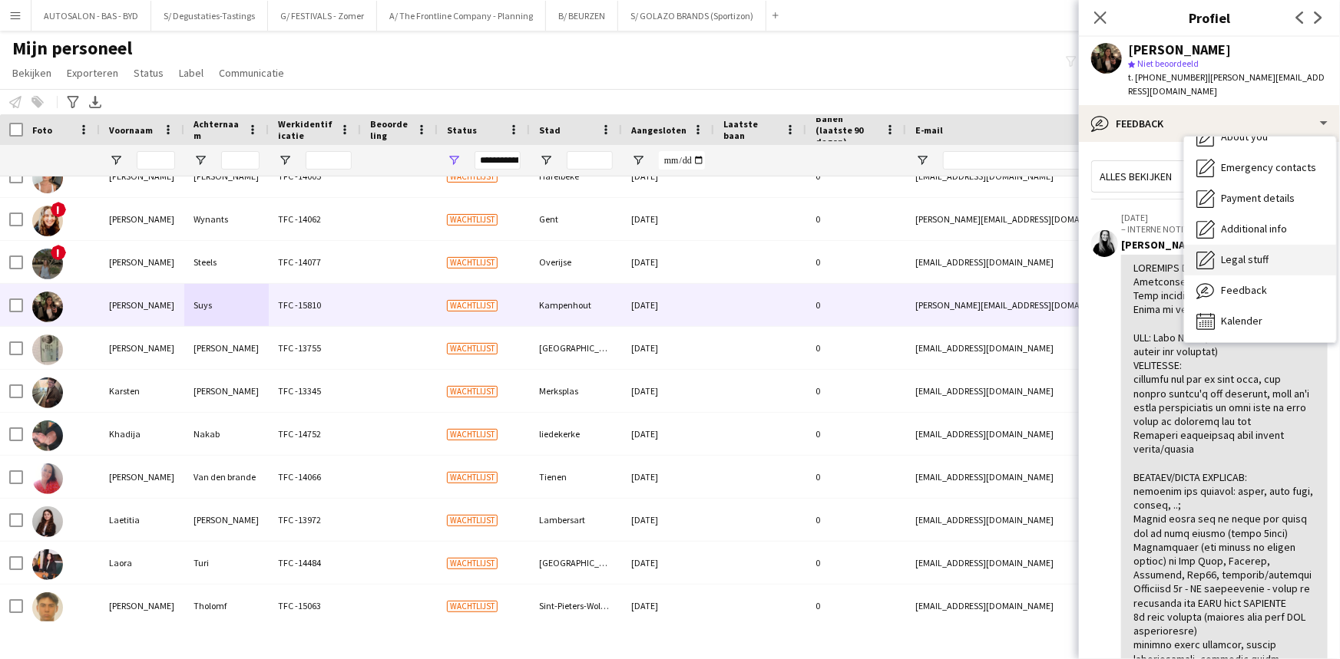
click at [1256, 253] on span "Legal stuff" at bounding box center [1245, 260] width 48 height 14
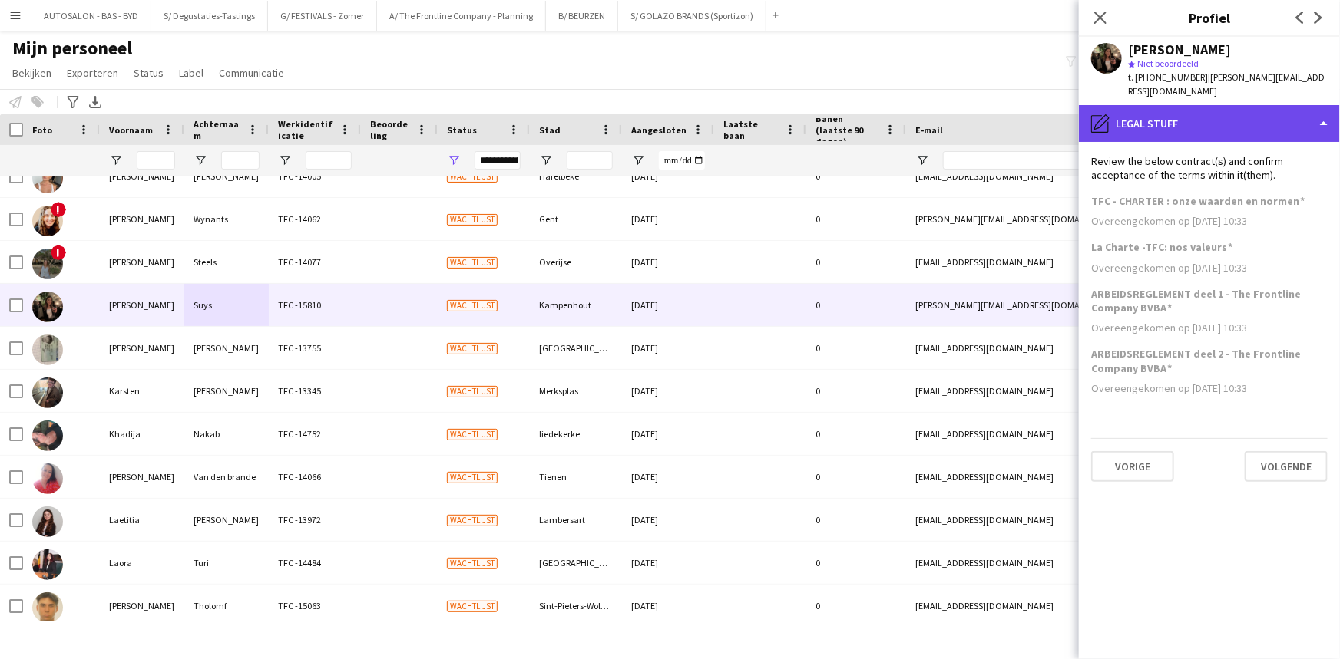
click at [1211, 107] on div "pencil4 Legal stuff" at bounding box center [1209, 123] width 261 height 37
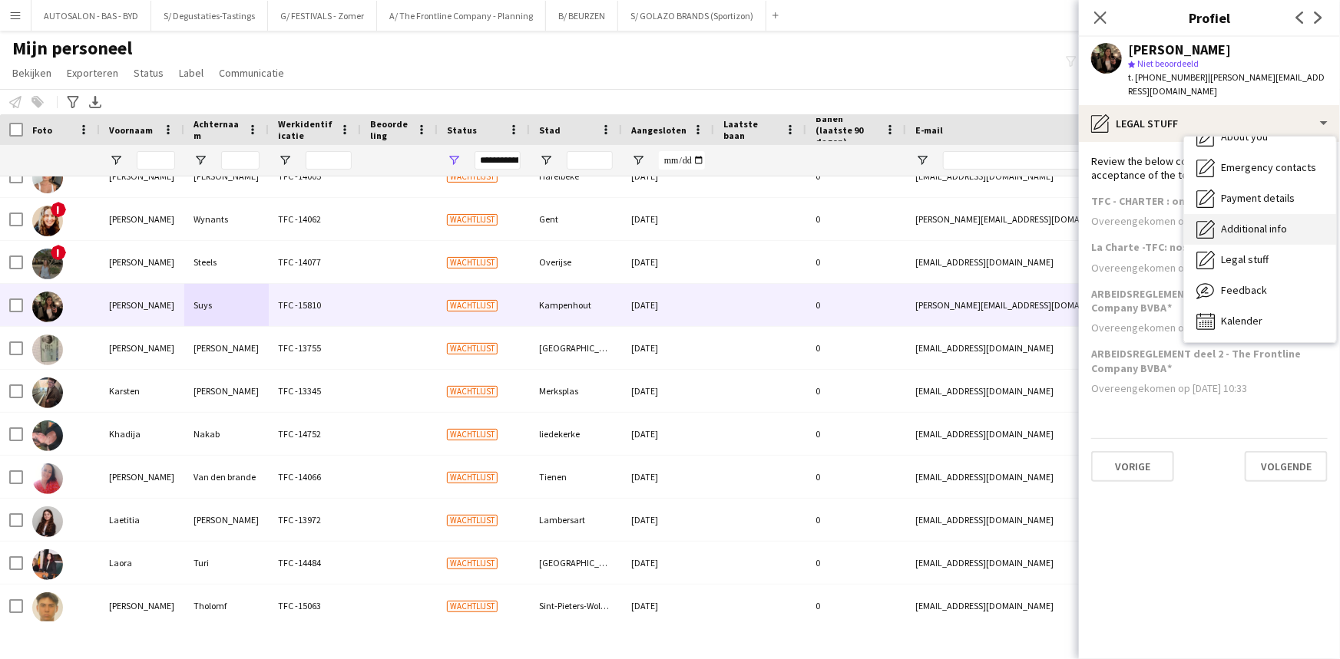
drag, startPoint x: 1261, startPoint y: 220, endPoint x: 1178, endPoint y: 134, distance: 118.4
click at [1260, 222] on span "Additional info" at bounding box center [1254, 229] width 66 height 14
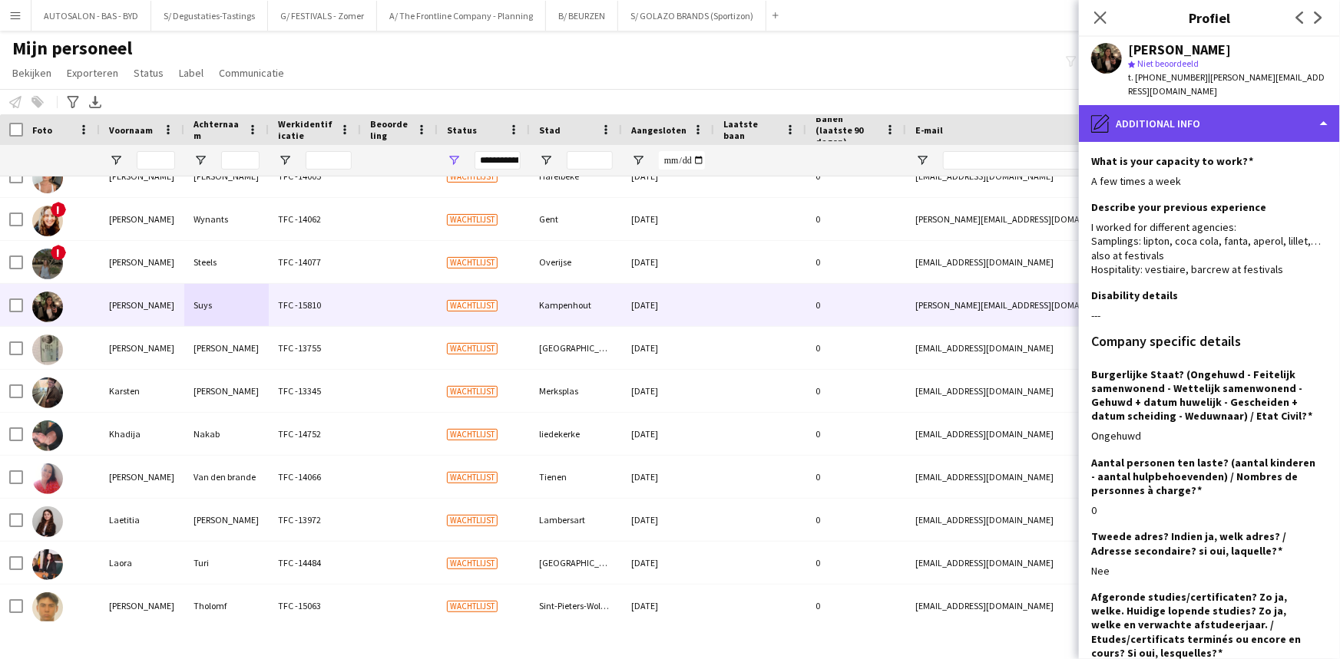
click at [1165, 119] on div "pencil4 Additional info" at bounding box center [1209, 123] width 261 height 37
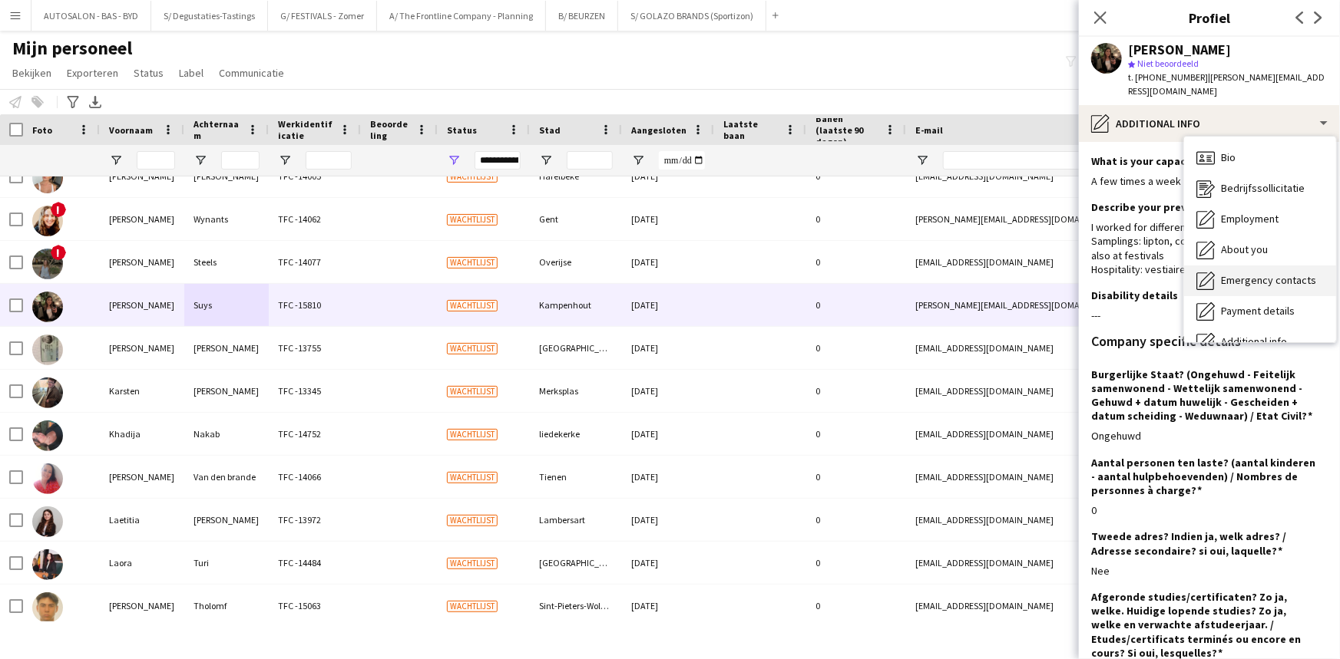
click at [1257, 273] on span "Emergency contacts" at bounding box center [1268, 280] width 95 height 14
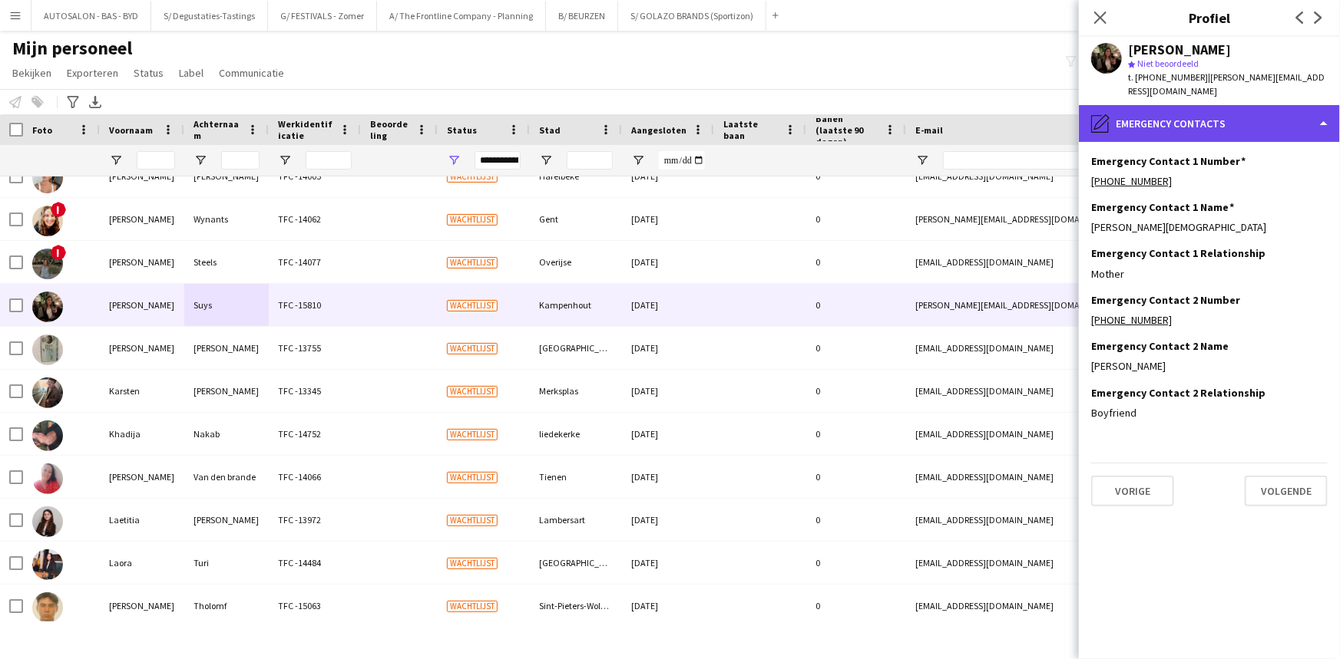
click at [1200, 108] on div "pencil4 Emergency contacts" at bounding box center [1209, 123] width 261 height 37
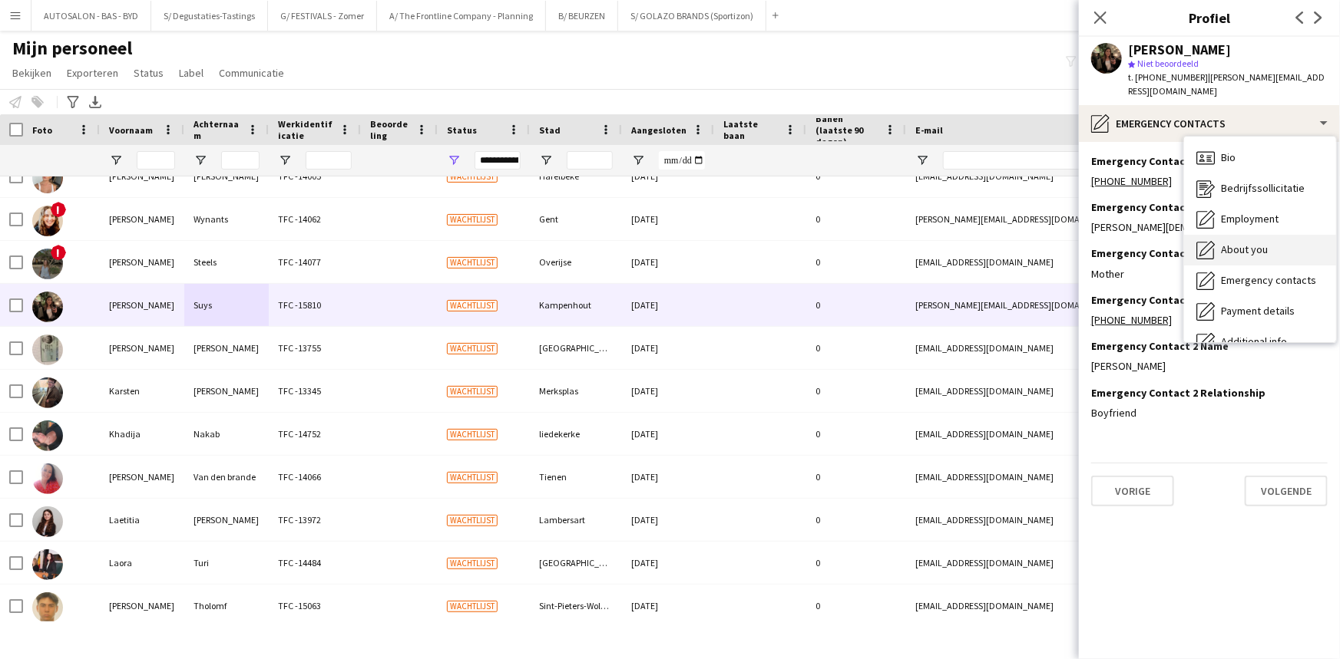
click at [1251, 235] on div "About you About you" at bounding box center [1260, 250] width 152 height 31
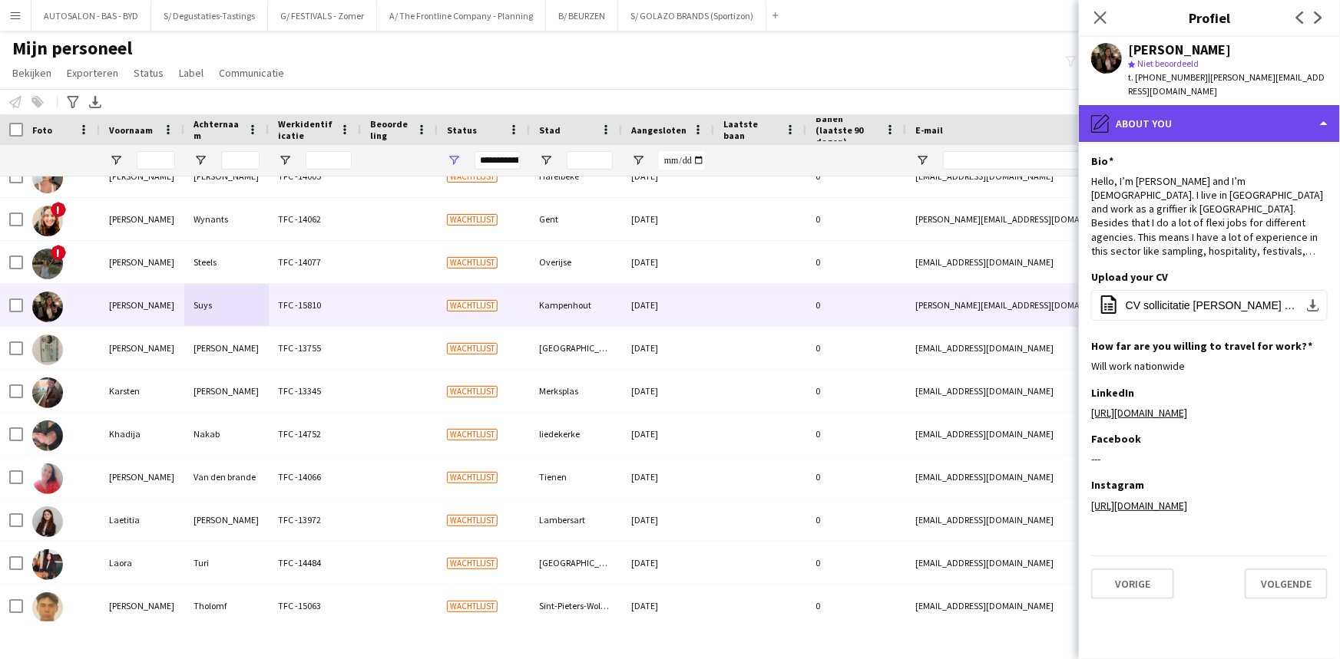
click at [1207, 117] on div "pencil4 About you" at bounding box center [1209, 123] width 261 height 37
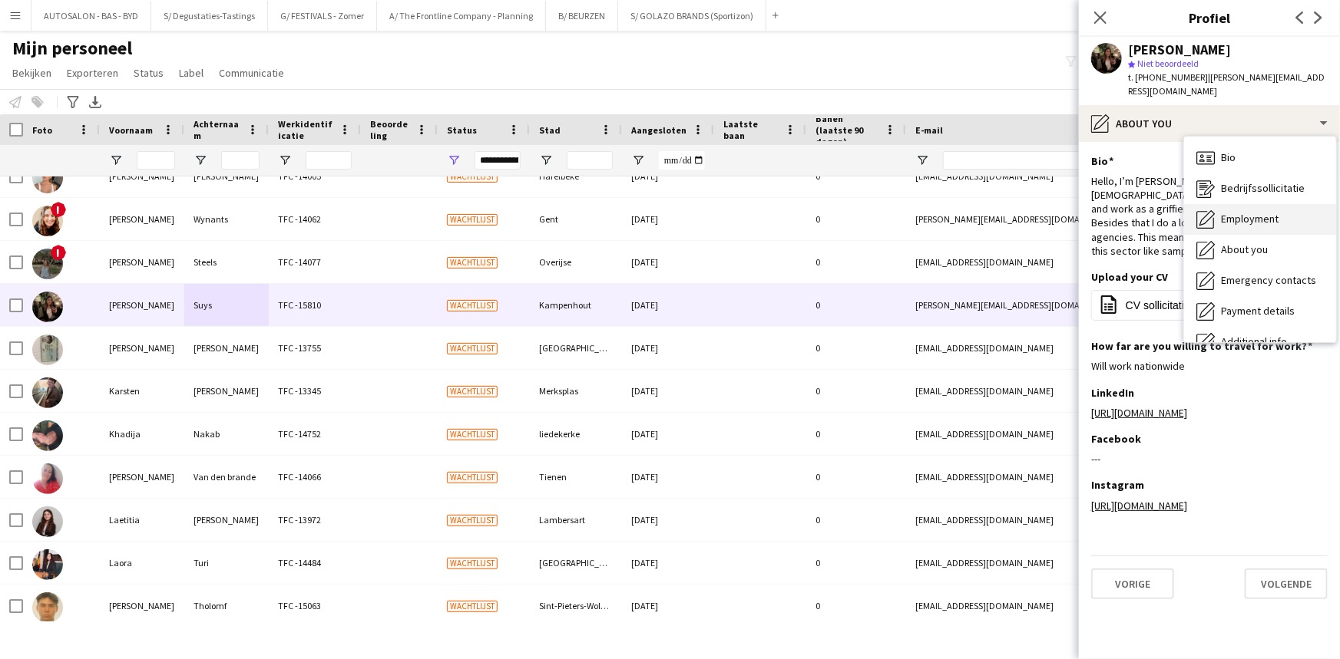
click at [1249, 204] on div "Employment Employment" at bounding box center [1260, 219] width 152 height 31
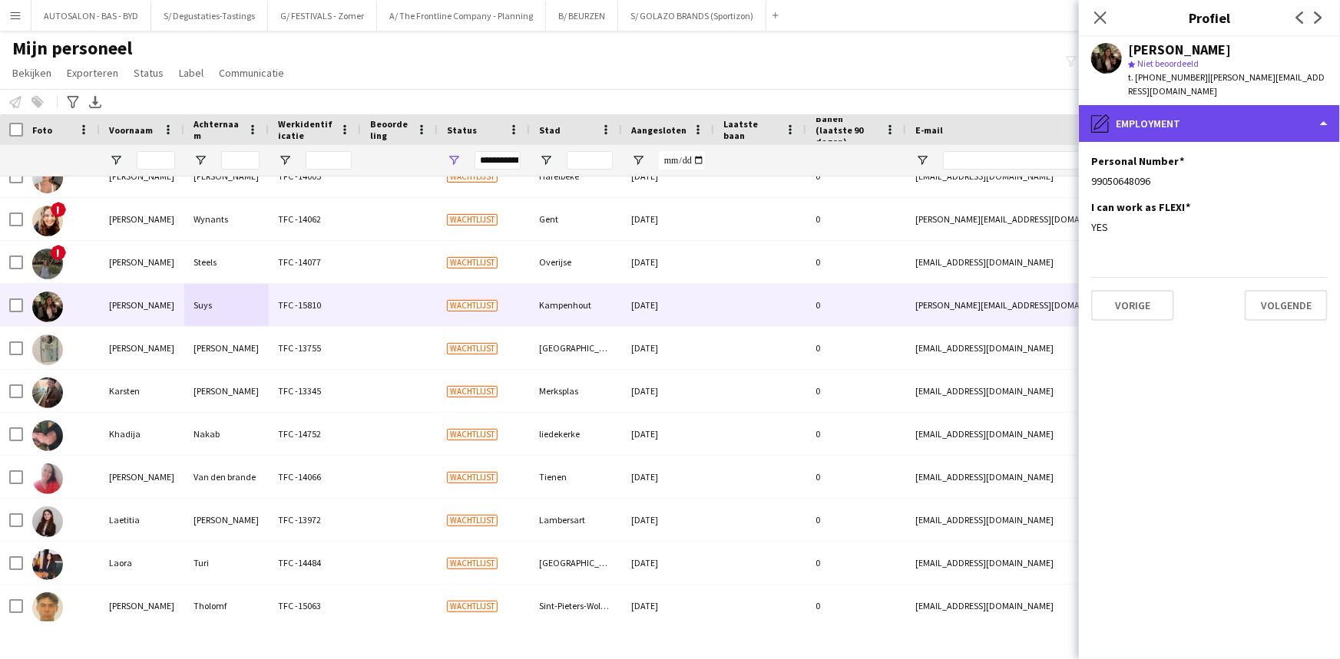
click at [1214, 117] on div "pencil4 Employment" at bounding box center [1209, 123] width 261 height 37
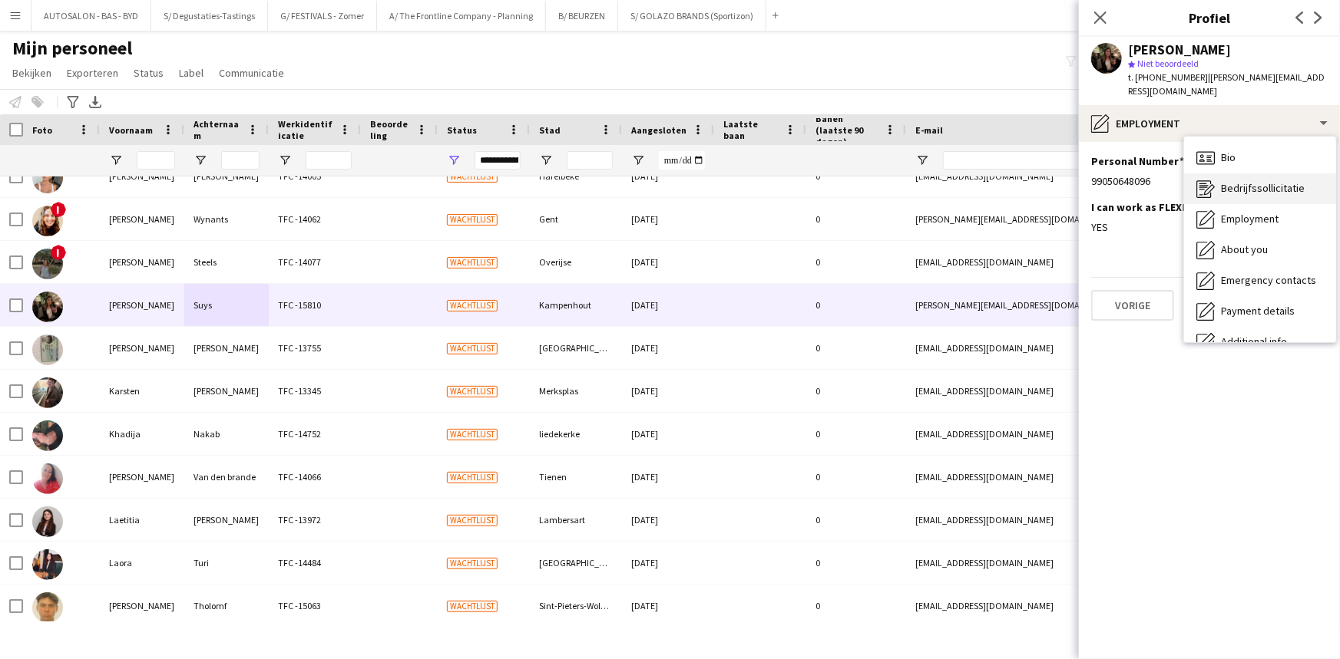
click at [1244, 173] on div "Bedrijfssollicitatie Bedrijfssollicitatie" at bounding box center [1260, 188] width 152 height 31
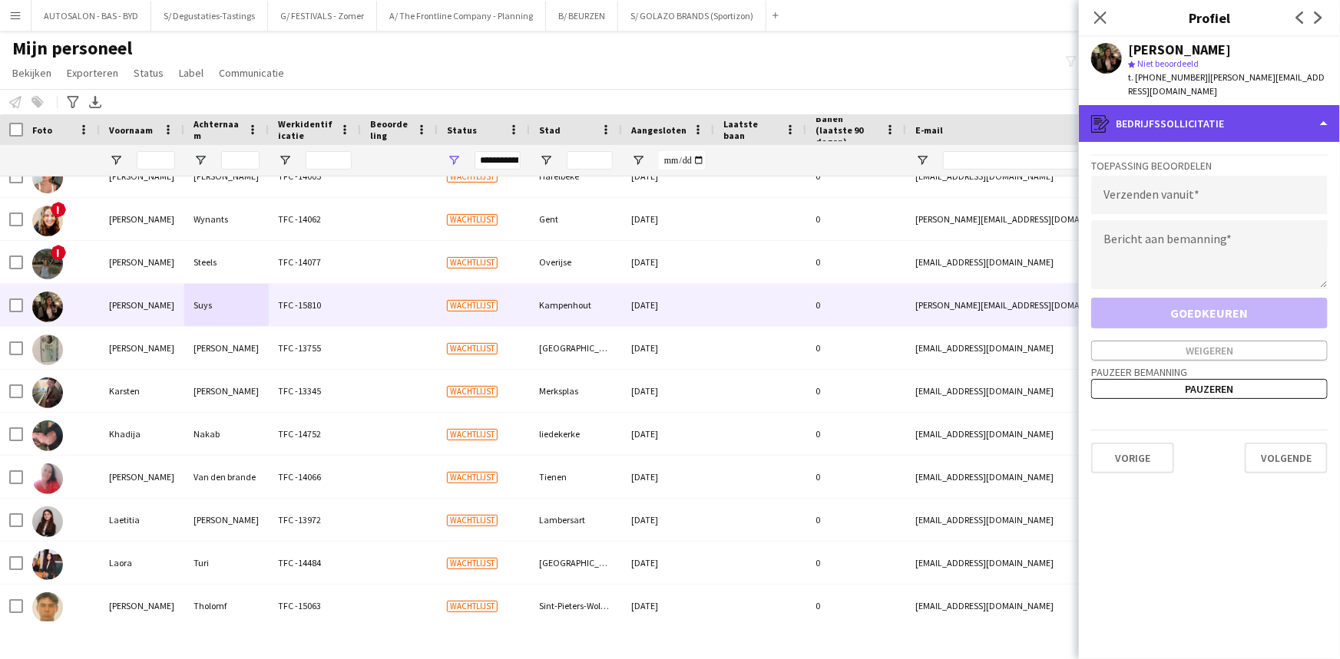
click at [1200, 114] on div "register Bedrijfssollicitatie" at bounding box center [1209, 123] width 261 height 37
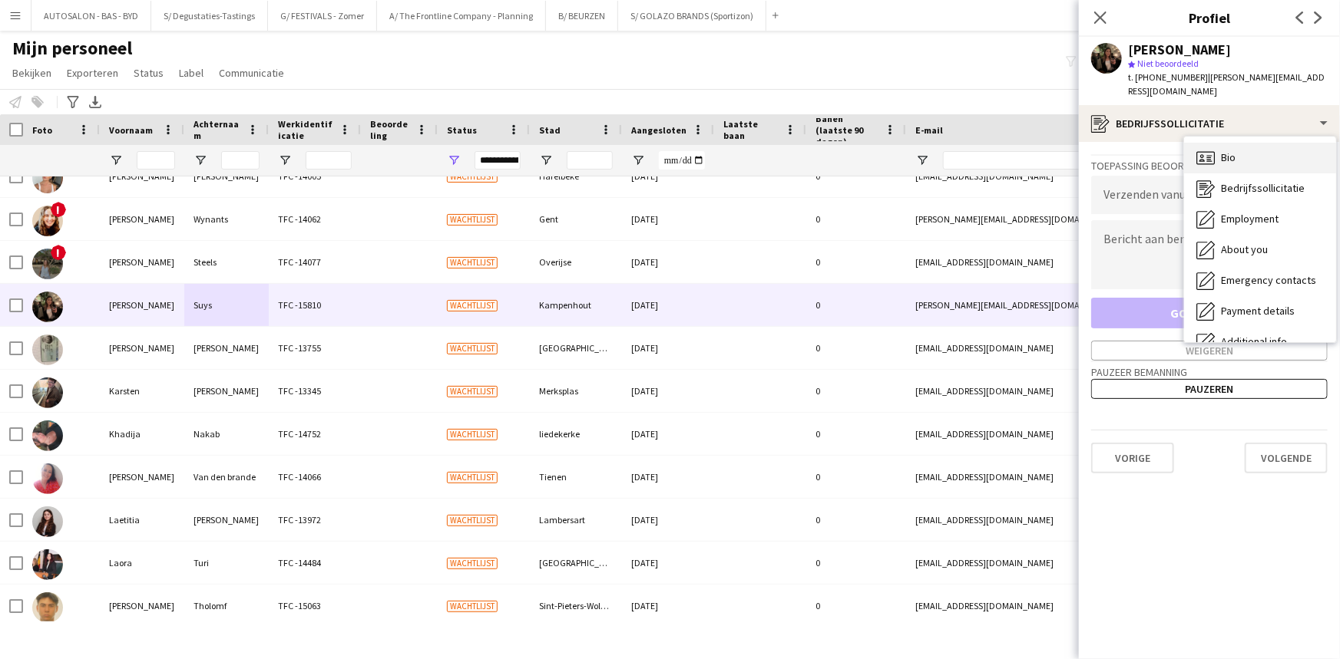
click at [1240, 146] on div "Bio Bio" at bounding box center [1260, 158] width 152 height 31
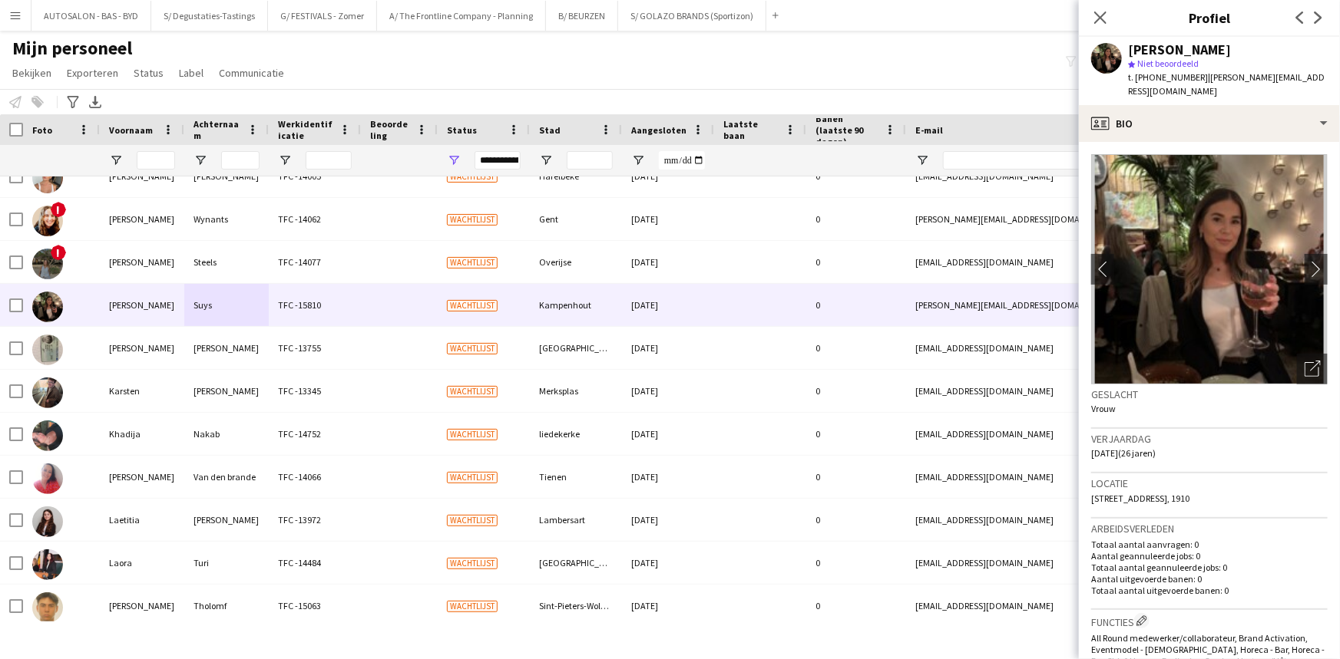
click at [1291, 256] on img at bounding box center [1209, 269] width 236 height 230
click at [1304, 261] on app-icon "chevron-right" at bounding box center [1316, 269] width 24 height 16
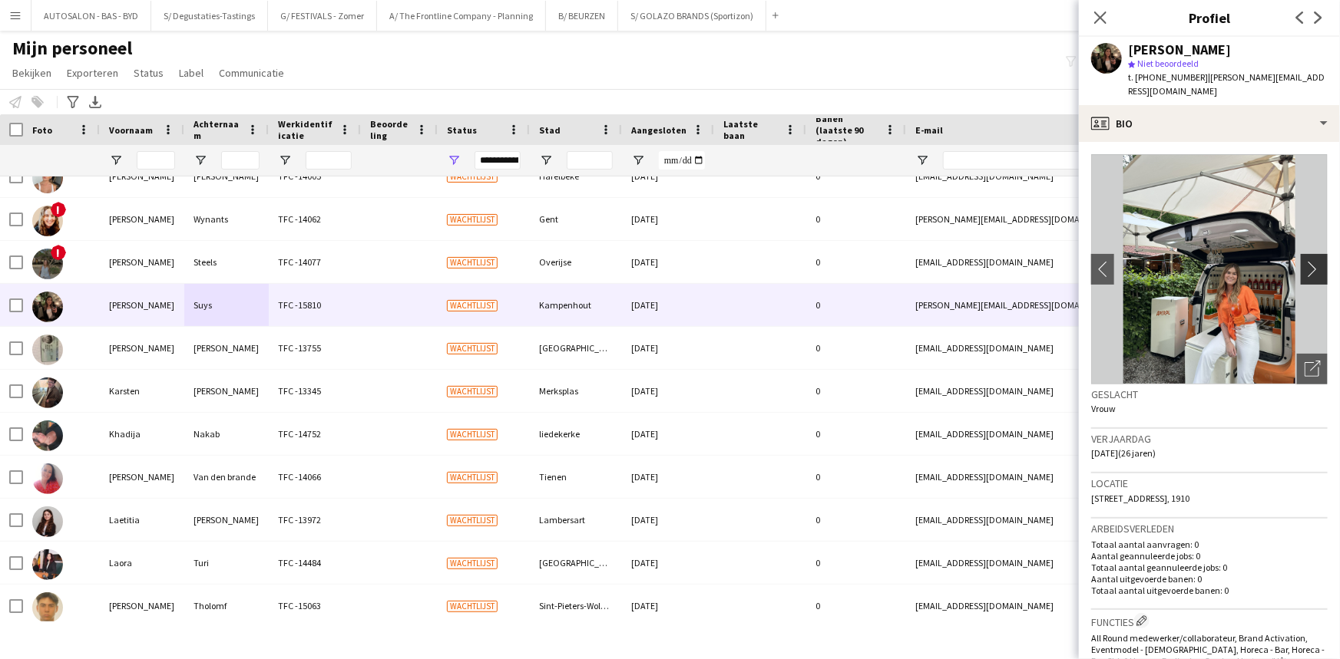
click at [1304, 261] on app-icon "chevron-right" at bounding box center [1316, 269] width 24 height 16
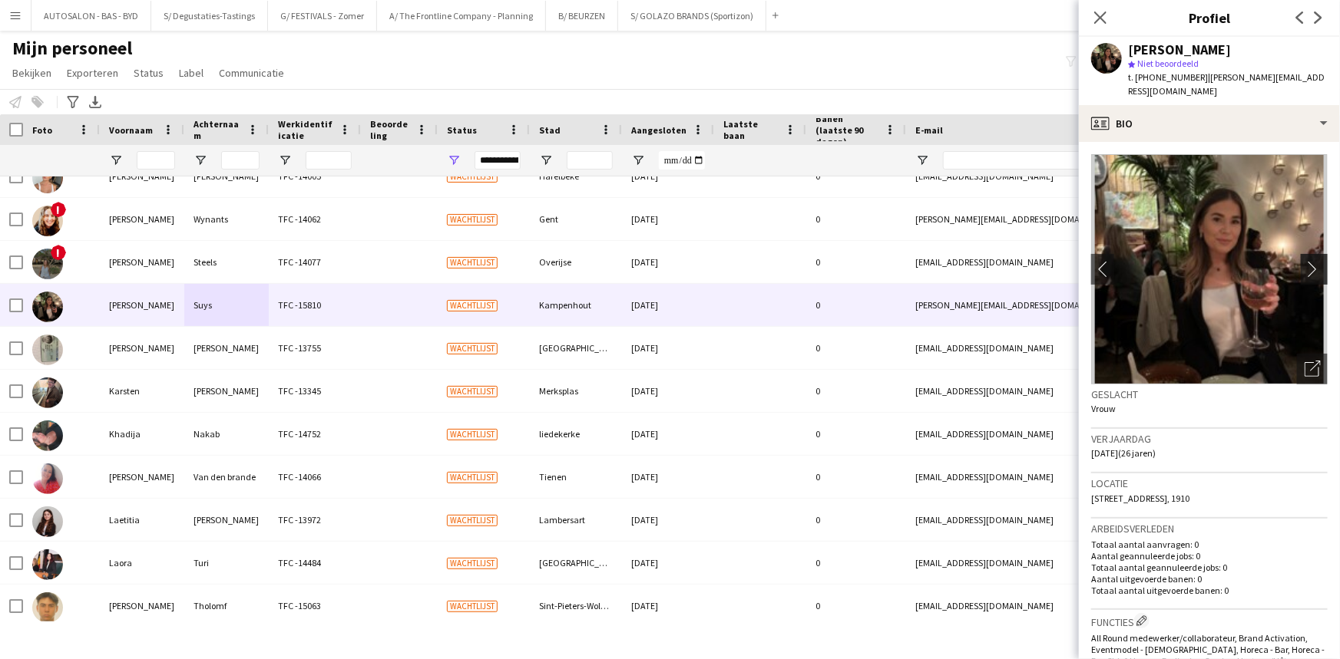
click at [1304, 261] on app-icon "chevron-right" at bounding box center [1316, 269] width 24 height 16
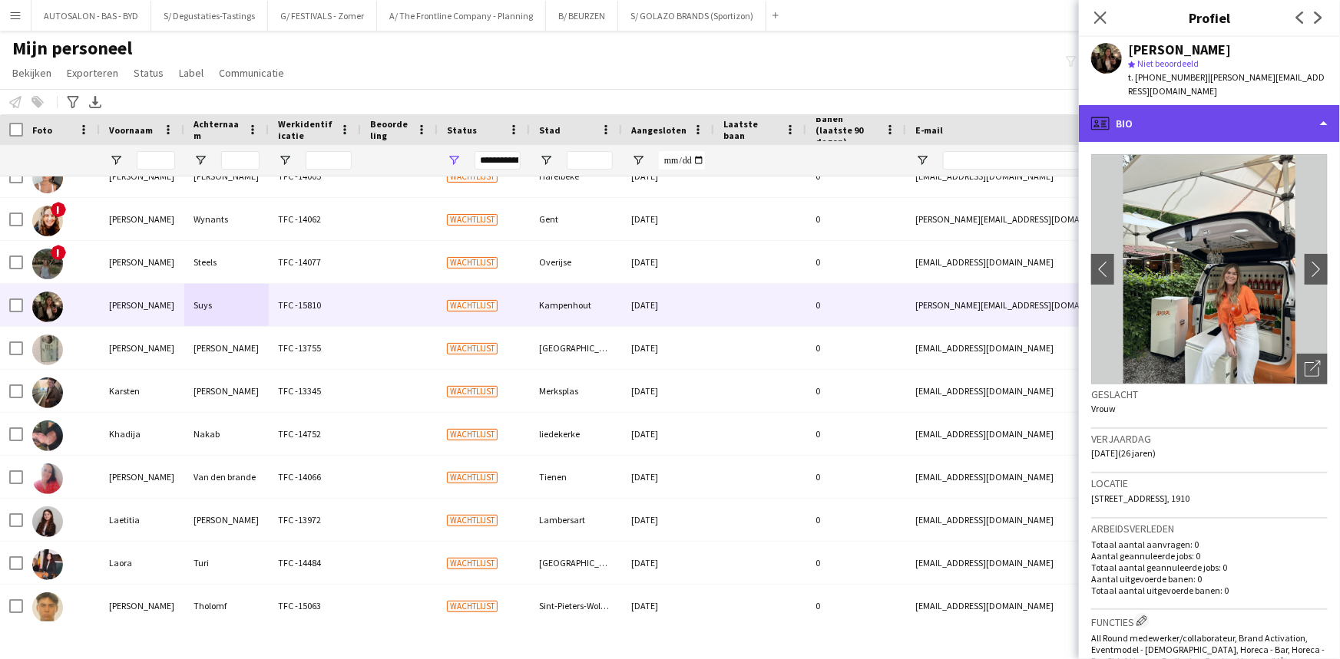
click at [1206, 121] on div "profile Bio" at bounding box center [1209, 123] width 261 height 37
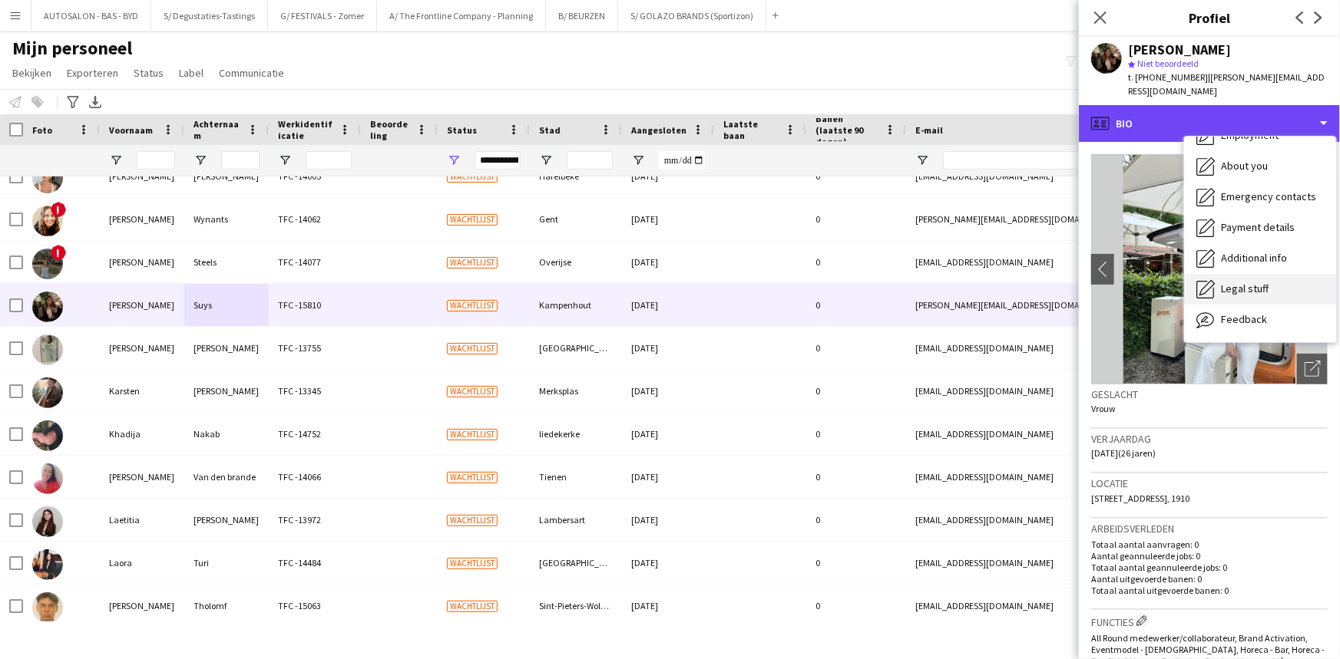
scroll to position [113, 0]
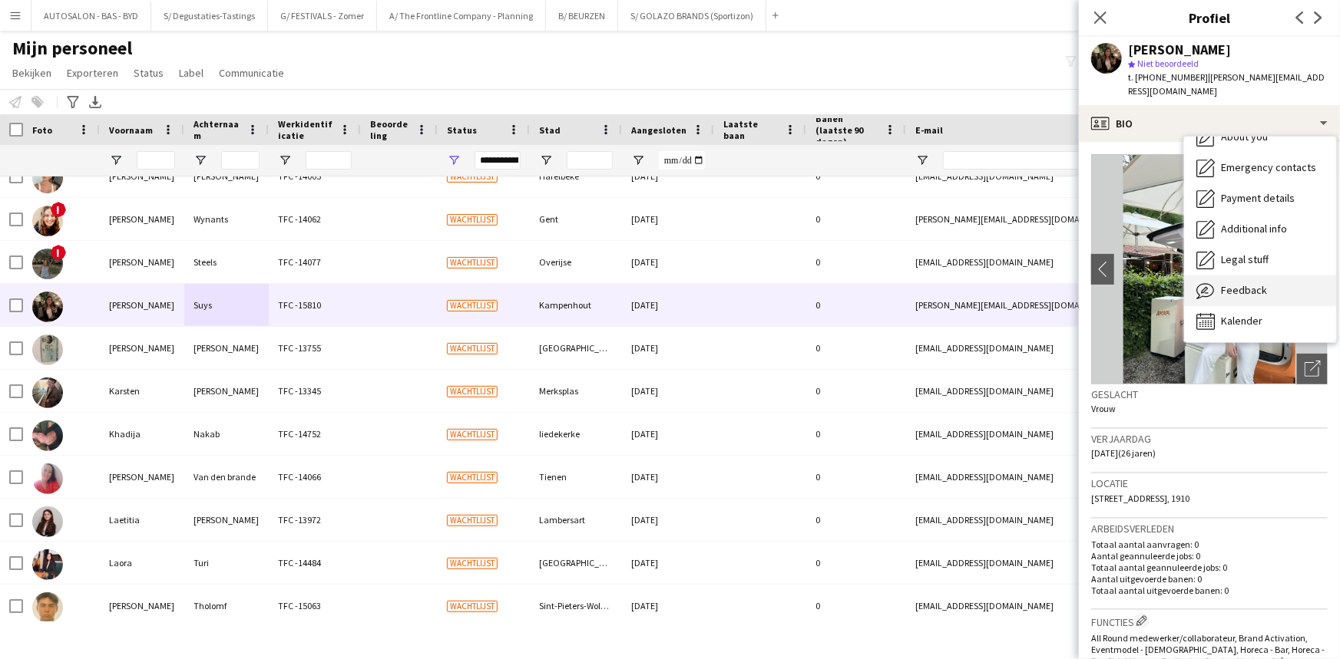
click at [1250, 283] on span "Feedback" at bounding box center [1244, 290] width 46 height 14
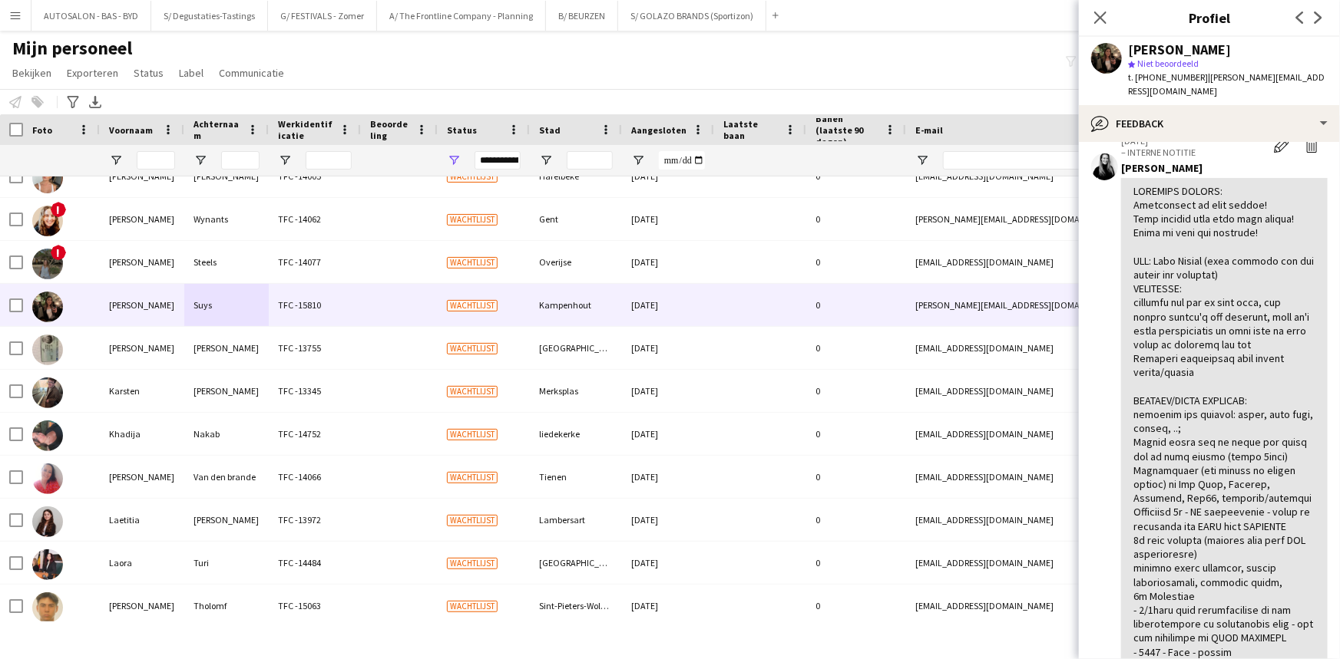
scroll to position [70, 0]
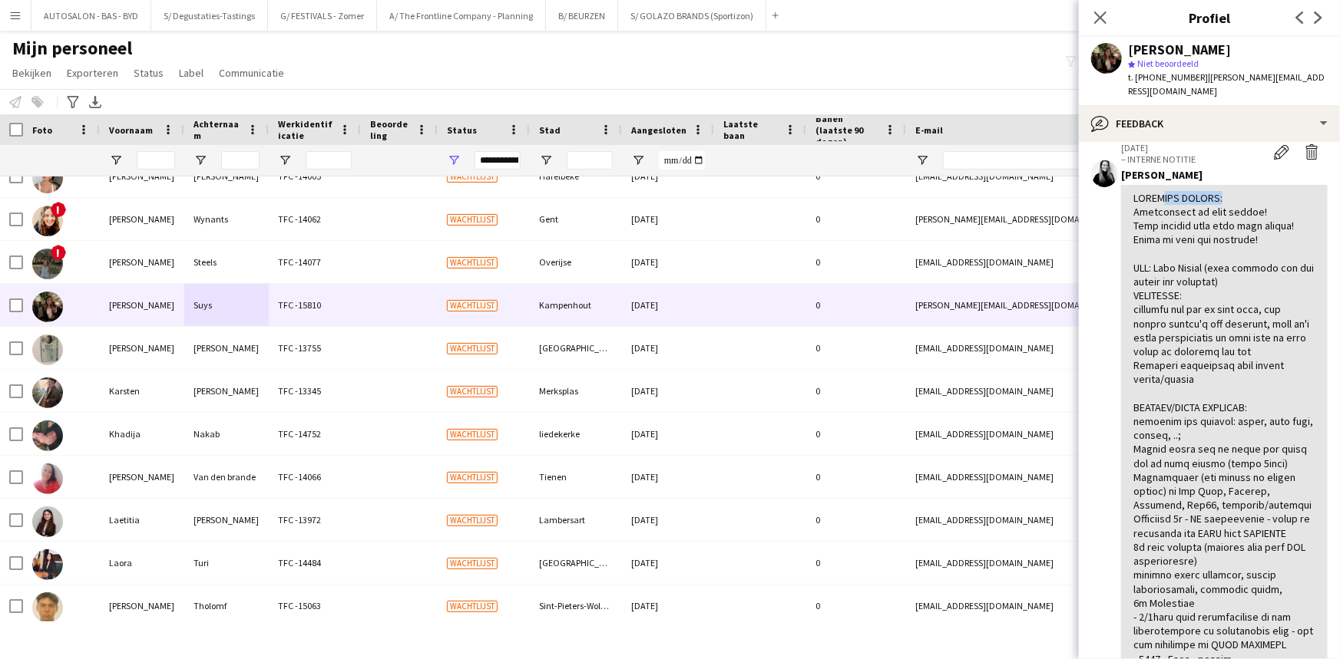
drag, startPoint x: 1221, startPoint y: 184, endPoint x: 1155, endPoint y: 184, distance: 65.3
click at [1155, 191] on div at bounding box center [1224, 652] width 182 height 922
click at [1198, 266] on div at bounding box center [1224, 652] width 182 height 922
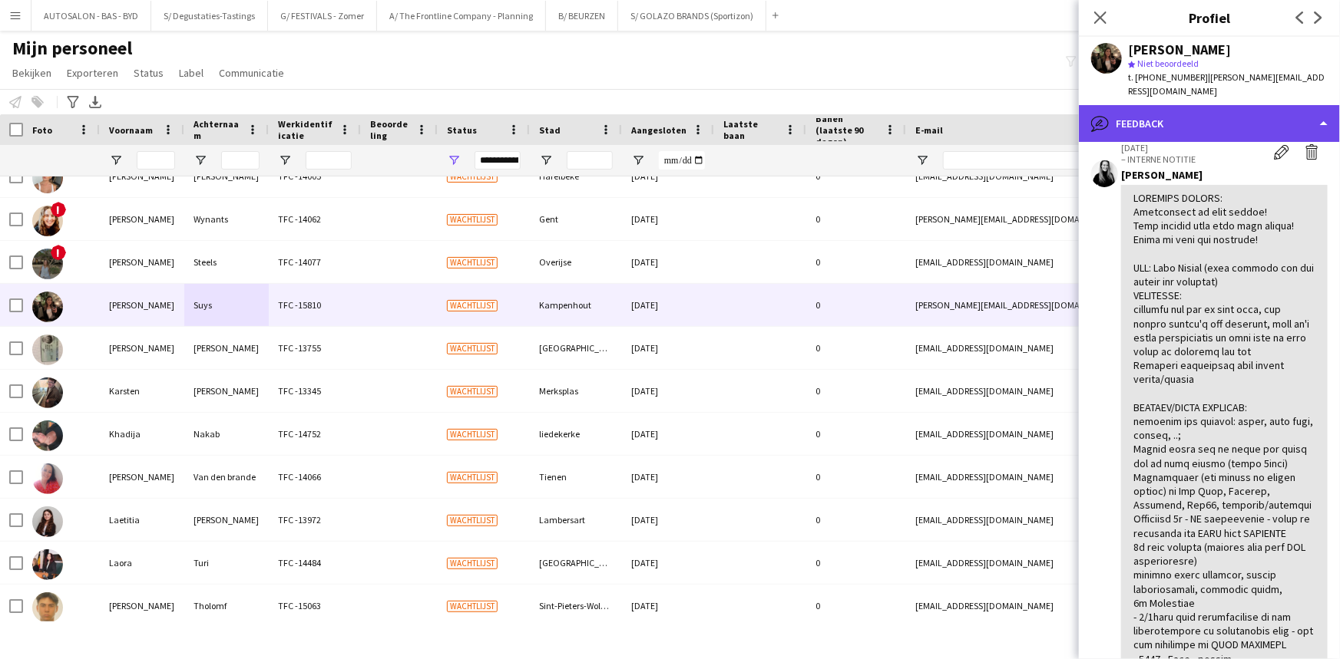
click at [1178, 124] on div "bubble-pencil Feedback" at bounding box center [1209, 123] width 261 height 37
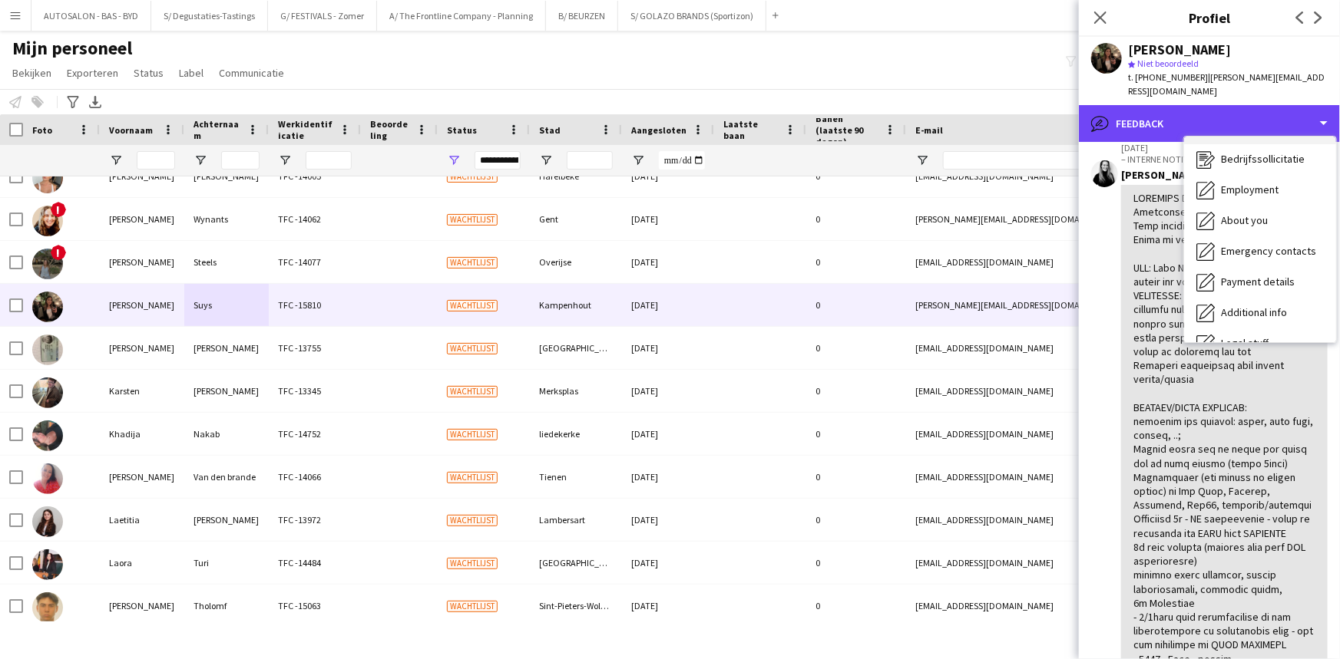
scroll to position [0, 0]
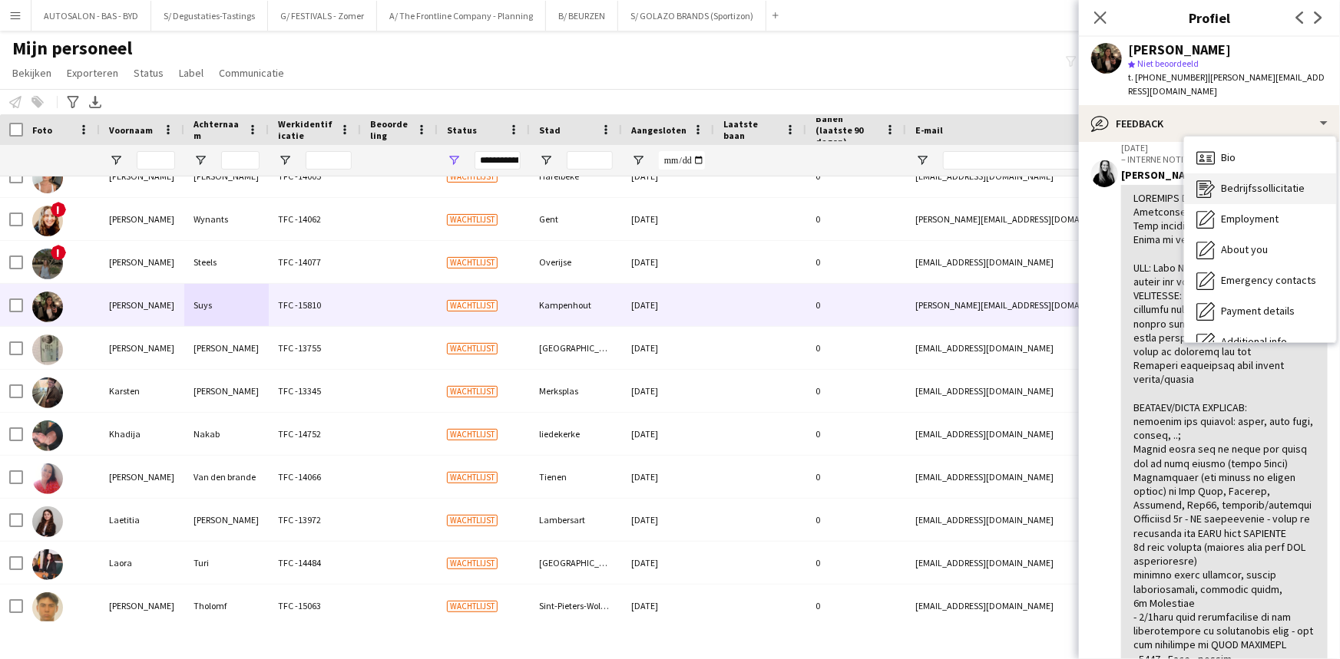
click at [1241, 181] on span "Bedrijfssollicitatie" at bounding box center [1263, 188] width 84 height 14
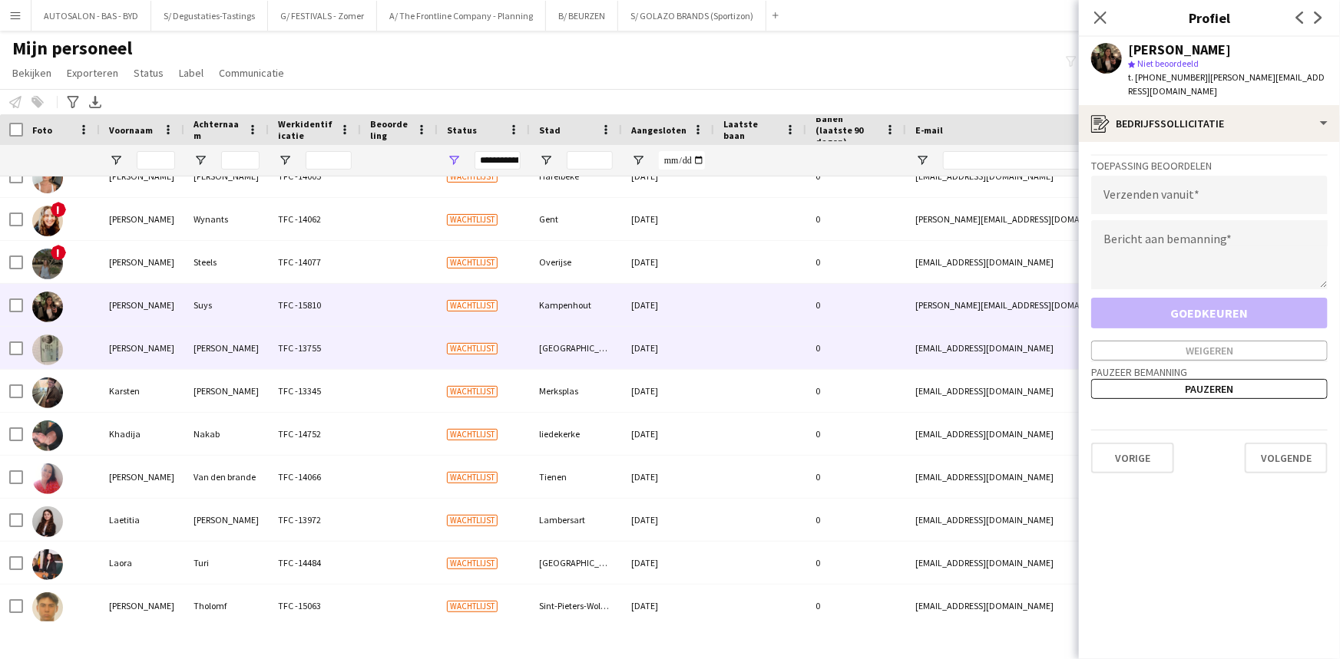
click at [372, 332] on div at bounding box center [399, 348] width 77 height 42
click at [385, 312] on div at bounding box center [399, 305] width 77 height 42
click at [388, 354] on div at bounding box center [399, 348] width 77 height 42
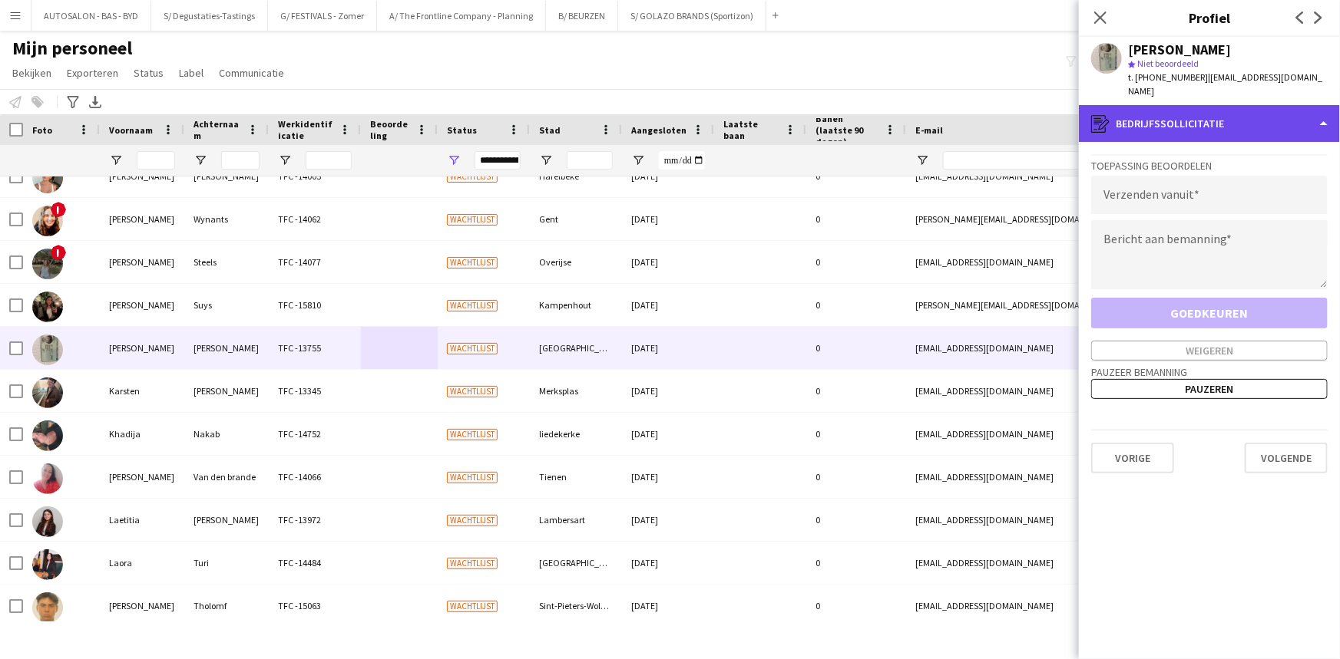
click at [1182, 114] on div "register Bedrijfssollicitatie" at bounding box center [1209, 123] width 261 height 37
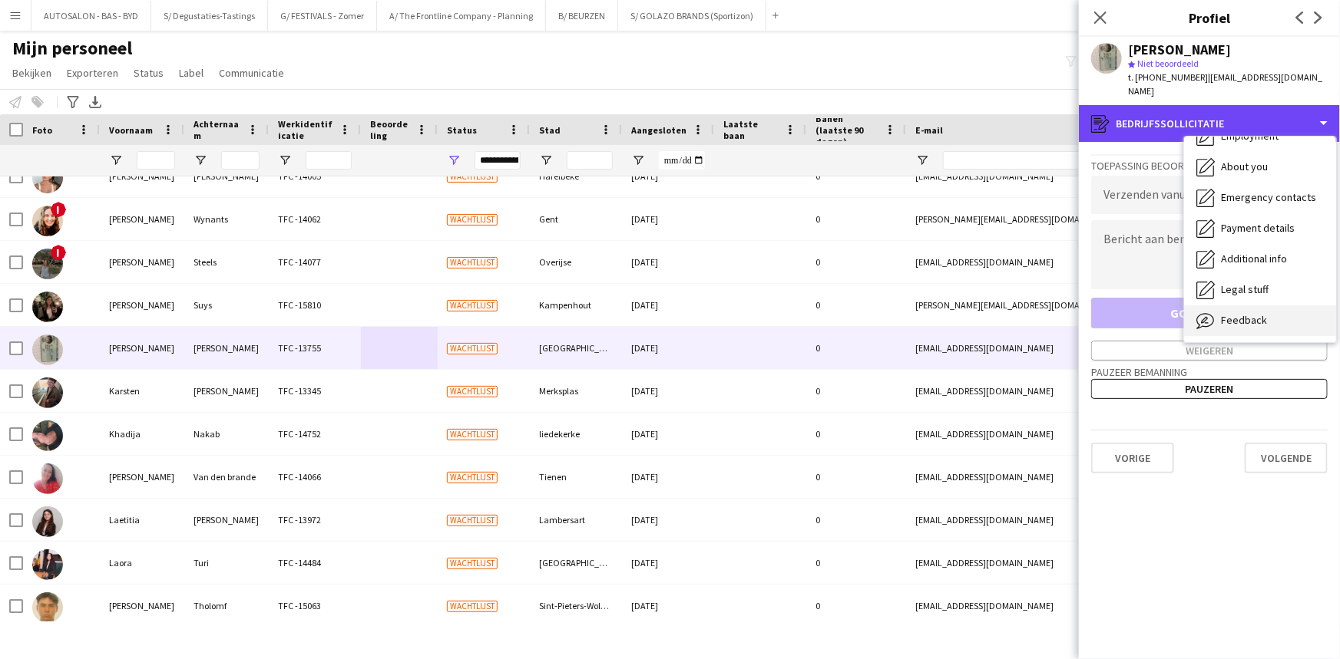
scroll to position [113, 0]
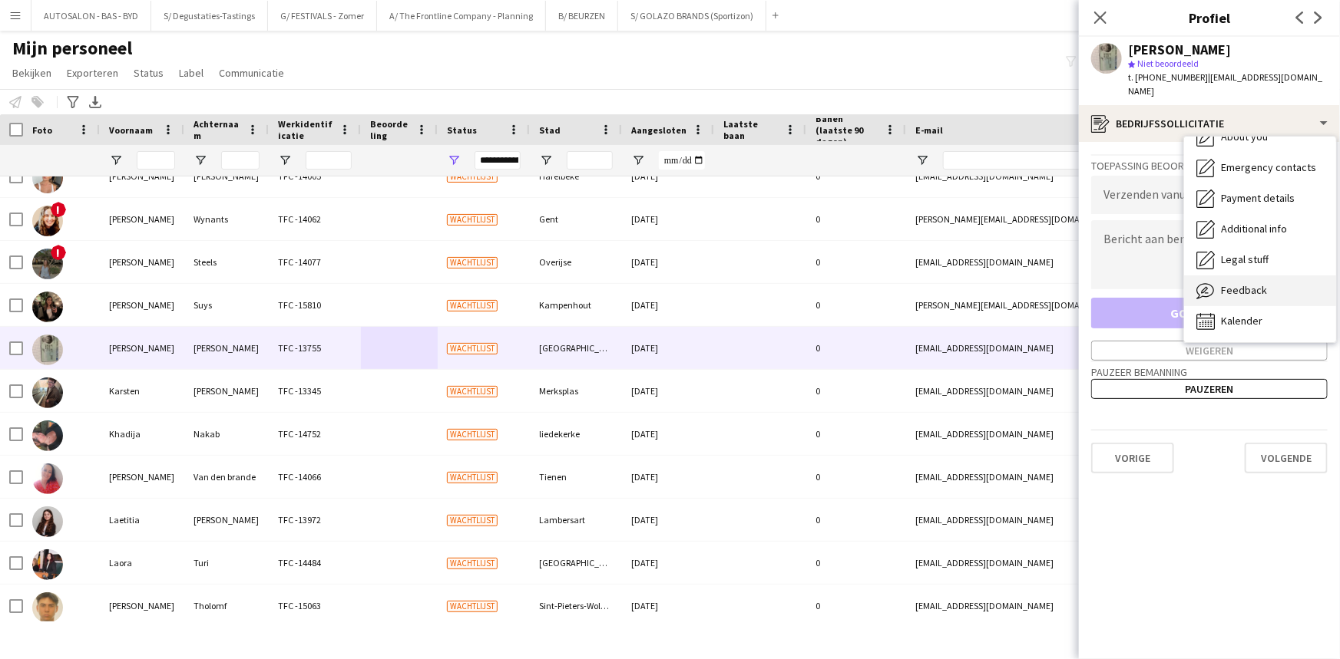
click at [1254, 283] on span "Feedback" at bounding box center [1244, 290] width 46 height 14
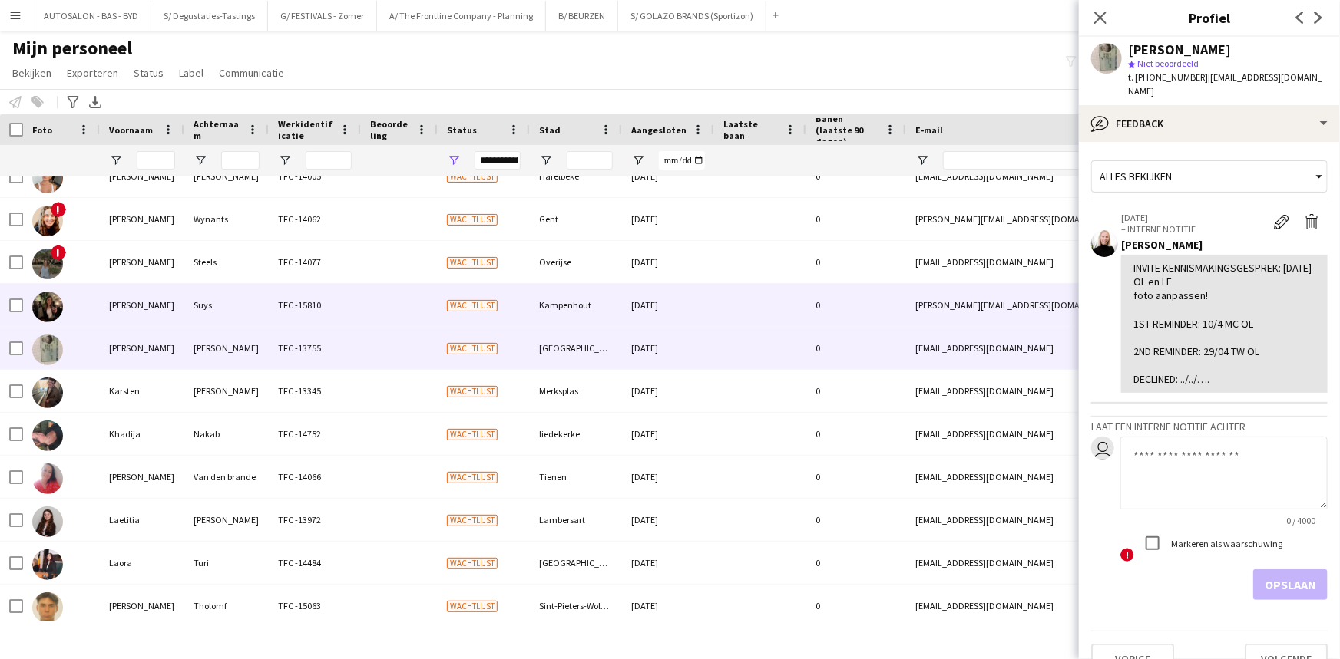
click at [378, 305] on div at bounding box center [399, 305] width 77 height 42
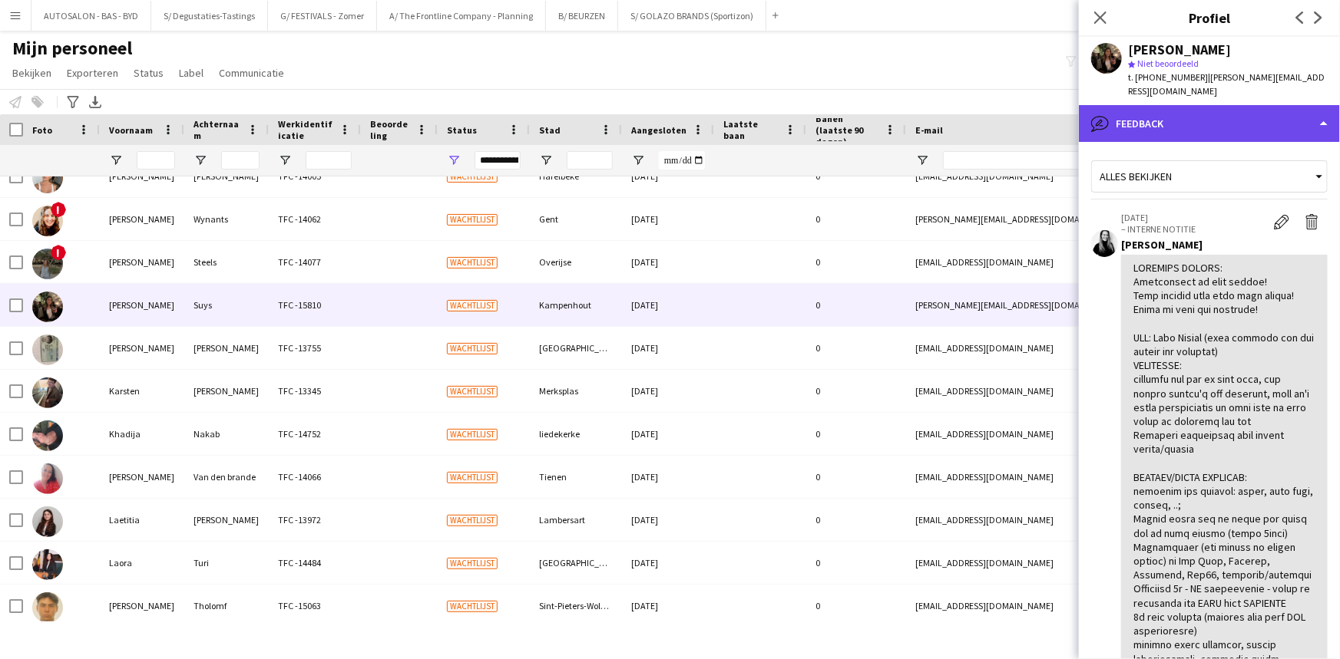
click at [1175, 107] on div "bubble-pencil Feedback" at bounding box center [1209, 123] width 261 height 37
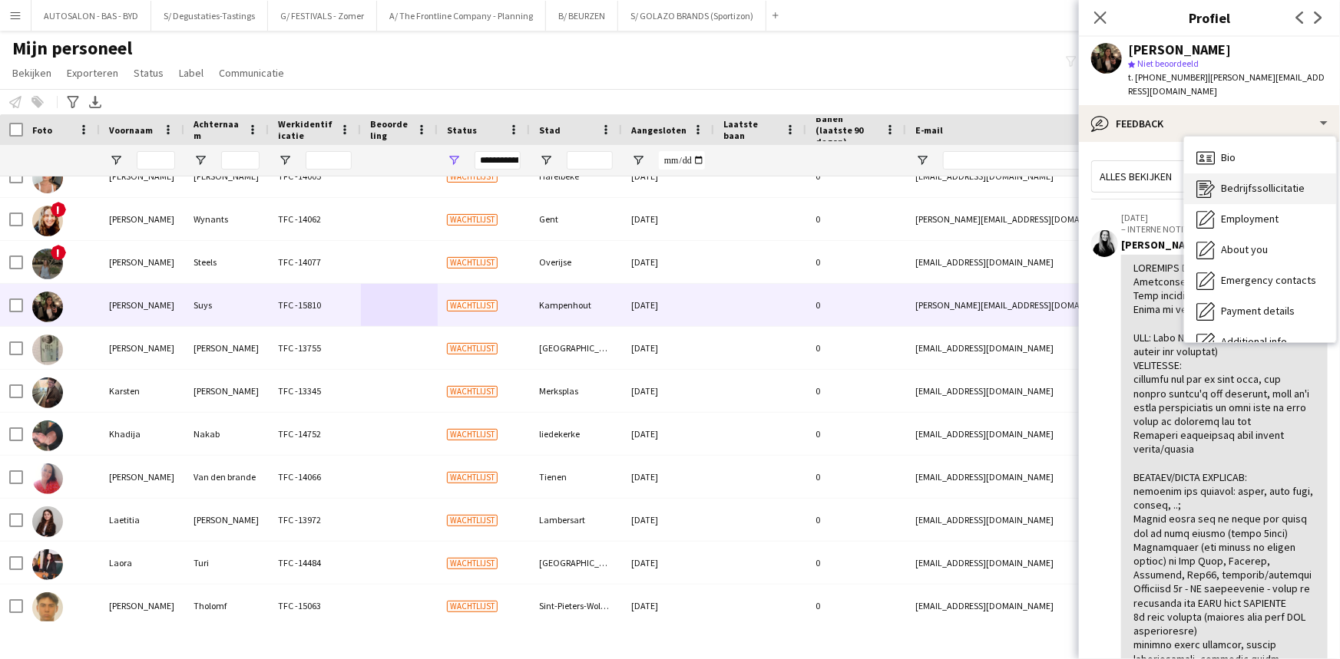
click at [1251, 181] on span "Bedrijfssollicitatie" at bounding box center [1263, 188] width 84 height 14
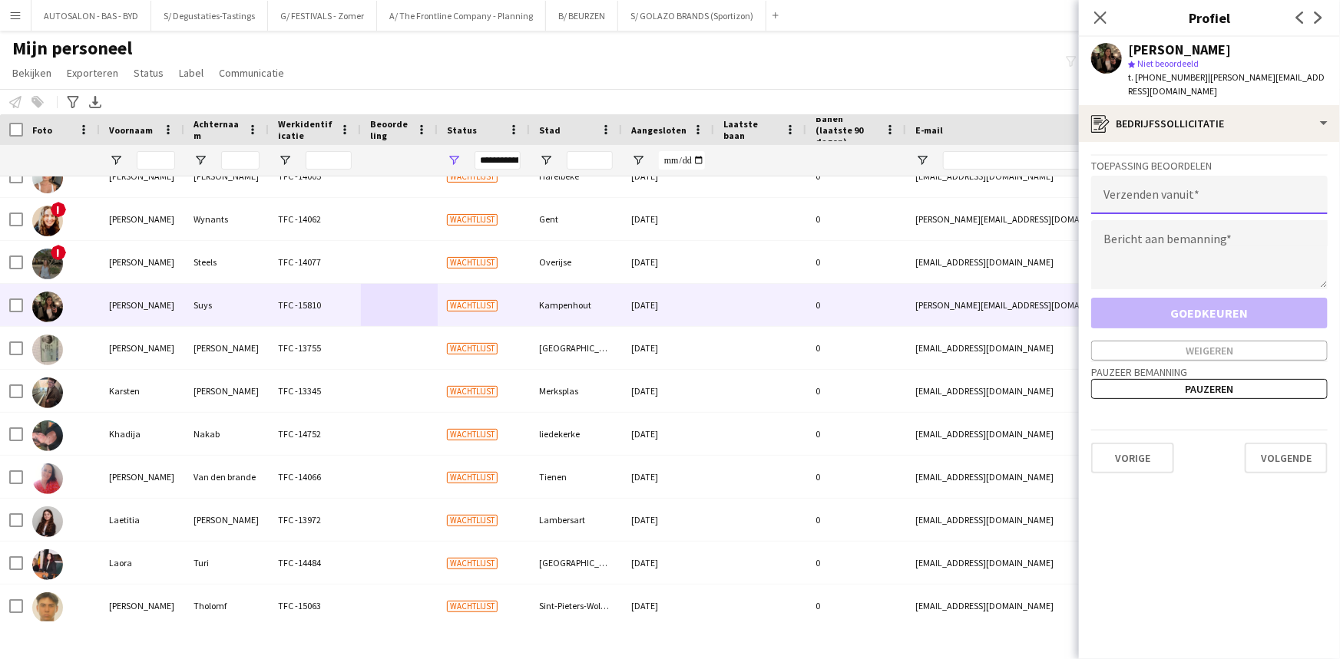
click at [1164, 176] on input "email" at bounding box center [1209, 195] width 236 height 38
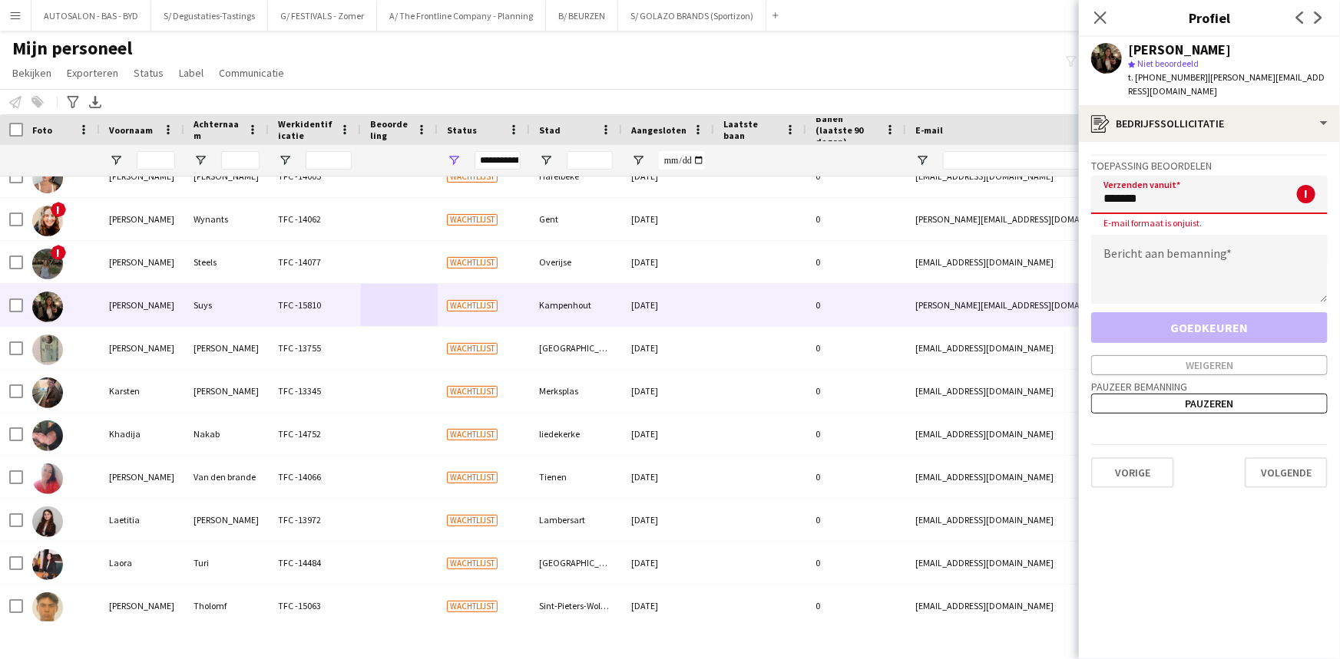
type input "********"
drag, startPoint x: 1181, startPoint y: 177, endPoint x: 1106, endPoint y: 182, distance: 75.4
click at [1102, 180] on input "********" at bounding box center [1209, 195] width 236 height 38
click at [655, 101] on div "Personeel informeren Toevoegen aan label Selecteer minstens één crewlid om hem …" at bounding box center [670, 101] width 1340 height 25
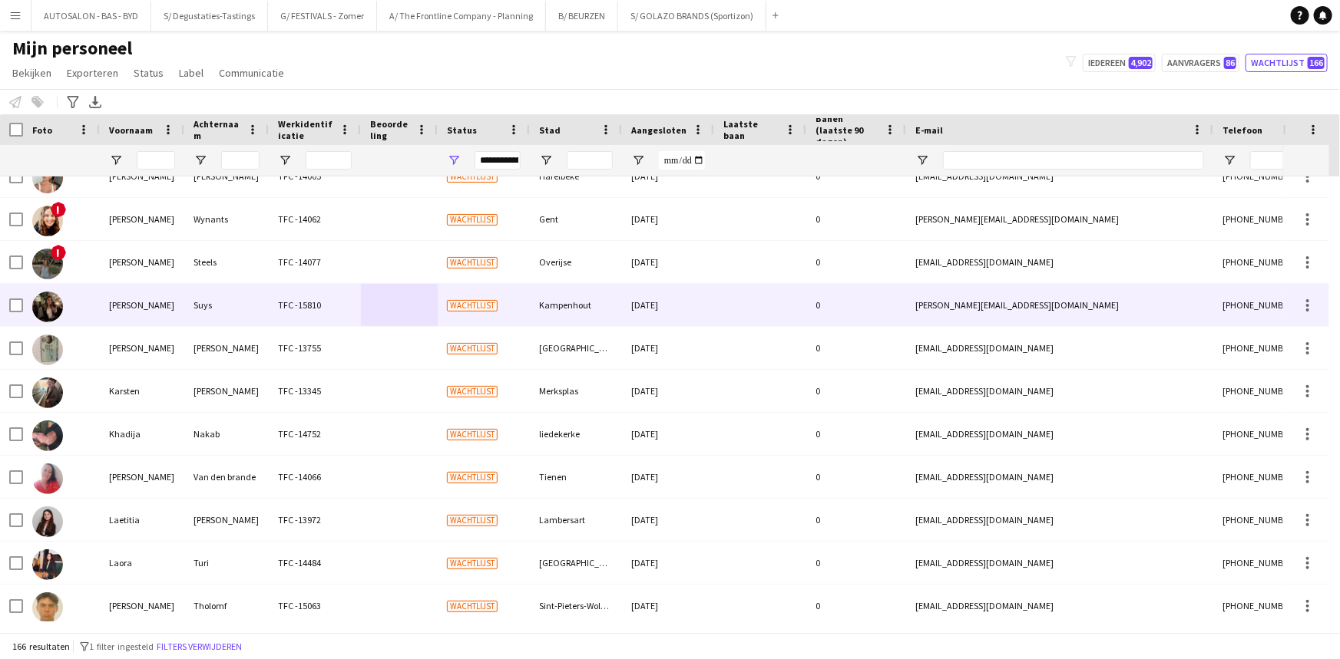
click at [136, 308] on div "[PERSON_NAME]" at bounding box center [142, 305] width 84 height 42
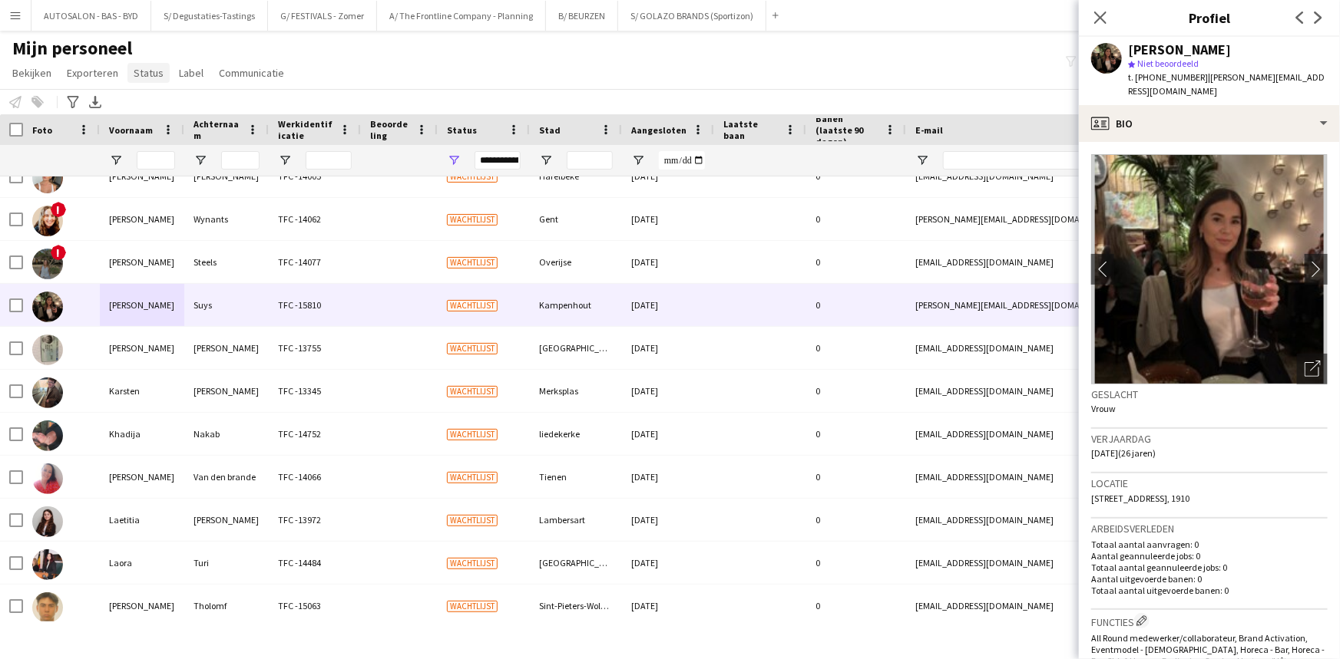
click at [144, 77] on span "Status" at bounding box center [149, 73] width 30 height 14
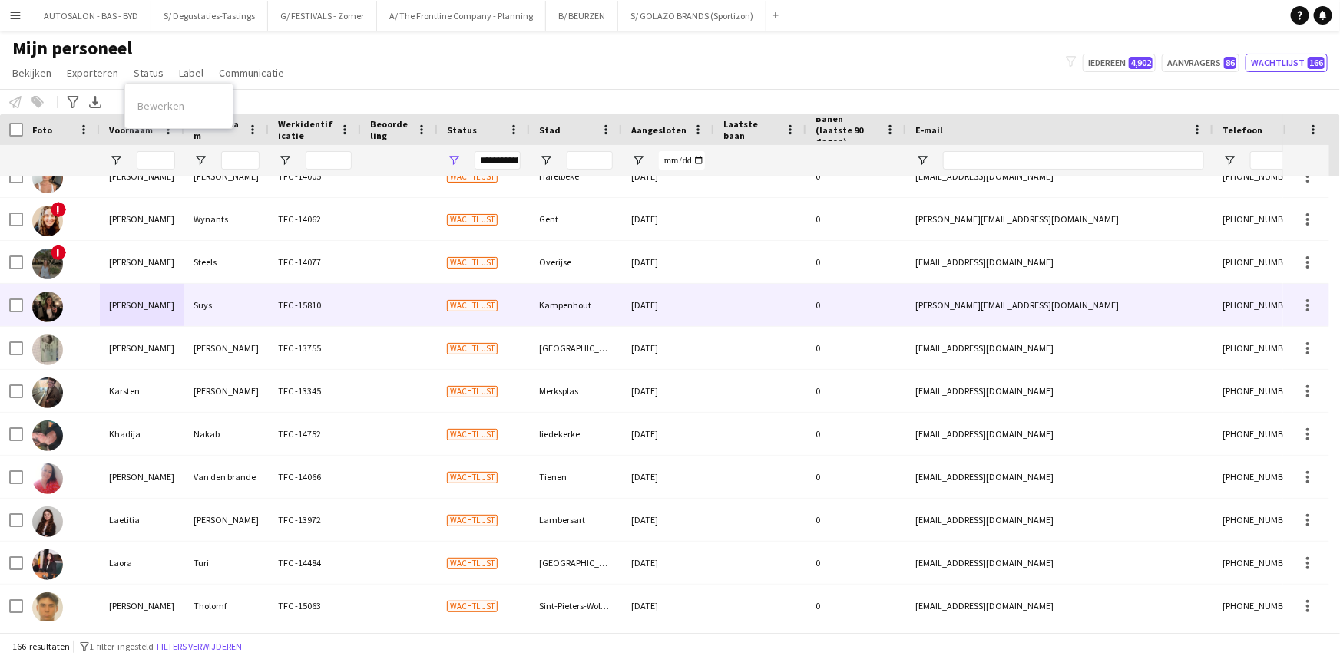
click at [187, 310] on div "Suys" at bounding box center [226, 305] width 84 height 42
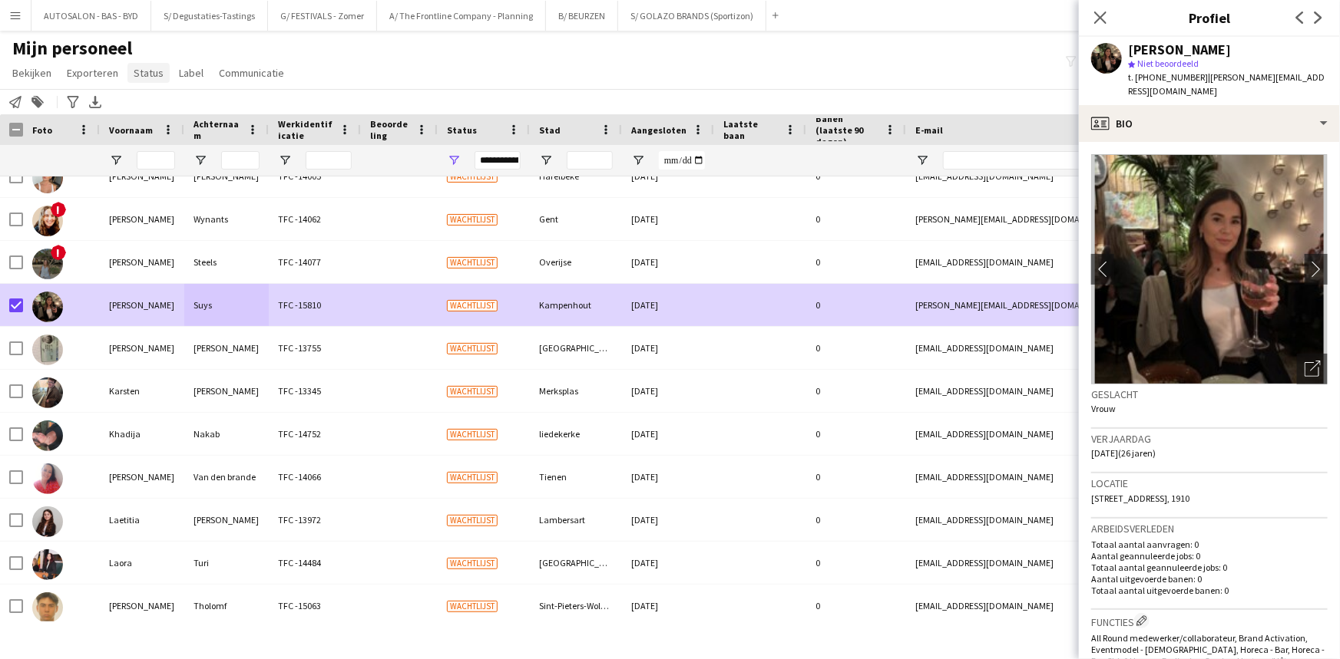
click at [158, 74] on span "Status" at bounding box center [149, 73] width 30 height 14
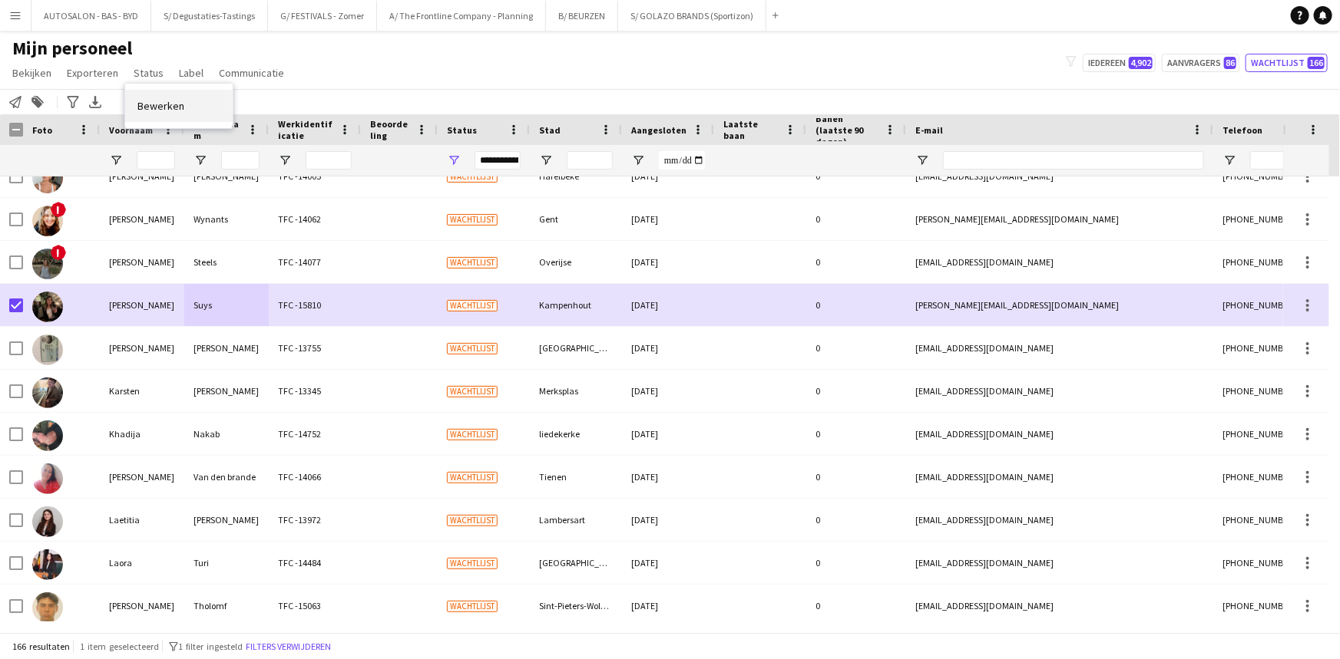
click at [167, 107] on span "Bewerken" at bounding box center [160, 106] width 47 height 14
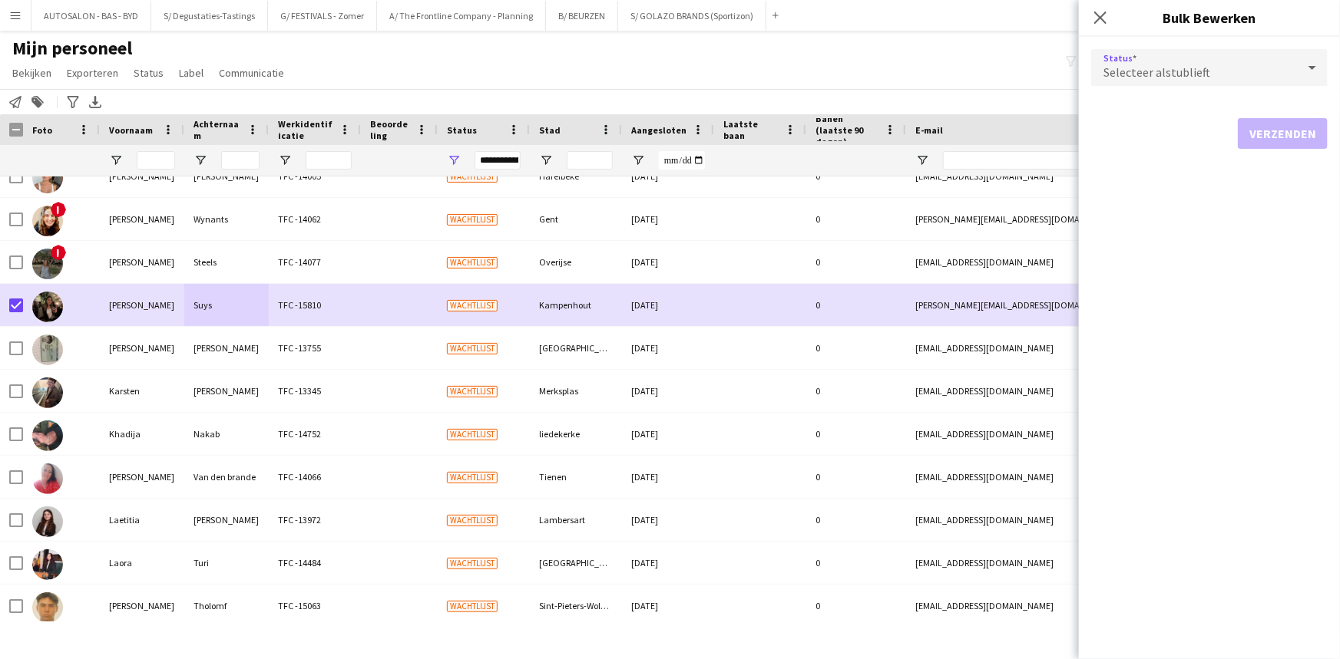
click at [1158, 70] on span "Selecteer alstublieft" at bounding box center [1156, 71] width 107 height 15
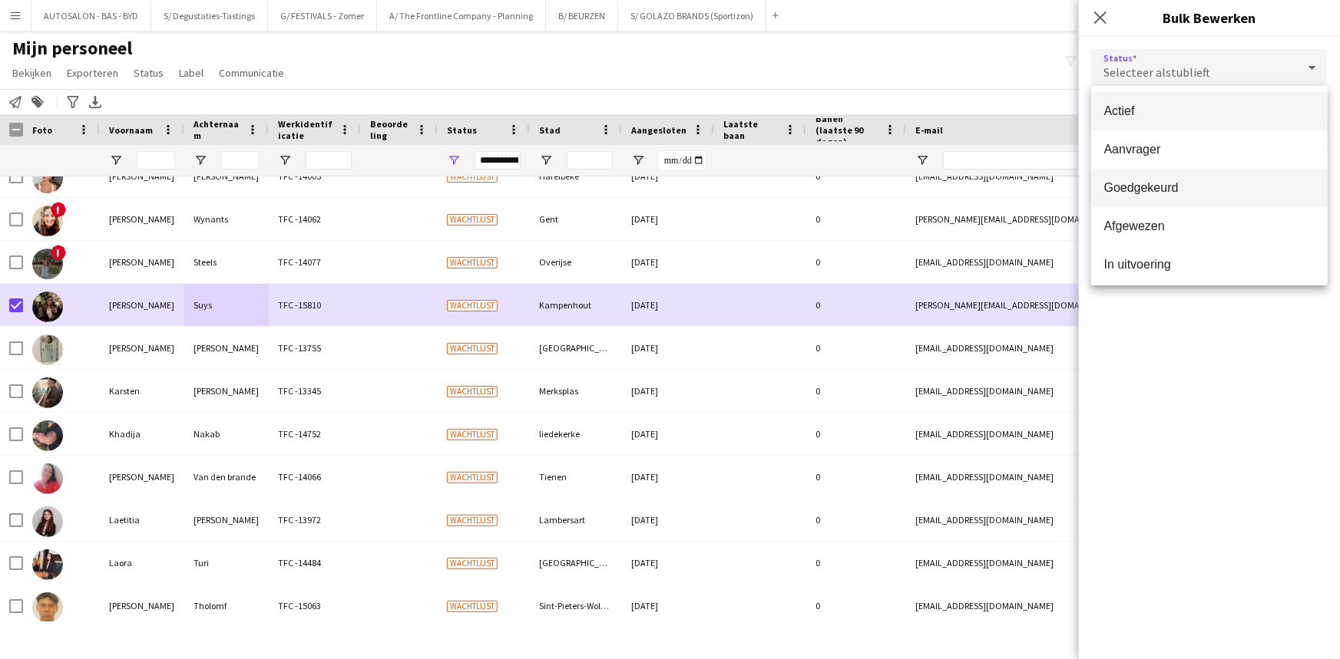
click at [1167, 188] on span "Goedgekeurd" at bounding box center [1209, 187] width 212 height 15
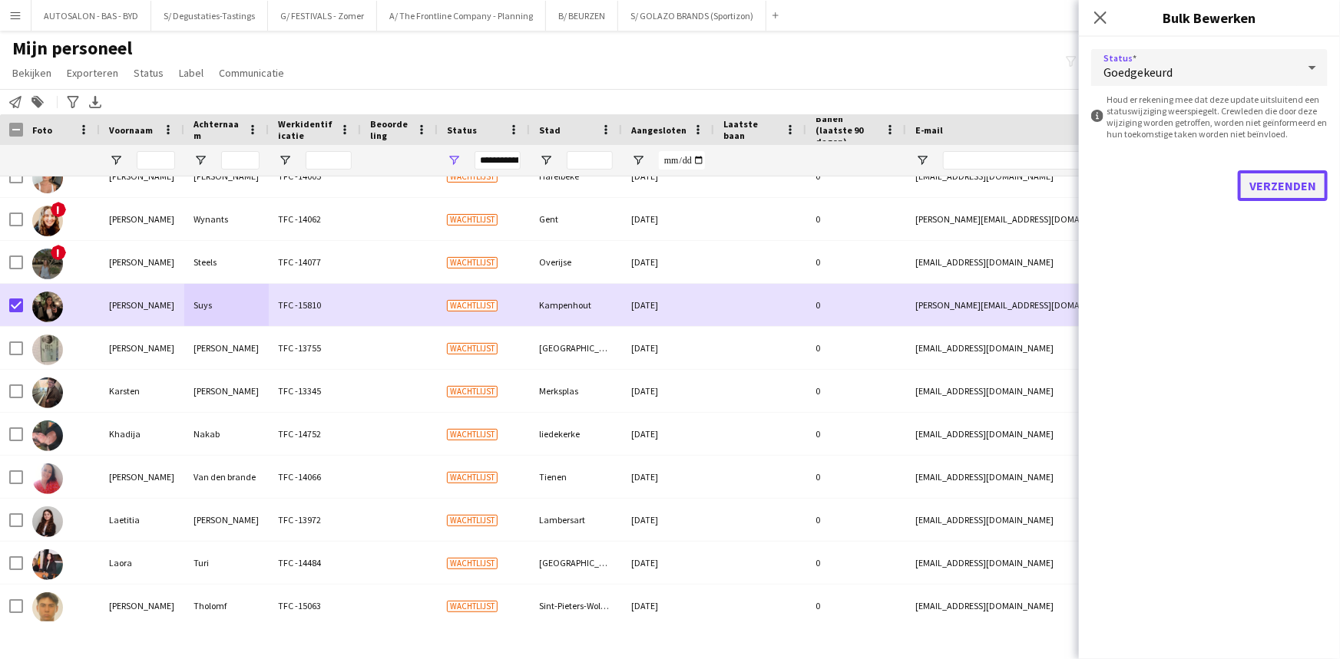
click at [1282, 187] on button "Verzenden" at bounding box center [1283, 185] width 90 height 31
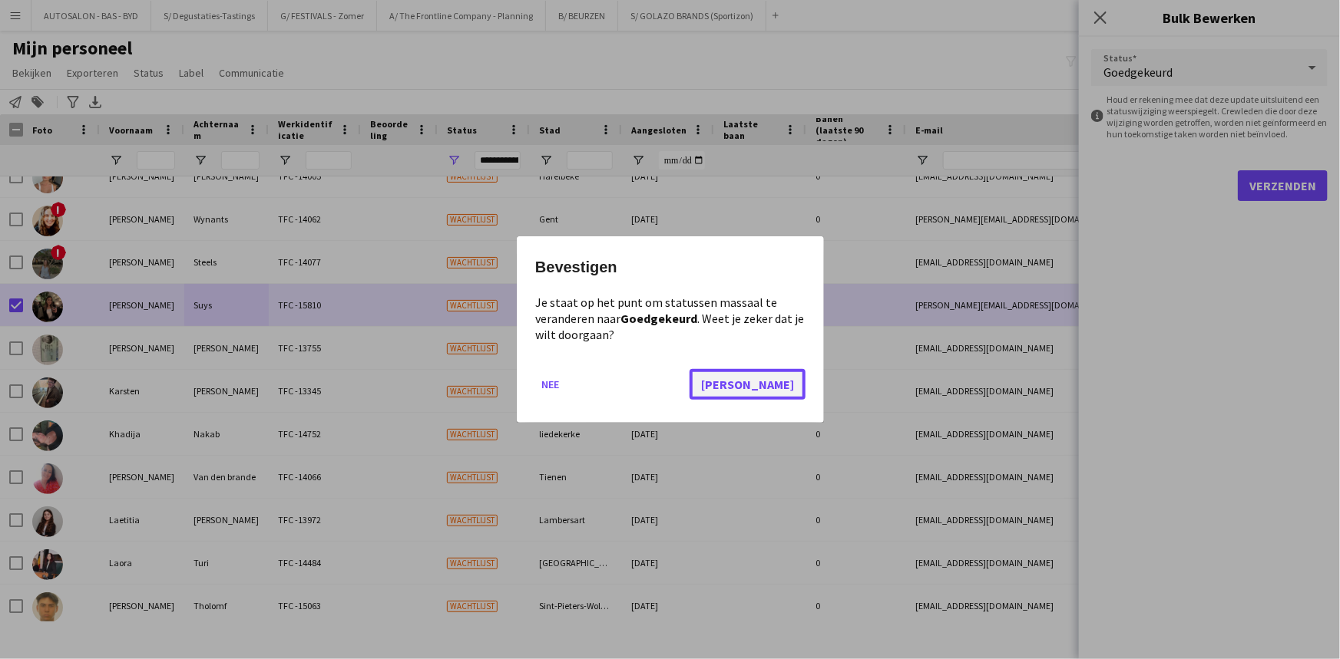
click at [789, 385] on button "[PERSON_NAME]" at bounding box center [747, 384] width 116 height 31
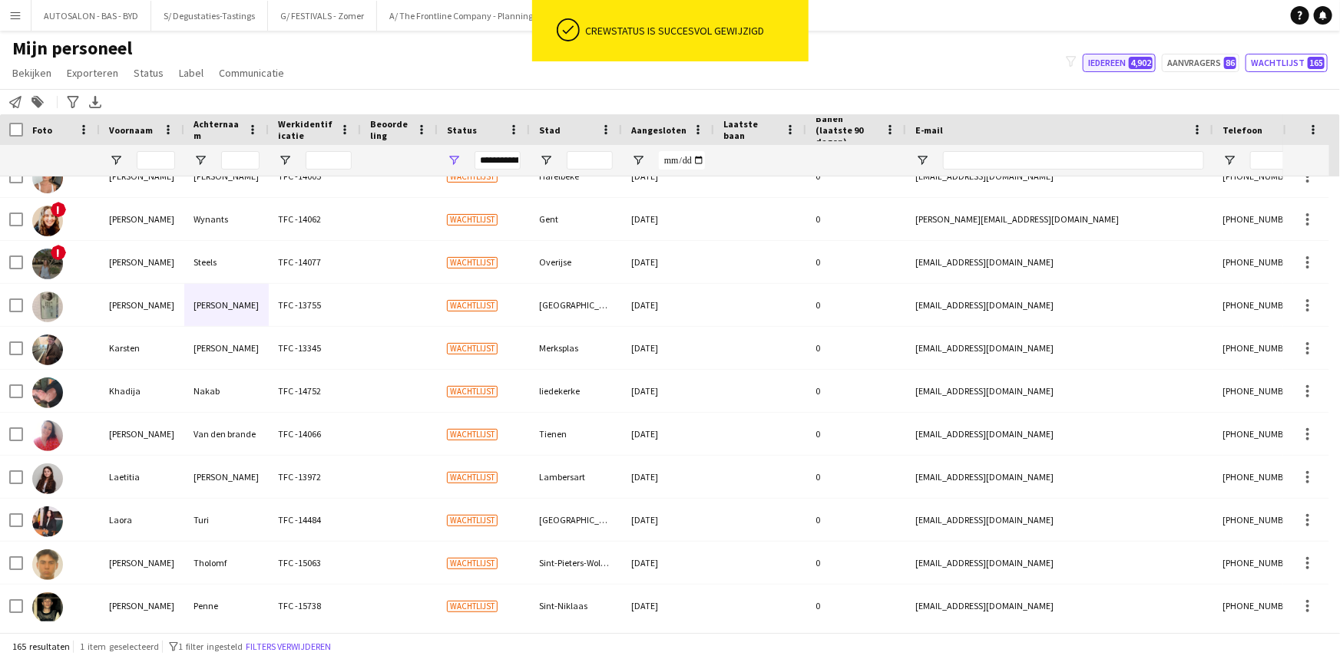
click at [1115, 58] on button "Iedereen 4,902" at bounding box center [1118, 63] width 73 height 18
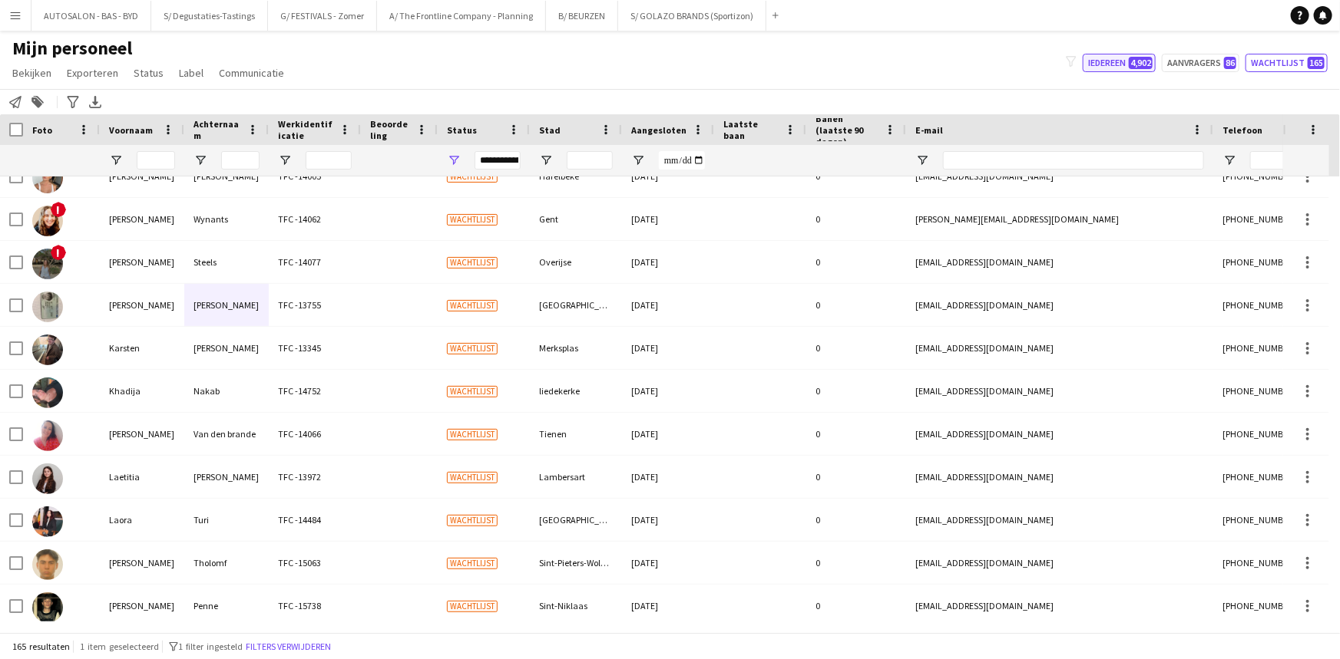
type input "**********"
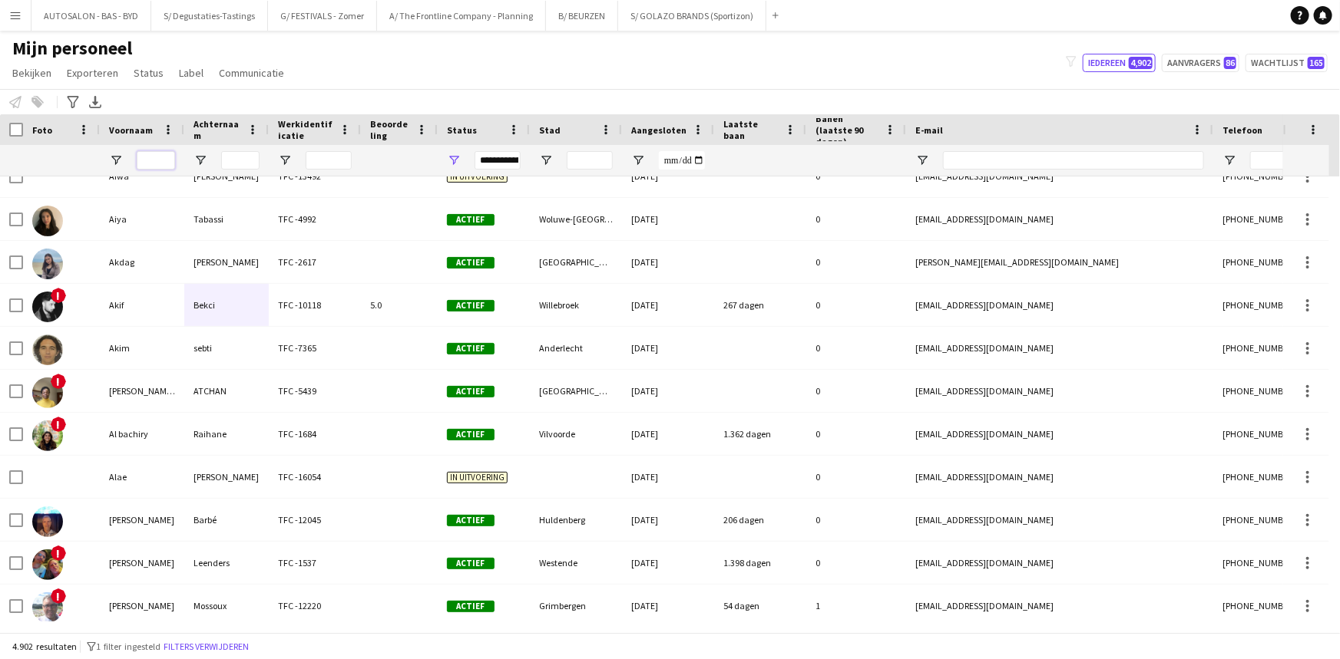
click at [146, 158] on input "Voornaam Filter Invoer" at bounding box center [156, 160] width 38 height 18
type input "*****"
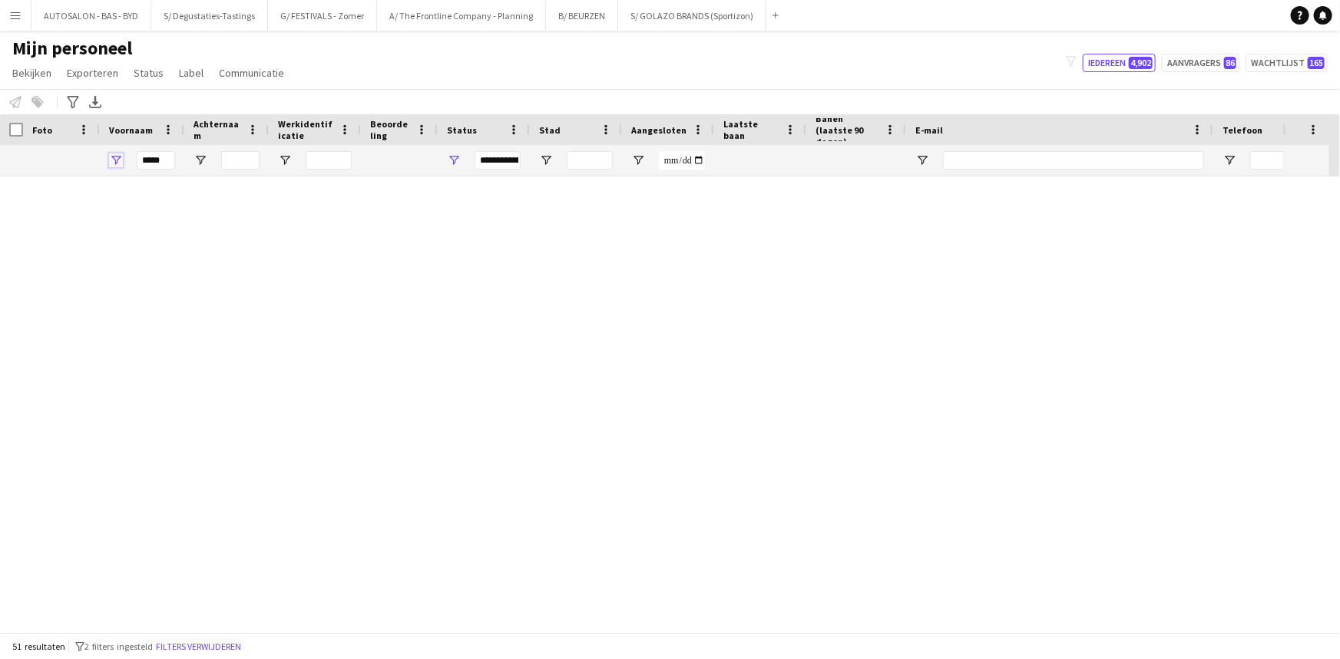
scroll to position [1747, 0]
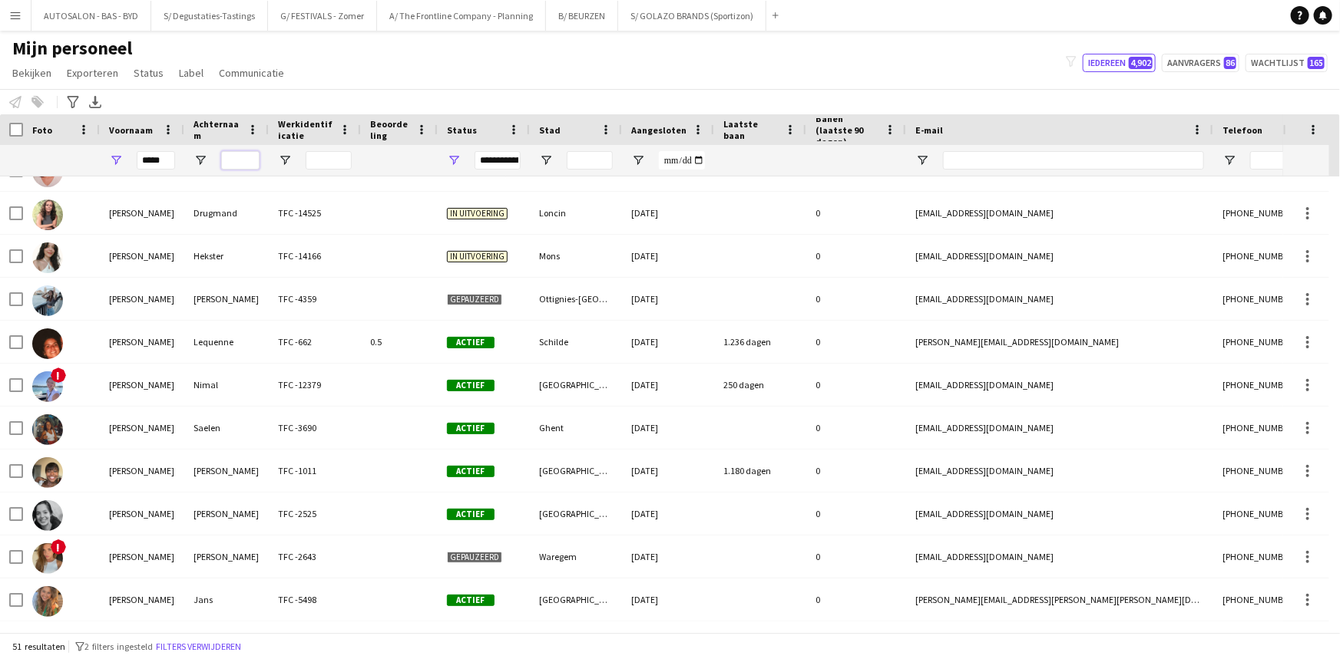
drag, startPoint x: 221, startPoint y: 164, endPoint x: 241, endPoint y: 162, distance: 20.0
click at [226, 164] on input "Achternaam Filter Invoer" at bounding box center [240, 160] width 38 height 18
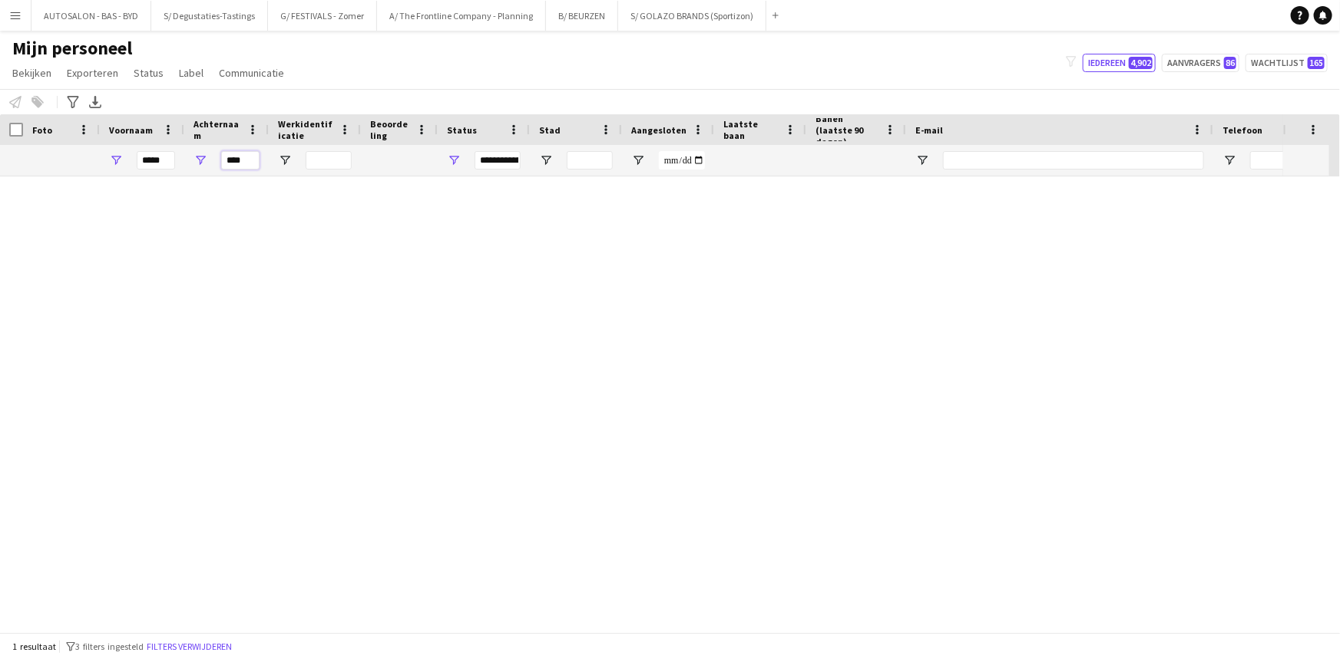
scroll to position [0, 0]
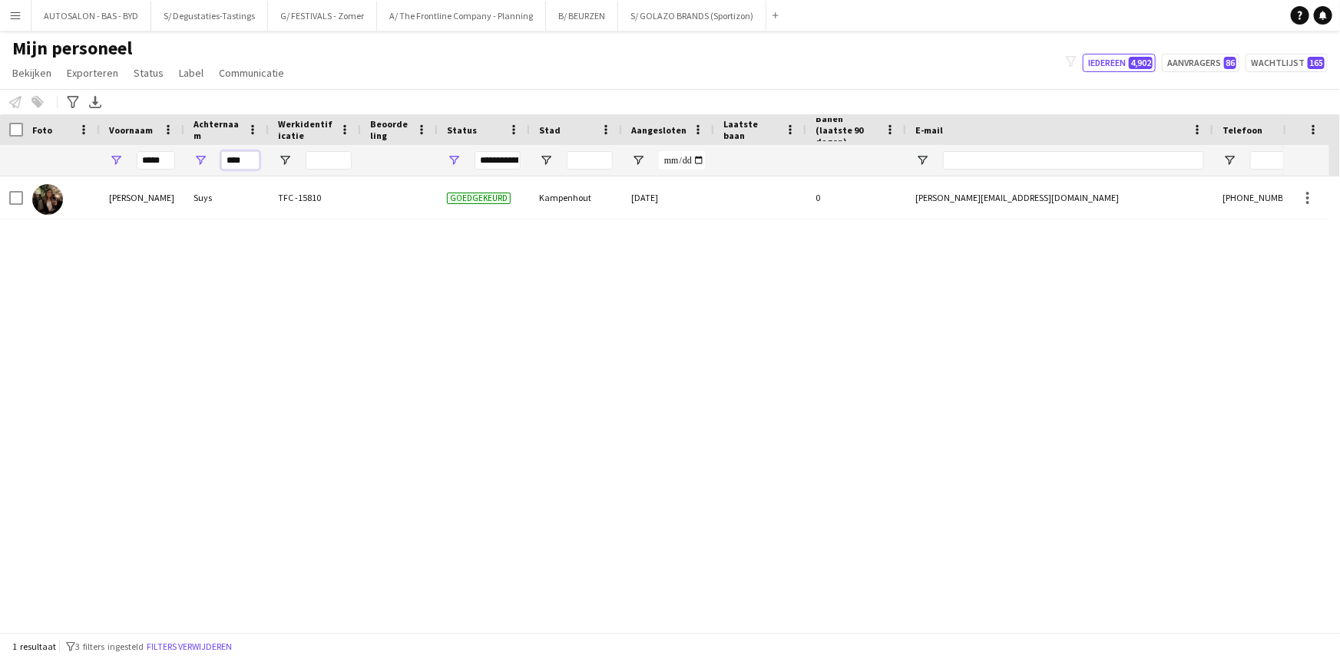
type input "****"
click at [168, 162] on input "*****" at bounding box center [156, 160] width 38 height 18
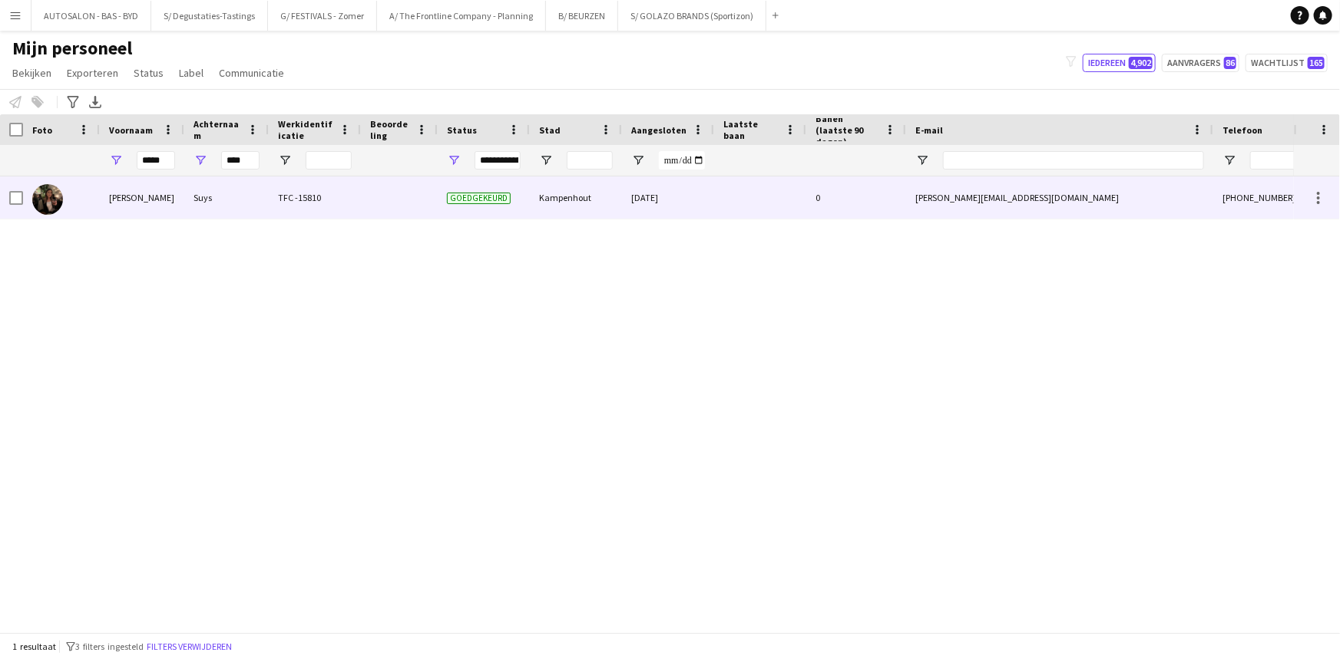
click at [208, 207] on div "Suys" at bounding box center [226, 198] width 84 height 42
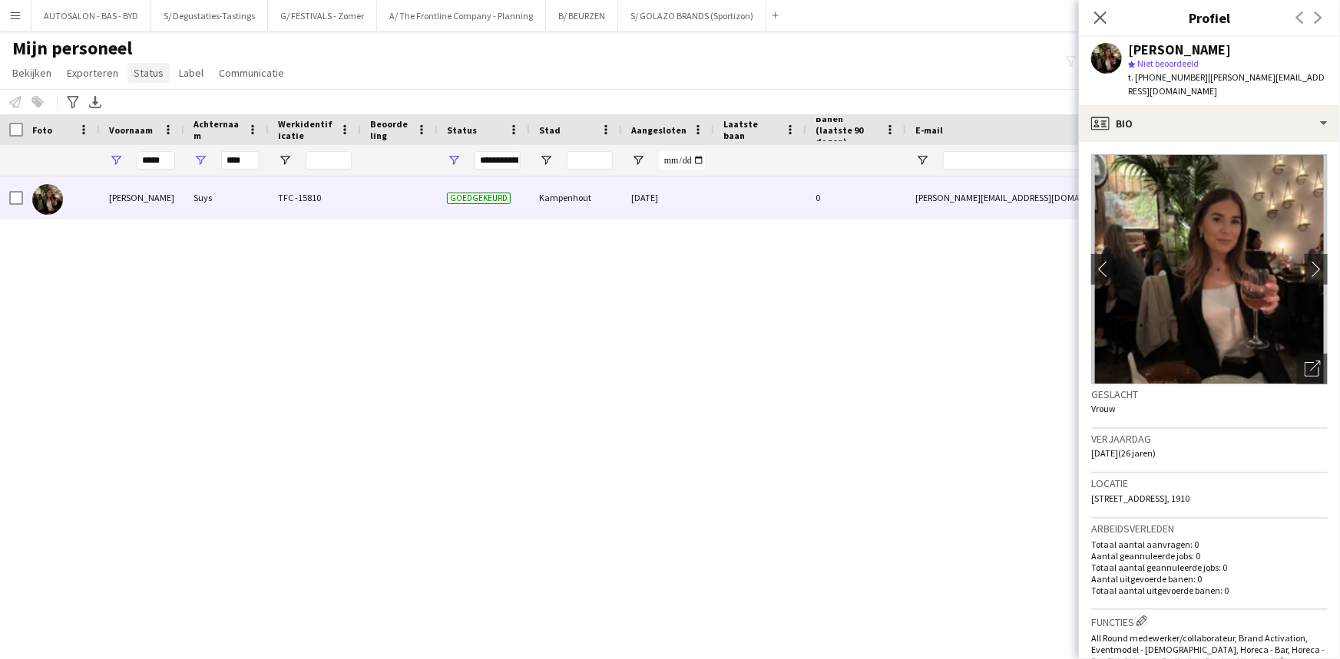
click at [152, 81] on link "Status" at bounding box center [148, 73] width 42 height 20
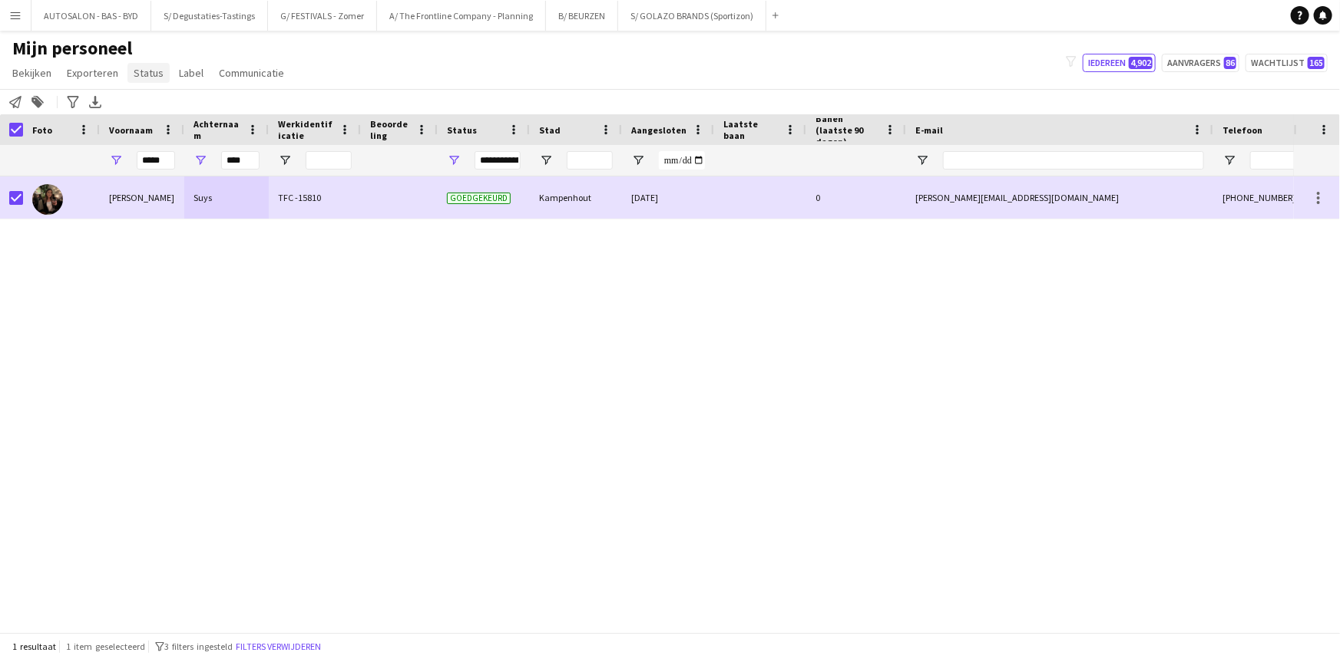
click at [134, 74] on span "Status" at bounding box center [149, 73] width 30 height 14
click at [172, 110] on span "Bewerken" at bounding box center [160, 106] width 47 height 14
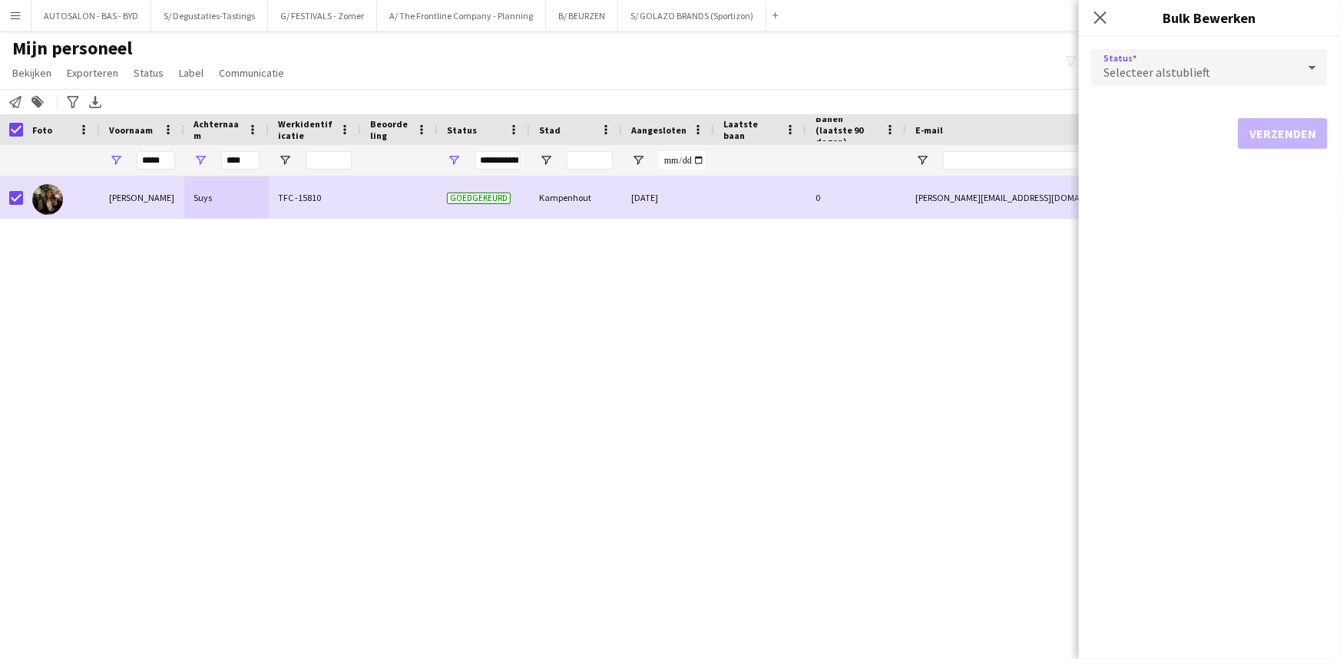
click at [1219, 69] on div "Selecteer alstublieft" at bounding box center [1194, 67] width 206 height 37
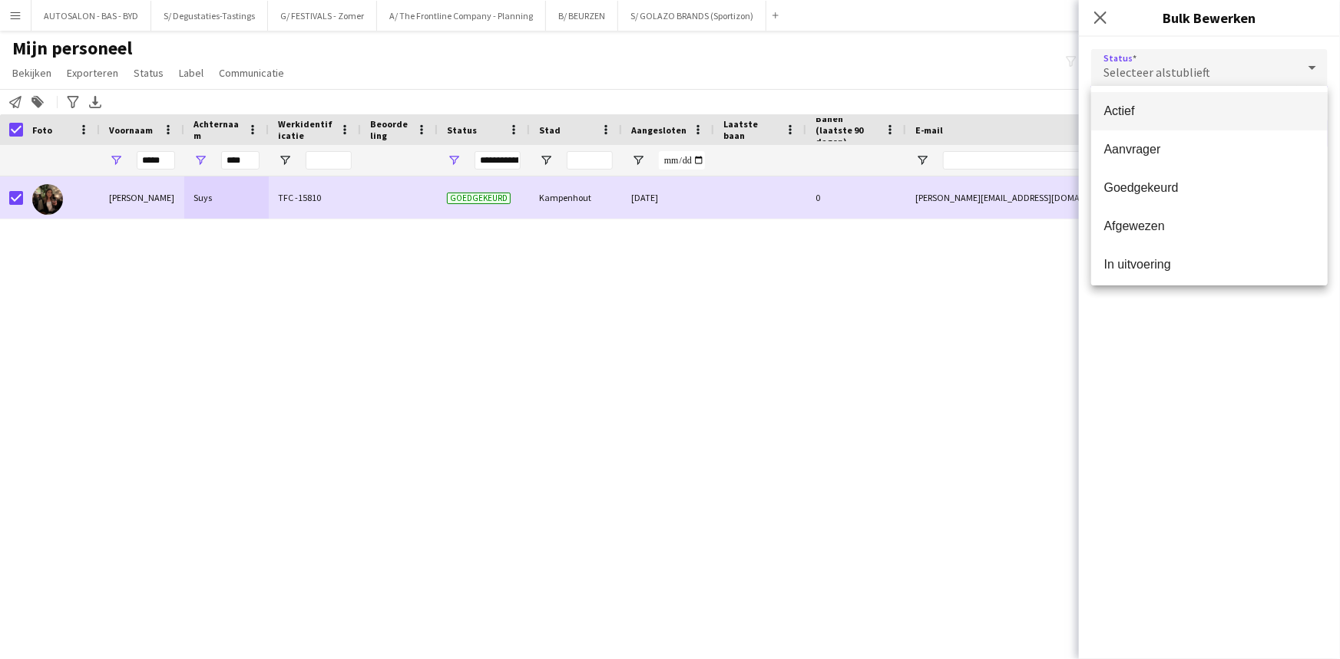
click at [1149, 107] on span "Actief" at bounding box center [1209, 111] width 212 height 15
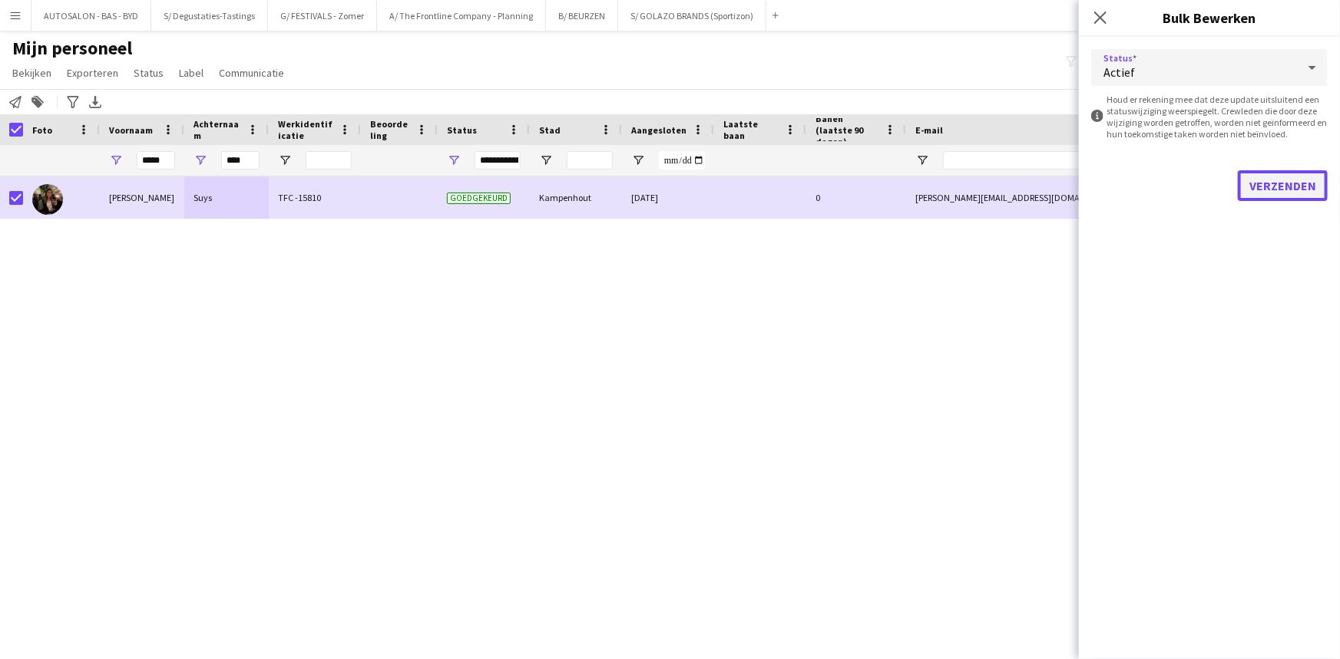
click at [1259, 179] on button "Verzenden" at bounding box center [1283, 185] width 90 height 31
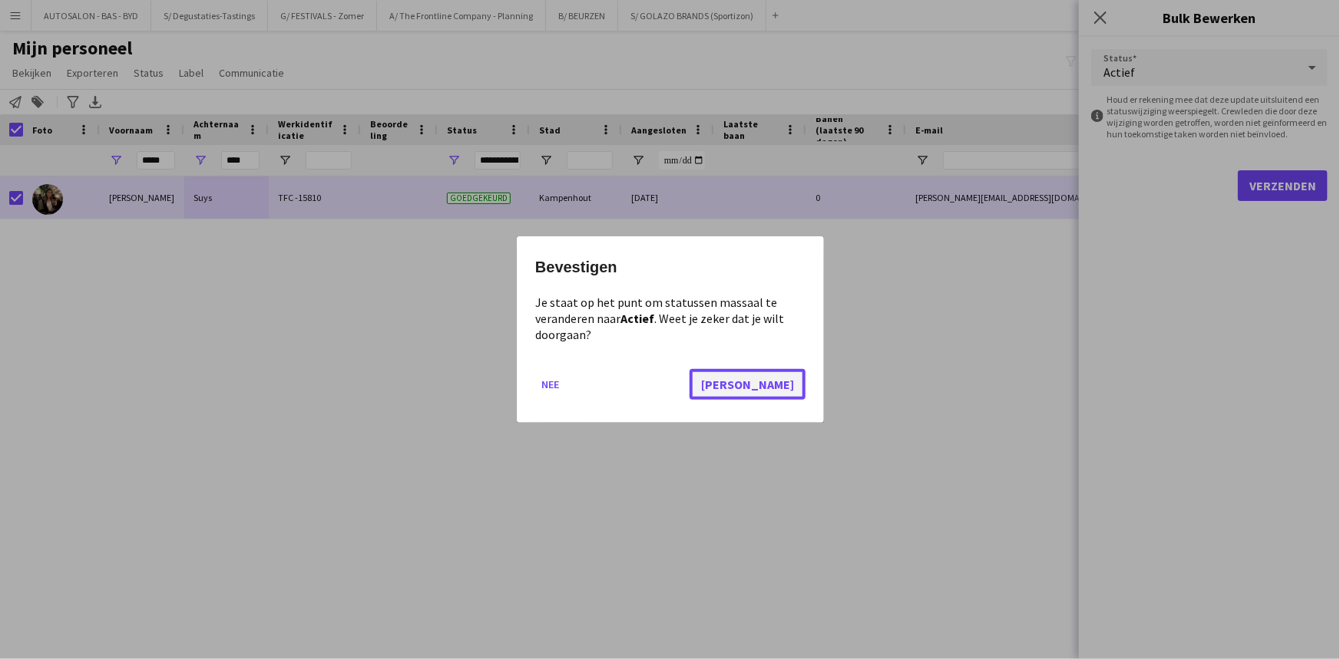
click at [795, 388] on button "[PERSON_NAME]" at bounding box center [747, 384] width 116 height 31
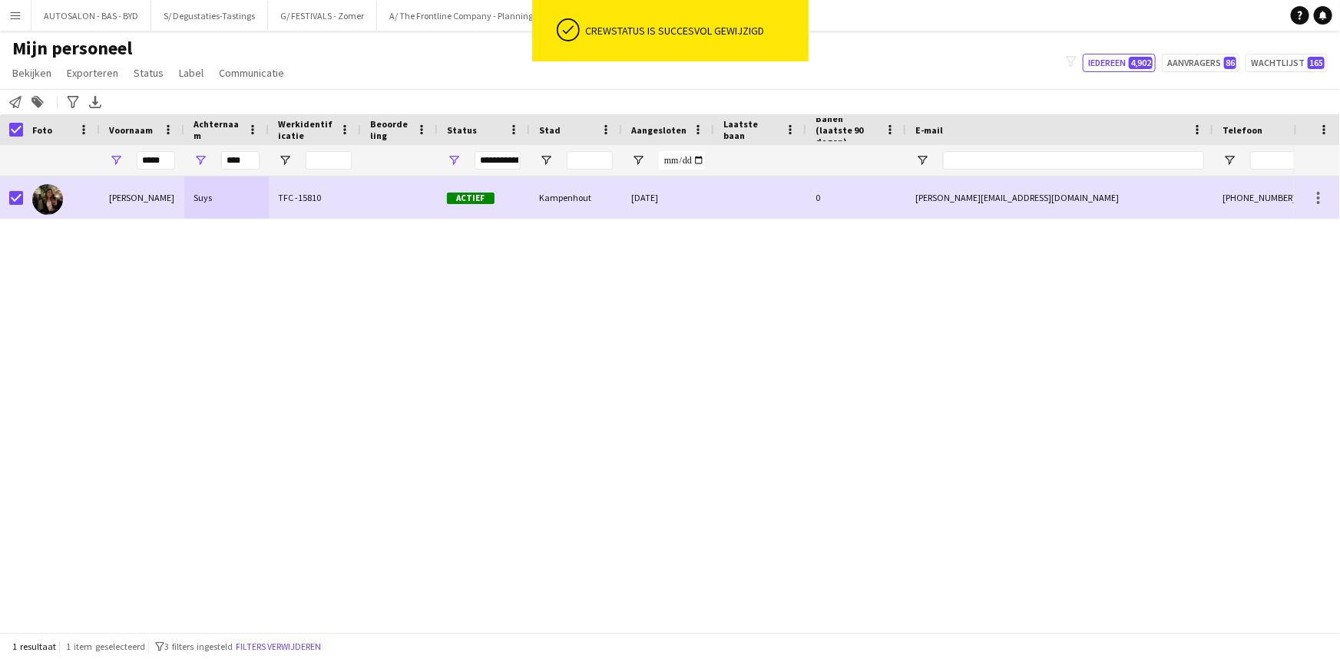
click at [407, 297] on div "[PERSON_NAME] TFC -15810 Actief [GEOGRAPHIC_DATA] [DATE] 0 [PERSON_NAME][EMAIL_…" at bounding box center [647, 399] width 1294 height 445
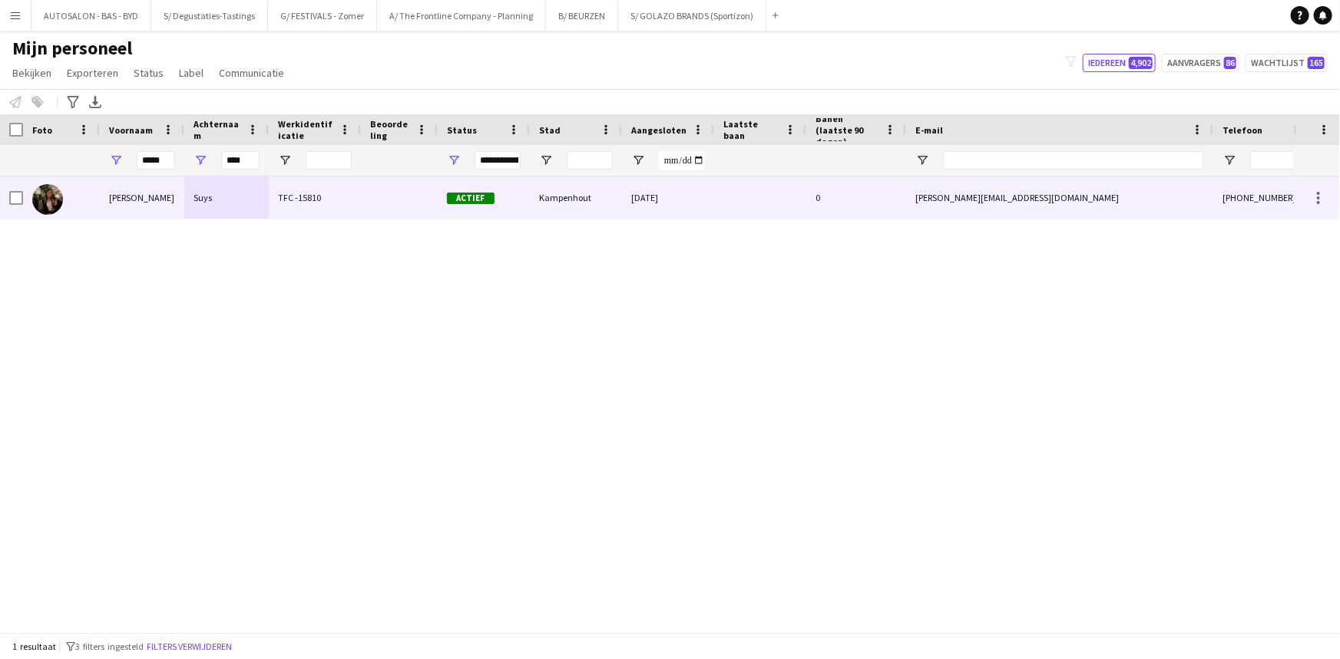
click at [208, 263] on div "[PERSON_NAME] TFC -15810 Actief [GEOGRAPHIC_DATA] [DATE] 0 [PERSON_NAME][EMAIL_…" at bounding box center [647, 399] width 1294 height 445
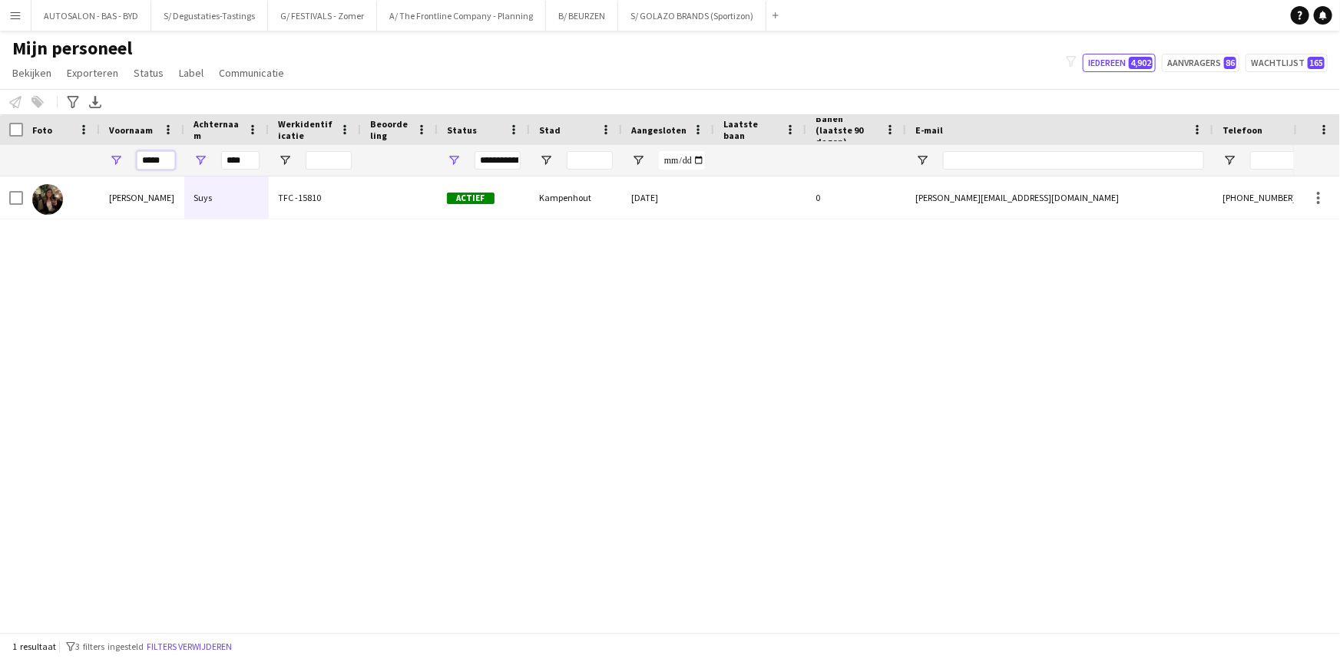
click at [151, 160] on input "*****" at bounding box center [156, 160] width 38 height 18
click at [230, 161] on input "****" at bounding box center [240, 160] width 38 height 18
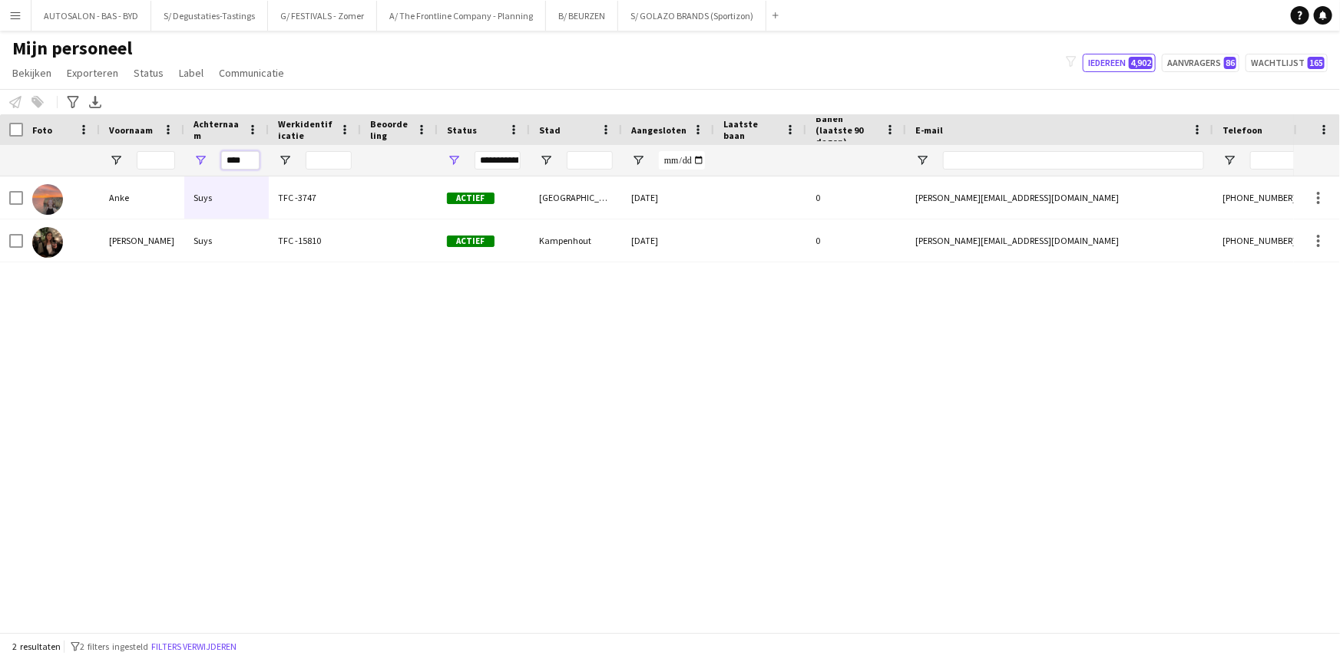
click at [243, 160] on input "****" at bounding box center [240, 160] width 38 height 18
drag, startPoint x: 246, startPoint y: 158, endPoint x: 223, endPoint y: 157, distance: 23.0
click at [223, 157] on input "****" at bounding box center [240, 160] width 38 height 18
click at [238, 315] on div "[PERSON_NAME] TFC -15810 Actief [GEOGRAPHIC_DATA] [DATE] 0 [PERSON_NAME][EMAIL_…" at bounding box center [647, 399] width 1294 height 445
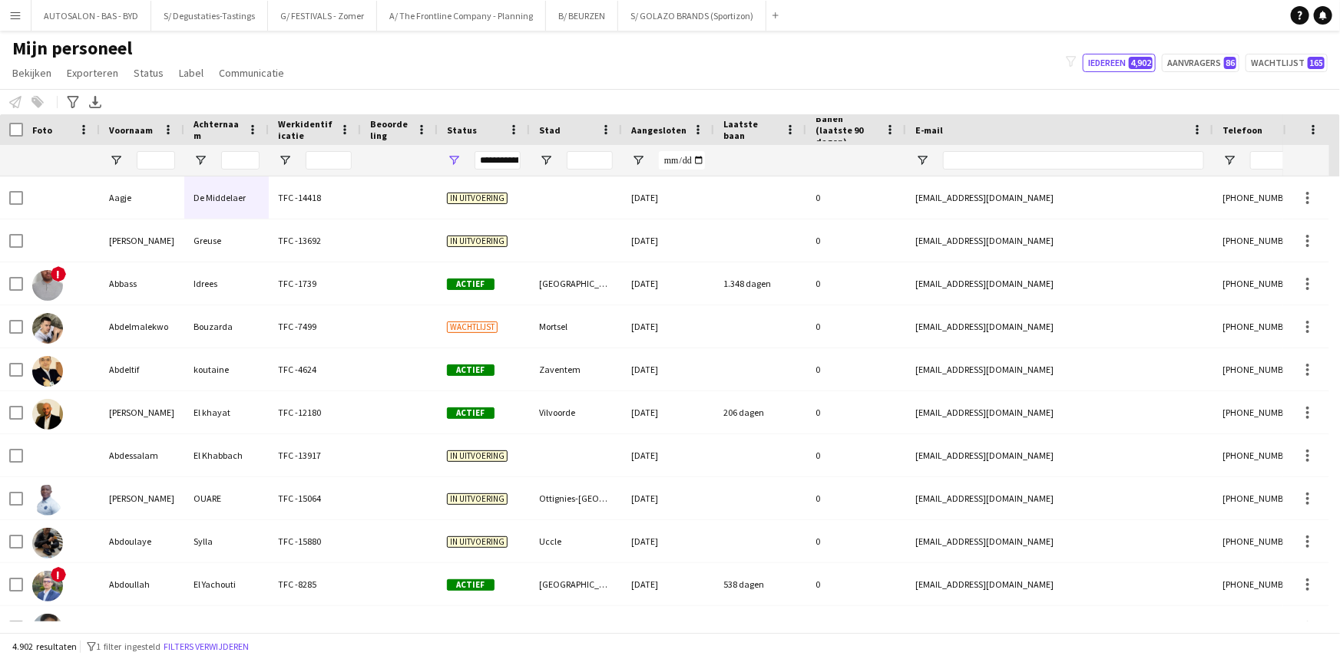
click at [490, 157] on div "**********" at bounding box center [497, 160] width 46 height 18
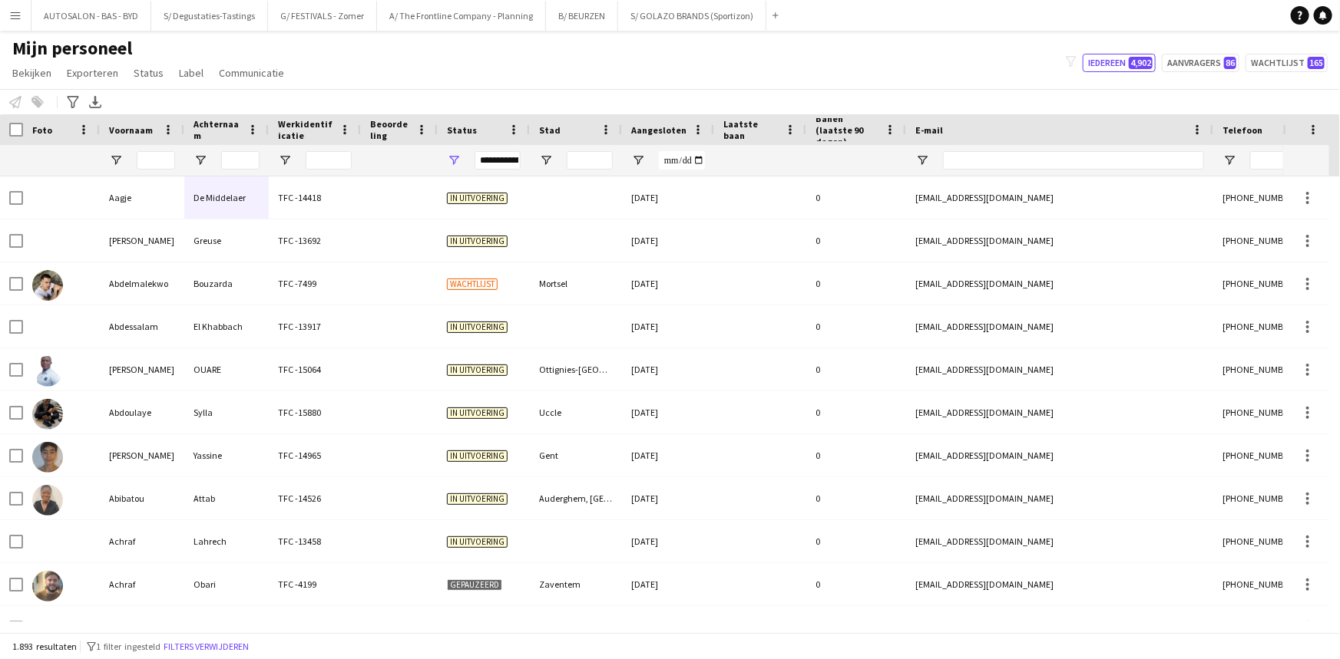
click at [565, 100] on div "Personeel informeren Toevoegen aan label Selecteer minstens één crewlid om hem …" at bounding box center [670, 101] width 1340 height 25
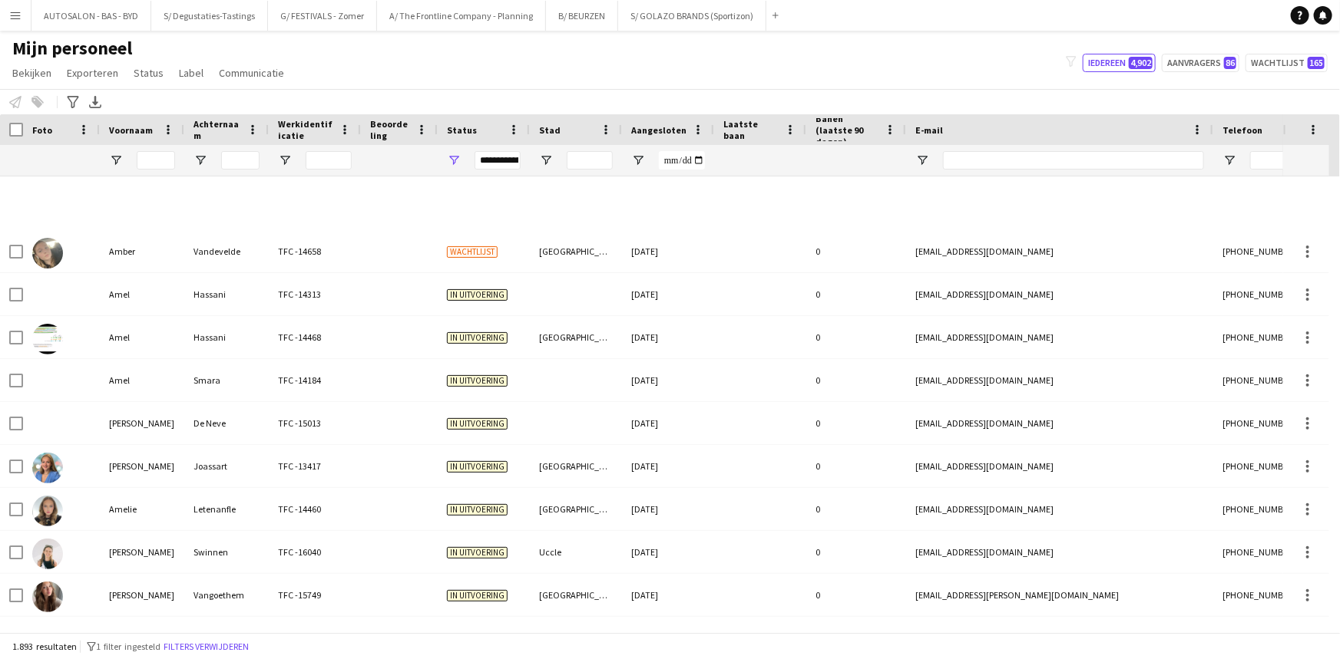
scroll to position [6234, 0]
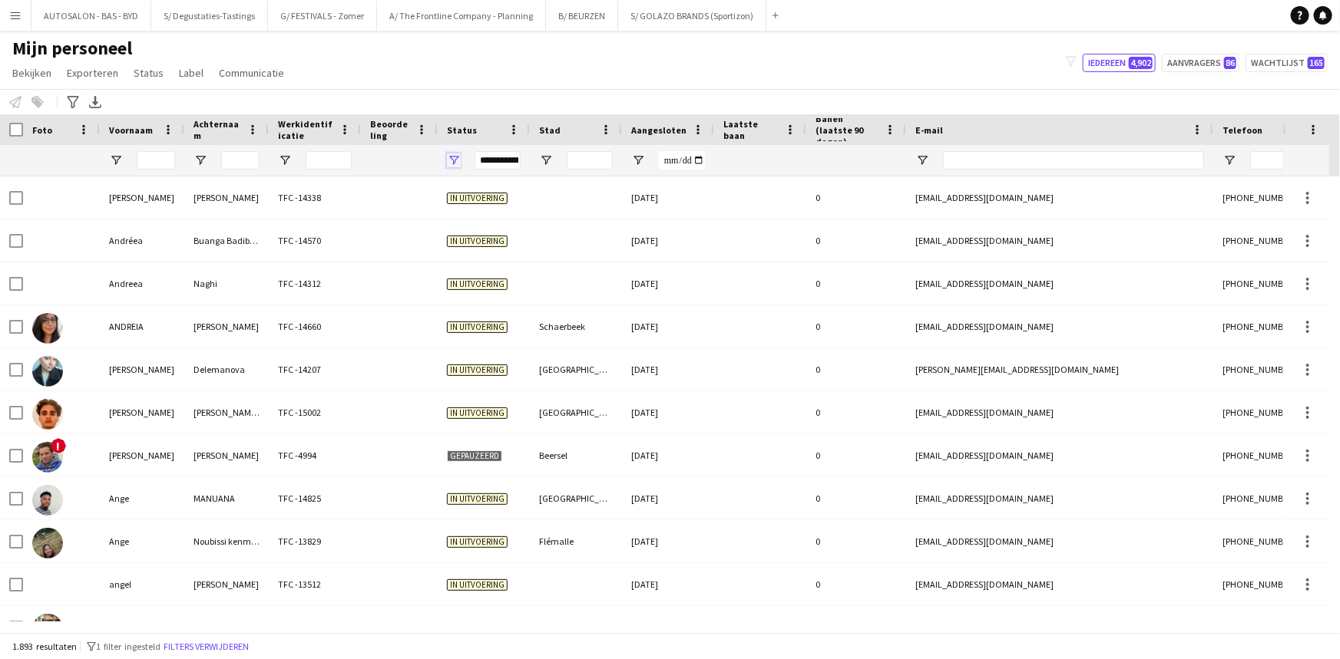
click at [458, 157] on span "Open Filtermenu" at bounding box center [454, 161] width 14 height 14
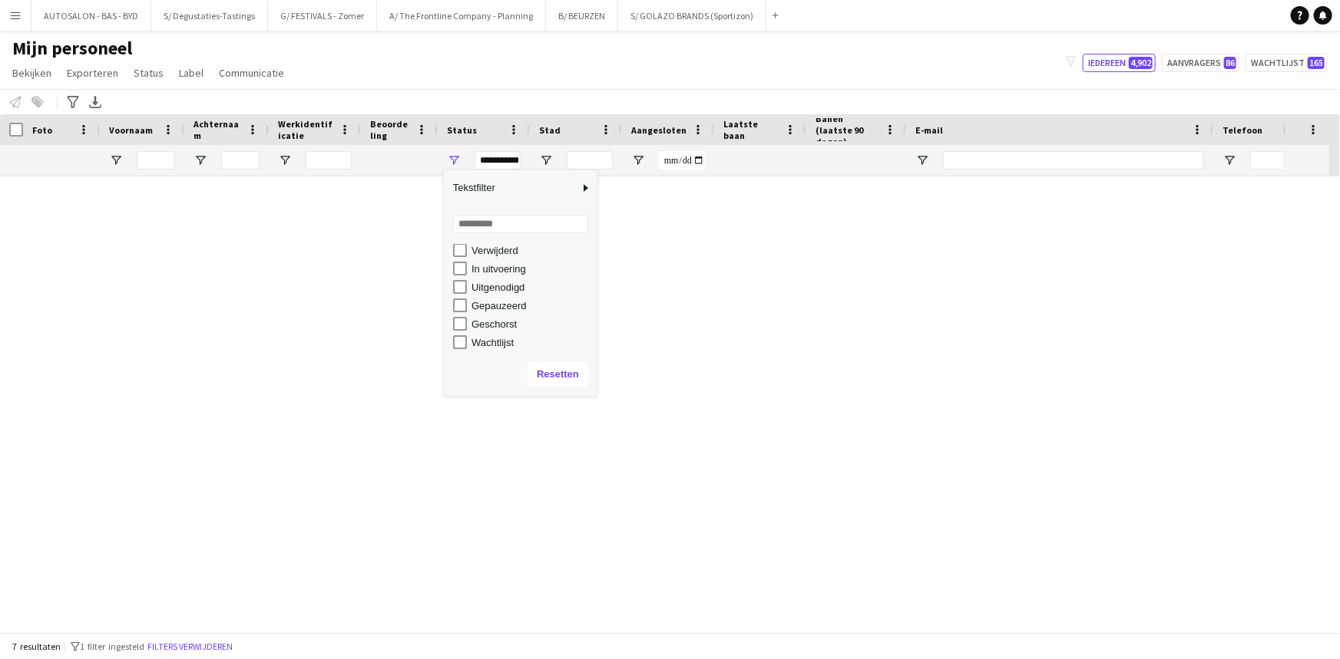
scroll to position [0, 0]
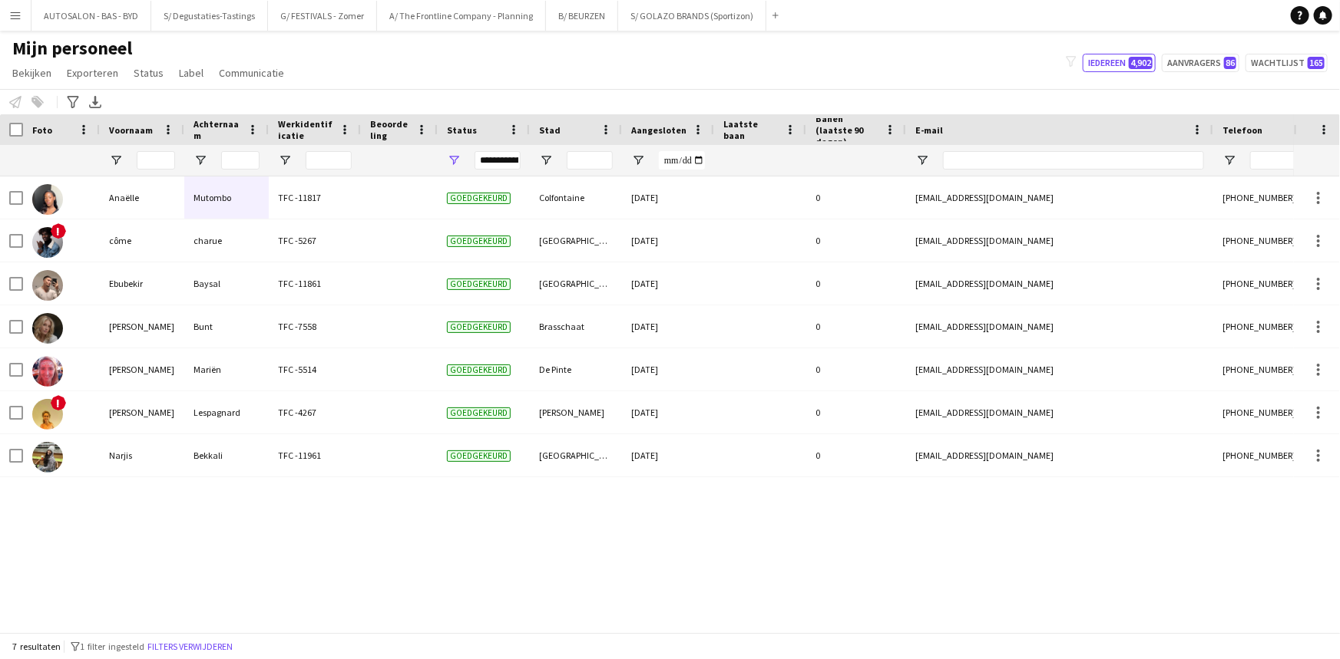
click at [462, 53] on div "Mijn personeel Bekijken Weergaven Standaardweergave Nieuwe weergave Bekijk bijw…" at bounding box center [670, 63] width 1340 height 52
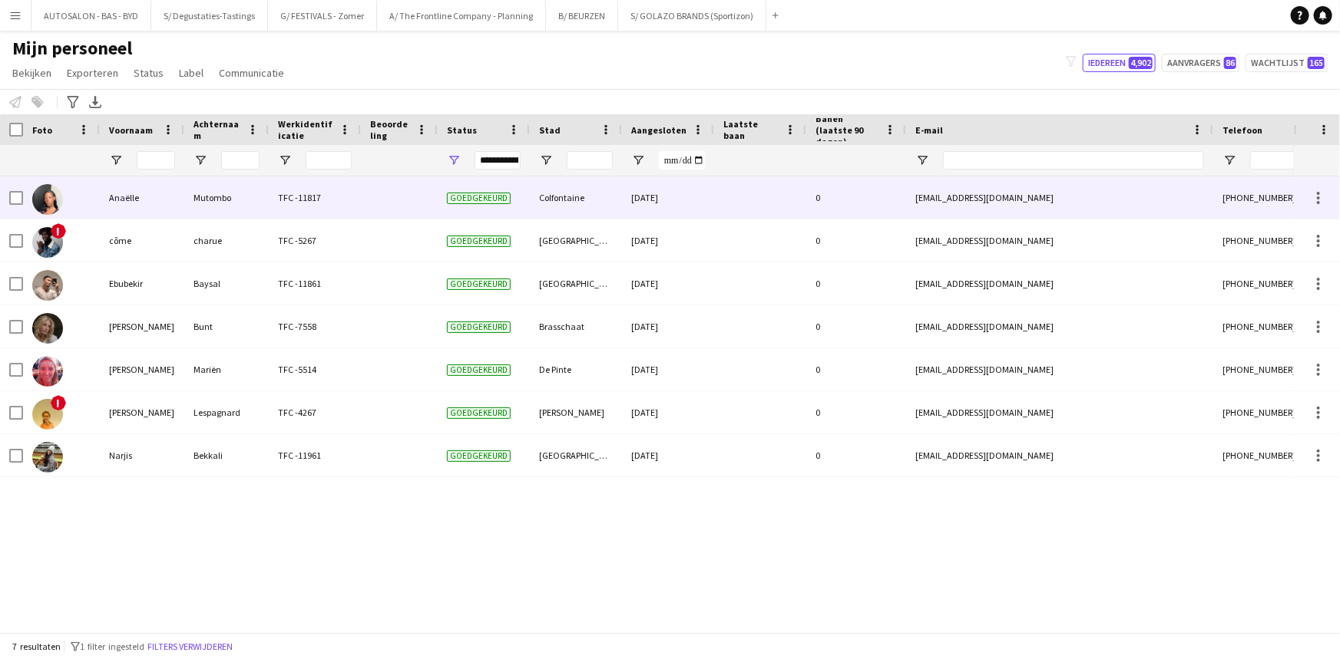
click at [157, 210] on div "Anaëlle" at bounding box center [142, 198] width 84 height 42
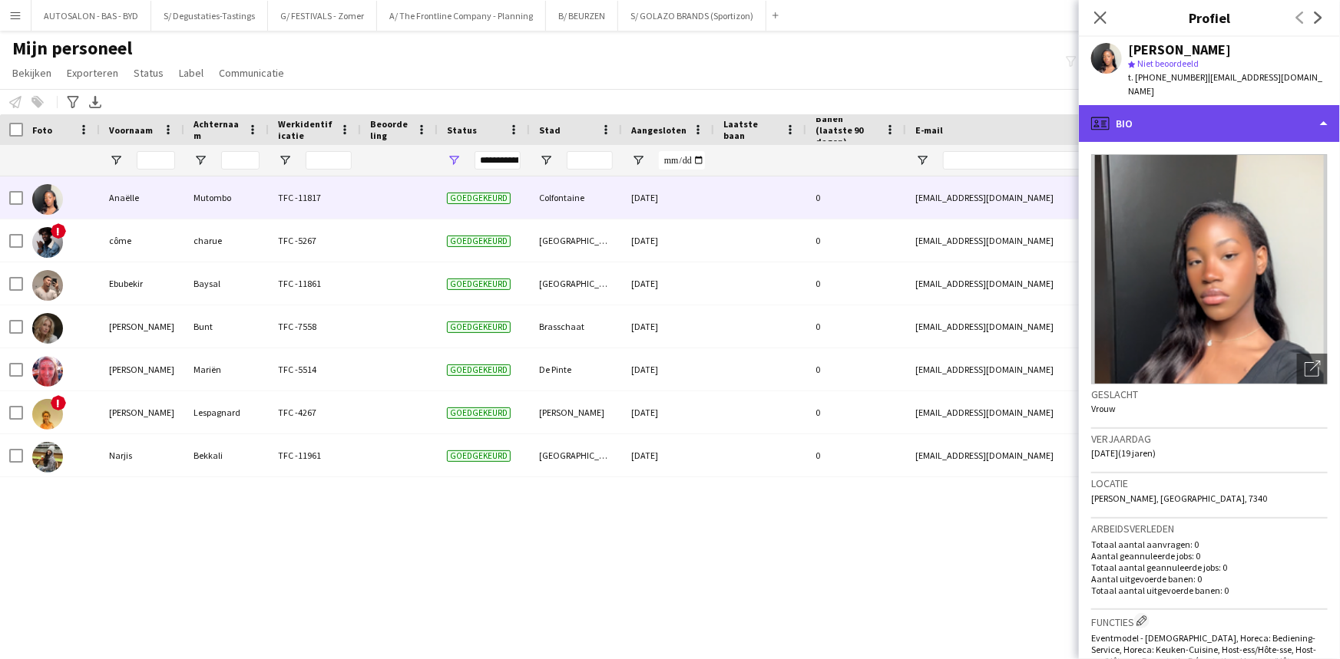
click at [1154, 109] on div "profile Bio" at bounding box center [1209, 123] width 261 height 37
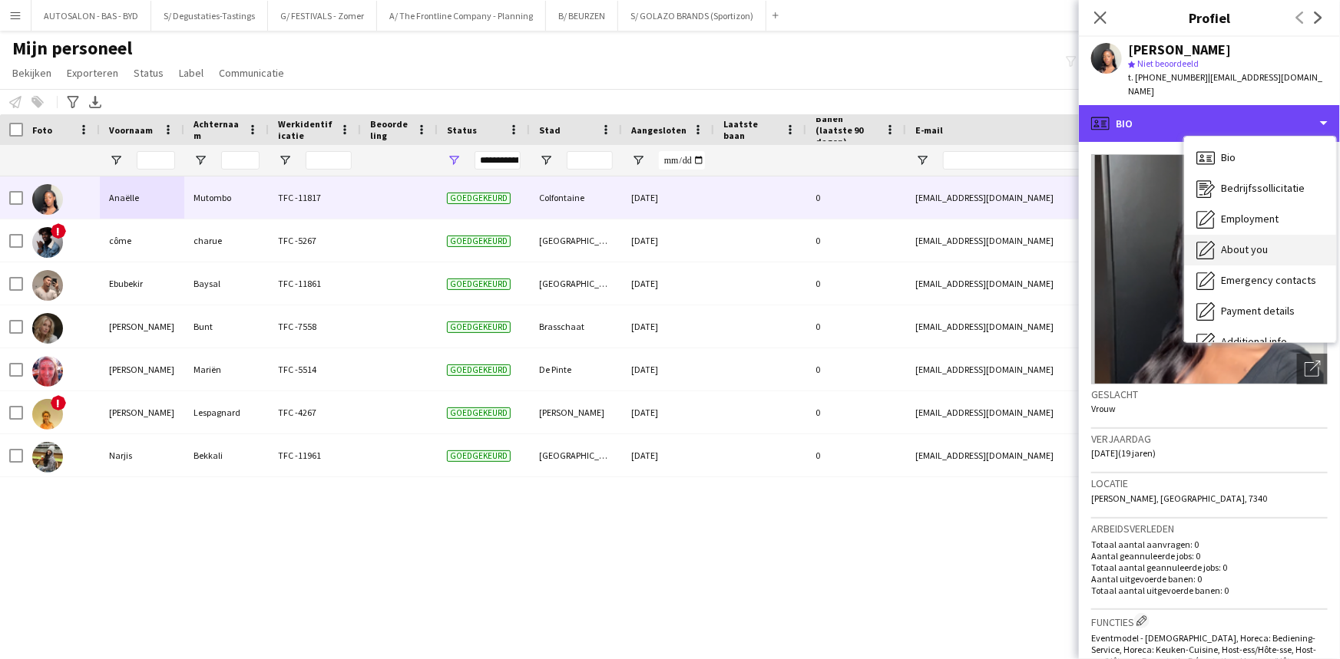
scroll to position [113, 0]
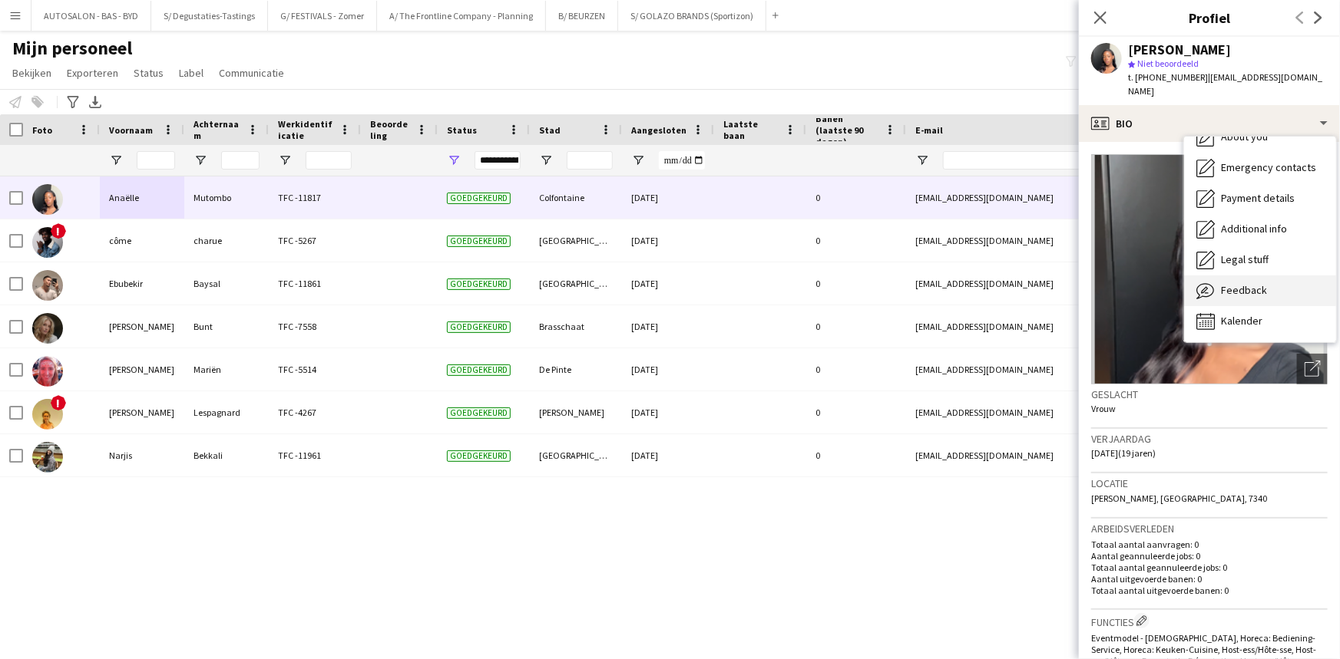
click at [1250, 283] on span "Feedback" at bounding box center [1244, 290] width 46 height 14
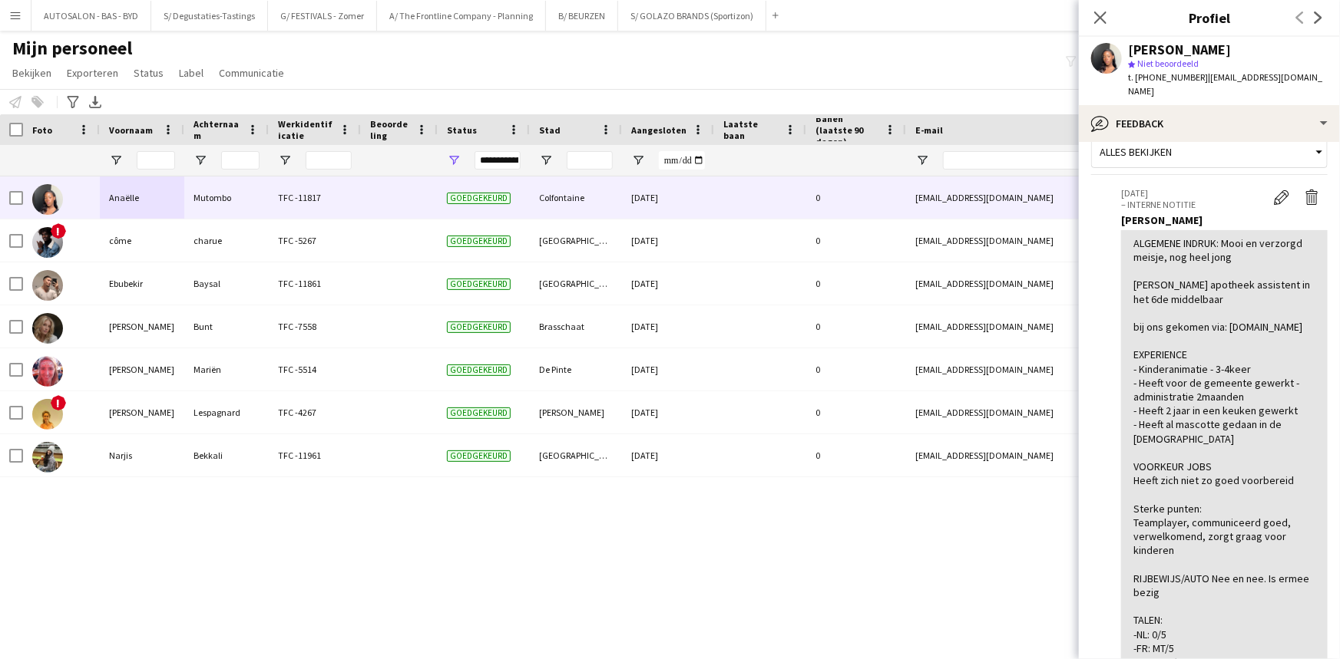
scroll to position [26, 0]
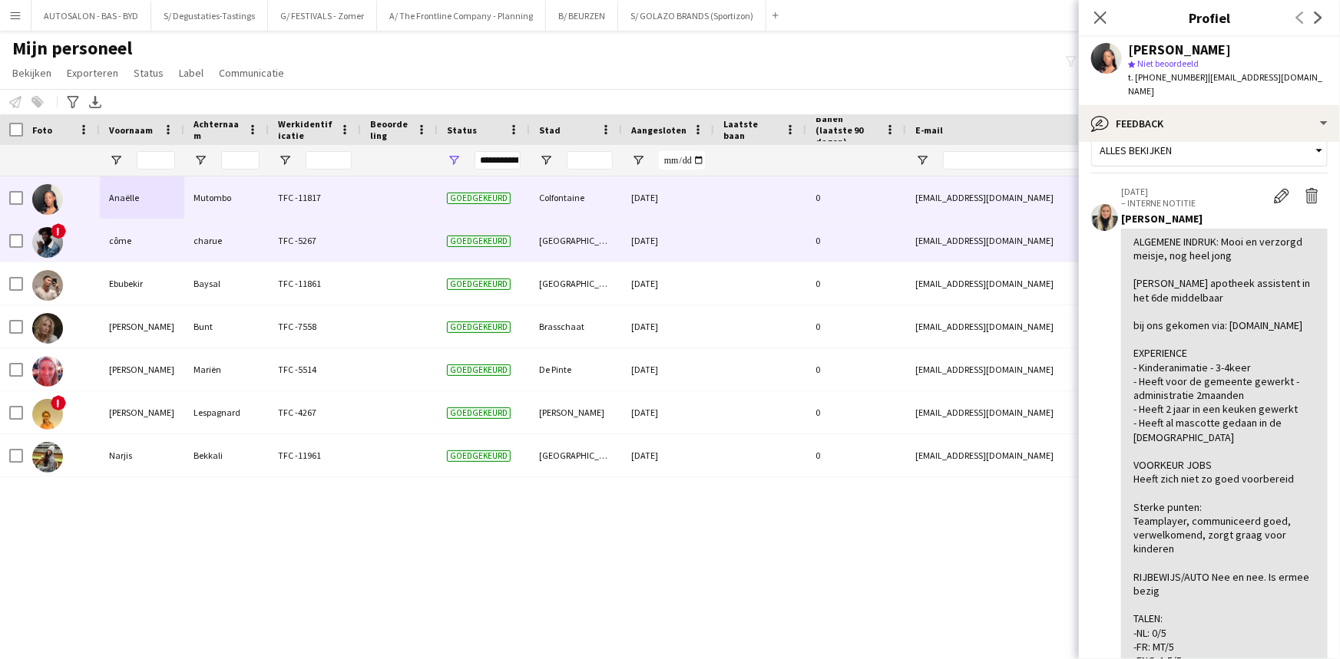
click at [337, 239] on div "TFC -5267" at bounding box center [315, 241] width 92 height 42
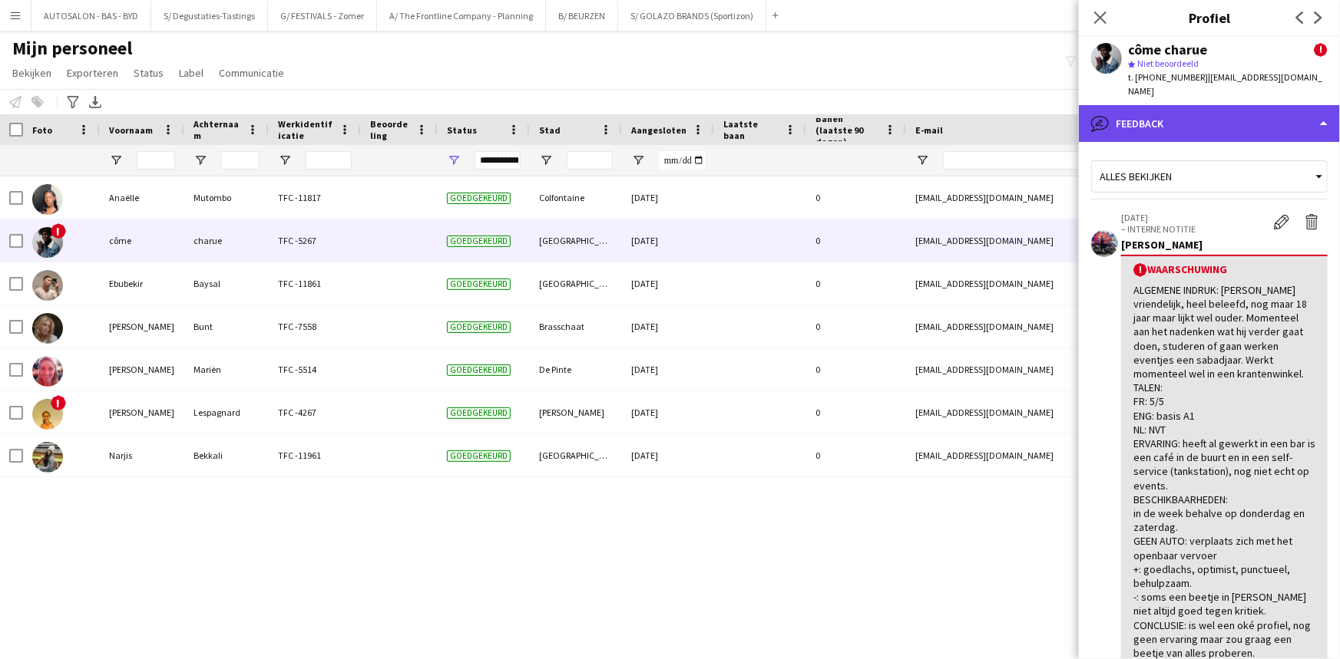
click at [1175, 122] on div "bubble-pencil Feedback" at bounding box center [1209, 123] width 261 height 37
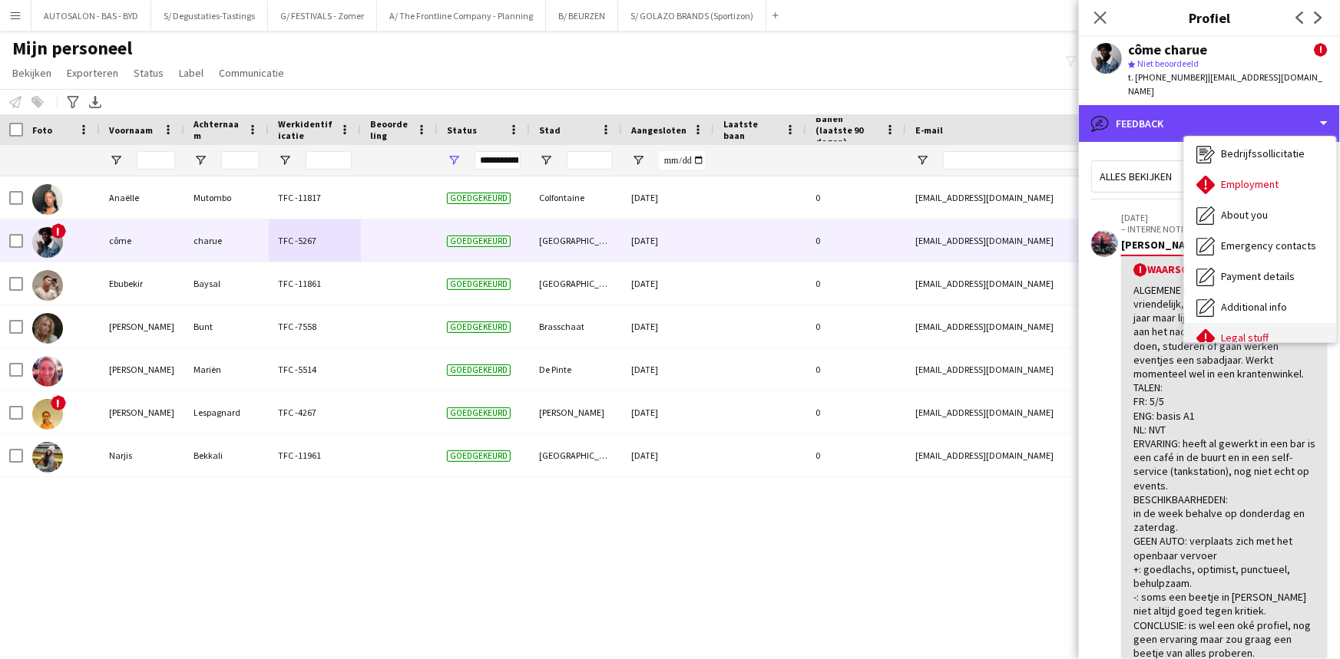
scroll to position [113, 0]
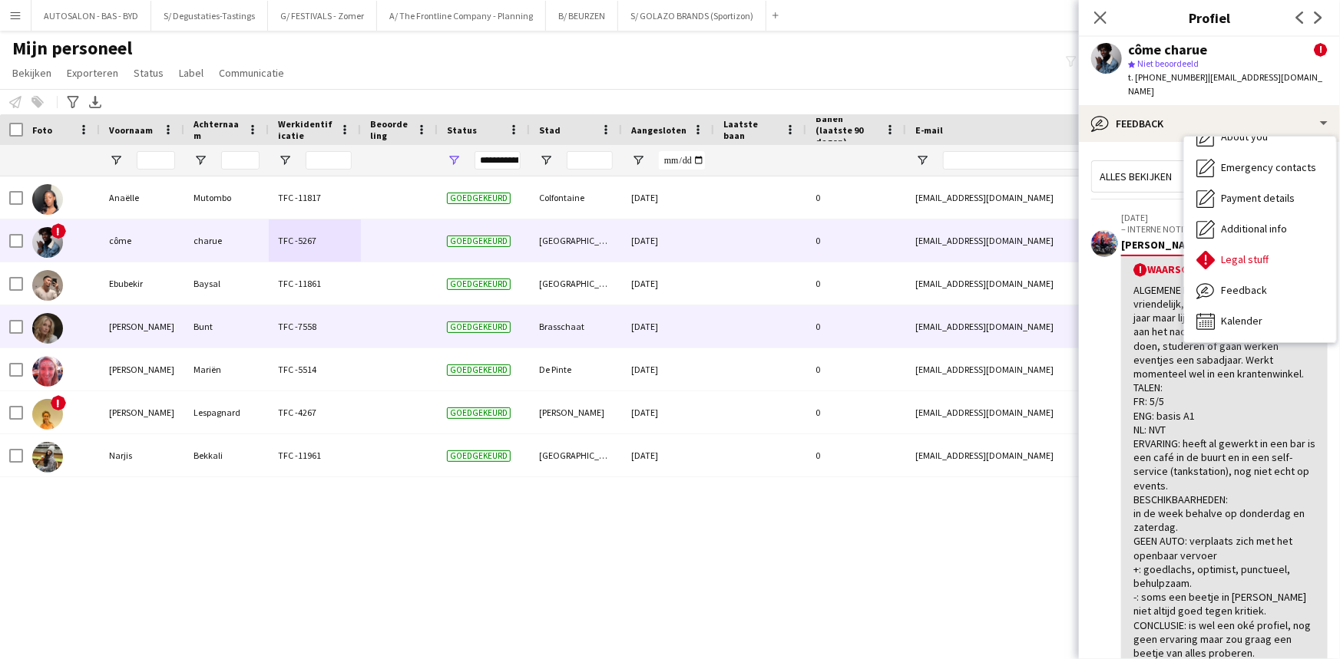
click at [322, 329] on div "TFC -7558" at bounding box center [315, 327] width 92 height 42
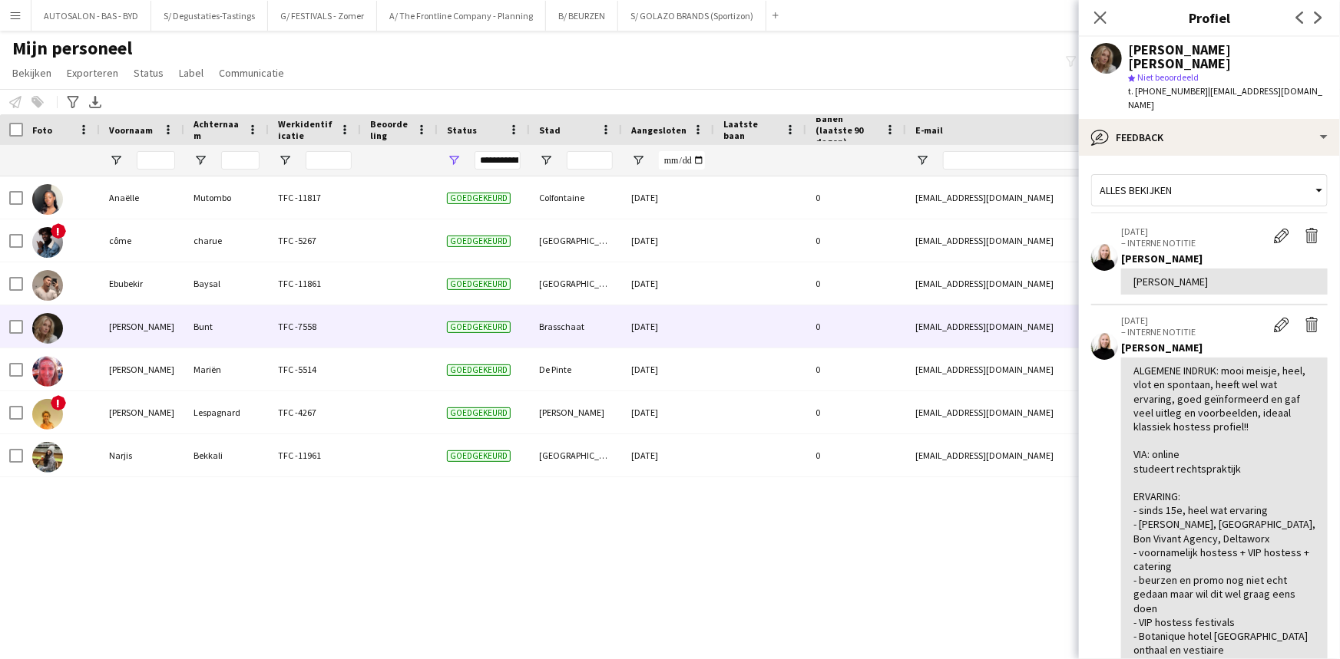
click at [1152, 183] on span "Alles bekijken" at bounding box center [1135, 190] width 72 height 14
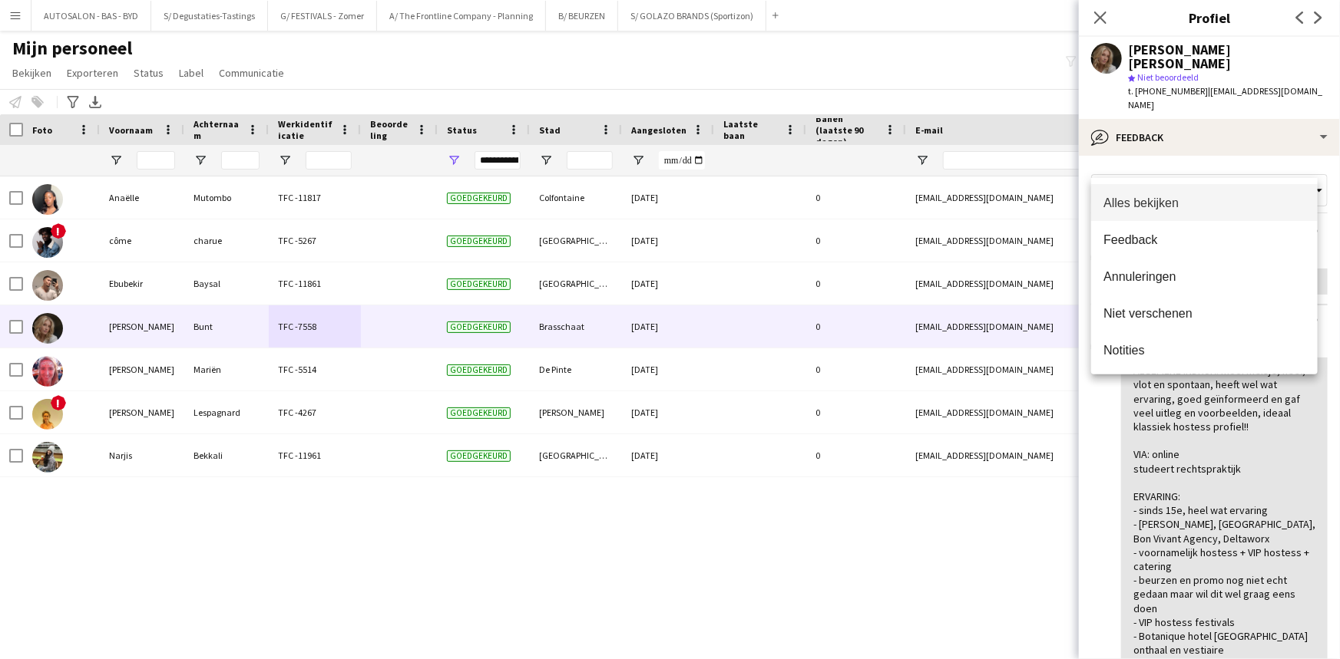
click at [1163, 166] on div at bounding box center [670, 329] width 1340 height 659
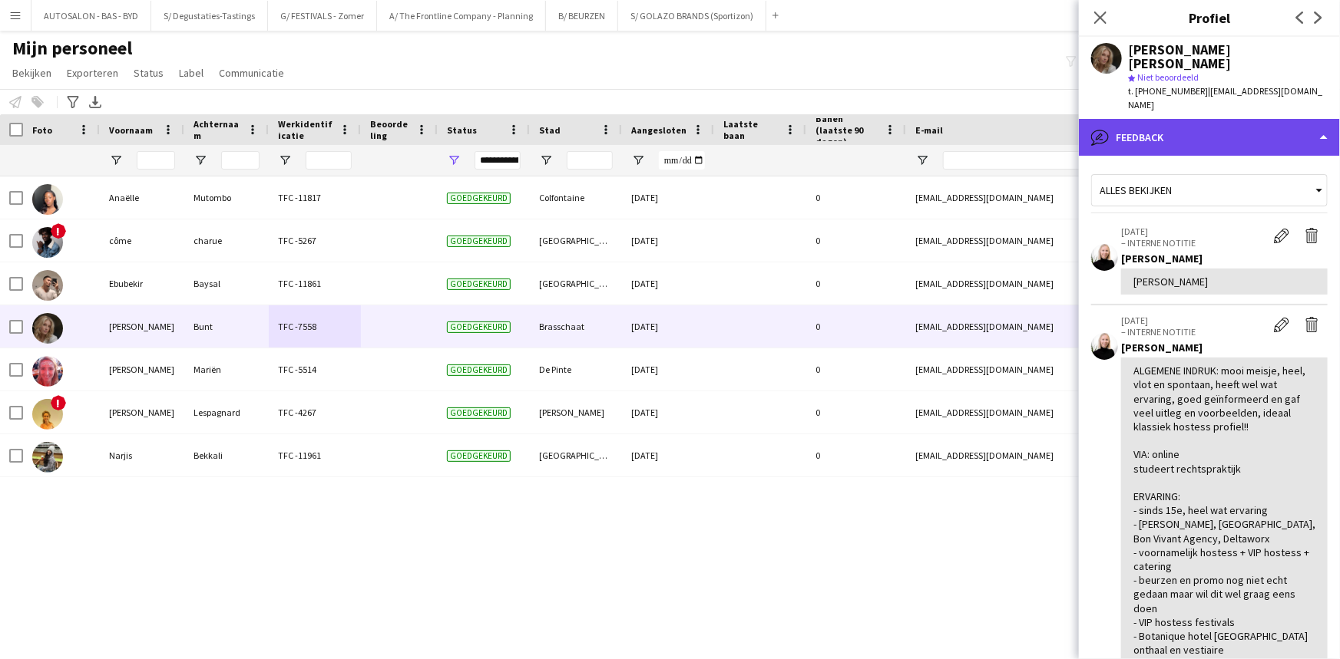
click at [1149, 119] on div "bubble-pencil Feedback" at bounding box center [1209, 137] width 261 height 37
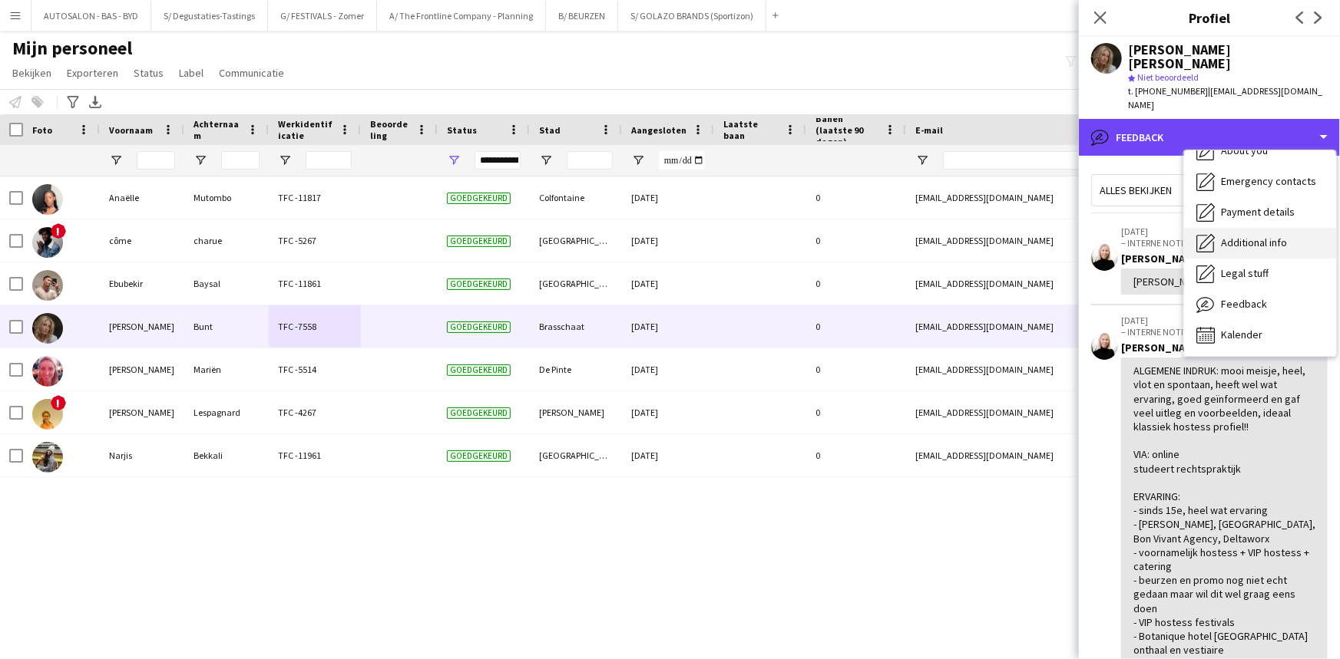
scroll to position [0, 0]
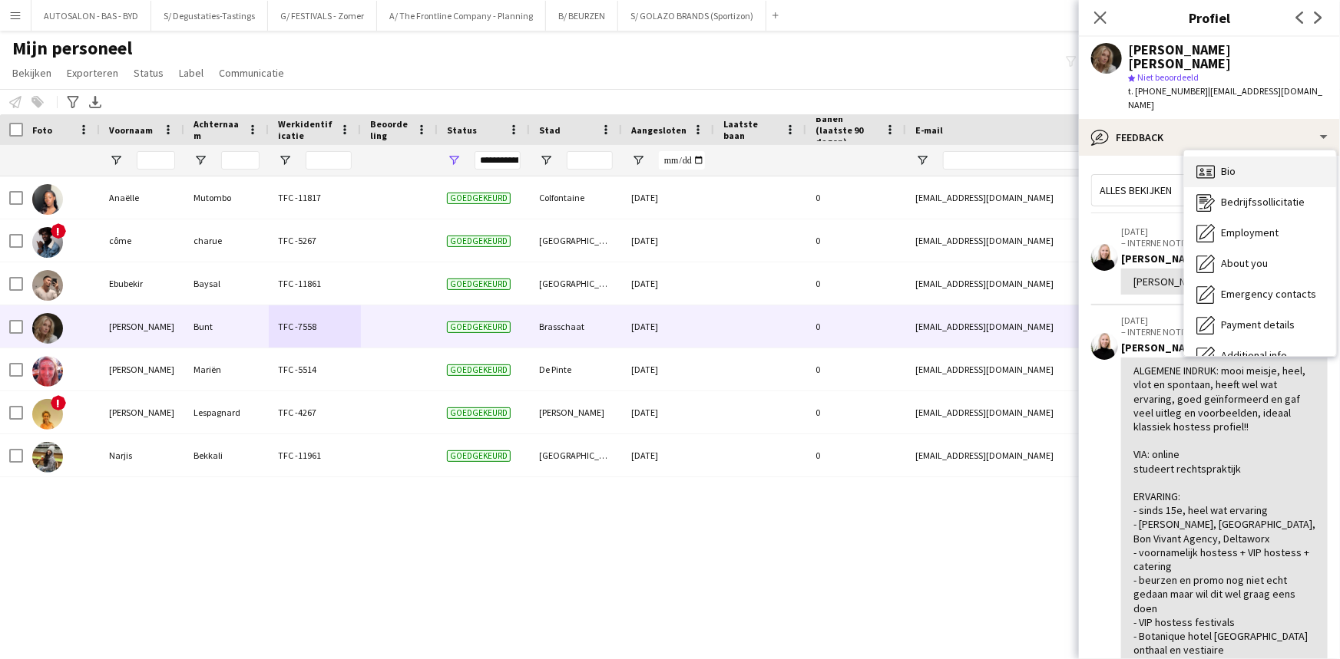
click at [1236, 157] on div "Bio Bio" at bounding box center [1260, 172] width 152 height 31
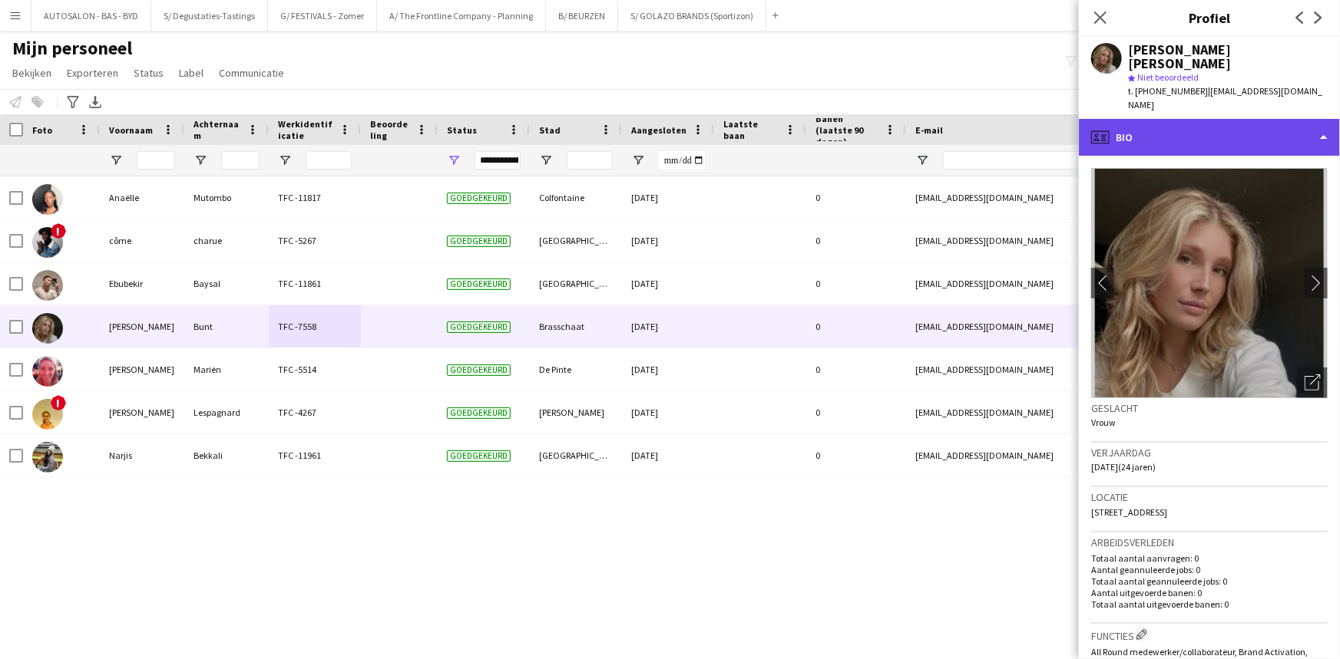
click at [1188, 122] on div "profile Bio" at bounding box center [1209, 137] width 261 height 37
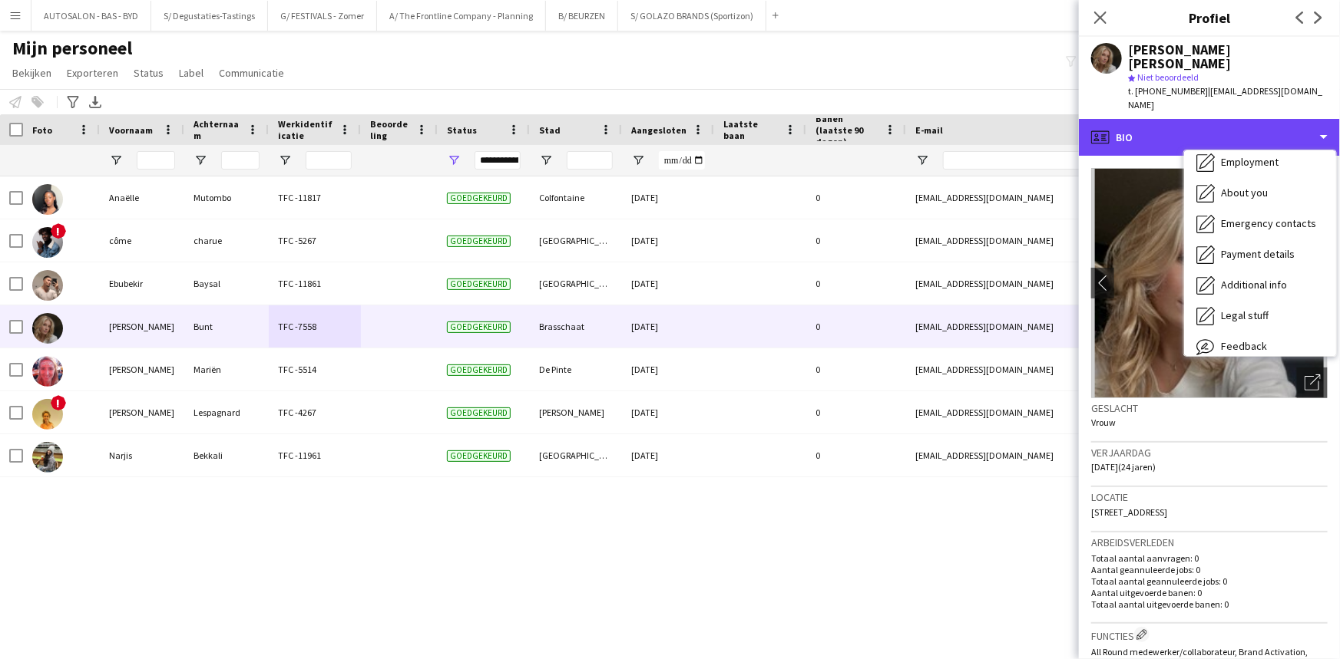
scroll to position [113, 0]
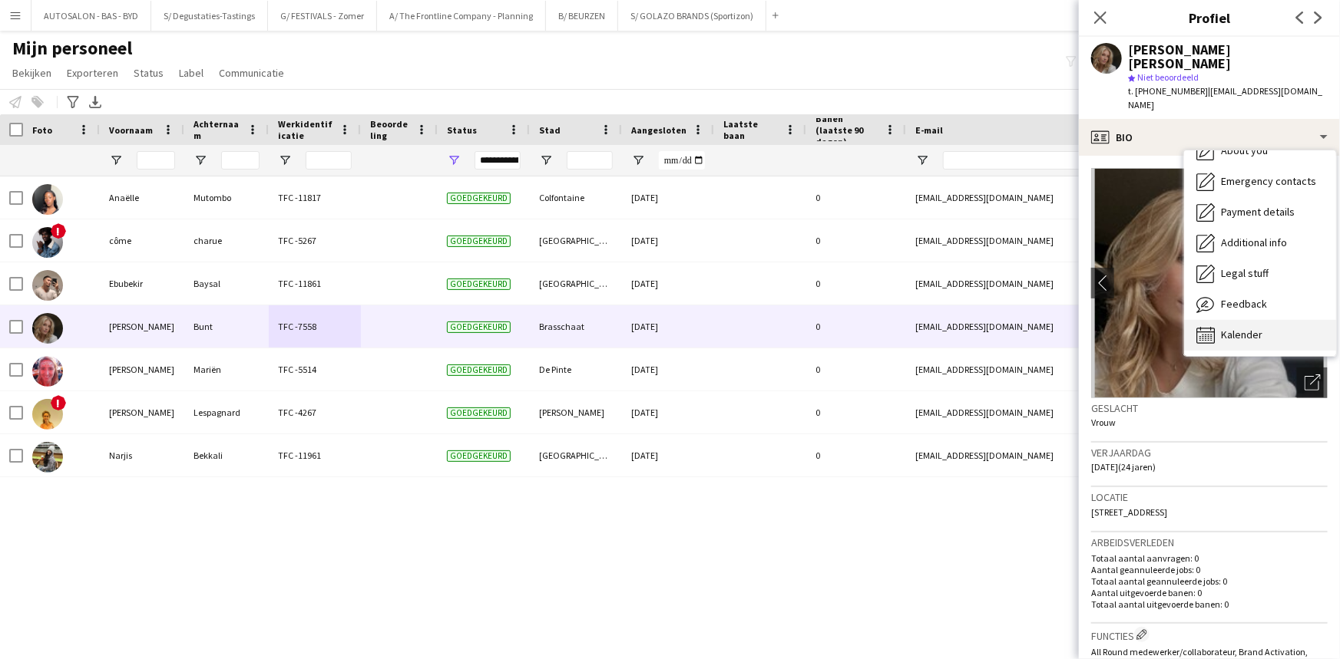
click at [1248, 328] on span "Kalender" at bounding box center [1241, 335] width 41 height 14
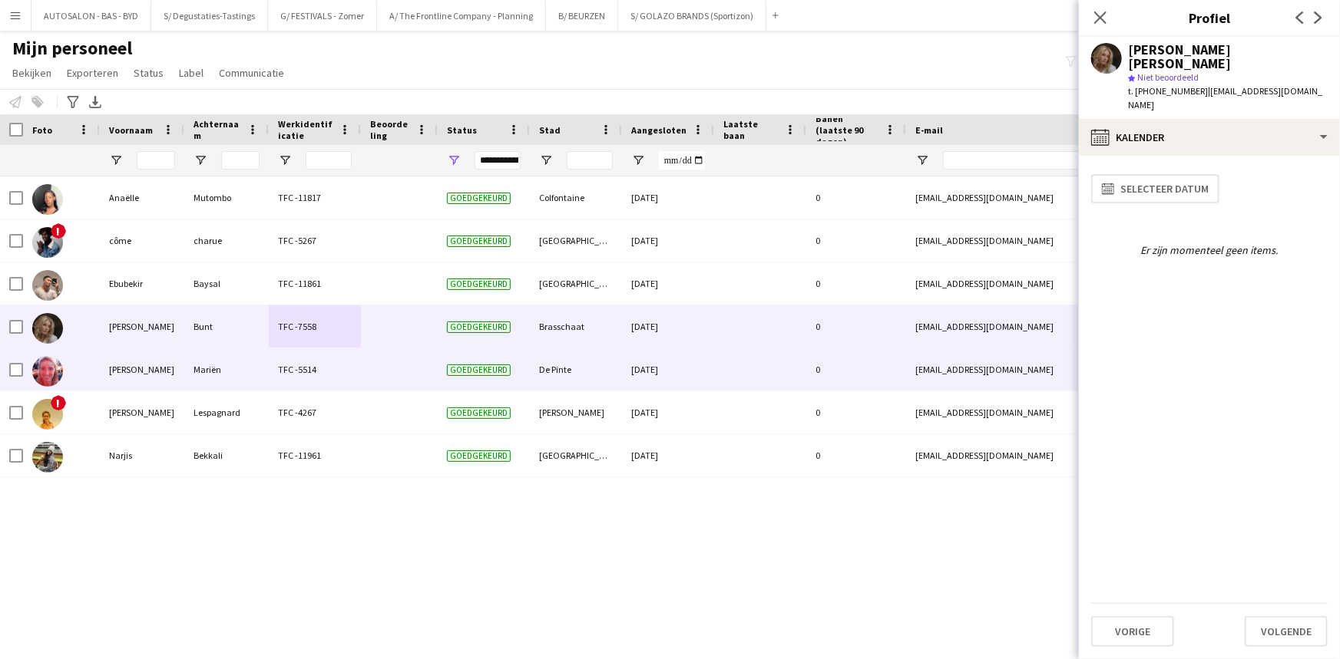
click at [363, 383] on div at bounding box center [399, 370] width 77 height 42
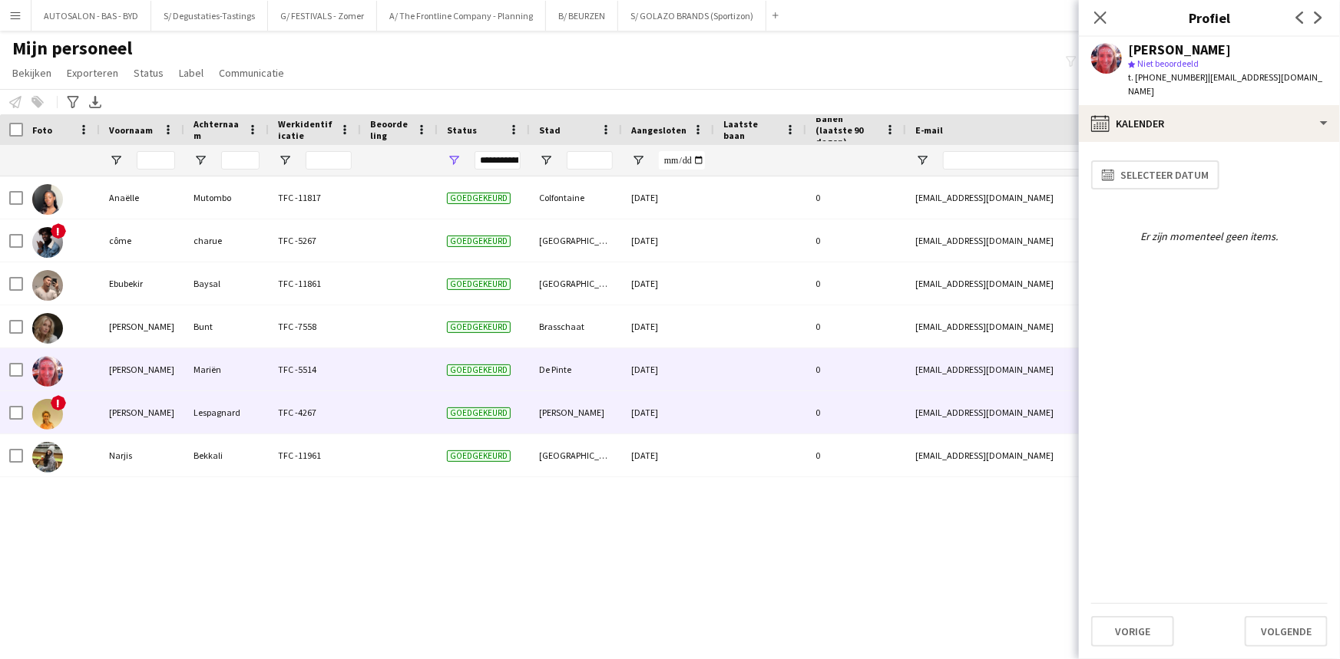
click at [339, 407] on div "TFC -4267" at bounding box center [315, 413] width 92 height 42
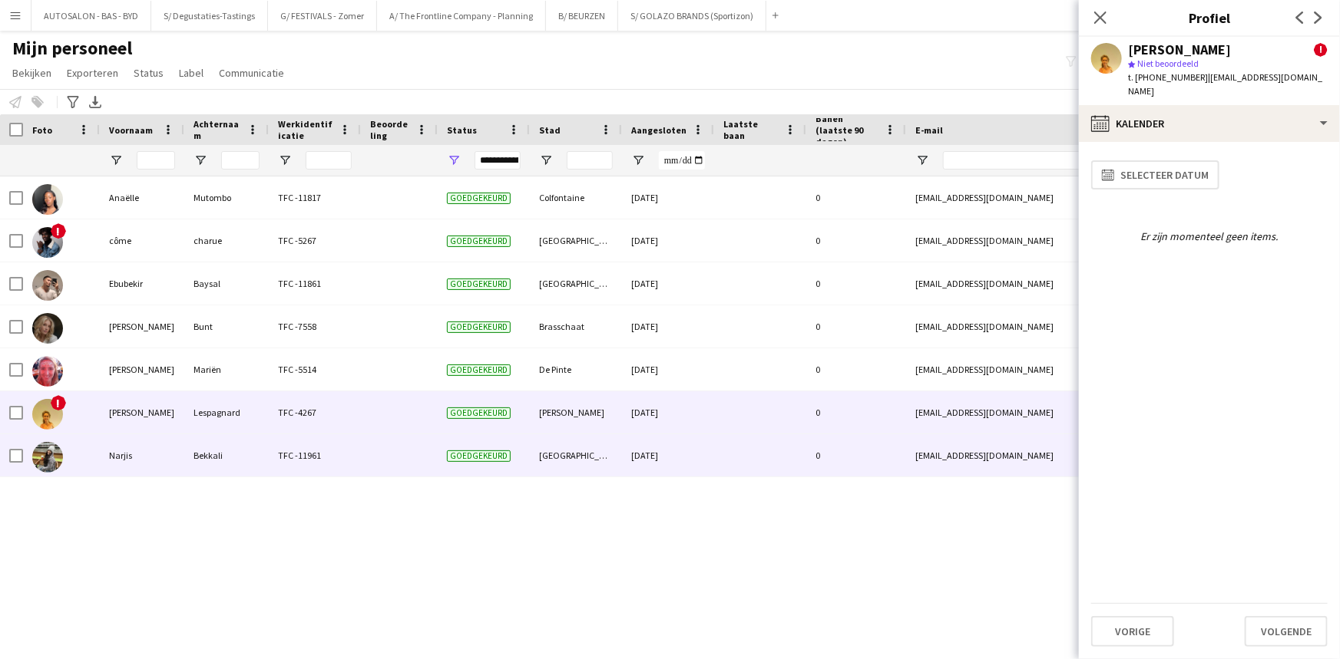
click at [333, 453] on div "TFC -11961" at bounding box center [315, 456] width 92 height 42
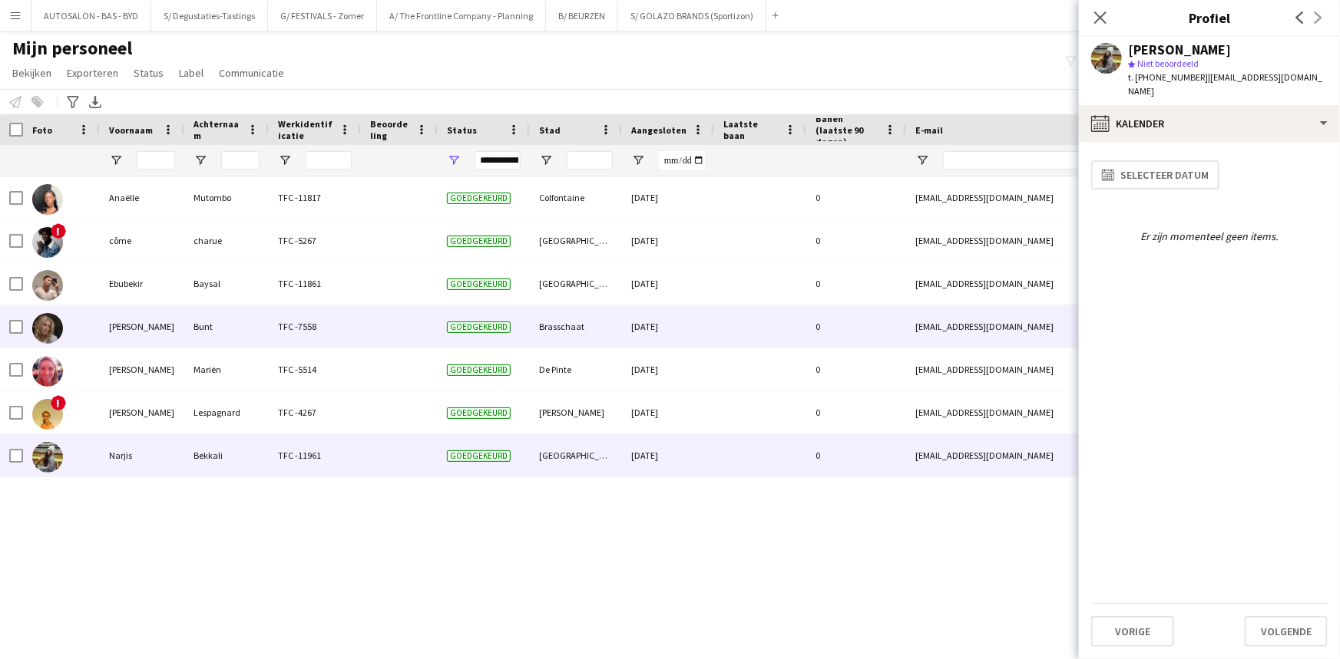
click at [319, 340] on div "TFC -7558" at bounding box center [315, 327] width 92 height 42
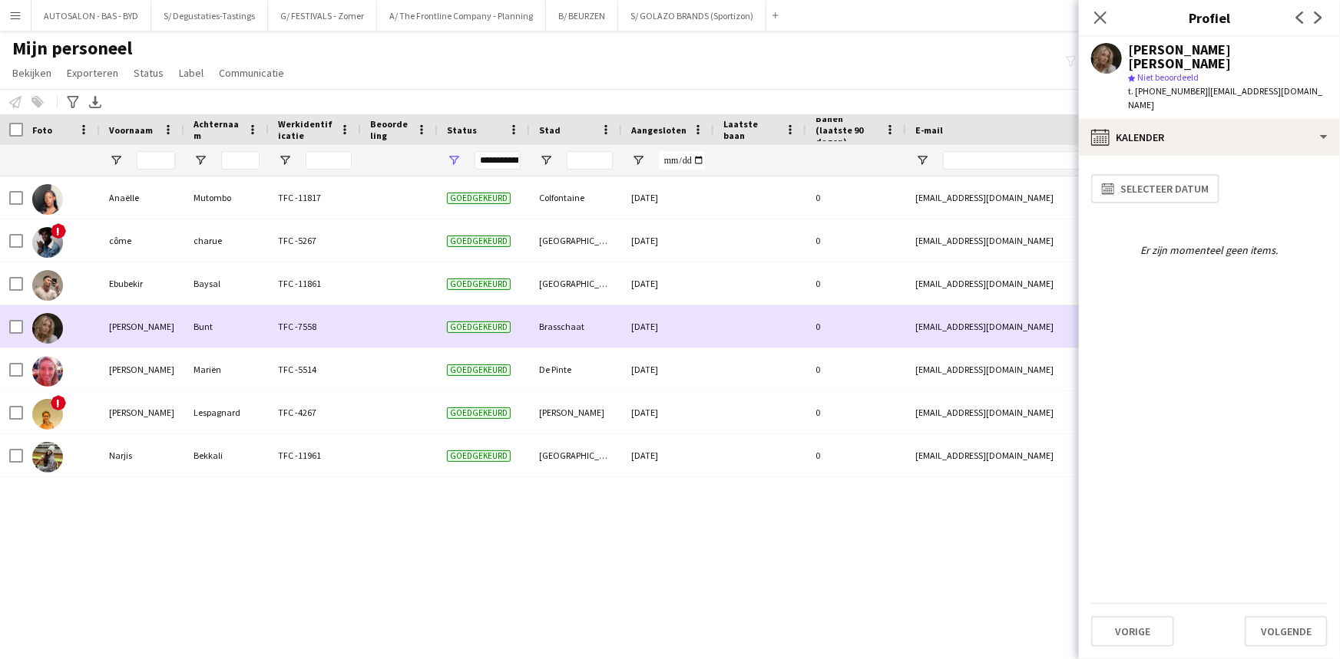
click at [307, 293] on div "TFC -11861" at bounding box center [315, 284] width 92 height 42
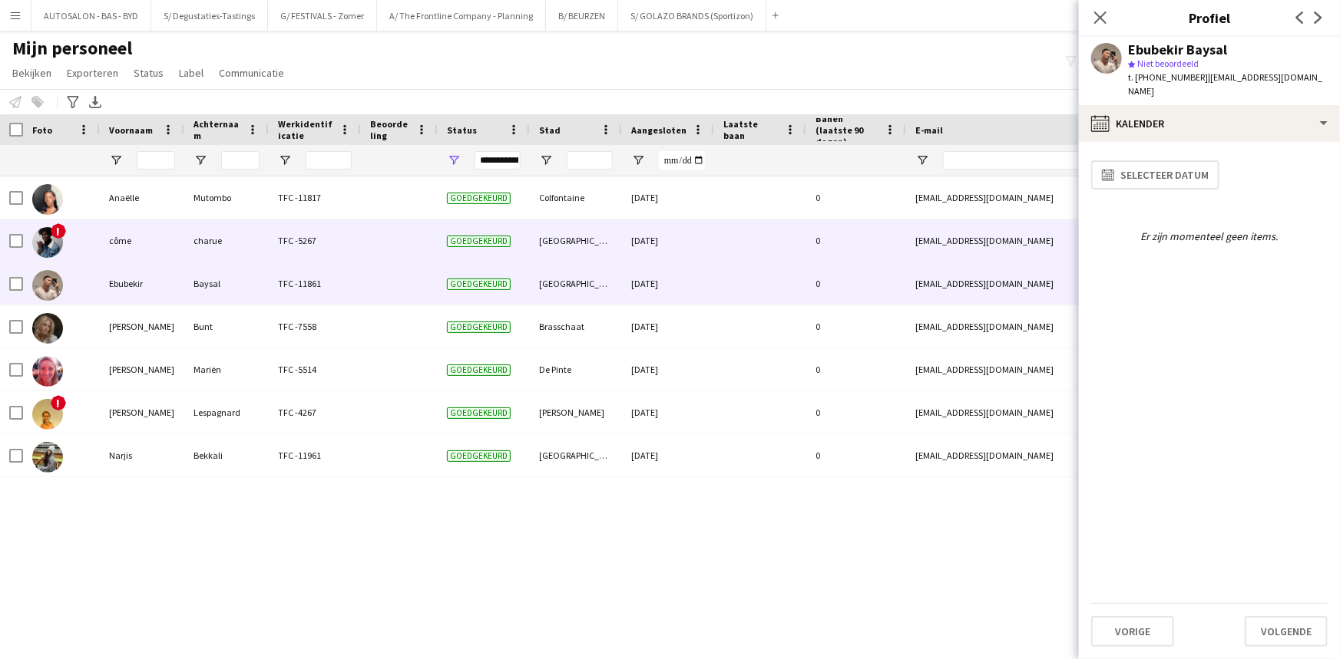
click at [297, 249] on div "TFC -5267" at bounding box center [315, 241] width 92 height 42
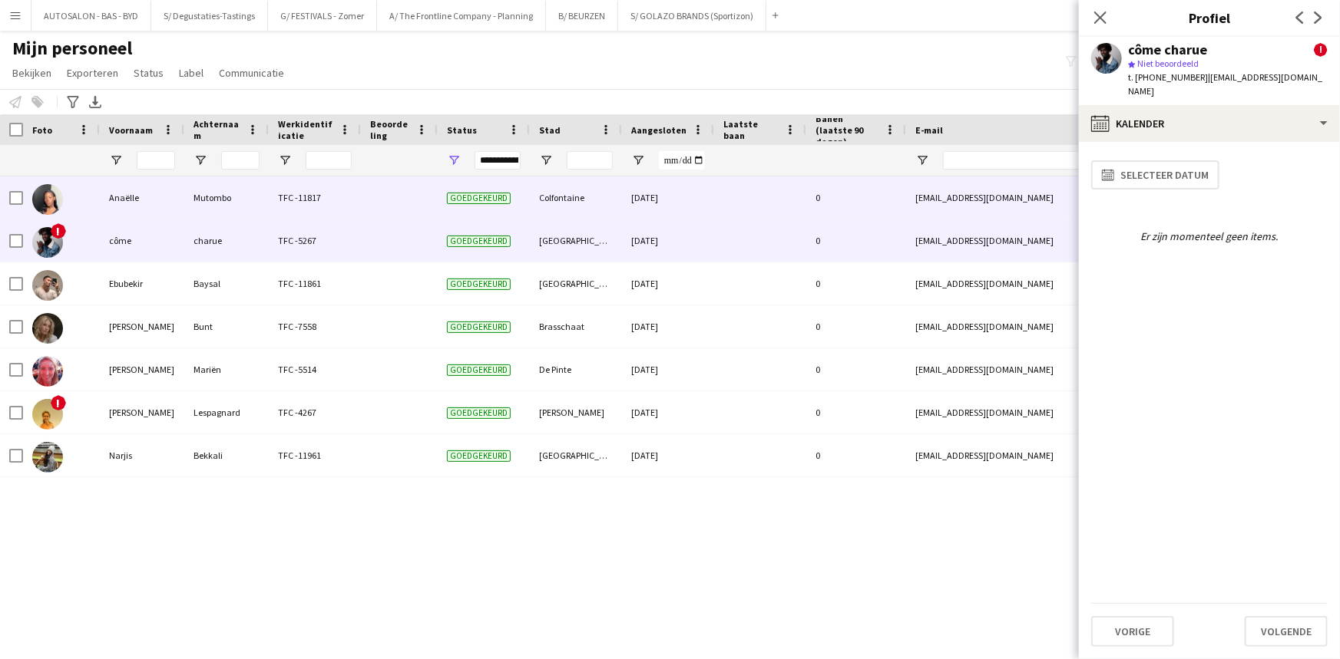
click at [292, 215] on div "TFC -11817" at bounding box center [315, 198] width 92 height 42
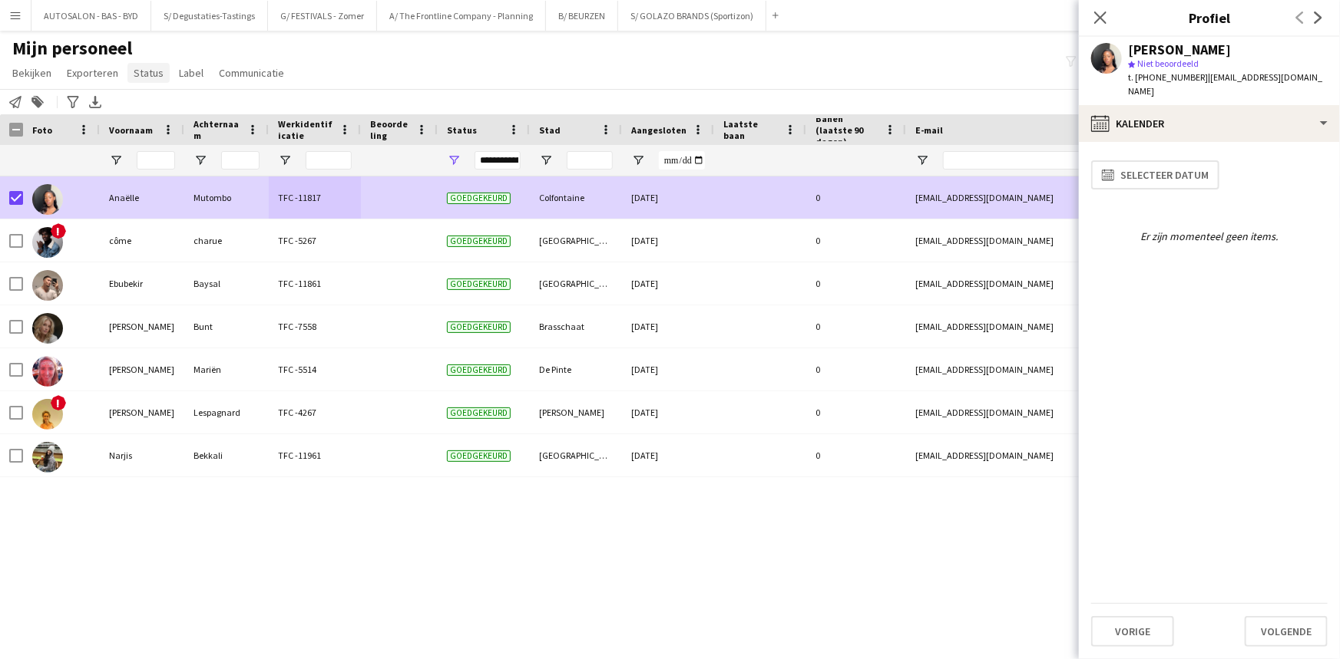
click at [154, 75] on span "Status" at bounding box center [149, 73] width 30 height 14
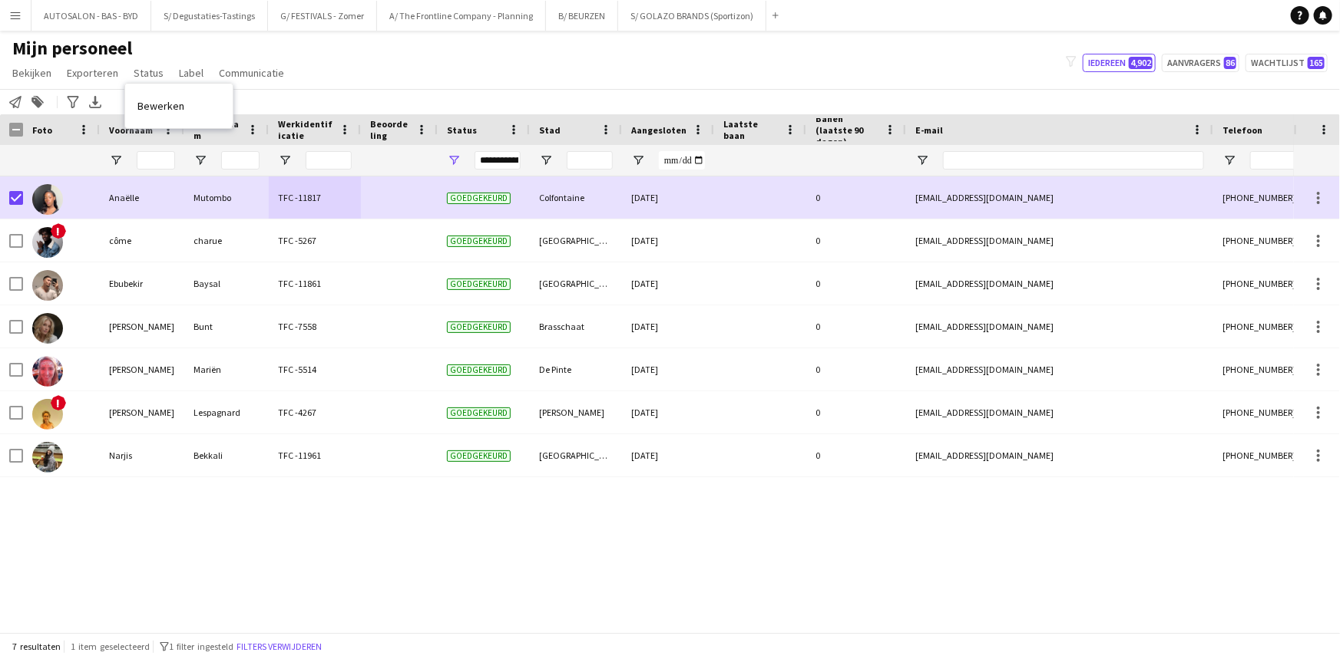
click at [154, 107] on span "Bewerken" at bounding box center [160, 106] width 47 height 14
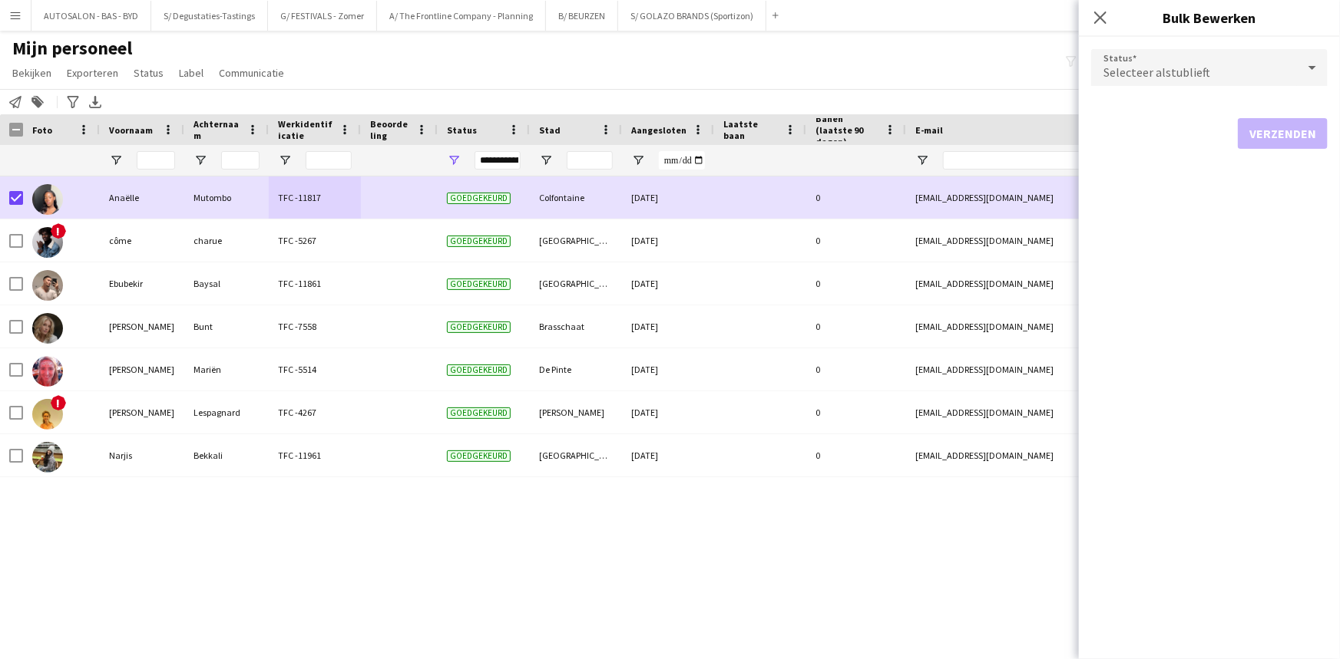
click at [1160, 68] on span "Selecteer alstublieft" at bounding box center [1156, 71] width 107 height 15
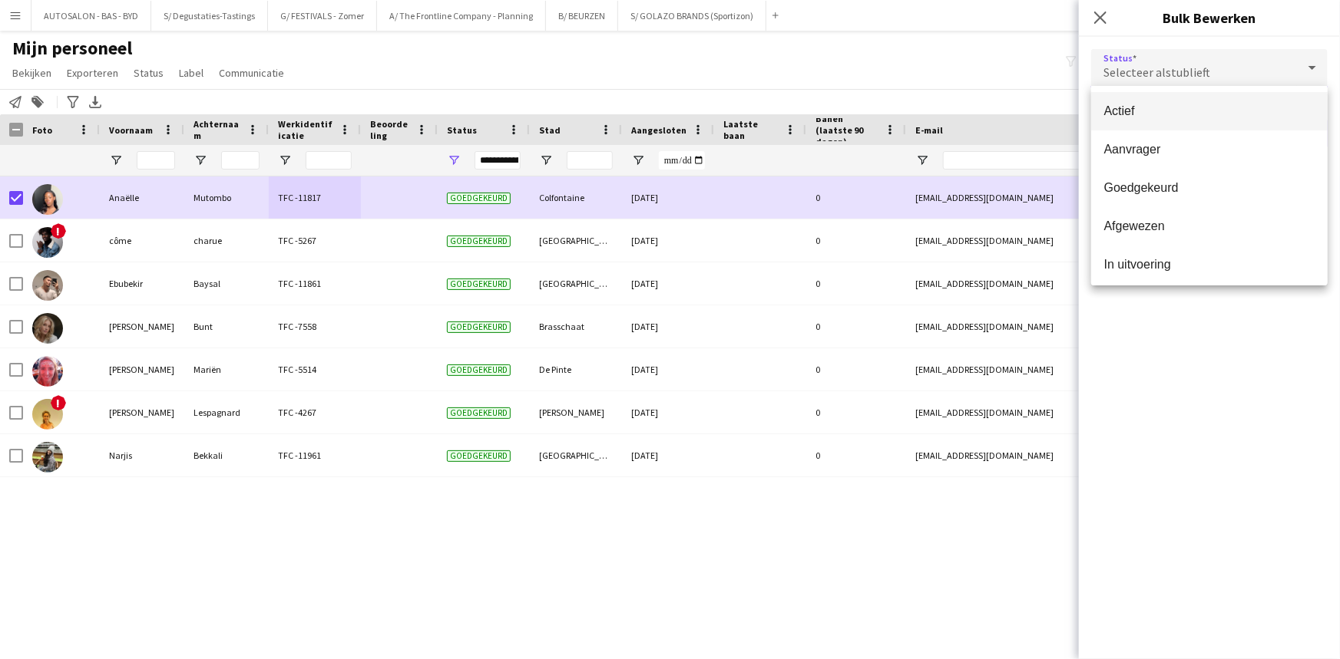
click at [1150, 107] on span "Actief" at bounding box center [1209, 111] width 212 height 15
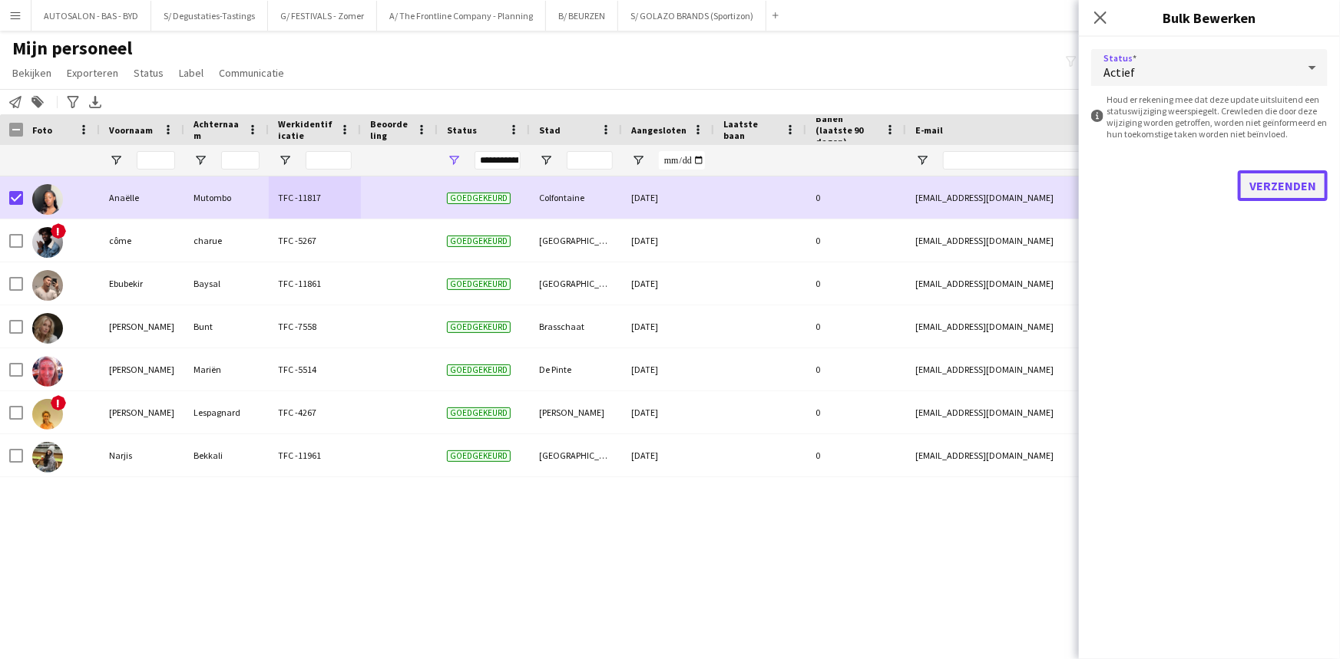
click at [1262, 183] on button "Verzenden" at bounding box center [1283, 185] width 90 height 31
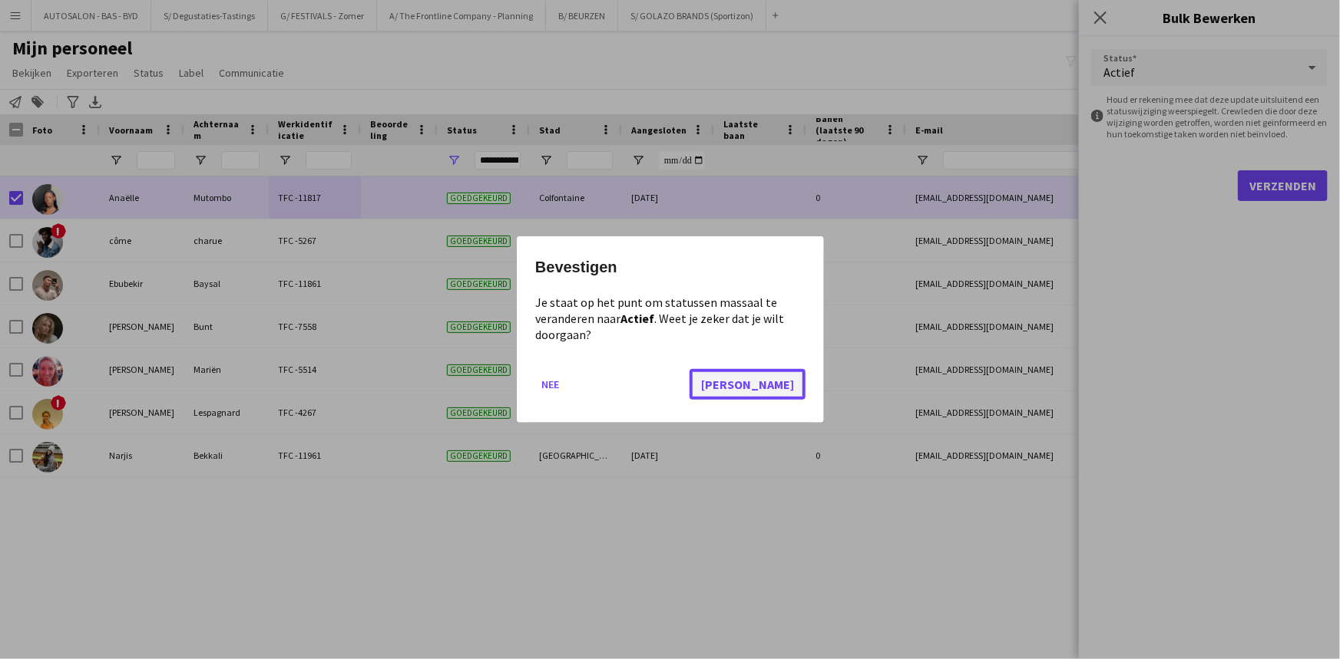
click at [797, 389] on button "[PERSON_NAME]" at bounding box center [747, 384] width 116 height 31
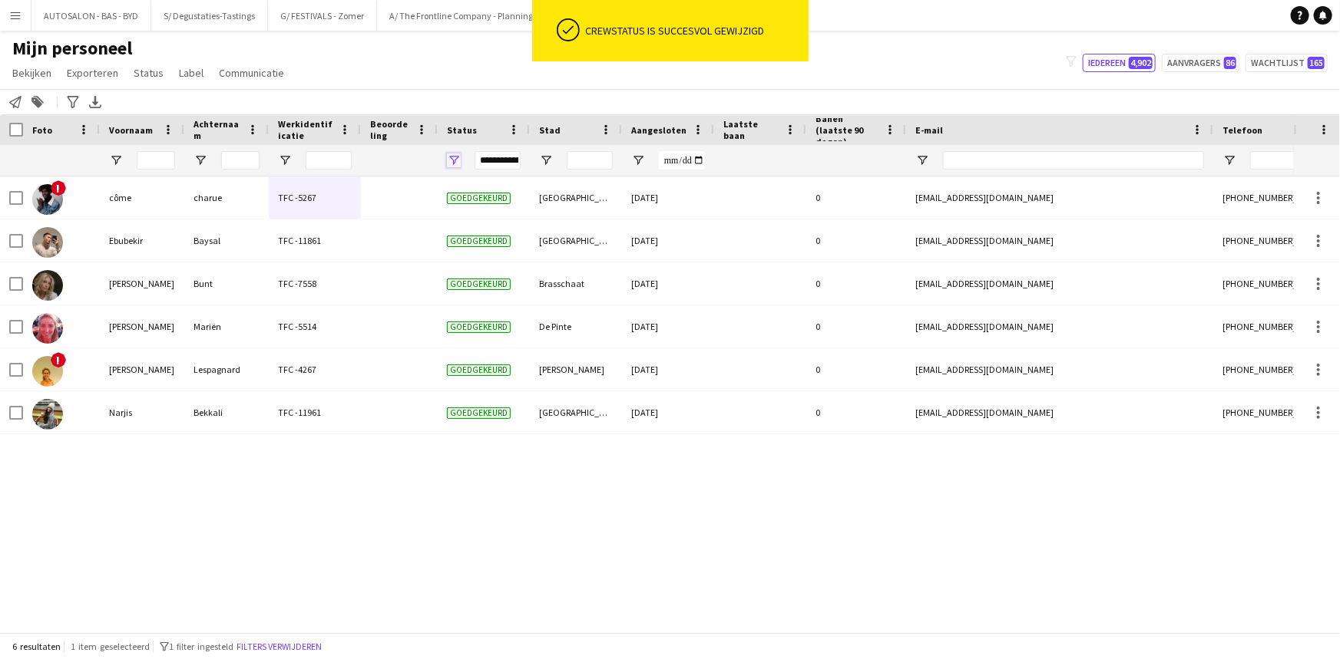
click at [455, 159] on span "Open Filtermenu" at bounding box center [454, 161] width 14 height 14
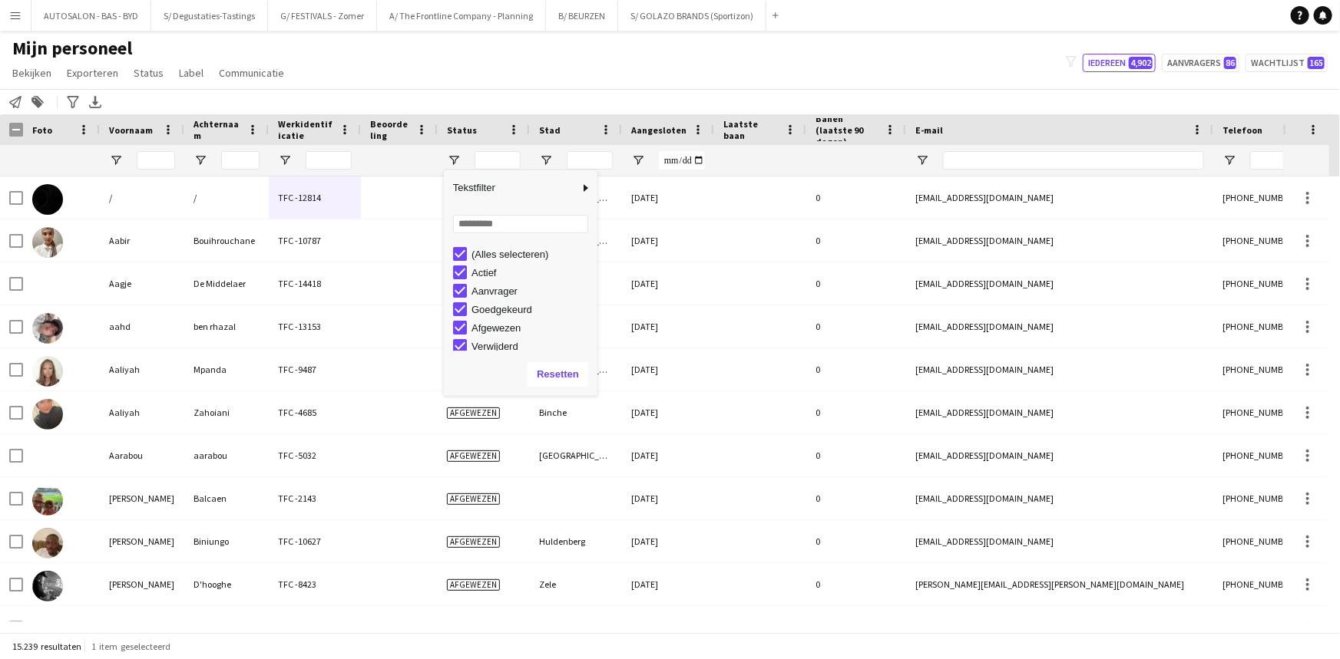
click at [635, 77] on div "Mijn personeel Bekijken Weergaven Standaardweergave Nieuwe weergave Bekijk bijw…" at bounding box center [670, 63] width 1340 height 52
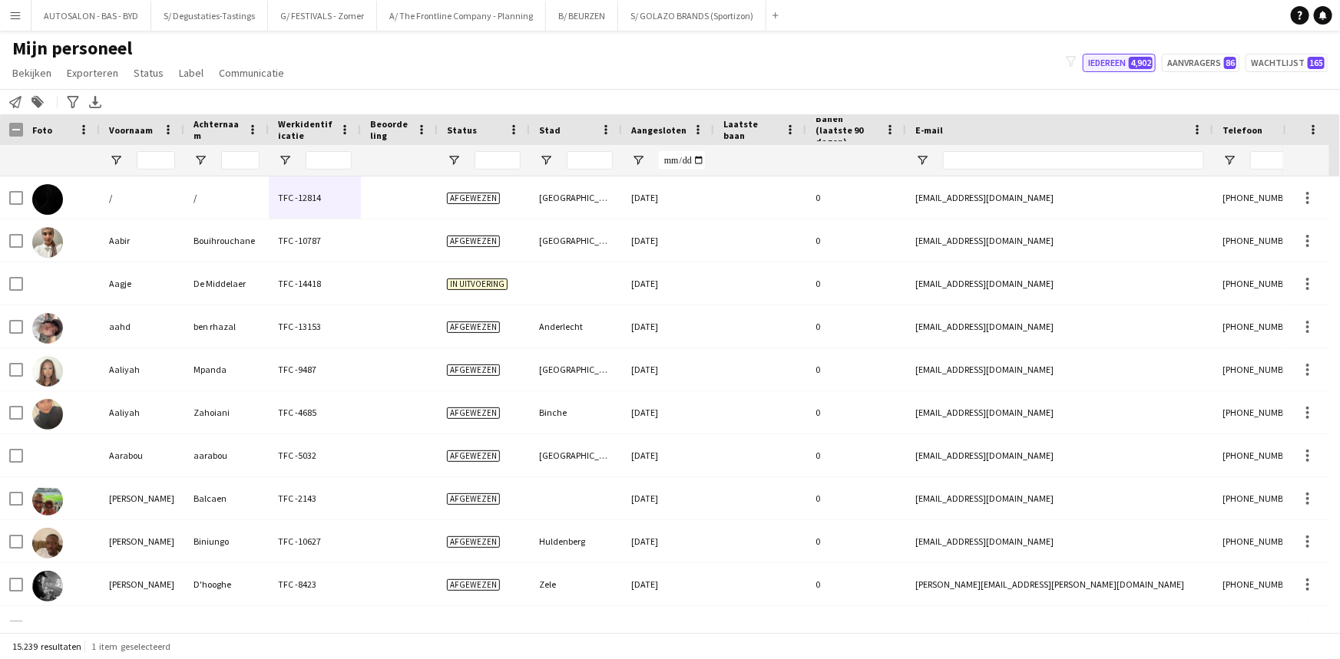
click at [1121, 63] on button "Iedereen 4,902" at bounding box center [1118, 63] width 73 height 18
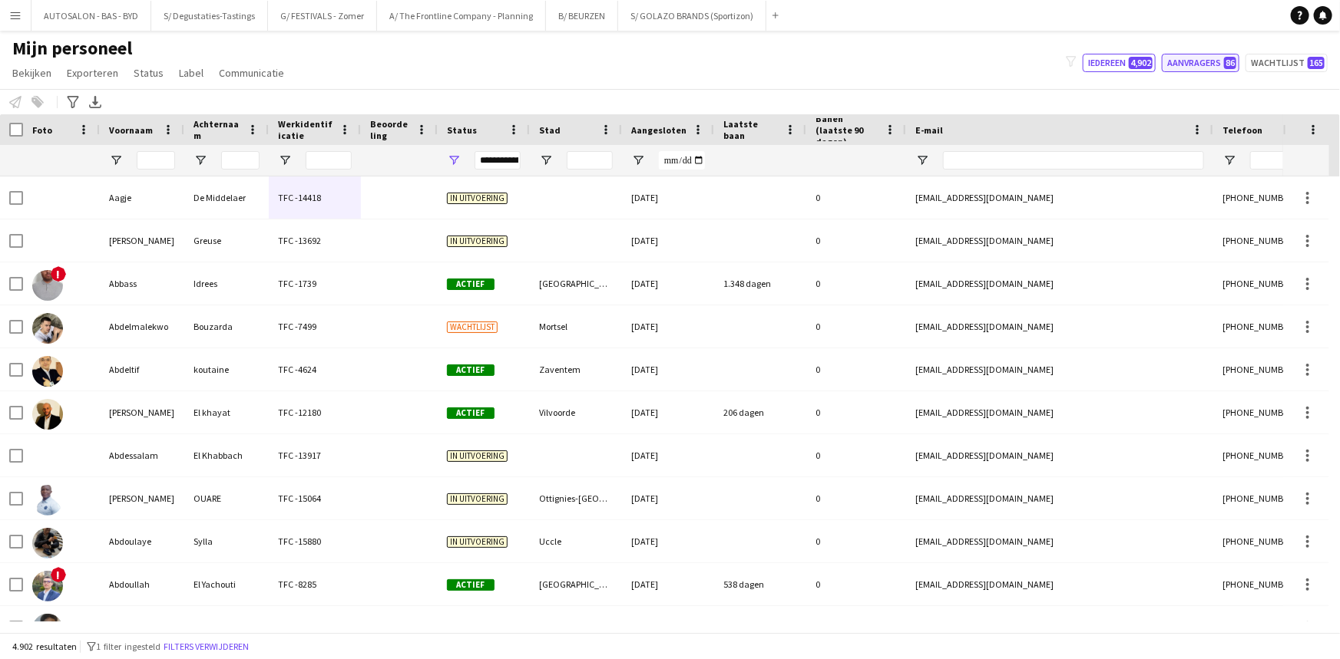
click at [1212, 61] on button "Aanvragers 86" at bounding box center [1201, 63] width 78 height 18
type input "**********"
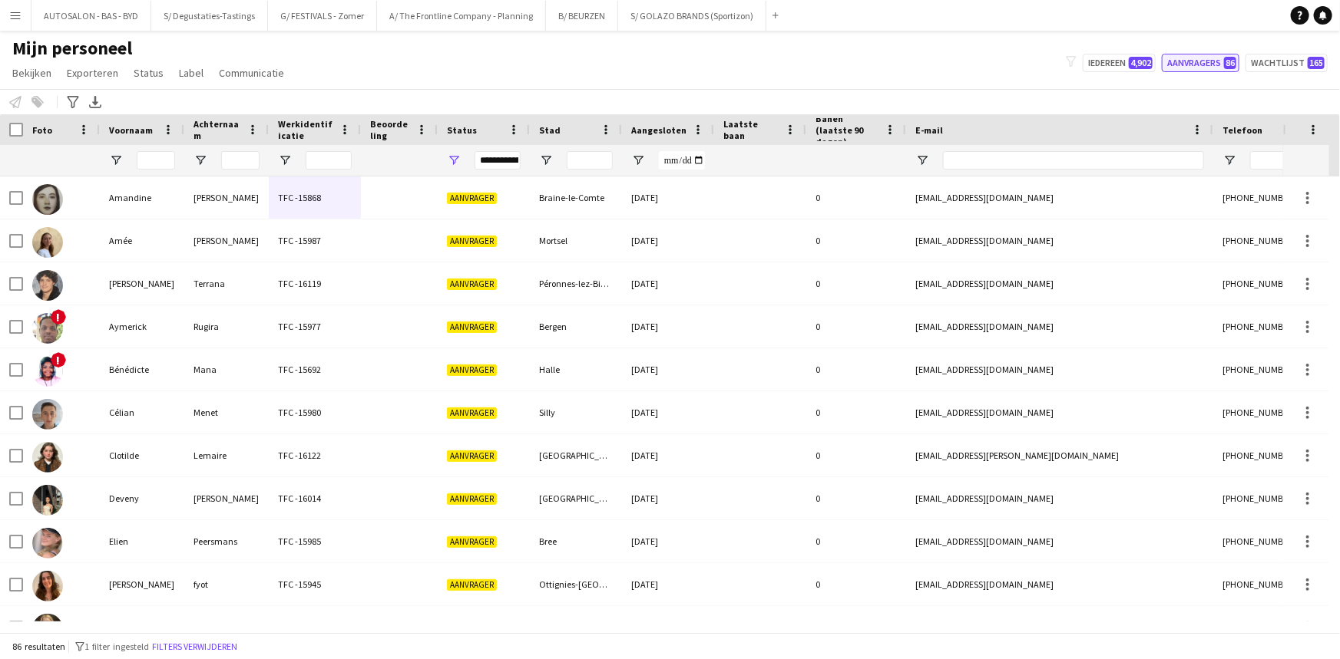
click at [1213, 67] on button "Aanvragers 86" at bounding box center [1201, 63] width 78 height 18
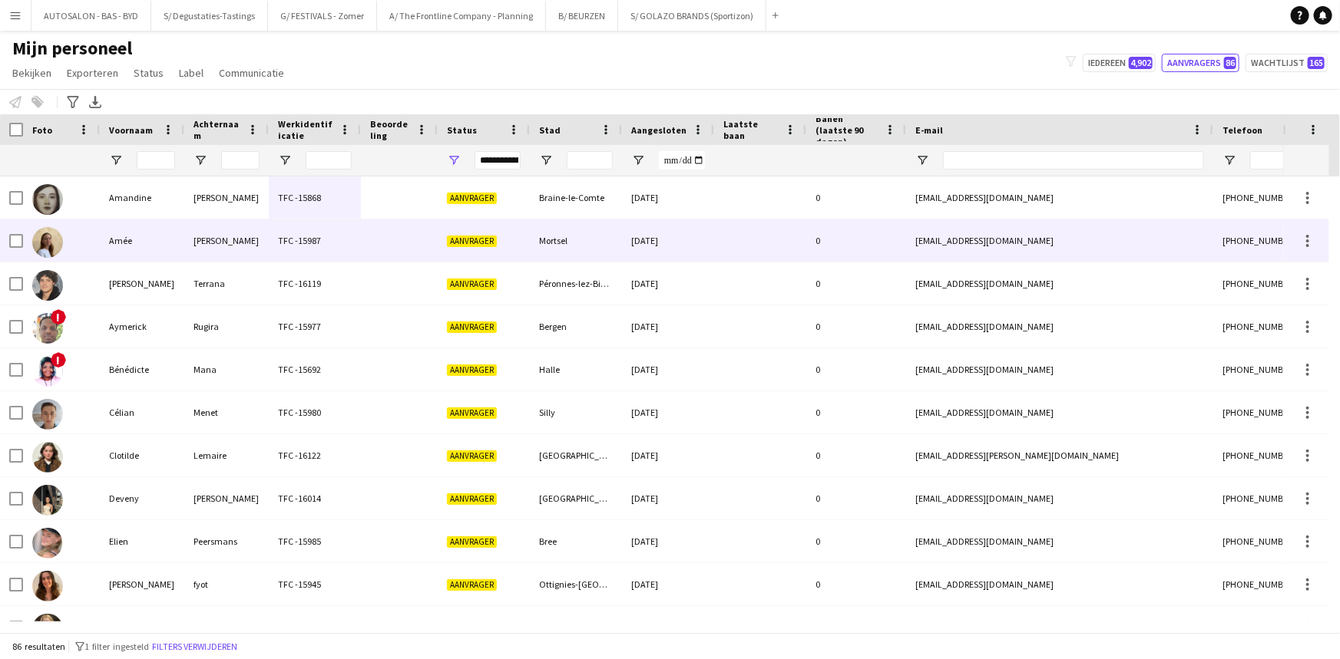
drag, startPoint x: 141, startPoint y: 240, endPoint x: 24, endPoint y: 260, distance: 119.1
click at [140, 240] on div "Amée" at bounding box center [142, 241] width 84 height 42
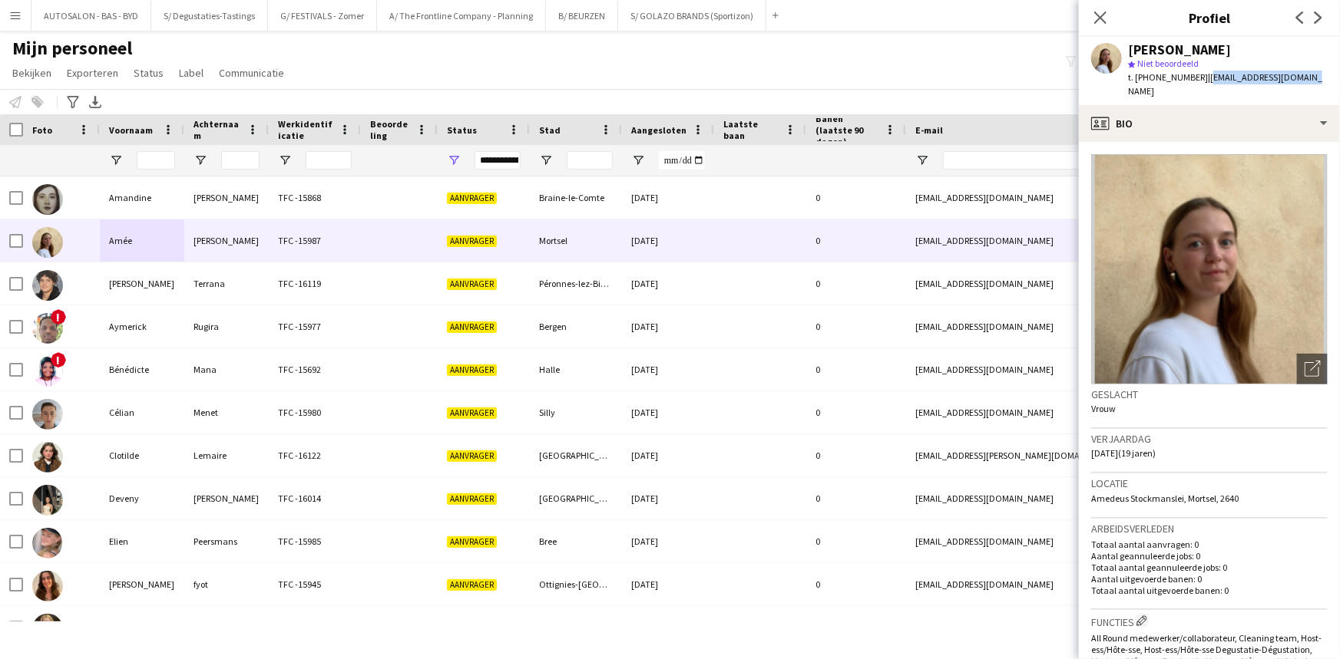
drag, startPoint x: 1198, startPoint y: 76, endPoint x: 1339, endPoint y: 74, distance: 141.3
click at [1339, 74] on app-profile-header "[PERSON_NAME] star Niet beoordeeld t. [PHONE_NUMBER] | [EMAIL_ADDRESS][DOMAIN_N…" at bounding box center [1209, 71] width 261 height 68
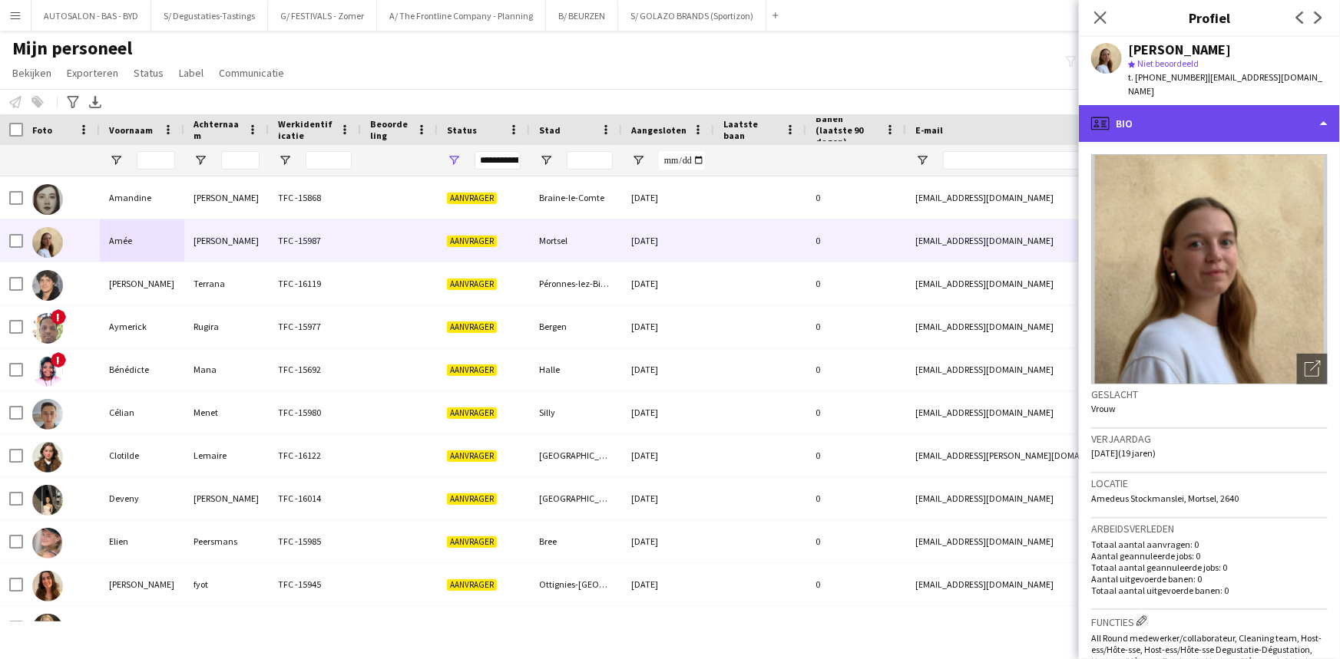
click at [1230, 109] on div "profile Bio" at bounding box center [1209, 123] width 261 height 37
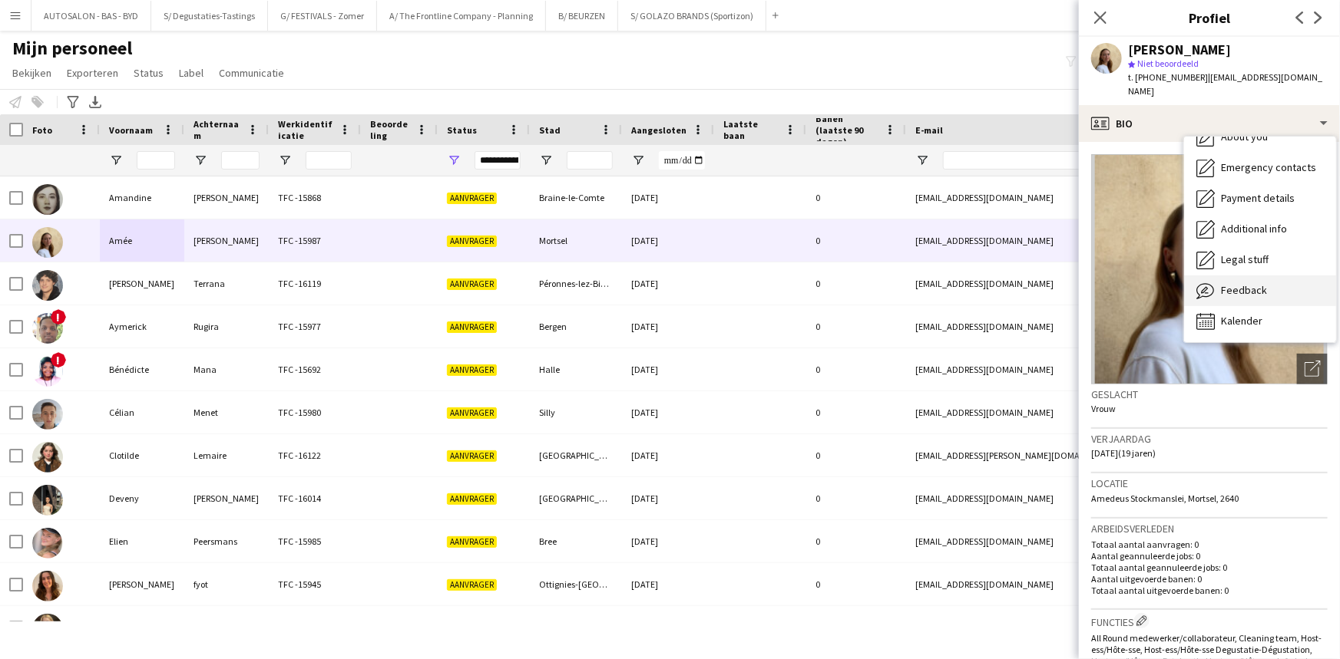
click at [1254, 283] on span "Feedback" at bounding box center [1244, 290] width 46 height 14
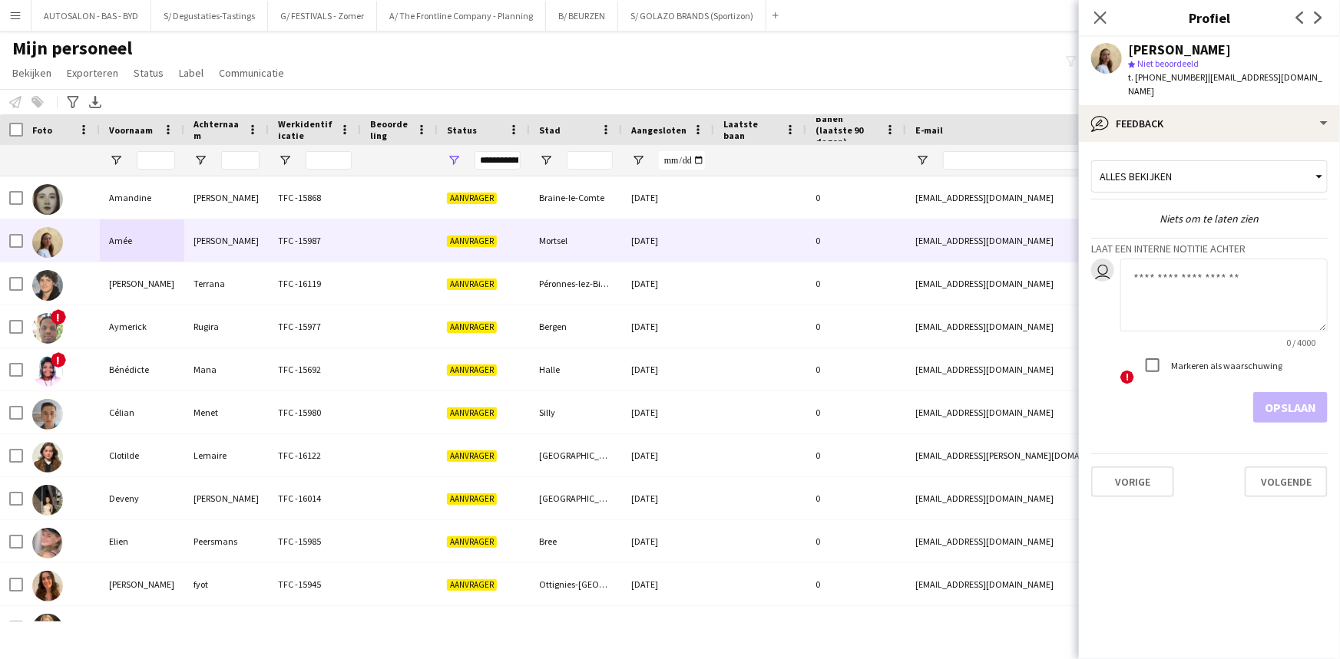
click at [1182, 273] on textarea at bounding box center [1223, 295] width 207 height 73
click at [1136, 260] on textarea at bounding box center [1223, 295] width 207 height 73
paste textarea "**********"
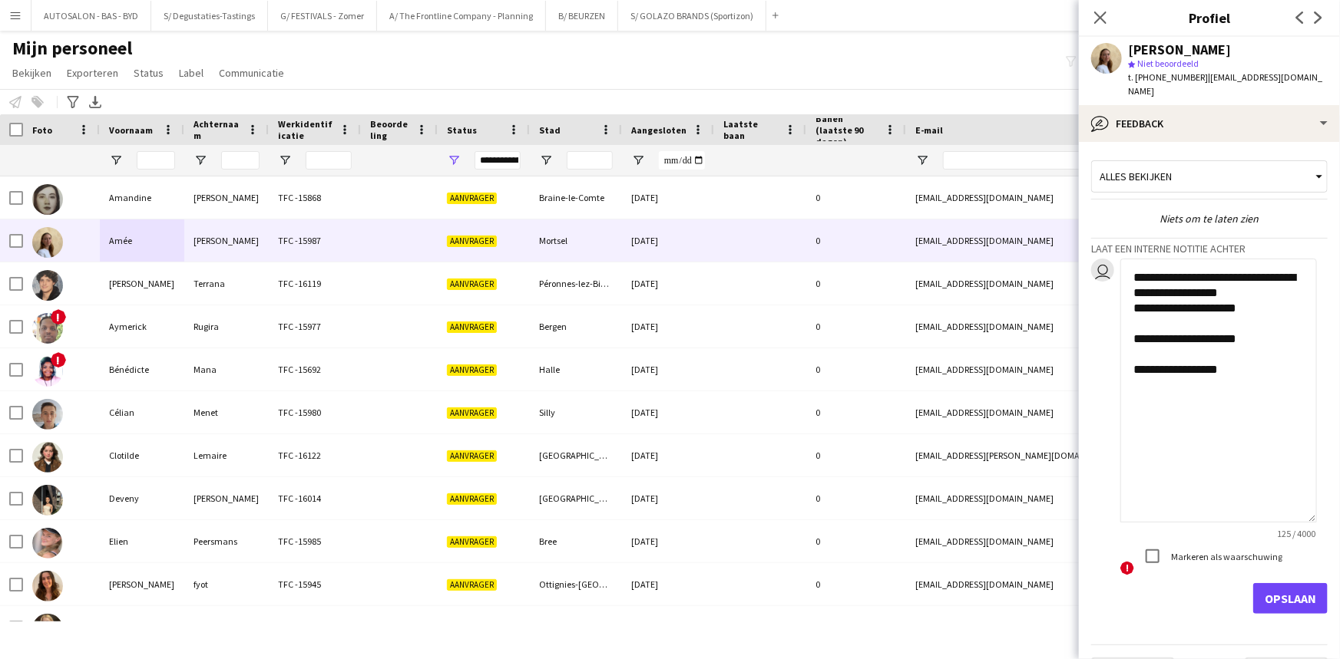
drag, startPoint x: 1320, startPoint y: 313, endPoint x: 1284, endPoint y: 539, distance: 228.4
click at [1287, 523] on textarea "**********" at bounding box center [1218, 391] width 197 height 264
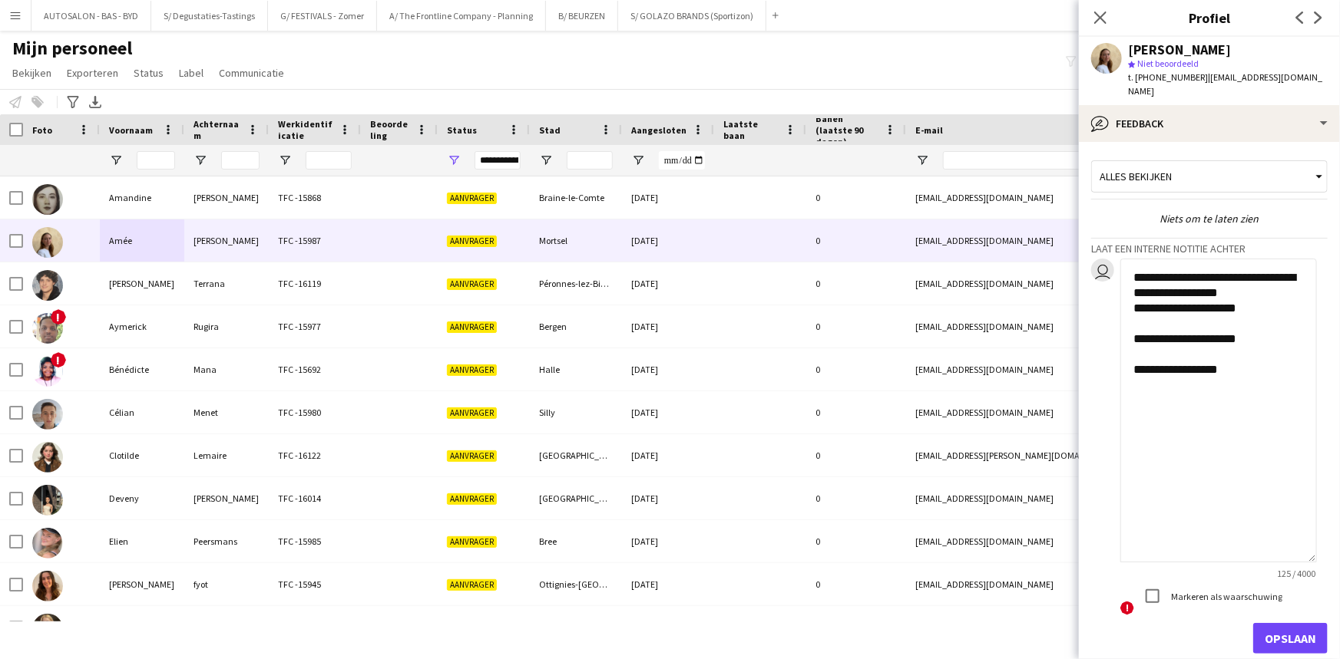
drag, startPoint x: 1267, startPoint y: 377, endPoint x: 1247, endPoint y: 368, distance: 21.0
click at [1265, 377] on textarea "**********" at bounding box center [1218, 411] width 197 height 304
drag, startPoint x: 1132, startPoint y: 259, endPoint x: 1244, endPoint y: 405, distance: 184.1
click at [1240, 405] on textarea "**********" at bounding box center [1218, 411] width 197 height 304
type textarea "**********"
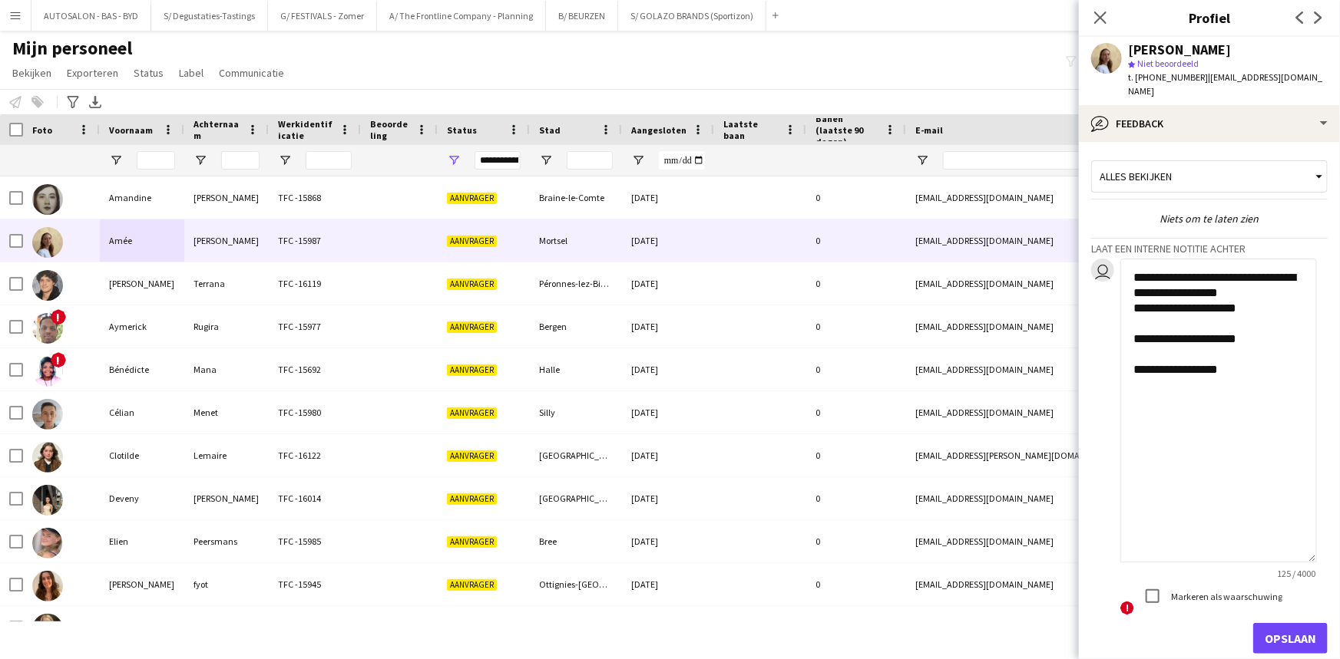
click at [1256, 391] on textarea "**********" at bounding box center [1218, 411] width 197 height 304
click at [1263, 623] on button "Opslaan" at bounding box center [1290, 638] width 74 height 31
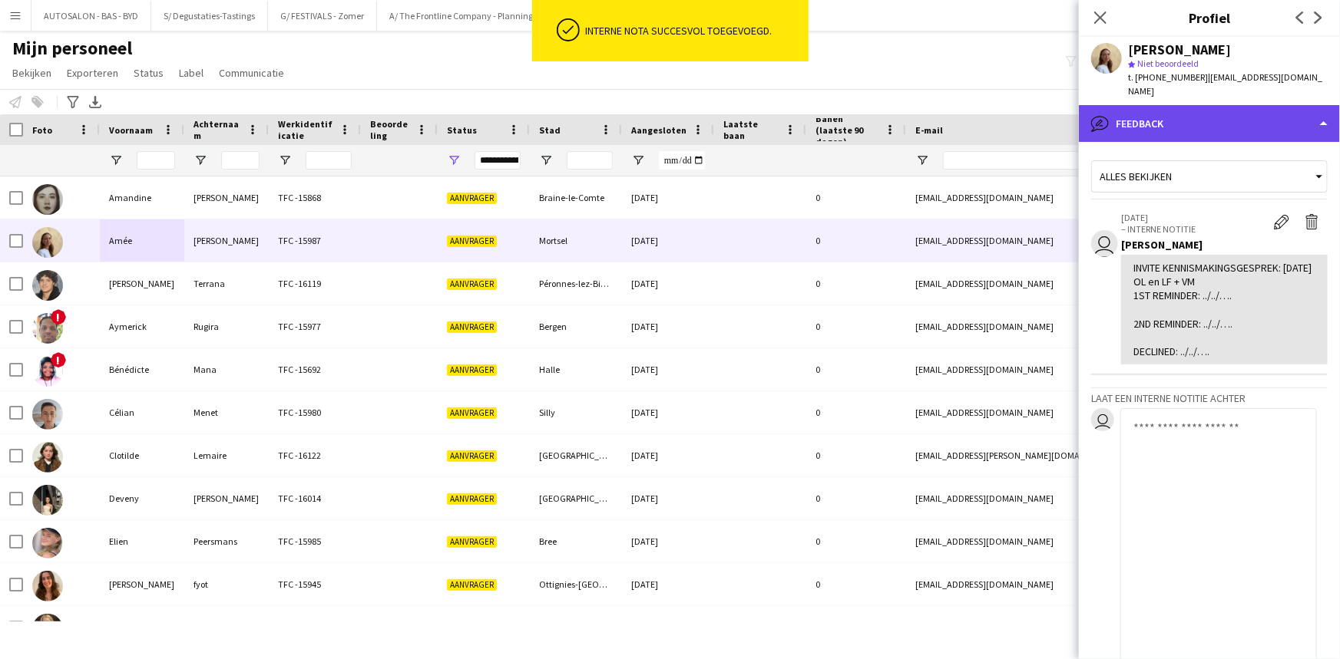
click at [1179, 105] on div "bubble-pencil Feedback" at bounding box center [1209, 123] width 261 height 37
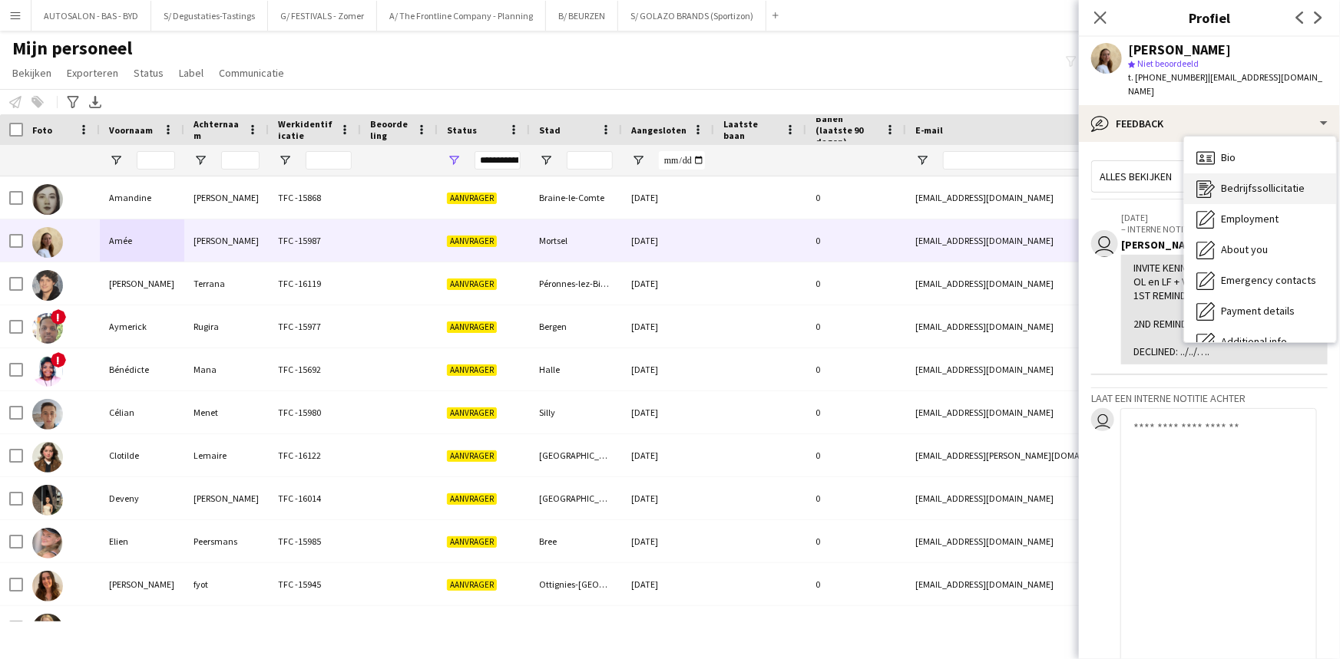
click at [1244, 181] on span "Bedrijfssollicitatie" at bounding box center [1263, 188] width 84 height 14
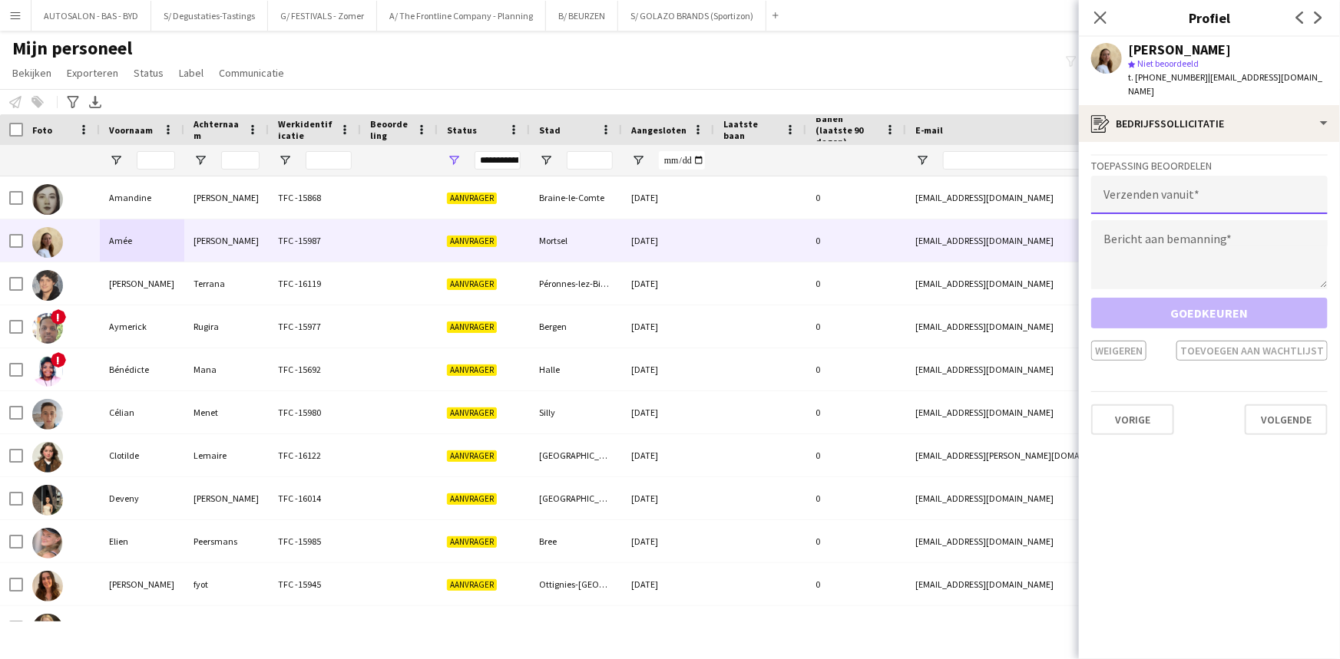
click at [1167, 177] on input "email" at bounding box center [1209, 195] width 236 height 38
type input "**********"
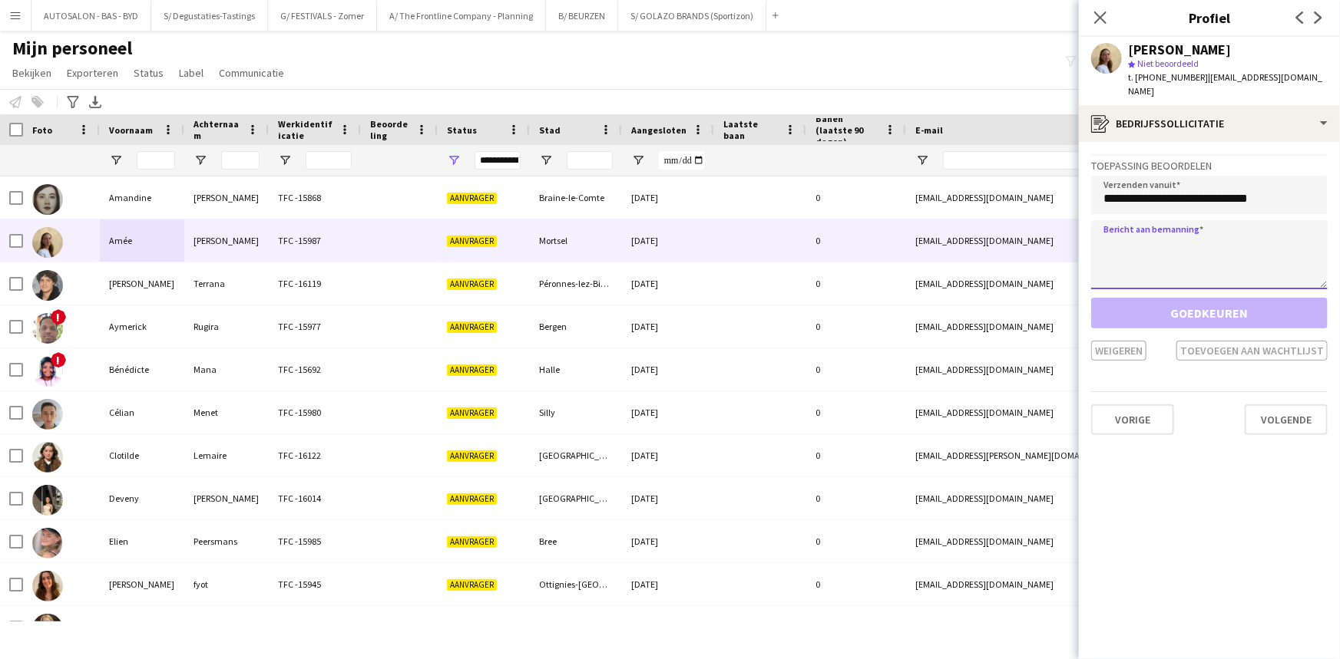
click at [1163, 223] on textarea at bounding box center [1209, 254] width 236 height 69
paste textarea "**********"
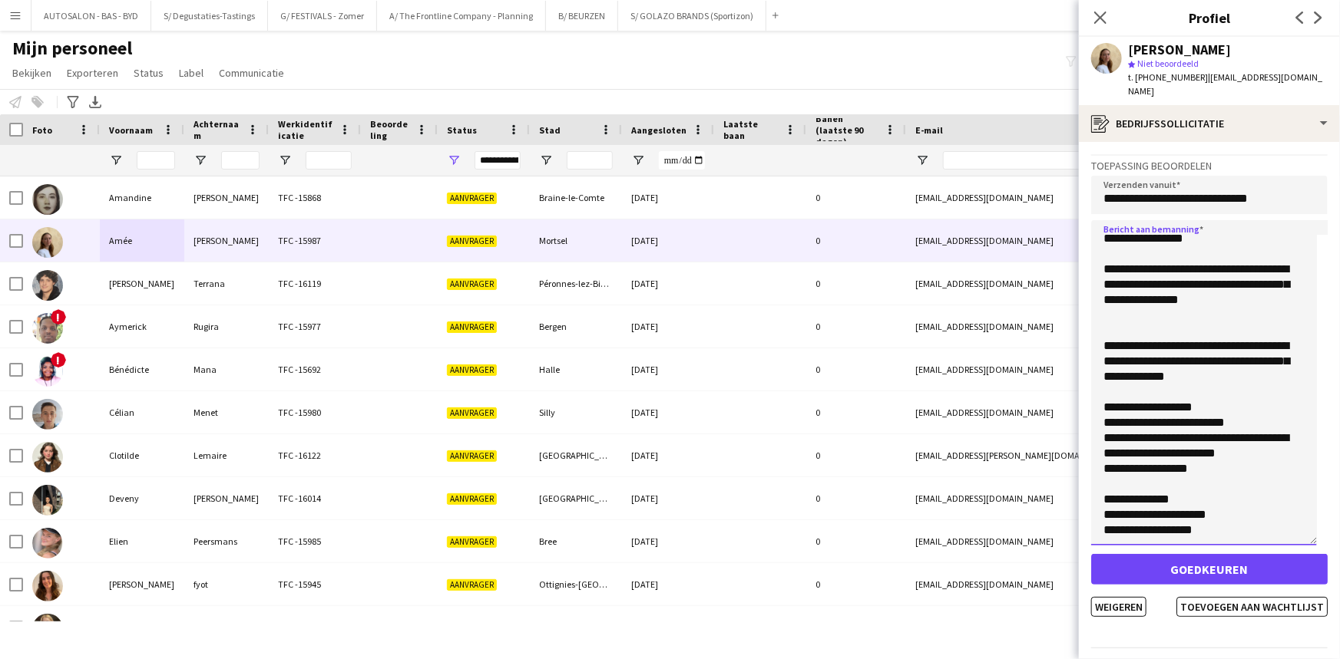
scroll to position [602, 0]
drag, startPoint x: 1324, startPoint y: 269, endPoint x: 1322, endPoint y: 414, distance: 145.1
click at [1317, 438] on textarea at bounding box center [1204, 383] width 226 height 326
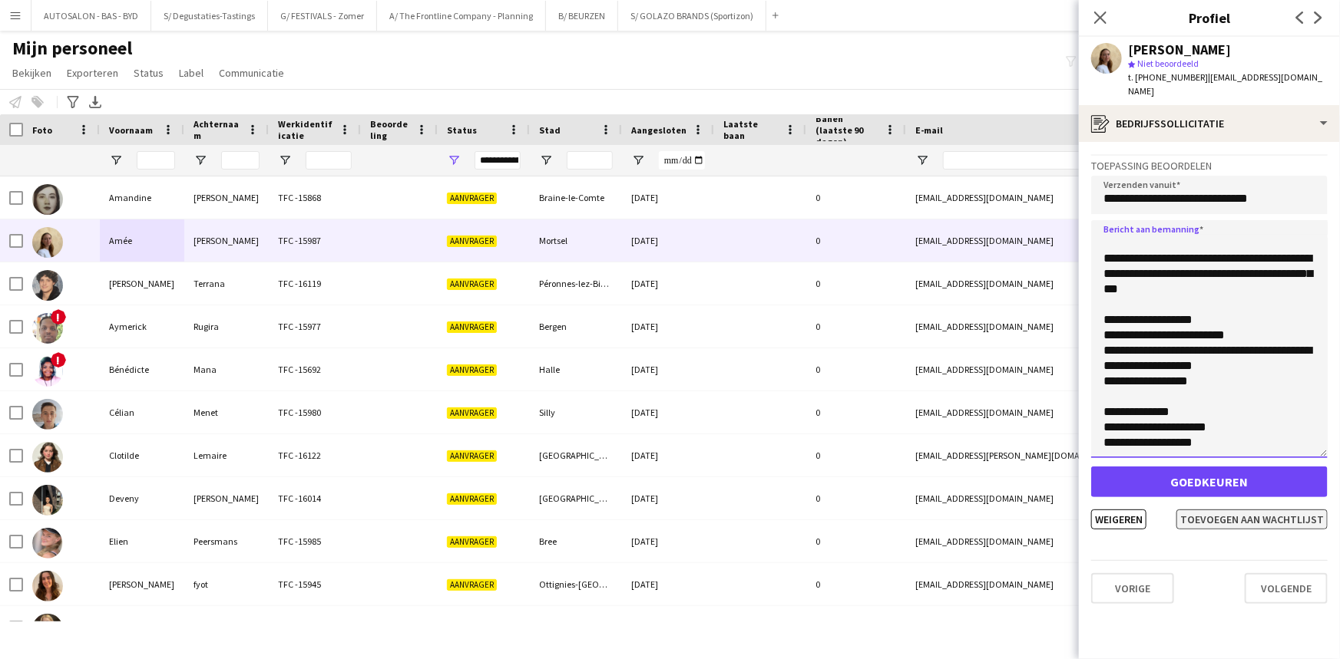
type textarea "**********"
click at [1253, 510] on button "Toevoegen aan wachtlijst" at bounding box center [1251, 520] width 151 height 20
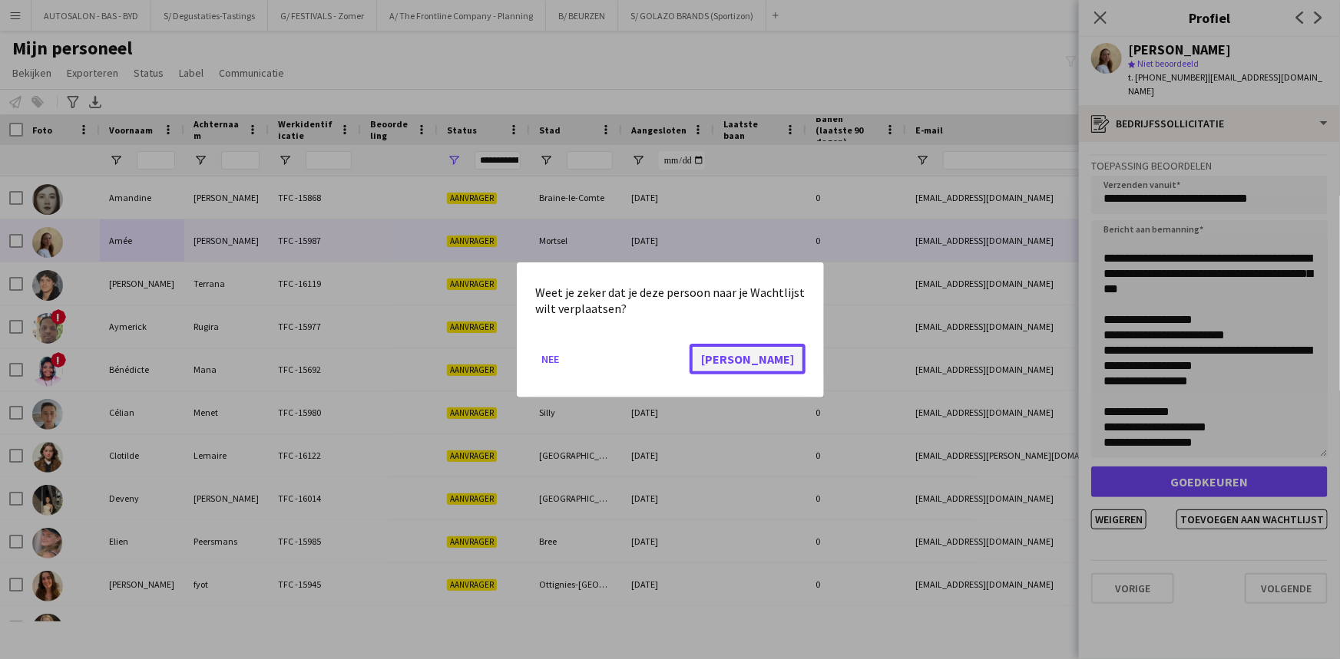
click at [785, 358] on button "[PERSON_NAME]" at bounding box center [747, 358] width 116 height 31
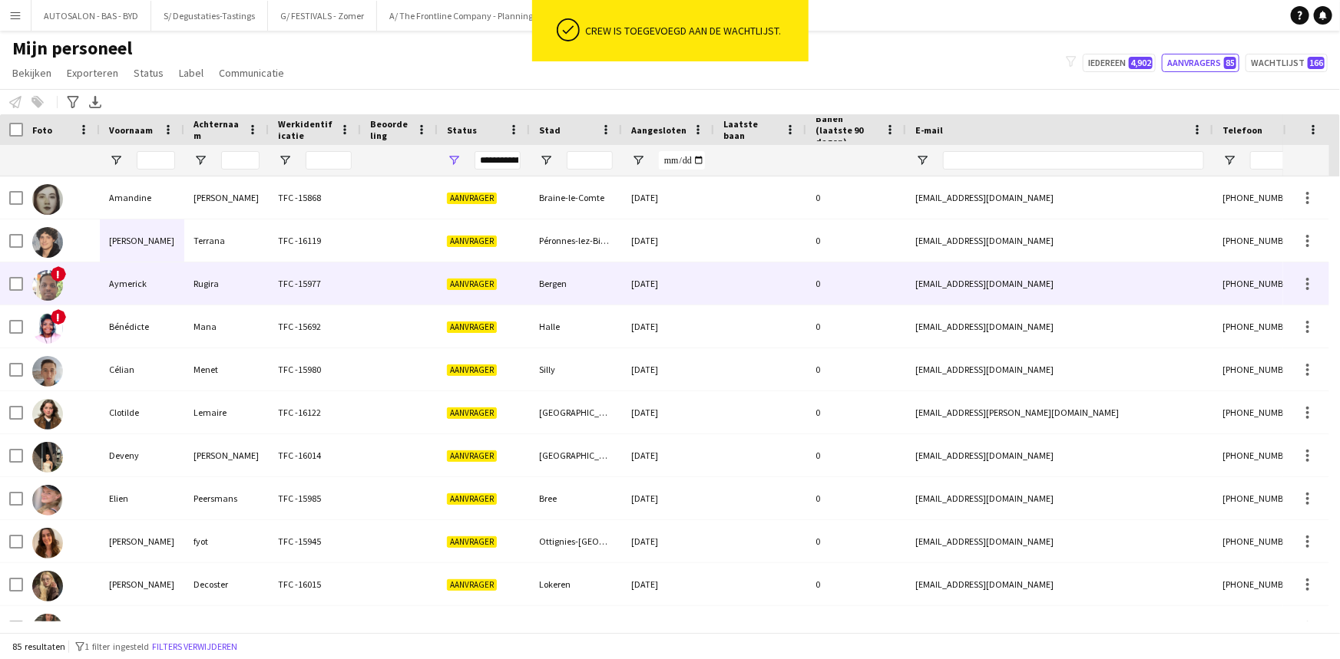
click at [109, 235] on div "[PERSON_NAME]" at bounding box center [142, 241] width 84 height 42
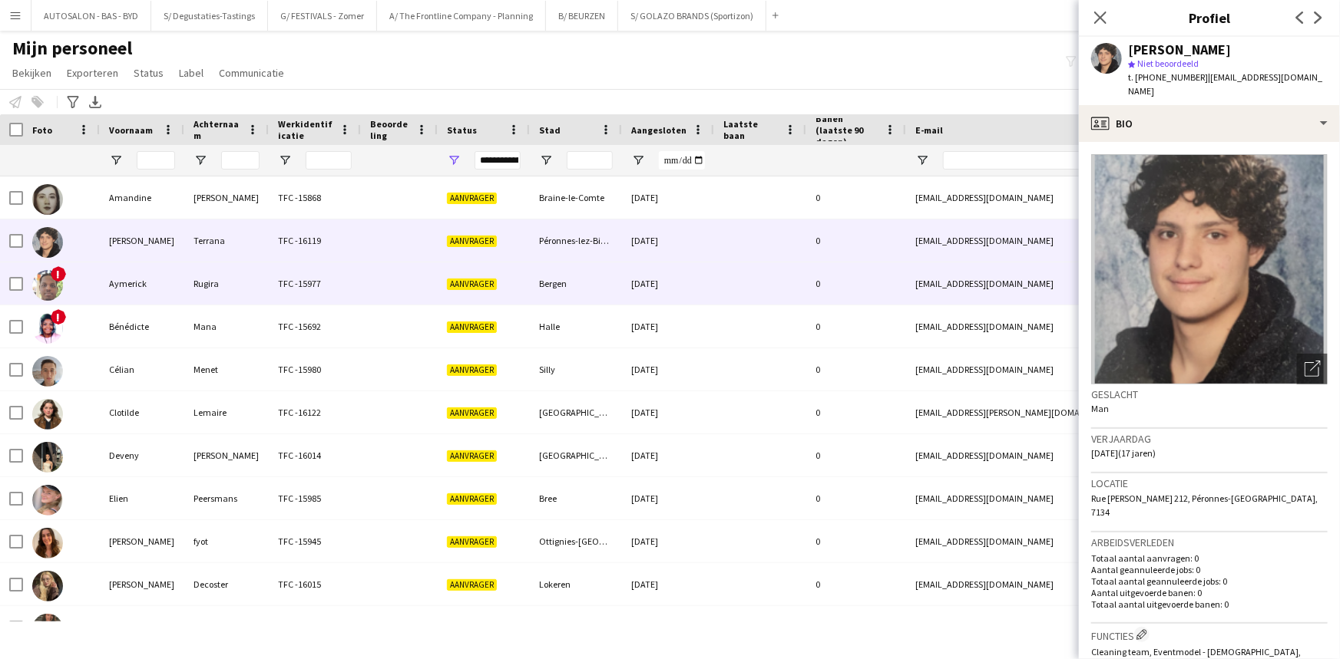
drag, startPoint x: 122, startPoint y: 278, endPoint x: 122, endPoint y: 289, distance: 11.5
click at [121, 278] on div "Aymerick" at bounding box center [142, 284] width 84 height 42
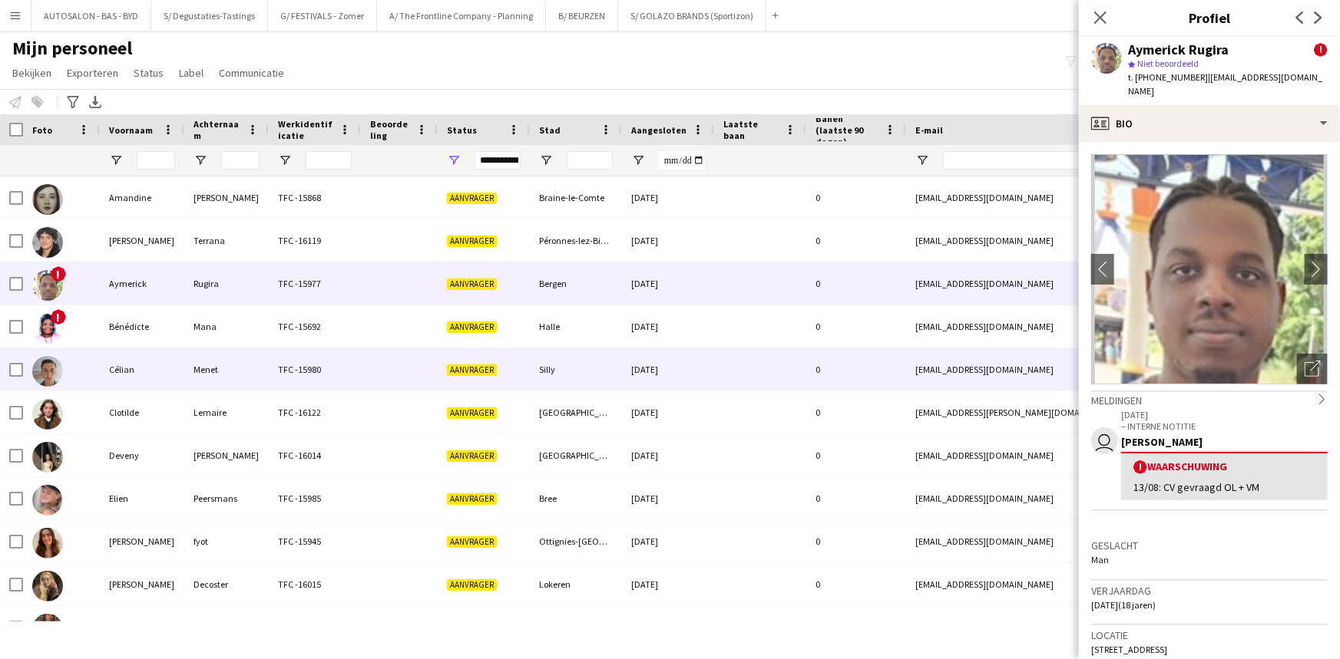
click at [145, 372] on div "Célian" at bounding box center [142, 370] width 84 height 42
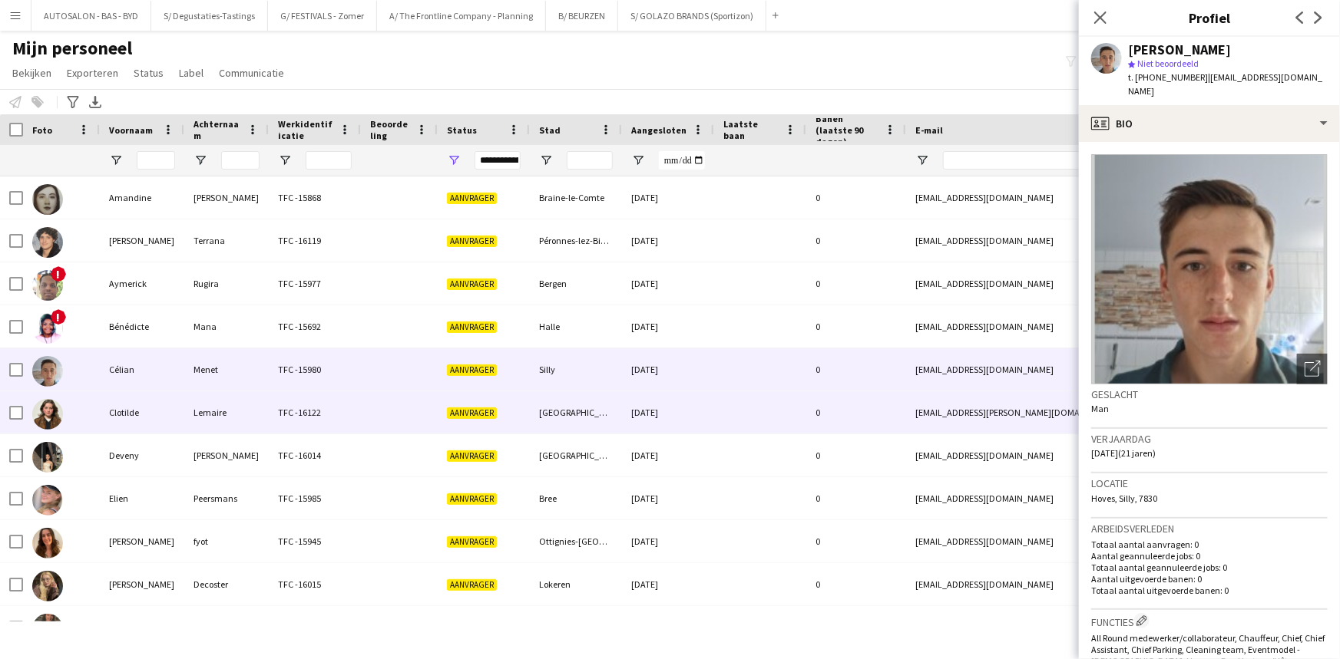
click at [147, 404] on div "Clotilde" at bounding box center [142, 413] width 84 height 42
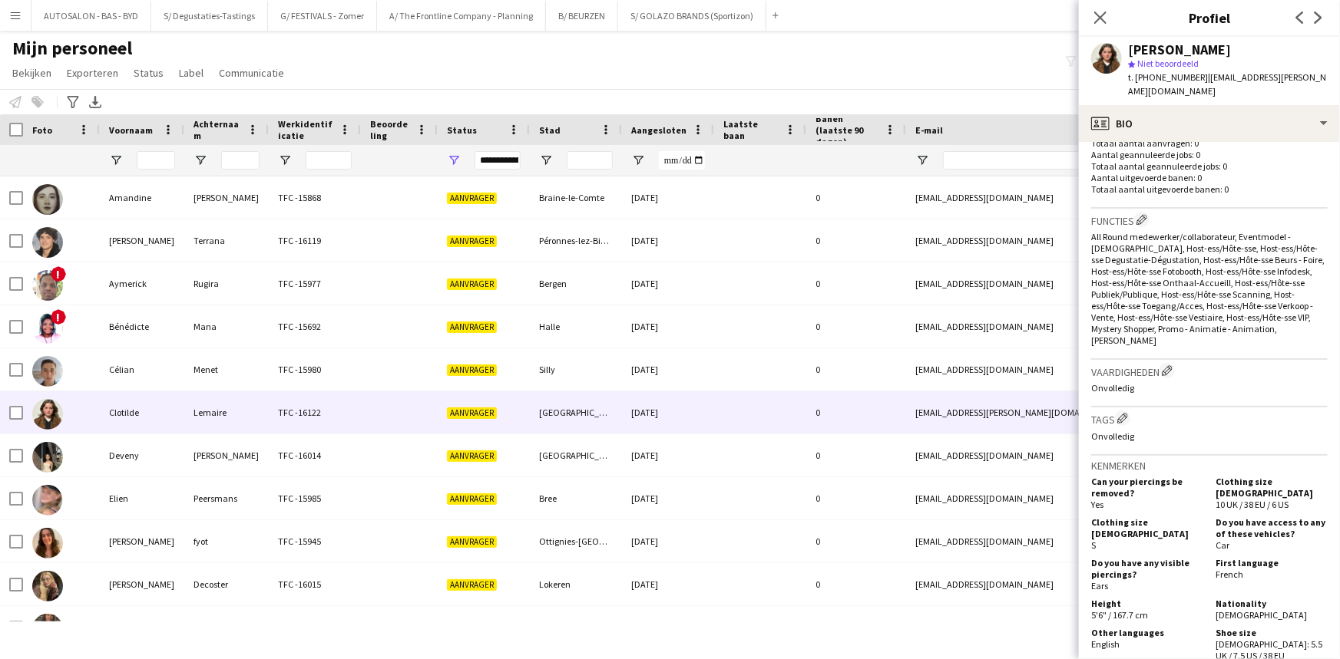
scroll to position [527, 0]
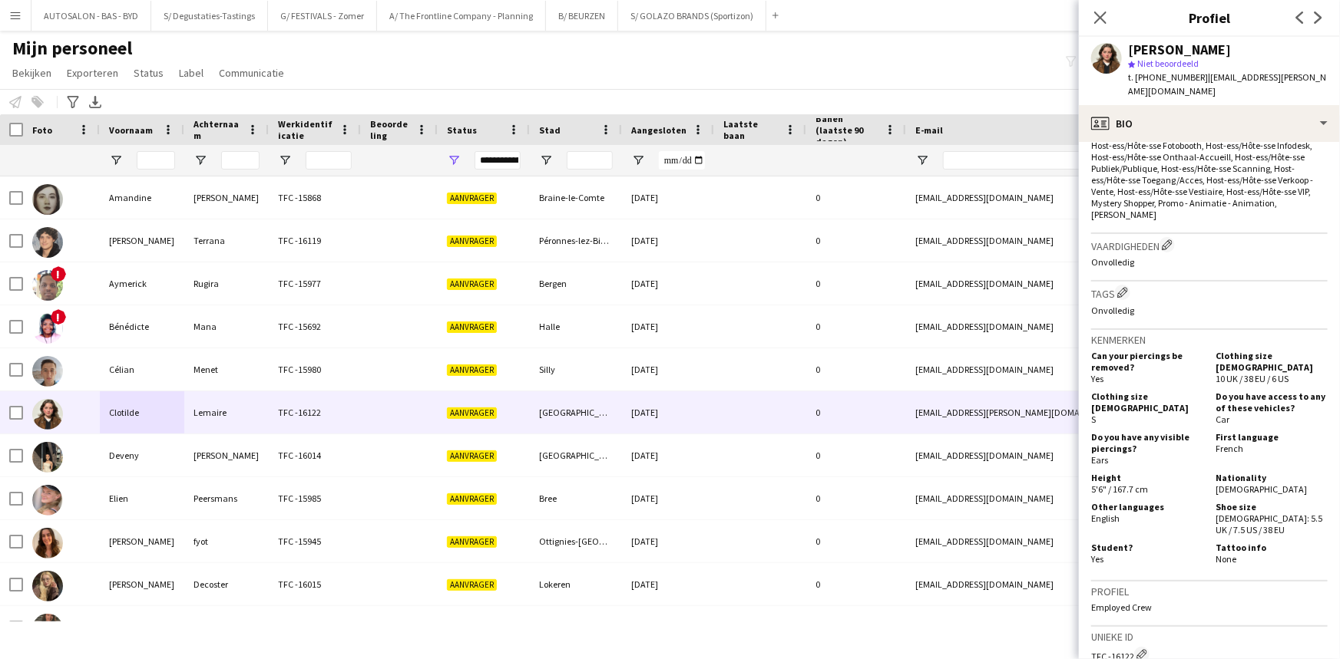
drag, startPoint x: 1243, startPoint y: 391, endPoint x: 1234, endPoint y: 435, distance: 45.5
click at [1236, 398] on div "Do you have access to any of these vehicles? Car" at bounding box center [1268, 408] width 118 height 35
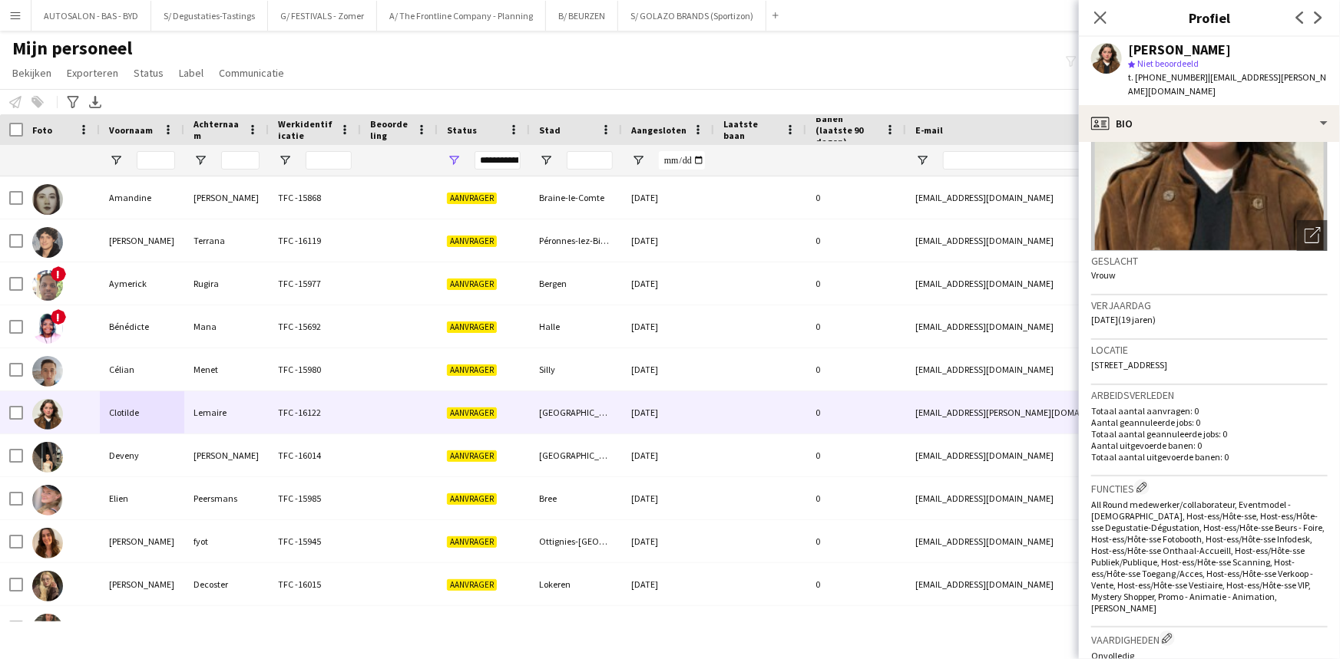
drag, startPoint x: 1204, startPoint y: 365, endPoint x: 1193, endPoint y: 246, distance: 119.5
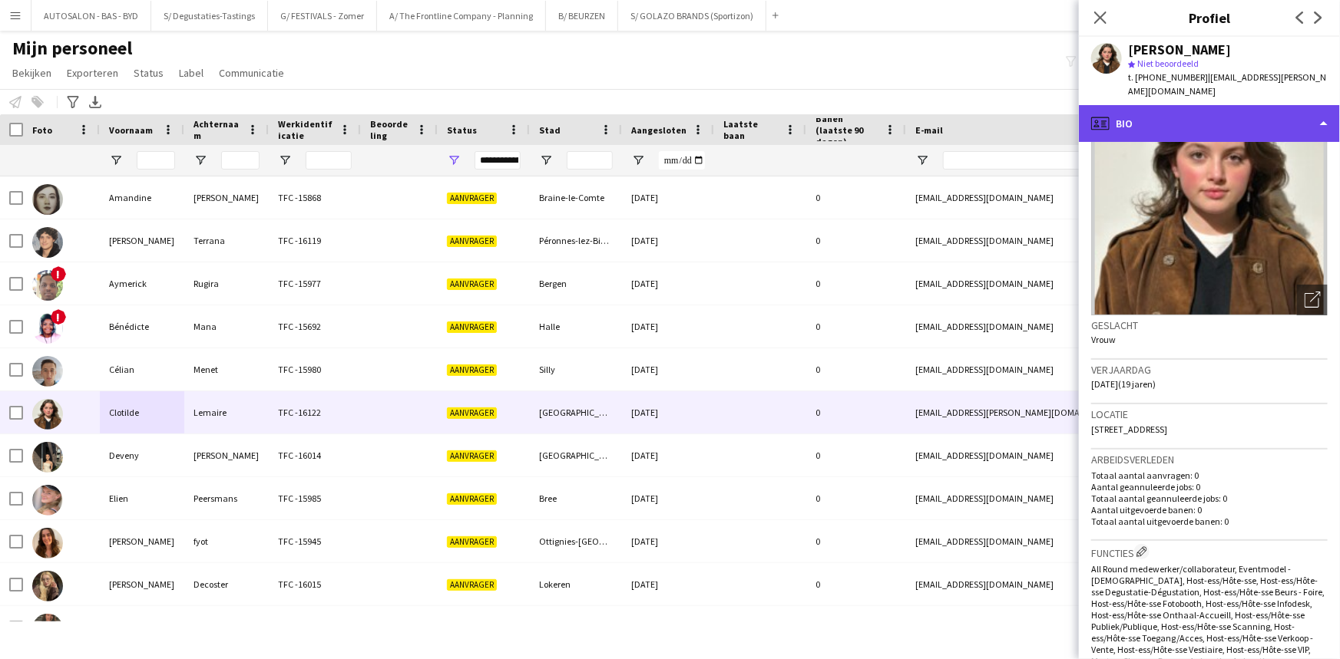
click at [1208, 105] on div "profile Bio" at bounding box center [1209, 123] width 261 height 37
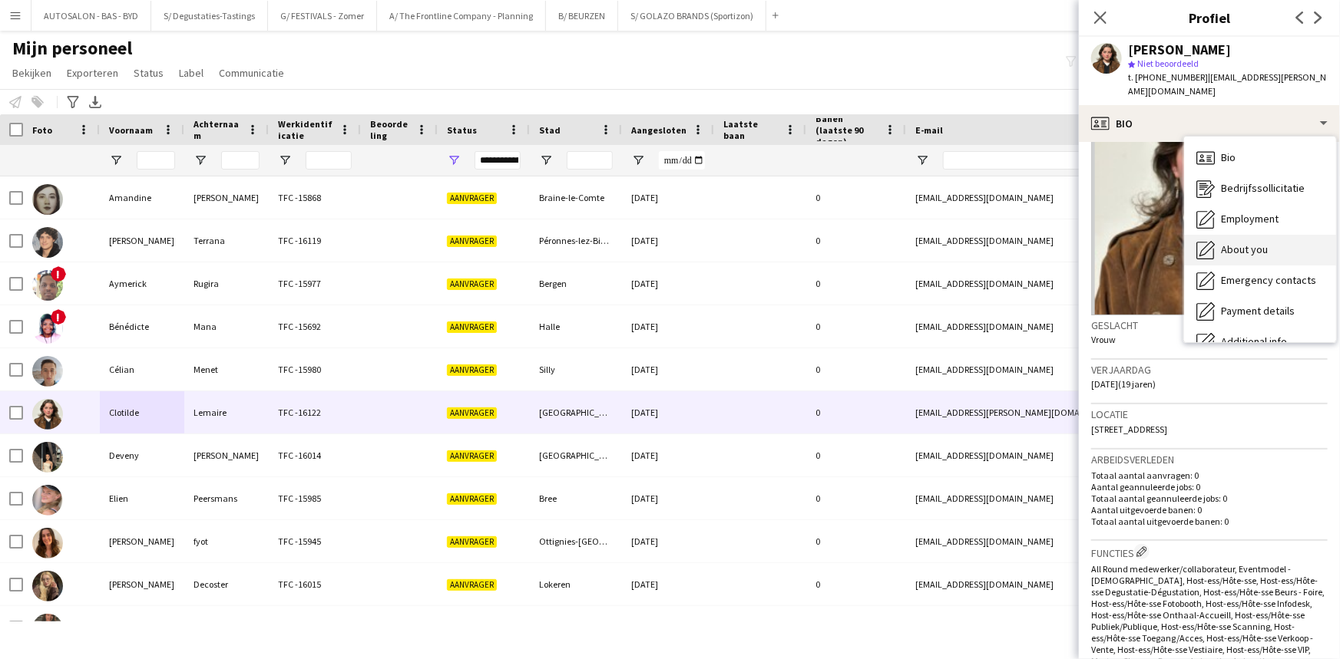
click at [1241, 243] on span "About you" at bounding box center [1244, 250] width 47 height 14
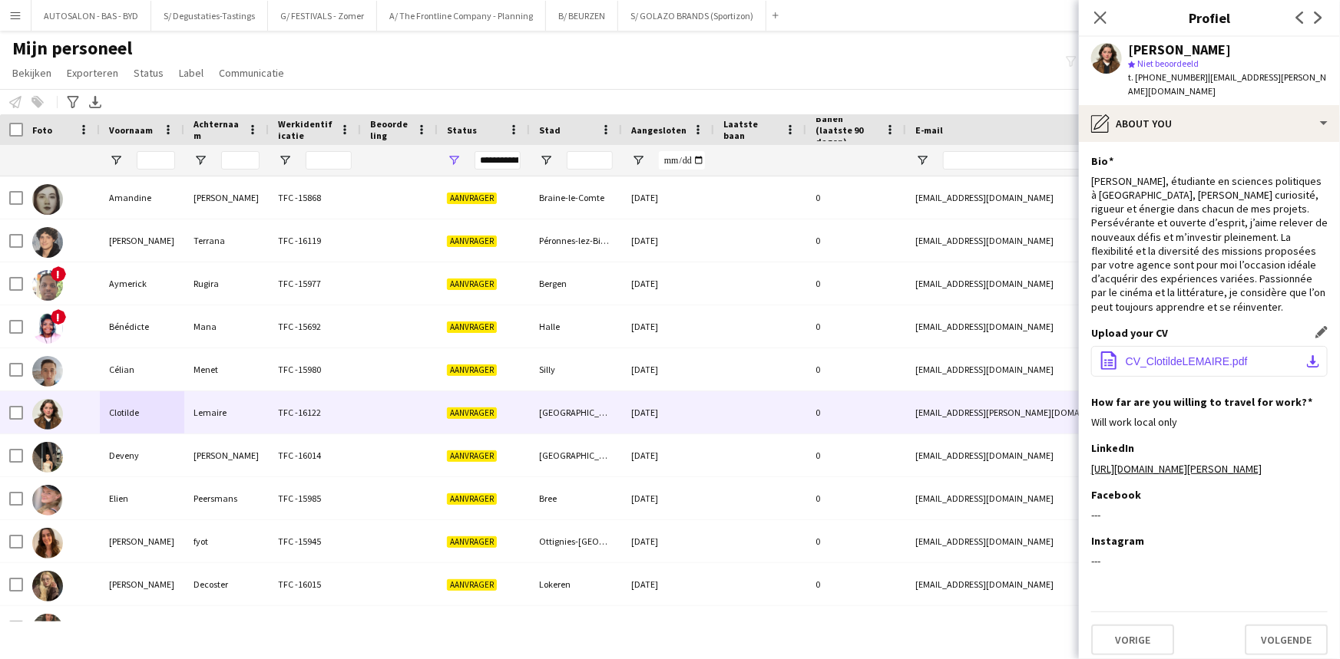
click at [1189, 346] on button "office-file-sheet CV_ClotildeLEMAIRE.pdf download-bottom" at bounding box center [1209, 361] width 236 height 31
click at [1209, 257] on div "[PERSON_NAME], étudiante en sciences politiques à [GEOGRAPHIC_DATA], [PERSON_NA…" at bounding box center [1209, 244] width 236 height 140
click at [970, 45] on div "Mijn personeel Bekijken Weergaven Standaardweergave Nieuwe weergave Bekijk bijw…" at bounding box center [670, 63] width 1340 height 52
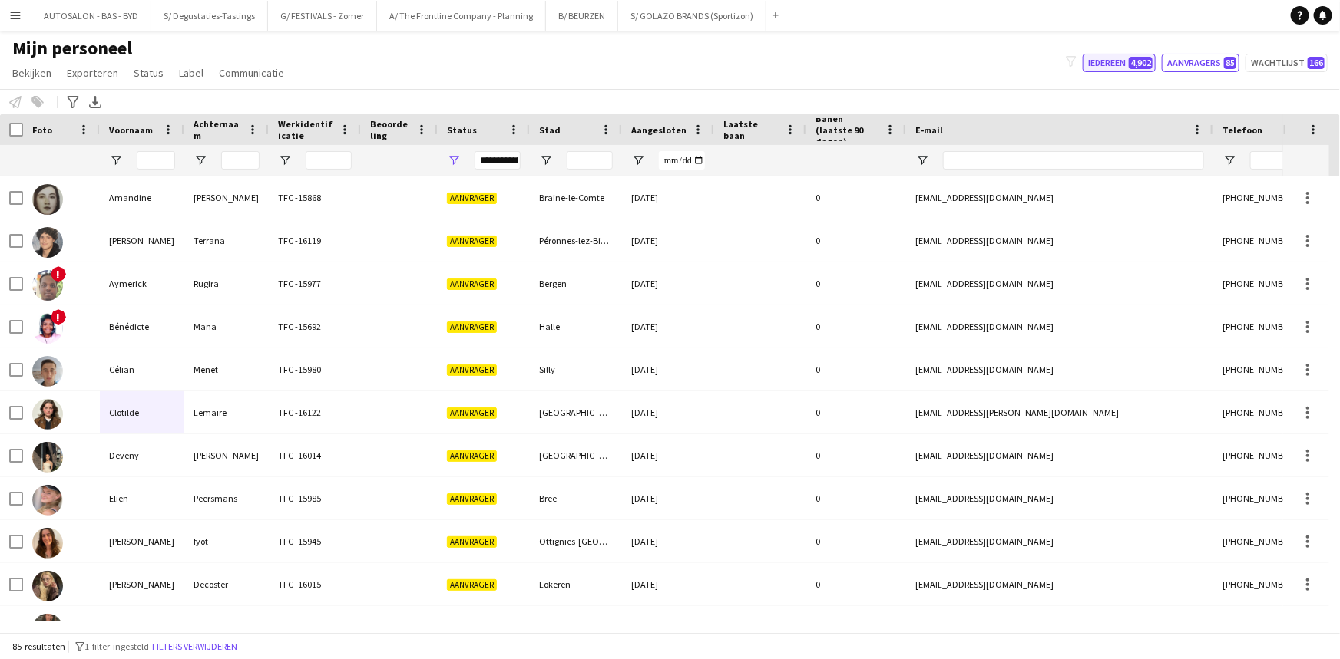
click at [1134, 58] on span "4,902" at bounding box center [1140, 63] width 24 height 12
type input "**********"
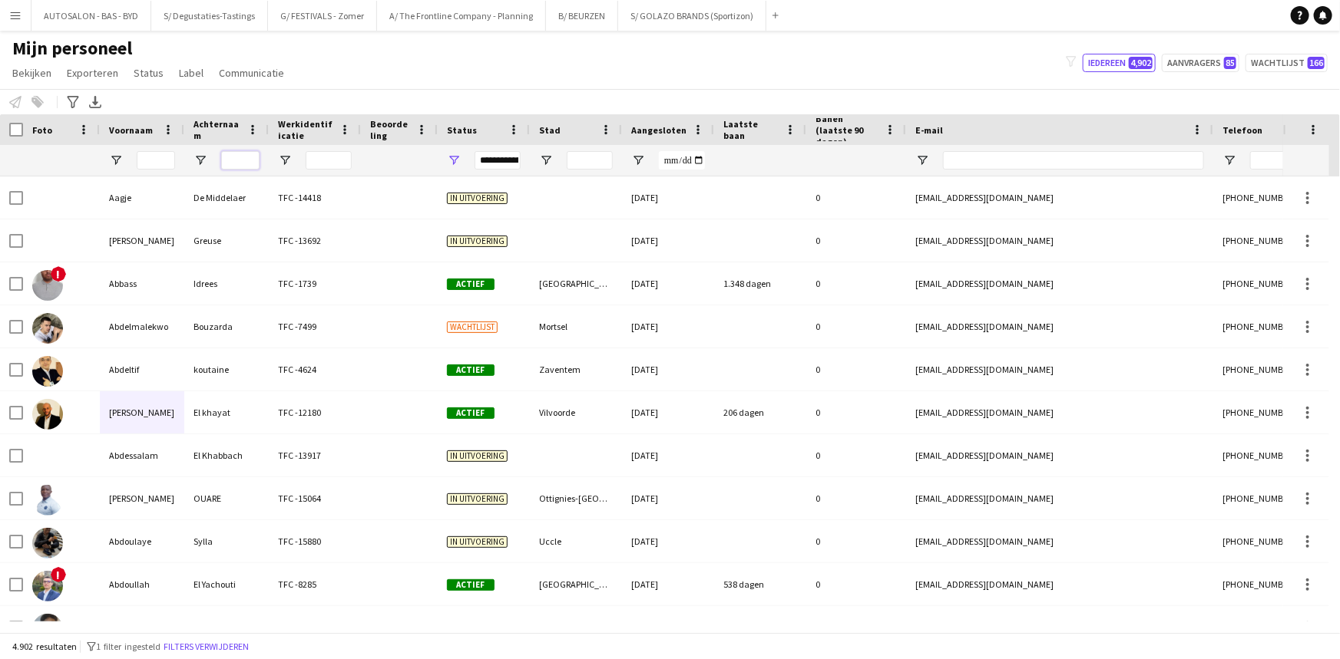
click at [227, 161] on input "Achternaam Filter Invoer" at bounding box center [240, 160] width 38 height 18
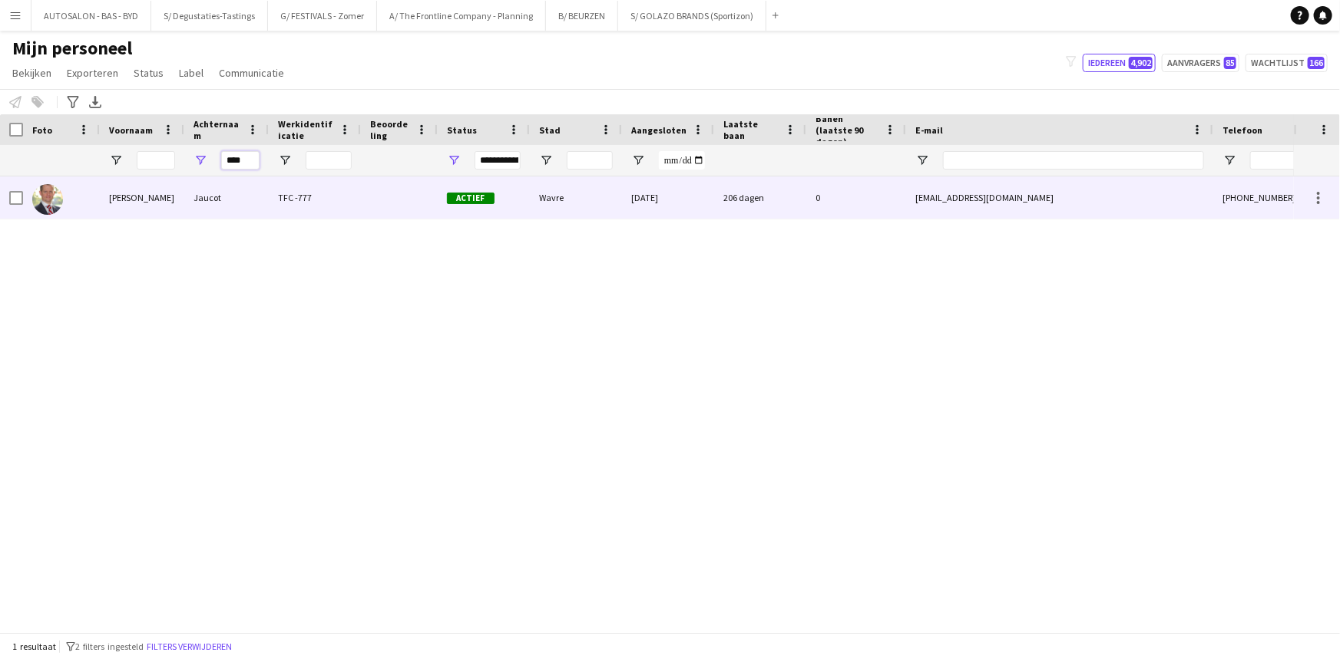
type input "****"
click at [230, 208] on div "Jaucot" at bounding box center [226, 198] width 84 height 42
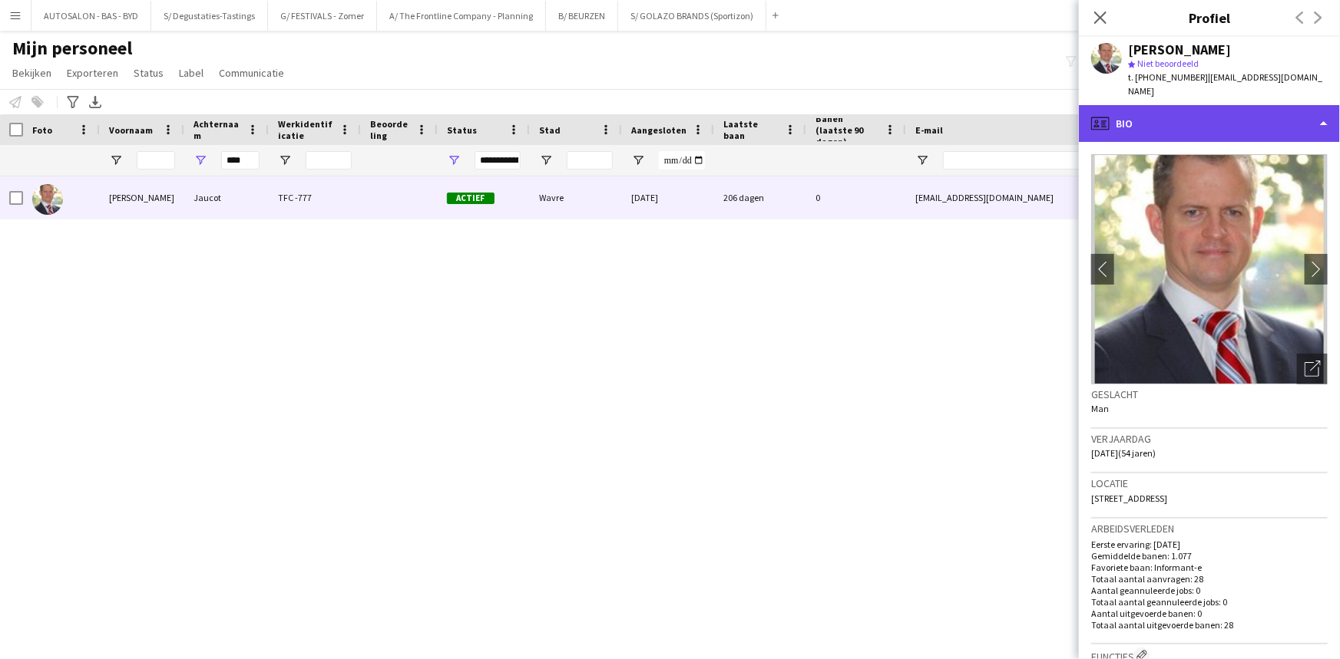
drag, startPoint x: 1231, startPoint y: 101, endPoint x: 1240, endPoint y: 118, distance: 19.6
click at [1231, 105] on div "profile Bio" at bounding box center [1209, 123] width 261 height 37
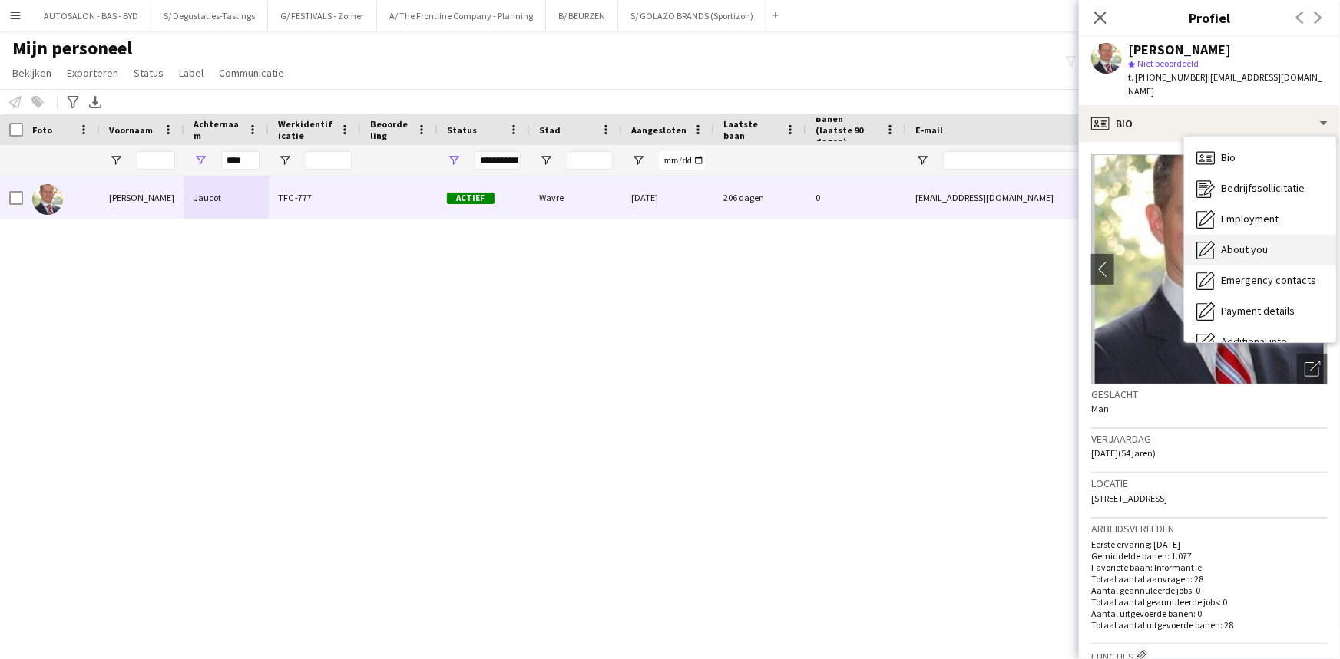
click at [1257, 246] on div "About you About you" at bounding box center [1260, 250] width 152 height 31
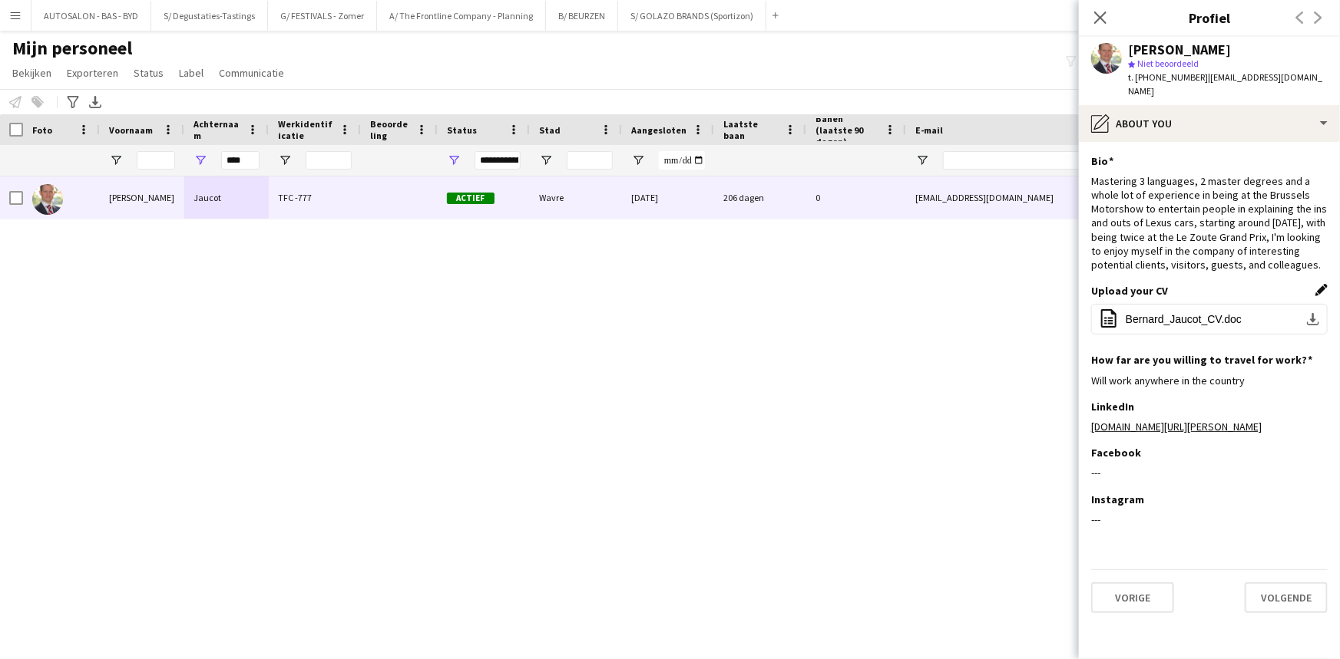
click at [1318, 284] on app-icon "Dit veld bewerken" at bounding box center [1321, 290] width 12 height 12
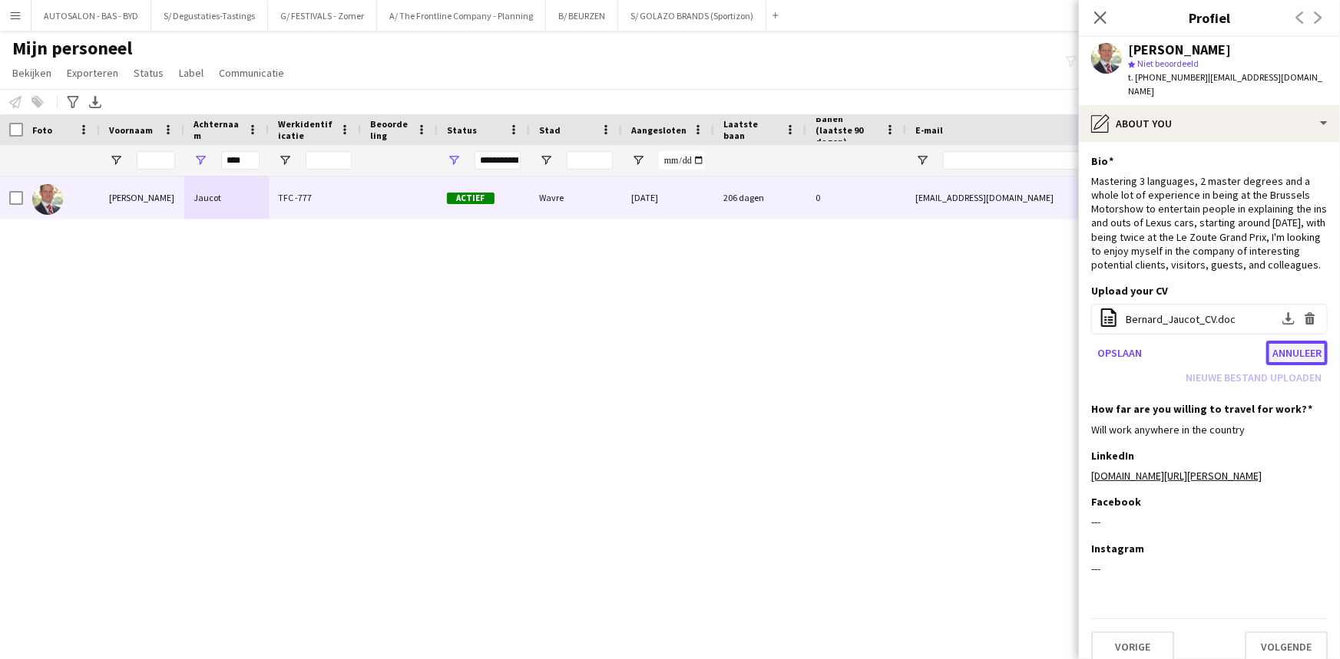
click at [1287, 341] on button "Annuleer" at bounding box center [1296, 353] width 61 height 25
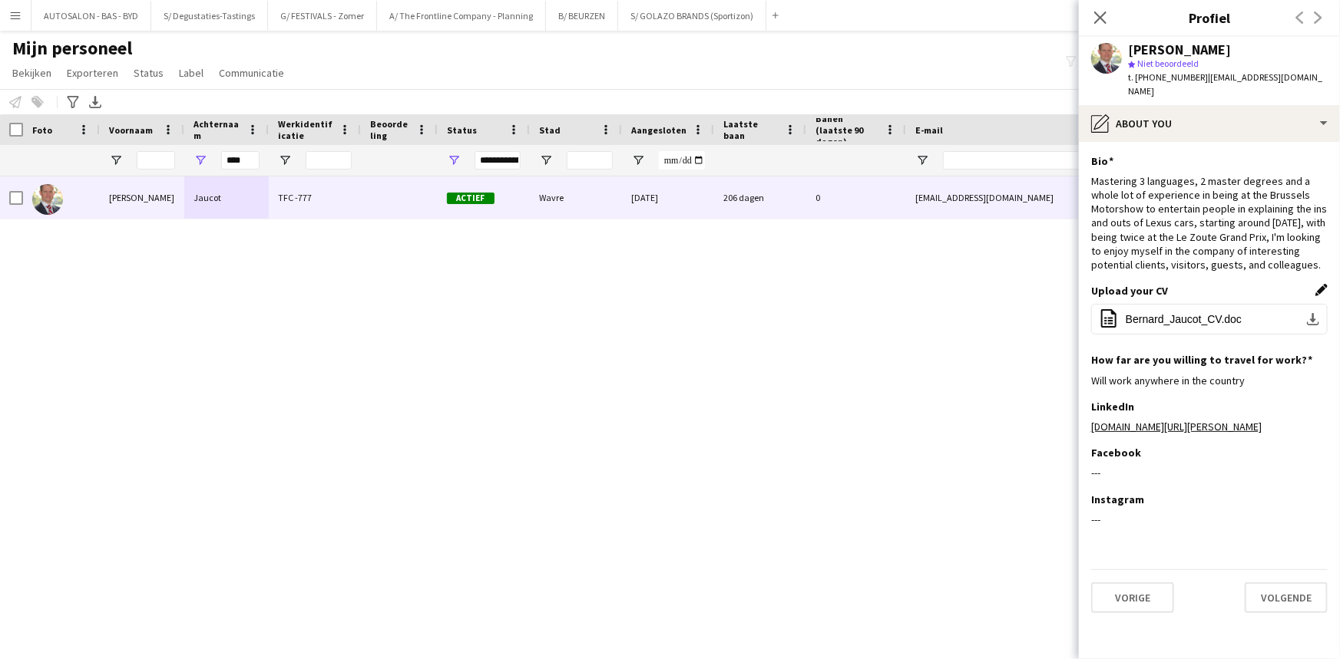
click at [1318, 284] on app-icon "Dit veld bewerken" at bounding box center [1321, 290] width 12 height 12
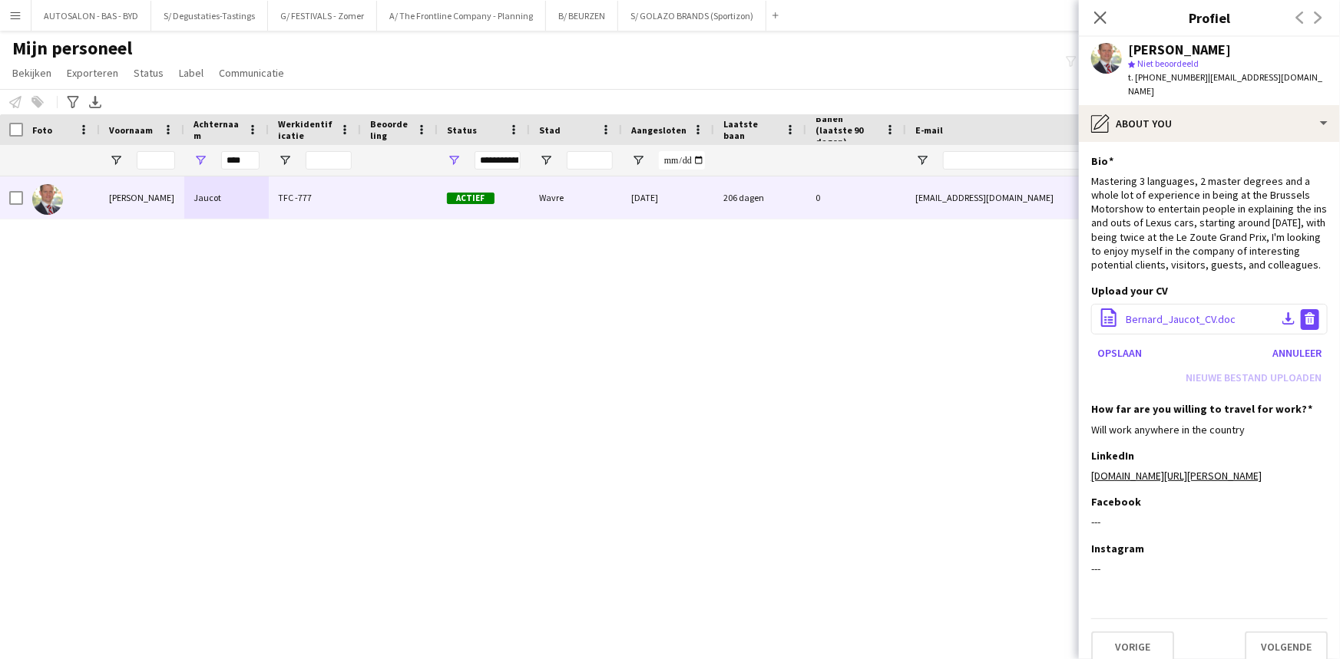
click at [1312, 312] on app-icon "Bestand verwijderen" at bounding box center [1310, 319] width 12 height 15
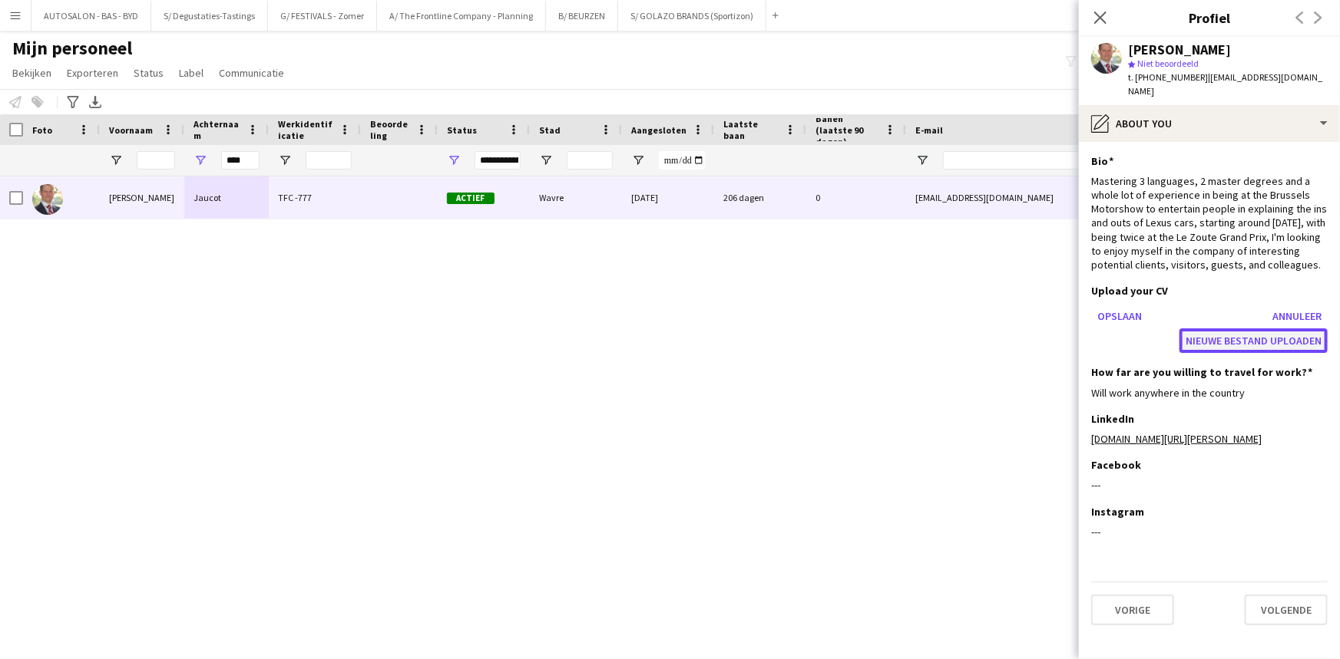
click at [1249, 329] on button "Nieuwe bestand uploaden" at bounding box center [1253, 341] width 148 height 25
click at [1224, 329] on button "Nieuwe bestand uploaden" at bounding box center [1253, 341] width 148 height 25
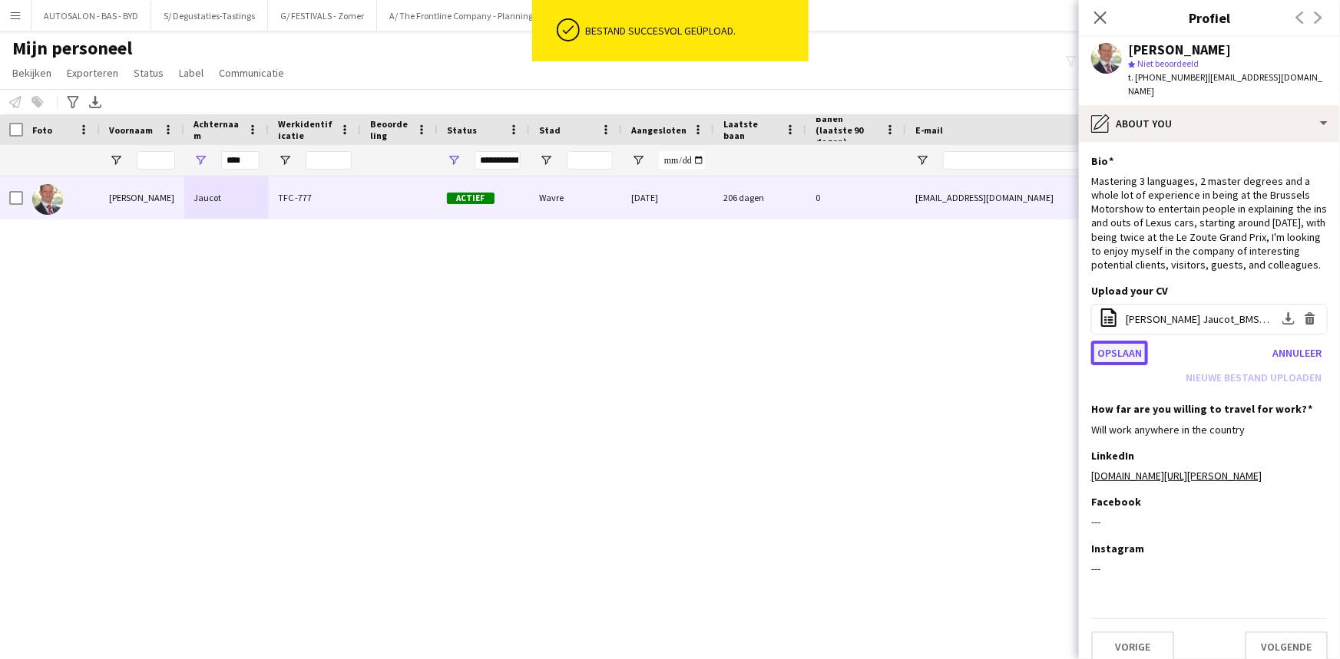
click at [1126, 341] on button "Opslaan" at bounding box center [1119, 353] width 57 height 25
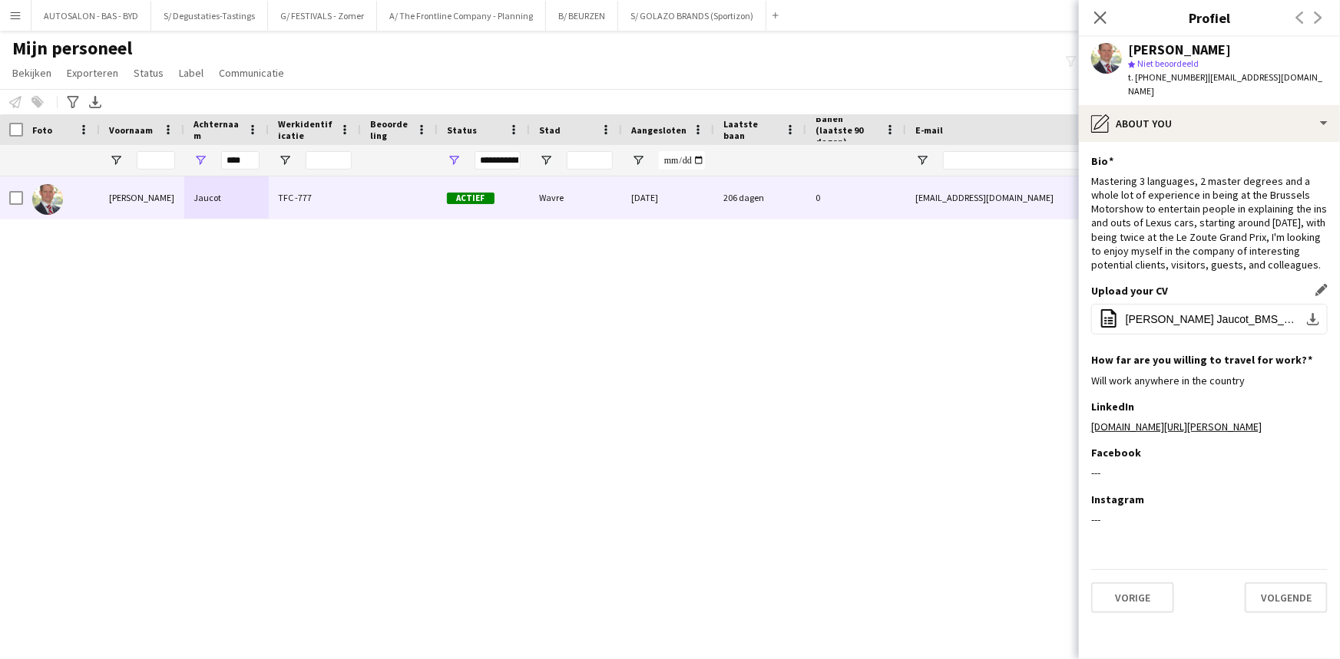
click at [787, 406] on div "[PERSON_NAME] TFC -777 Actief Wavre [DATE] 206 dagen 0 [EMAIL_ADDRESS][DOMAIN_N…" at bounding box center [647, 399] width 1294 height 445
click at [1191, 208] on div "Mastering 3 languages, 2 master degrees and a whole lot of experience in being …" at bounding box center [1209, 222] width 236 height 97
click at [511, 165] on div "**********" at bounding box center [497, 160] width 46 height 18
drag, startPoint x: 794, startPoint y: 346, endPoint x: 746, endPoint y: 326, distance: 51.6
click at [767, 334] on div "[PERSON_NAME] TFC -777 Actief Wavre [DATE] 206 dagen 0 [EMAIL_ADDRESS][DOMAIN_N…" at bounding box center [647, 399] width 1294 height 445
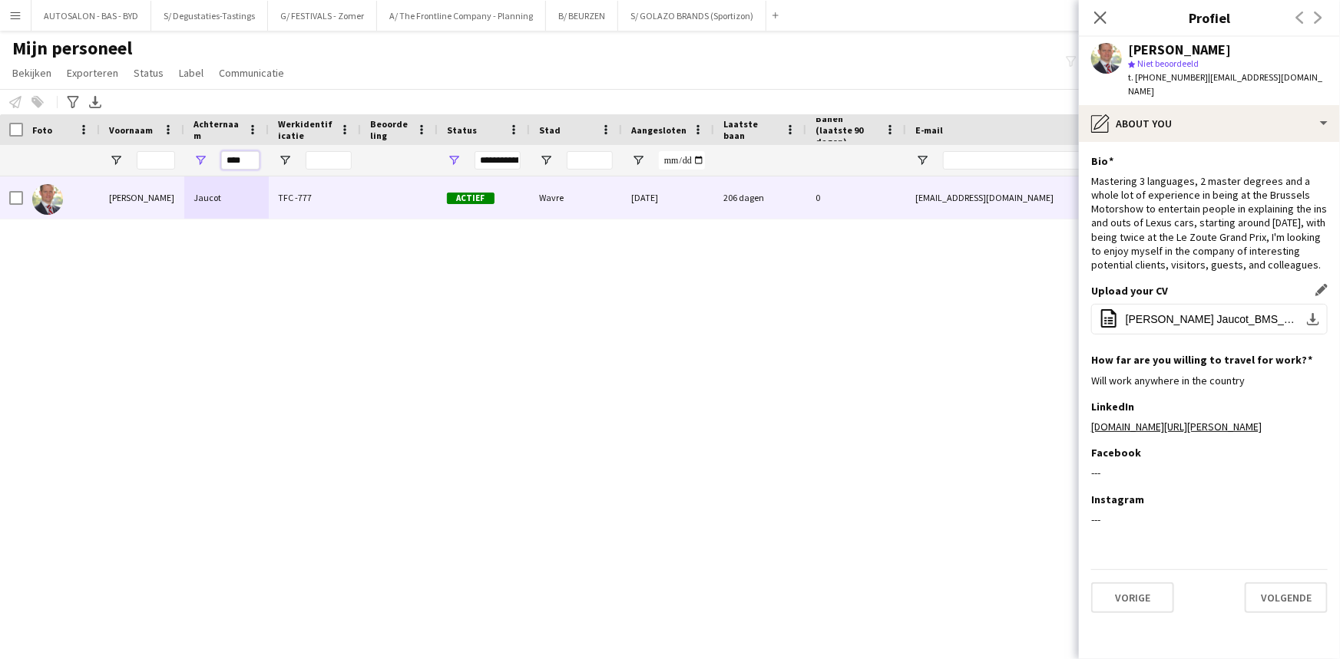
click at [233, 160] on input "****" at bounding box center [240, 160] width 38 height 18
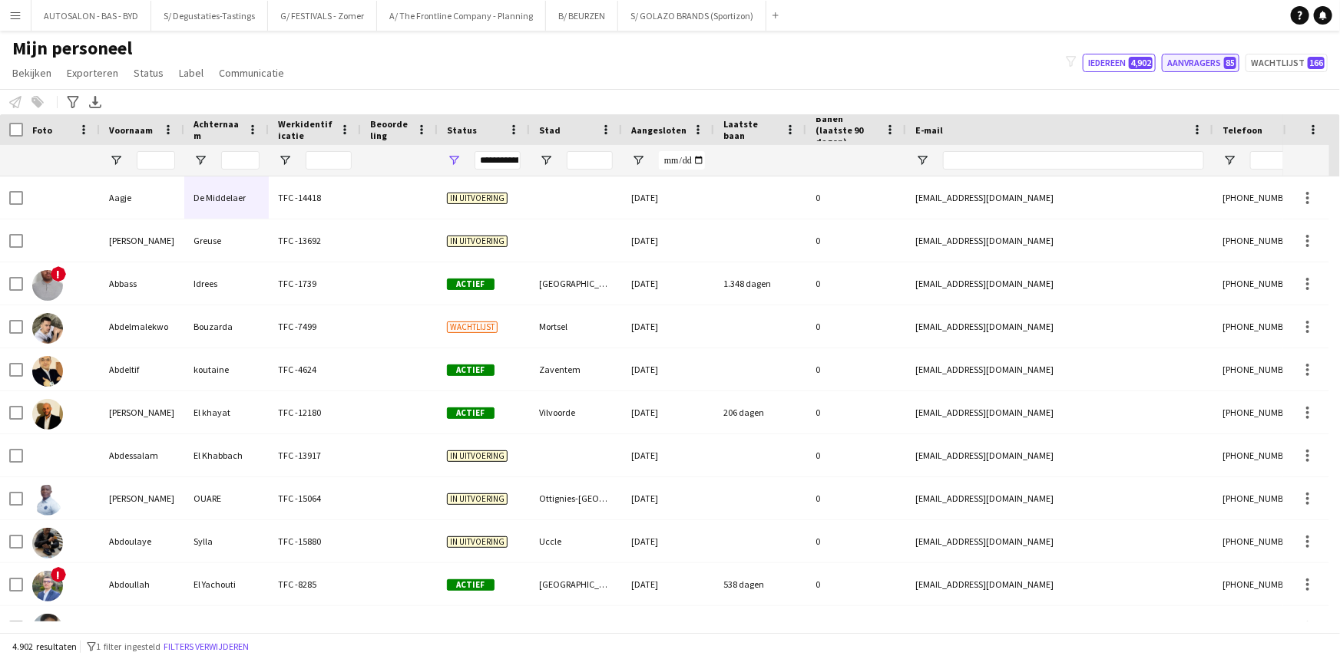
click at [1195, 65] on button "Aanvragers 85" at bounding box center [1201, 63] width 78 height 18
type input "**********"
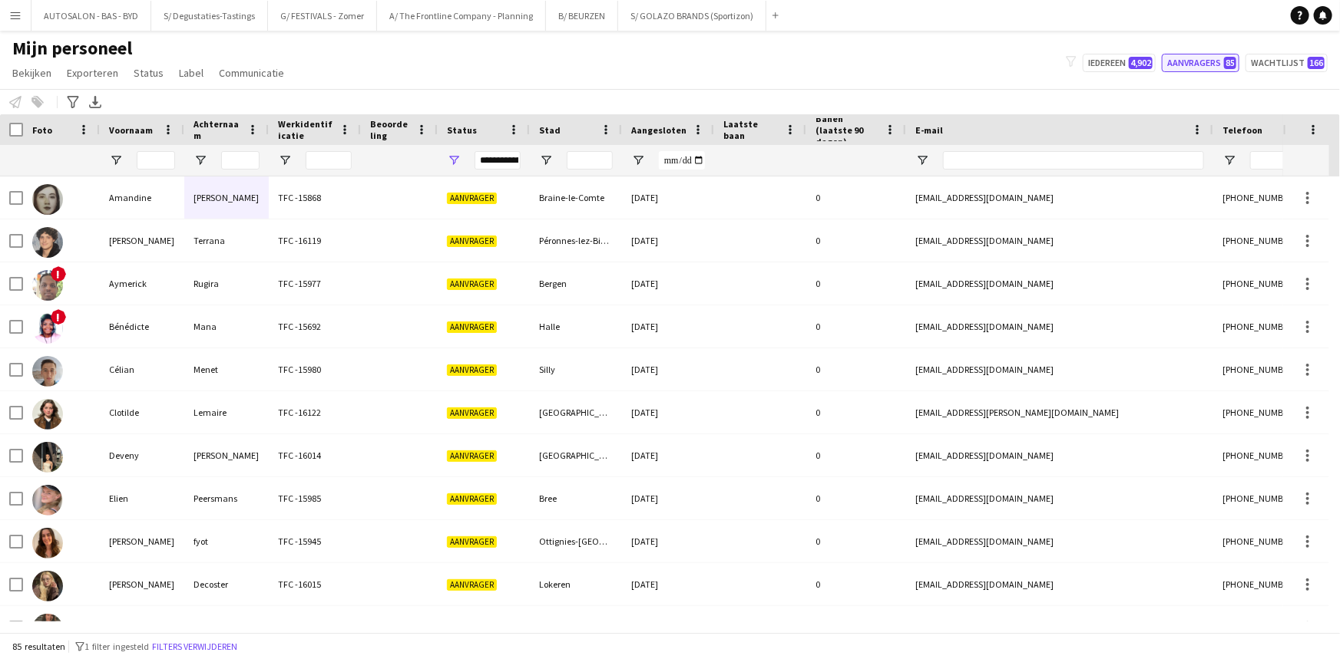
click at [1205, 60] on button "Aanvragers 85" at bounding box center [1201, 63] width 78 height 18
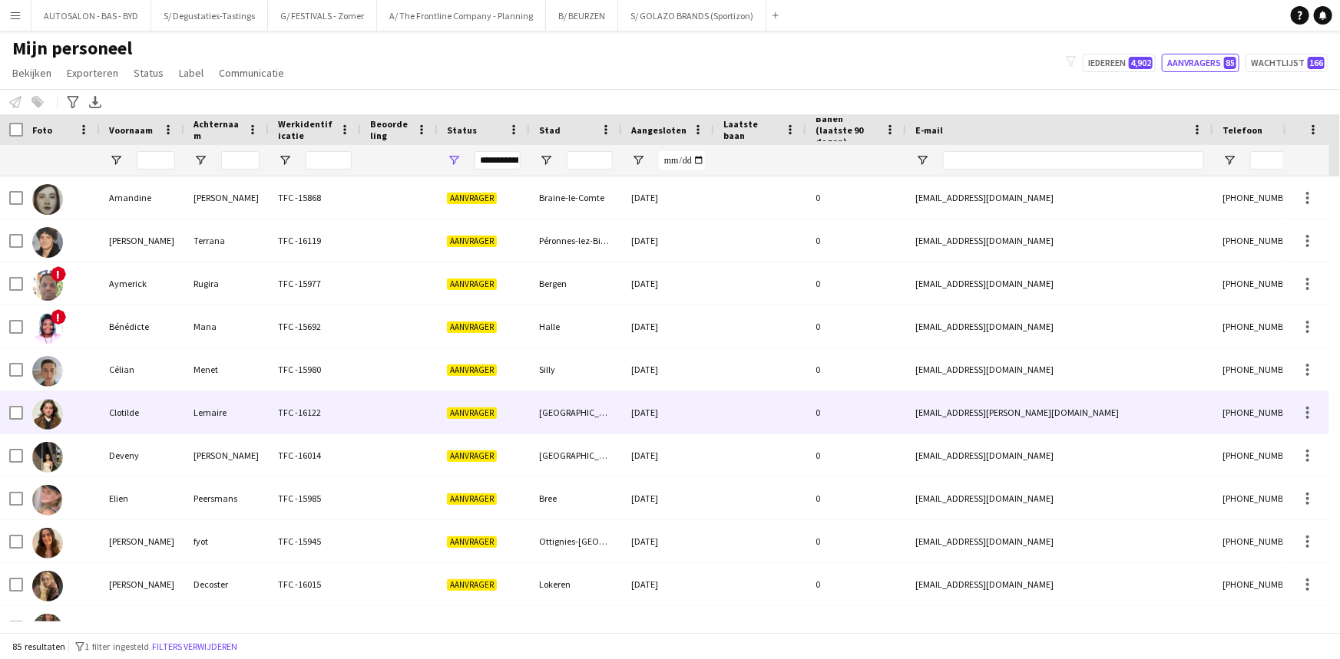
click at [120, 399] on div "Clotilde" at bounding box center [142, 413] width 84 height 42
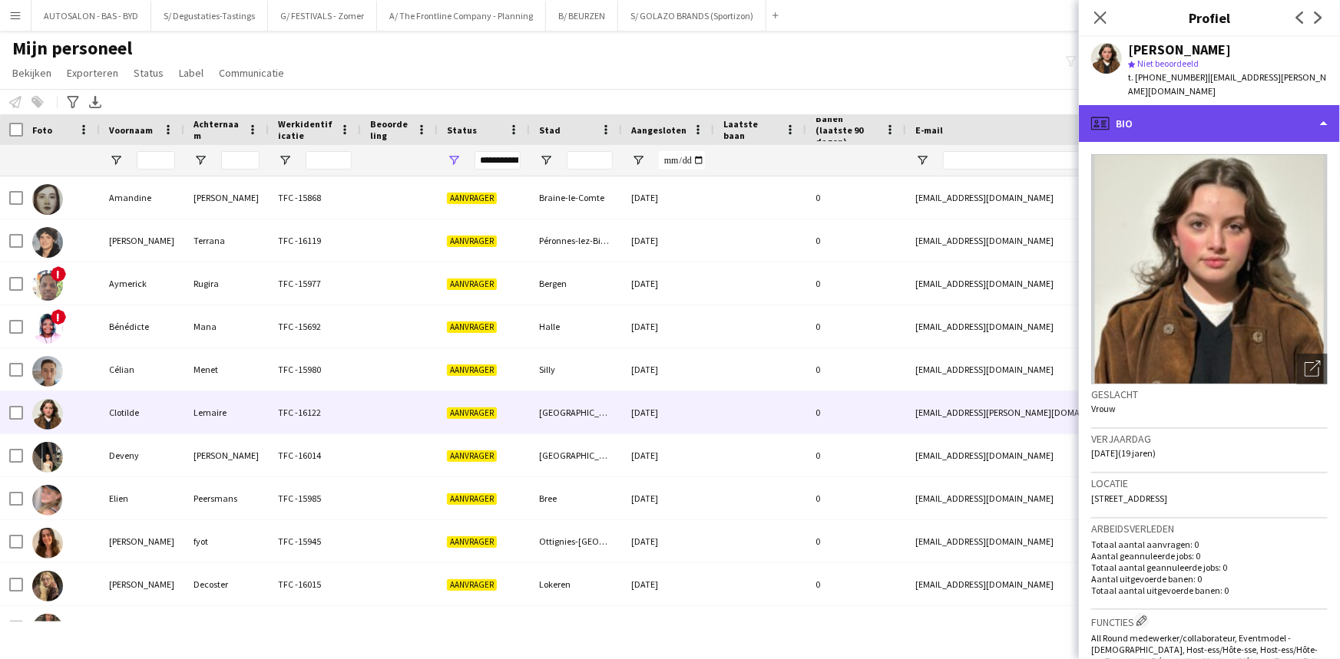
click at [1227, 105] on div "profile Bio" at bounding box center [1209, 123] width 261 height 37
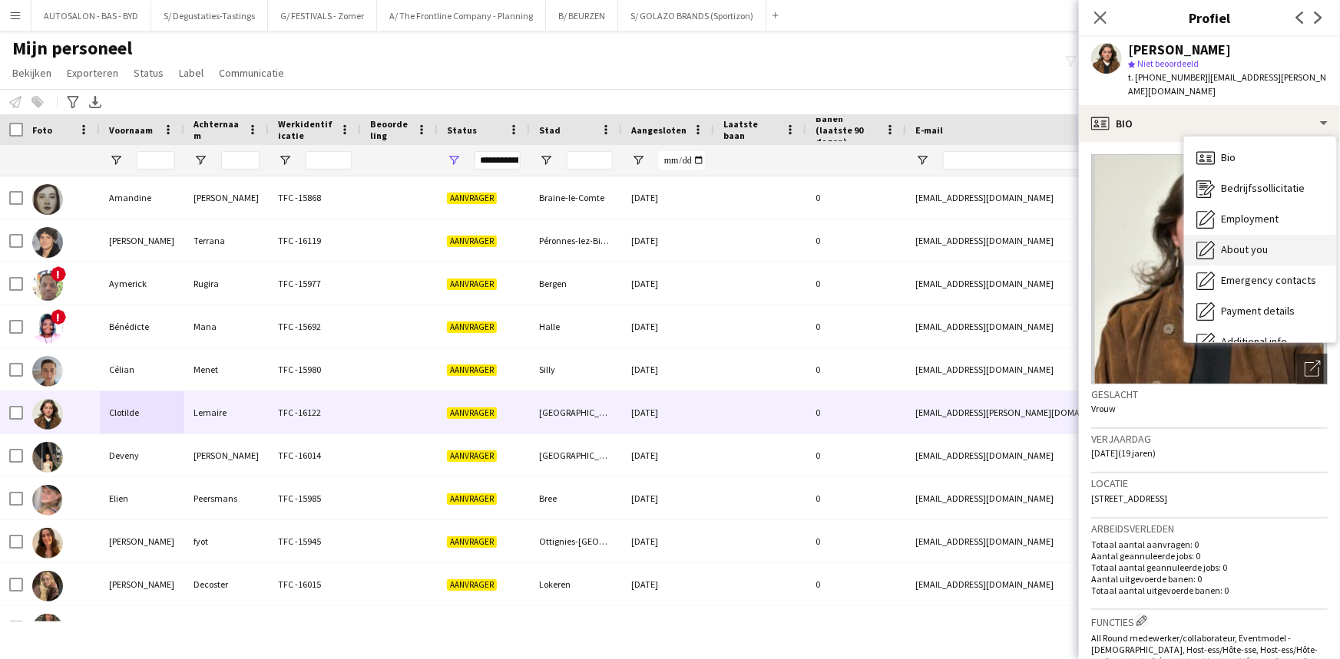
click at [1267, 243] on span "About you" at bounding box center [1244, 250] width 47 height 14
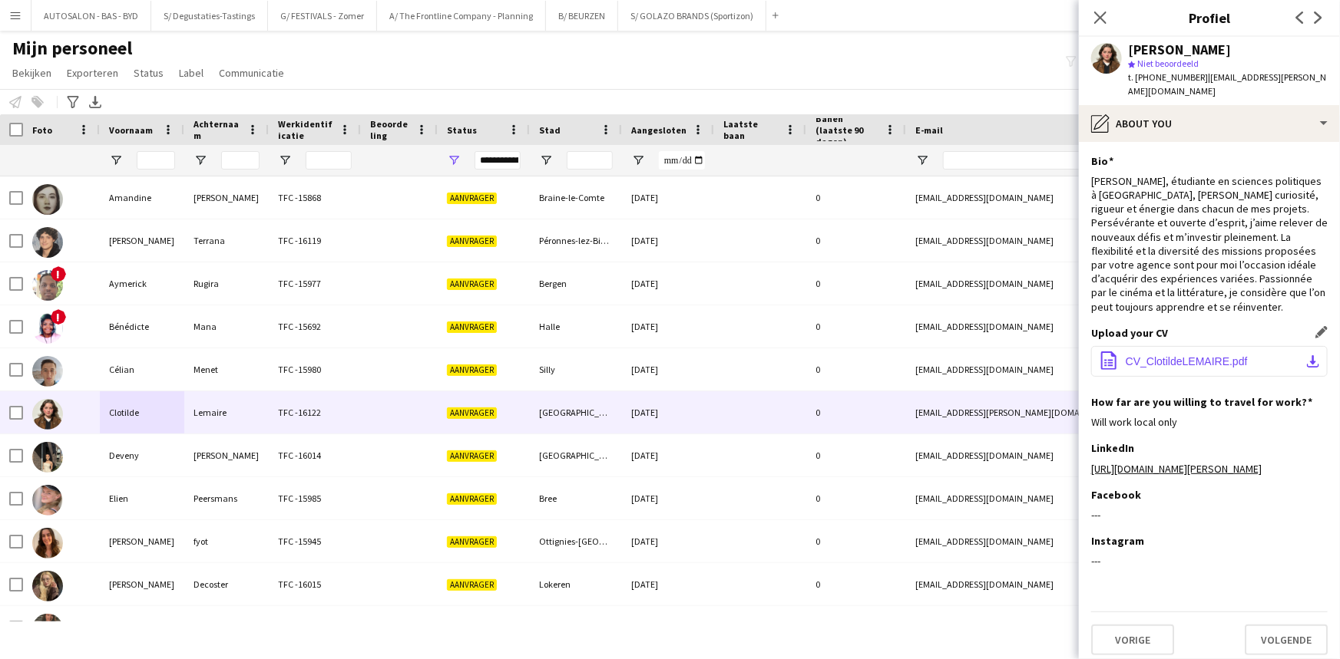
click at [1225, 355] on span "CV_ClotildeLEMAIRE.pdf" at bounding box center [1186, 361] width 122 height 12
click at [1190, 215] on div "[PERSON_NAME], étudiante en sciences politiques à [GEOGRAPHIC_DATA], [PERSON_NA…" at bounding box center [1209, 244] width 236 height 140
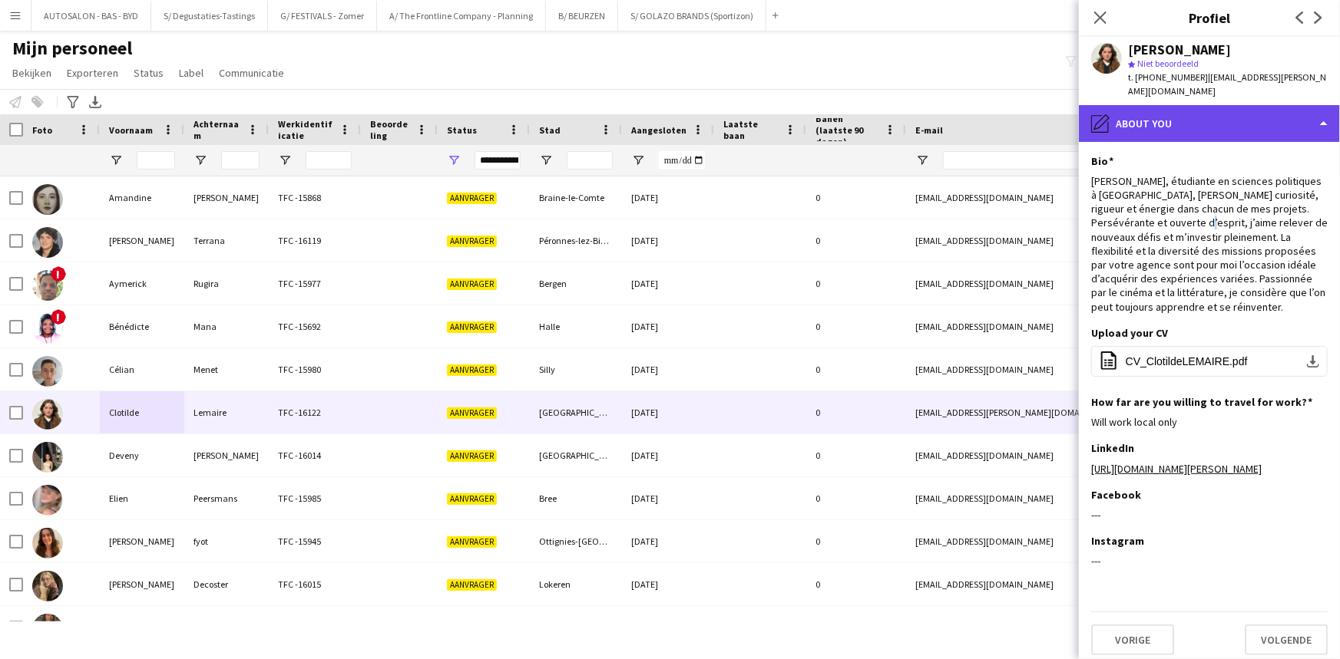
click at [1154, 114] on div "pencil4 About you" at bounding box center [1209, 123] width 261 height 37
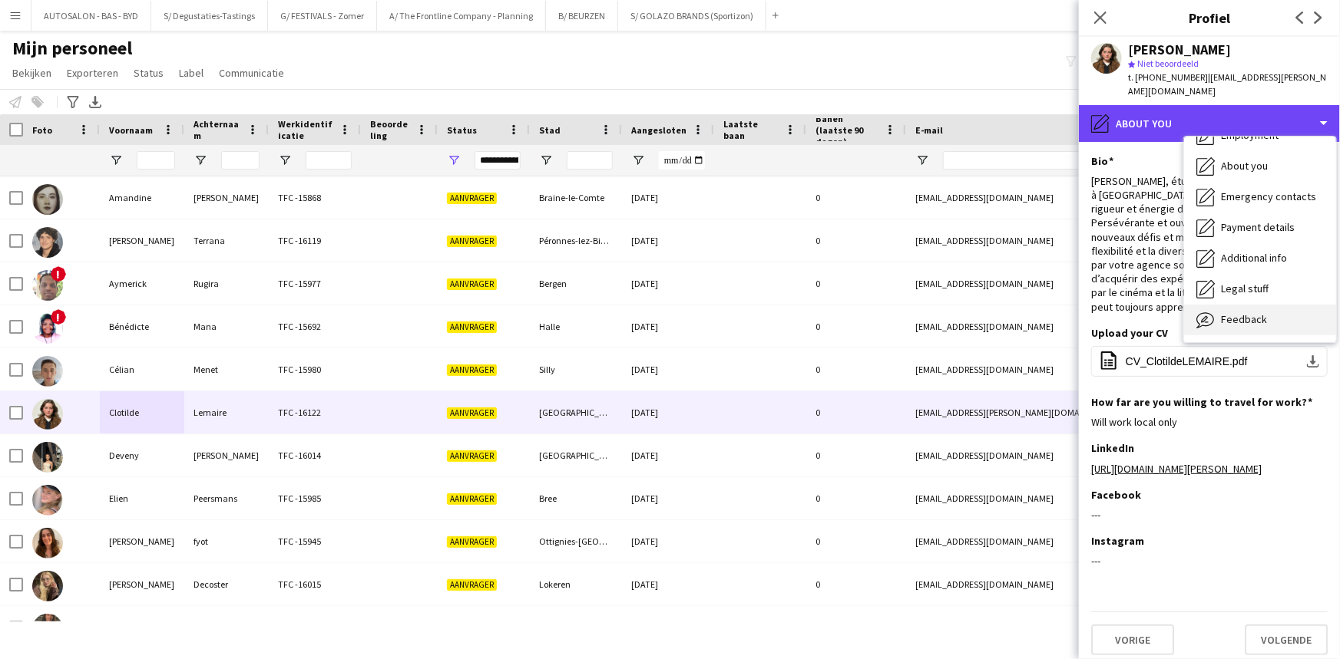
scroll to position [113, 0]
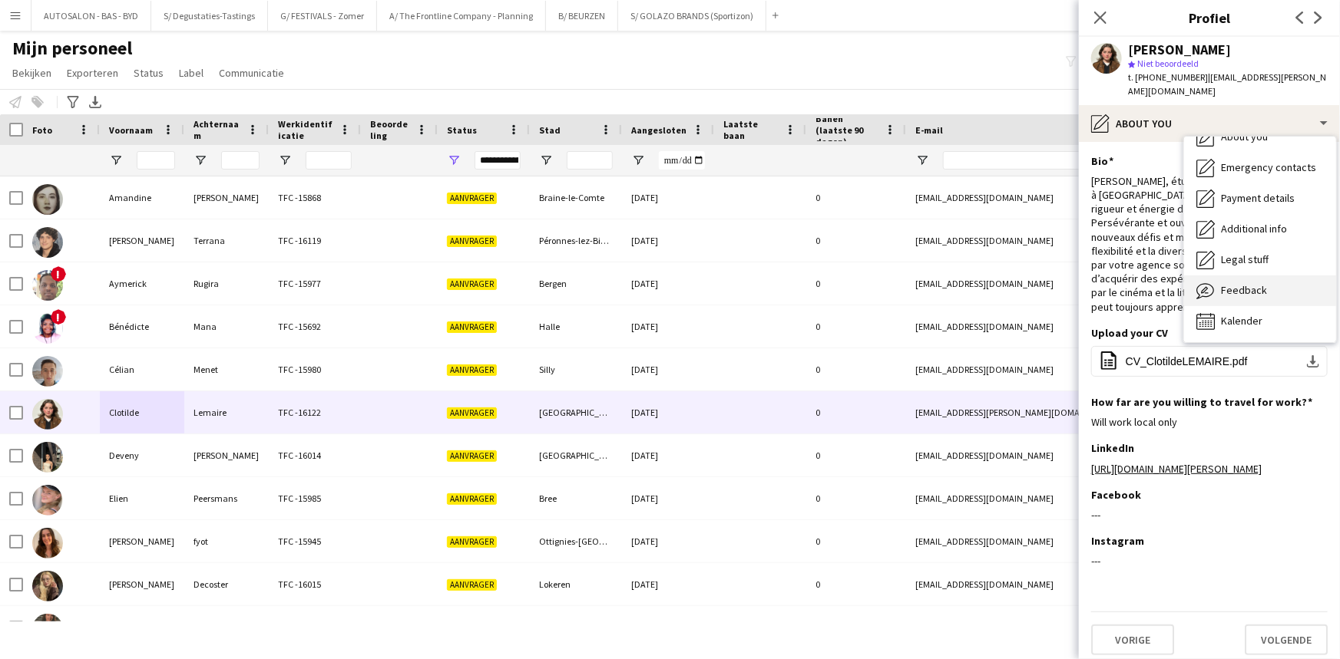
click at [1262, 283] on span "Feedback" at bounding box center [1244, 290] width 46 height 14
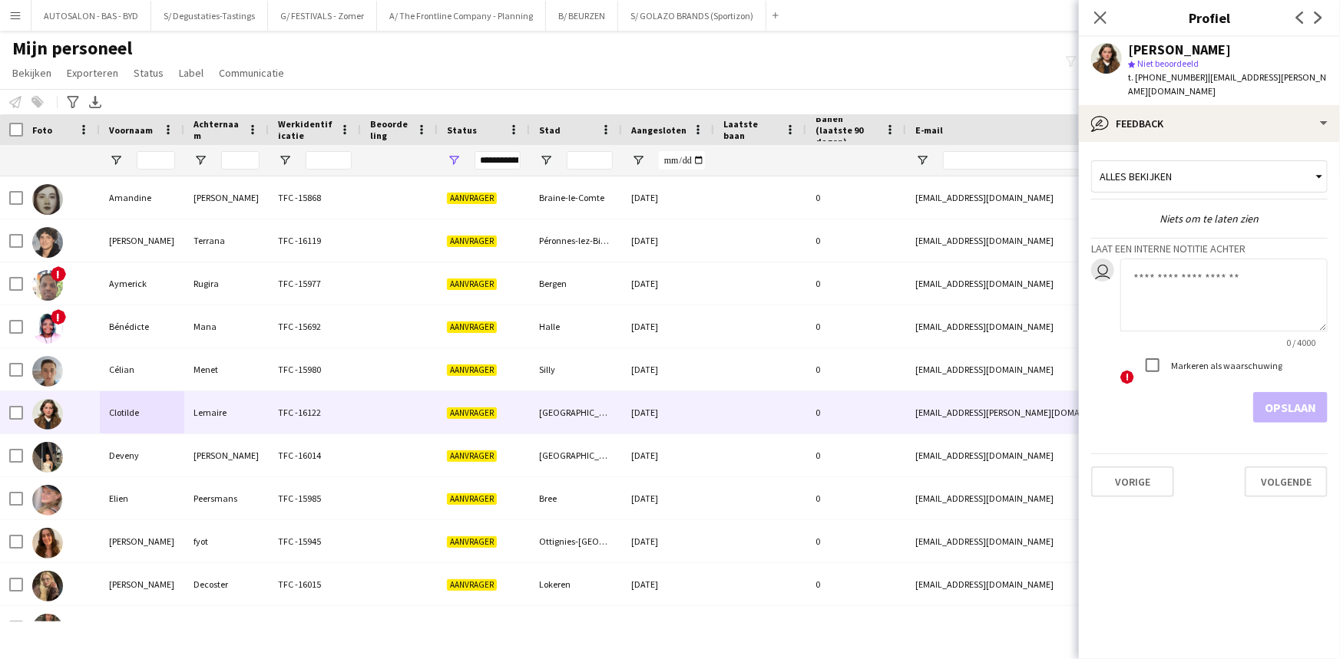
click at [1164, 297] on textarea at bounding box center [1223, 295] width 207 height 73
paste textarea "**********"
type textarea "**********"
click at [1271, 392] on button "Opslaan" at bounding box center [1290, 407] width 74 height 31
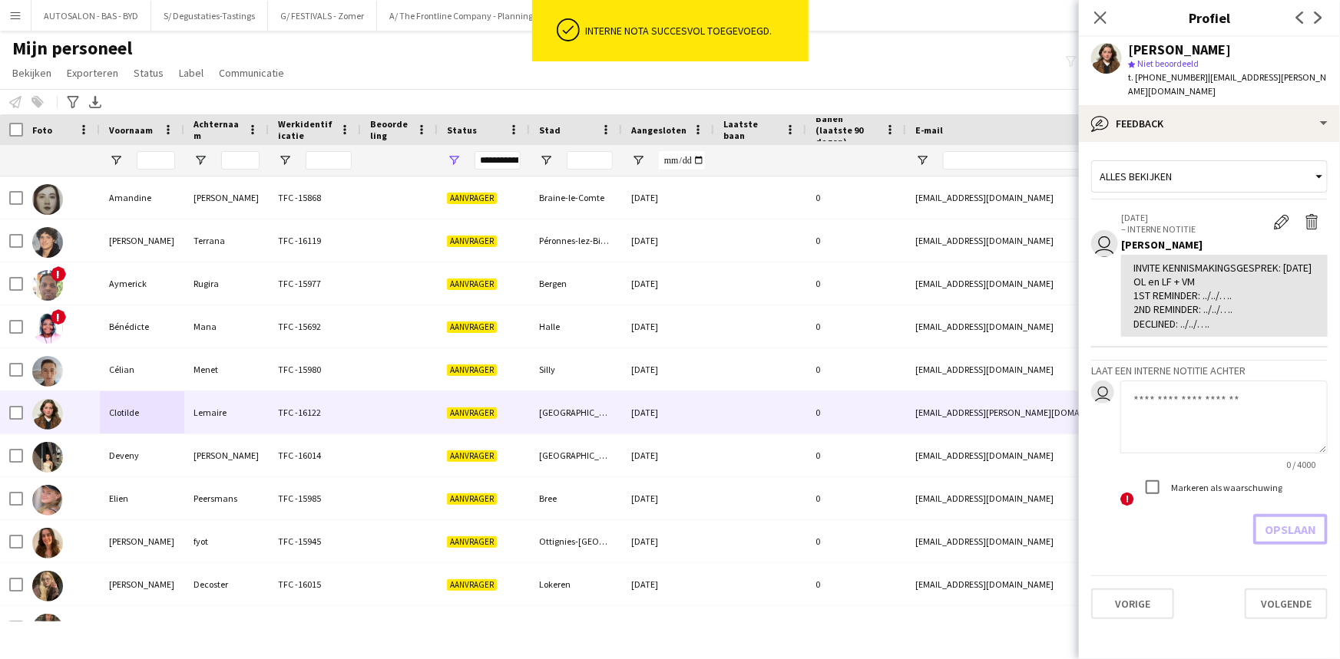
scroll to position [0, 0]
drag, startPoint x: 1163, startPoint y: 240, endPoint x: 1164, endPoint y: 146, distance: 94.4
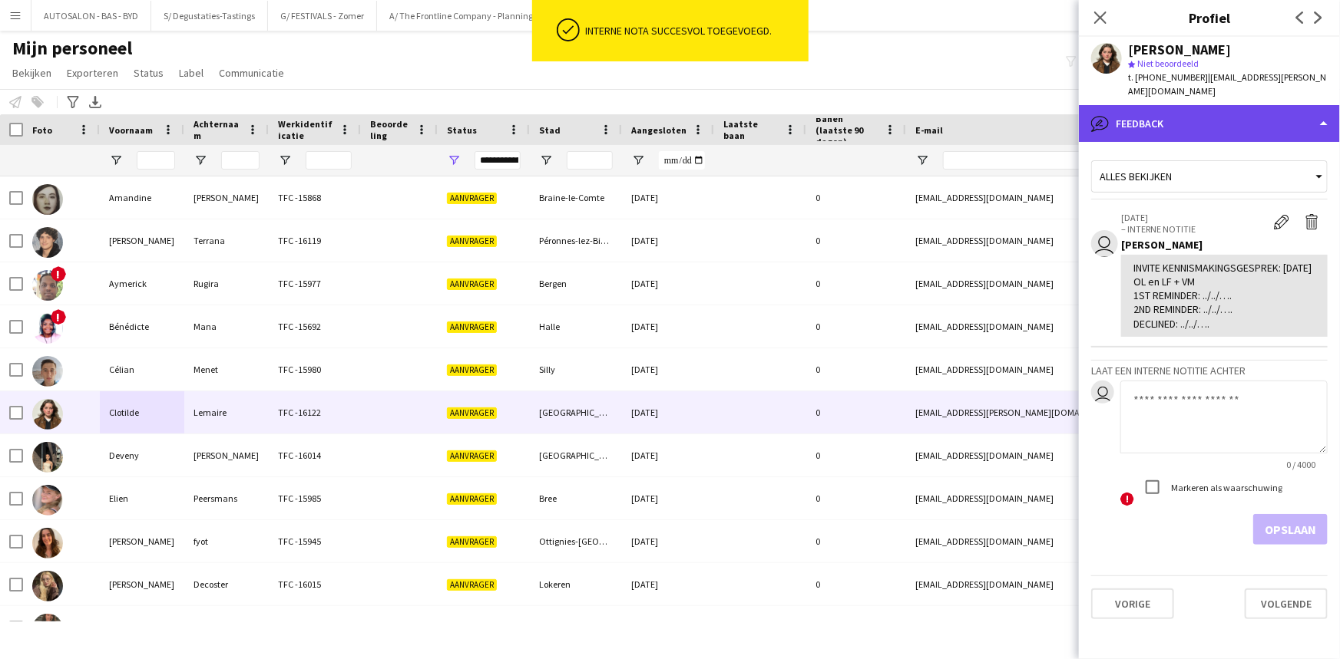
click at [1140, 105] on div "bubble-pencil Feedback" at bounding box center [1209, 123] width 261 height 37
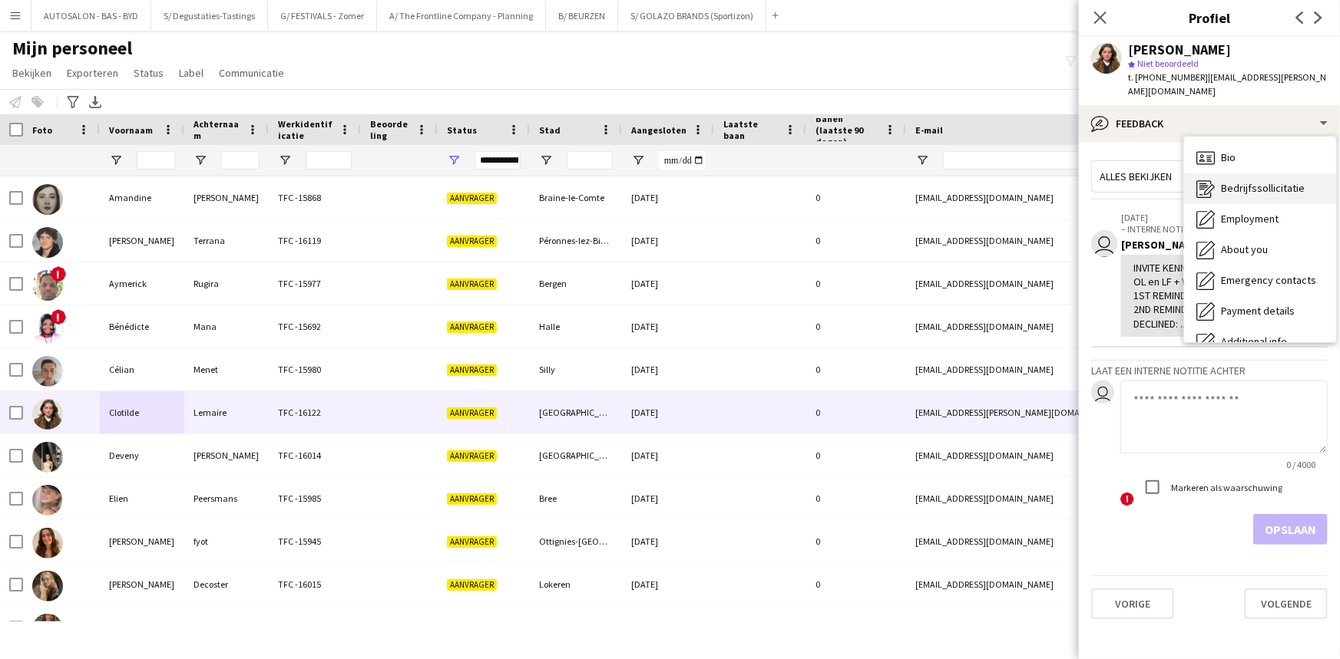
click at [1248, 181] on span "Bedrijfssollicitatie" at bounding box center [1263, 188] width 84 height 14
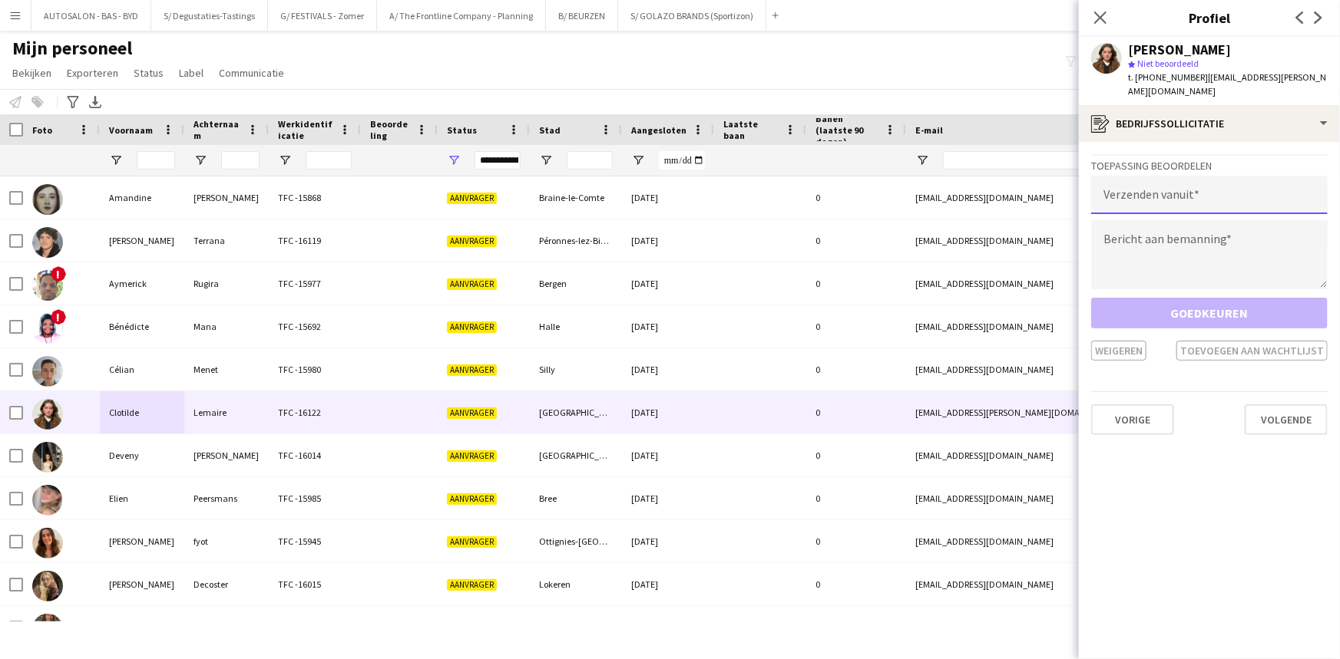
click at [1162, 184] on input "email" at bounding box center [1209, 195] width 236 height 38
type input "**********"
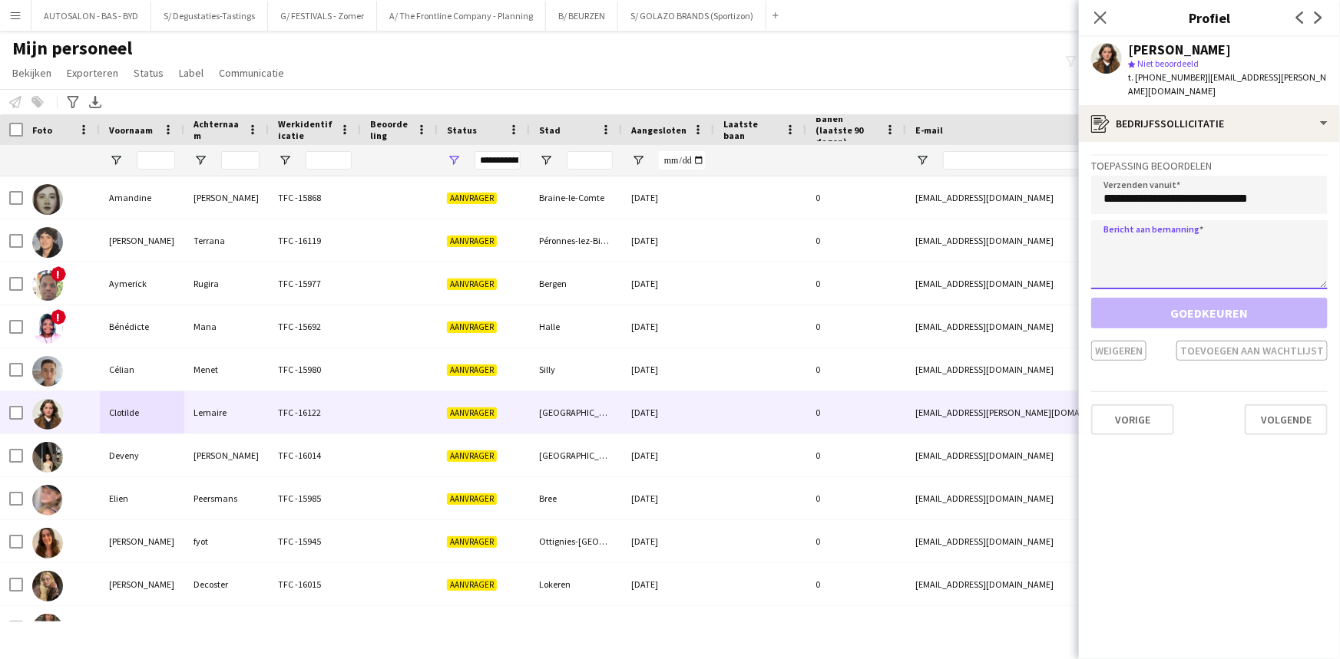
click at [1136, 220] on textarea at bounding box center [1209, 254] width 236 height 69
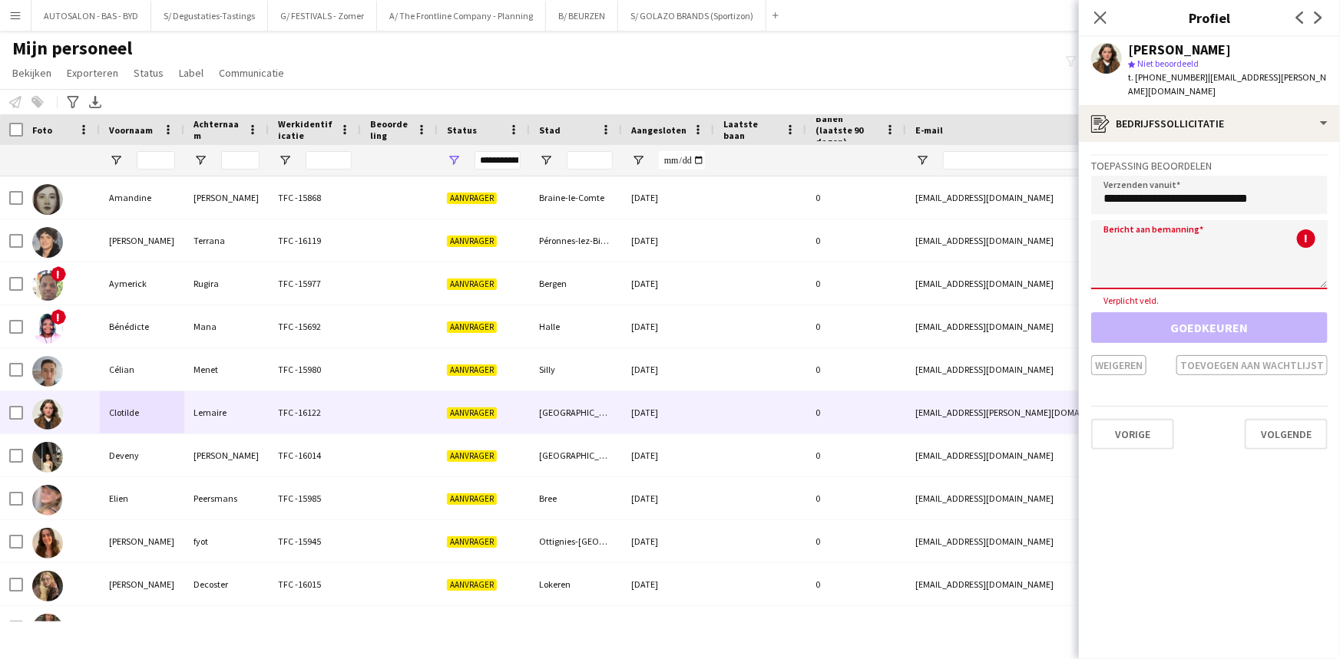
click at [1175, 227] on textarea at bounding box center [1209, 254] width 236 height 69
click at [1148, 234] on textarea at bounding box center [1209, 254] width 236 height 69
paste textarea "**********"
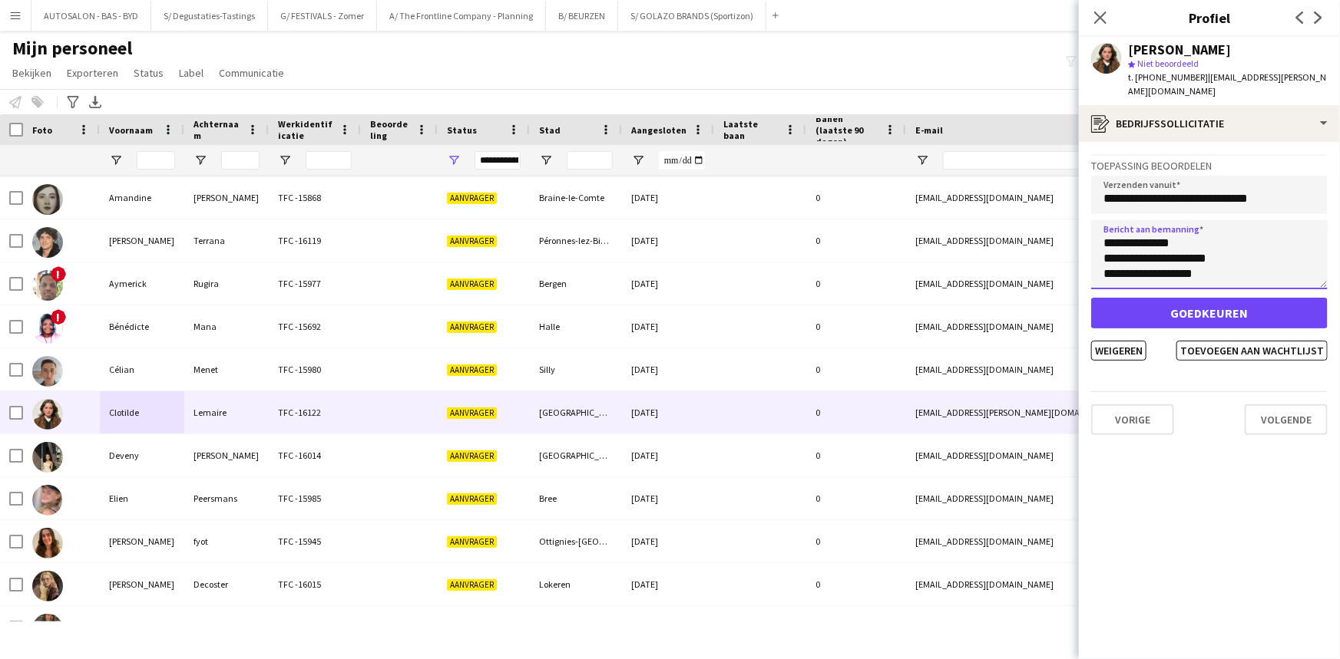
scroll to position [937, 0]
type textarea "**********"
click at [1242, 341] on button "Toevoegen aan wachtlijst" at bounding box center [1251, 351] width 151 height 20
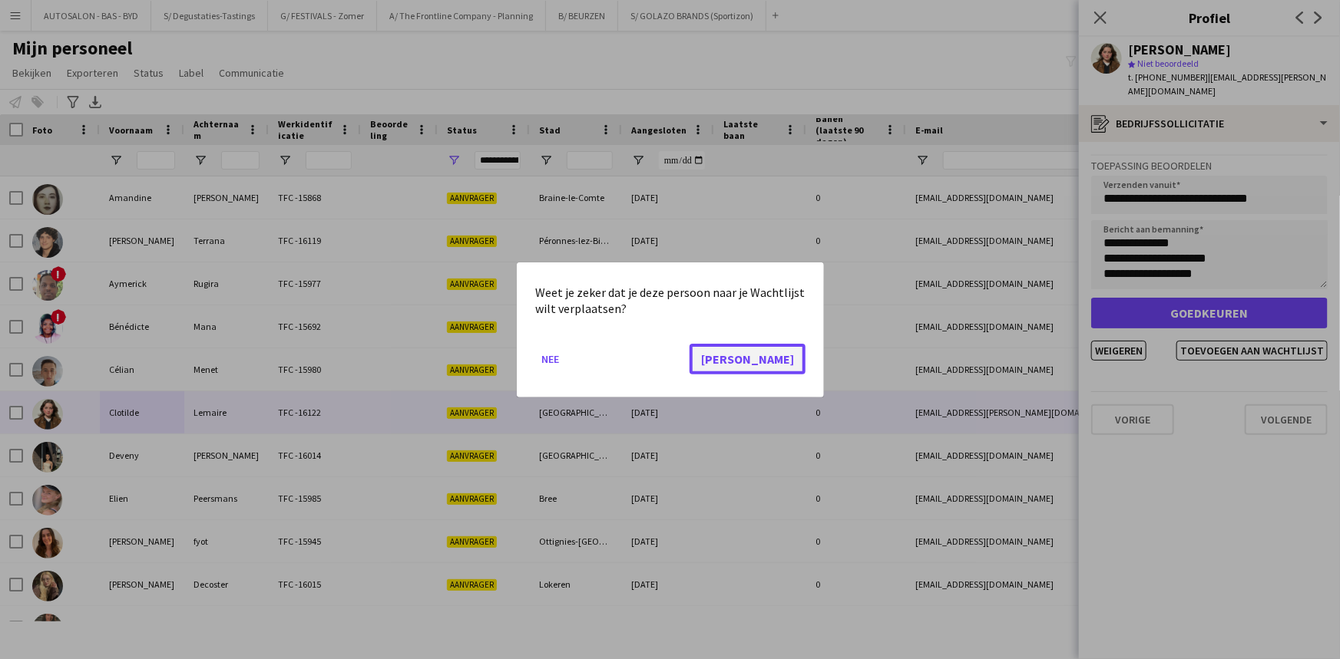
click at [778, 352] on button "[PERSON_NAME]" at bounding box center [747, 358] width 116 height 31
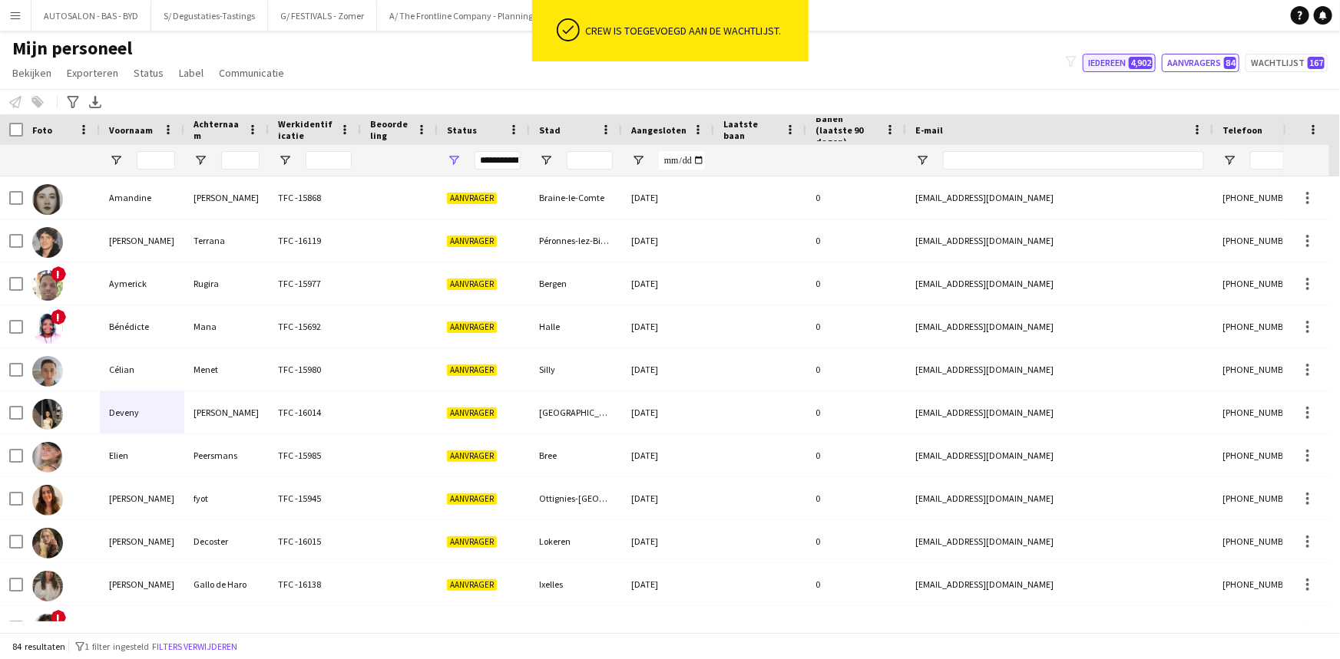
click at [1089, 64] on button "Iedereen 4,902" at bounding box center [1118, 63] width 73 height 18
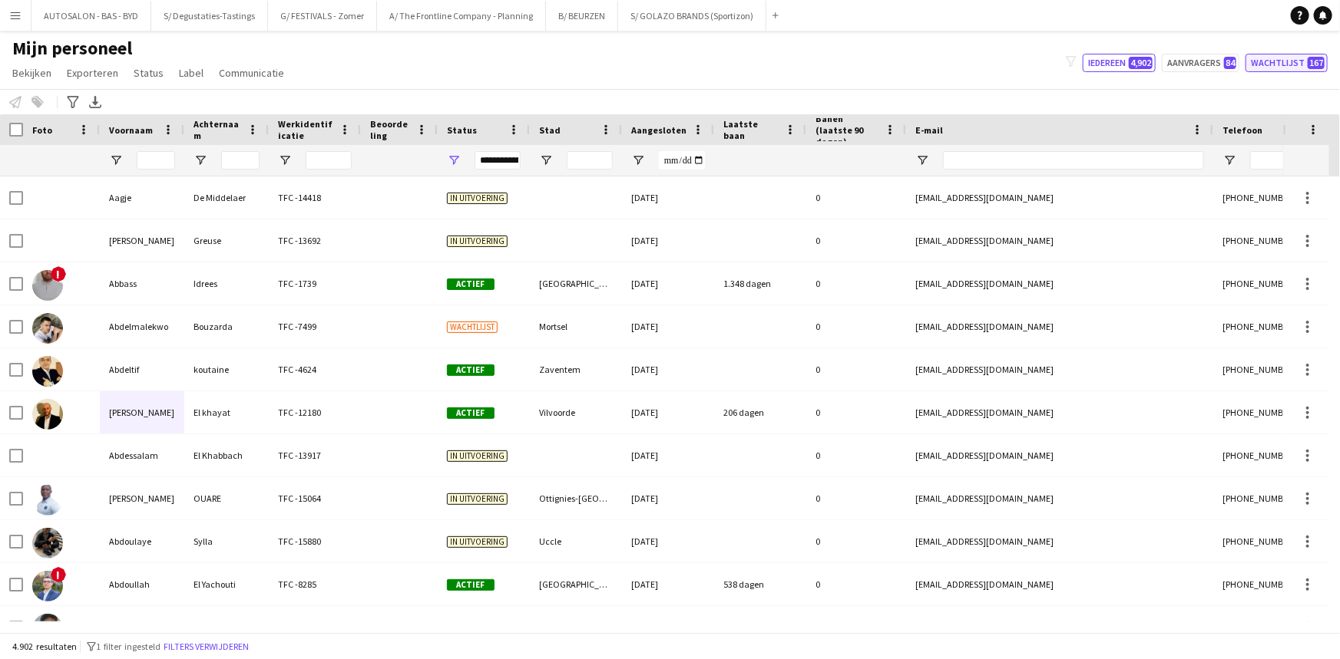
click at [1303, 61] on button "Wachtlijst 167" at bounding box center [1286, 63] width 82 height 18
type input "**********"
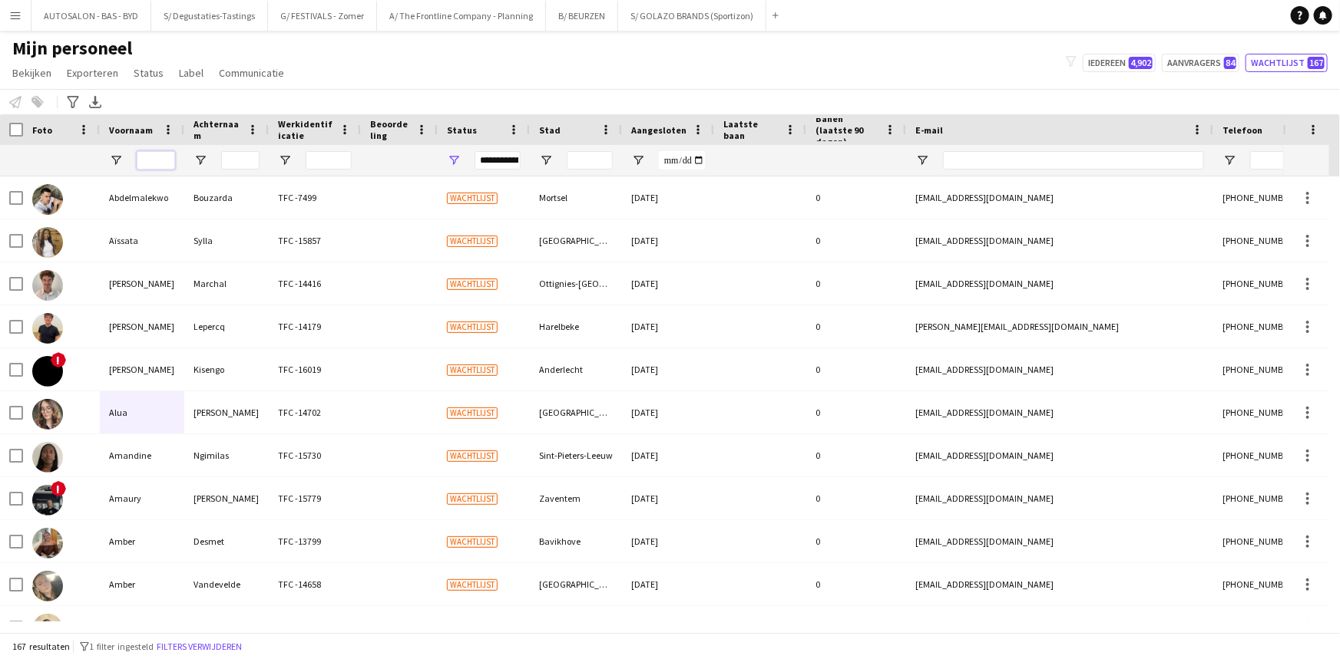
click at [157, 161] on input "Voornaam Filter Invoer" at bounding box center [156, 160] width 38 height 18
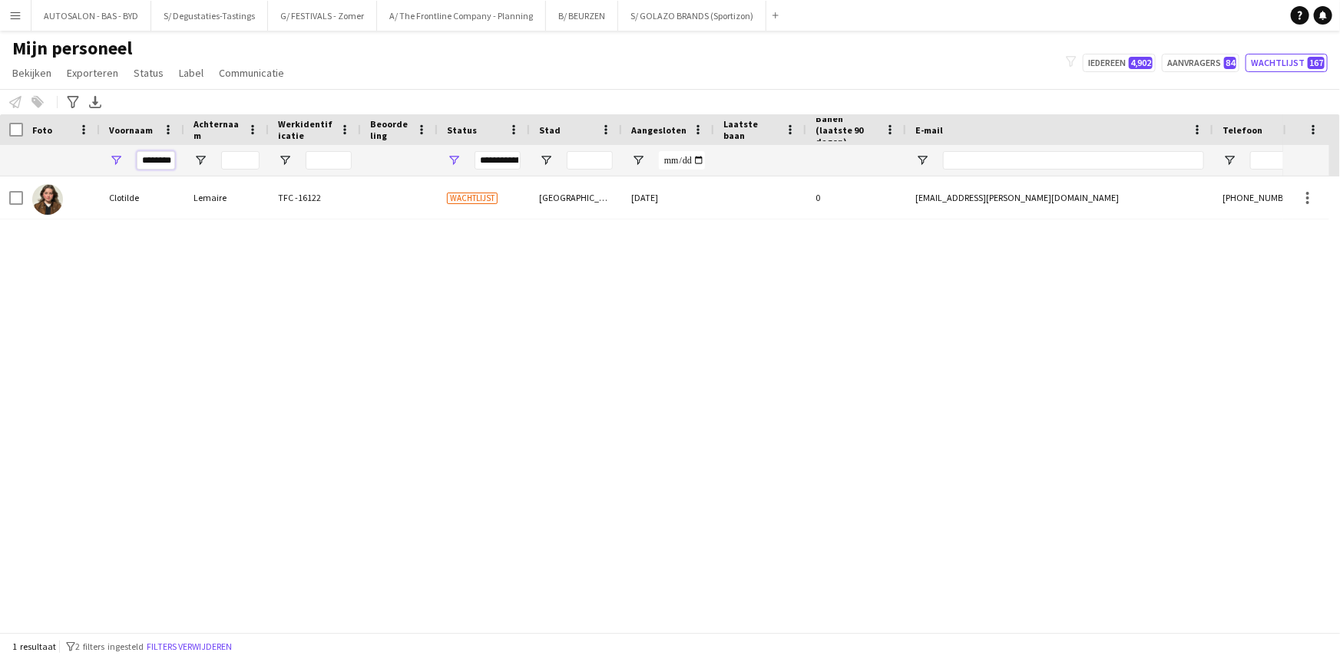
type input "********"
click at [131, 200] on div "Clotilde" at bounding box center [142, 198] width 84 height 42
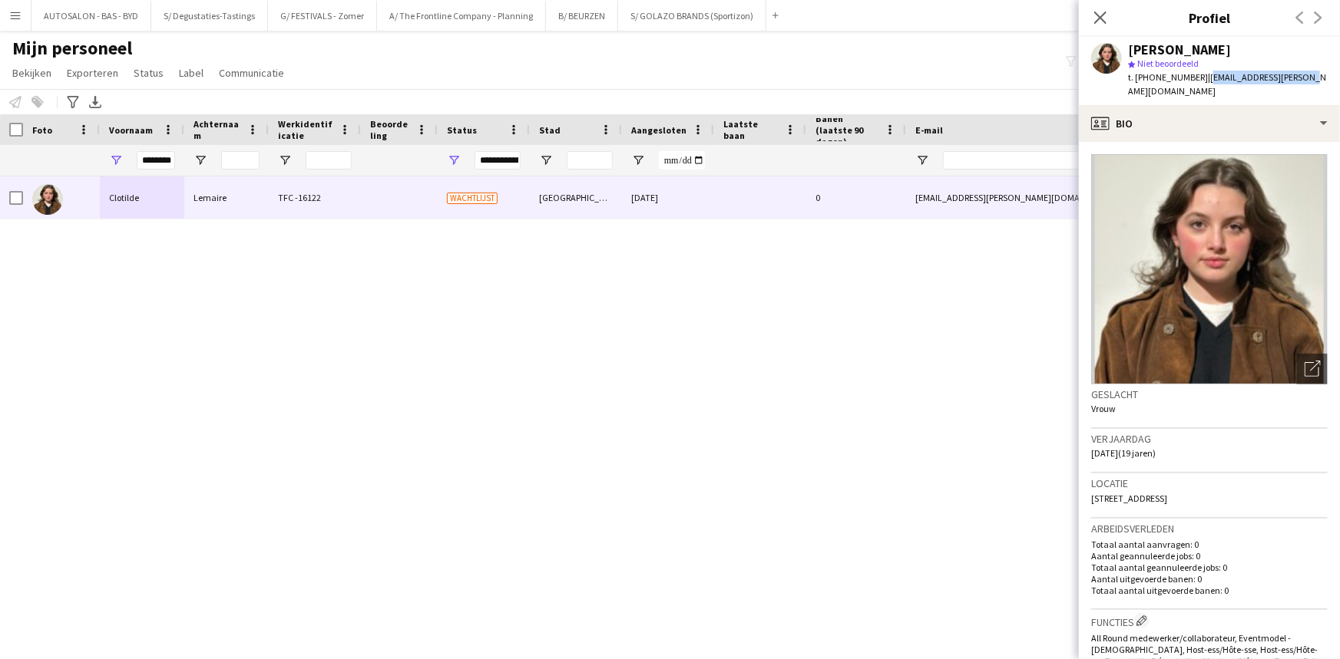
drag, startPoint x: 1290, startPoint y: 78, endPoint x: 1195, endPoint y: 81, distance: 95.2
click at [1195, 81] on div "[PERSON_NAME] star Niet beoordeeld t. [PHONE_NUMBER] | [EMAIL_ADDRESS][PERSON_N…" at bounding box center [1209, 71] width 261 height 68
drag, startPoint x: 1099, startPoint y: 13, endPoint x: 183, endPoint y: 150, distance: 926.0
click at [1099, 13] on icon "Sluit pop-in" at bounding box center [1100, 18] width 12 height 12
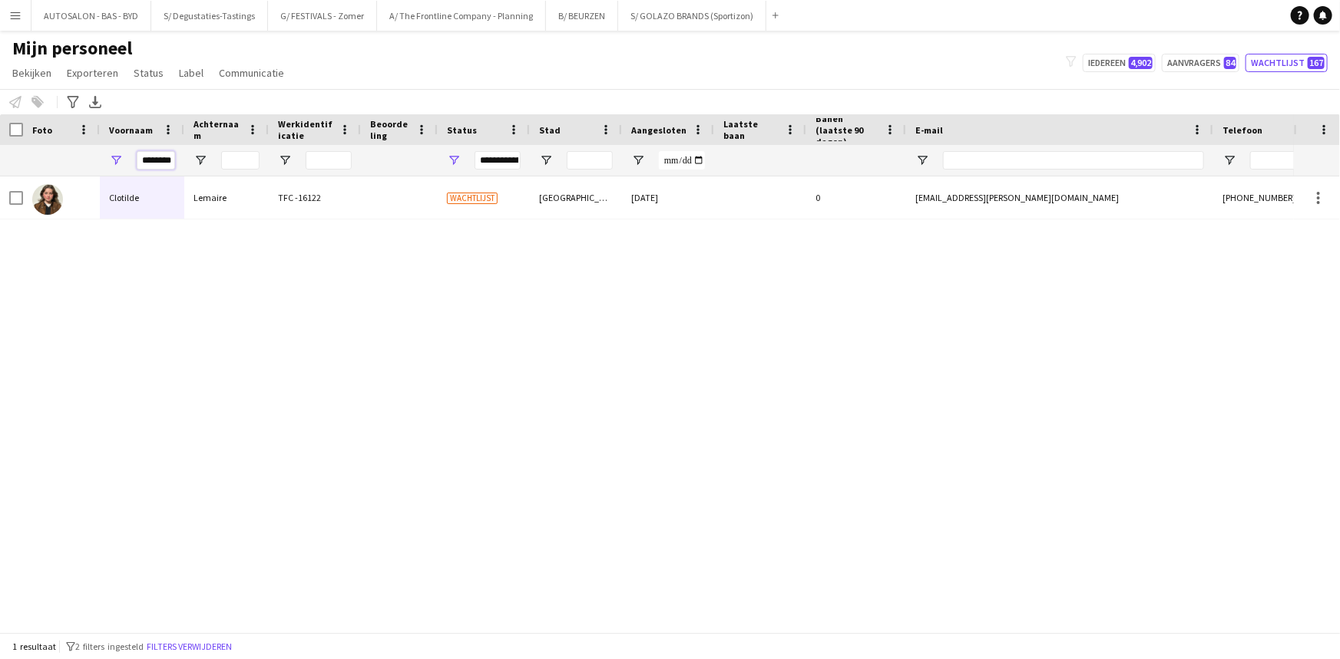
click at [148, 161] on input "********" at bounding box center [156, 160] width 38 height 18
click at [144, 273] on div "[PERSON_NAME] TFC -16122 Wachtlijst Berchem-[GEOGRAPHIC_DATA] [DATE] 0 [EMAIL_A…" at bounding box center [647, 399] width 1294 height 445
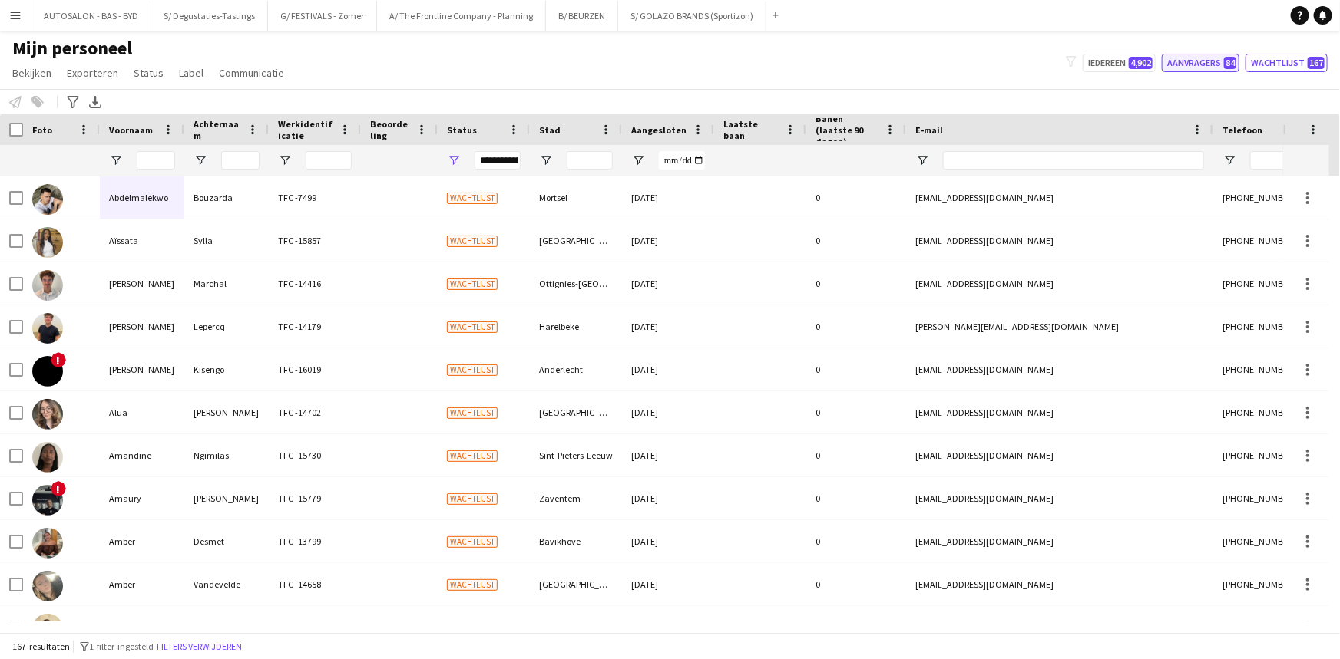
click at [1190, 64] on button "Aanvragers 84" at bounding box center [1201, 63] width 78 height 18
type input "**********"
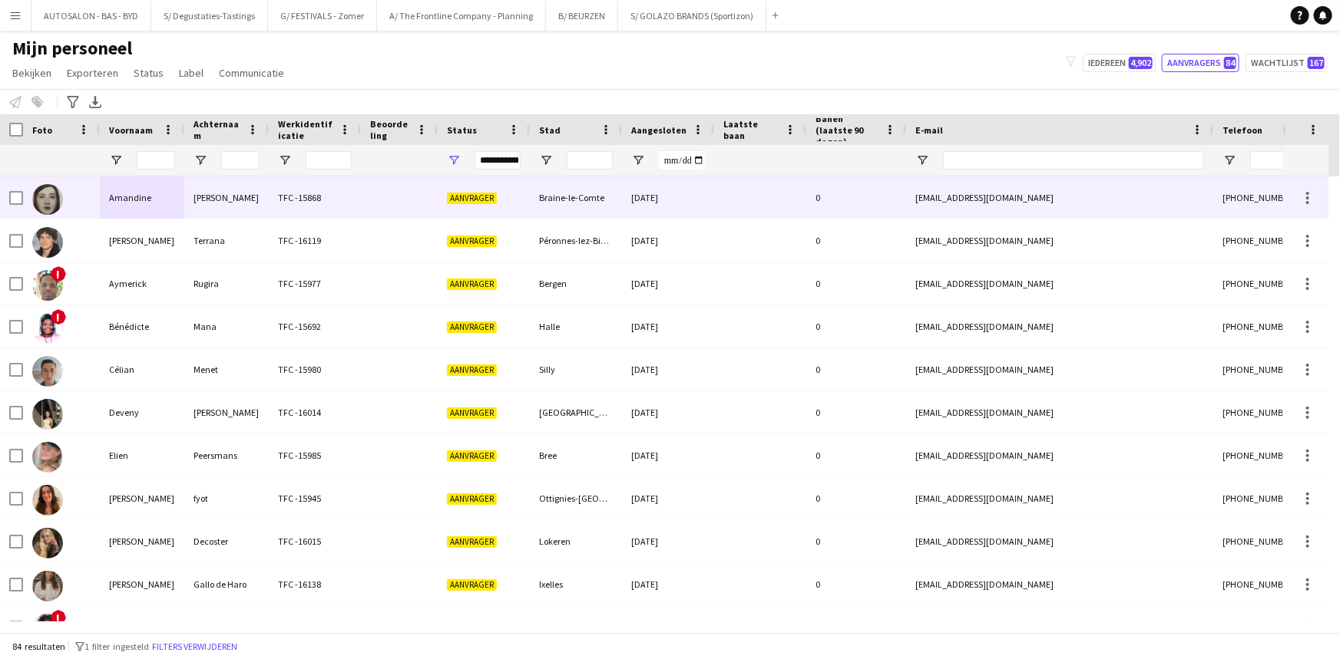
click at [130, 198] on div "Amandine" at bounding box center [142, 198] width 84 height 42
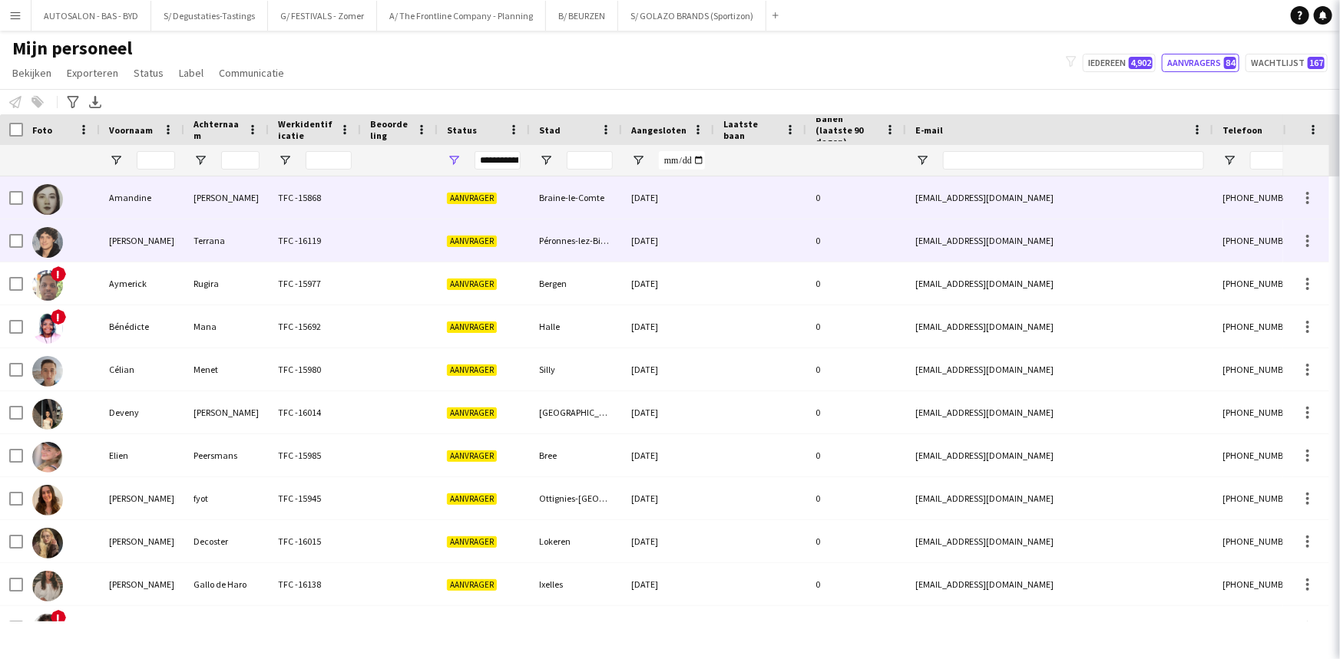
click at [150, 242] on div "[PERSON_NAME]" at bounding box center [142, 241] width 84 height 42
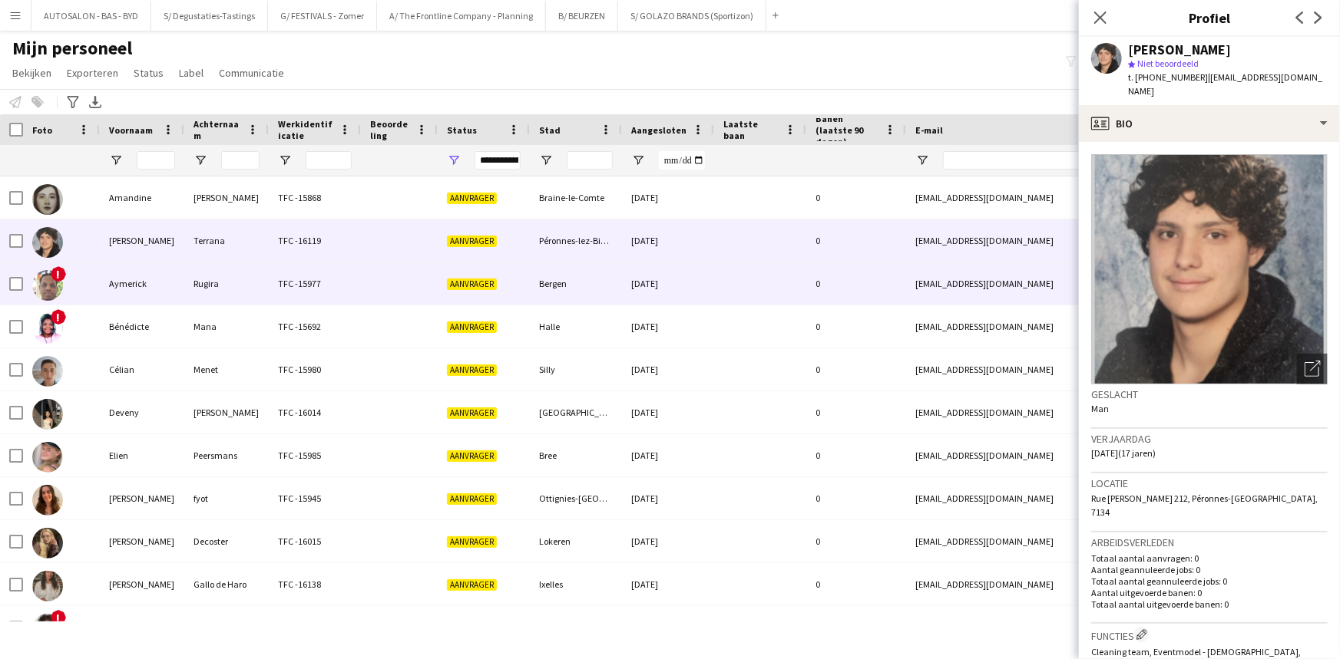
click at [133, 276] on div "Aymerick" at bounding box center [142, 284] width 84 height 42
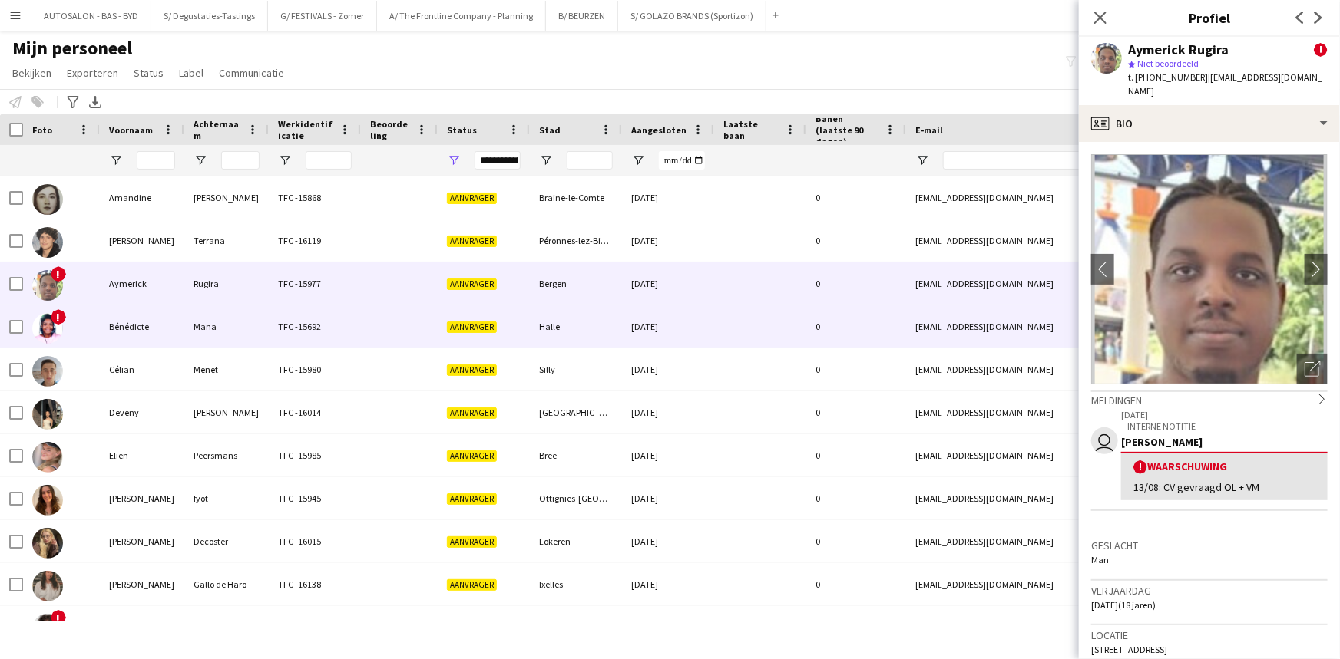
click at [148, 329] on div "Bénédicte" at bounding box center [142, 327] width 84 height 42
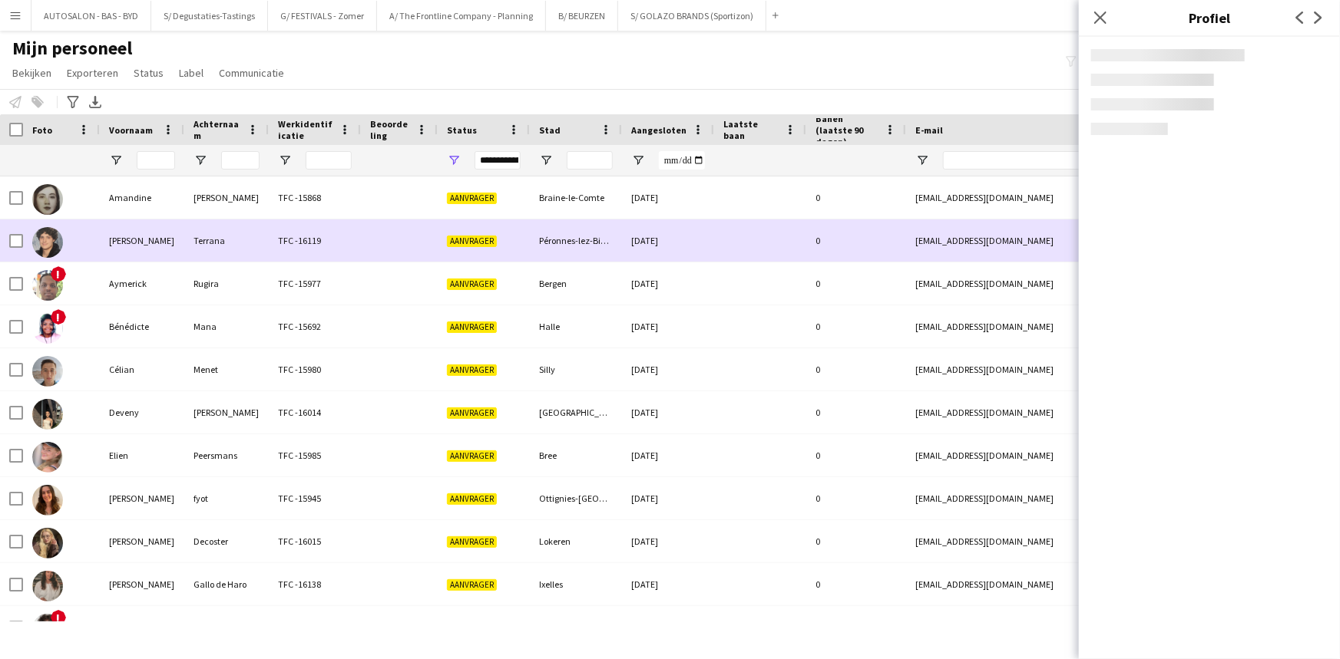
click at [162, 205] on div "Amandine" at bounding box center [142, 198] width 84 height 42
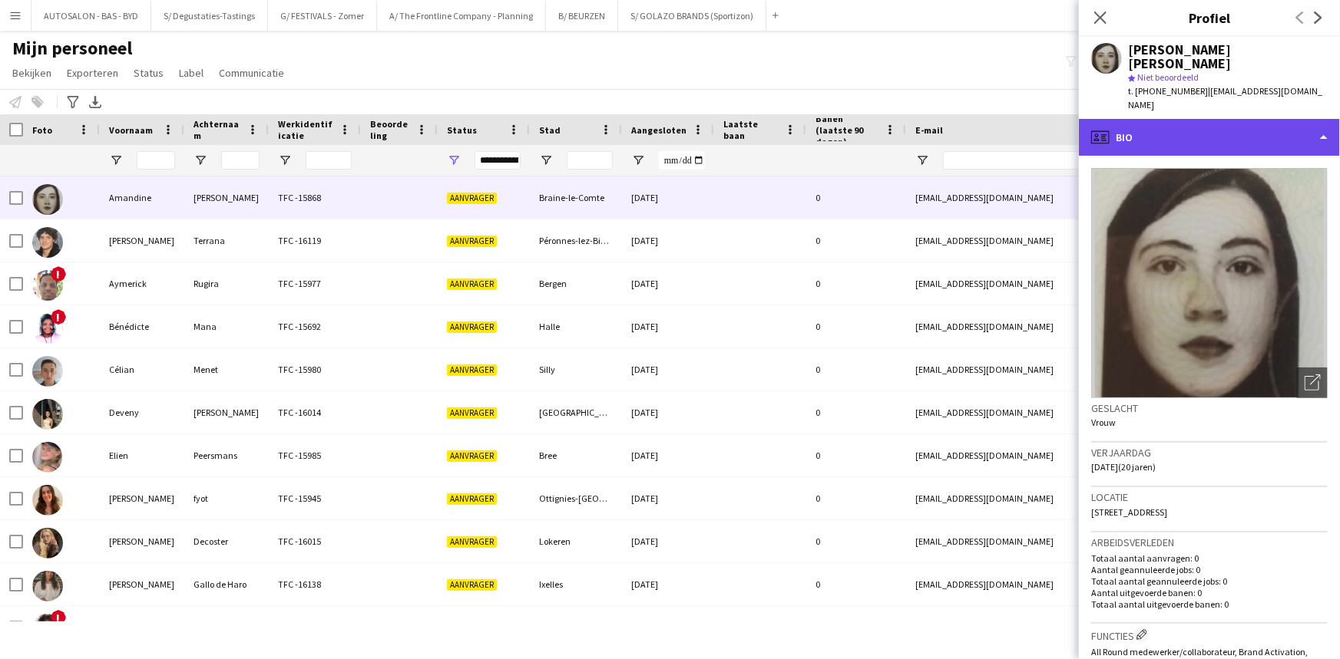
click at [1247, 119] on div "profile Bio" at bounding box center [1209, 137] width 261 height 37
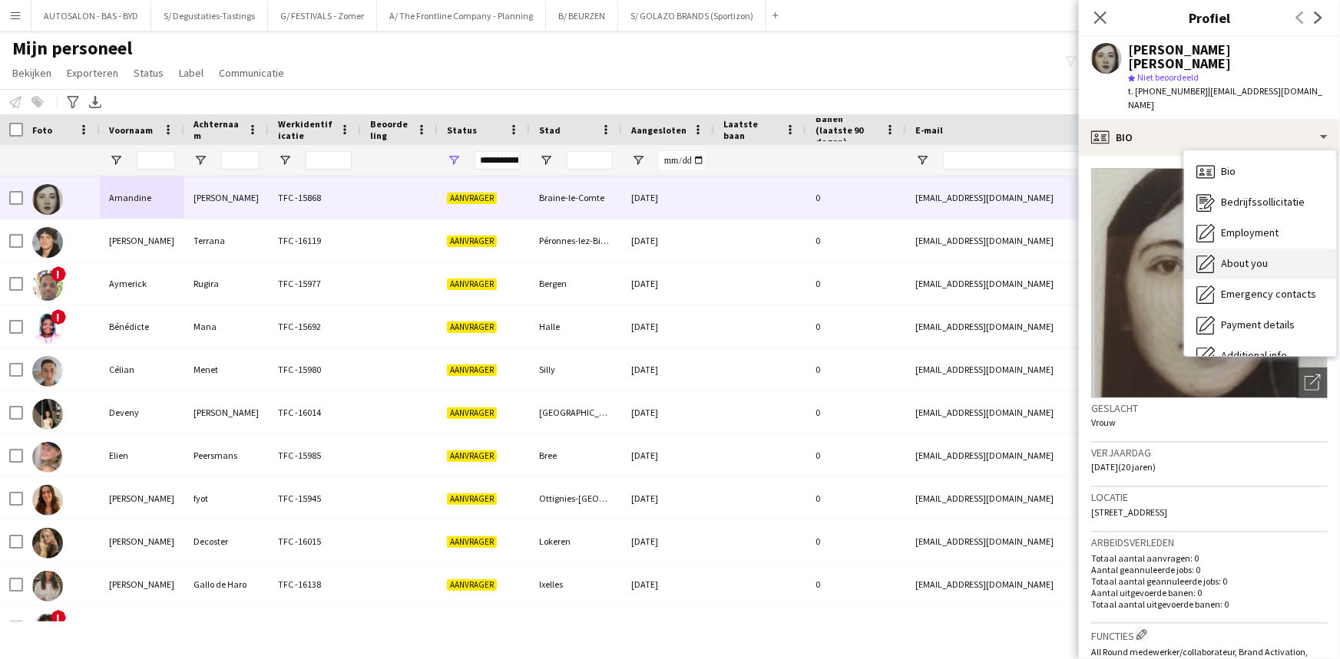
click at [1267, 256] on span "About you" at bounding box center [1244, 263] width 47 height 14
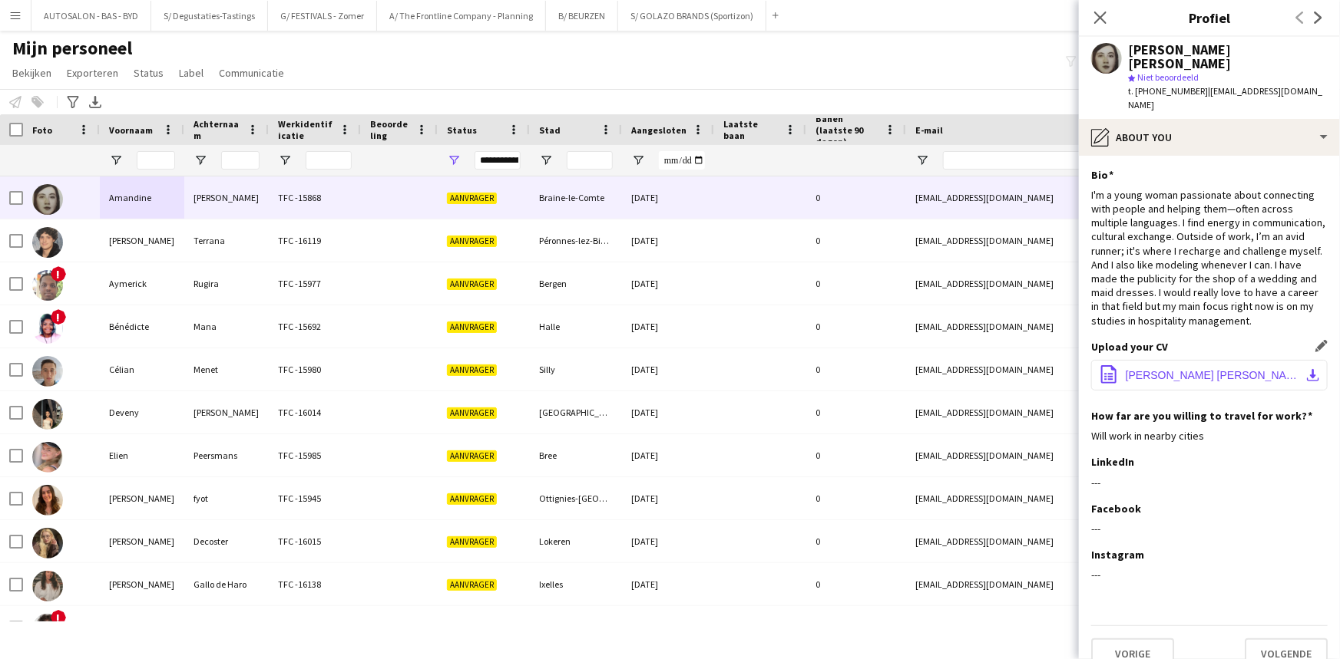
click at [1236, 369] on span "Amandine Dalli Cardillo CV 2025.pdf" at bounding box center [1211, 375] width 173 height 12
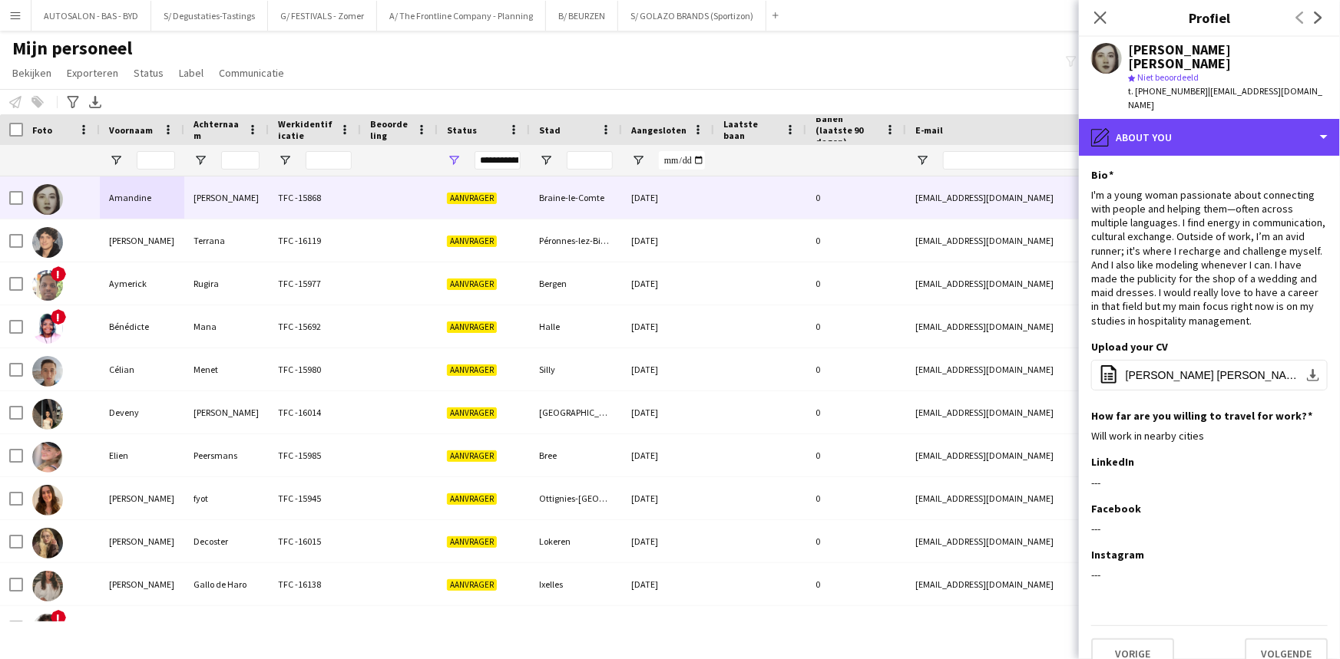
click at [1207, 120] on div "pencil4 About you" at bounding box center [1209, 137] width 261 height 37
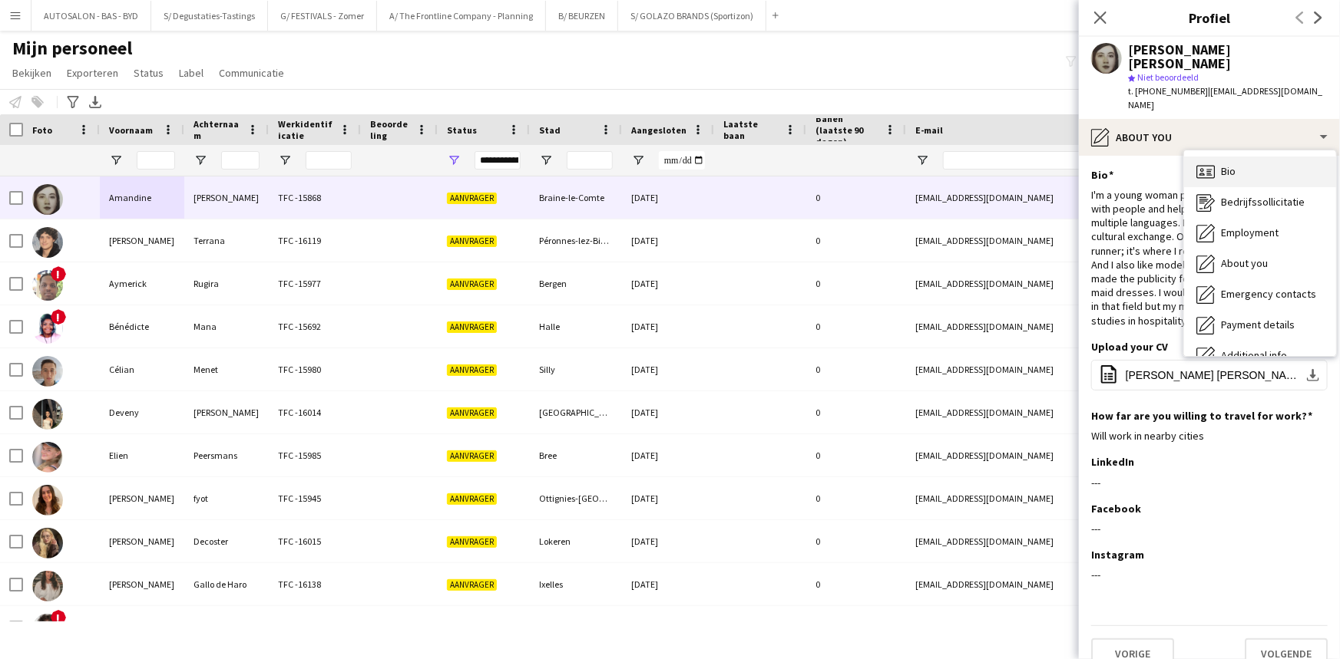
click at [1244, 157] on div "Bio Bio" at bounding box center [1260, 172] width 152 height 31
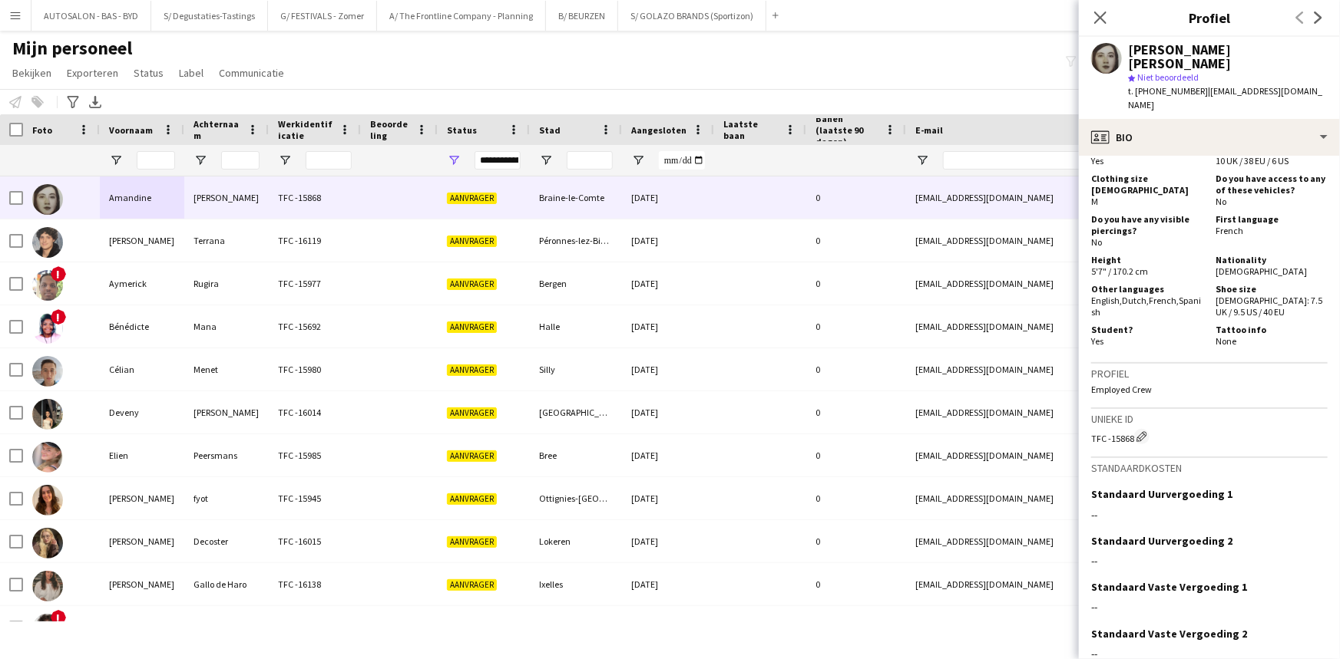
scroll to position [825, 0]
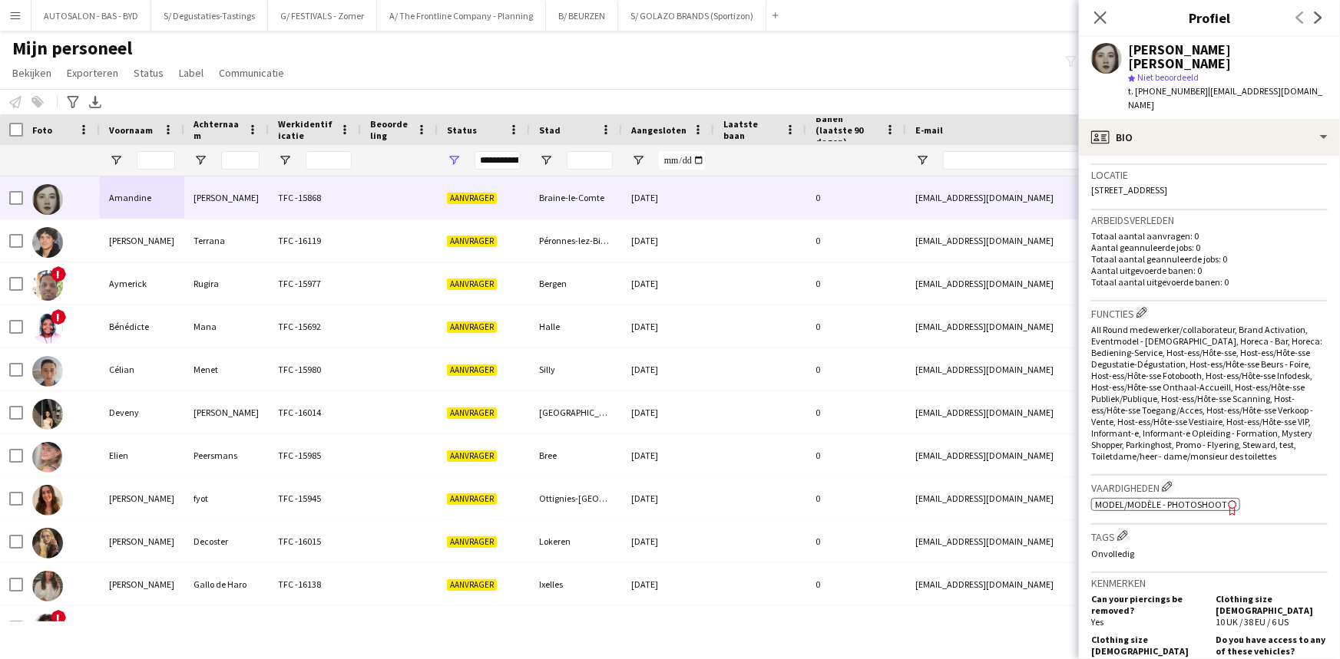
drag, startPoint x: 1264, startPoint y: 312, endPoint x: 1250, endPoint y: 259, distance: 54.9
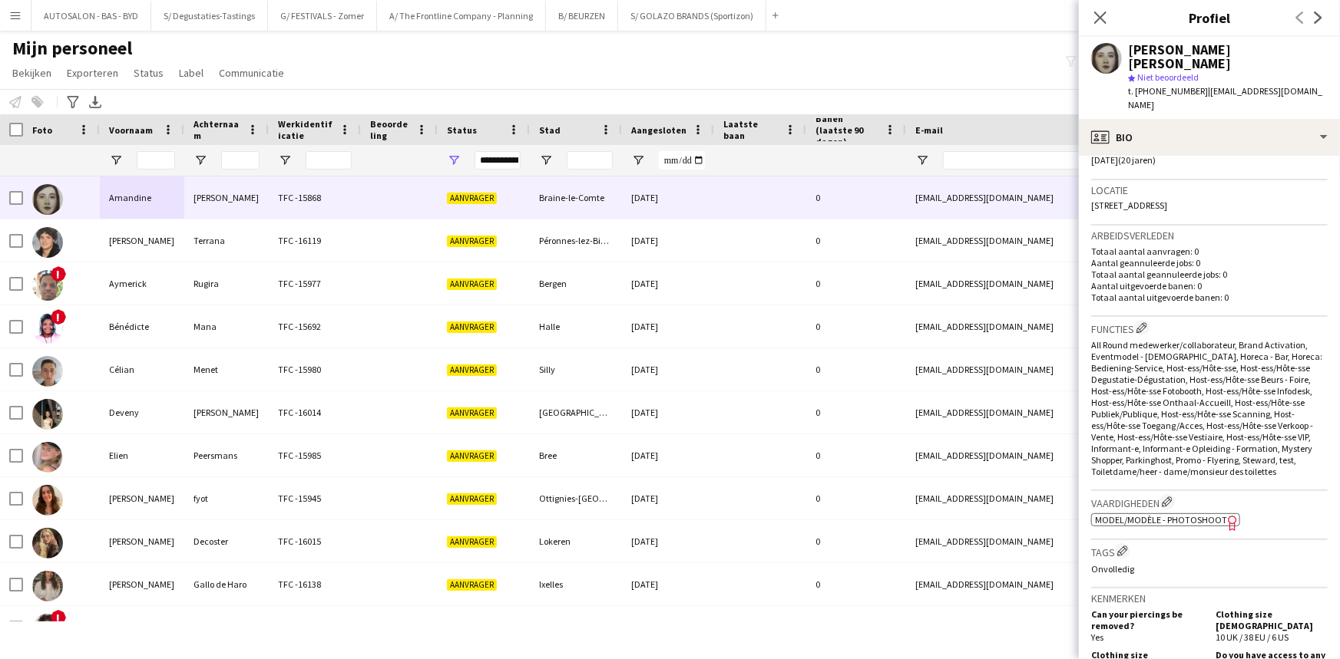
click at [1211, 514] on span "Model/Modèle - Photoshoot" at bounding box center [1161, 520] width 132 height 12
drag, startPoint x: 1326, startPoint y: 306, endPoint x: 1326, endPoint y: 273, distance: 33.0
click at [1326, 273] on app-crew-profile-bio "Foto's pop-up openen Geslacht Vrouw Verjaardag [DATE] (20 jaren) Locatie [STREE…" at bounding box center [1209, 408] width 261 height 504
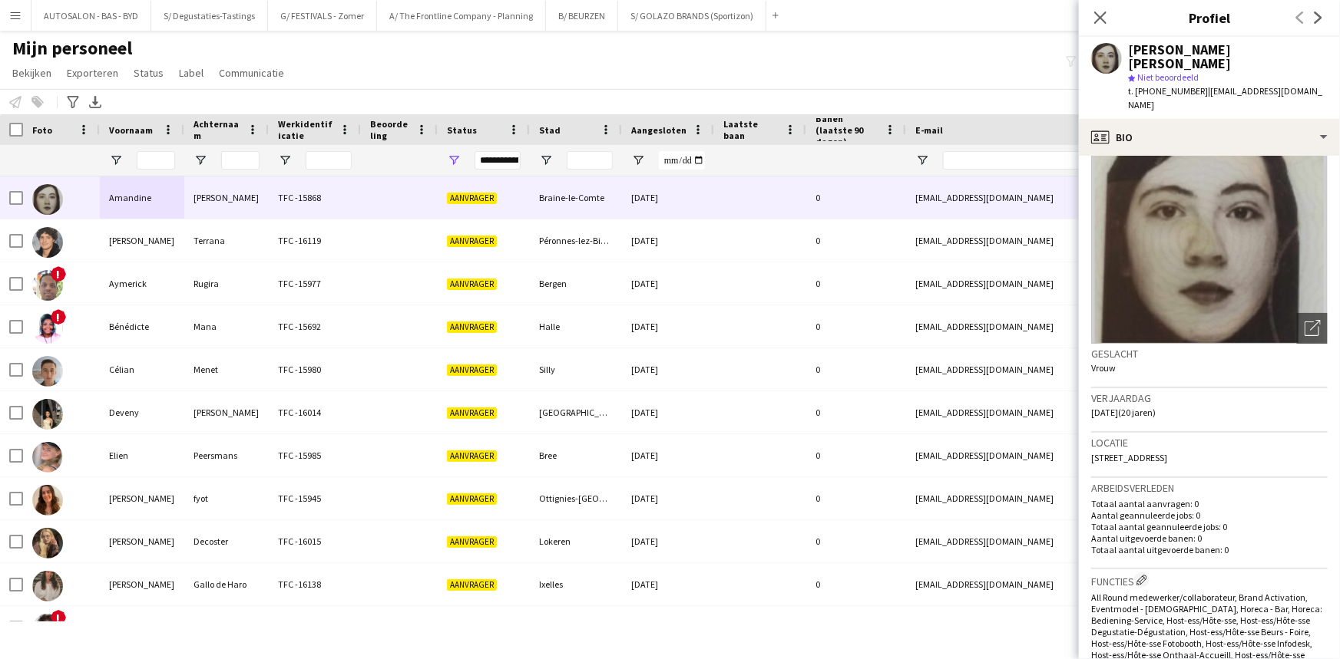
scroll to position [0, 0]
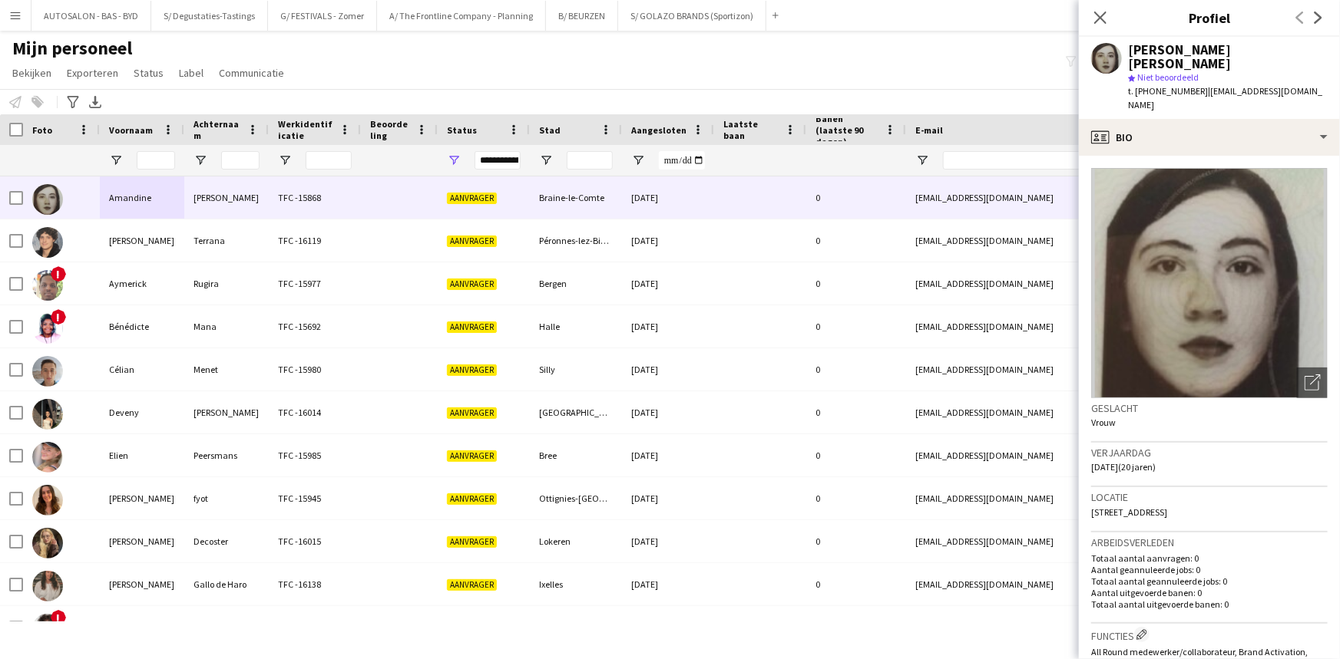
click at [1214, 443] on div "Verjaardag 28-03-2005 (20 jaren)" at bounding box center [1209, 465] width 236 height 45
click at [1162, 85] on span "t. [PHONE_NUMBER]" at bounding box center [1168, 91] width 80 height 12
click at [1101, 12] on icon "Sluit pop-in" at bounding box center [1099, 17] width 15 height 15
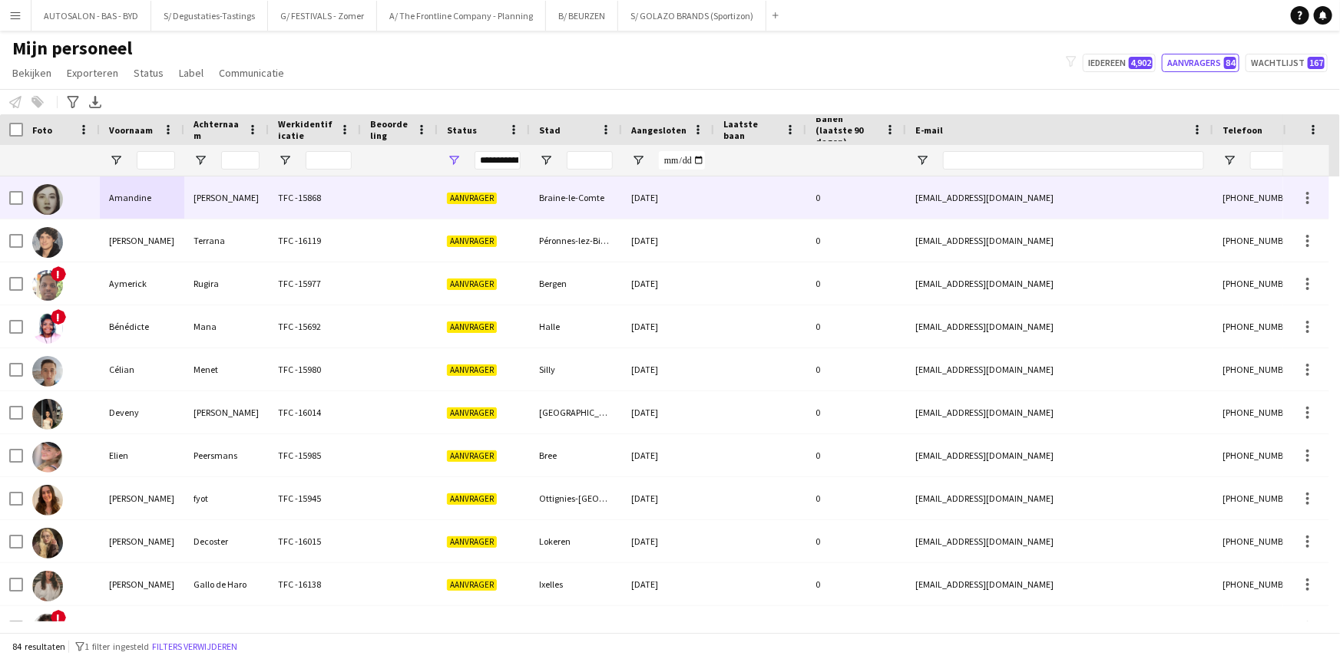
click at [448, 205] on div "Aanvrager" at bounding box center [484, 198] width 92 height 42
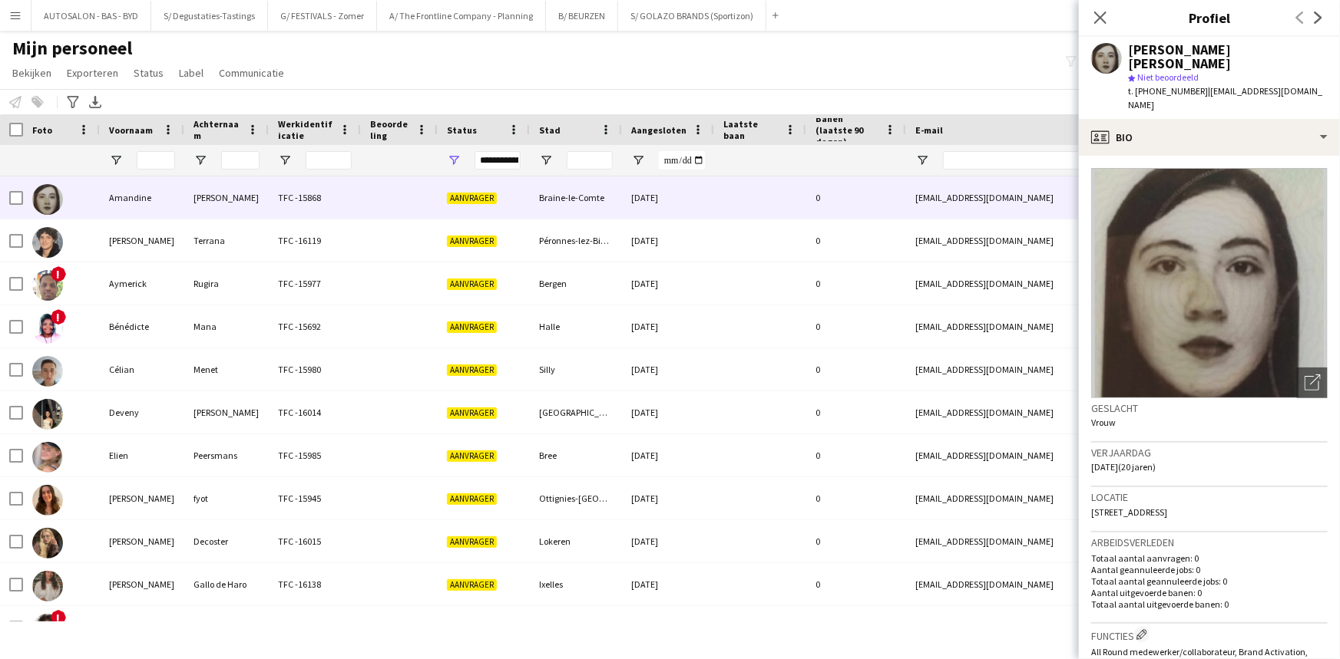
click at [1195, 85] on span "| amandine7090@outlook.com" at bounding box center [1225, 97] width 194 height 25
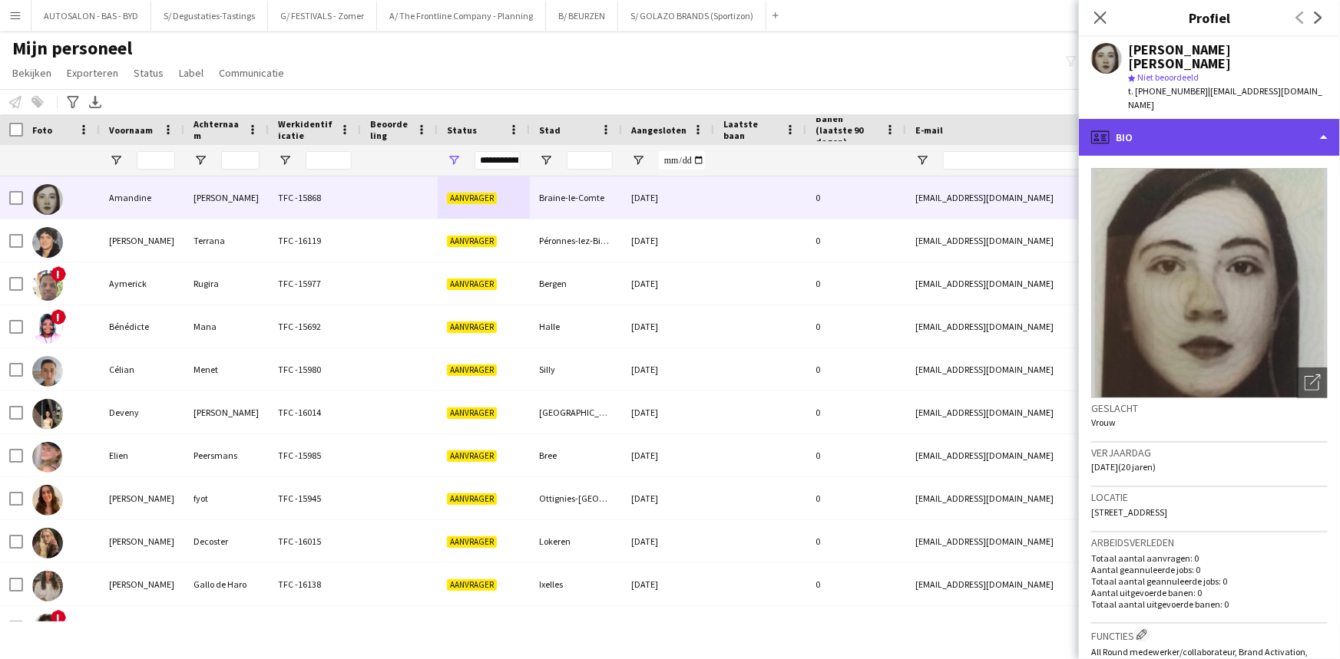
click at [1188, 119] on div "profile Bio" at bounding box center [1209, 137] width 261 height 37
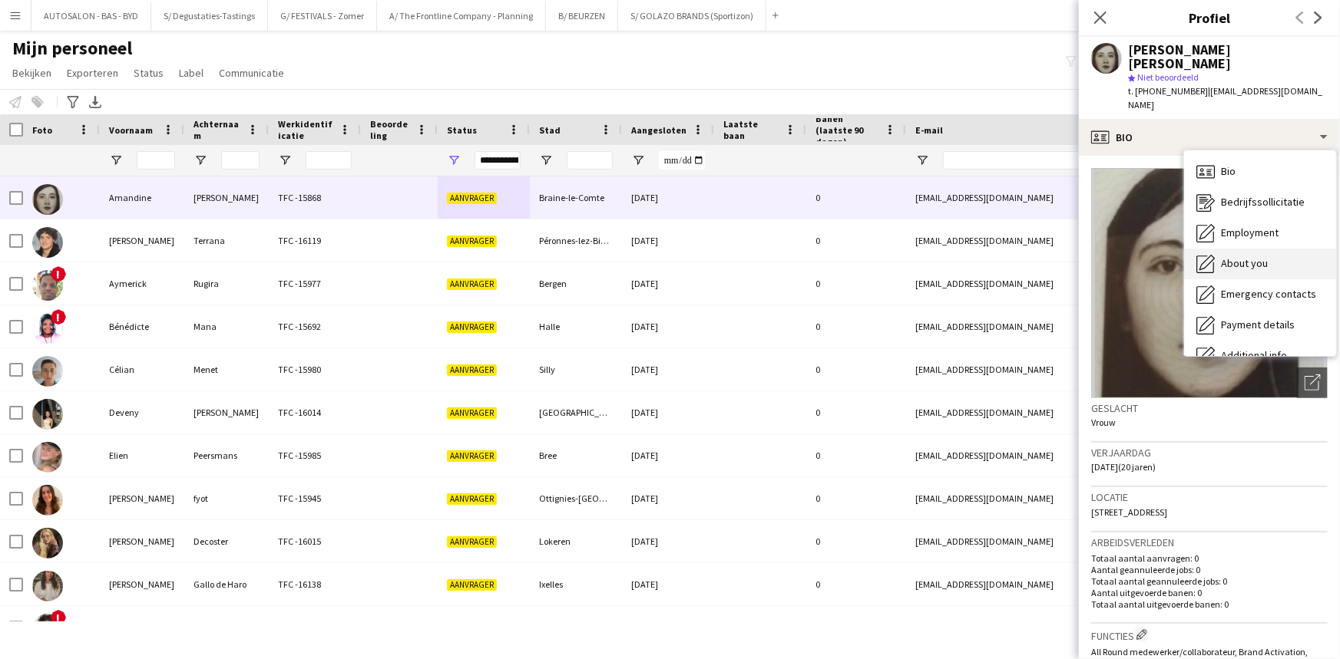
click at [1245, 256] on span "About you" at bounding box center [1244, 263] width 47 height 14
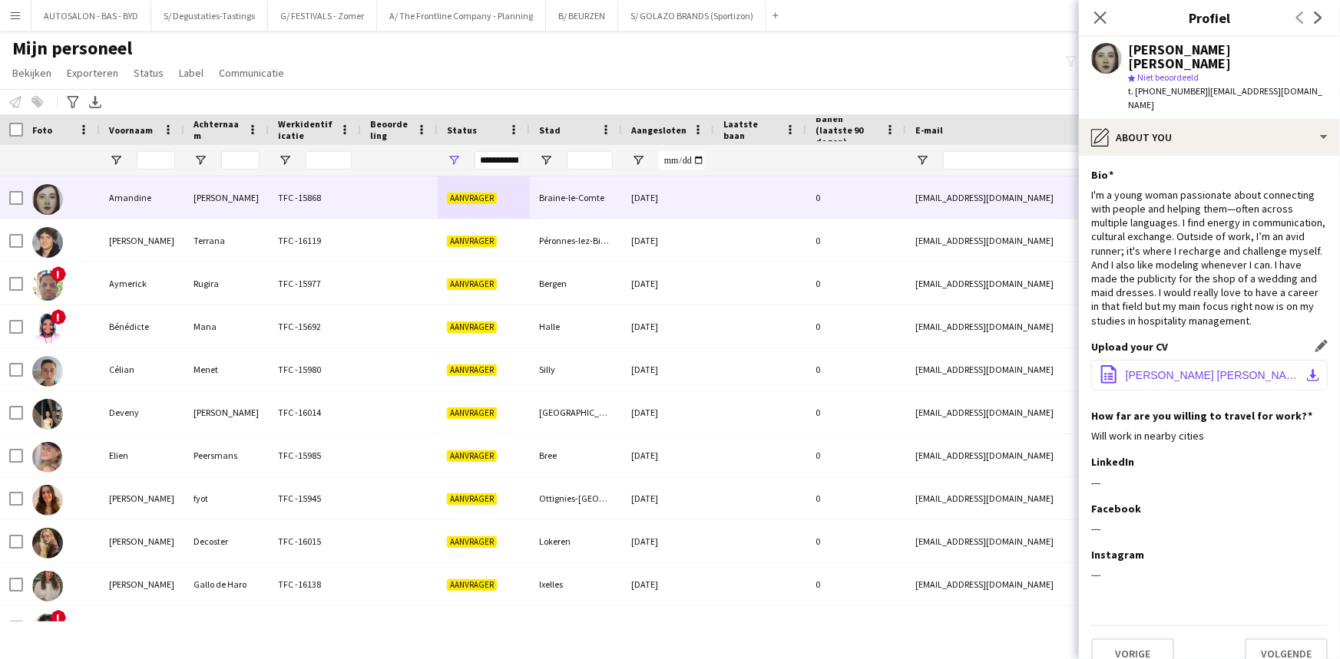
click at [1189, 369] on span "Amandine Dalli Cardillo CV 2025.pdf" at bounding box center [1211, 375] width 173 height 12
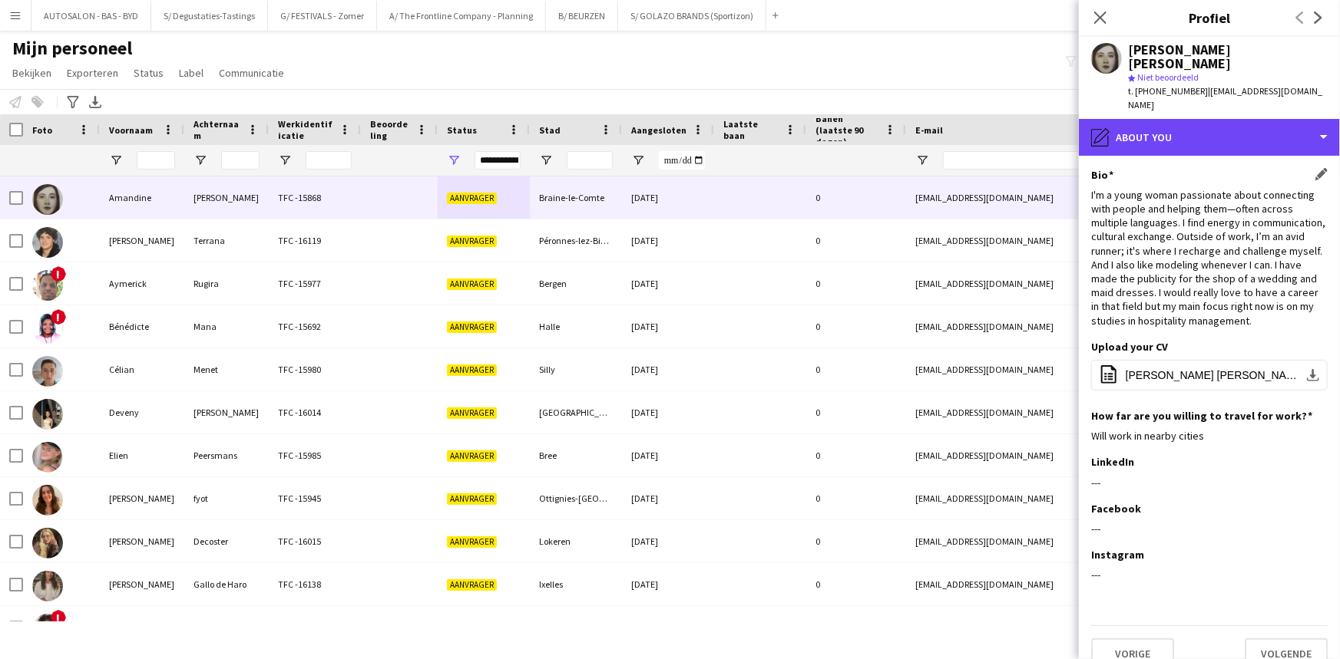
drag, startPoint x: 1155, startPoint y: 119, endPoint x: 1173, endPoint y: 163, distance: 47.5
click at [1155, 119] on div "pencil4 About you" at bounding box center [1209, 137] width 261 height 37
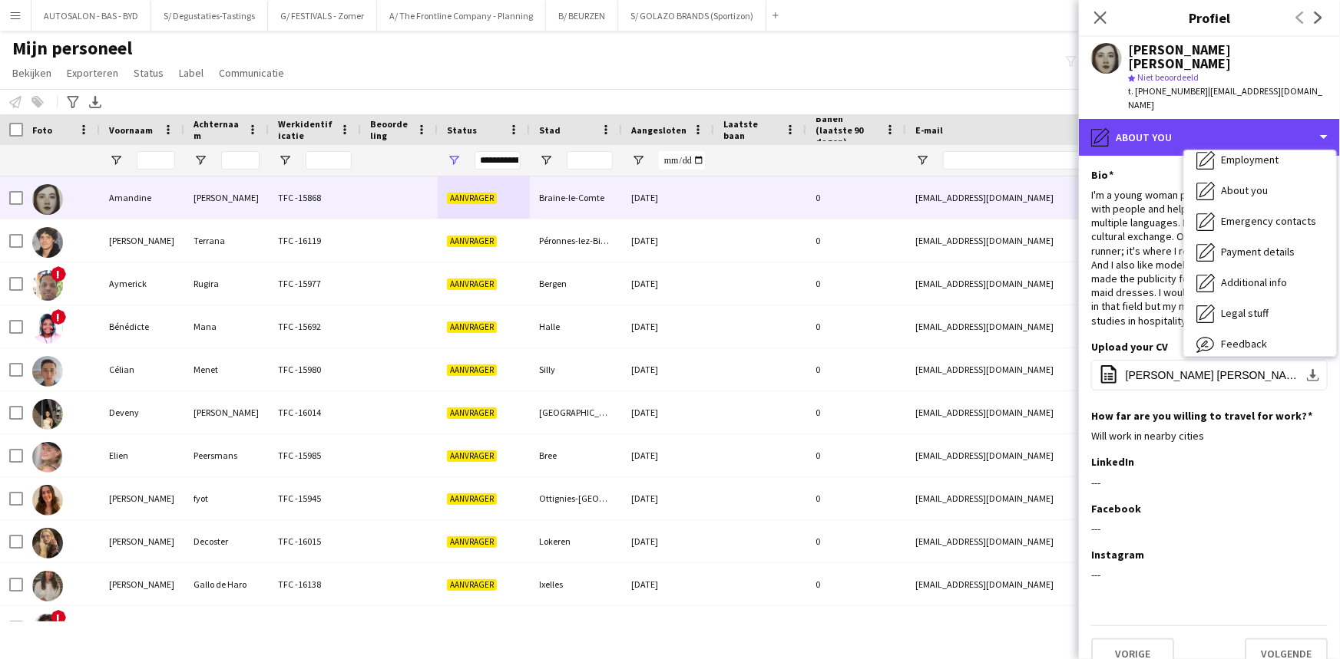
scroll to position [113, 0]
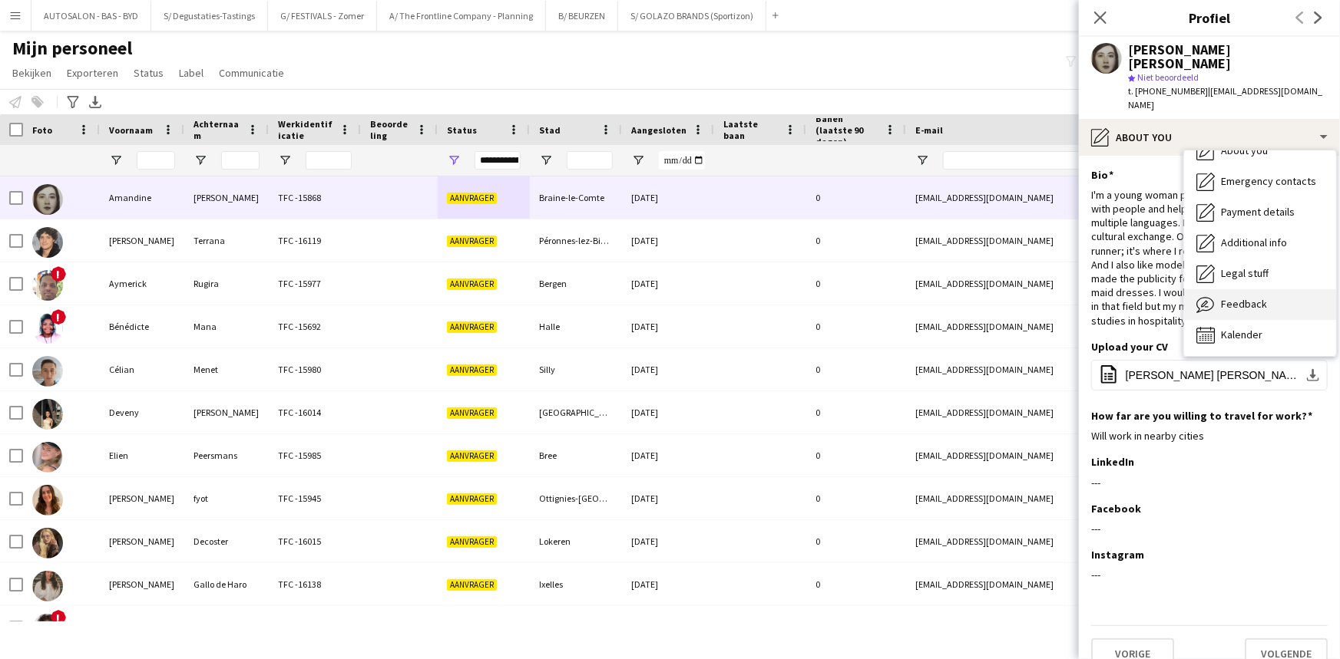
click at [1245, 297] on span "Feedback" at bounding box center [1244, 304] width 46 height 14
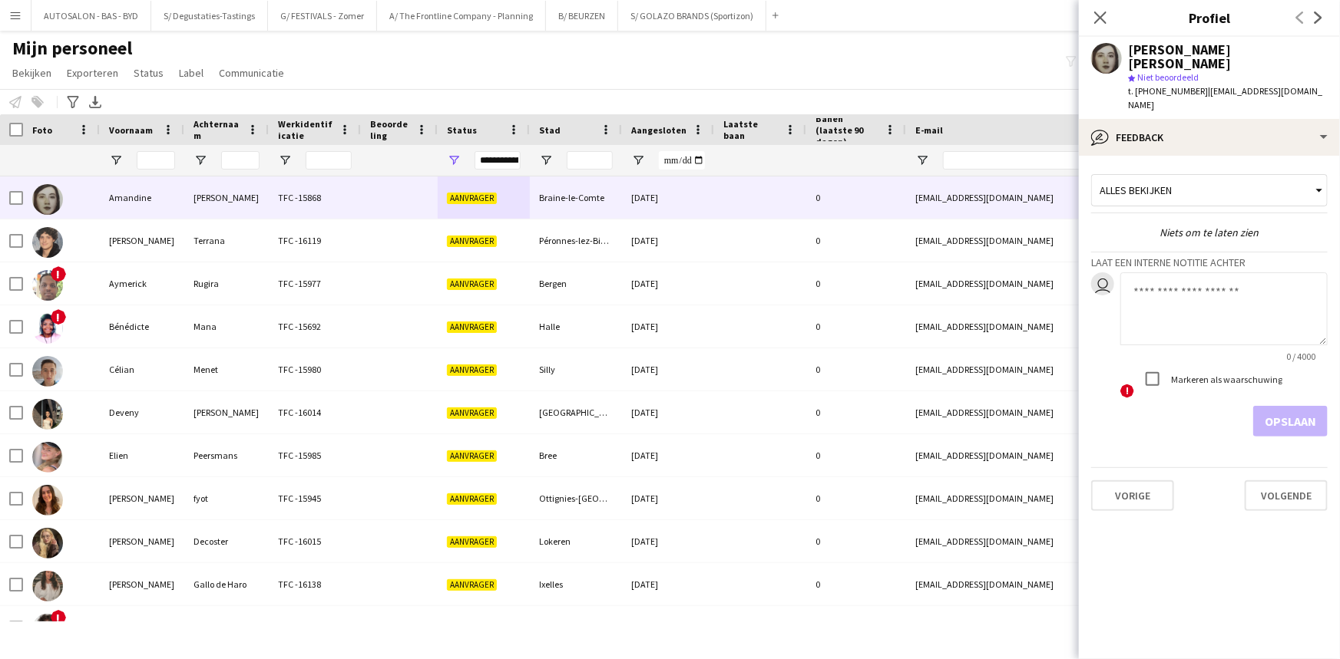
click at [1181, 283] on textarea at bounding box center [1223, 309] width 207 height 73
click at [1228, 273] on textarea at bounding box center [1223, 309] width 207 height 73
click at [1175, 273] on textarea at bounding box center [1223, 309] width 207 height 73
paste textarea "**********"
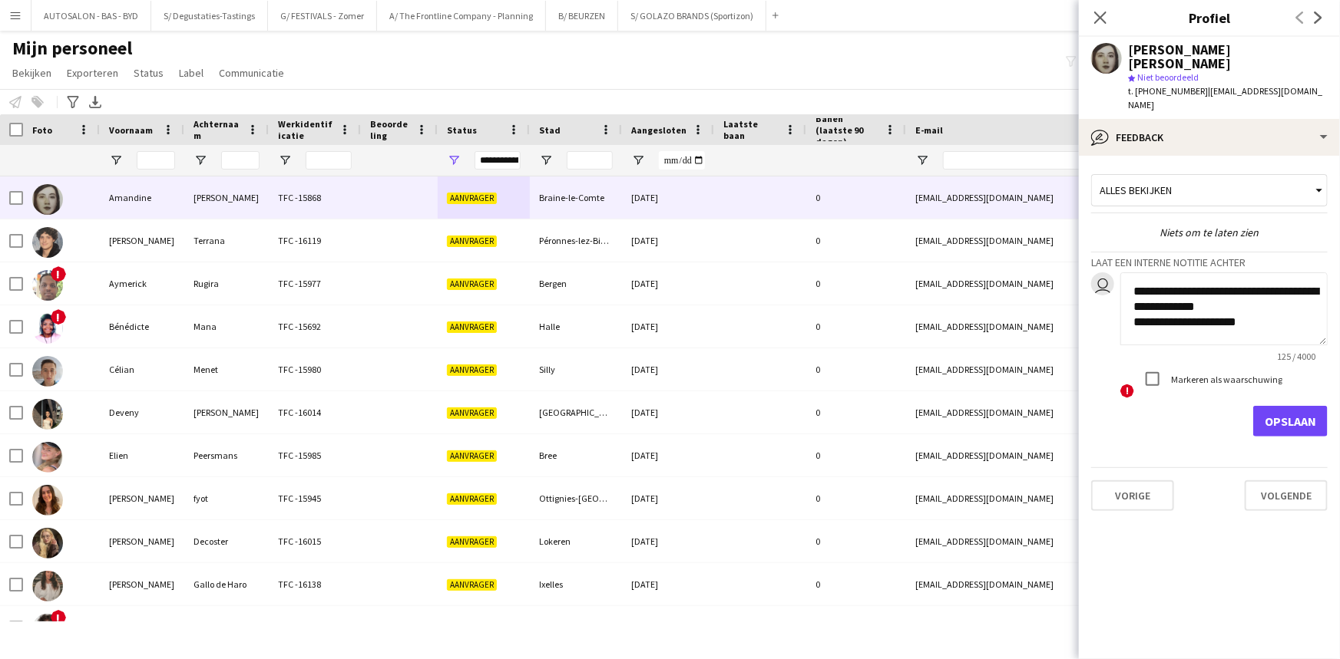
click at [1155, 273] on textarea "**********" at bounding box center [1223, 309] width 207 height 73
click at [1133, 273] on textarea "**********" at bounding box center [1223, 309] width 207 height 73
click at [1152, 273] on textarea "**********" at bounding box center [1223, 309] width 207 height 73
drag, startPoint x: 1182, startPoint y: 261, endPoint x: 1225, endPoint y: 275, distance: 45.2
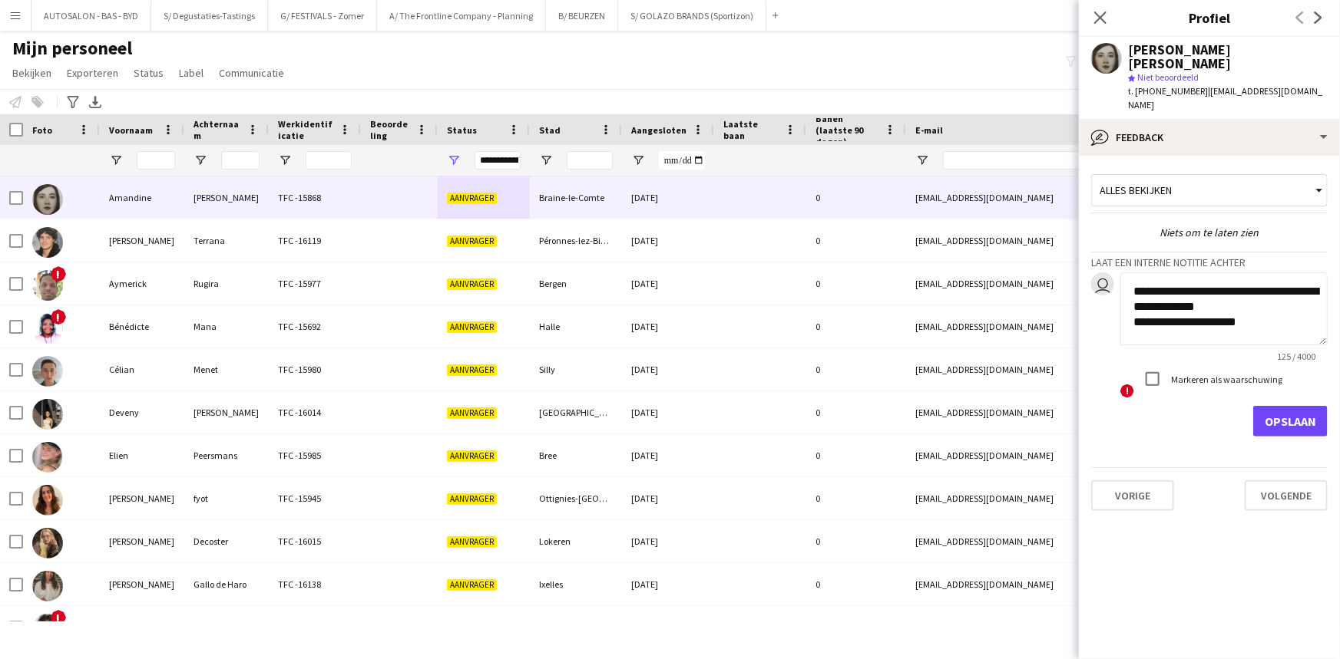
click at [1182, 273] on textarea "**********" at bounding box center [1223, 309] width 207 height 73
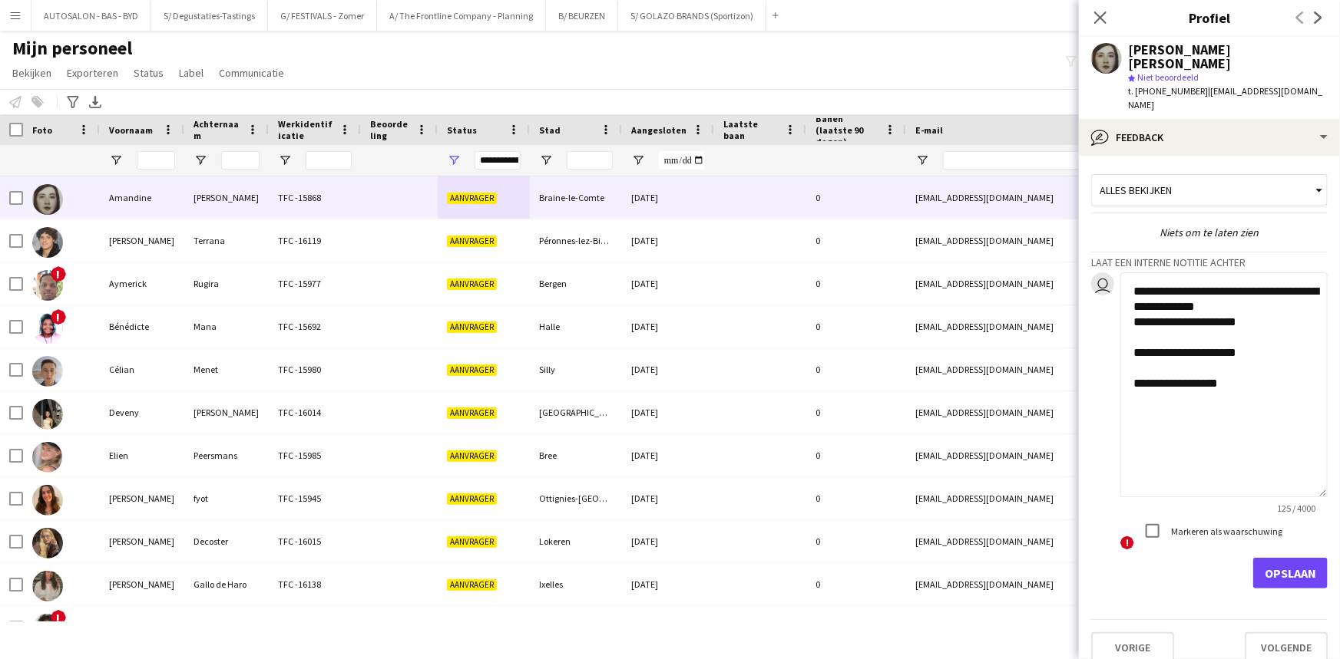
drag, startPoint x: 1319, startPoint y: 312, endPoint x: 1308, endPoint y: 464, distance: 153.1
click at [1308, 464] on textarea "**********" at bounding box center [1223, 385] width 207 height 225
click at [1242, 395] on textarea "**********" at bounding box center [1223, 385] width 207 height 225
click at [1215, 392] on textarea "**********" at bounding box center [1223, 385] width 207 height 225
click at [1203, 441] on textarea "**********" at bounding box center [1223, 385] width 207 height 225
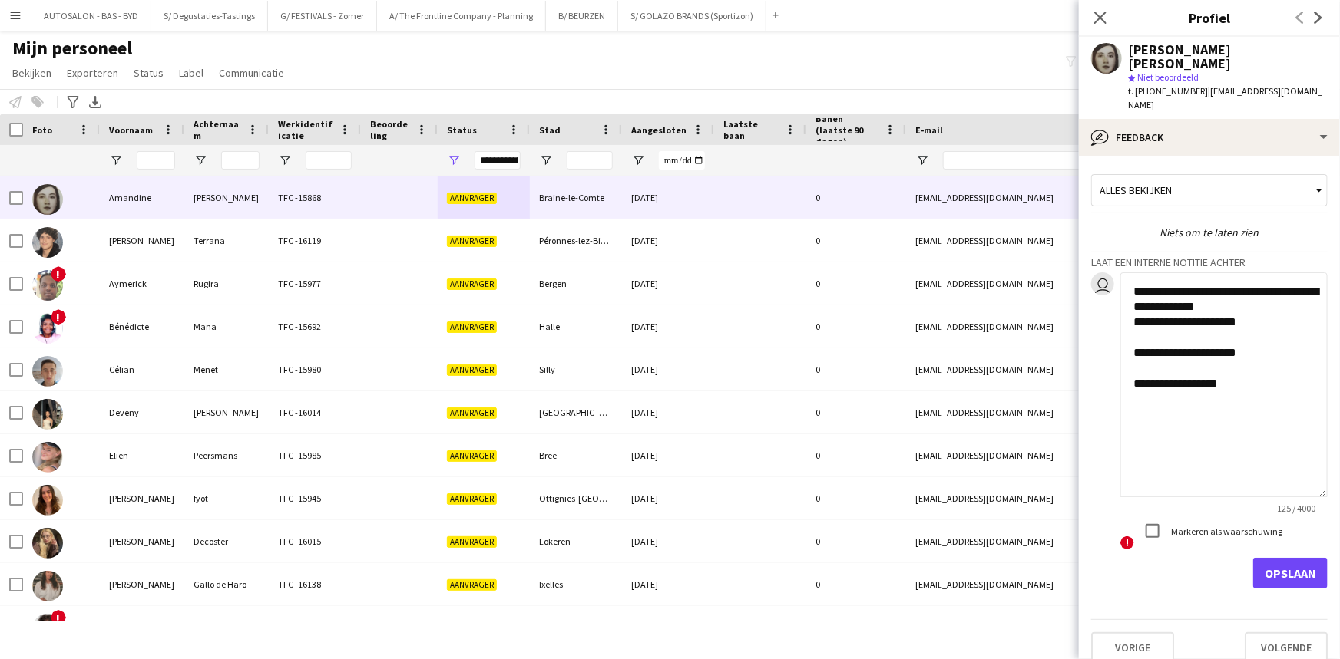
type textarea "**********"
drag, startPoint x: 1284, startPoint y: 540, endPoint x: 1259, endPoint y: 335, distance: 207.3
click at [1284, 558] on button "Opslaan" at bounding box center [1290, 573] width 74 height 31
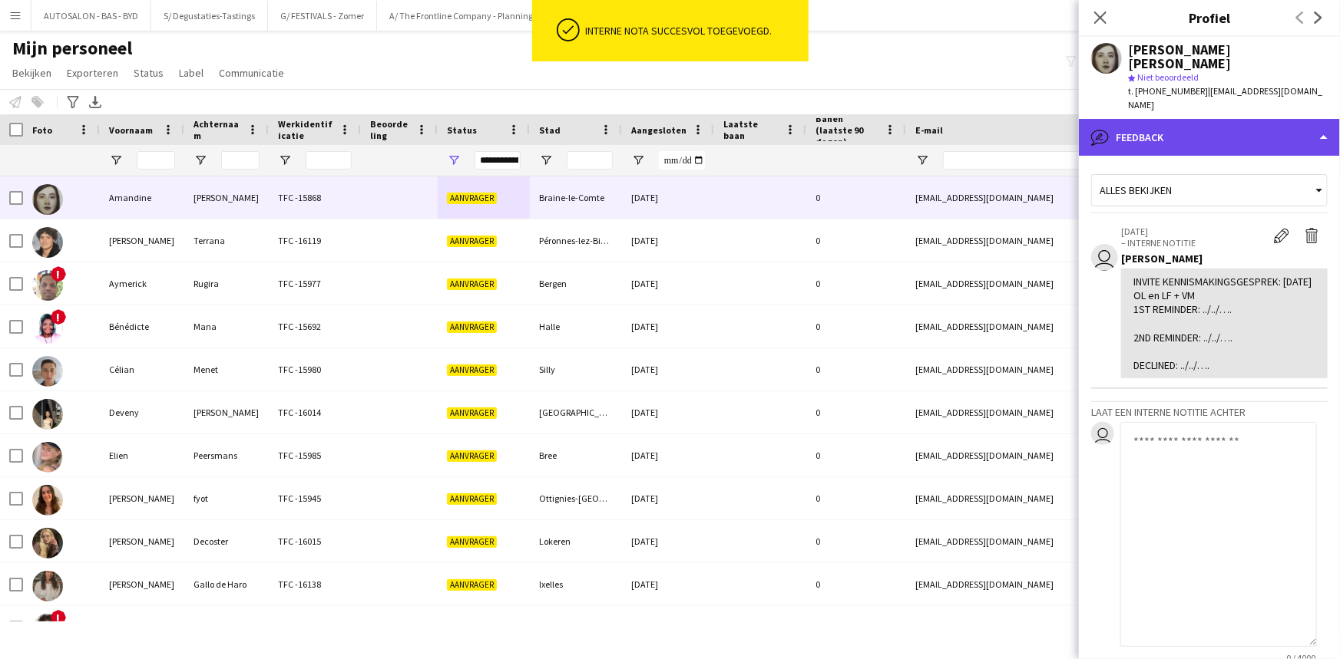
click at [1175, 119] on div "bubble-pencil Feedback" at bounding box center [1209, 137] width 261 height 37
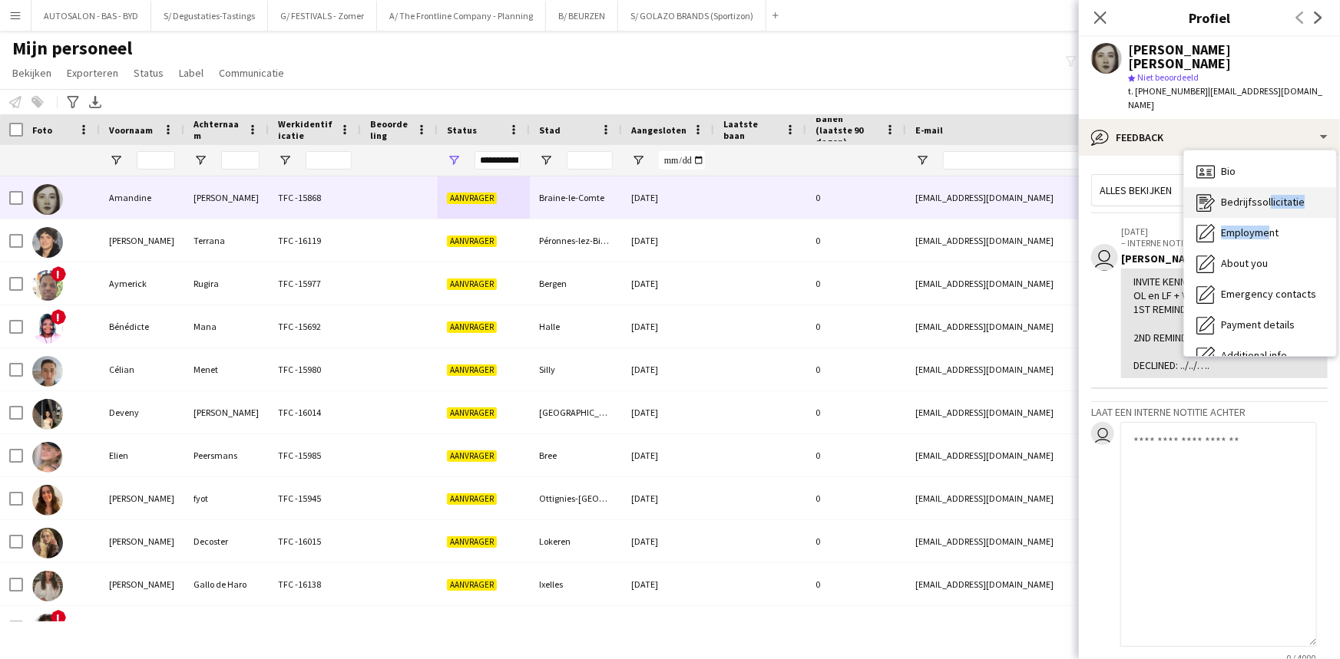
drag, startPoint x: 1261, startPoint y: 206, endPoint x: 1264, endPoint y: 186, distance: 20.1
click at [1264, 186] on div "Bio Bio Bedrijfssollicitatie Bedrijfssollicitatie Employment Employment About y…" at bounding box center [1260, 253] width 152 height 206
click at [1264, 187] on div "Bedrijfssollicitatie Bedrijfssollicitatie" at bounding box center [1260, 202] width 152 height 31
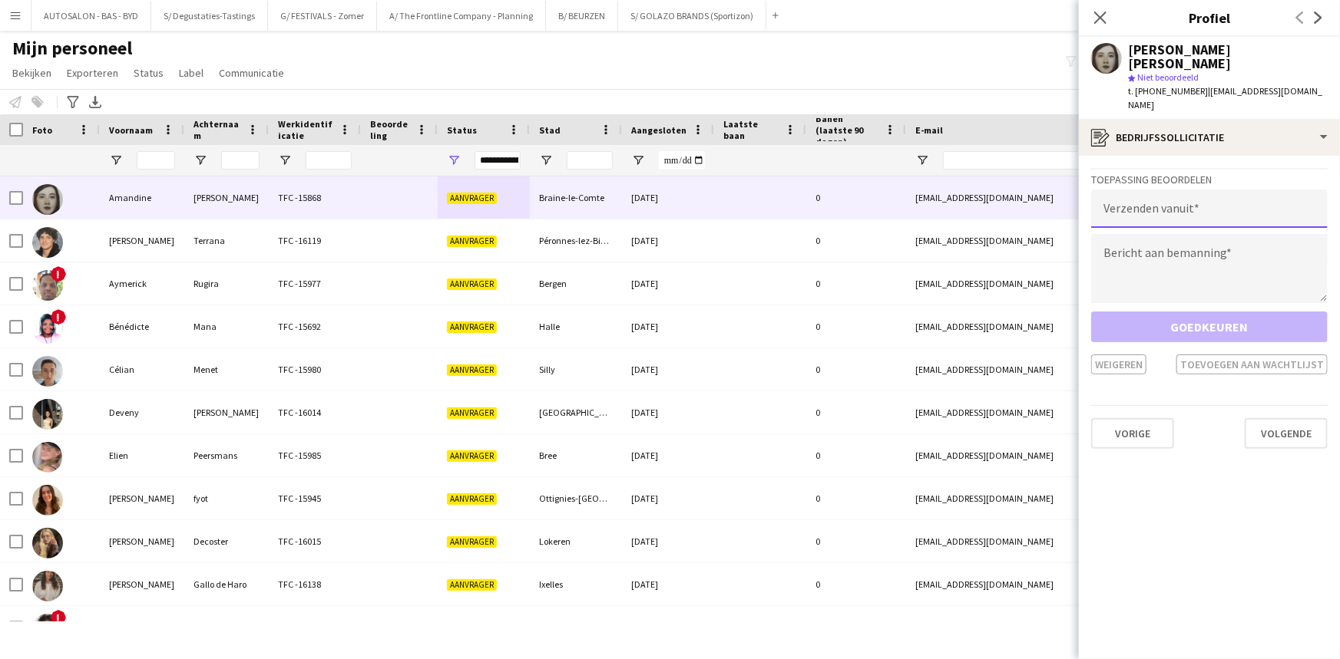
click at [1170, 190] on input "email" at bounding box center [1209, 209] width 236 height 38
type input "**********"
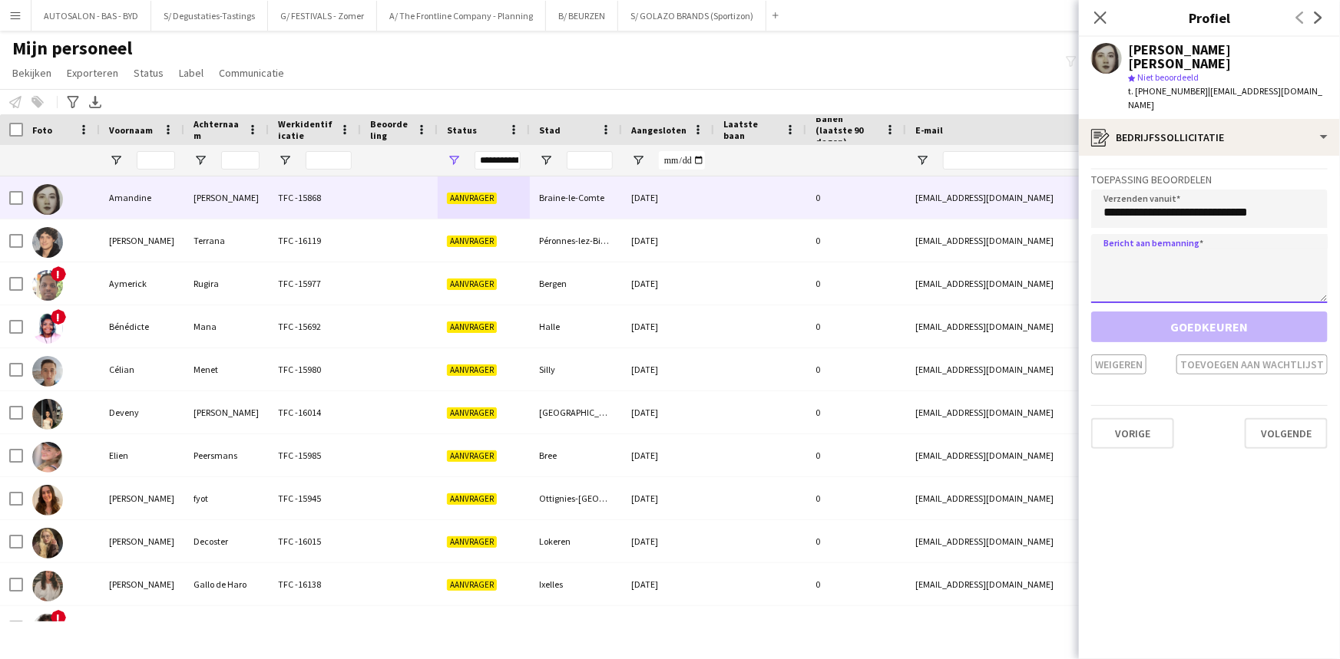
click at [1198, 234] on textarea at bounding box center [1209, 268] width 236 height 69
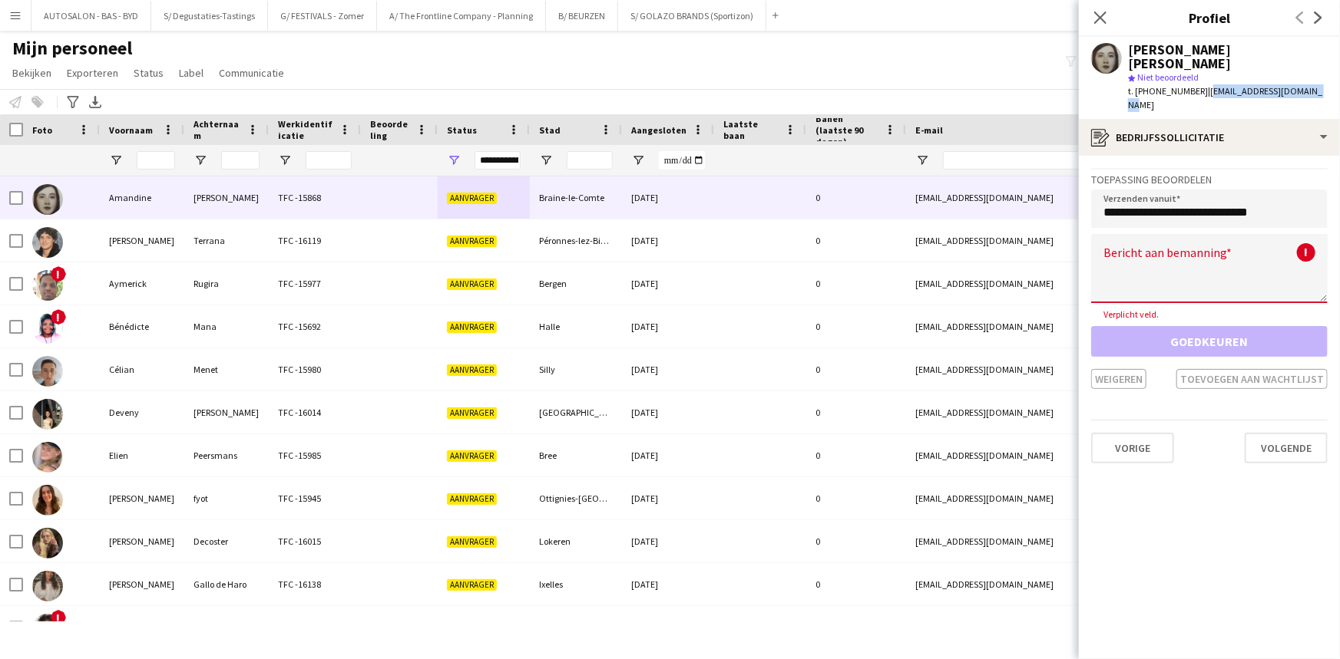
drag, startPoint x: 1312, startPoint y: 78, endPoint x: 1198, endPoint y: 88, distance: 114.9
click at [1198, 88] on div "Amandine Dalli Cardillo star Niet beoordeeld t. +32493820860 | amandine7090@out…" at bounding box center [1209, 78] width 261 height 82
copy span "[EMAIL_ADDRESS][DOMAIN_NAME]"
click at [1139, 234] on textarea at bounding box center [1209, 268] width 236 height 69
paste textarea "**********"
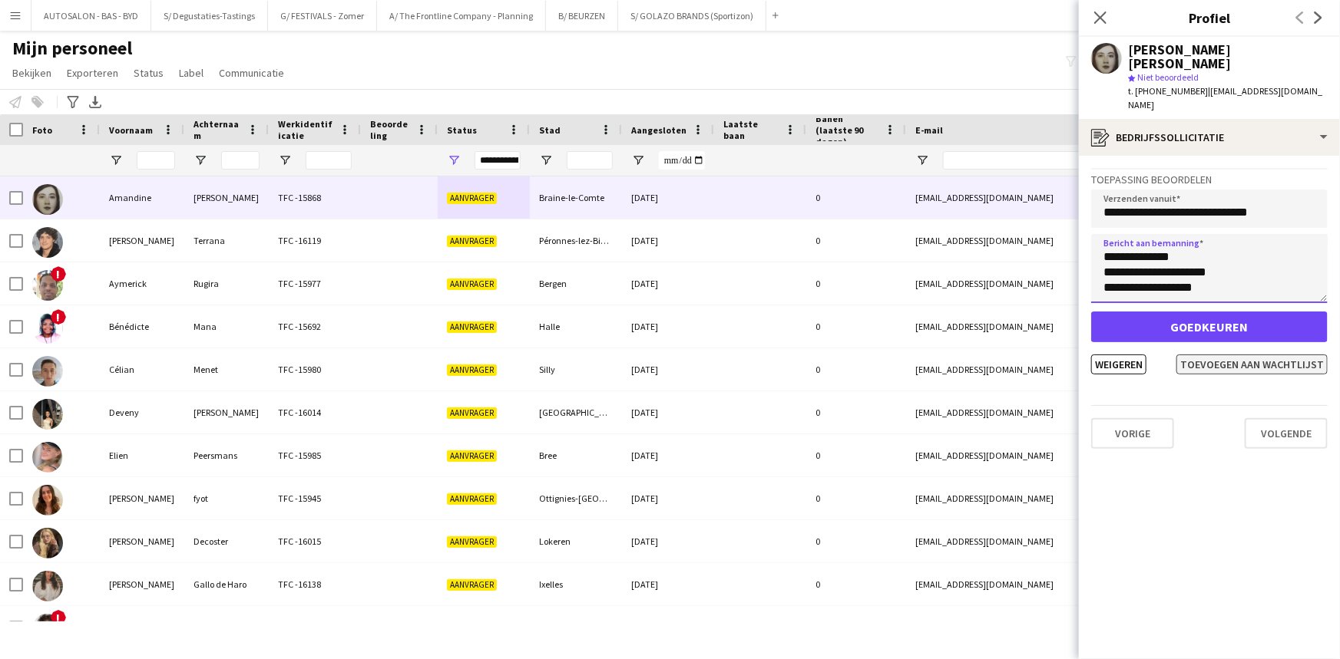
scroll to position [937, 0]
type textarea "**********"
click at [1241, 355] on button "Toevoegen aan wachtlijst" at bounding box center [1251, 365] width 151 height 20
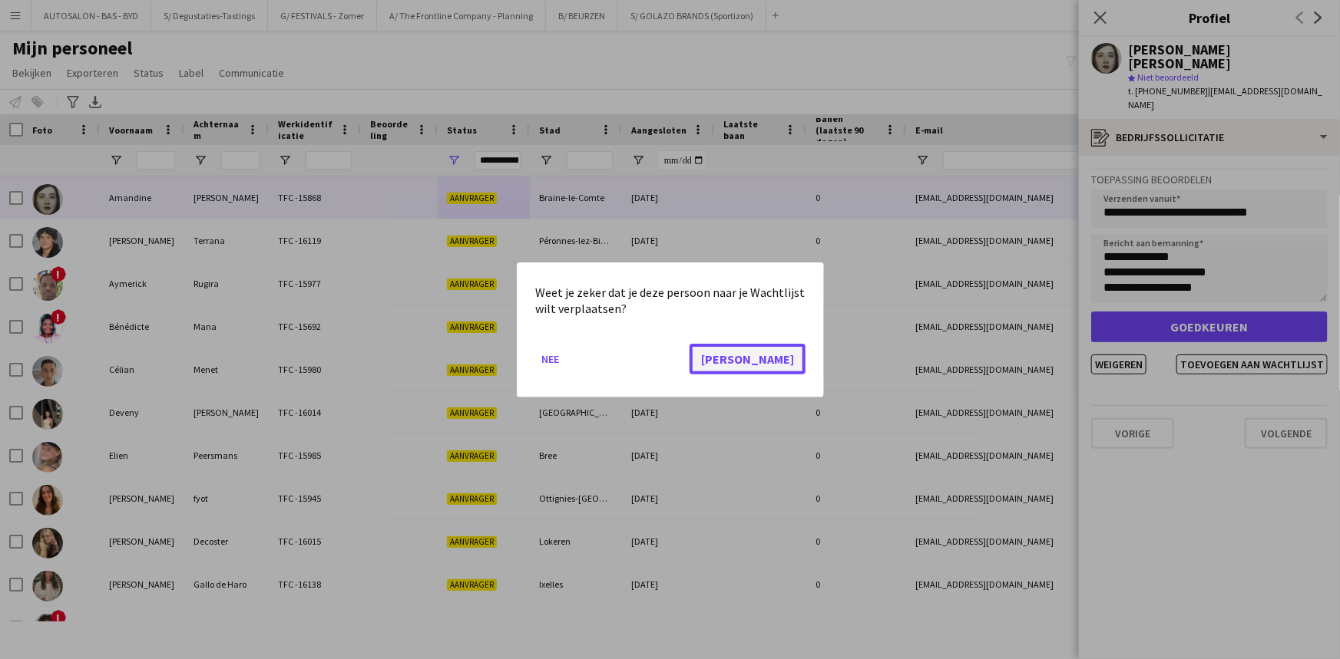
click at [789, 359] on button "[PERSON_NAME]" at bounding box center [747, 358] width 116 height 31
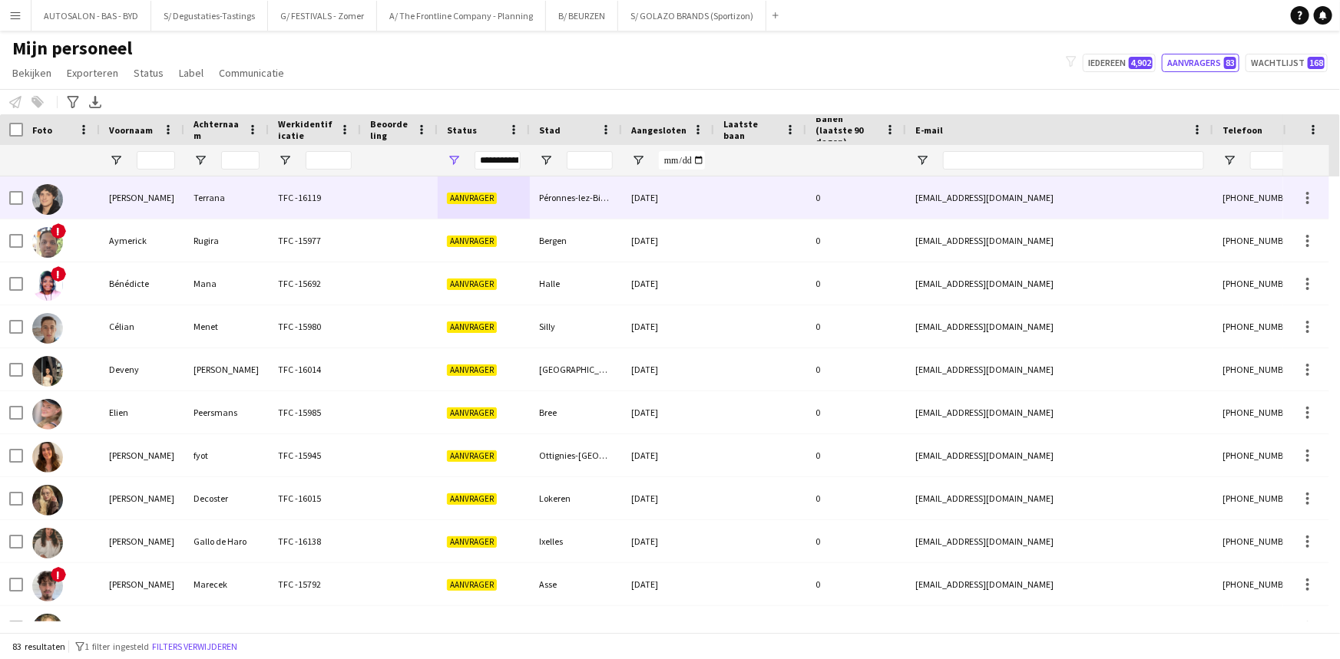
drag, startPoint x: 160, startPoint y: 203, endPoint x: 161, endPoint y: 223, distance: 20.0
click at [160, 203] on div "[PERSON_NAME]" at bounding box center [142, 198] width 84 height 42
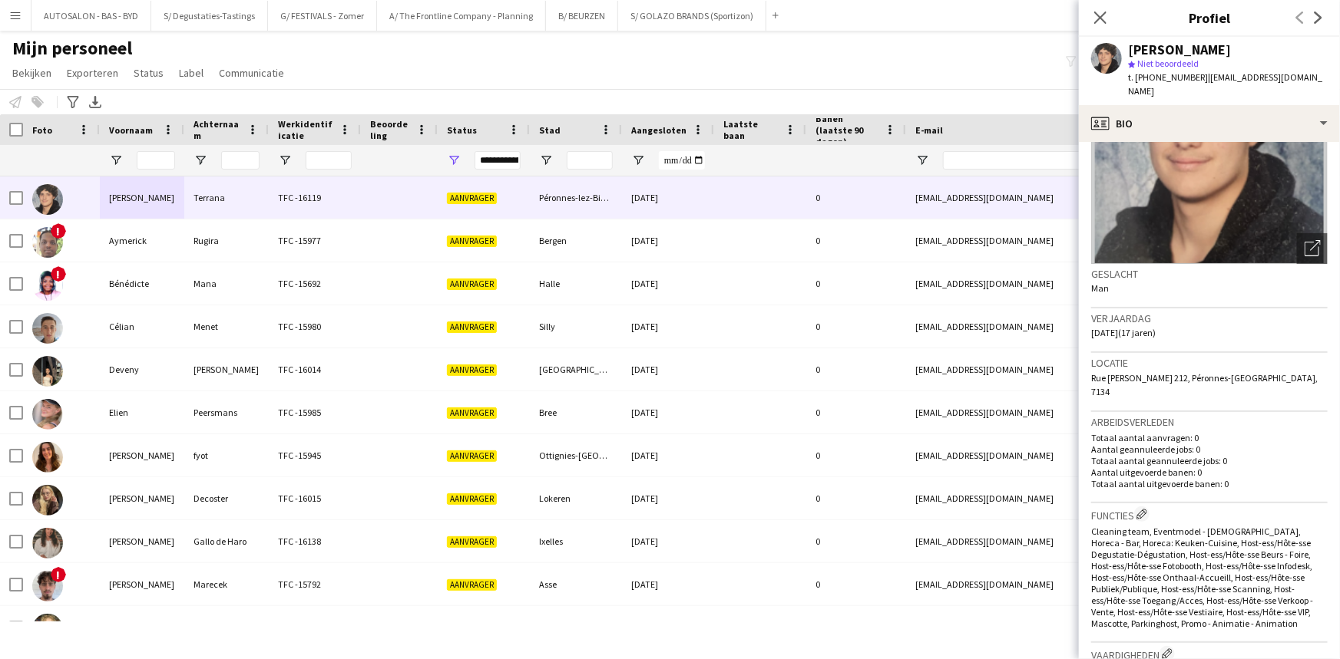
drag, startPoint x: 1221, startPoint y: 529, endPoint x: 1210, endPoint y: 558, distance: 31.4
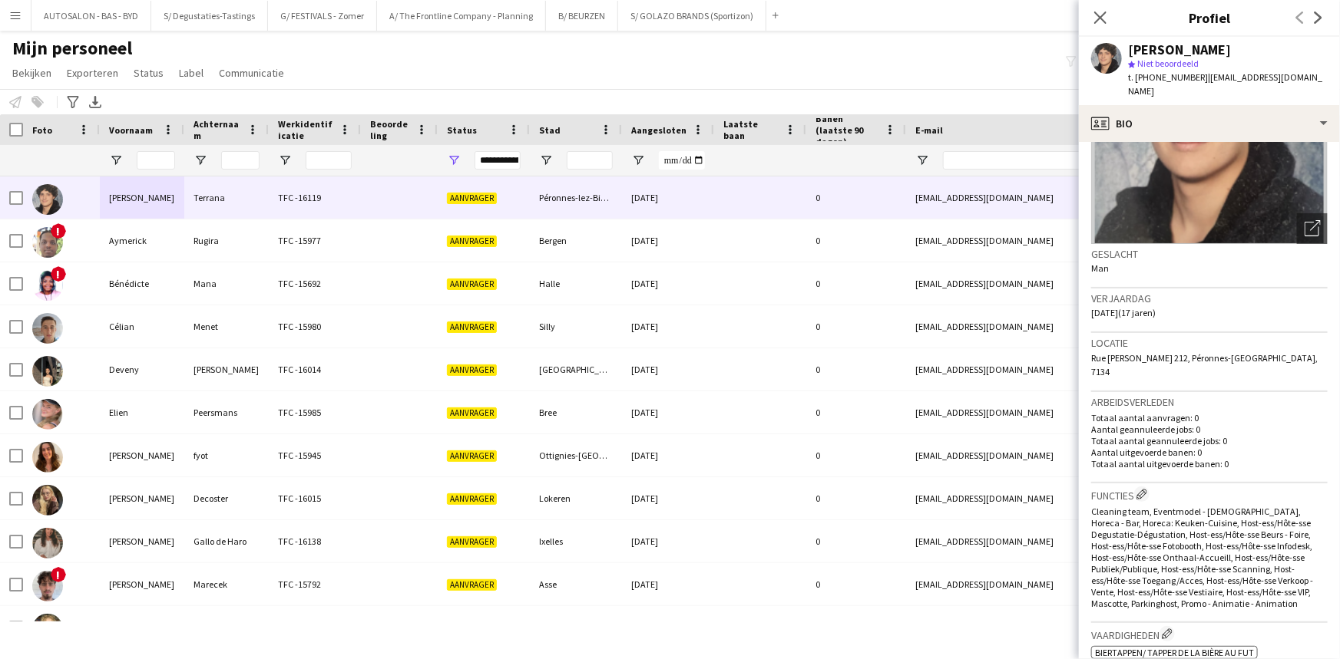
scroll to position [107, 0]
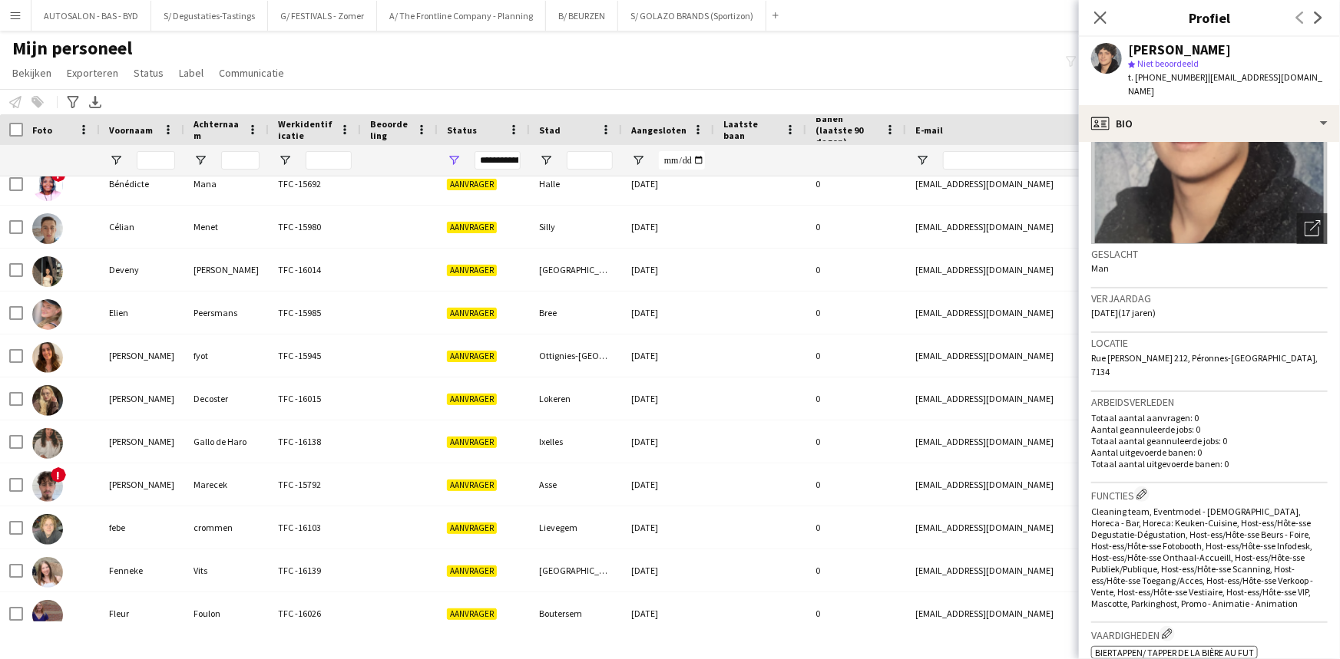
drag, startPoint x: 1170, startPoint y: 458, endPoint x: 1153, endPoint y: 493, distance: 39.1
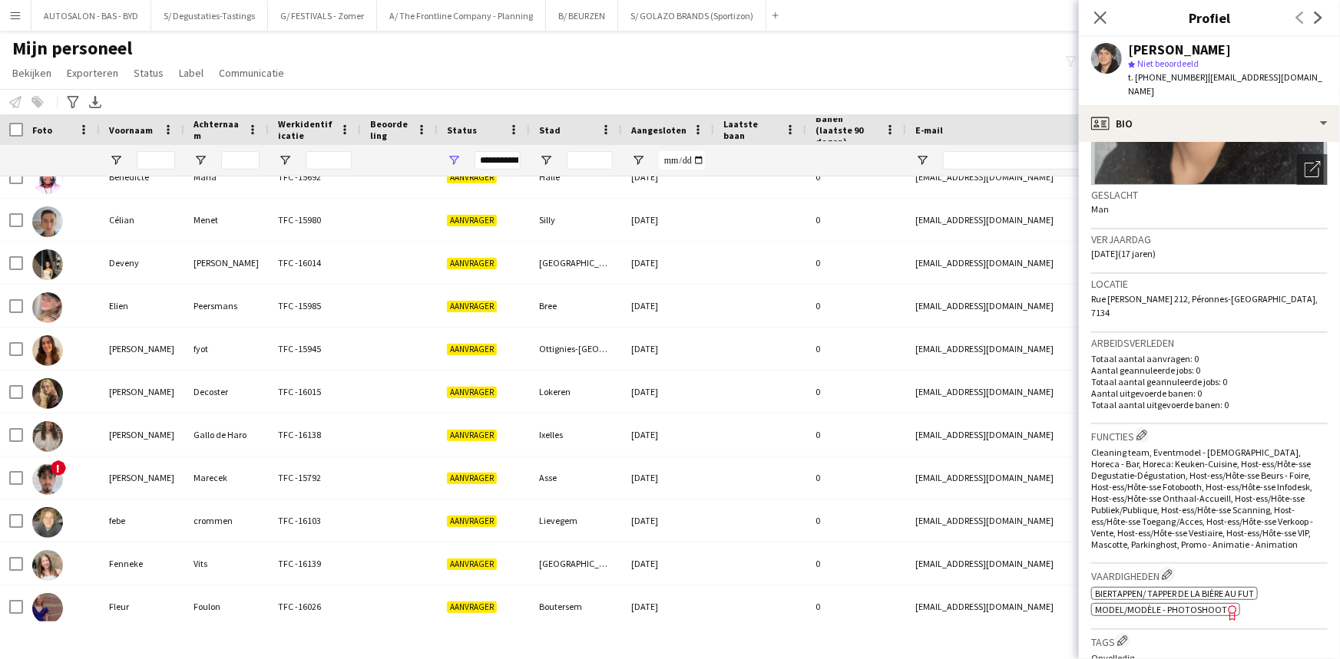
scroll to position [263, 0]
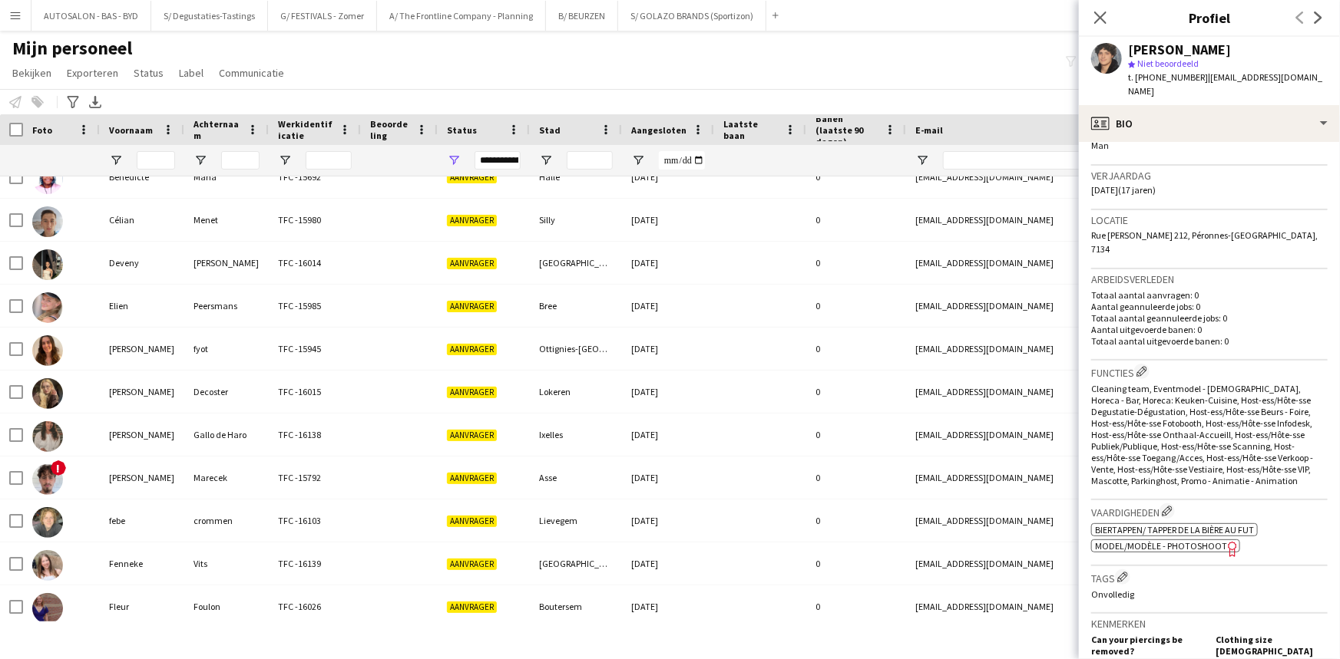
drag, startPoint x: 1201, startPoint y: 522, endPoint x: 1191, endPoint y: 571, distance: 50.1
click at [1204, 540] on span "Model/Modèle - Photoshoot" at bounding box center [1161, 546] width 132 height 12
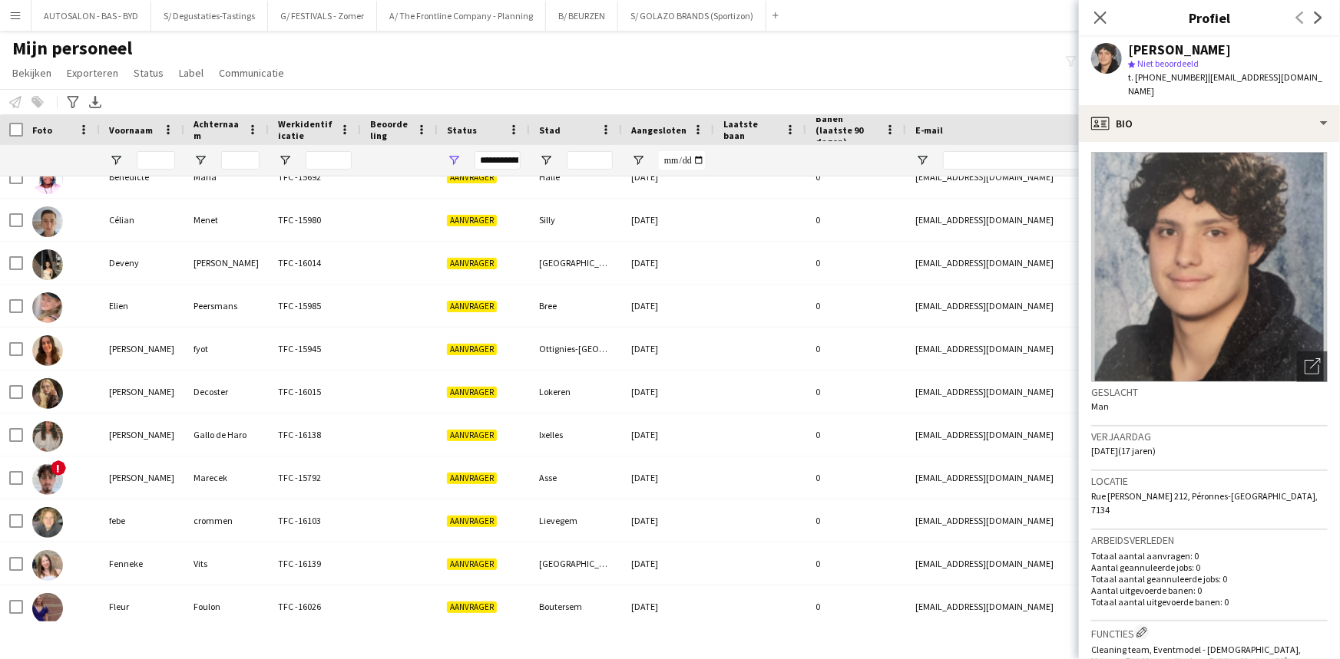
scroll to position [0, 0]
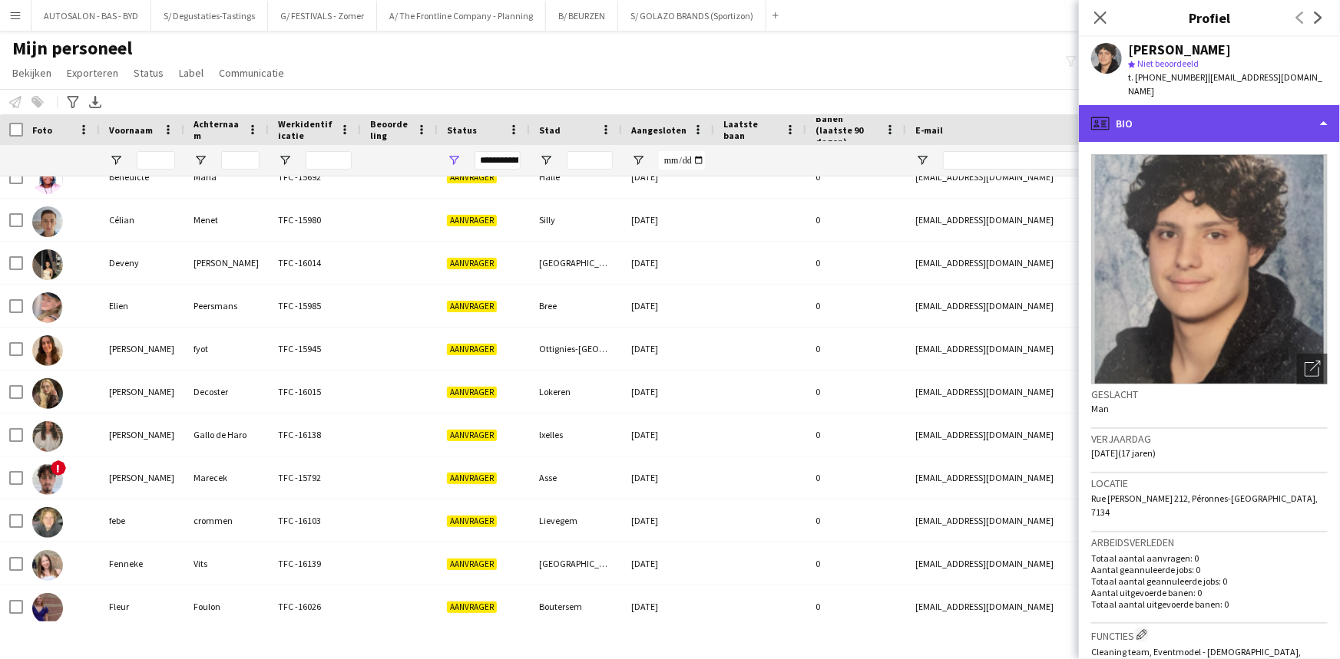
click at [1165, 120] on div "profile Bio" at bounding box center [1209, 123] width 261 height 37
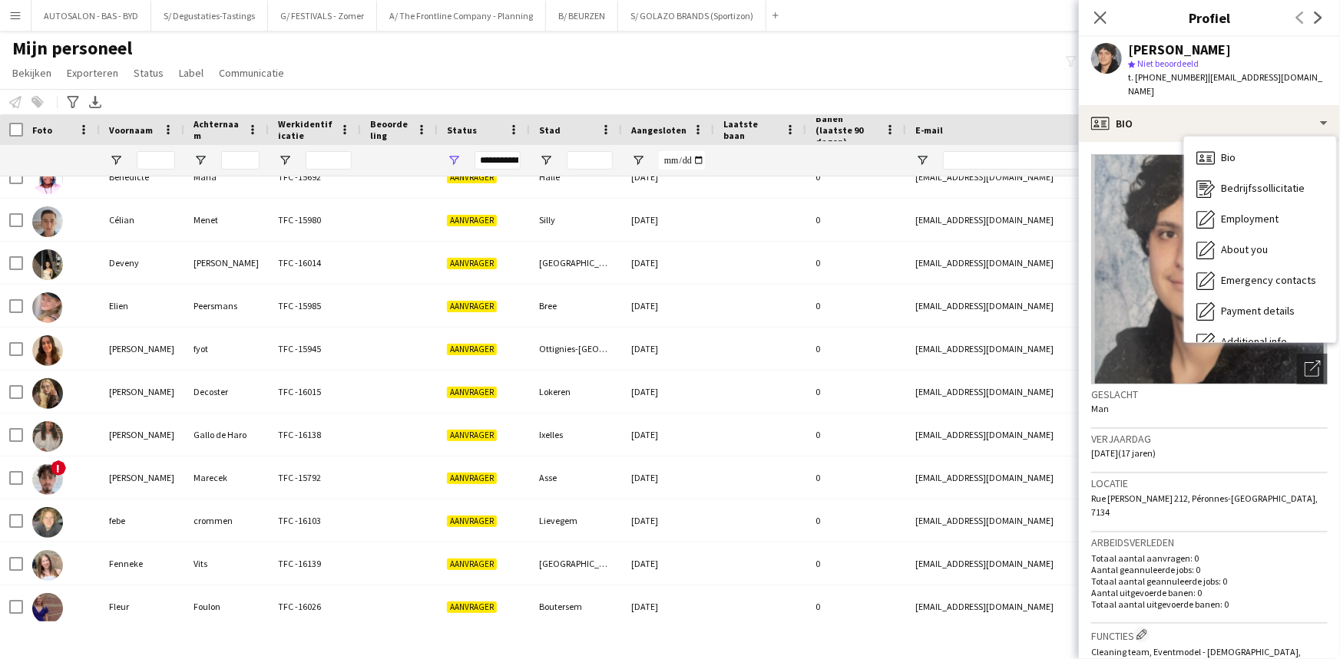
click at [1234, 494] on div "Locatie Rue Joseph Wauters 212, Péronnes-lez-Binche, 7134" at bounding box center [1209, 503] width 236 height 59
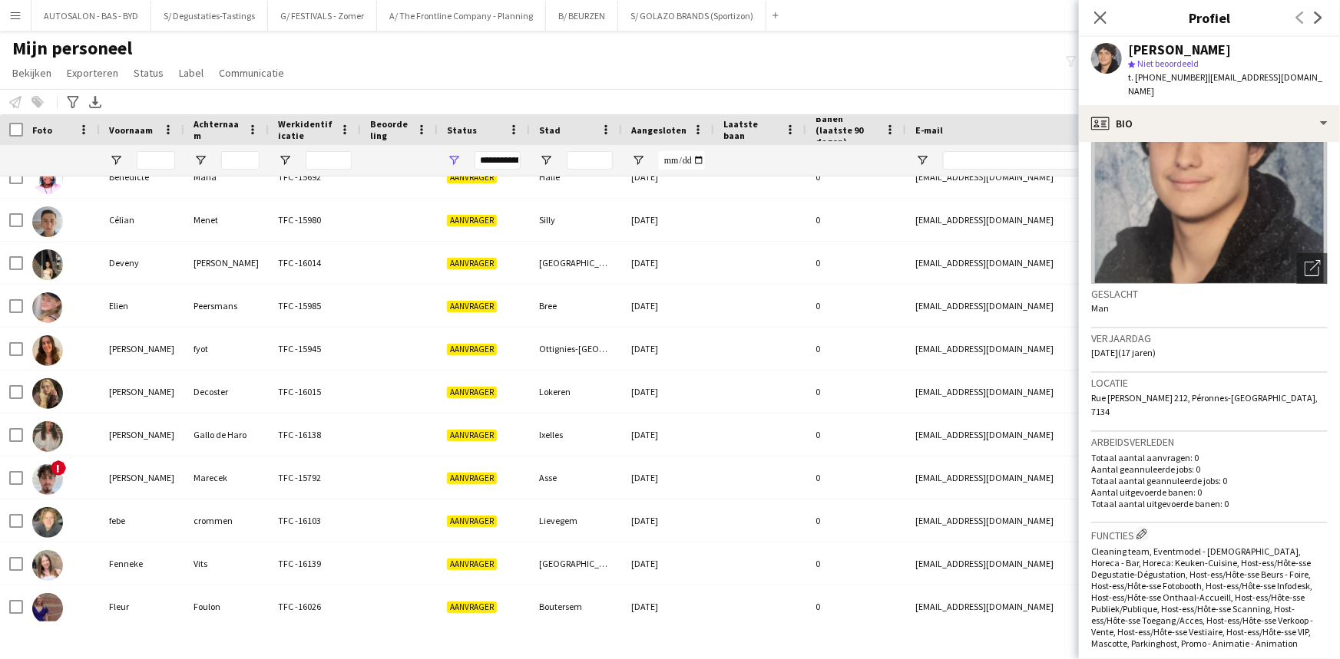
scroll to position [127, 0]
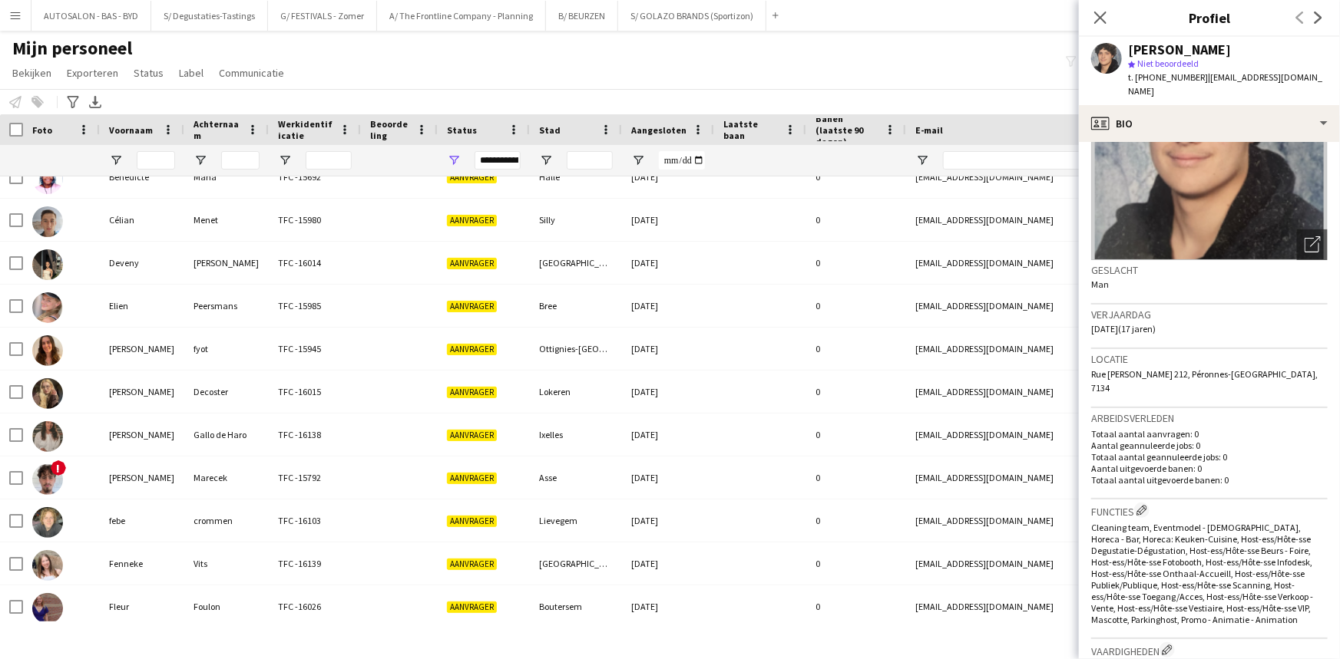
drag, startPoint x: 1192, startPoint y: 527, endPoint x: 1244, endPoint y: 454, distance: 89.9
drag, startPoint x: 1267, startPoint y: 360, endPoint x: 1190, endPoint y: 356, distance: 76.9
click at [1190, 365] on span "Rue [PERSON_NAME] 212, Péronnes-[GEOGRAPHIC_DATA], 7134" at bounding box center [1204, 377] width 226 height 25
copy span "Péronnes-lez-Binche"
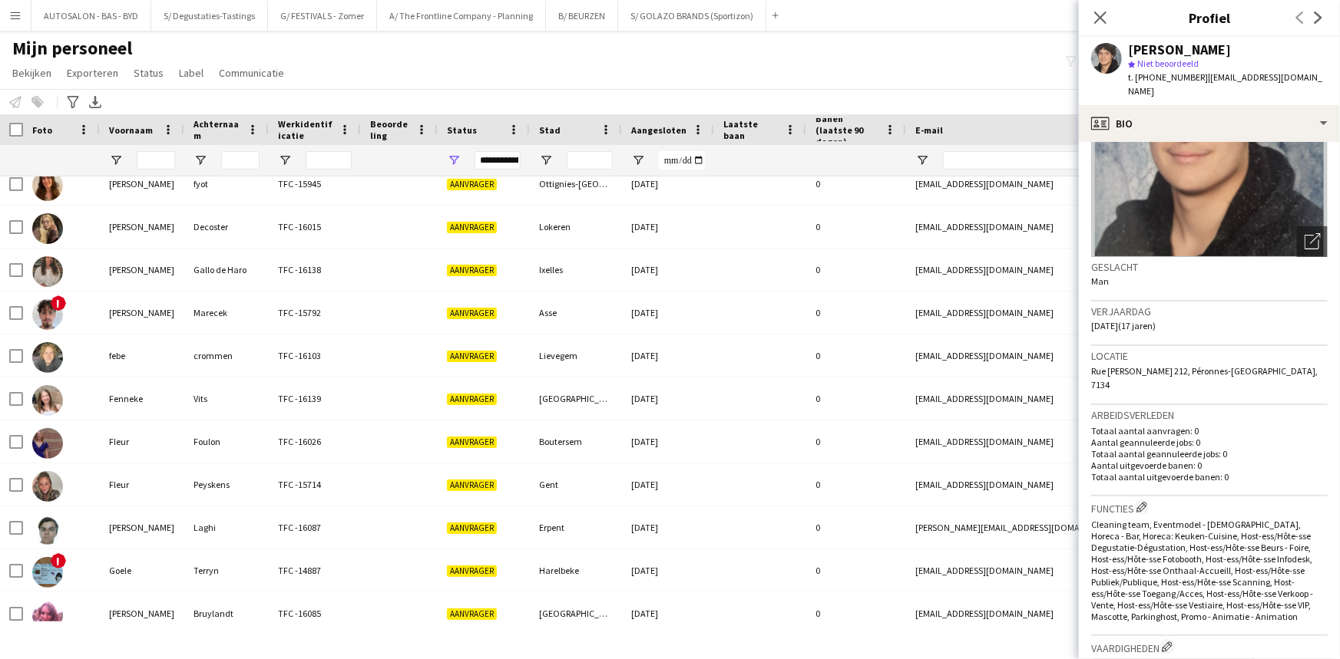
scroll to position [0, 0]
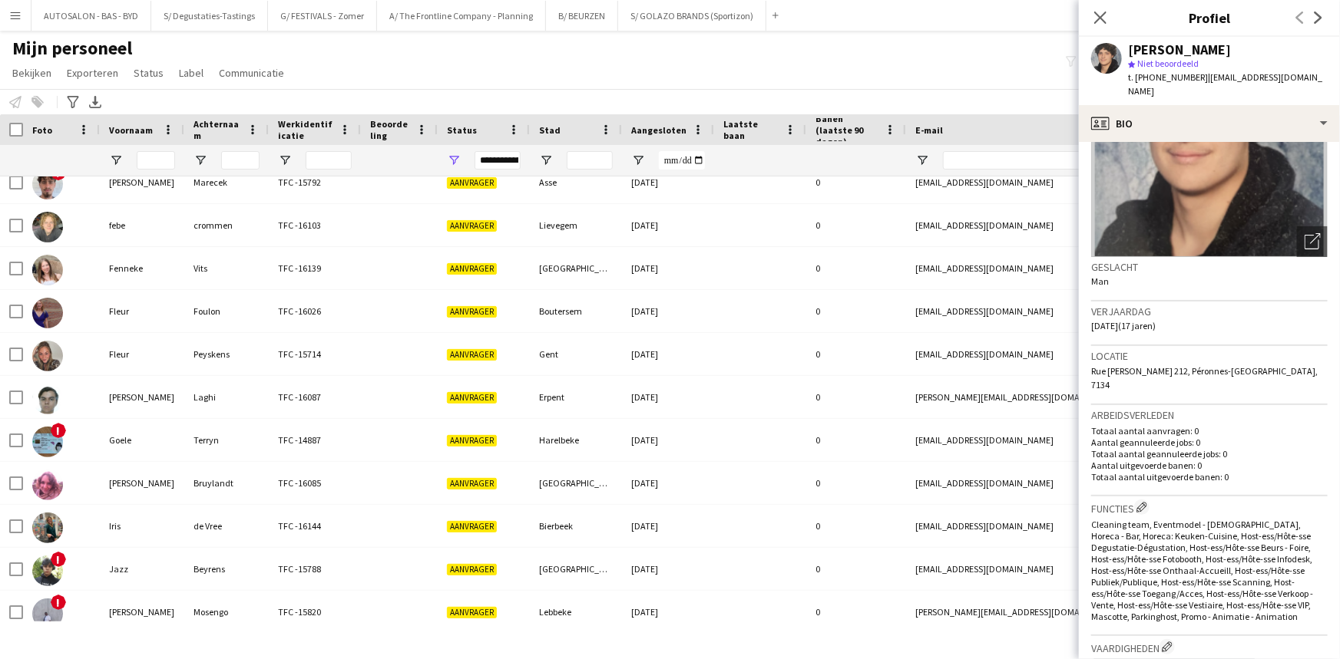
drag, startPoint x: 1175, startPoint y: 448, endPoint x: 1180, endPoint y: 465, distance: 17.7
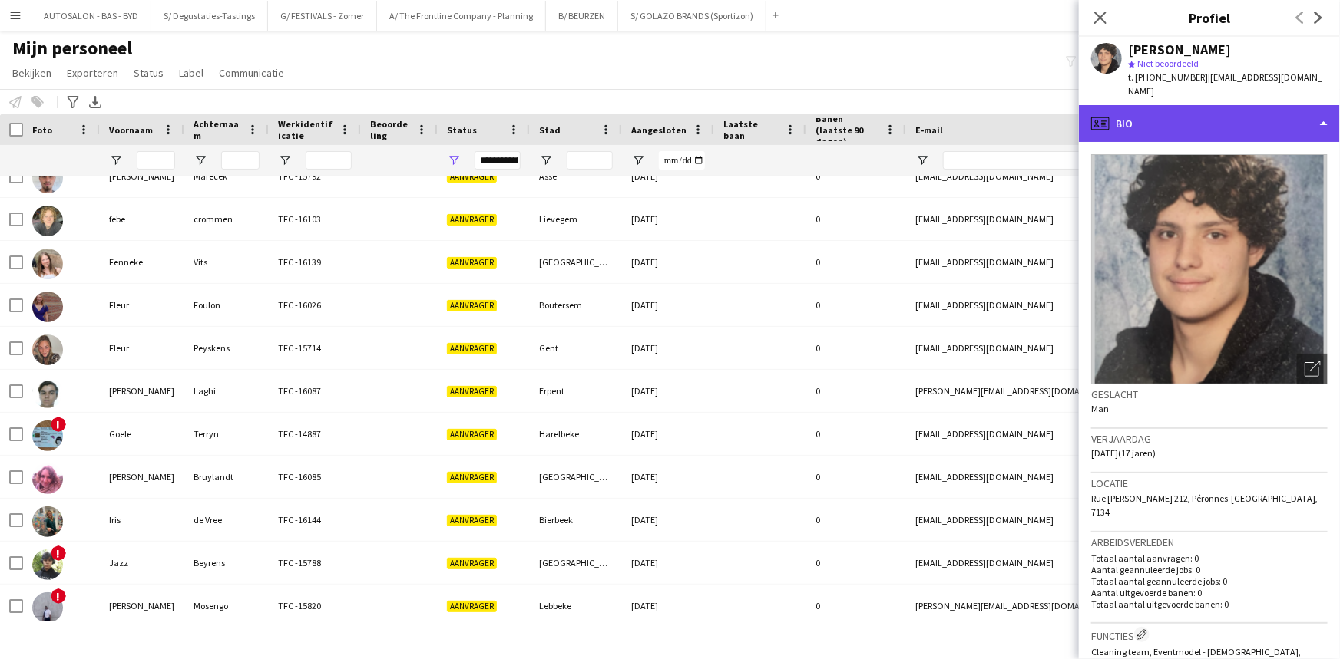
click at [1166, 116] on div "profile Bio" at bounding box center [1209, 123] width 261 height 37
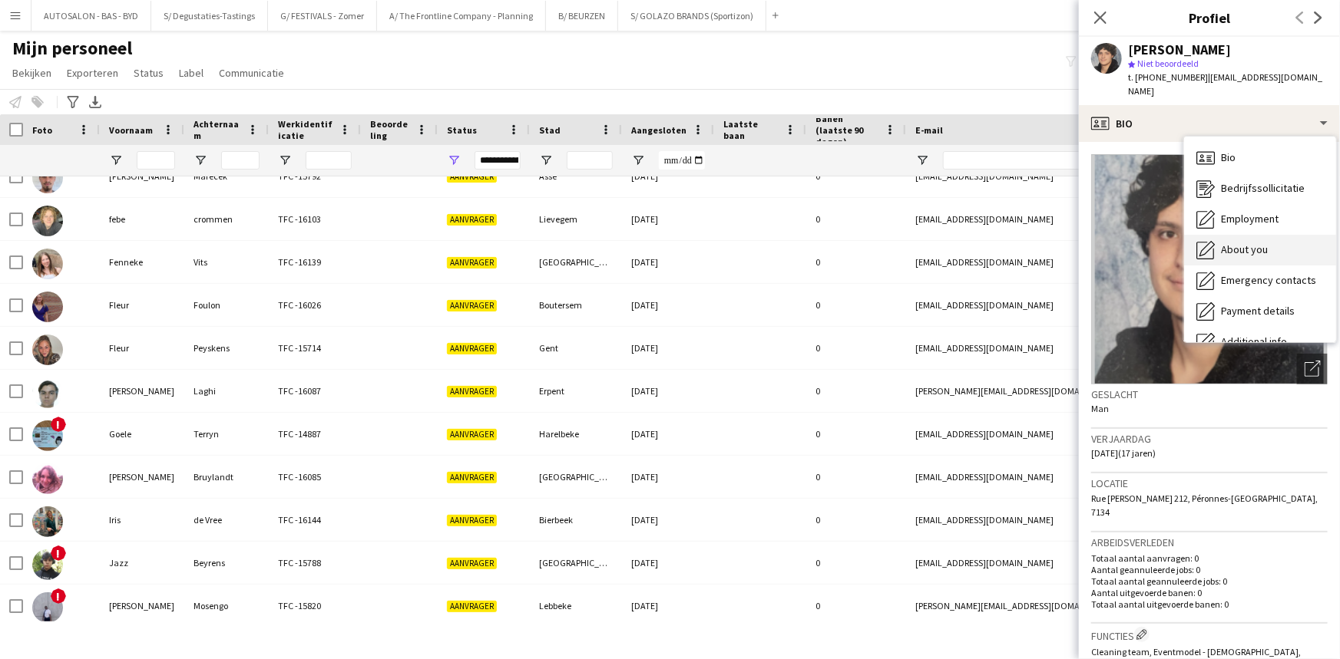
click at [1250, 235] on div "About you About you" at bounding box center [1260, 250] width 152 height 31
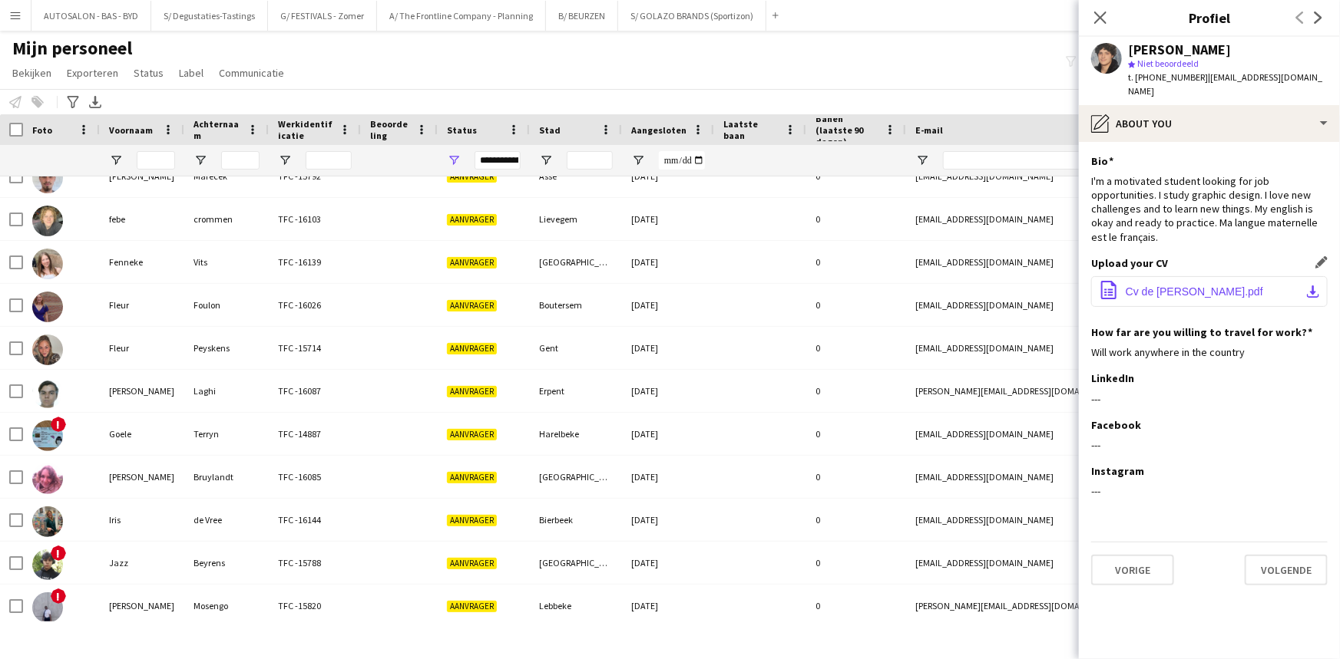
click at [1175, 286] on span "Cv de Antoine.pdf" at bounding box center [1193, 292] width 137 height 12
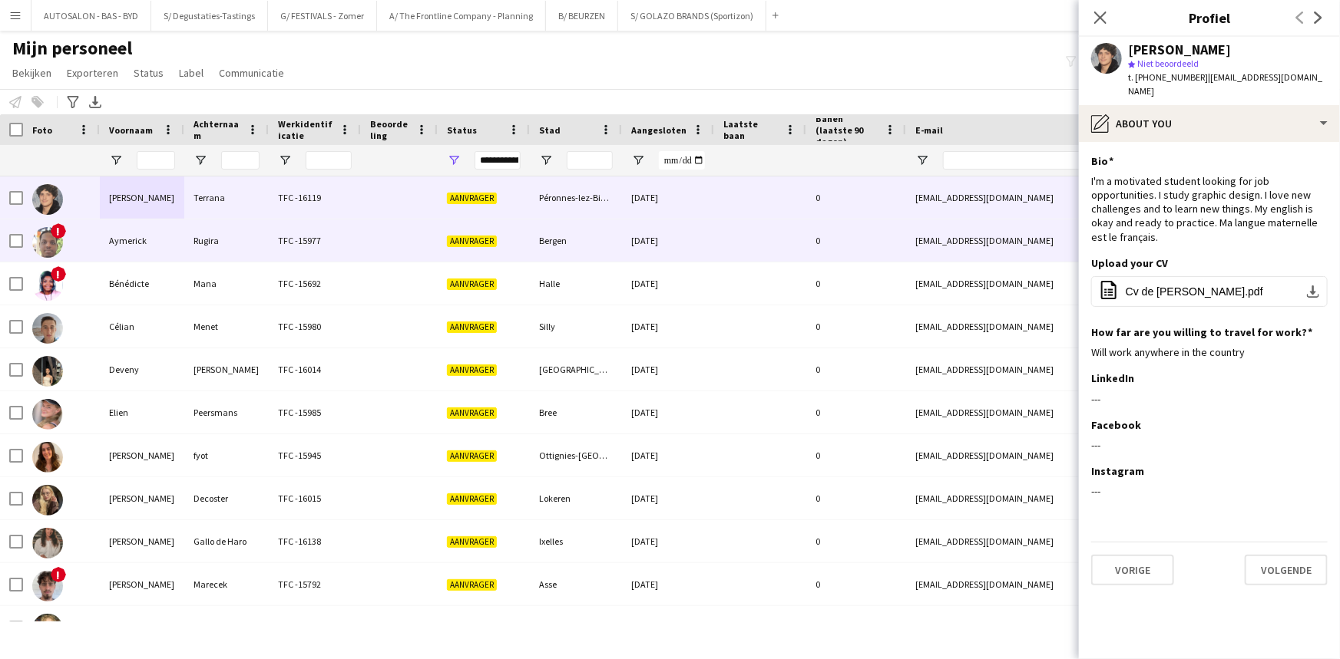
click at [243, 252] on div "Rugira" at bounding box center [226, 241] width 84 height 42
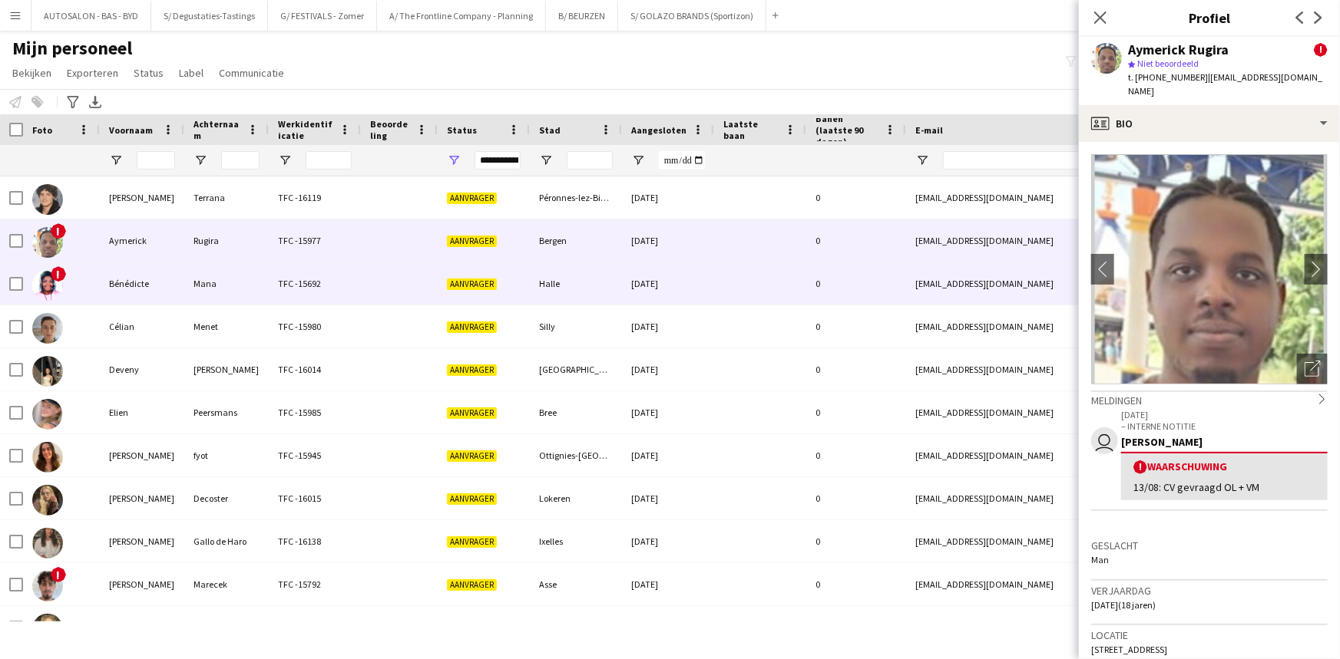
click at [200, 284] on div "Mana" at bounding box center [226, 284] width 84 height 42
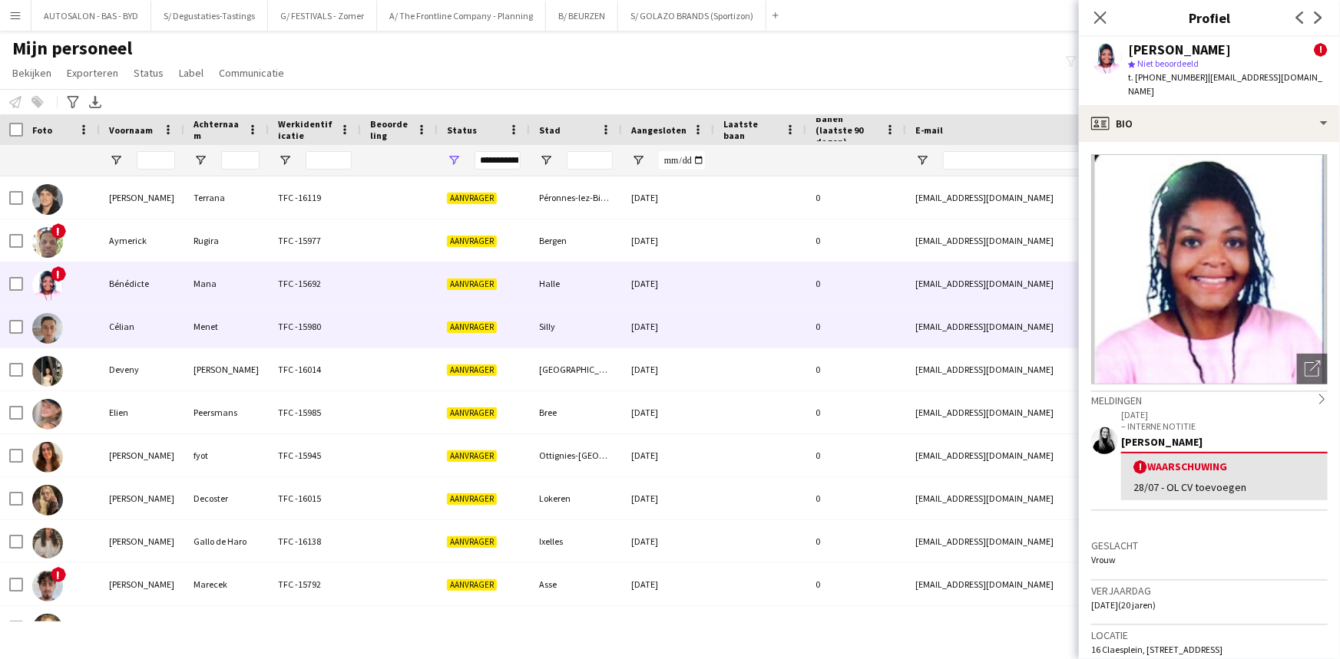
click at [197, 315] on div "Menet" at bounding box center [226, 327] width 84 height 42
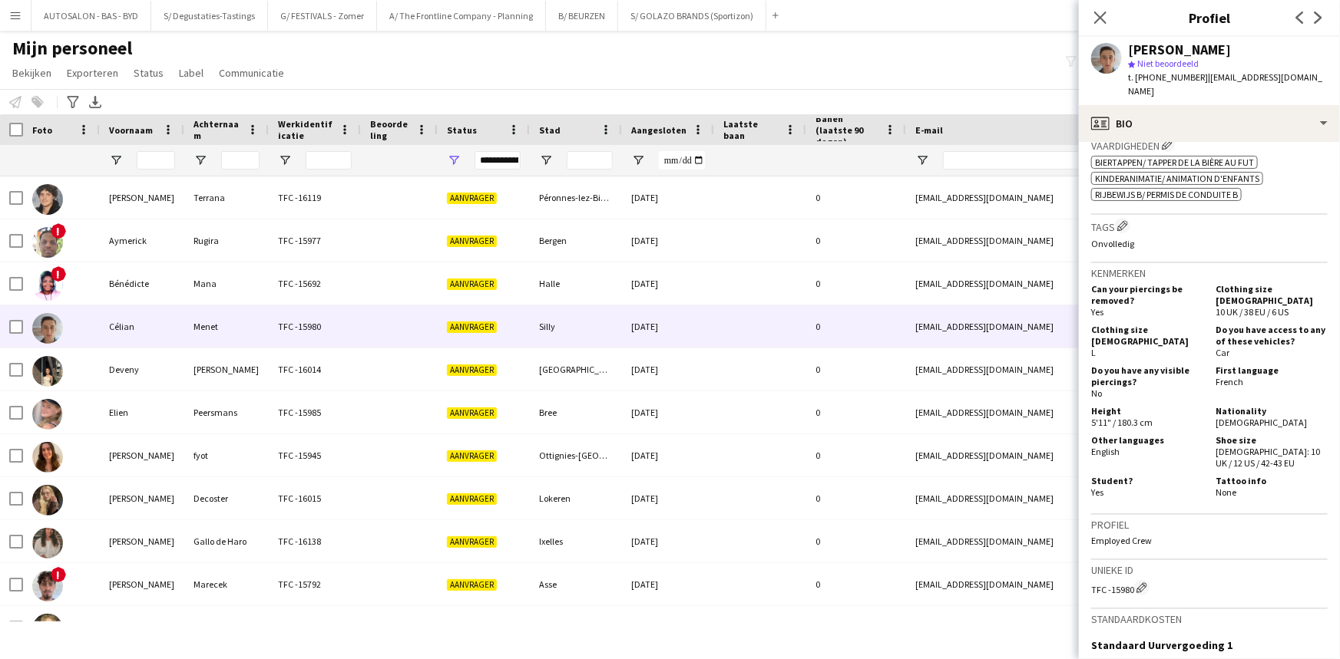
scroll to position [689, 0]
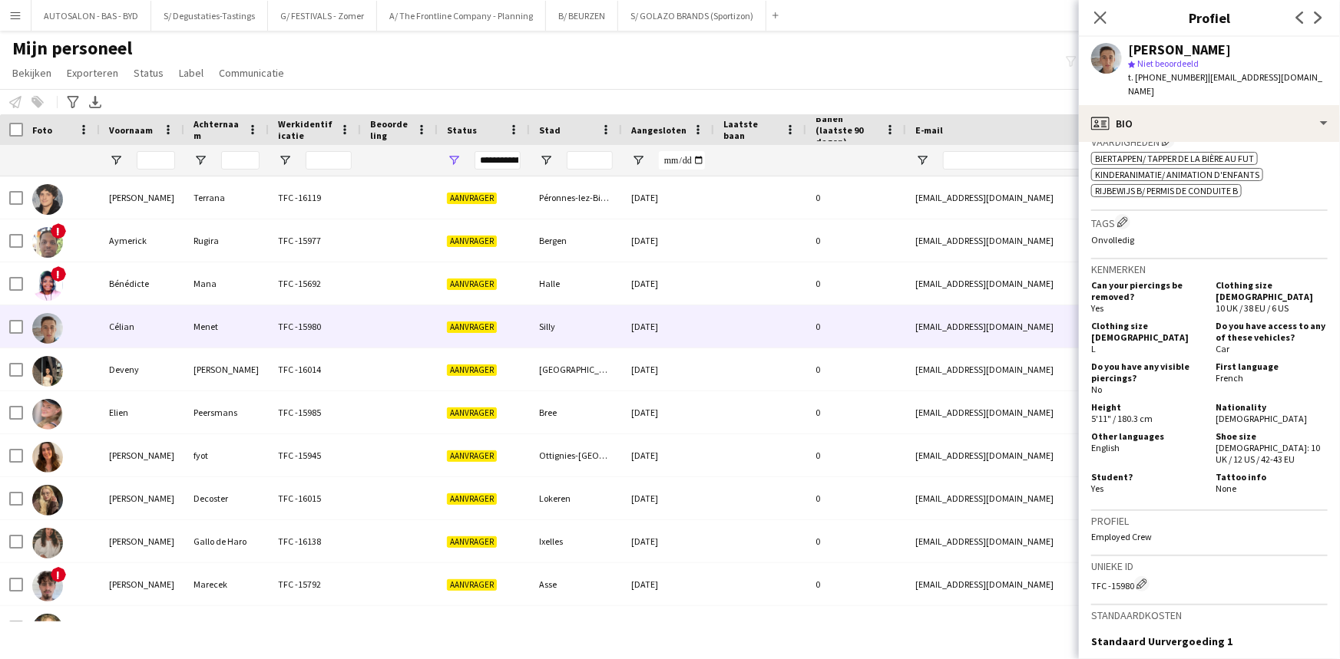
drag, startPoint x: 1220, startPoint y: 362, endPoint x: 1246, endPoint y: 365, distance: 26.3
click at [1246, 365] on div "First language French" at bounding box center [1268, 378] width 118 height 35
click at [1099, 440] on div "Other languages English" at bounding box center [1150, 448] width 118 height 35
click at [1135, 448] on div "Other languages English" at bounding box center [1150, 448] width 118 height 35
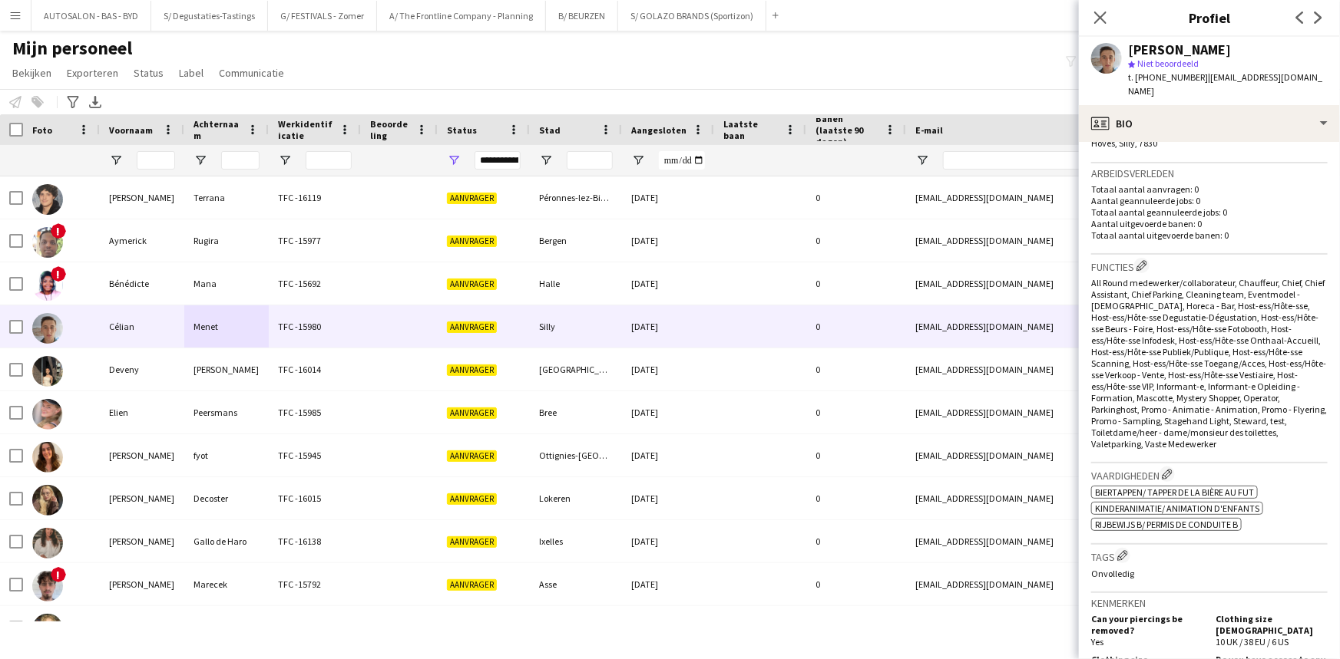
drag, startPoint x: 1190, startPoint y: 392, endPoint x: 1198, endPoint y: 203, distance: 188.3
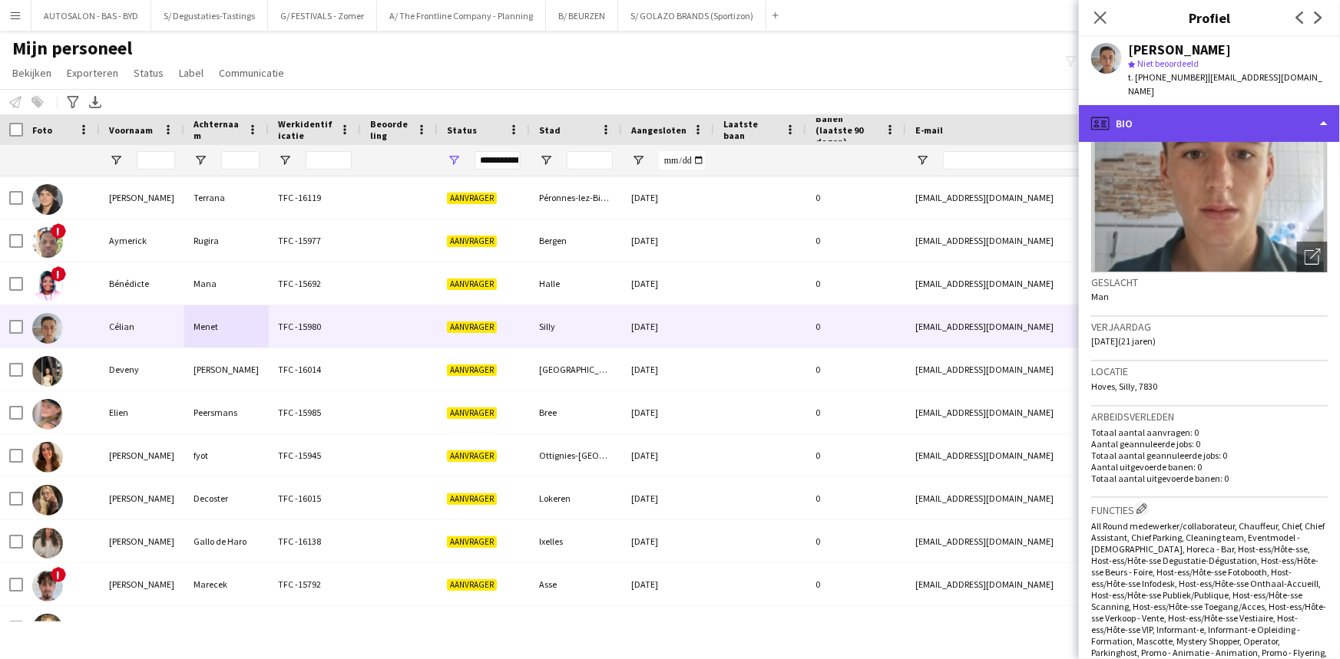
click at [1195, 117] on div "profile Bio" at bounding box center [1209, 123] width 261 height 37
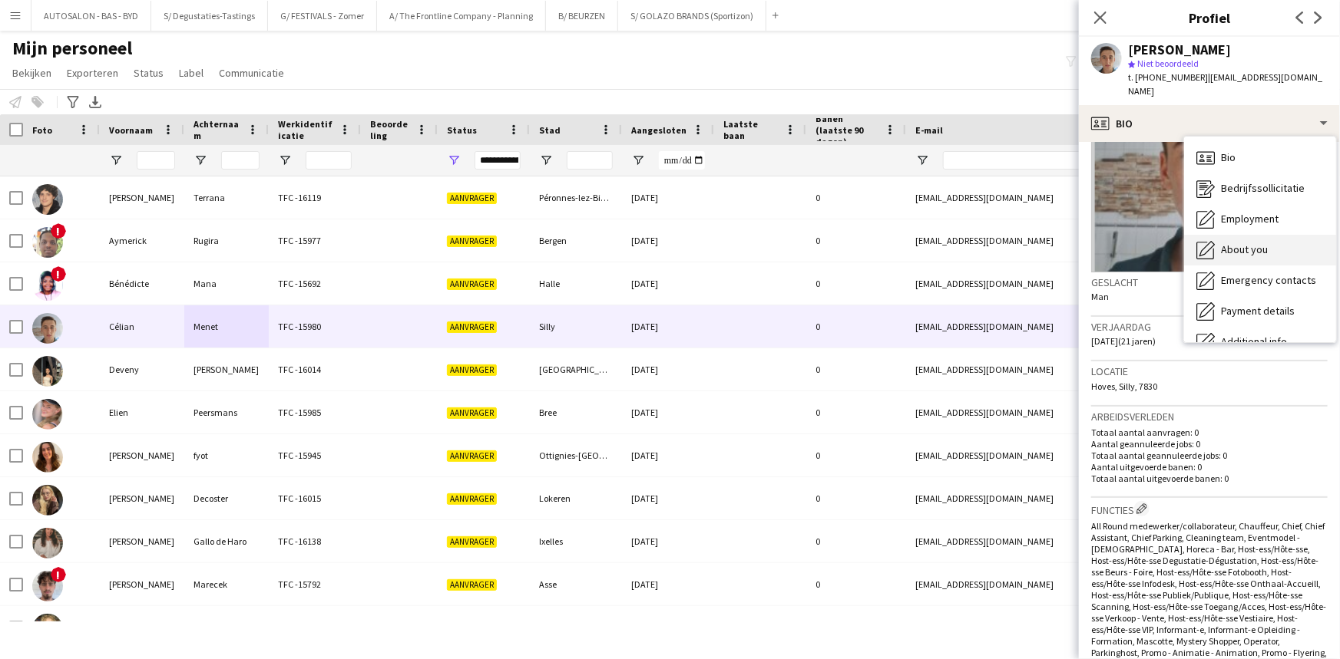
click at [1256, 243] on span "About you" at bounding box center [1244, 250] width 47 height 14
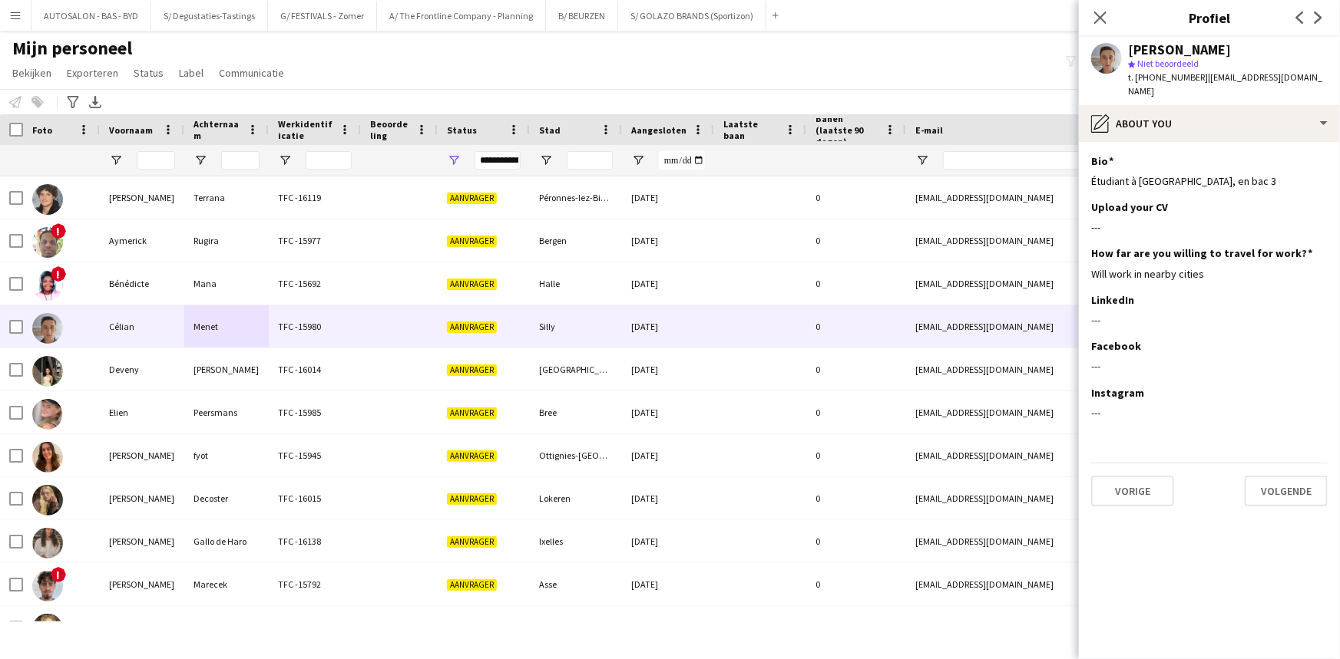
click at [1166, 142] on app-section-data-types "Bio Dit veld bewerken Étudiant à Louvain-La-Neuve, en bac 3 Upload your CV Dit …" at bounding box center [1209, 400] width 261 height 517
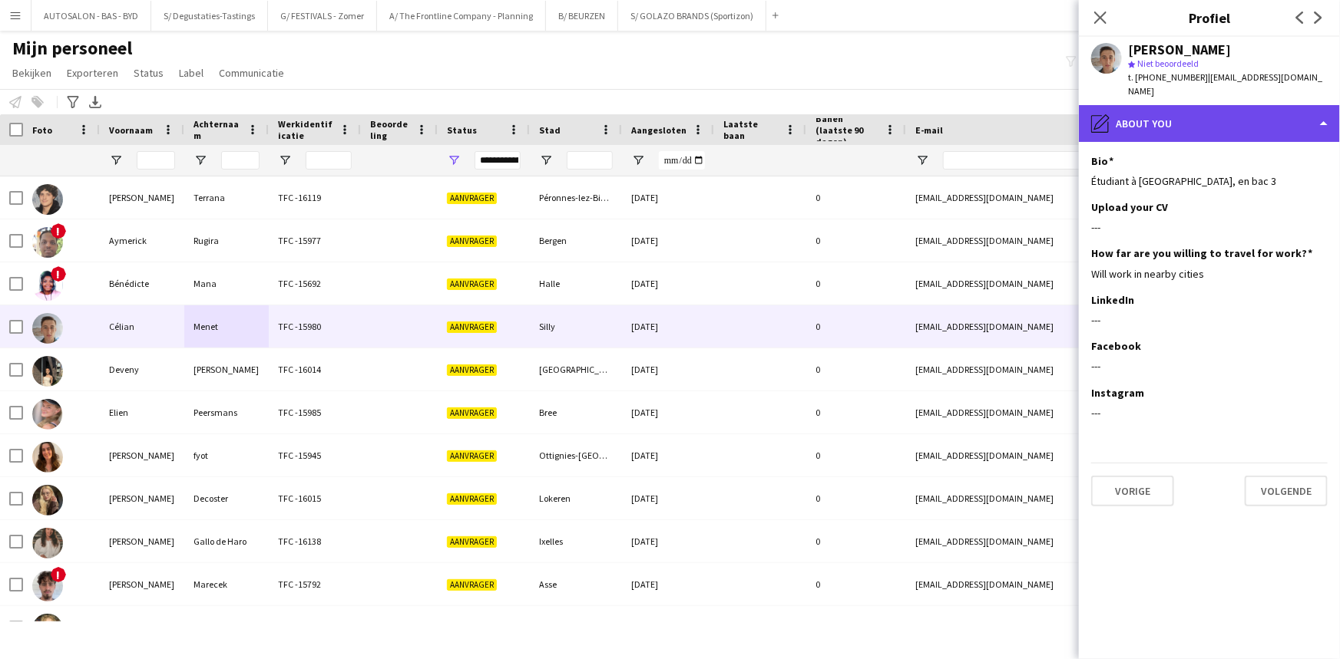
click at [1179, 112] on div "pencil4 About you" at bounding box center [1209, 123] width 261 height 37
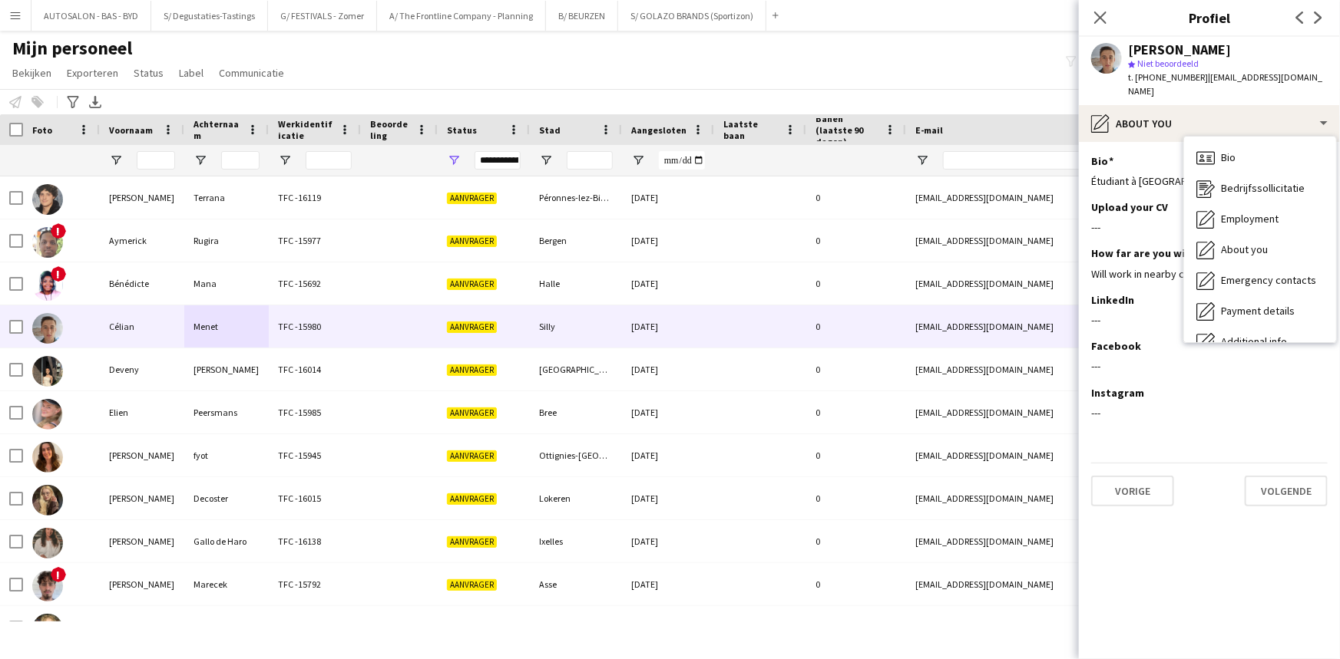
drag, startPoint x: 1144, startPoint y: 230, endPoint x: 1151, endPoint y: 225, distance: 8.8
click at [1143, 230] on div "Upload your CV Dit veld bewerken ---" at bounding box center [1209, 223] width 236 height 46
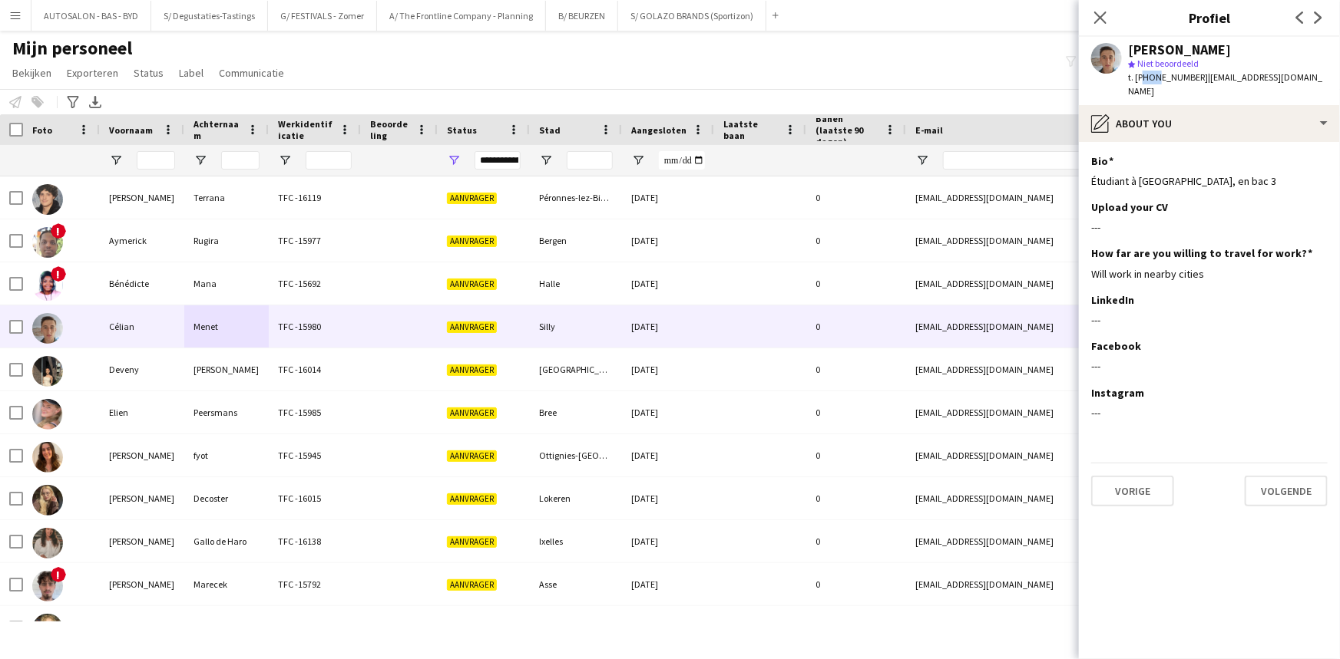
drag, startPoint x: 1155, startPoint y: 77, endPoint x: 1138, endPoint y: 77, distance: 17.7
click at [1138, 77] on span "t. [PHONE_NUMBER]" at bounding box center [1168, 77] width 80 height 12
drag, startPoint x: 1160, startPoint y: 75, endPoint x: 1142, endPoint y: 76, distance: 18.4
click at [1142, 76] on span "t. [PHONE_NUMBER]" at bounding box center [1168, 77] width 80 height 12
click at [1208, 78] on span "| celianmenet@gmail.com" at bounding box center [1225, 83] width 194 height 25
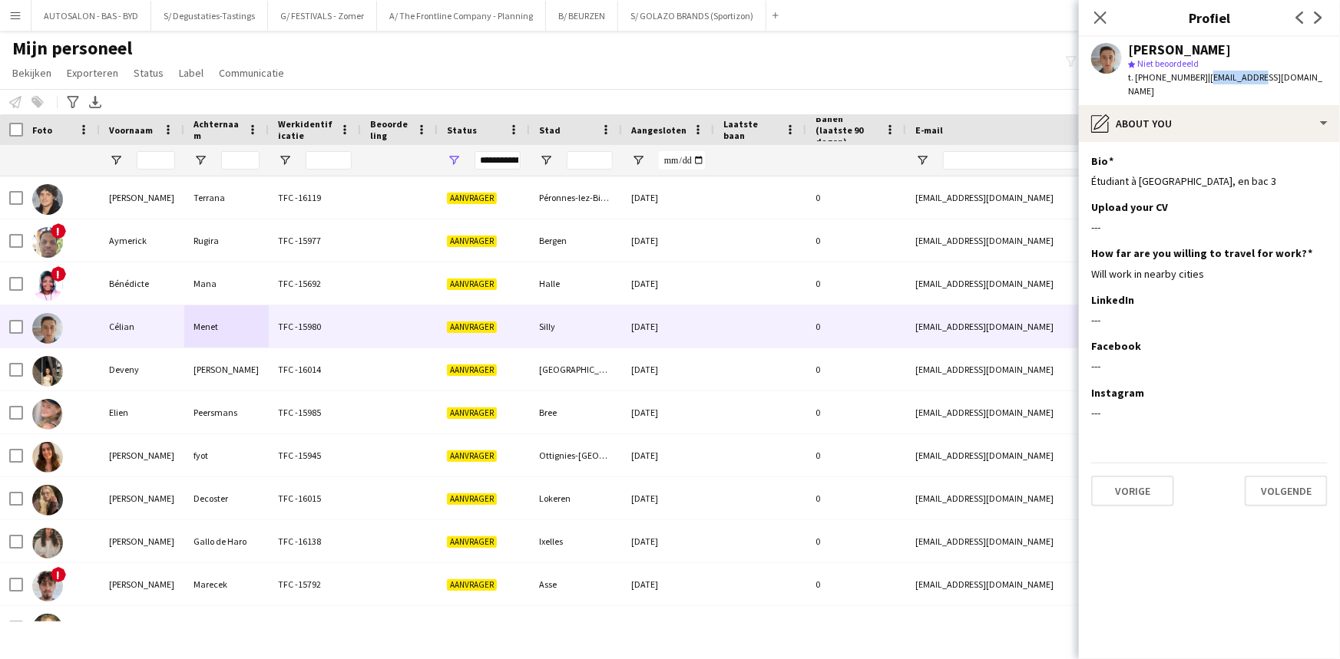
click at [1208, 78] on span "| celianmenet@gmail.com" at bounding box center [1225, 83] width 194 height 25
drag, startPoint x: 1286, startPoint y: 80, endPoint x: 1309, endPoint y: 78, distance: 23.1
click at [1287, 80] on span "| celianmenet@gmail.com" at bounding box center [1225, 83] width 194 height 25
drag, startPoint x: 1309, startPoint y: 78, endPoint x: 1196, endPoint y: 80, distance: 112.9
click at [1196, 80] on app-profile-header "Célian Menet star Niet beoordeeld t. +32476796012 | celianmenet@gmail.com" at bounding box center [1209, 71] width 261 height 68
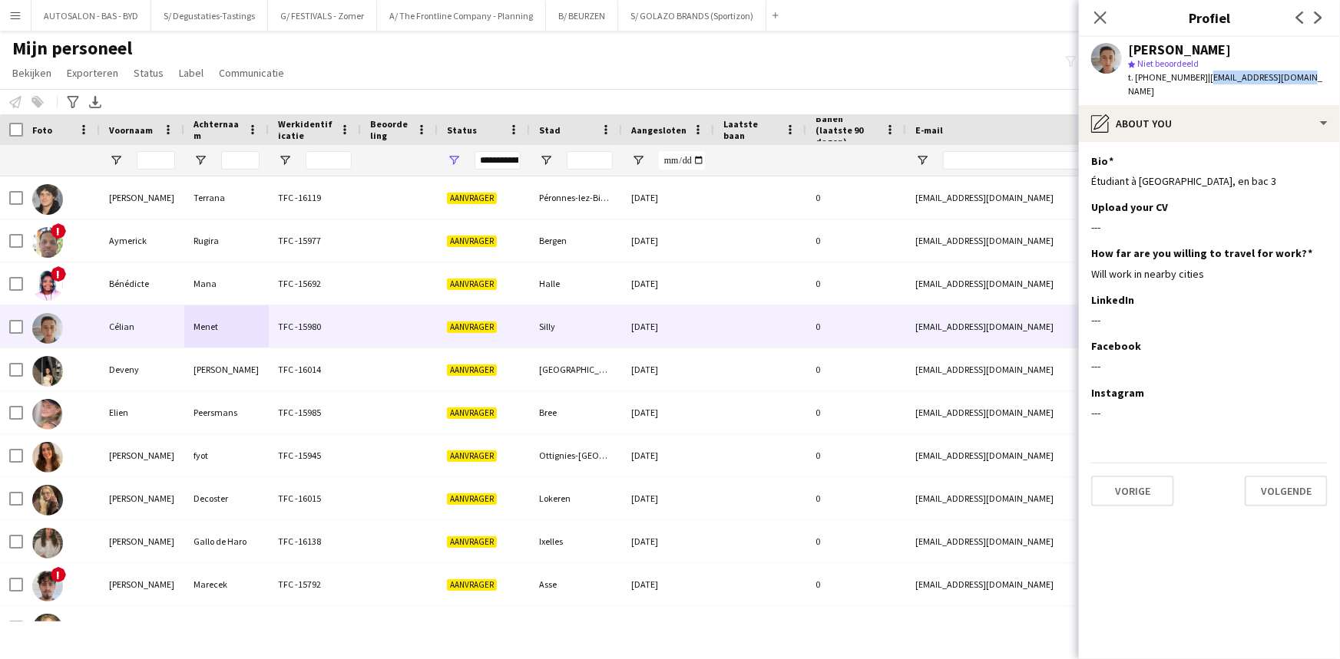
copy span "[EMAIL_ADDRESS][DOMAIN_NAME]"
drag, startPoint x: 1105, startPoint y: 21, endPoint x: 905, endPoint y: 243, distance: 298.9
click at [1105, 21] on icon "Sluit pop-in" at bounding box center [1100, 18] width 12 height 12
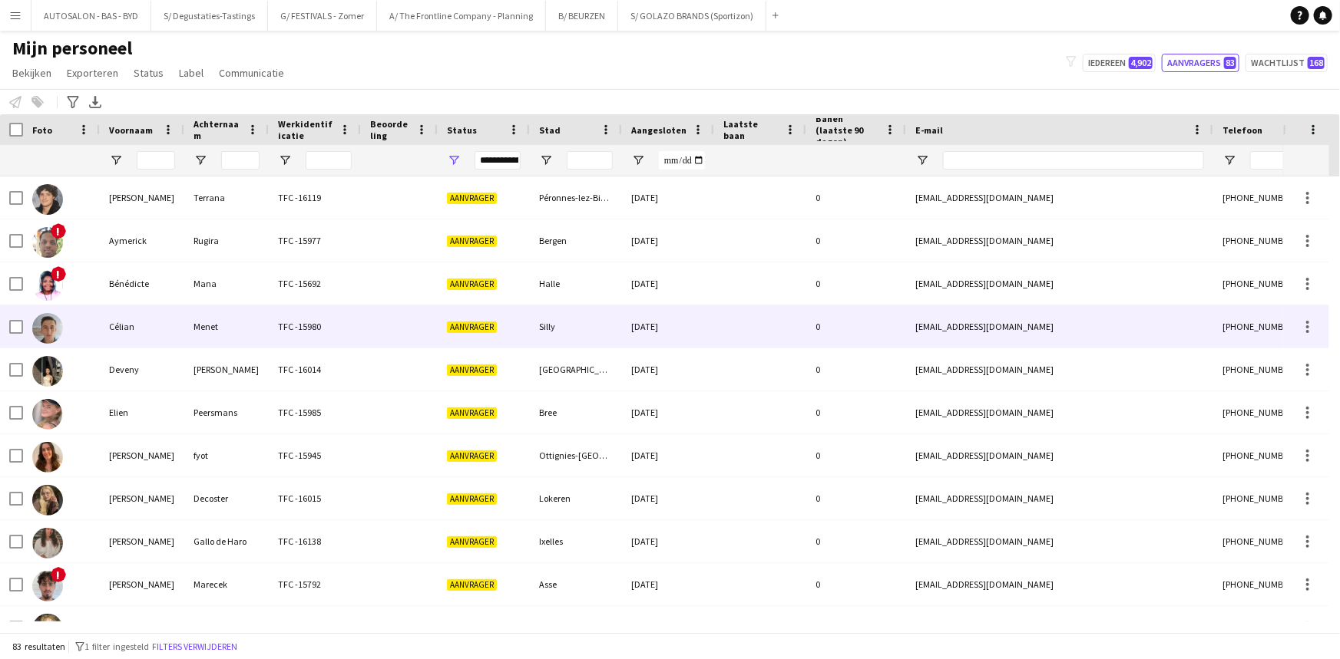
click at [816, 331] on div "0" at bounding box center [856, 327] width 100 height 42
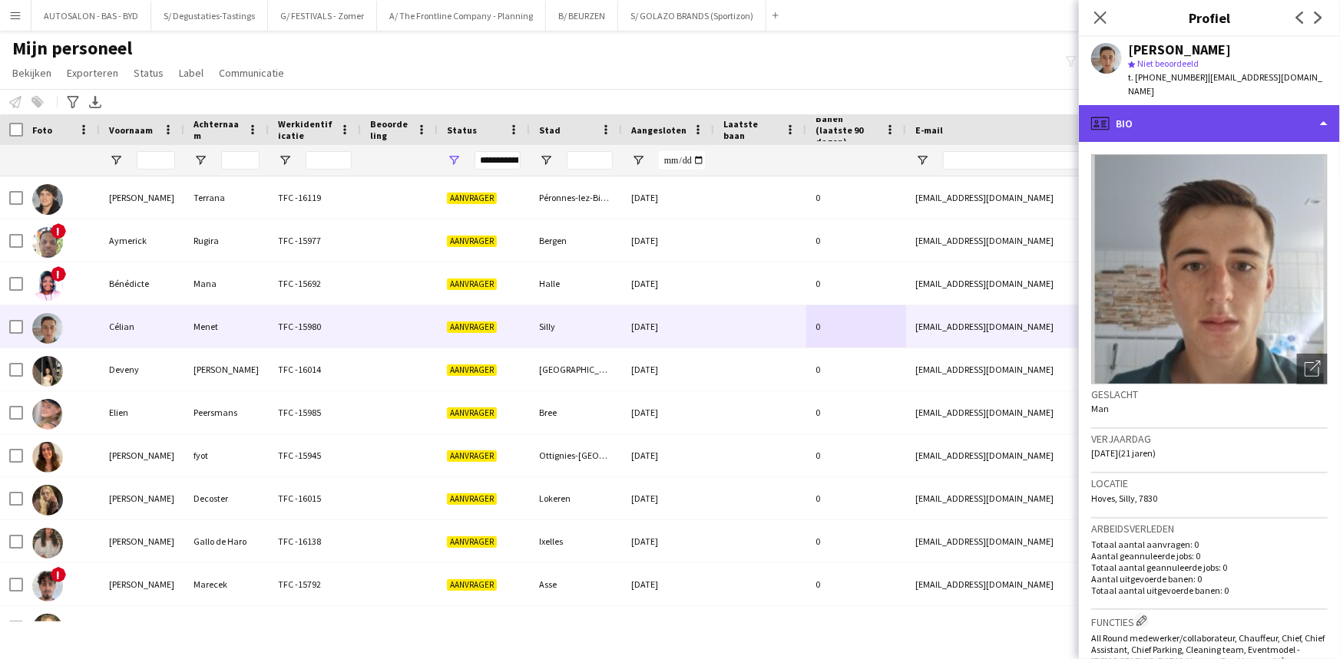
click at [1241, 113] on div "profile Bio" at bounding box center [1209, 123] width 261 height 37
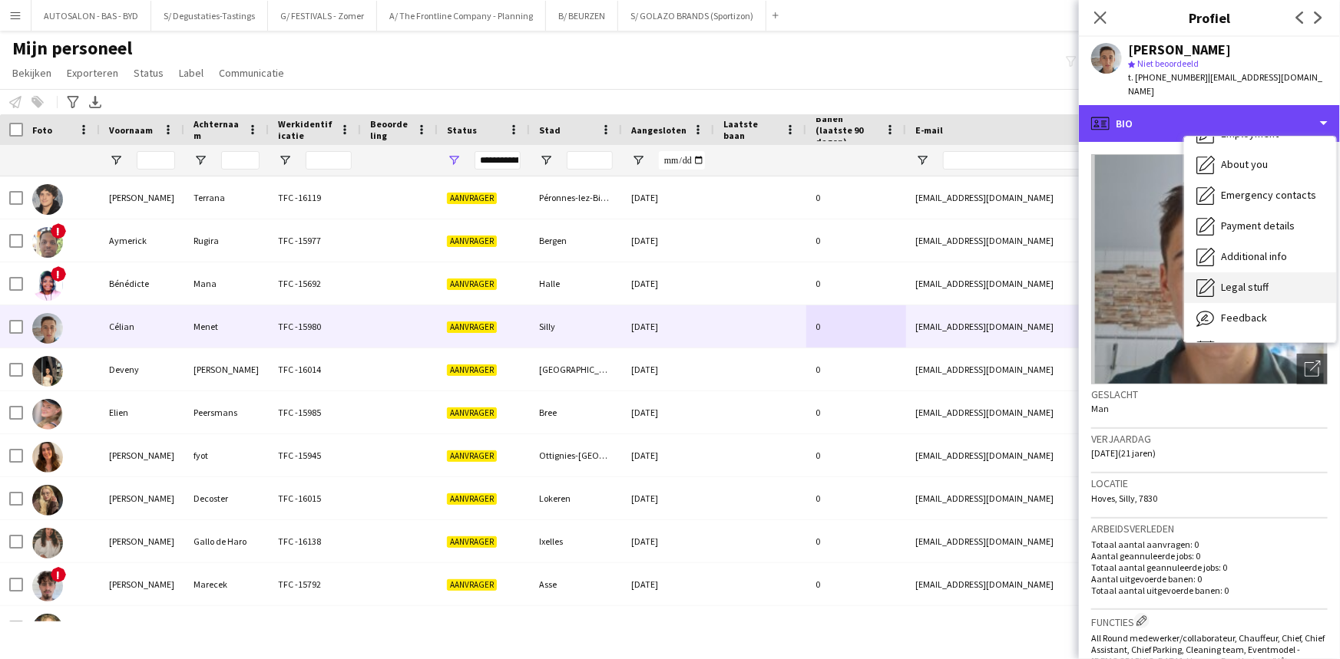
scroll to position [113, 0]
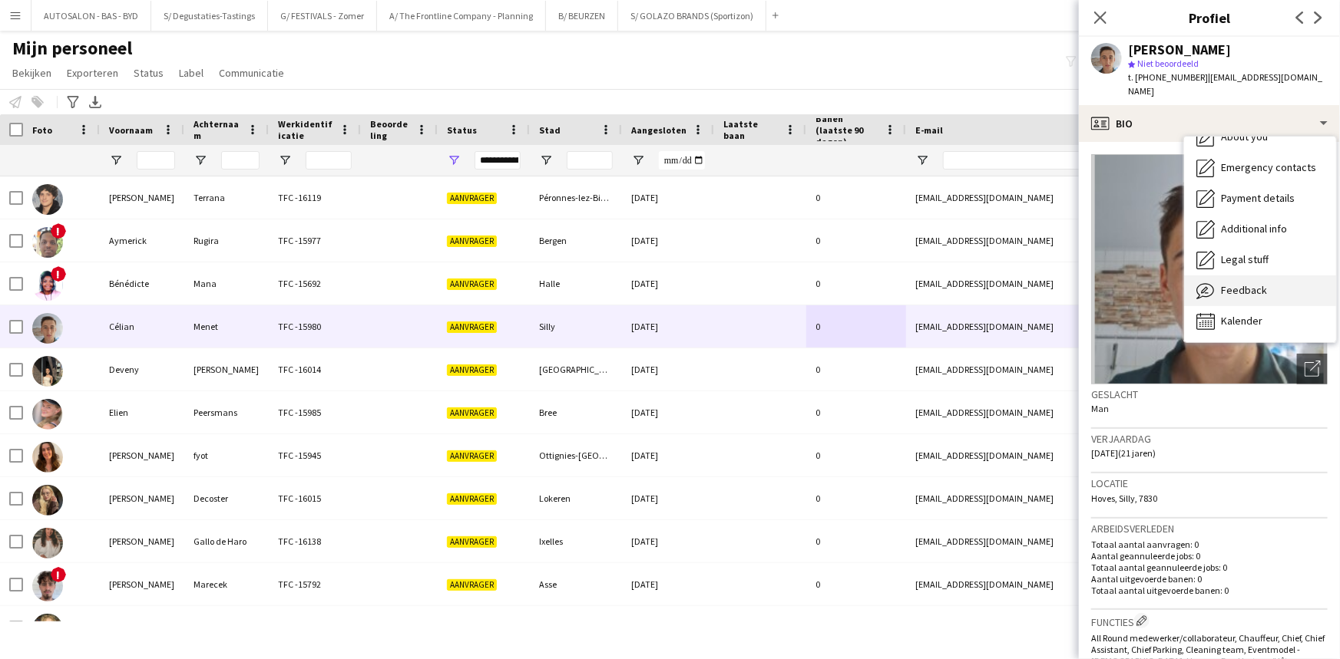
click at [1297, 276] on div "Feedback Feedback" at bounding box center [1260, 291] width 152 height 31
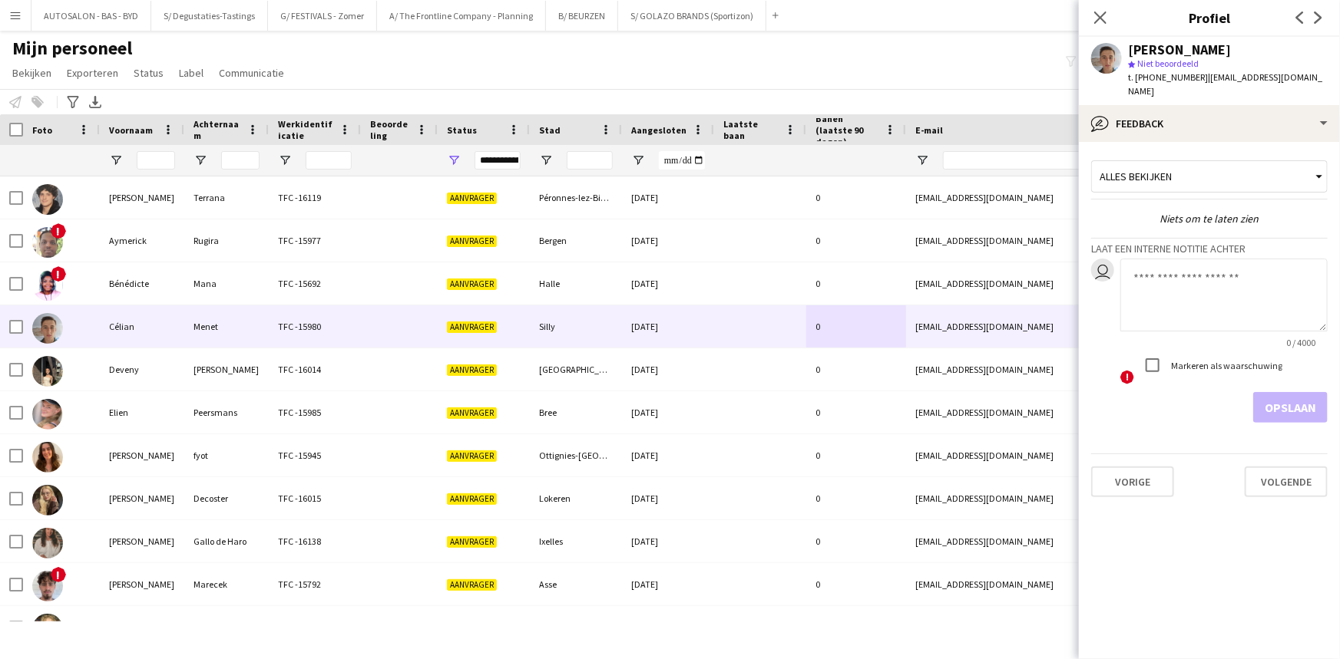
click at [1212, 273] on textarea at bounding box center [1223, 295] width 207 height 73
type textarea "**********"
click at [1309, 392] on button "Opslaan" at bounding box center [1290, 407] width 74 height 31
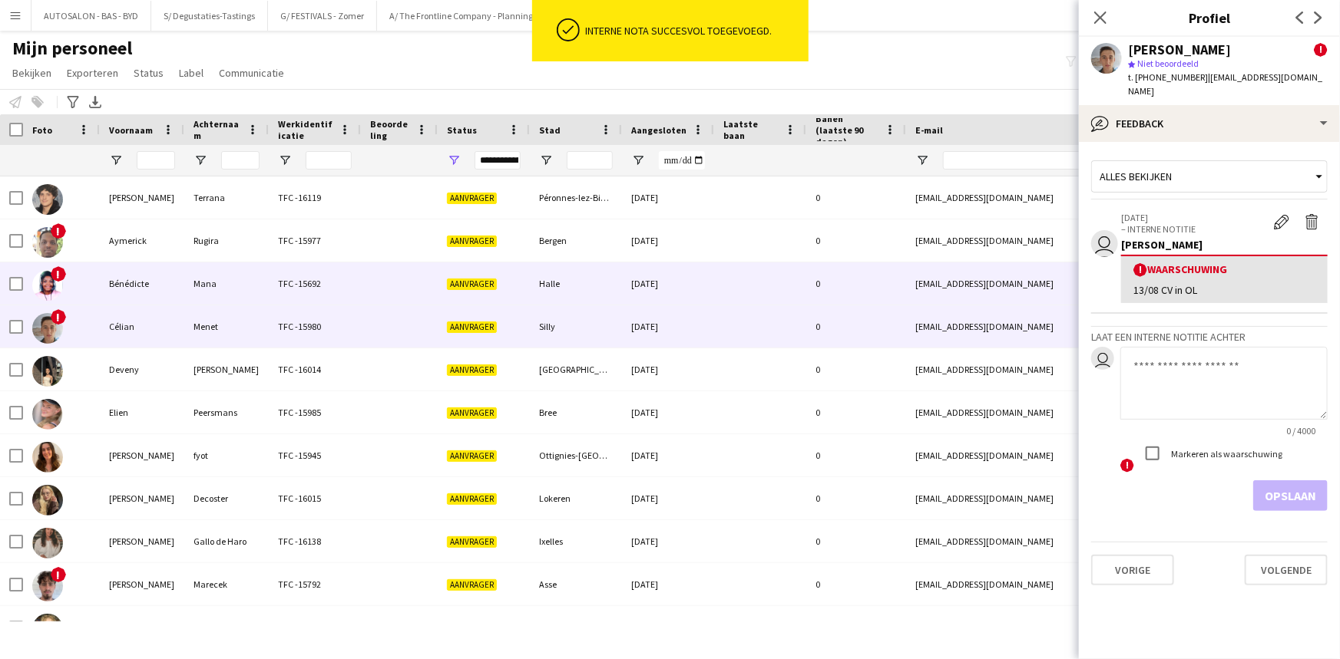
click at [168, 292] on div "Bénédicte" at bounding box center [142, 284] width 84 height 42
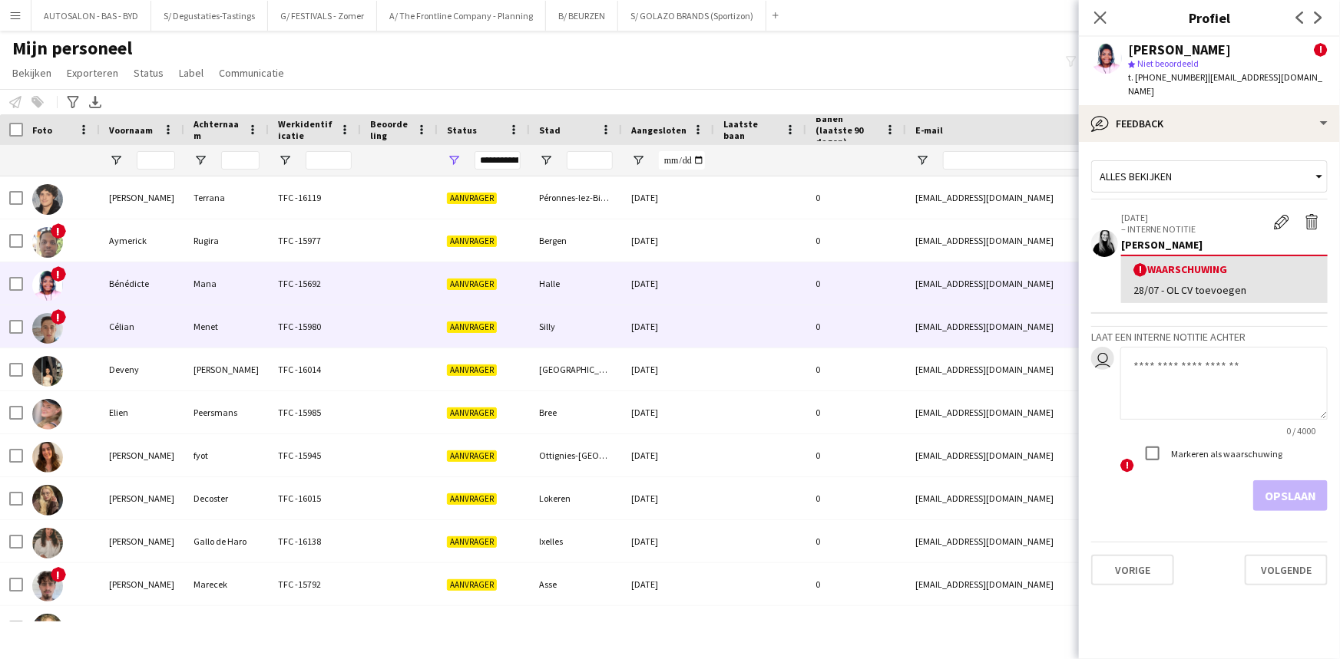
click at [164, 317] on div "Célian" at bounding box center [142, 327] width 84 height 42
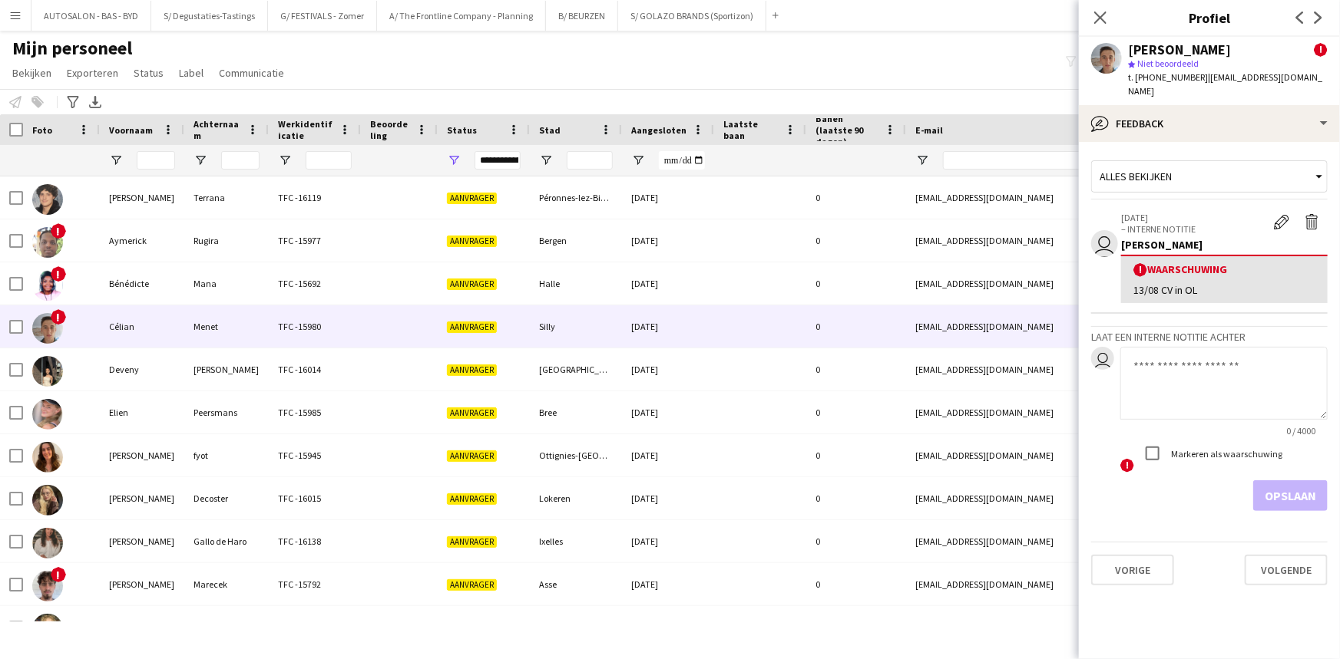
click at [1221, 266] on div "! Waarschuwing 13/08 CV in OL" at bounding box center [1224, 279] width 207 height 48
click at [1277, 214] on app-icon "Waarschuwing bewerken" at bounding box center [1281, 221] width 15 height 15
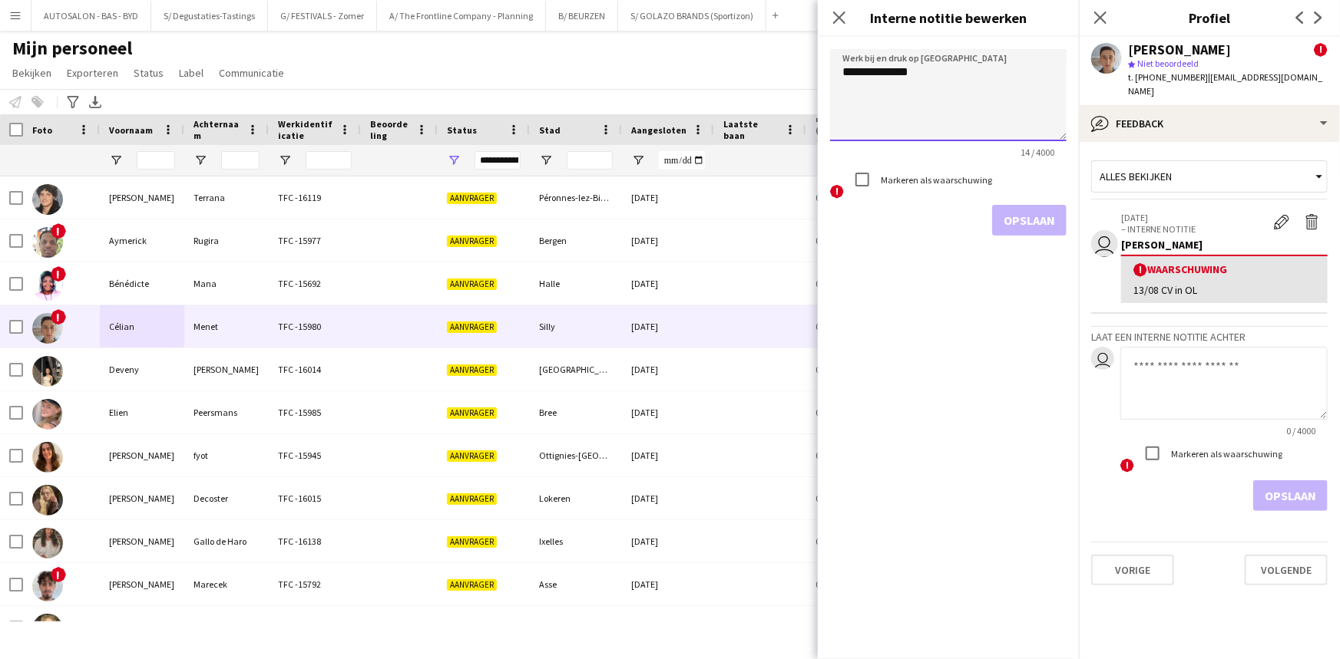
click at [887, 74] on textarea "**********" at bounding box center [948, 95] width 236 height 92
click at [883, 73] on textarea "**********" at bounding box center [948, 95] width 236 height 92
drag, startPoint x: 898, startPoint y: 76, endPoint x: 877, endPoint y: 75, distance: 21.5
click at [877, 75] on textarea "**********" at bounding box center [948, 95] width 236 height 92
click at [898, 74] on textarea "********" at bounding box center [948, 95] width 236 height 92
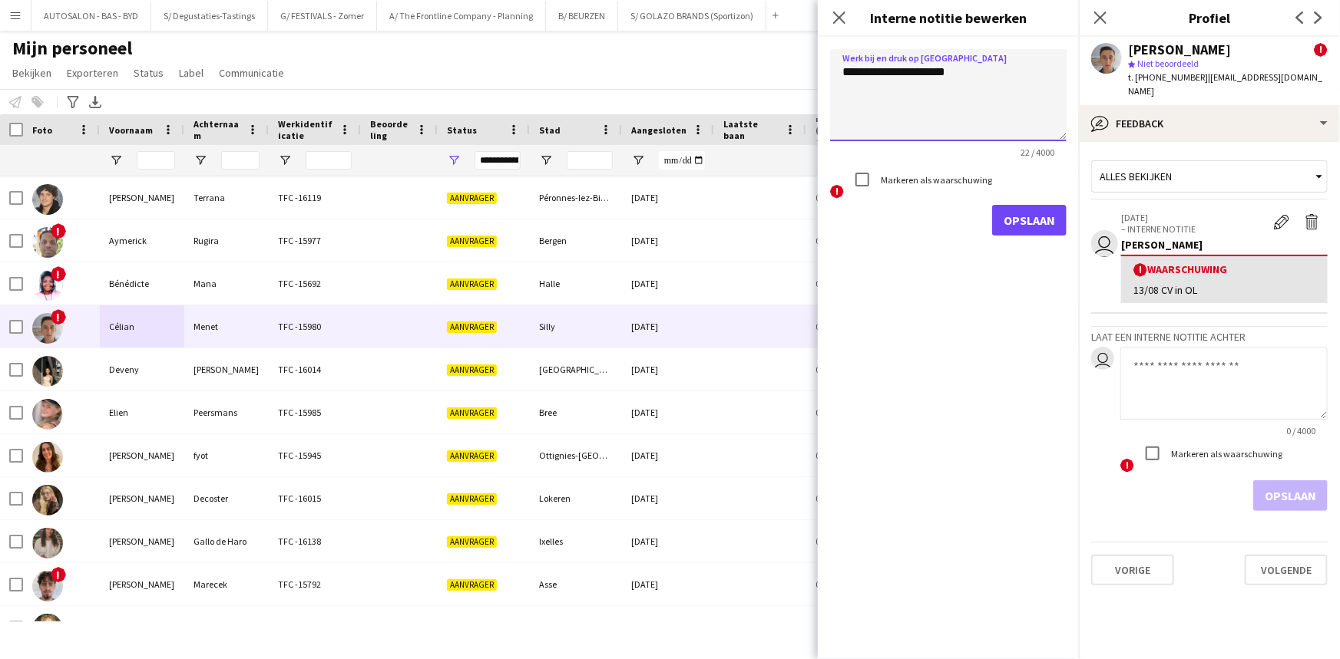
type textarea "**********"
click at [1009, 216] on button "Opslaan" at bounding box center [1029, 220] width 74 height 31
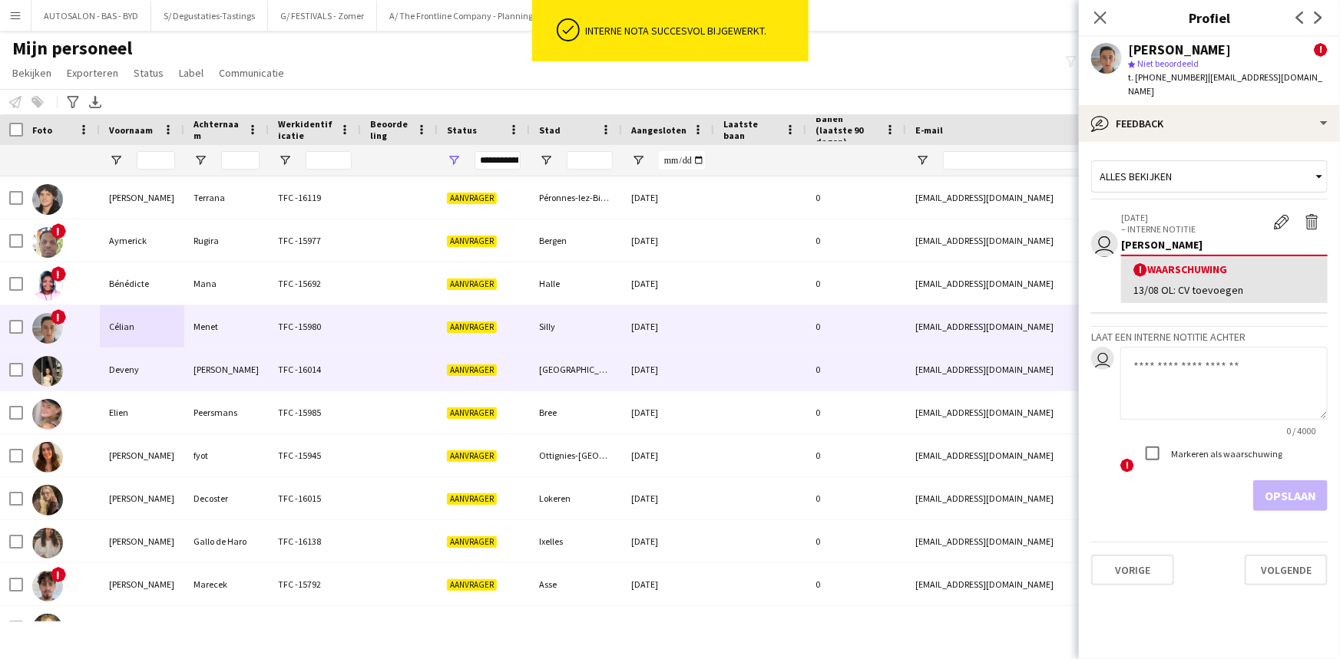
click at [256, 370] on div "[PERSON_NAME]" at bounding box center [226, 370] width 84 height 42
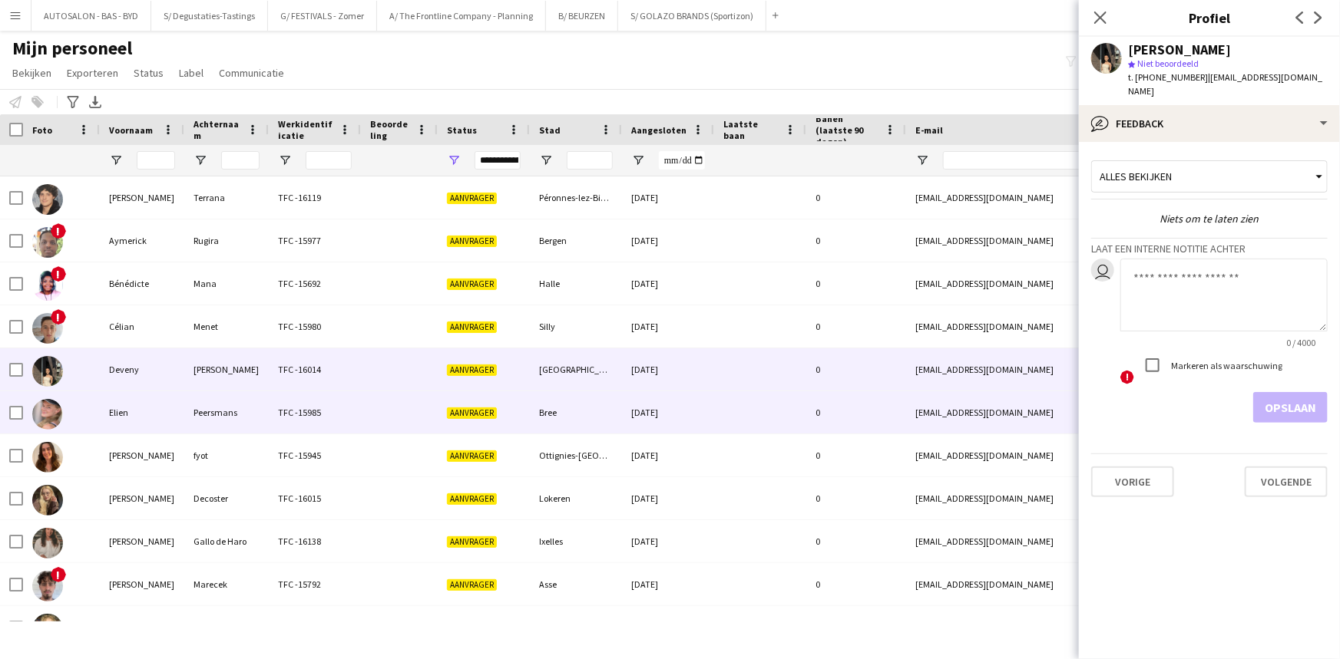
click at [415, 399] on div at bounding box center [399, 413] width 77 height 42
click at [405, 375] on div at bounding box center [399, 370] width 77 height 42
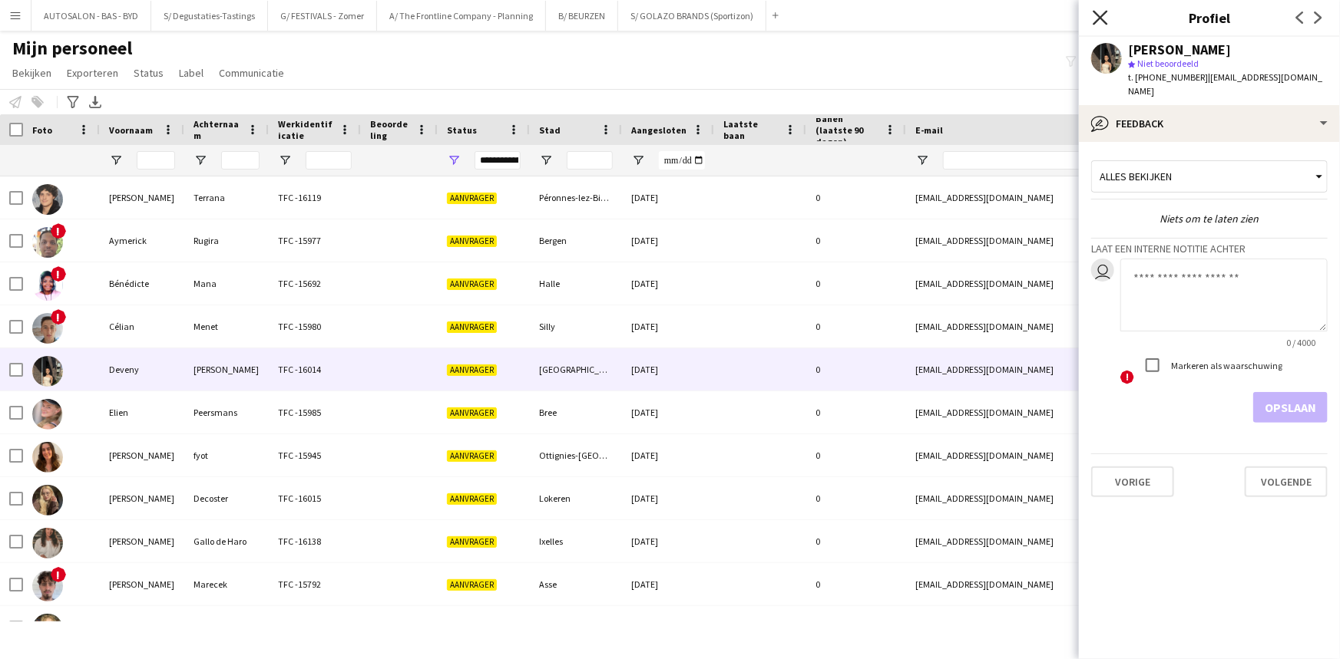
click at [1095, 15] on icon "Sluit pop-in" at bounding box center [1099, 17] width 15 height 15
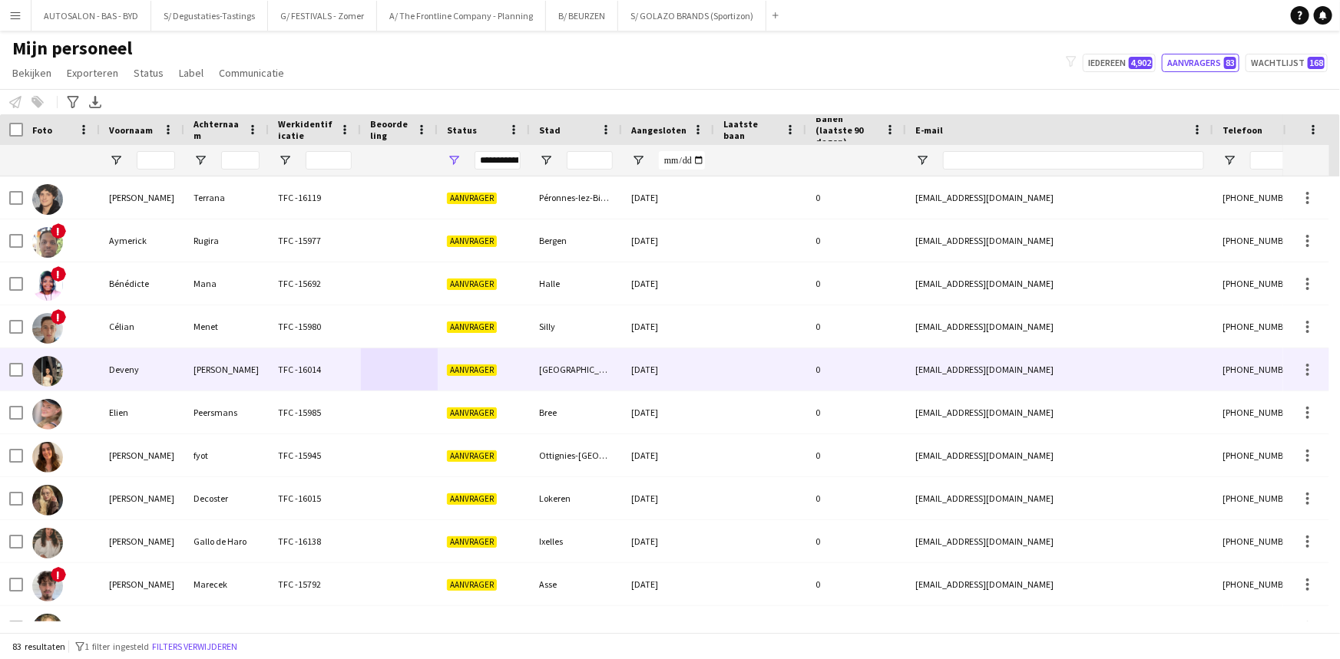
click at [311, 377] on div "TFC -16014" at bounding box center [315, 370] width 92 height 42
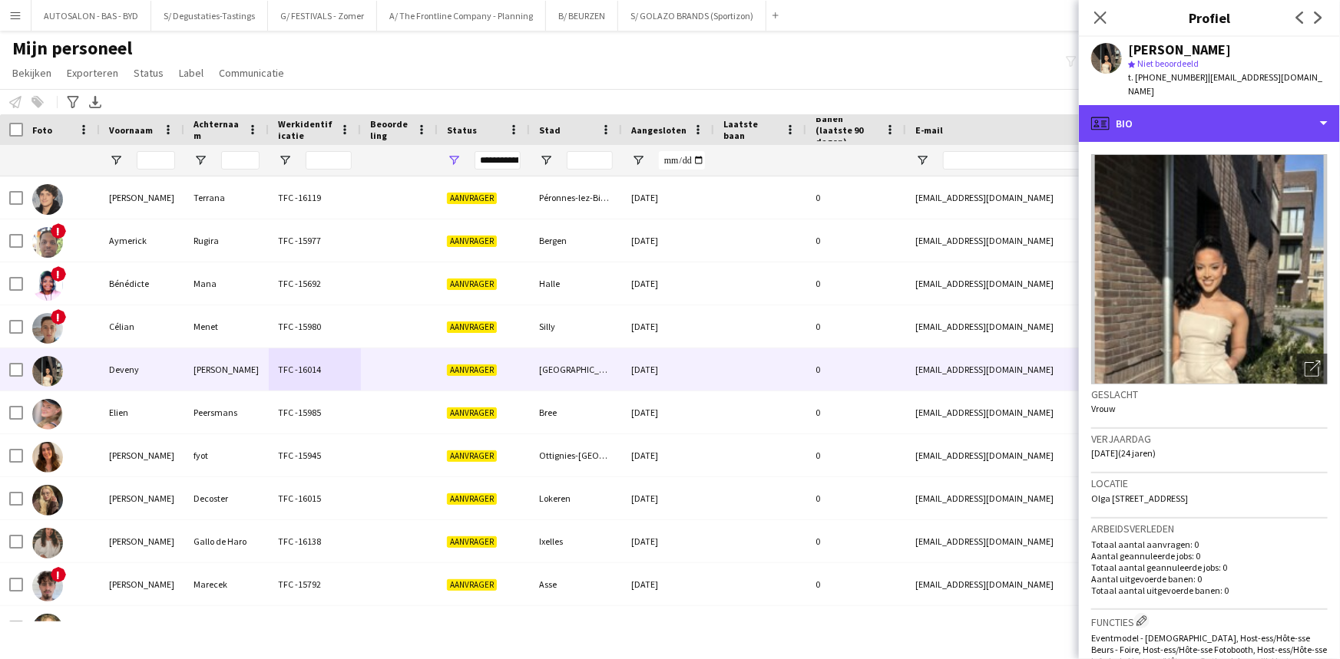
drag, startPoint x: 1211, startPoint y: 110, endPoint x: 1258, endPoint y: 204, distance: 105.7
click at [1211, 111] on div "profile Bio" at bounding box center [1209, 123] width 261 height 37
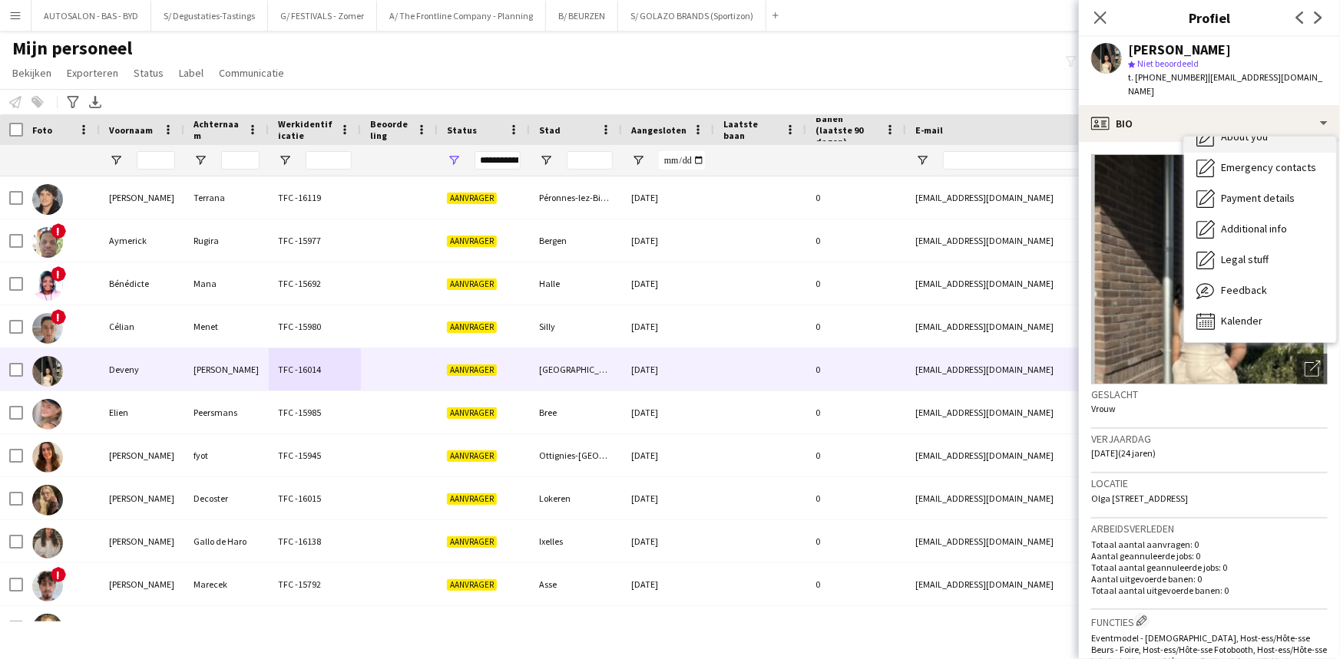
click at [1258, 130] on span "About you" at bounding box center [1244, 137] width 47 height 14
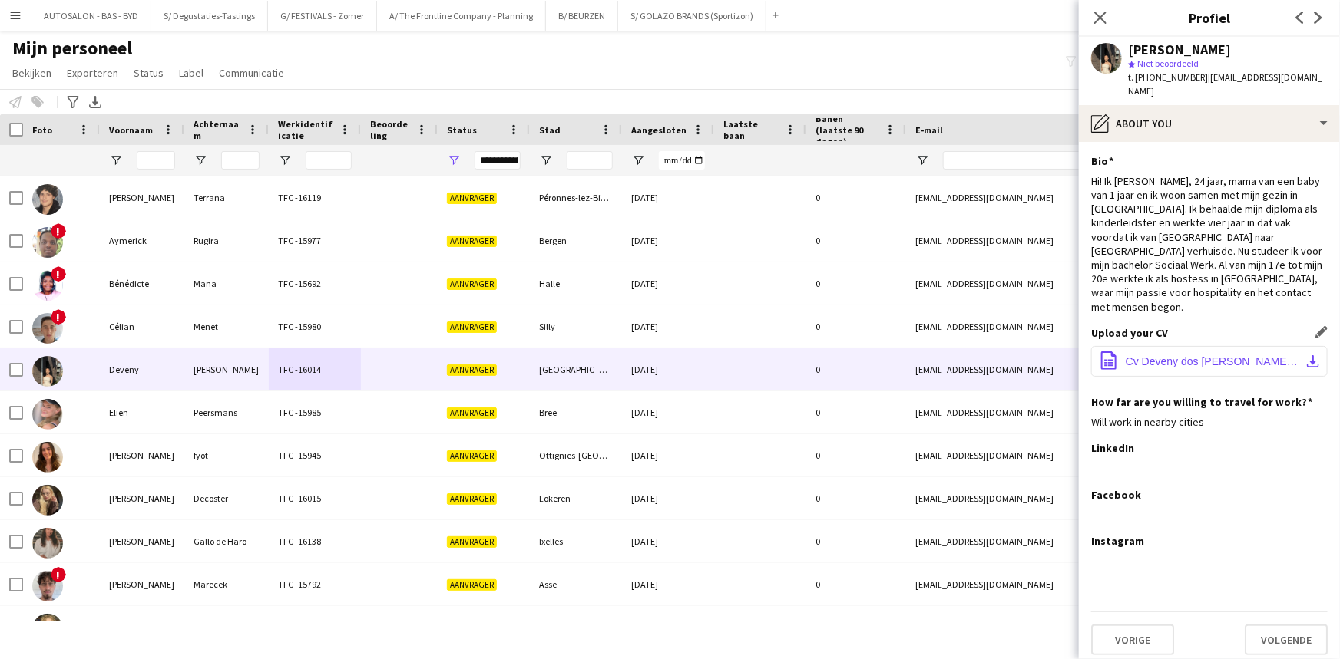
click at [1236, 355] on span "Cv Deveny dos Santos Neves.pdf" at bounding box center [1211, 361] width 173 height 12
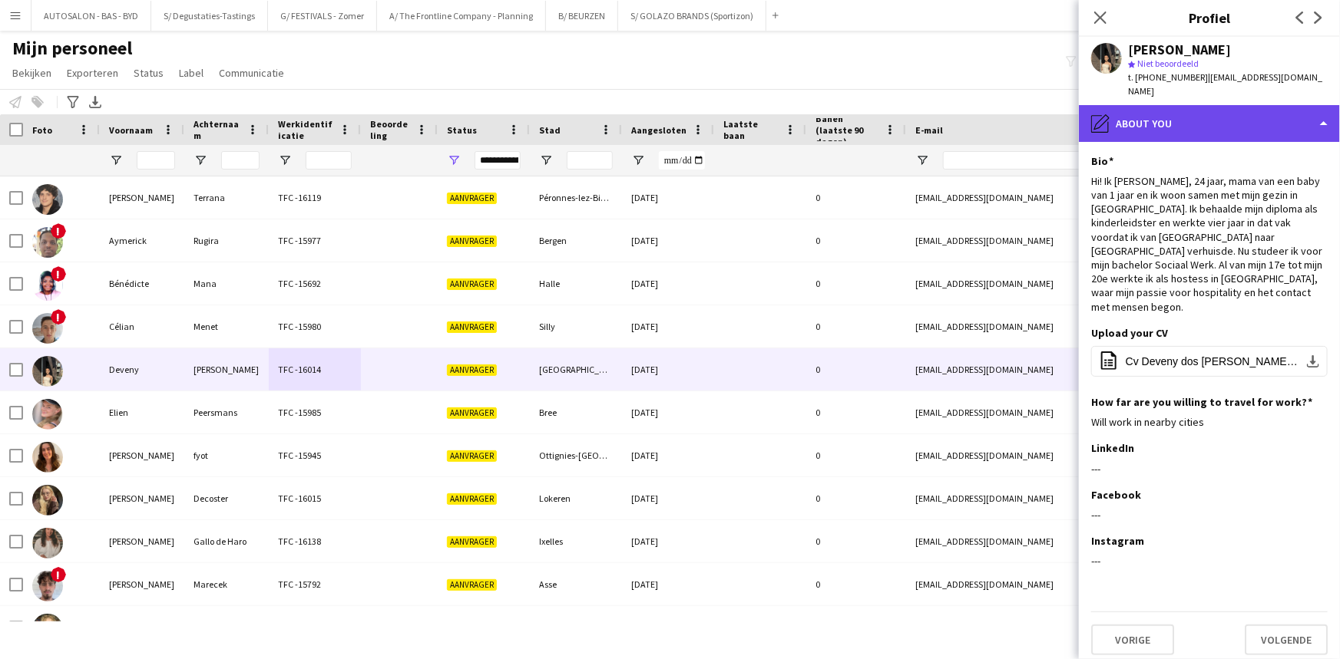
click at [1165, 115] on div "pencil4 About you" at bounding box center [1209, 123] width 261 height 37
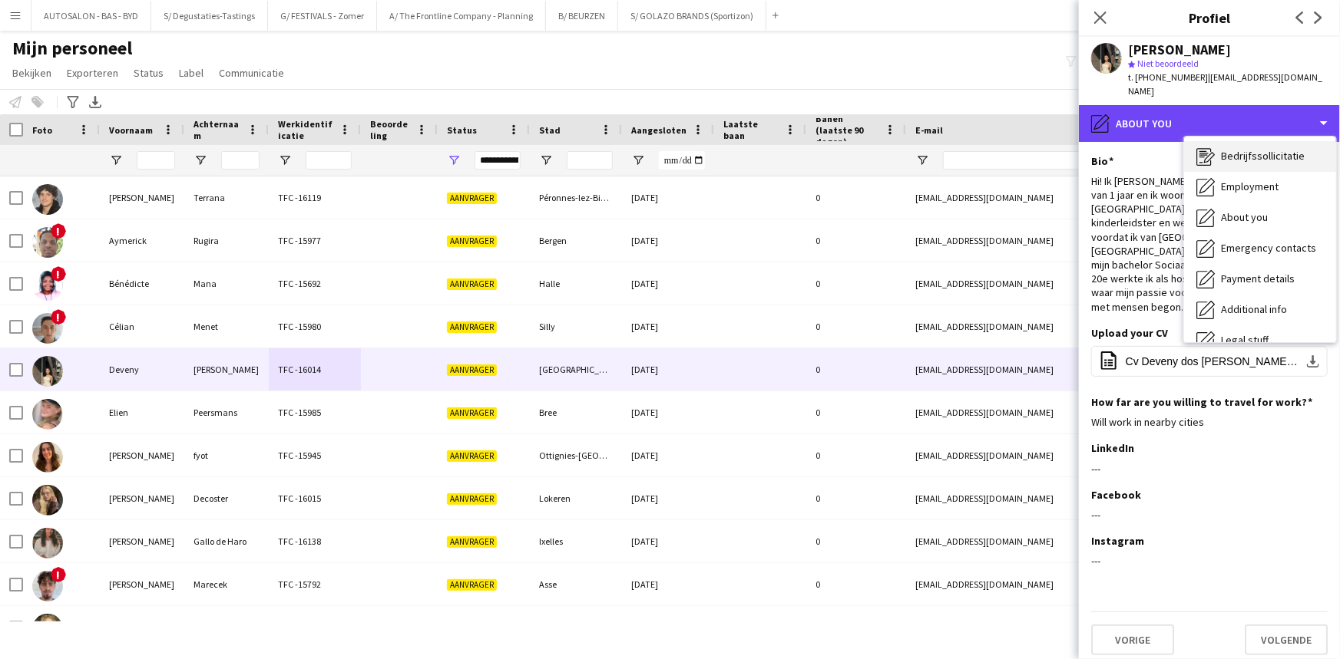
scroll to position [0, 0]
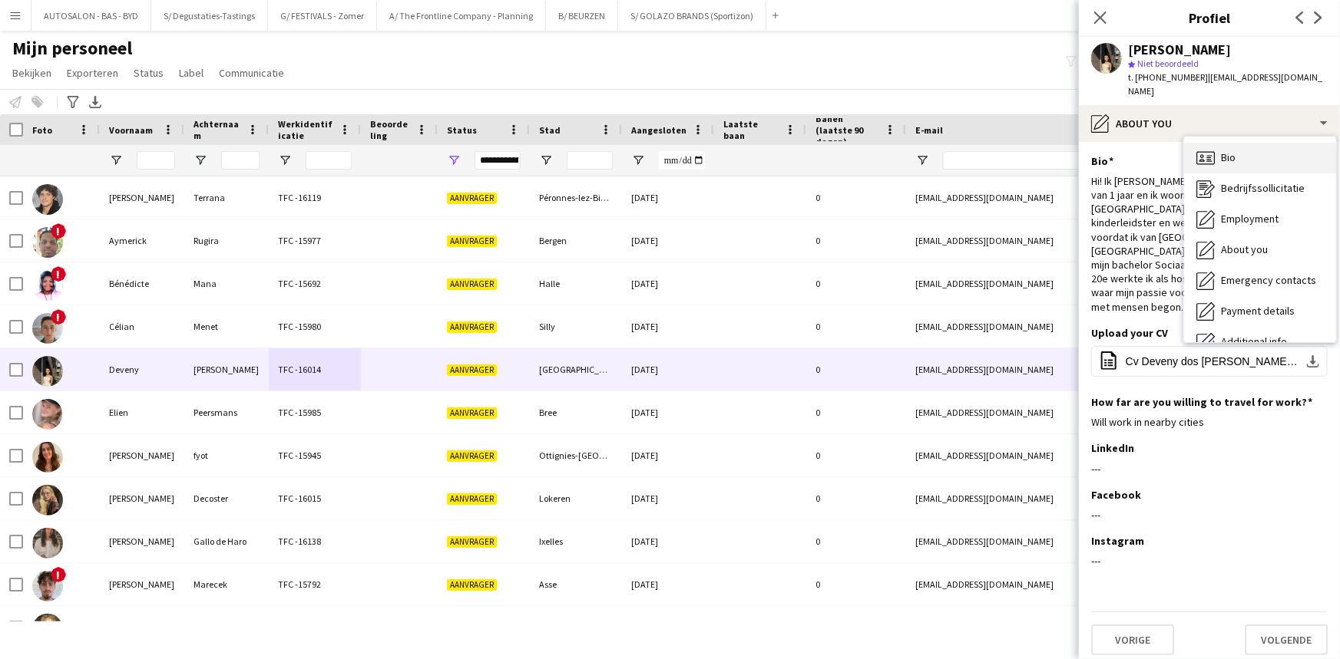
click at [1254, 144] on div "Bio Bio" at bounding box center [1260, 158] width 152 height 31
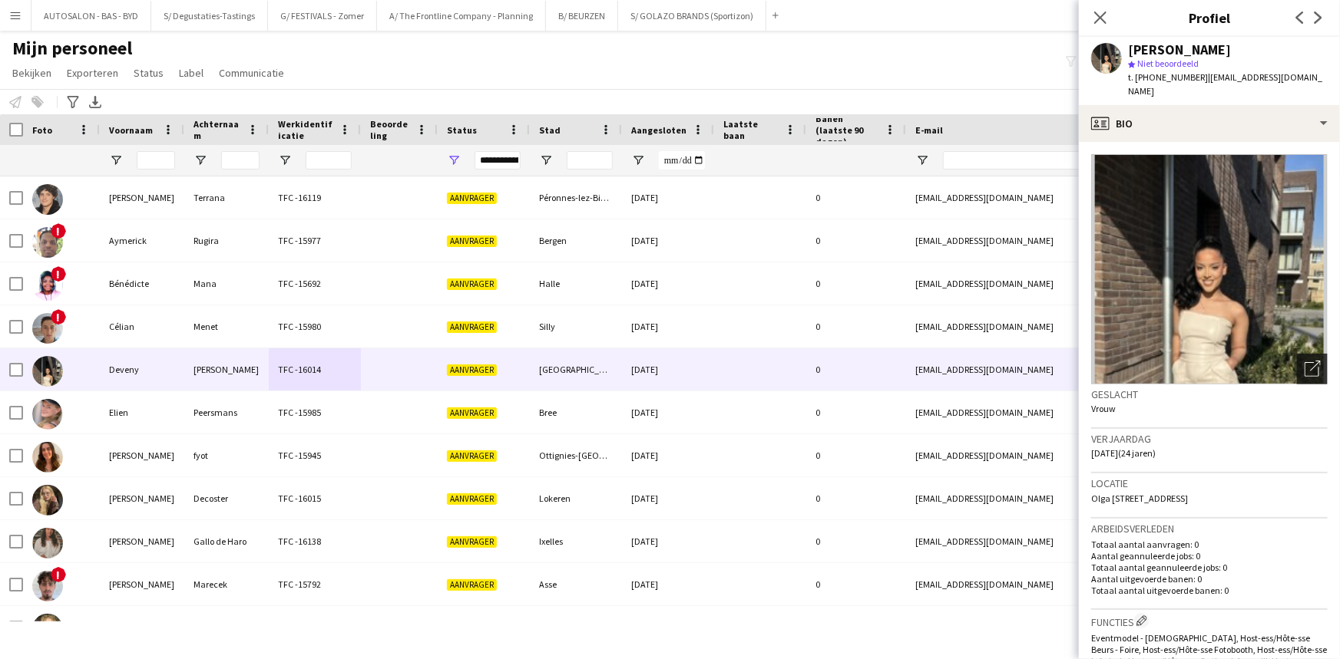
click at [1304, 361] on icon "Foto's pop-up openen" at bounding box center [1312, 369] width 16 height 16
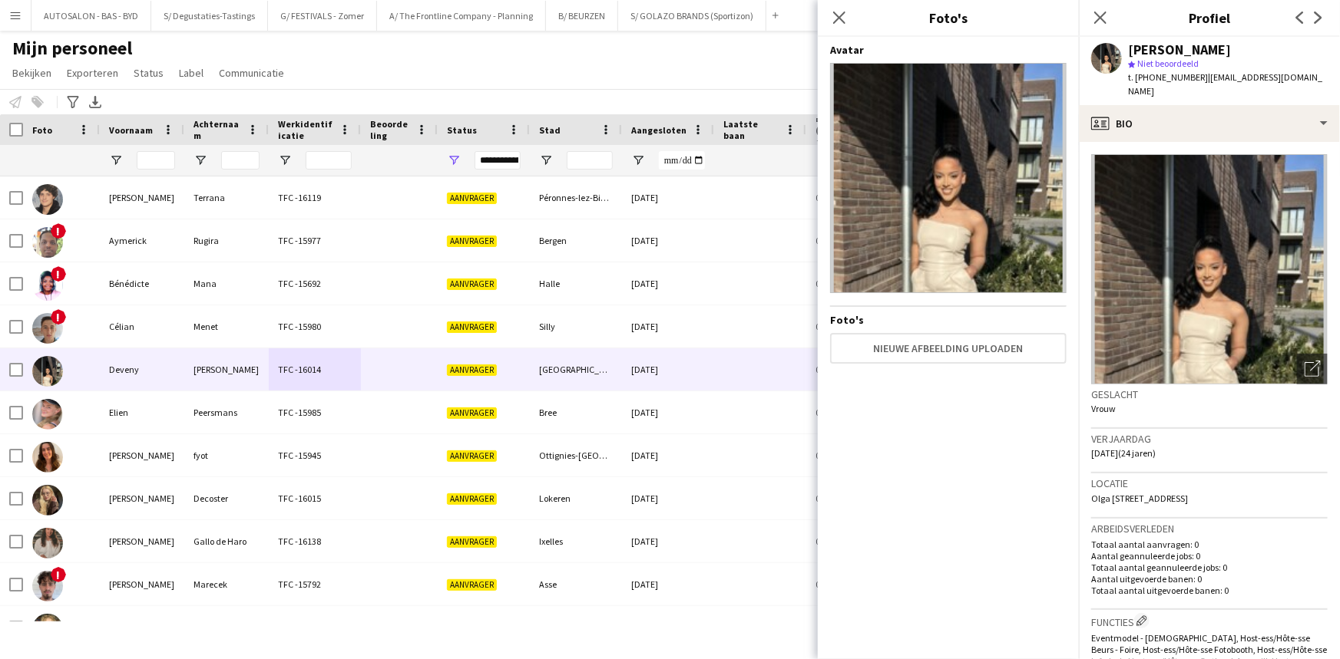
click at [953, 140] on img at bounding box center [948, 178] width 236 height 230
click at [844, 21] on icon at bounding box center [838, 17] width 15 height 15
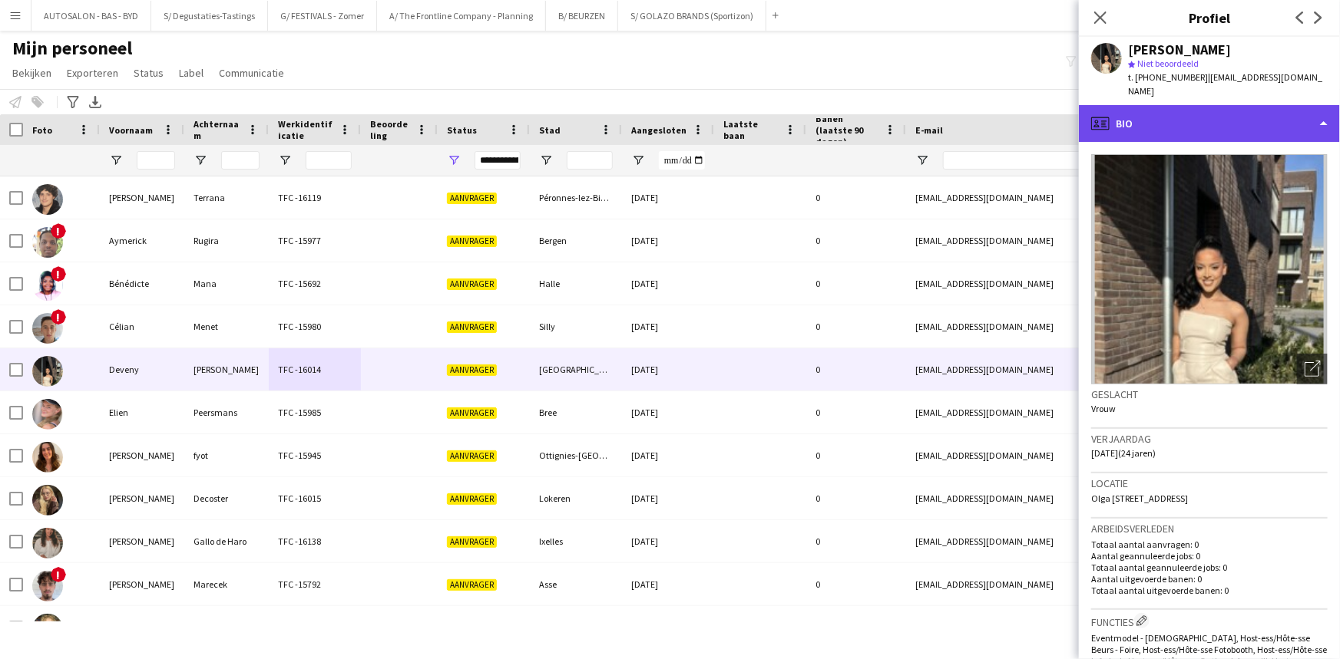
click at [1145, 114] on div "profile Bio" at bounding box center [1209, 123] width 261 height 37
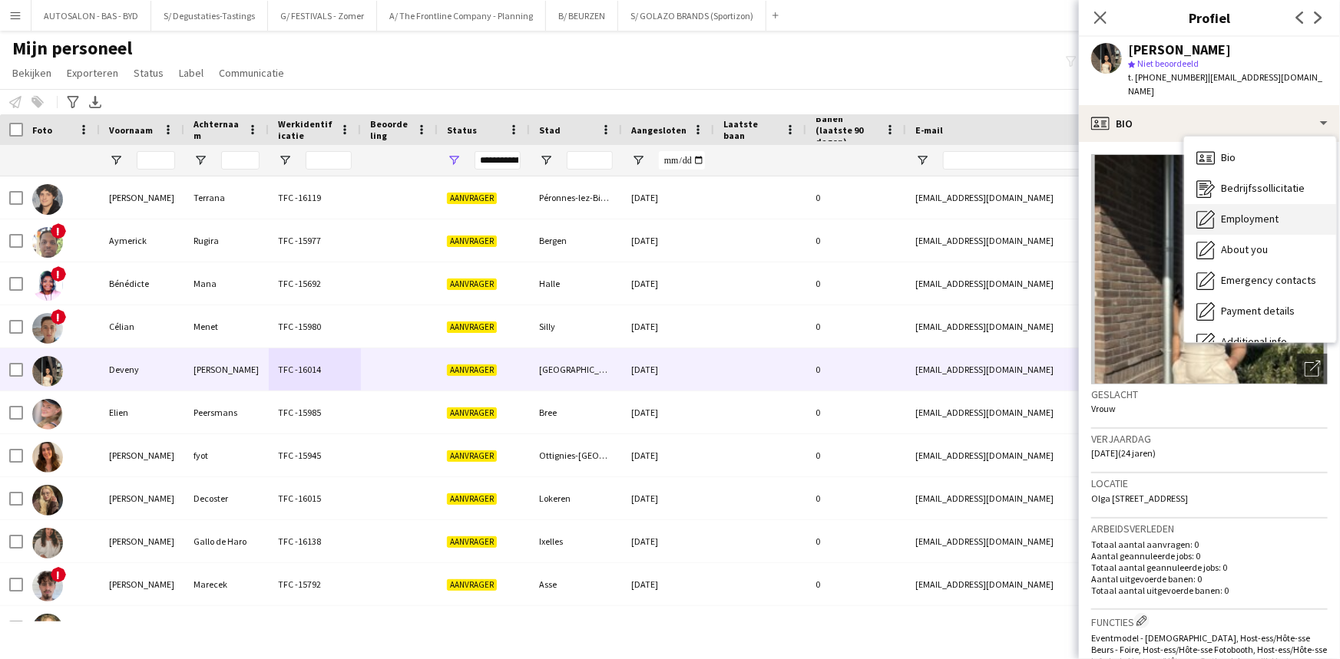
click at [1253, 212] on span "Employment" at bounding box center [1250, 219] width 58 height 14
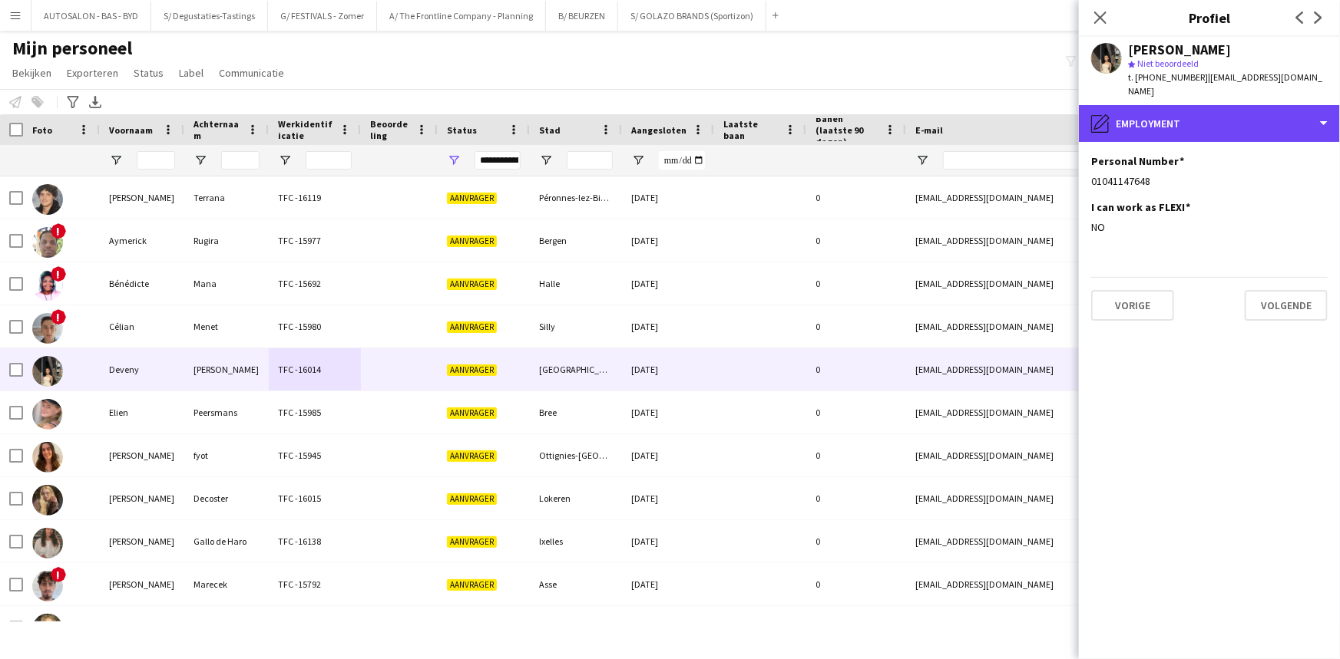
click at [1214, 124] on div "pencil4 Employment" at bounding box center [1209, 123] width 261 height 37
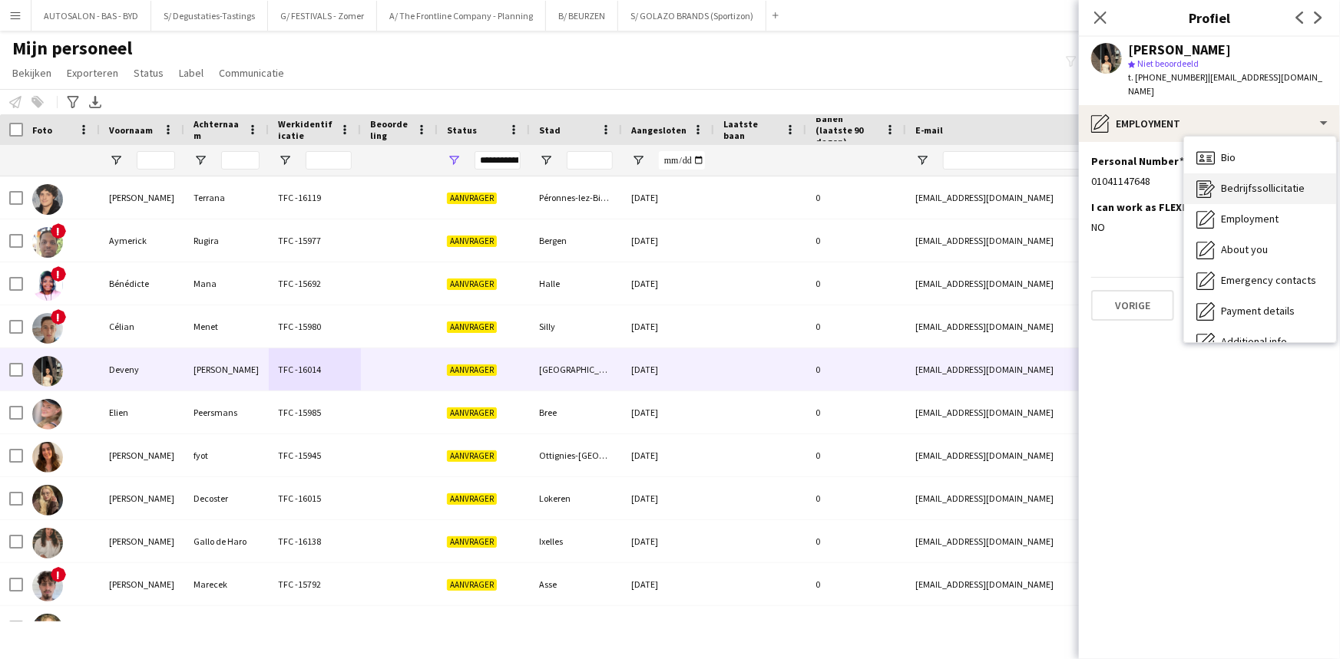
click at [1251, 181] on span "Bedrijfssollicitatie" at bounding box center [1263, 188] width 84 height 14
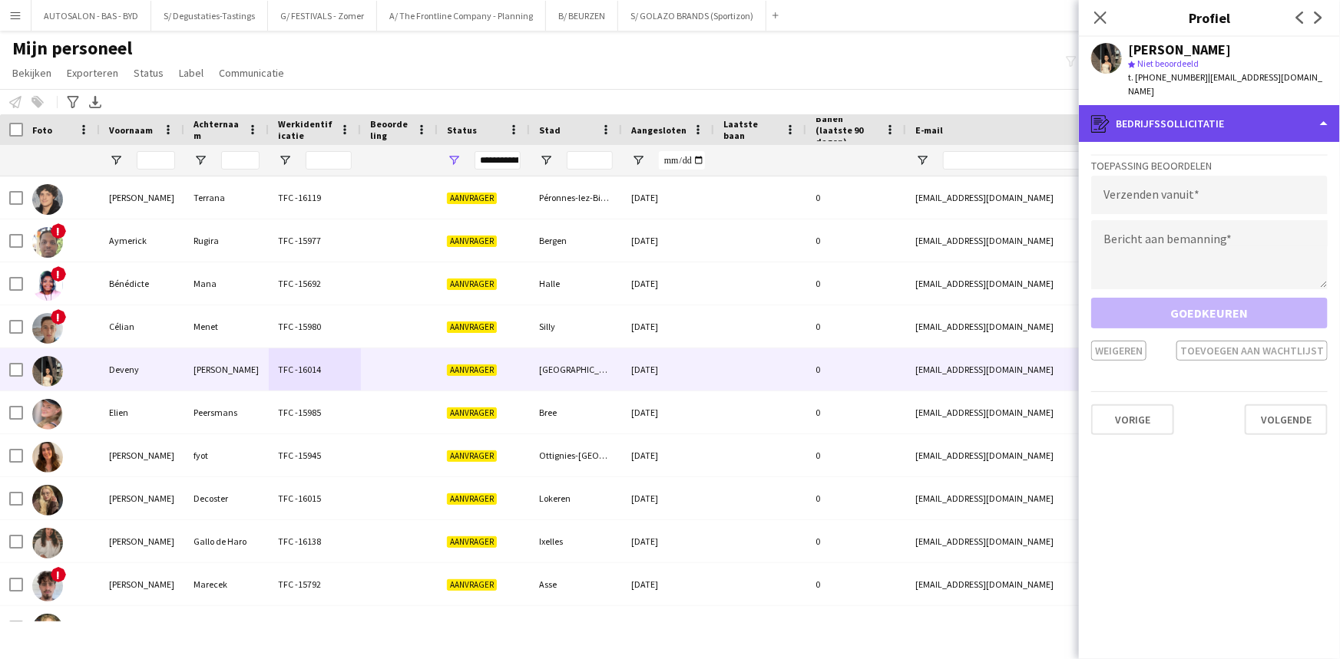
click at [1179, 116] on div "register Bedrijfssollicitatie" at bounding box center [1209, 123] width 261 height 37
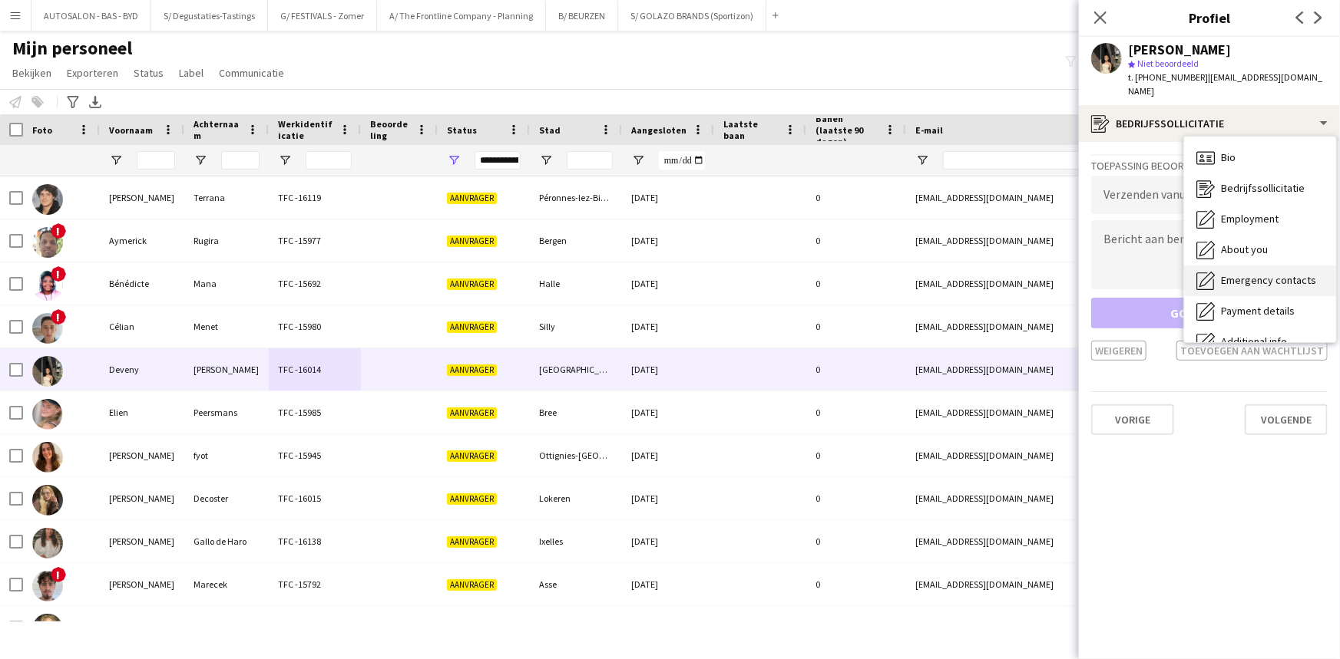
click at [1251, 273] on span "Emergency contacts" at bounding box center [1268, 280] width 95 height 14
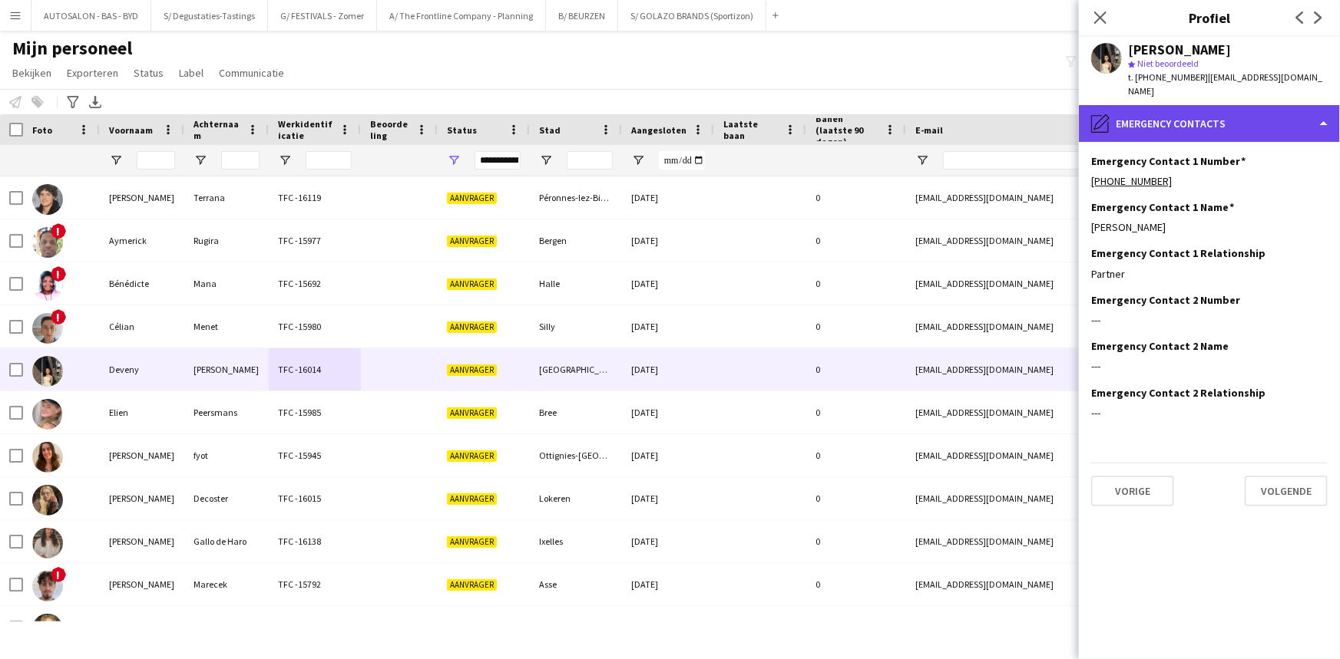
click at [1192, 118] on div "pencil4 Emergency contacts" at bounding box center [1209, 123] width 261 height 37
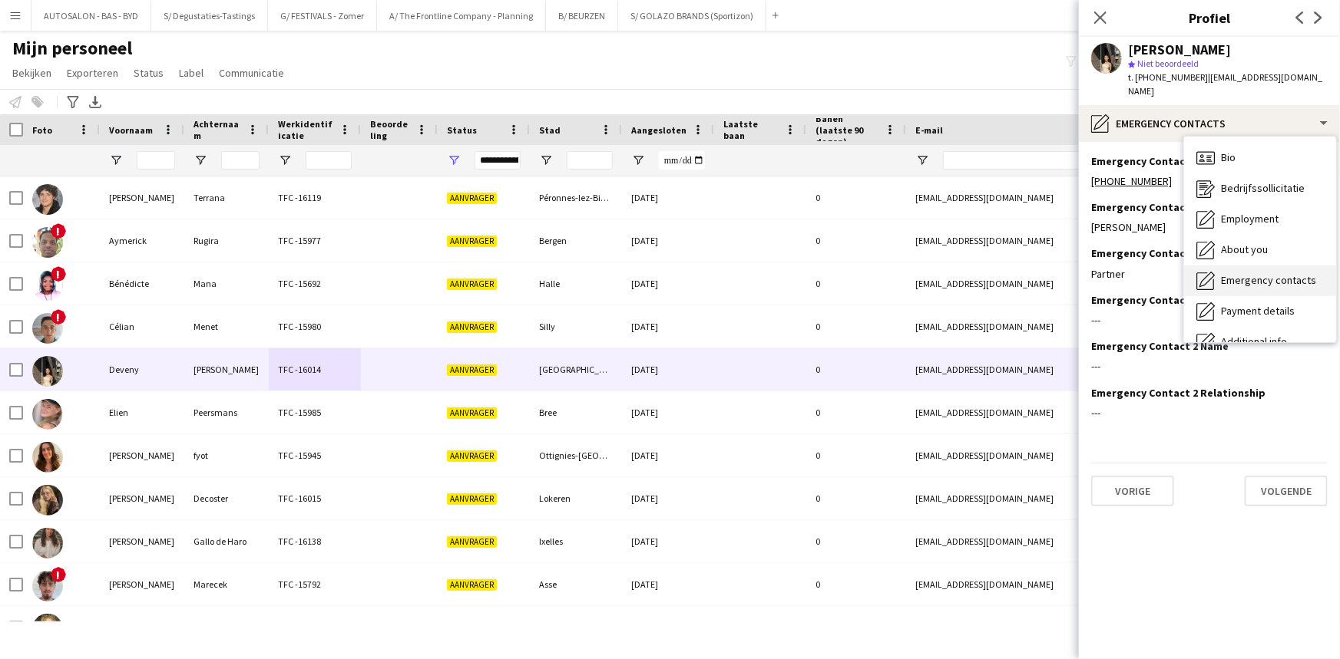
click at [1262, 273] on span "Emergency contacts" at bounding box center [1268, 280] width 95 height 14
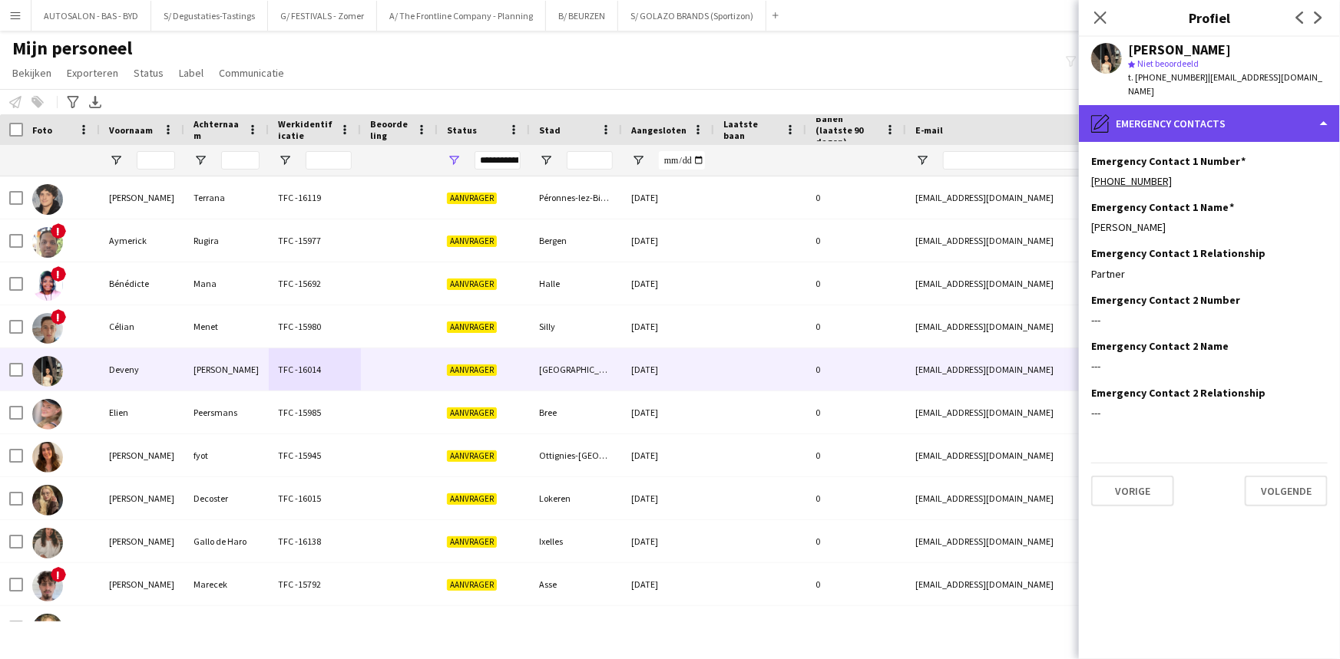
click at [1184, 123] on div "pencil4 Emergency contacts" at bounding box center [1209, 123] width 261 height 37
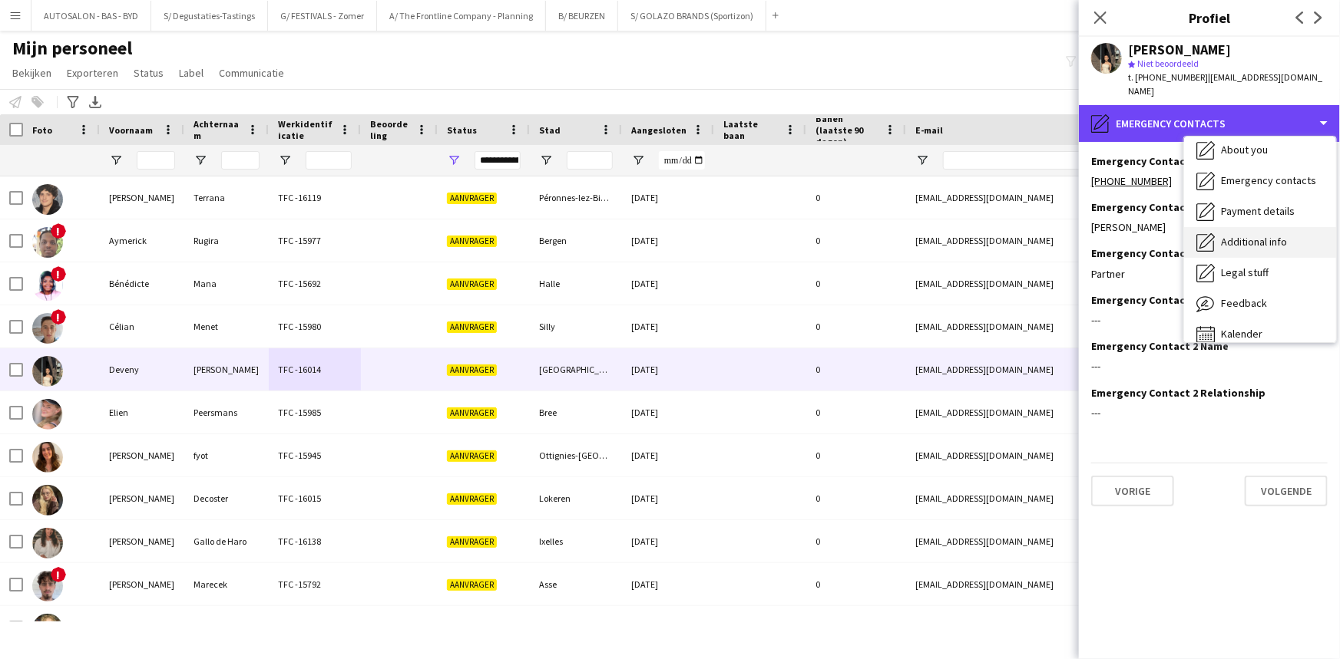
scroll to position [96, 0]
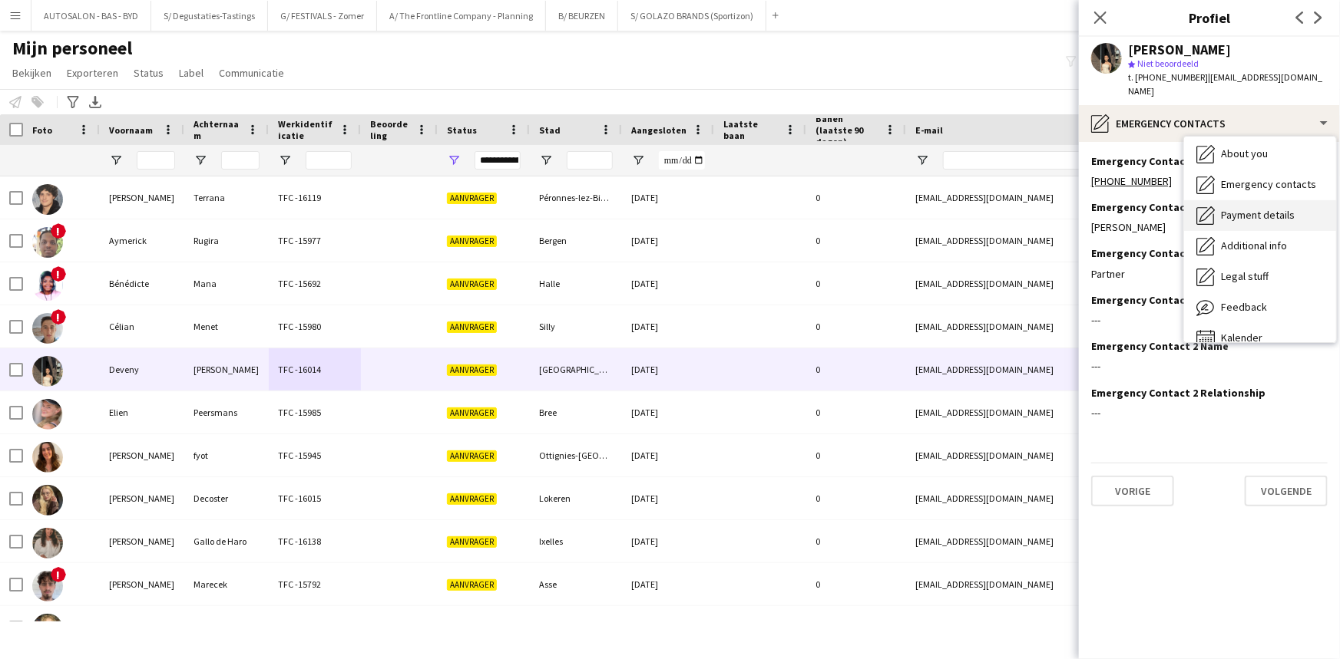
click at [1251, 207] on div "Payment details Payment details" at bounding box center [1260, 215] width 152 height 31
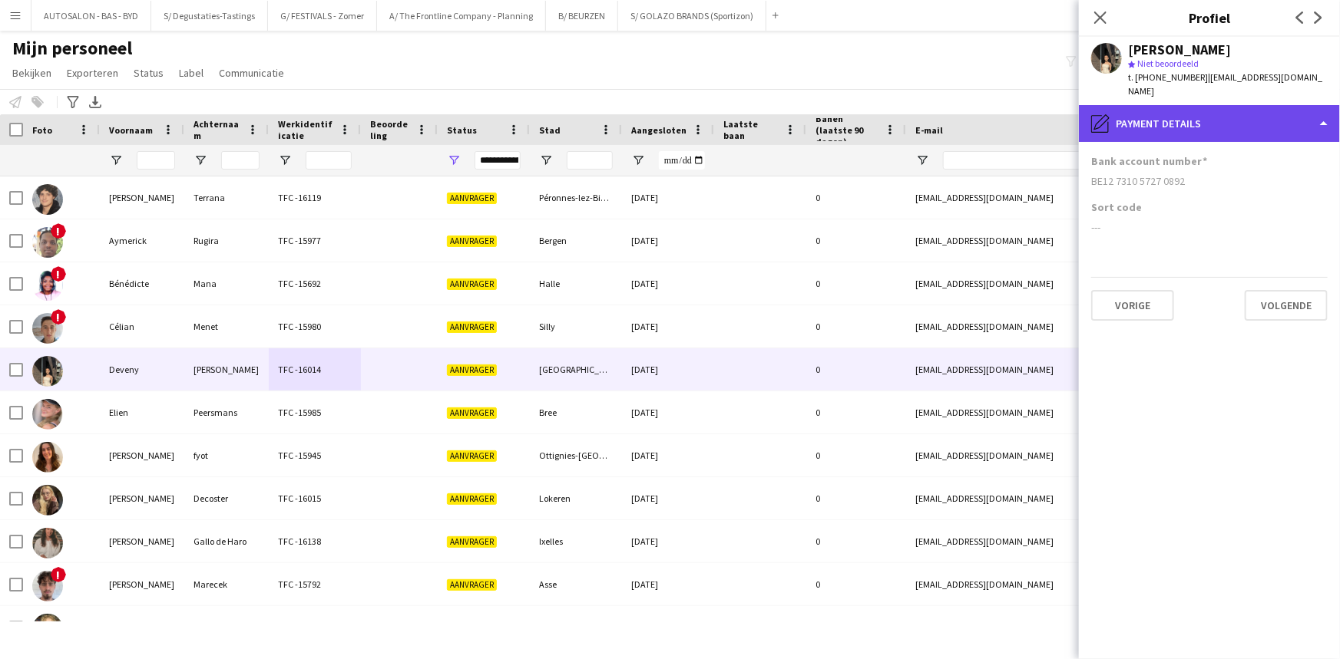
click at [1205, 115] on div "pencil4 Payment details" at bounding box center [1209, 123] width 261 height 37
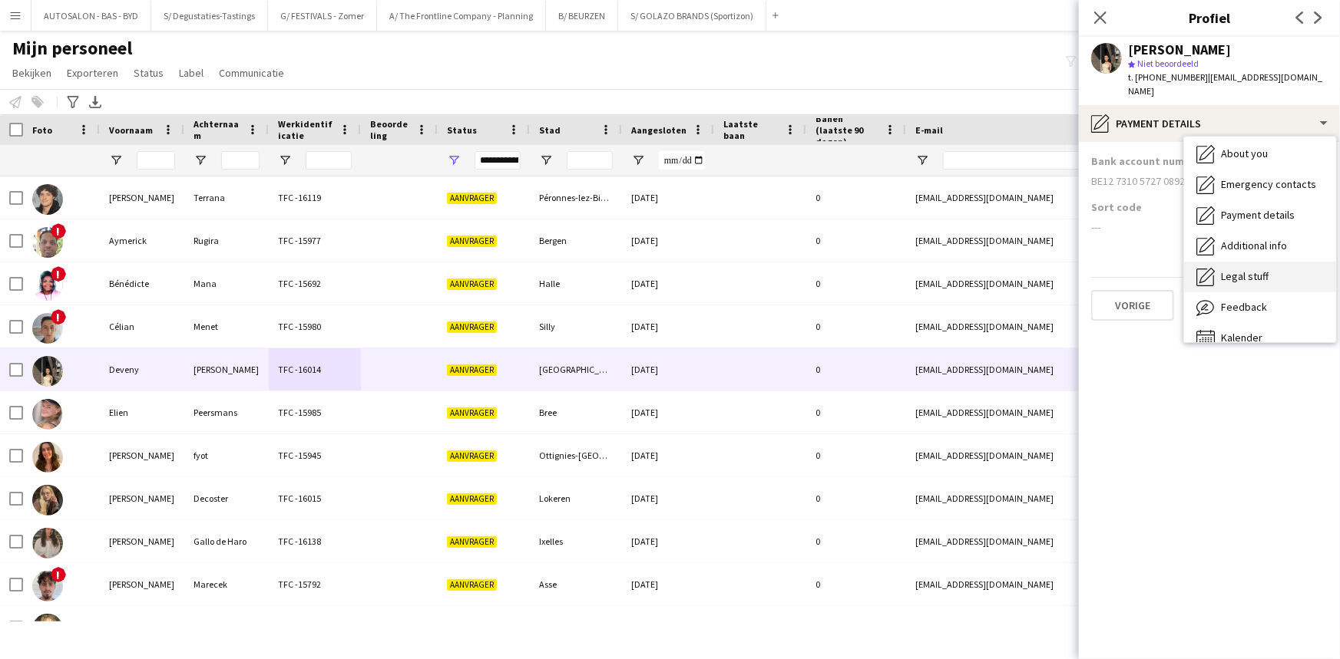
click at [1247, 269] on span "Legal stuff" at bounding box center [1245, 276] width 48 height 14
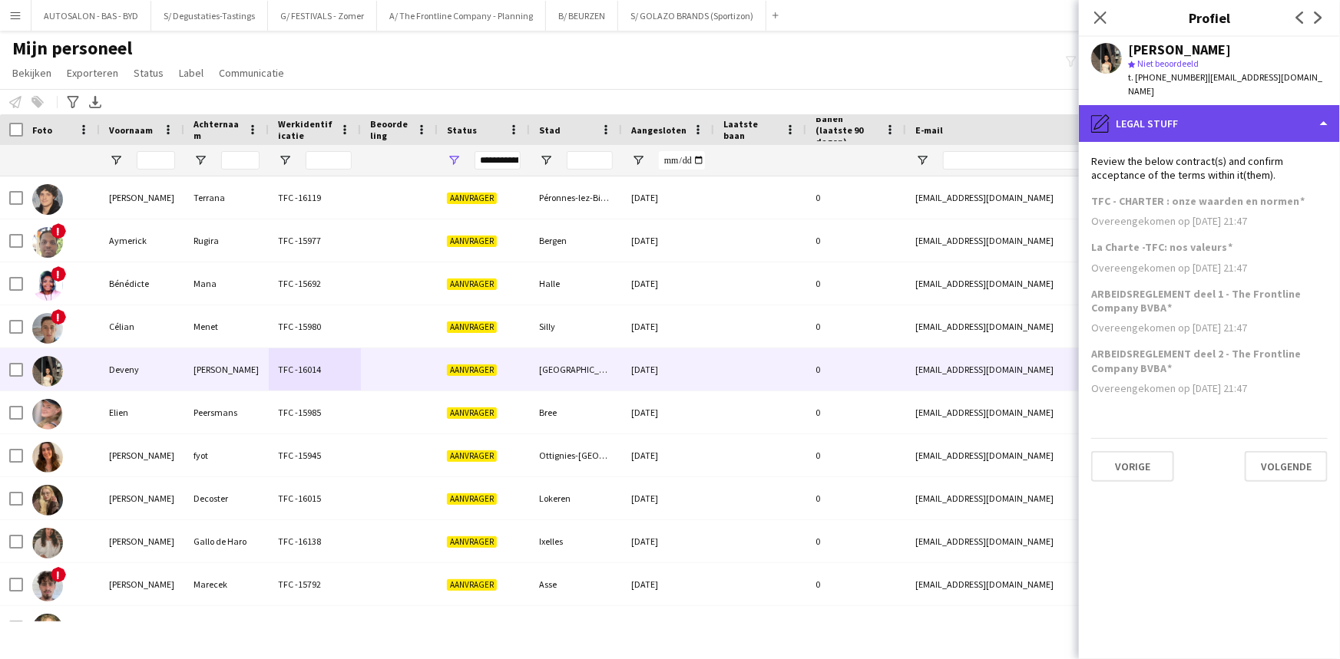
click at [1174, 112] on div "pencil4 Legal stuff" at bounding box center [1209, 123] width 261 height 37
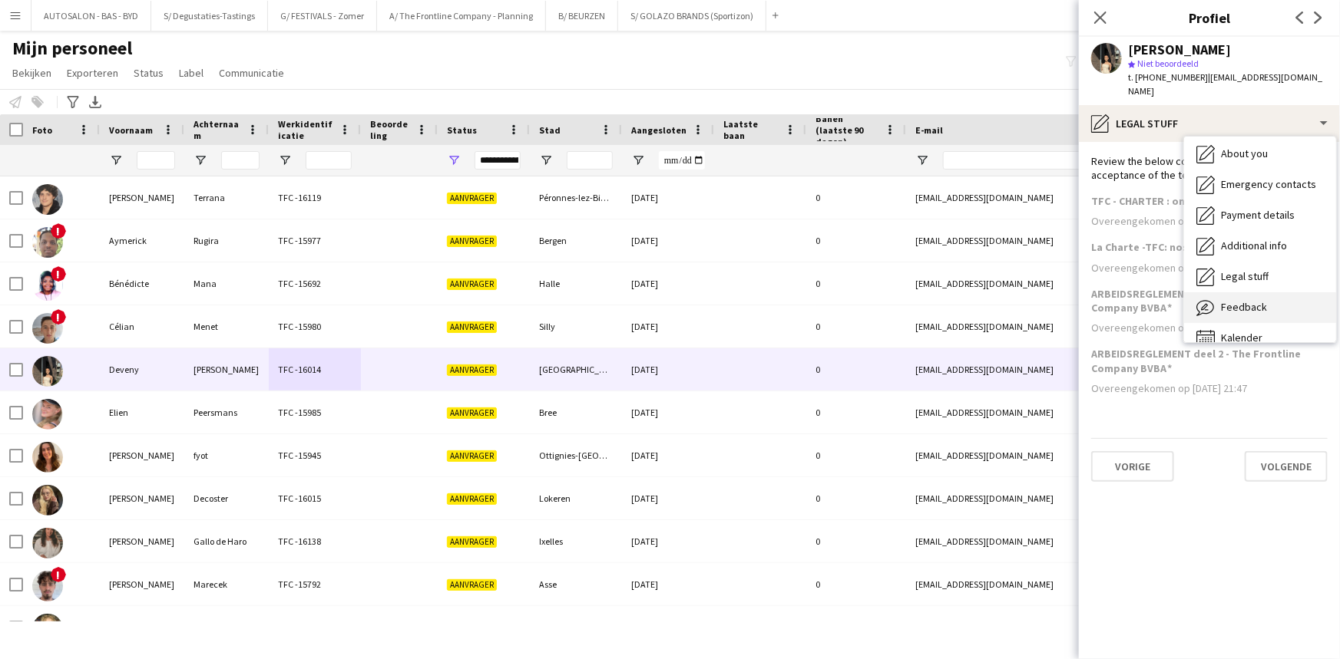
click at [1254, 300] on span "Feedback" at bounding box center [1244, 307] width 46 height 14
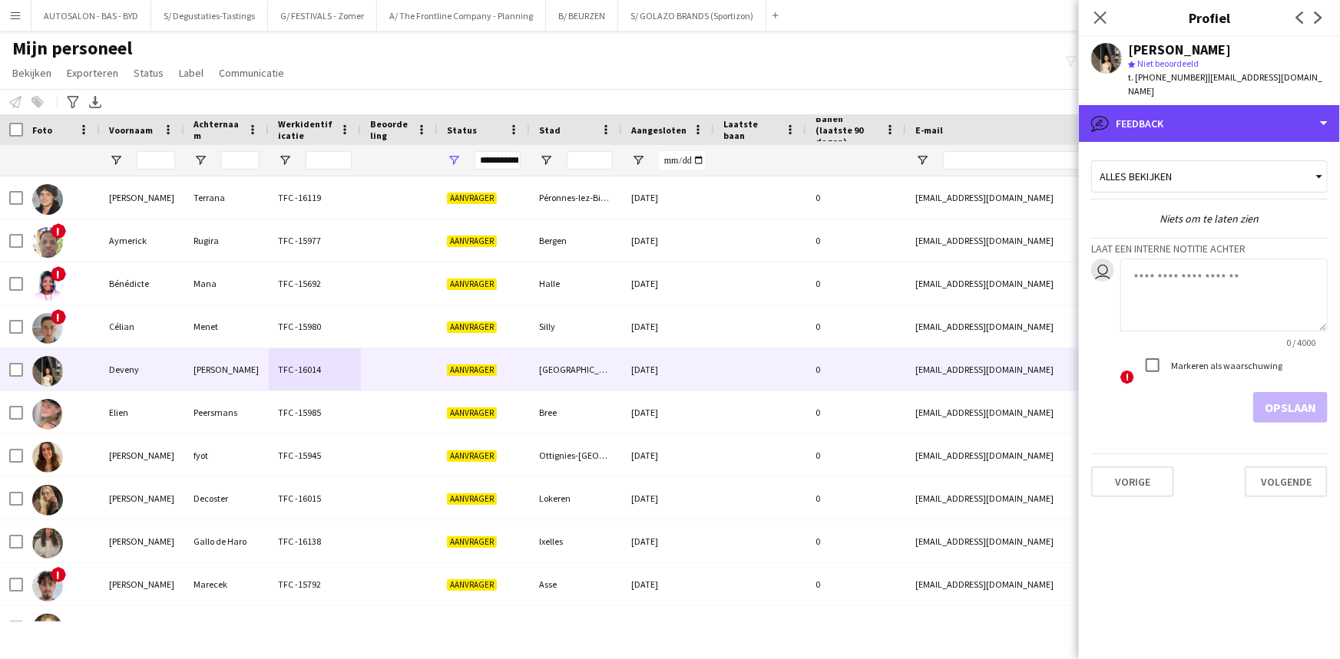
drag, startPoint x: 1190, startPoint y: 121, endPoint x: 1228, endPoint y: 150, distance: 48.7
click at [1190, 120] on div "bubble-pencil Feedback" at bounding box center [1209, 123] width 261 height 37
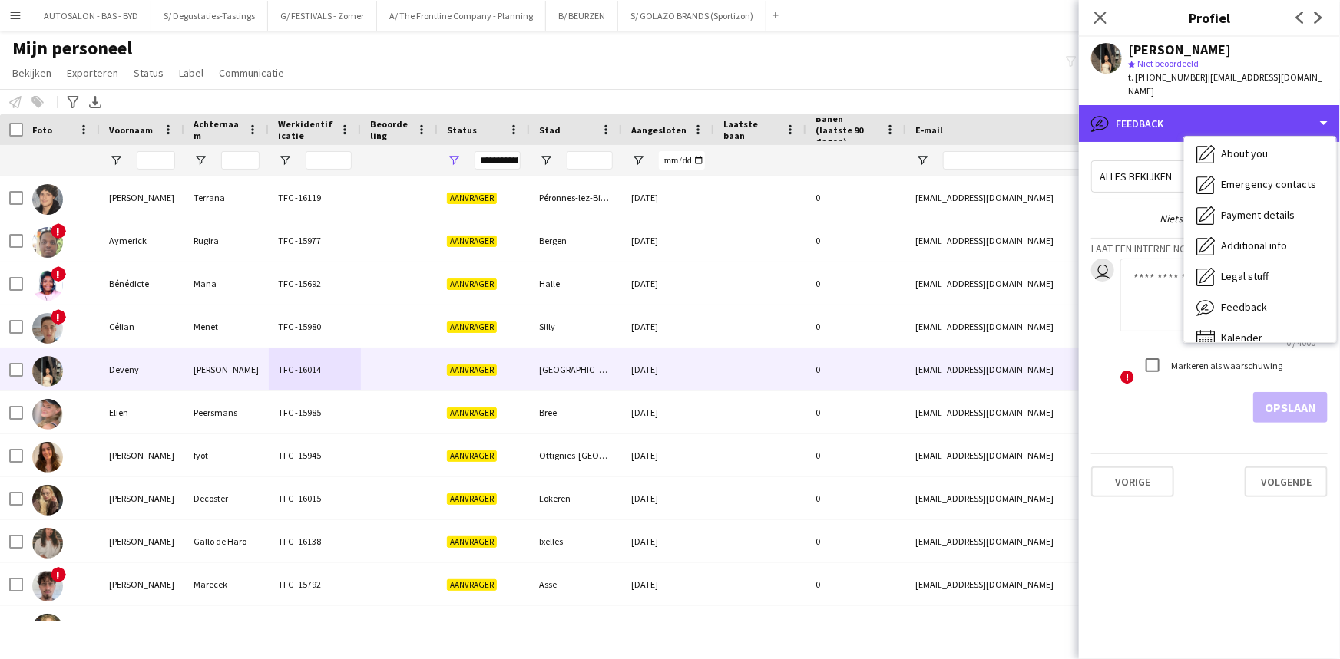
scroll to position [113, 0]
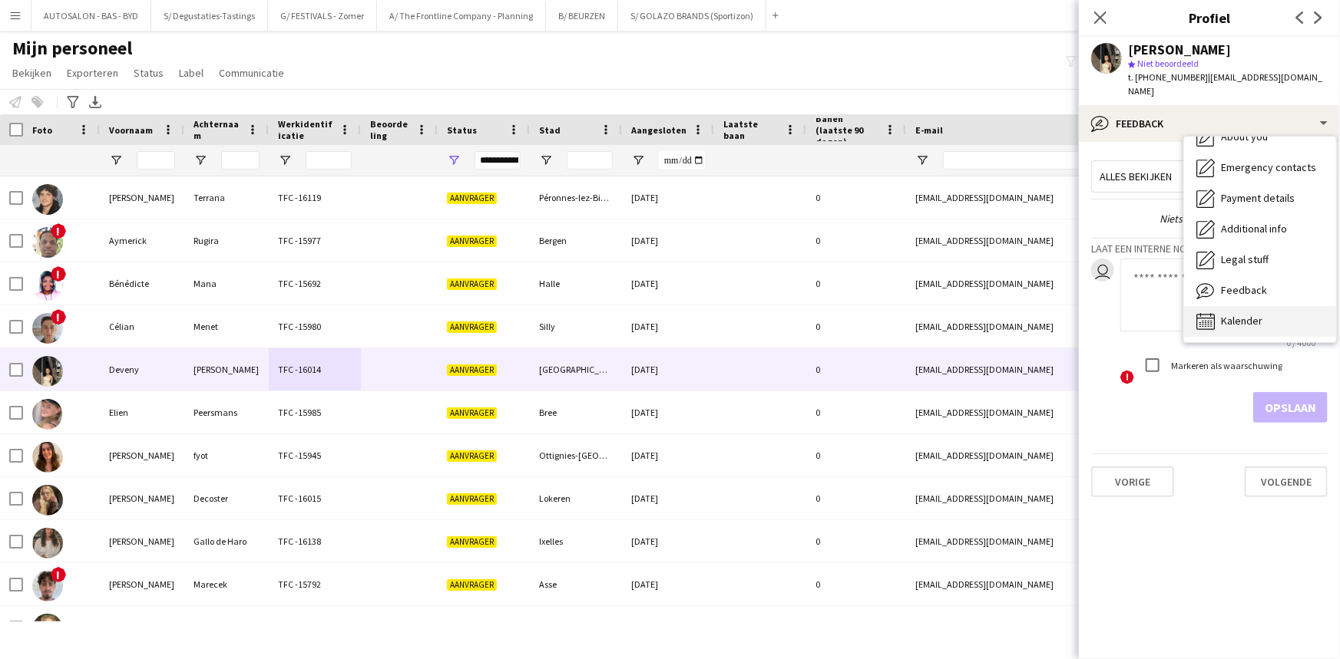
click at [1239, 314] on span "Kalender" at bounding box center [1241, 321] width 41 height 14
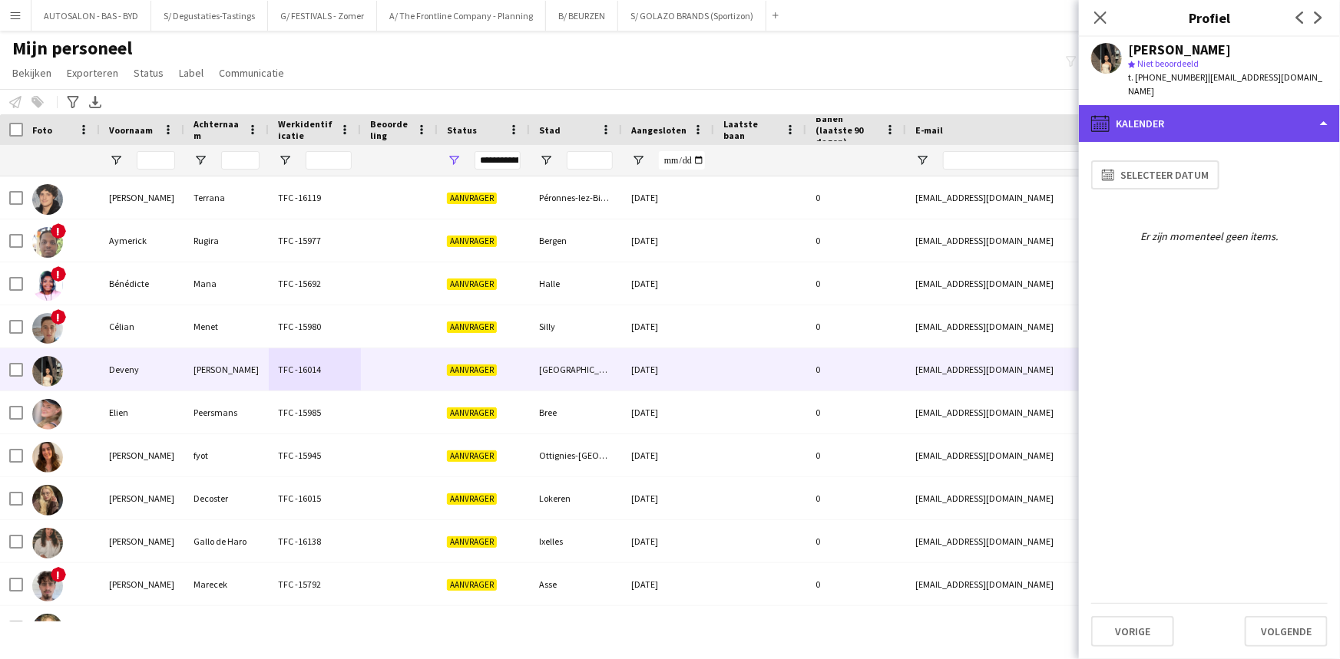
click at [1178, 105] on div "calendar-full Kalender" at bounding box center [1209, 123] width 261 height 37
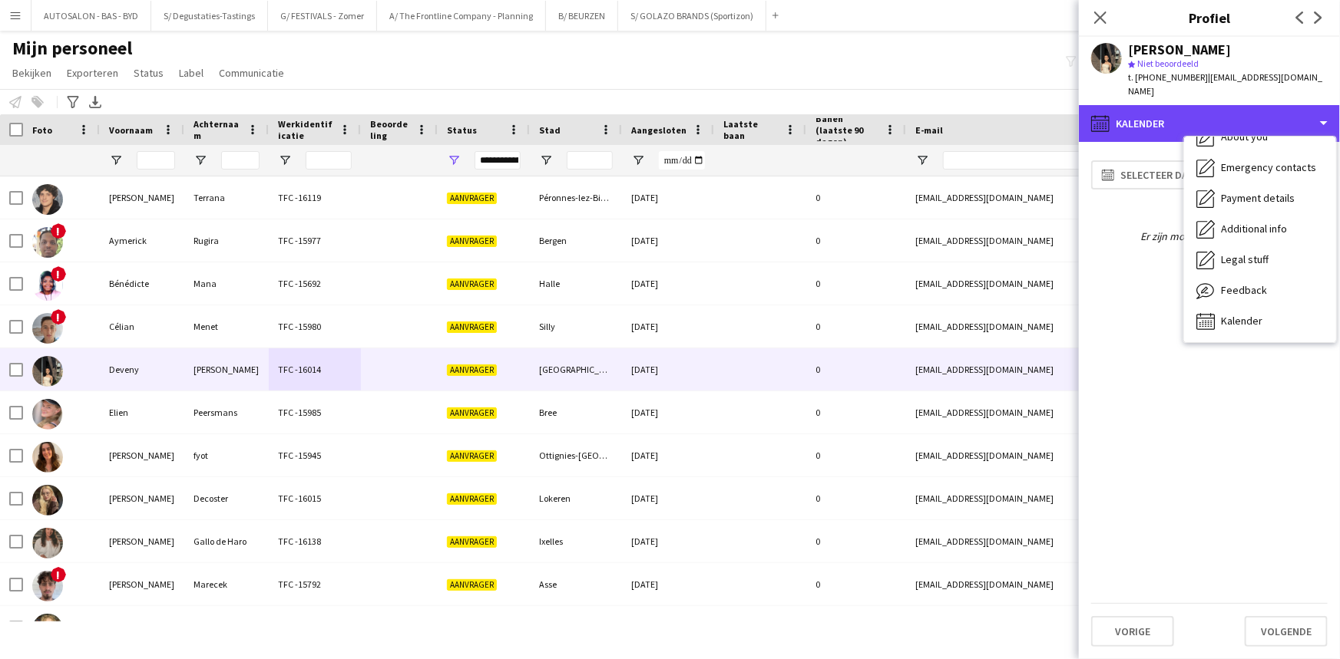
scroll to position [0, 0]
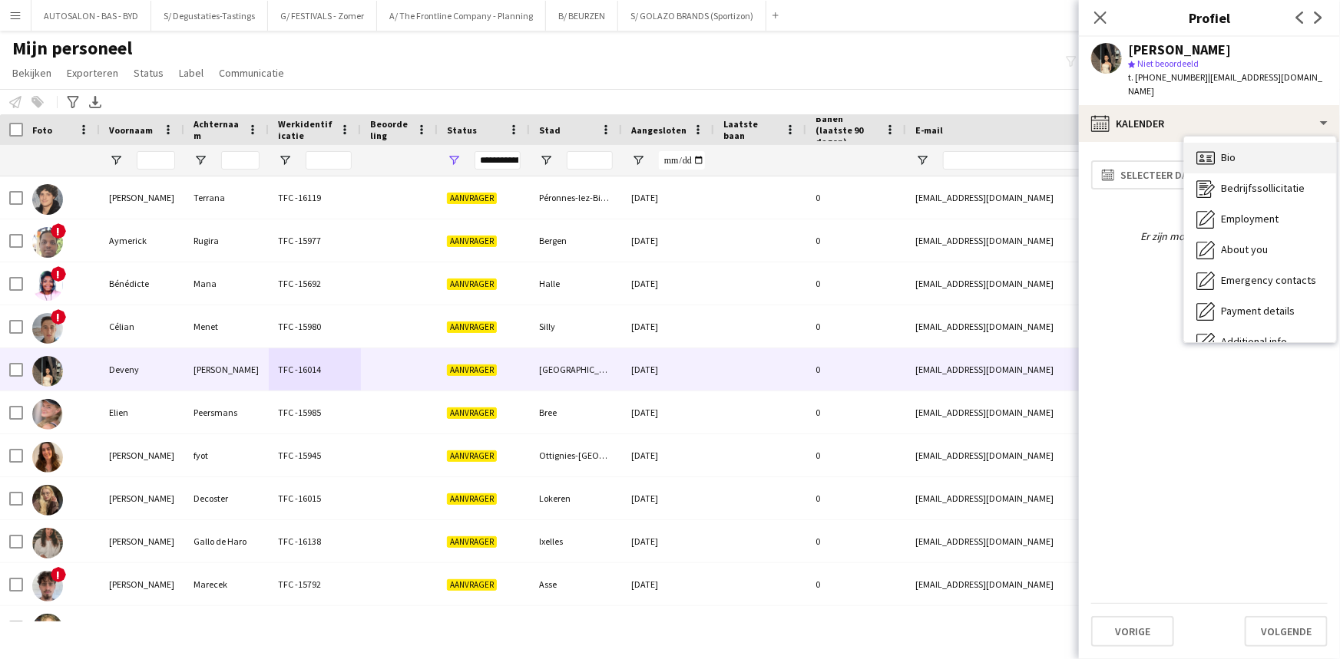
click at [1238, 149] on div "Bio Bio" at bounding box center [1260, 158] width 152 height 31
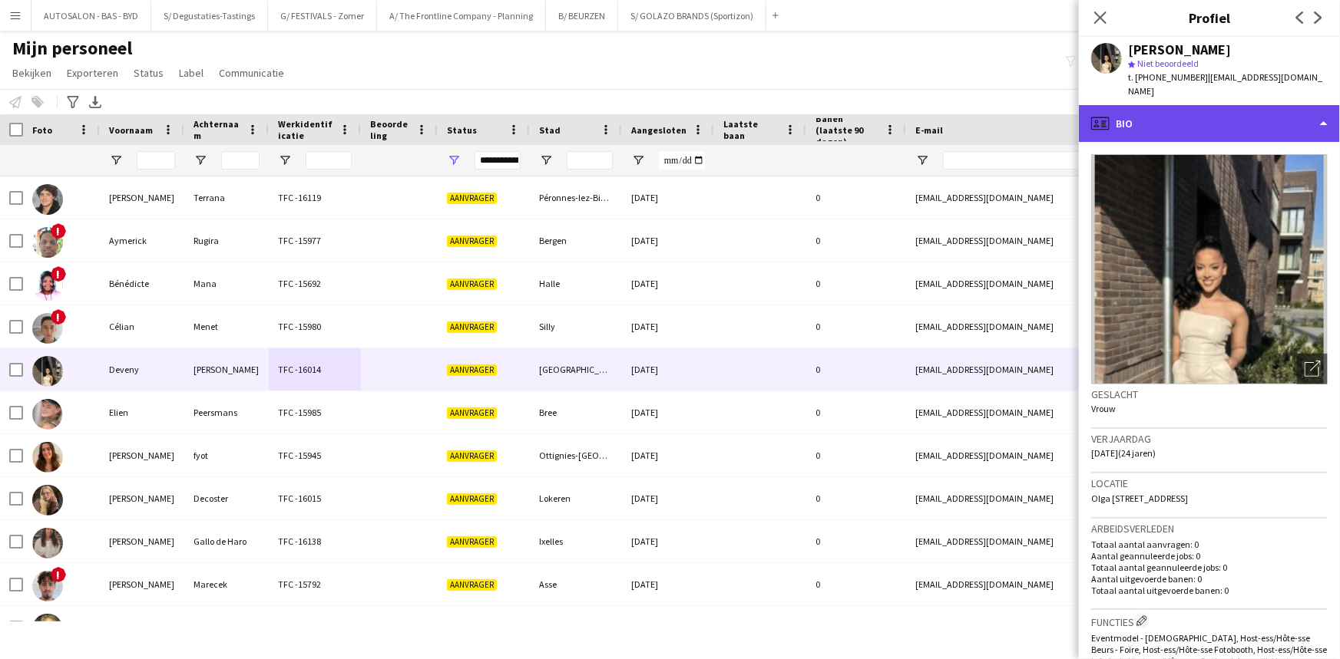
click at [1205, 119] on div "profile Bio" at bounding box center [1209, 123] width 261 height 37
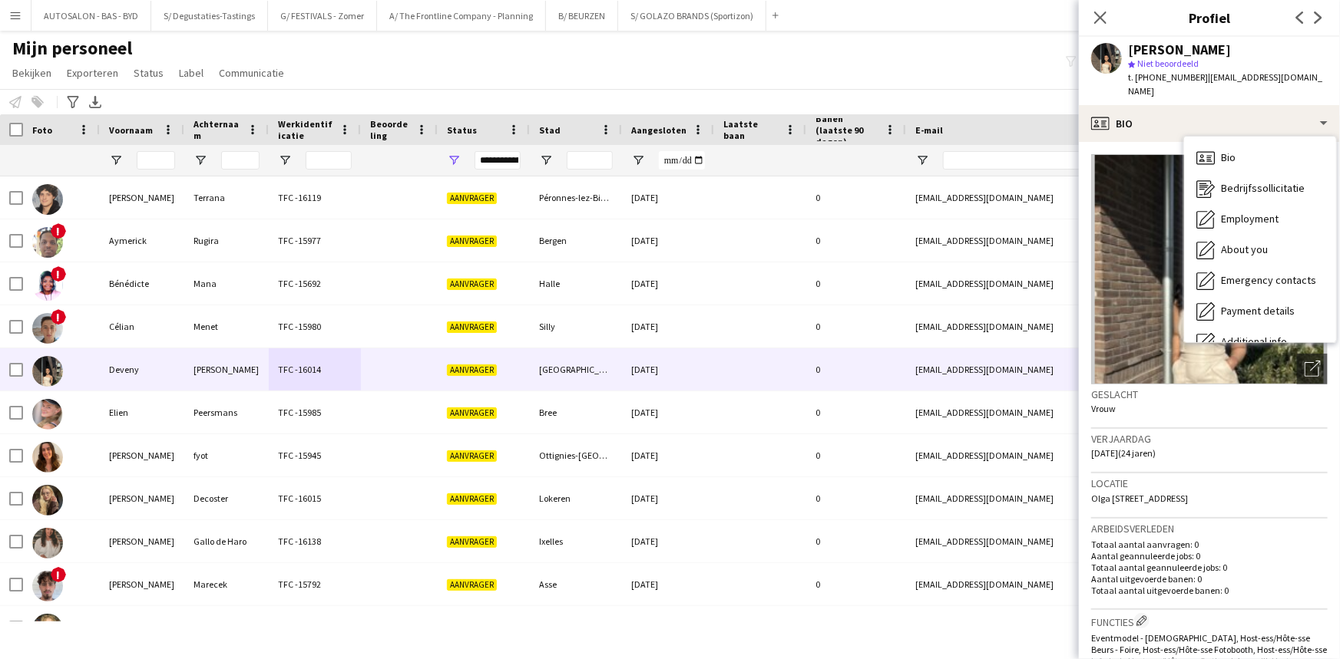
click at [1209, 501] on div "Locatie Olga Lefeberplein 7-002, Antwerpen, 2050" at bounding box center [1209, 496] width 236 height 45
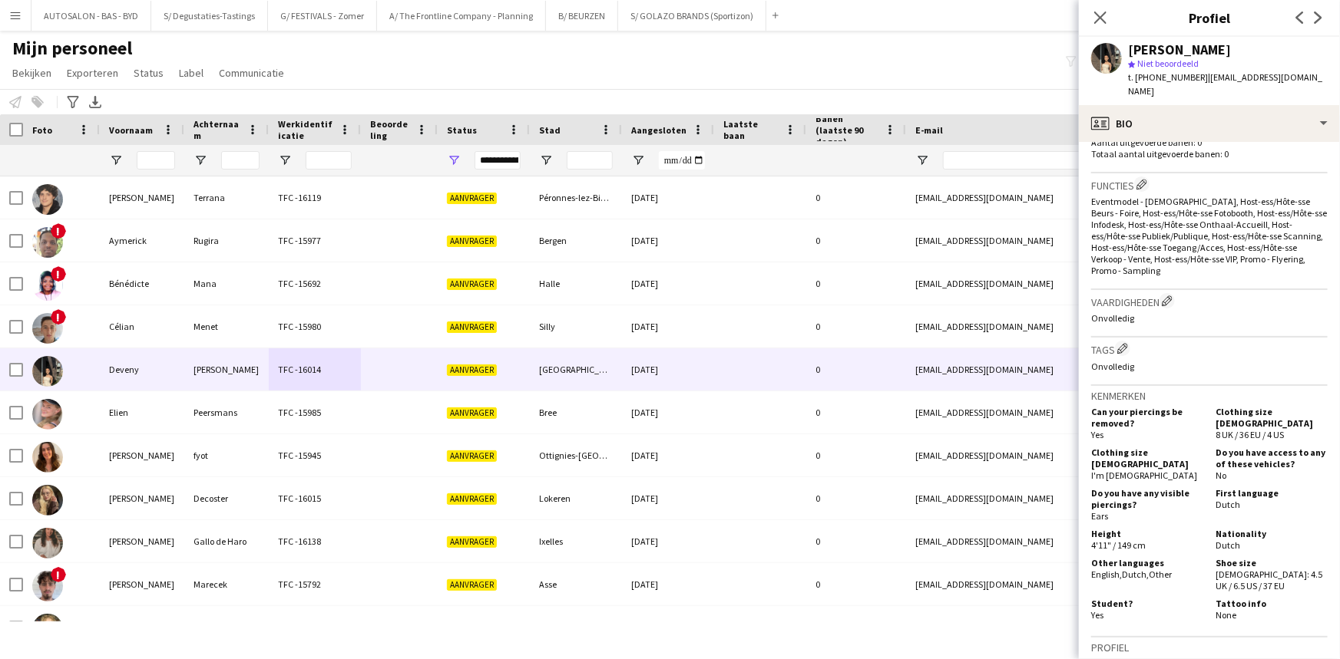
drag, startPoint x: 1218, startPoint y: 480, endPoint x: 1210, endPoint y: 516, distance: 37.1
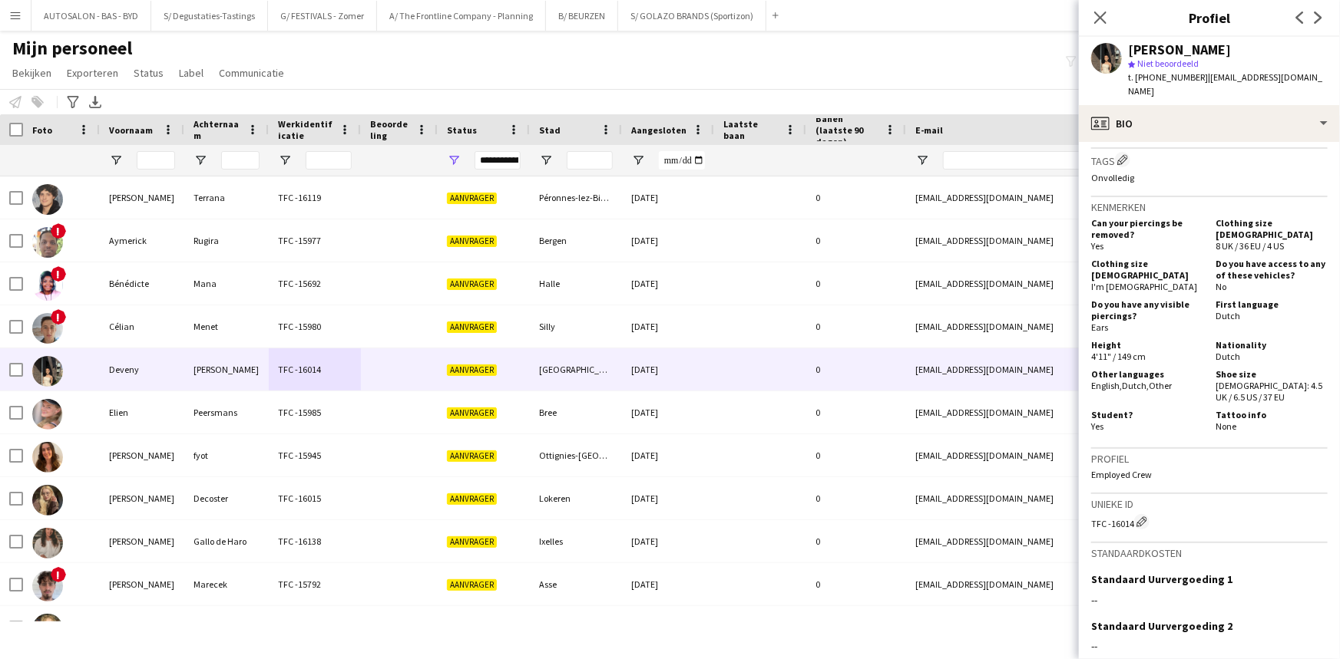
scroll to position [766, 0]
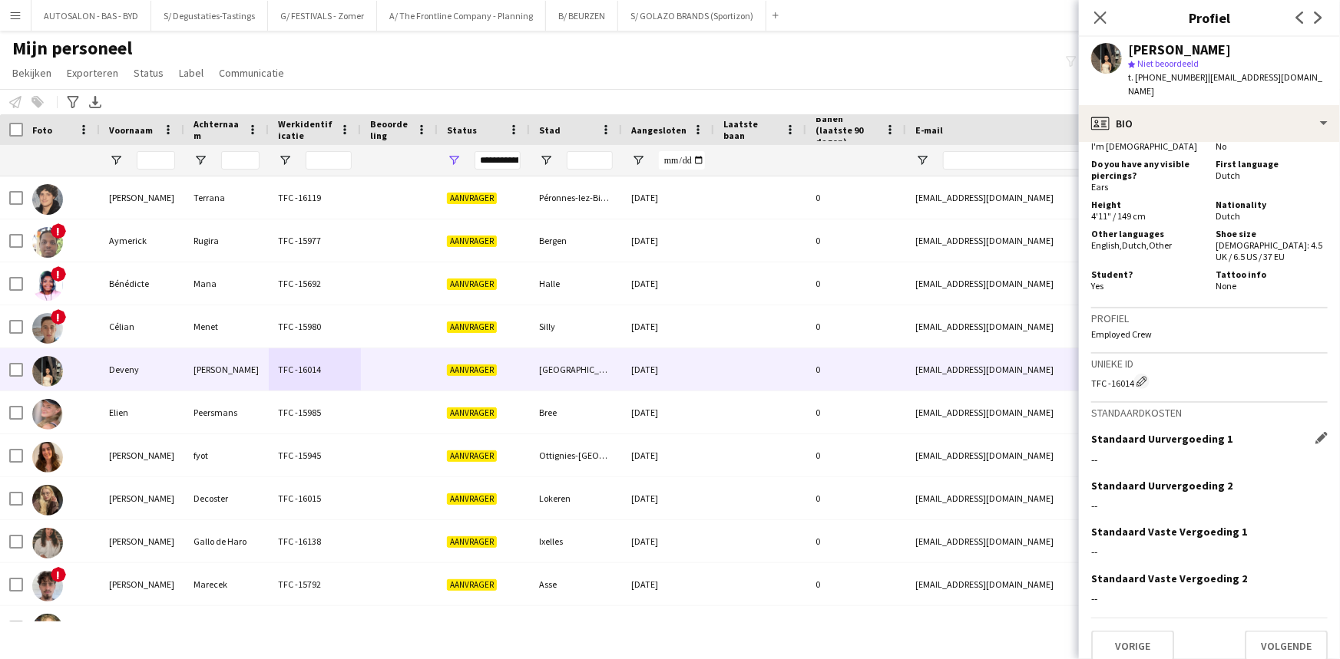
drag, startPoint x: 1221, startPoint y: 371, endPoint x: 1214, endPoint y: 451, distance: 80.2
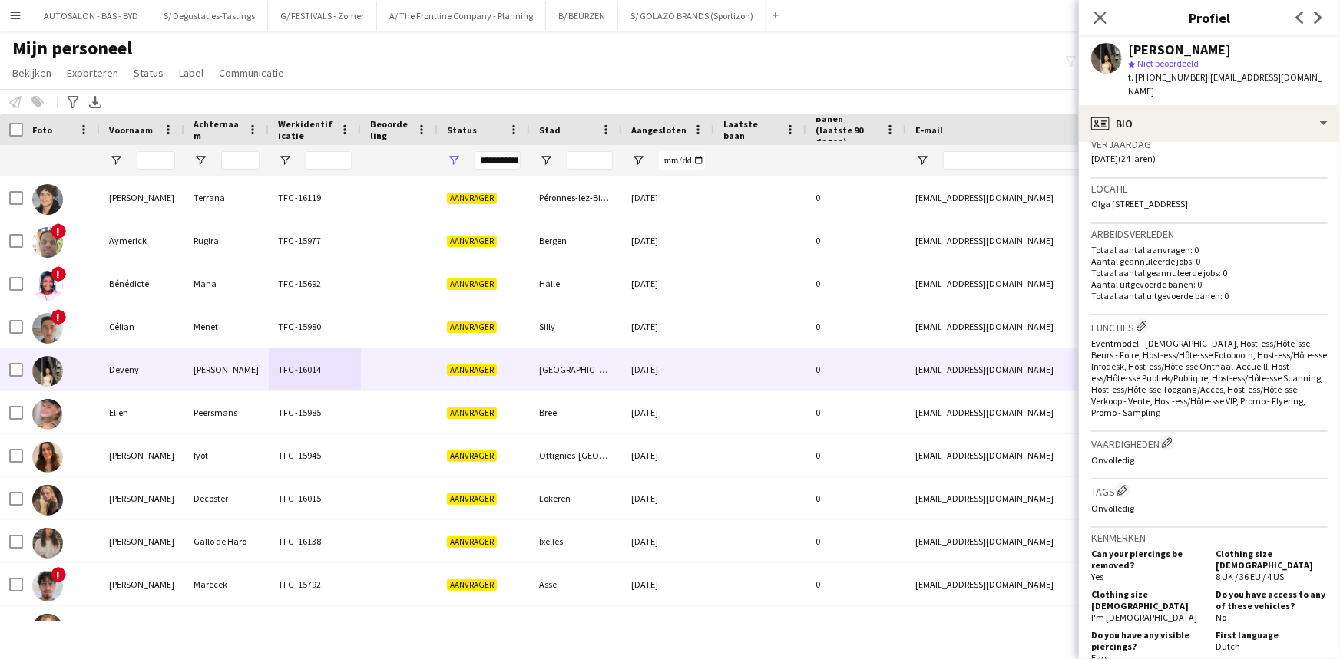
scroll to position [0, 0]
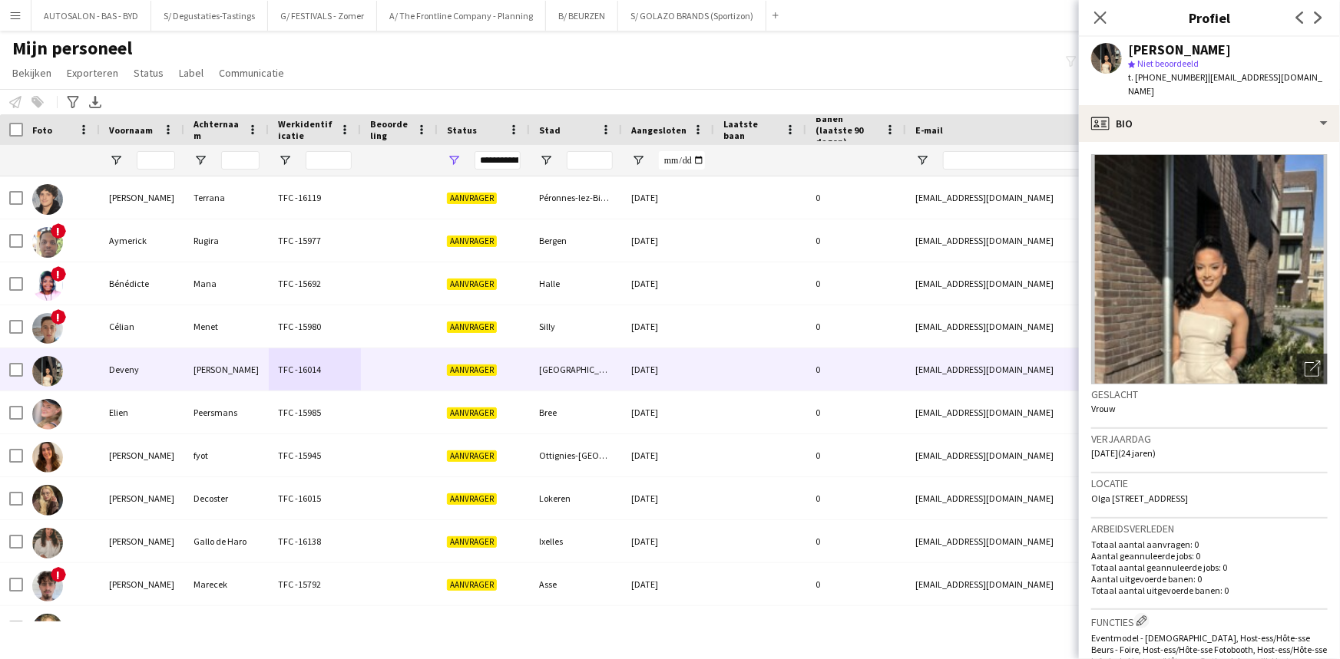
drag, startPoint x: 1240, startPoint y: 374, endPoint x: 1210, endPoint y: 153, distance: 223.1
click at [1188, 493] on span "Olga Lefeberplein 7-002, Antwerpen, 2050" at bounding box center [1139, 499] width 97 height 12
click at [1198, 522] on h3 "Arbeidsverleden" at bounding box center [1209, 529] width 236 height 14
click at [1219, 454] on div "Verjaardag 11-04-2001 (24 jaren)" at bounding box center [1209, 451] width 236 height 45
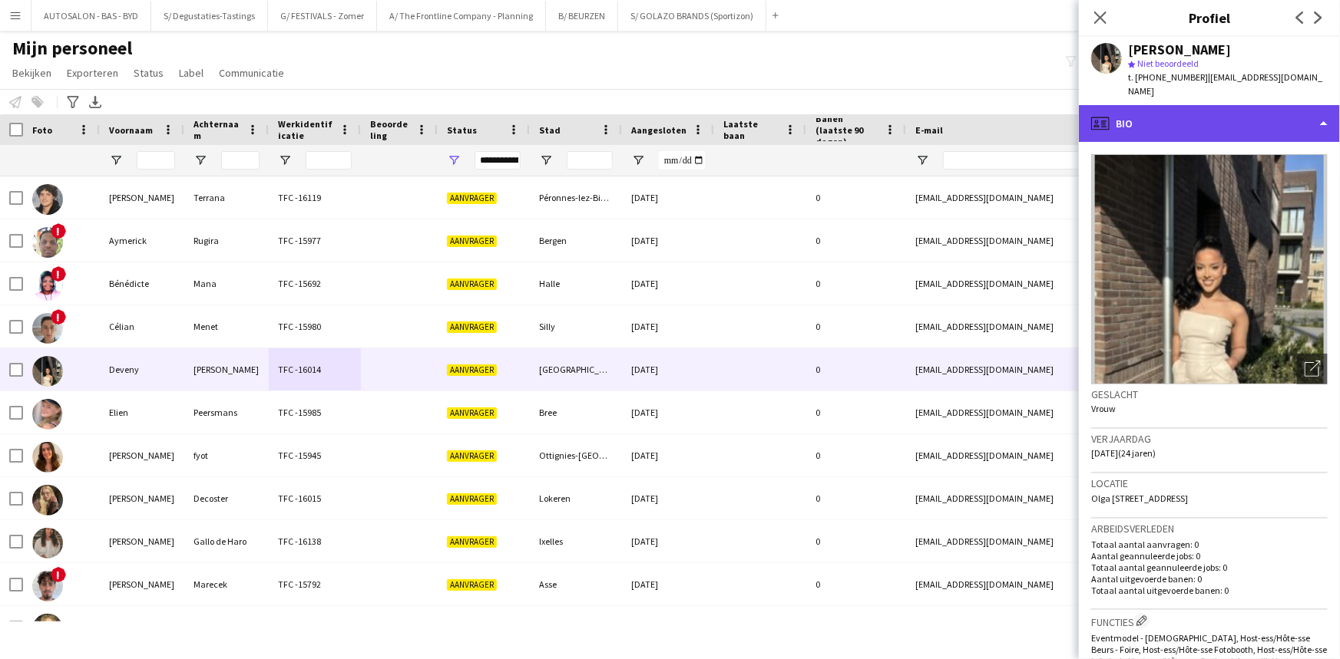
click at [1178, 114] on div "profile Bio" at bounding box center [1209, 123] width 261 height 37
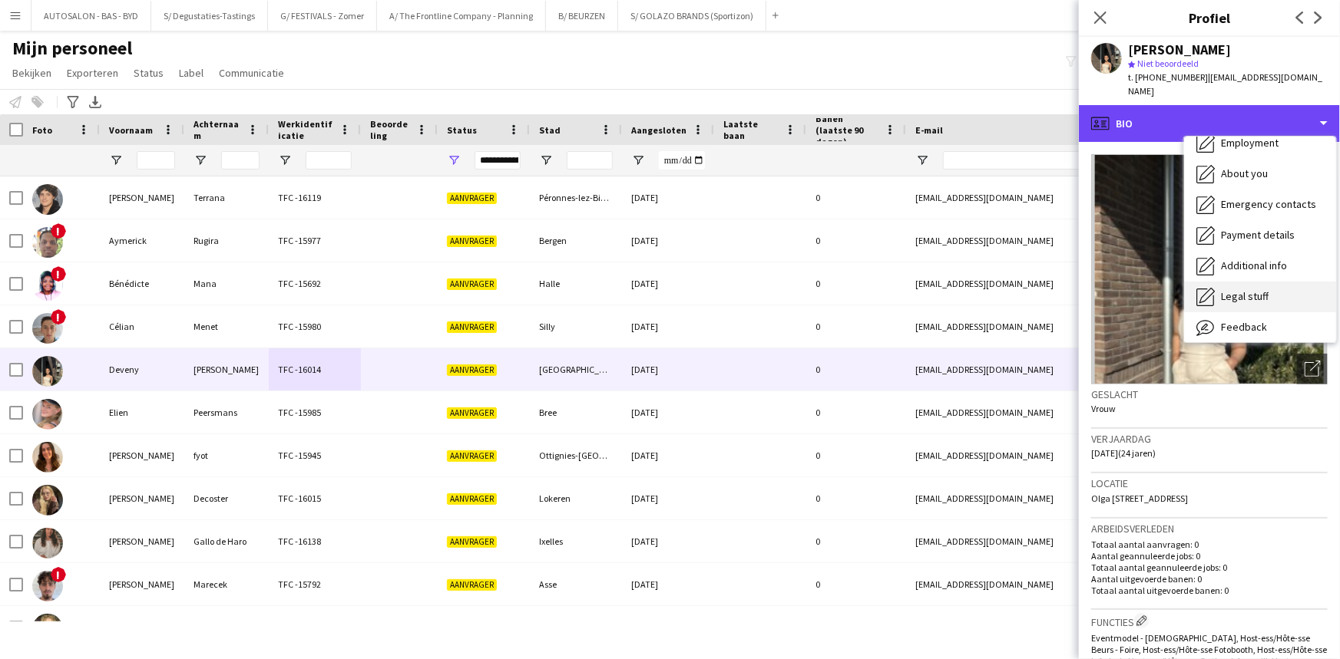
scroll to position [113, 0]
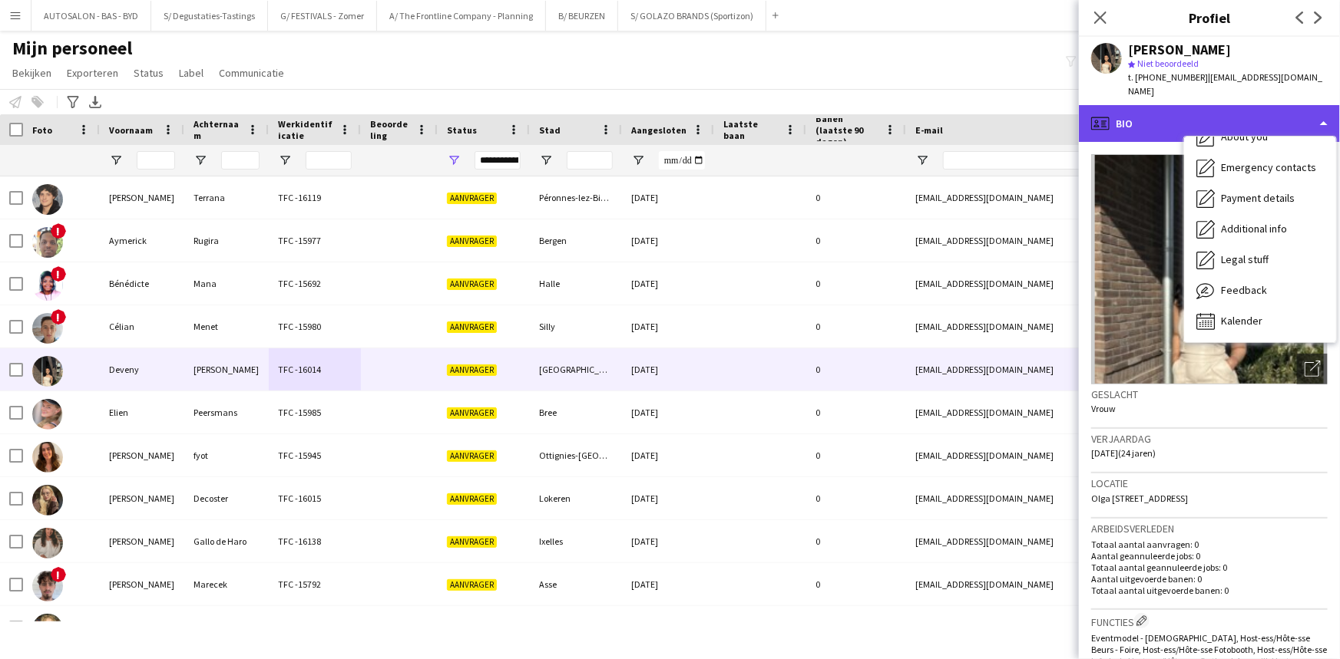
click at [1155, 105] on div "profile Bio" at bounding box center [1209, 123] width 261 height 37
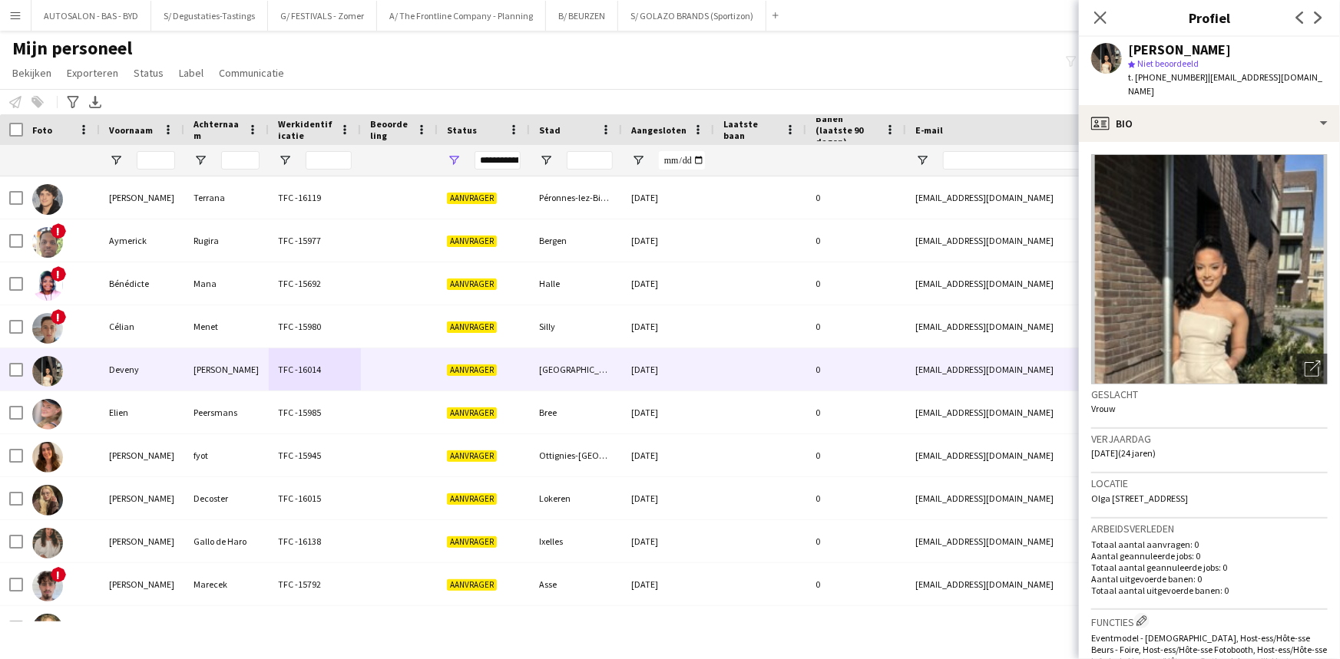
click at [1214, 75] on span "| deveny_8@hotmail.com" at bounding box center [1225, 83] width 194 height 25
drag, startPoint x: 1293, startPoint y: 76, endPoint x: 1195, endPoint y: 81, distance: 97.6
click at [1195, 81] on div "Deveny Dos Santos star Niet beoordeeld t. +32466342393 | deveny_8@hotmail.com" at bounding box center [1209, 71] width 261 height 68
copy span "[EMAIL_ADDRESS][DOMAIN_NAME]"
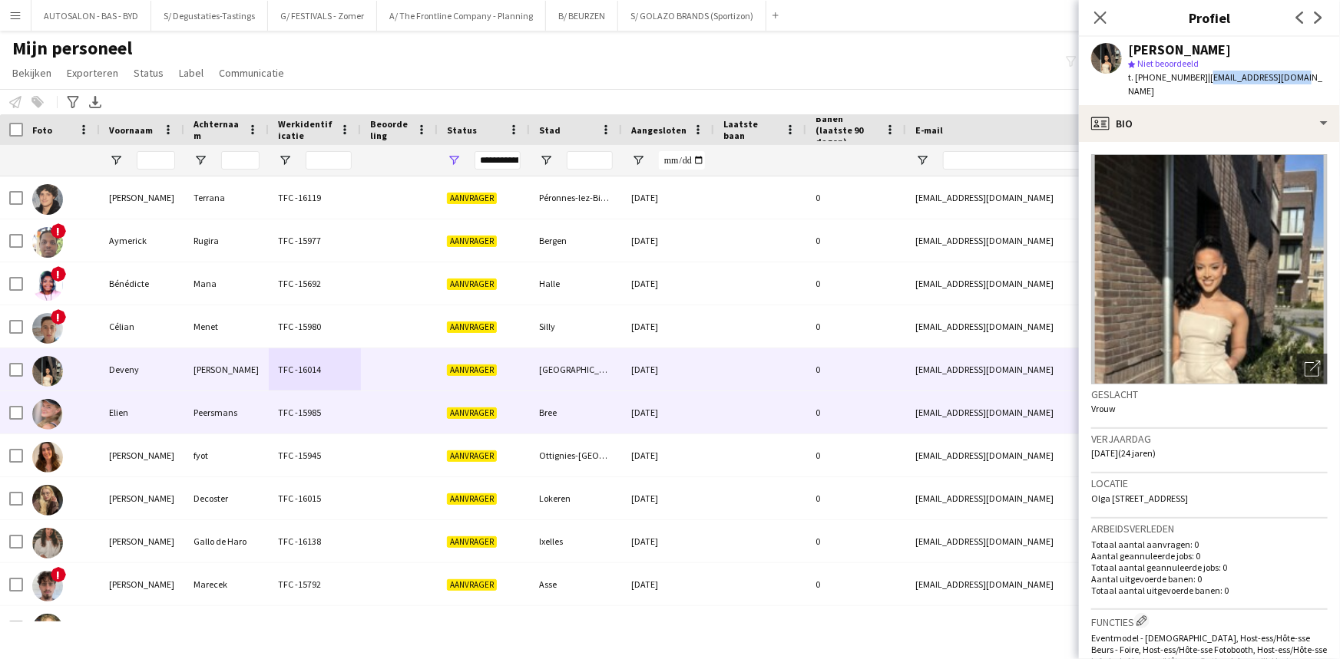
click at [173, 418] on div "Elien" at bounding box center [142, 413] width 84 height 42
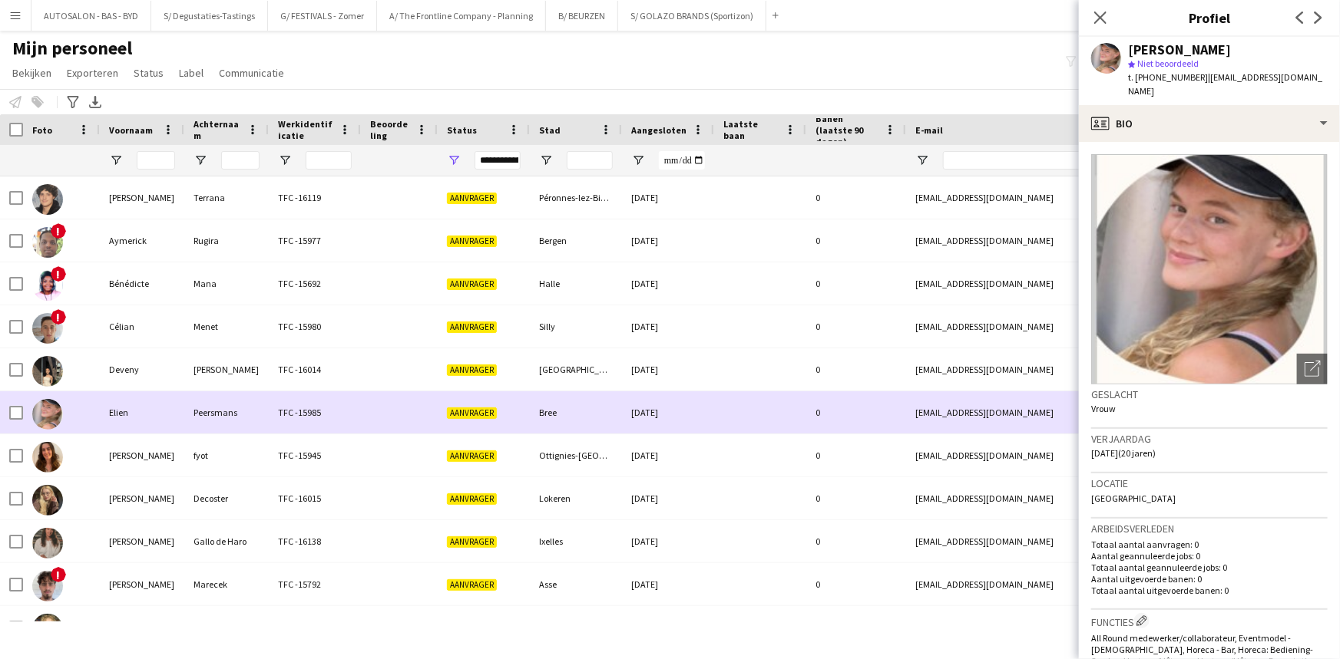
click at [165, 385] on div "Deveny" at bounding box center [142, 370] width 84 height 42
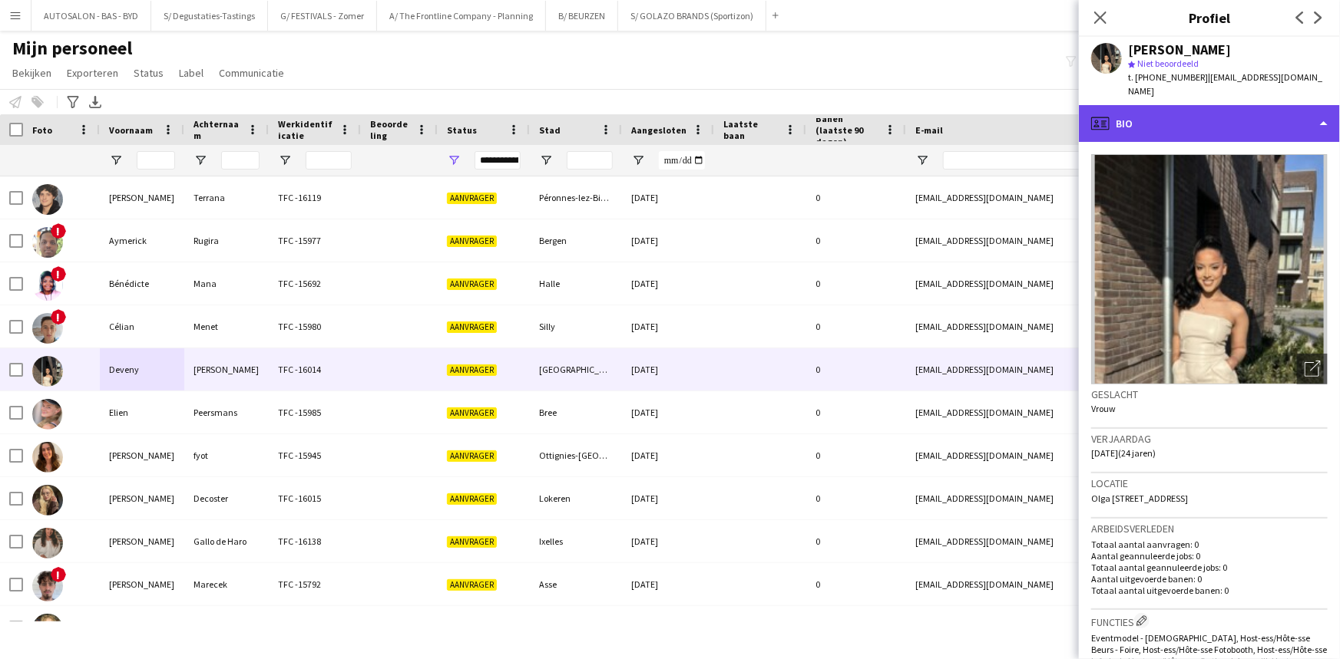
click at [1162, 122] on div "profile Bio" at bounding box center [1209, 123] width 261 height 37
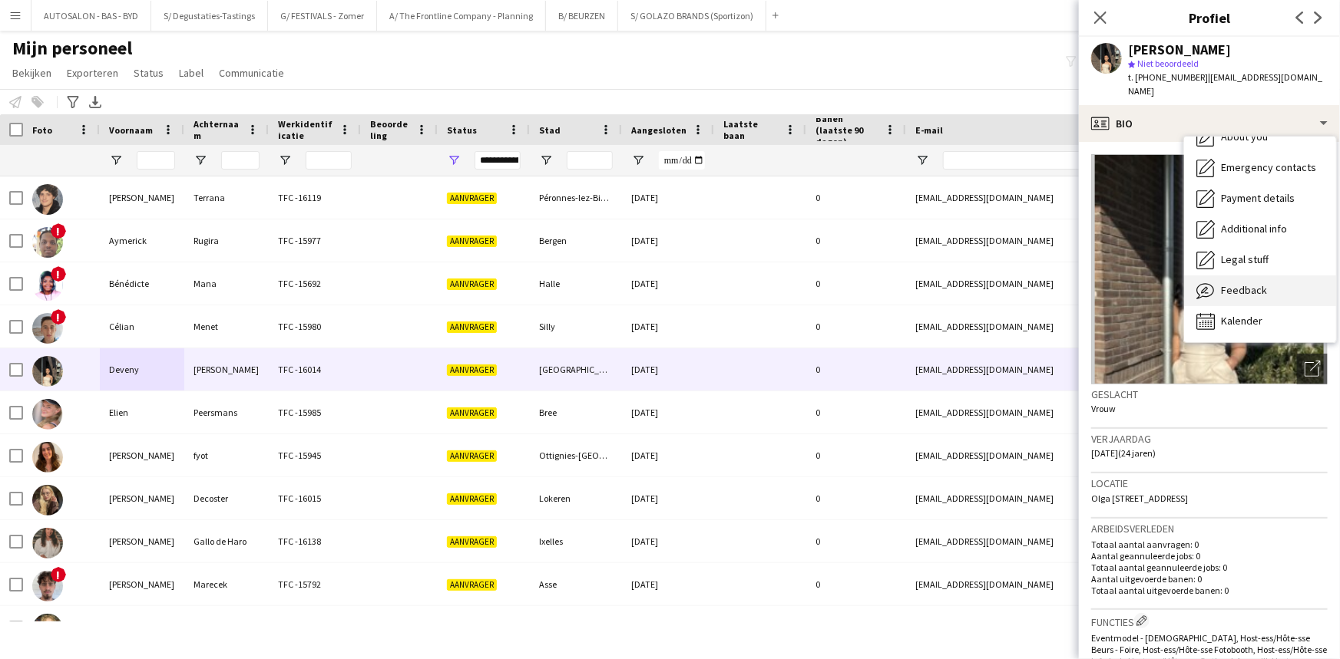
click at [1252, 283] on span "Feedback" at bounding box center [1244, 290] width 46 height 14
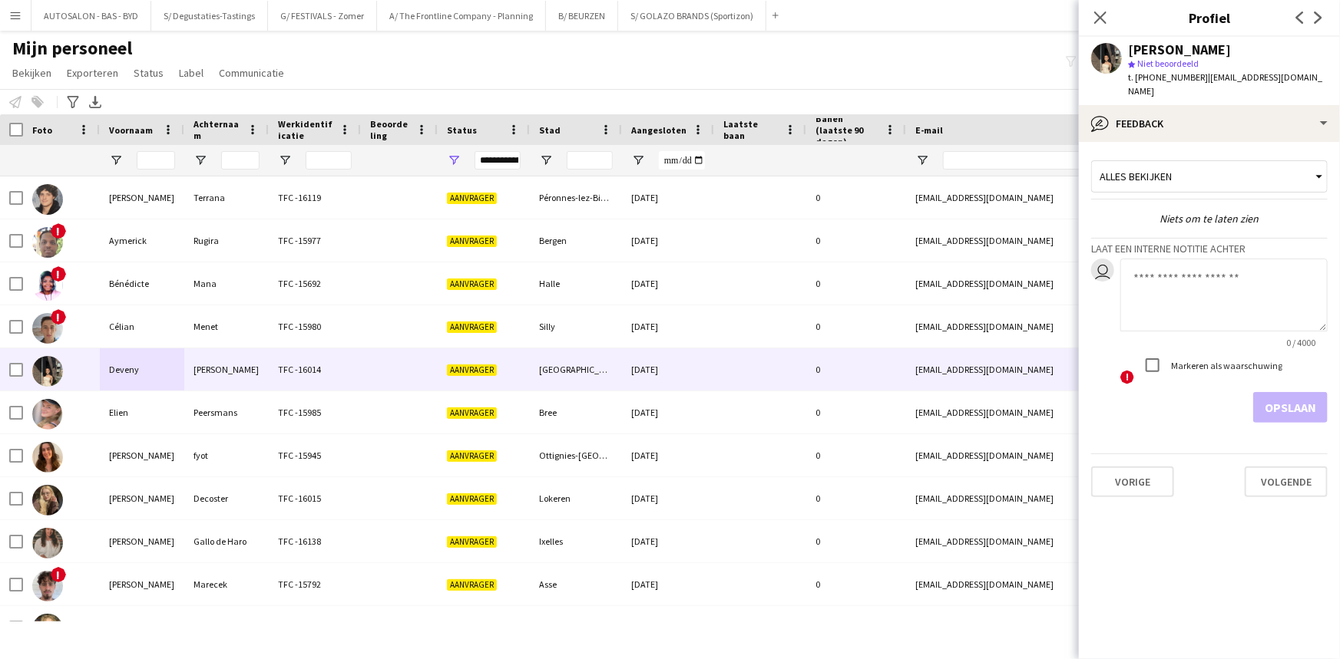
click at [1204, 269] on textarea at bounding box center [1223, 295] width 207 height 73
drag, startPoint x: 1167, startPoint y: 282, endPoint x: 1165, endPoint y: 272, distance: 10.1
click at [1167, 279] on textarea at bounding box center [1223, 295] width 207 height 73
click at [1131, 264] on textarea "**********" at bounding box center [1223, 295] width 207 height 73
type textarea "**********"
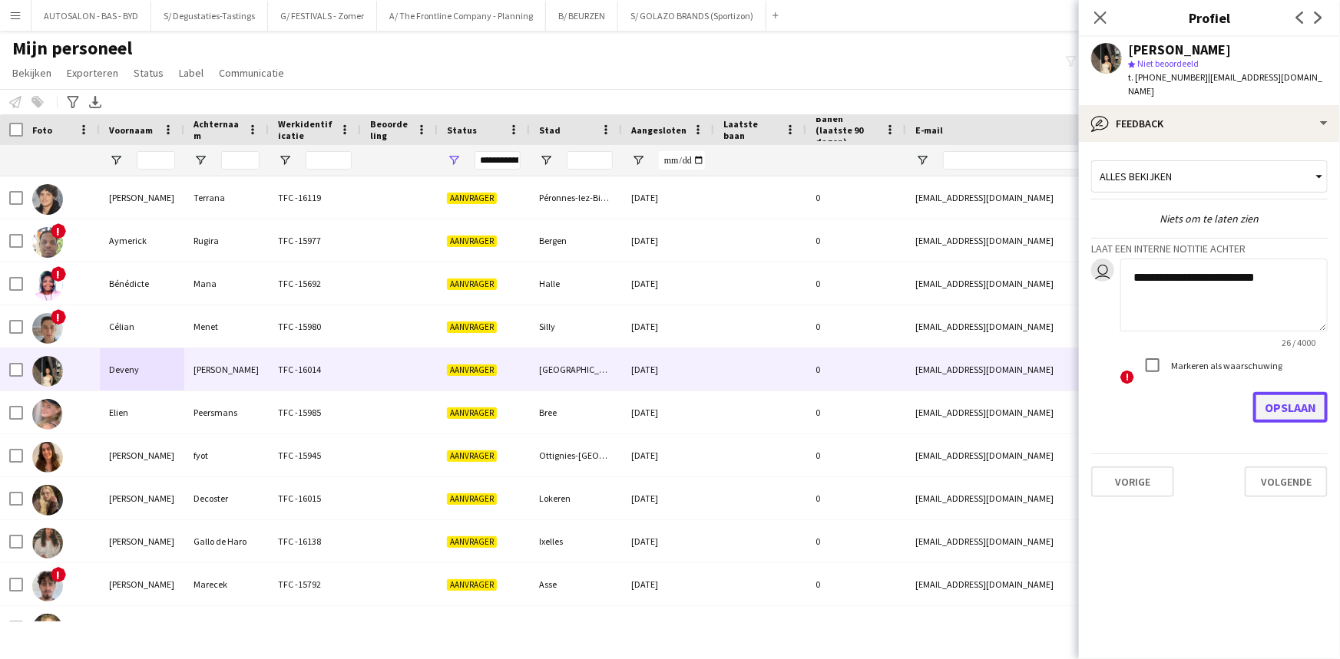
click at [1290, 392] on button "Opslaan" at bounding box center [1290, 407] width 74 height 31
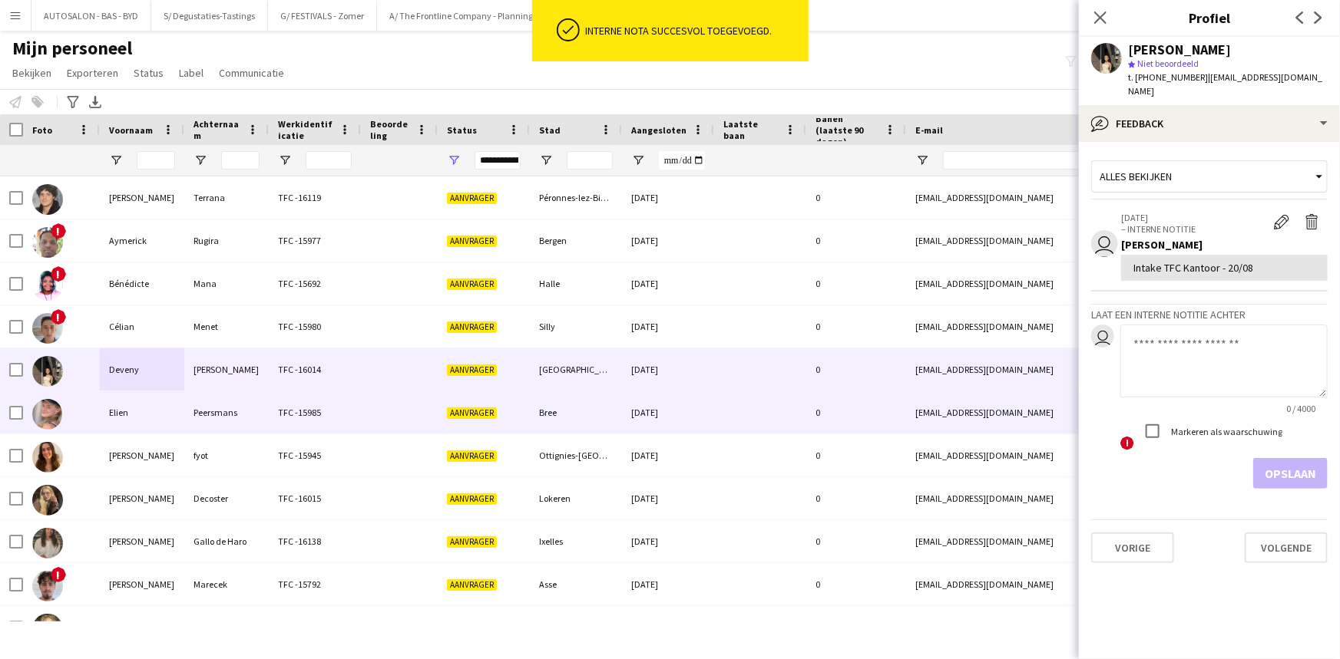
click at [161, 407] on div "Elien" at bounding box center [142, 413] width 84 height 42
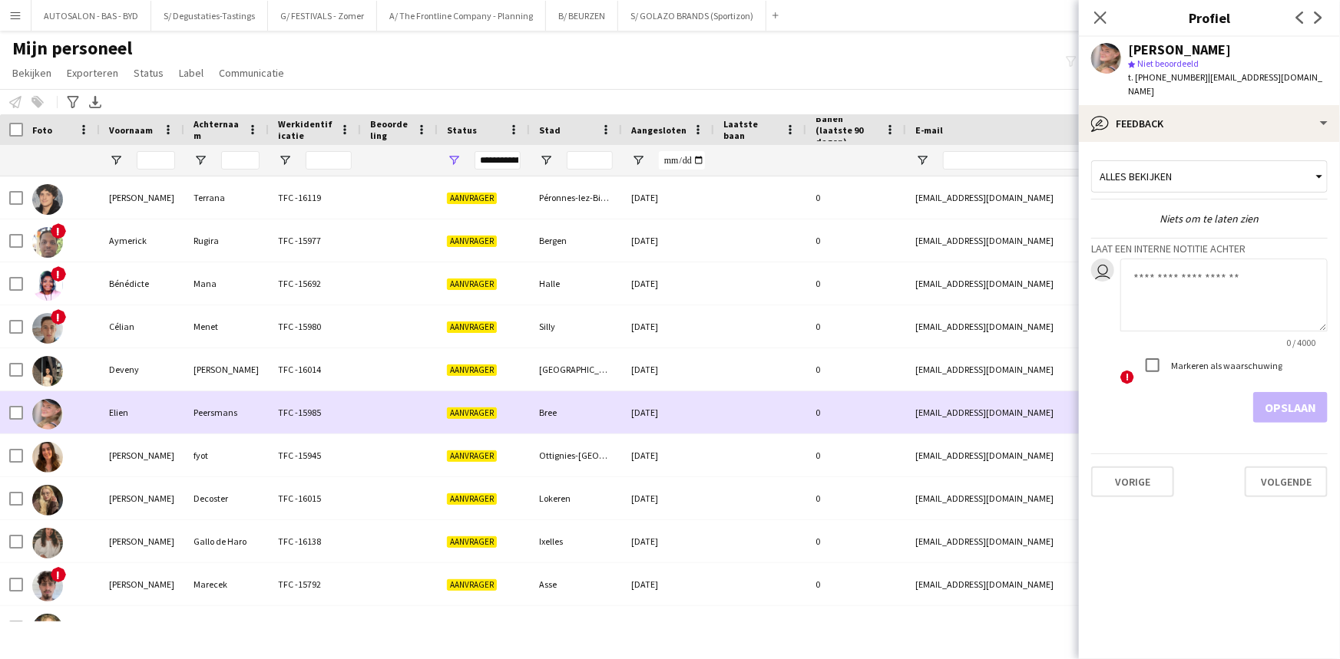
click at [166, 379] on div "Deveny" at bounding box center [142, 370] width 84 height 42
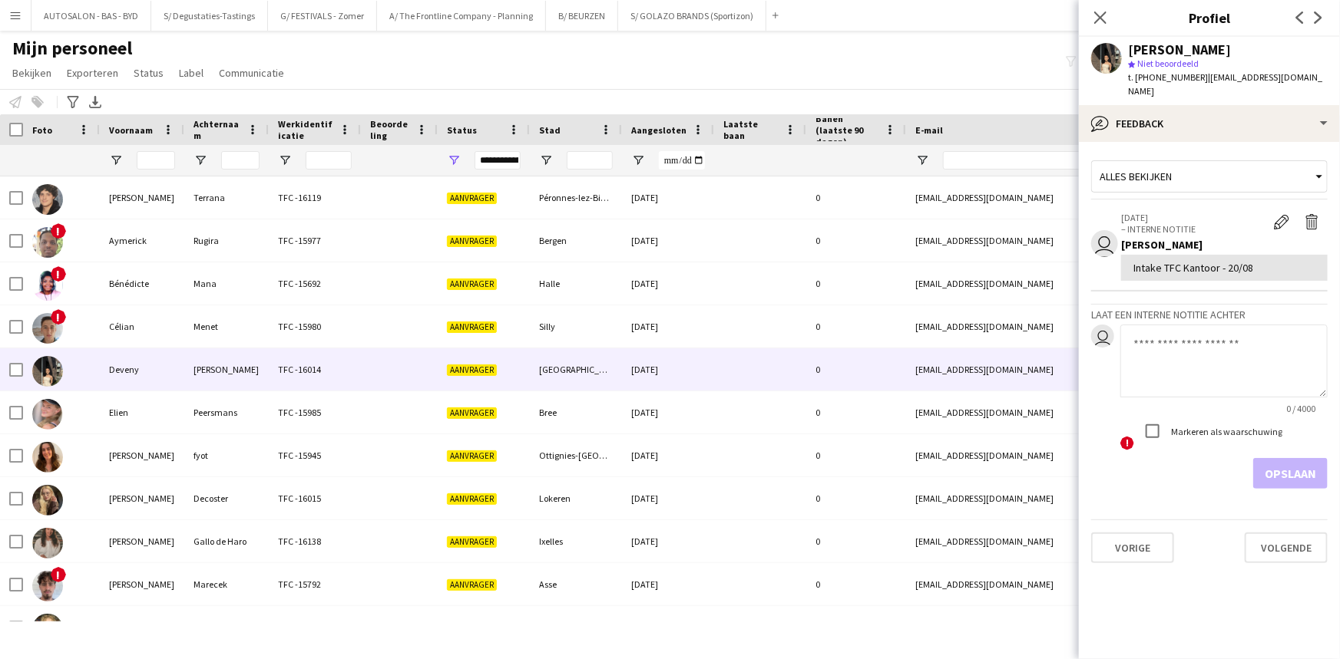
click at [1155, 261] on div "Intake TFC Kantoor - 20/08" at bounding box center [1224, 268] width 182 height 14
click at [1280, 214] on app-icon "Bewerk interne notitie" at bounding box center [1281, 221] width 15 height 15
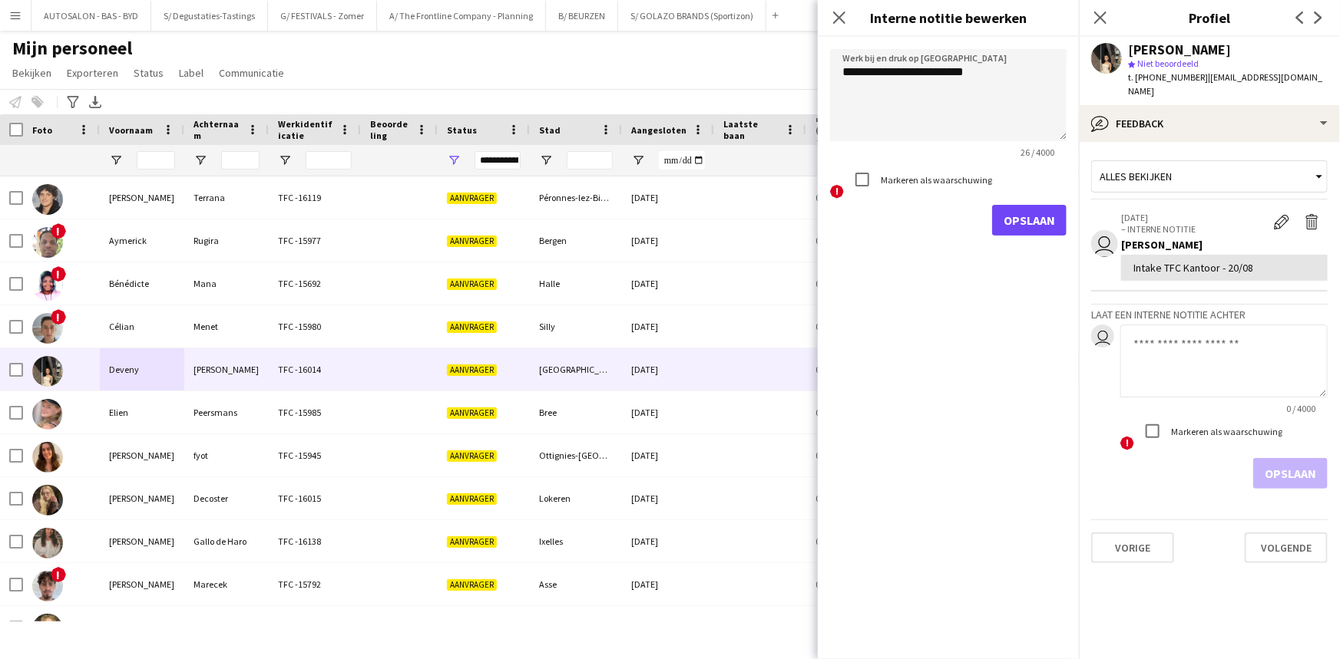
drag, startPoint x: 1072, startPoint y: 225, endPoint x: 1058, endPoint y: 228, distance: 14.9
click at [1072, 226] on form "**********" at bounding box center [948, 142] width 261 height 211
click at [1023, 230] on button "Opslaan" at bounding box center [1029, 220] width 74 height 31
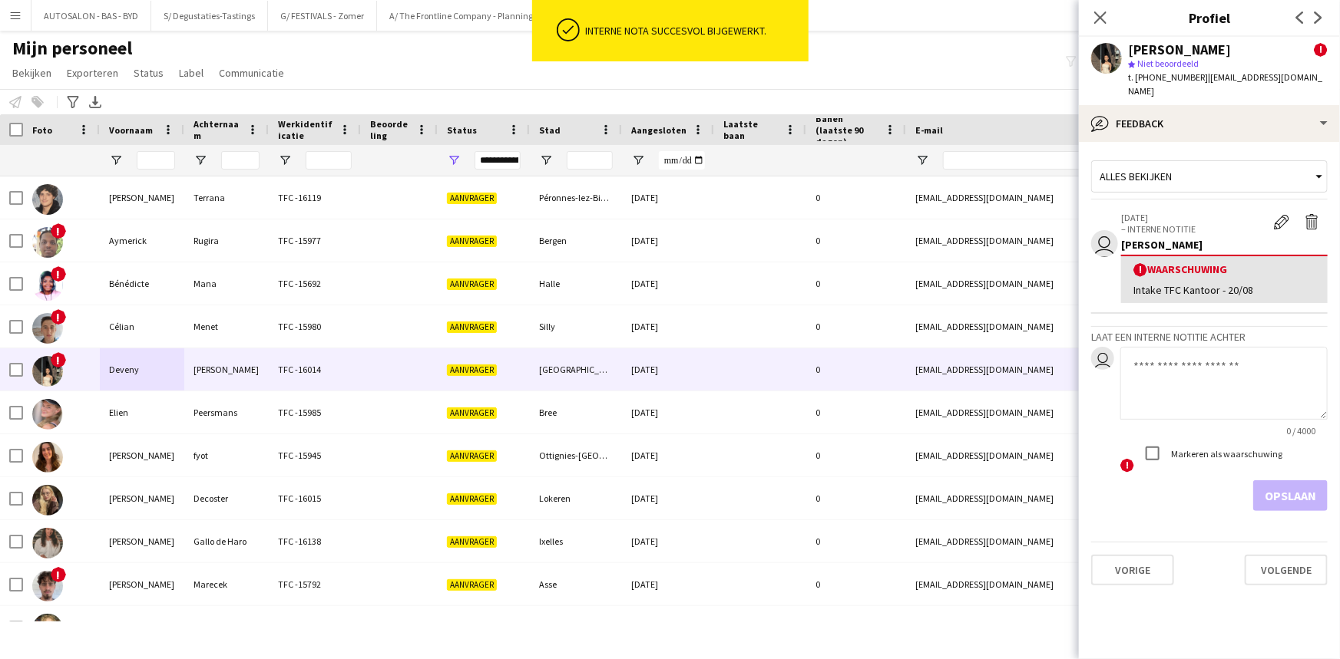
click at [1174, 347] on textarea at bounding box center [1223, 383] width 207 height 73
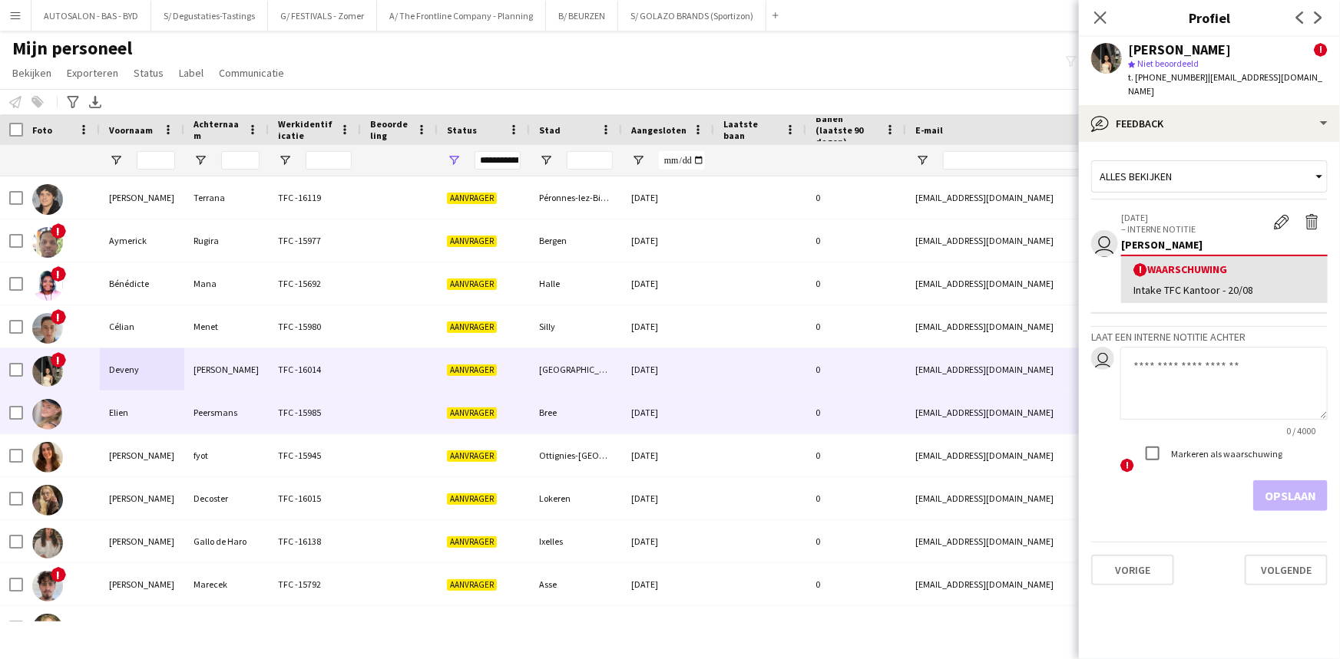
click at [132, 418] on div "Elien" at bounding box center [142, 413] width 84 height 42
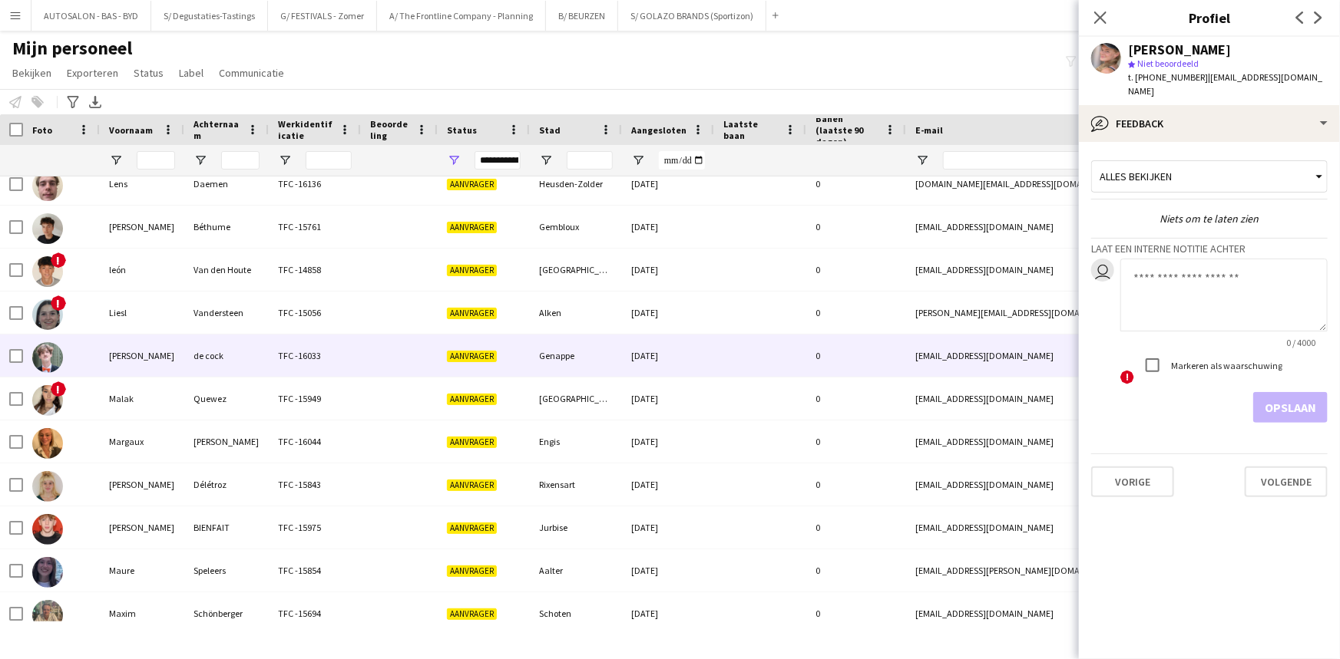
scroll to position [0, 0]
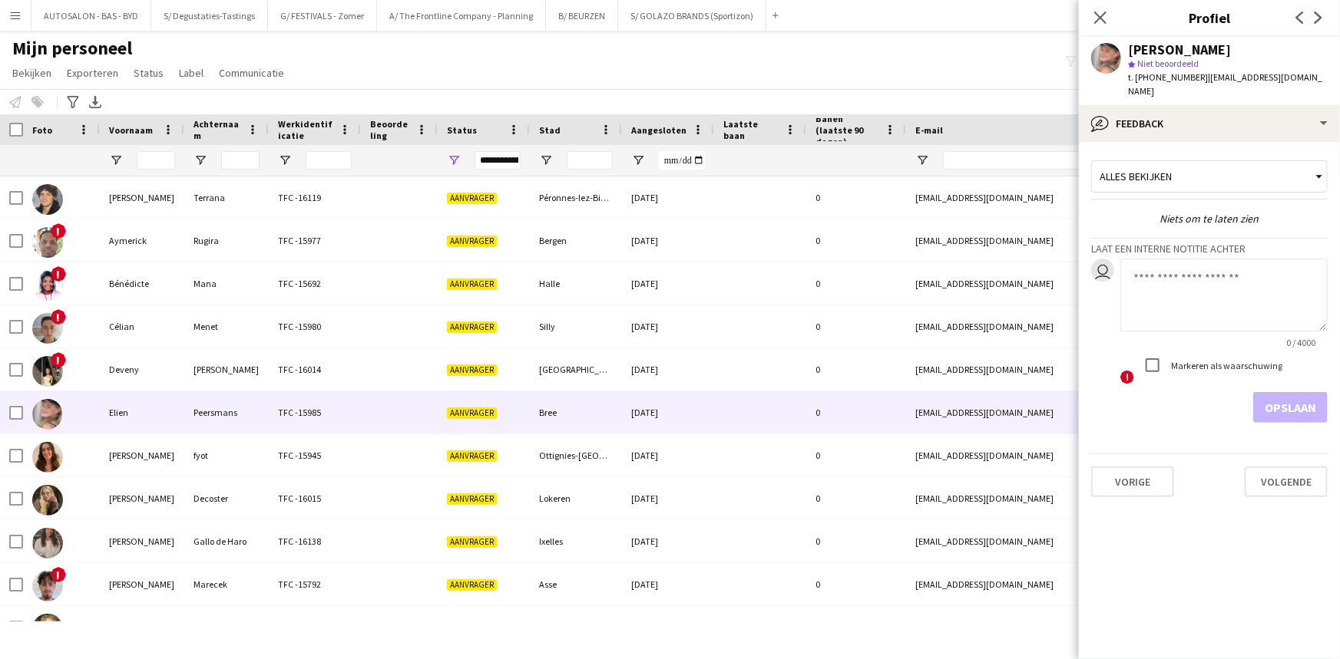
drag, startPoint x: 982, startPoint y: 78, endPoint x: 940, endPoint y: 80, distance: 42.3
click at [981, 77] on div "Mijn personeel Bekijken Weergaven Standaardweergave Nieuwe weergave Bekijk bijw…" at bounding box center [670, 63] width 1340 height 52
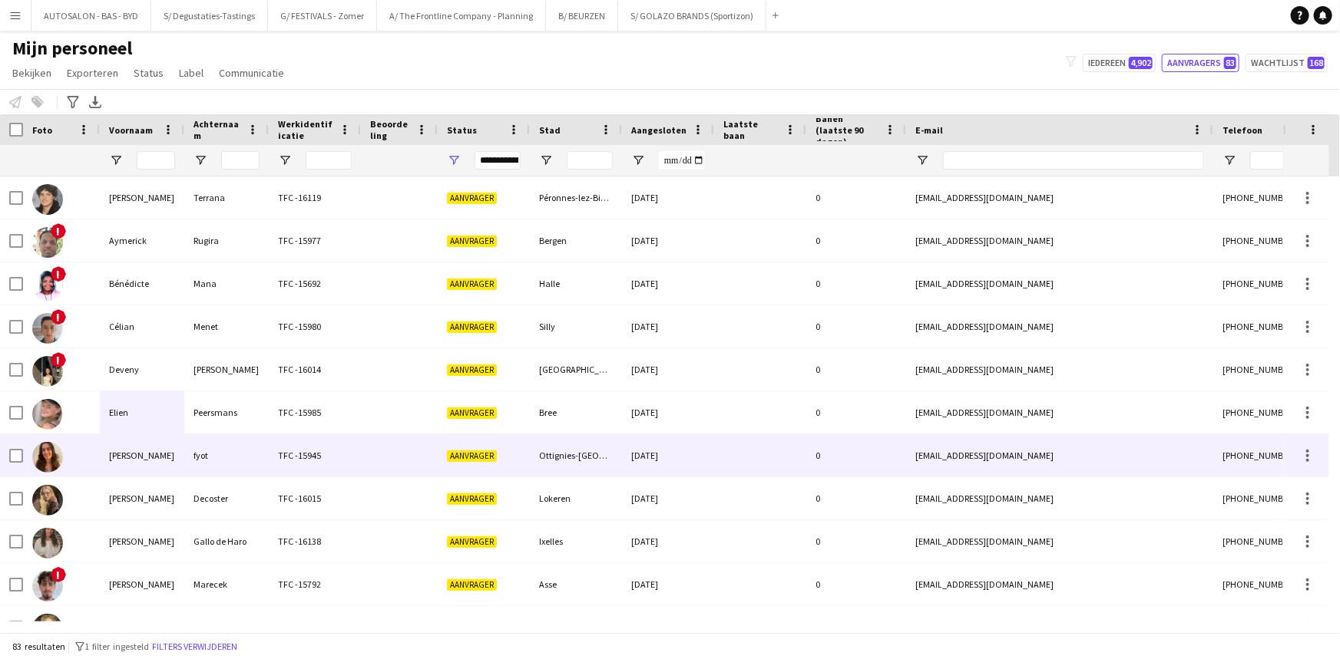
click at [124, 407] on div "Elien" at bounding box center [142, 413] width 84 height 42
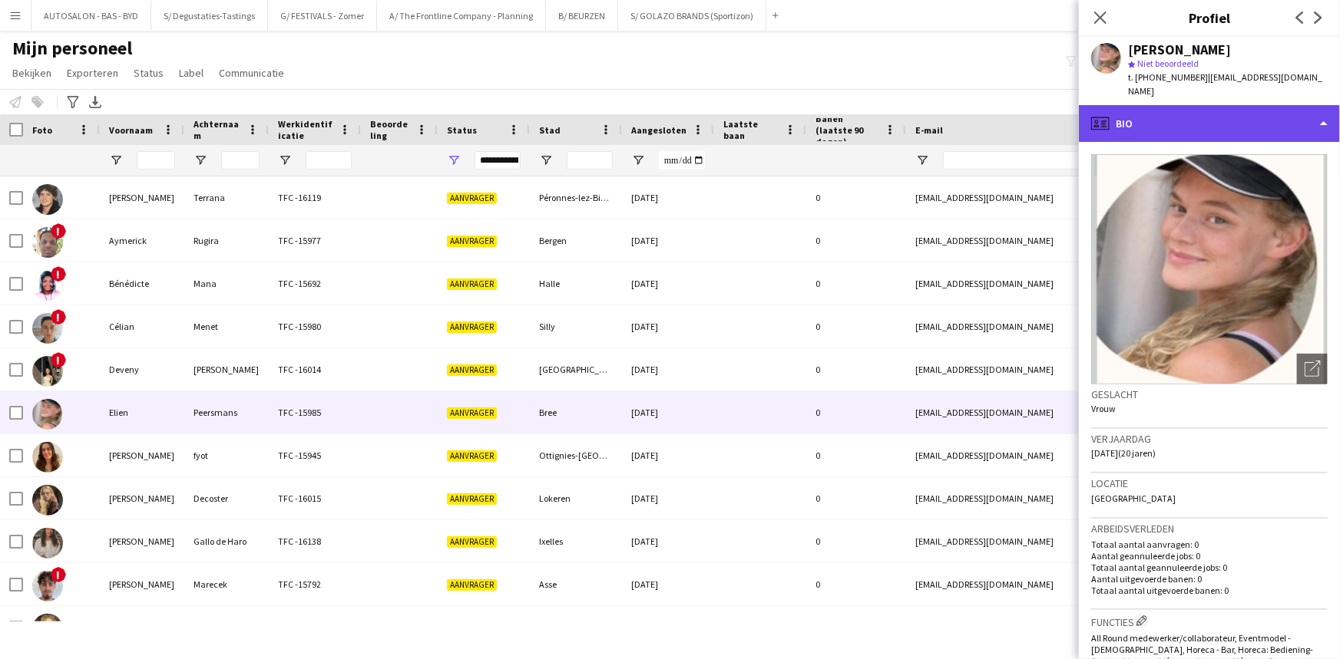
click at [1208, 108] on div "profile Bio" at bounding box center [1209, 123] width 261 height 37
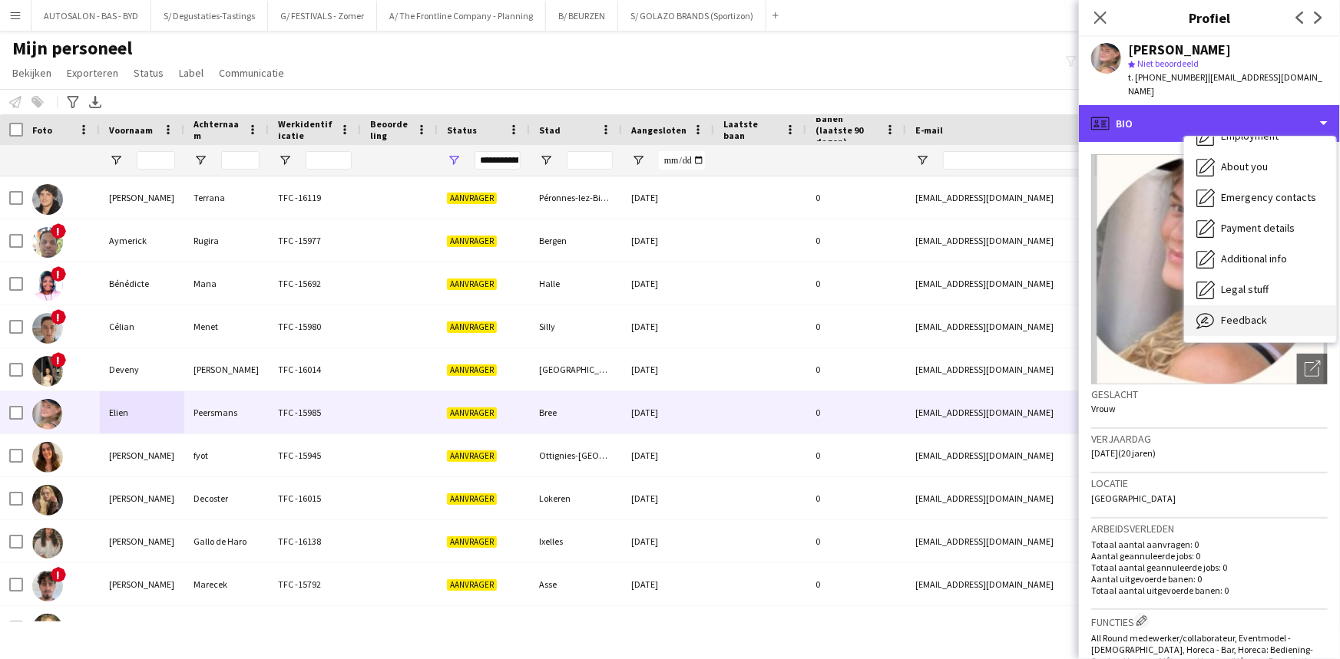
scroll to position [113, 0]
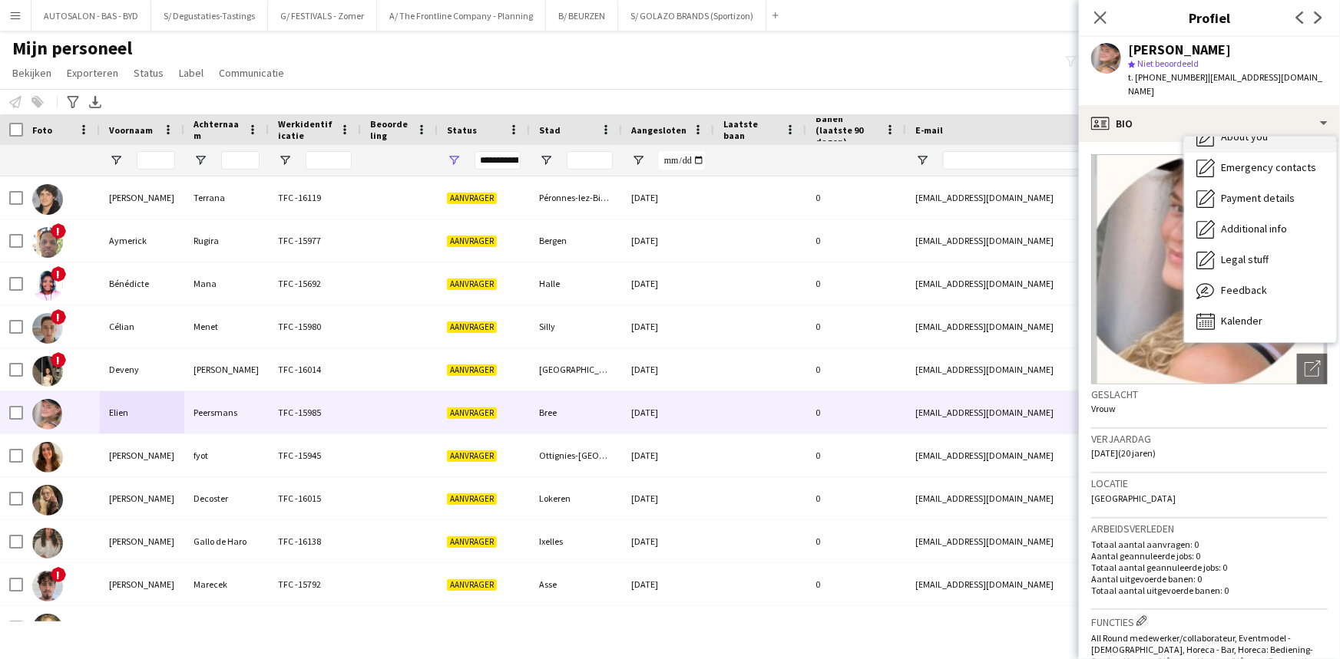
click at [1248, 131] on div "About you About you" at bounding box center [1260, 137] width 152 height 31
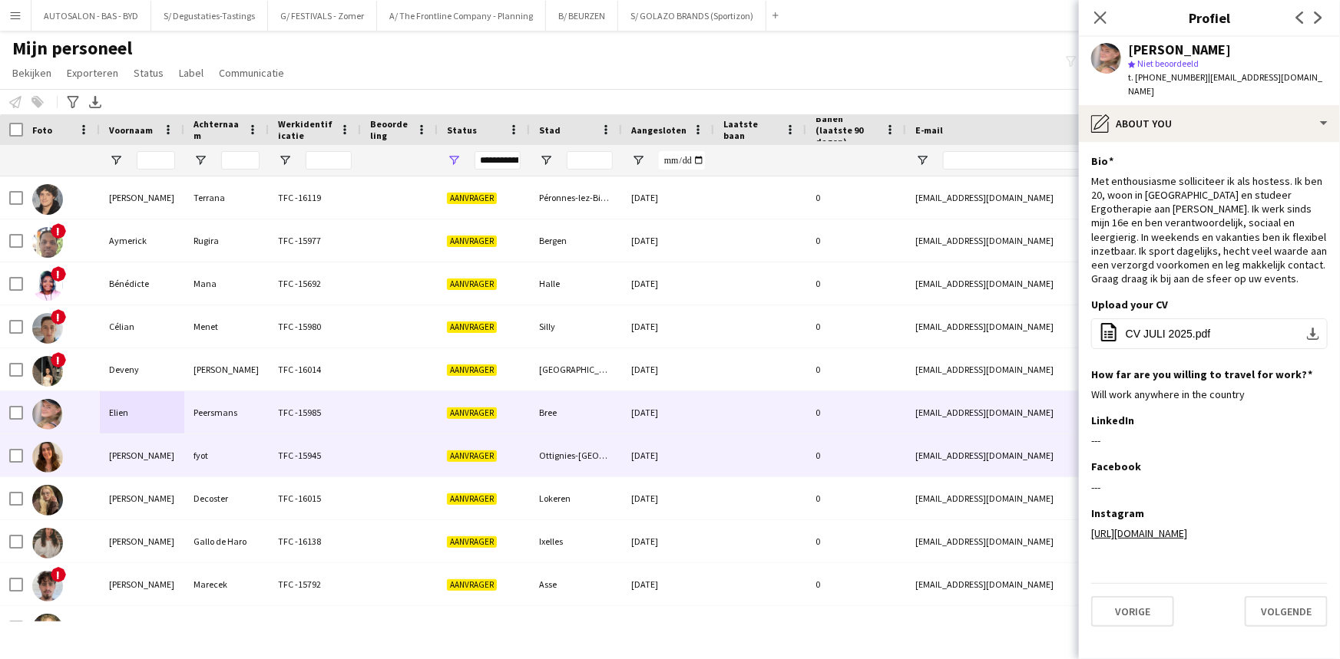
click at [162, 461] on div "[PERSON_NAME]" at bounding box center [142, 456] width 84 height 42
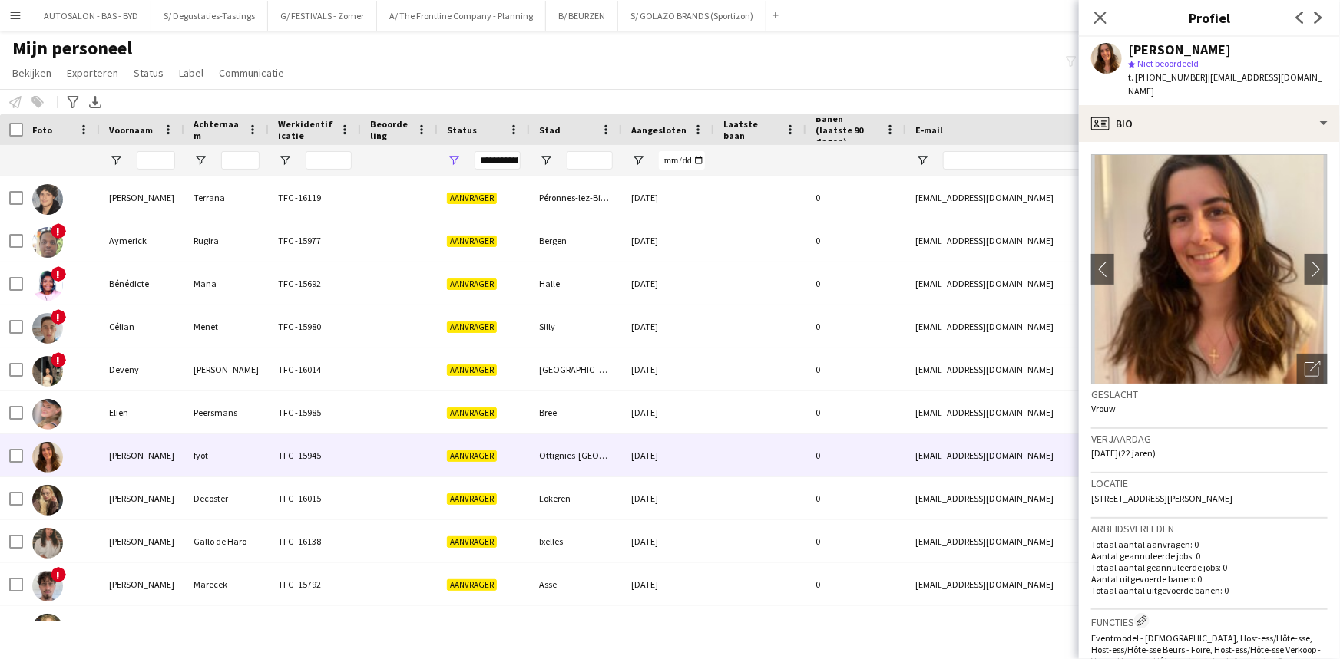
click at [1213, 142] on app-crew-profile-bio "chevron-left chevron-right Foto's pop-up openen Geslacht Vrouw Verjaardag 04-05…" at bounding box center [1209, 400] width 261 height 517
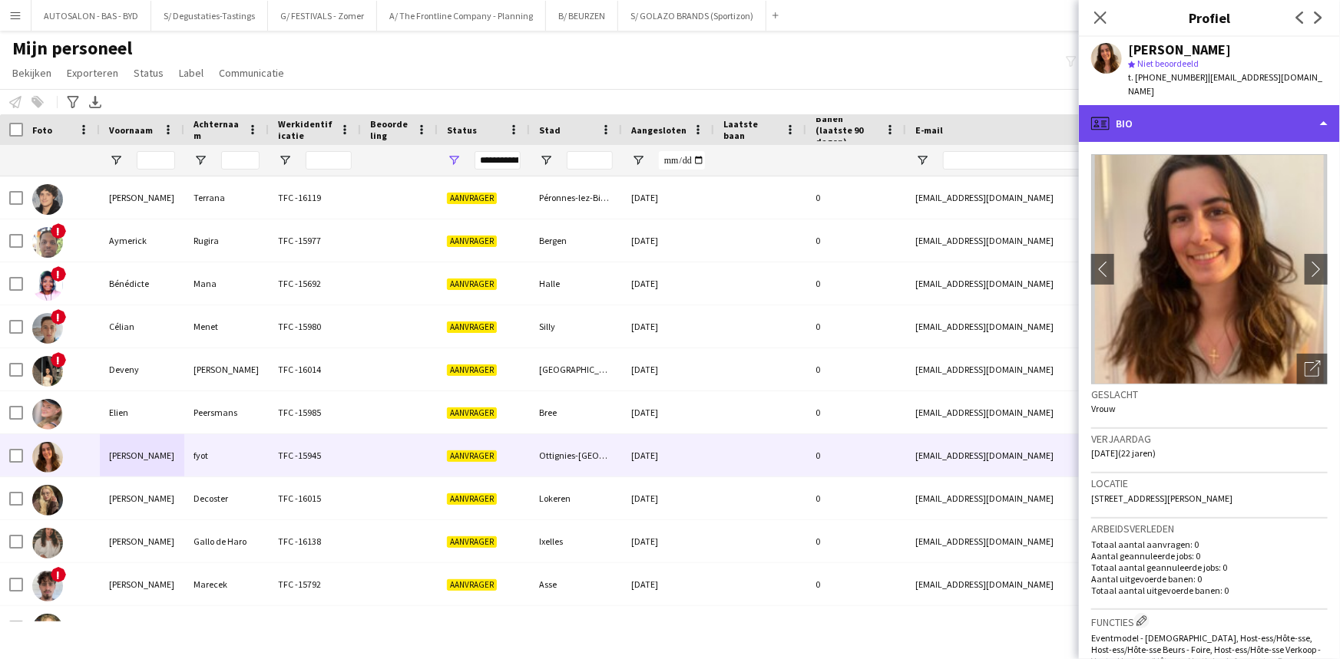
click at [1228, 115] on div "profile Bio" at bounding box center [1209, 123] width 261 height 37
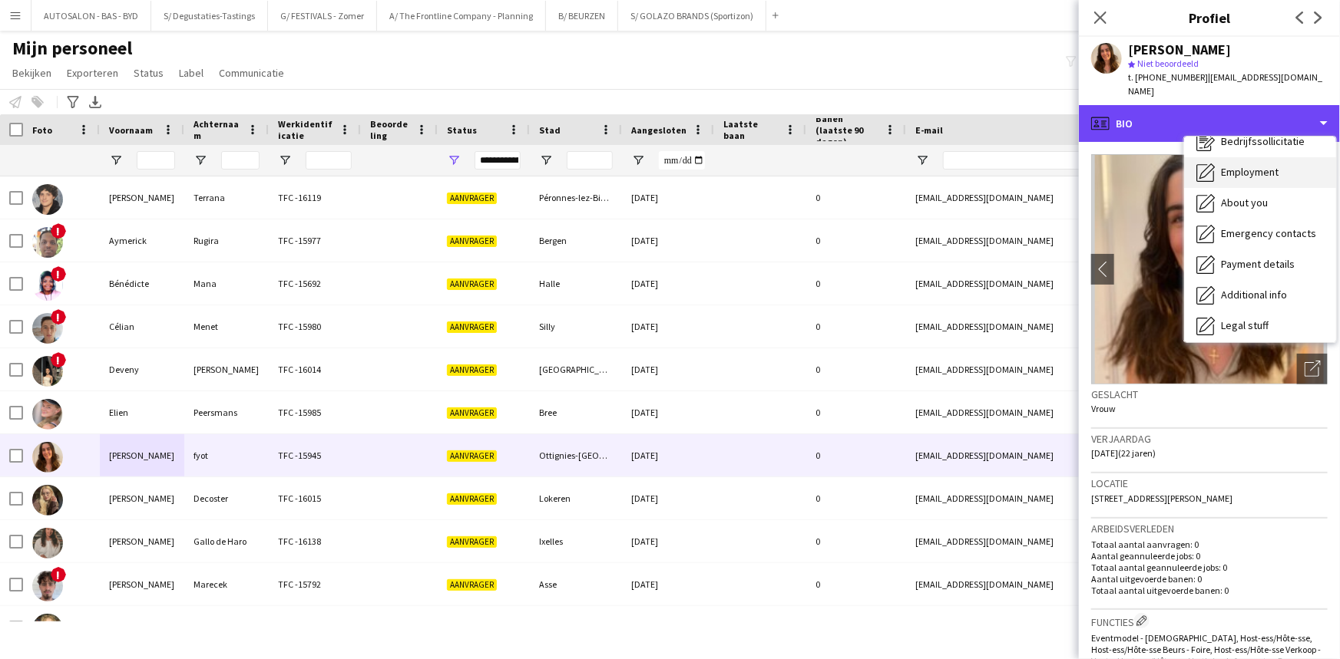
scroll to position [0, 0]
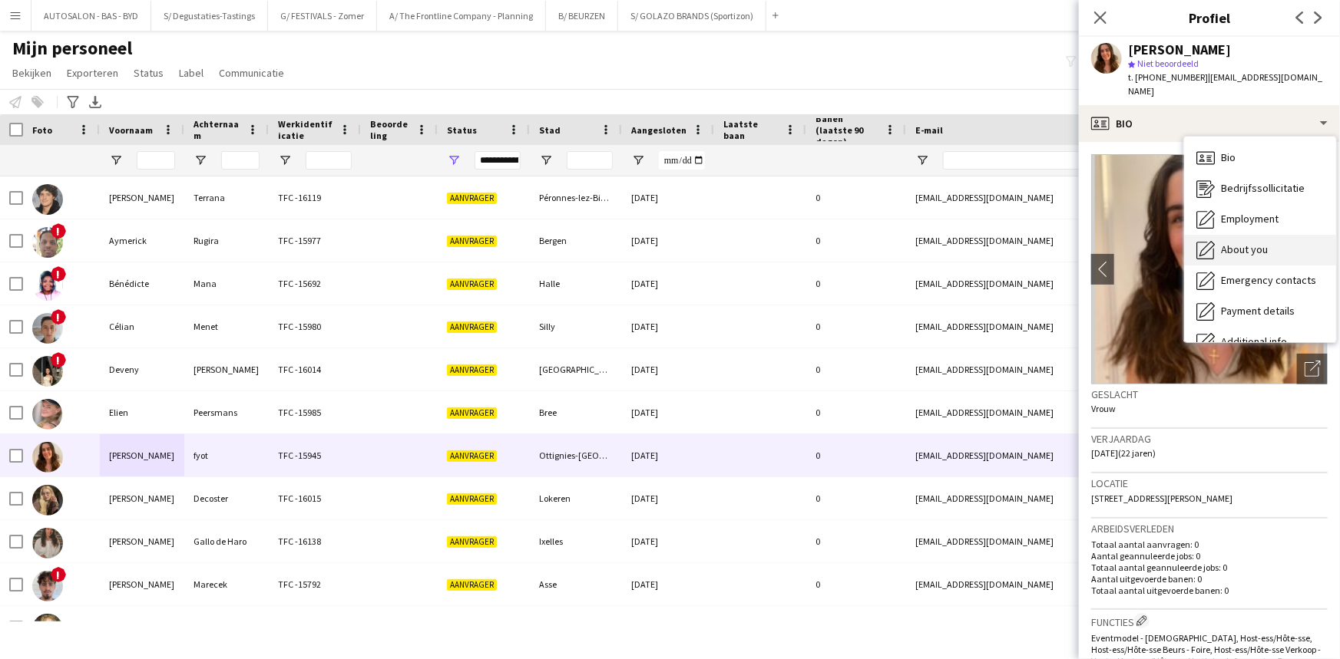
click at [1265, 243] on div "About you About you" at bounding box center [1260, 250] width 152 height 31
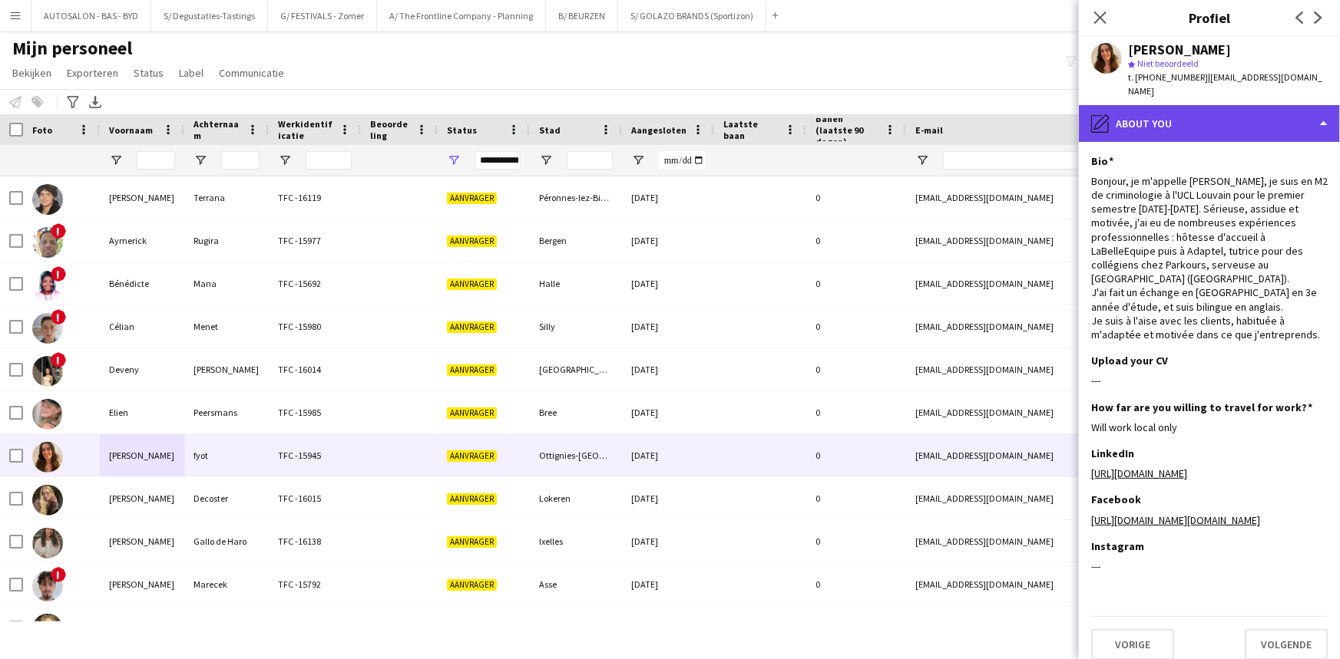
click at [1165, 105] on div "pencil4 About you" at bounding box center [1209, 123] width 261 height 37
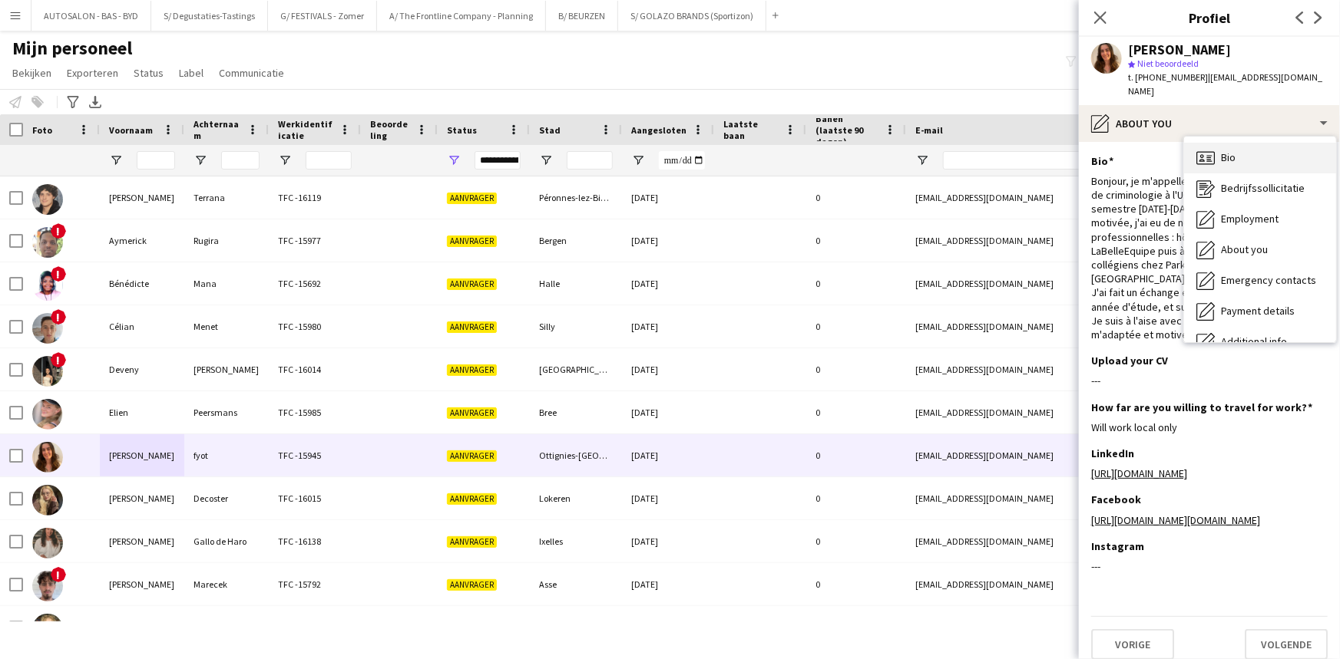
click at [1246, 146] on div "Bio Bio" at bounding box center [1260, 158] width 152 height 31
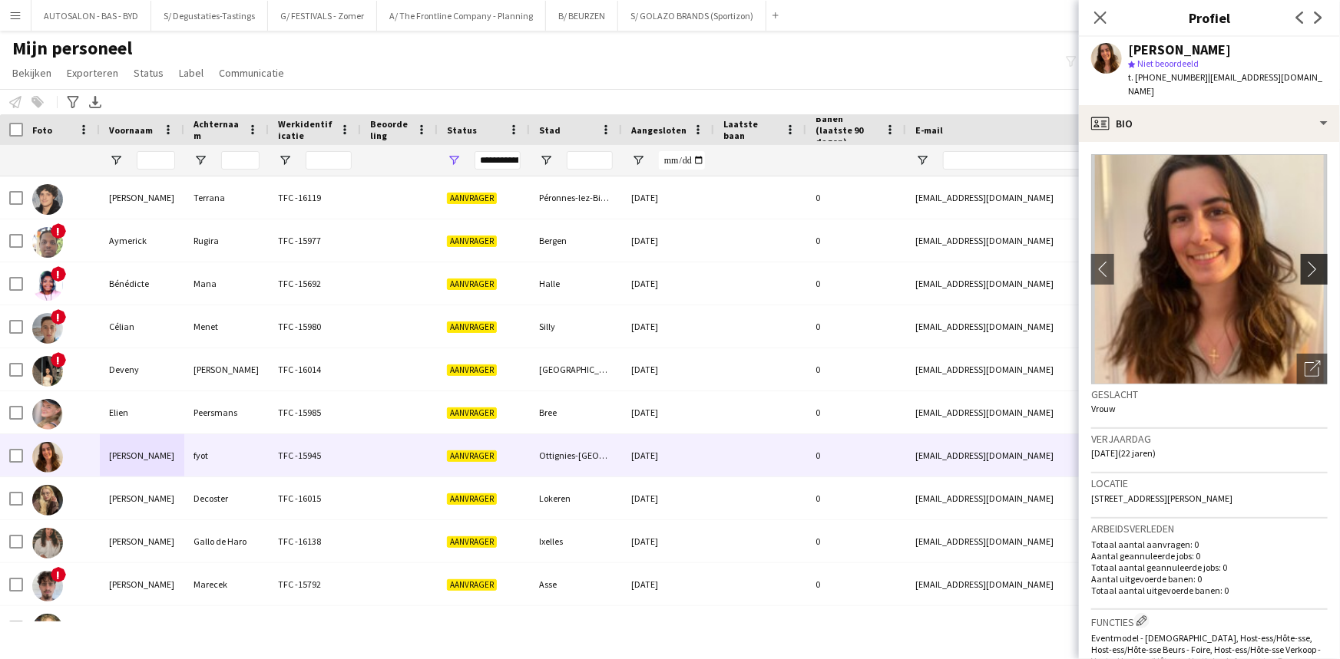
click at [1304, 261] on app-icon "chevron-right" at bounding box center [1316, 269] width 24 height 16
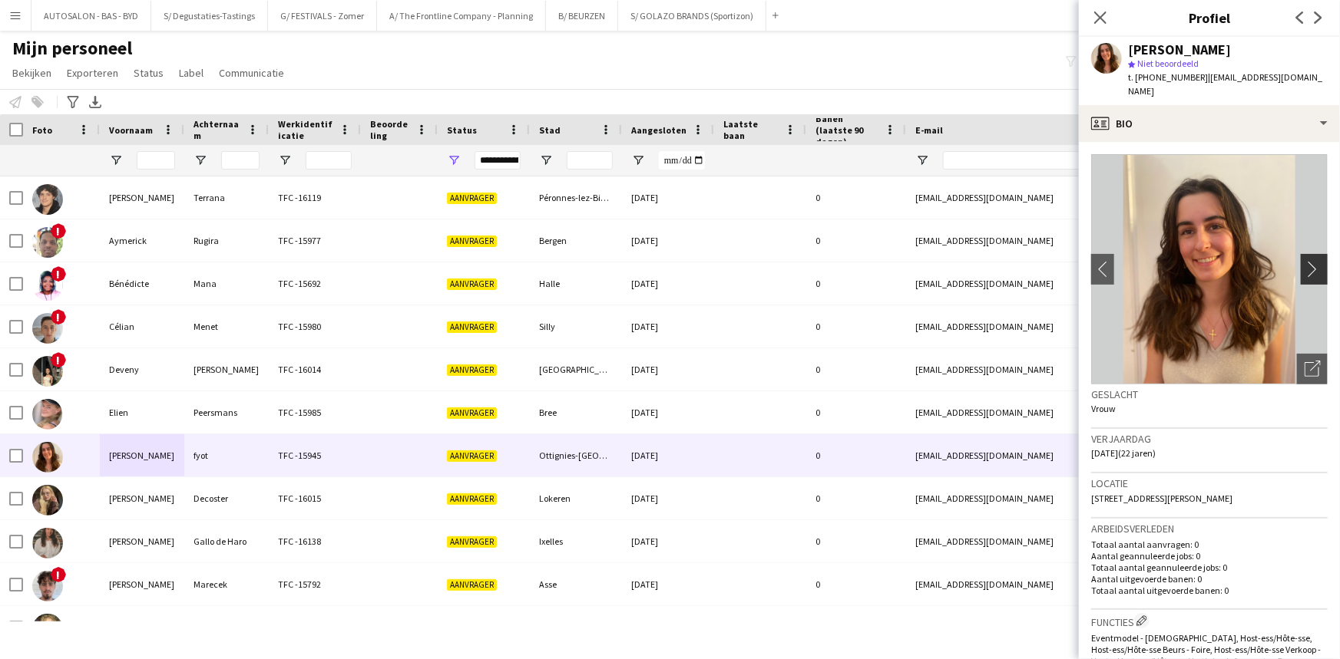
click at [1304, 261] on app-icon "chevron-right" at bounding box center [1316, 269] width 24 height 16
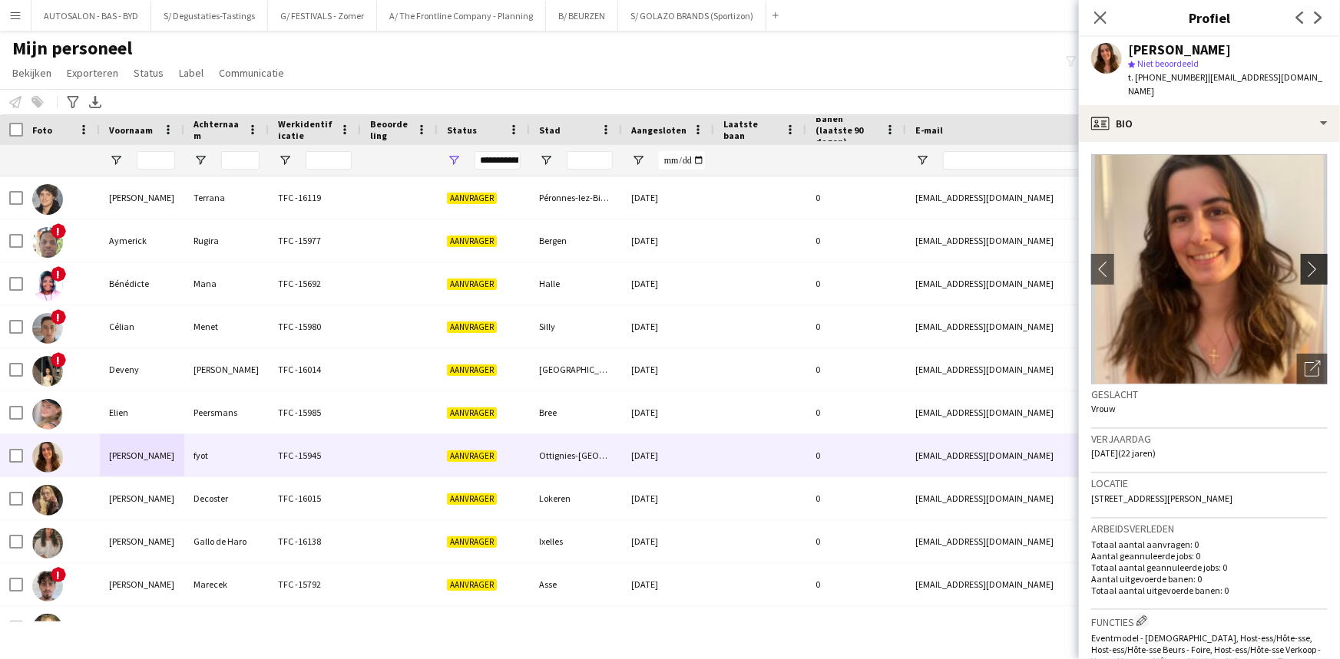
click at [1304, 261] on app-icon "chevron-right" at bounding box center [1316, 269] width 24 height 16
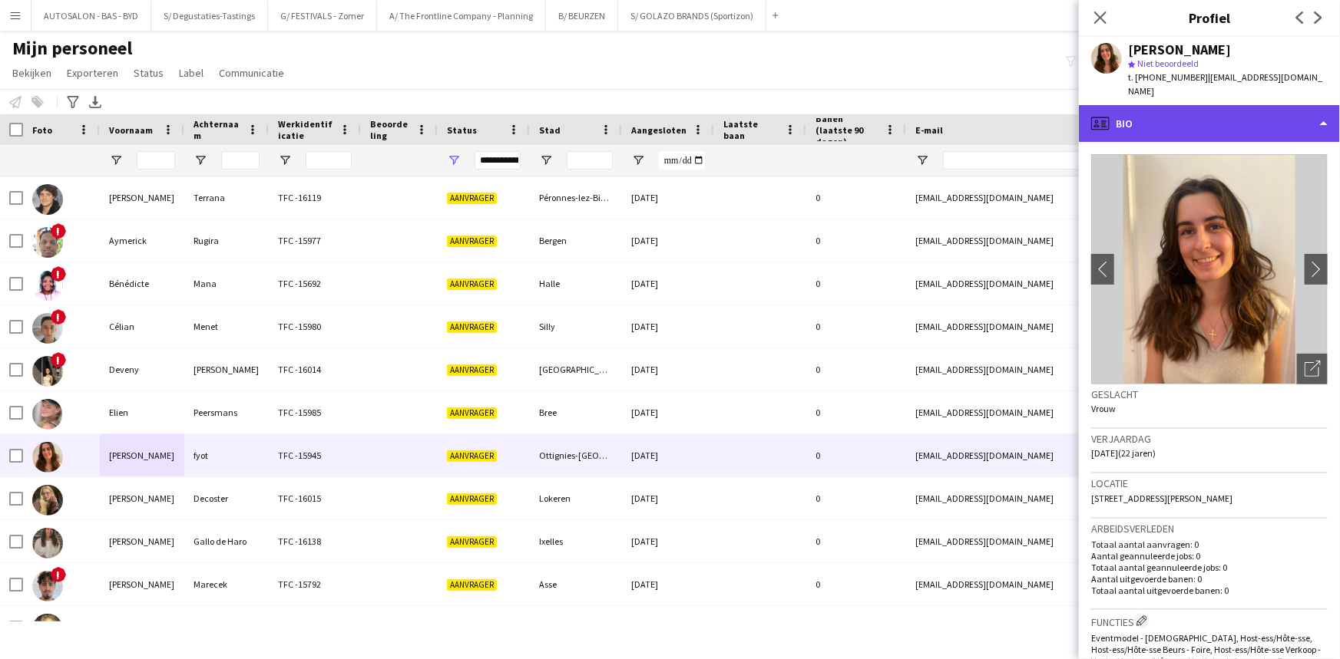
click at [1193, 123] on div "profile Bio" at bounding box center [1209, 123] width 261 height 37
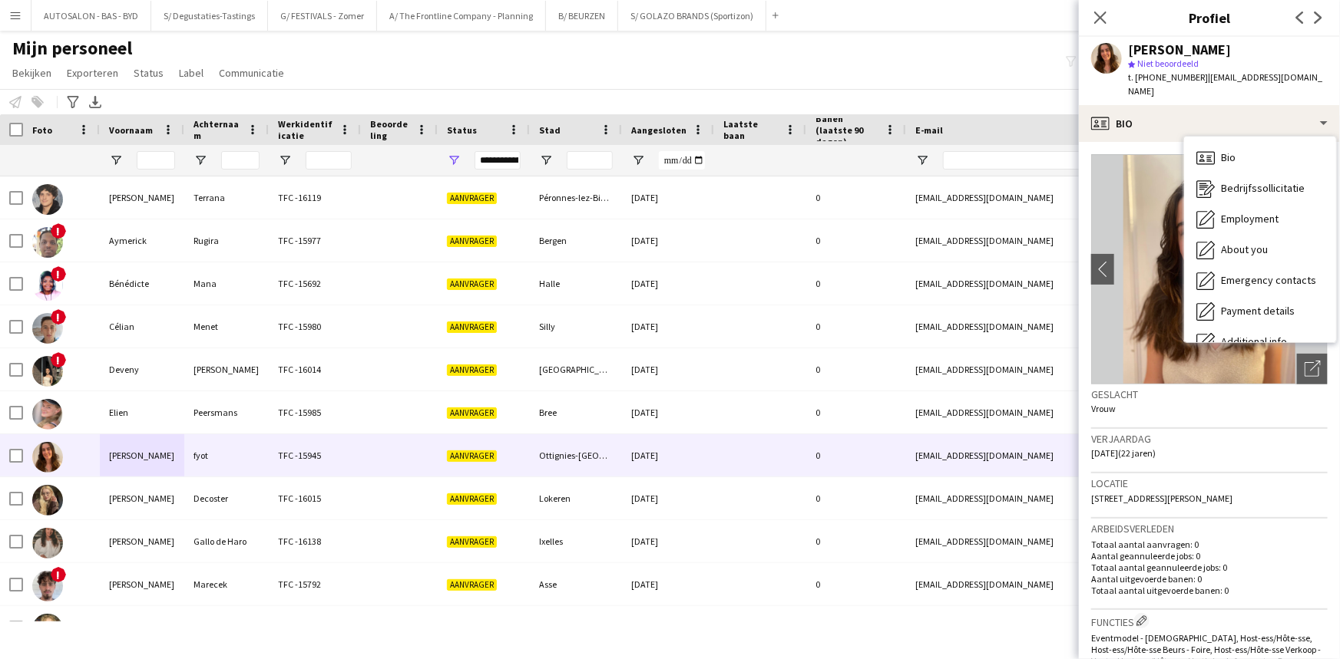
click at [1176, 477] on h3 "Locatie" at bounding box center [1209, 484] width 236 height 14
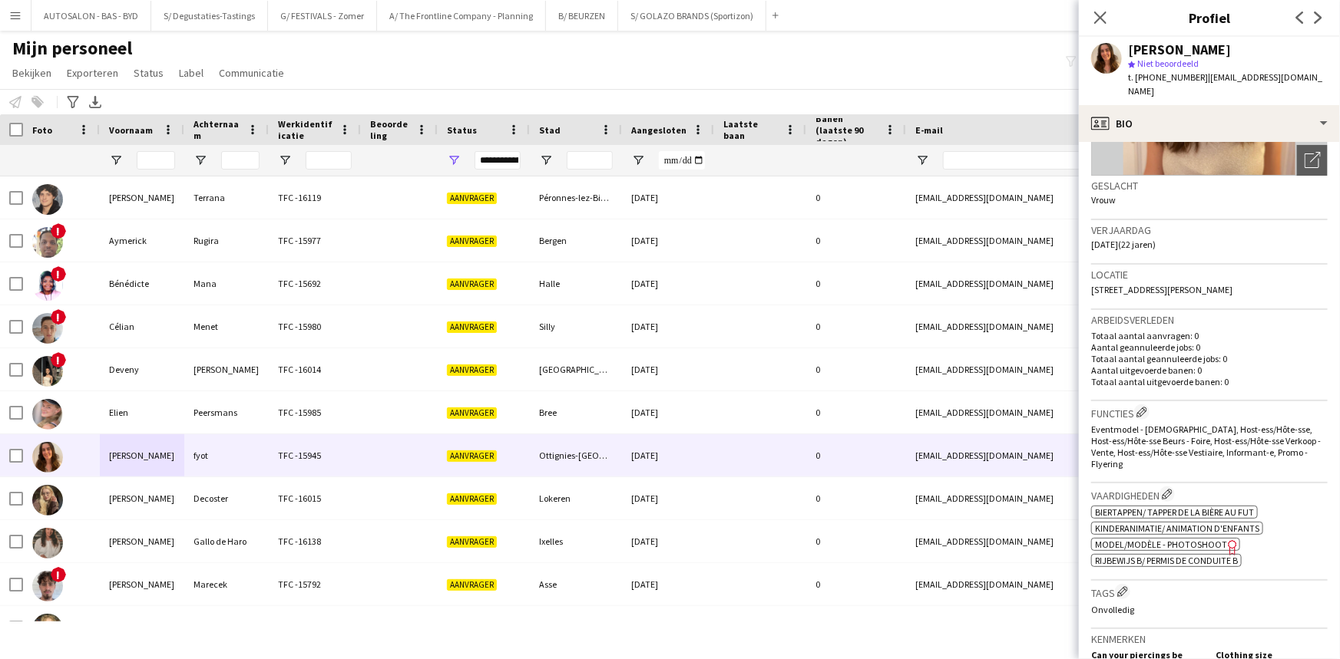
drag, startPoint x: 1220, startPoint y: 534, endPoint x: 1215, endPoint y: 614, distance: 80.7
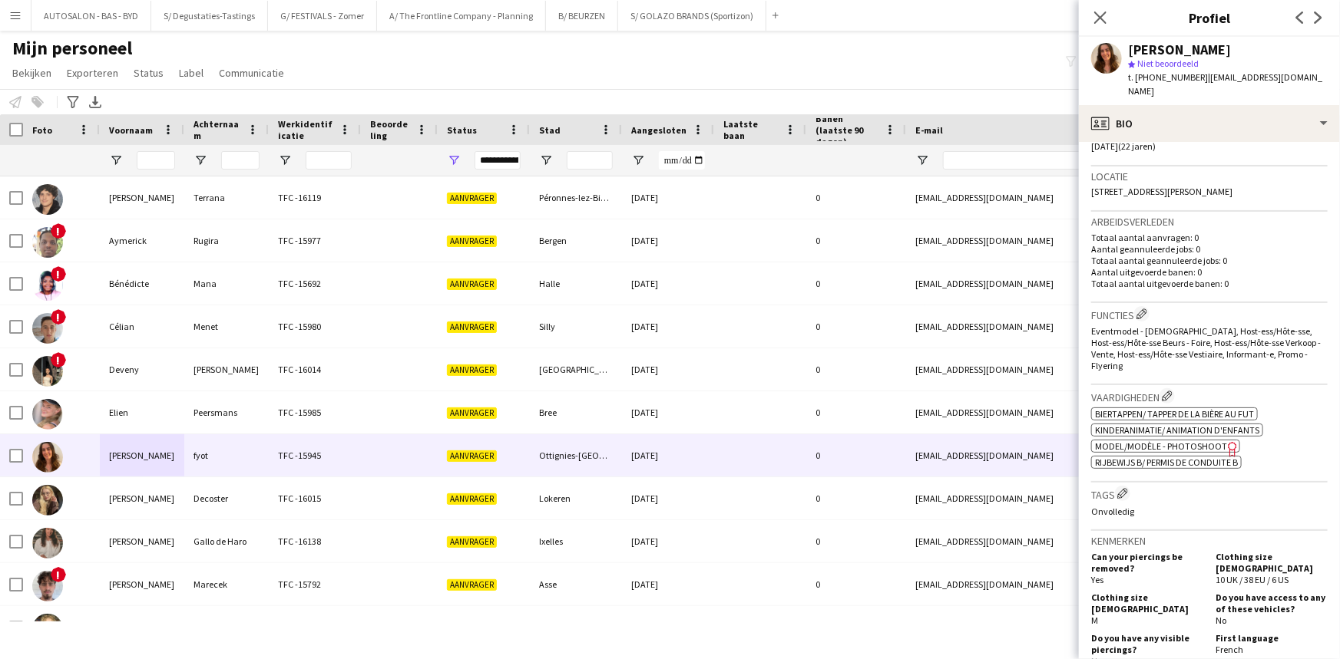
drag, startPoint x: 1255, startPoint y: 465, endPoint x: 1246, endPoint y: 504, distance: 39.5
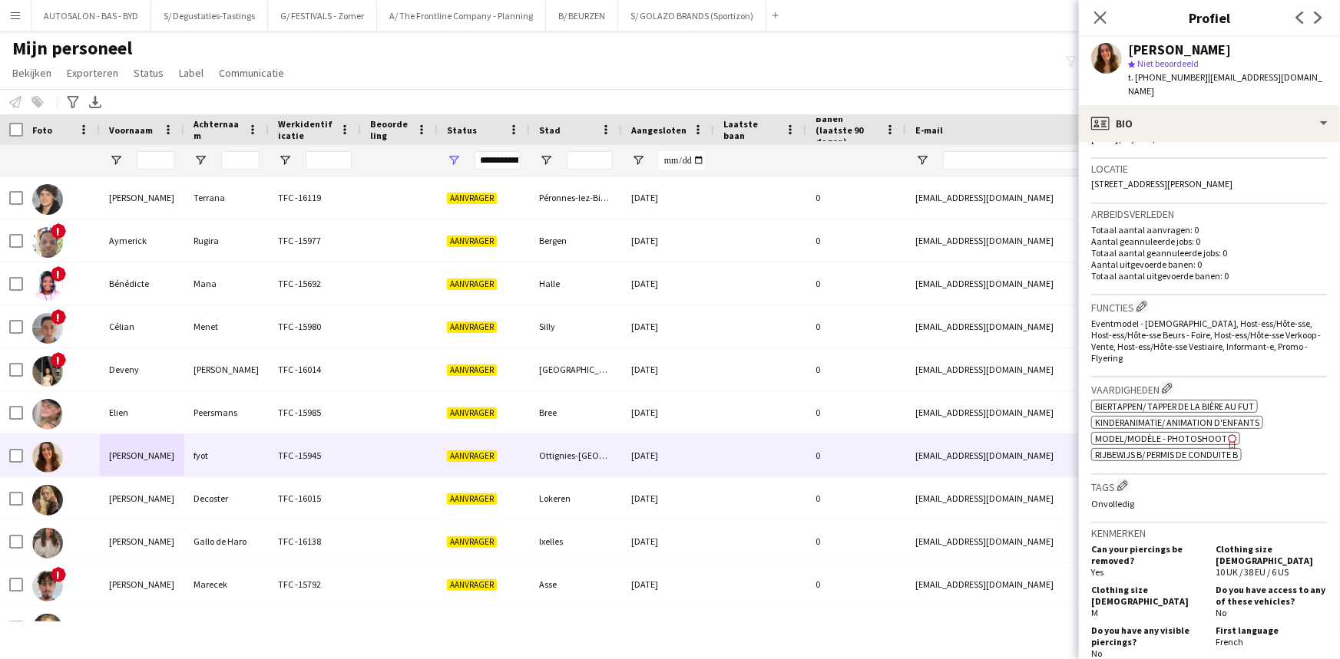
click at [1188, 433] on span "Model/Modèle - Photoshoot" at bounding box center [1161, 439] width 132 height 12
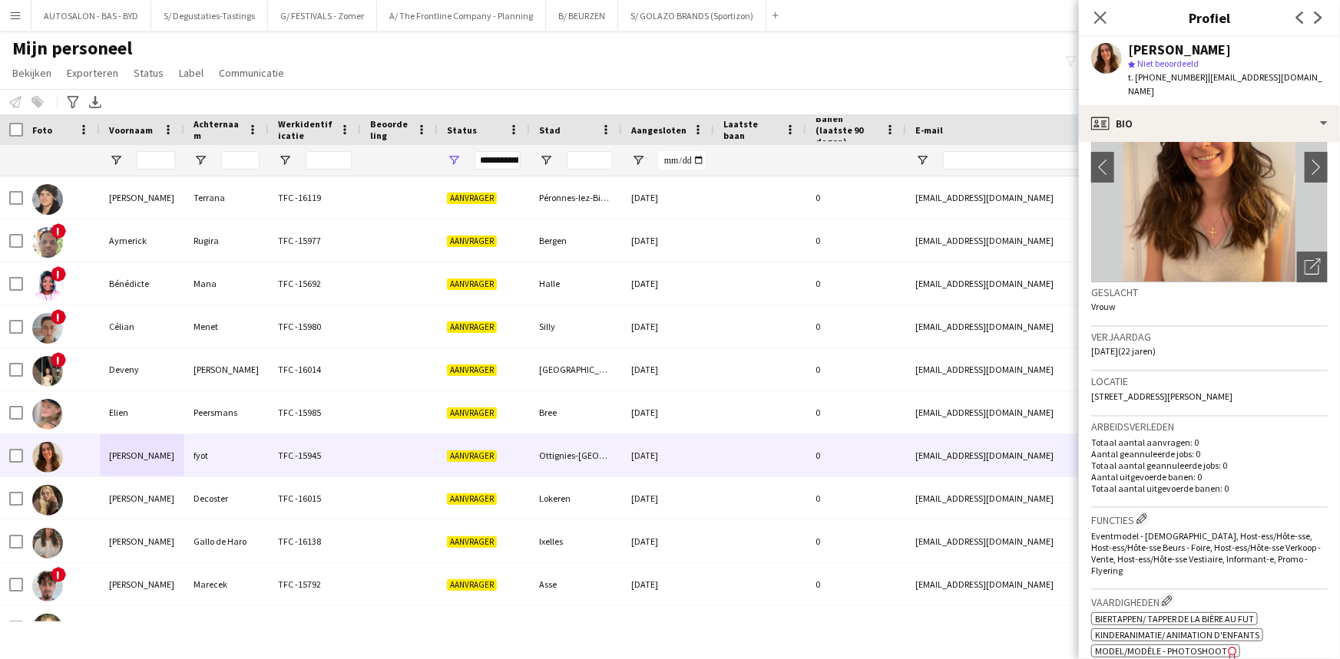
scroll to position [177, 0]
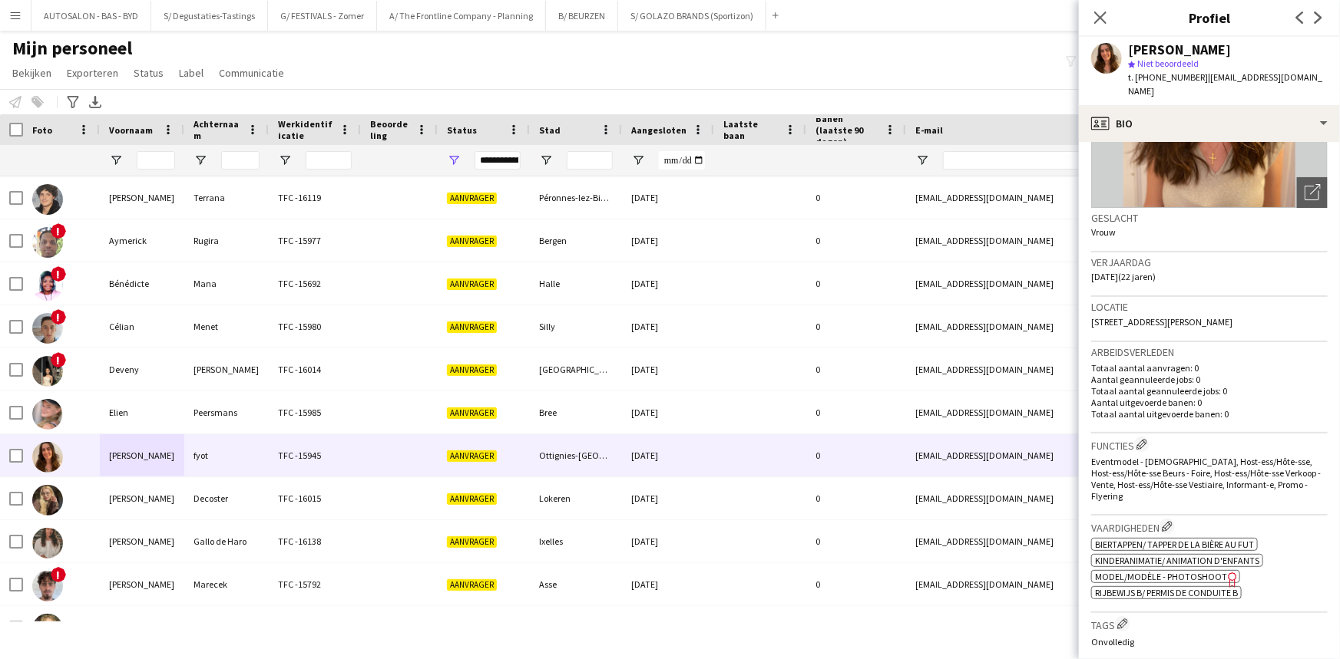
click at [1173, 316] on span "7 Rue René Magritte, Ottignies-Louvain-la-Neuve, 1348" at bounding box center [1161, 322] width 141 height 12
drag, startPoint x: 1171, startPoint y: 306, endPoint x: 1276, endPoint y: 314, distance: 105.5
click at [1276, 314] on div "Locatie 7 Rue René Magritte, Ottignies-Louvain-la-Neuve, 1348" at bounding box center [1209, 319] width 236 height 45
copy span "Ottignies-[GEOGRAPHIC_DATA]-[GEOGRAPHIC_DATA]"
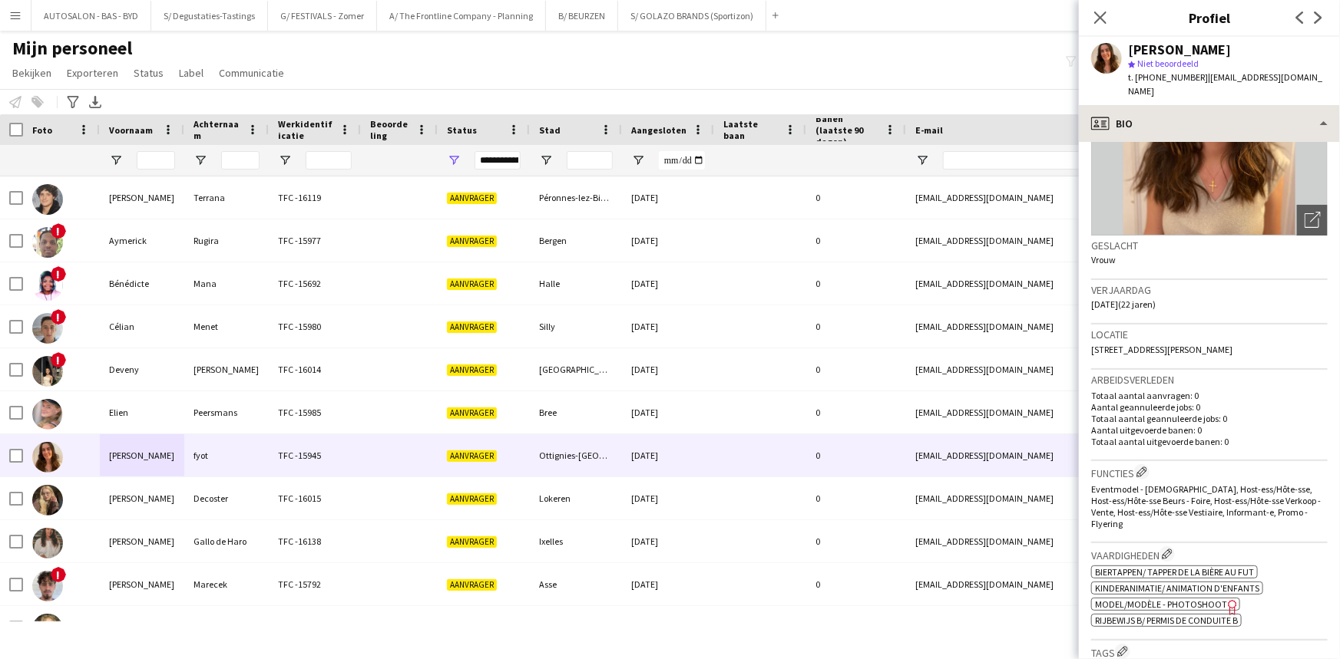
scroll to position [0, 0]
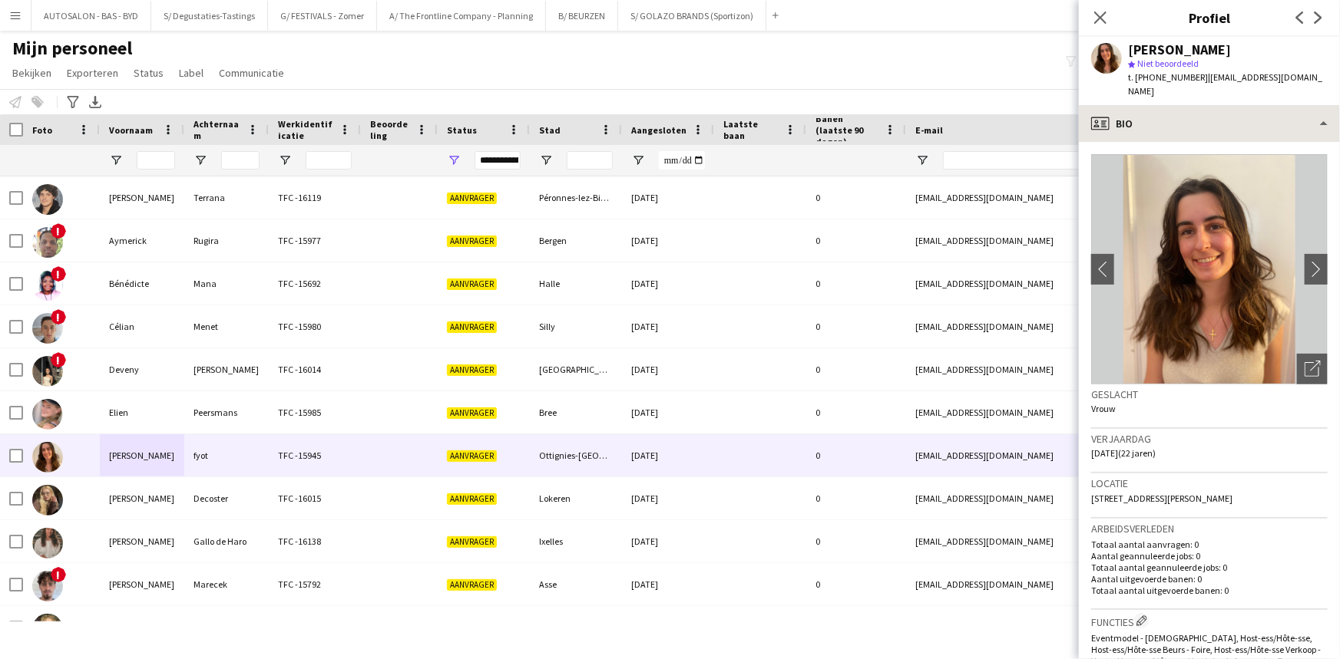
drag, startPoint x: 1211, startPoint y: 377, endPoint x: 1194, endPoint y: 117, distance: 260.8
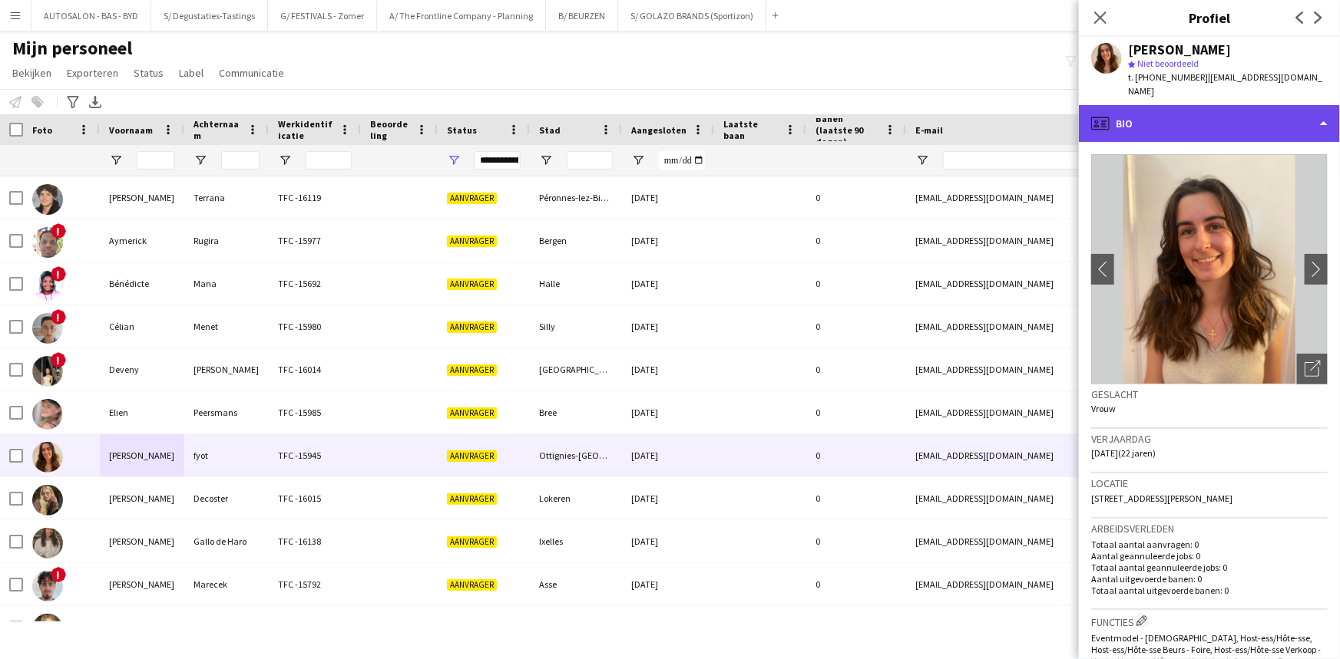
click at [1191, 114] on div "profile Bio" at bounding box center [1209, 123] width 261 height 37
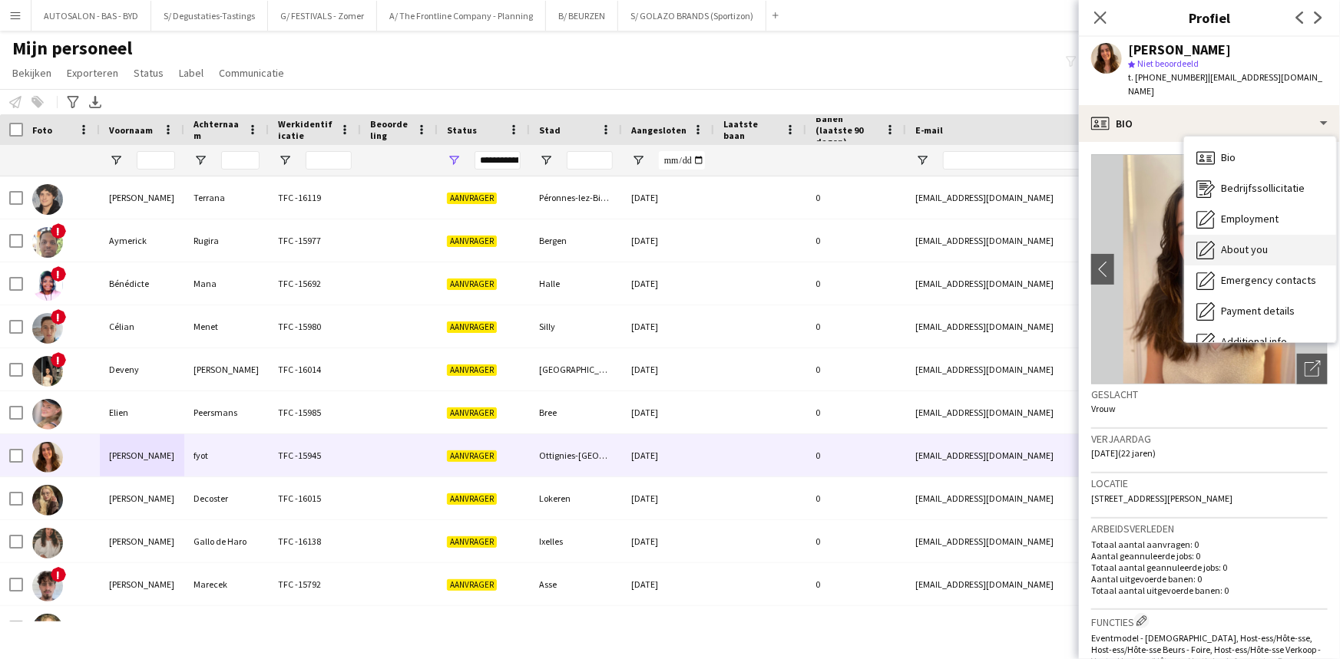
click at [1268, 246] on div "About you About you" at bounding box center [1260, 250] width 152 height 31
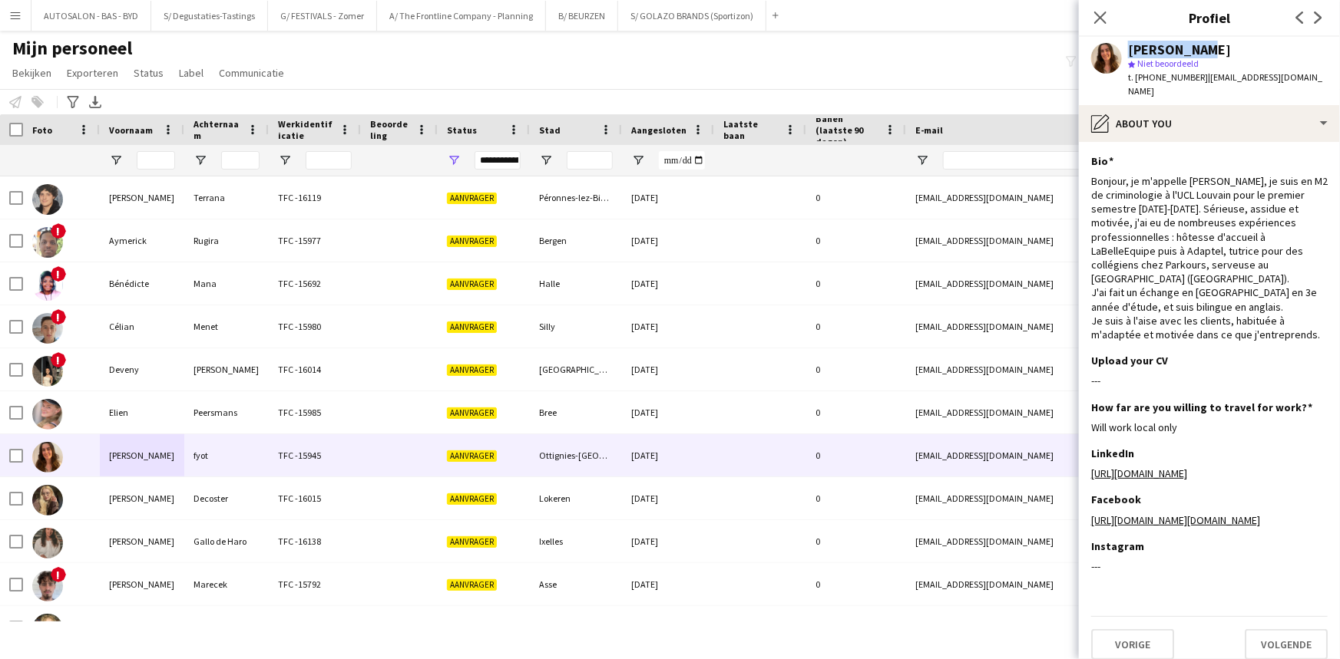
drag, startPoint x: 1211, startPoint y: 47, endPoint x: 1214, endPoint y: 72, distance: 25.4
click at [1095, 51] on div "elisa fyot star Niet beoordeeld t. +330652335293 | elisafyot@gmail.com" at bounding box center [1209, 71] width 261 height 68
drag, startPoint x: 1285, startPoint y: 75, endPoint x: 1201, endPoint y: 80, distance: 84.6
click at [1201, 80] on div "elisa fyot star Niet beoordeeld t. +330652335293 | elisafyot@gmail.com" at bounding box center [1209, 71] width 261 height 68
copy span "[EMAIL_ADDRESS][DOMAIN_NAME]"
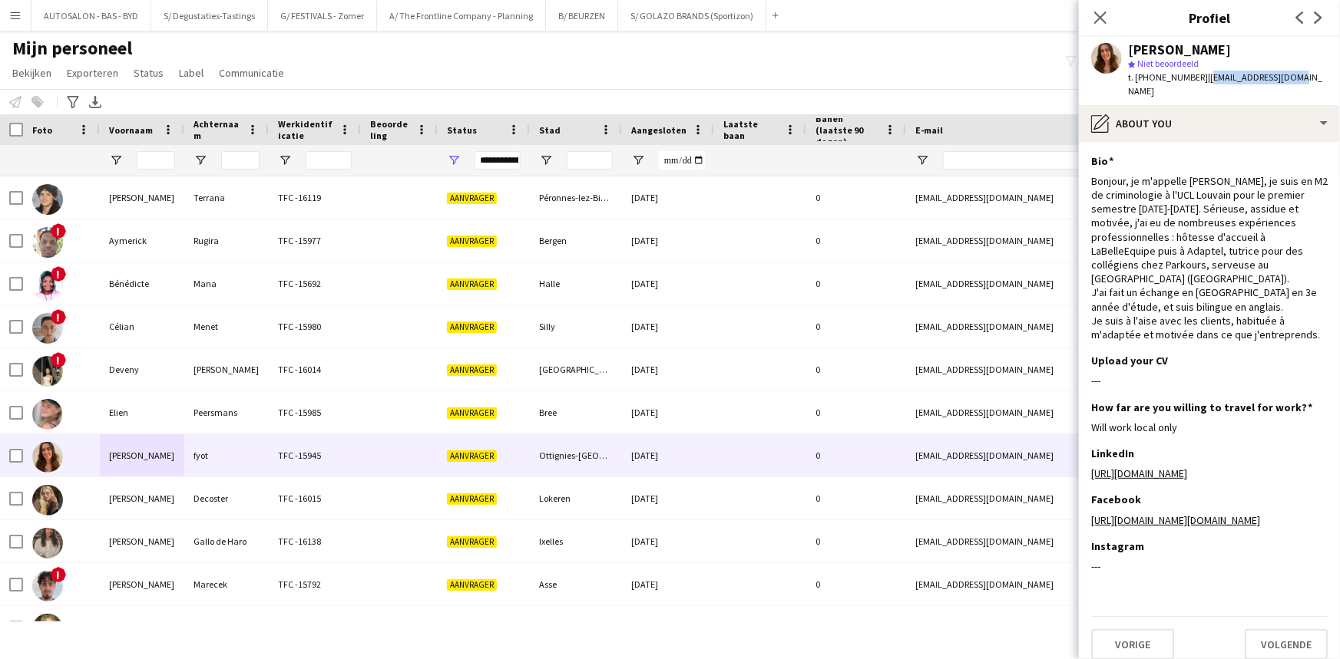
copy span "[EMAIL_ADDRESS][DOMAIN_NAME]"
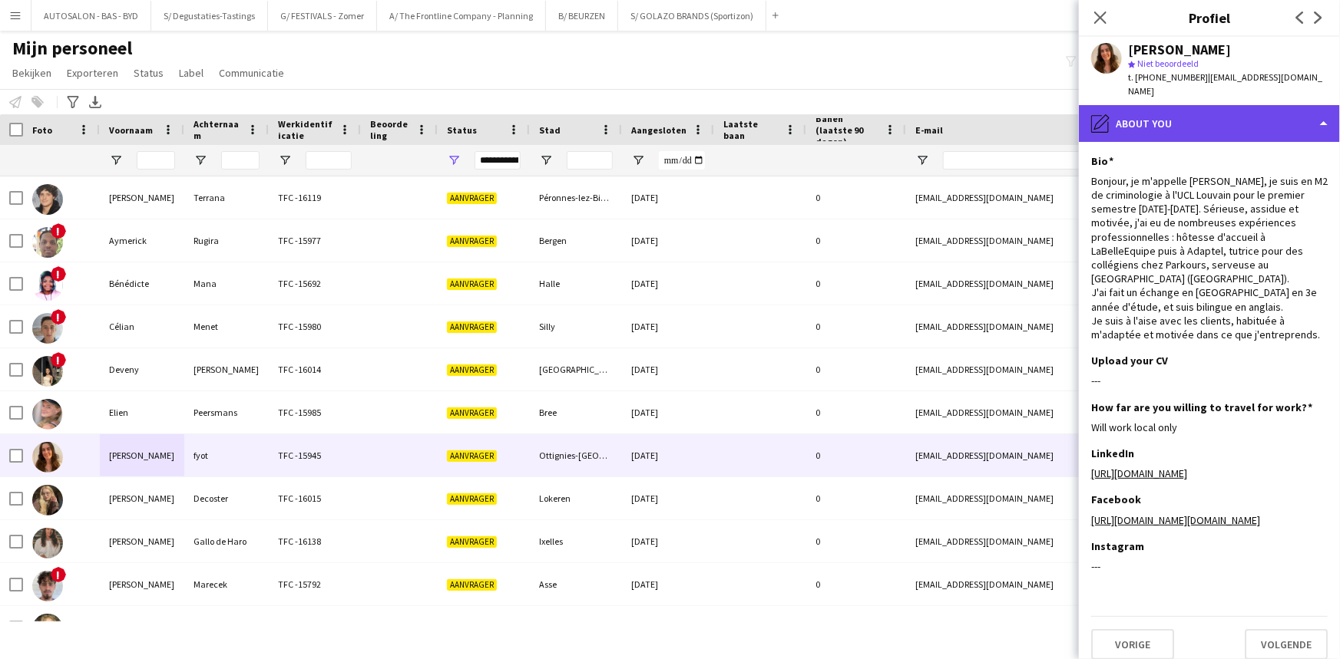
click at [1195, 122] on div "pencil4 About you" at bounding box center [1209, 123] width 261 height 37
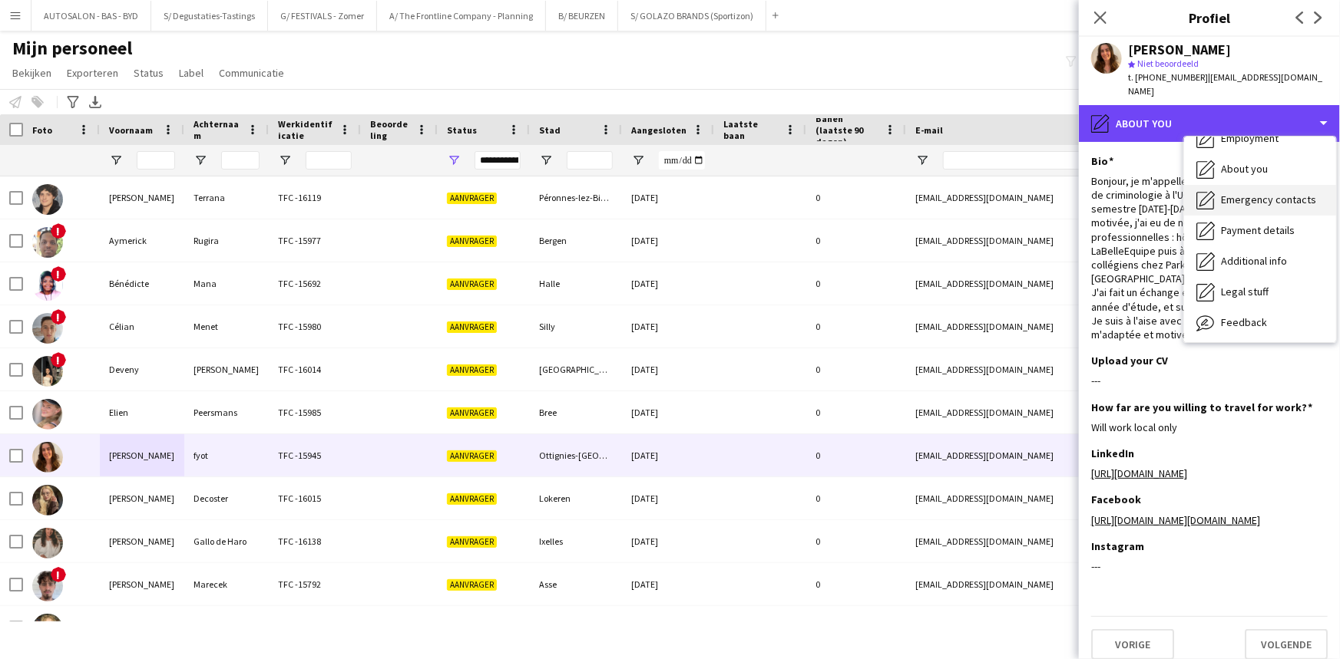
scroll to position [113, 0]
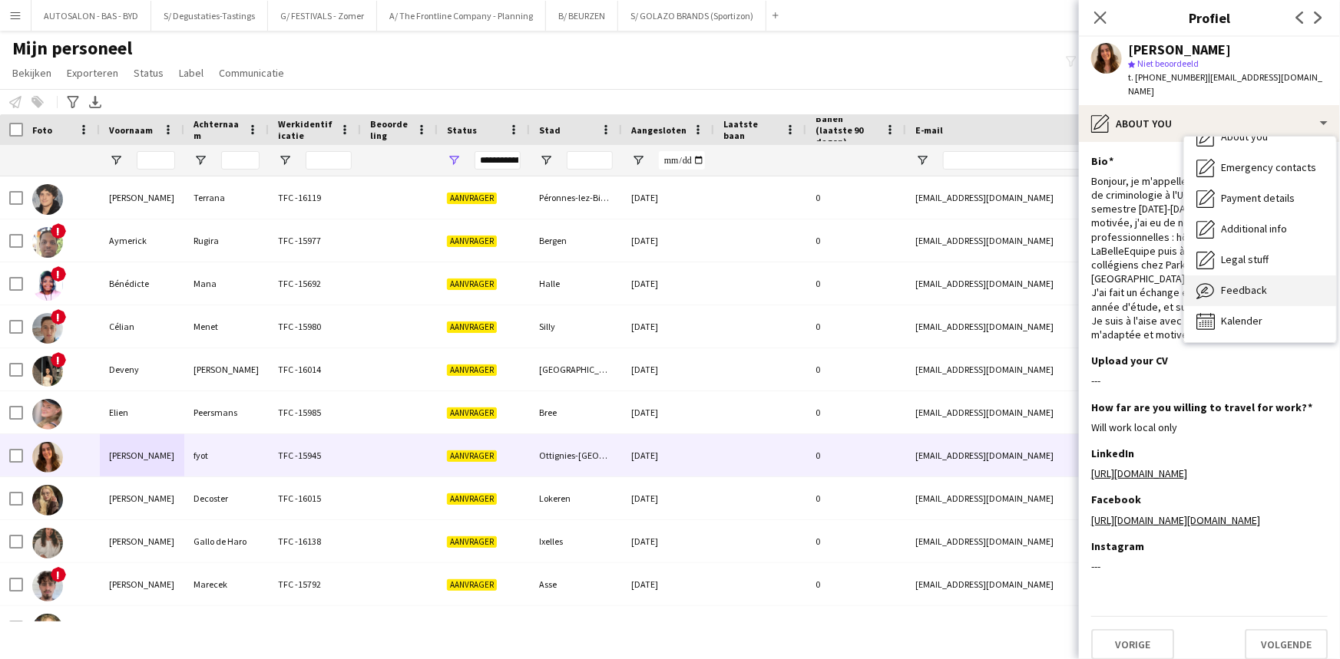
click at [1259, 283] on span "Feedback" at bounding box center [1244, 290] width 46 height 14
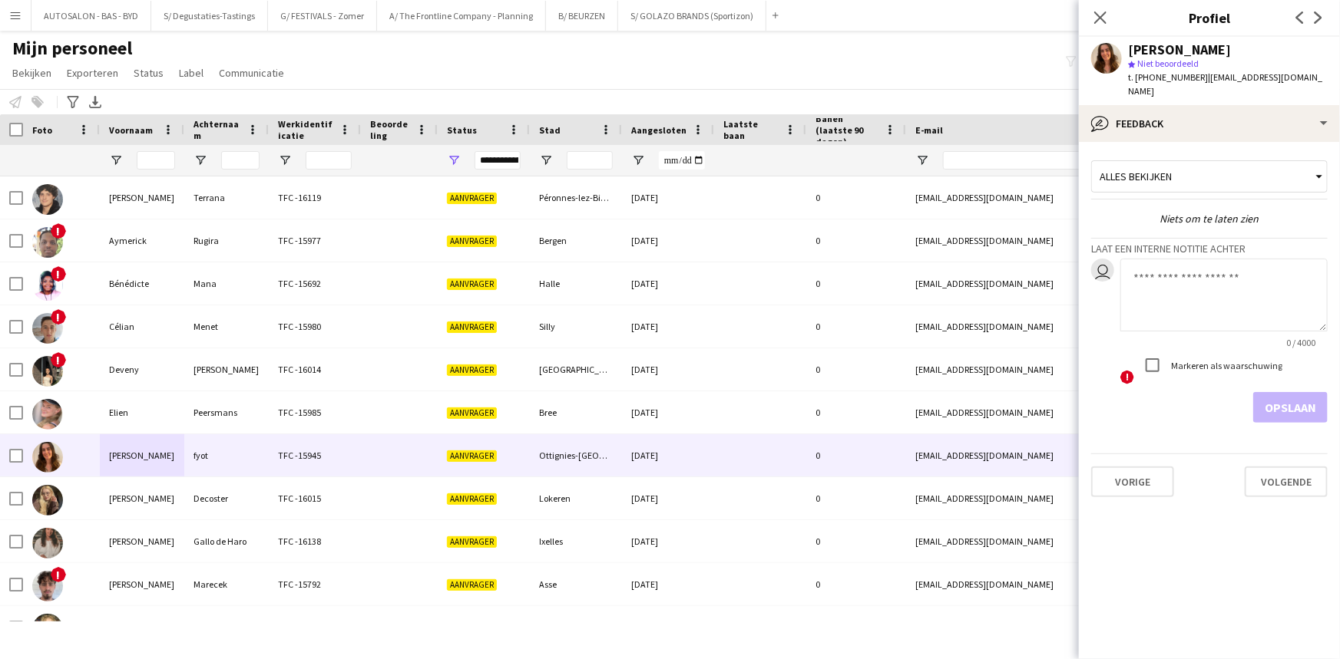
click at [1195, 298] on textarea at bounding box center [1223, 295] width 207 height 73
type textarea "**********"
click at [1171, 360] on label "Markeren als waarschuwing" at bounding box center [1225, 366] width 114 height 12
click at [1294, 392] on button "Opslaan" at bounding box center [1290, 407] width 74 height 31
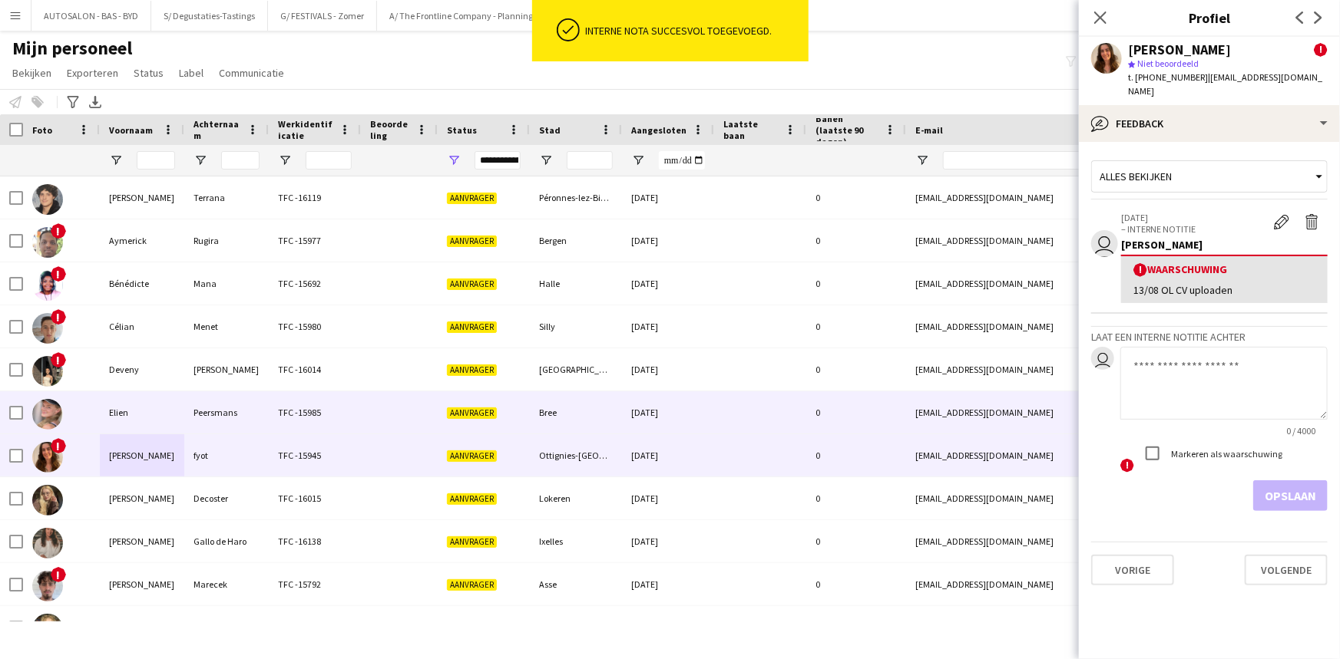
click at [171, 419] on div "Elien" at bounding box center [142, 413] width 84 height 42
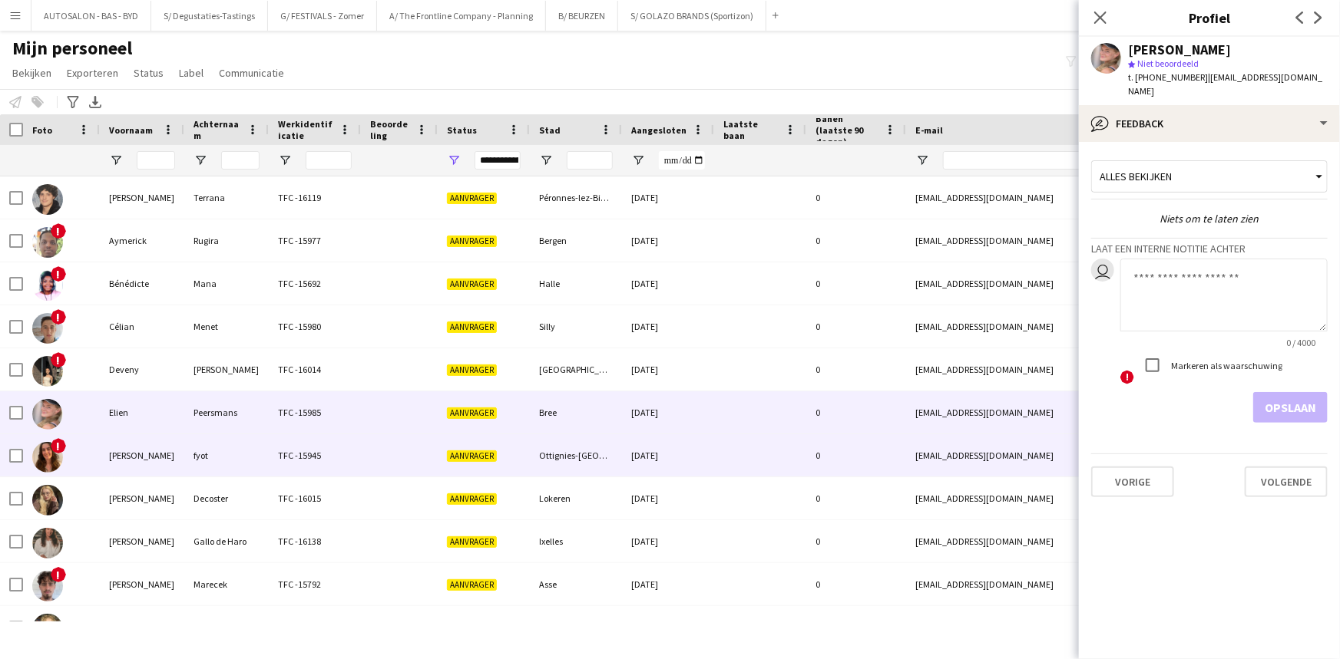
click at [148, 502] on div "[PERSON_NAME]" at bounding box center [142, 498] width 84 height 42
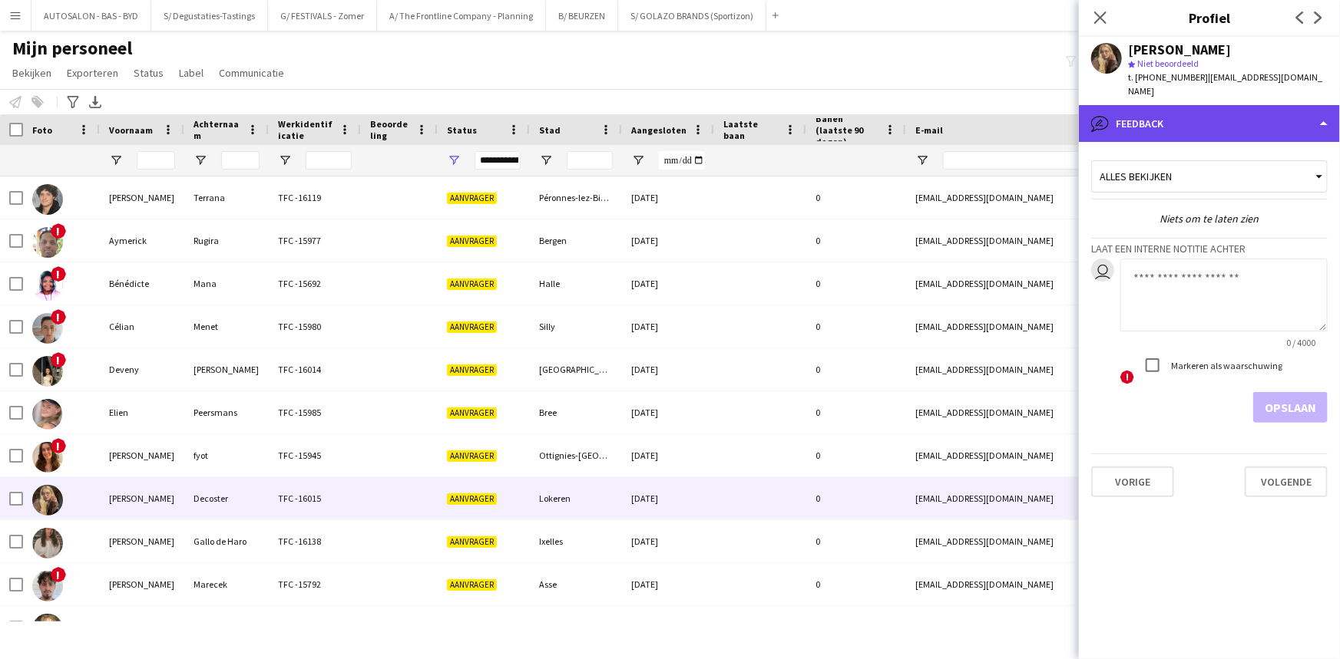
click at [1159, 105] on div "bubble-pencil Feedback" at bounding box center [1209, 123] width 261 height 37
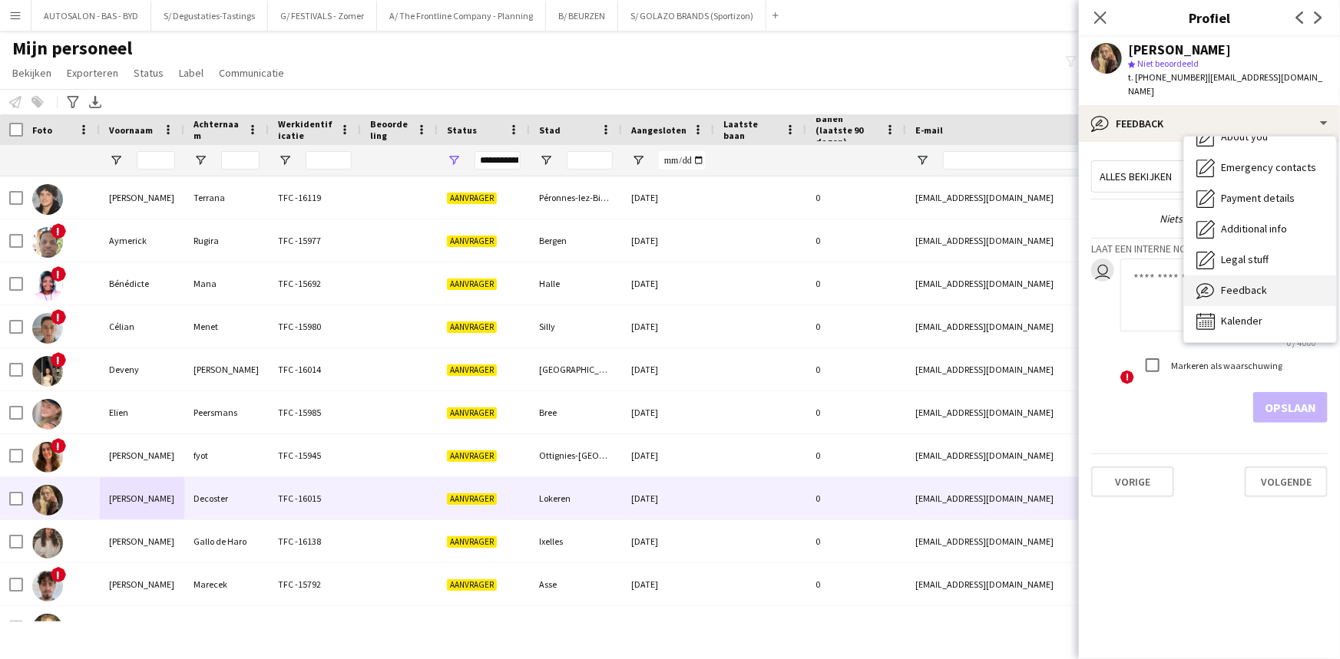
click at [1247, 283] on span "Feedback" at bounding box center [1244, 290] width 46 height 14
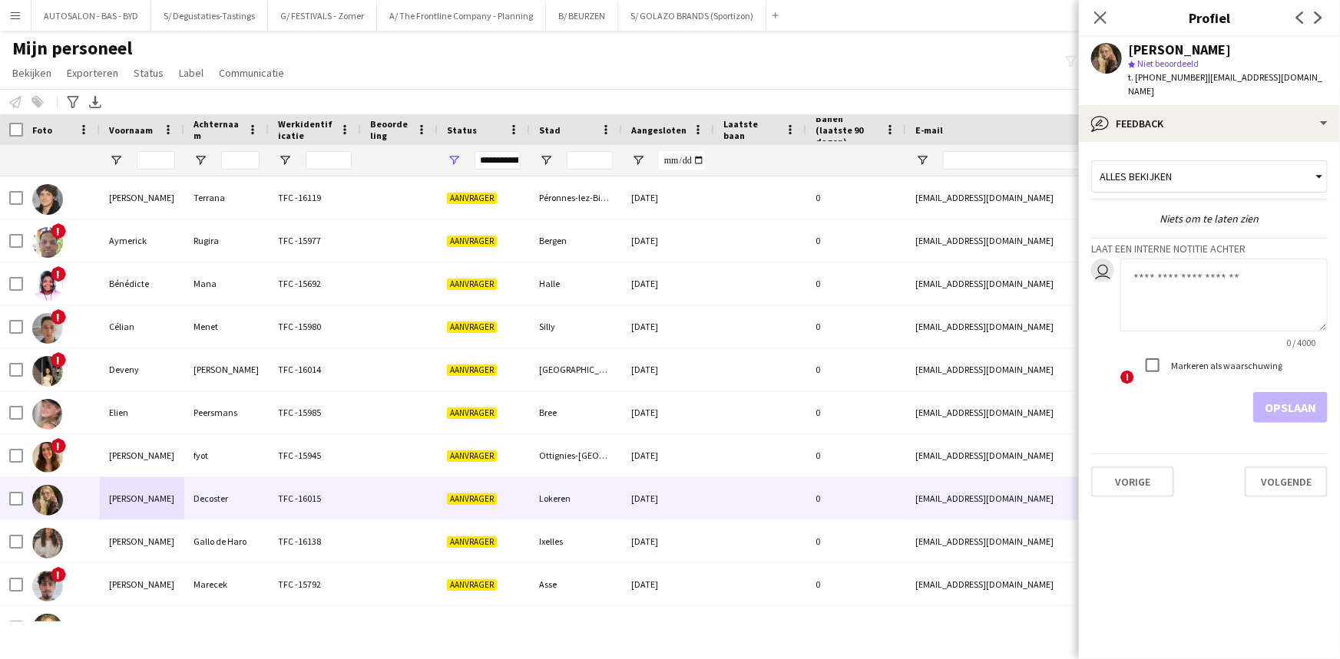
click at [1180, 170] on div "Alles bekijken" at bounding box center [1202, 176] width 220 height 29
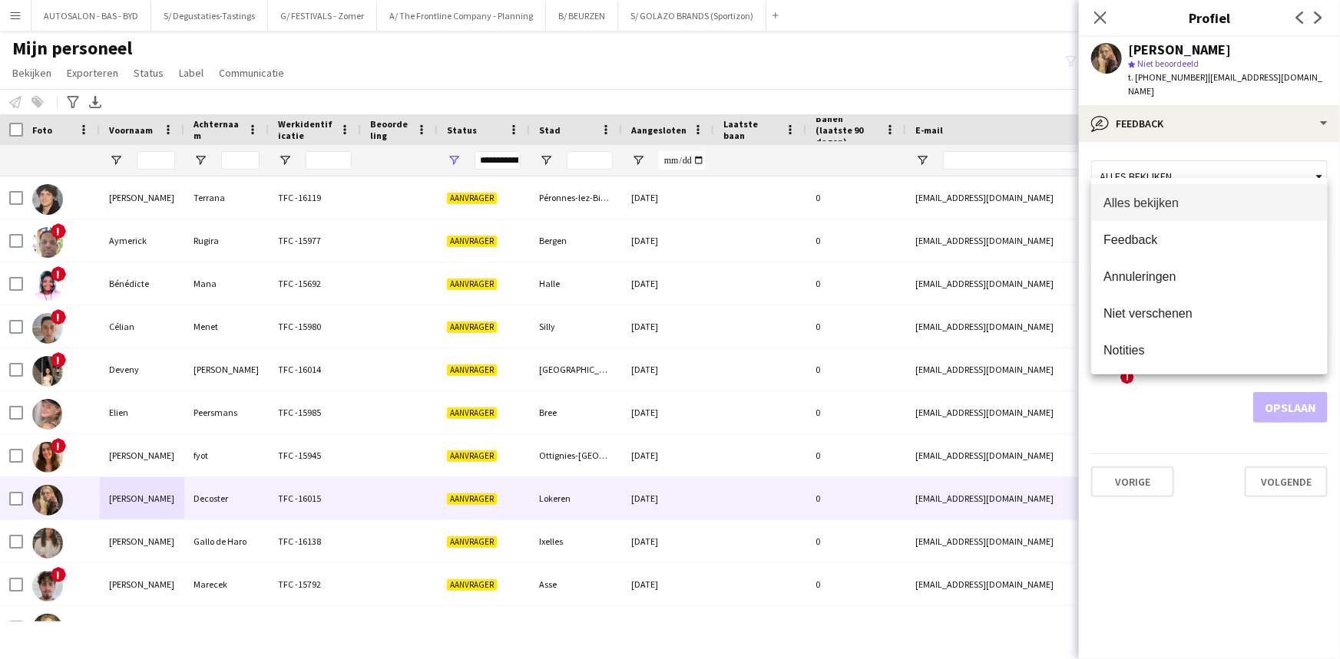
click at [1162, 104] on div at bounding box center [670, 329] width 1340 height 659
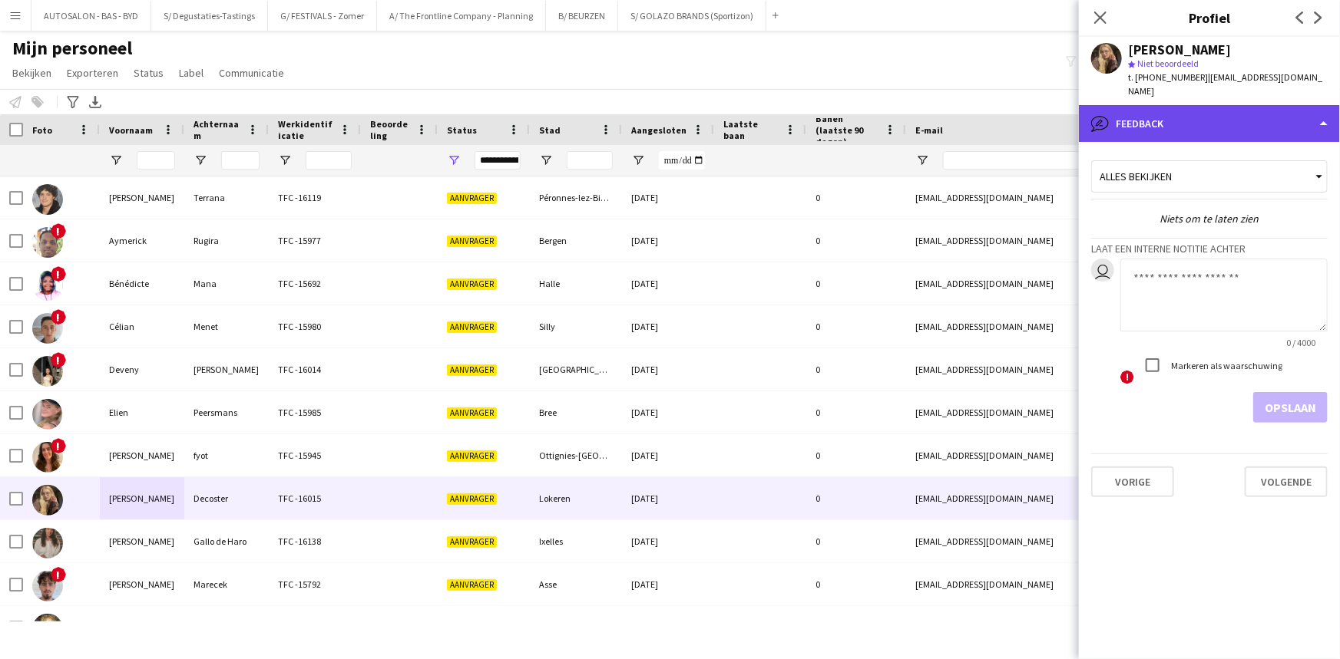
click at [1208, 118] on div "bubble-pencil Feedback" at bounding box center [1209, 123] width 261 height 37
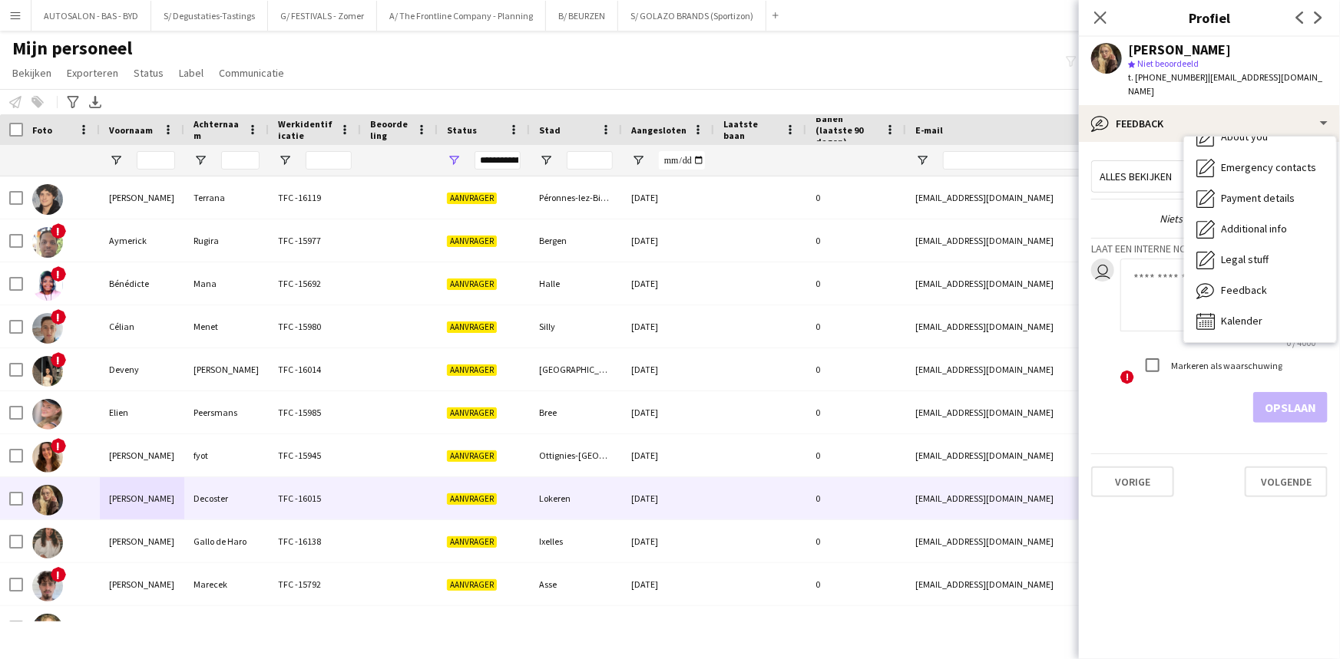
drag, startPoint x: 1149, startPoint y: 273, endPoint x: 1140, endPoint y: 196, distance: 77.3
click at [1148, 269] on textarea at bounding box center [1223, 295] width 207 height 73
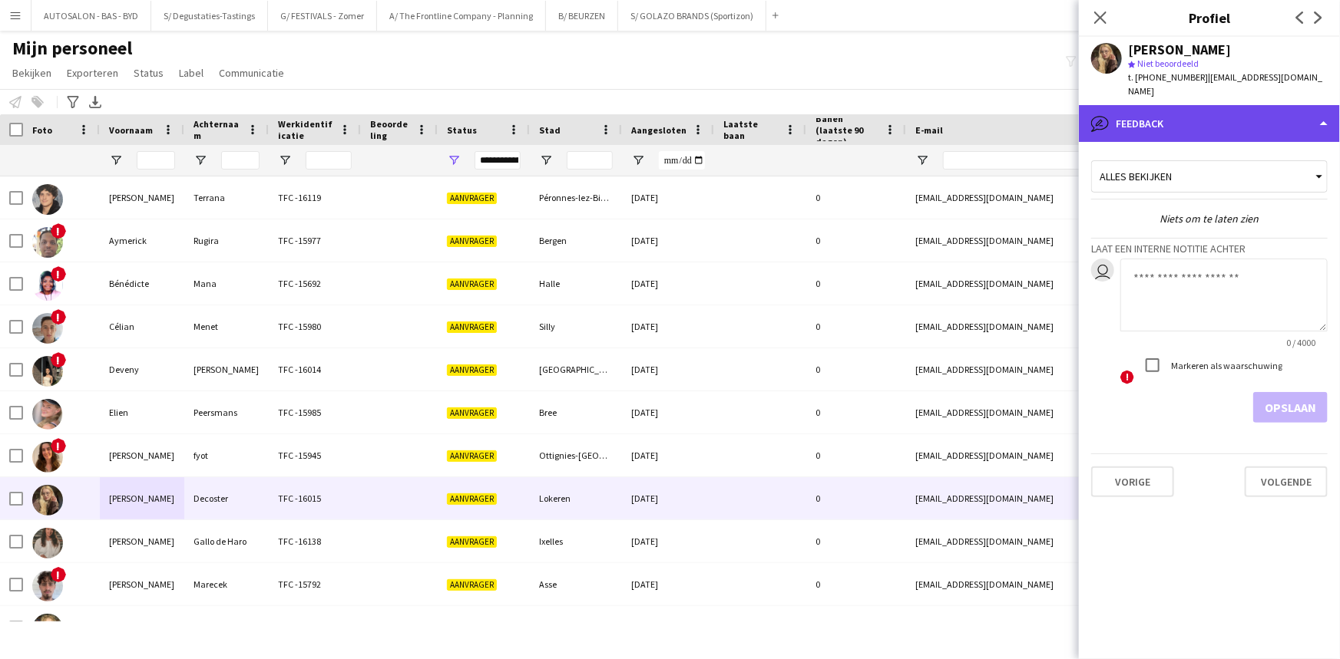
click at [1165, 111] on div "bubble-pencil Feedback" at bounding box center [1209, 123] width 261 height 37
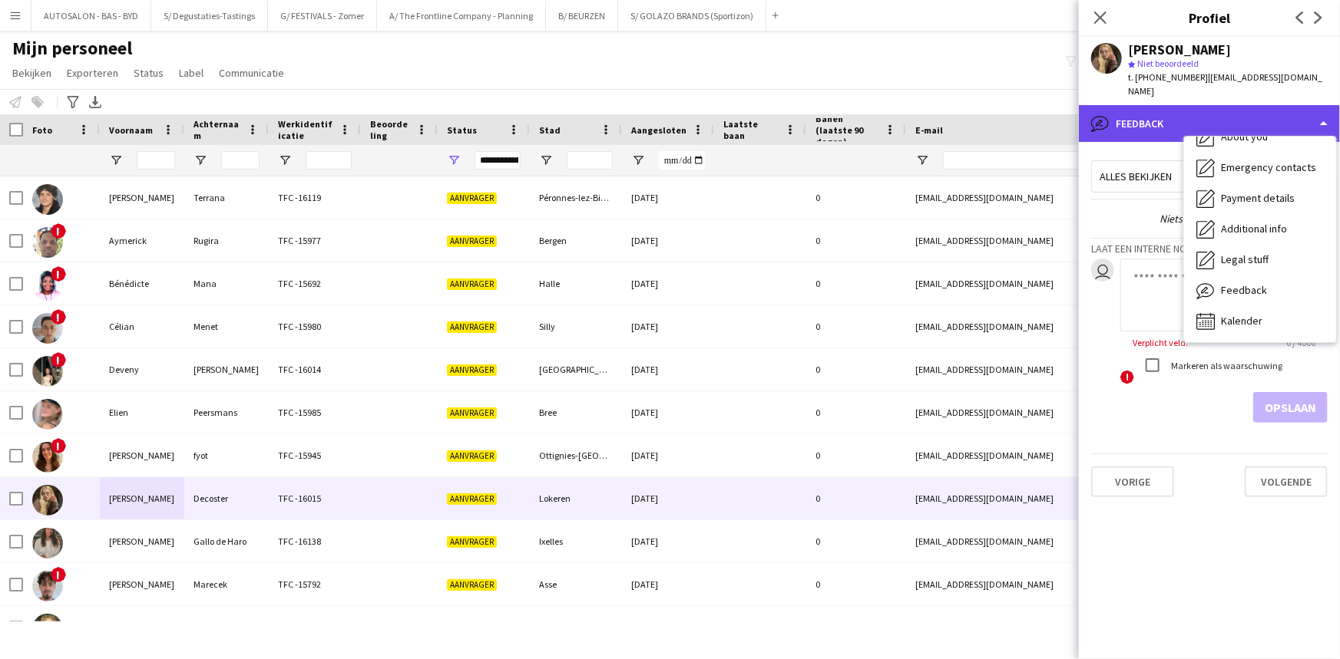
click at [1165, 111] on div "bubble-pencil Feedback" at bounding box center [1209, 123] width 261 height 37
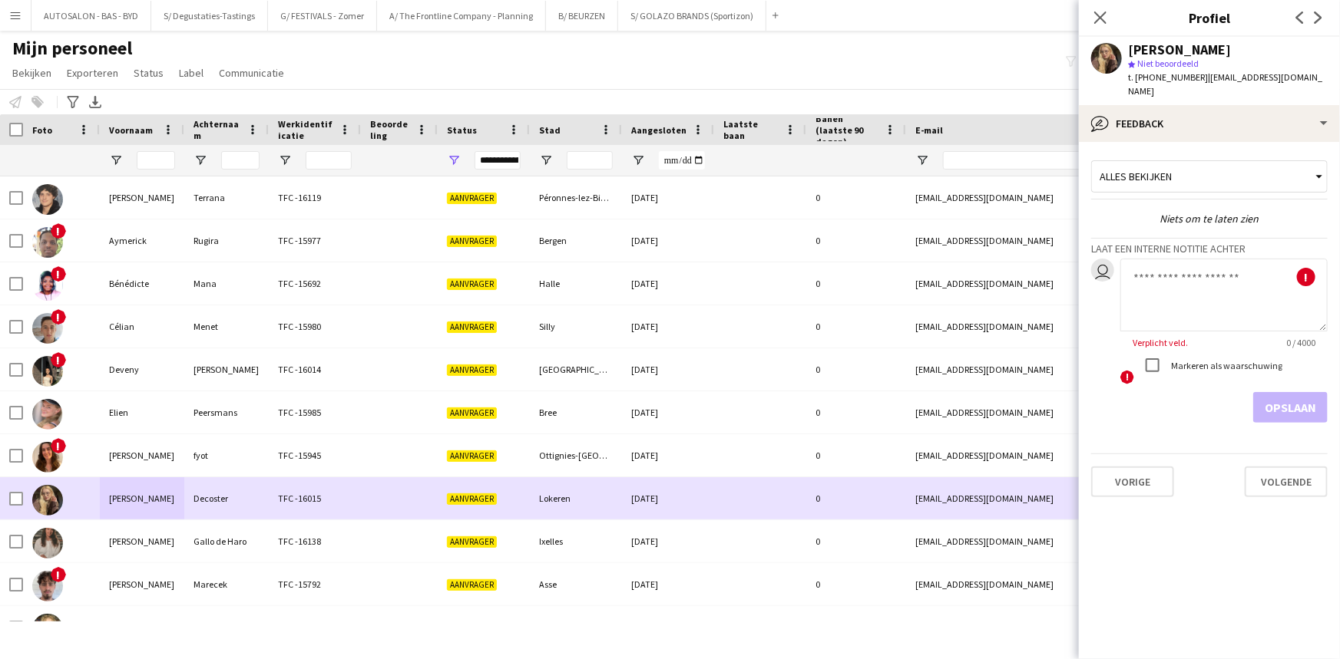
click at [168, 507] on div "[PERSON_NAME]" at bounding box center [142, 498] width 84 height 42
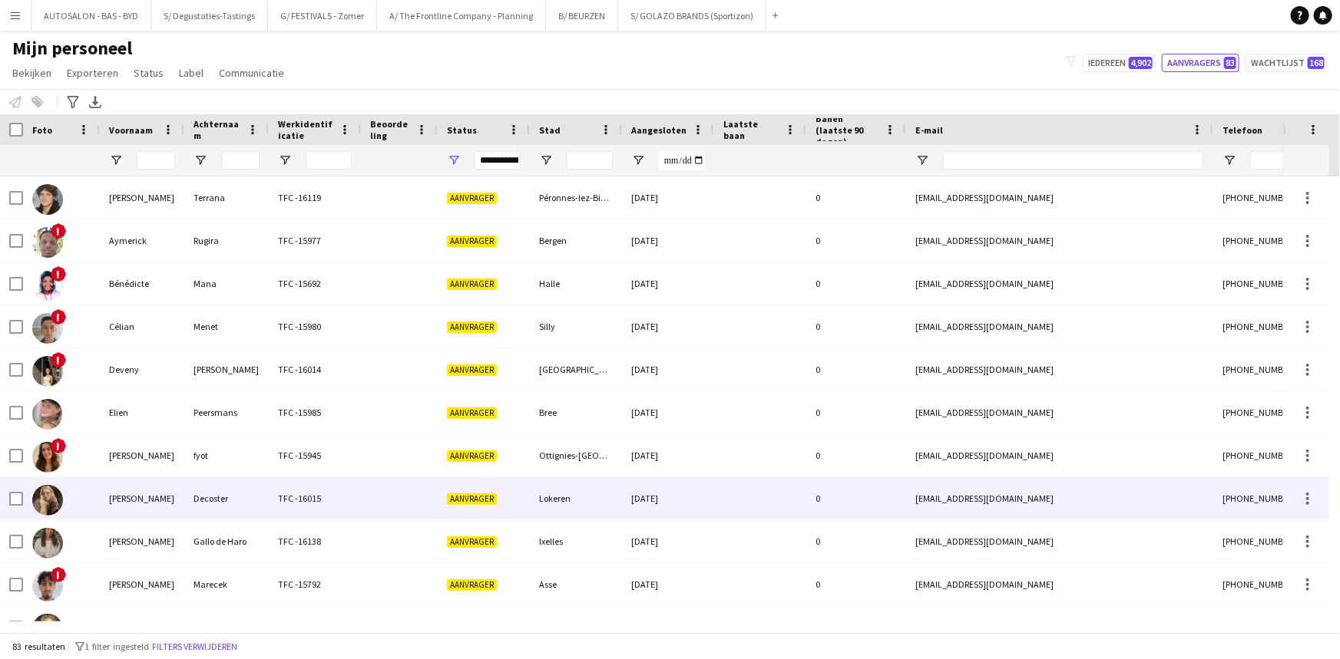
click at [276, 504] on div "TFC -16015" at bounding box center [315, 498] width 92 height 42
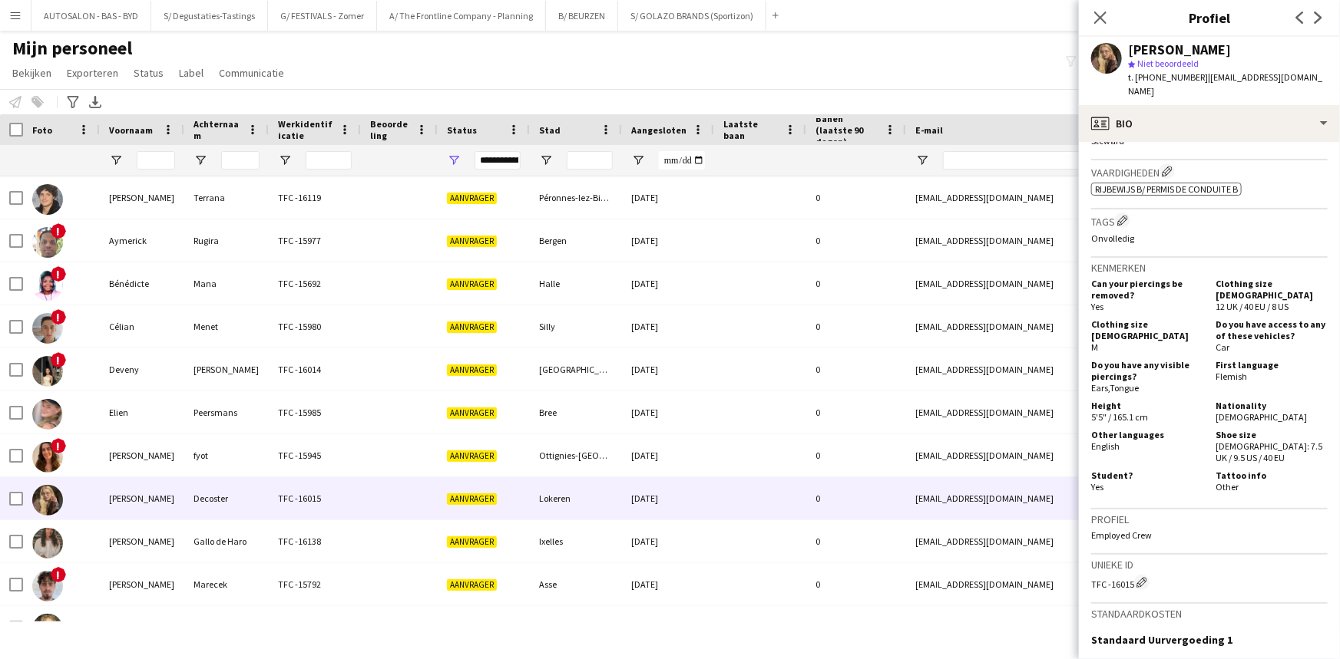
scroll to position [545, 0]
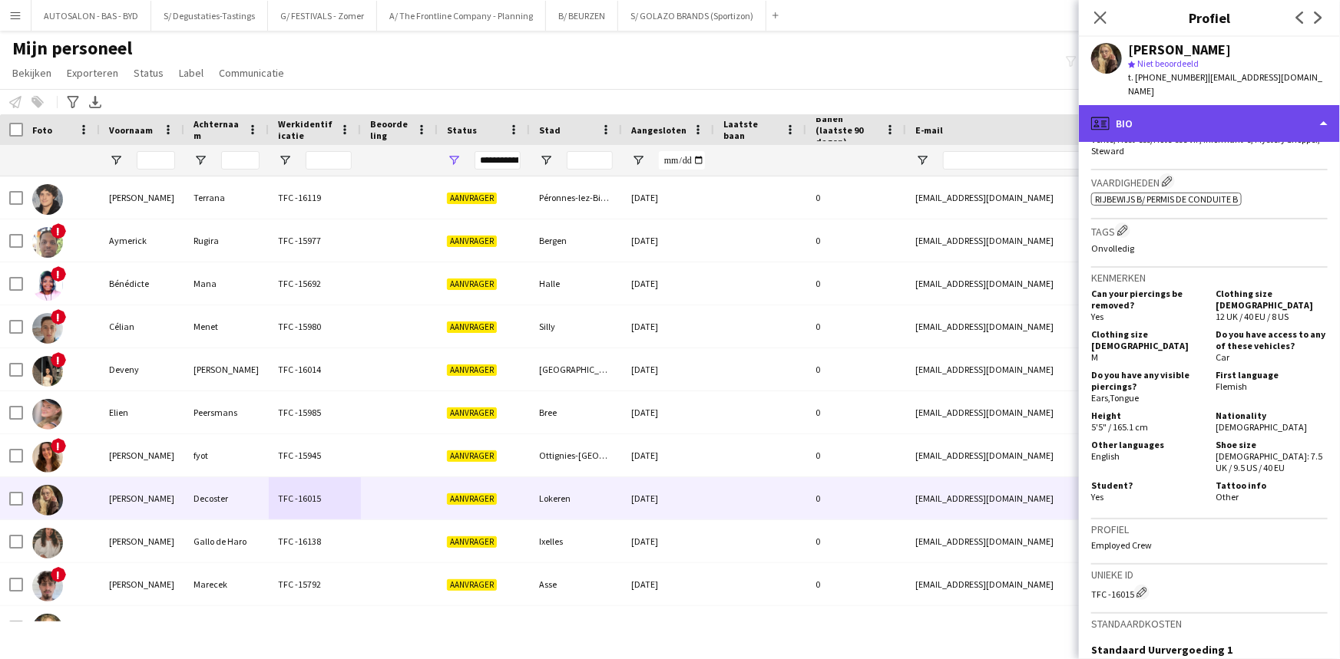
click at [1195, 115] on div "profile Bio" at bounding box center [1209, 123] width 261 height 37
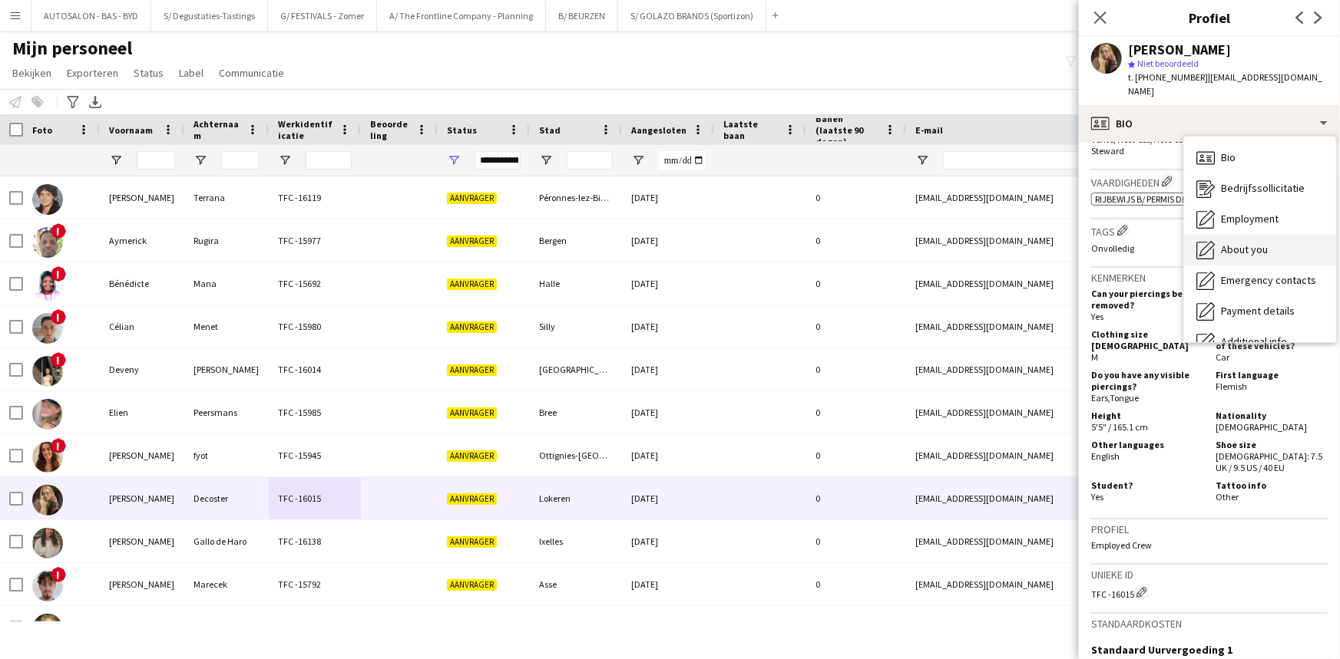
click at [1250, 243] on span "About you" at bounding box center [1244, 250] width 47 height 14
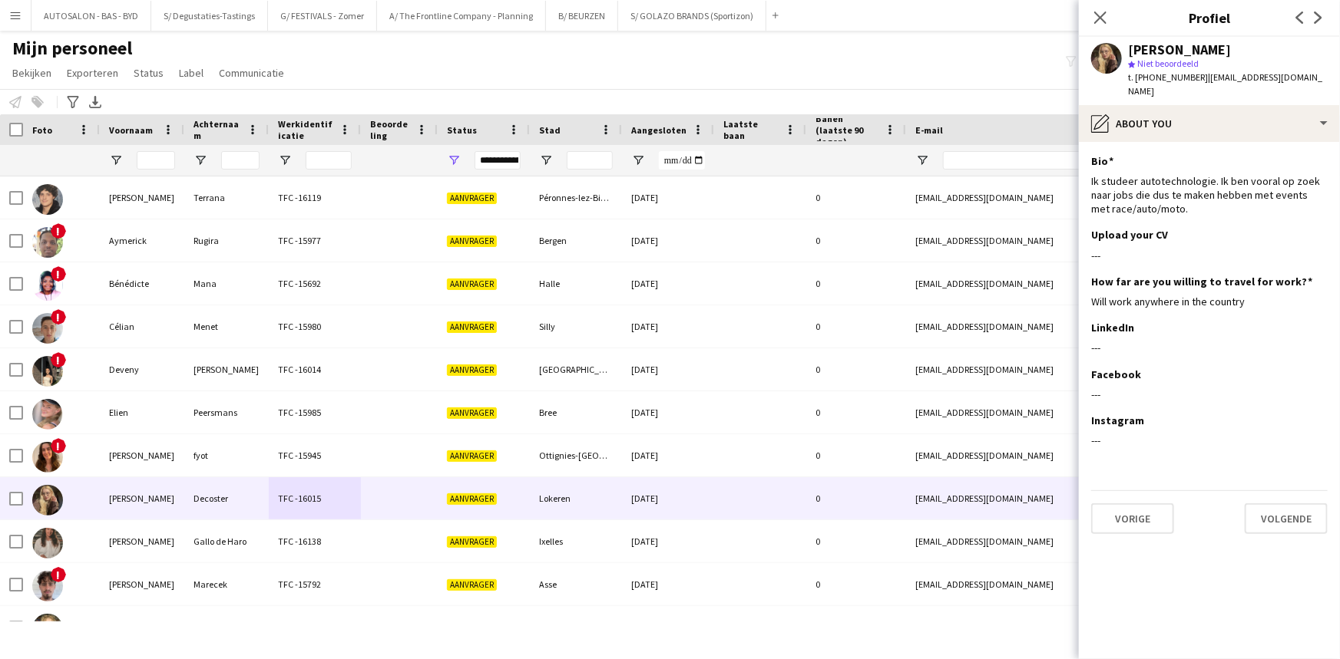
drag, startPoint x: 135, startPoint y: 160, endPoint x: 160, endPoint y: 175, distance: 28.6
click at [137, 161] on div at bounding box center [142, 160] width 84 height 31
click at [157, 166] on input "Voornaam Filter Invoer" at bounding box center [156, 160] width 38 height 18
type input "*"
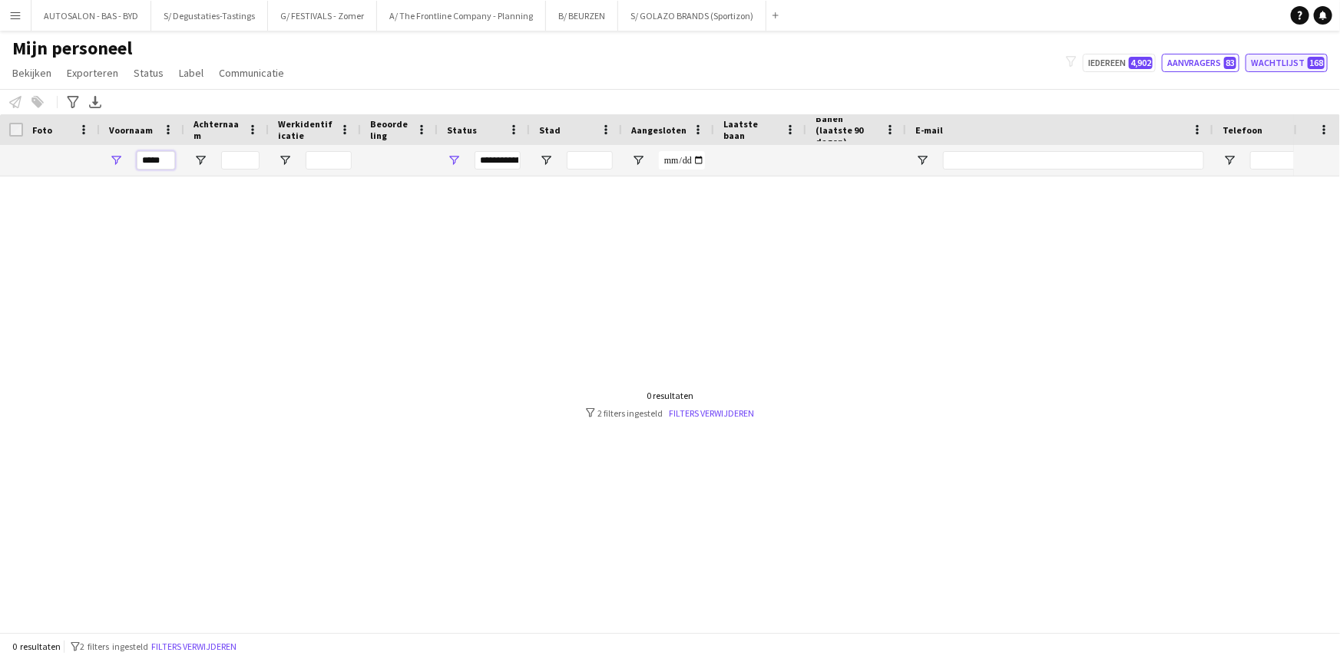
type input "*****"
click at [1277, 64] on button "Wachtlijst 168" at bounding box center [1286, 63] width 82 height 18
type input "**********"
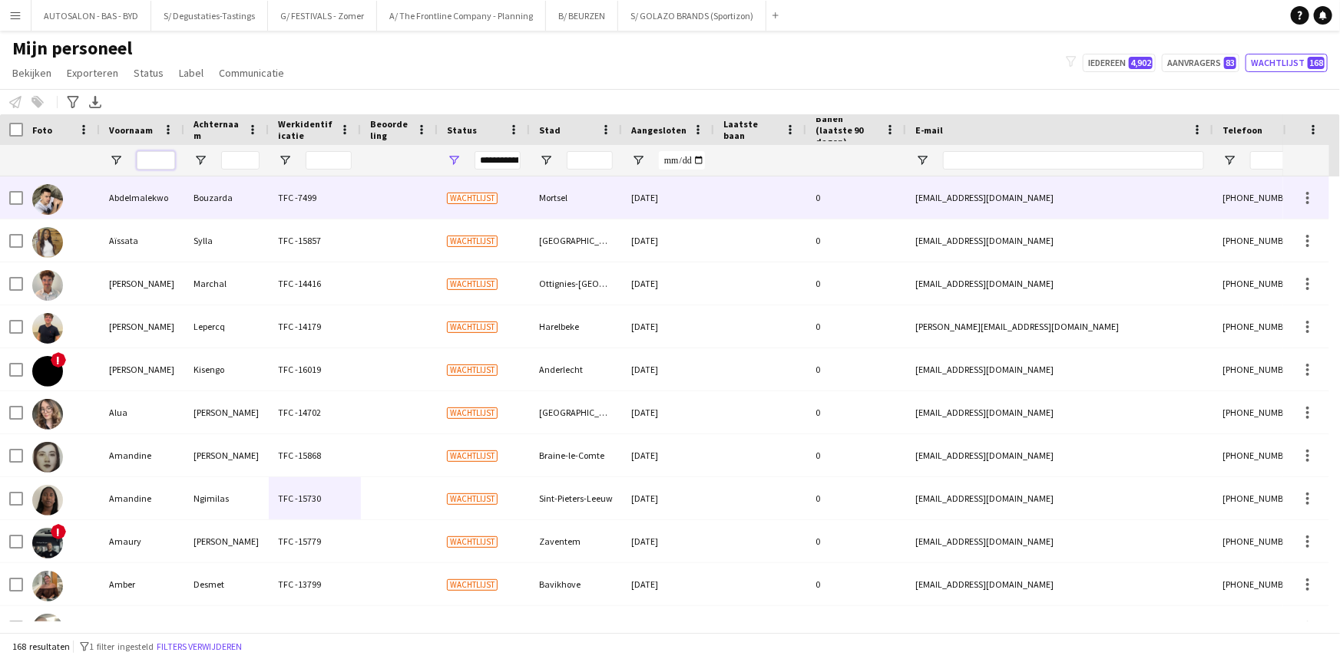
click at [160, 157] on input "Voornaam Filter Invoer" at bounding box center [156, 160] width 38 height 18
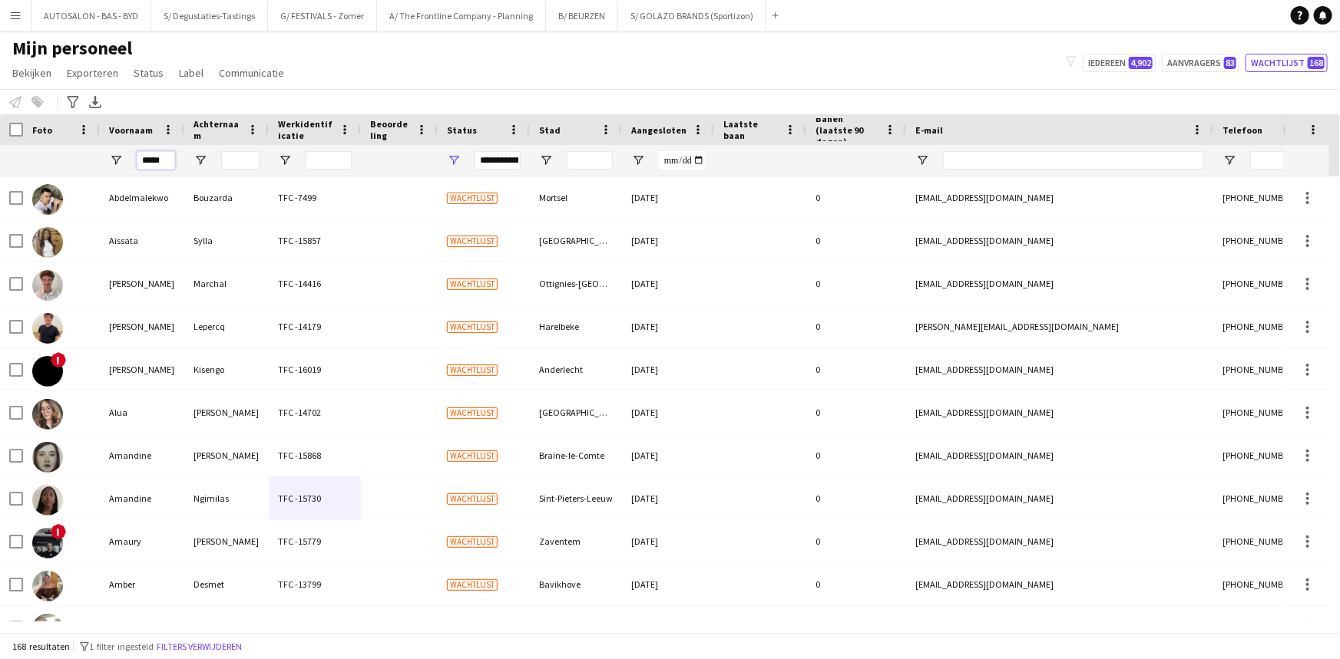
type input "*****"
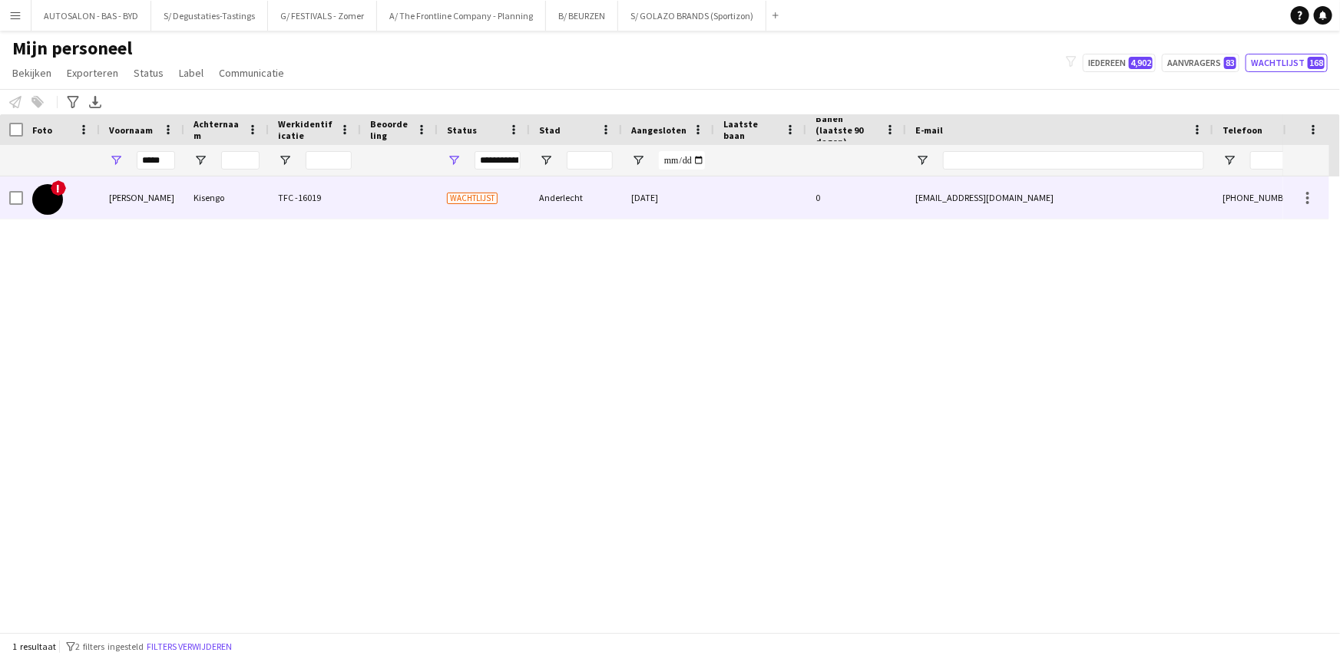
click at [230, 199] on div "Kisengo" at bounding box center [226, 198] width 84 height 42
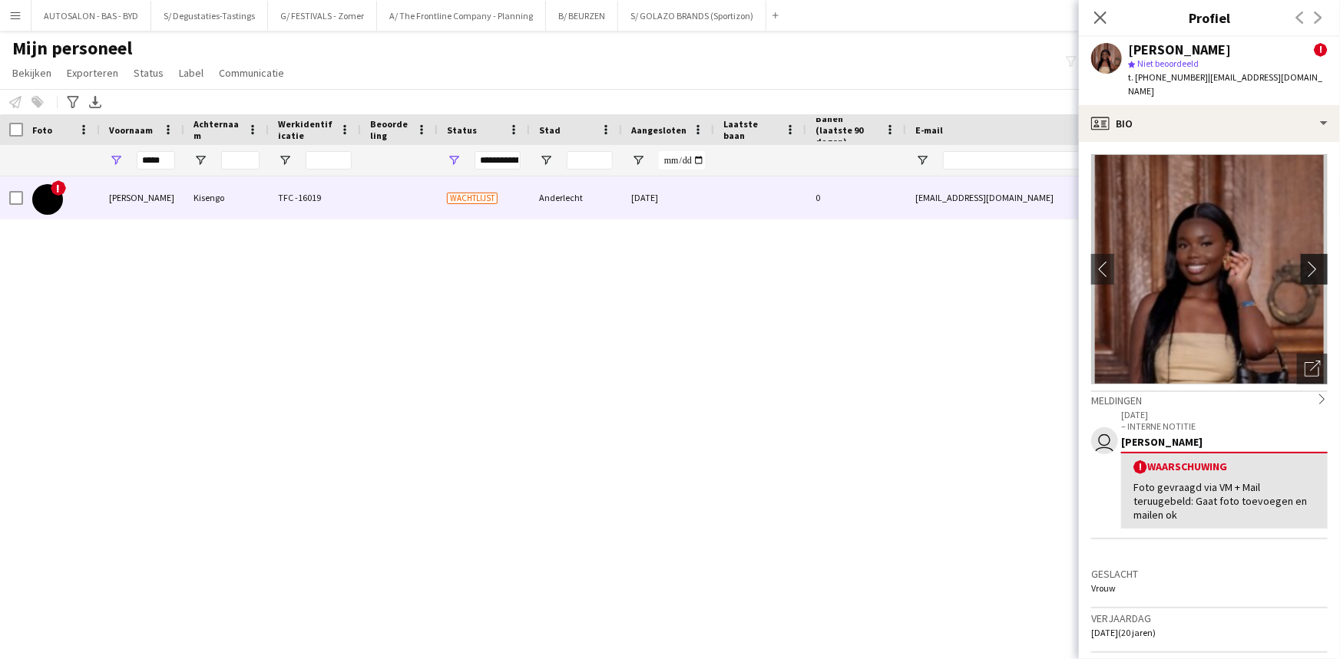
click at [1305, 261] on app-icon "chevron-right" at bounding box center [1316, 269] width 24 height 16
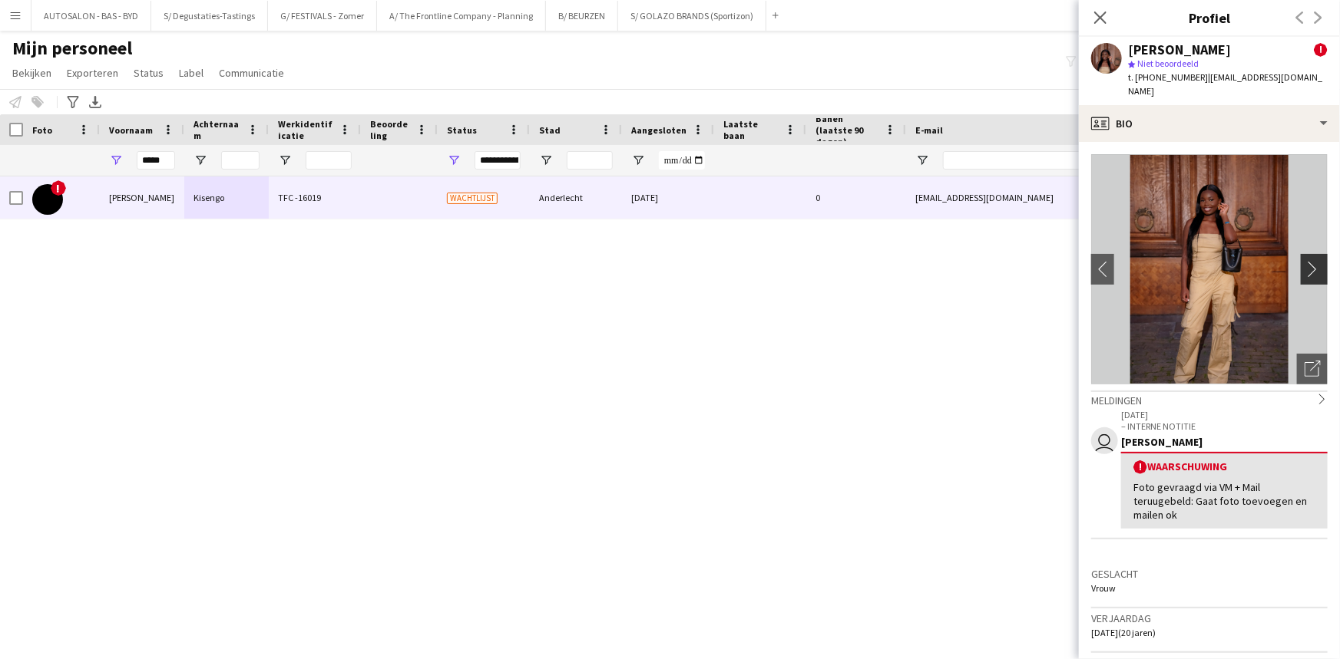
click at [1305, 261] on app-icon "chevron-right" at bounding box center [1316, 269] width 24 height 16
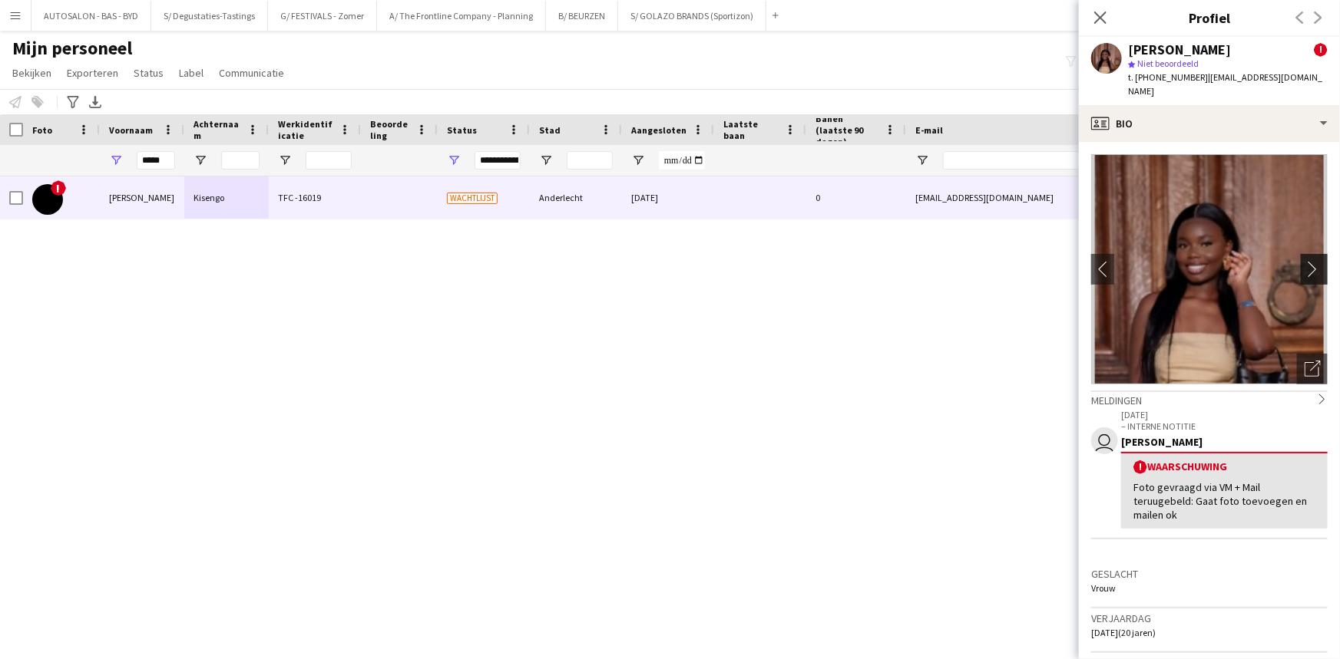
click at [1305, 261] on app-icon "chevron-right" at bounding box center [1316, 269] width 24 height 16
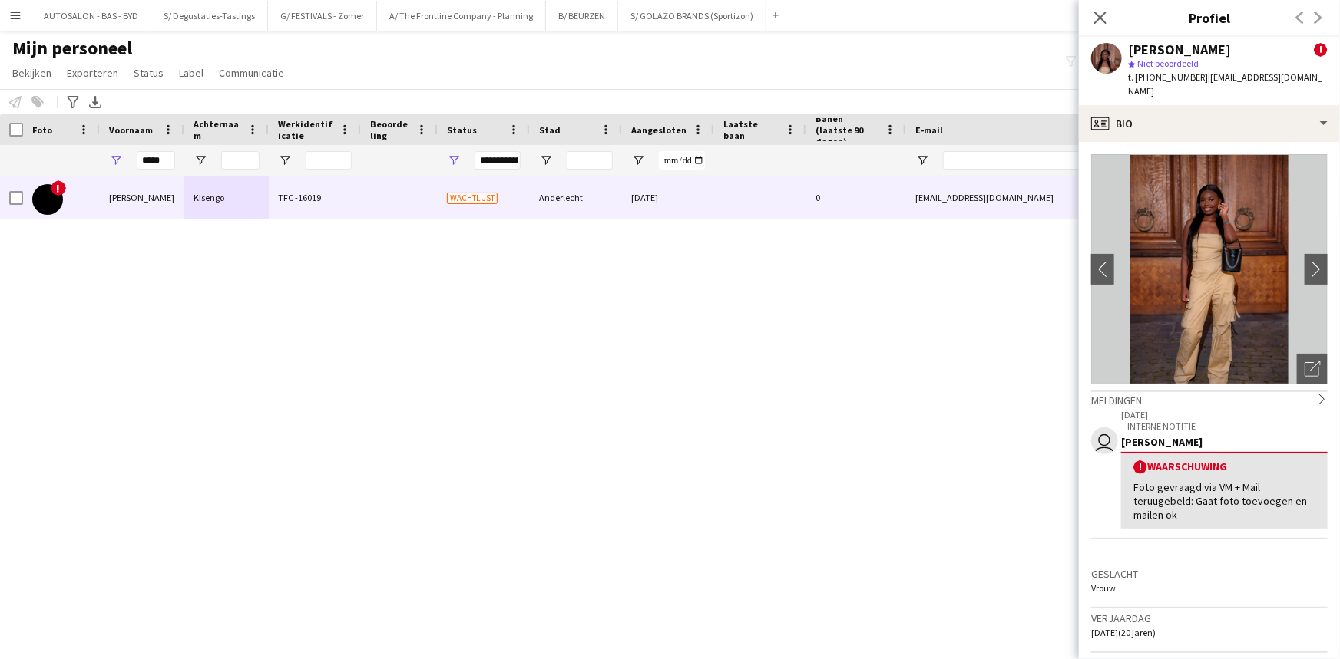
click at [1218, 263] on img at bounding box center [1209, 269] width 236 height 230
click at [1305, 362] on icon "Foto's pop-up openen" at bounding box center [1312, 369] width 16 height 16
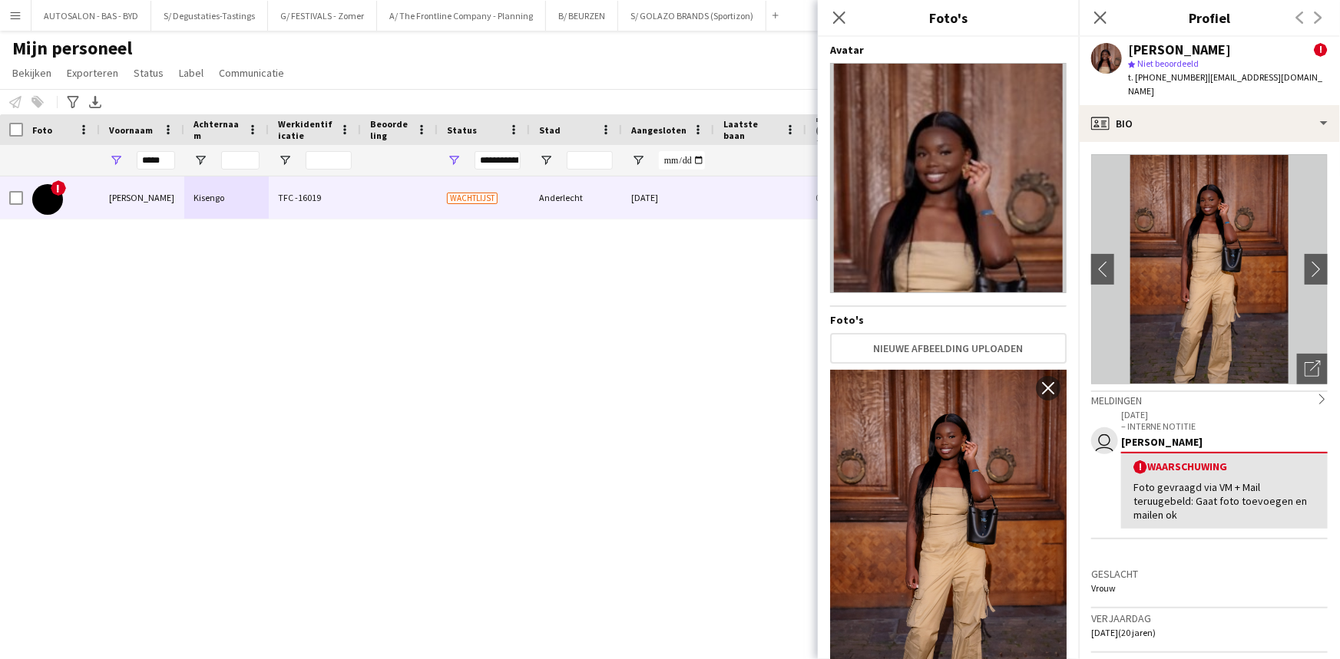
click at [966, 456] on img at bounding box center [948, 540] width 236 height 341
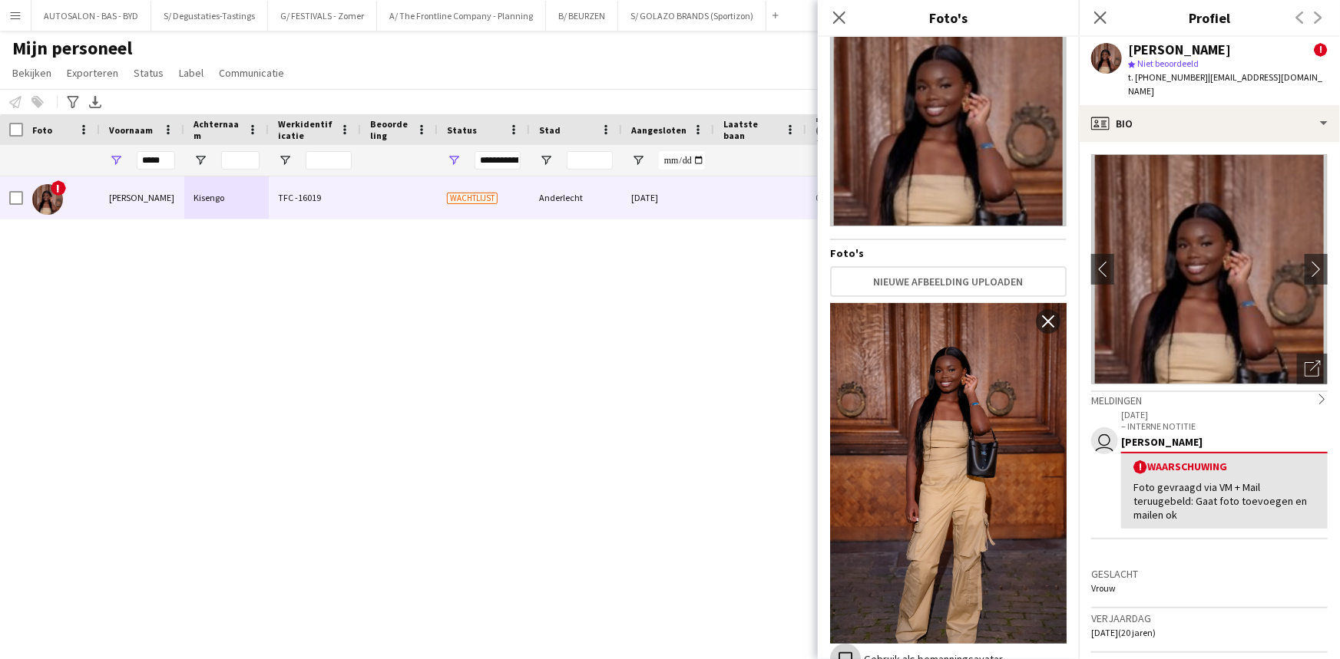
scroll to position [66, 0]
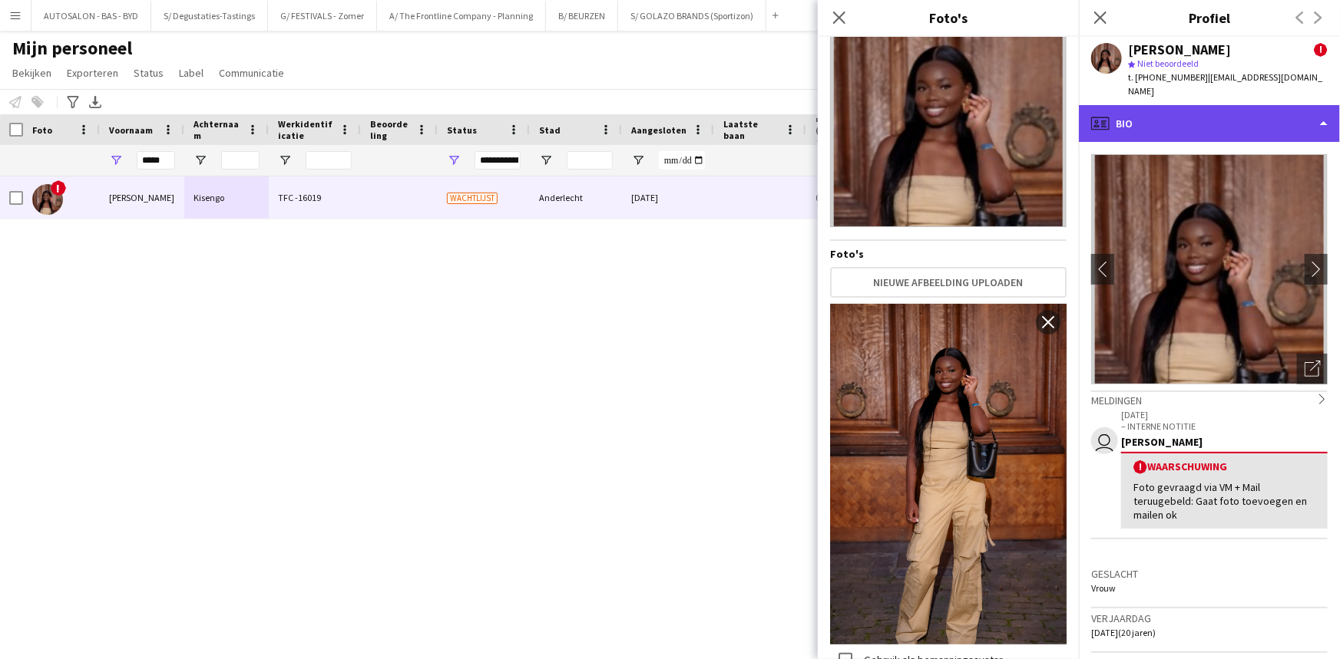
click at [1191, 112] on div "profile Bio" at bounding box center [1209, 123] width 261 height 37
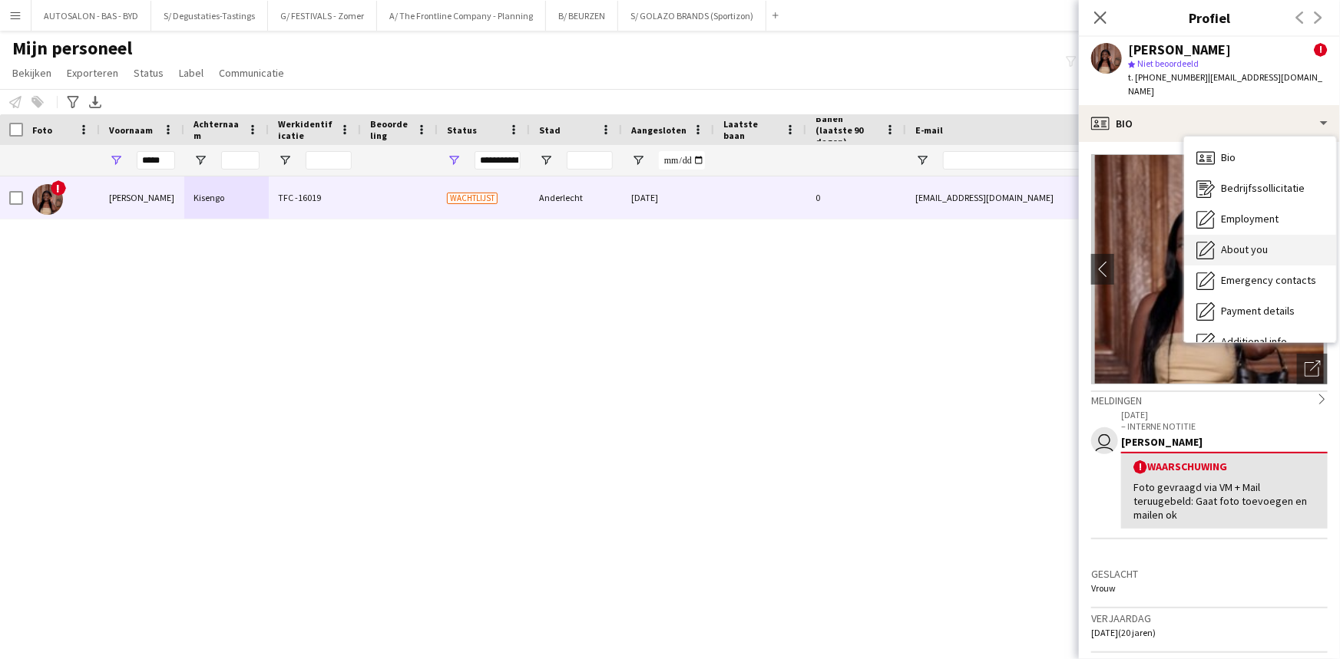
click at [1258, 243] on span "About you" at bounding box center [1244, 250] width 47 height 14
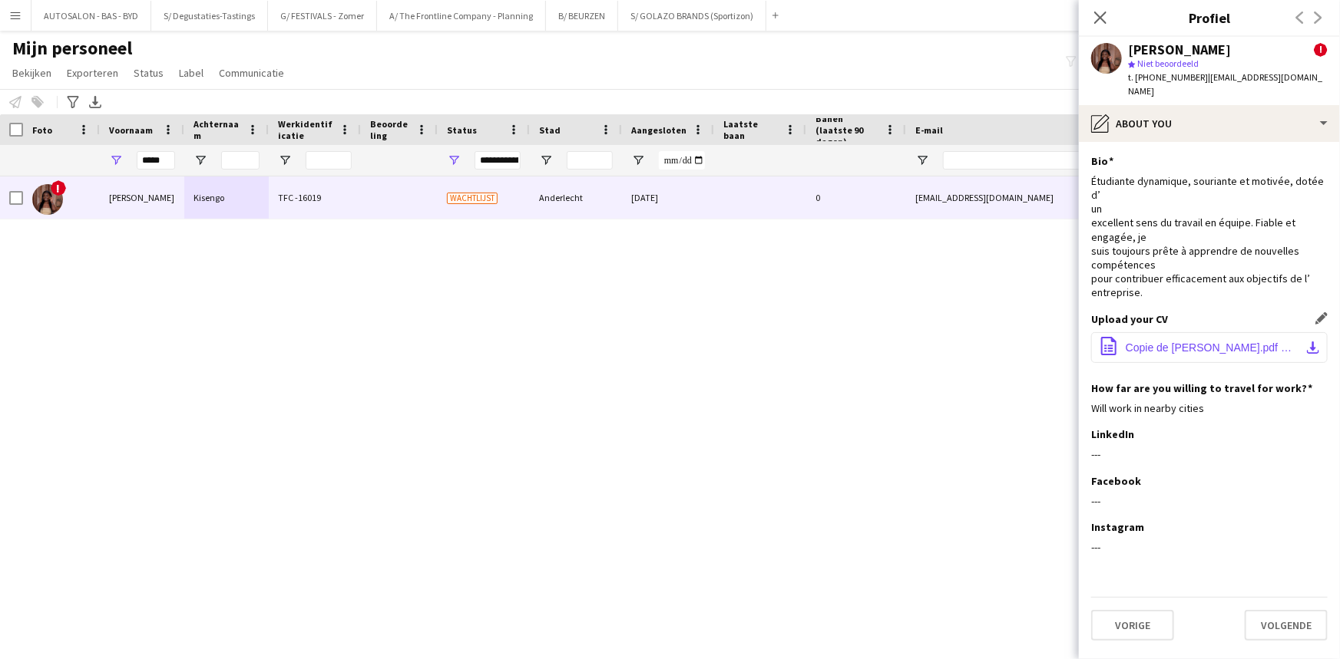
click at [1175, 342] on span "Copie de [PERSON_NAME].pdf NV.pdf" at bounding box center [1211, 348] width 173 height 12
click at [1060, 396] on div "! [PERSON_NAME] TFC -16019 Wachtlijst Anderlecht [DATE] 0 [EMAIL_ADDRESS][DOMAI…" at bounding box center [647, 399] width 1294 height 445
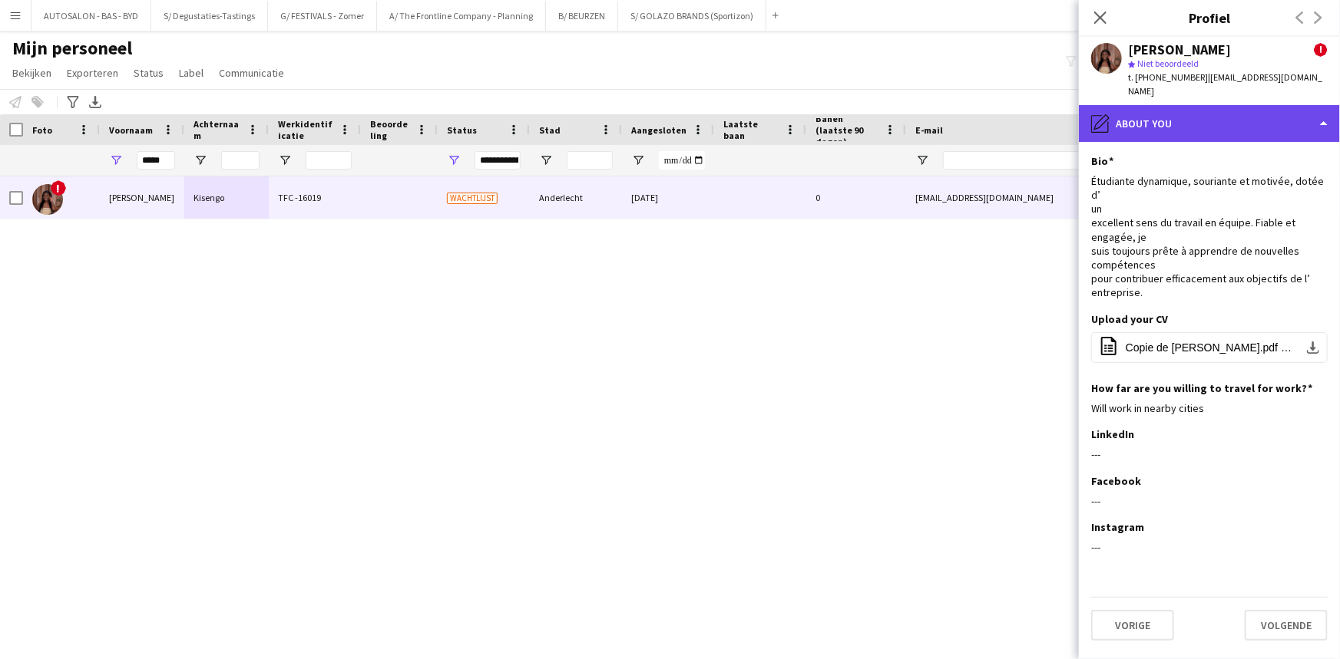
click at [1202, 110] on div "pencil4 About you" at bounding box center [1209, 123] width 261 height 37
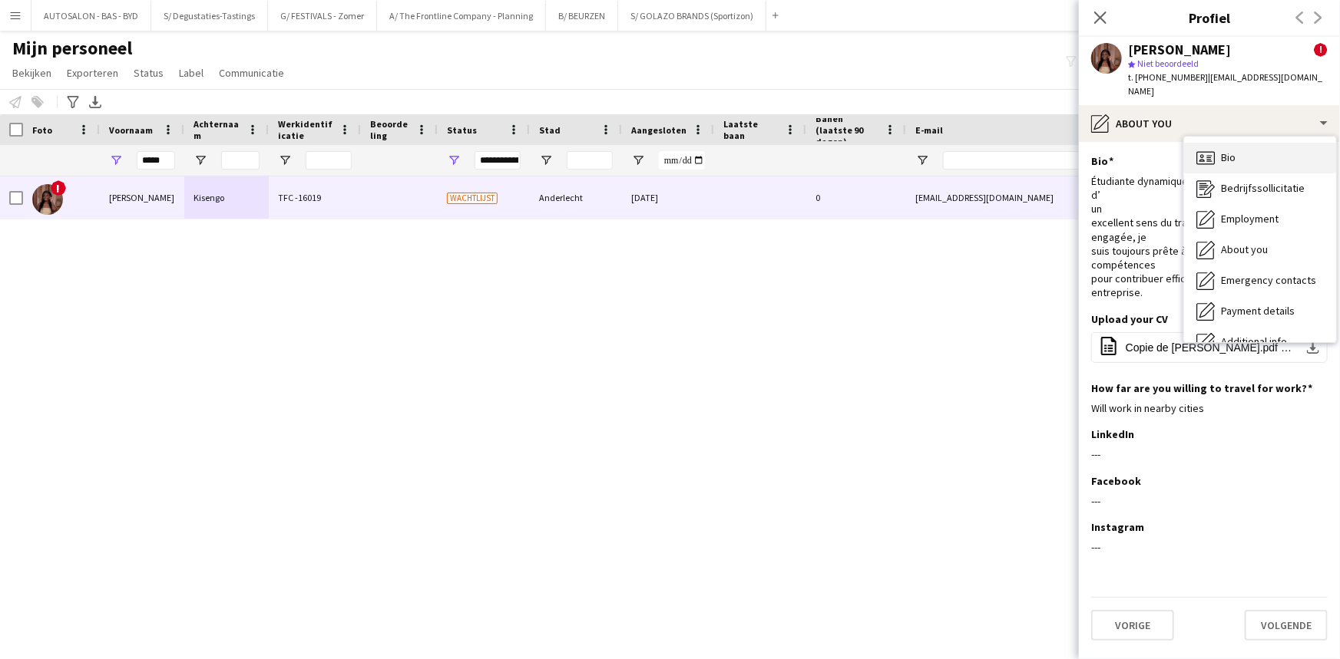
click at [1229, 150] on span "Bio" at bounding box center [1228, 157] width 15 height 14
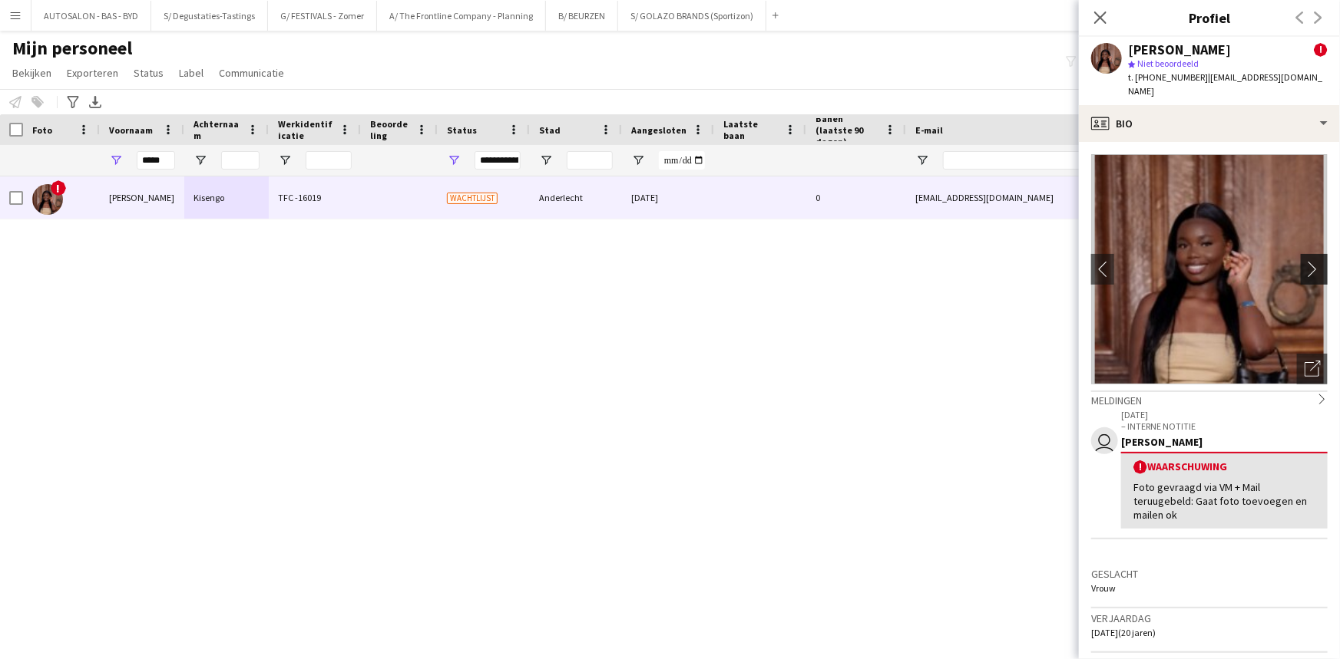
click at [1302, 263] on button "chevron-right" at bounding box center [1315, 269] width 31 height 31
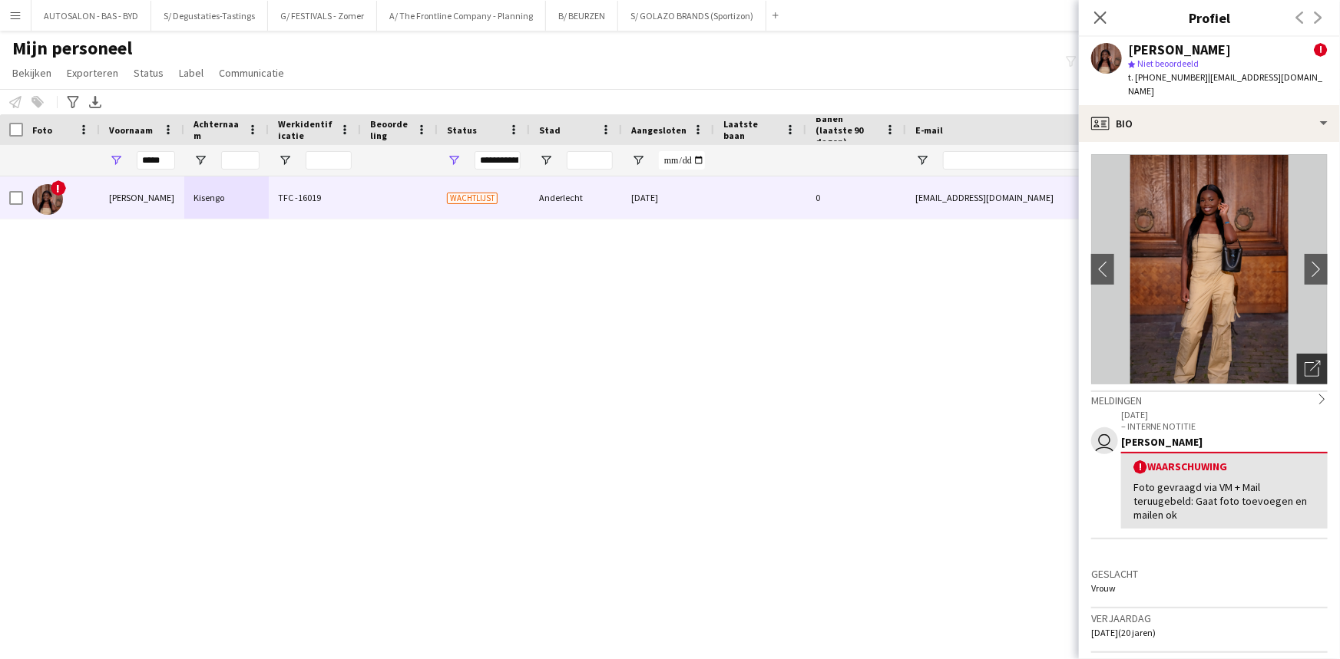
click at [1310, 355] on div "Foto's pop-up openen" at bounding box center [1312, 369] width 31 height 31
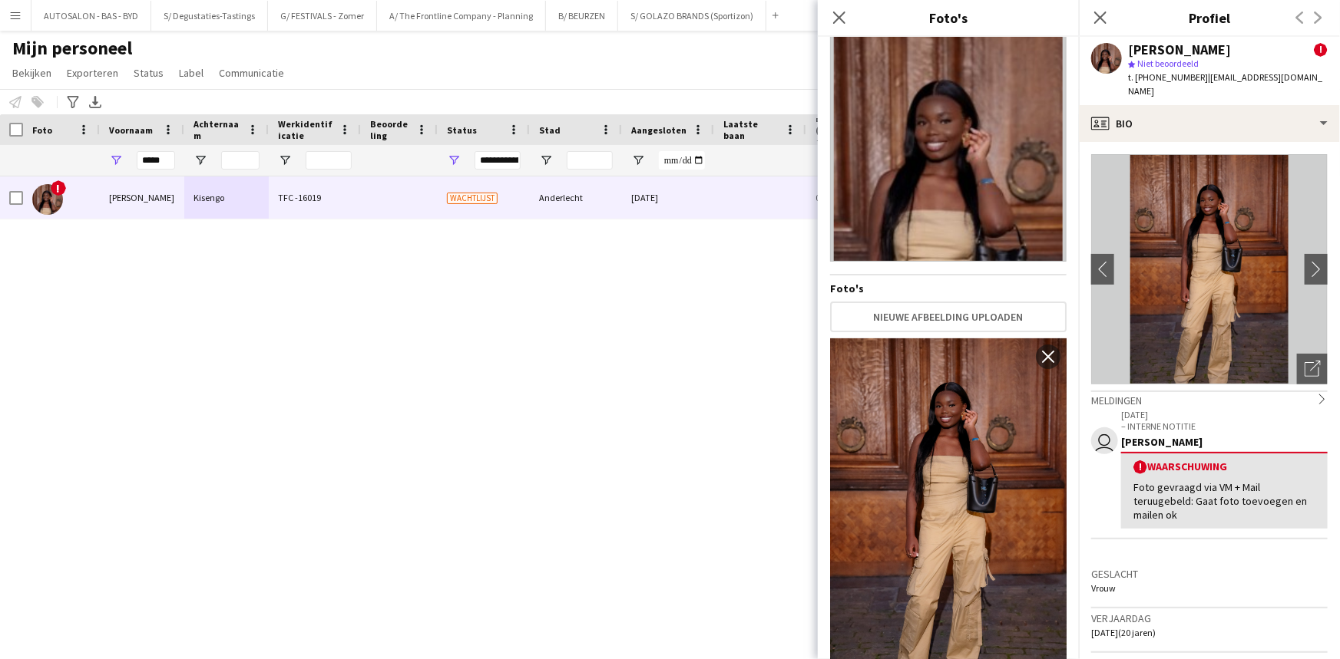
scroll to position [0, 0]
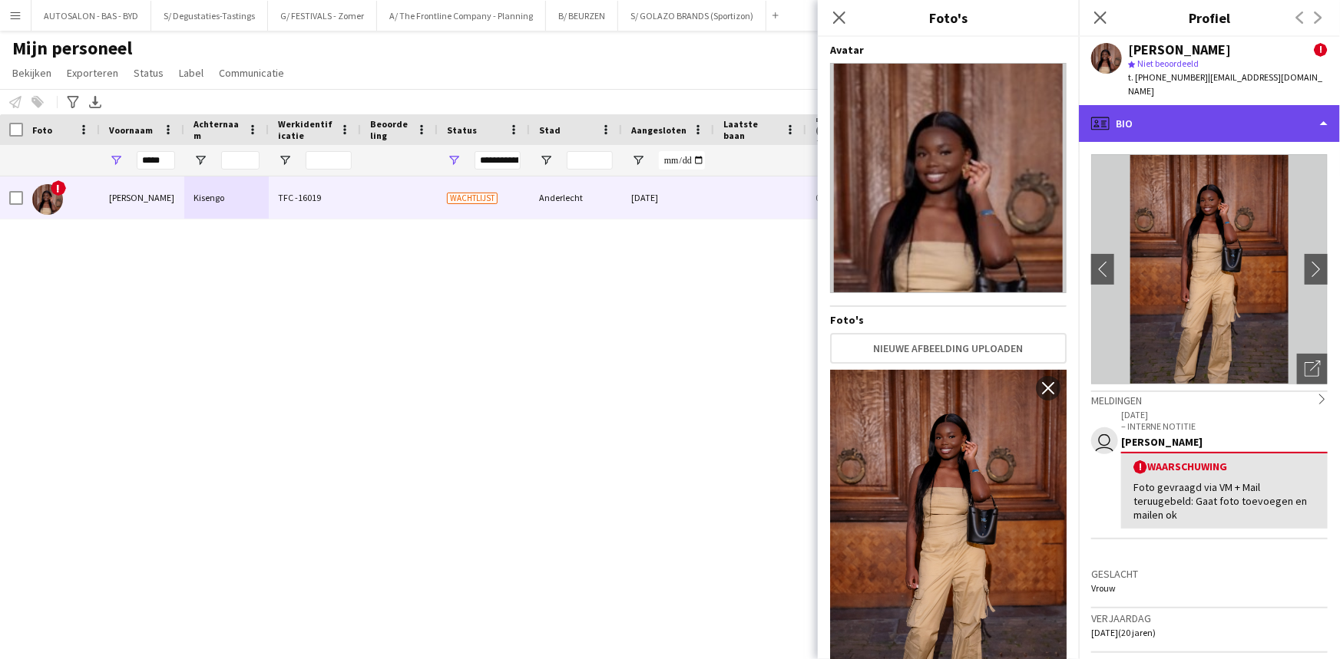
click at [1230, 123] on div "profile Bio" at bounding box center [1209, 123] width 261 height 37
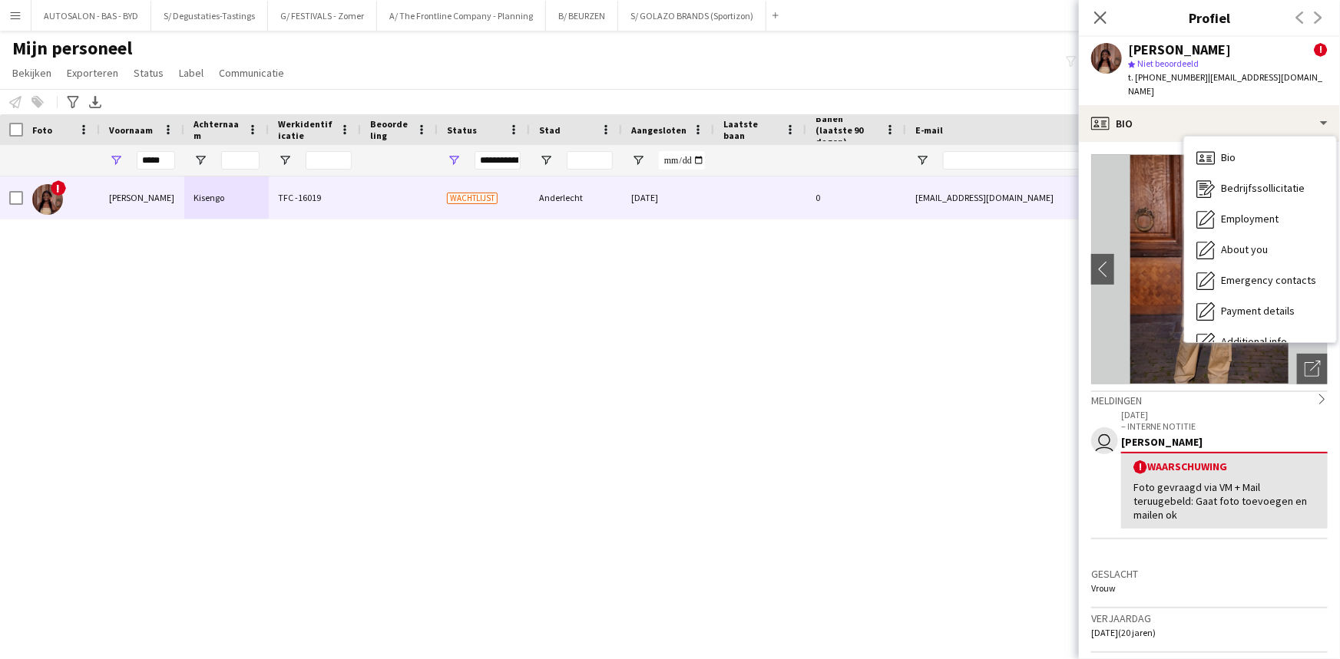
click at [1192, 538] on div "user 13-08-2025 – INTERNE NOTITIE Sarah Mulowayi ! Waarschuwing Foto gevraagd v…" at bounding box center [1209, 486] width 236 height 157
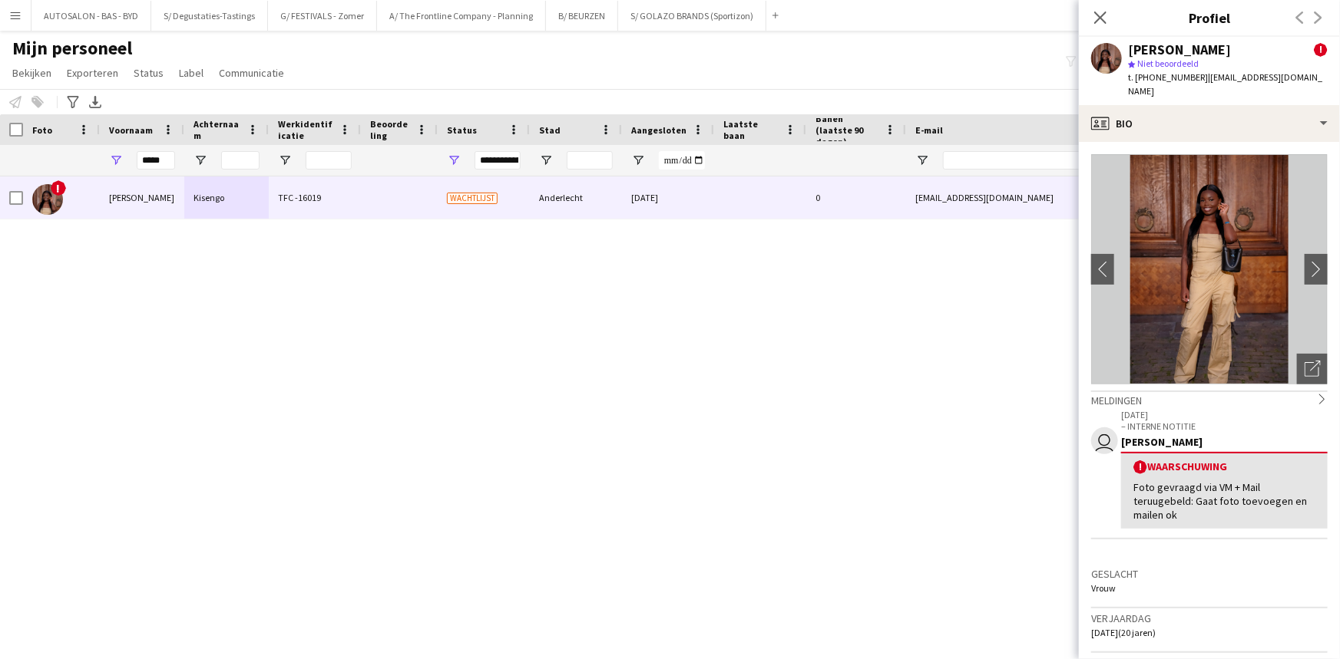
drag, startPoint x: 1195, startPoint y: 497, endPoint x: 1204, endPoint y: 287, distance: 209.8
click at [160, 160] on input "*****" at bounding box center [156, 160] width 38 height 18
click at [158, 160] on input "*****" at bounding box center [156, 160] width 38 height 18
click at [497, 163] on div "**********" at bounding box center [497, 160] width 46 height 18
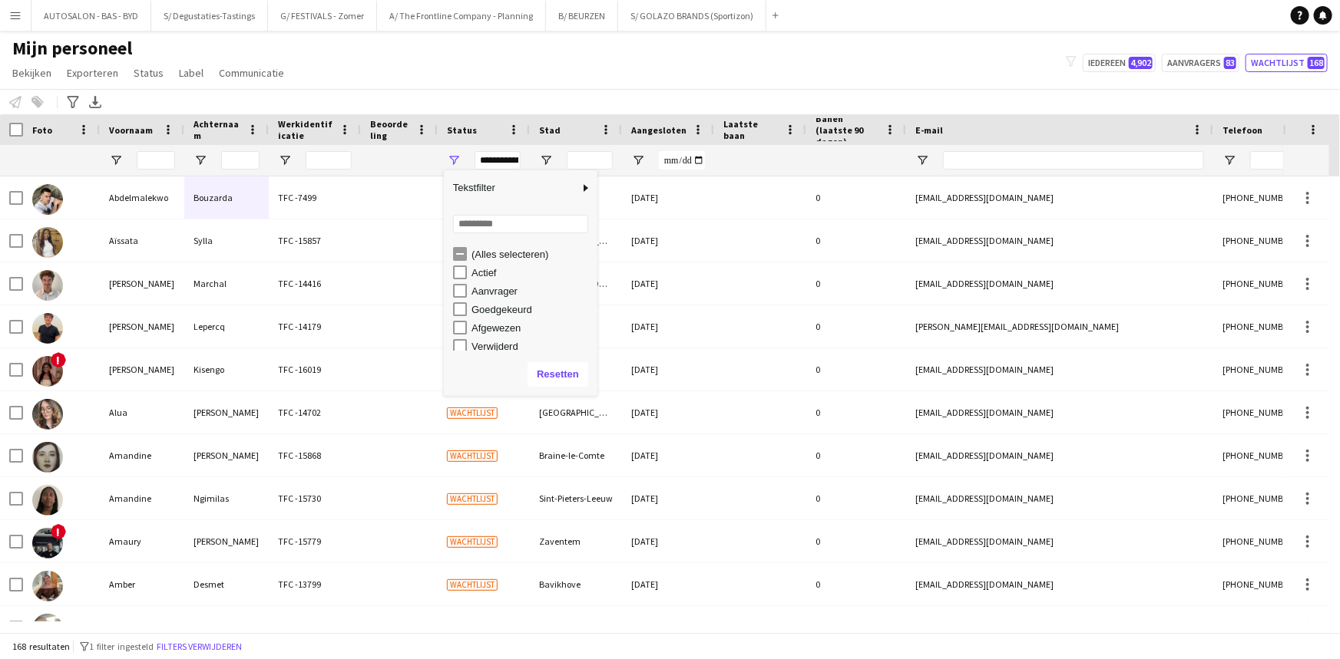
click at [494, 161] on div "**********" at bounding box center [497, 160] width 46 height 18
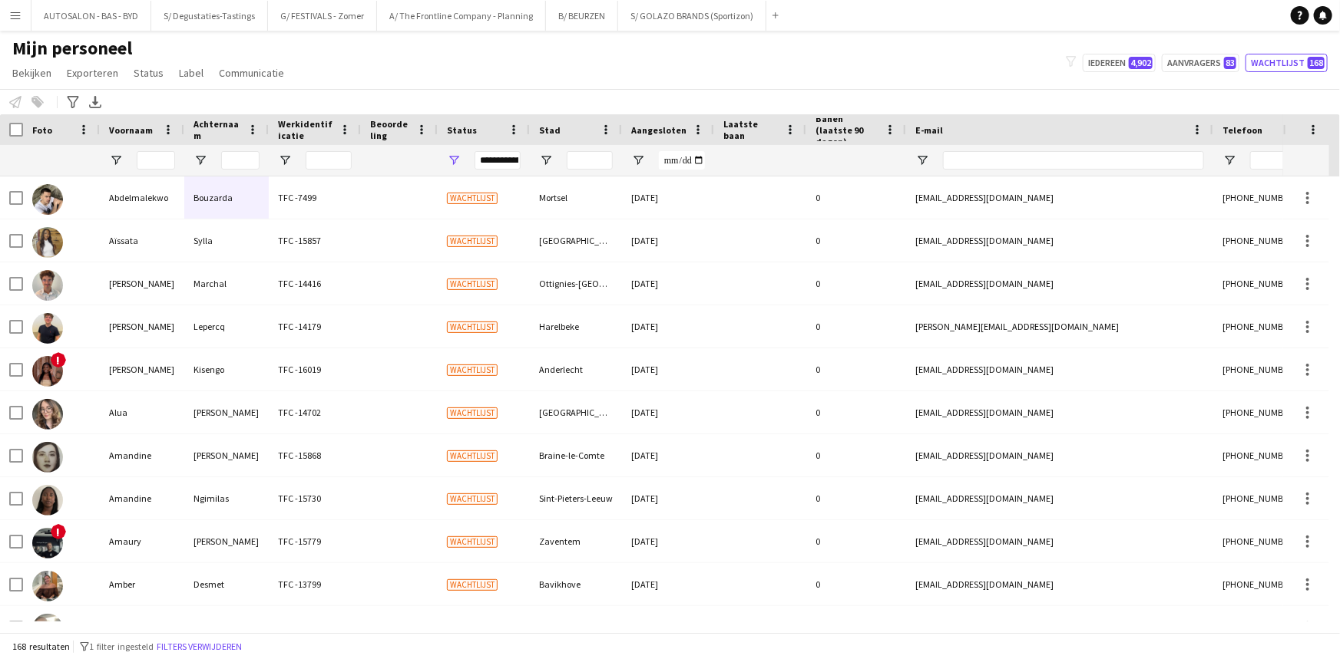
click at [439, 84] on div "Mijn personeel Bekijken Weergaven Standaardweergave Nieuwe weergave Bekijk bijw…" at bounding box center [670, 63] width 1340 height 52
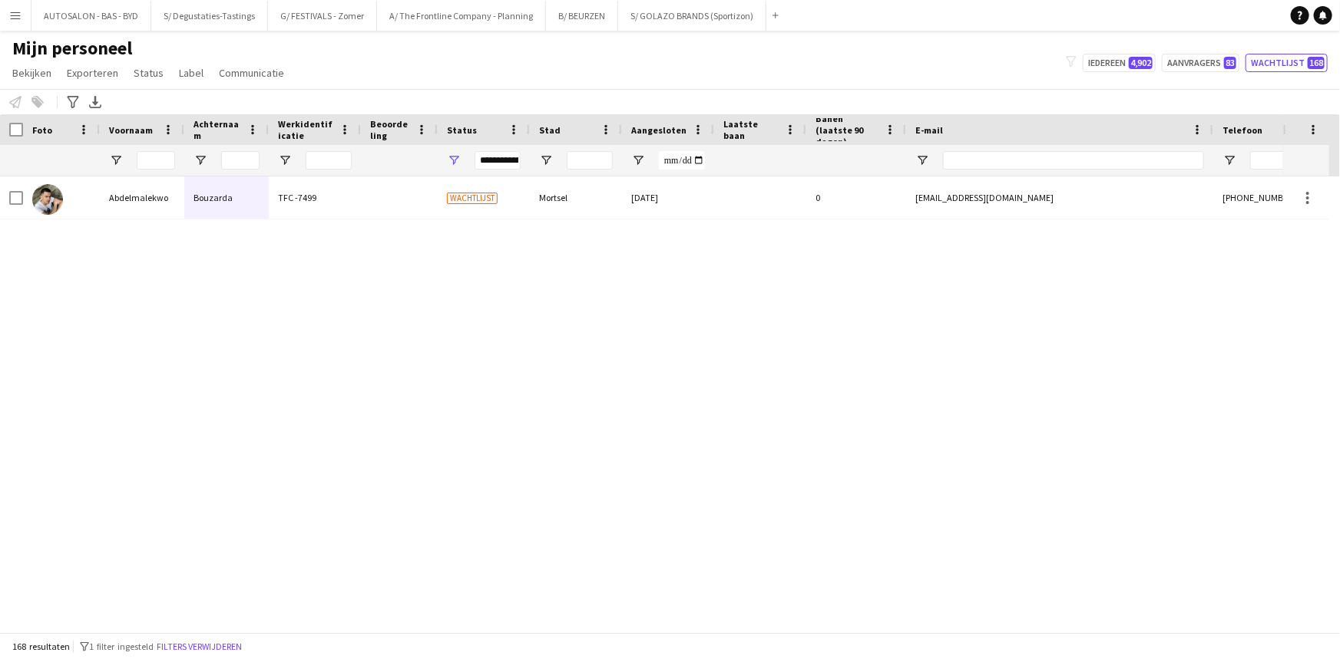
scroll to position [2338, 0]
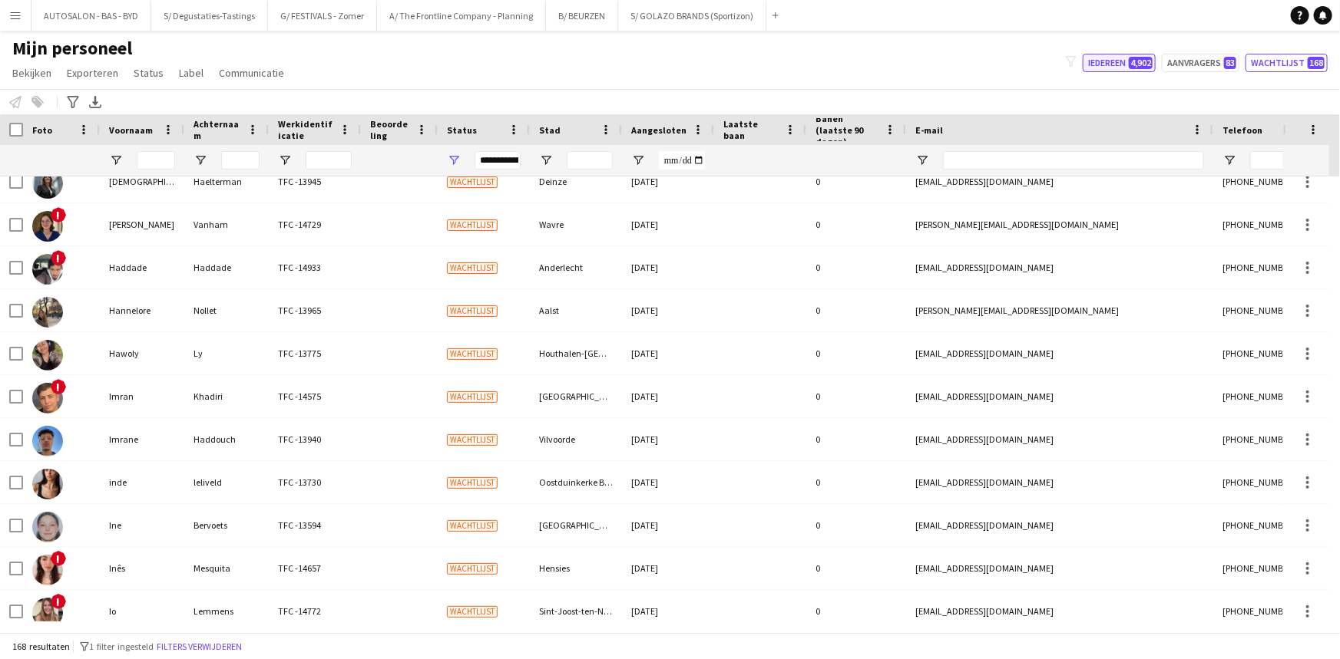
click at [1116, 62] on button "Iedereen 4,902" at bounding box center [1118, 63] width 73 height 18
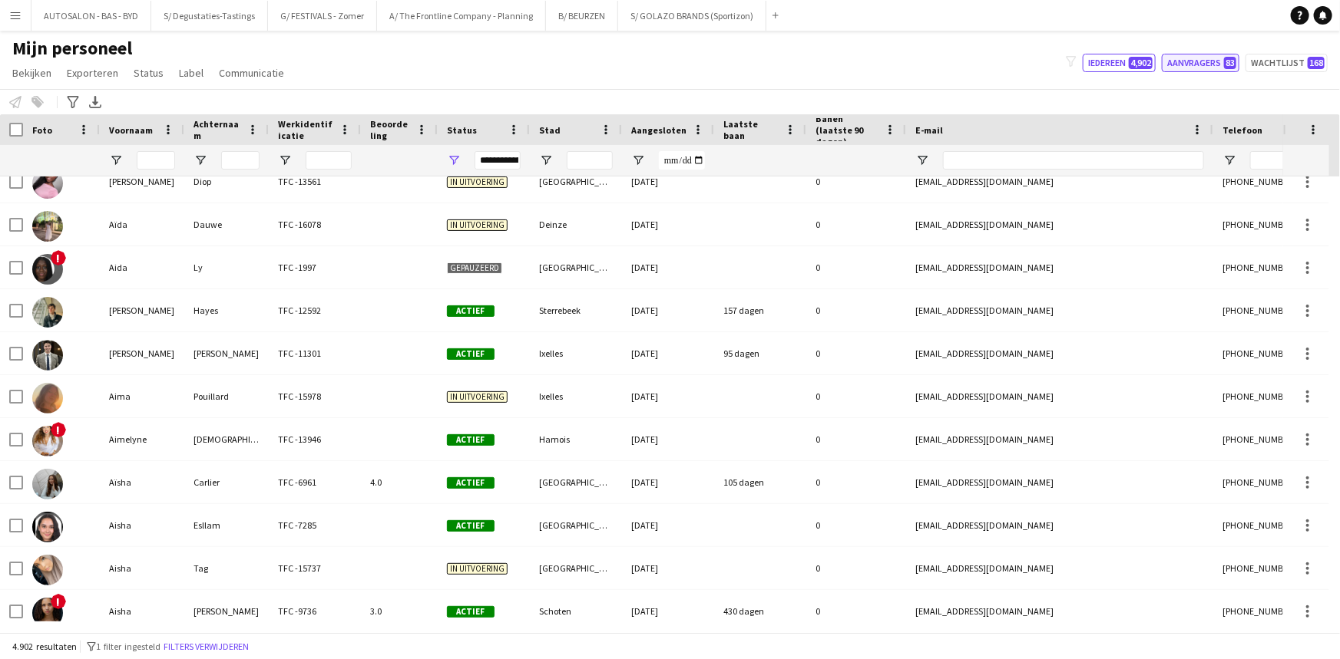
click at [1193, 60] on button "Aanvragers 83" at bounding box center [1201, 63] width 78 height 18
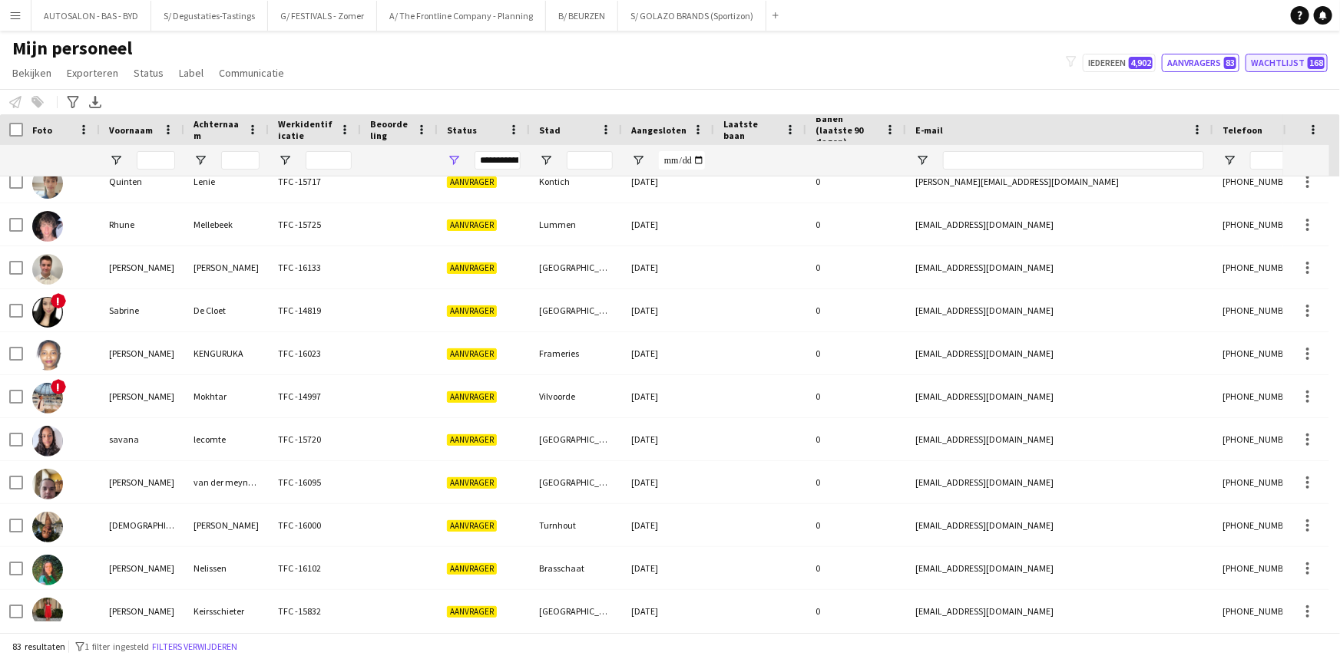
click at [1267, 61] on button "Wachtlijst 168" at bounding box center [1286, 63] width 82 height 18
type input "**********"
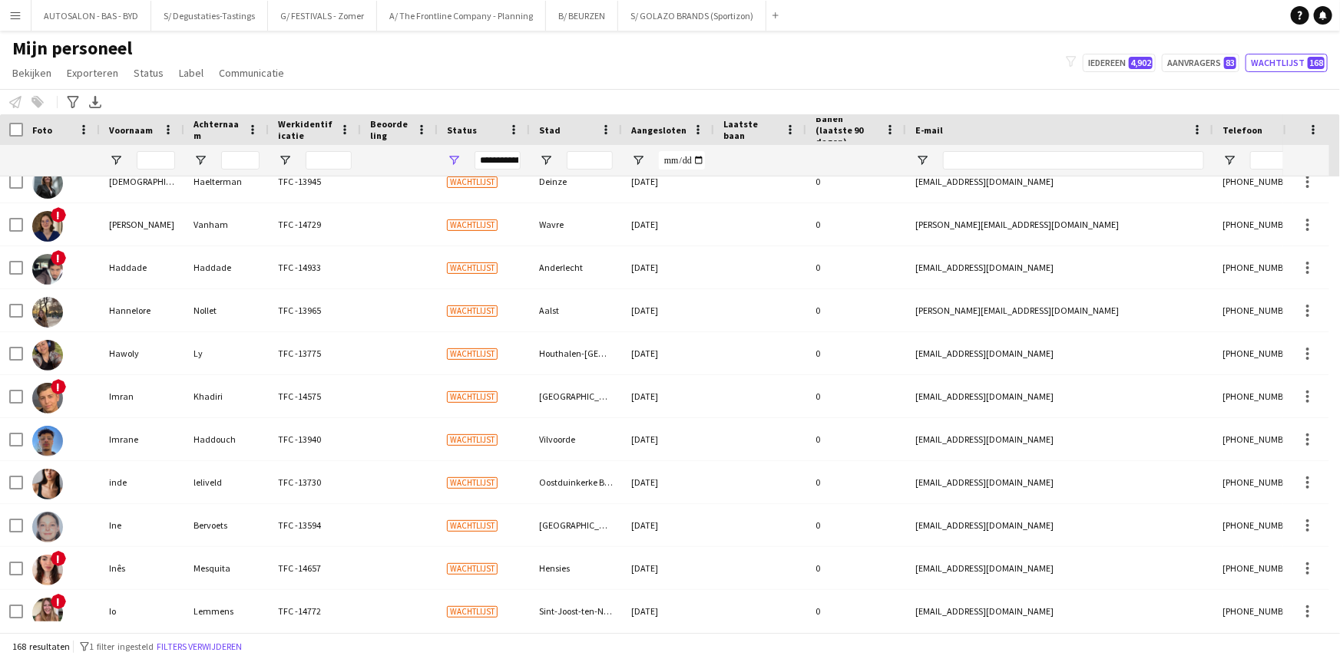
drag, startPoint x: 147, startPoint y: 170, endPoint x: 147, endPoint y: 155, distance: 14.6
click at [147, 170] on div at bounding box center [156, 160] width 38 height 31
click at [147, 154] on input "Voornaam Filter Invoer" at bounding box center [156, 160] width 38 height 18
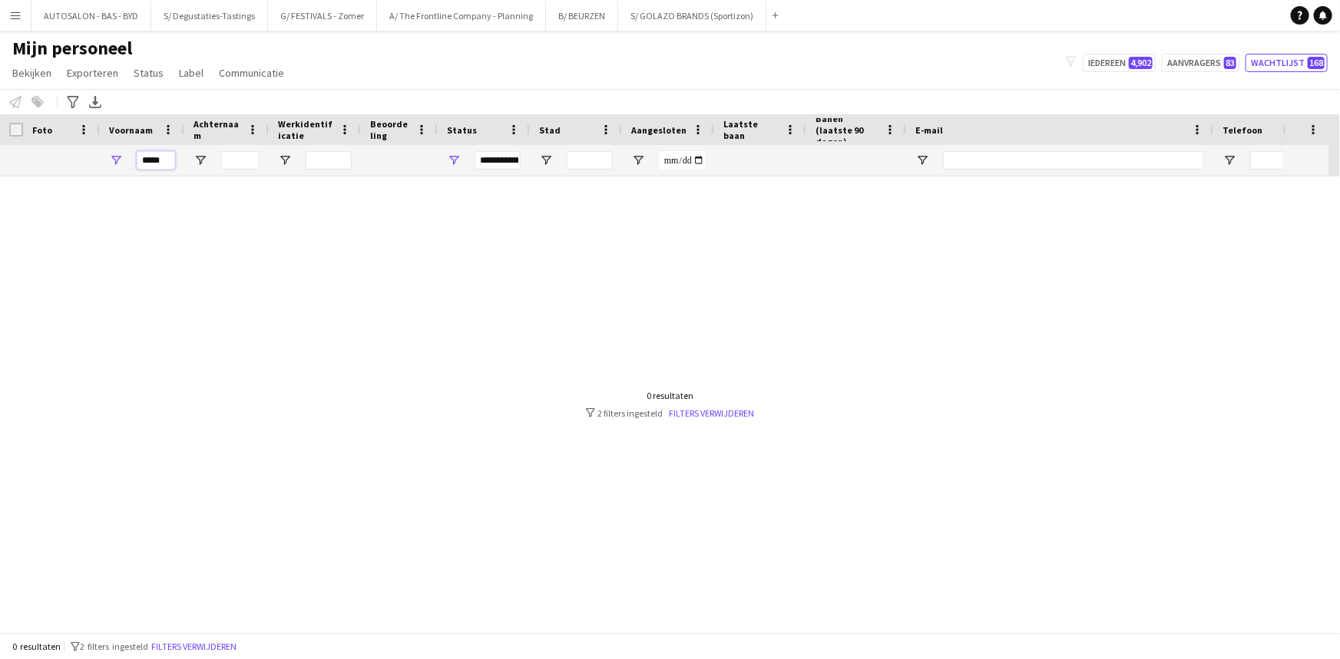
scroll to position [0, 0]
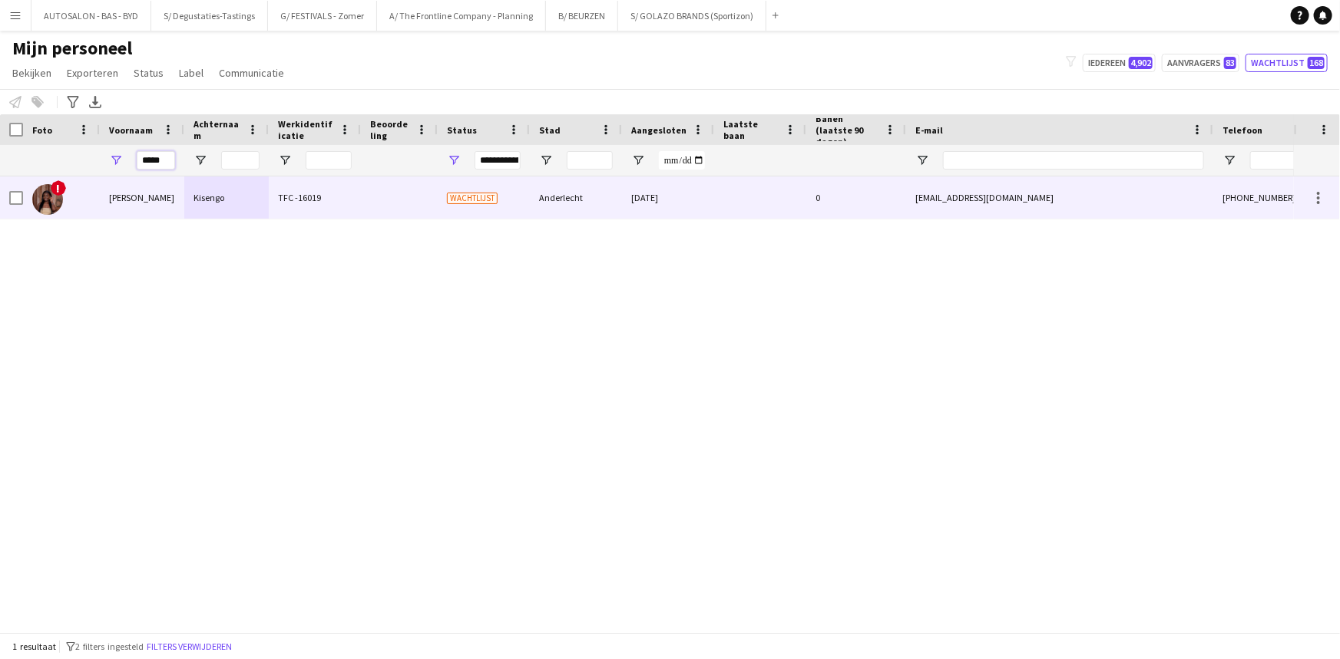
type input "*****"
drag, startPoint x: 194, startPoint y: 202, endPoint x: 648, endPoint y: 273, distance: 459.3
click at [194, 201] on div "Kisengo" at bounding box center [226, 198] width 84 height 42
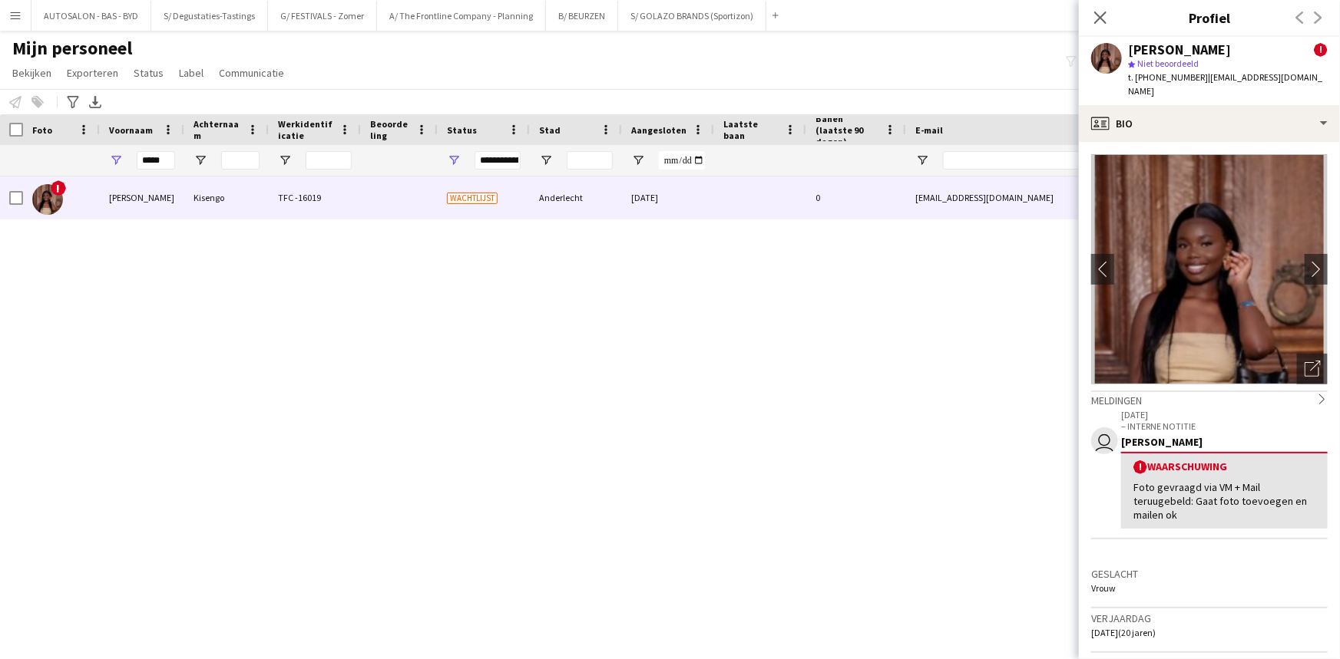
click at [1272, 481] on div "Foto gevraagd via VM + Mail teruugebeld: Gaat foto toevoegen en mailen ok" at bounding box center [1224, 502] width 182 height 42
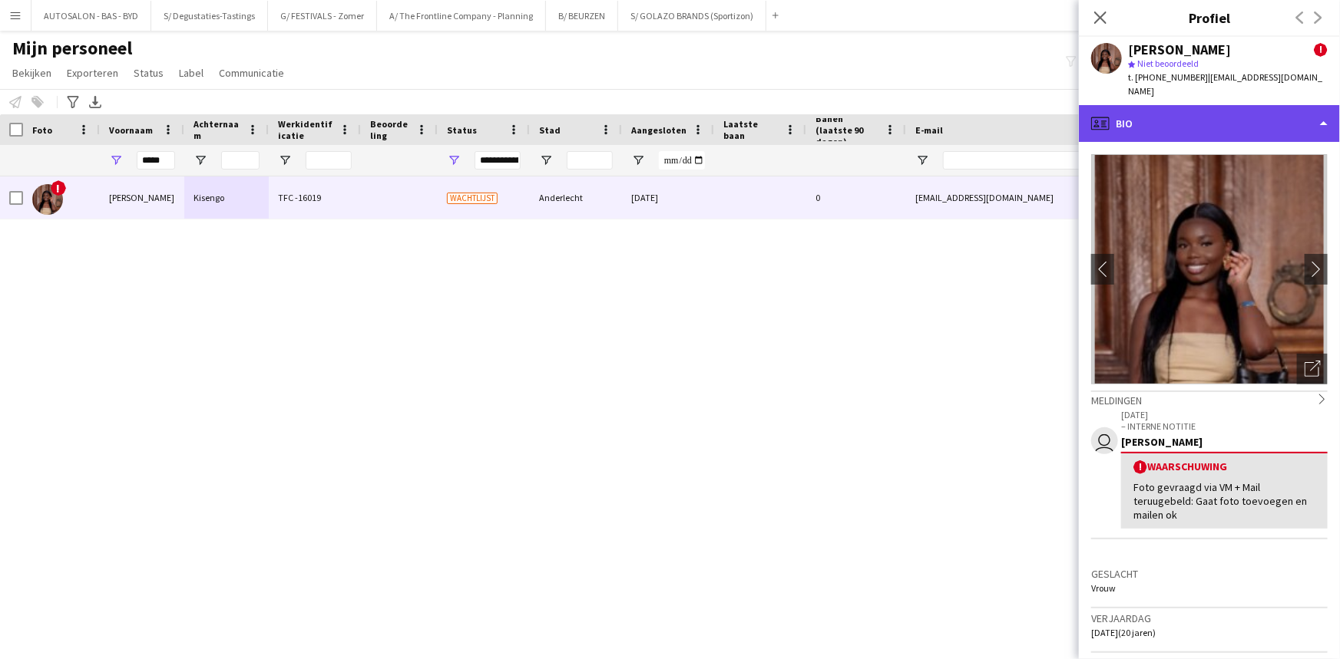
click at [1225, 124] on div "profile Bio" at bounding box center [1209, 123] width 261 height 37
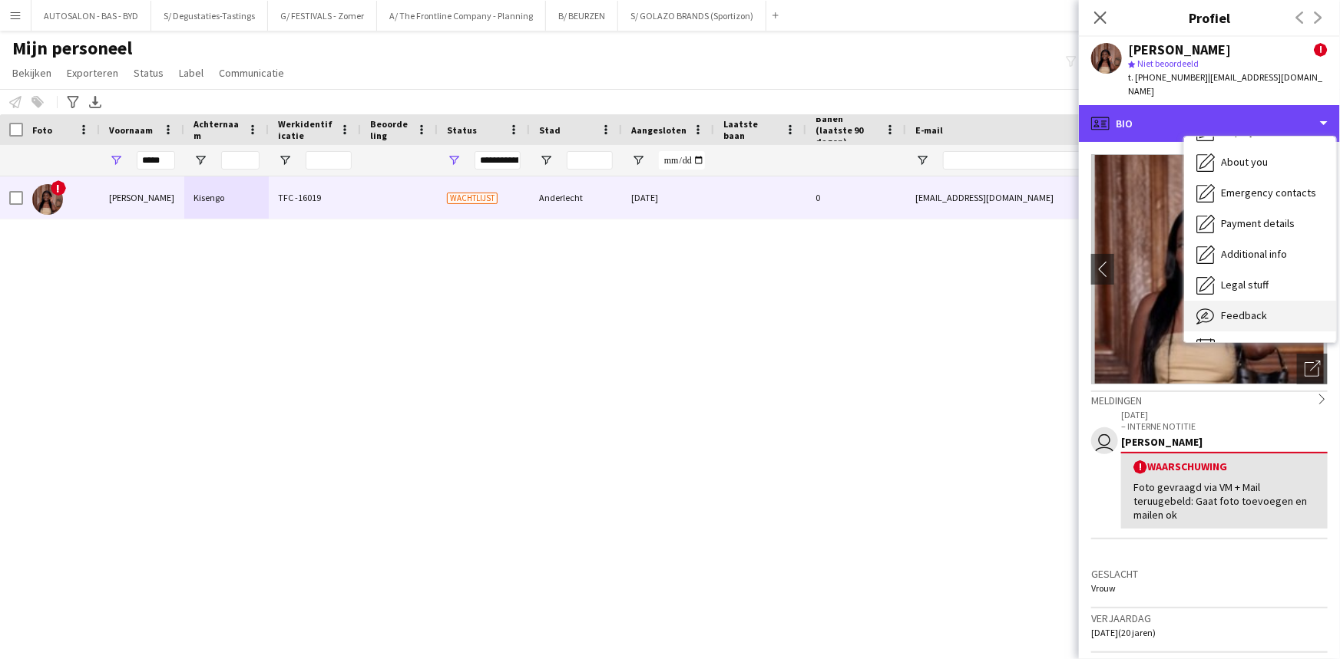
scroll to position [113, 0]
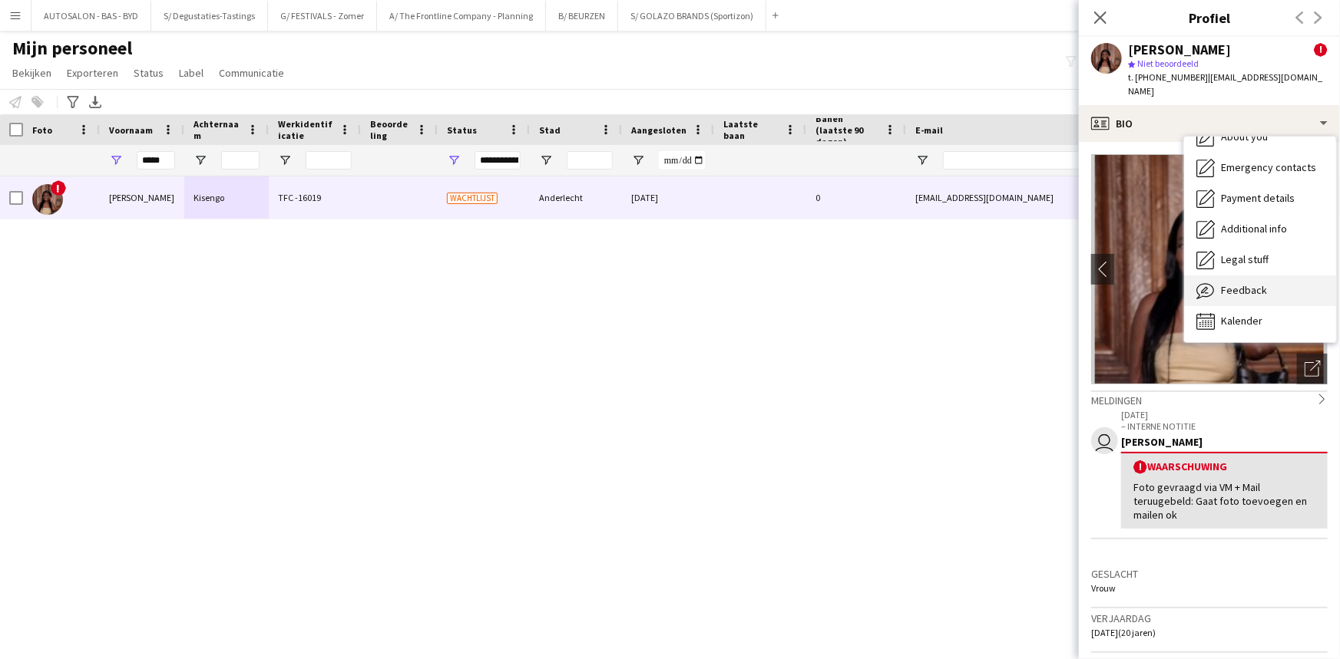
click at [1249, 283] on span "Feedback" at bounding box center [1244, 290] width 46 height 14
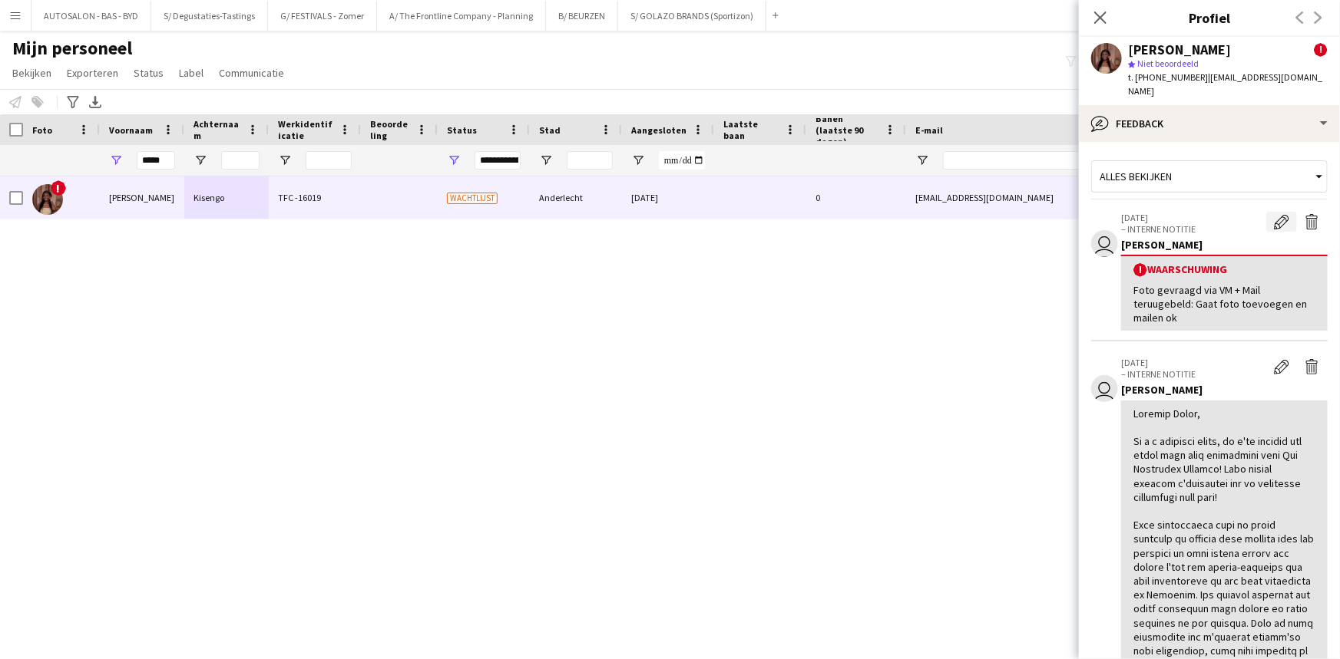
click at [1275, 214] on app-icon "Waarschuwing bewerken" at bounding box center [1281, 221] width 15 height 15
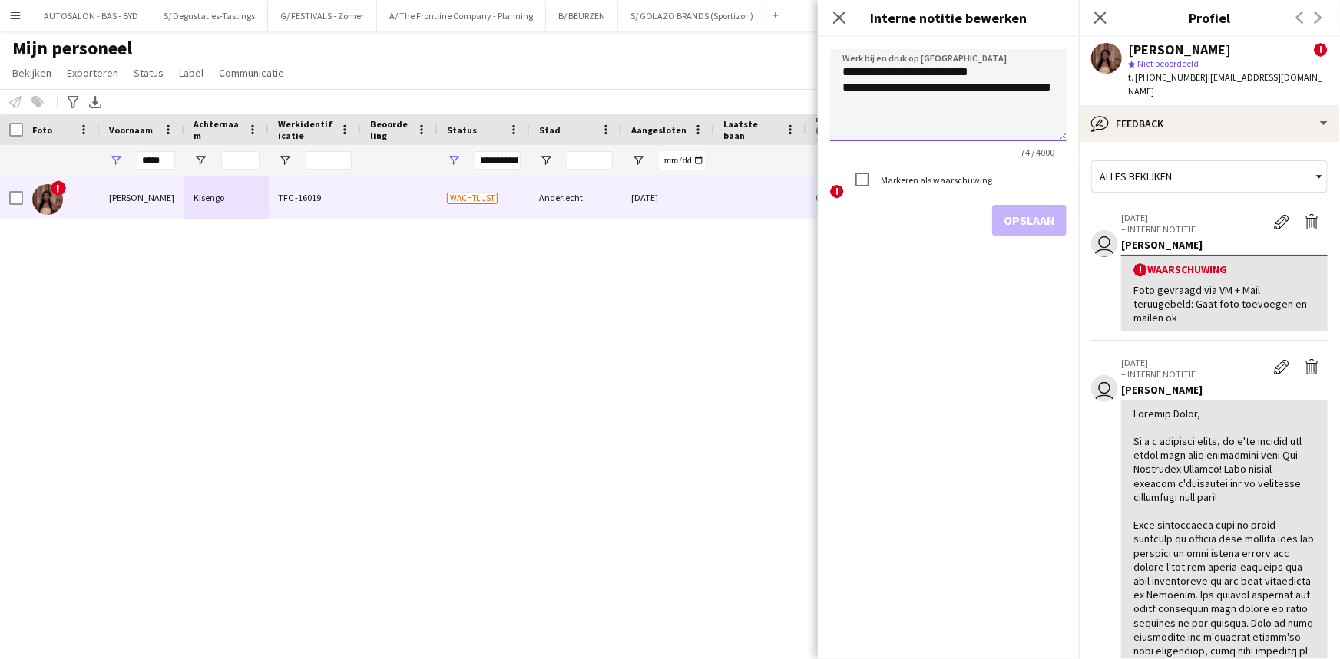
drag, startPoint x: 908, startPoint y: 104, endPoint x: 986, endPoint y: 125, distance: 80.5
click at [912, 105] on textarea "**********" at bounding box center [948, 95] width 236 height 92
type textarea "**********"
click at [1028, 203] on form "**********" at bounding box center [948, 142] width 261 height 211
click at [1023, 222] on button "Opslaan" at bounding box center [1029, 220] width 74 height 31
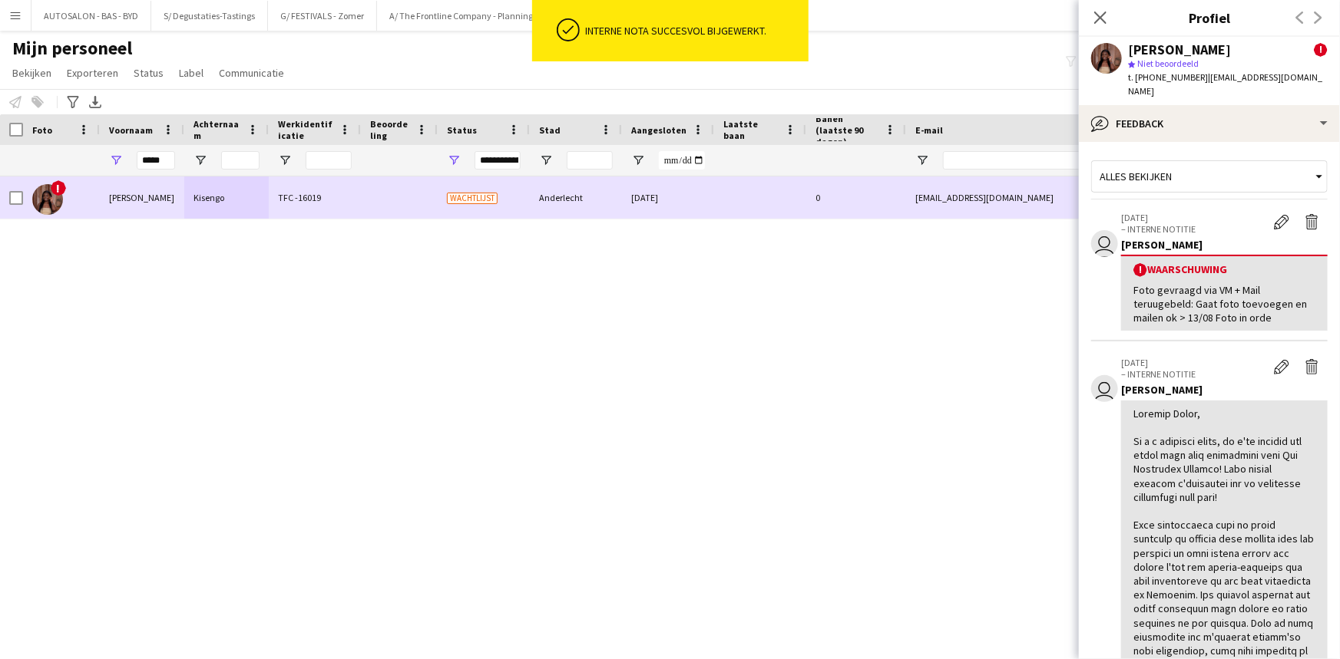
click at [876, 361] on div "! [PERSON_NAME] TFC -16019 Wachtlijst Anderlecht [DATE] 0 [EMAIL_ADDRESS][DOMAI…" at bounding box center [647, 399] width 1294 height 445
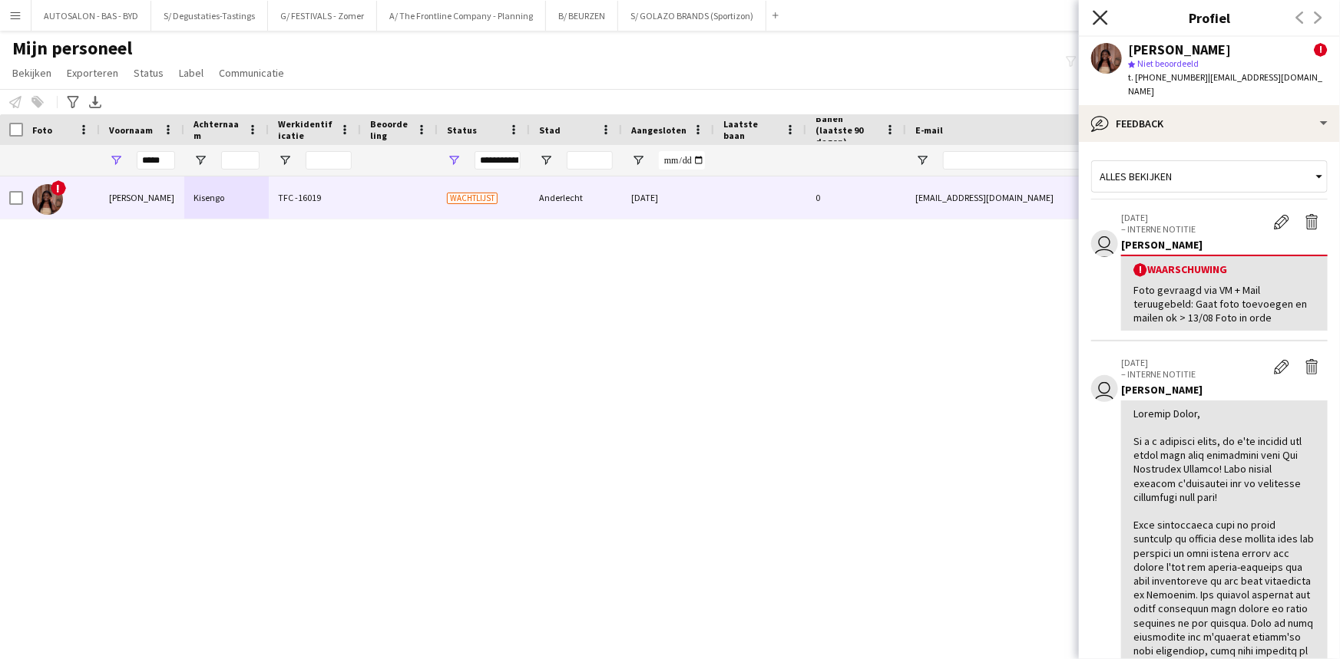
click at [1093, 21] on icon "Sluit pop-in" at bounding box center [1099, 17] width 15 height 15
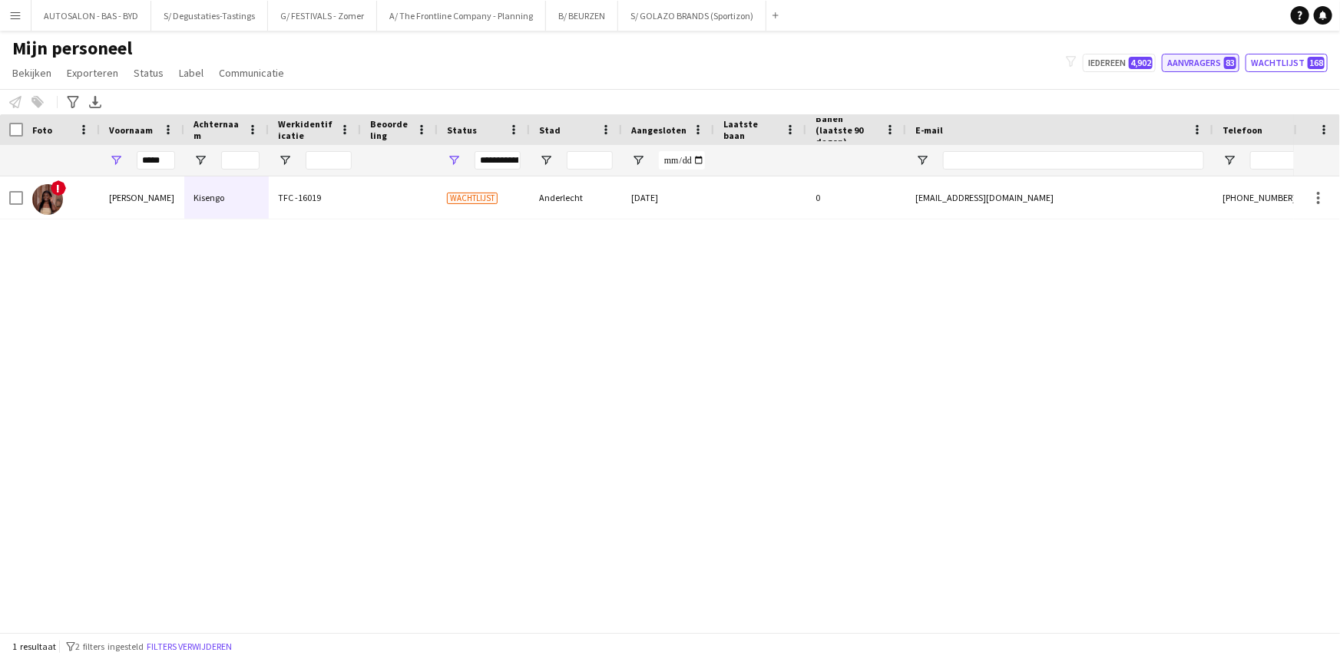
click at [1216, 65] on button "Aanvragers 83" at bounding box center [1201, 63] width 78 height 18
type input "**********"
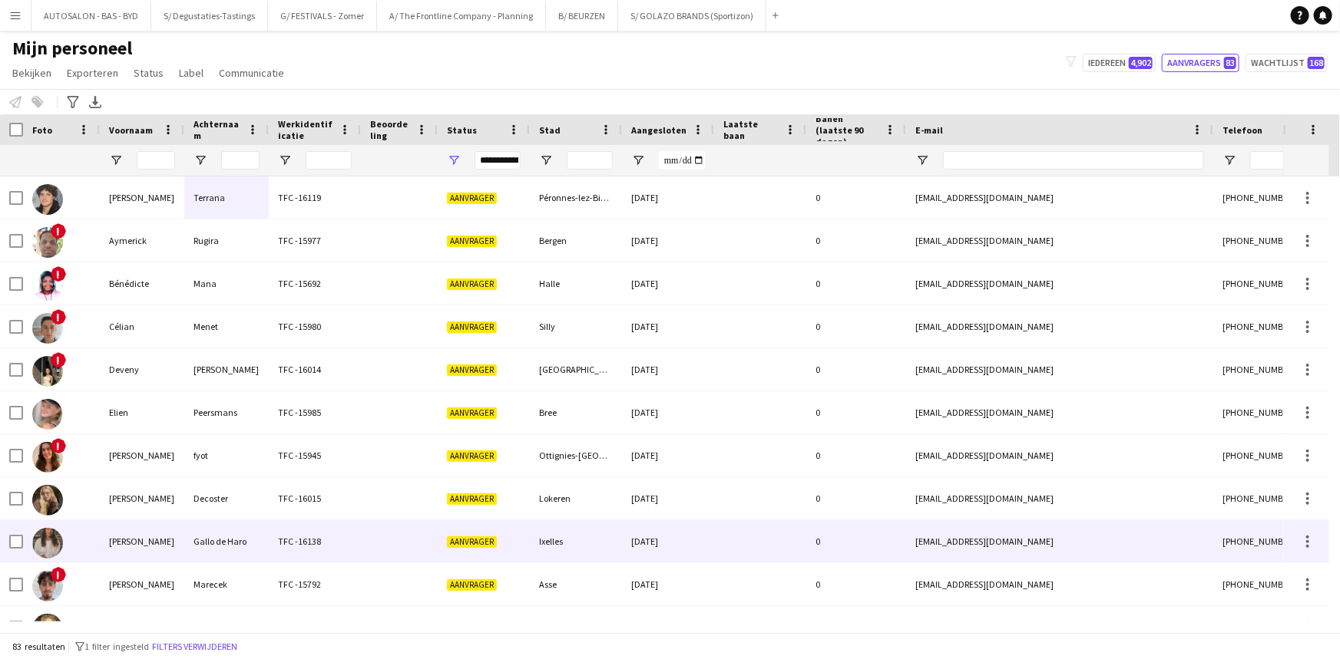
click at [164, 503] on div "[PERSON_NAME]" at bounding box center [142, 498] width 84 height 42
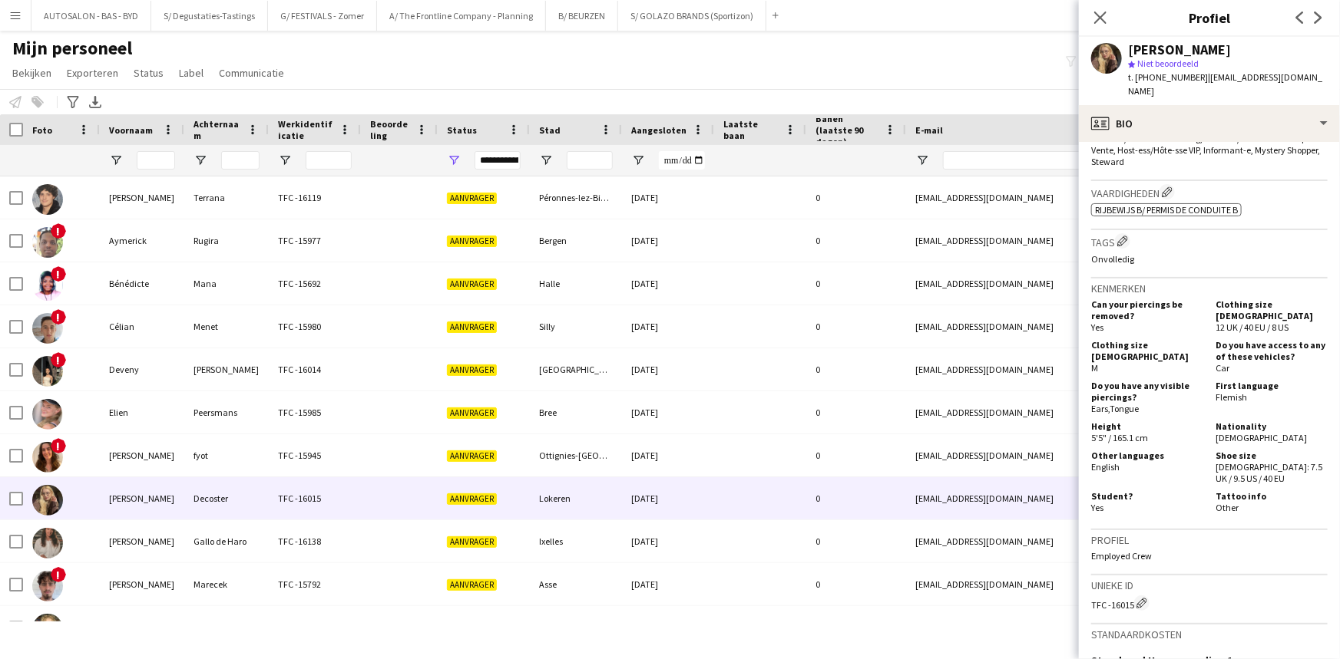
scroll to position [0, 0]
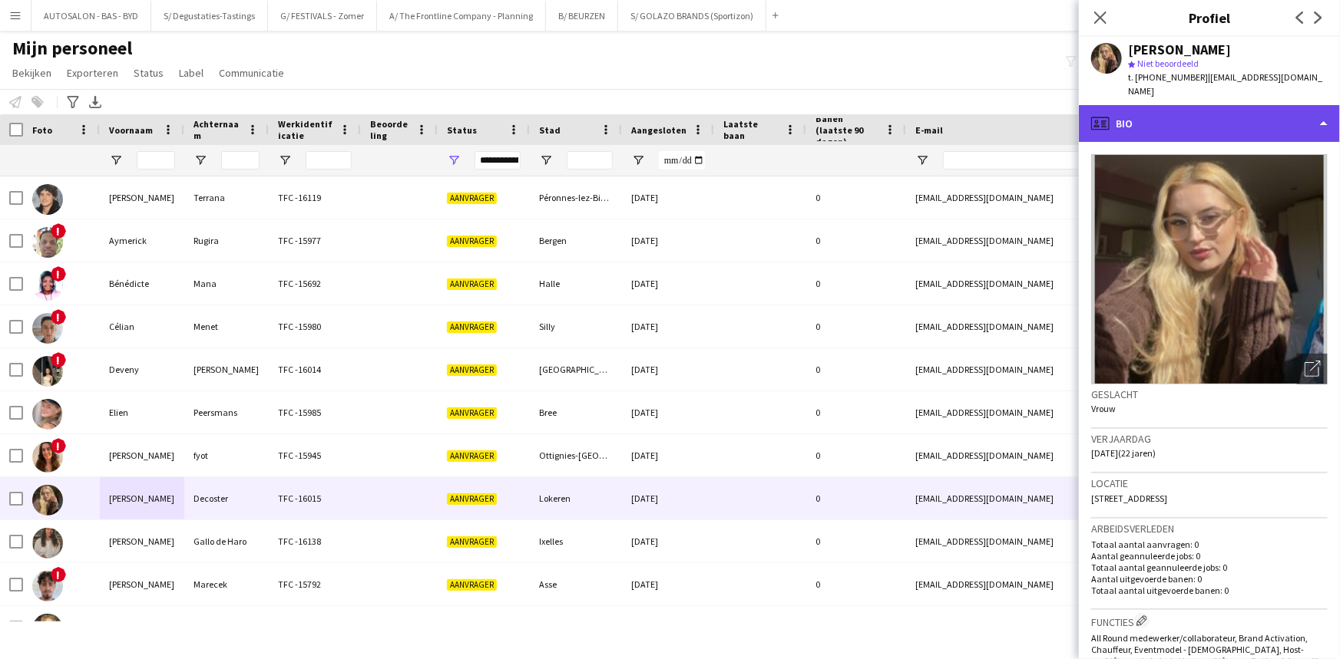
click at [1219, 105] on div "profile Bio" at bounding box center [1209, 123] width 261 height 37
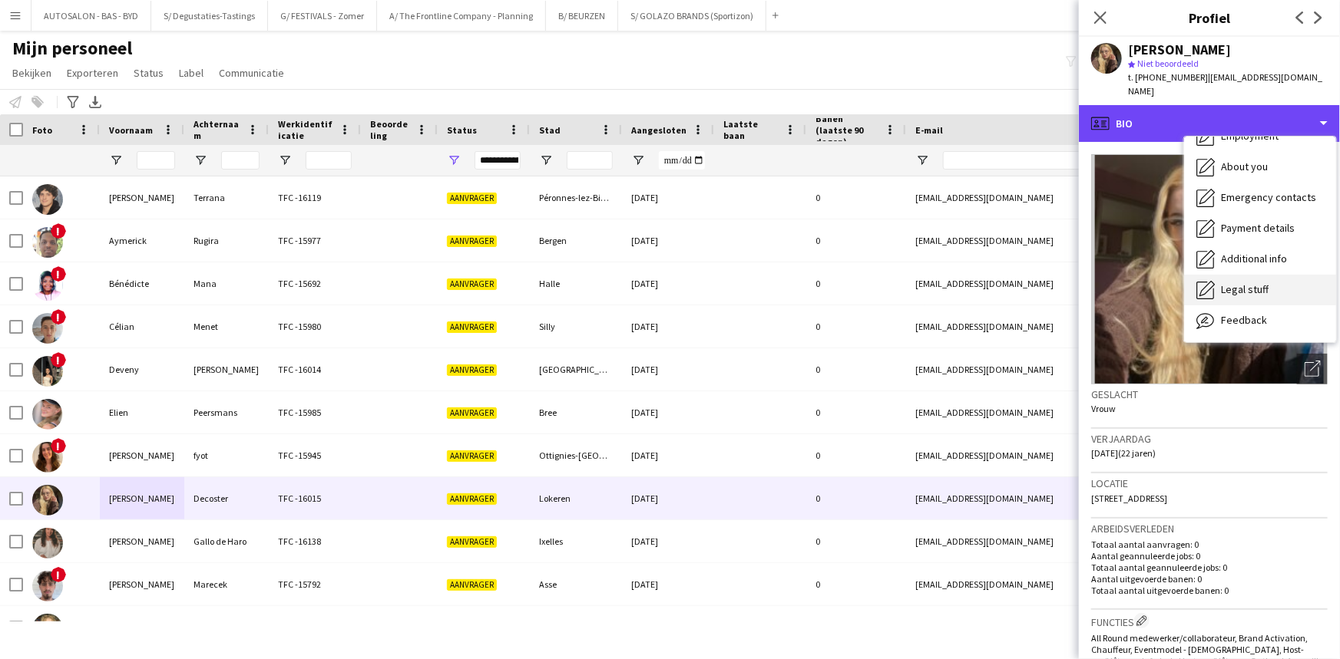
scroll to position [113, 0]
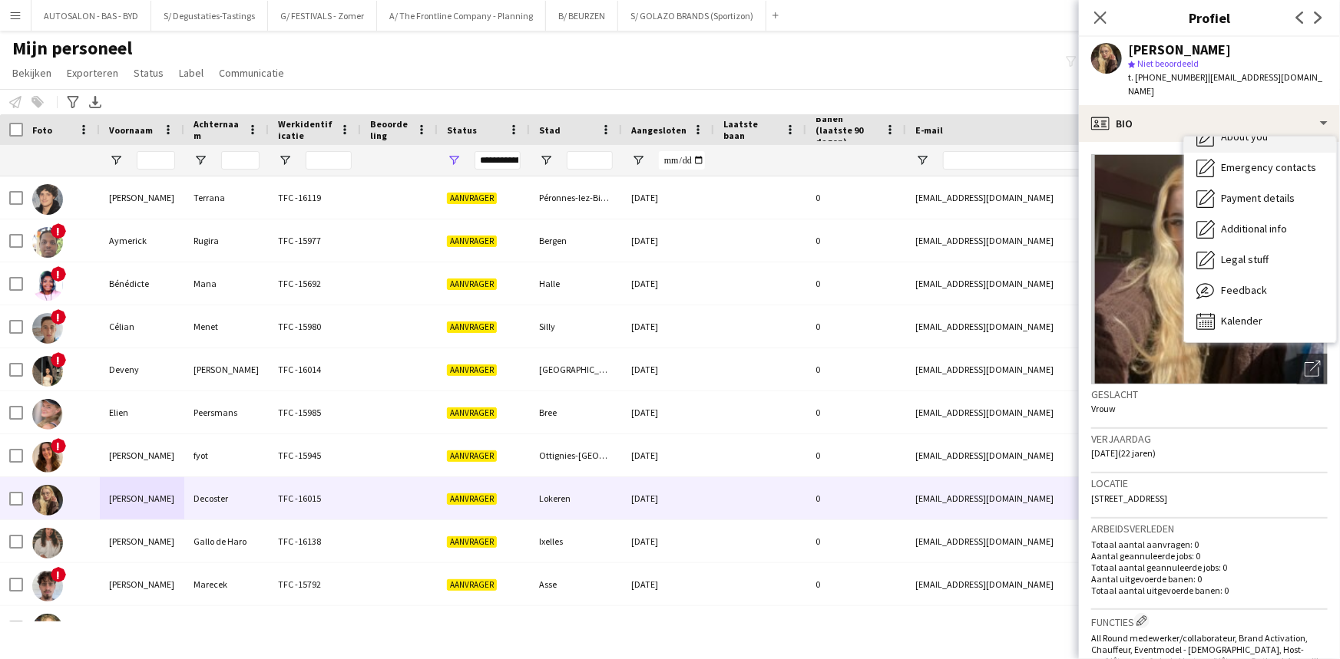
click at [1251, 130] on span "About you" at bounding box center [1244, 137] width 47 height 14
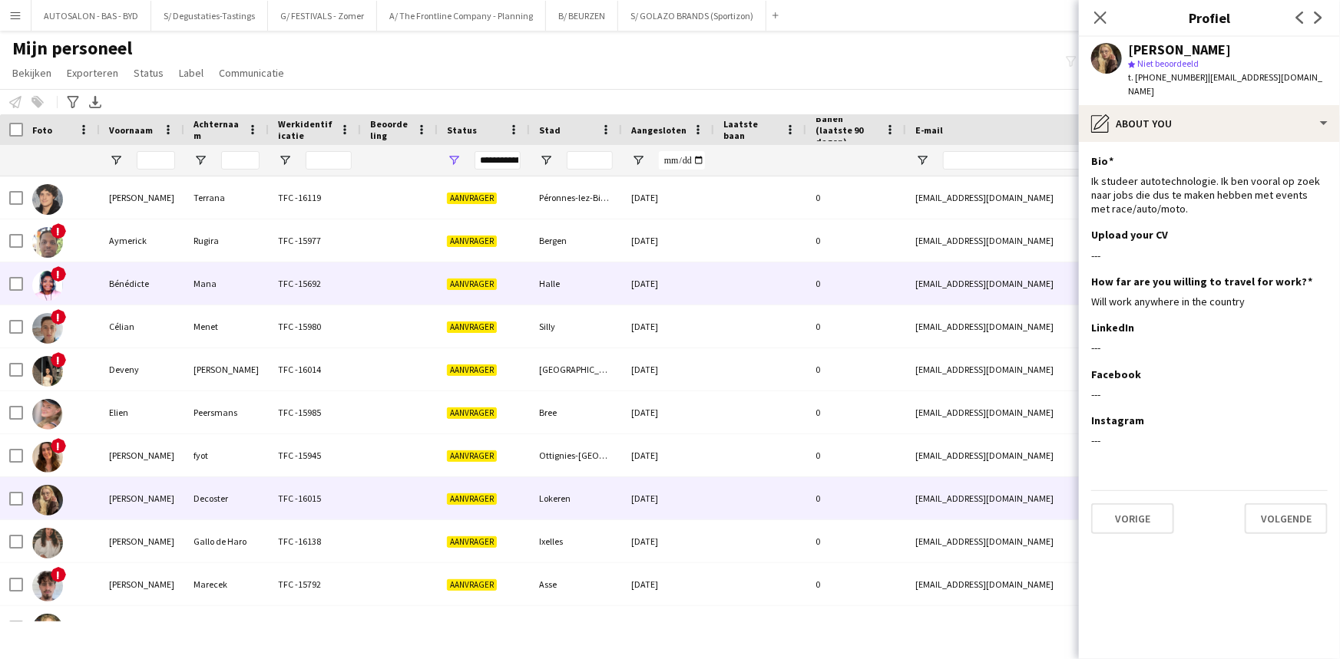
click at [186, 284] on div "Mana" at bounding box center [226, 284] width 84 height 42
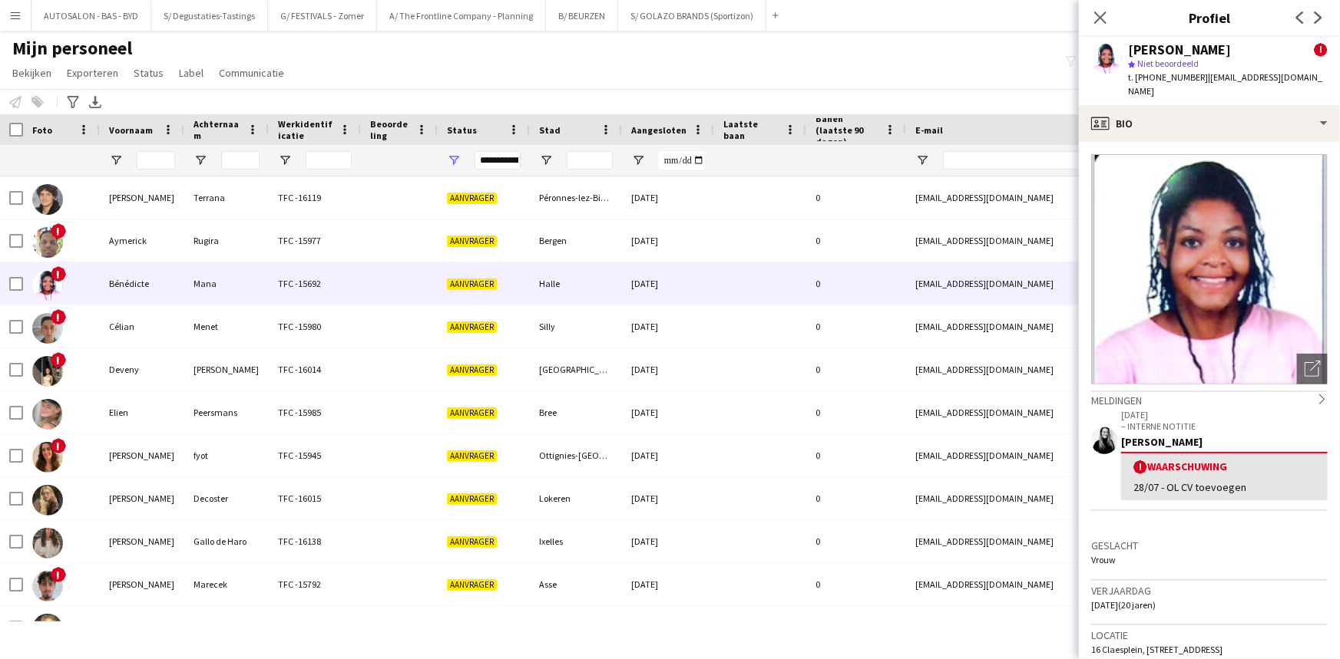
click at [1266, 75] on span "| manabenedicte5@gmail.com" at bounding box center [1225, 83] width 194 height 25
drag, startPoint x: 1319, startPoint y: 76, endPoint x: 1197, endPoint y: 84, distance: 122.3
click at [1197, 84] on div "Bénédicte Mana ! star Niet beoordeeld t. +32465242157 | manabenedicte5@gmail.com" at bounding box center [1209, 71] width 261 height 68
copy span "[EMAIL_ADDRESS][DOMAIN_NAME]"
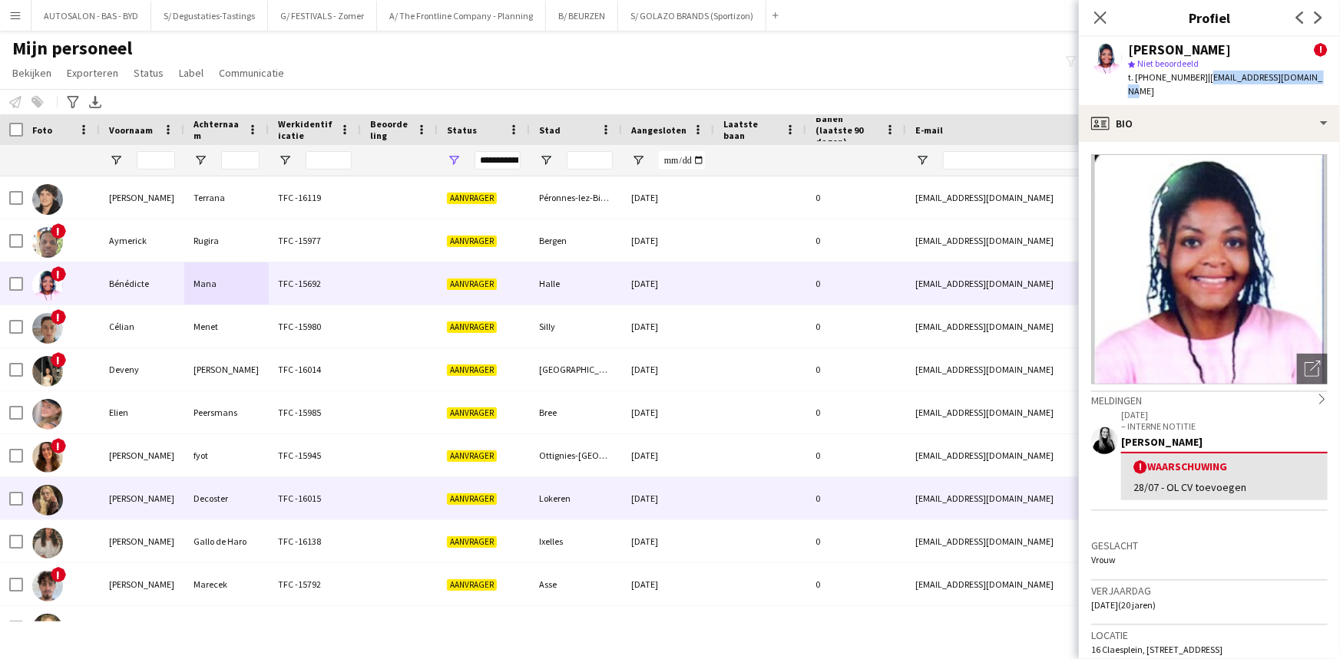
click at [161, 501] on div "[PERSON_NAME]" at bounding box center [142, 498] width 84 height 42
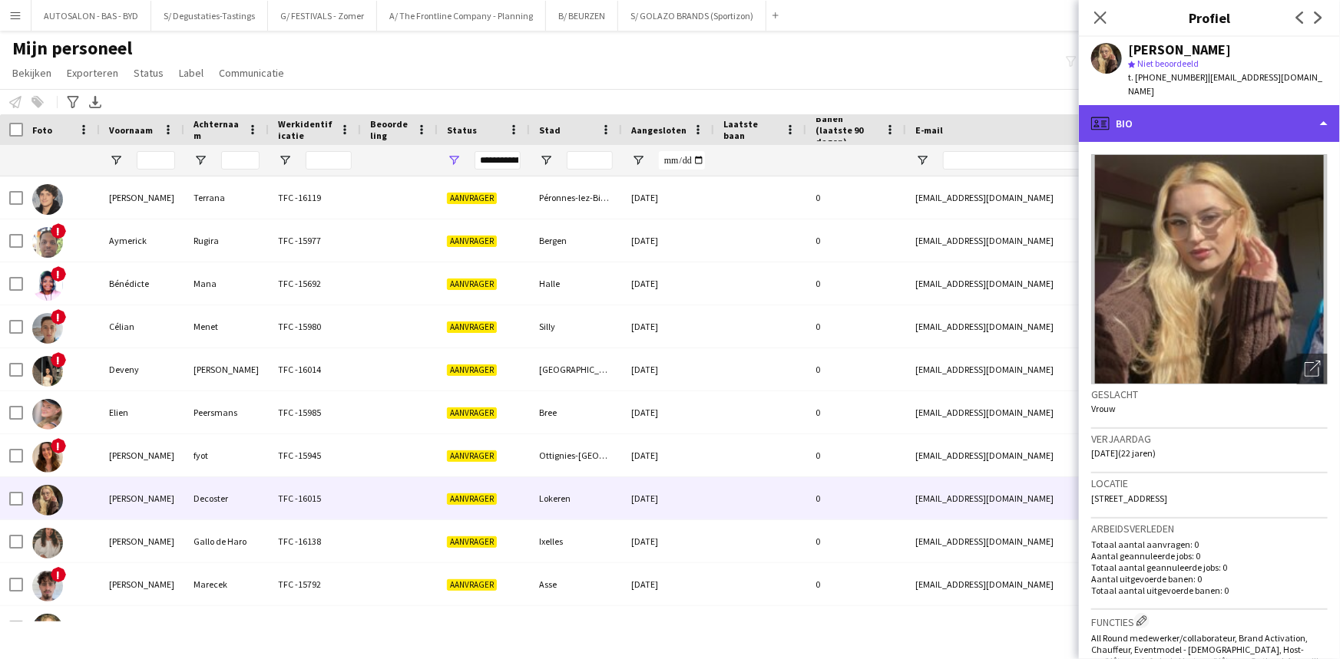
click at [1197, 105] on div "profile Bio" at bounding box center [1209, 123] width 261 height 37
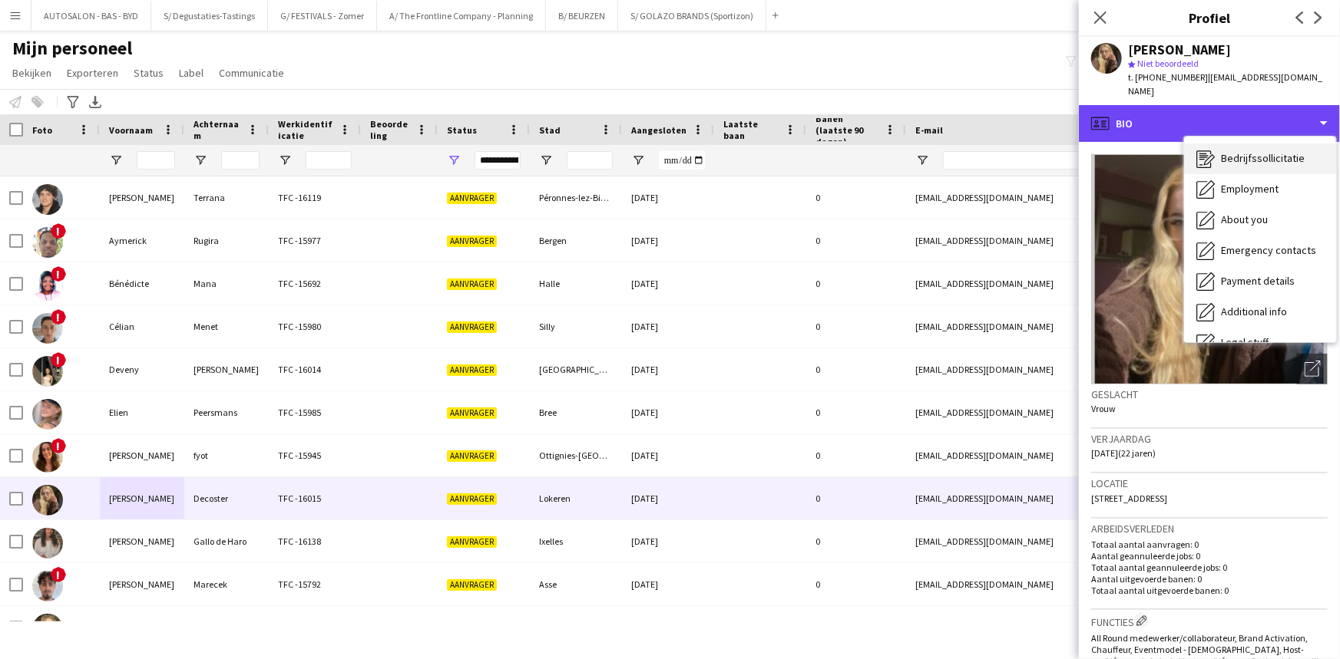
scroll to position [0, 0]
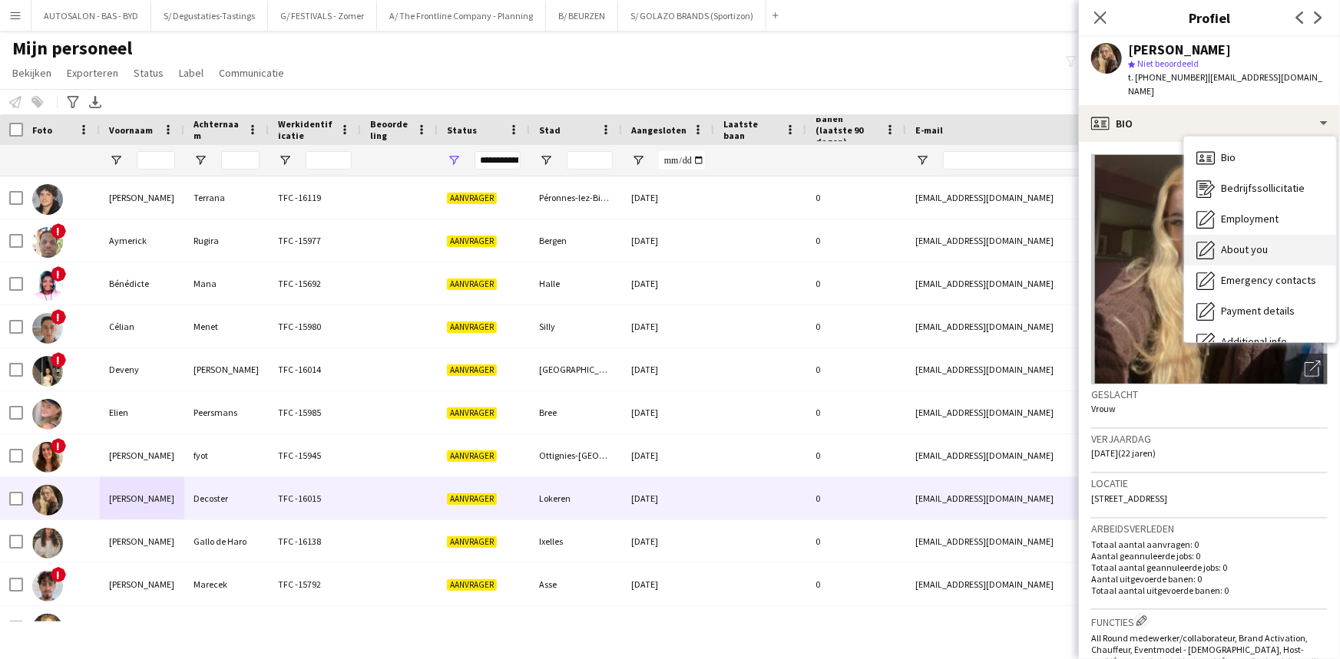
click at [1259, 243] on span "About you" at bounding box center [1244, 250] width 47 height 14
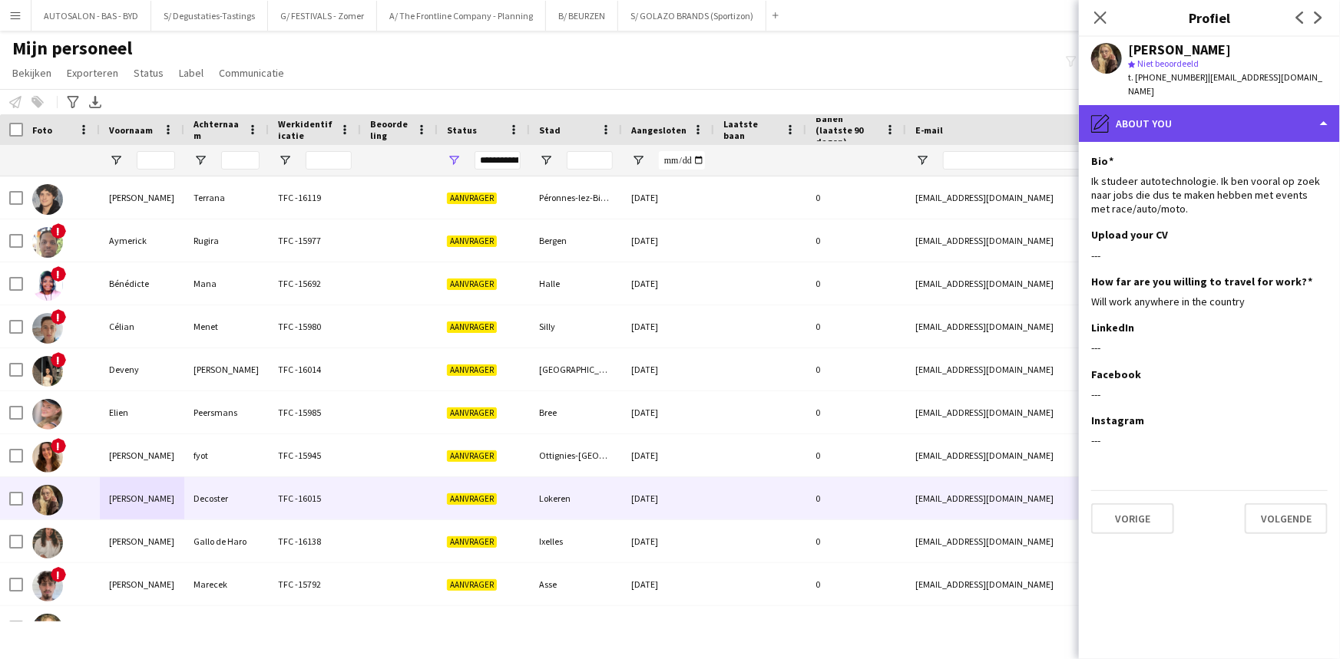
click at [1199, 115] on div "pencil4 About you" at bounding box center [1209, 123] width 261 height 37
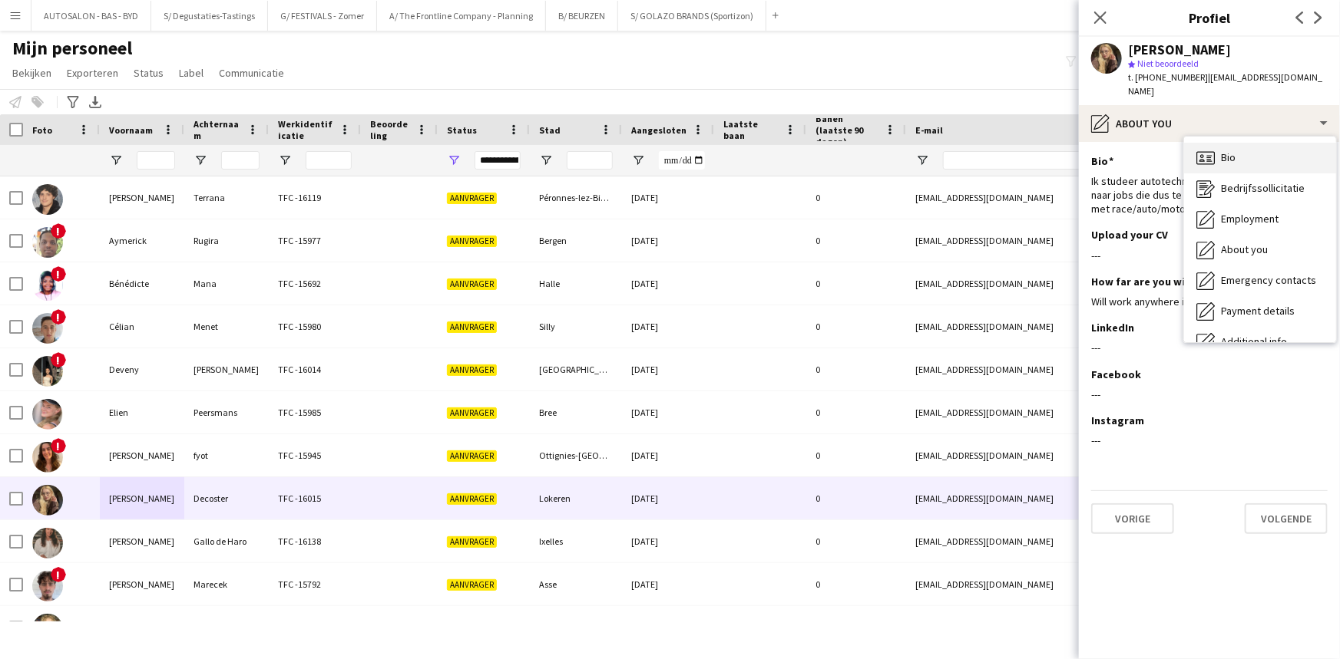
click at [1245, 150] on div "Bio Bio" at bounding box center [1260, 158] width 152 height 31
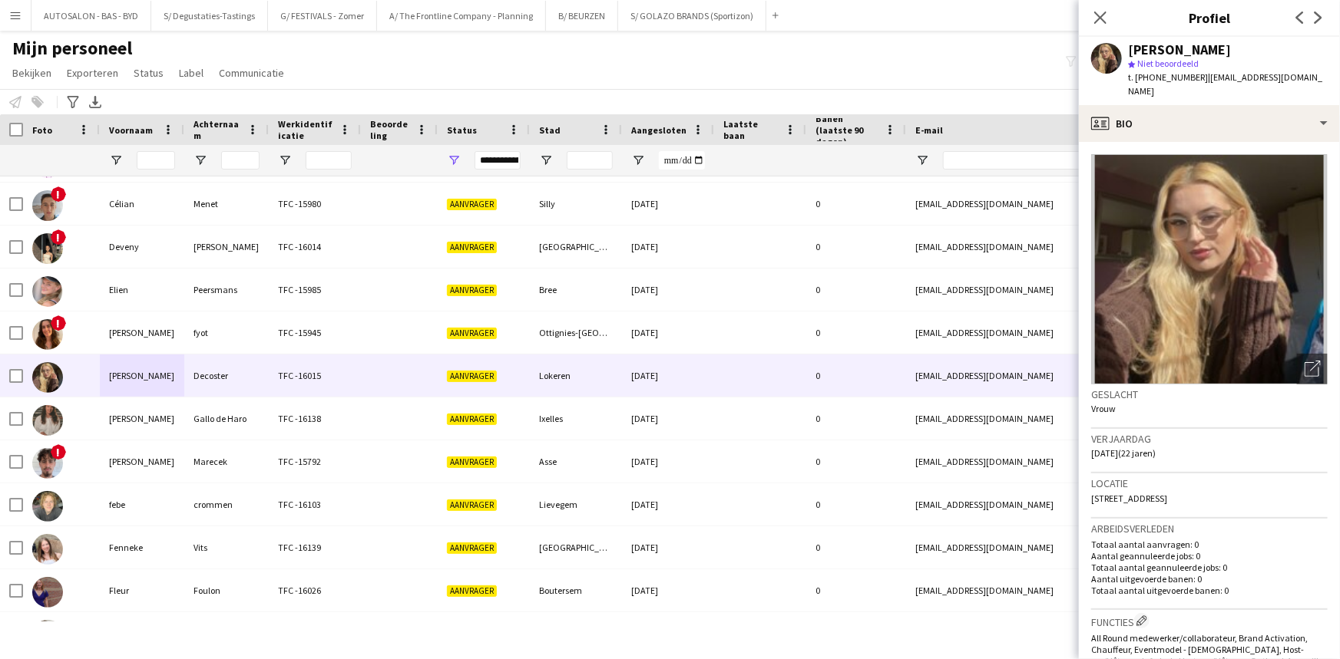
scroll to position [123, 0]
drag, startPoint x: 1185, startPoint y: 492, endPoint x: 1176, endPoint y: 534, distance: 43.1
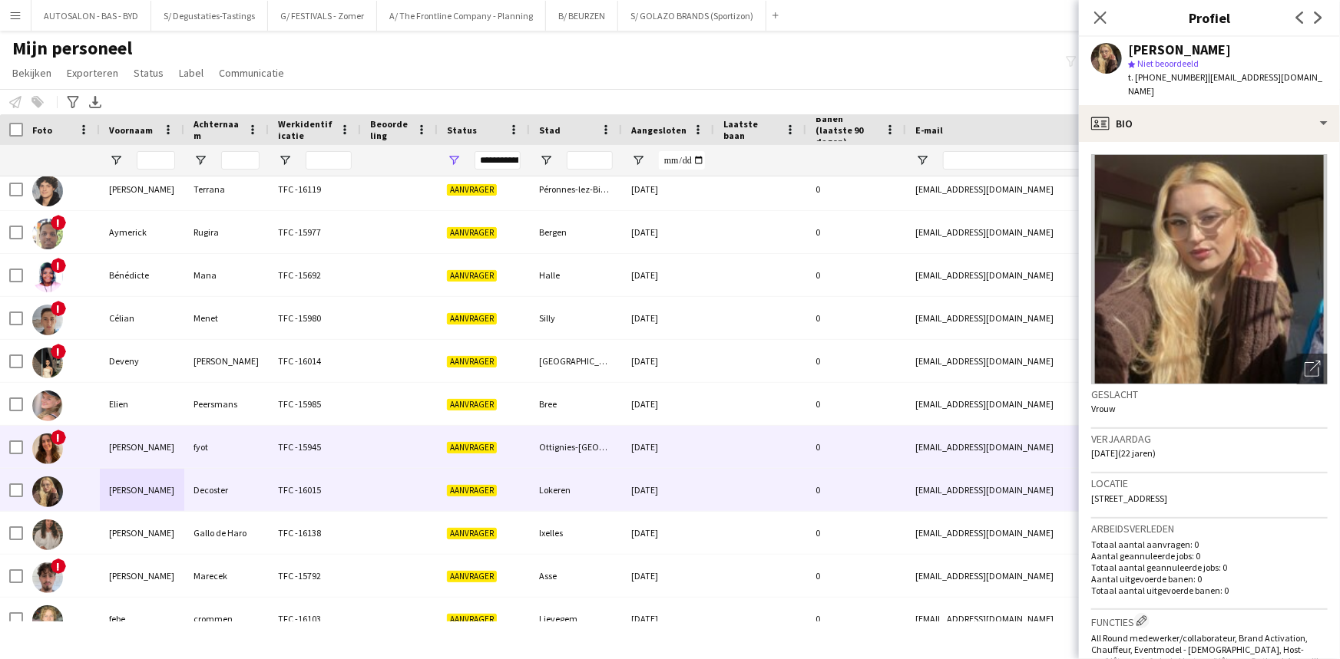
scroll to position [0, 0]
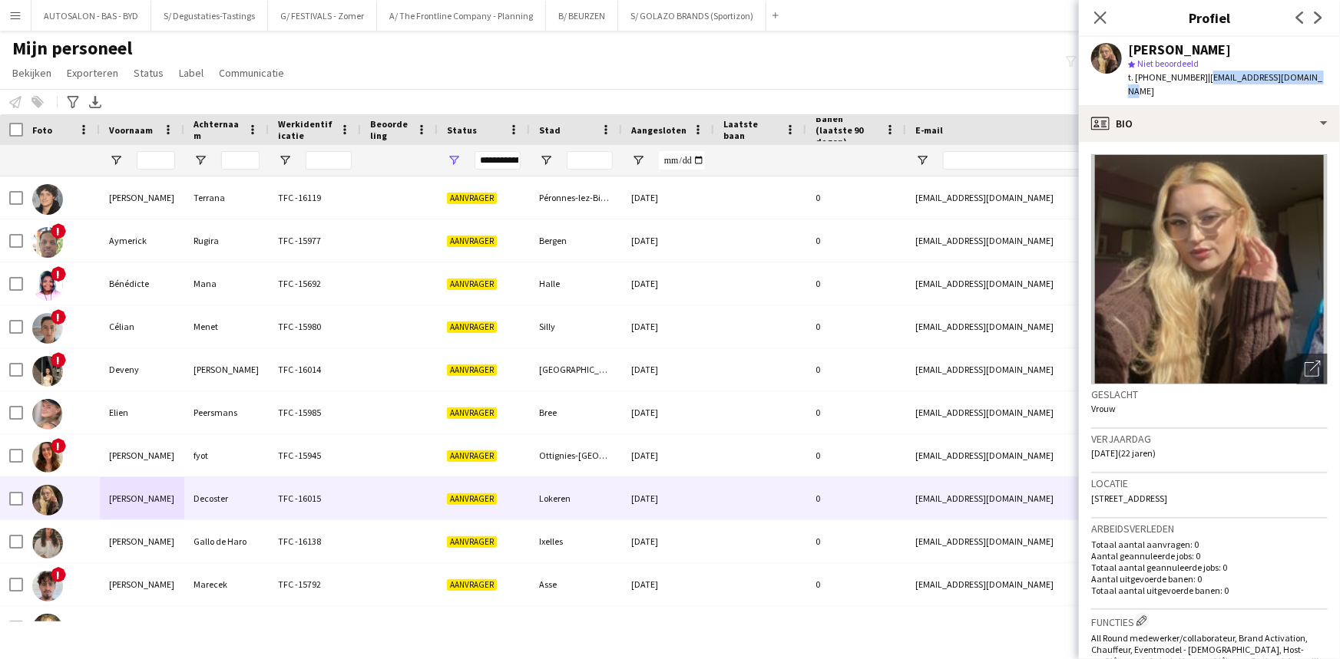
drag, startPoint x: 1308, startPoint y: 78, endPoint x: 1198, endPoint y: 84, distance: 110.8
click at [1198, 84] on div "Ellen Decoster star Niet beoordeeld t. +32471109275 | ellendecoster@icloud.com" at bounding box center [1209, 71] width 261 height 68
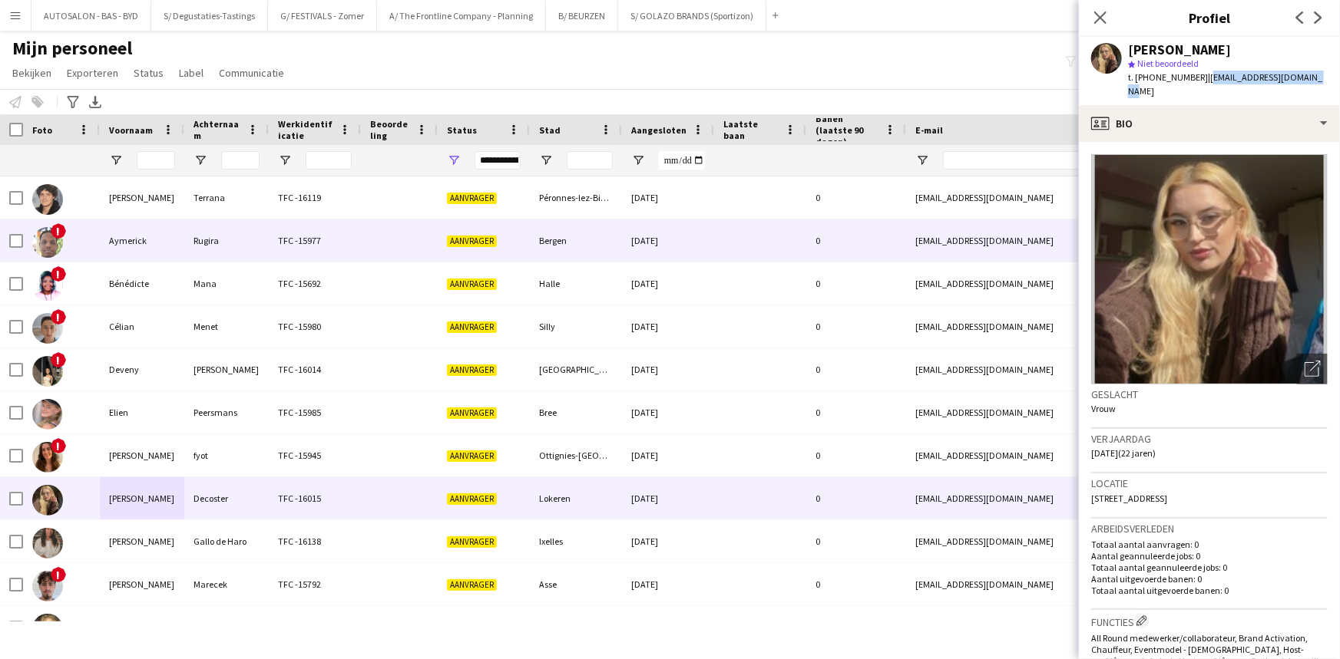
copy span "[EMAIL_ADDRESS][DOMAIN_NAME]"
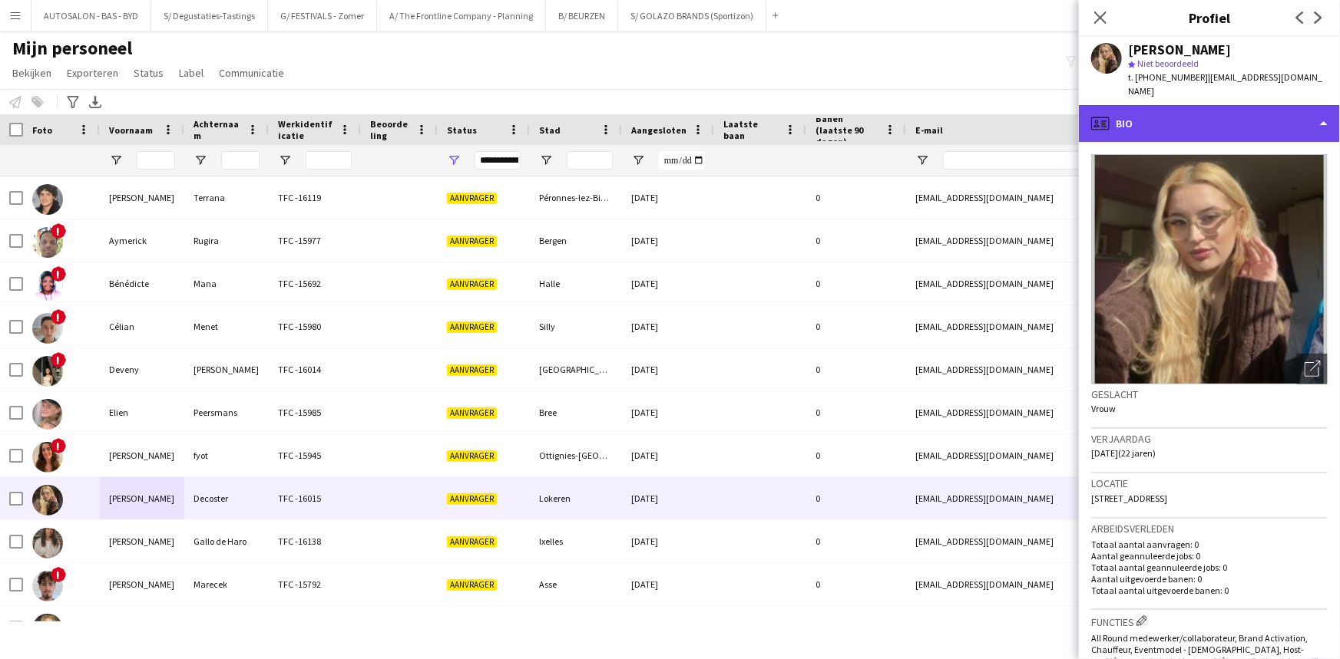
click at [1258, 117] on div "profile Bio" at bounding box center [1209, 123] width 261 height 37
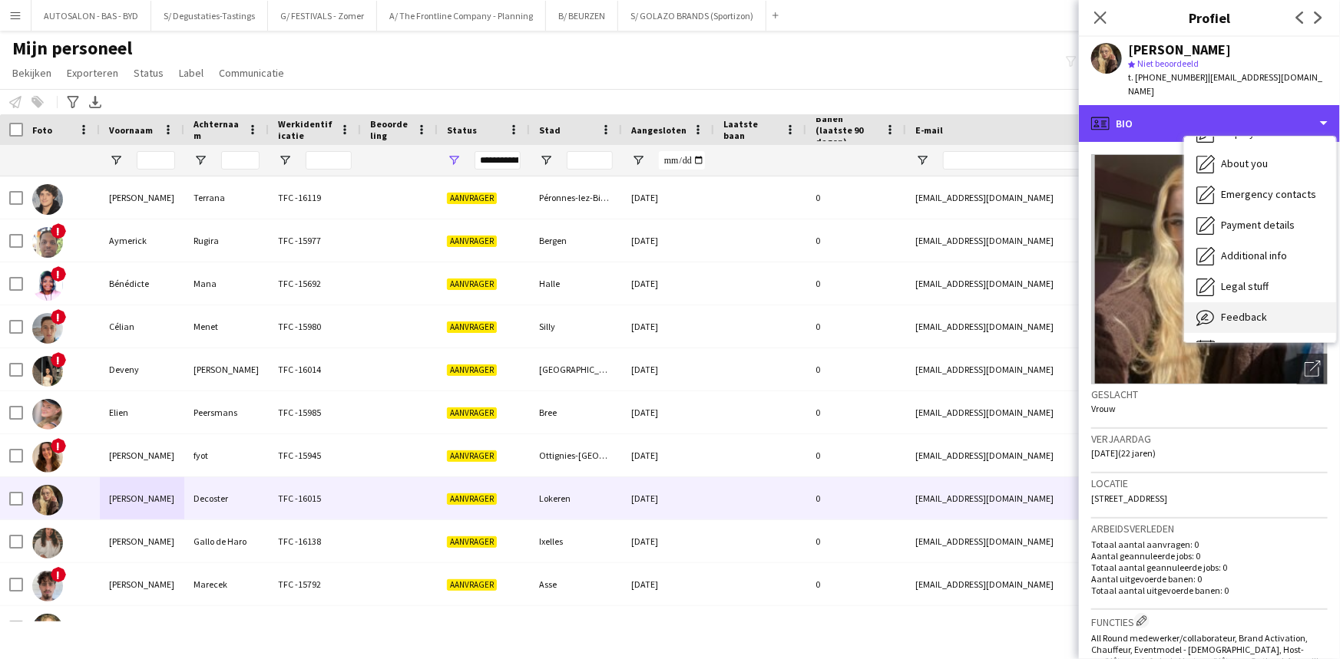
scroll to position [113, 0]
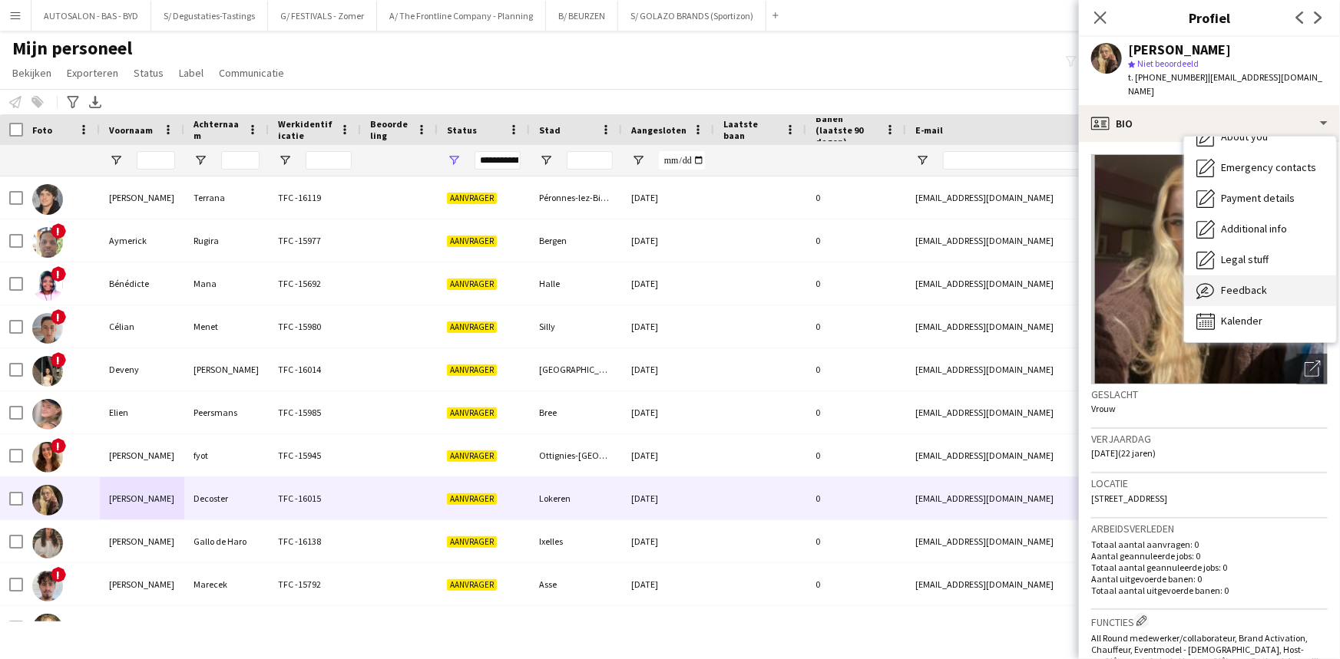
click at [1266, 276] on div "Feedback Feedback" at bounding box center [1260, 291] width 152 height 31
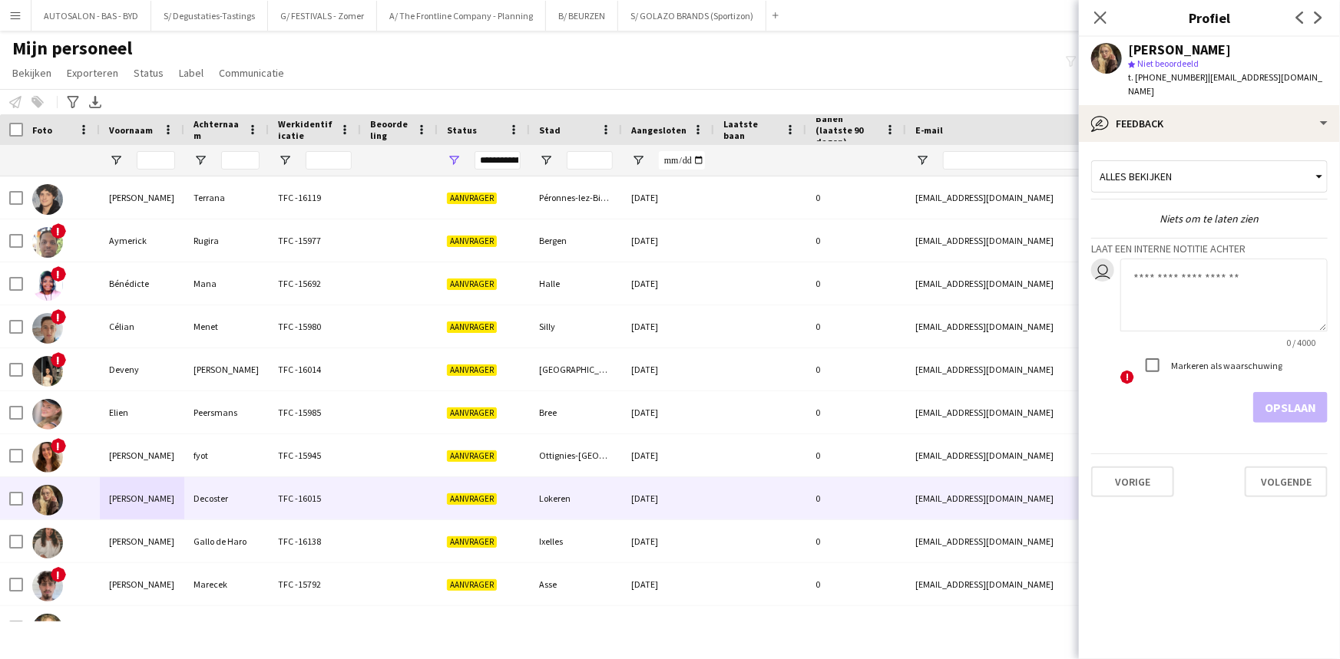
click at [1175, 284] on textarea at bounding box center [1223, 295] width 207 height 73
click at [1165, 261] on textarea "**********" at bounding box center [1223, 295] width 207 height 73
click at [1280, 276] on textarea "**********" at bounding box center [1223, 295] width 207 height 73
type textarea "**********"
click at [1168, 347] on div at bounding box center [1152, 365] width 37 height 37
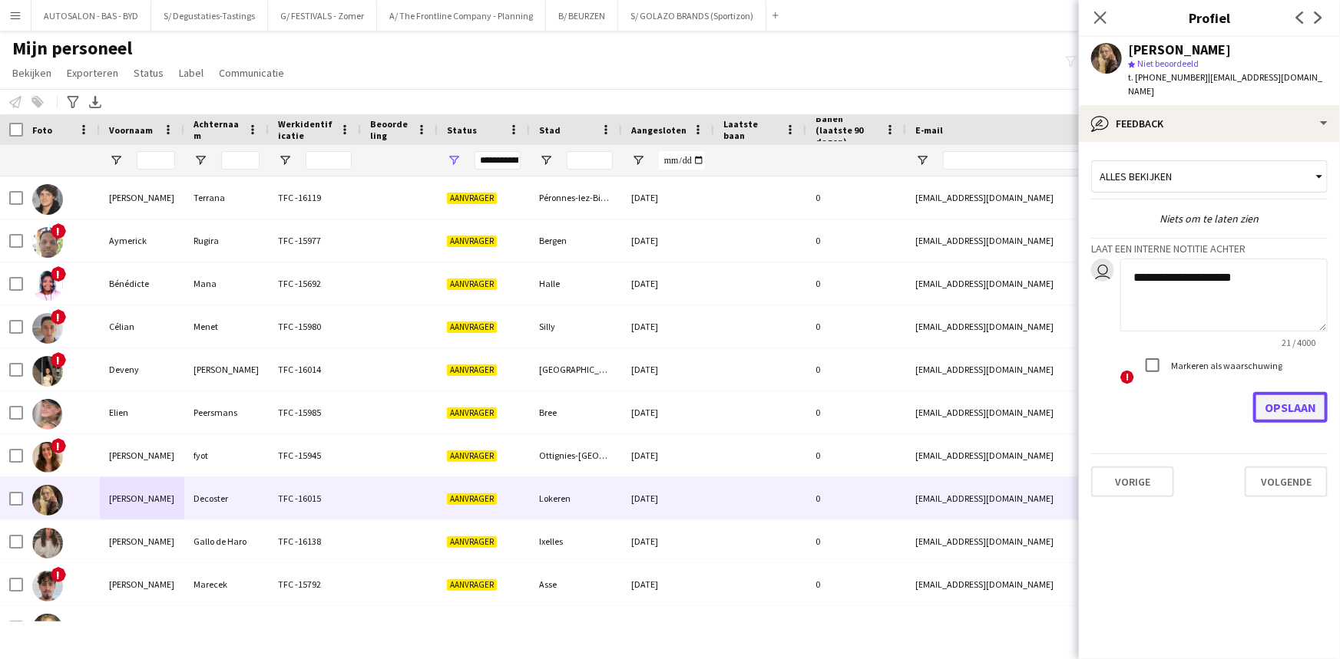
click at [1312, 398] on button "Opslaan" at bounding box center [1290, 407] width 74 height 31
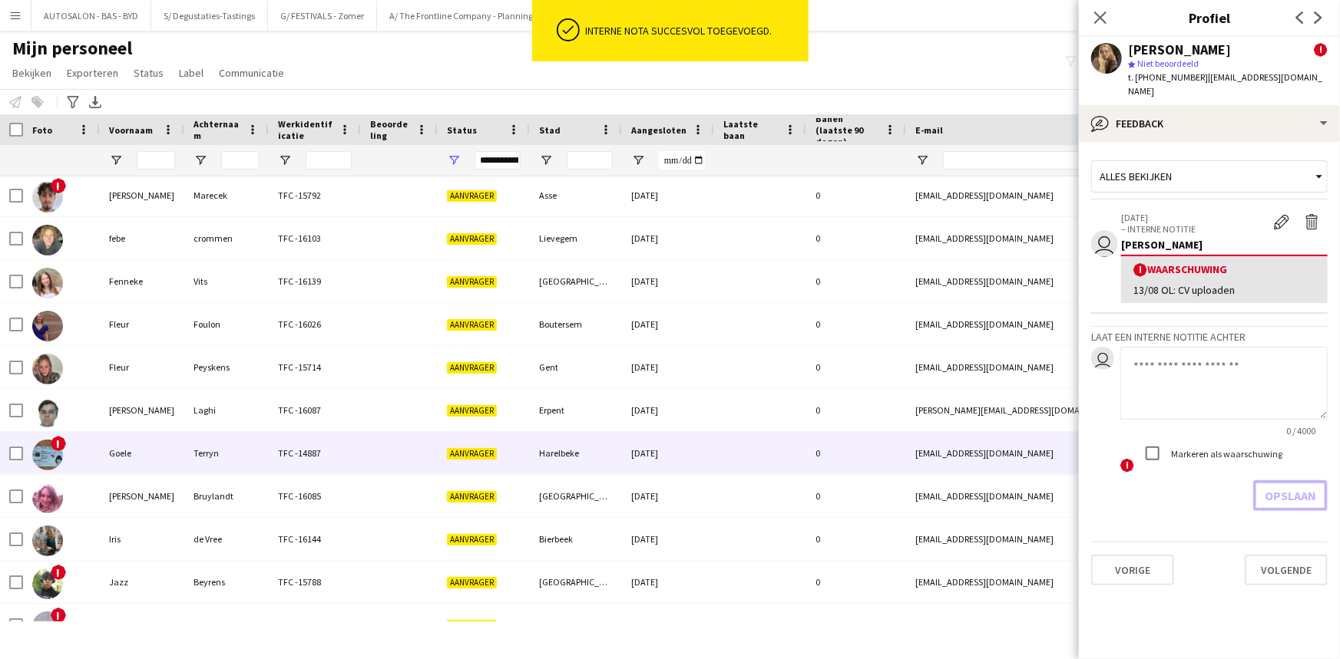
scroll to position [0, 0]
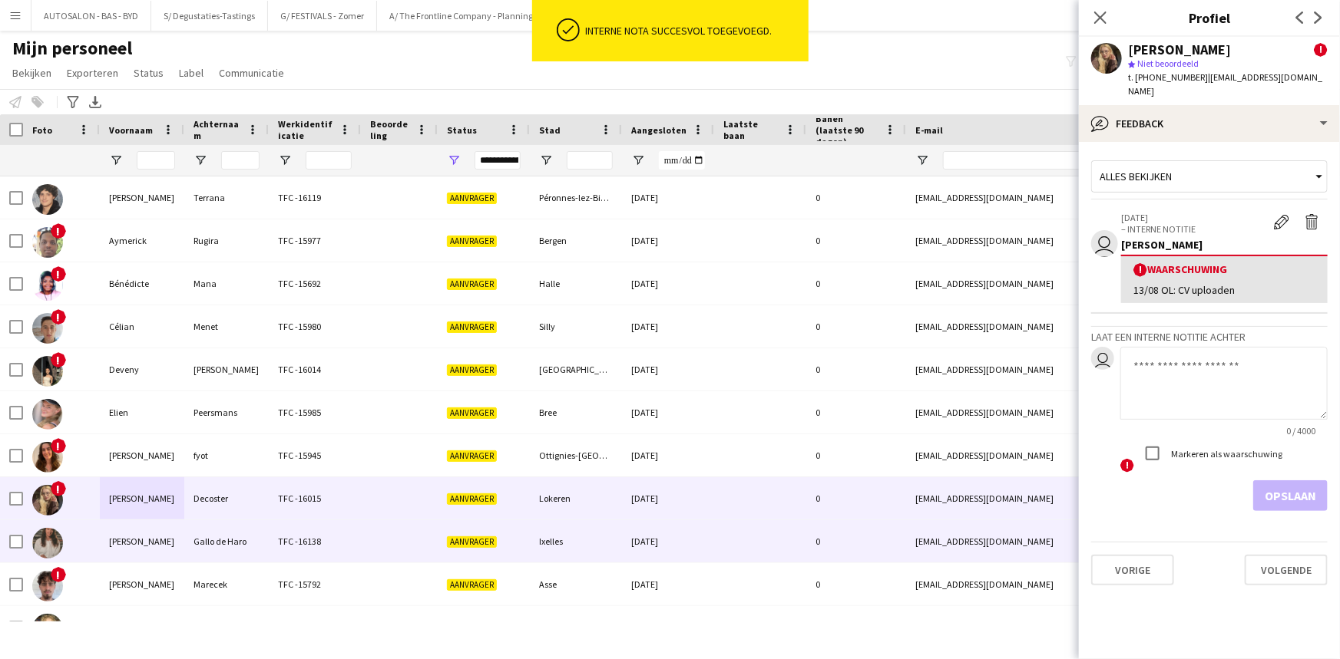
click at [136, 551] on div "[PERSON_NAME]" at bounding box center [142, 541] width 84 height 42
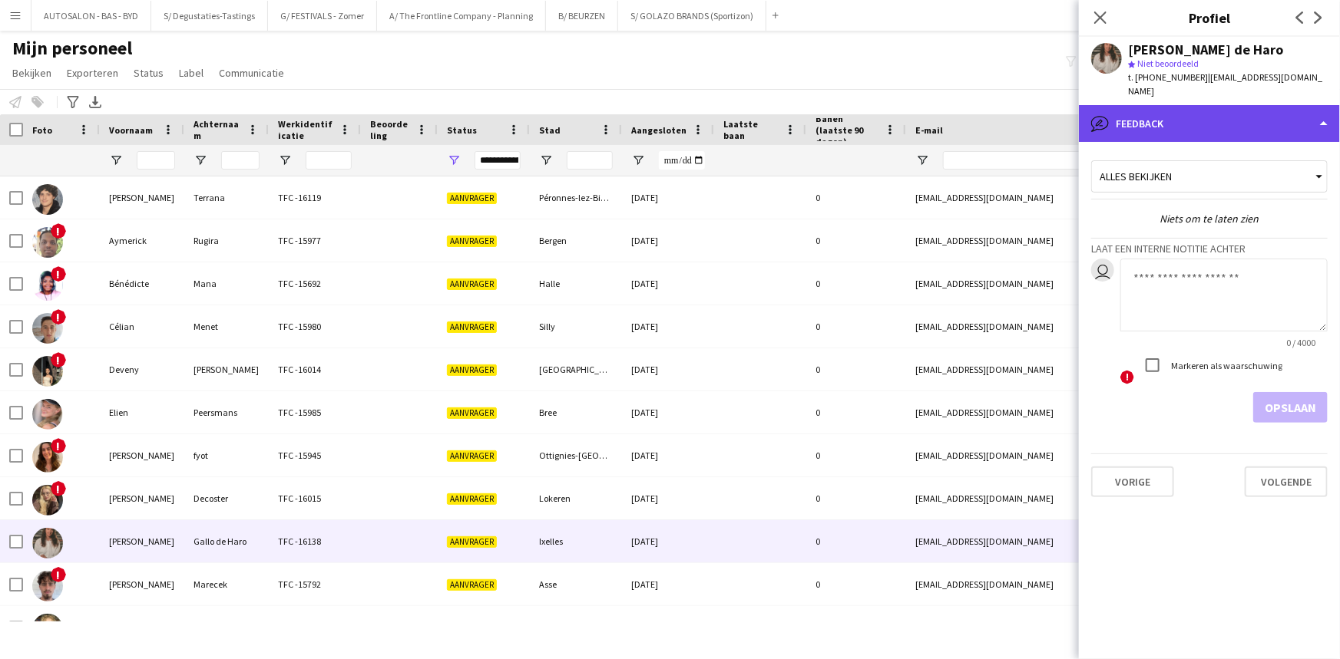
click at [1161, 114] on div "bubble-pencil Feedback" at bounding box center [1209, 123] width 261 height 37
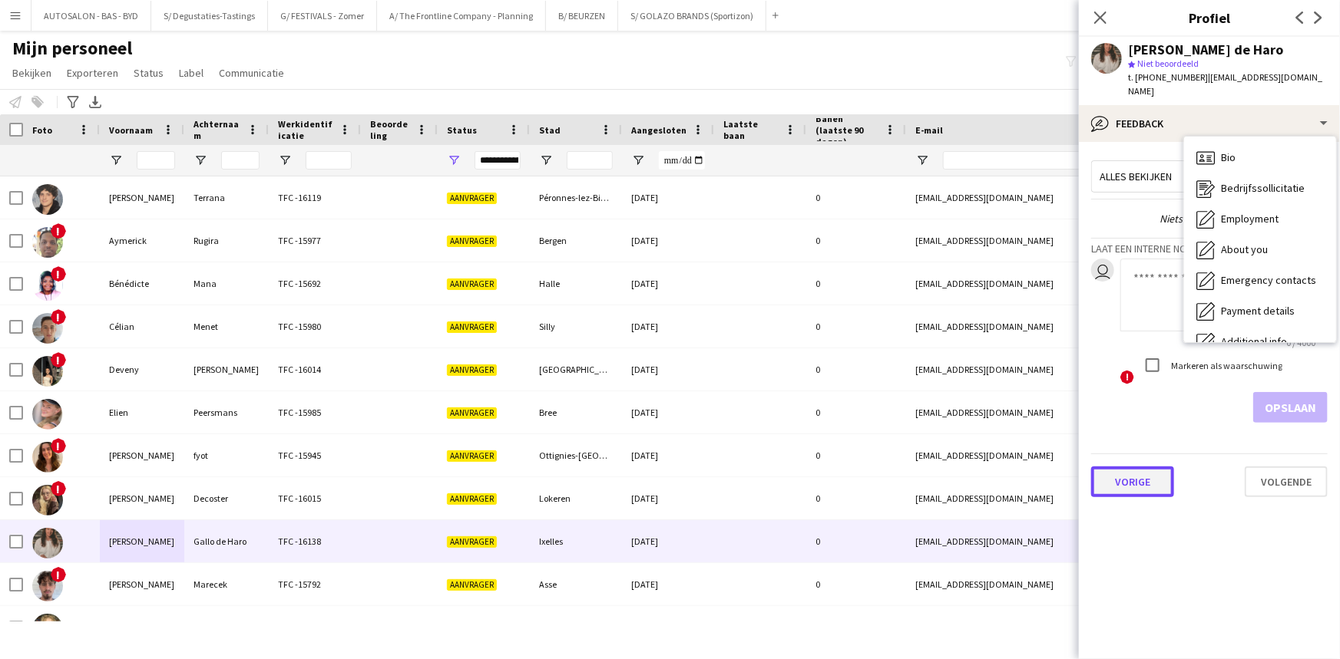
click at [1140, 467] on button "Vorige" at bounding box center [1132, 482] width 83 height 31
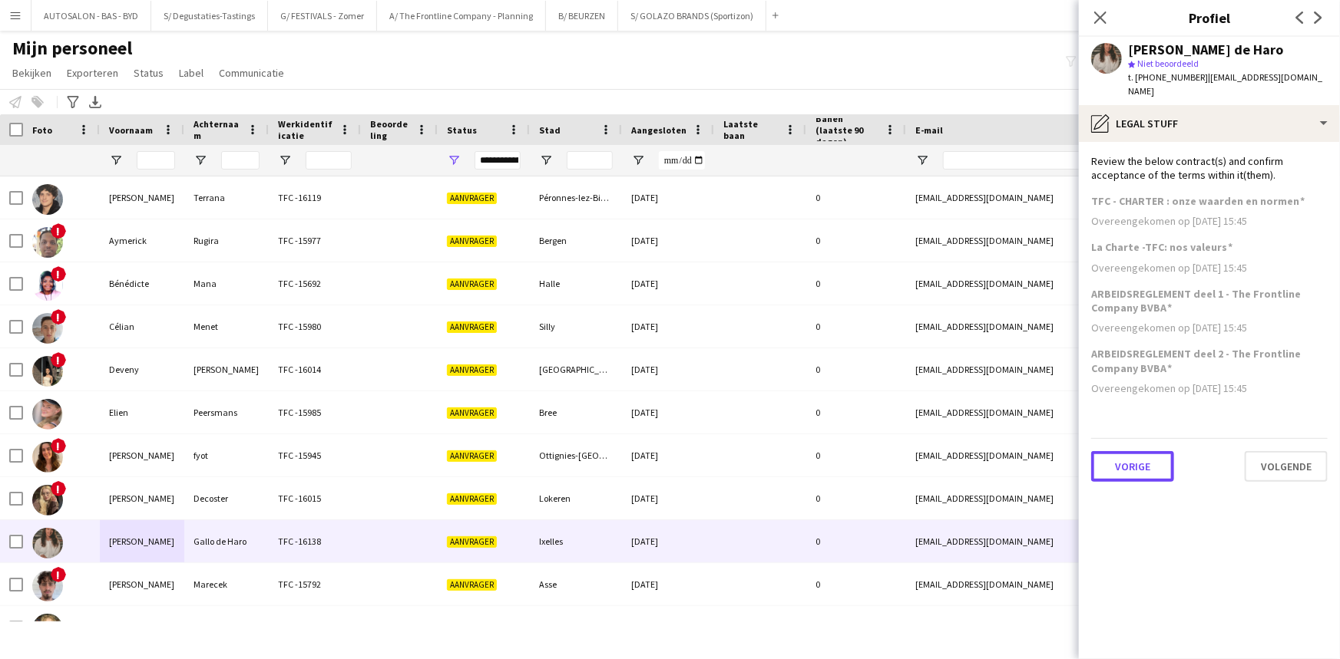
click at [1139, 465] on button "Vorige" at bounding box center [1132, 466] width 83 height 31
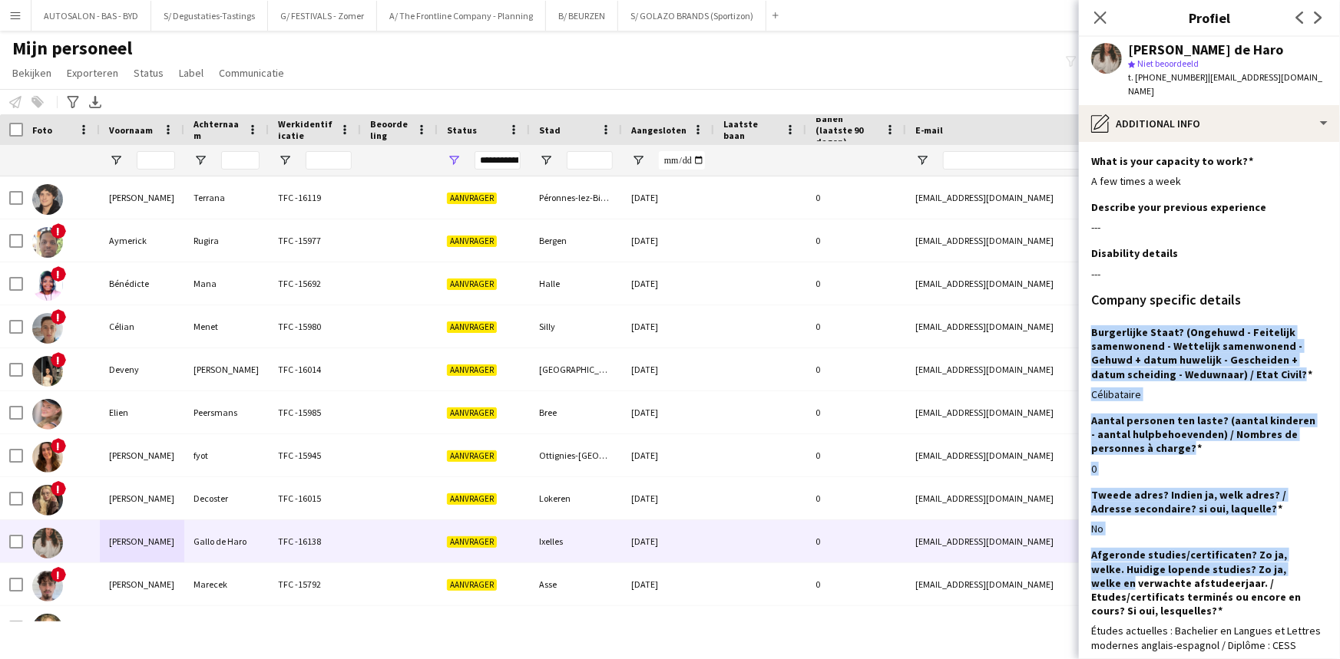
drag, startPoint x: 1323, startPoint y: 289, endPoint x: 1335, endPoint y: 554, distance: 265.1
click at [1335, 554] on app-section-data-types "What is your capacity to work? Dit veld bewerken A few times a week Describe yo…" at bounding box center [1209, 400] width 261 height 517
click at [1244, 370] on div "Burgerlijke Staat? (Ongehuwd - Feitelijk samenwonend - Wettelijk samenwonend - …" at bounding box center [1209, 369] width 236 height 88
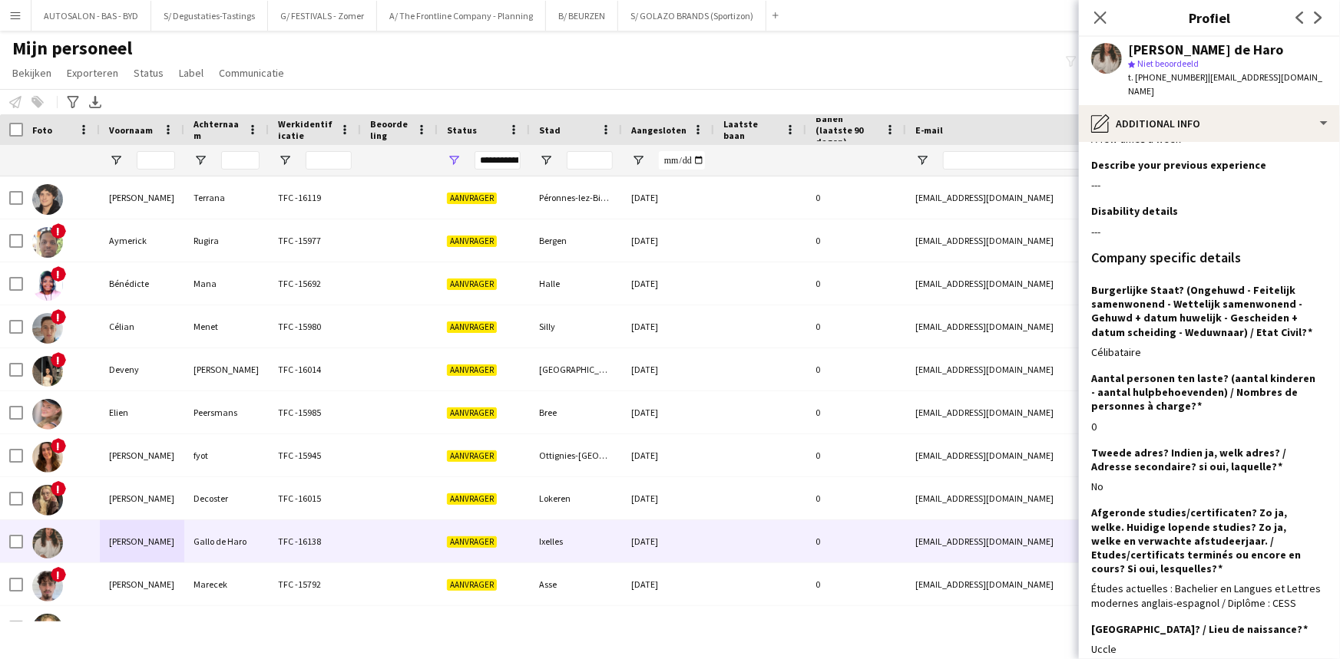
scroll to position [123, 0]
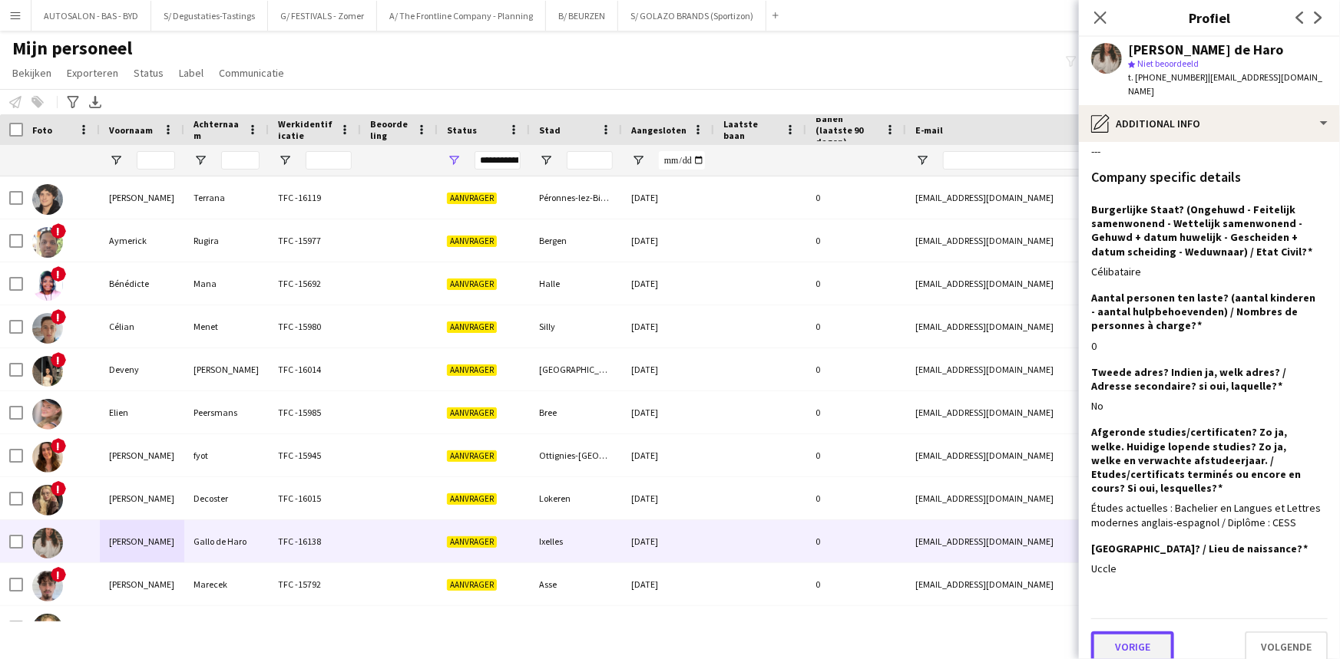
drag, startPoint x: 1136, startPoint y: 632, endPoint x: 1144, endPoint y: 633, distance: 7.7
click at [1136, 633] on button "Vorige" at bounding box center [1132, 647] width 83 height 31
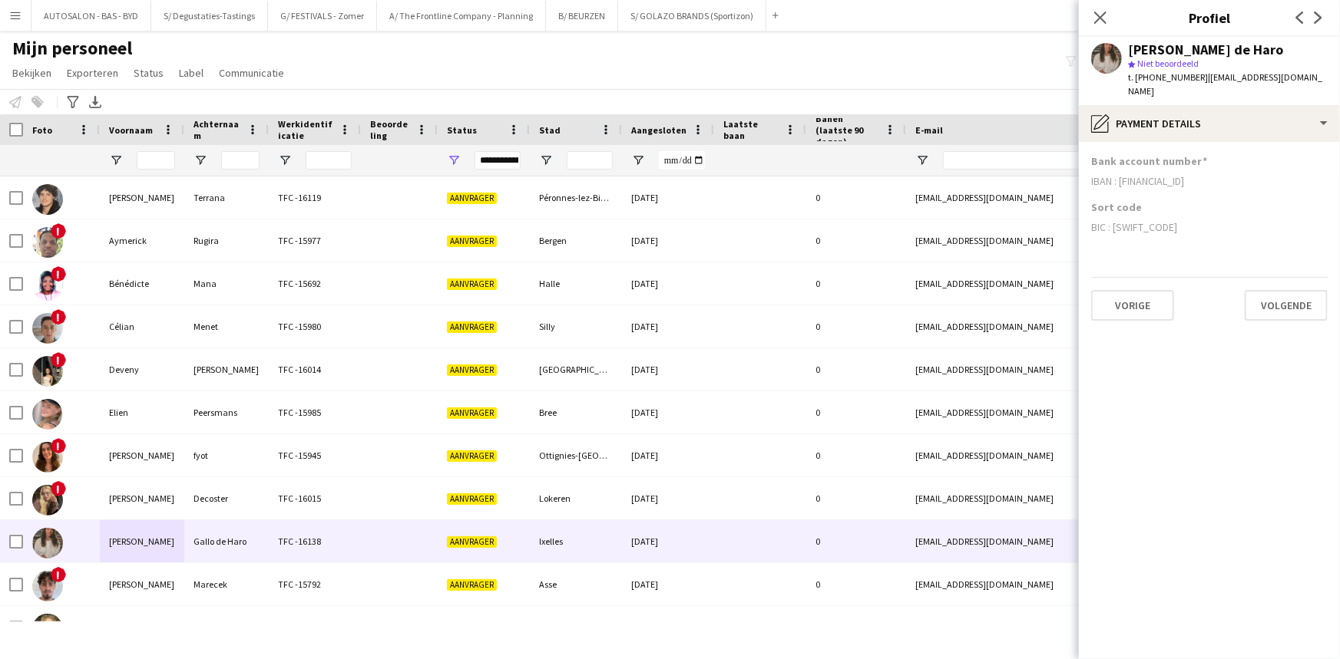
scroll to position [0, 0]
drag, startPoint x: 1148, startPoint y: 267, endPoint x: 1148, endPoint y: 279, distance: 11.5
click at [1148, 277] on div "Vorige Volgende" at bounding box center [1209, 299] width 236 height 44
click at [1145, 290] on button "Vorige" at bounding box center [1132, 305] width 83 height 31
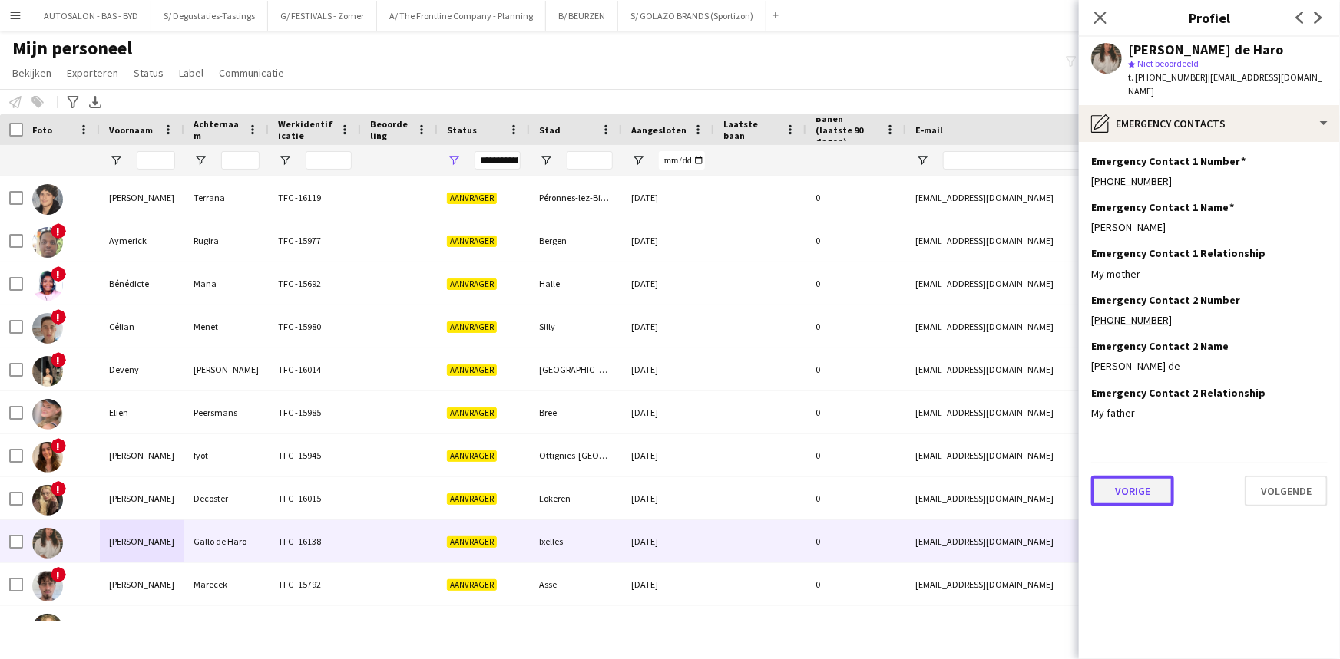
click at [1140, 481] on button "Vorige" at bounding box center [1132, 491] width 83 height 31
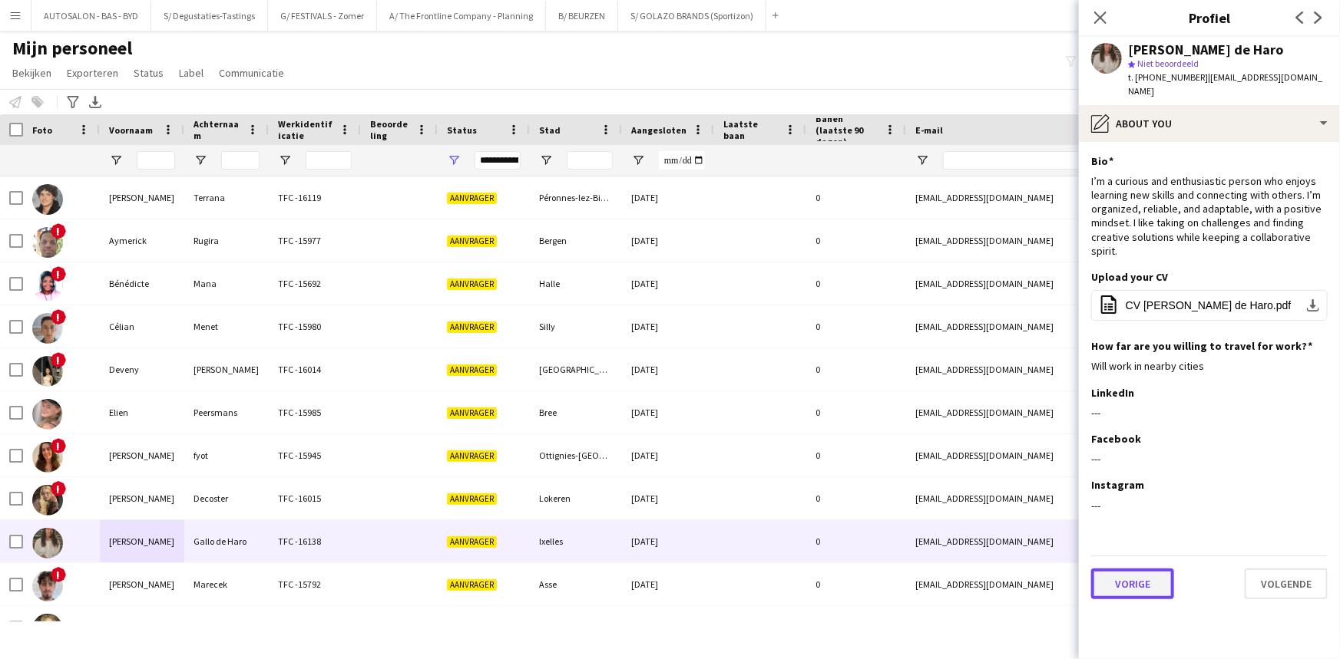
click at [1145, 569] on button "Vorige" at bounding box center [1132, 584] width 83 height 31
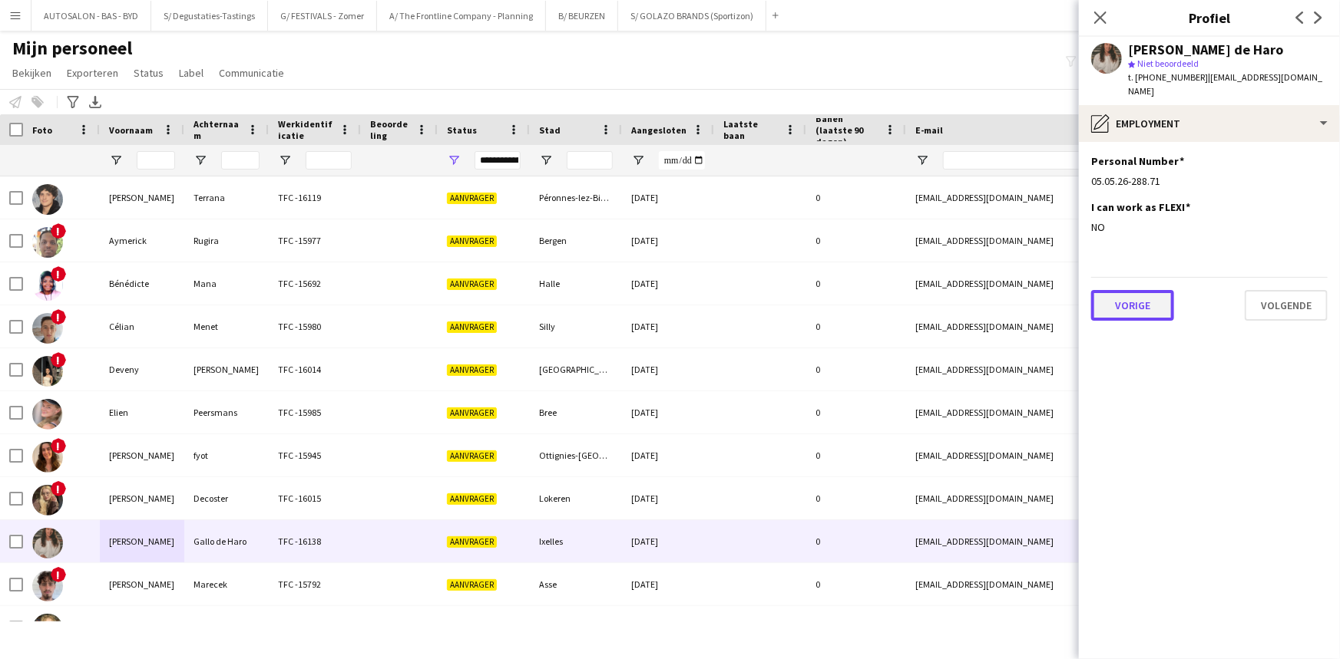
click at [1125, 302] on button "Vorige" at bounding box center [1132, 305] width 83 height 31
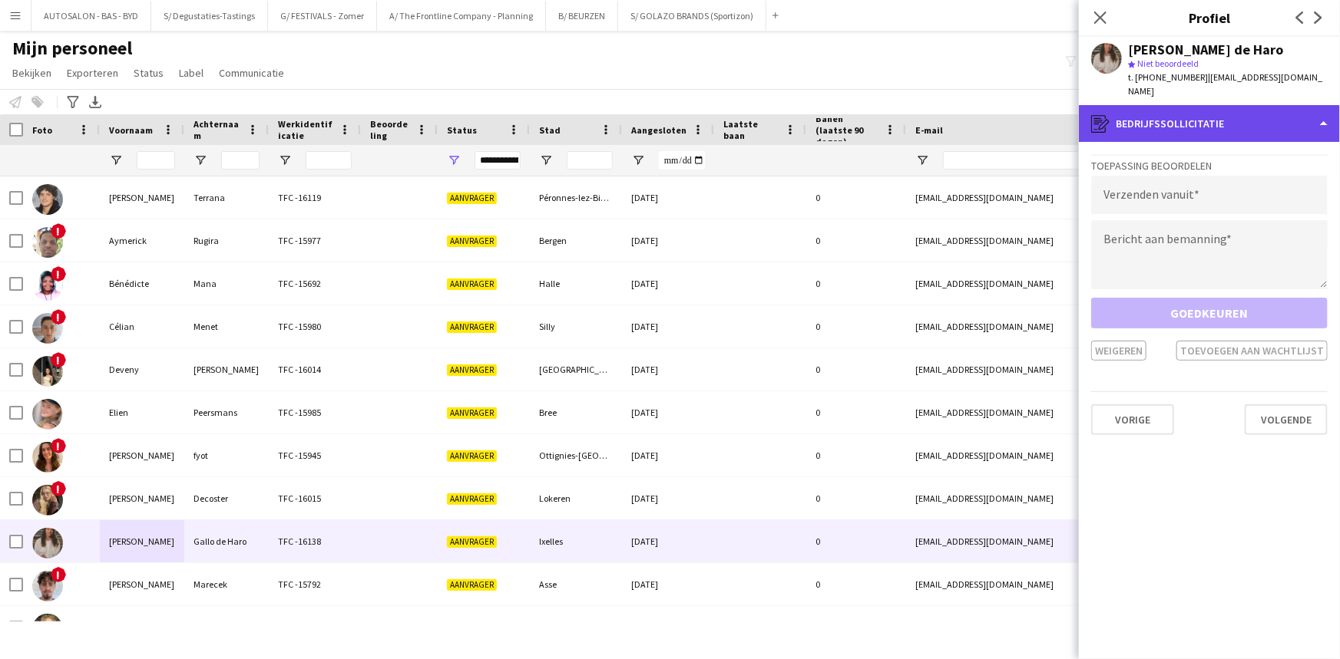
click at [1181, 105] on div "register Bedrijfssollicitatie" at bounding box center [1209, 123] width 261 height 37
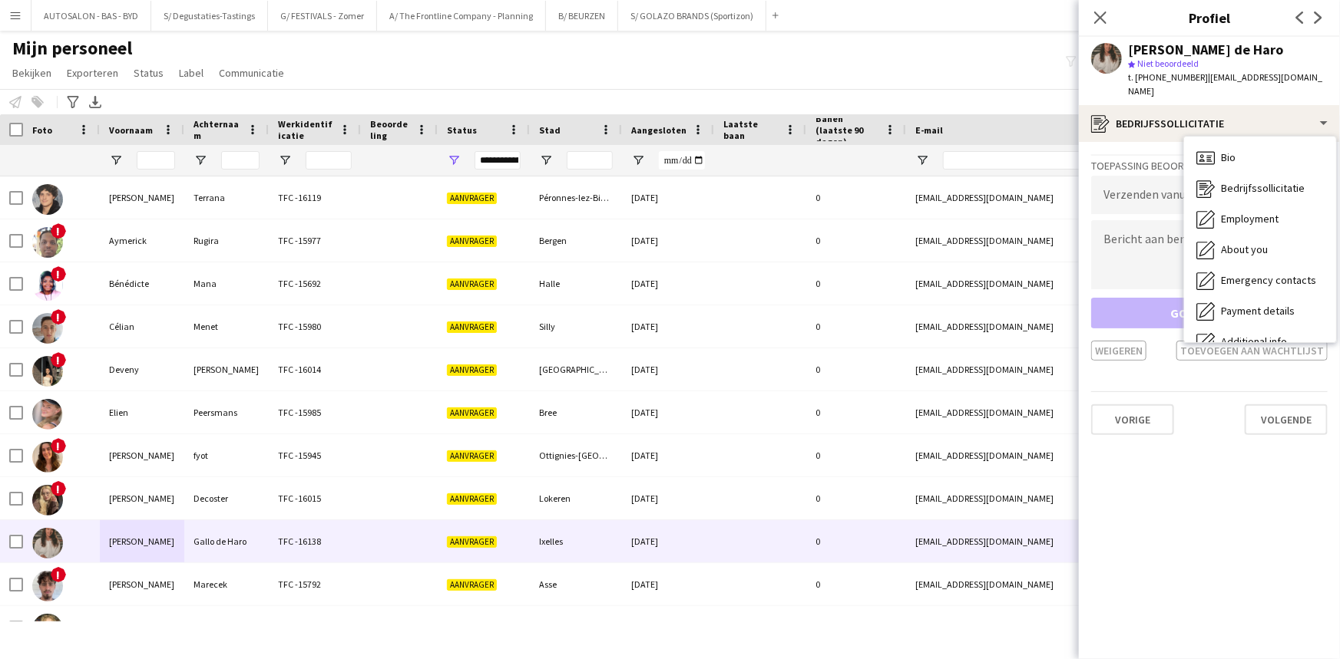
click at [1151, 49] on div "Elsa Gallo de Haro" at bounding box center [1205, 50] width 155 height 14
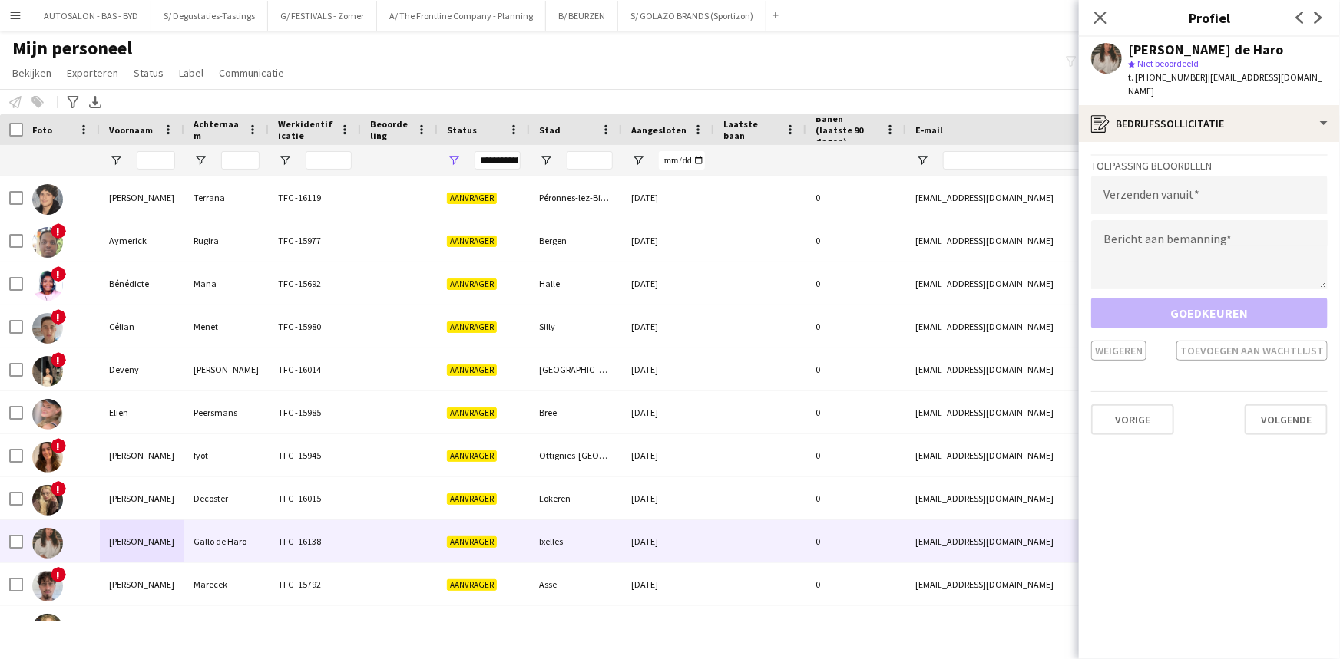
click at [1088, 13] on div "Sluit pop-in" at bounding box center [1100, 17] width 43 height 35
click at [1107, 25] on app-icon "Sluit pop-in" at bounding box center [1100, 18] width 22 height 22
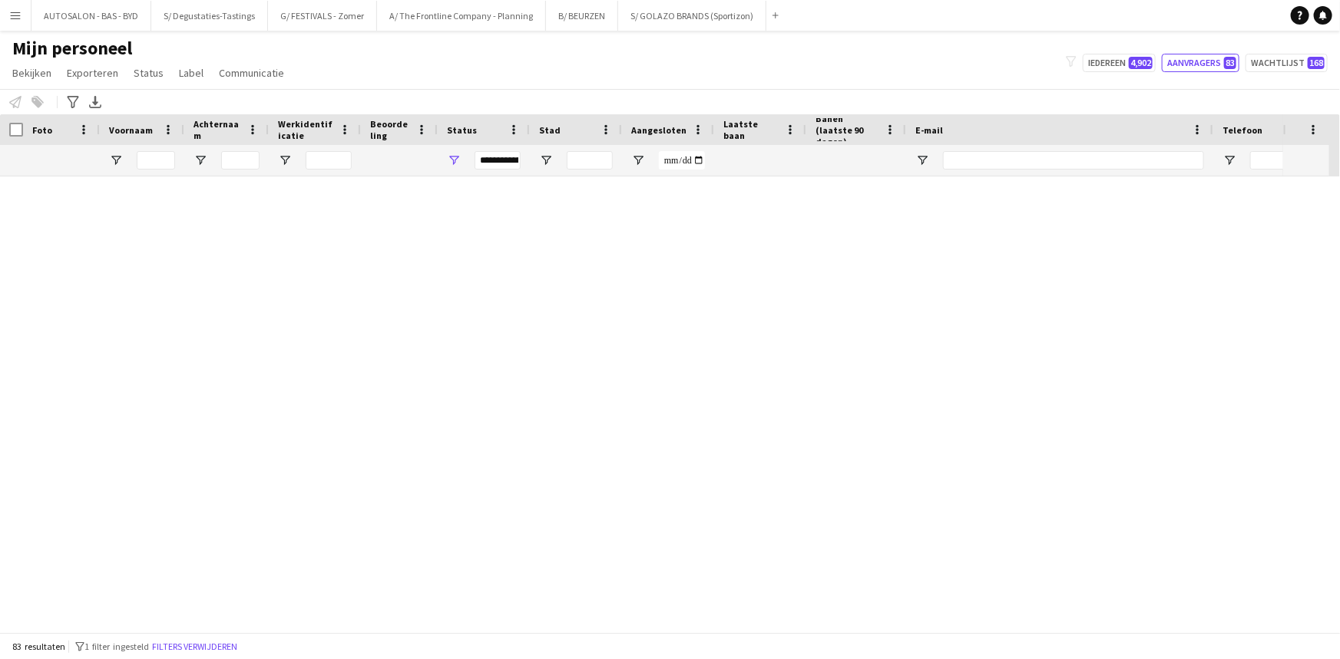
scroll to position [1558, 0]
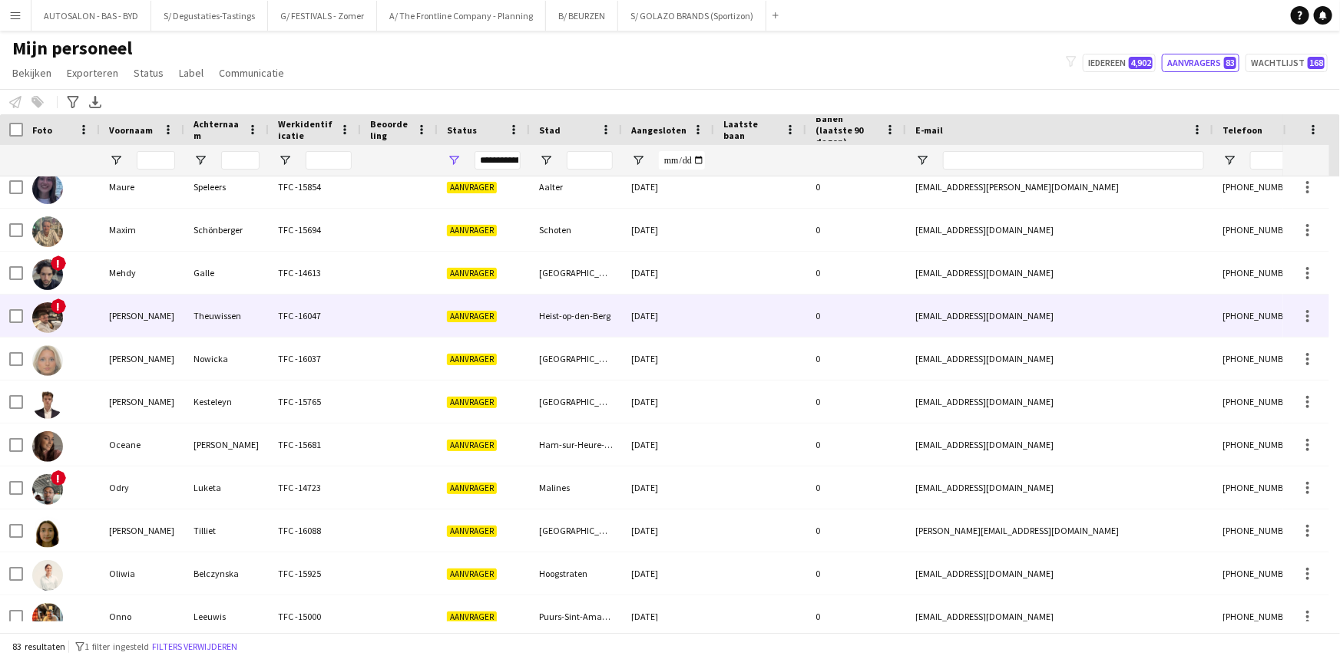
click at [157, 323] on div "[PERSON_NAME]" at bounding box center [142, 316] width 84 height 42
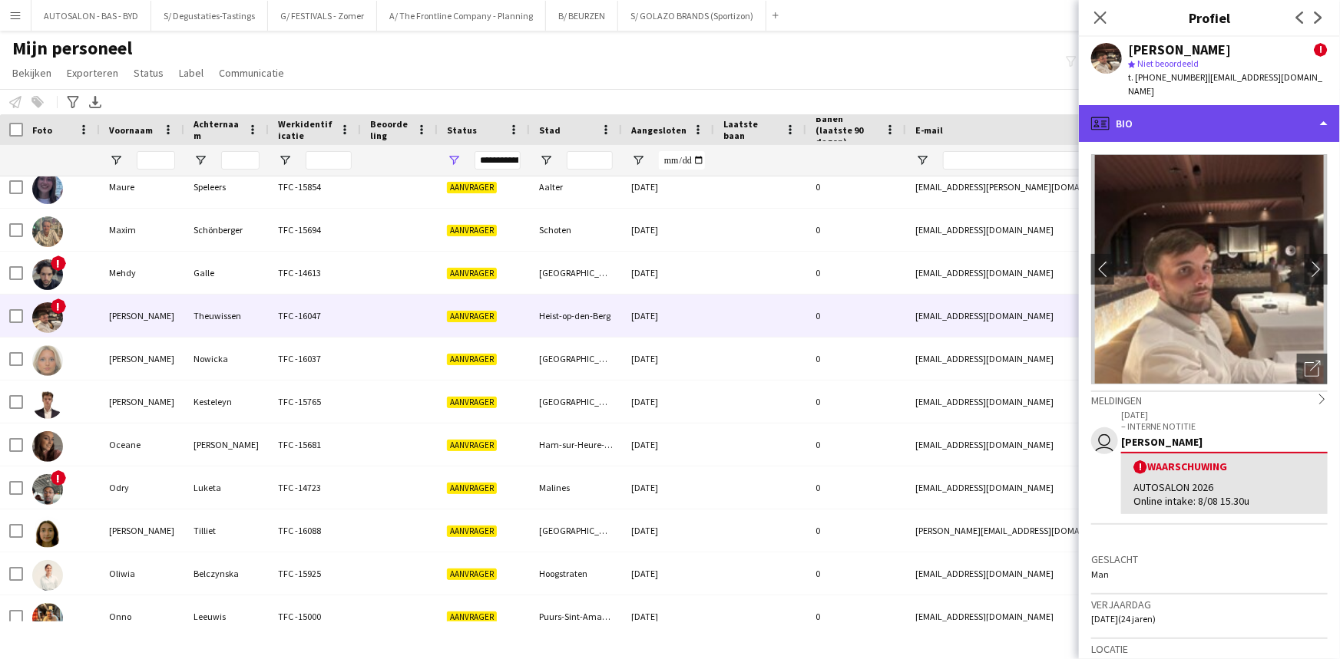
click at [1193, 109] on div "profile Bio" at bounding box center [1209, 123] width 261 height 37
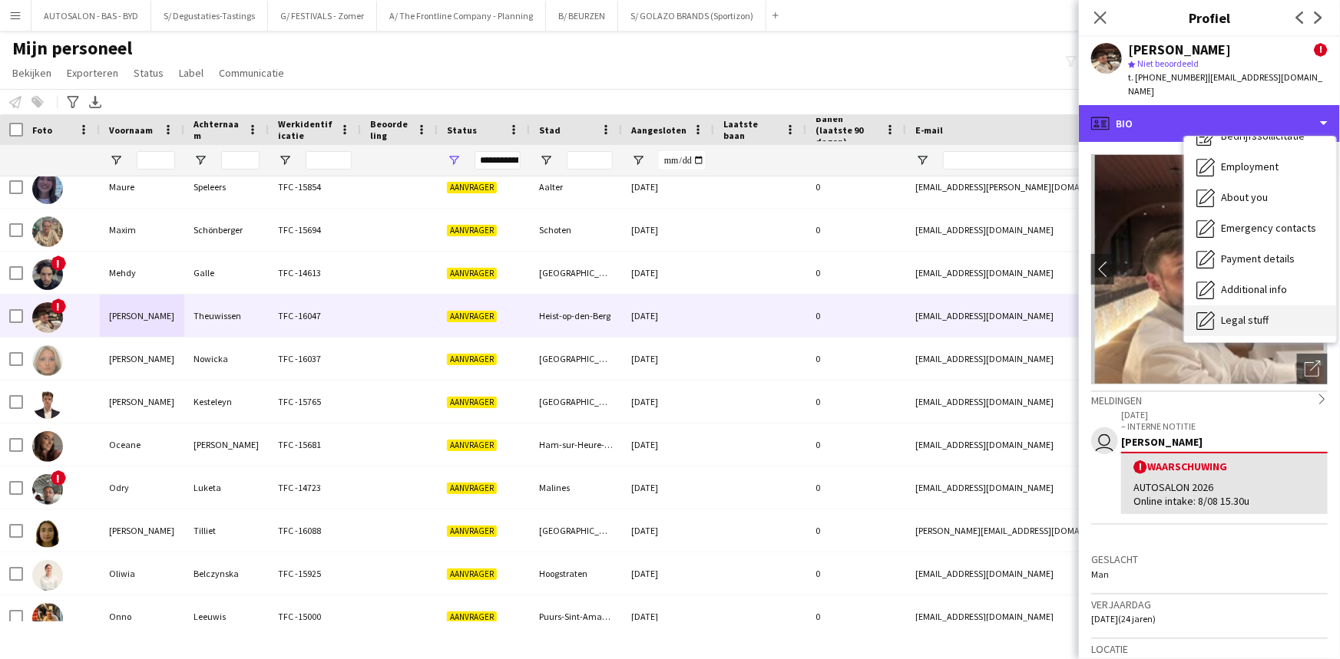
scroll to position [113, 0]
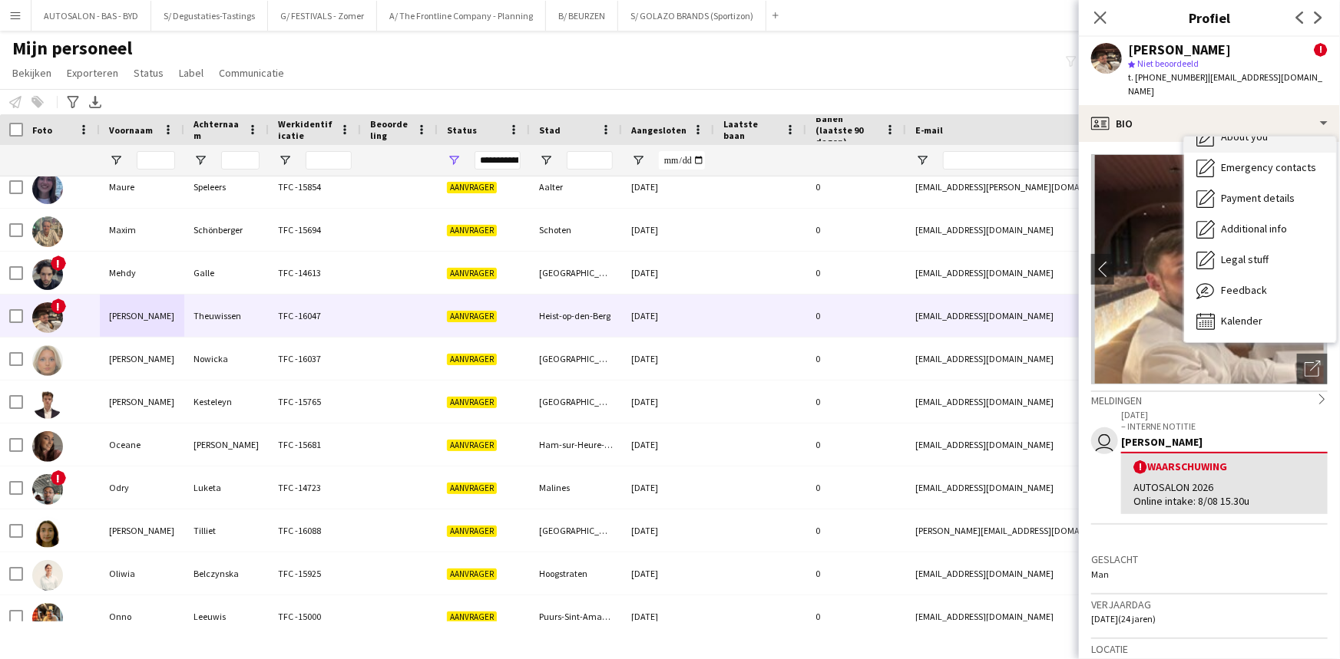
click at [1267, 134] on div "About you About you" at bounding box center [1260, 137] width 152 height 31
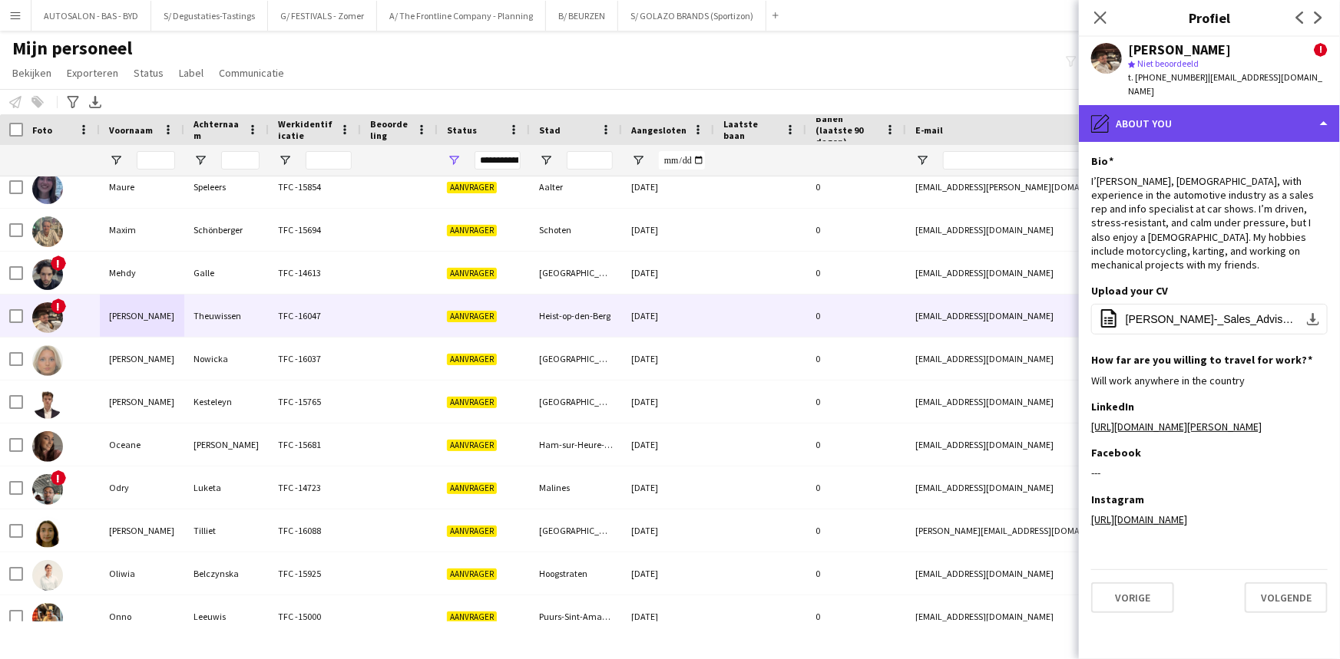
click at [1200, 105] on div "pencil4 About you" at bounding box center [1209, 123] width 261 height 37
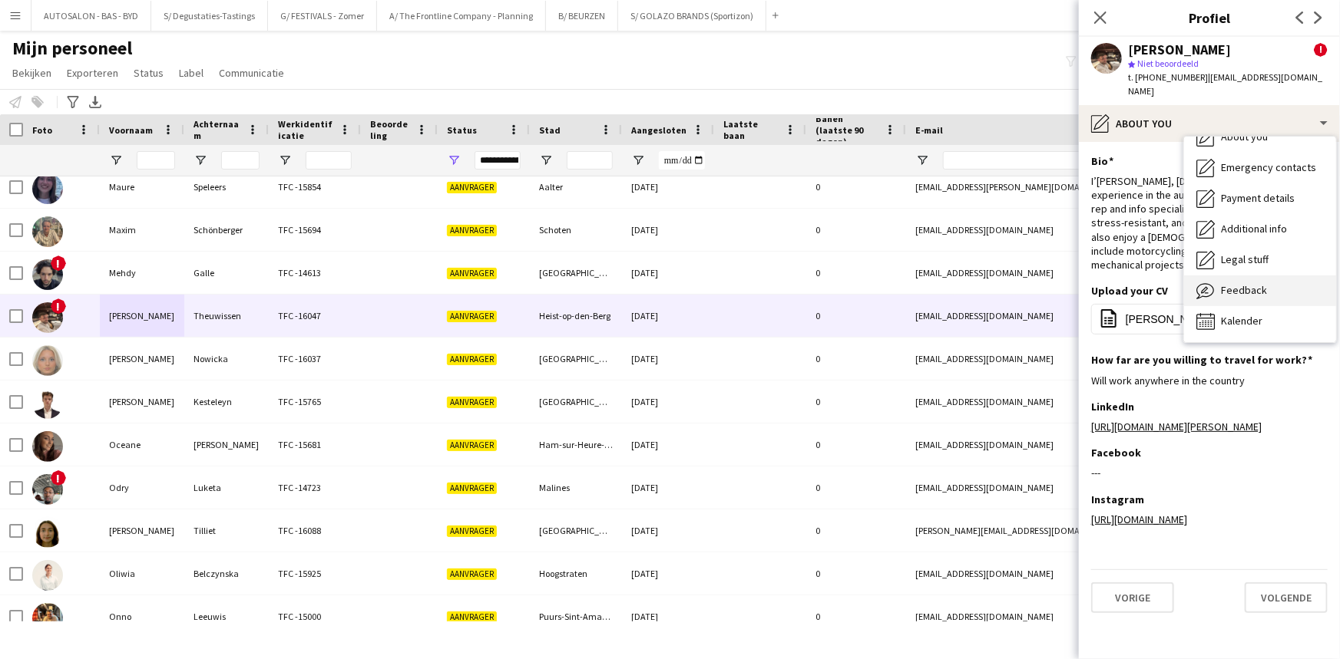
click at [1264, 284] on div "Feedback Feedback" at bounding box center [1260, 291] width 152 height 31
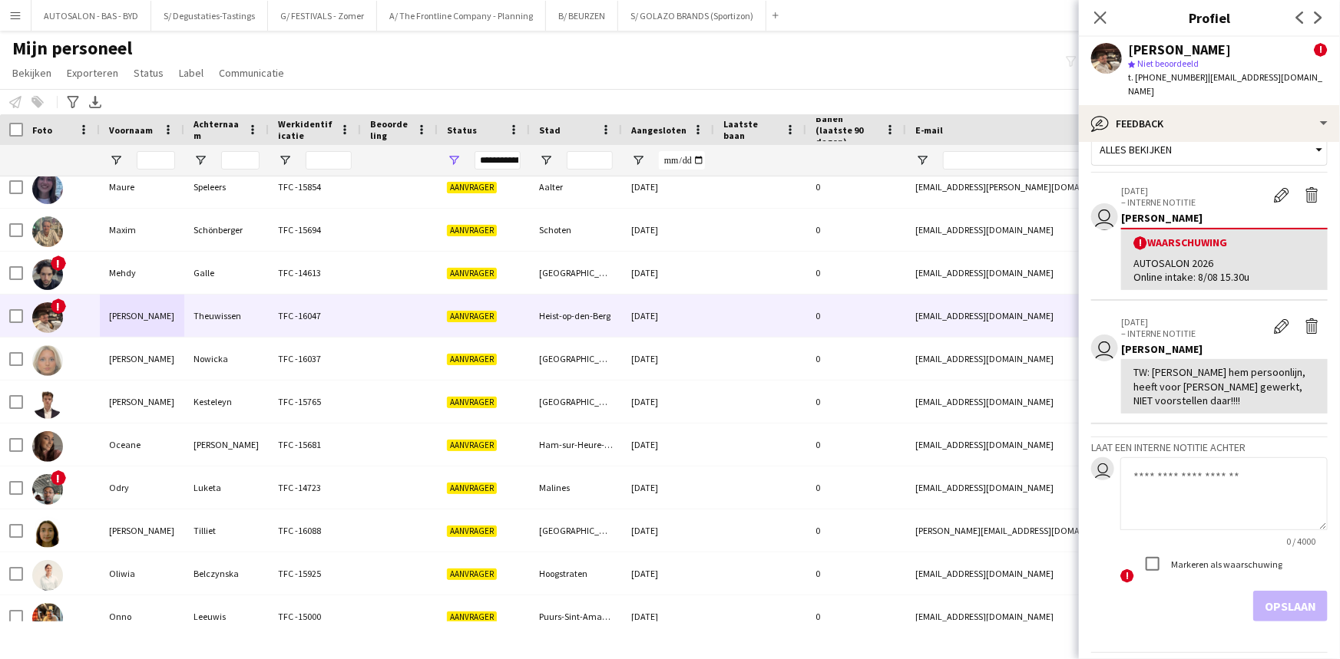
scroll to position [0, 0]
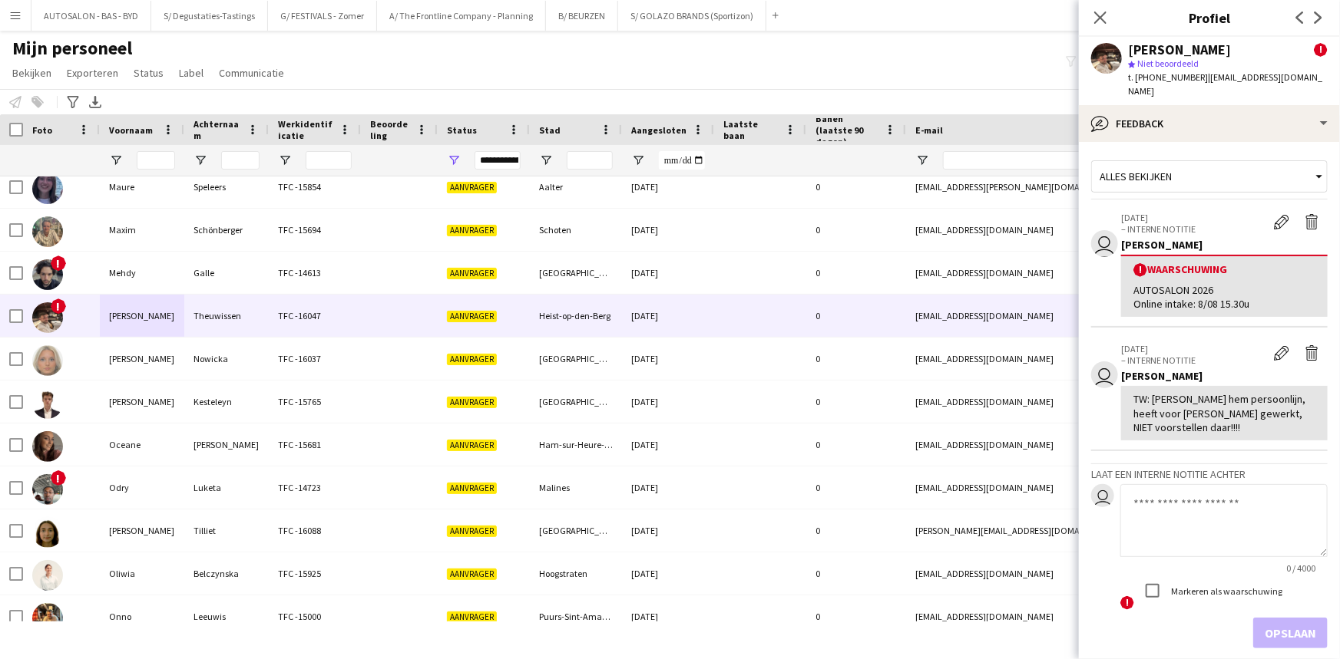
click at [1245, 289] on div "AUTOSALON 2026 Online intake: 8/08 15.30u" at bounding box center [1224, 297] width 182 height 28
drag, startPoint x: 1183, startPoint y: 287, endPoint x: 1241, endPoint y: 263, distance: 63.0
click at [1183, 287] on div "AUTOSALON 2026 Online intake: 8/08 15.30u" at bounding box center [1224, 297] width 182 height 28
click at [1274, 214] on app-icon "Waarschuwing bewerken" at bounding box center [1281, 221] width 15 height 15
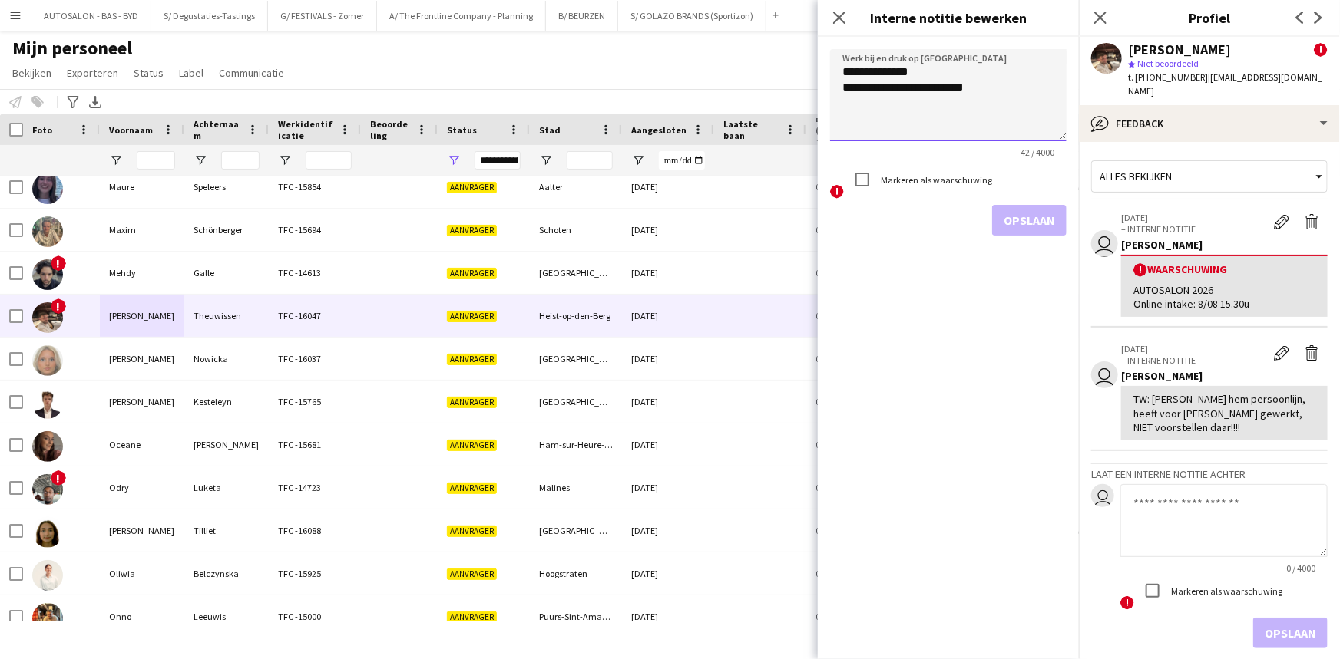
click at [906, 111] on textarea "**********" at bounding box center [948, 95] width 236 height 92
click at [1002, 95] on textarea "**********" at bounding box center [948, 95] width 236 height 92
click at [1203, 486] on textarea at bounding box center [1223, 520] width 207 height 73
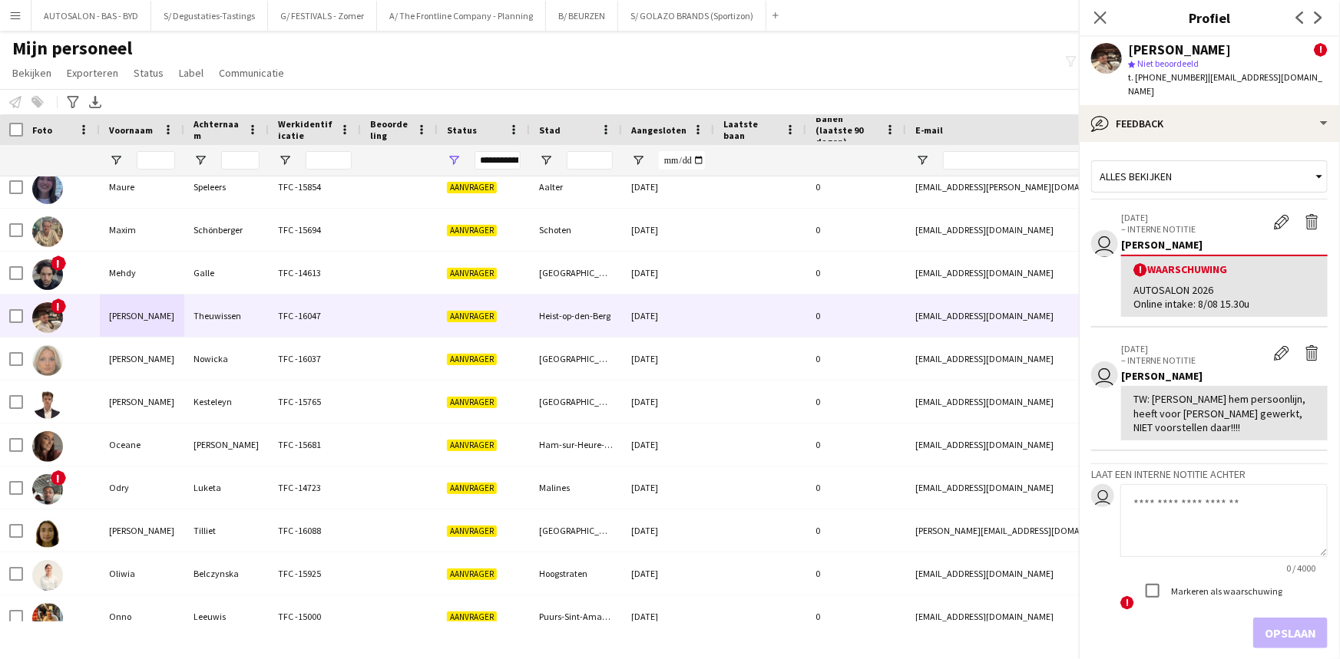
paste textarea "**********"
type textarea "**********"
click at [1279, 618] on button "Opslaan" at bounding box center [1290, 633] width 74 height 31
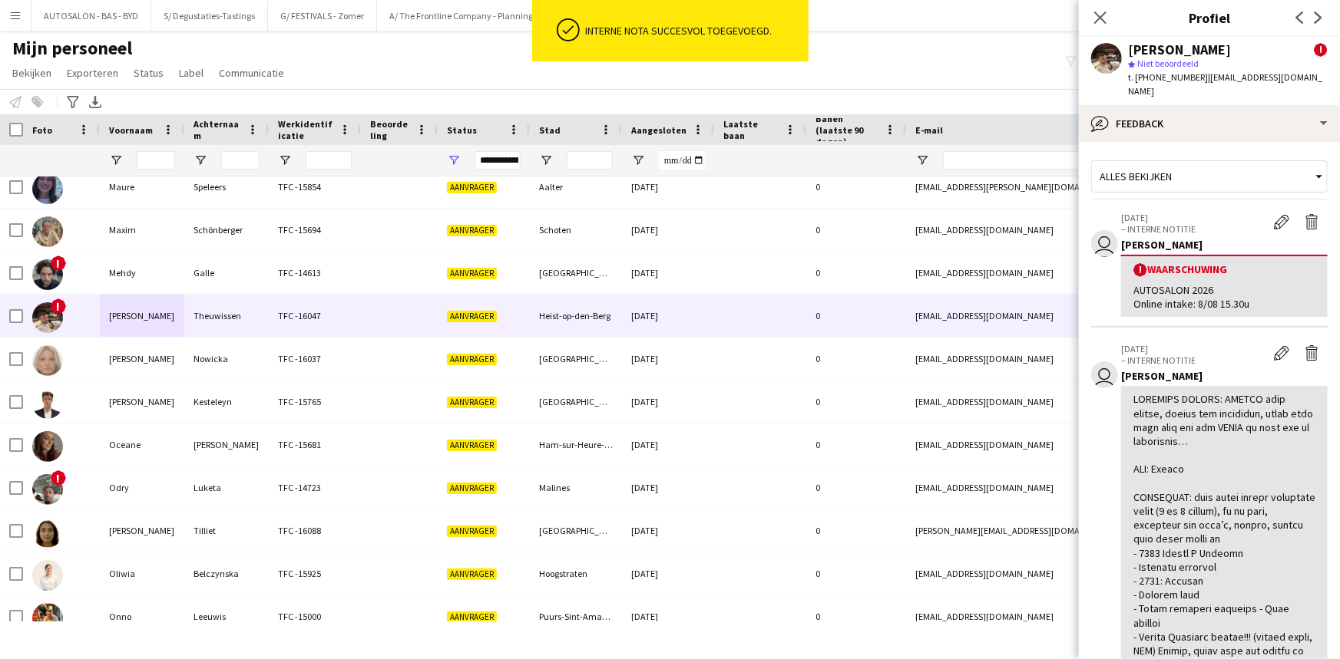
scroll to position [0, 0]
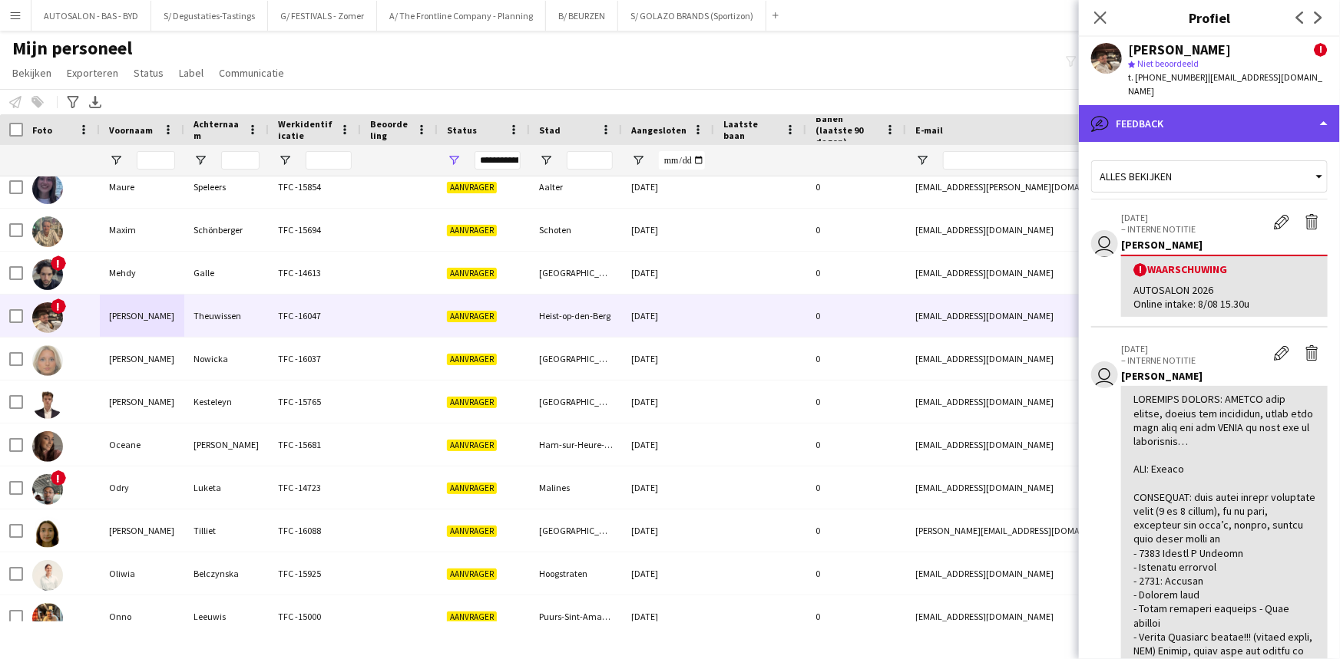
click at [1155, 119] on div "bubble-pencil Feedback" at bounding box center [1209, 123] width 261 height 37
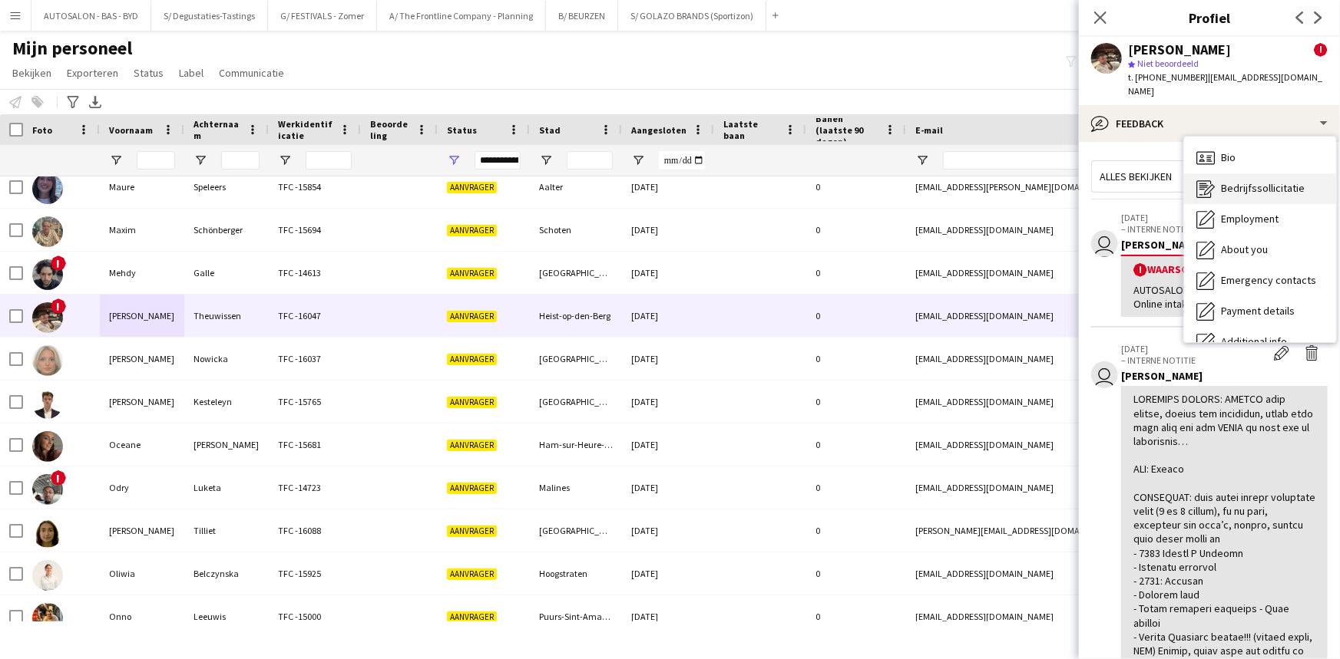
click at [1260, 181] on span "Bedrijfssollicitatie" at bounding box center [1263, 188] width 84 height 14
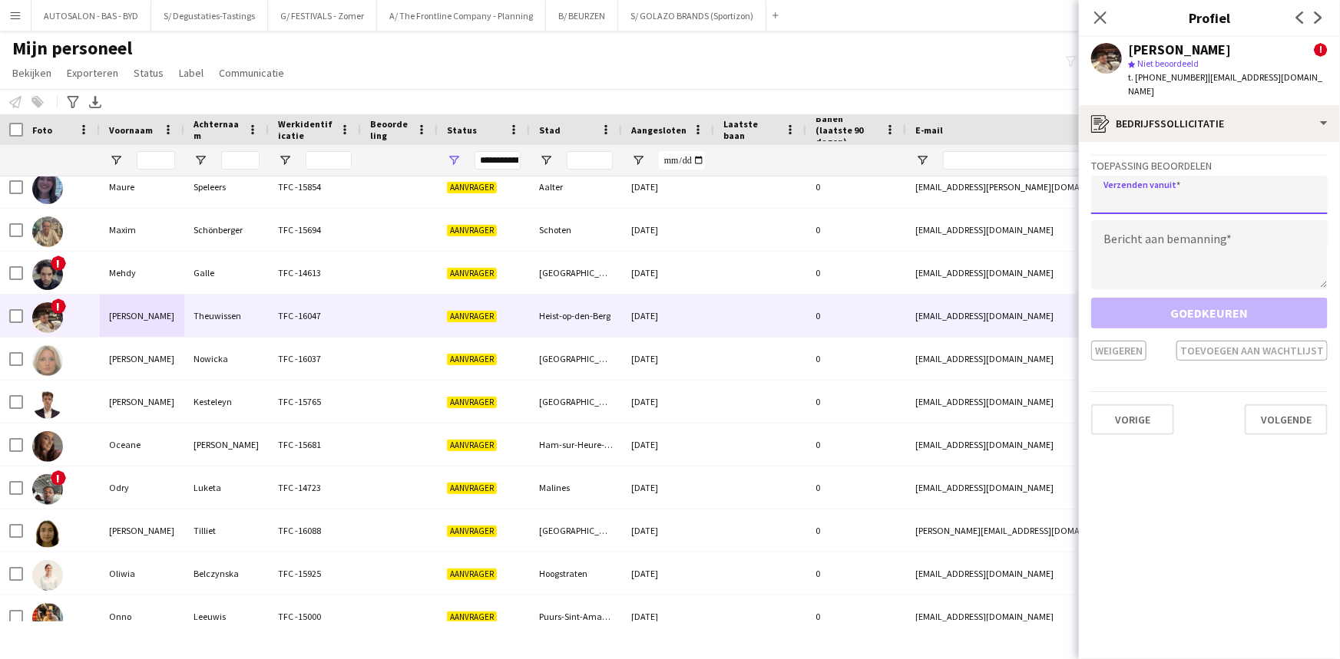
click at [1152, 176] on input "email" at bounding box center [1209, 195] width 236 height 38
type input "**********"
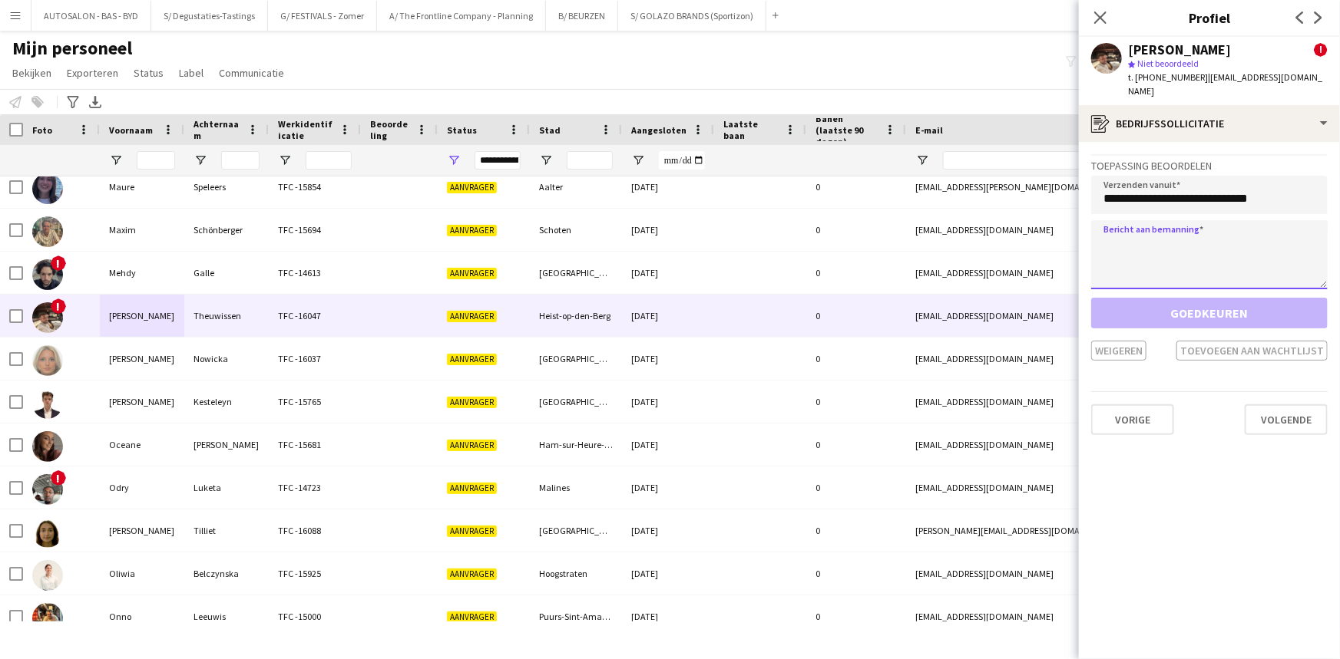
click at [1175, 239] on textarea at bounding box center [1209, 254] width 236 height 69
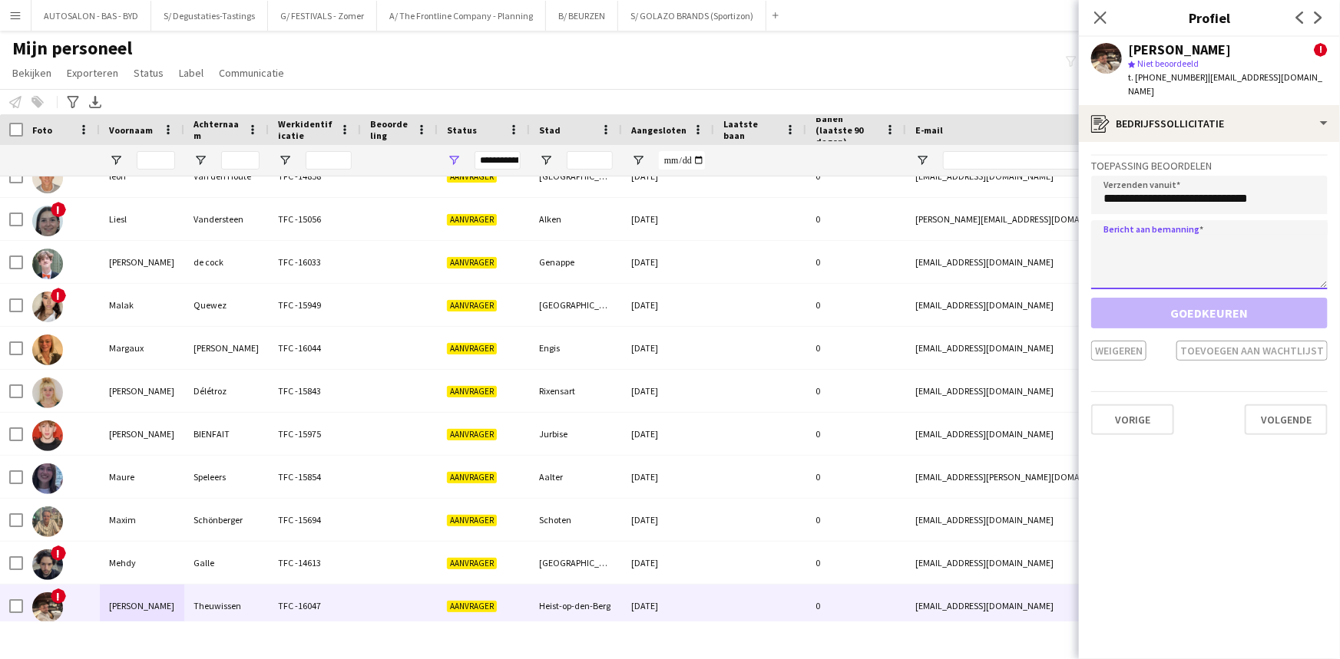
scroll to position [1168, 0]
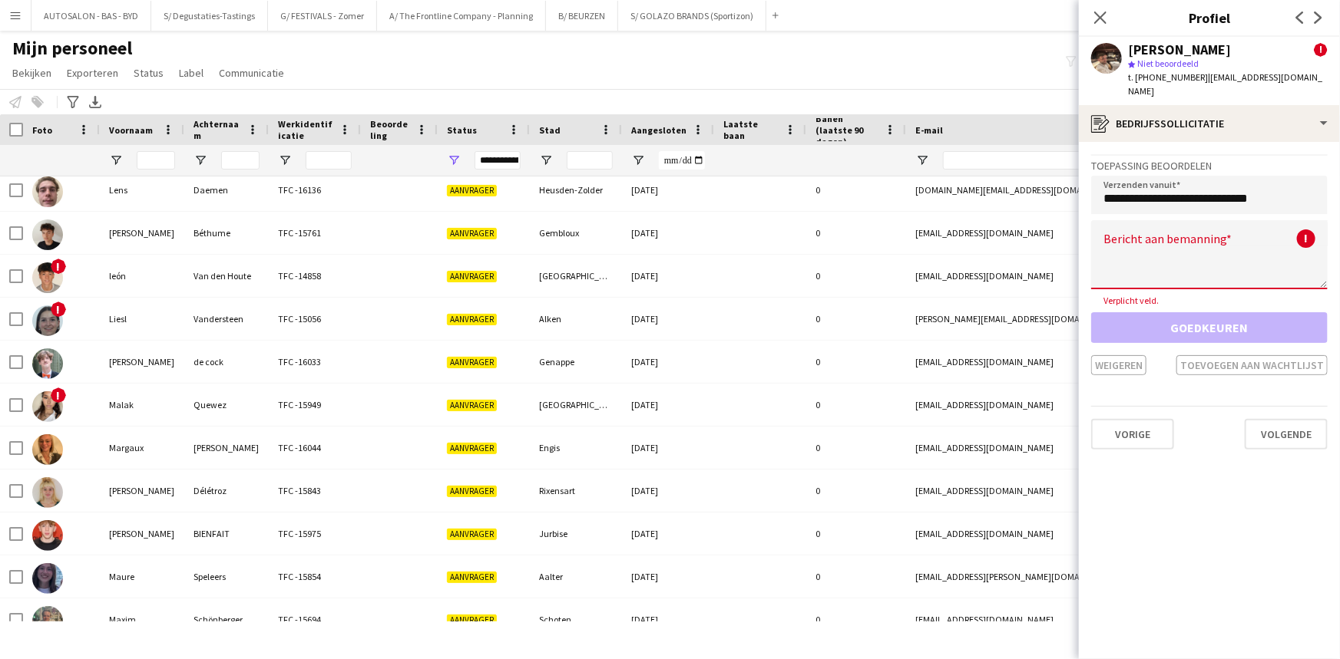
click at [1135, 230] on textarea at bounding box center [1209, 254] width 236 height 69
type textarea "*"
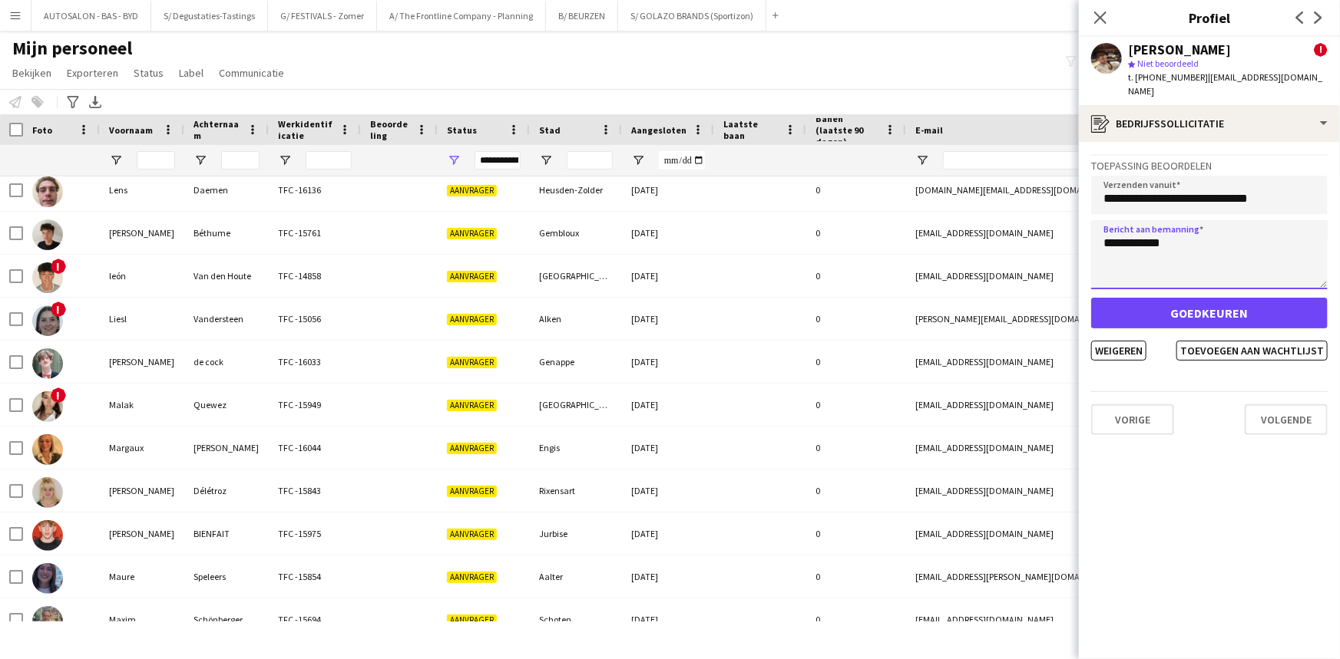
paste textarea "**********"
click at [1138, 234] on textarea at bounding box center [1209, 254] width 236 height 69
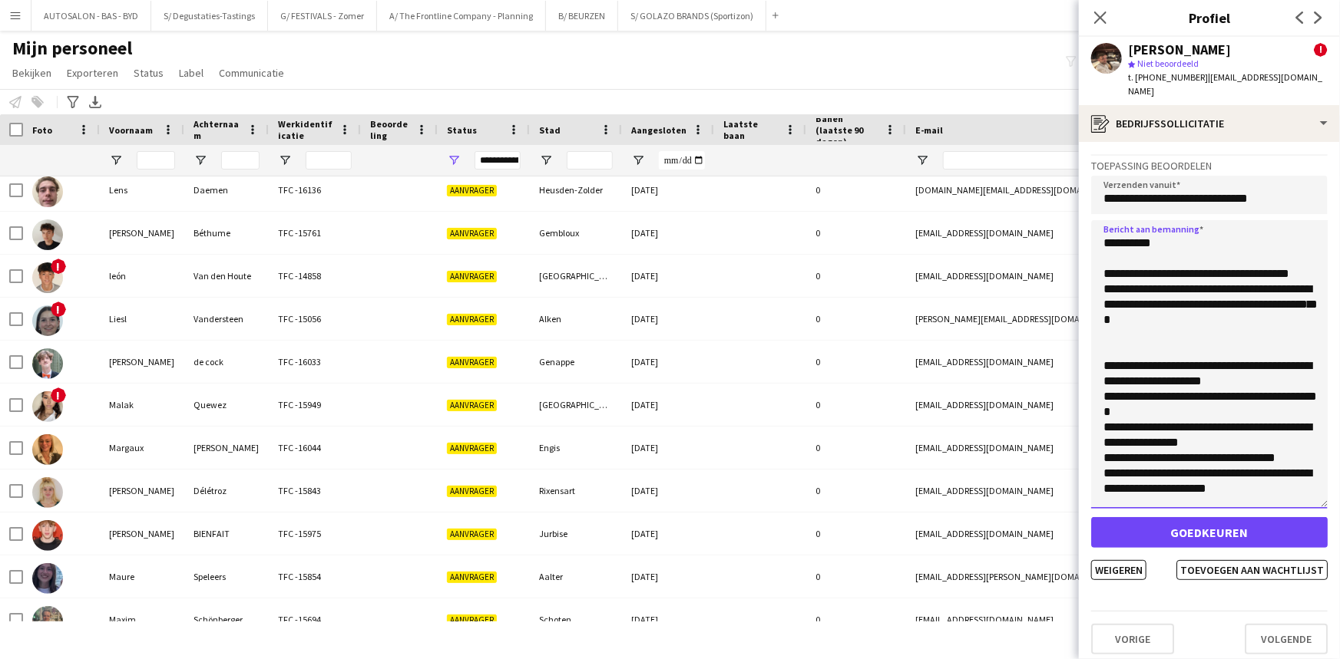
drag, startPoint x: 1326, startPoint y: 268, endPoint x: 1226, endPoint y: 449, distance: 206.8
click at [1314, 491] on textarea at bounding box center [1209, 364] width 236 height 289
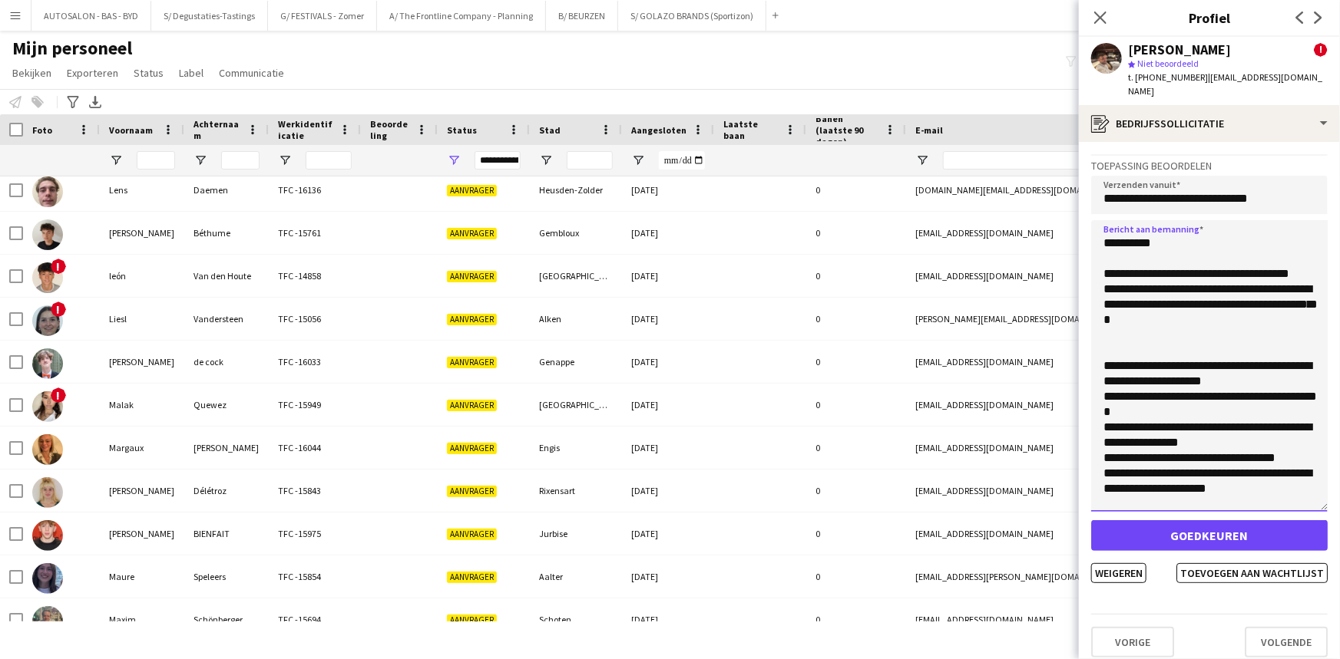
click at [1141, 350] on textarea at bounding box center [1209, 366] width 236 height 292
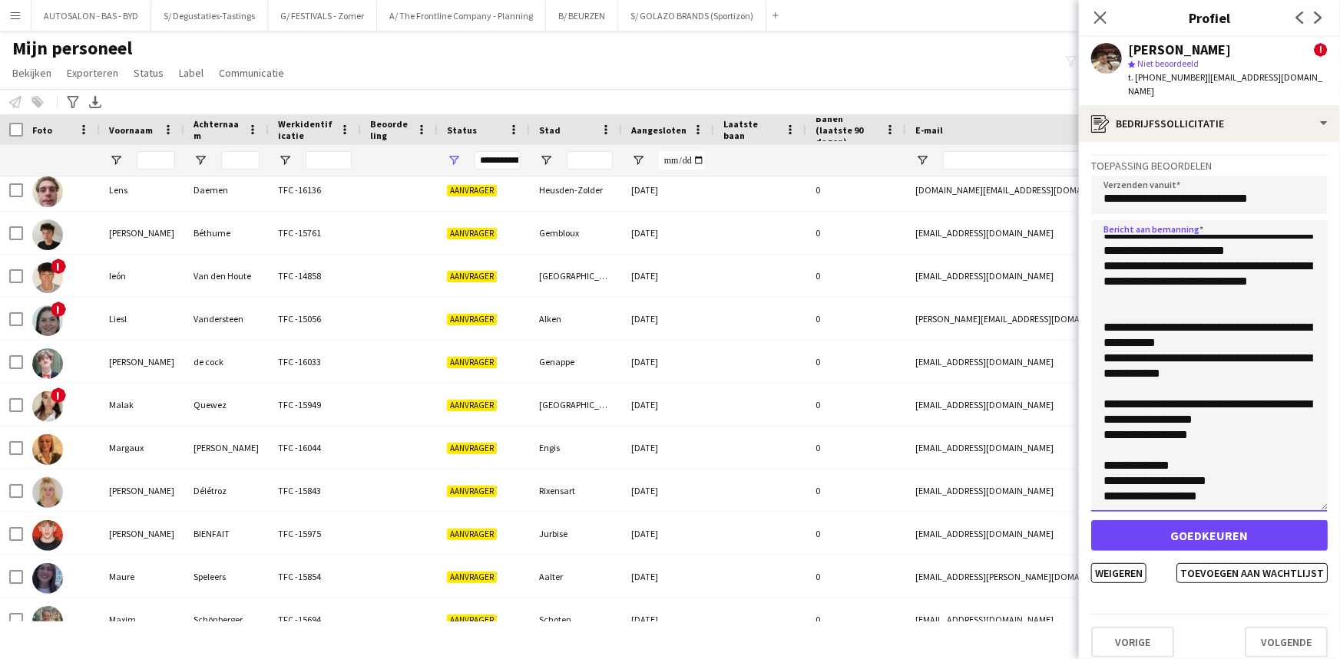
scroll to position [468, 0]
click at [1180, 473] on textarea at bounding box center [1209, 366] width 236 height 292
click at [1127, 429] on textarea at bounding box center [1209, 366] width 236 height 292
click at [1110, 424] on textarea at bounding box center [1209, 366] width 236 height 292
drag, startPoint x: 1208, startPoint y: 408, endPoint x: 1095, endPoint y: 372, distance: 118.7
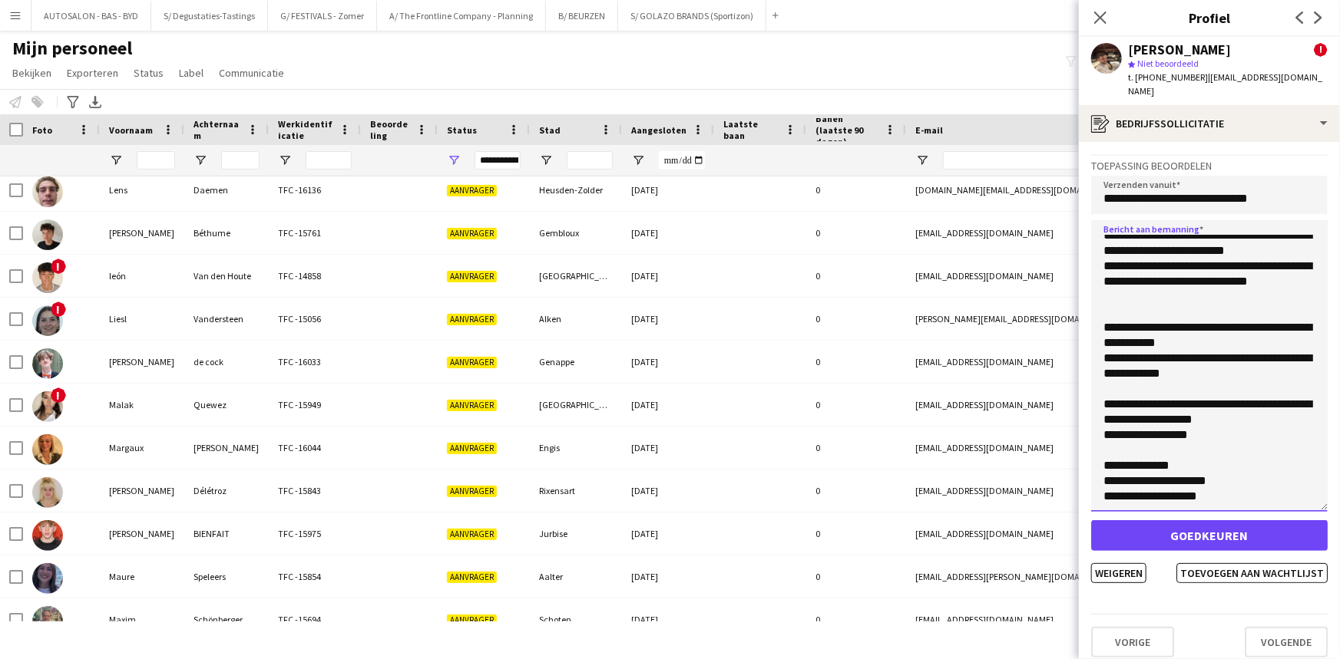
click at [1095, 372] on textarea at bounding box center [1209, 366] width 236 height 292
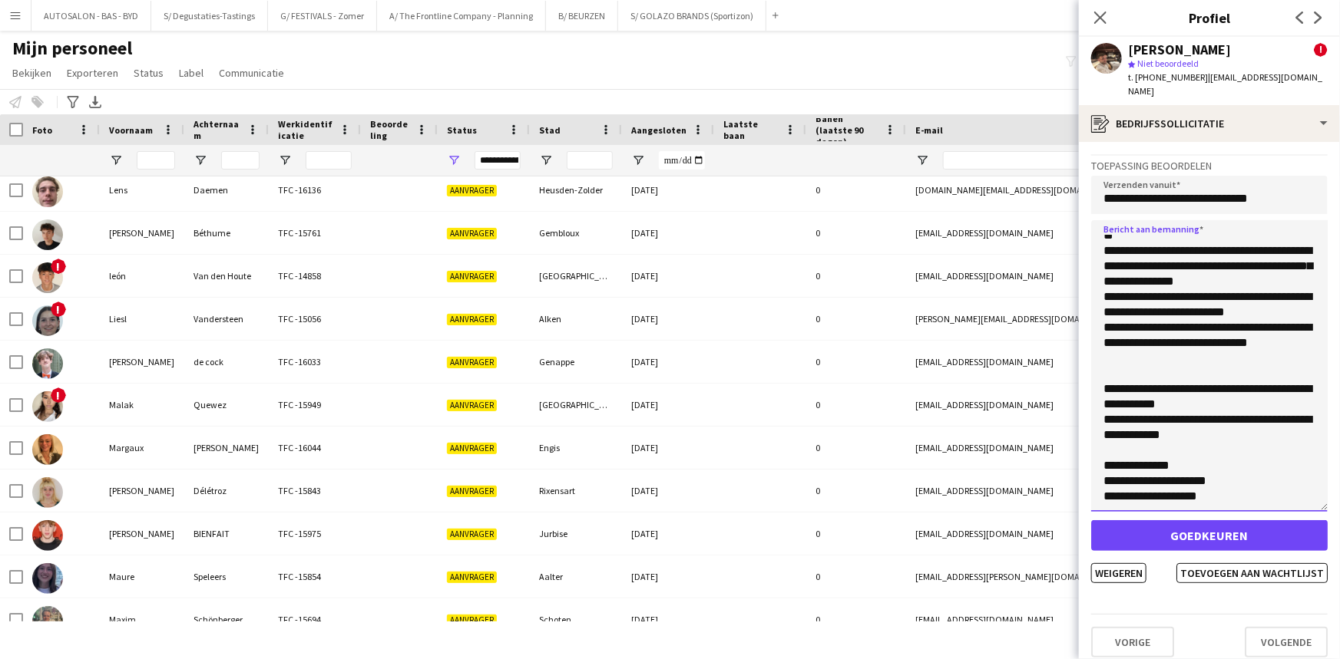
scroll to position [407, 0]
click at [1150, 339] on textarea "**********" at bounding box center [1209, 366] width 236 height 292
click at [1109, 235] on textarea "**********" at bounding box center [1209, 366] width 236 height 292
type textarea "**********"
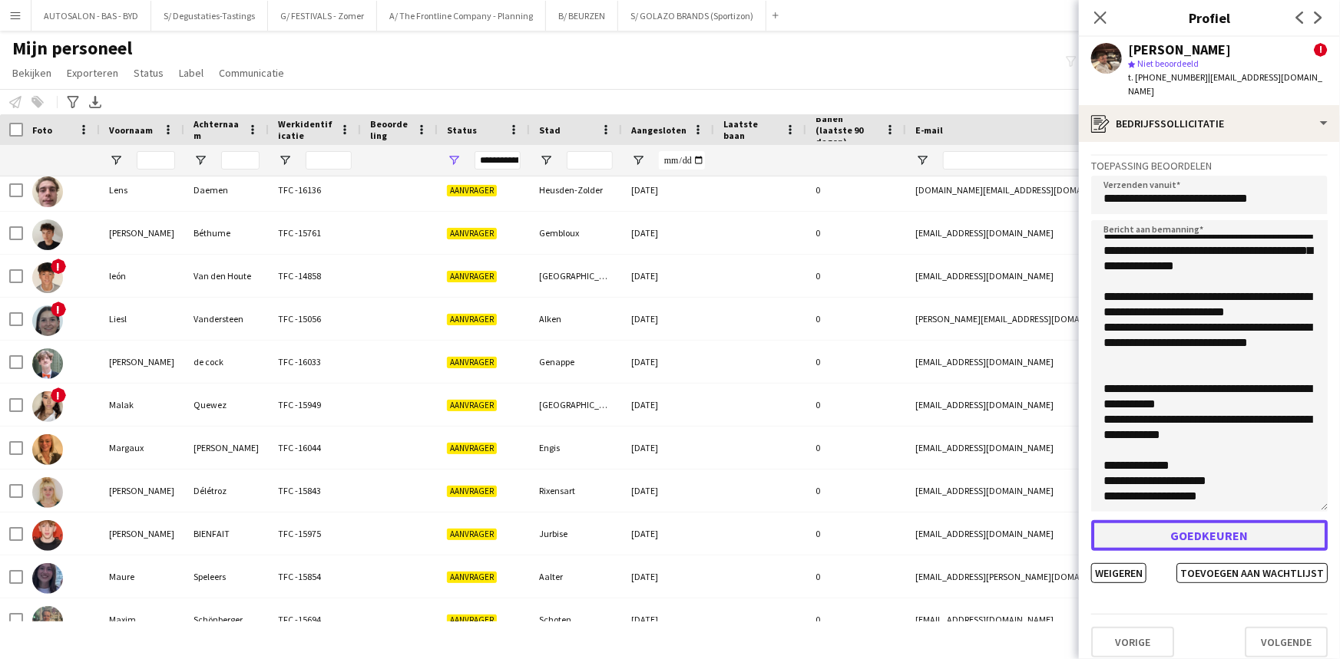
click at [1214, 522] on button "Goedkeuren" at bounding box center [1209, 535] width 236 height 31
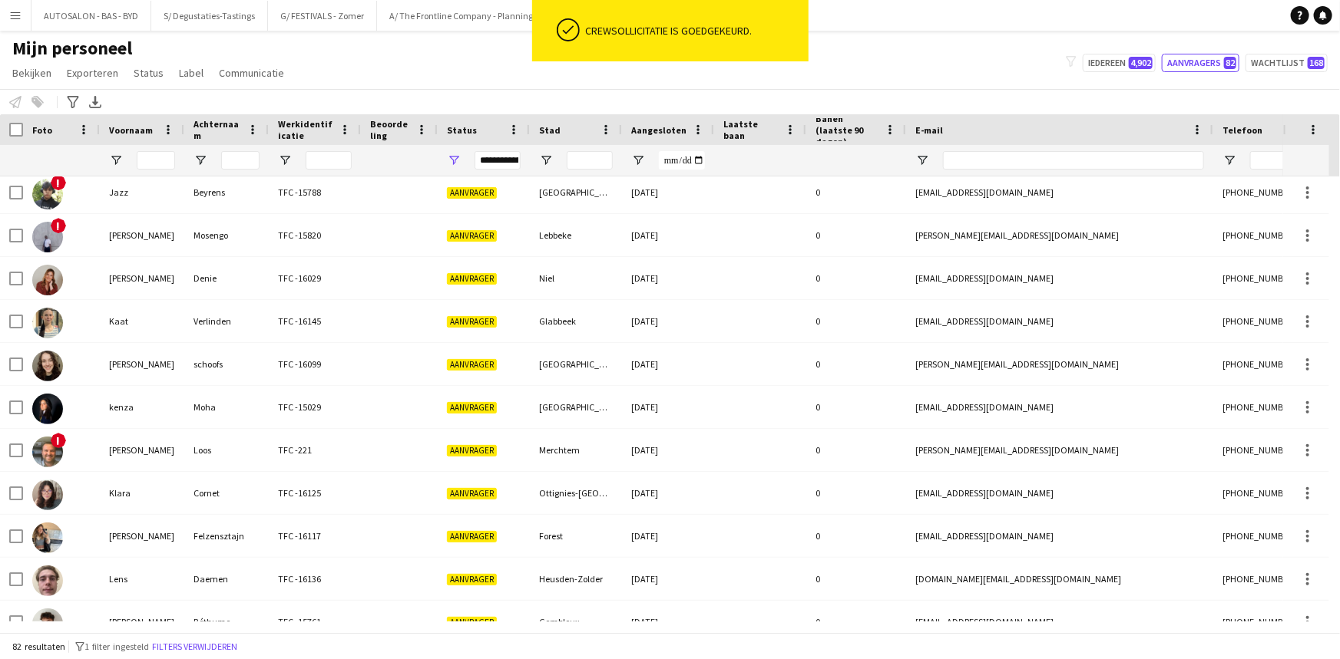
scroll to position [1948, 0]
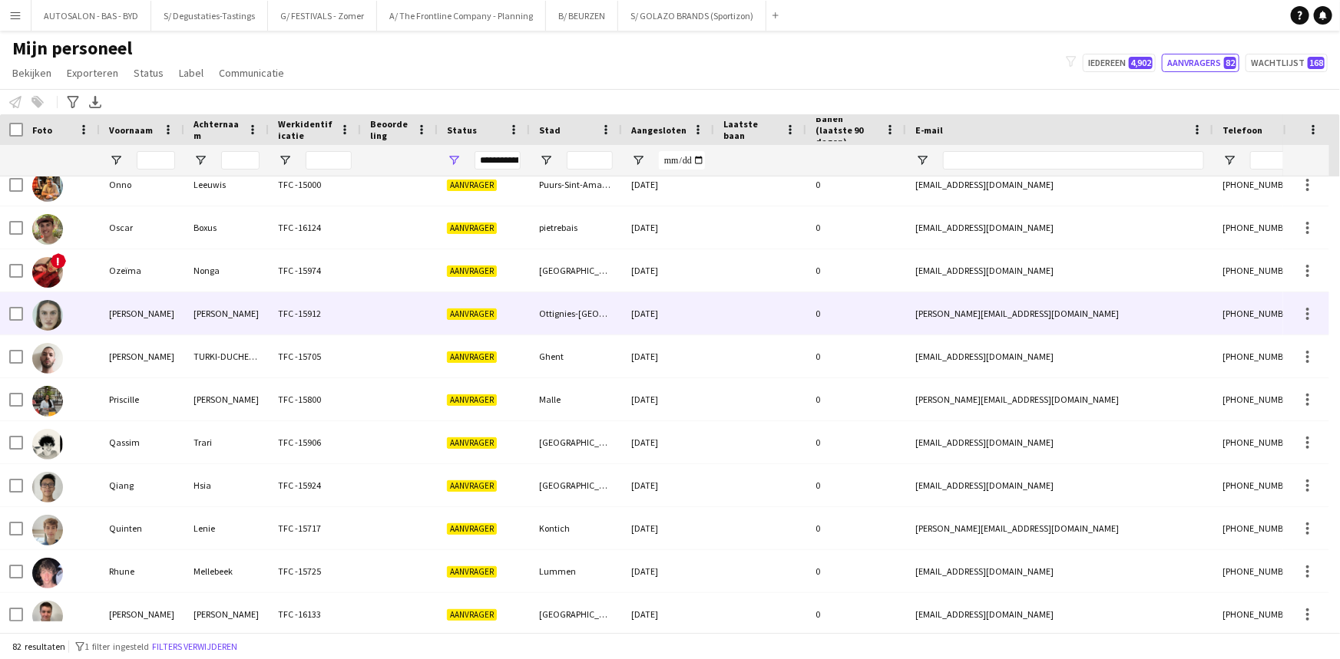
click at [120, 329] on div "[PERSON_NAME]" at bounding box center [142, 313] width 84 height 42
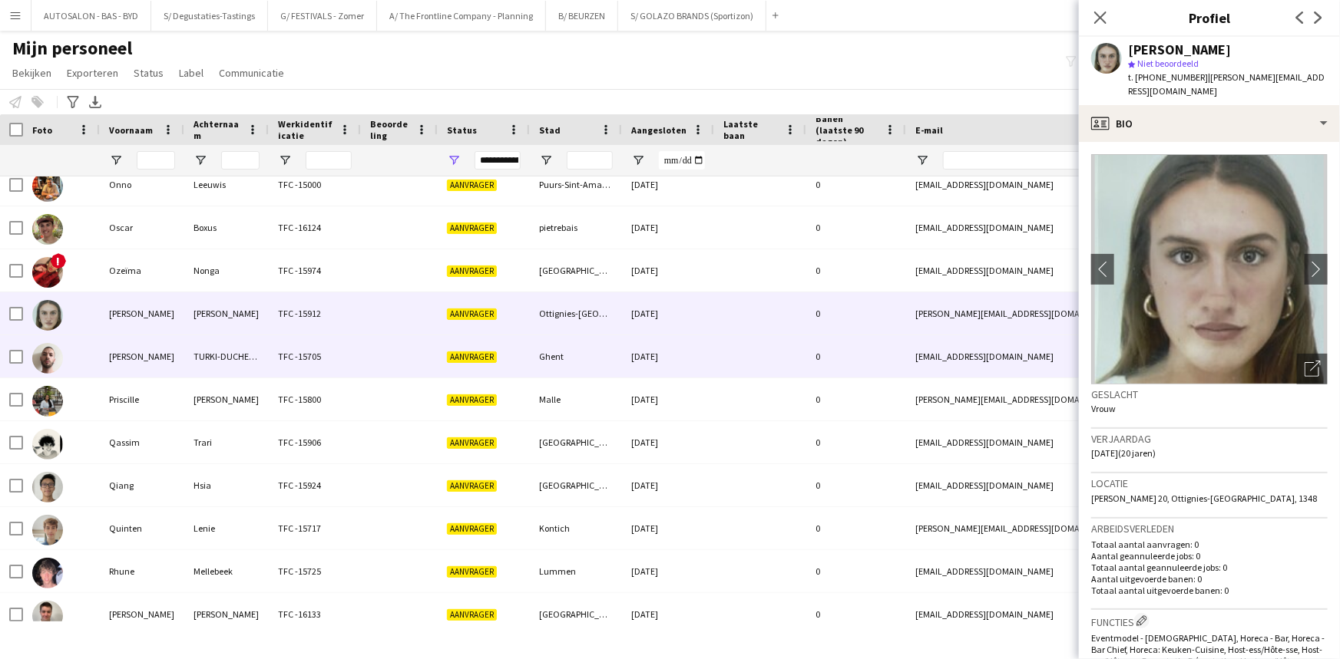
click at [140, 354] on div "[PERSON_NAME]" at bounding box center [142, 356] width 84 height 42
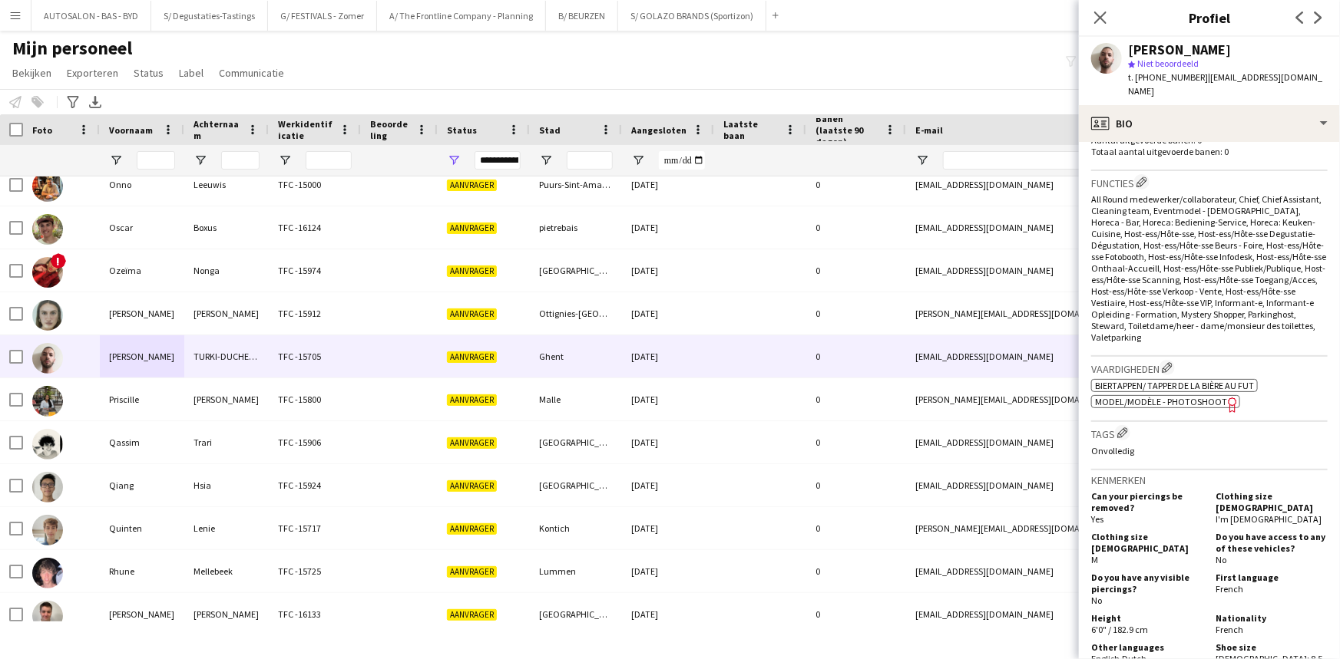
scroll to position [588, 0]
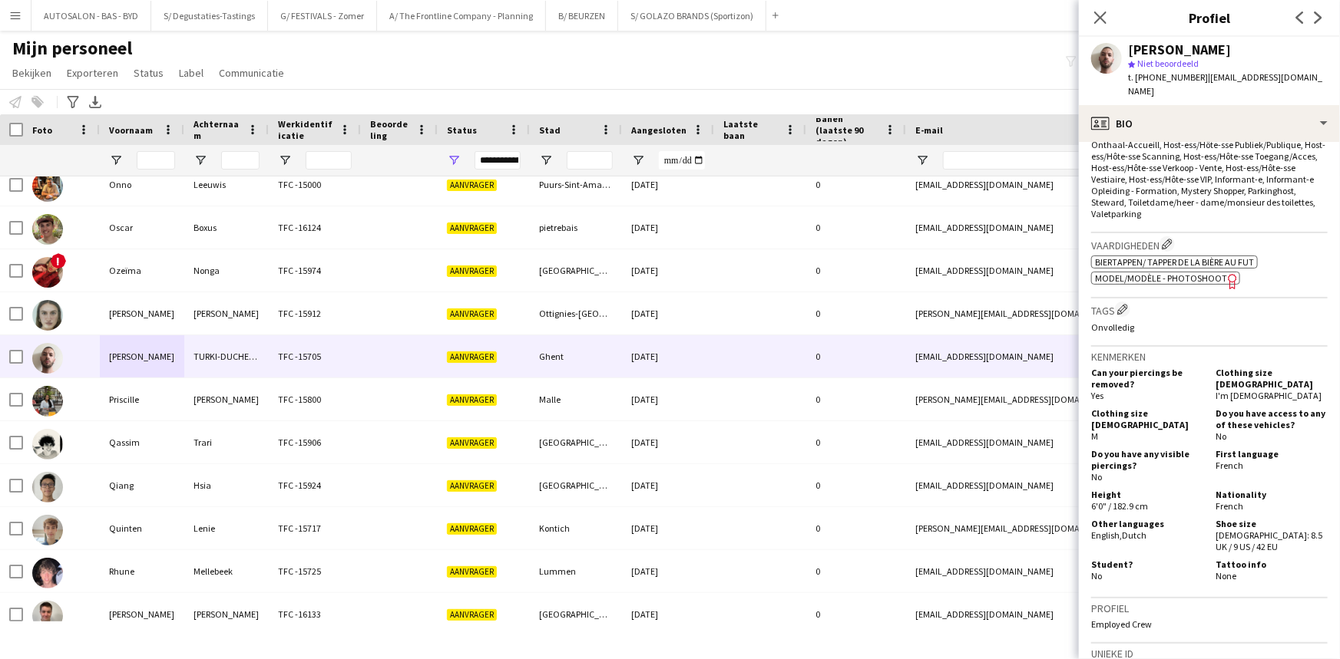
drag, startPoint x: 1246, startPoint y: 445, endPoint x: 1237, endPoint y: 525, distance: 80.4
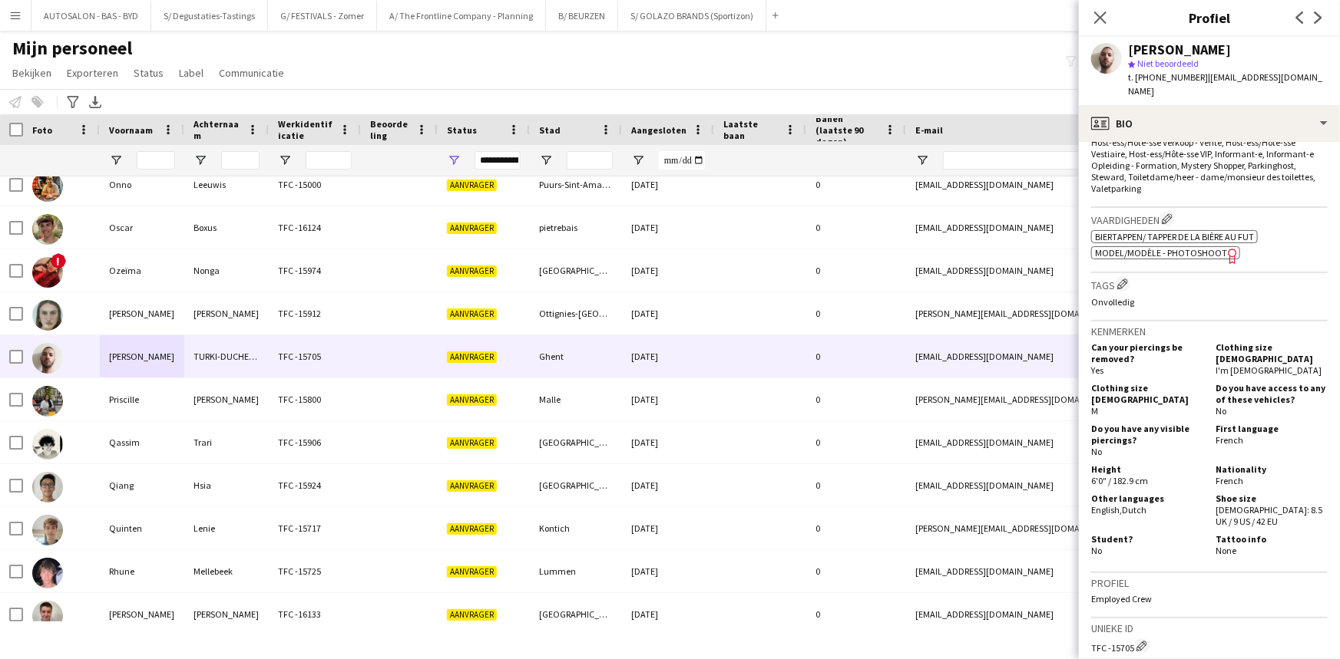
click at [1192, 247] on span "Model/Modèle - Photoshoot" at bounding box center [1161, 253] width 132 height 12
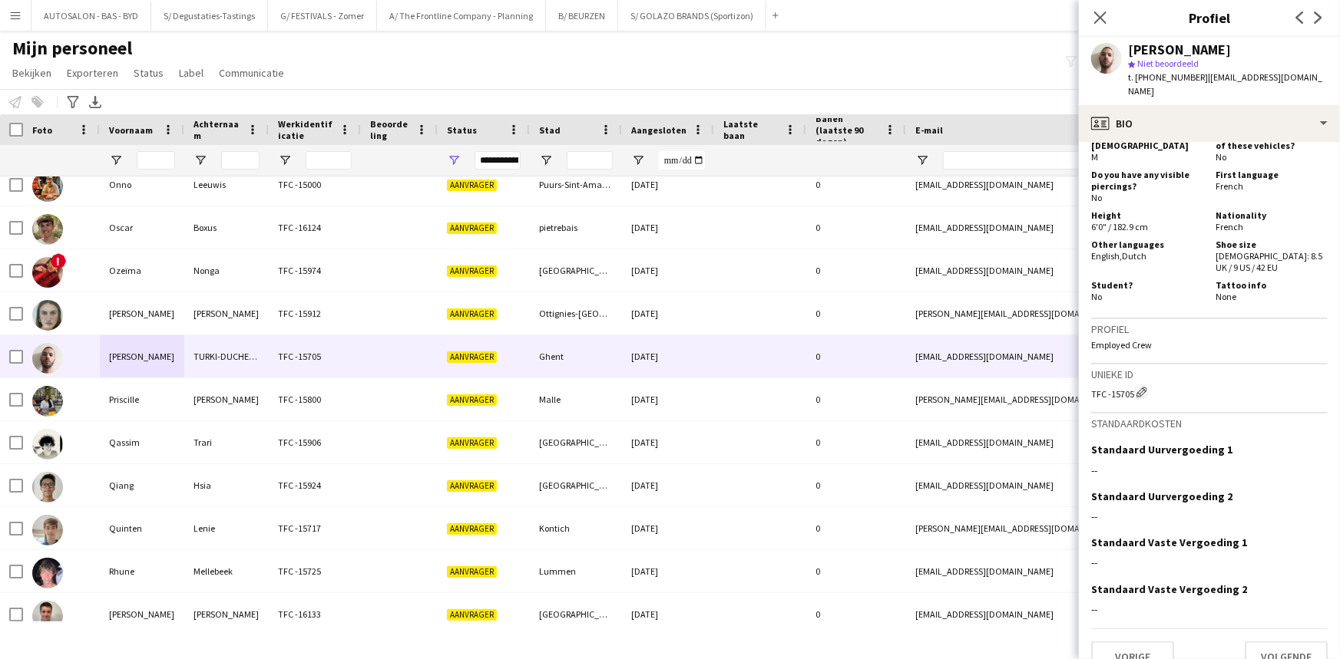
scroll to position [0, 0]
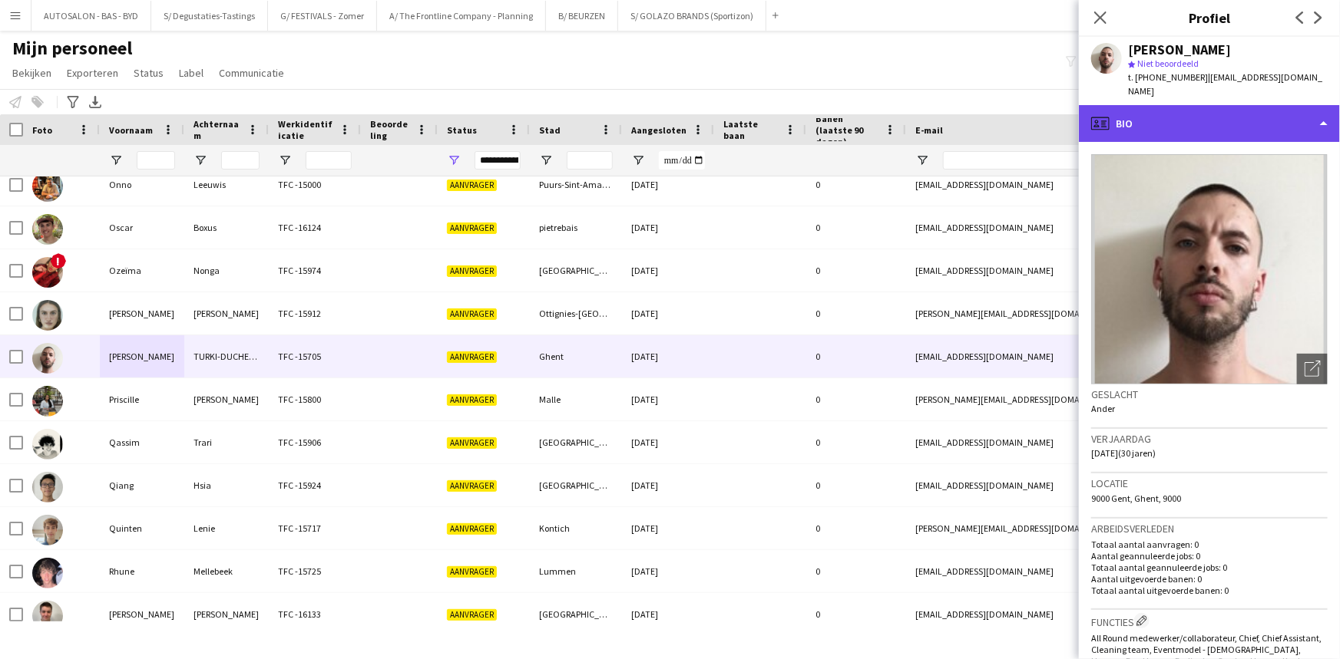
click at [1157, 107] on div "profile Bio" at bounding box center [1209, 123] width 261 height 37
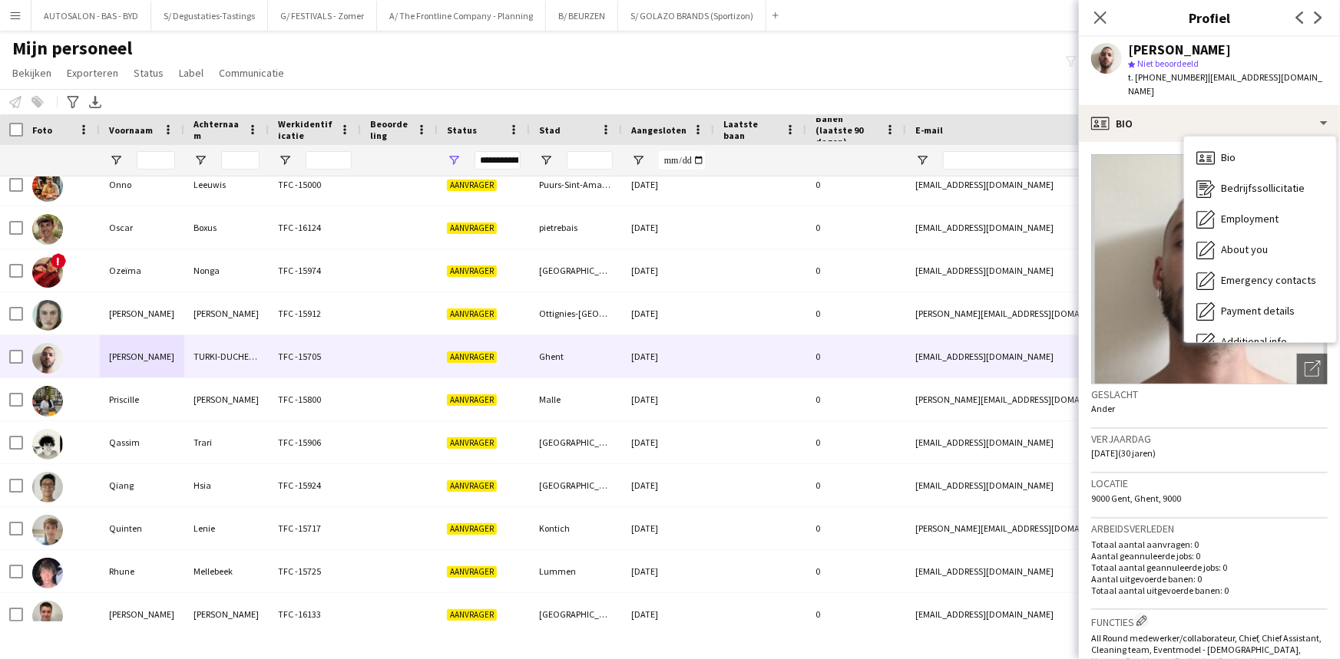
click at [1144, 191] on img at bounding box center [1209, 269] width 236 height 230
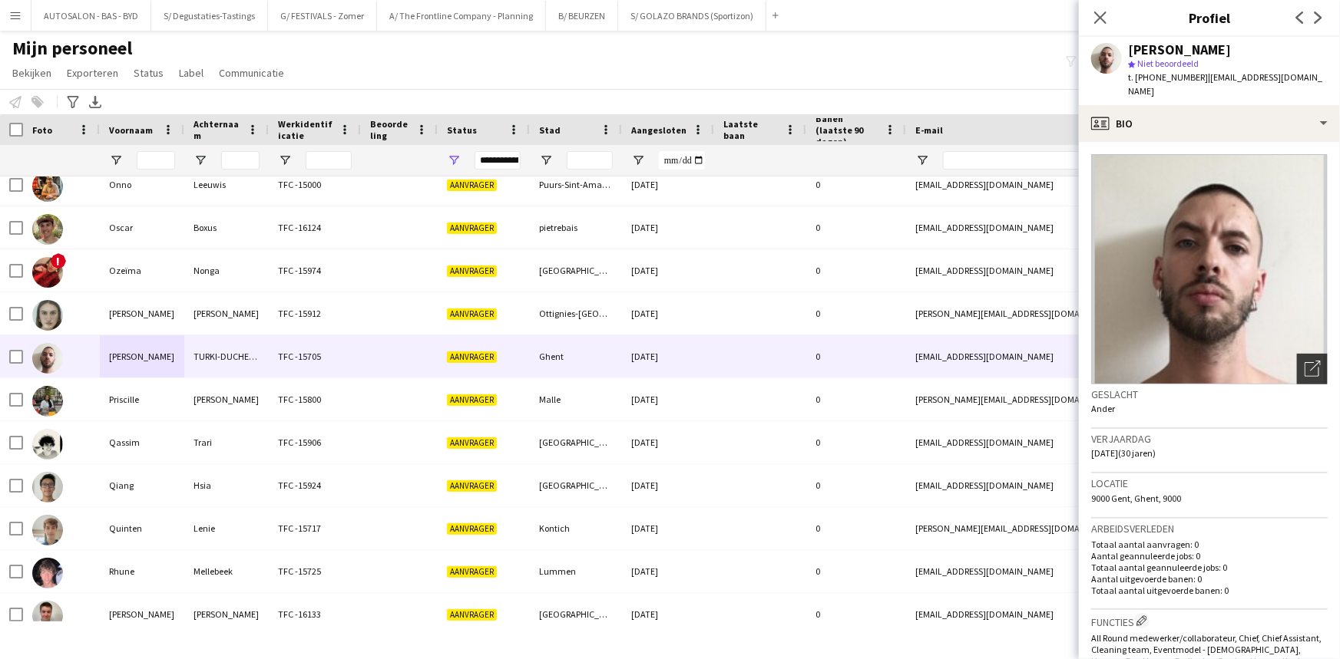
click at [1311, 354] on div "Foto's pop-up openen" at bounding box center [1312, 369] width 31 height 31
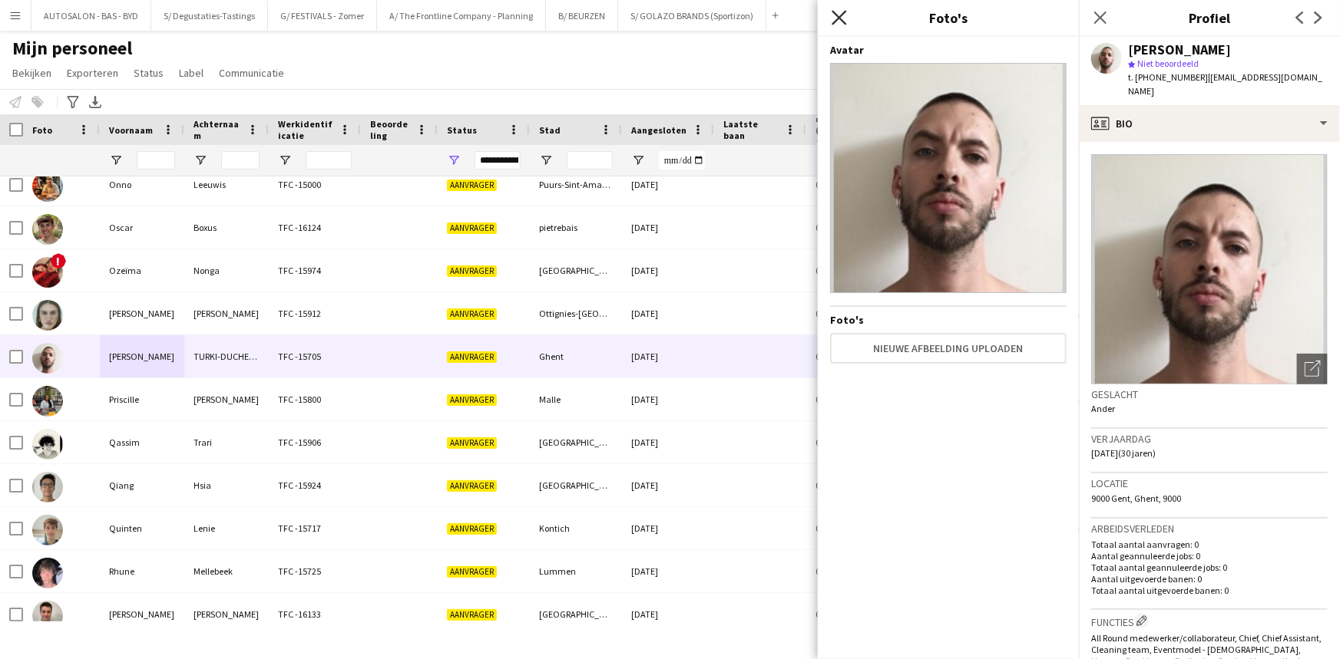
click at [844, 13] on icon at bounding box center [838, 17] width 15 height 15
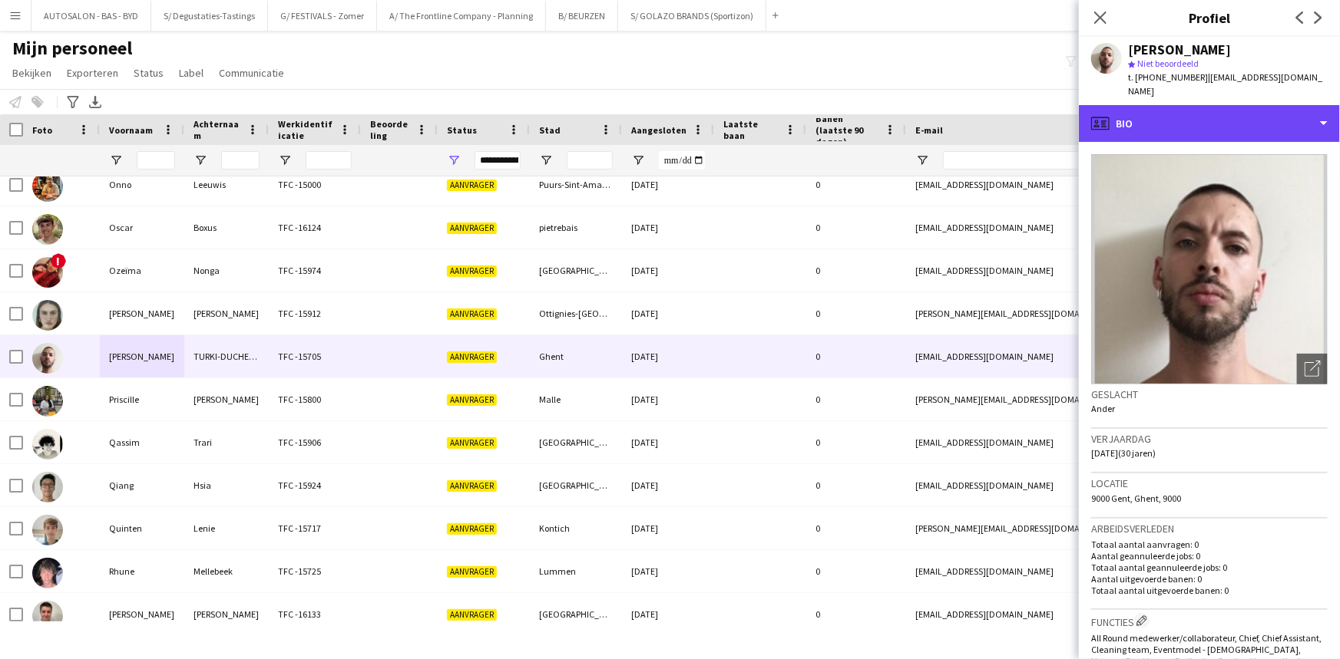
drag, startPoint x: 1183, startPoint y: 107, endPoint x: 1208, endPoint y: 194, distance: 90.2
click at [1181, 107] on div "profile Bio" at bounding box center [1209, 123] width 261 height 37
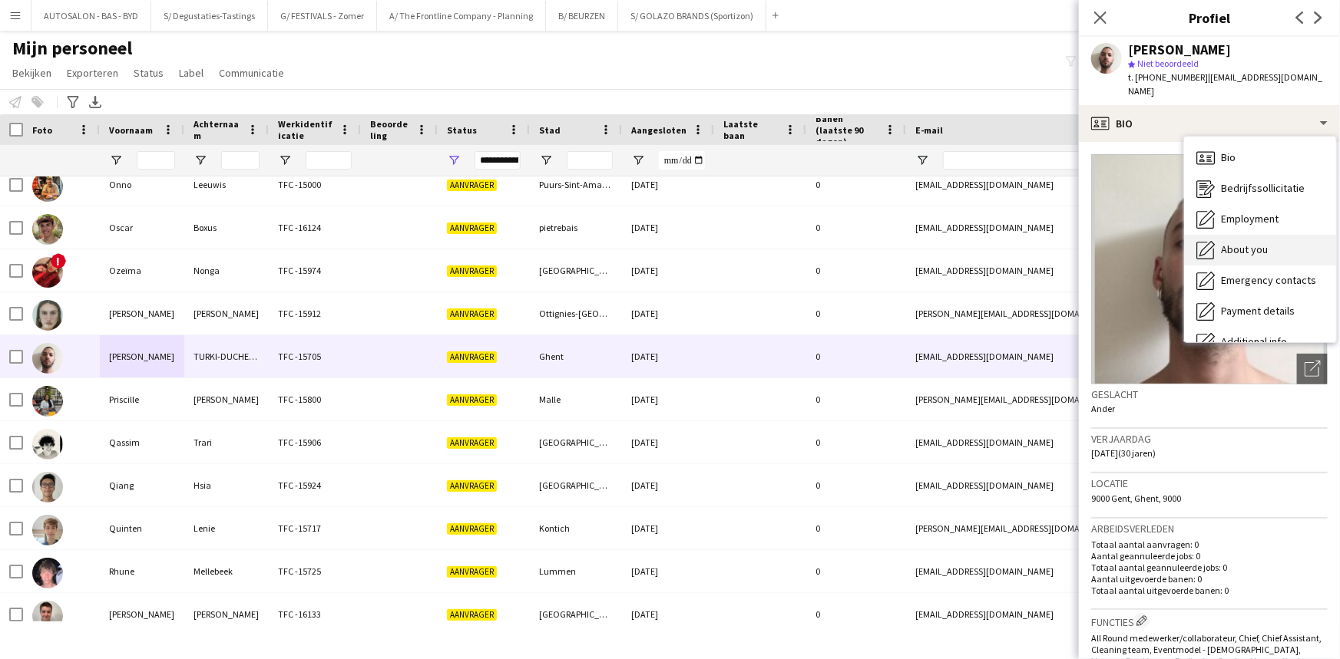
click at [1253, 245] on div "About you About you" at bounding box center [1260, 250] width 152 height 31
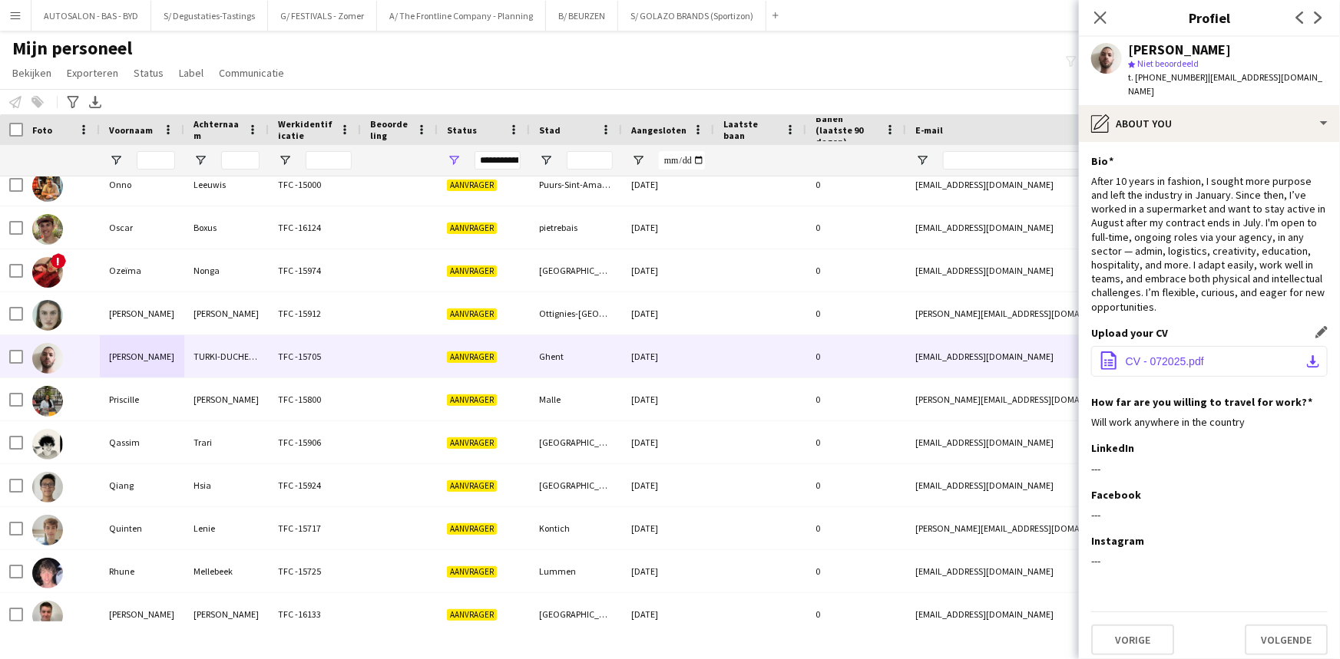
click at [1179, 346] on button "office-file-sheet CV - 072025.pdf download-bottom" at bounding box center [1209, 361] width 236 height 31
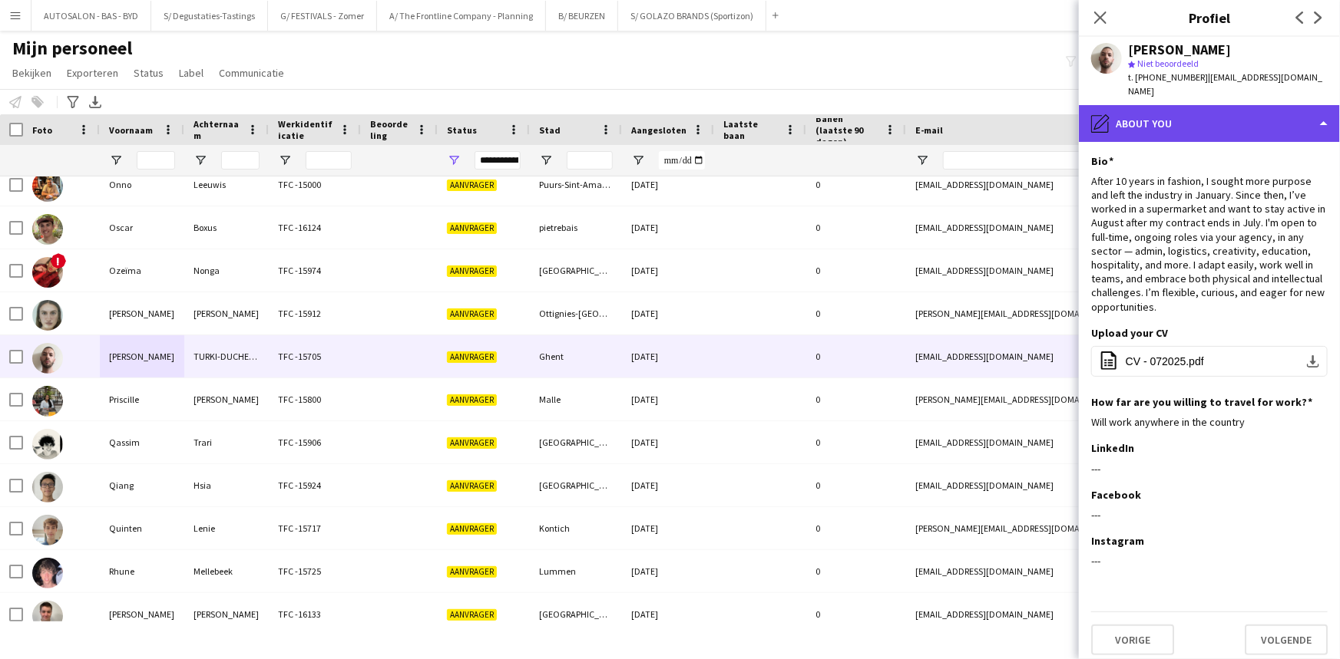
click at [1168, 105] on div "pencil4 About you" at bounding box center [1209, 123] width 261 height 37
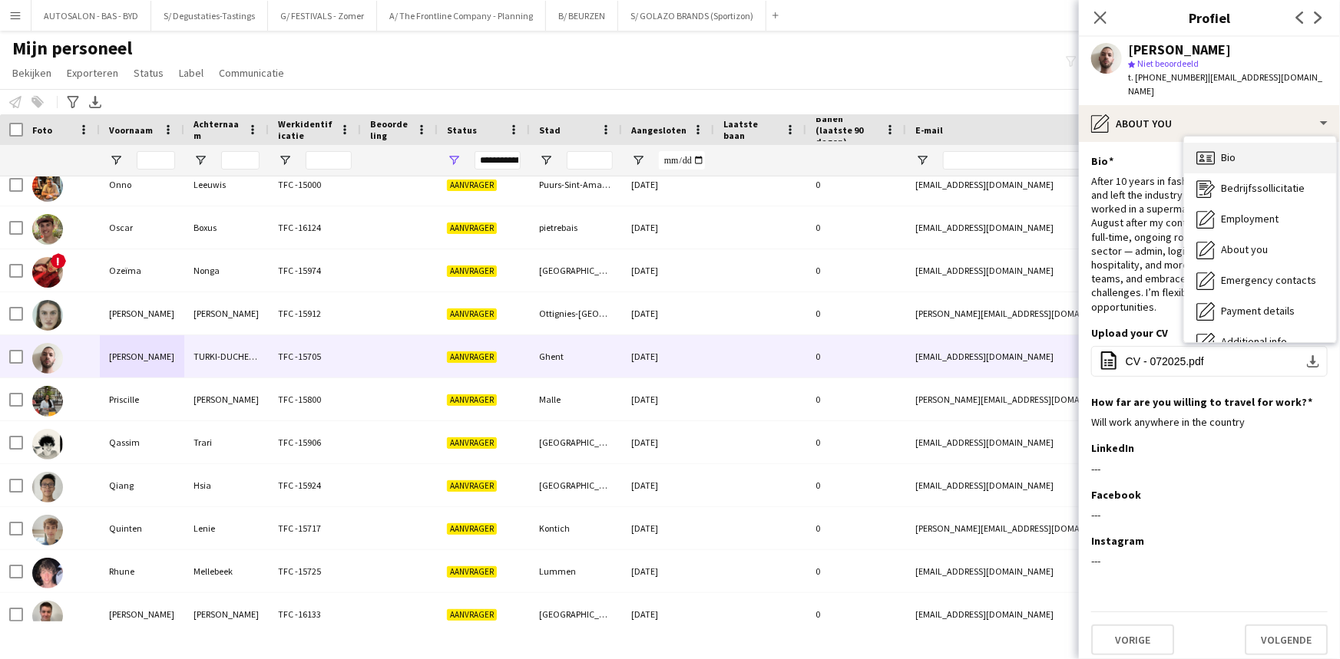
click at [1238, 144] on div "Bio Bio" at bounding box center [1260, 158] width 152 height 31
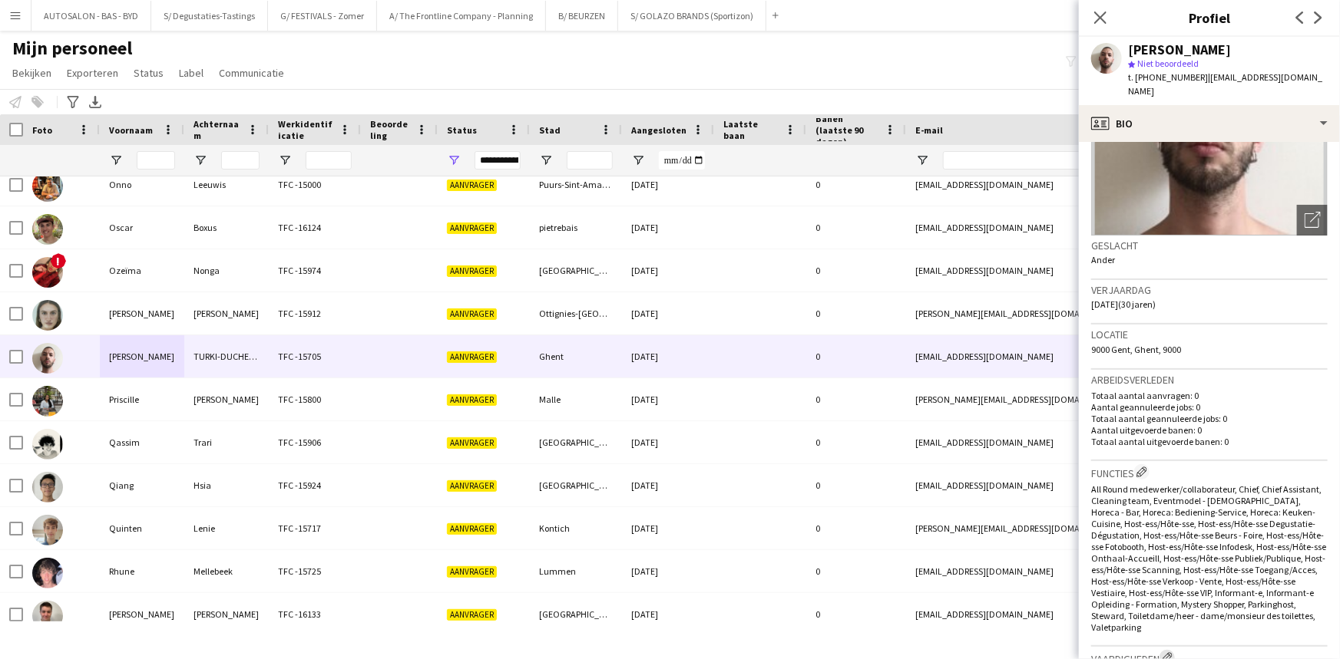
drag, startPoint x: 1192, startPoint y: 436, endPoint x: 1165, endPoint y: 530, distance: 97.6
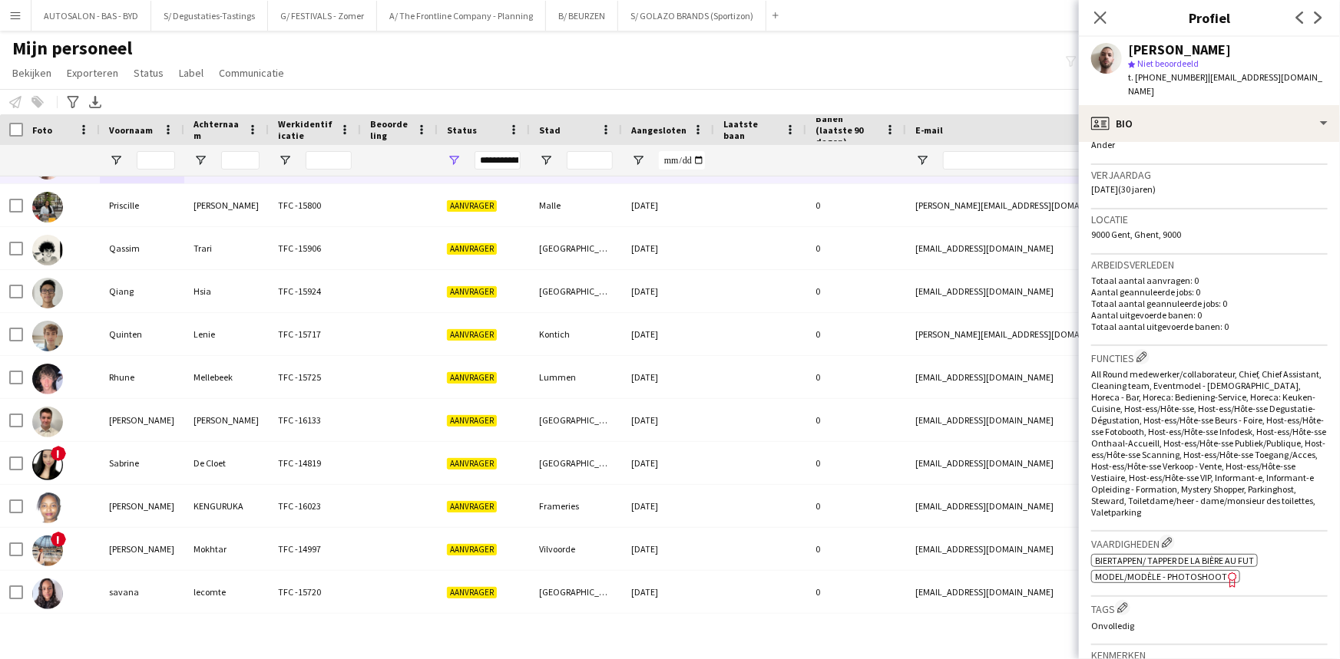
scroll to position [2258, 0]
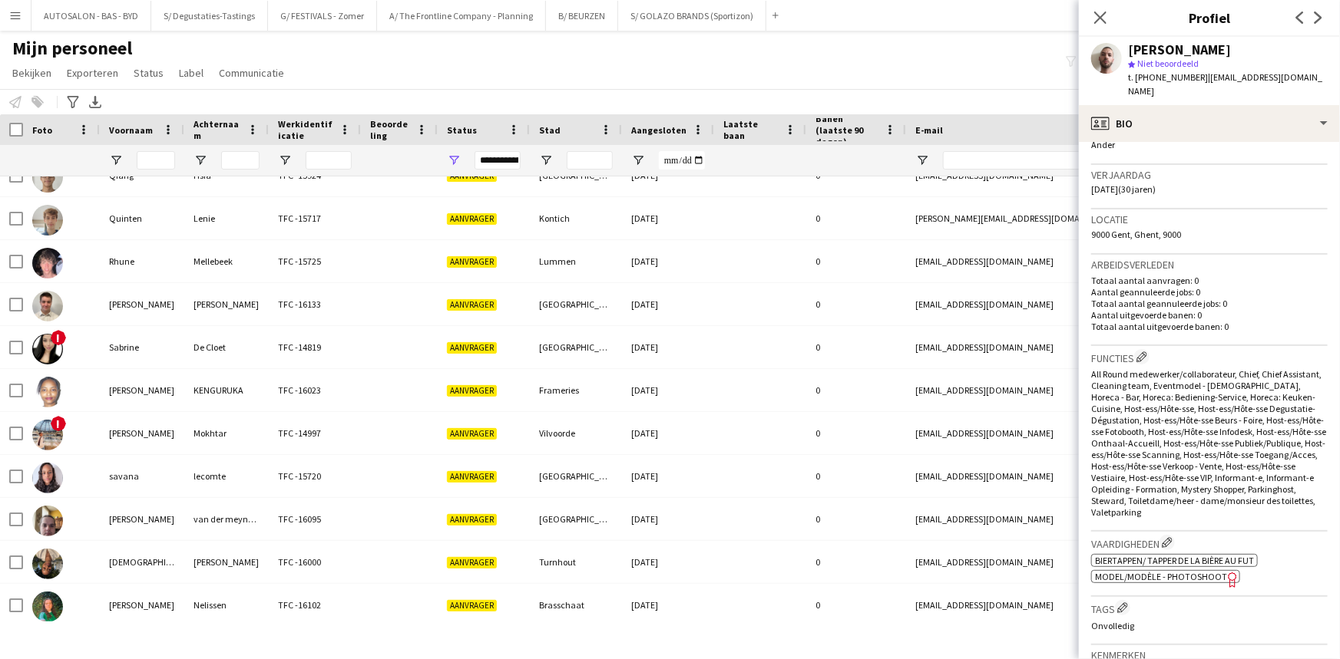
drag, startPoint x: 1163, startPoint y: 394, endPoint x: 1159, endPoint y: 484, distance: 89.9
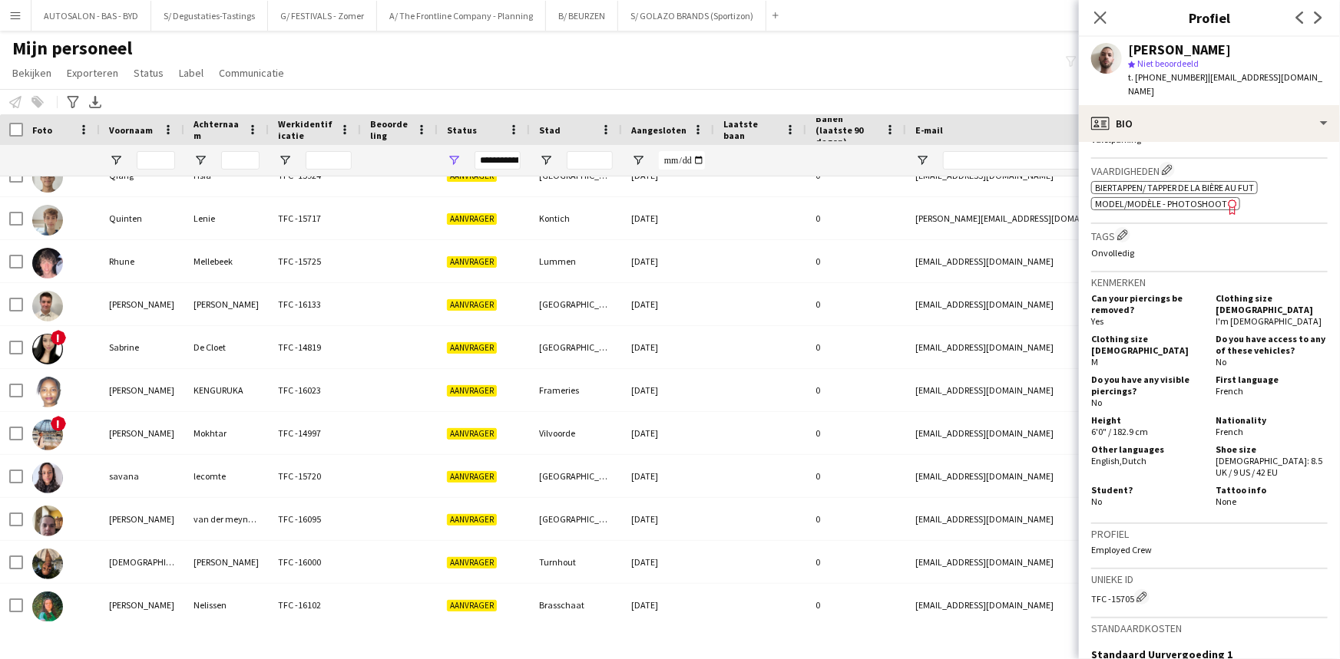
scroll to position [2199, 0]
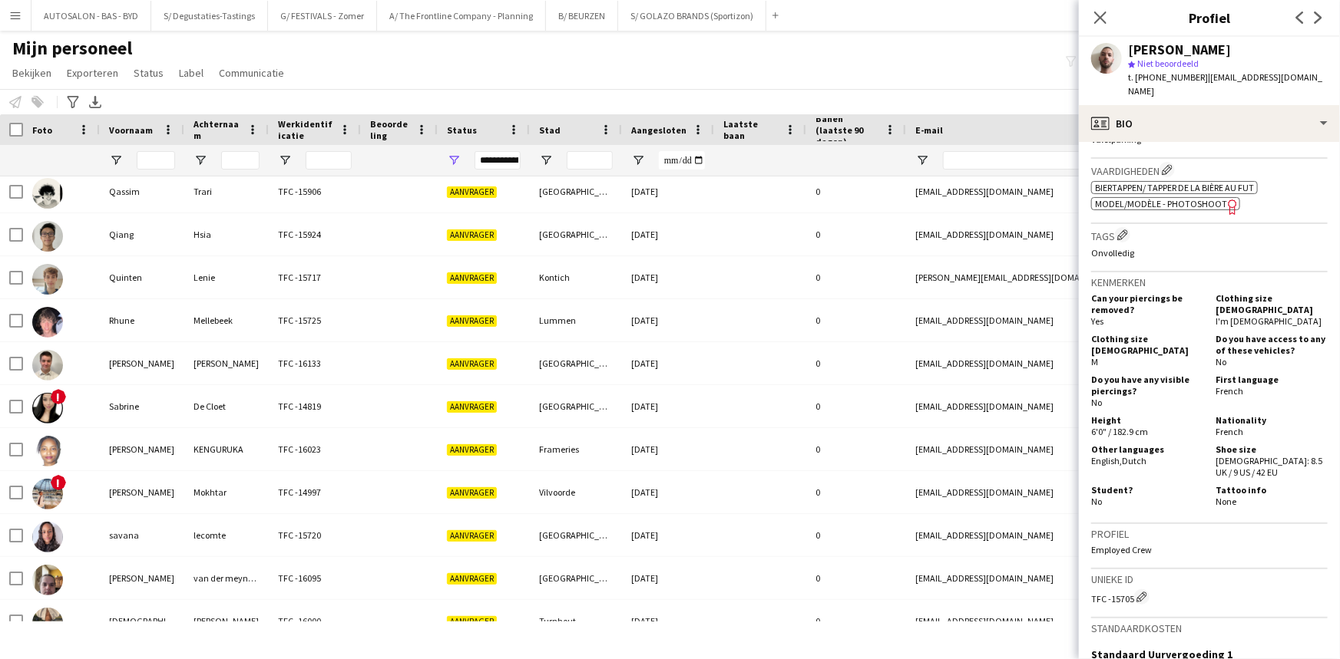
drag, startPoint x: 1172, startPoint y: 445, endPoint x: 1162, endPoint y: 161, distance: 284.2
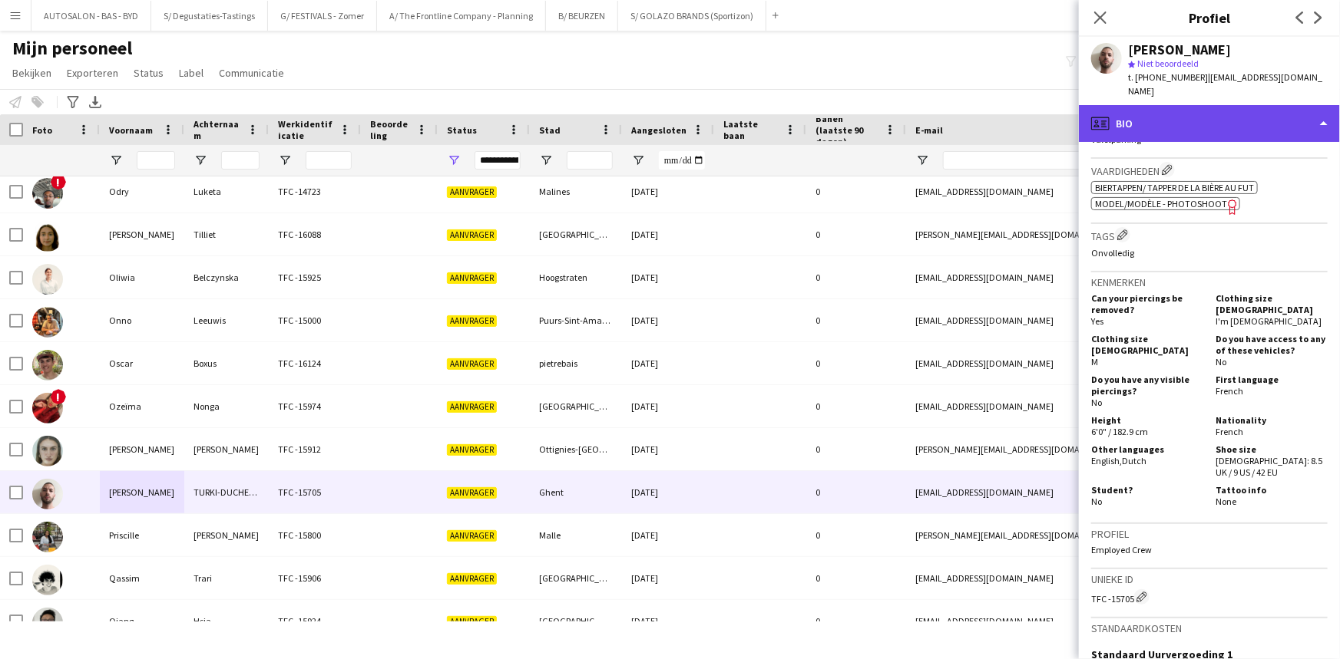
click at [1165, 114] on div "profile Bio" at bounding box center [1209, 123] width 261 height 37
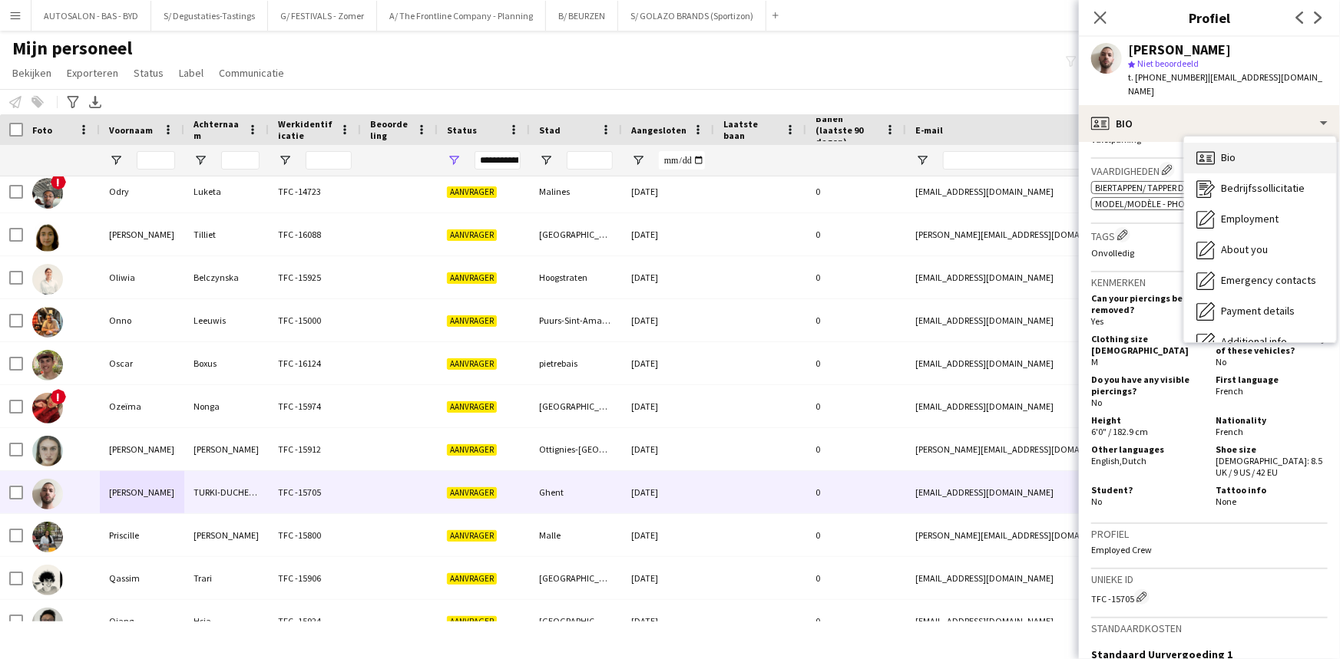
click at [1235, 150] on span "Bio" at bounding box center [1228, 157] width 15 height 14
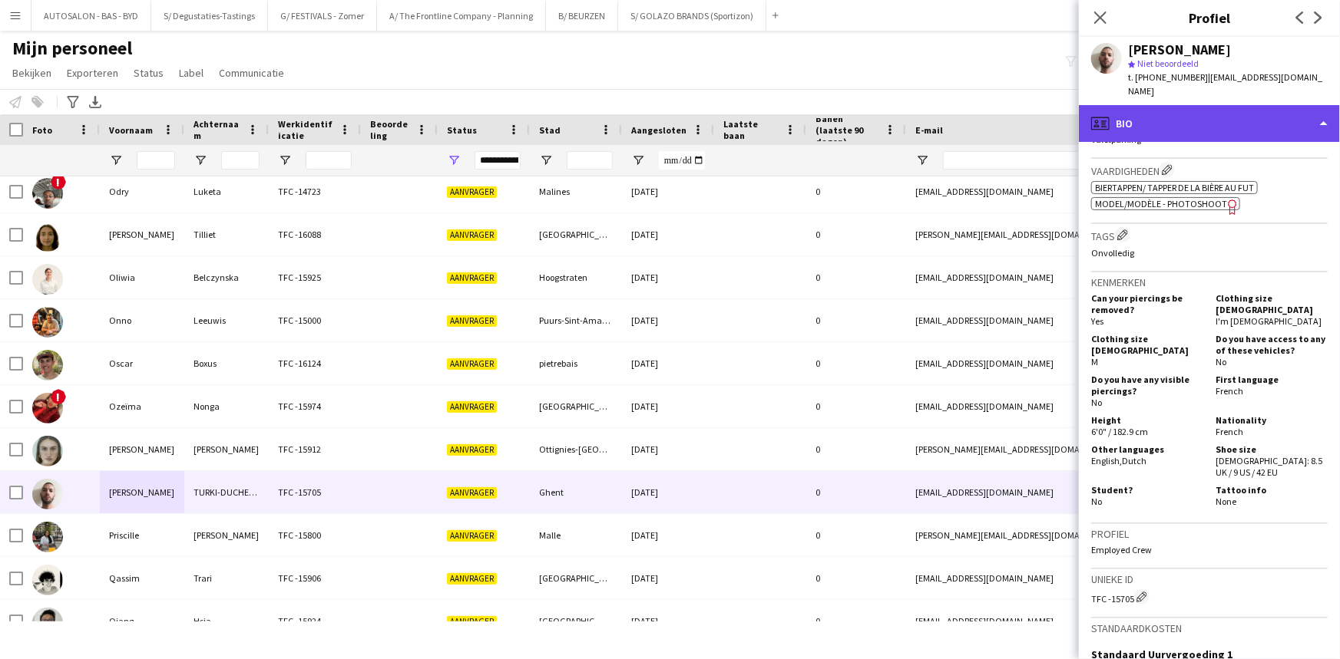
click at [1228, 114] on div "profile Bio" at bounding box center [1209, 123] width 261 height 37
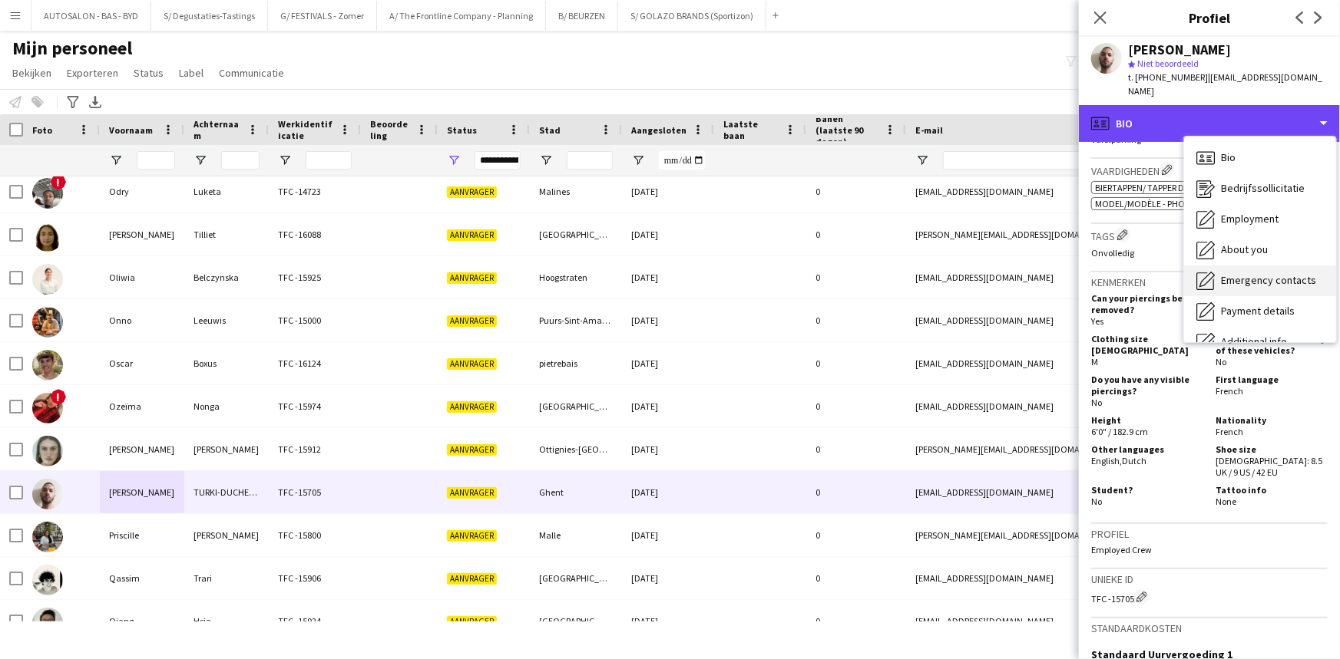
scroll to position [113, 0]
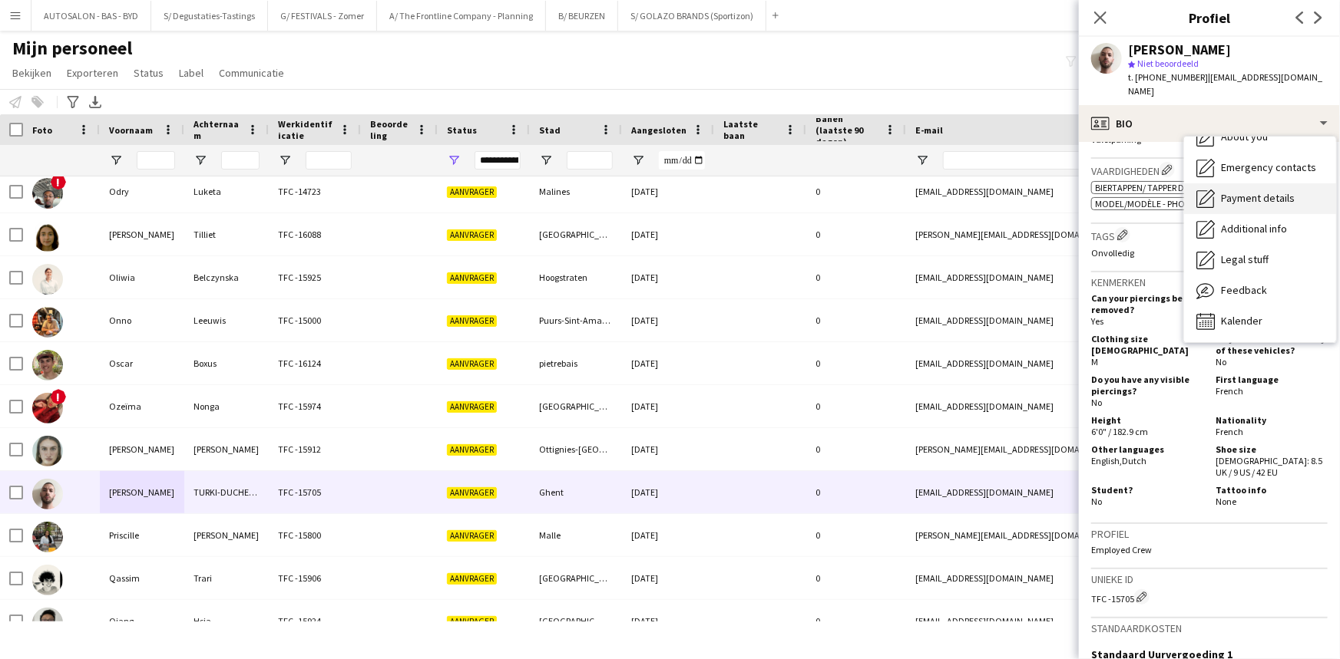
click at [1260, 191] on span "Payment details" at bounding box center [1258, 198] width 74 height 14
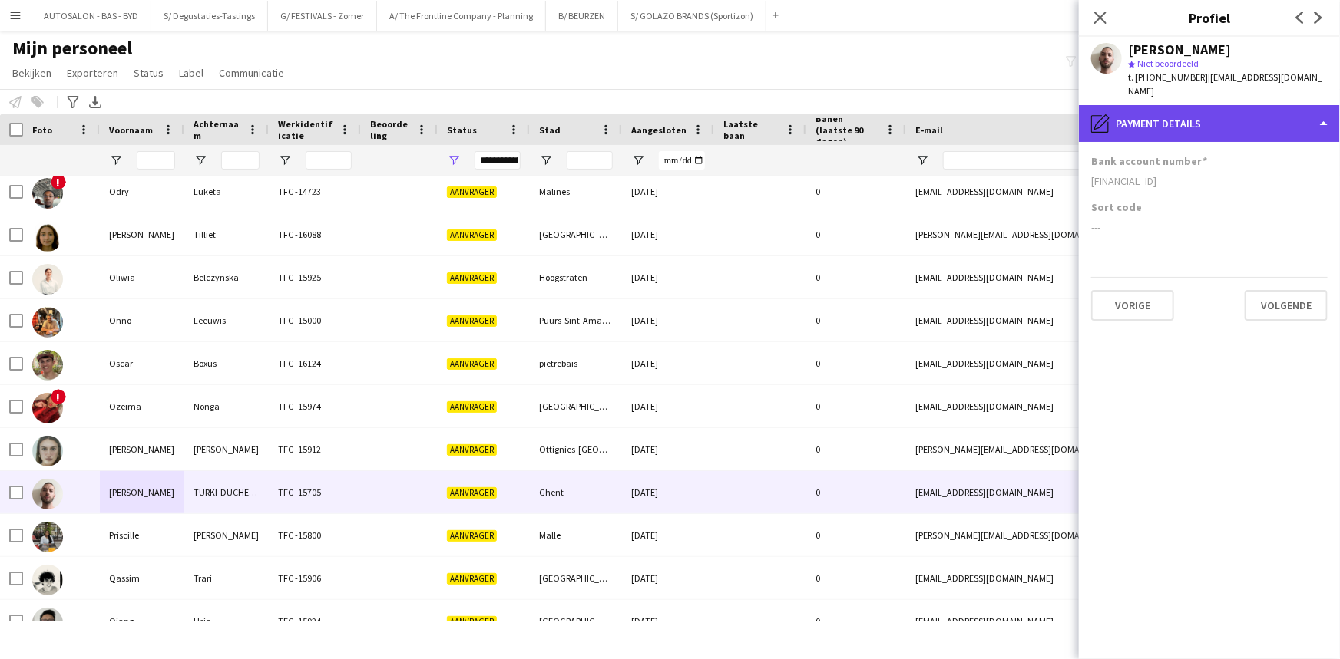
click at [1225, 121] on div "pencil4 Payment details" at bounding box center [1209, 123] width 261 height 37
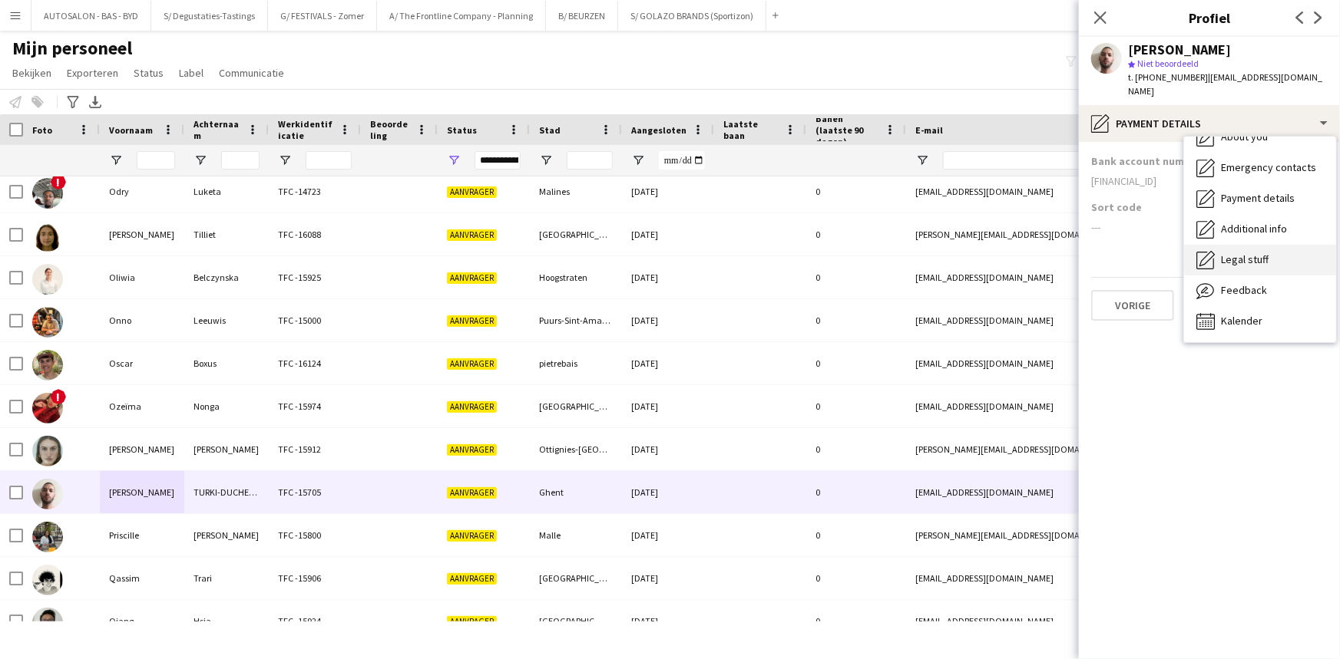
click at [1260, 253] on span "Legal stuff" at bounding box center [1245, 260] width 48 height 14
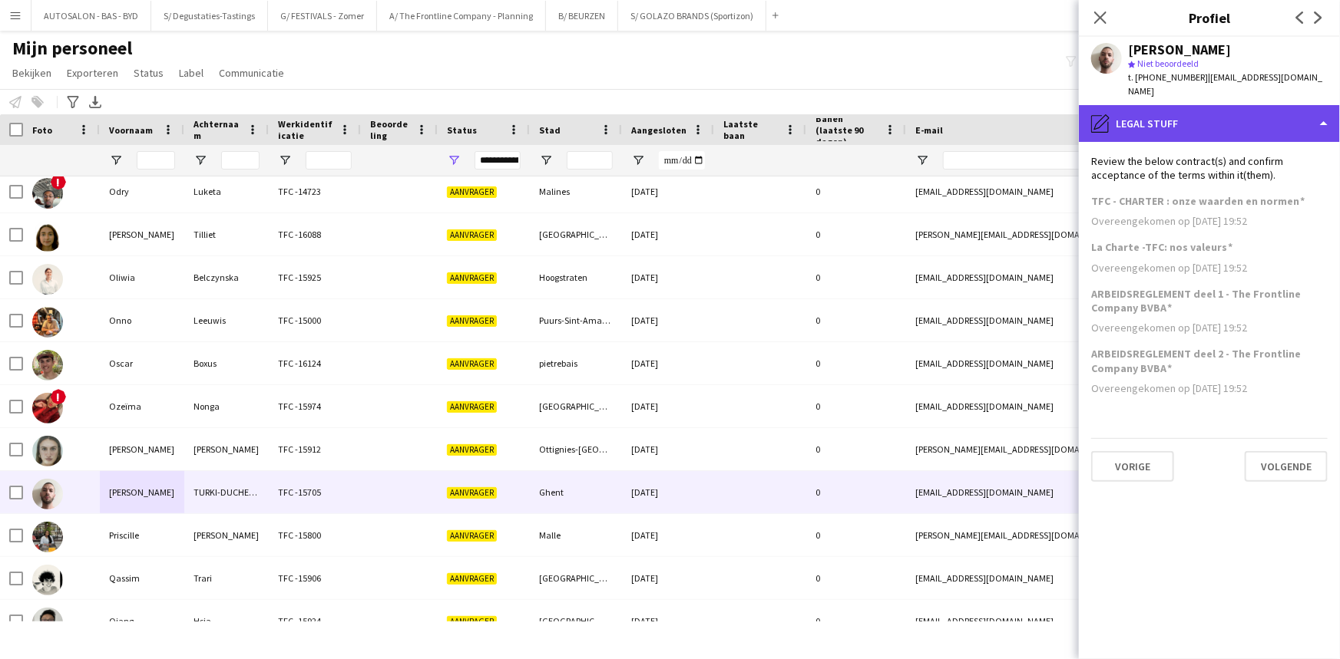
click at [1182, 116] on div "pencil4 Legal stuff" at bounding box center [1209, 123] width 261 height 37
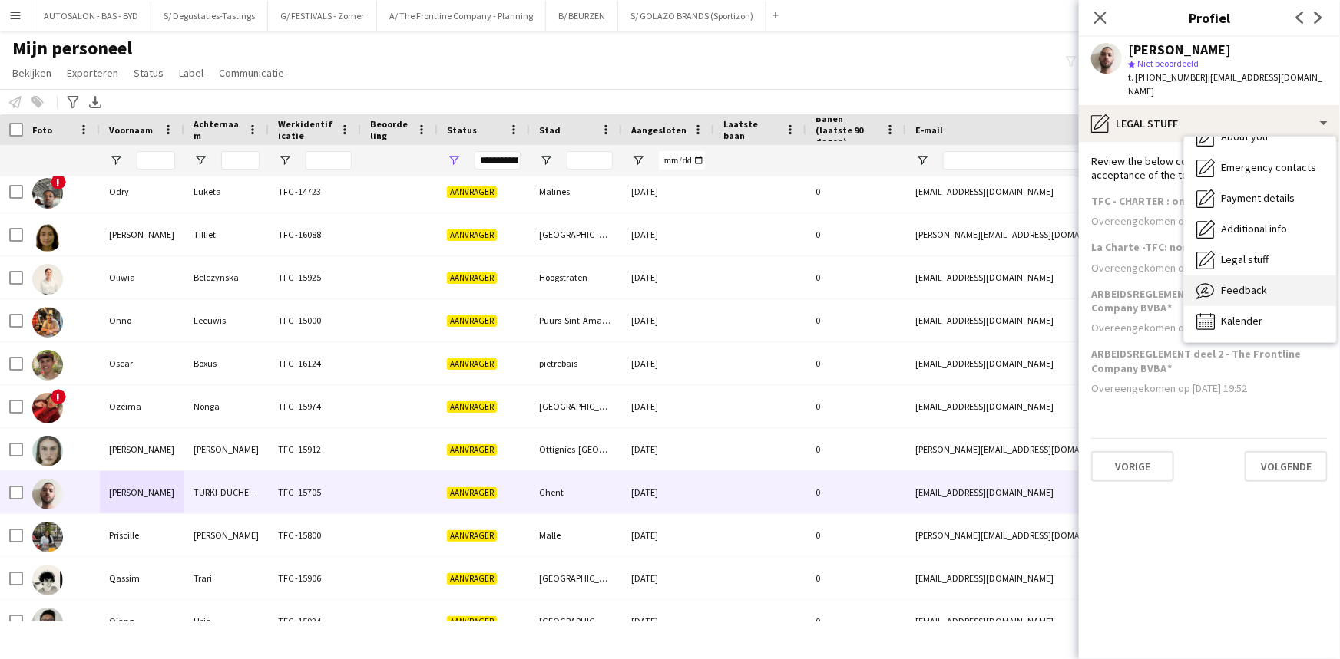
click at [1244, 283] on span "Feedback" at bounding box center [1244, 290] width 46 height 14
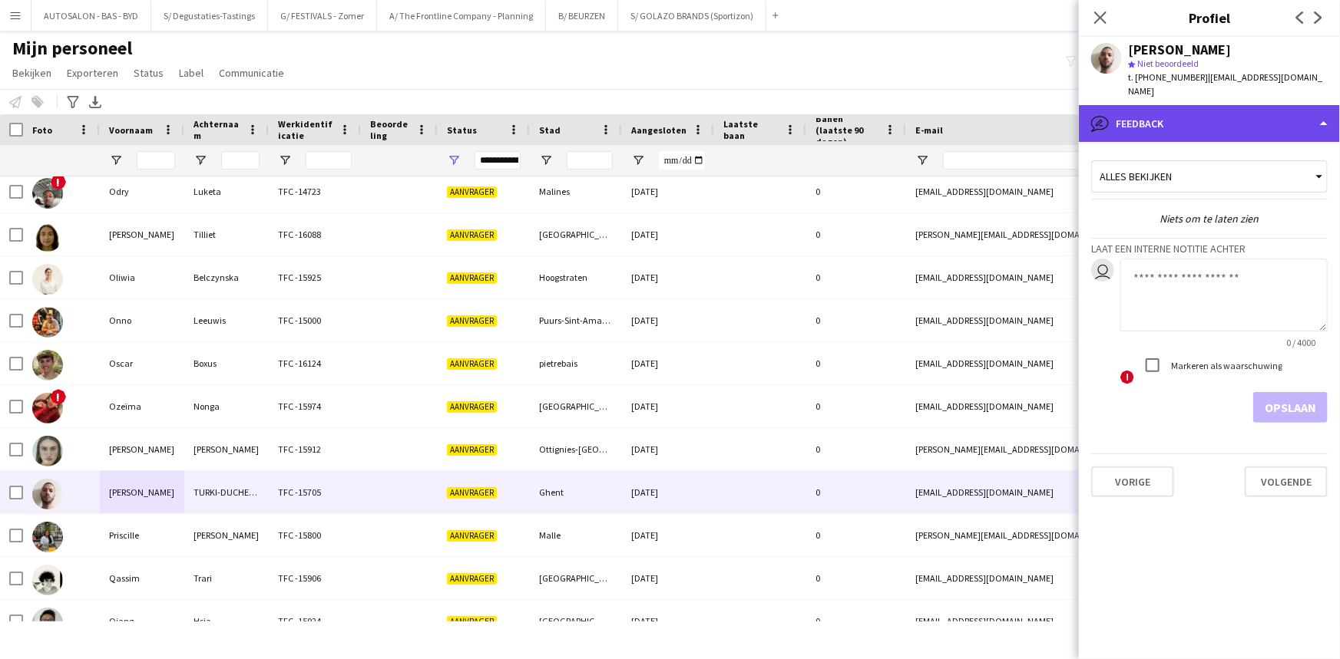
click at [1188, 107] on div "bubble-pencil Feedback" at bounding box center [1209, 123] width 261 height 37
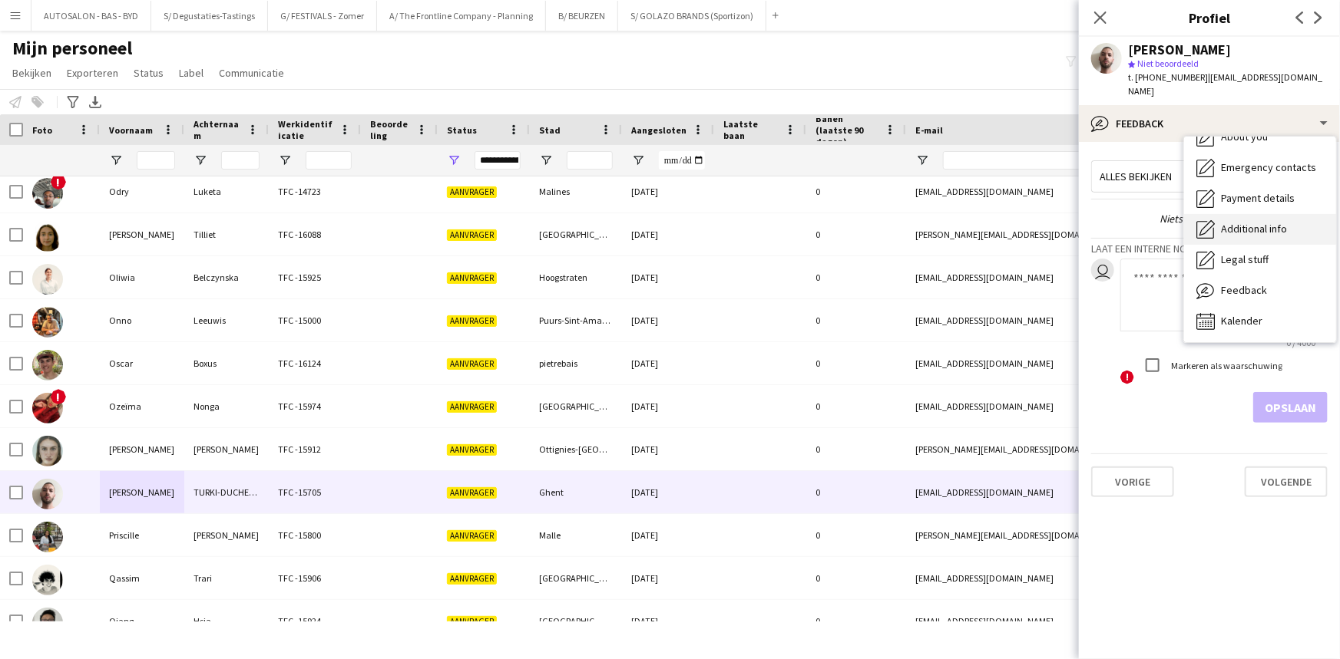
click at [1241, 228] on div "Additional info Additional info" at bounding box center [1260, 229] width 152 height 31
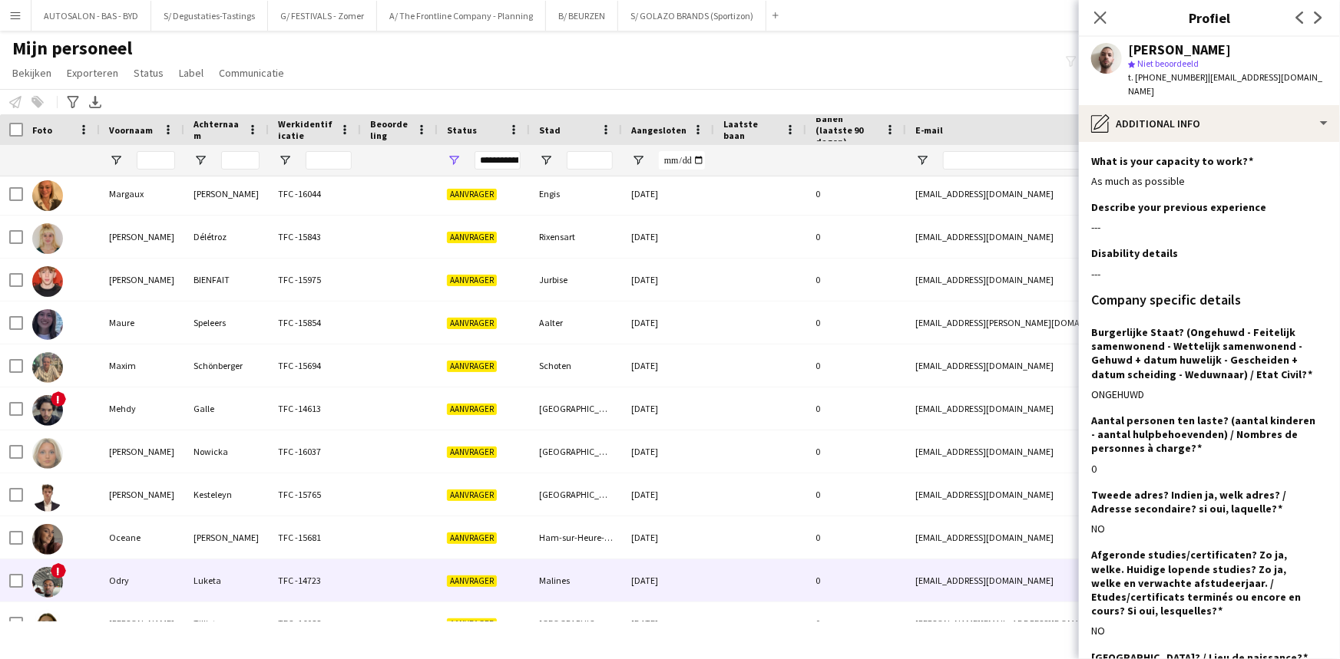
scroll to position [1812, 0]
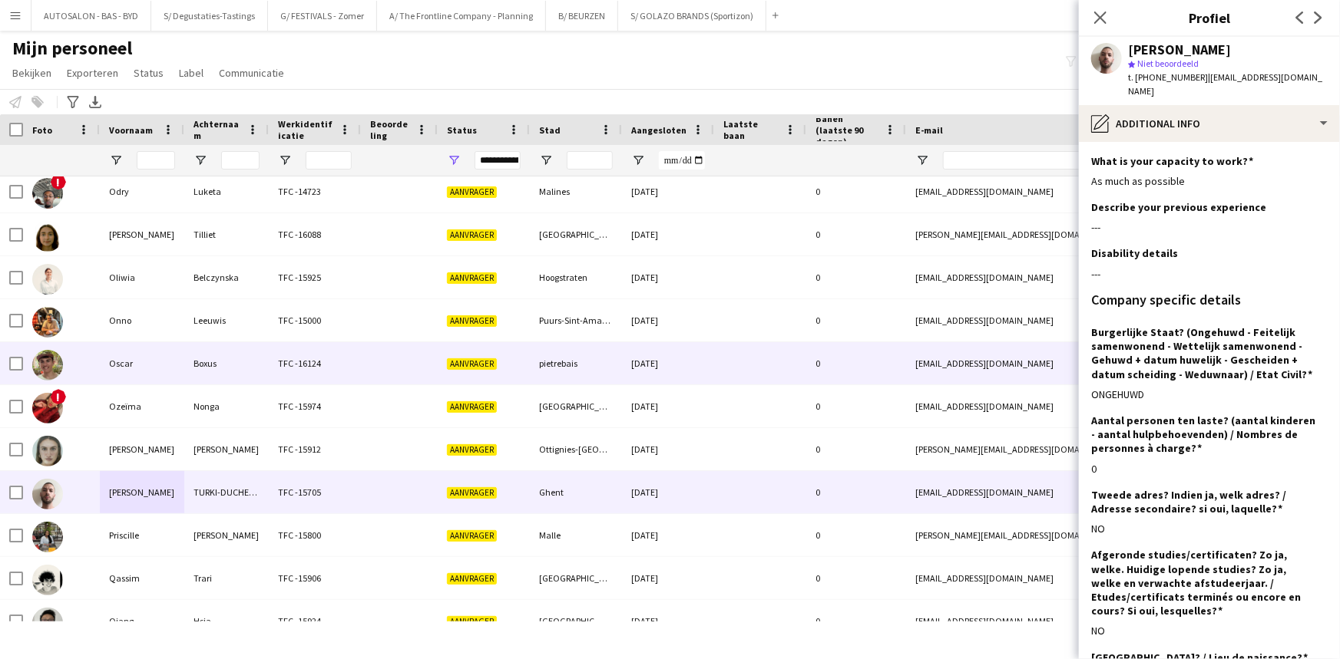
click at [131, 349] on div "Oscar" at bounding box center [142, 363] width 84 height 42
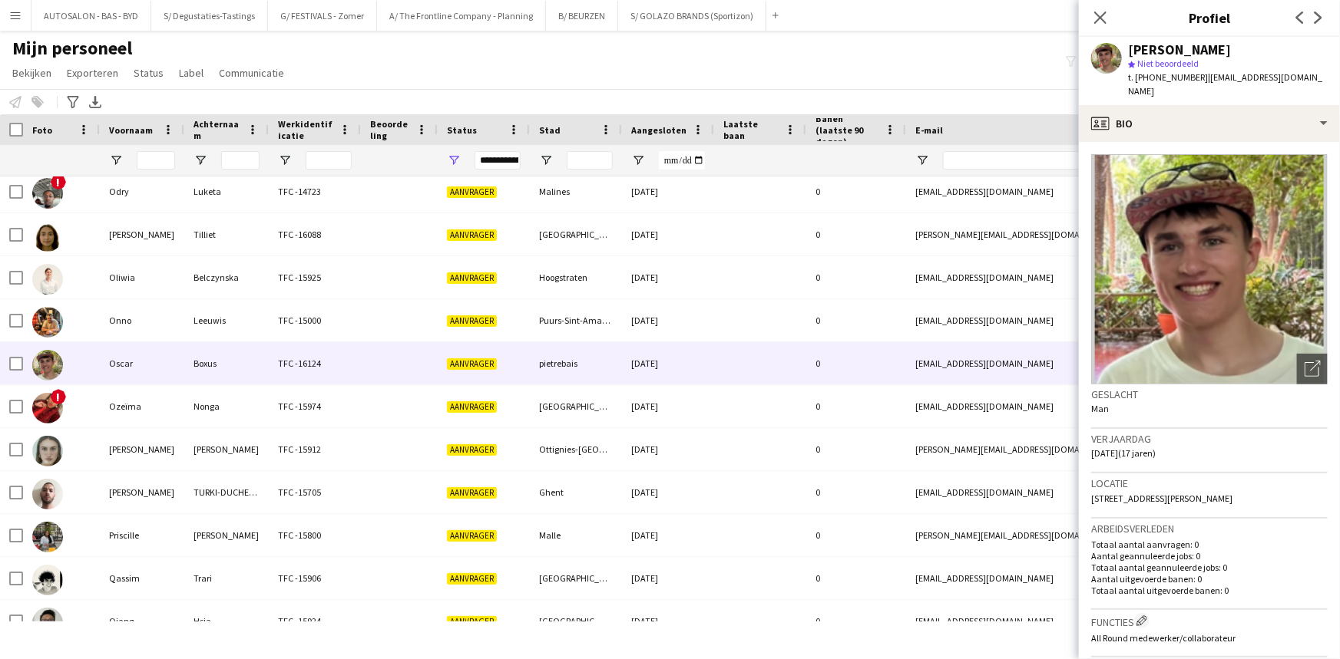
click at [1185, 493] on span "rue marcel louis 48, pietrebais, 1315" at bounding box center [1161, 499] width 141 height 12
copy span "pietrebais"
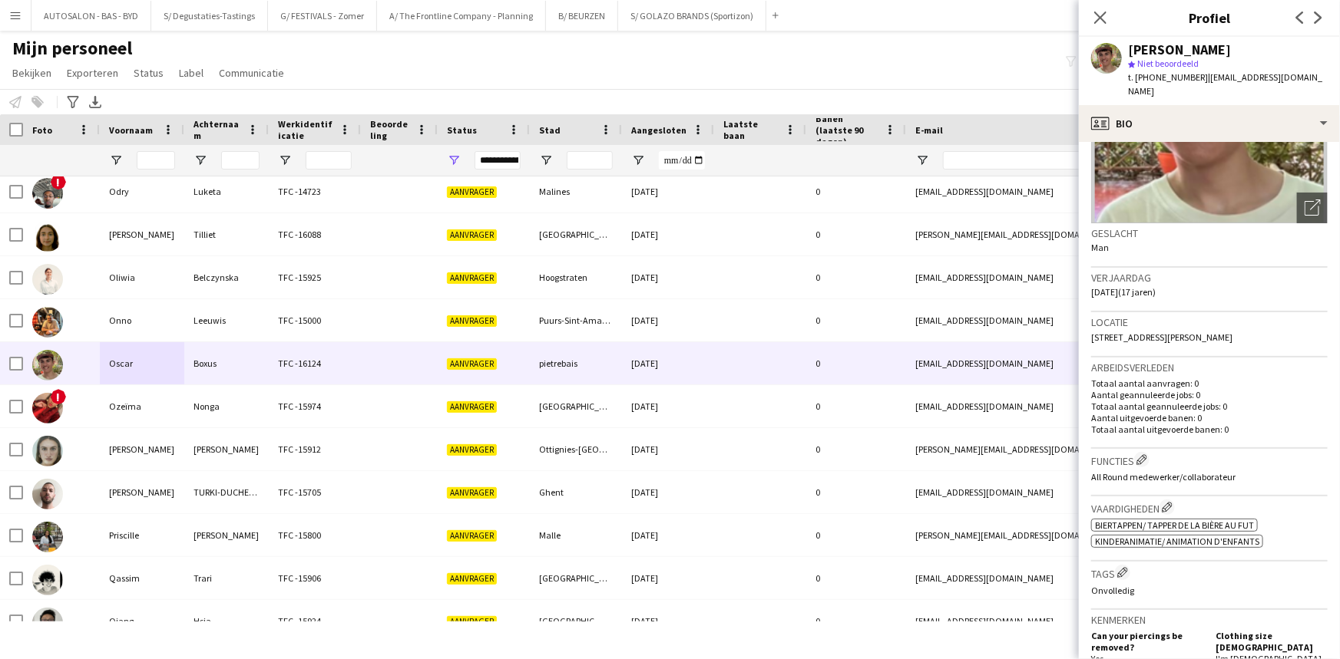
drag, startPoint x: 1274, startPoint y: 458, endPoint x: 1257, endPoint y: 517, distance: 62.4
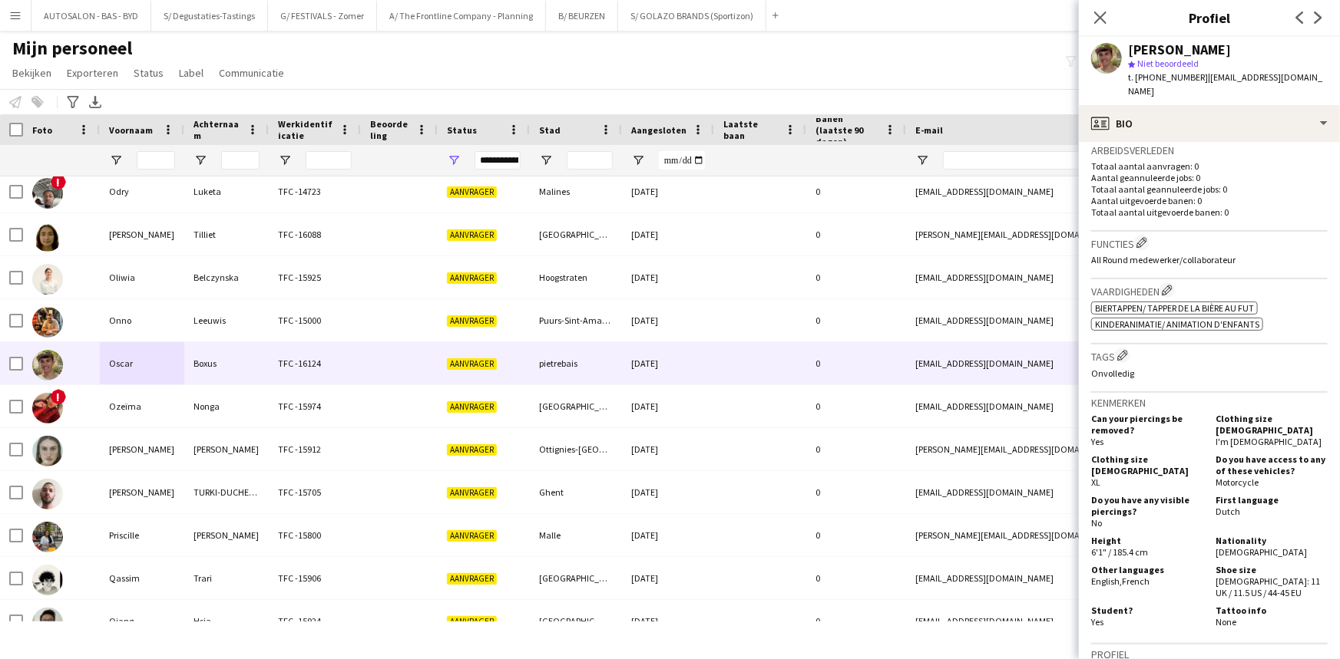
drag, startPoint x: 1294, startPoint y: 450, endPoint x: 1278, endPoint y: 520, distance: 71.5
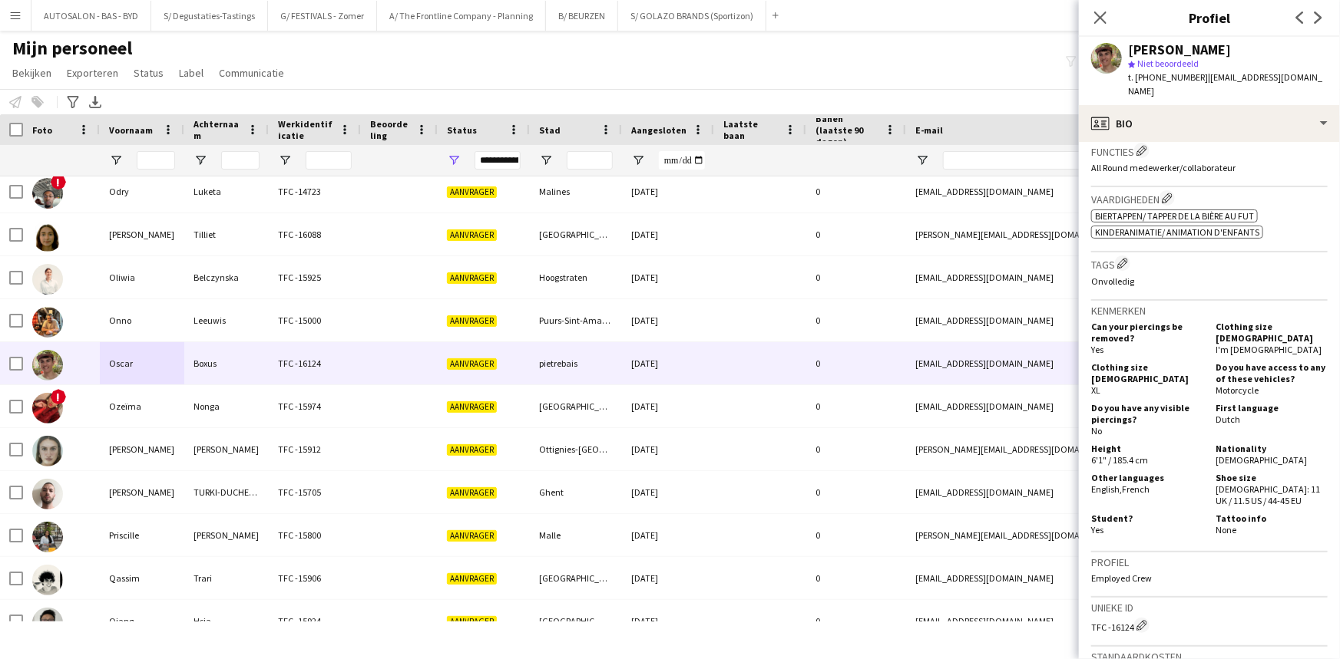
drag, startPoint x: 1199, startPoint y: 459, endPoint x: 1190, endPoint y: 491, distance: 32.8
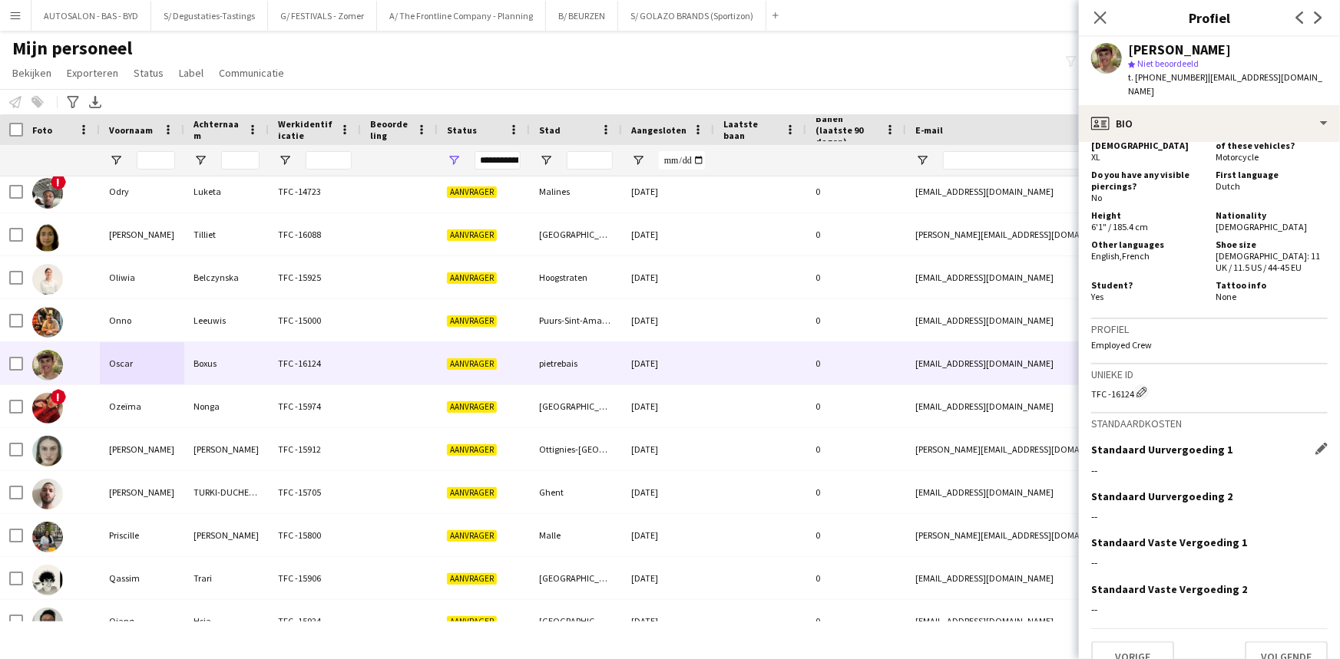
scroll to position [715, 0]
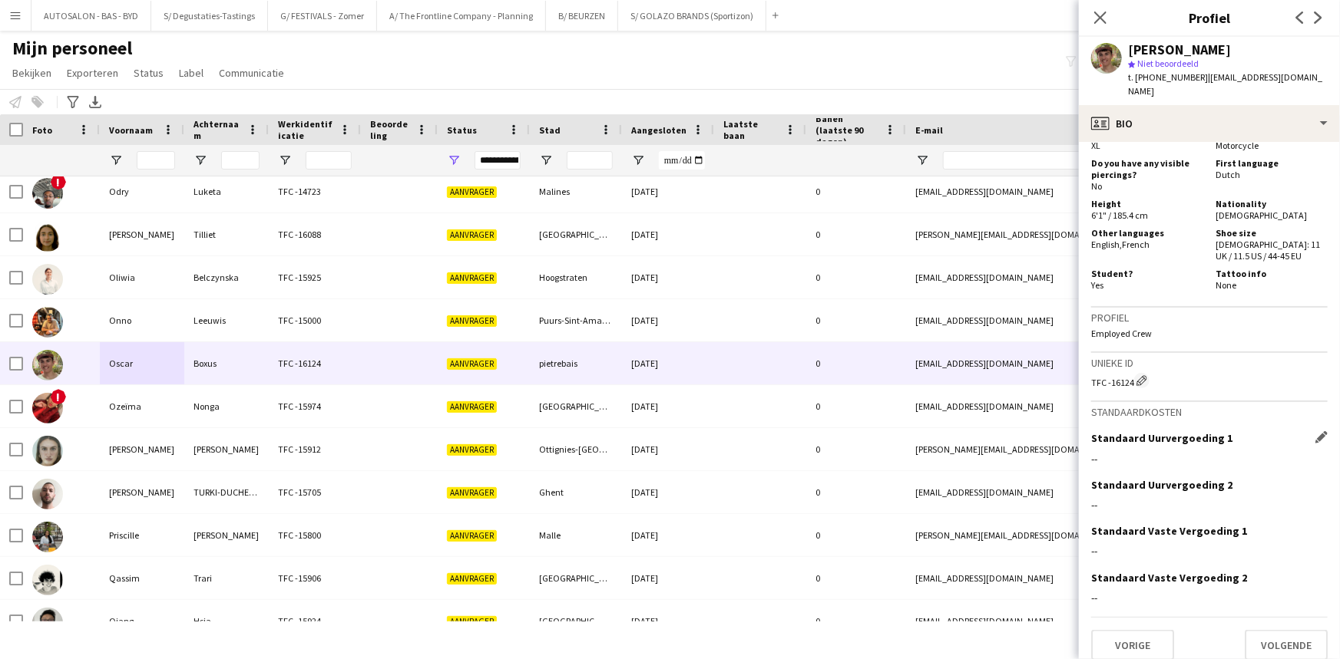
drag, startPoint x: 1187, startPoint y: 479, endPoint x: 1173, endPoint y: 536, distance: 58.5
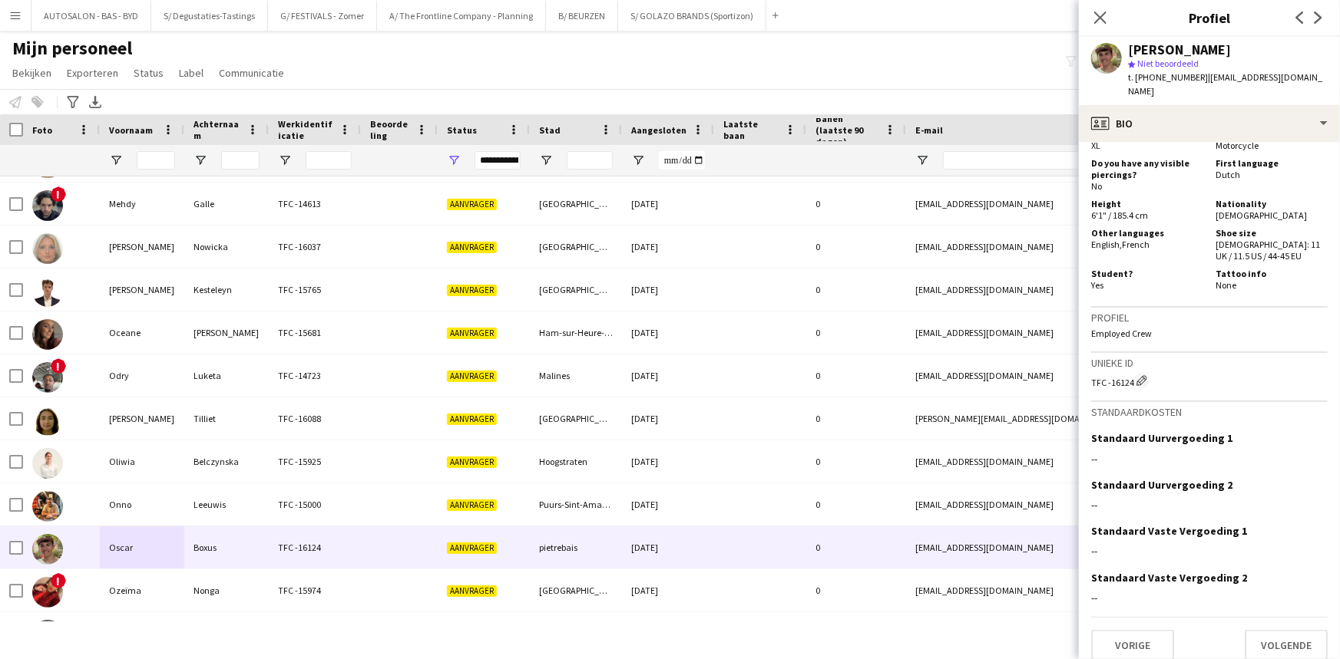
scroll to position [1377, 0]
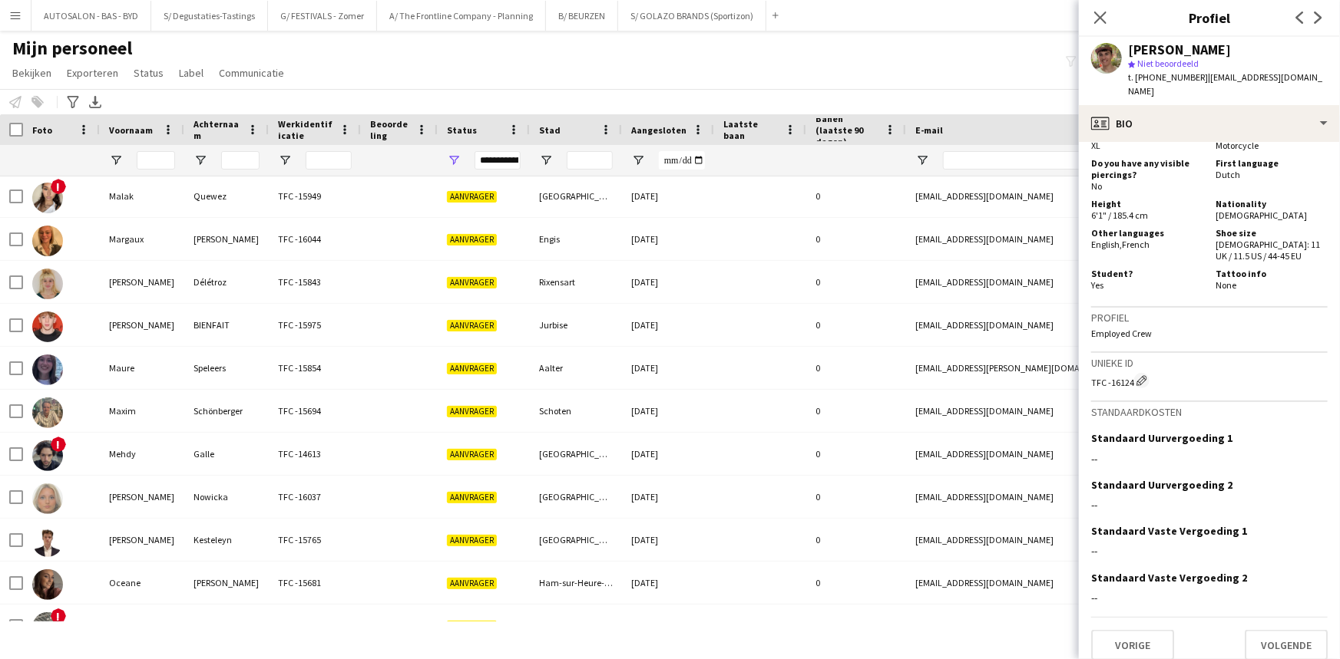
drag, startPoint x: 1174, startPoint y: 518, endPoint x: 1167, endPoint y: 382, distance: 136.1
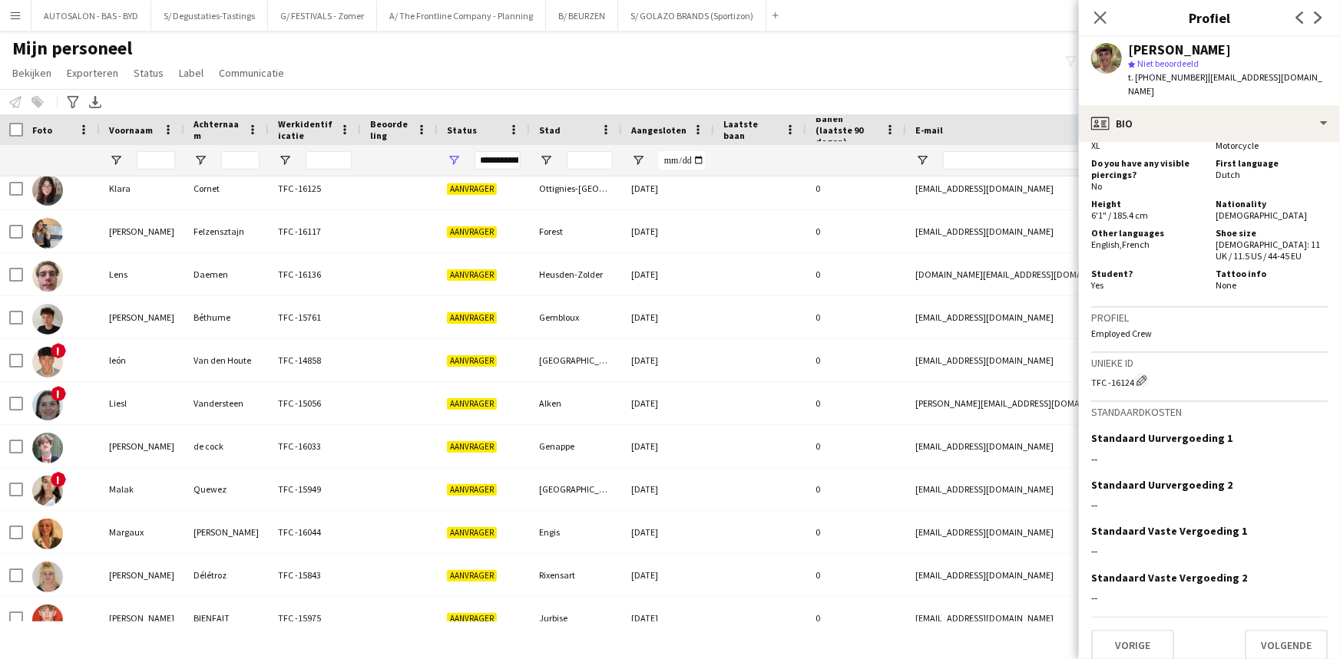
scroll to position [1048, 0]
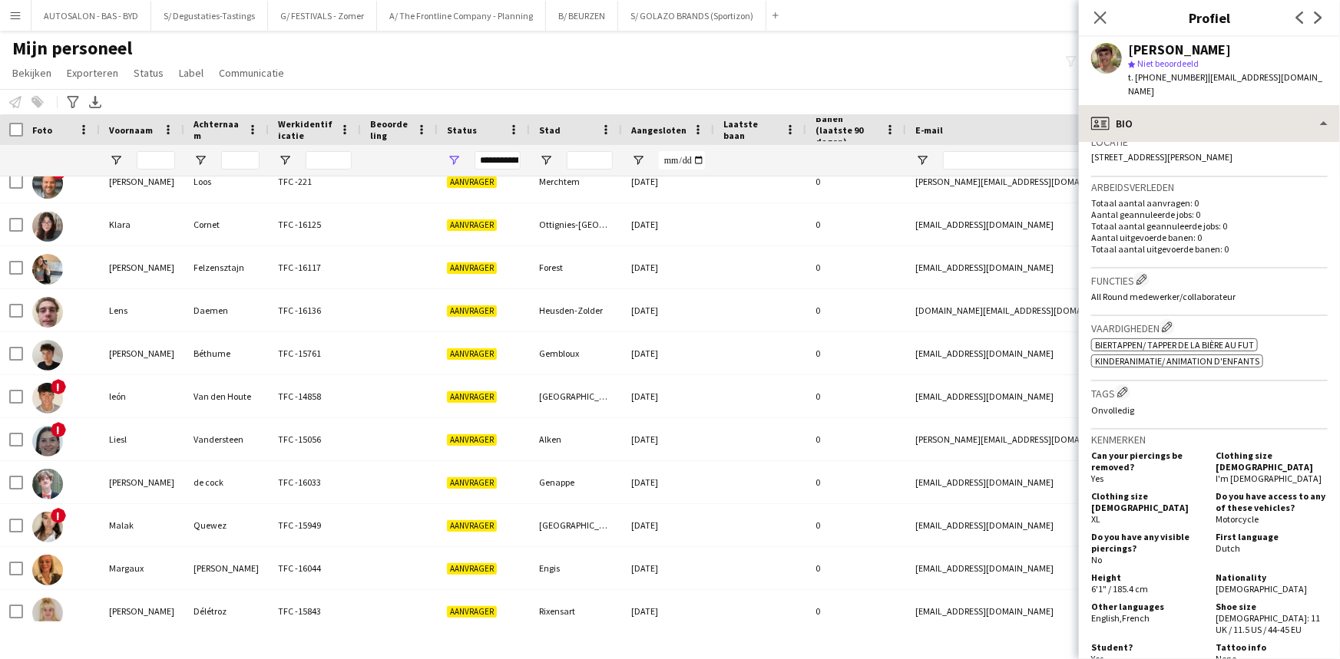
drag, startPoint x: 1194, startPoint y: 236, endPoint x: 1185, endPoint y: 123, distance: 114.0
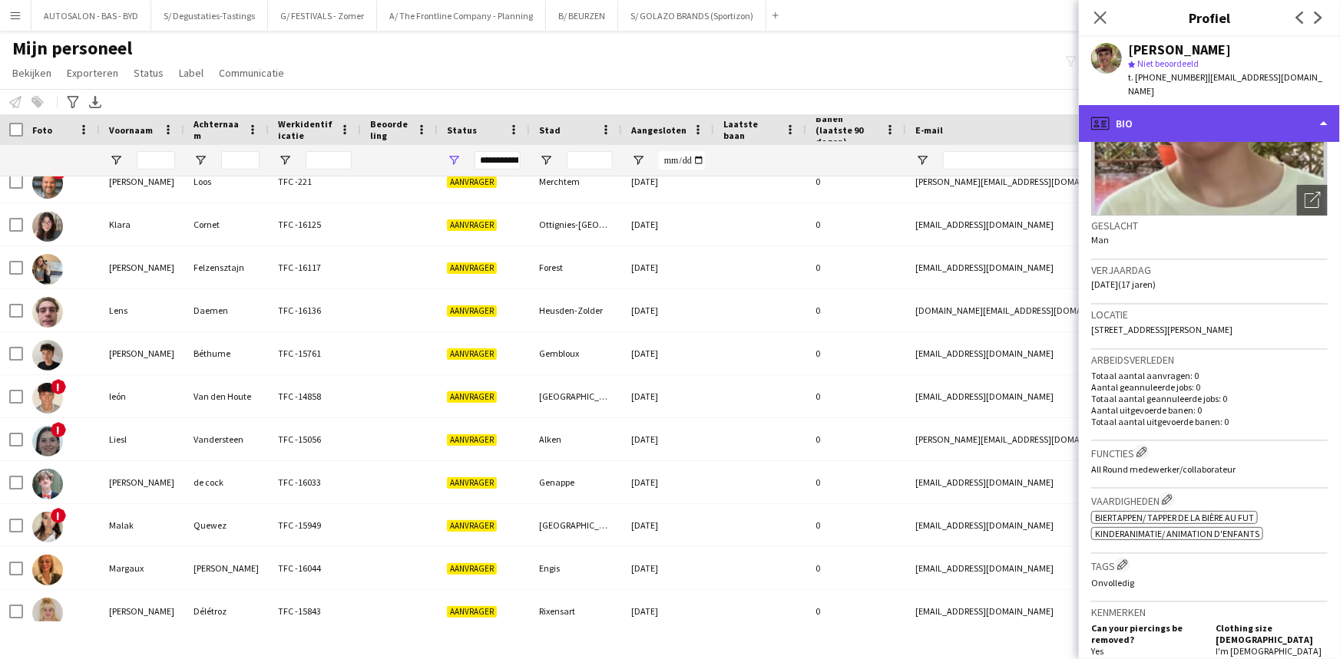
click at [1175, 117] on div "profile Bio" at bounding box center [1209, 123] width 261 height 37
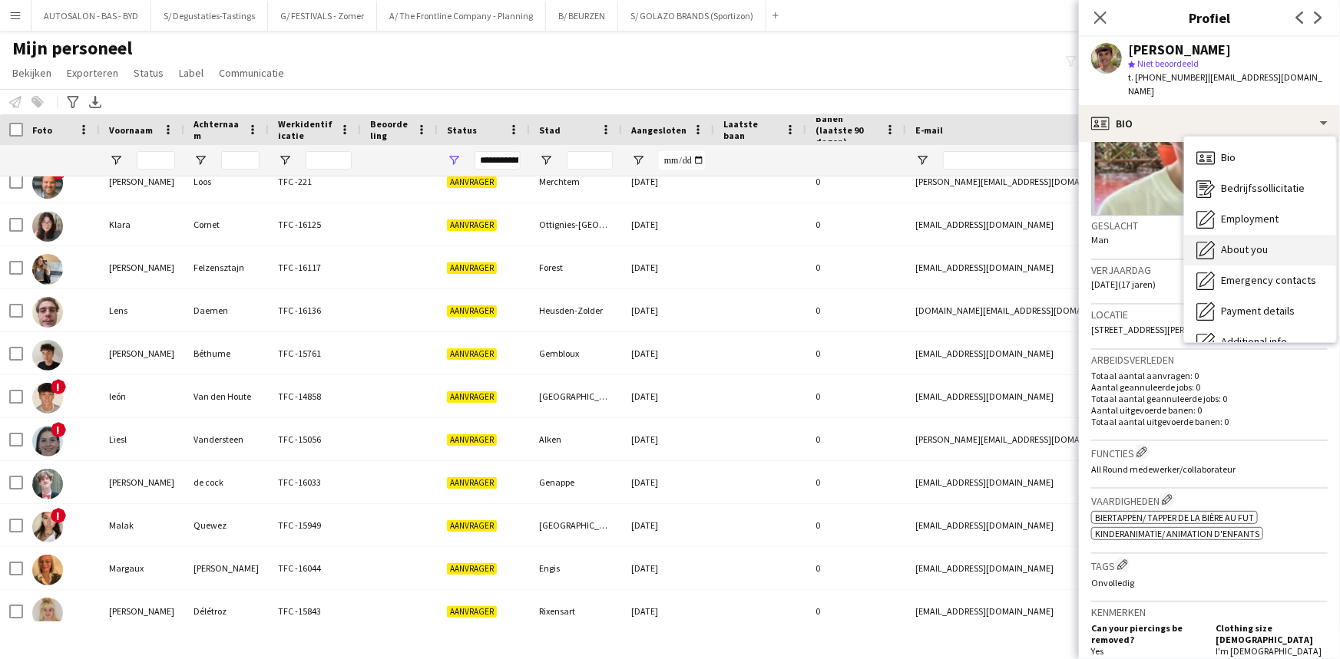
click at [1236, 246] on div "About you About you" at bounding box center [1260, 250] width 152 height 31
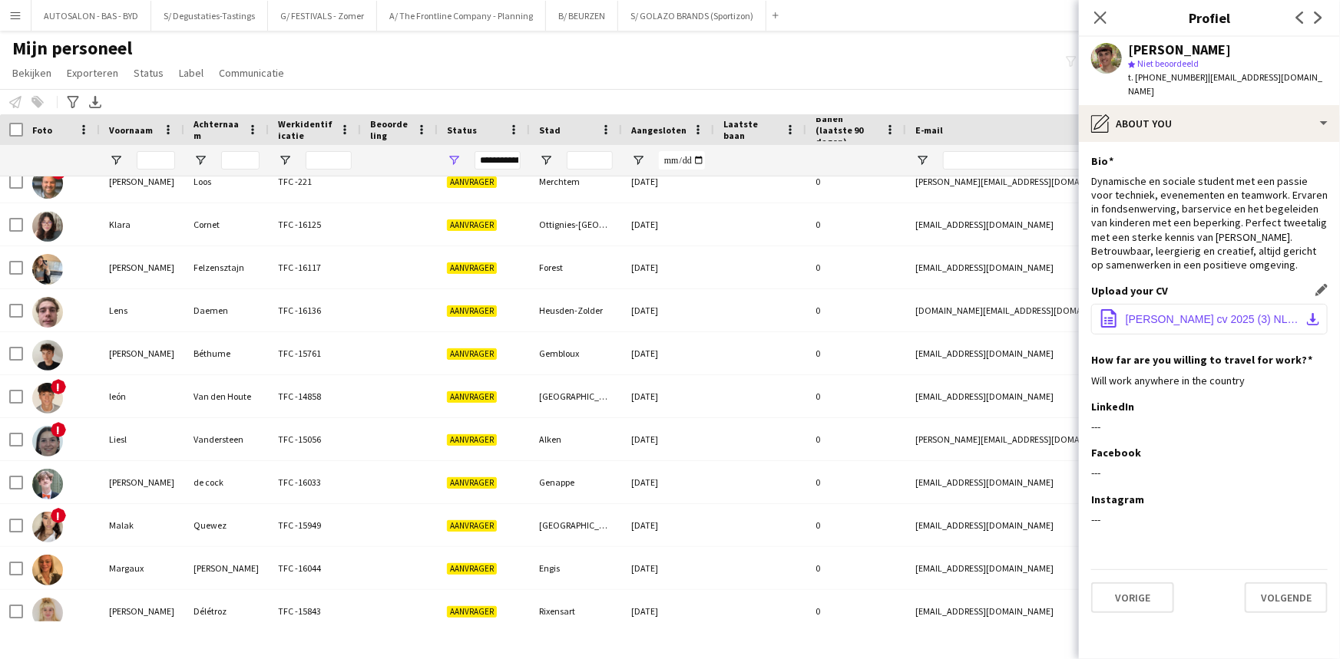
click at [1227, 313] on span "Oscar Boxus cv 2025 (3) NL.pdf" at bounding box center [1211, 319] width 173 height 12
click at [1171, 89] on div "Oscar Boxus star Niet beoordeeld t. +32460967705 | oscar.boxus@yahoo.com" at bounding box center [1209, 71] width 261 height 68
click at [1113, 66] on app-user-avatar at bounding box center [1106, 58] width 31 height 31
click at [1154, 58] on span "Niet beoordeeld" at bounding box center [1167, 64] width 61 height 12
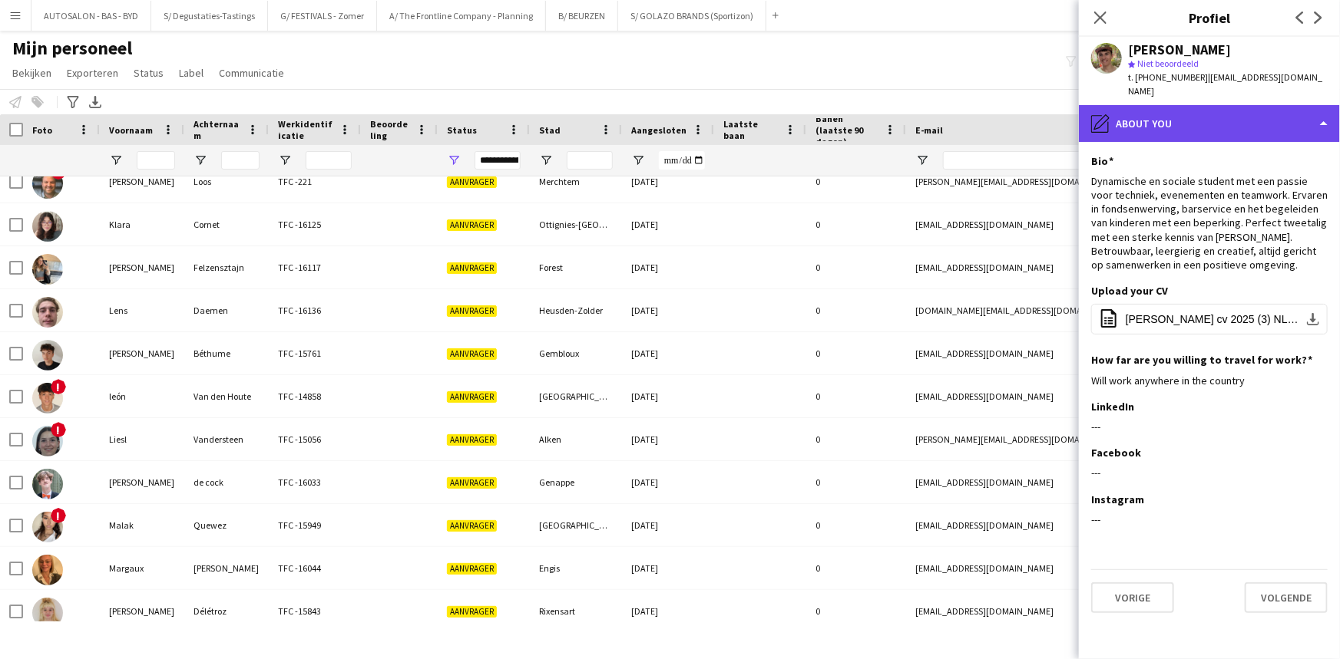
drag, startPoint x: 1161, startPoint y: 111, endPoint x: 1167, endPoint y: 116, distance: 8.2
click at [1161, 111] on div "pencil4 About you" at bounding box center [1209, 123] width 261 height 37
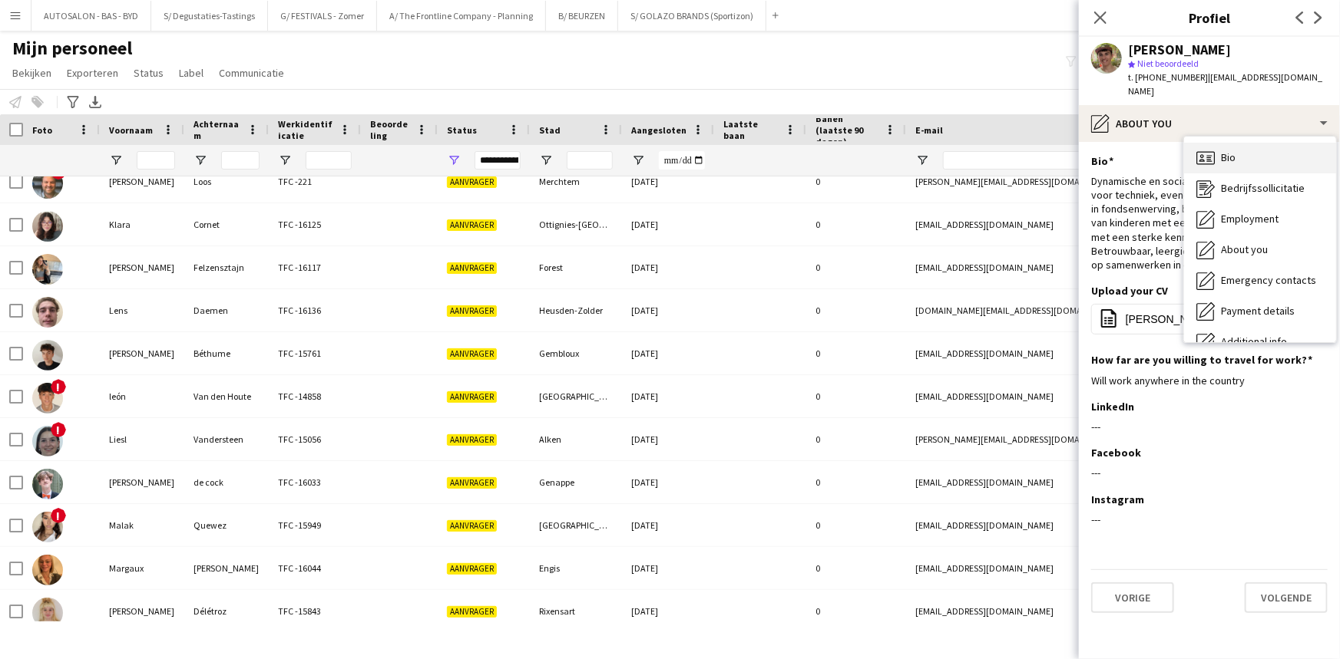
click at [1236, 146] on div "Bio Bio" at bounding box center [1260, 158] width 152 height 31
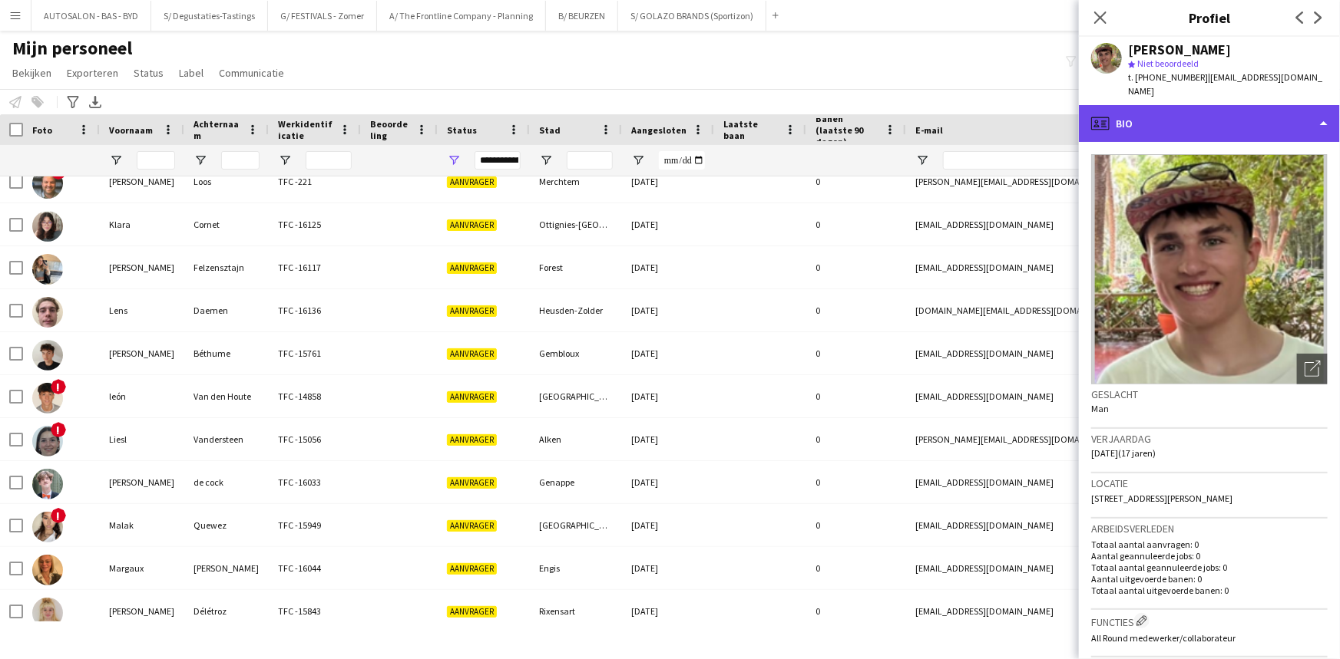
click at [1190, 120] on div "profile Bio" at bounding box center [1209, 123] width 261 height 37
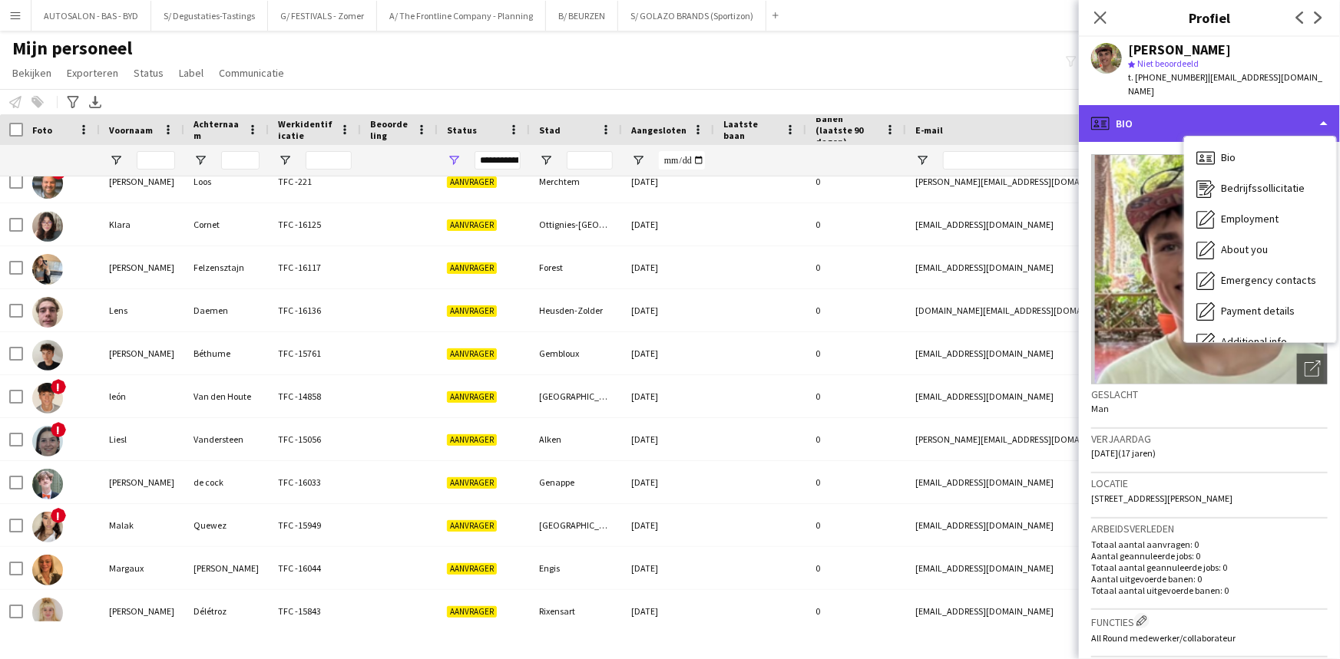
click at [1179, 120] on div "profile Bio" at bounding box center [1209, 123] width 261 height 37
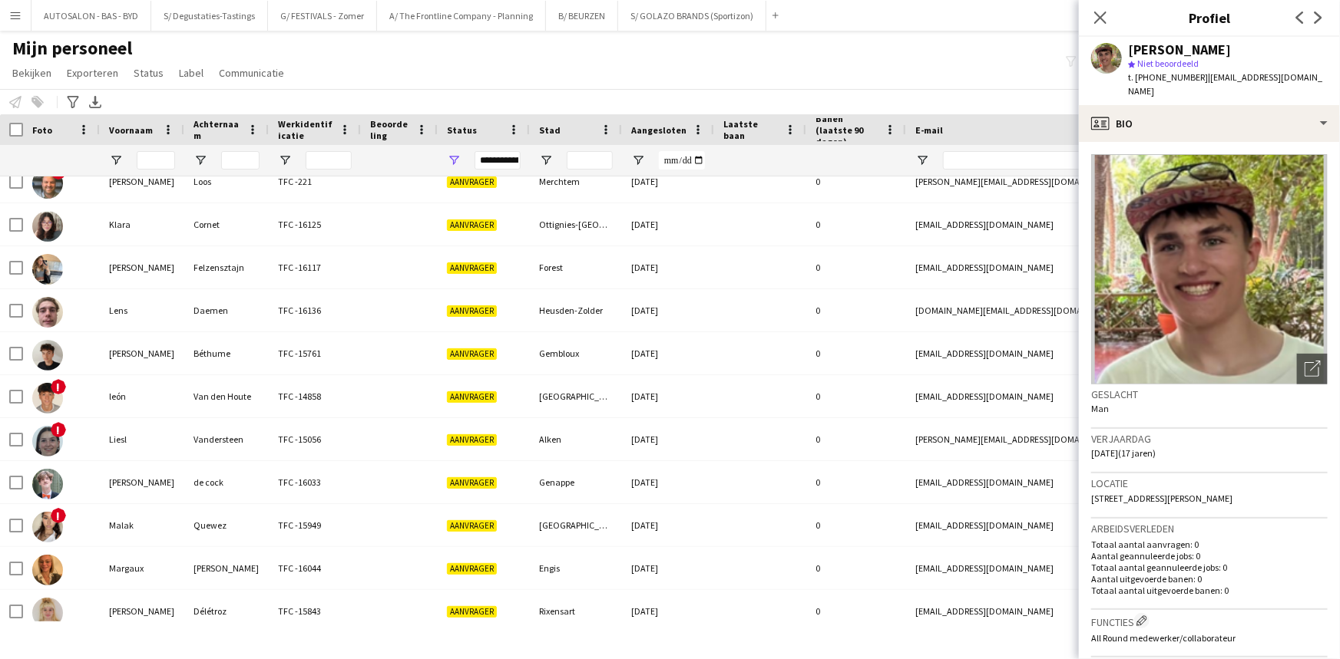
click at [1206, 539] on p "Totaal aantal aanvragen: 0" at bounding box center [1209, 545] width 236 height 12
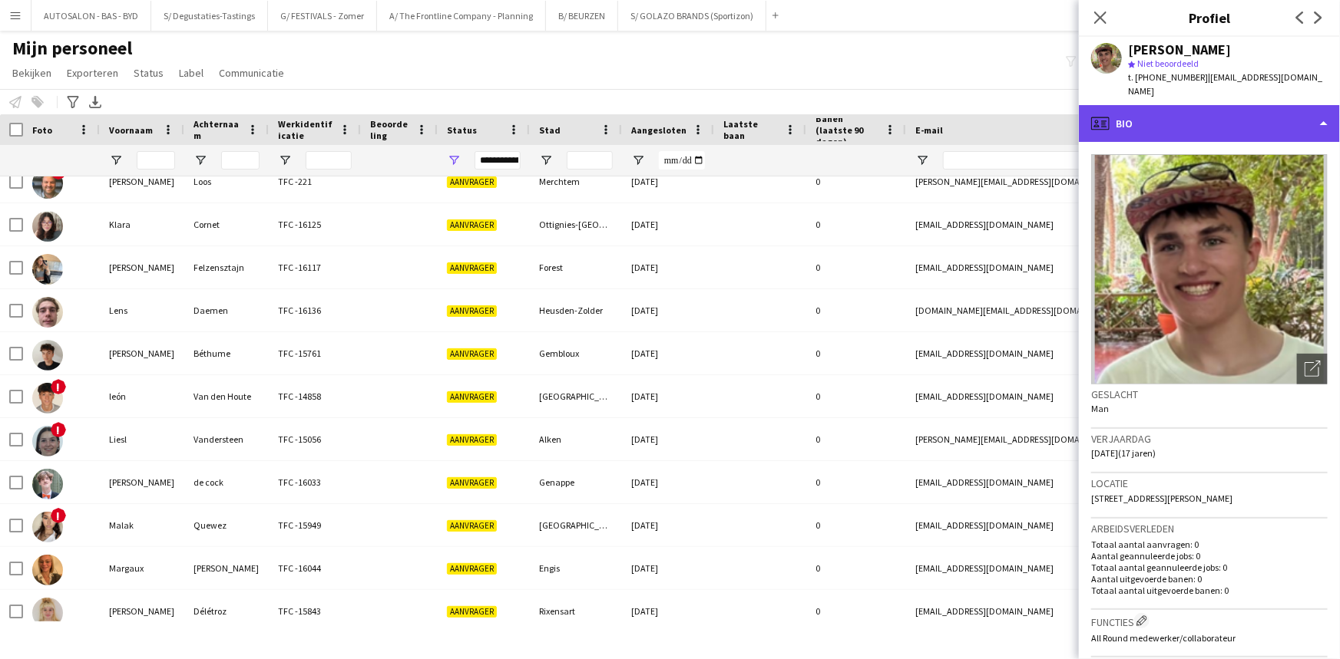
click at [1178, 105] on div "profile Bio" at bounding box center [1209, 123] width 261 height 37
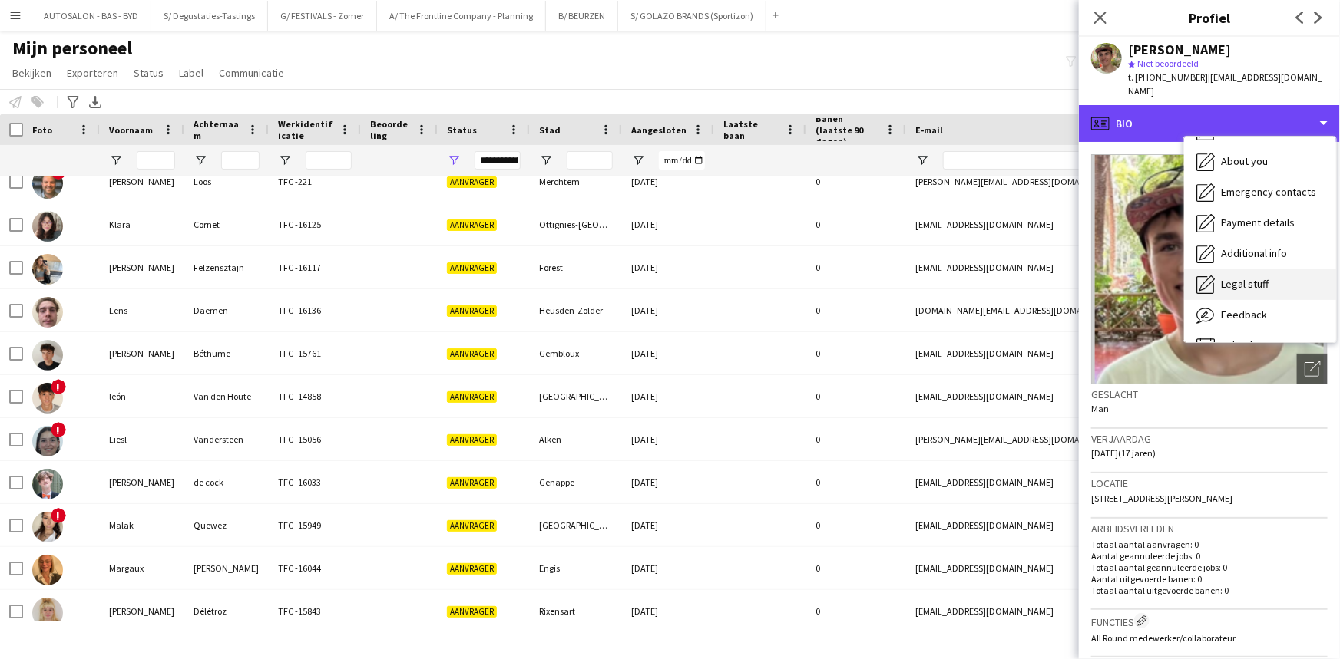
scroll to position [113, 0]
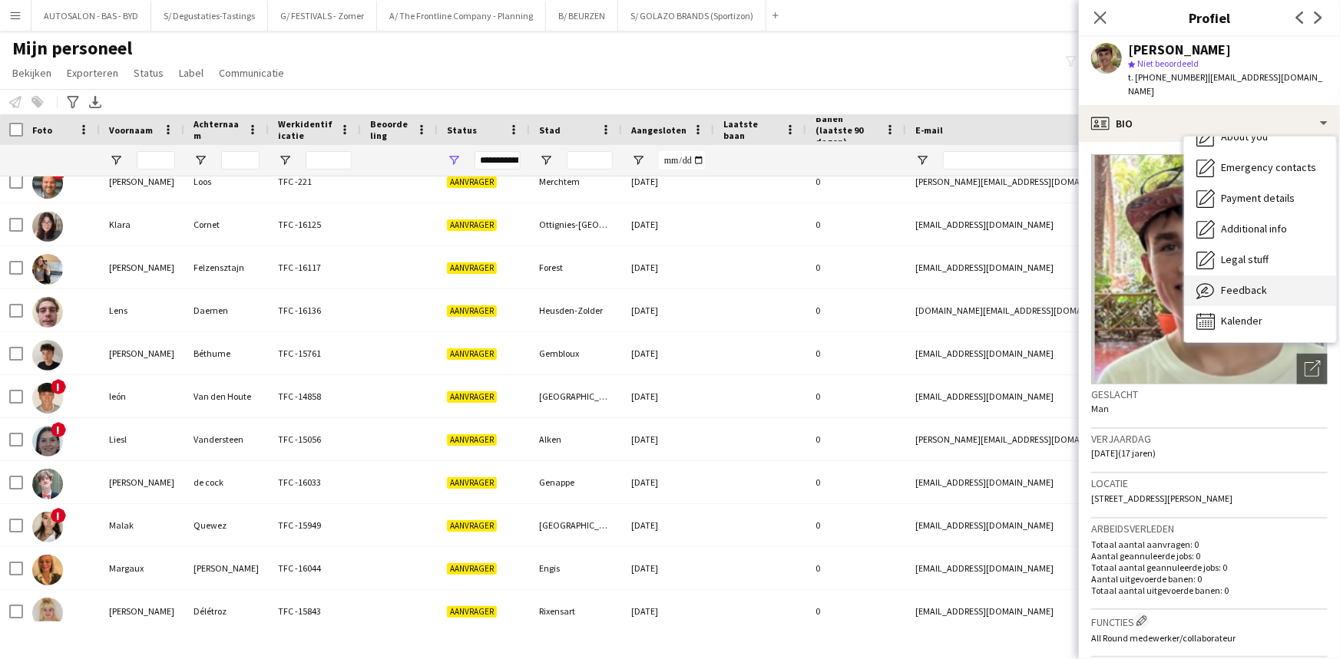
click at [1257, 283] on span "Feedback" at bounding box center [1244, 290] width 46 height 14
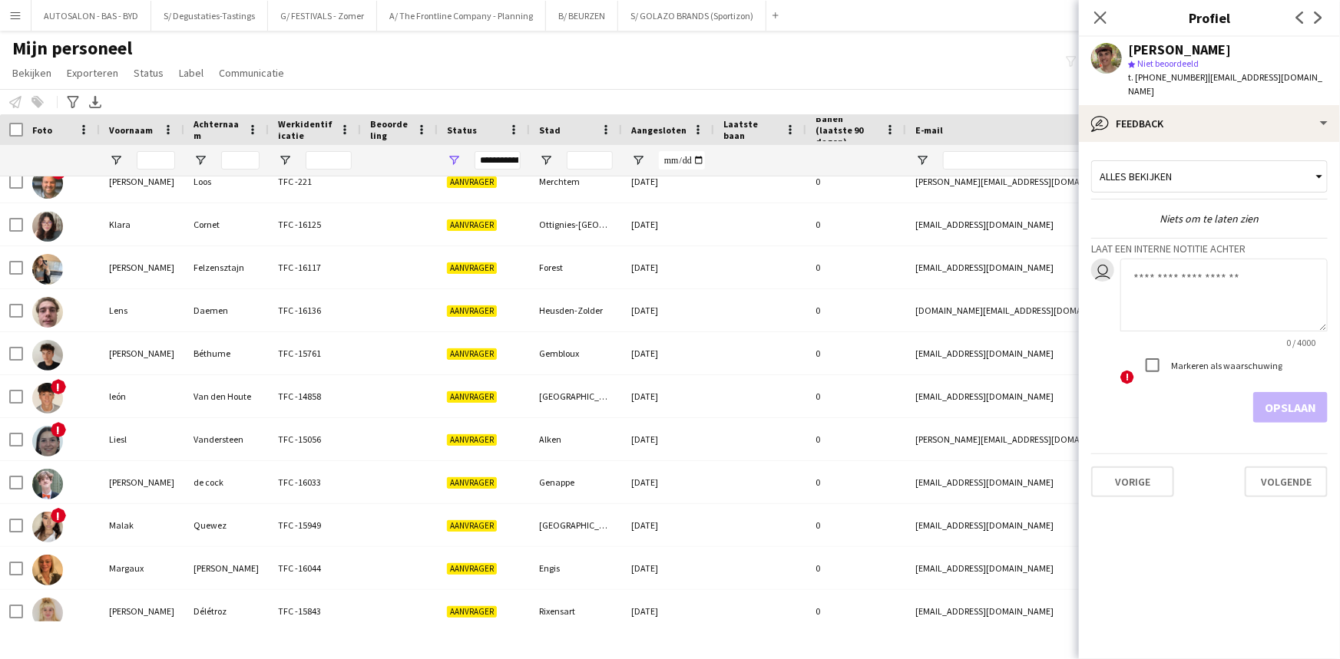
drag, startPoint x: 1186, startPoint y: 287, endPoint x: 385, endPoint y: 370, distance: 805.0
click at [1175, 287] on textarea at bounding box center [1223, 295] width 207 height 73
click at [1210, 266] on textarea at bounding box center [1223, 295] width 207 height 73
paste textarea "**********"
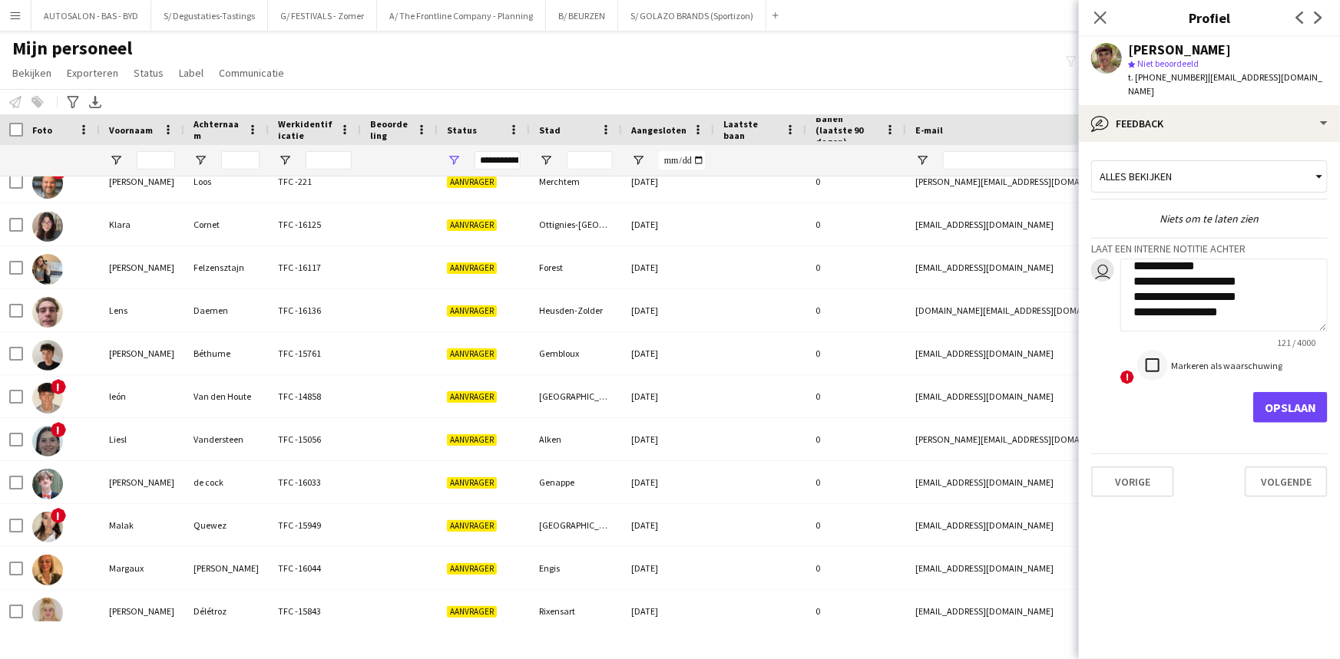
type textarea "**********"
drag, startPoint x: 1312, startPoint y: 391, endPoint x: 1301, endPoint y: 385, distance: 12.0
click at [1311, 392] on button "Opslaan" at bounding box center [1290, 407] width 74 height 31
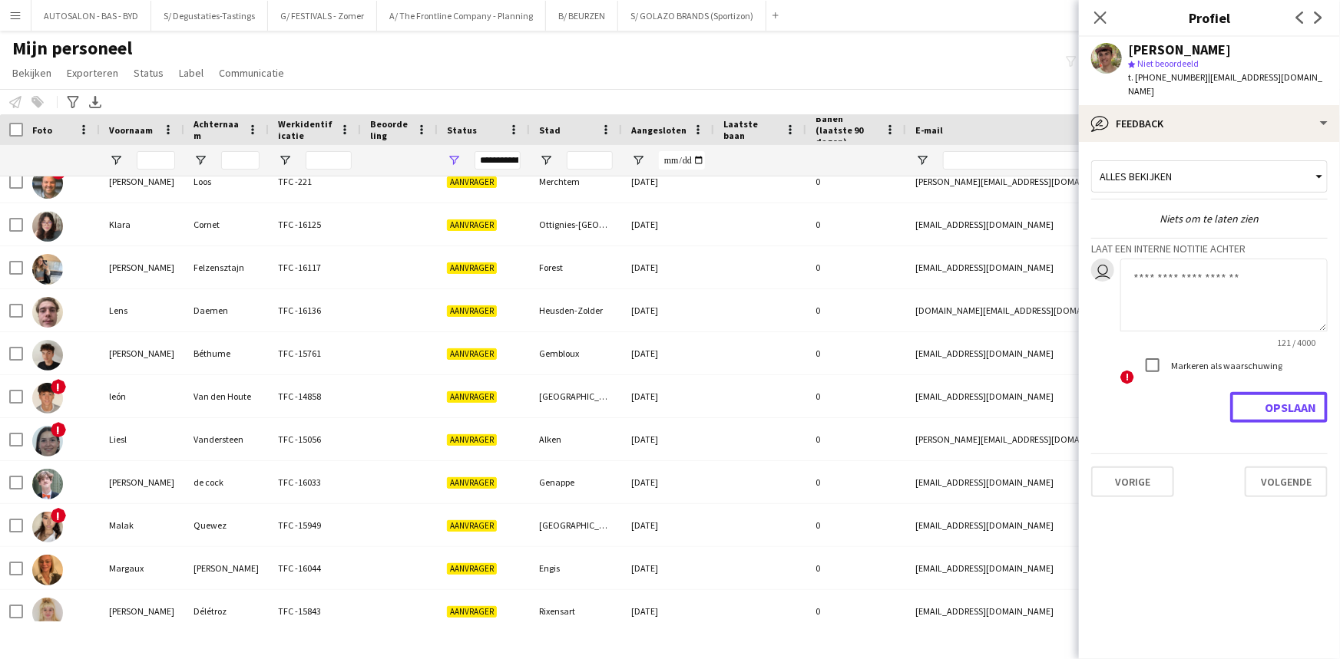
scroll to position [0, 0]
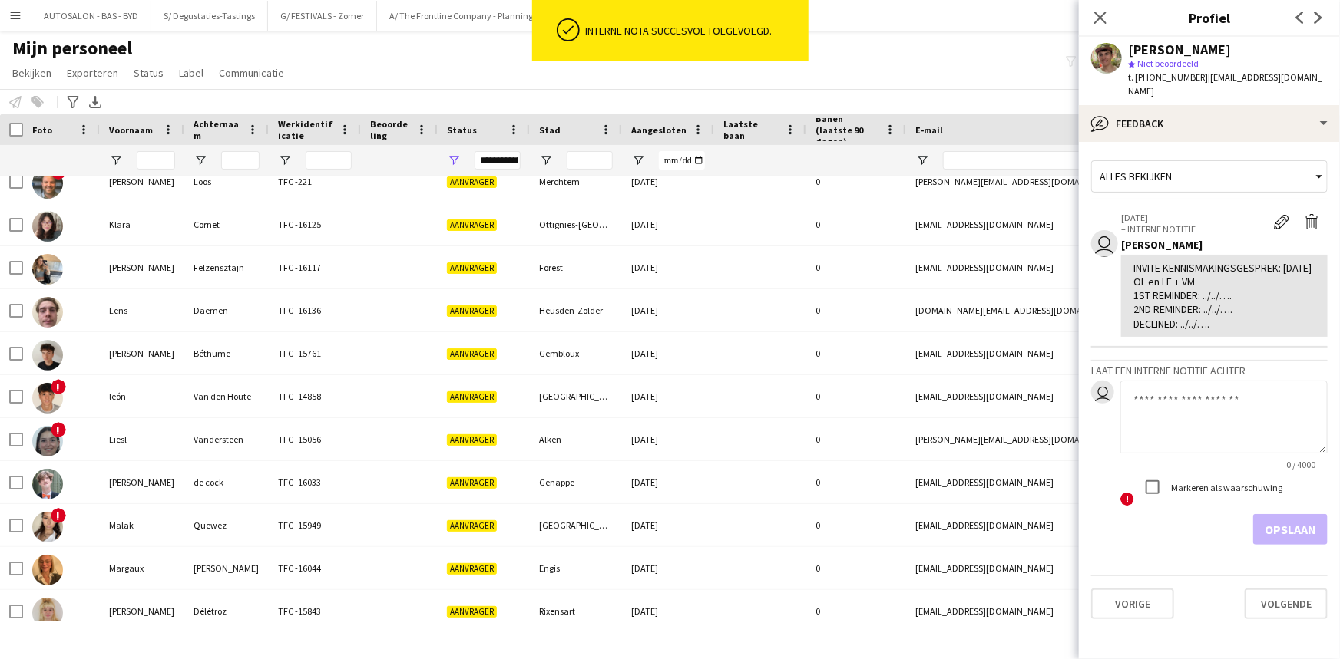
click at [1183, 284] on div "INVITE KENNISMAKINGSGESPREK: [DATE] OL en LF + VM 1ST REMINDER: ../../…. 2ND RE…" at bounding box center [1224, 296] width 182 height 70
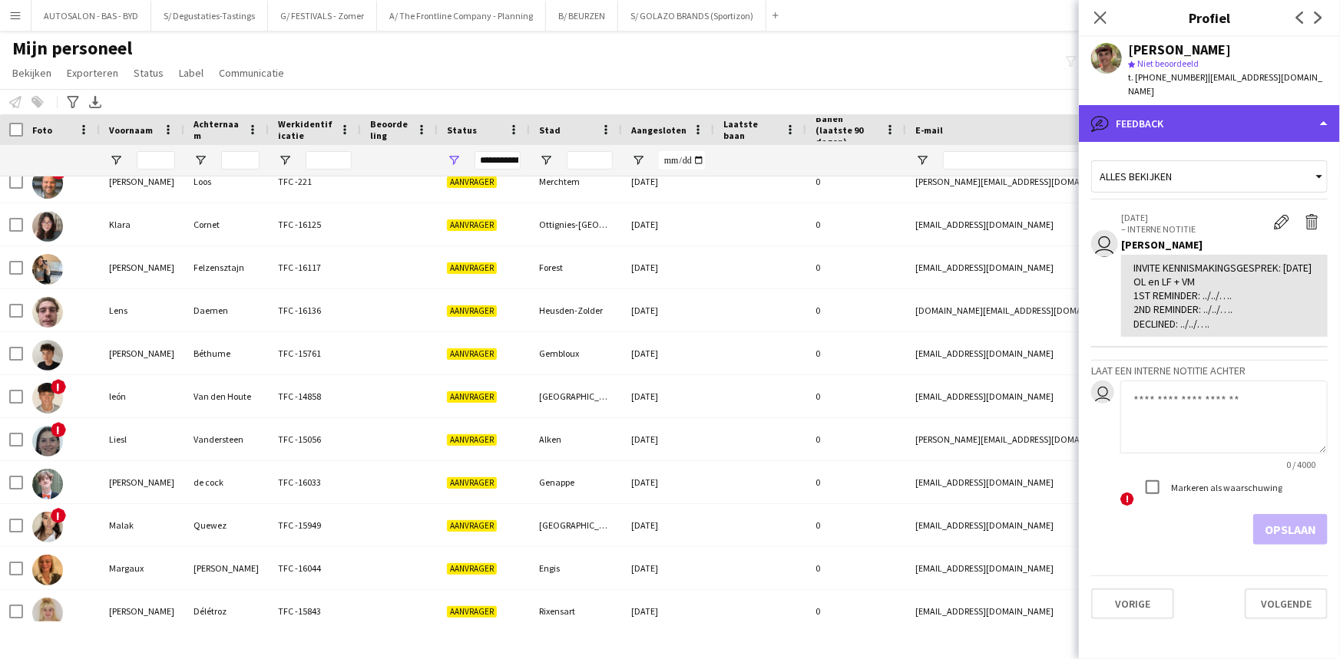
click at [1145, 105] on div "bubble-pencil Feedback" at bounding box center [1209, 123] width 261 height 37
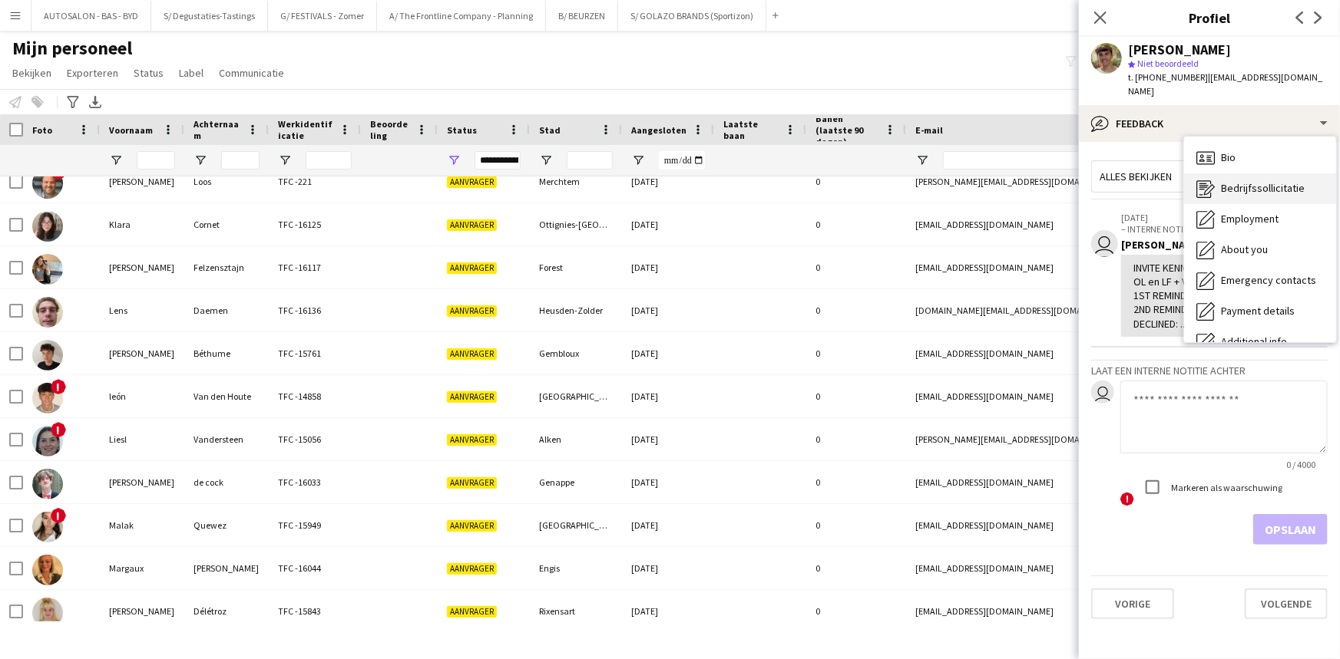
click at [1250, 181] on span "Bedrijfssollicitatie" at bounding box center [1263, 188] width 84 height 14
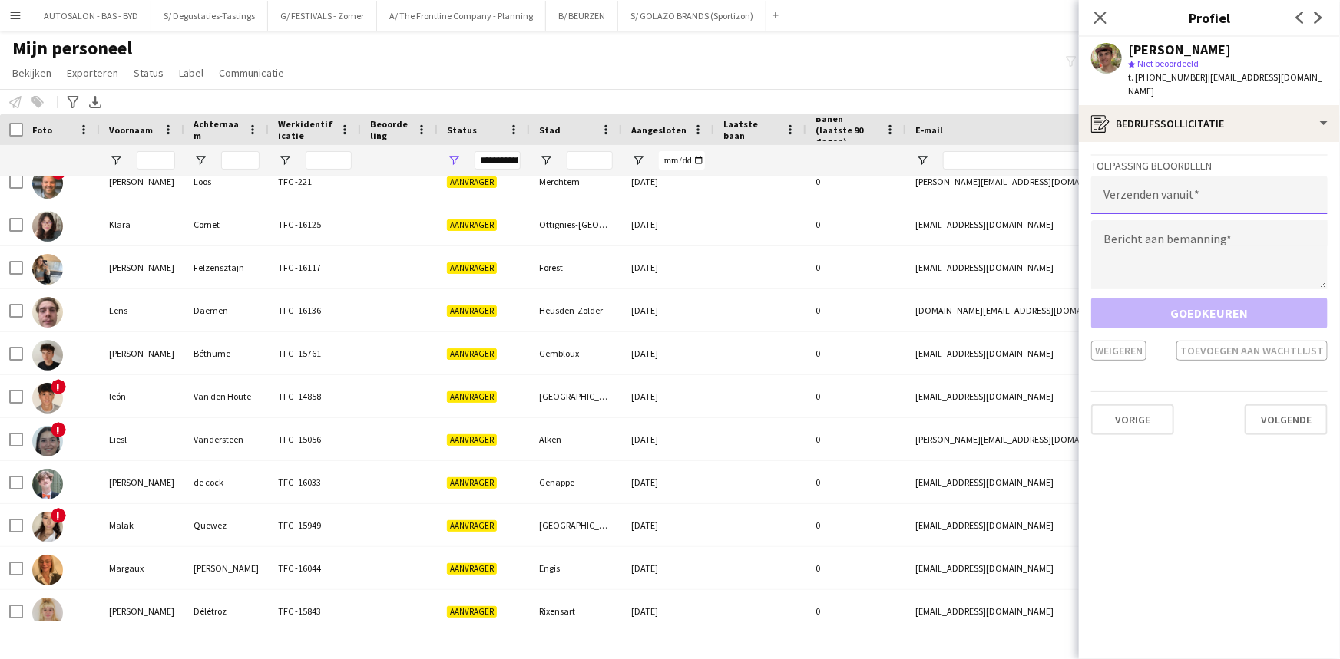
click at [1184, 176] on input "email" at bounding box center [1209, 195] width 236 height 38
type input "**********"
click at [1161, 220] on textarea at bounding box center [1209, 254] width 236 height 69
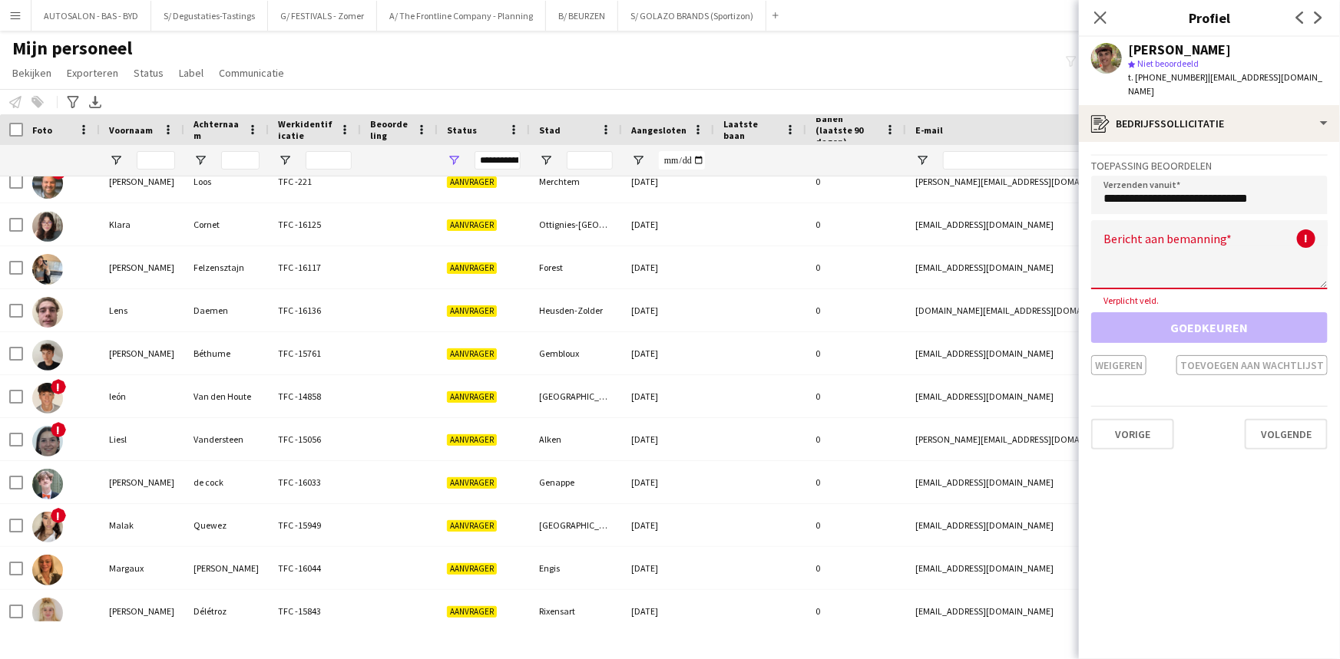
click at [1203, 74] on span "| oscar.boxus@yahoo.com" at bounding box center [1225, 83] width 194 height 25
drag, startPoint x: 1218, startPoint y: 78, endPoint x: 1305, endPoint y: 78, distance: 87.5
click at [1305, 78] on app-profile-header "Oscar Boxus star Niet beoordeeld t. +32460967705 | oscar.boxus@yahoo.com" at bounding box center [1209, 71] width 261 height 68
click at [1140, 249] on textarea at bounding box center [1209, 254] width 236 height 69
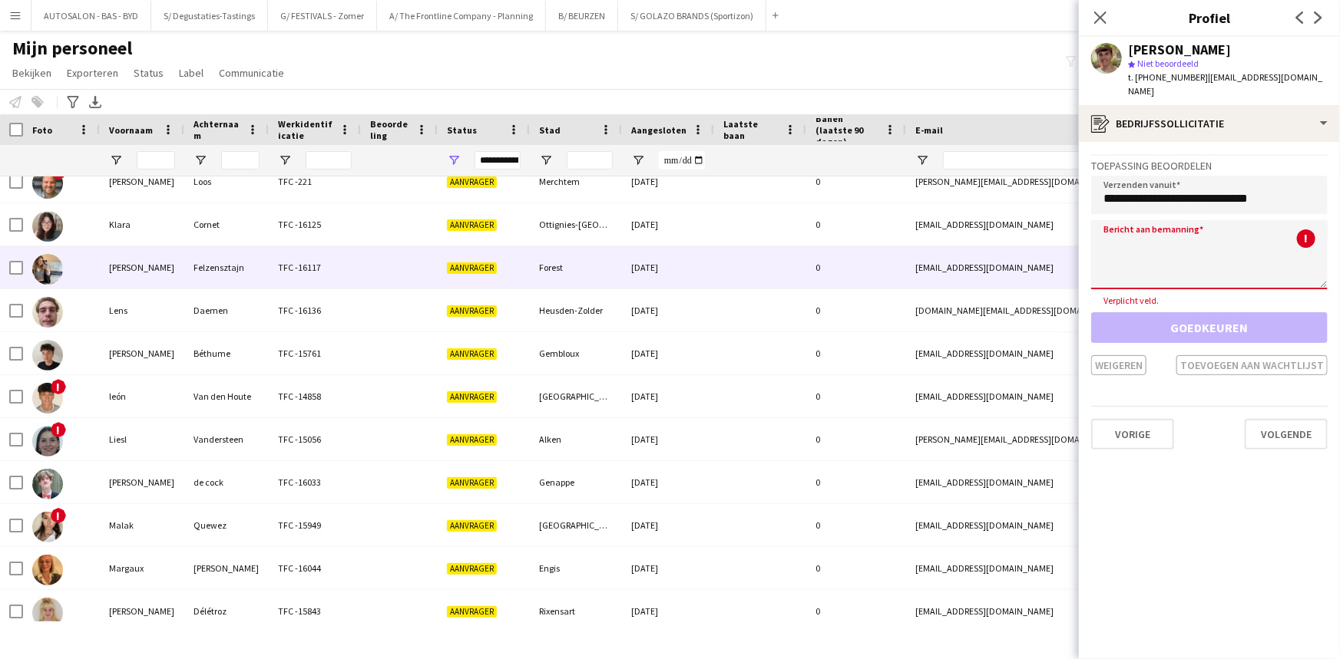
paste textarea "**********"
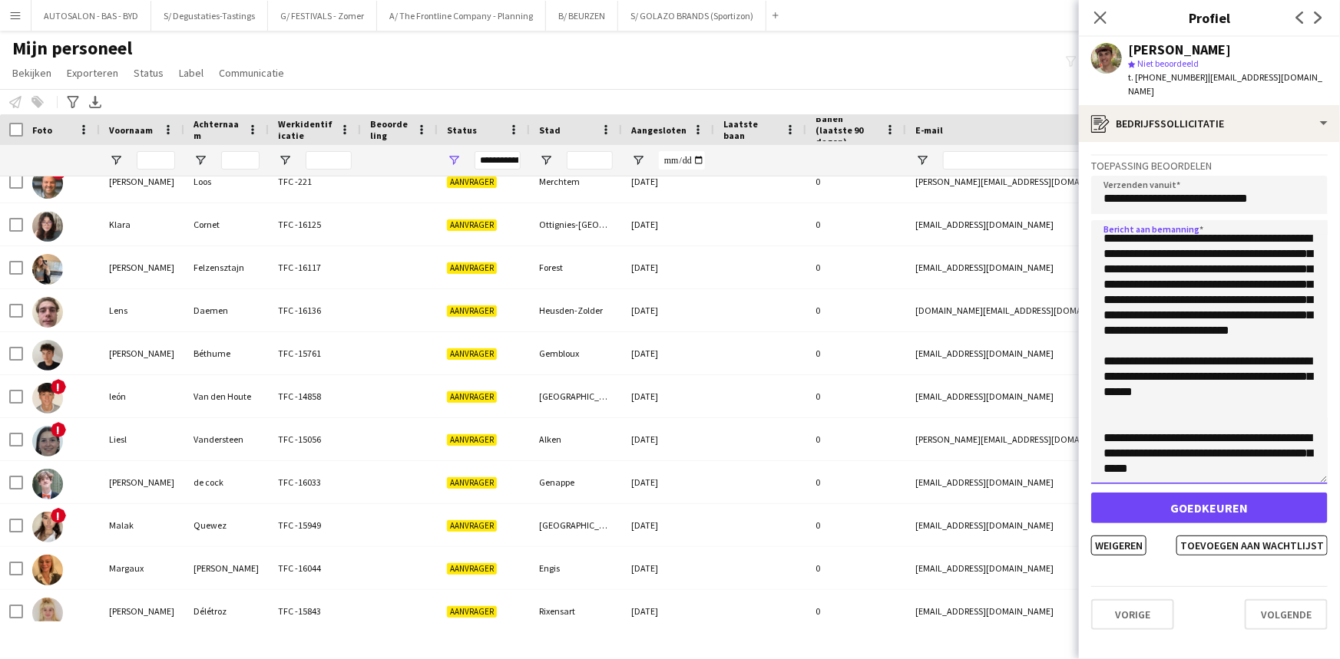
drag, startPoint x: 1321, startPoint y: 267, endPoint x: 1272, endPoint y: 516, distance: 253.5
click at [1311, 484] on textarea at bounding box center [1209, 352] width 236 height 264
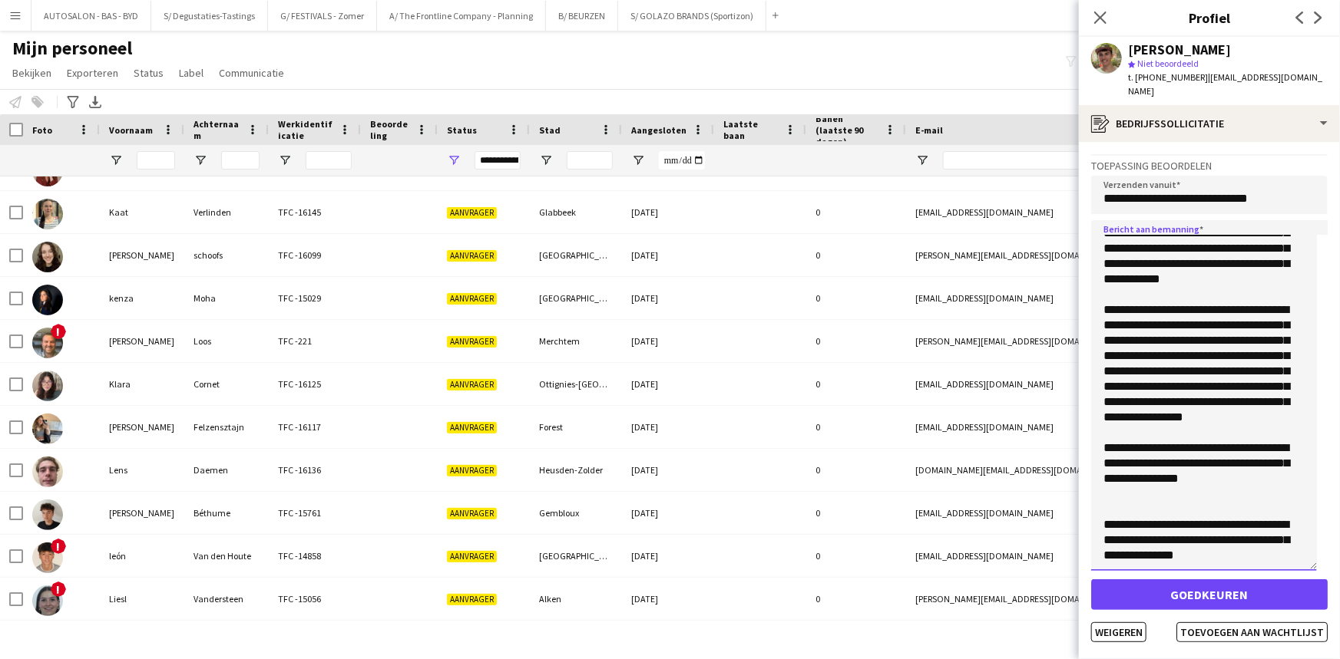
scroll to position [714, 0]
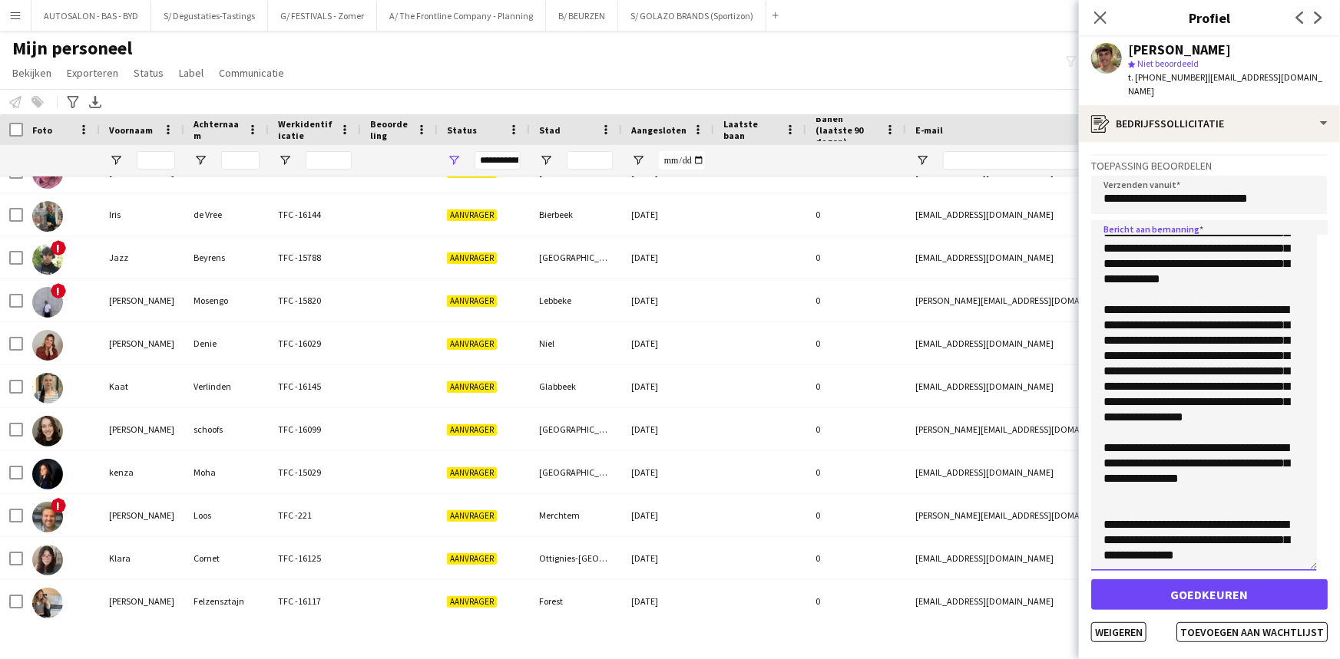
drag, startPoint x: 1138, startPoint y: 311, endPoint x: 1129, endPoint y: 220, distance: 91.7
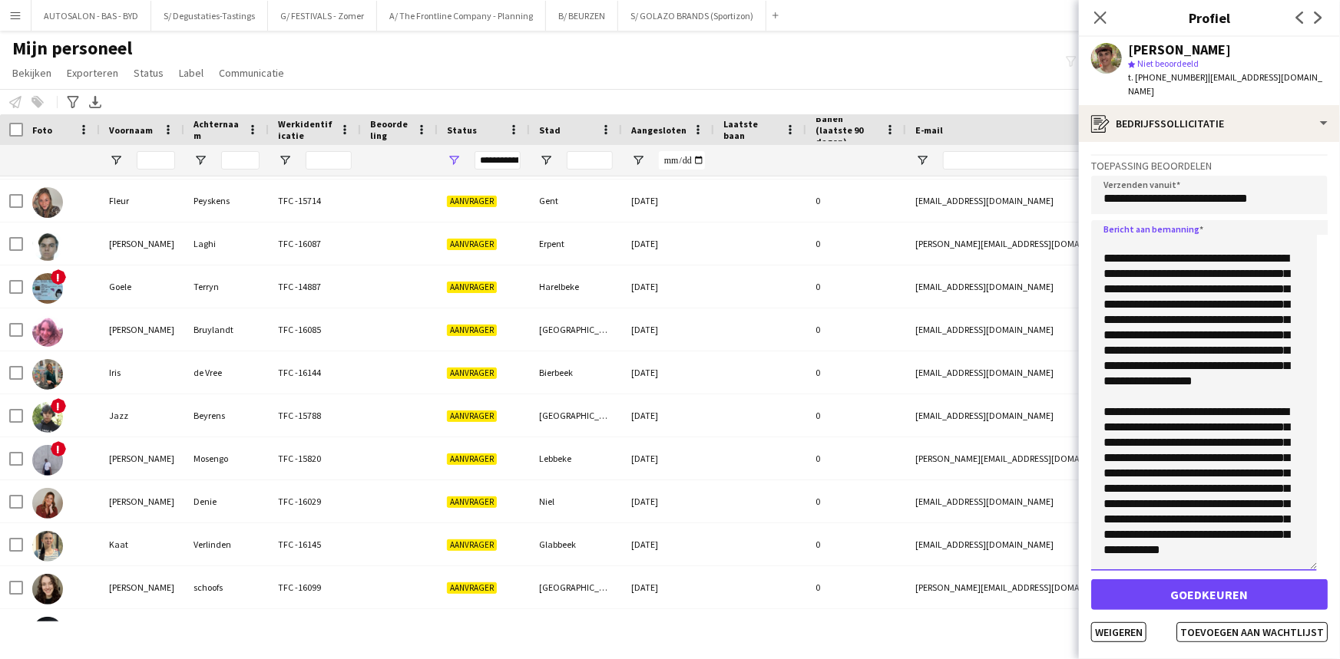
scroll to position [0, 0]
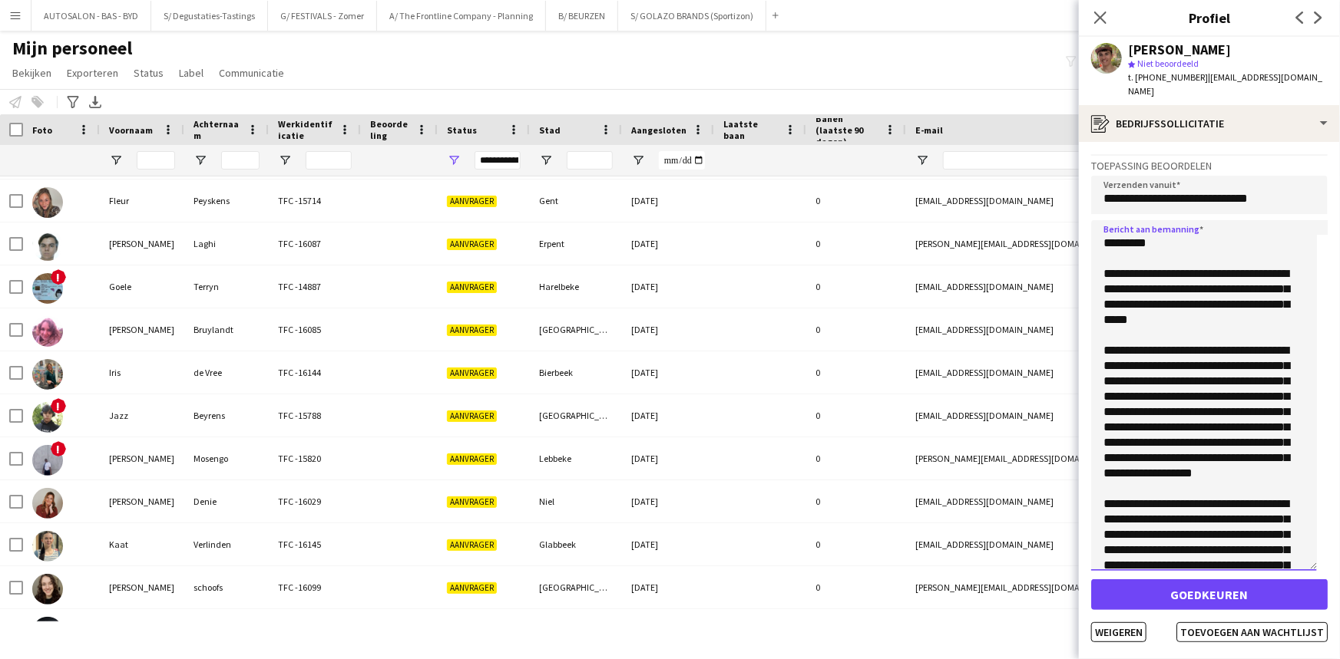
drag, startPoint x: 1187, startPoint y: 372, endPoint x: 1145, endPoint y: 182, distance: 194.8
click at [1145, 182] on div "**********" at bounding box center [1209, 398] width 236 height 488
click at [1145, 182] on input "**********" at bounding box center [1209, 195] width 236 height 38
click at [1138, 235] on textarea at bounding box center [1204, 395] width 226 height 351
click at [1136, 233] on textarea at bounding box center [1204, 395] width 226 height 351
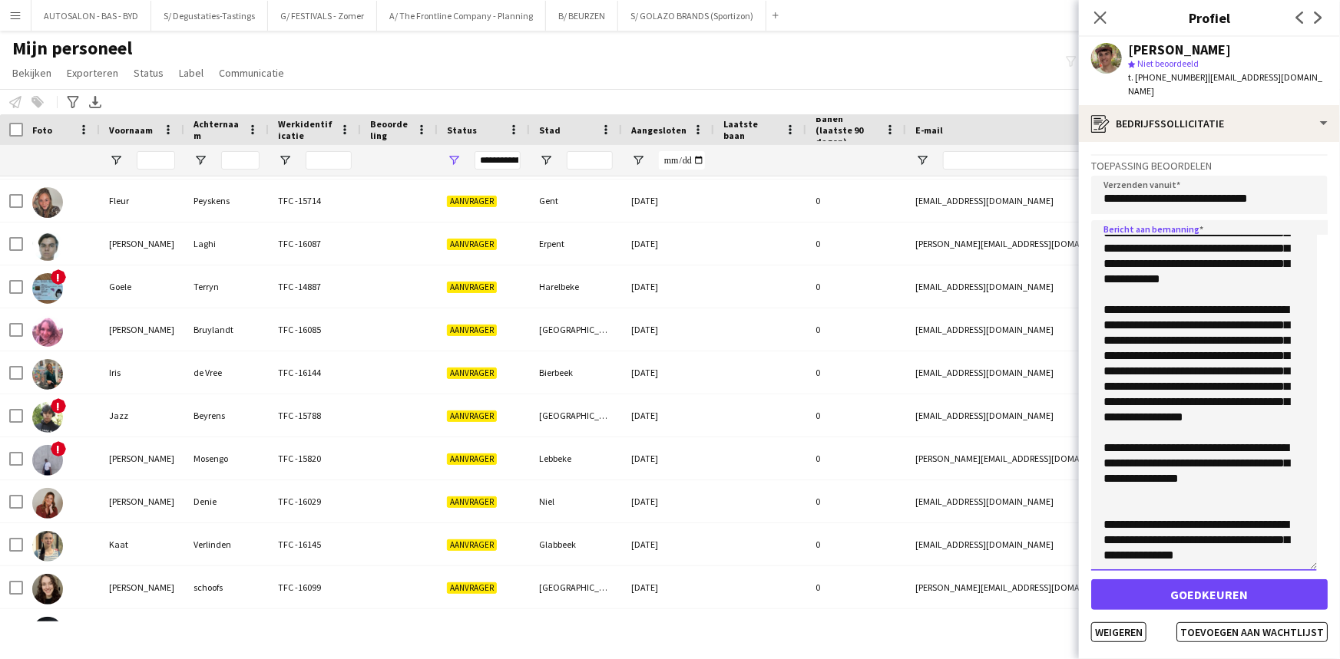
scroll to position [454, 0]
click at [1149, 441] on textarea at bounding box center [1204, 395] width 226 height 351
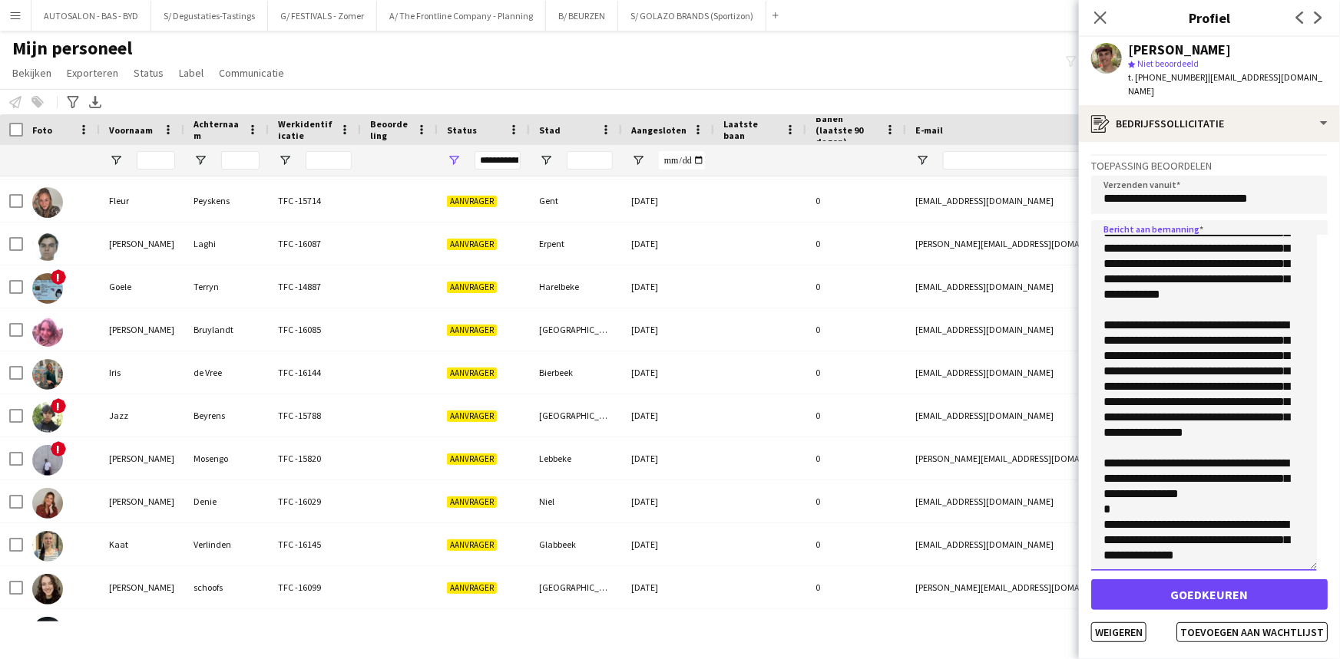
scroll to position [439, 0]
click at [1114, 531] on textarea at bounding box center [1204, 395] width 226 height 351
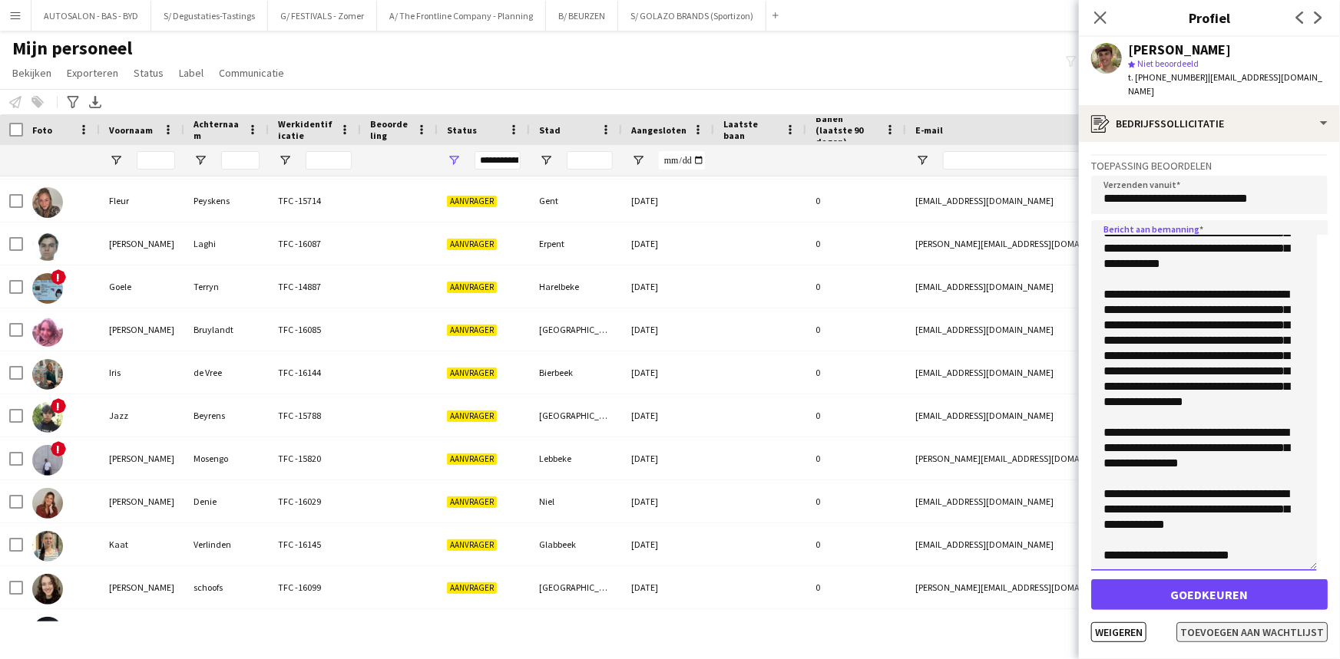
type textarea "**********"
click at [1234, 623] on button "Toevoegen aan wachtlijst" at bounding box center [1251, 633] width 151 height 20
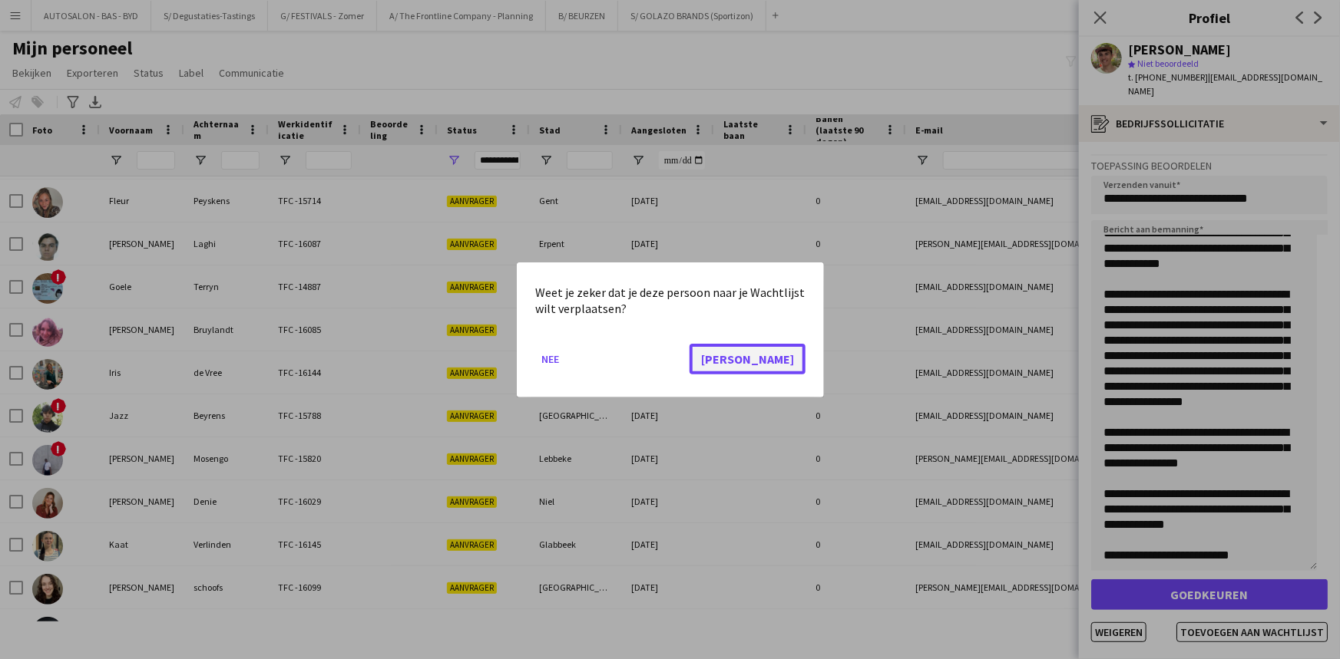
click at [772, 363] on button "[PERSON_NAME]" at bounding box center [747, 358] width 116 height 31
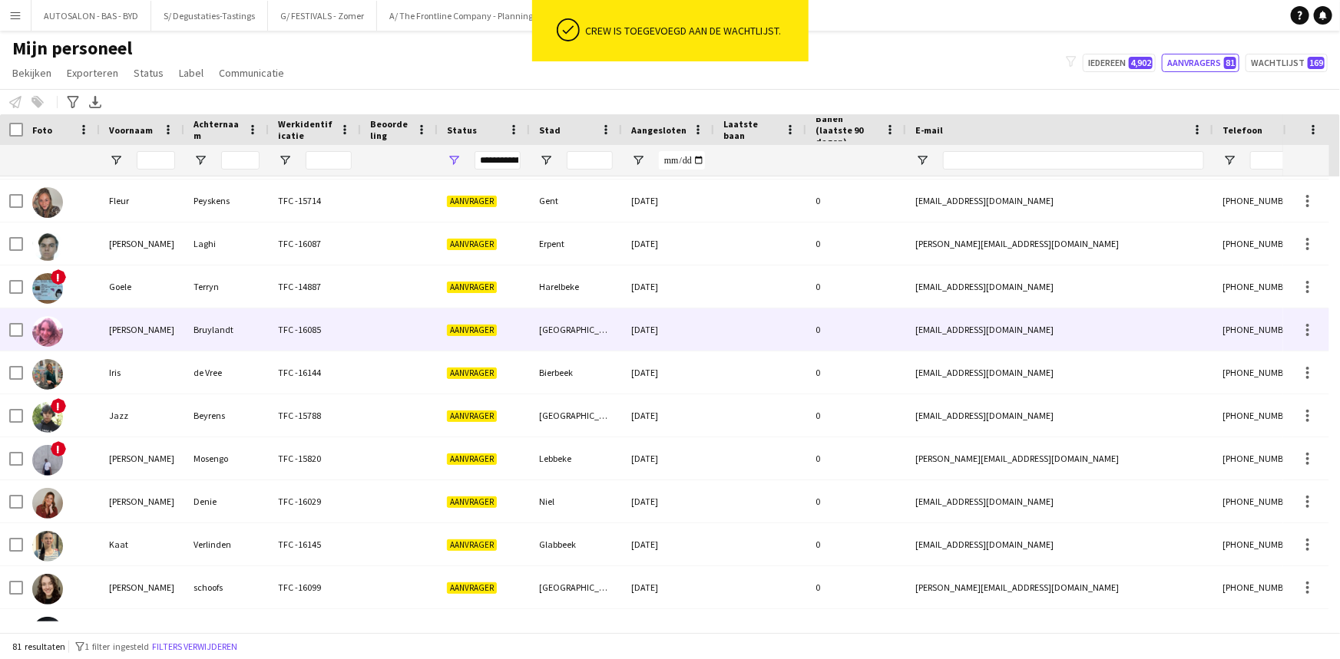
scroll to position [0, 0]
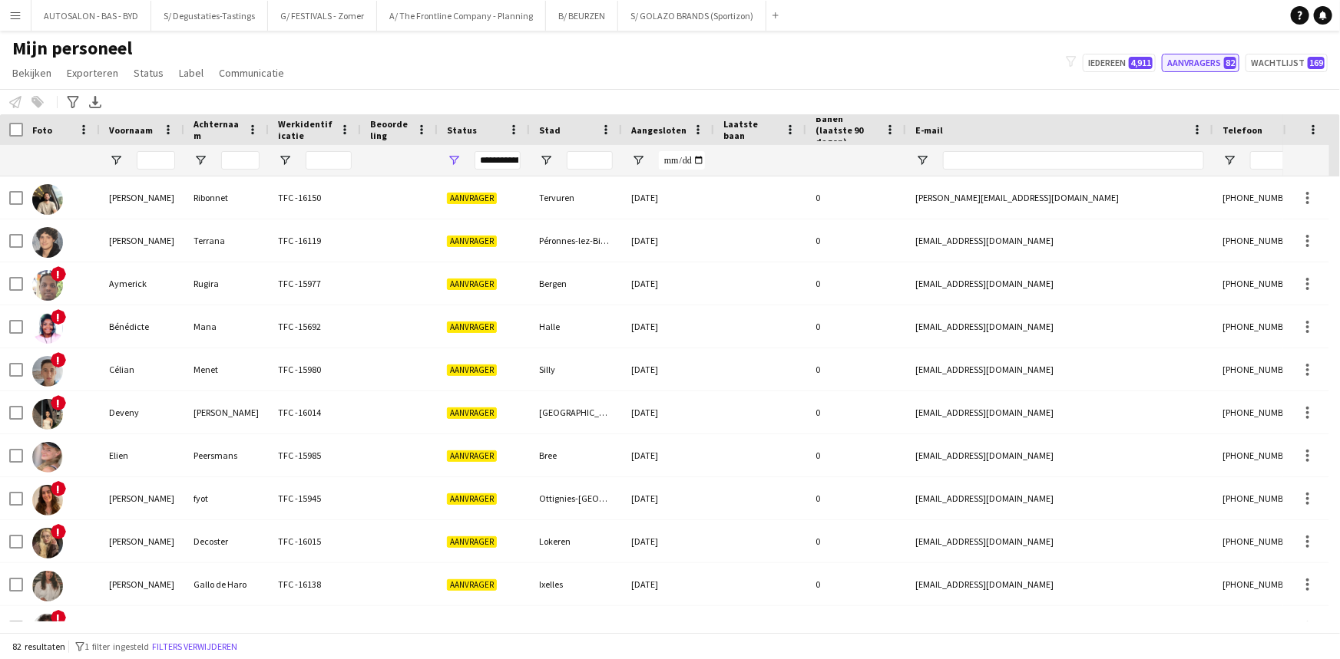
click at [1198, 71] on button "Aanvragers 82" at bounding box center [1201, 63] width 78 height 18
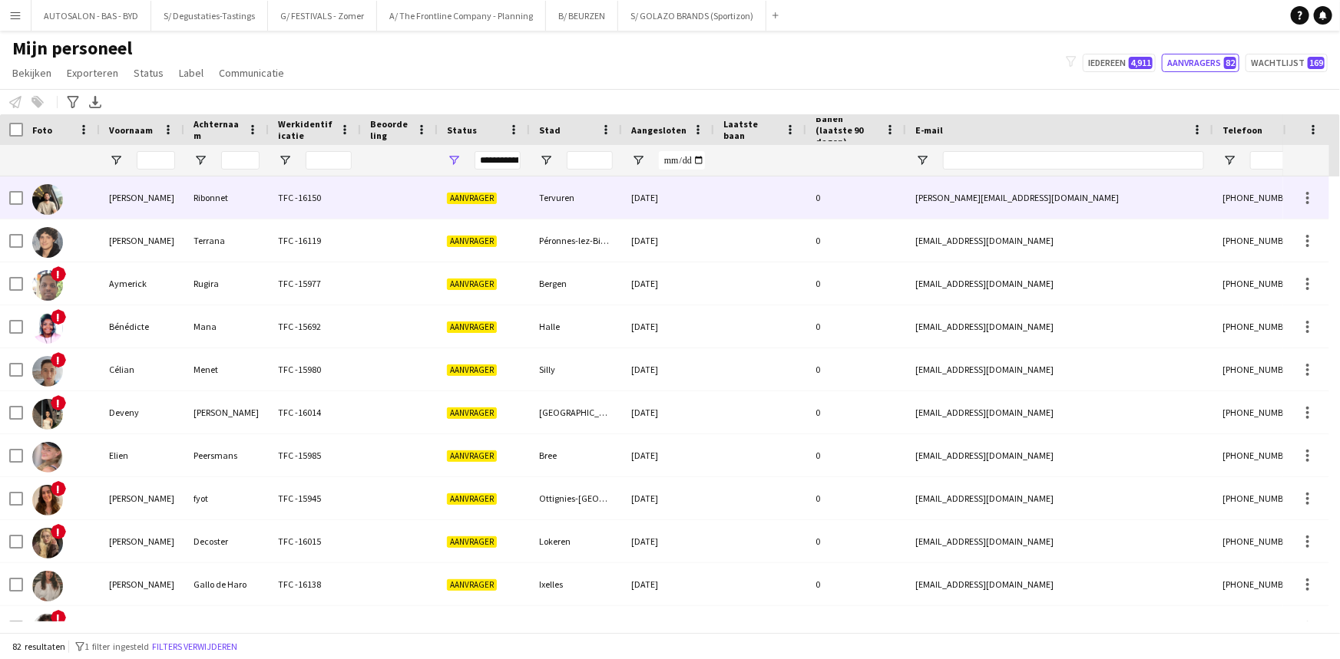
click at [192, 207] on div "Ribonnet" at bounding box center [226, 198] width 84 height 42
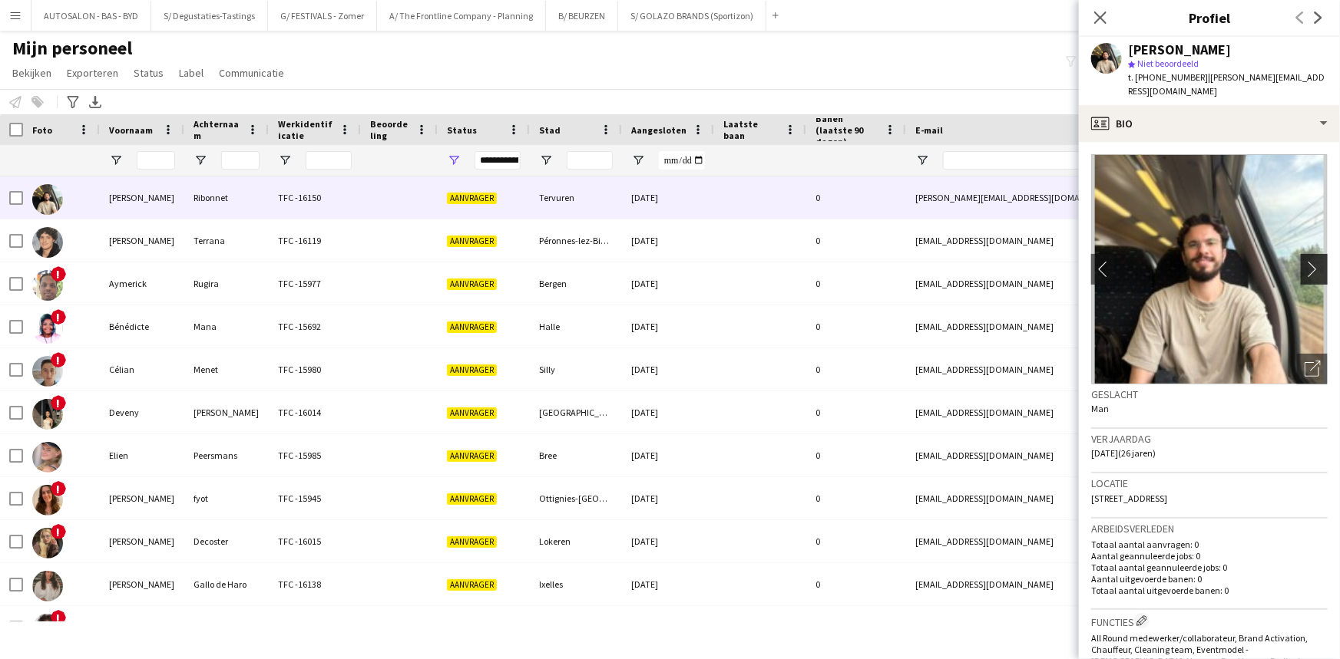
click at [1305, 261] on app-icon "chevron-right" at bounding box center [1316, 269] width 24 height 16
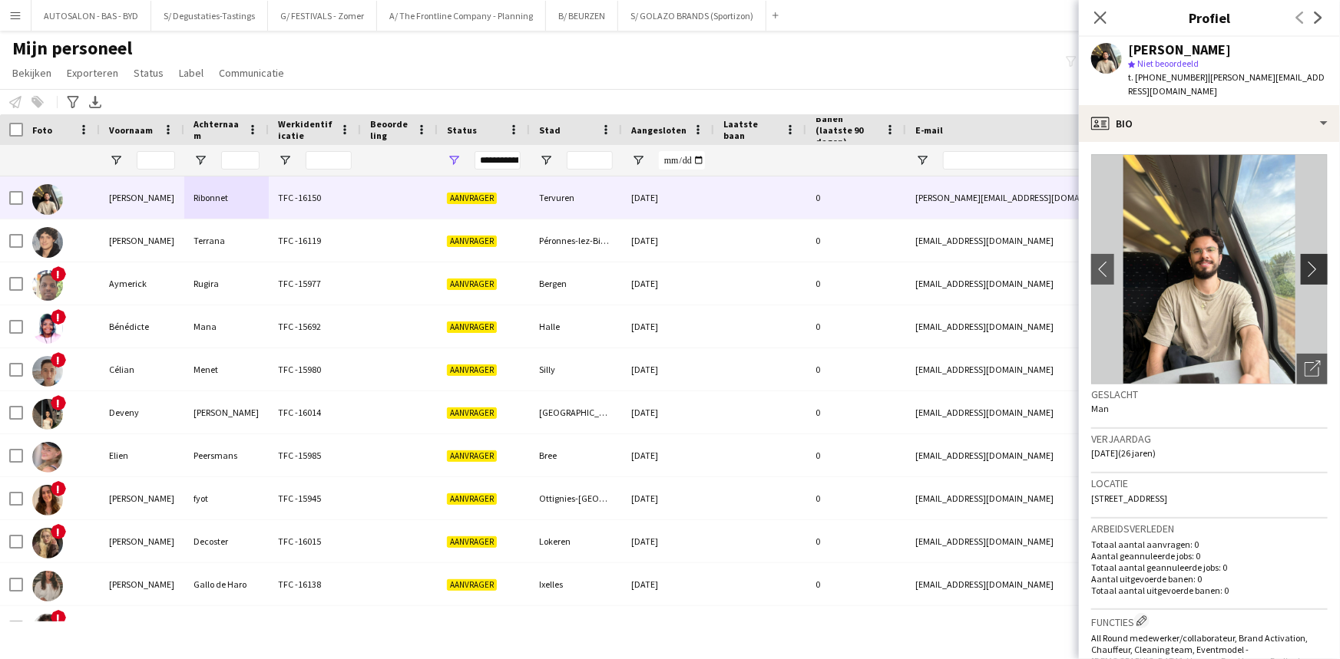
click at [1306, 261] on app-icon "chevron-right" at bounding box center [1316, 269] width 24 height 16
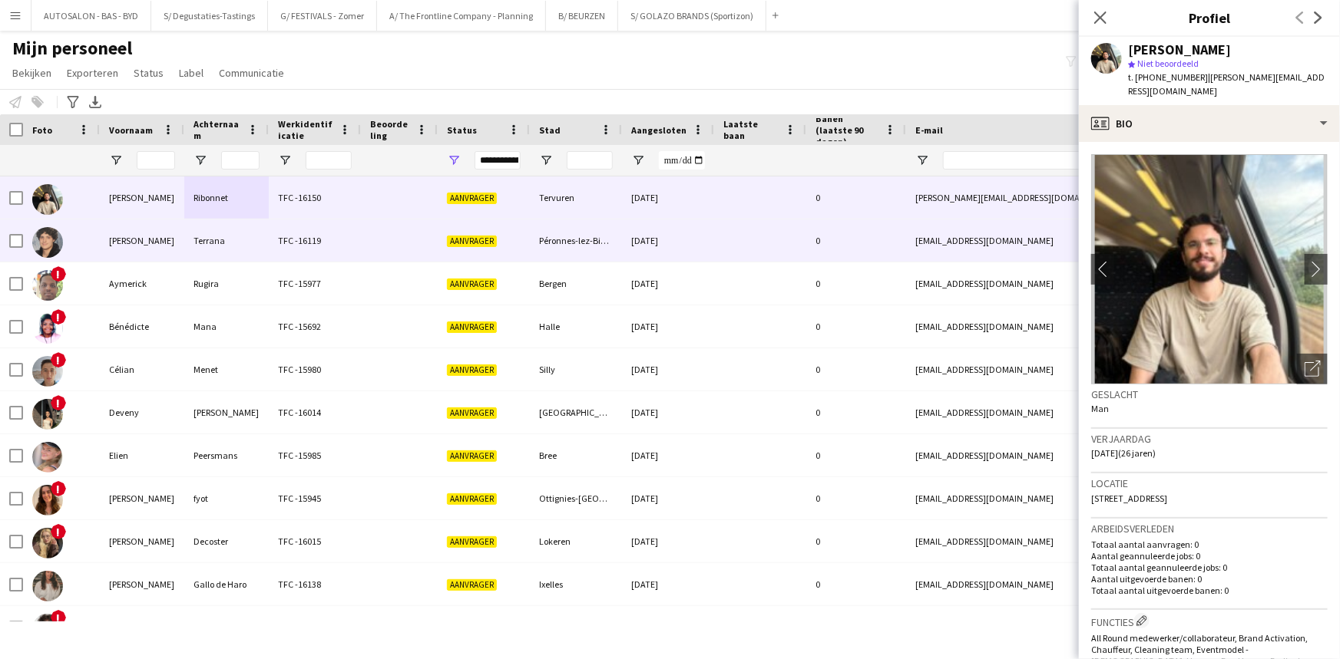
click at [137, 247] on div "[PERSON_NAME]" at bounding box center [142, 241] width 84 height 42
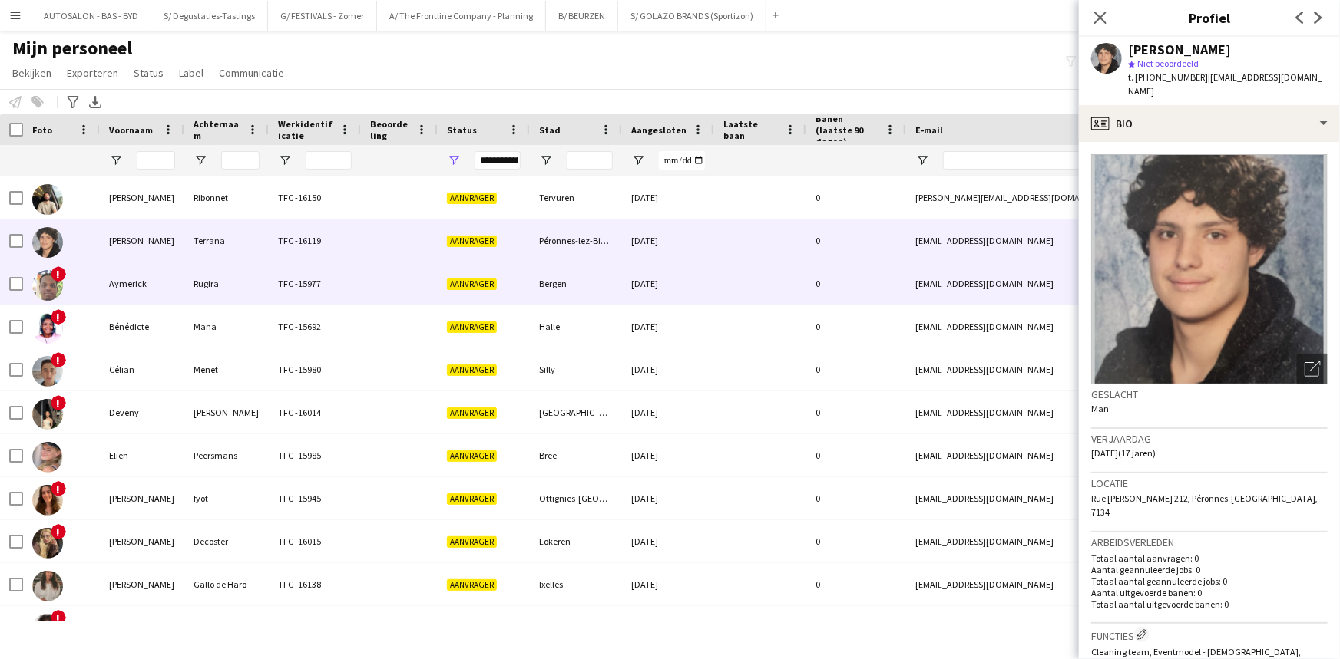
click at [157, 289] on div "Aymerick" at bounding box center [142, 284] width 84 height 42
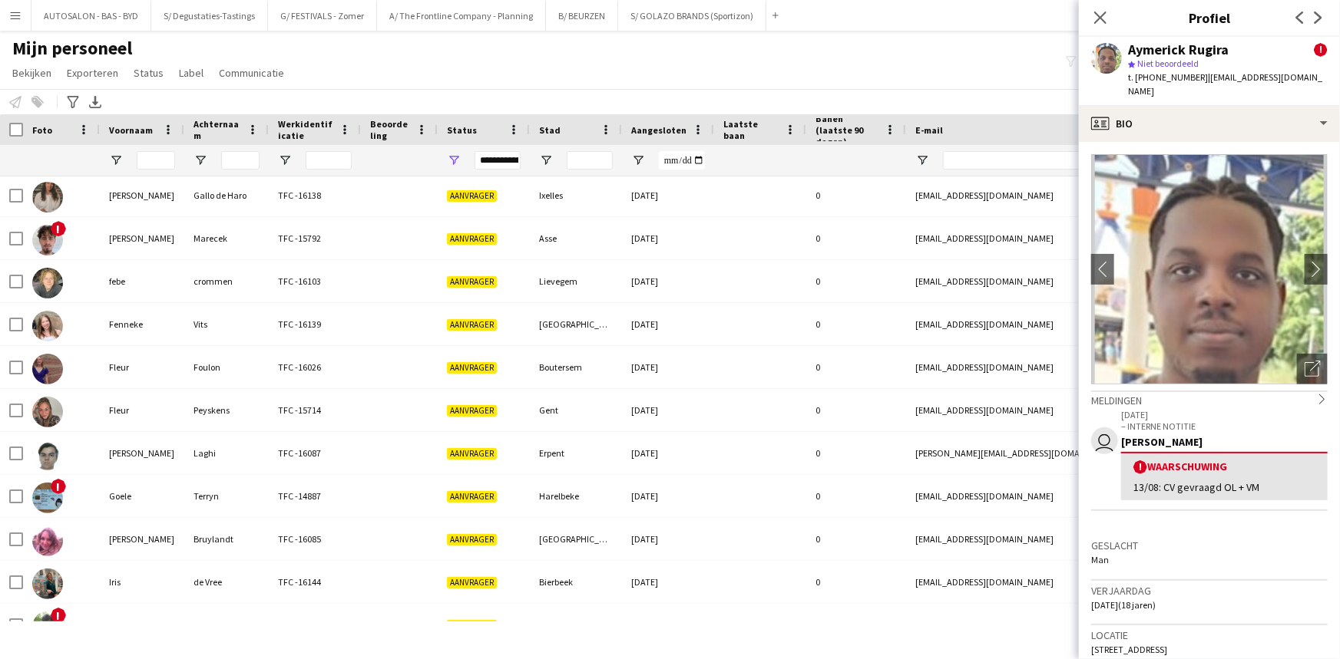
scroll to position [389, 0]
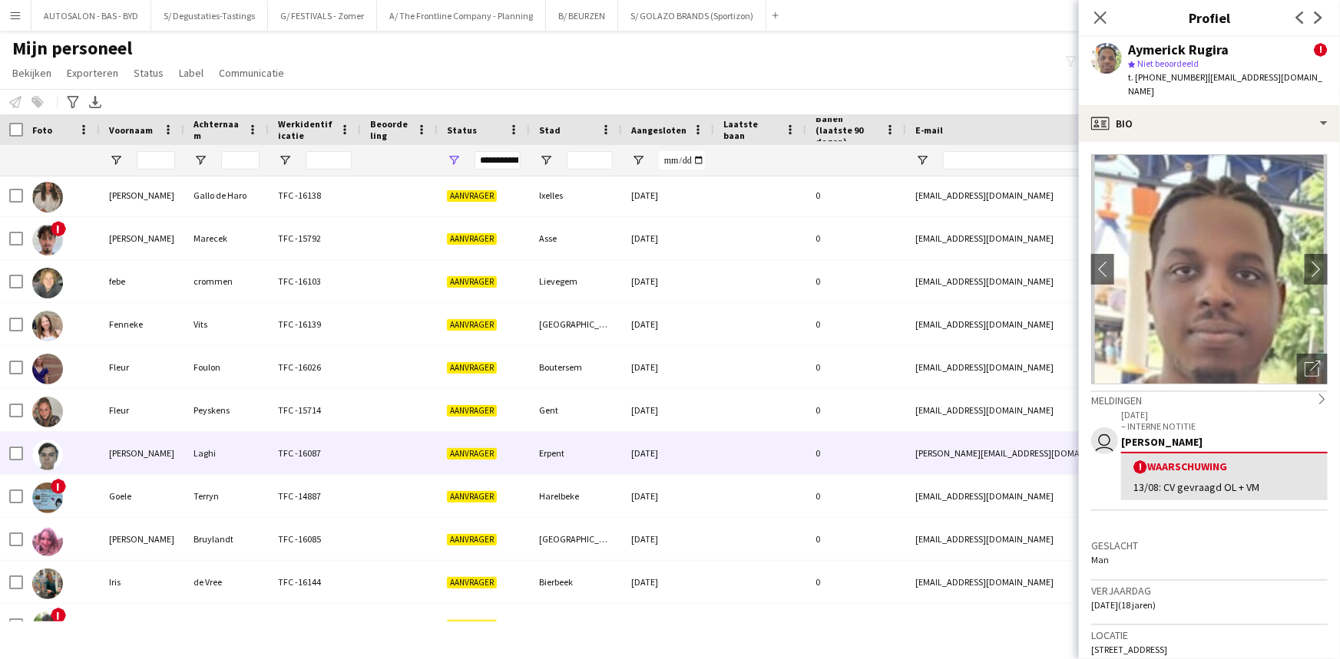
click at [170, 442] on div "[PERSON_NAME]" at bounding box center [142, 453] width 84 height 42
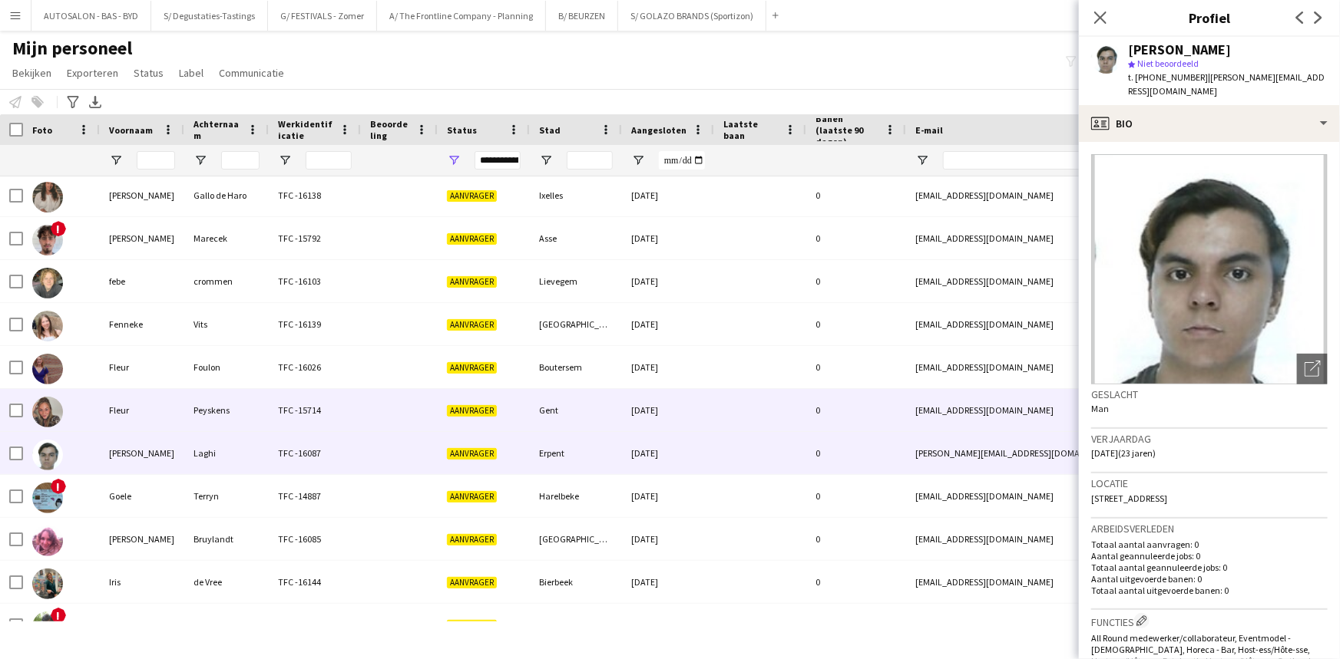
click at [140, 411] on div "Fleur" at bounding box center [142, 410] width 84 height 42
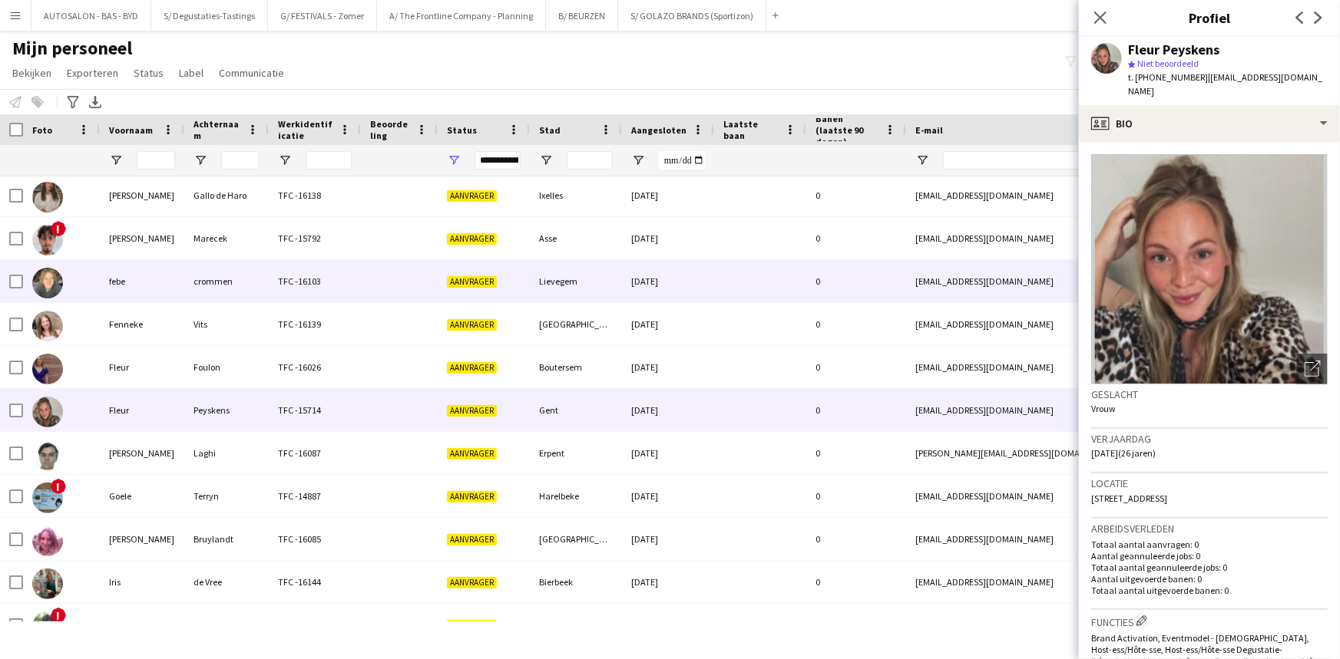
click at [161, 286] on div "febe" at bounding box center [142, 281] width 84 height 42
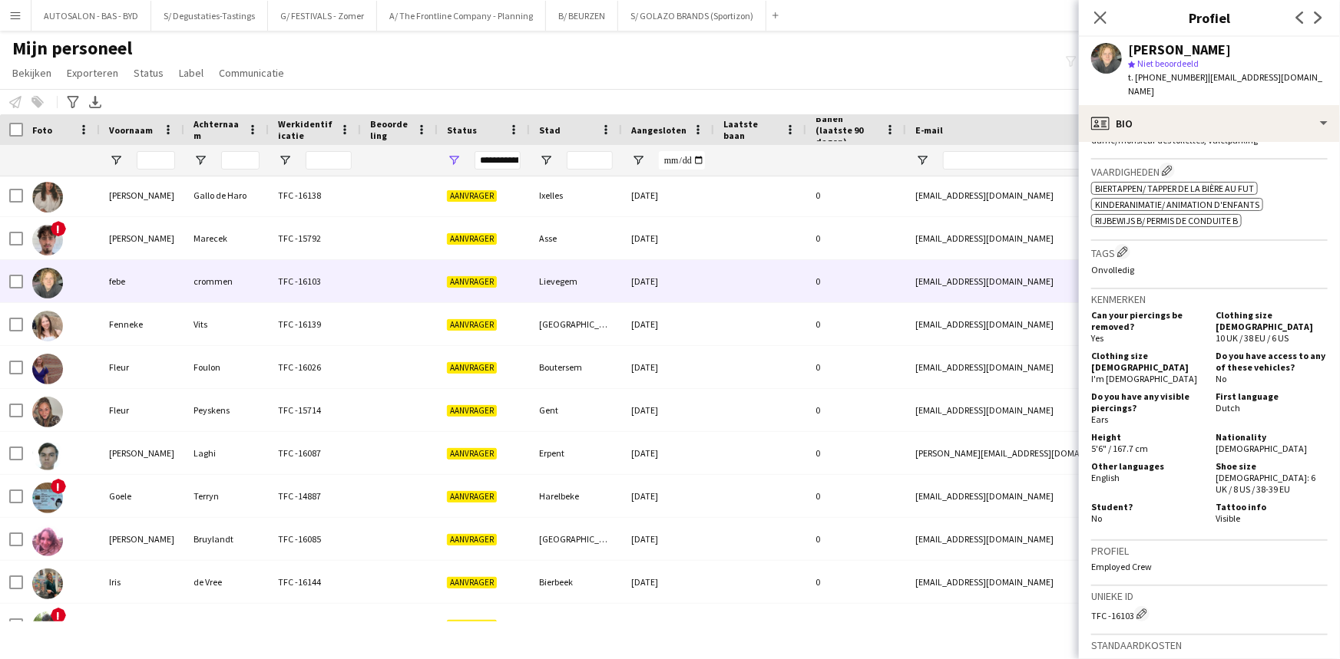
scroll to position [633, 0]
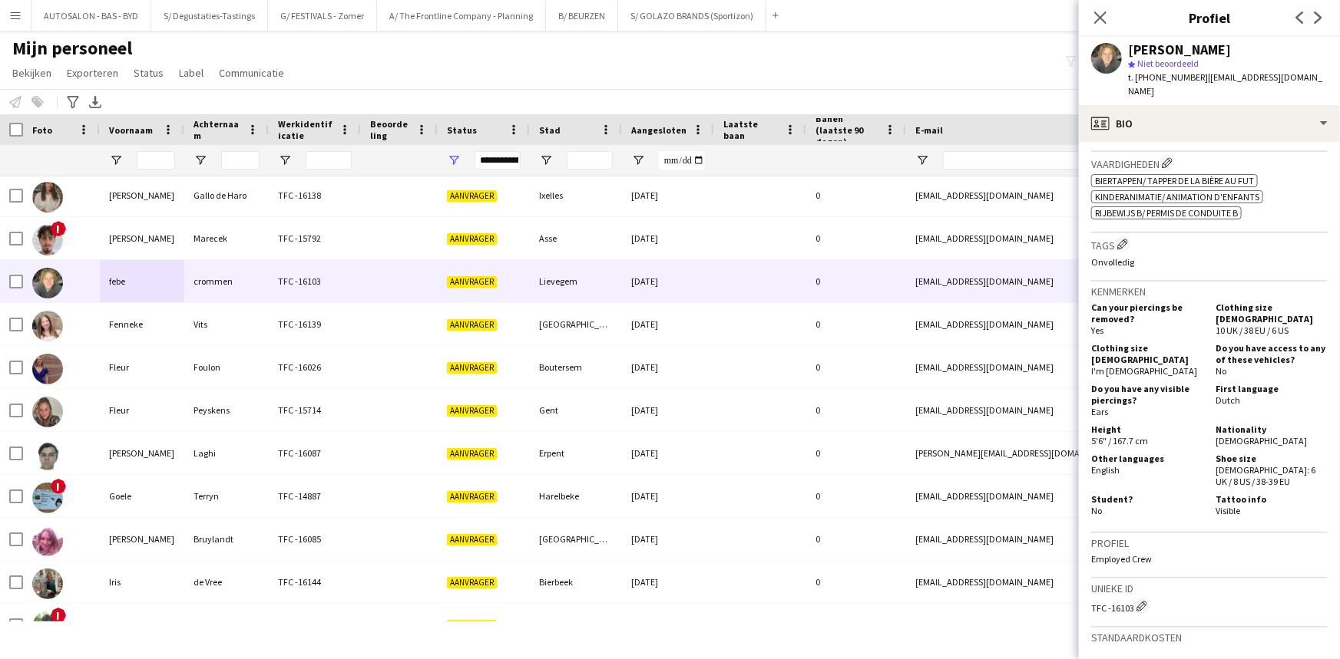
drag, startPoint x: 1205, startPoint y: 357, endPoint x: 1246, endPoint y: 352, distance: 40.9
click at [1247, 360] on div "Do you have access to any of these vehicles? No" at bounding box center [1268, 359] width 118 height 35
click at [1243, 342] on h5 "Do you have access to any of these vehicles?" at bounding box center [1271, 353] width 112 height 23
drag, startPoint x: 1236, startPoint y: 388, endPoint x: 1179, endPoint y: 415, distance: 62.8
click at [1197, 403] on div "Do you have any visible piercings? Ears First language Dutch" at bounding box center [1209, 402] width 236 height 38
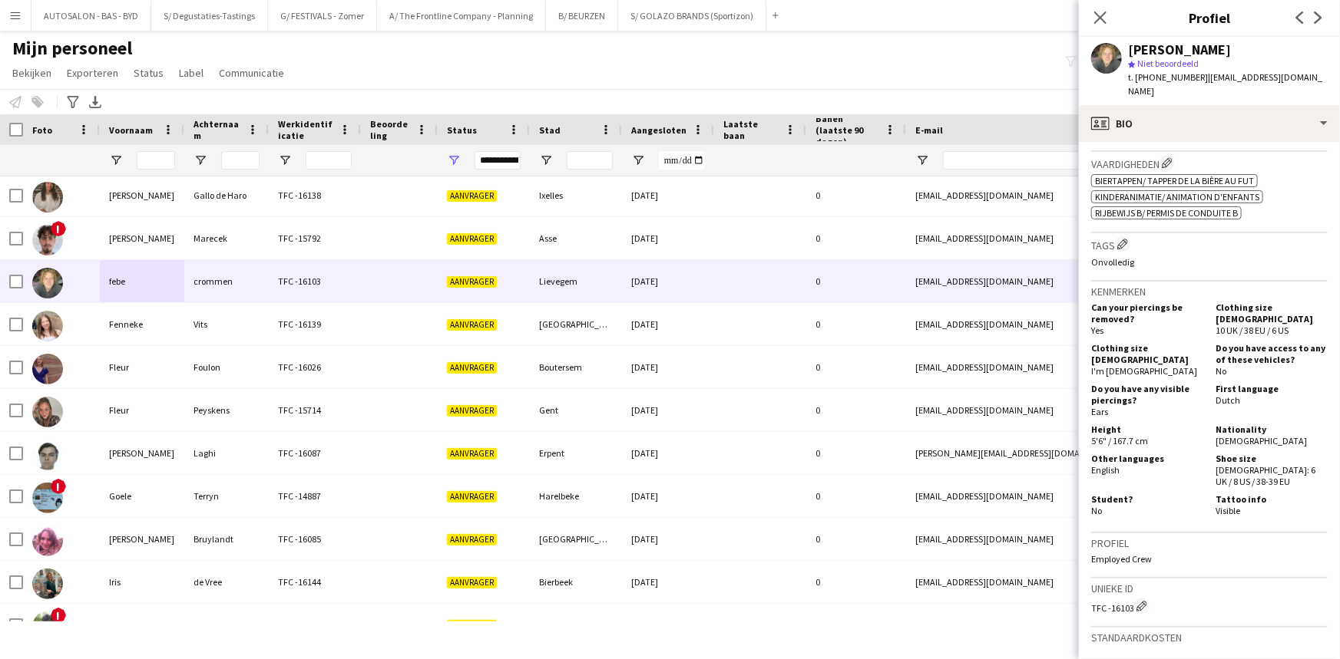
click at [1104, 464] on div "Other languages English" at bounding box center [1150, 470] width 118 height 35
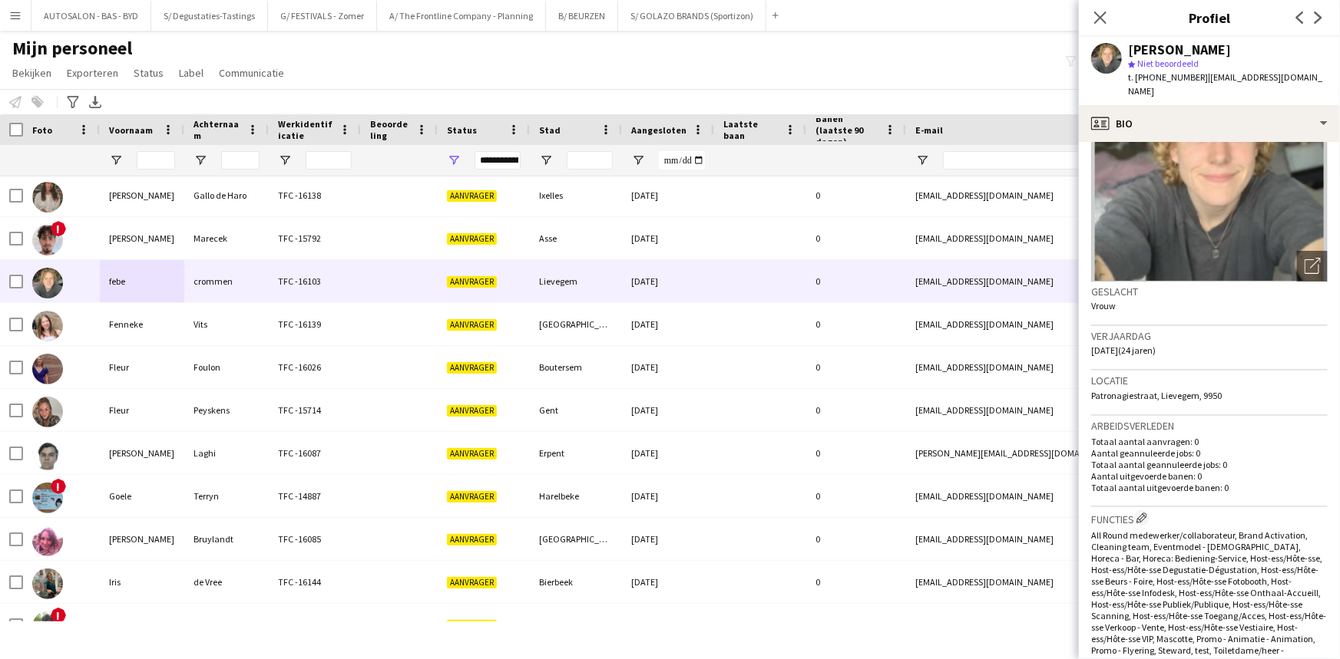
scroll to position [97, 0]
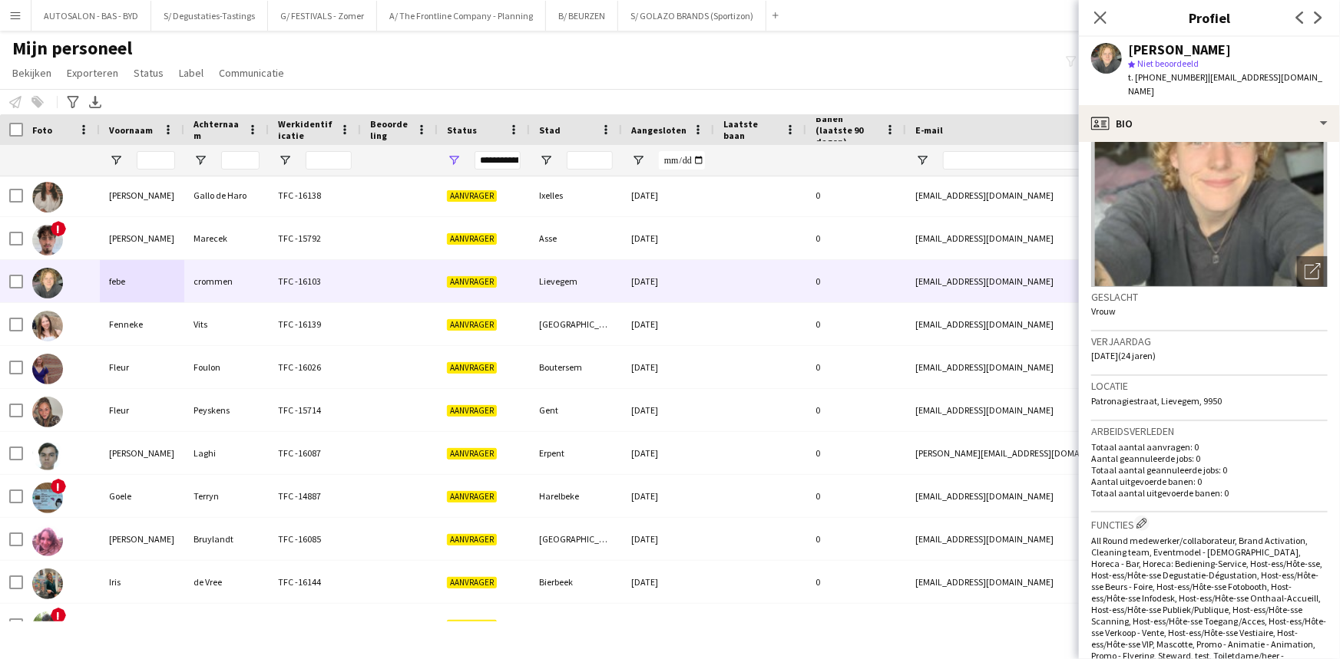
click at [1327, 248] on app-crew-profile-bio "Foto's pop-up openen Geslacht Vrouw Verjaardag 15-12-2000 (24 jaren) Locatie Pa…" at bounding box center [1209, 400] width 261 height 517
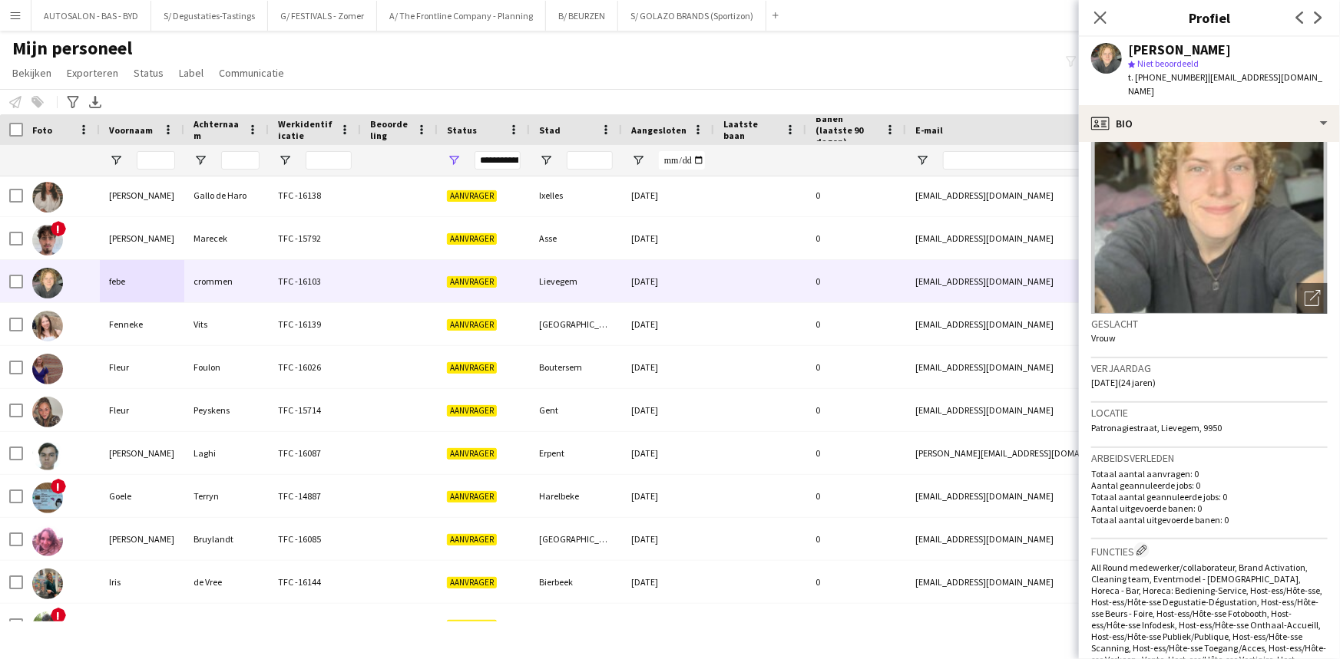
scroll to position [21, 0]
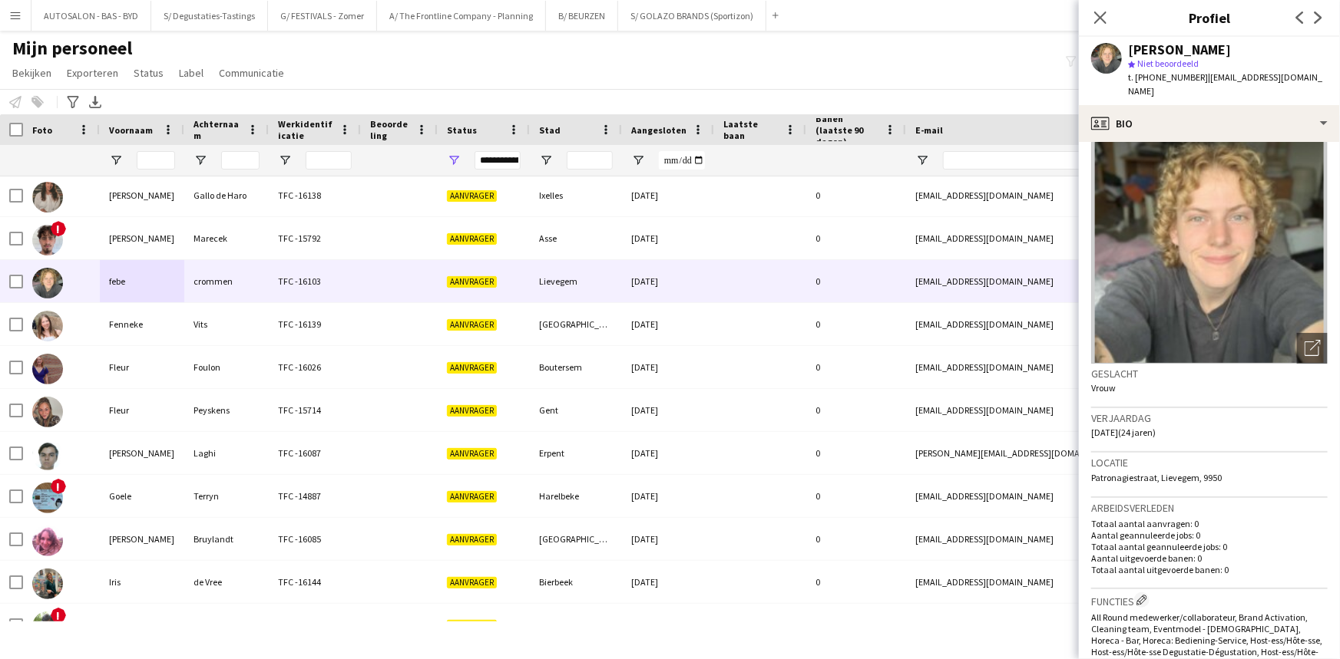
click at [1183, 472] on span "Patronagiestraat, Lievegem, 9950" at bounding box center [1156, 478] width 131 height 12
copy span "Lievegem"
click at [1304, 340] on icon "Foto's pop-up openen" at bounding box center [1312, 348] width 16 height 16
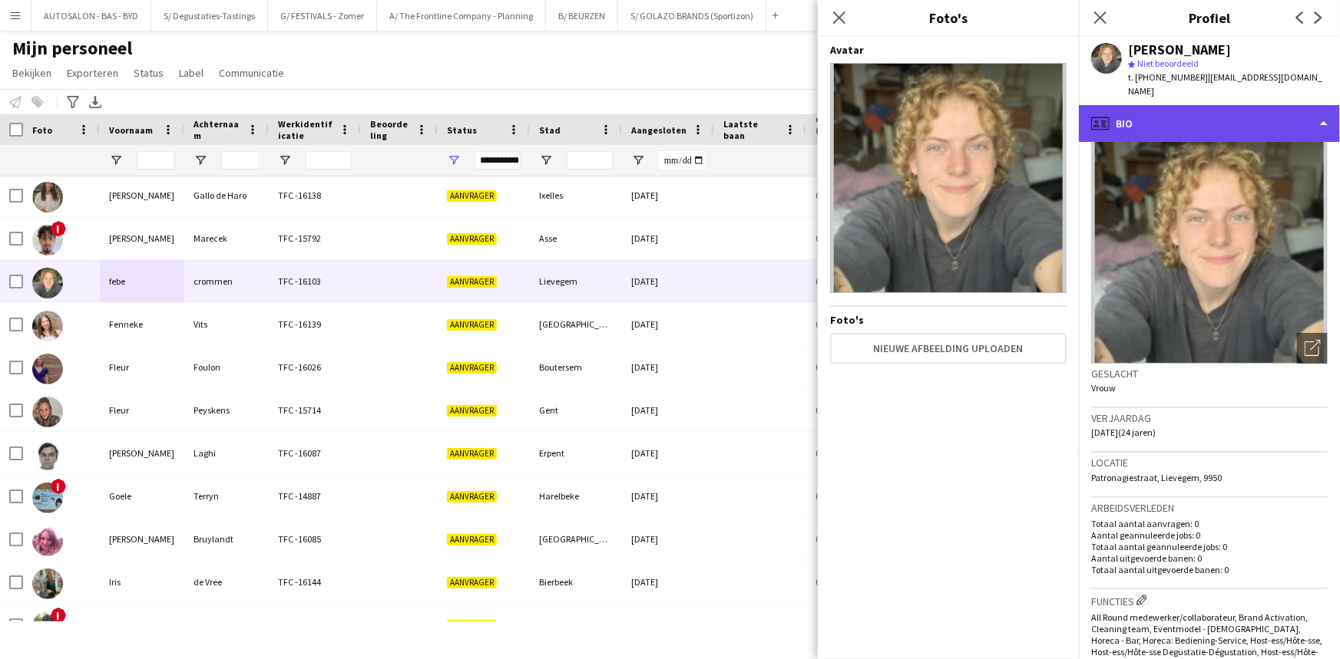
click at [1168, 105] on div "profile Bio" at bounding box center [1209, 123] width 261 height 37
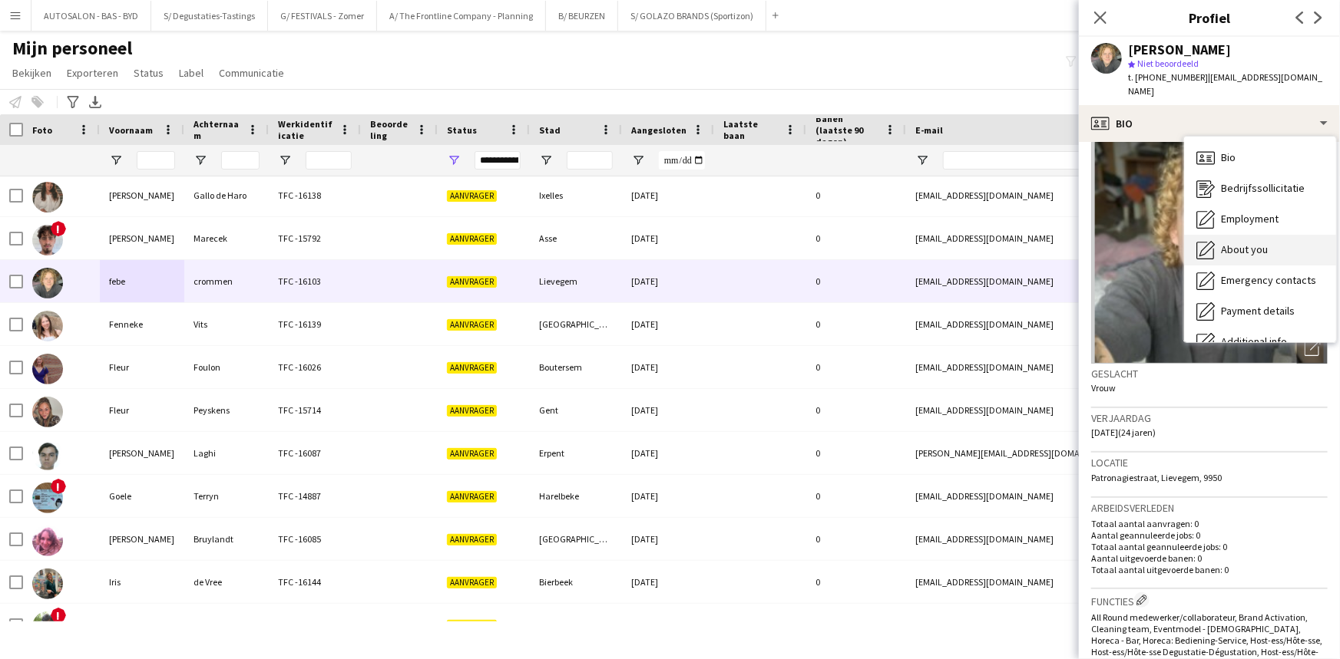
click at [1247, 243] on span "About you" at bounding box center [1244, 250] width 47 height 14
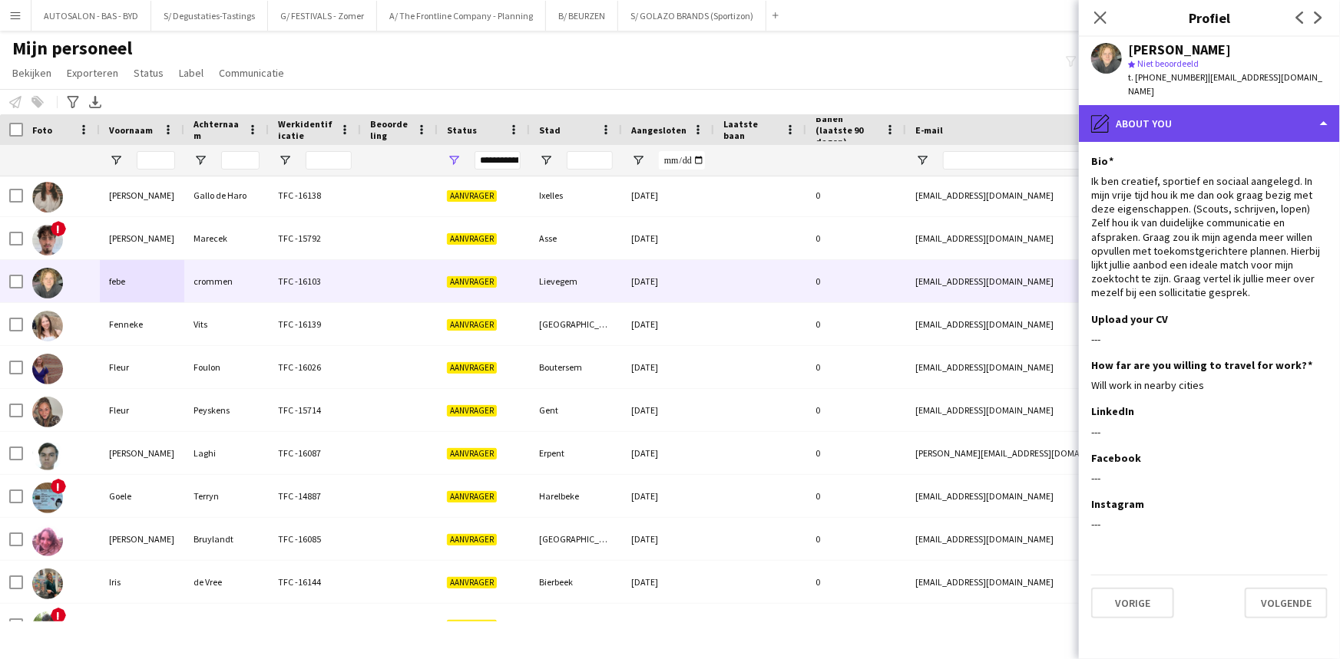
click at [1159, 119] on div "pencil4 About you" at bounding box center [1209, 123] width 261 height 37
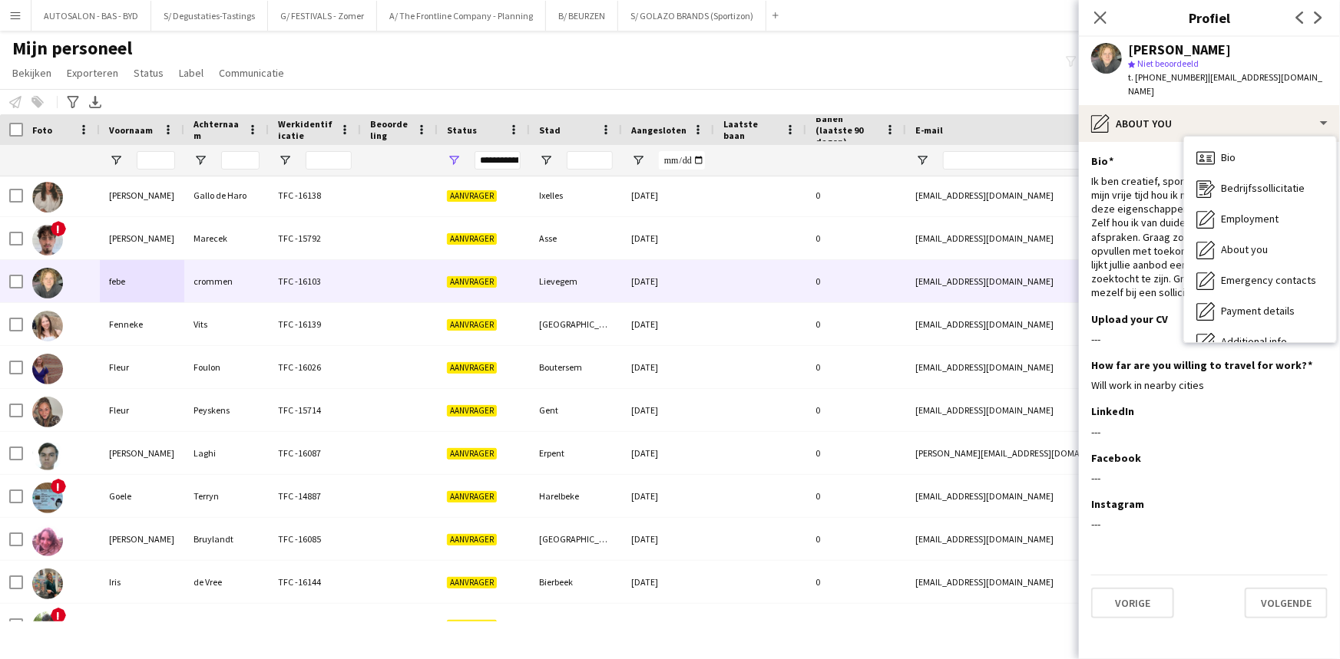
click at [1148, 200] on div "Ik ben creatief, sportief en sociaal aangelegd. In mijn vrije tijd hou ik me da…" at bounding box center [1209, 237] width 236 height 126
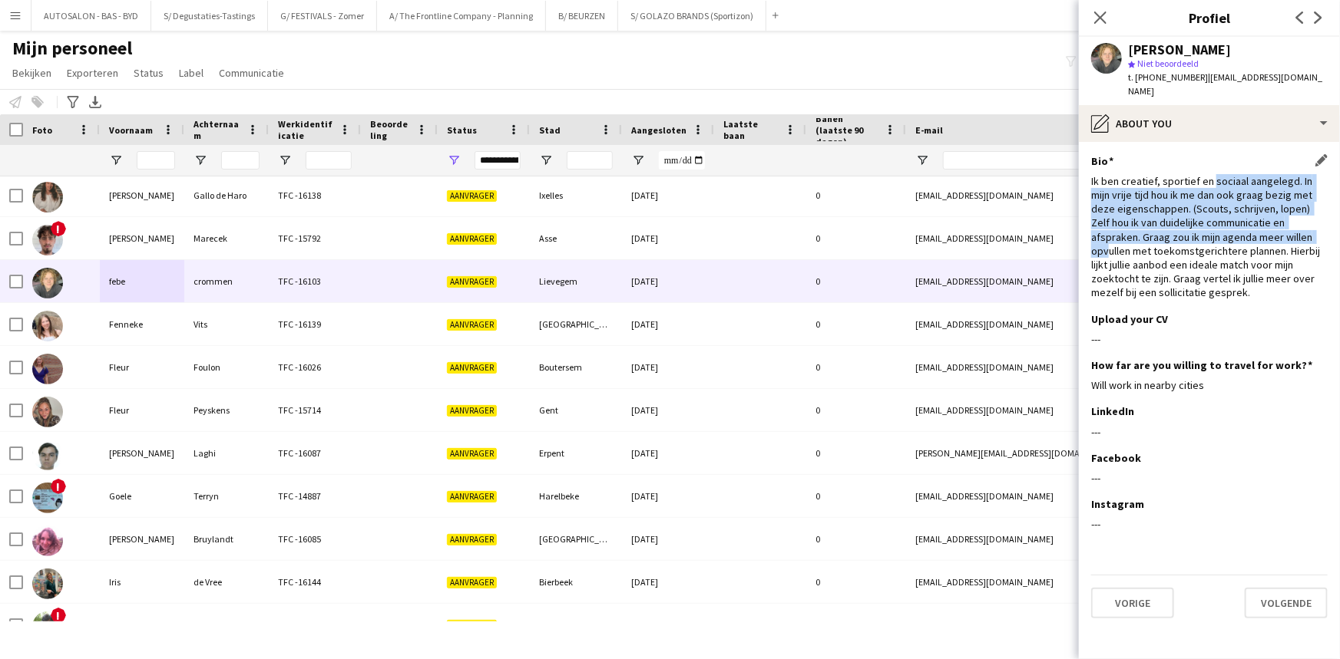
drag, startPoint x: 1212, startPoint y: 167, endPoint x: 1250, endPoint y: 219, distance: 64.3
click at [1250, 219] on div "Ik ben creatief, sportief en sociaal aangelegd. In mijn vrije tijd hou ik me da…" at bounding box center [1209, 237] width 236 height 126
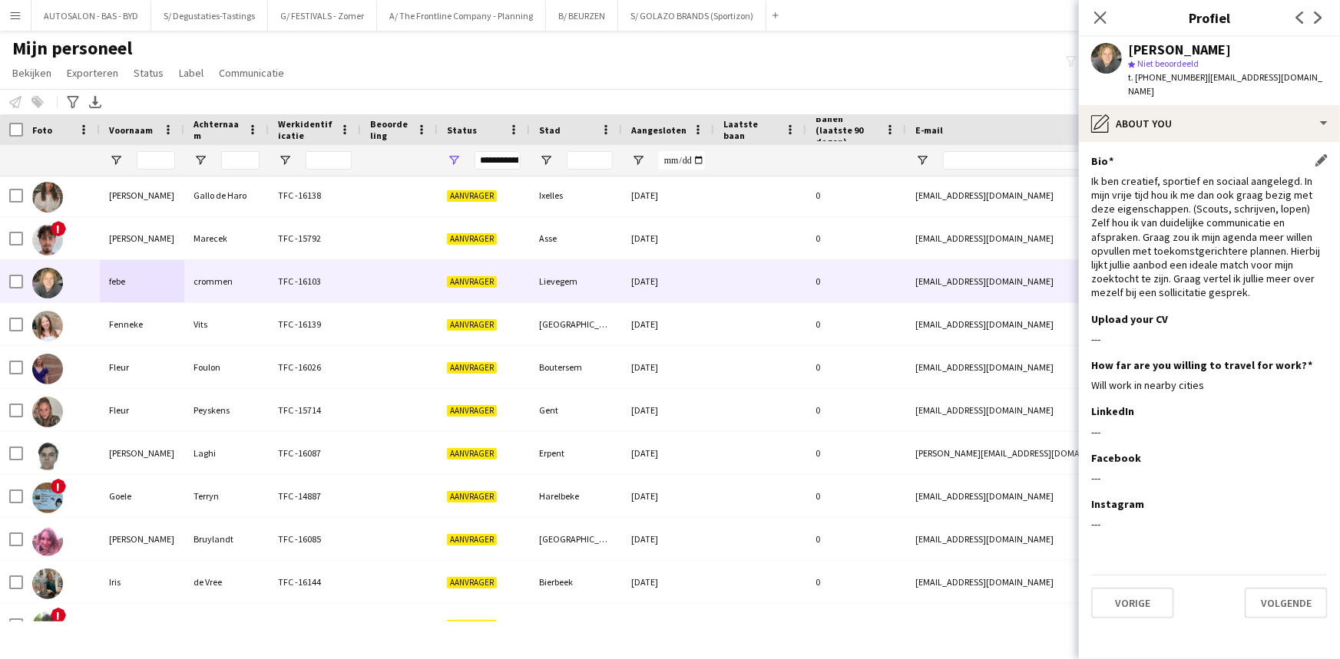
click at [1159, 246] on div "Ik ben creatief, sportief en sociaal aangelegd. In mijn vrije tijd hou ik me da…" at bounding box center [1209, 237] width 236 height 126
drag, startPoint x: 1135, startPoint y: 327, endPoint x: 1131, endPoint y: 309, distance: 18.8
click at [1119, 332] on div "---" at bounding box center [1209, 339] width 236 height 14
drag, startPoint x: 1154, startPoint y: 261, endPoint x: 1154, endPoint y: 182, distance: 79.1
click at [1154, 259] on div "Ik ben creatief, sportief en sociaal aangelegd. In mijn vrije tijd hou ik me da…" at bounding box center [1209, 237] width 236 height 126
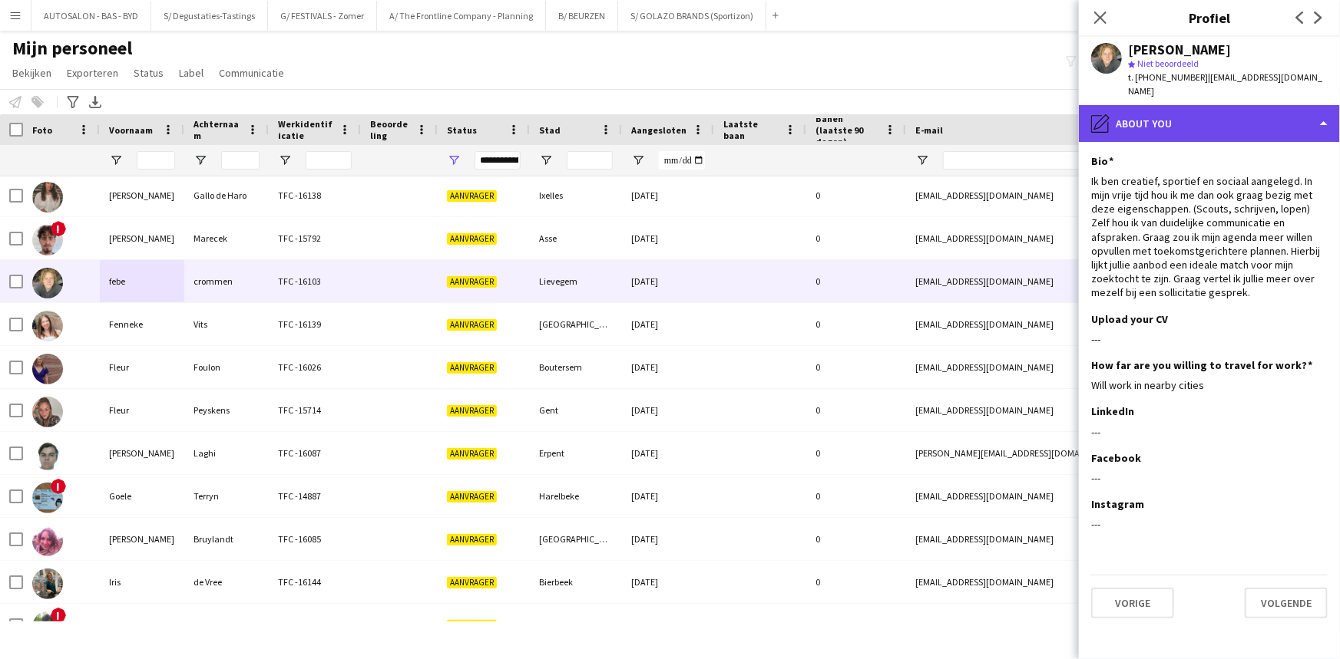
click at [1138, 114] on div "pencil4 About you" at bounding box center [1209, 123] width 261 height 37
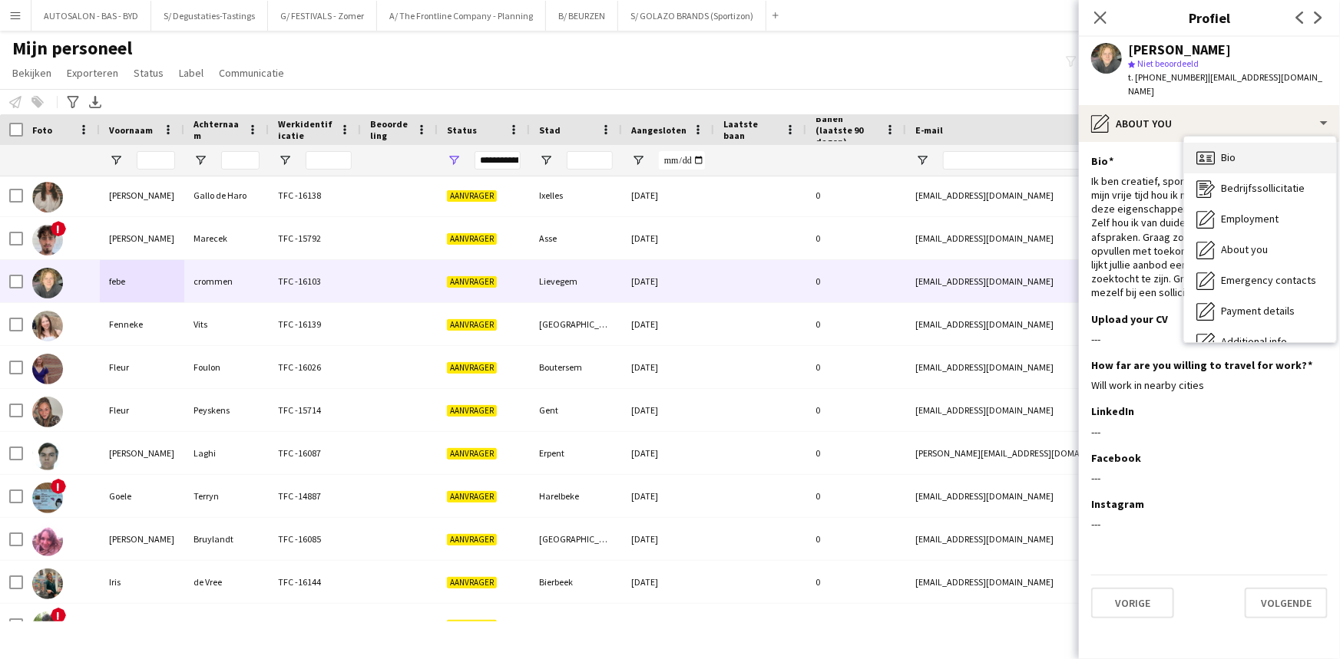
click at [1239, 143] on div "Bio Bio" at bounding box center [1260, 158] width 152 height 31
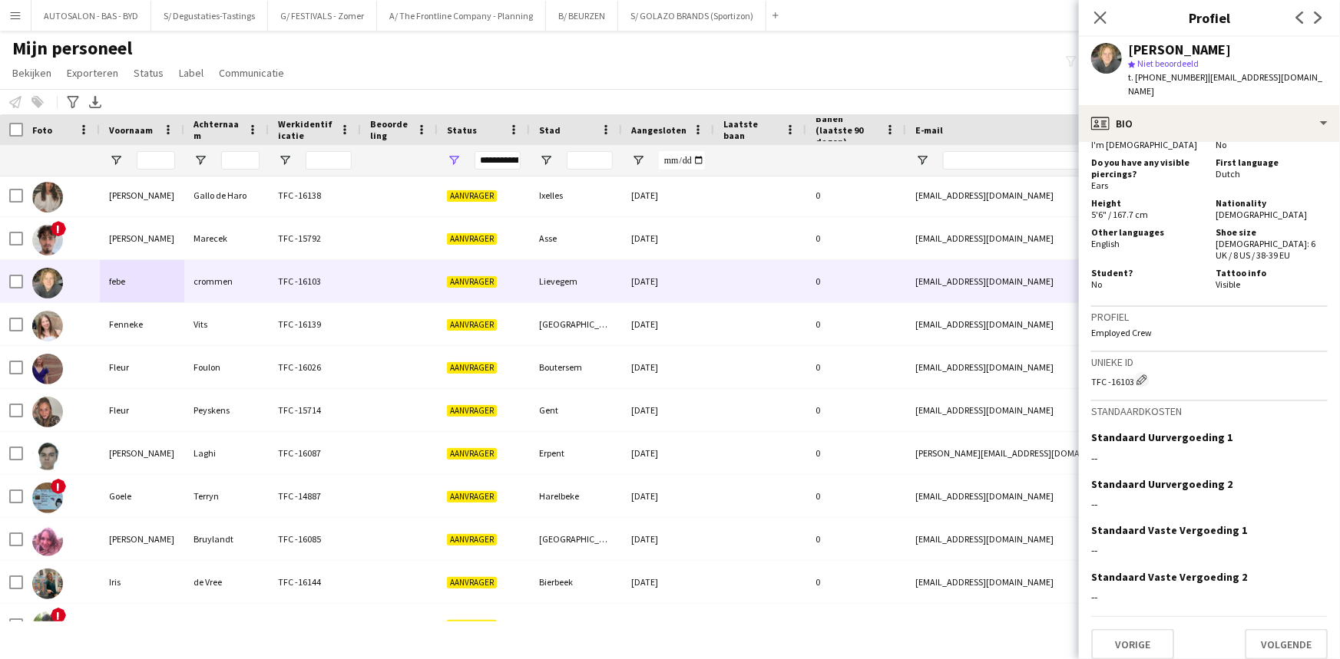
scroll to position [0, 0]
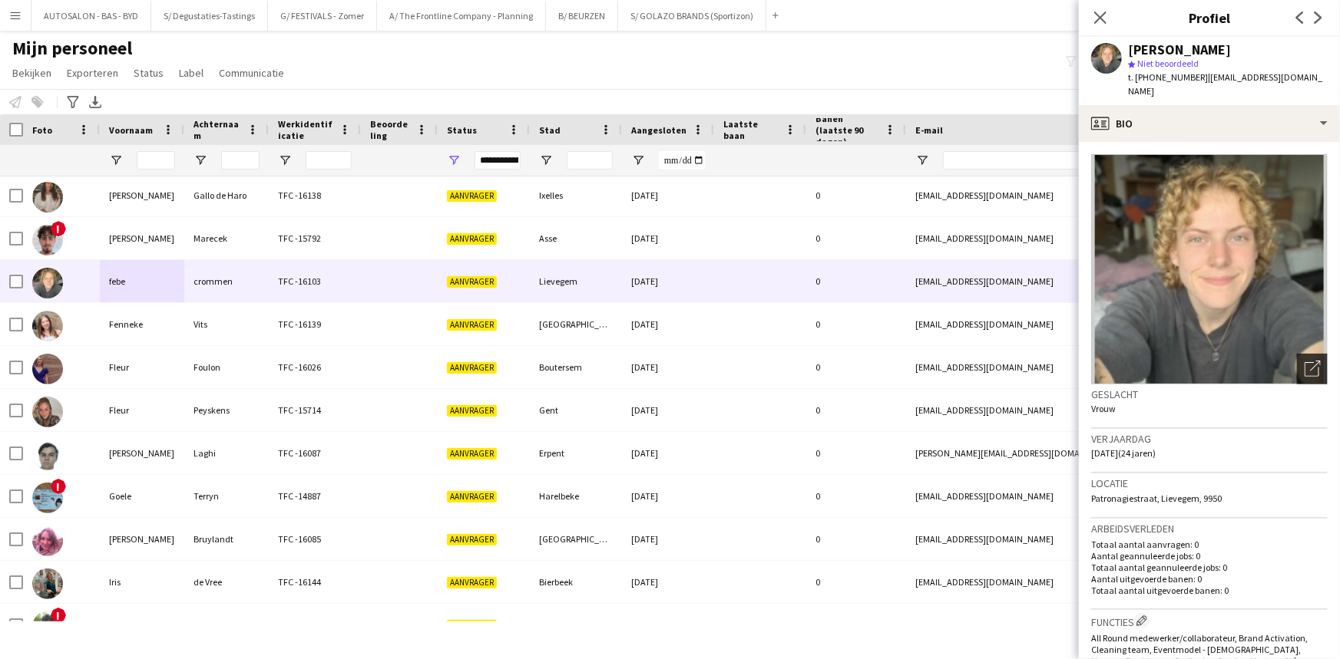
click at [1297, 354] on div "Foto's pop-up openen" at bounding box center [1312, 369] width 31 height 31
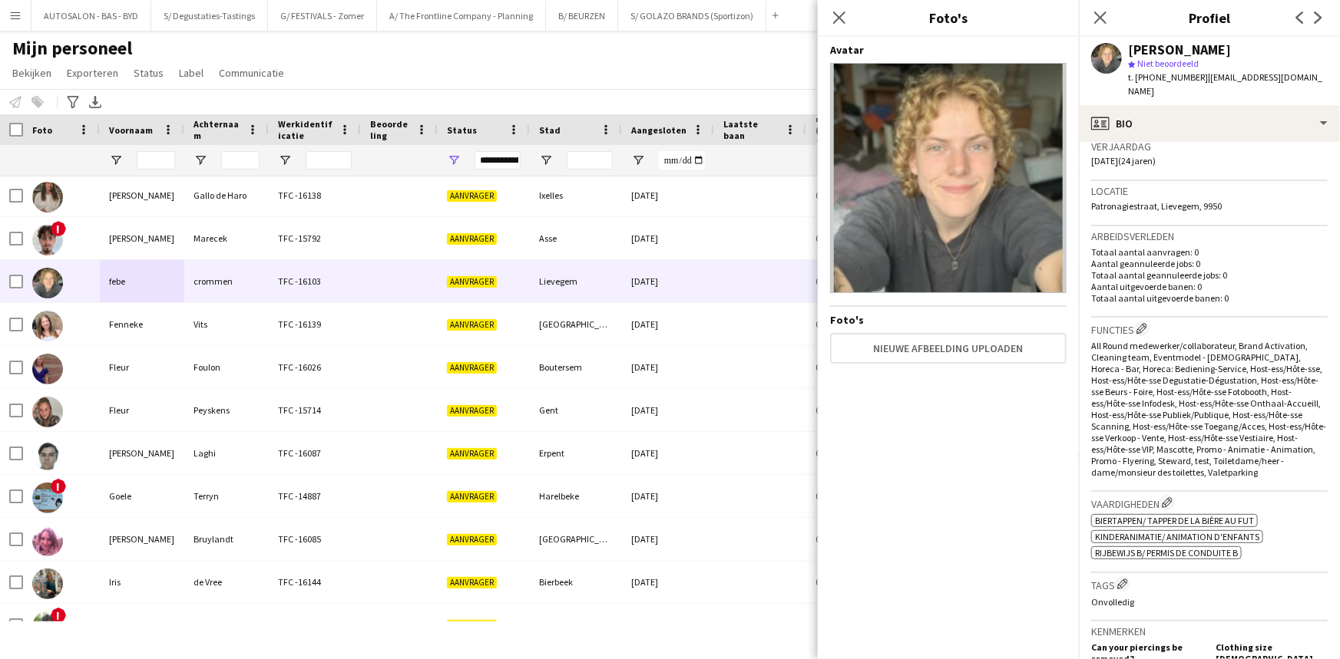
drag, startPoint x: 1254, startPoint y: 529, endPoint x: 1241, endPoint y: 587, distance: 59.0
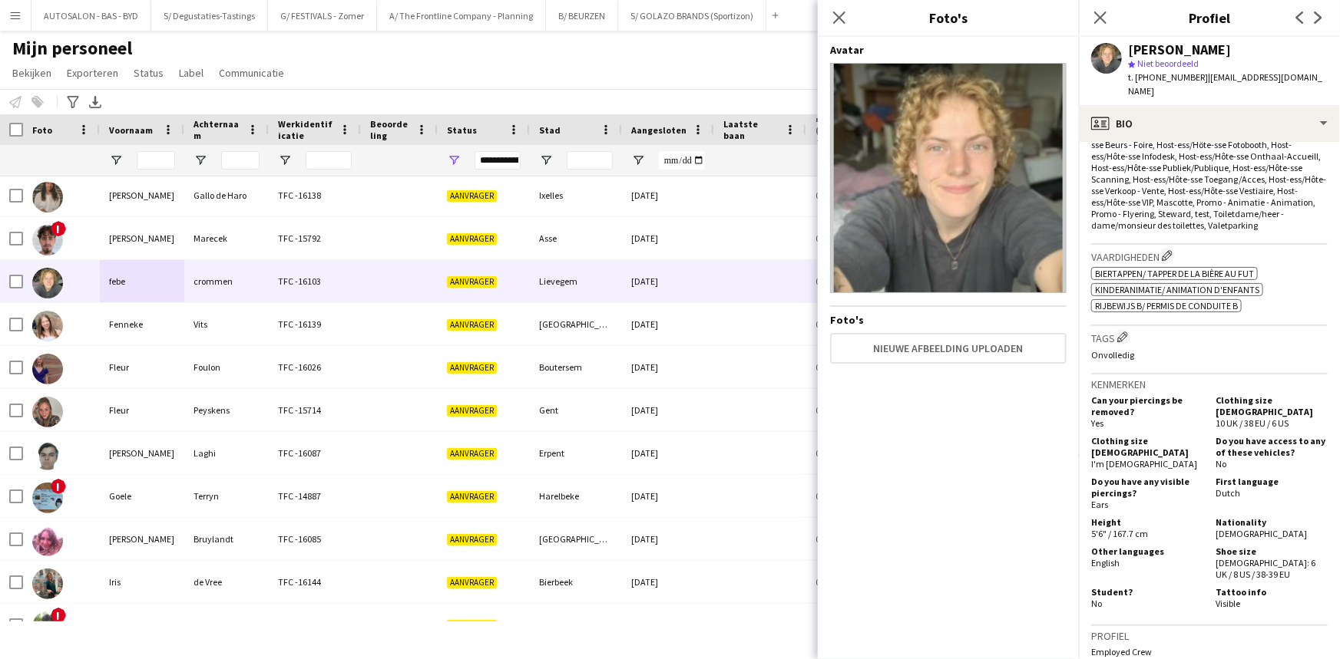
drag, startPoint x: 1277, startPoint y: 431, endPoint x: 1260, endPoint y: 395, distance: 40.9
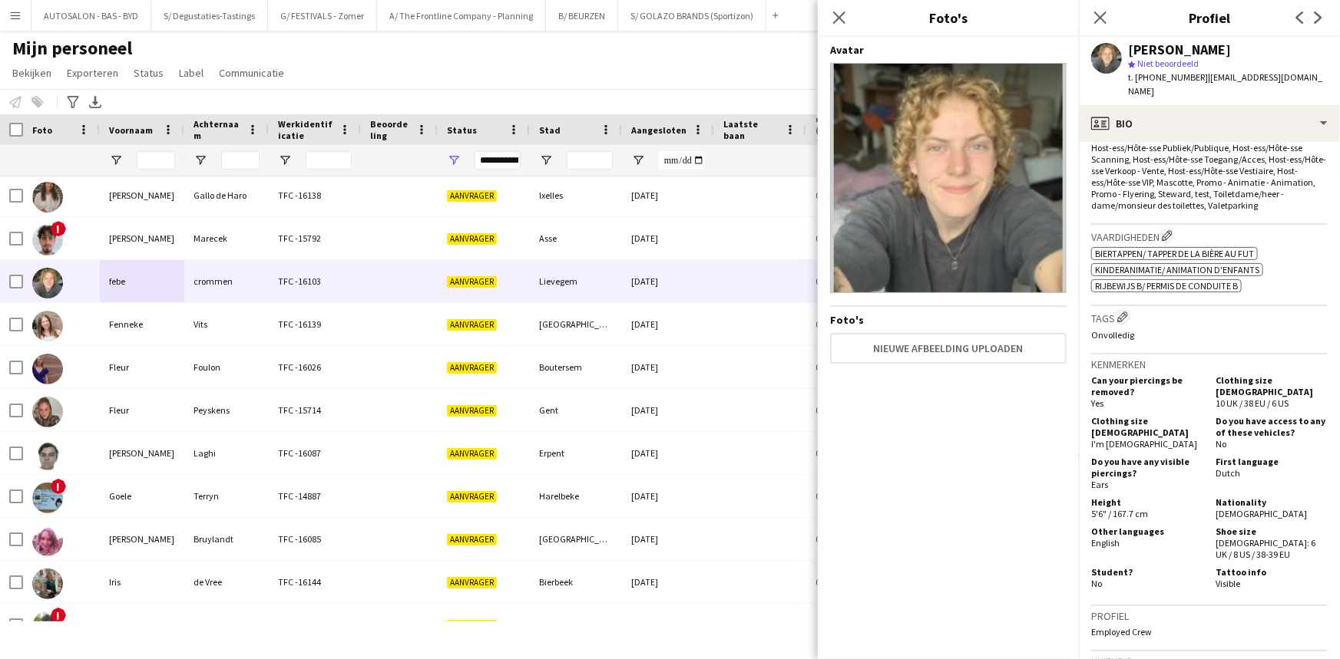
drag, startPoint x: 1269, startPoint y: 343, endPoint x: 1267, endPoint y: 373, distance: 30.0
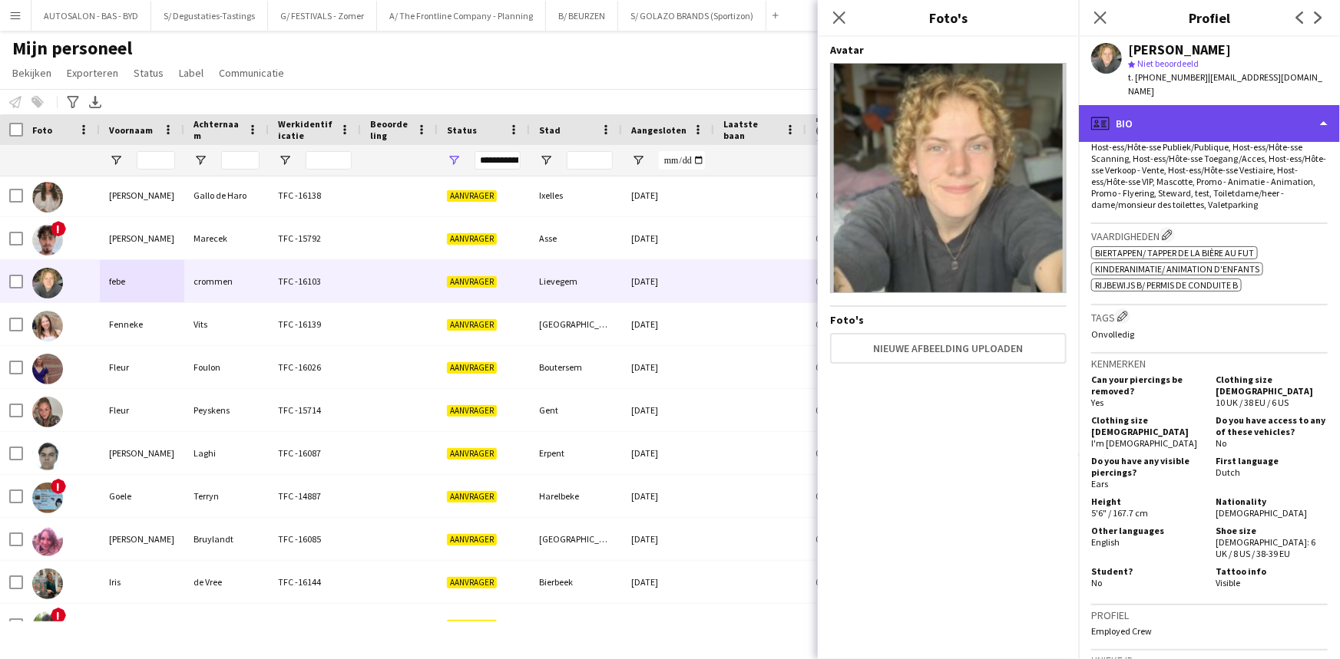
click at [1147, 109] on div "profile Bio" at bounding box center [1209, 123] width 261 height 37
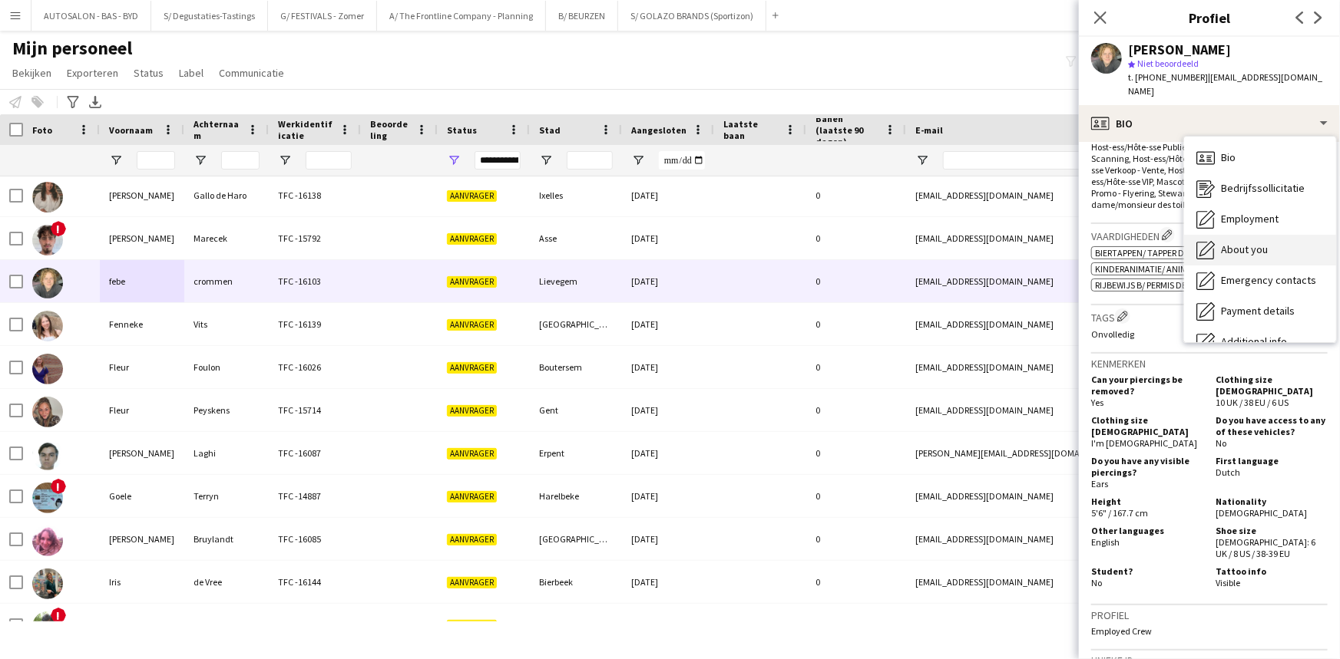
click at [1233, 243] on span "About you" at bounding box center [1244, 250] width 47 height 14
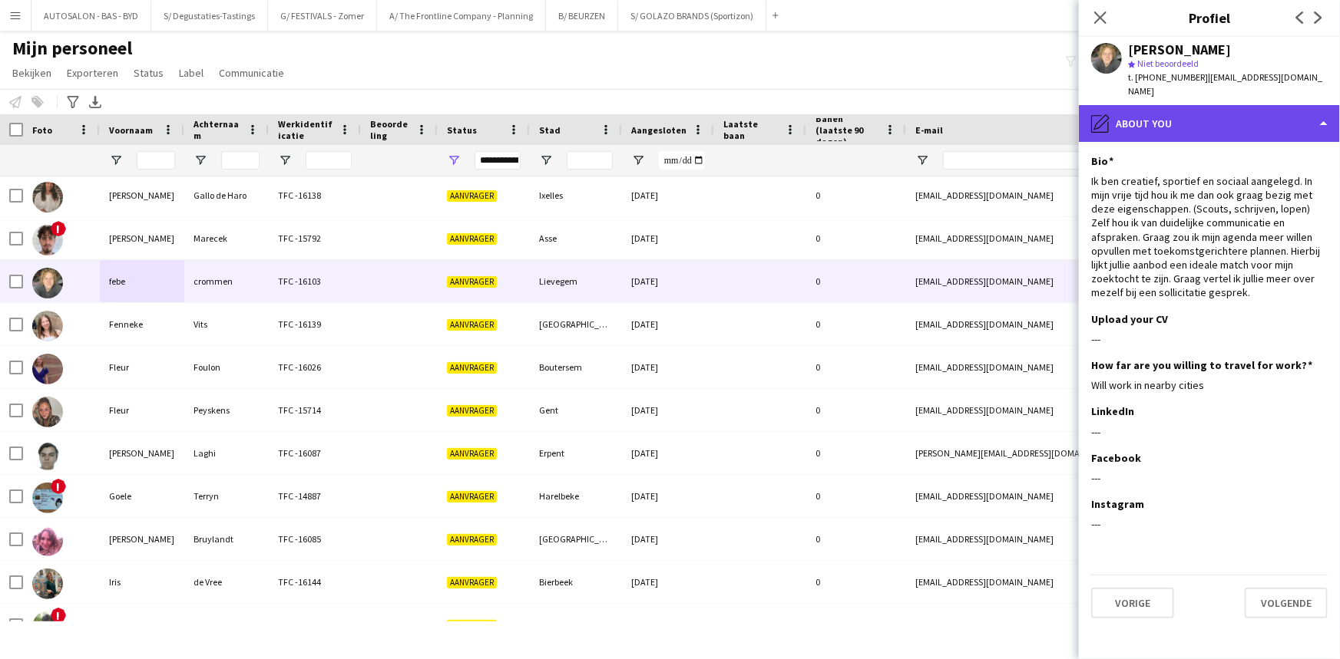
click at [1156, 105] on div "pencil4 About you" at bounding box center [1209, 123] width 261 height 37
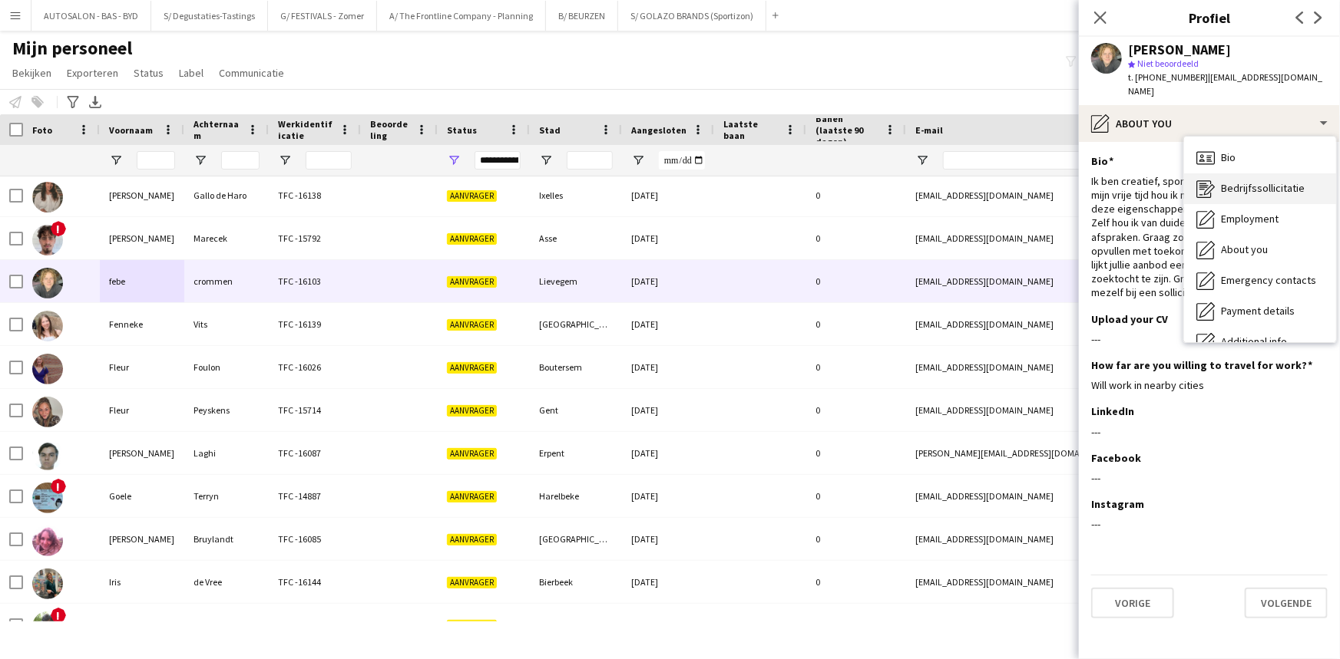
click at [1238, 181] on span "Bedrijfssollicitatie" at bounding box center [1263, 188] width 84 height 14
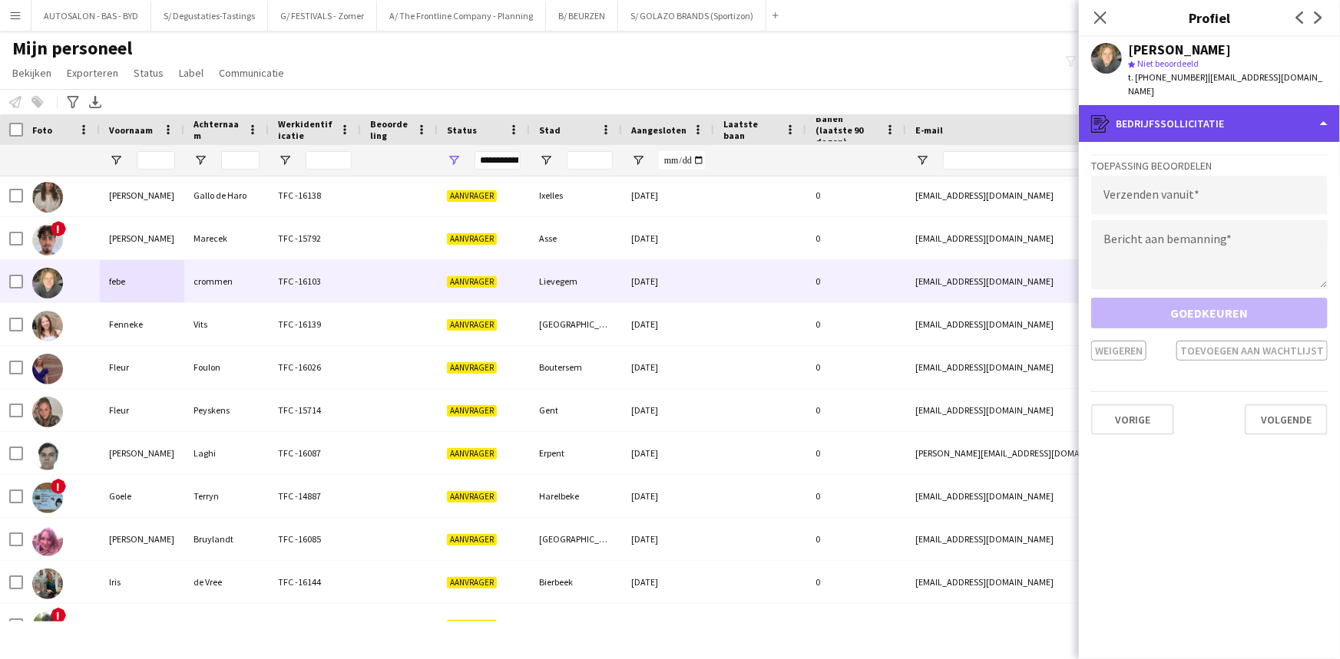
click at [1194, 109] on div "register Bedrijfssollicitatie" at bounding box center [1209, 123] width 261 height 37
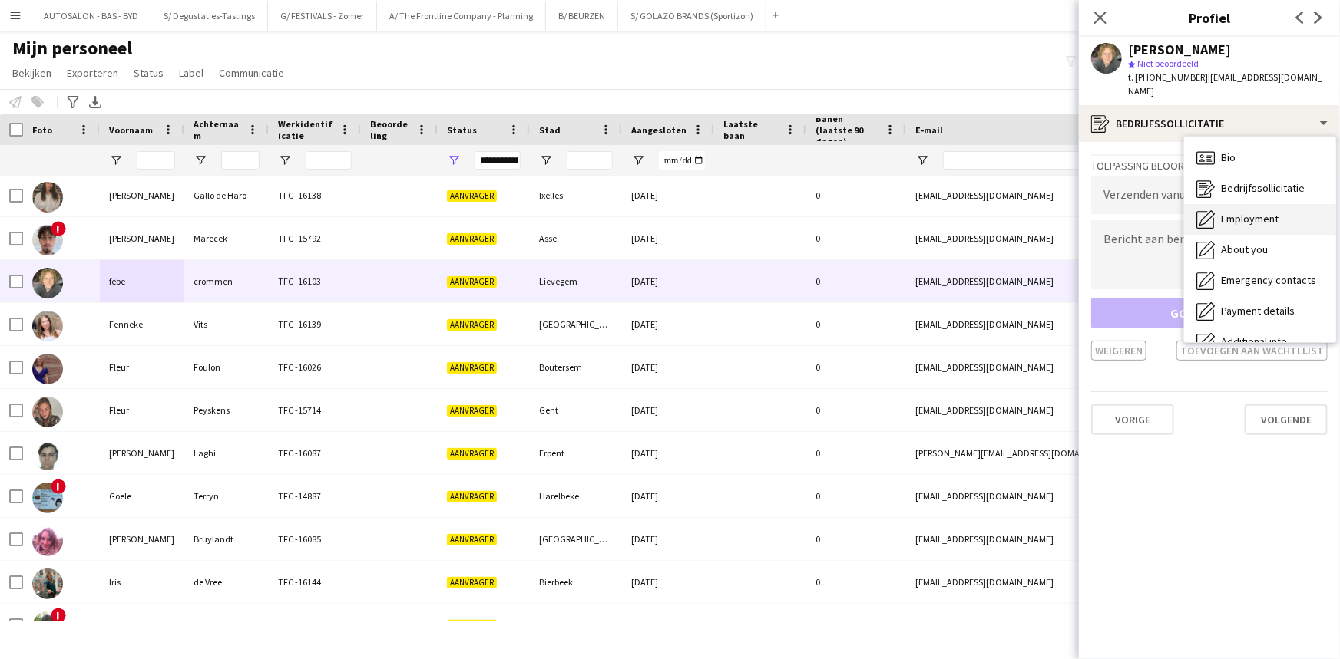
click at [1242, 216] on div "Employment Employment" at bounding box center [1260, 219] width 152 height 31
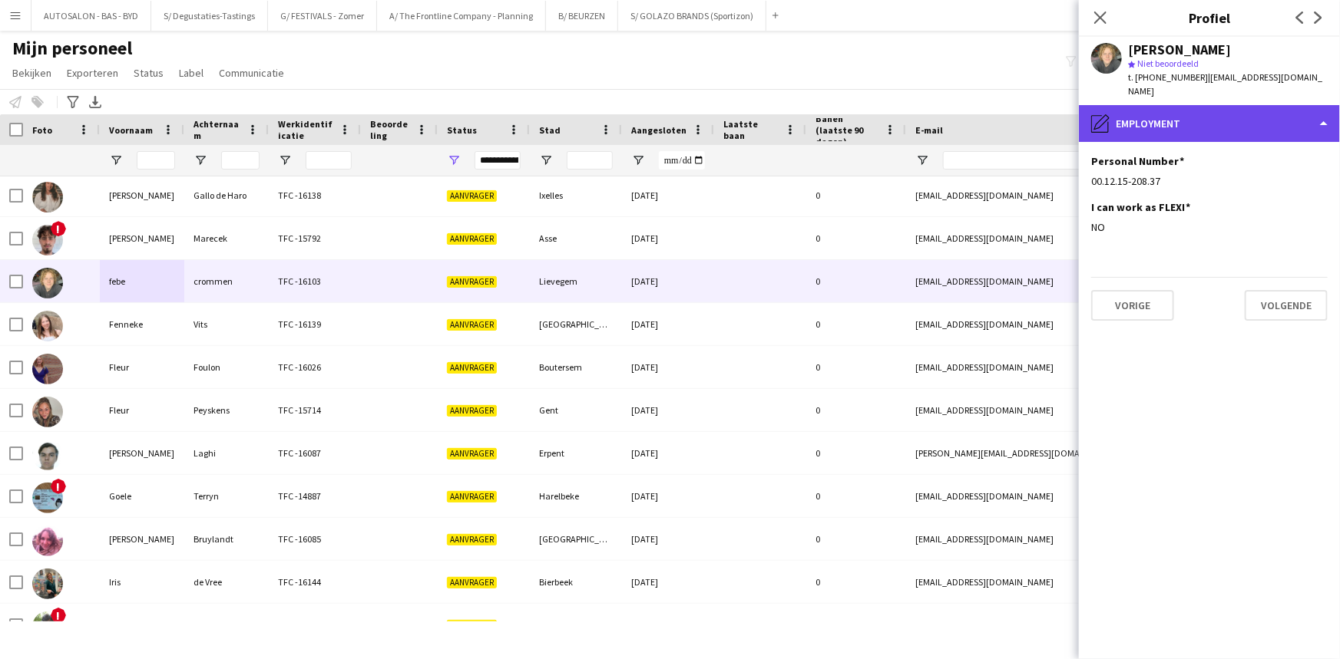
click at [1214, 106] on div "pencil4 Employment" at bounding box center [1209, 123] width 261 height 37
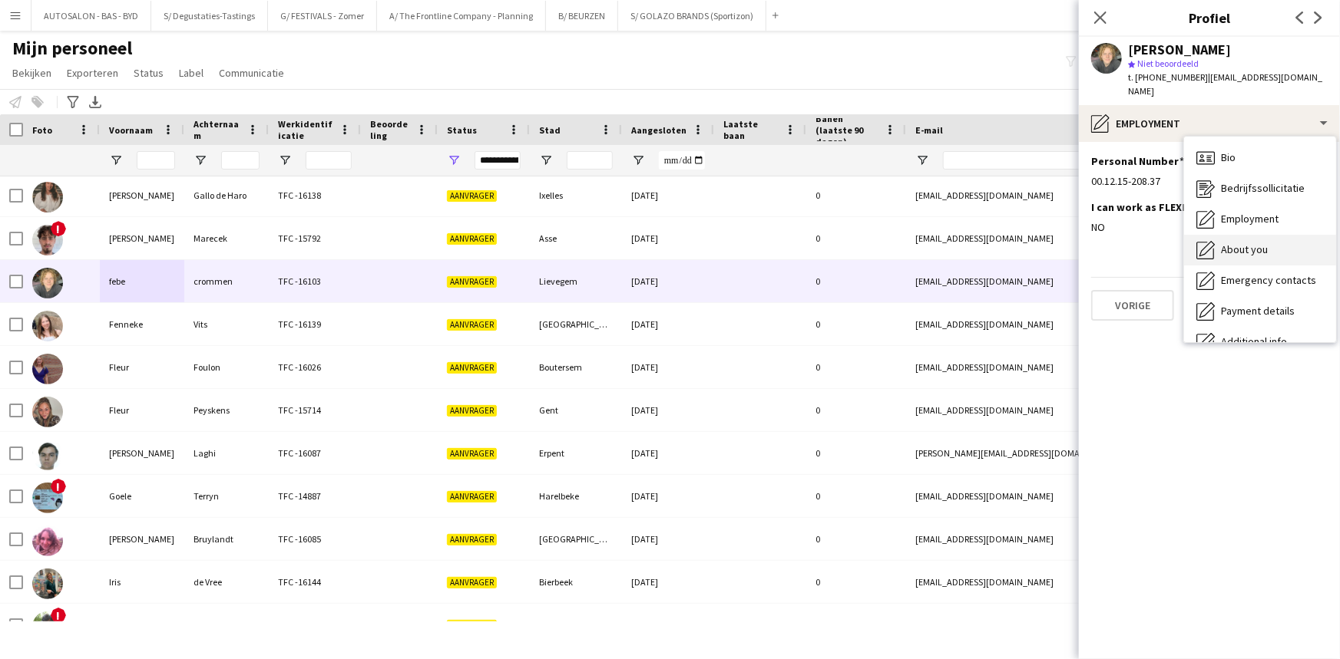
click at [1254, 243] on span "About you" at bounding box center [1244, 250] width 47 height 14
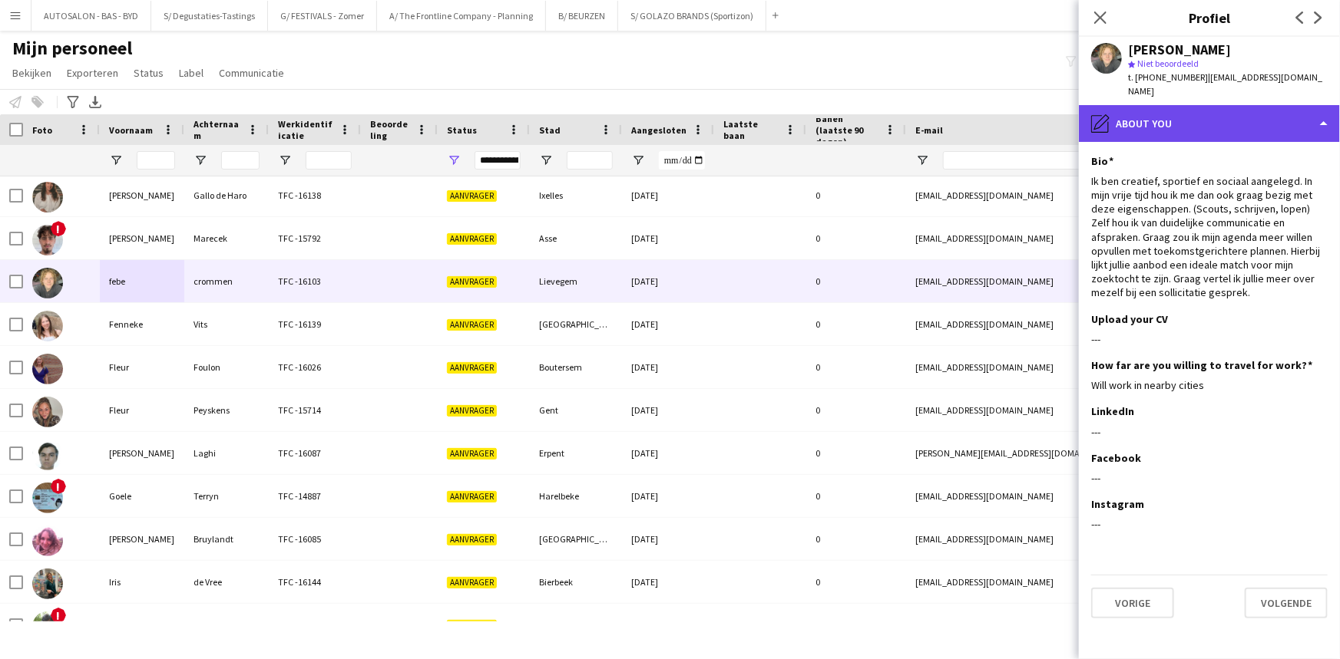
click at [1169, 109] on div "pencil4 About you" at bounding box center [1209, 123] width 261 height 37
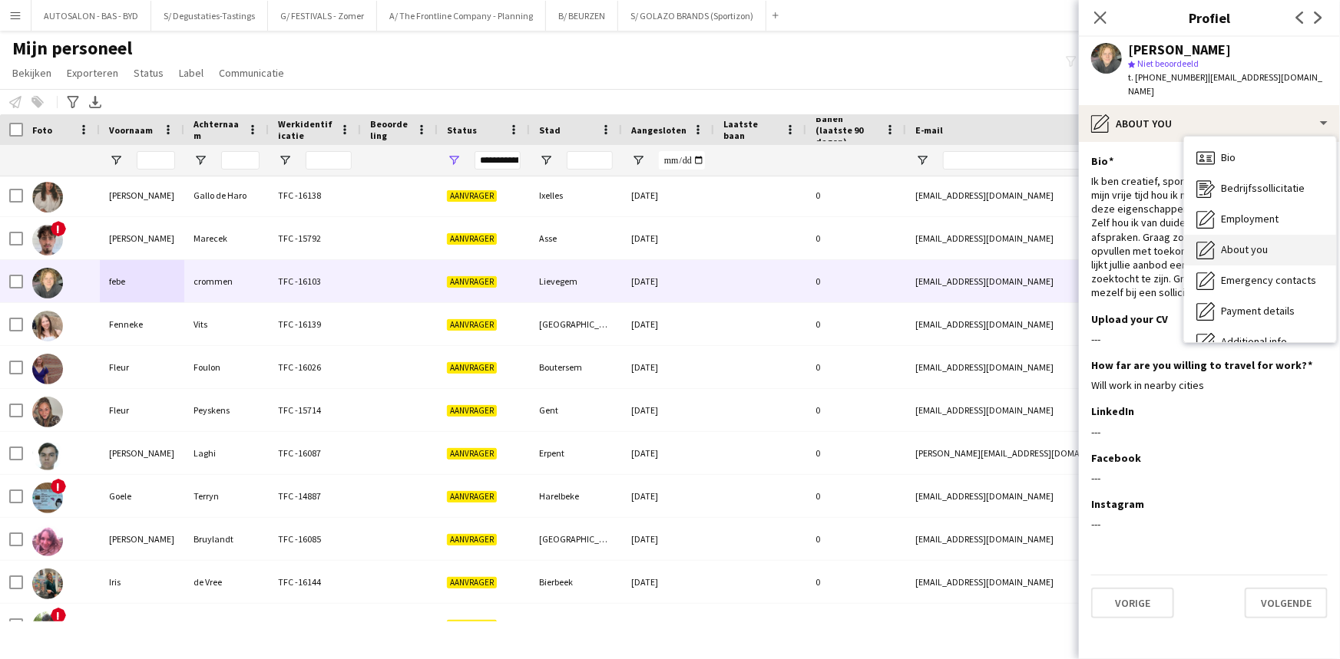
click at [1246, 243] on span "About you" at bounding box center [1244, 250] width 47 height 14
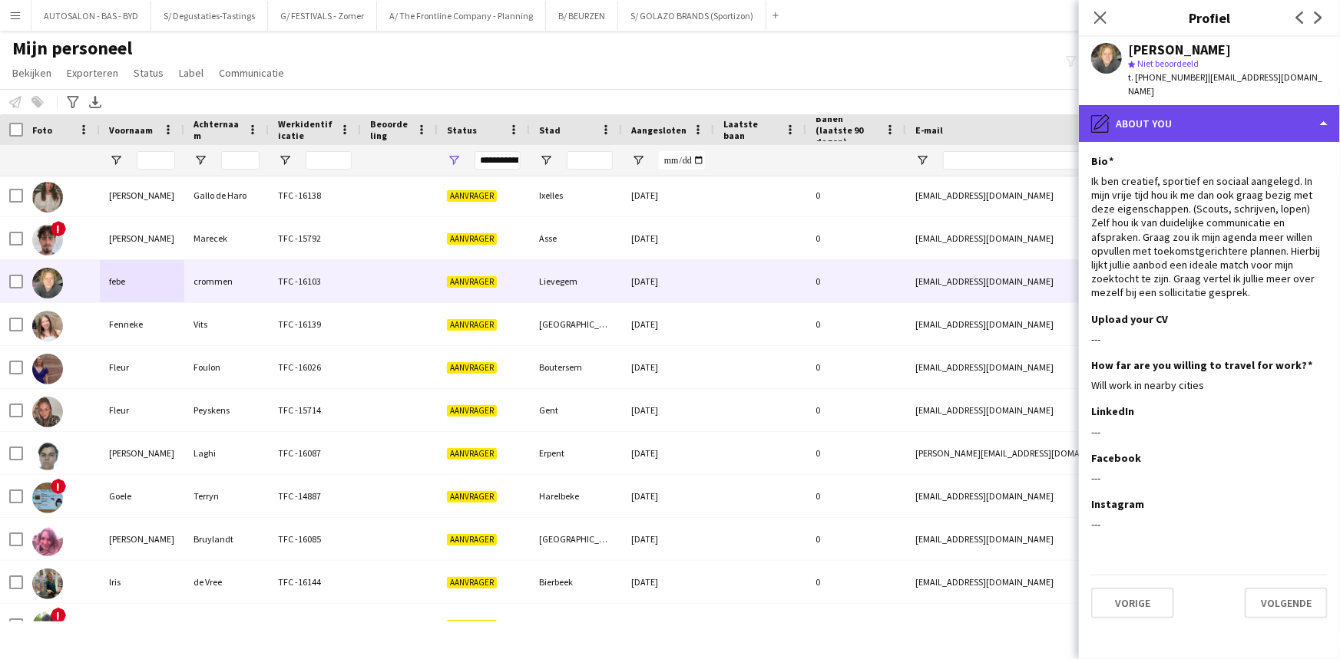
click at [1166, 115] on div "pencil4 About you" at bounding box center [1209, 123] width 261 height 37
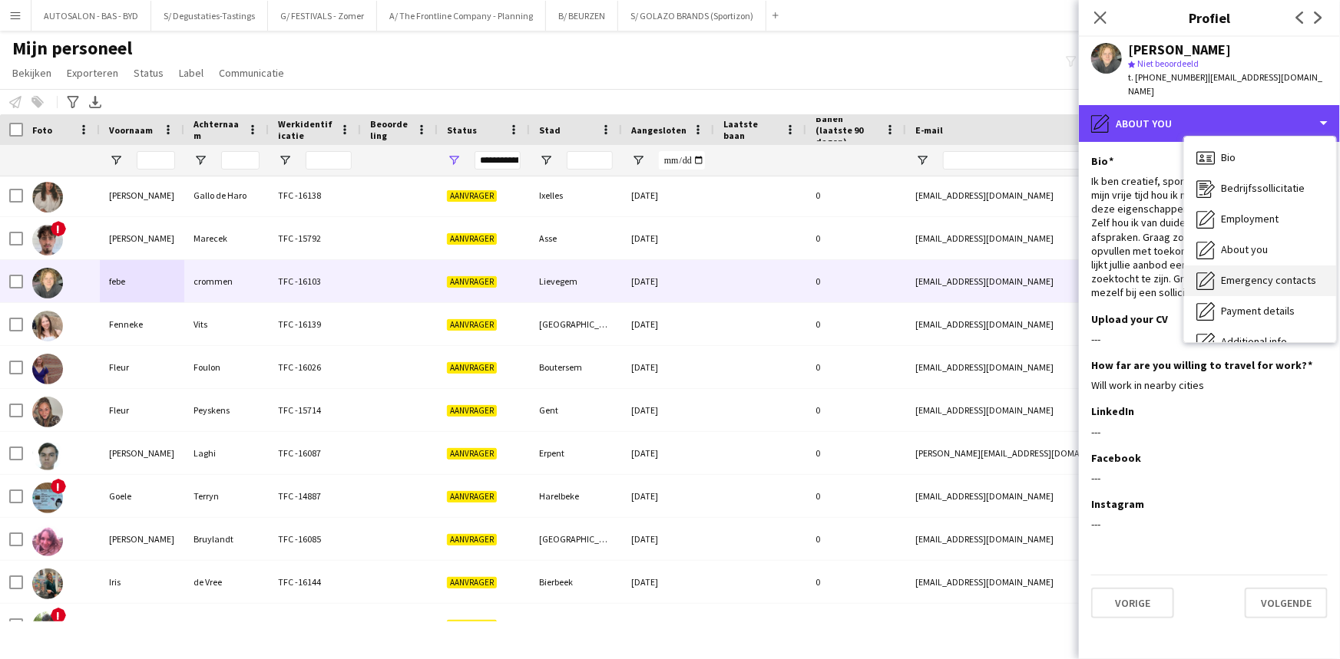
scroll to position [113, 0]
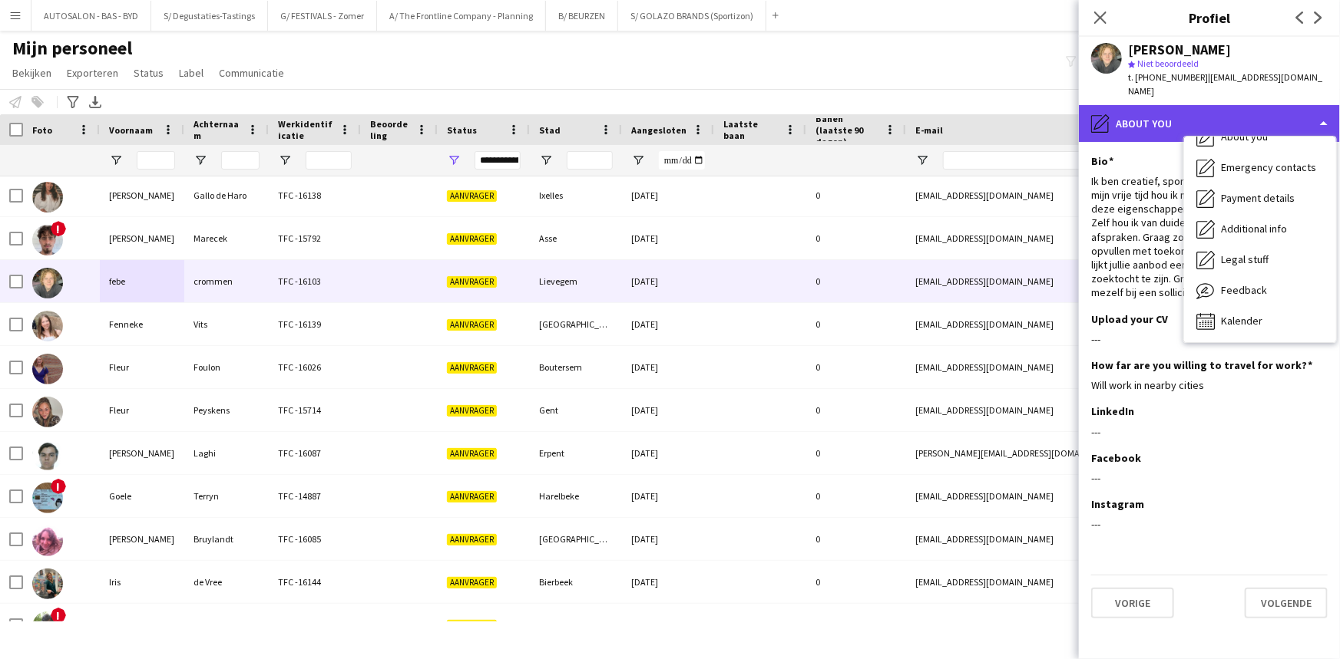
click at [1164, 107] on div "pencil4 About you" at bounding box center [1209, 123] width 261 height 37
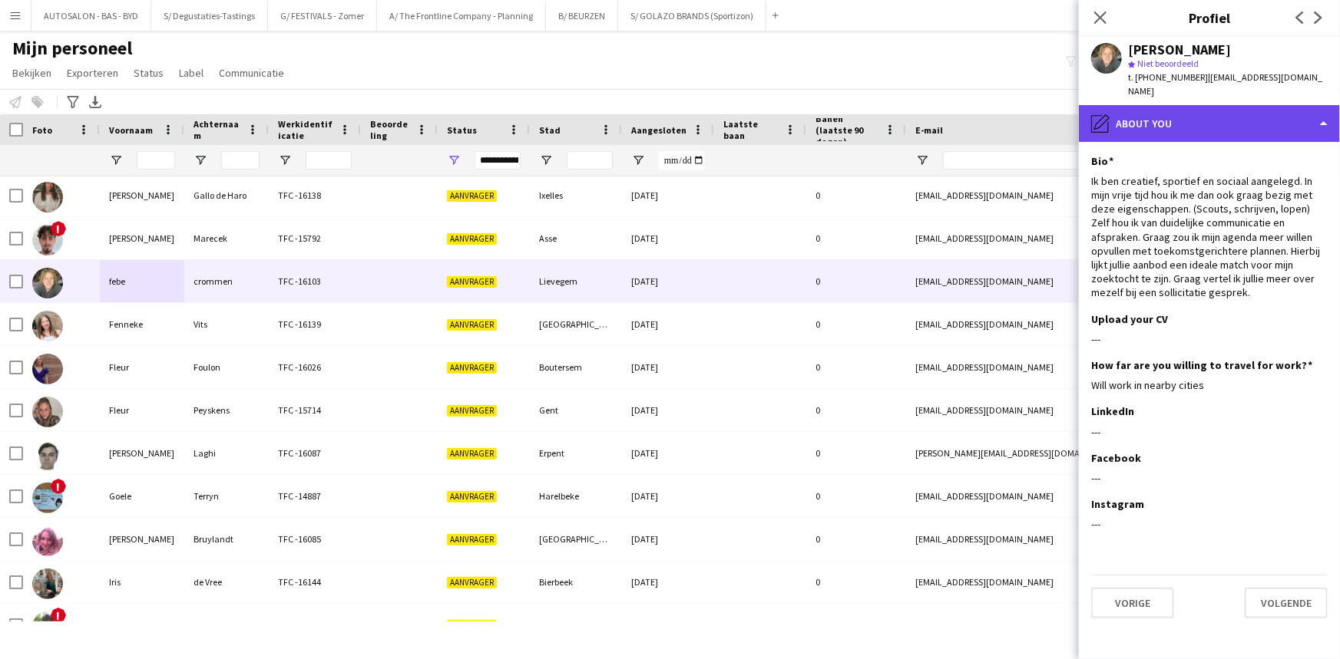
click at [1185, 118] on div "pencil4 About you" at bounding box center [1209, 123] width 261 height 37
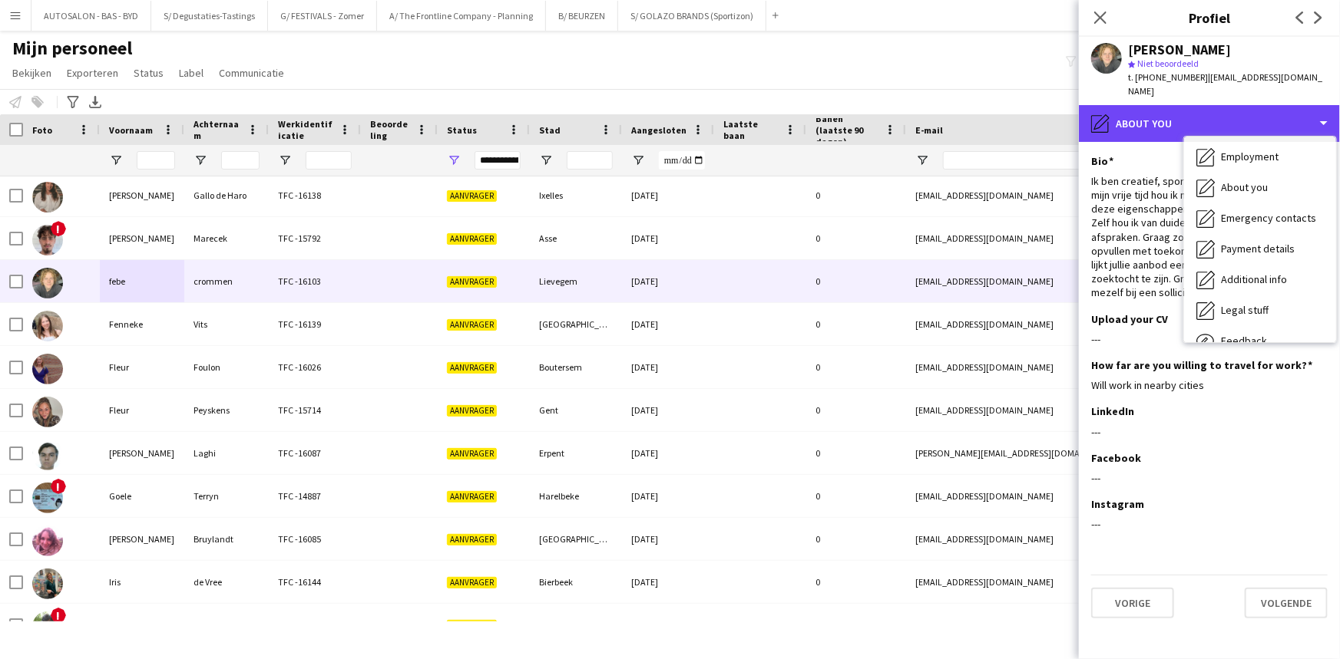
scroll to position [0, 0]
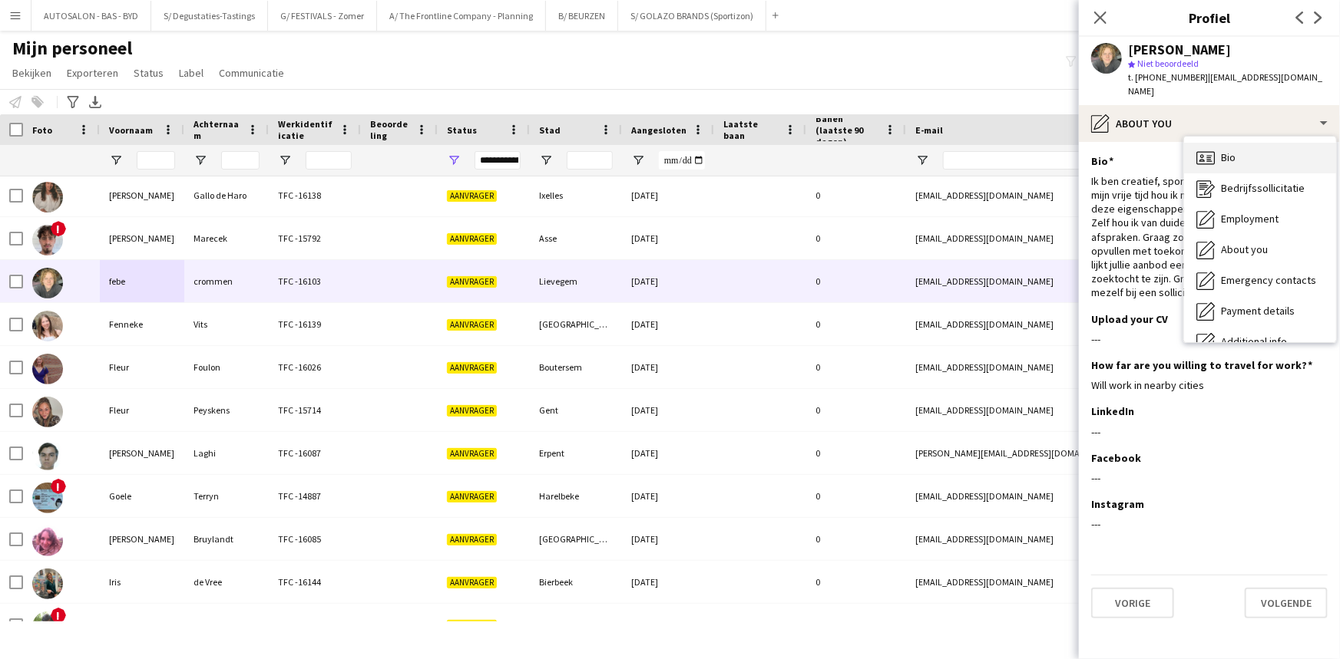
click at [1248, 157] on div "Bio Bio" at bounding box center [1260, 158] width 152 height 31
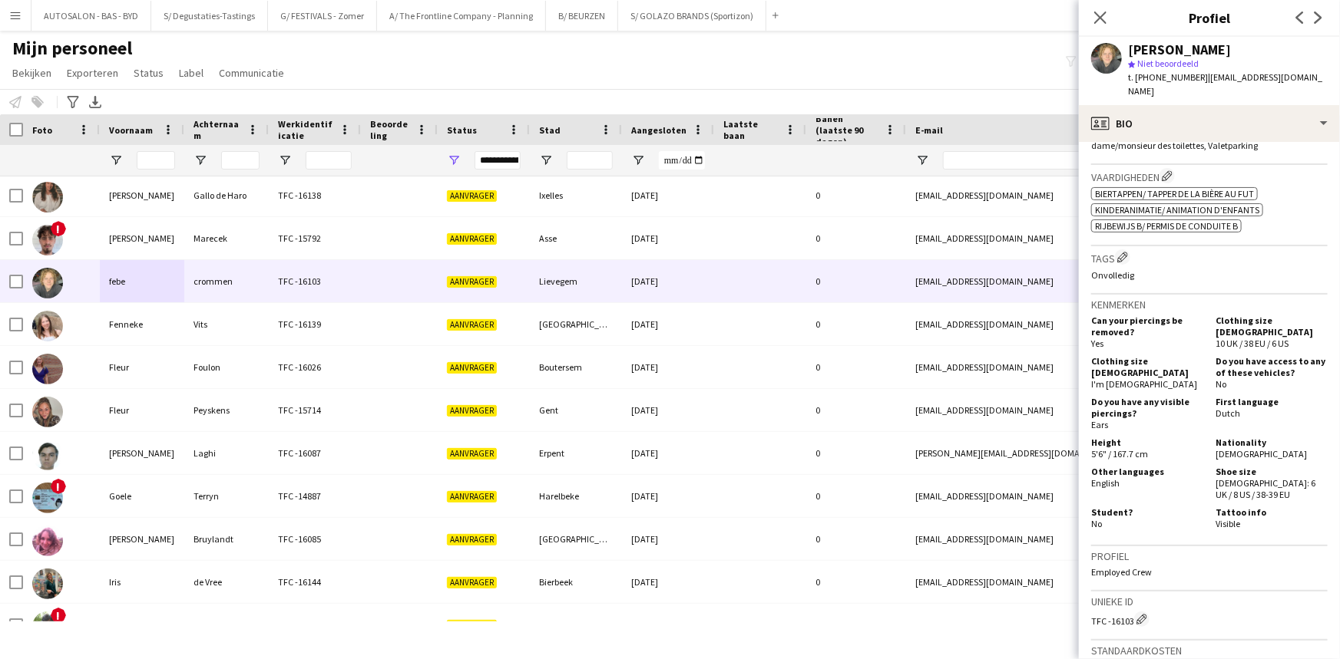
scroll to position [629, 0]
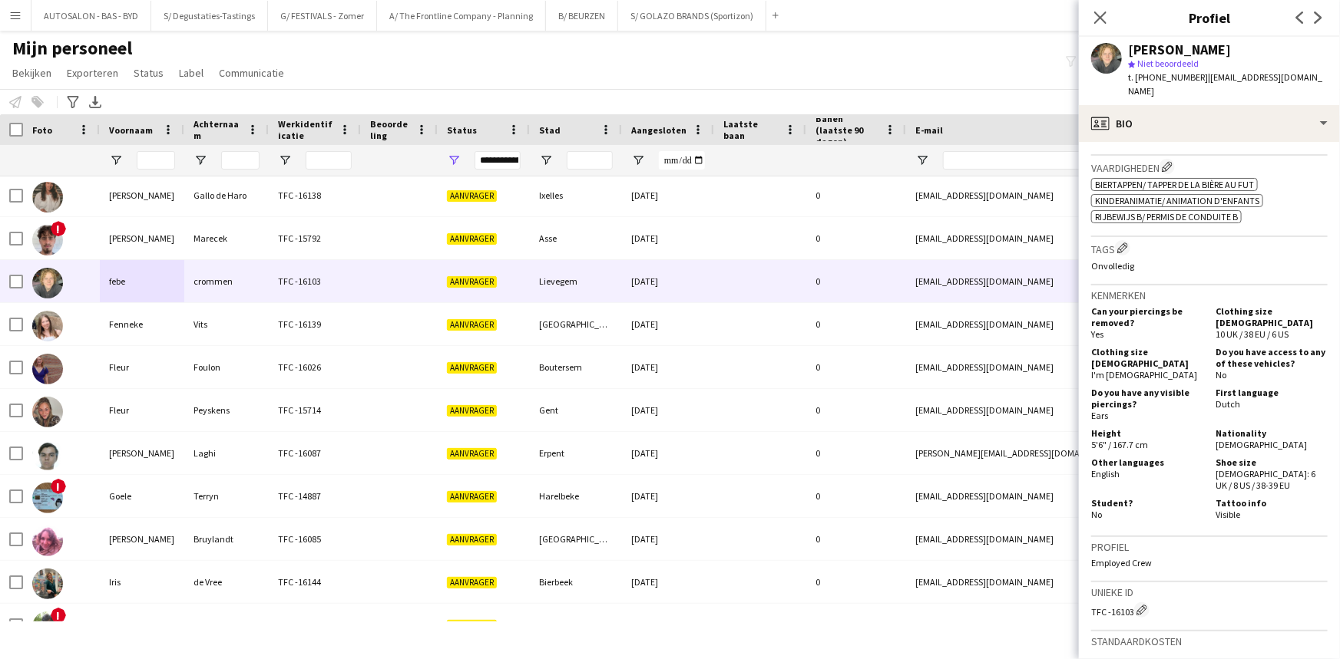
drag, startPoint x: 1250, startPoint y: 507, endPoint x: 1197, endPoint y: 487, distance: 56.3
click at [1197, 497] on div "Student? No Tattoo info Visible" at bounding box center [1209, 510] width 236 height 26
click at [1272, 507] on div "Tattoo info Visible" at bounding box center [1268, 508] width 118 height 23
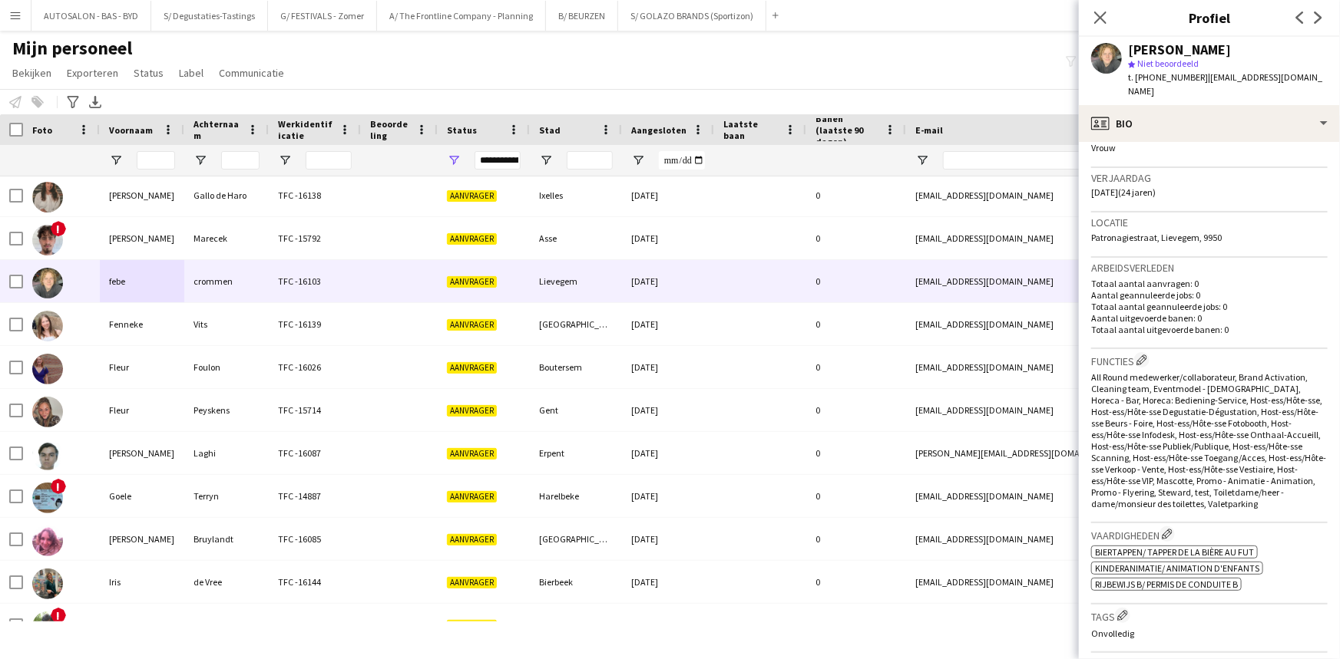
scroll to position [0, 0]
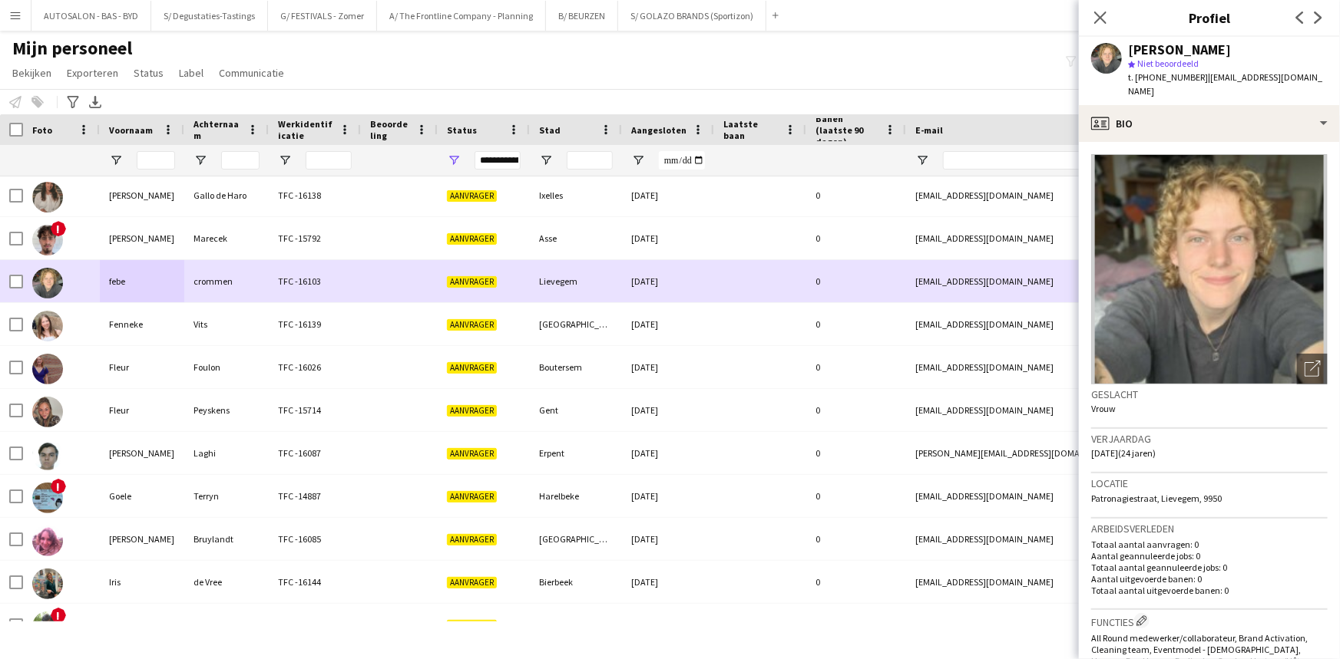
click at [117, 279] on div "febe" at bounding box center [142, 281] width 84 height 42
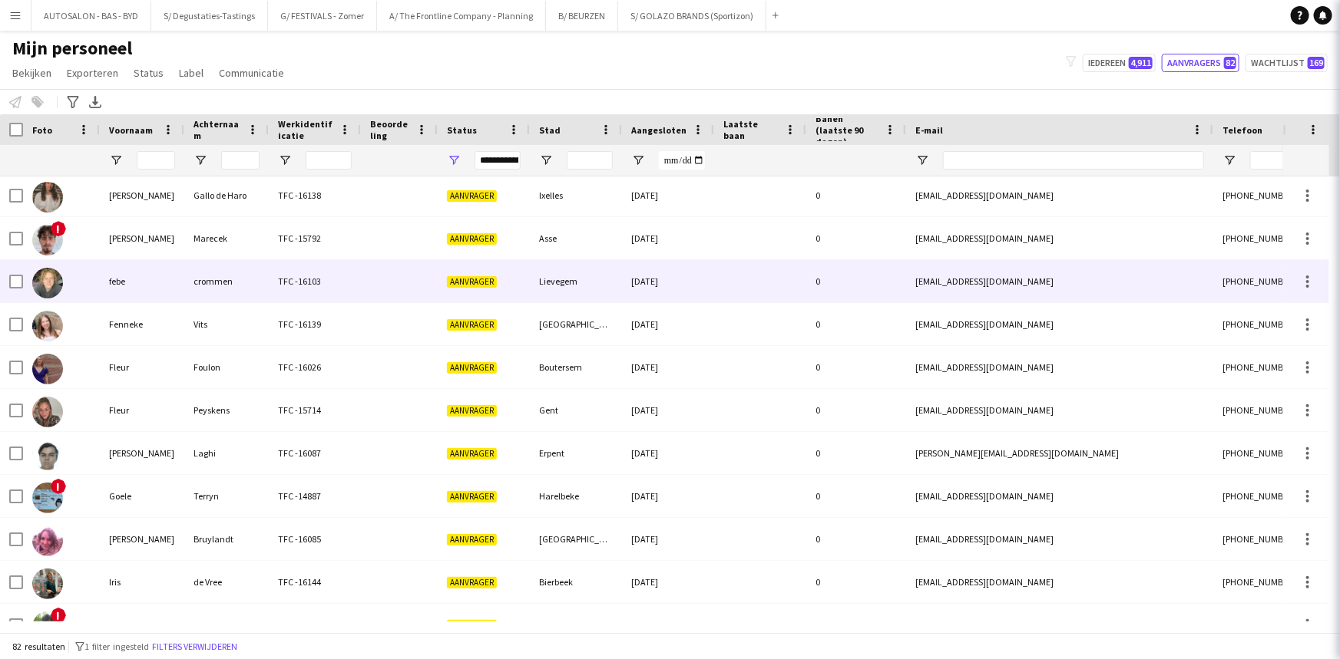
click at [124, 277] on div "febe" at bounding box center [142, 281] width 84 height 42
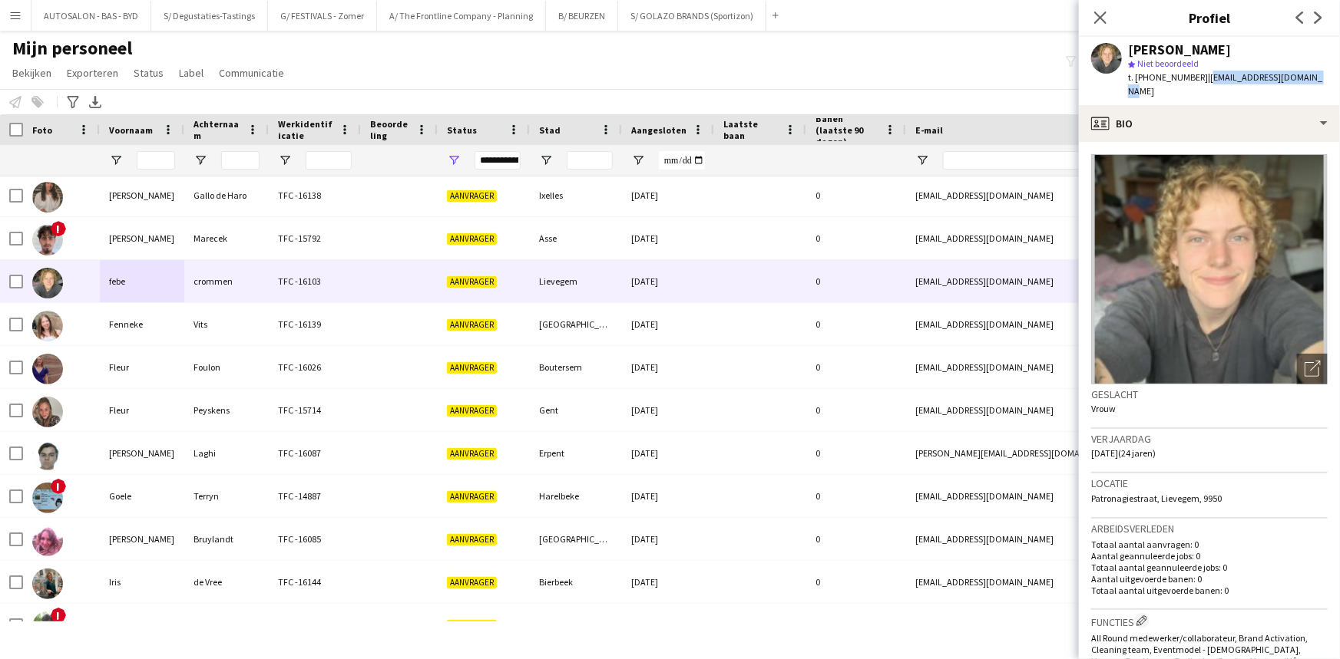
drag, startPoint x: 1312, startPoint y: 73, endPoint x: 1196, endPoint y: 81, distance: 116.2
click at [1196, 81] on app-profile-header "febe crommen star Niet beoordeeld t. +32493296570 | febe.crommen@outlook.com" at bounding box center [1209, 71] width 261 height 68
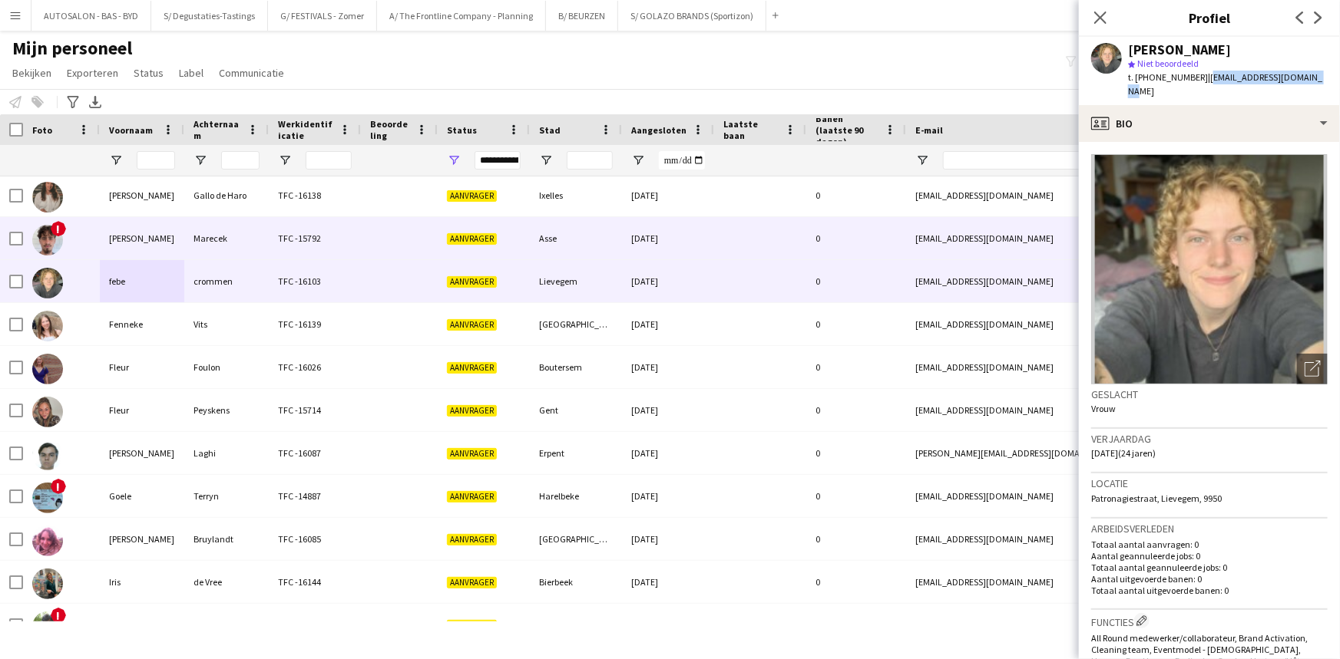
copy span "[EMAIL_ADDRESS][DOMAIN_NAME]"
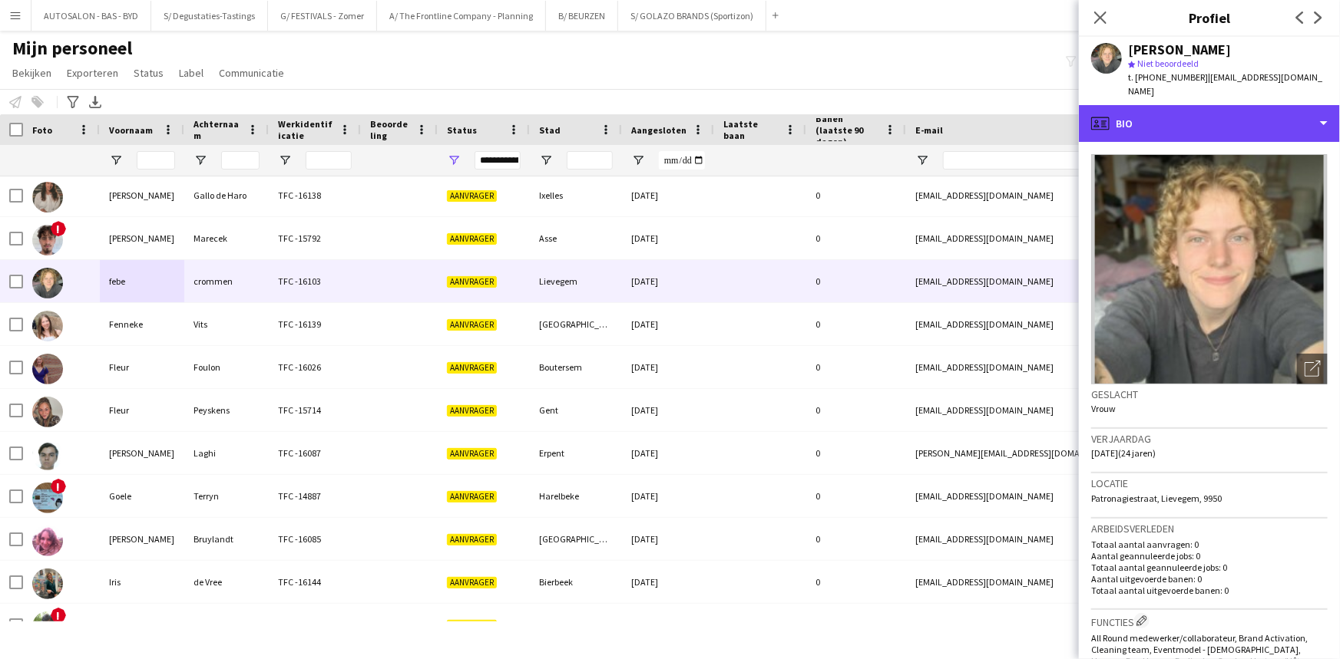
drag, startPoint x: 1168, startPoint y: 120, endPoint x: 1144, endPoint y: 137, distance: 29.2
click at [1167, 120] on div "profile Bio" at bounding box center [1209, 123] width 261 height 37
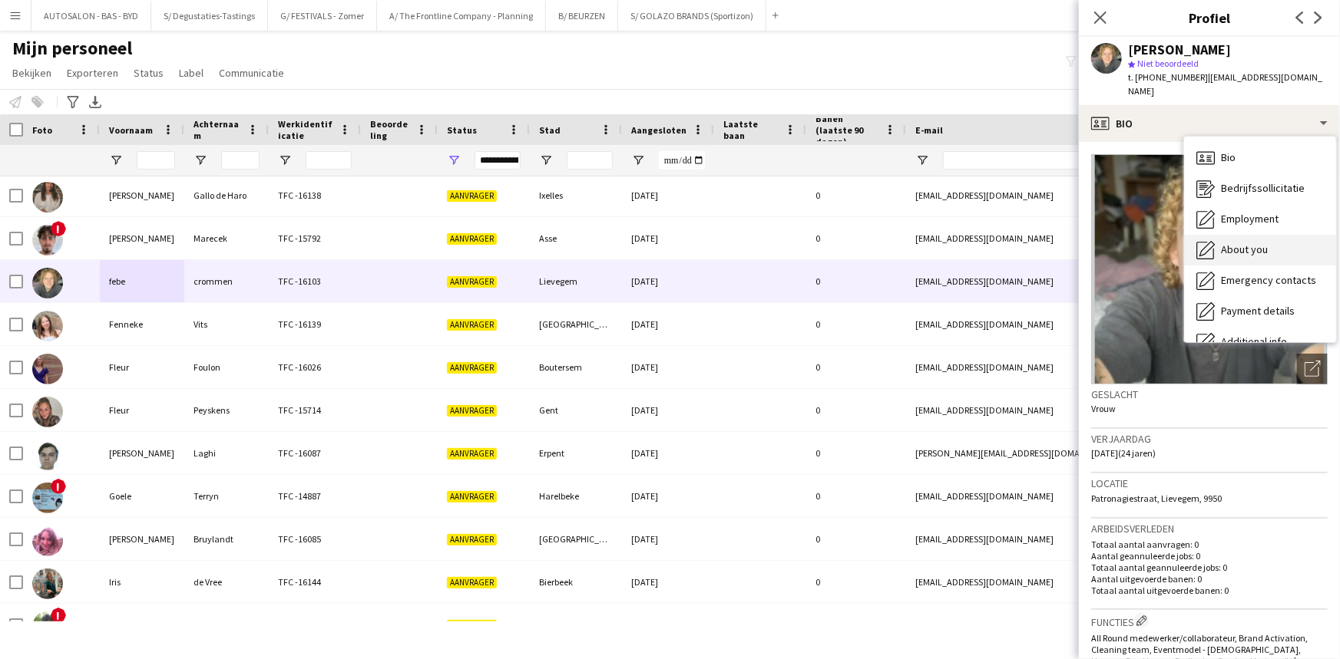
click at [1258, 243] on span "About you" at bounding box center [1244, 250] width 47 height 14
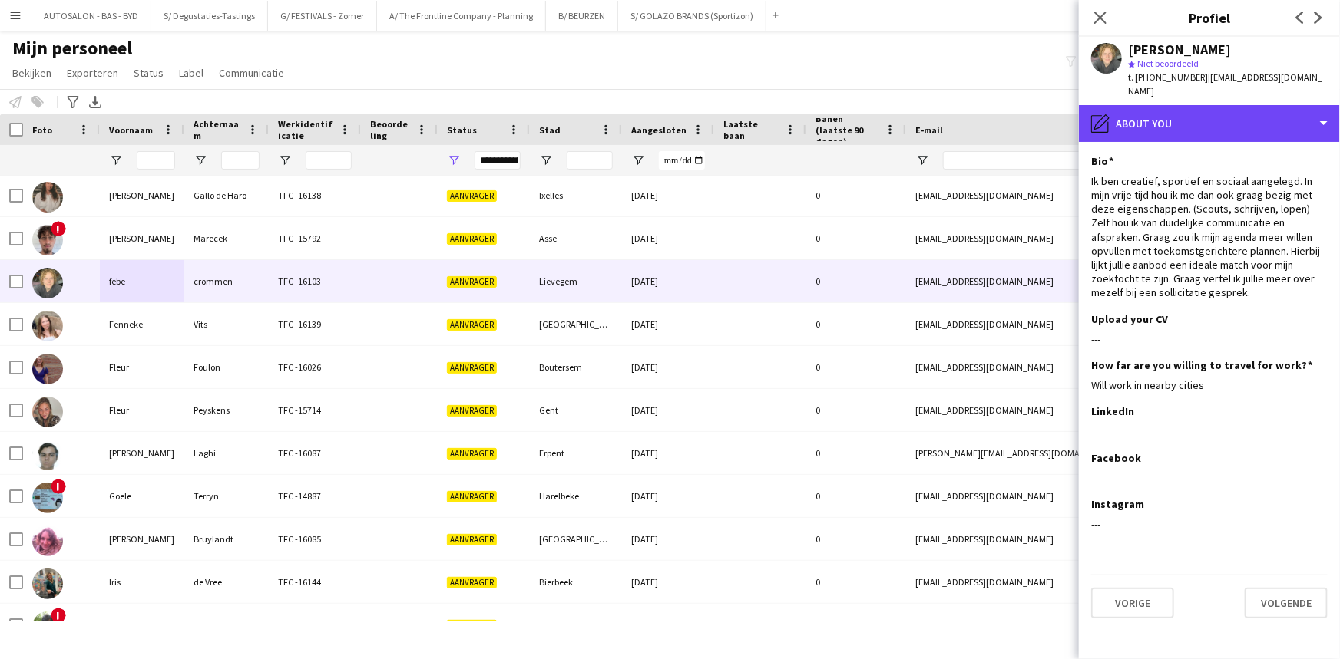
drag, startPoint x: 1194, startPoint y: 111, endPoint x: 1228, endPoint y: 259, distance: 151.4
click at [1193, 111] on div "pencil4 About you" at bounding box center [1209, 123] width 261 height 37
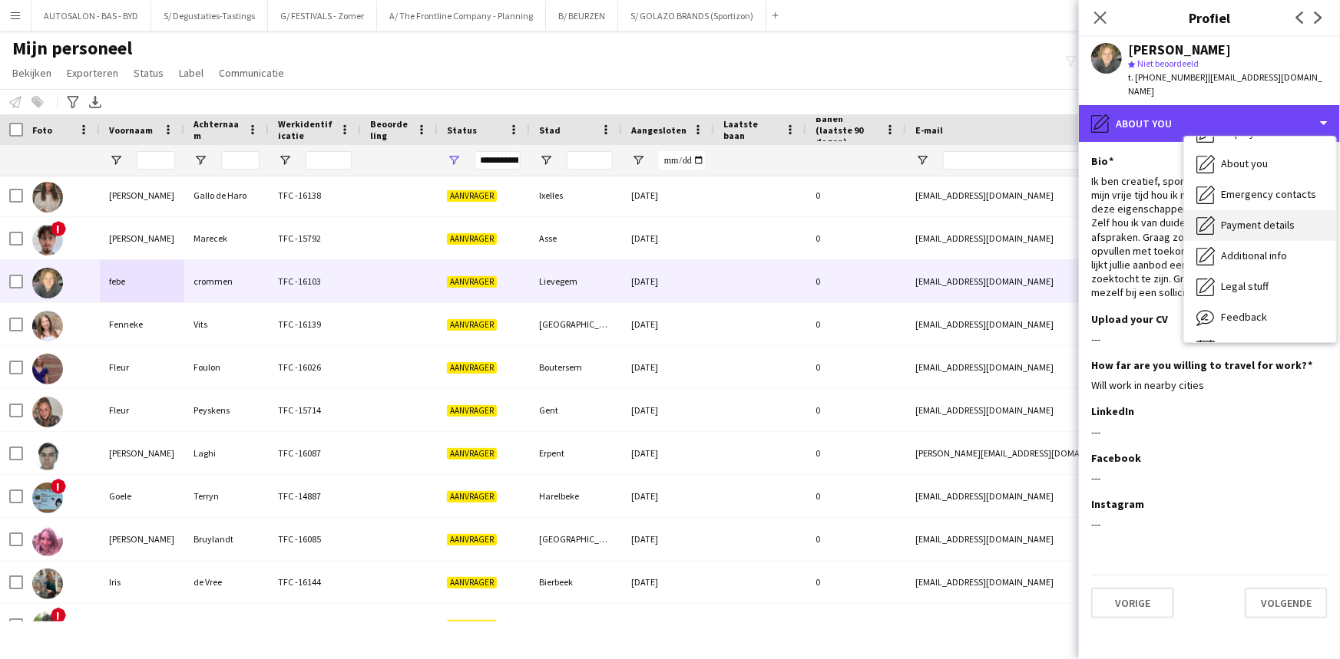
scroll to position [113, 0]
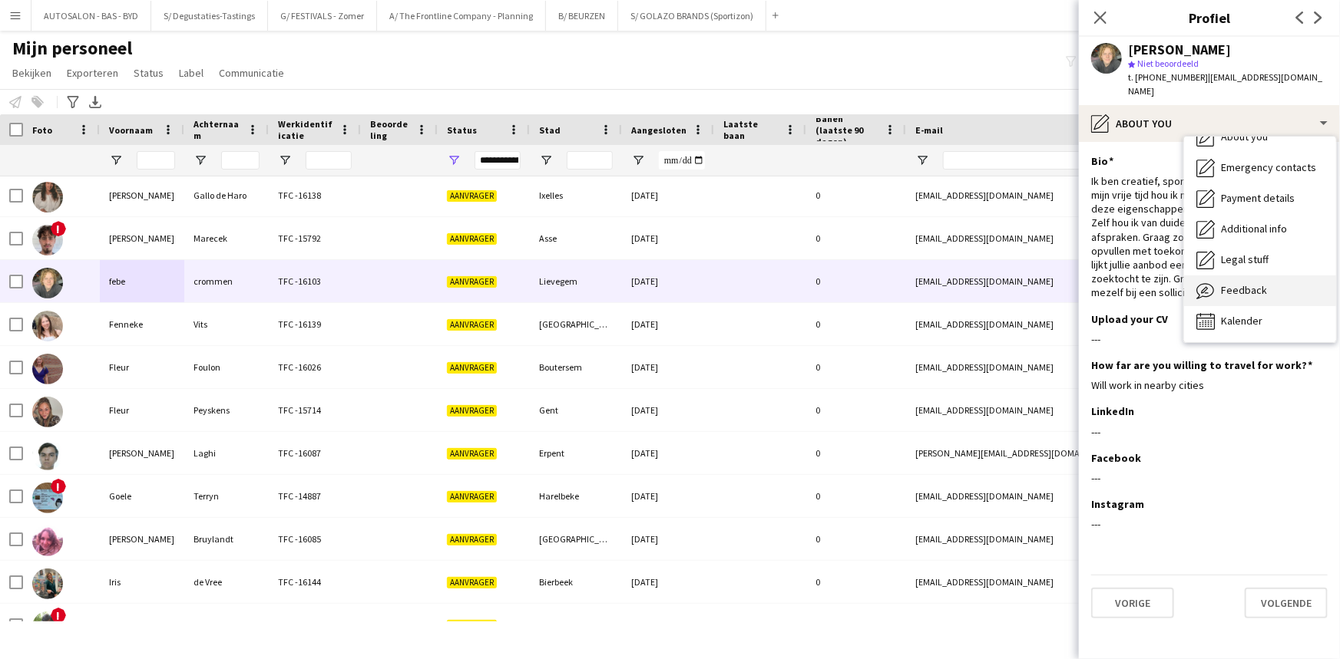
click at [1241, 283] on span "Feedback" at bounding box center [1244, 290] width 46 height 14
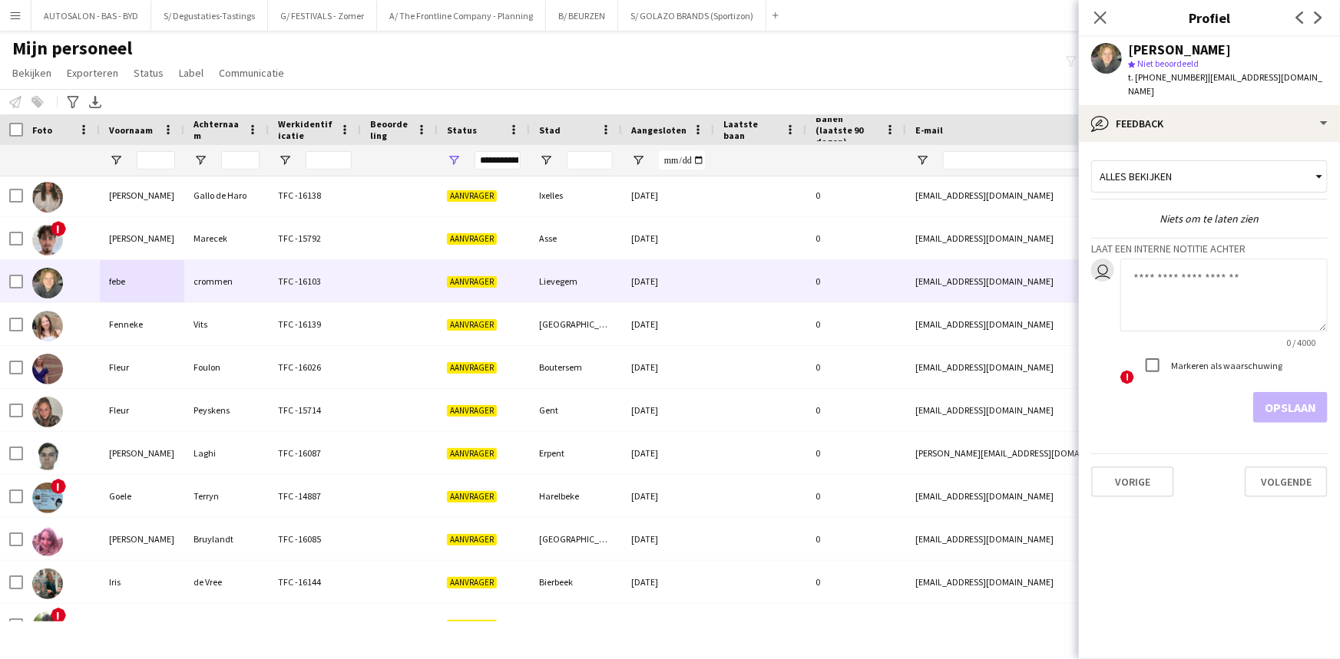
click at [1198, 297] on textarea at bounding box center [1223, 295] width 207 height 73
click at [138, 158] on input "Voornaam Filter Invoer" at bounding box center [156, 160] width 38 height 18
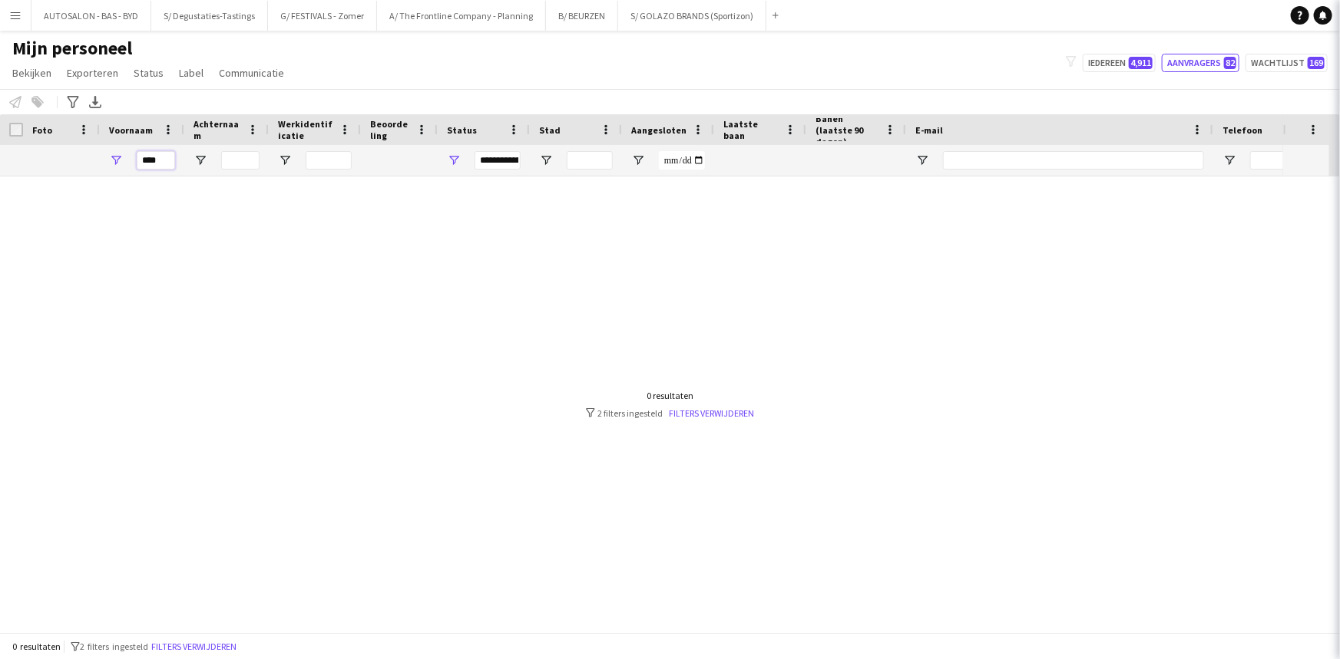
scroll to position [0, 0]
type input "*****"
click at [461, 161] on div "**********" at bounding box center [484, 160] width 92 height 31
click at [455, 159] on span "Open Filtermenu" at bounding box center [454, 161] width 14 height 14
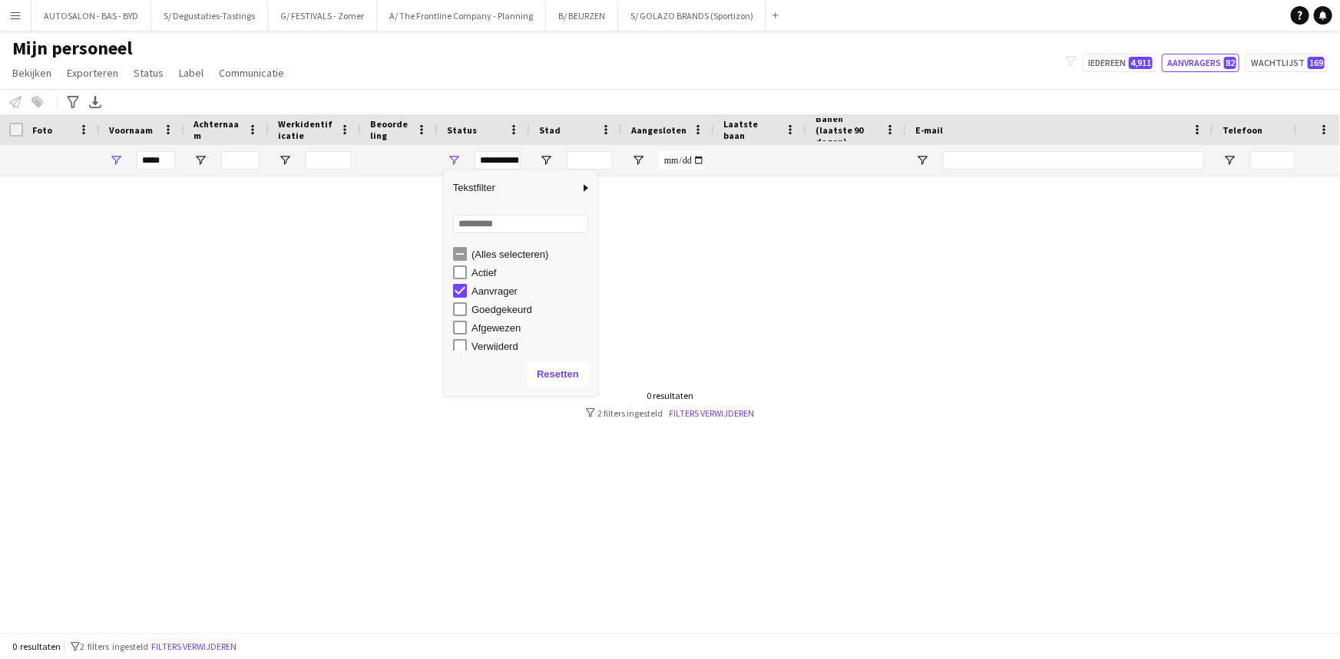
scroll to position [96, 0]
type input "**********"
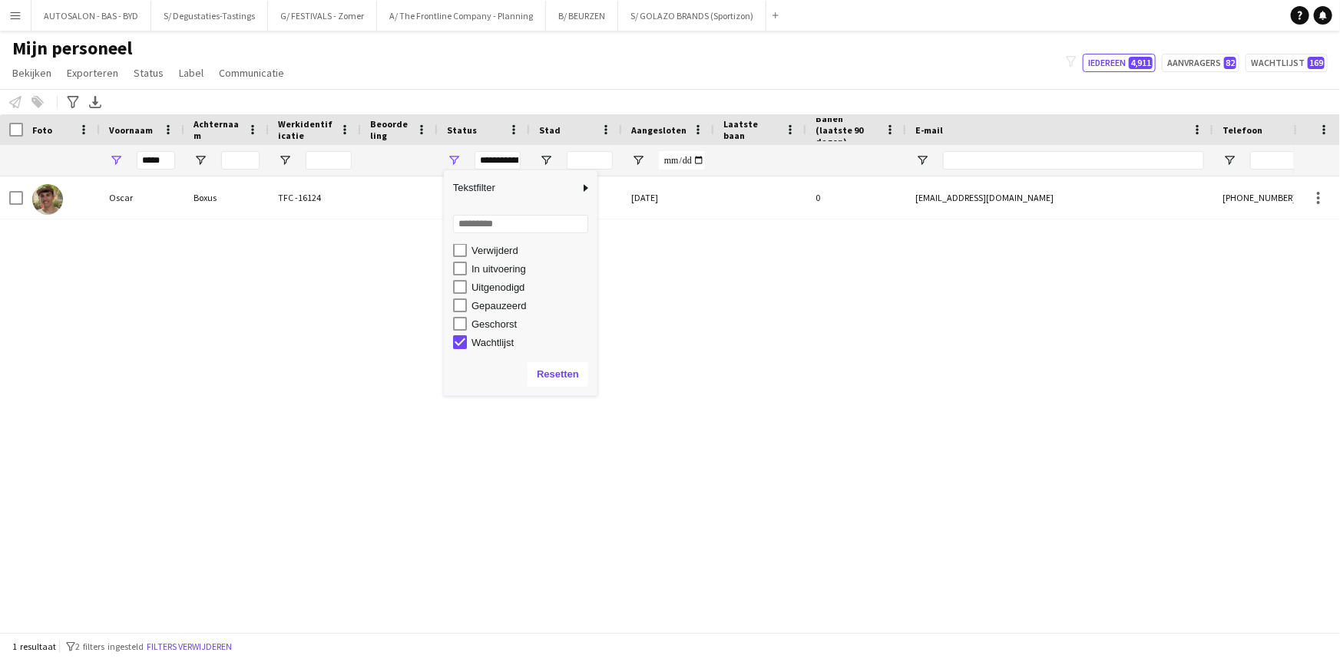
click at [428, 81] on div "Mijn personeel Bekijken Weergaven Standaardweergave Nieuwe weergave Bekijk bijw…" at bounding box center [670, 63] width 1340 height 52
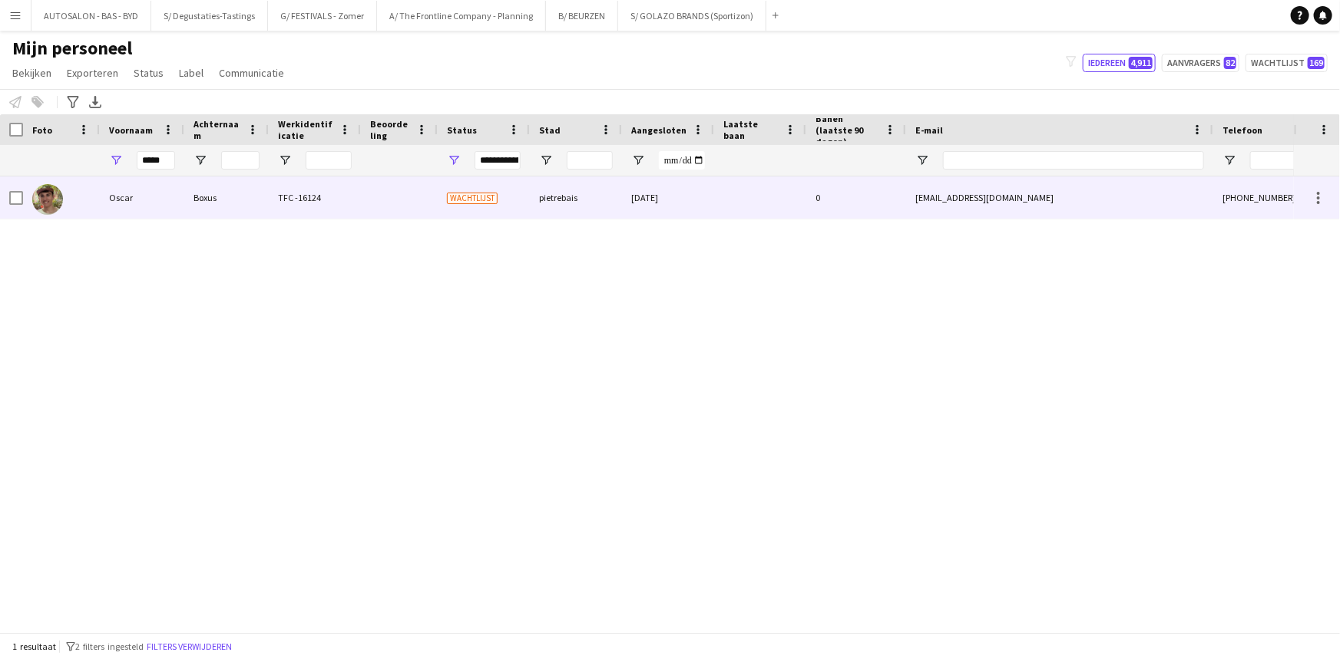
click at [450, 203] on span "Wachtlijst" at bounding box center [472, 199] width 51 height 12
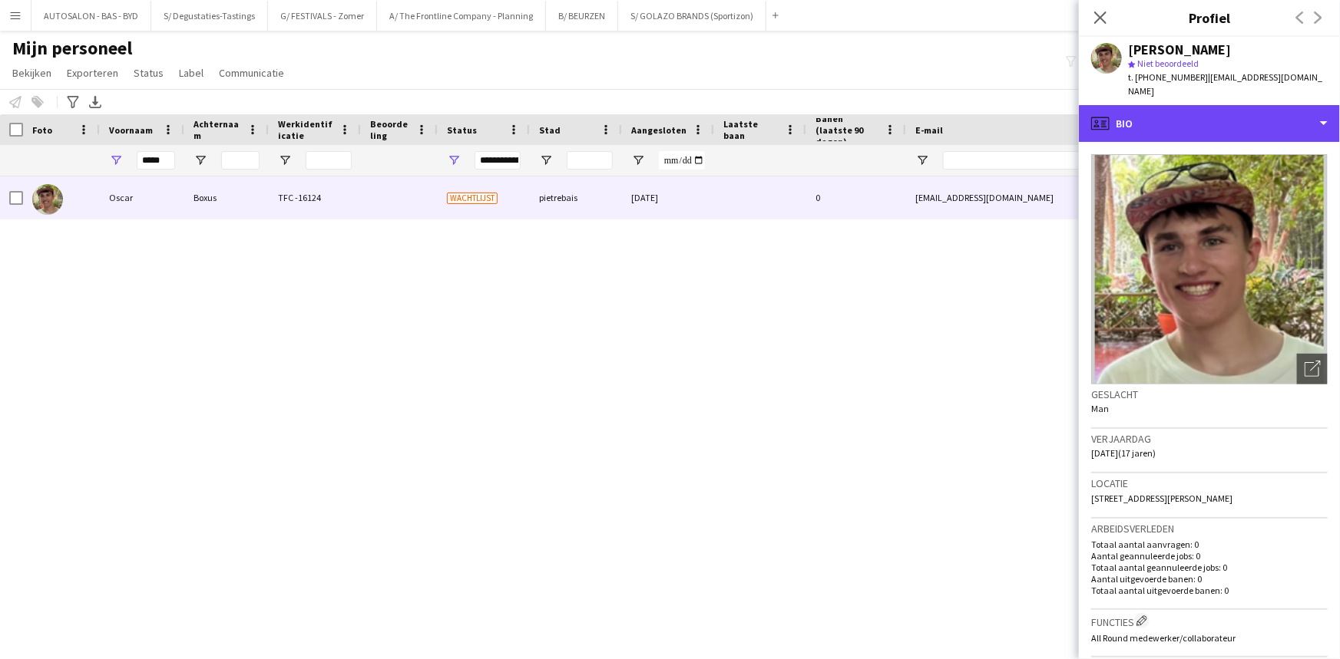
drag, startPoint x: 1186, startPoint y: 124, endPoint x: 1214, endPoint y: 180, distance: 62.8
click at [1187, 124] on div "profile Bio" at bounding box center [1209, 123] width 261 height 37
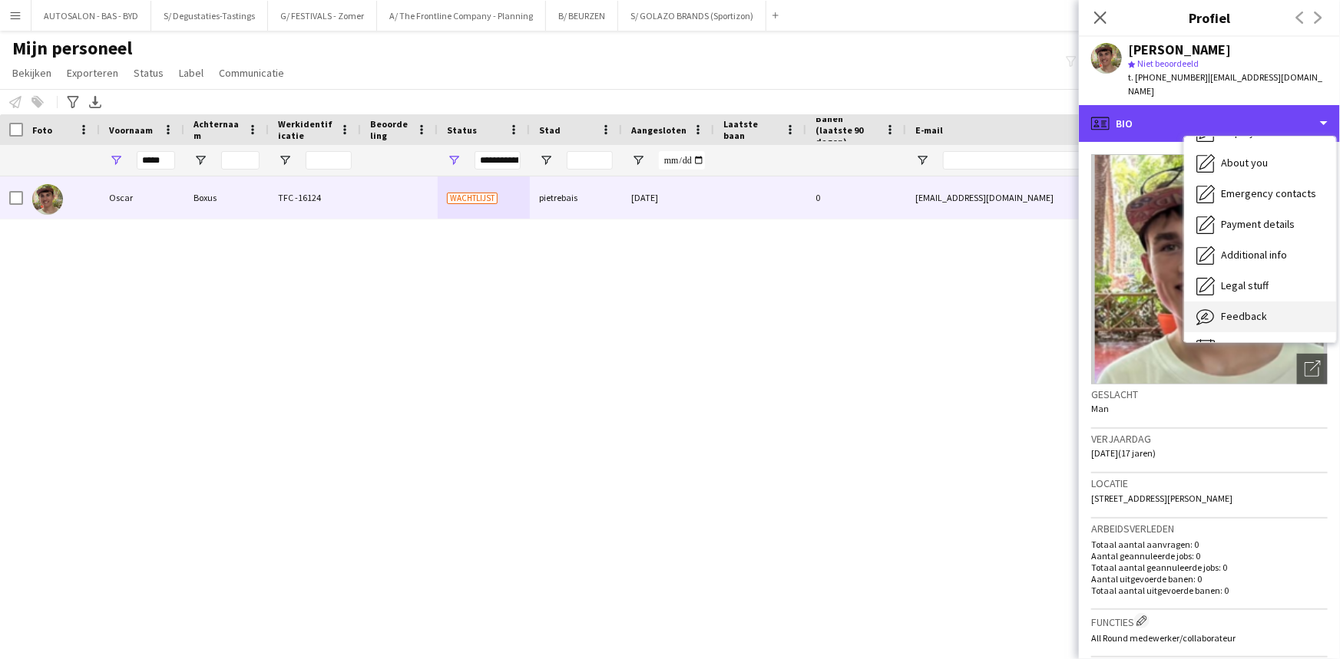
scroll to position [113, 0]
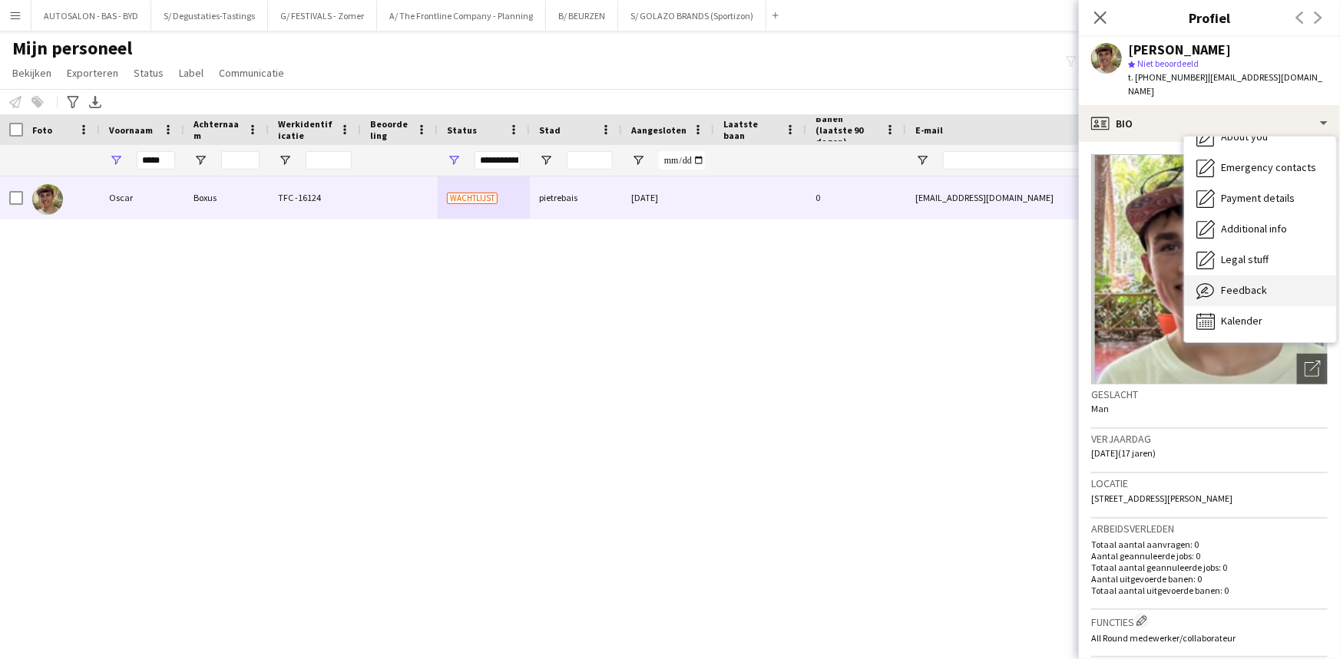
click at [1247, 283] on span "Feedback" at bounding box center [1244, 290] width 46 height 14
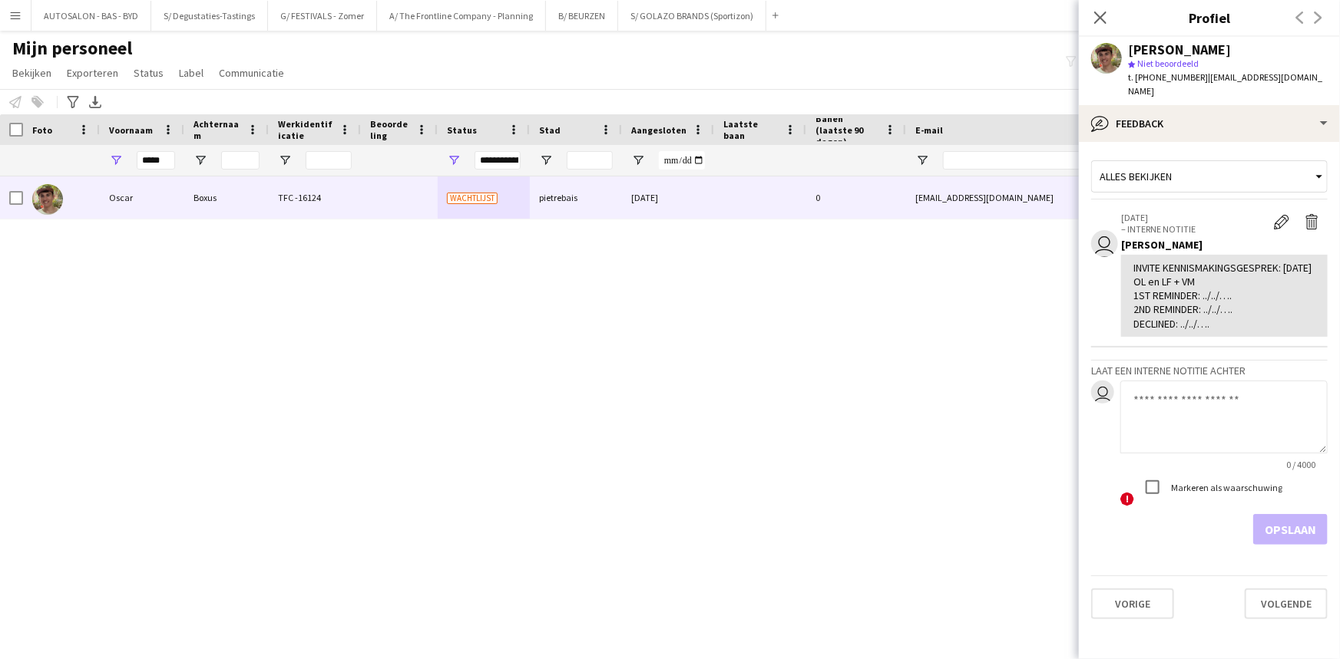
drag, startPoint x: 1232, startPoint y: 312, endPoint x: 1134, endPoint y: 250, distance: 116.3
click at [1134, 261] on div "INVITE KENNISMAKINGSGESPREK: [DATE] OL en LF + VM 1ST REMINDER: ../../…. 2ND RE…" at bounding box center [1224, 296] width 182 height 70
copy div "INVITE KENNISMAKINGSGESPREK: [DATE] OL en LF + VM 1ST REMINDER: ../../…. 2ND RE…"
click at [160, 167] on input "*****" at bounding box center [156, 160] width 38 height 18
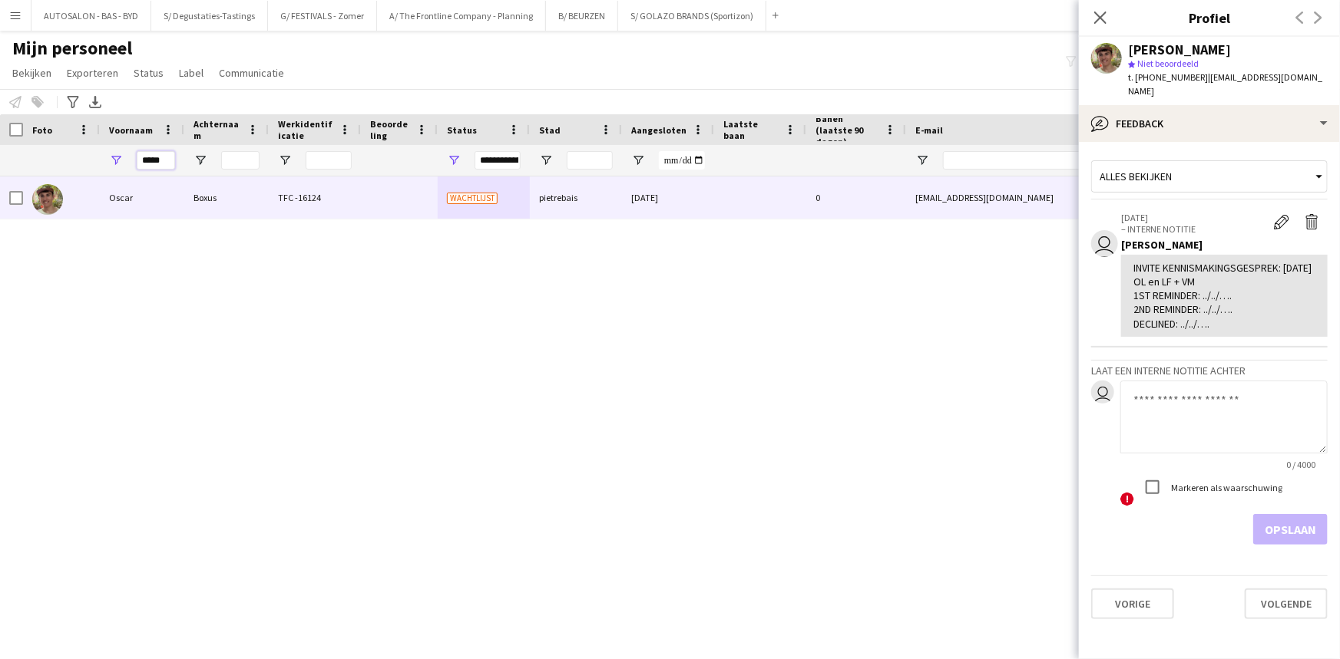
click at [160, 167] on input "*****" at bounding box center [156, 160] width 38 height 18
click at [584, 280] on div "Oscar Boxus TFC -16124 Wachtlijst pietrebais 11-08-2025 0 oscar.boxus@yahoo.com…" at bounding box center [647, 399] width 1294 height 445
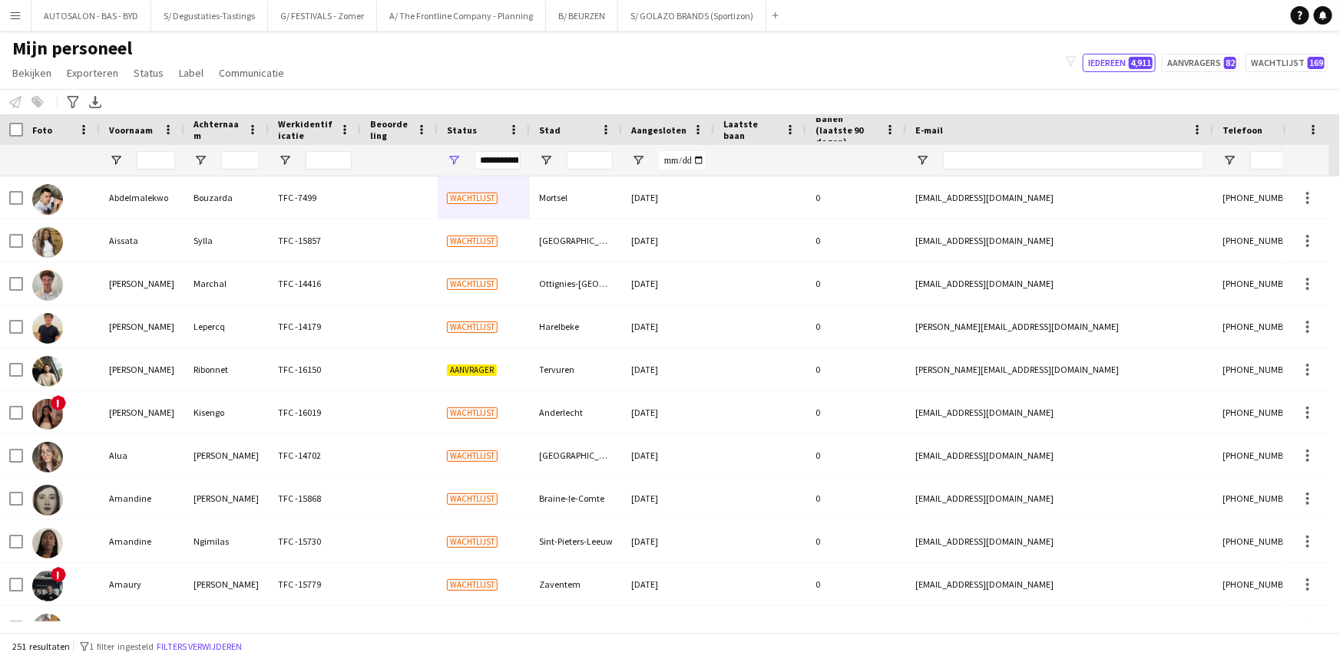
click at [494, 162] on div "**********" at bounding box center [497, 160] width 46 height 18
click at [453, 163] on span "Open Filtermenu" at bounding box center [454, 161] width 14 height 14
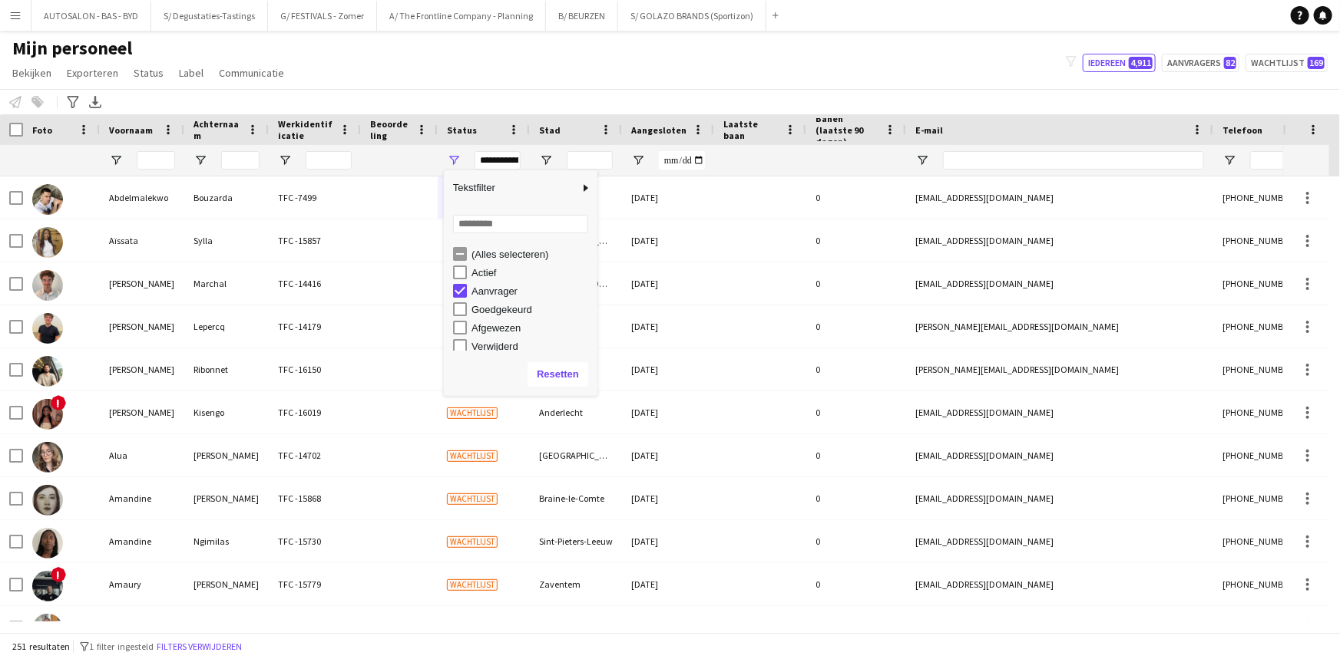
scroll to position [96, 0]
click at [468, 338] on div "Wachtlijst" at bounding box center [525, 342] width 144 height 18
type input "**********"
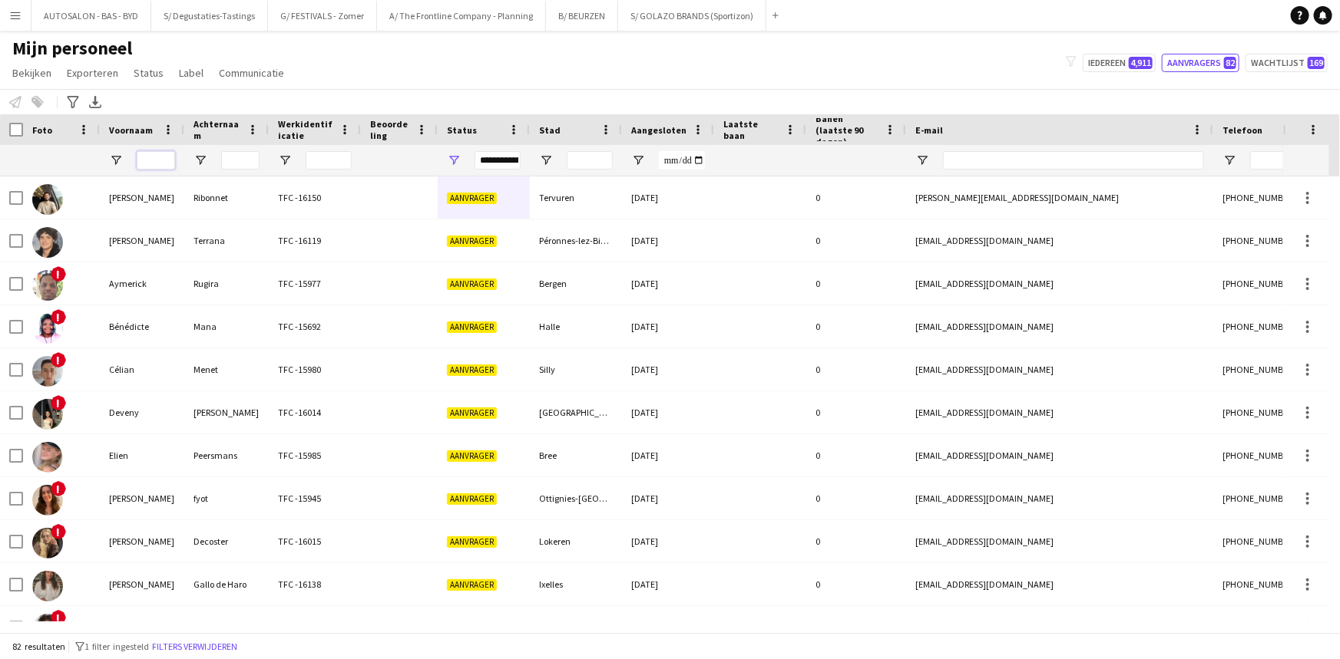
click at [157, 160] on input "Voornaam Filter Invoer" at bounding box center [156, 160] width 38 height 18
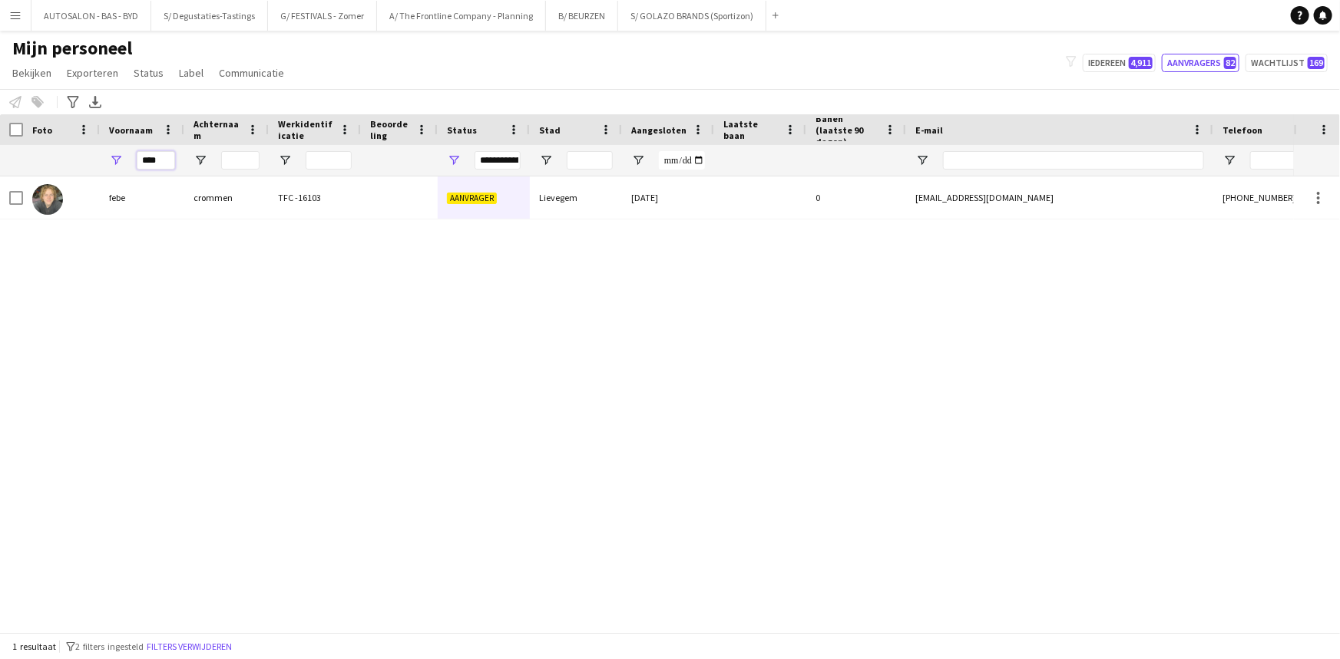
type input "****"
click at [123, 197] on div "febe" at bounding box center [142, 198] width 84 height 42
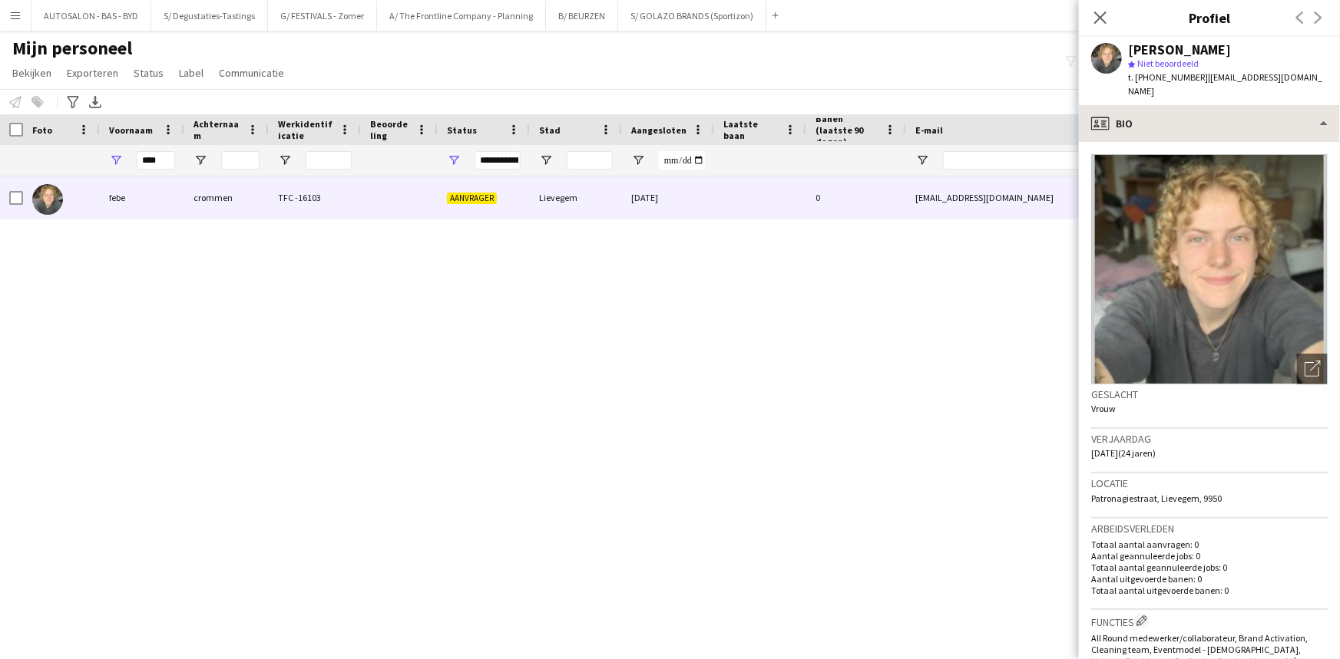
click at [1172, 142] on app-crew-profile-bio "Foto's pop-up openen Geslacht Vrouw Verjaardag 15-12-2000 (24 jaren) Locatie Pa…" at bounding box center [1209, 400] width 261 height 517
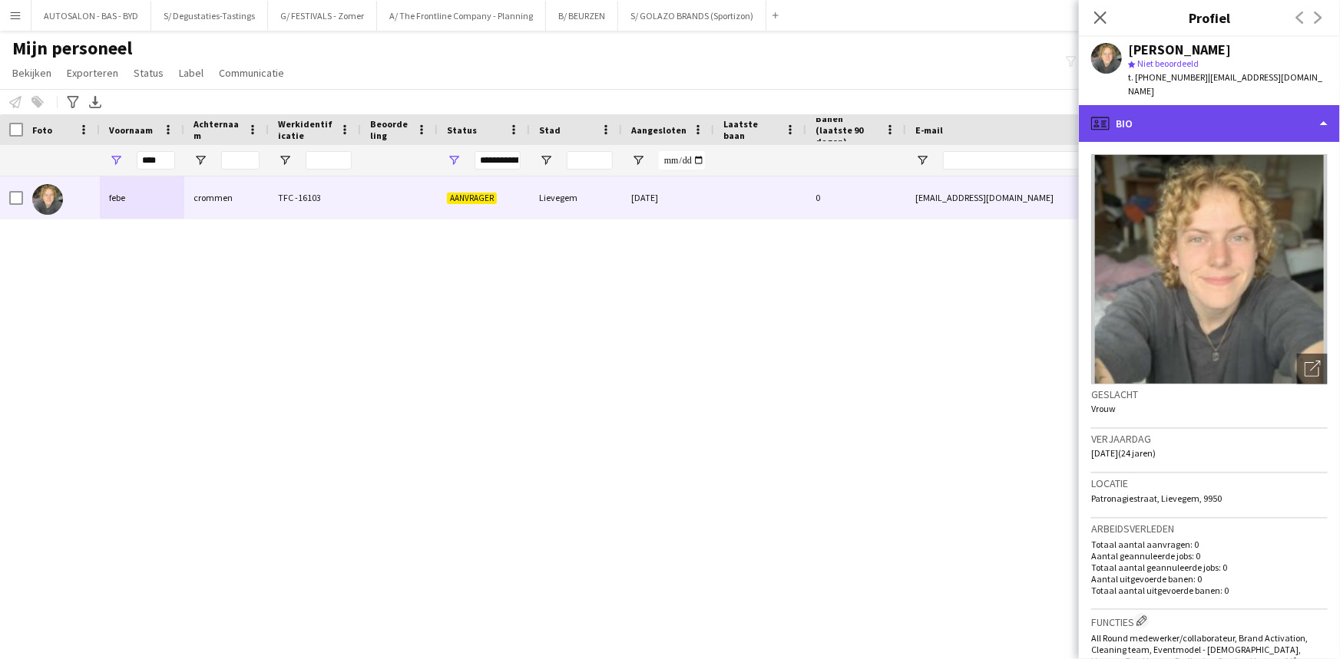
click at [1175, 117] on div "profile Bio" at bounding box center [1209, 123] width 261 height 37
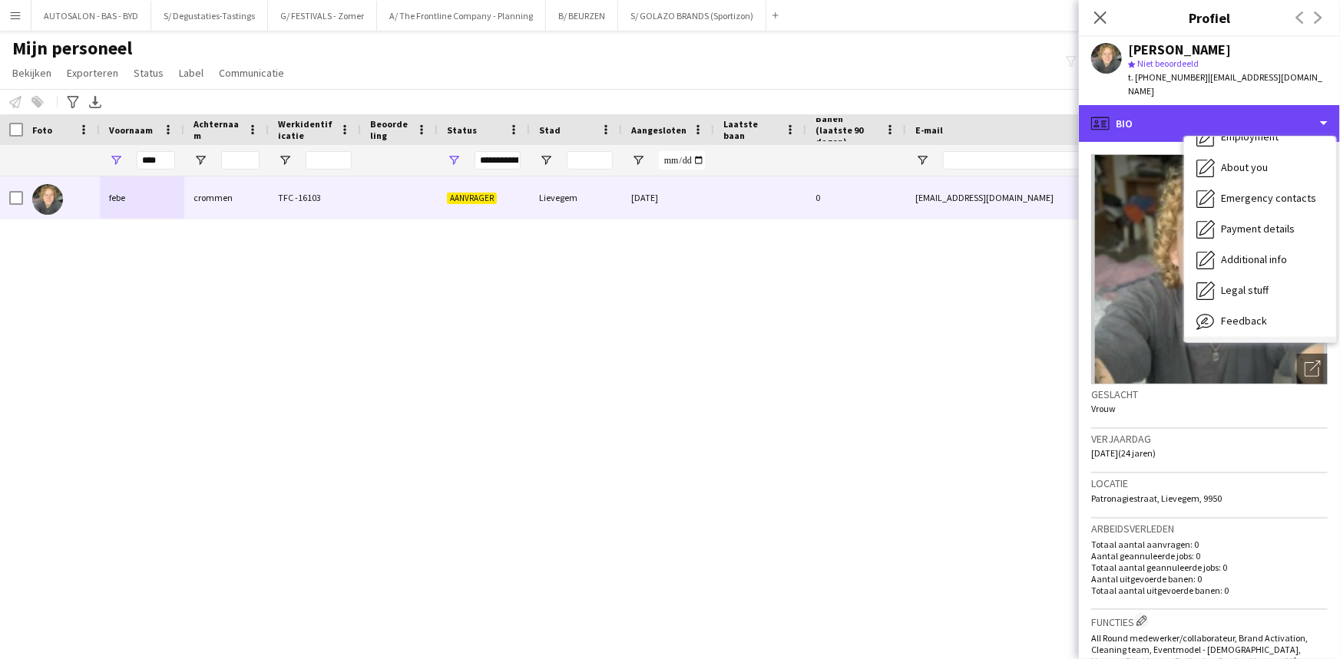
scroll to position [113, 0]
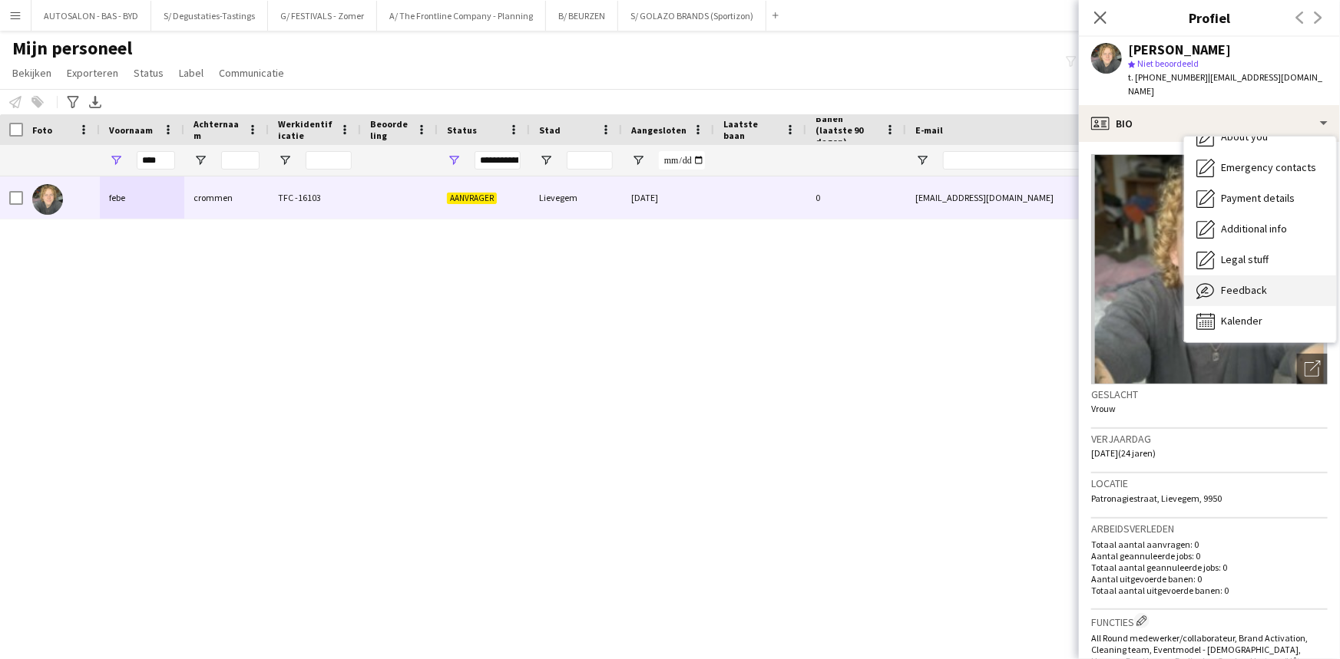
click at [1251, 283] on span "Feedback" at bounding box center [1244, 290] width 46 height 14
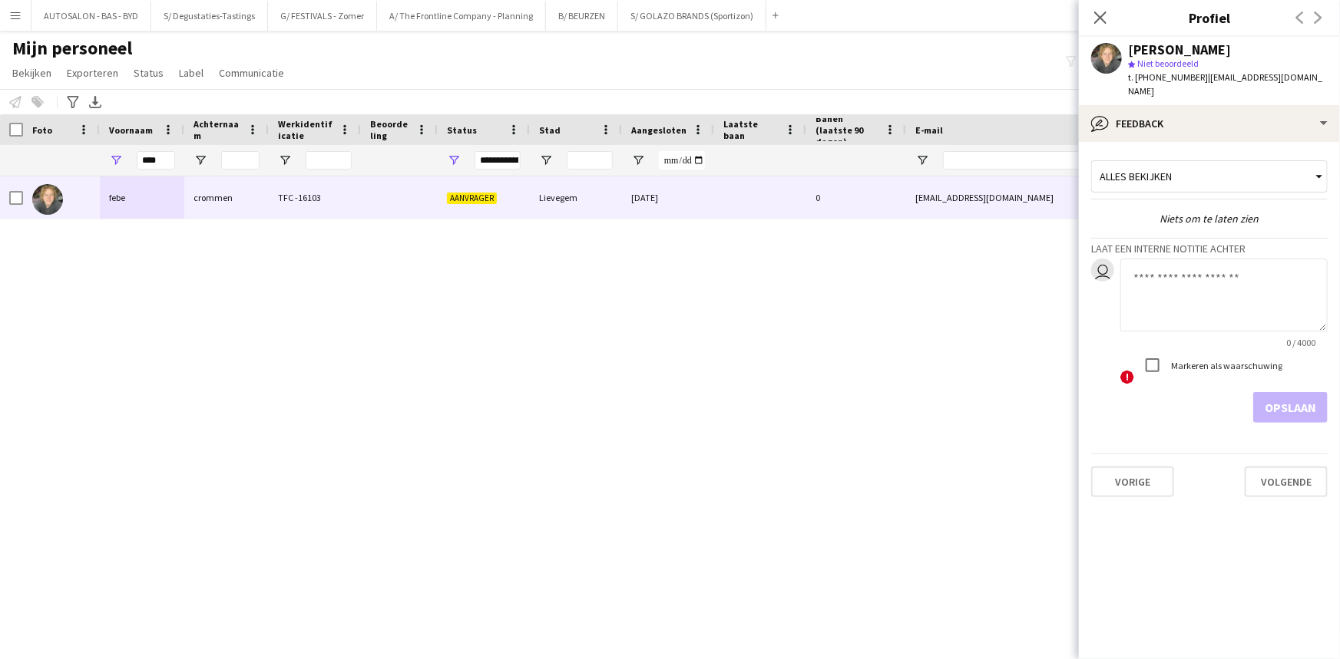
click at [1211, 283] on textarea at bounding box center [1223, 295] width 207 height 73
type textarea "**********"
click at [1302, 394] on button "Opslaan" at bounding box center [1290, 407] width 74 height 31
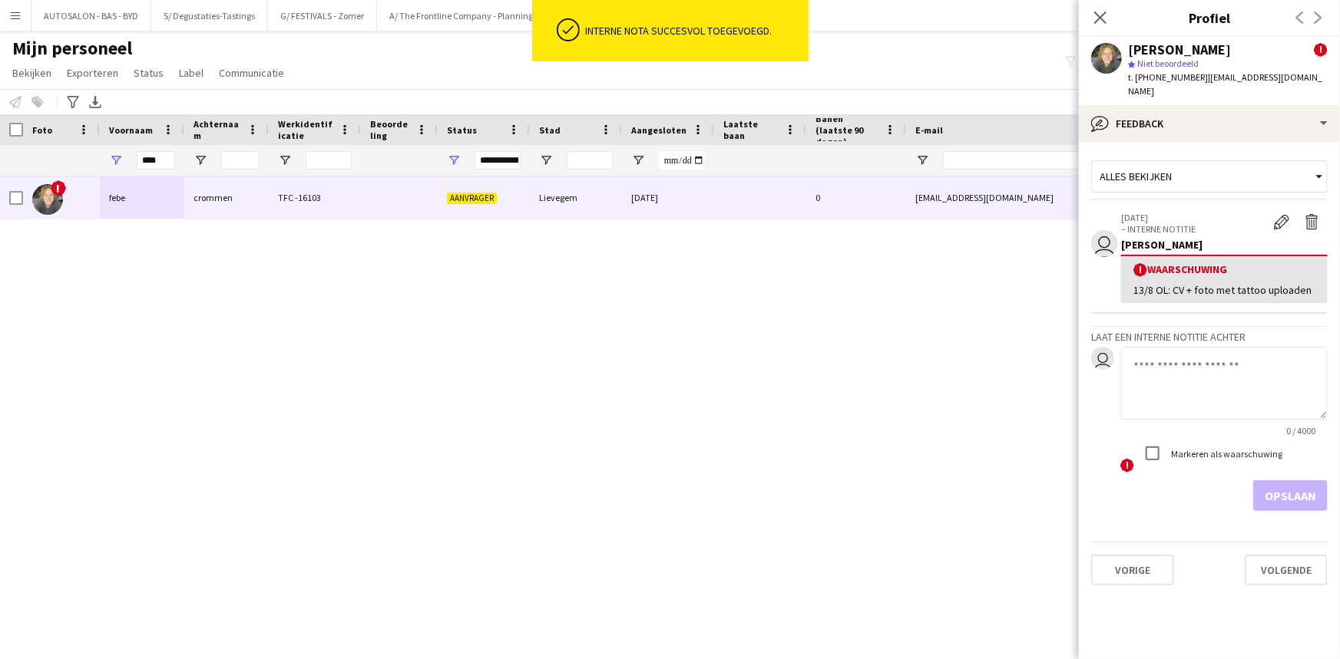
click at [841, 302] on div "! febe crommen TFC -16103 Aanvrager Lievegem 08-08-2025 0 febe.crommen@outlook.…" at bounding box center [647, 399] width 1294 height 445
